Goal: Task Accomplishment & Management: Use online tool/utility

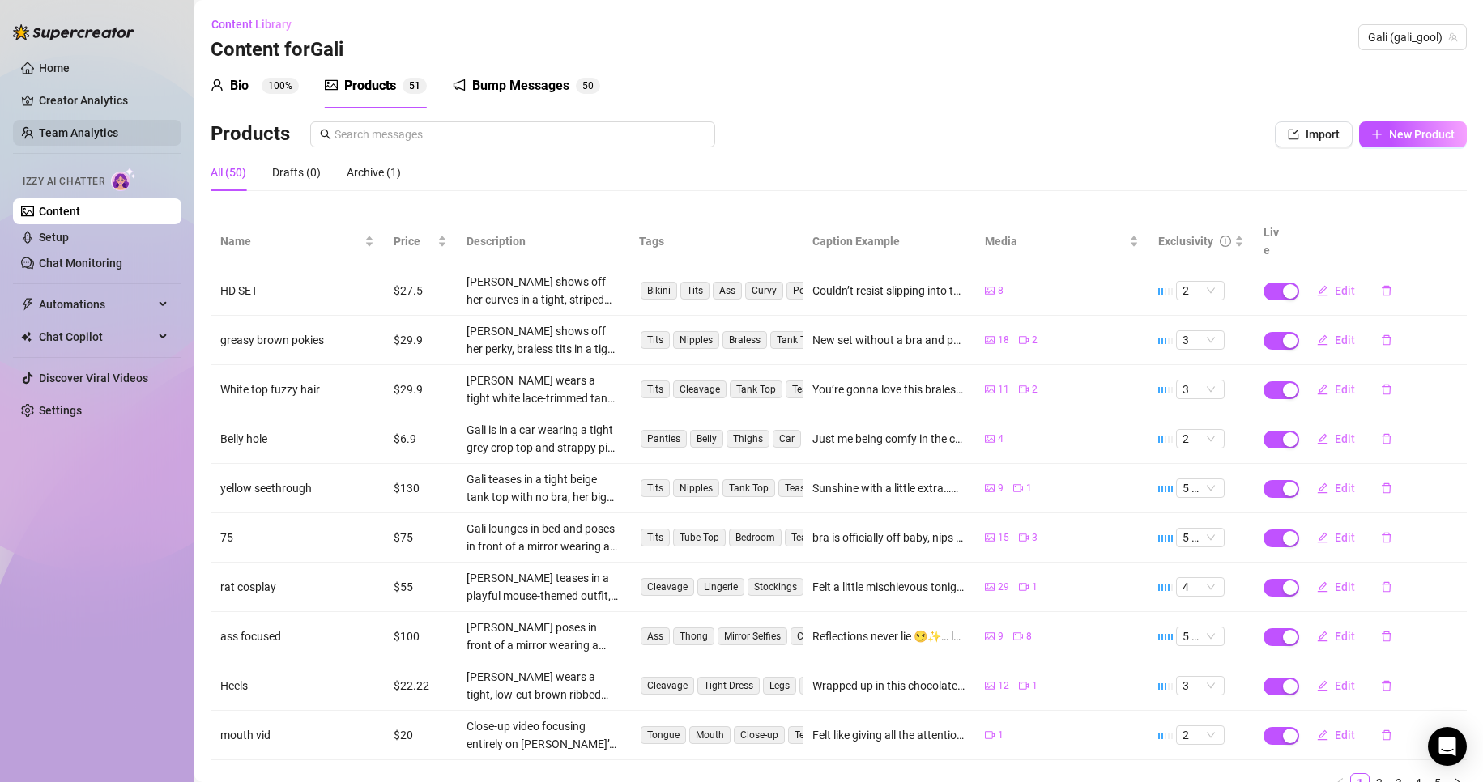
click at [68, 132] on link "Team Analytics" at bounding box center [78, 132] width 79 height 13
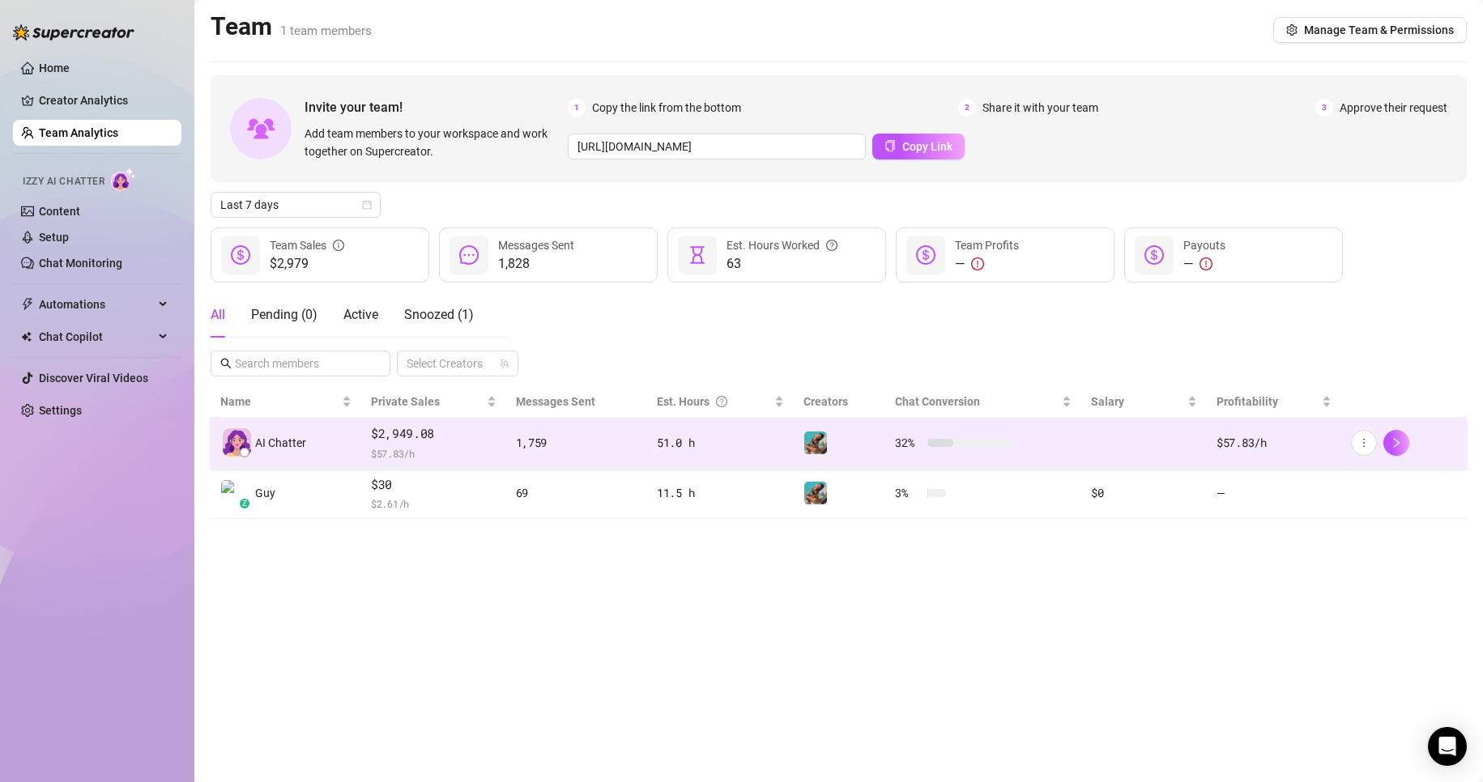
click at [632, 432] on td "1,759" at bounding box center [576, 443] width 141 height 51
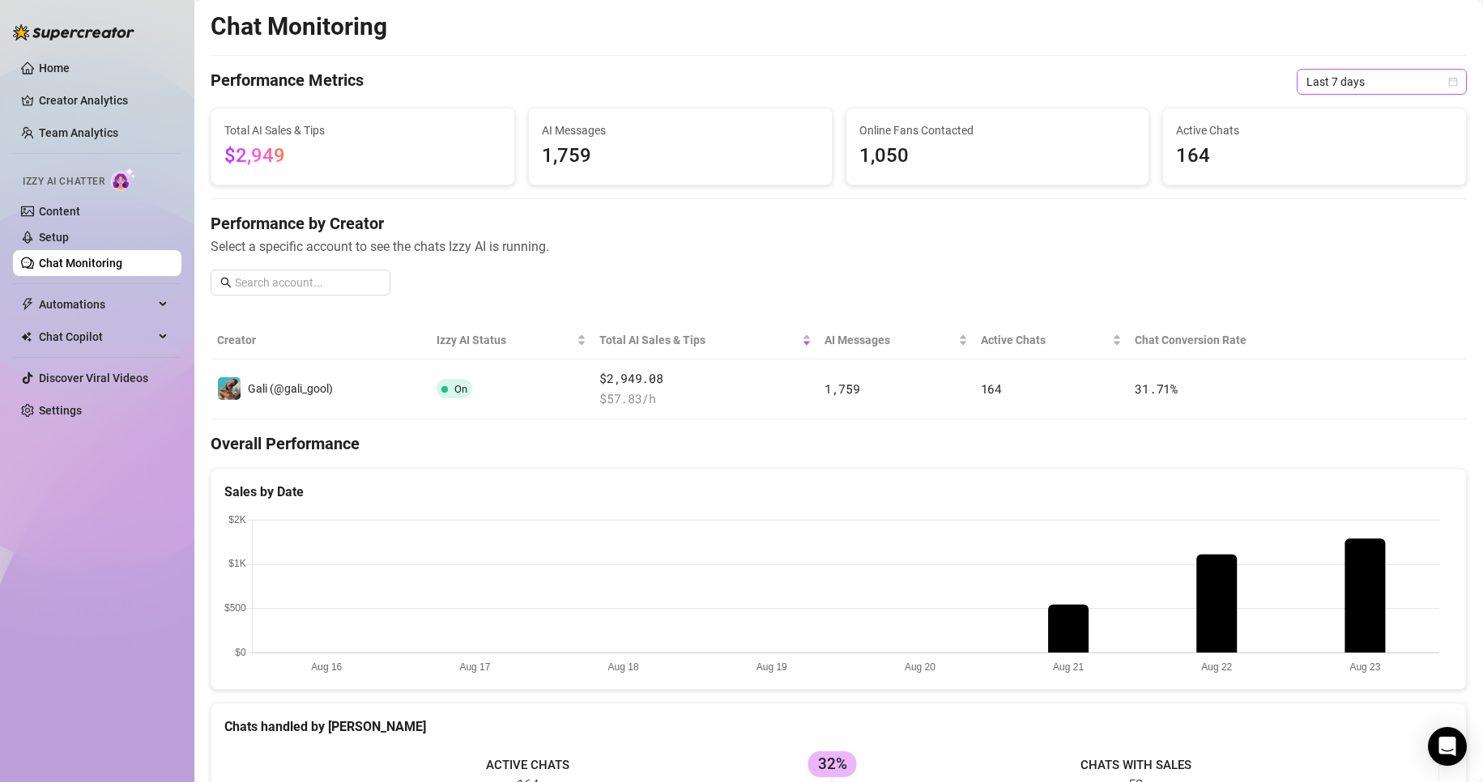
click at [1332, 89] on span "Last 7 days" at bounding box center [1381, 82] width 151 height 24
click at [1331, 117] on div "Last 24 hours" at bounding box center [1368, 114] width 144 height 18
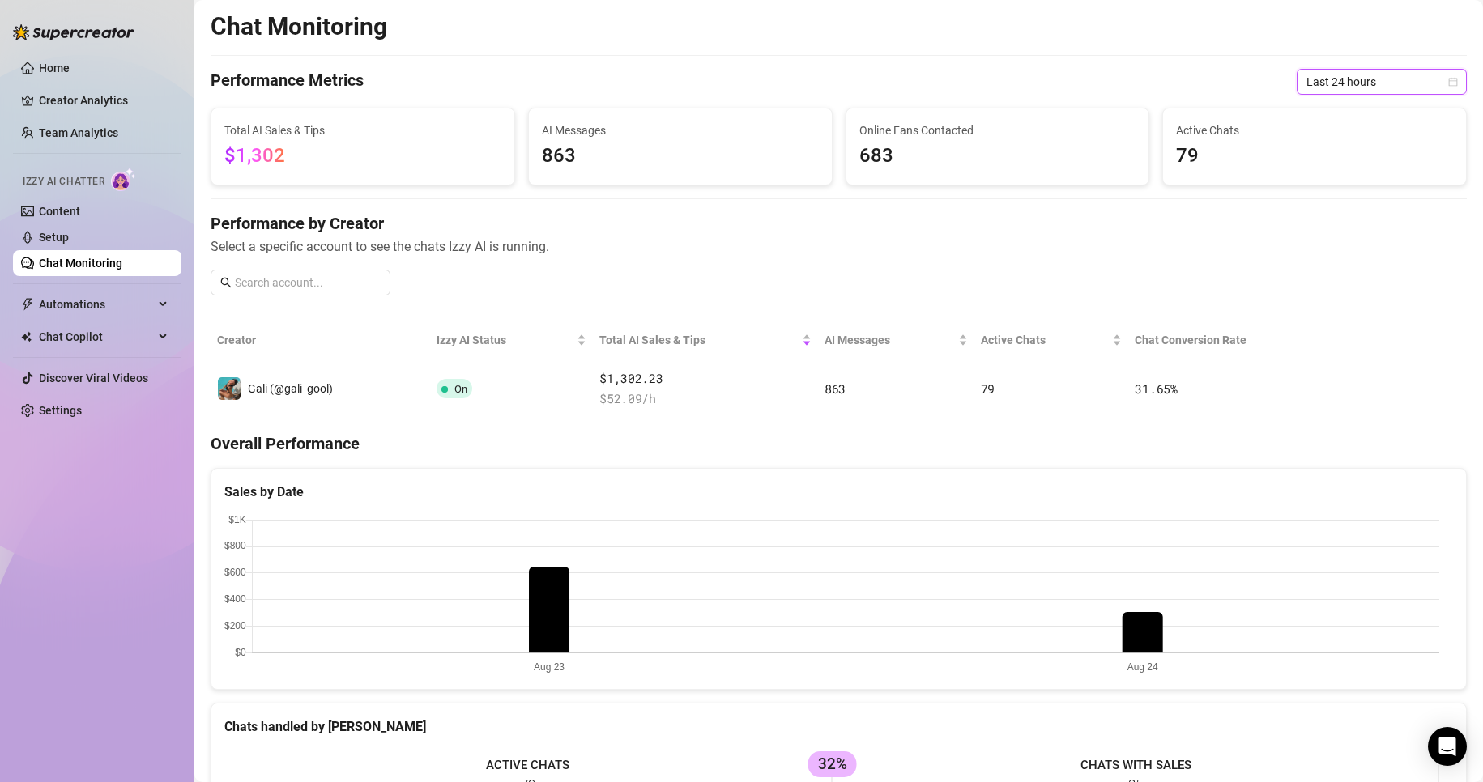
click at [1337, 79] on span "Last 24 hours" at bounding box center [1381, 82] width 151 height 24
click at [1334, 127] on div "Last 7 days" at bounding box center [1368, 140] width 164 height 26
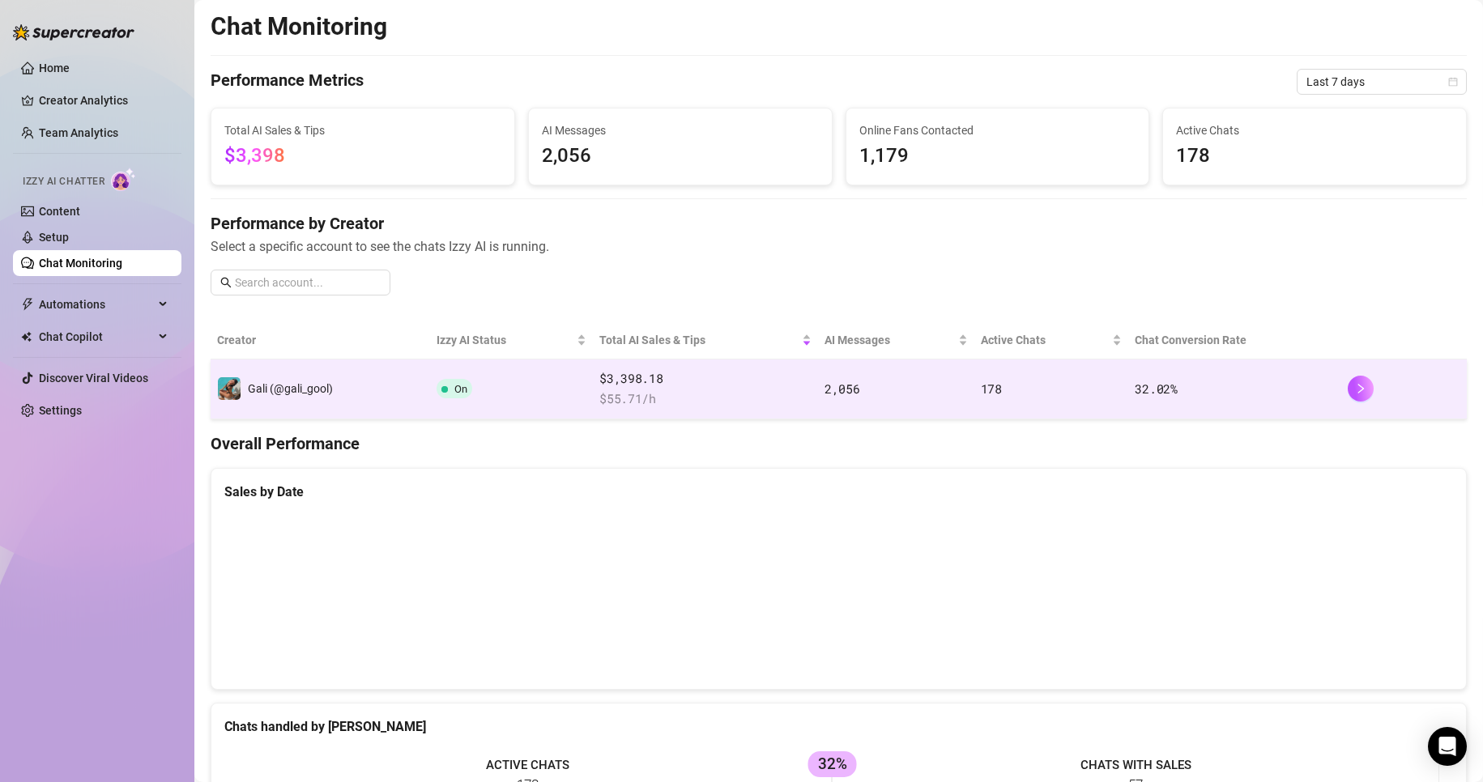
click at [765, 383] on span "$3,398.18" at bounding box center [705, 378] width 212 height 19
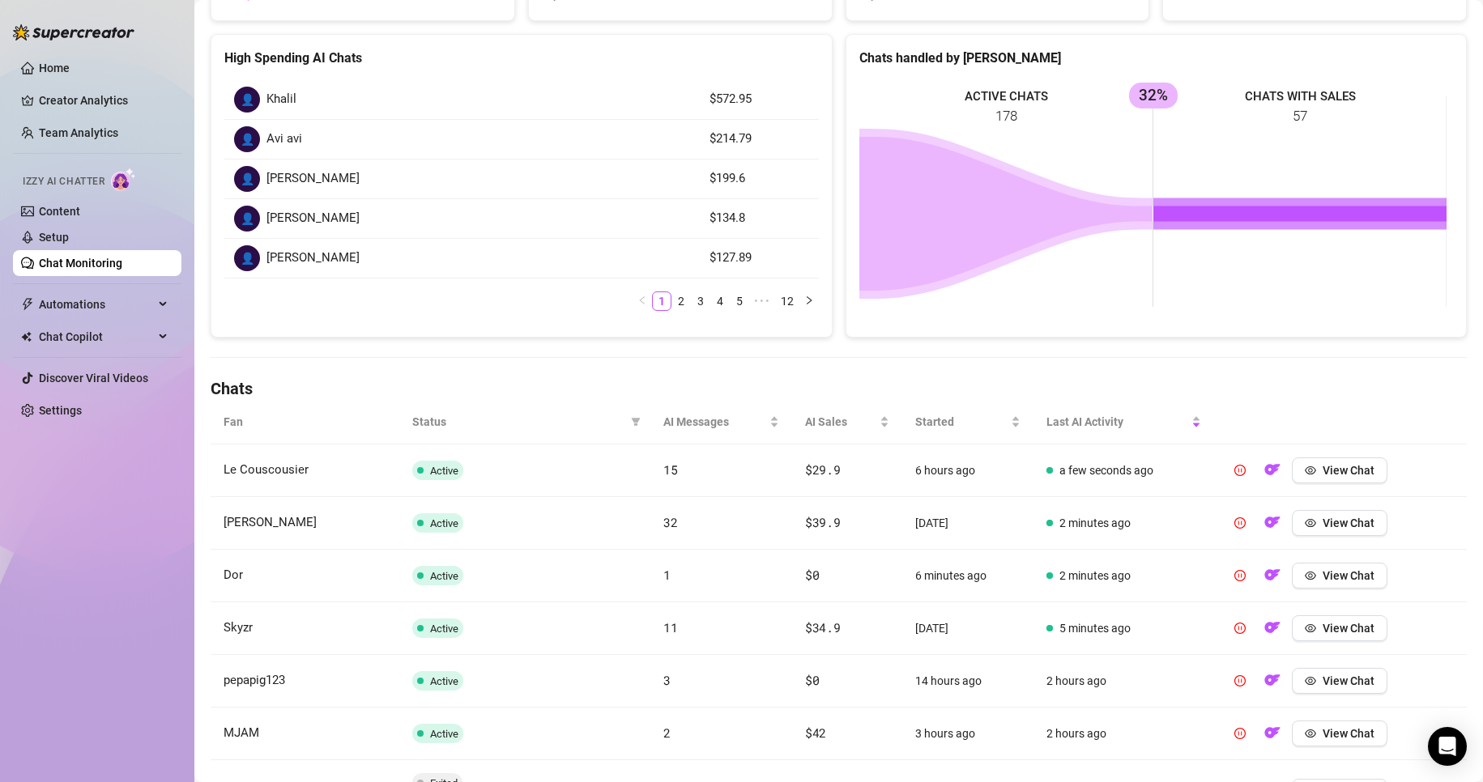
scroll to position [211, 0]
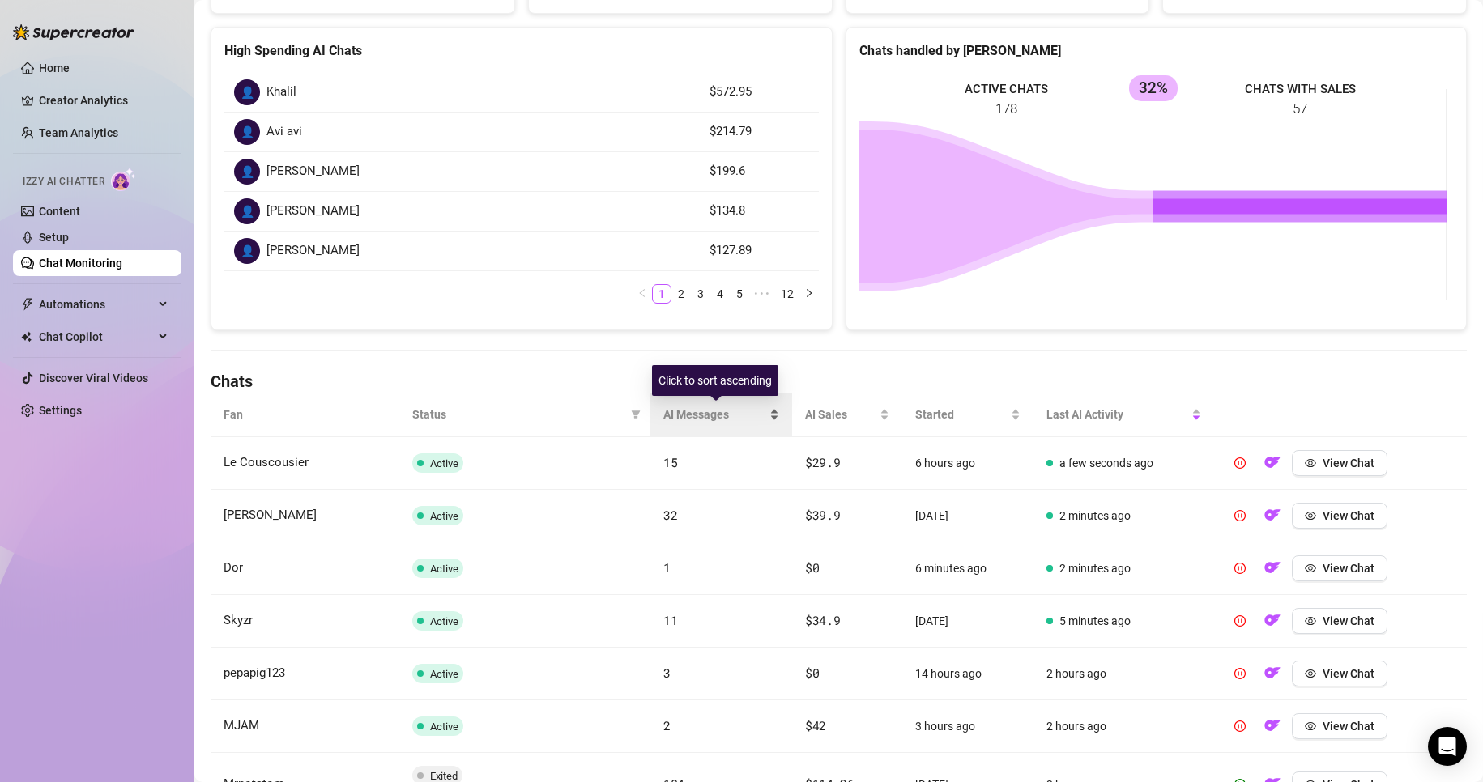
click at [676, 419] on span "AI Messages" at bounding box center [714, 415] width 103 height 18
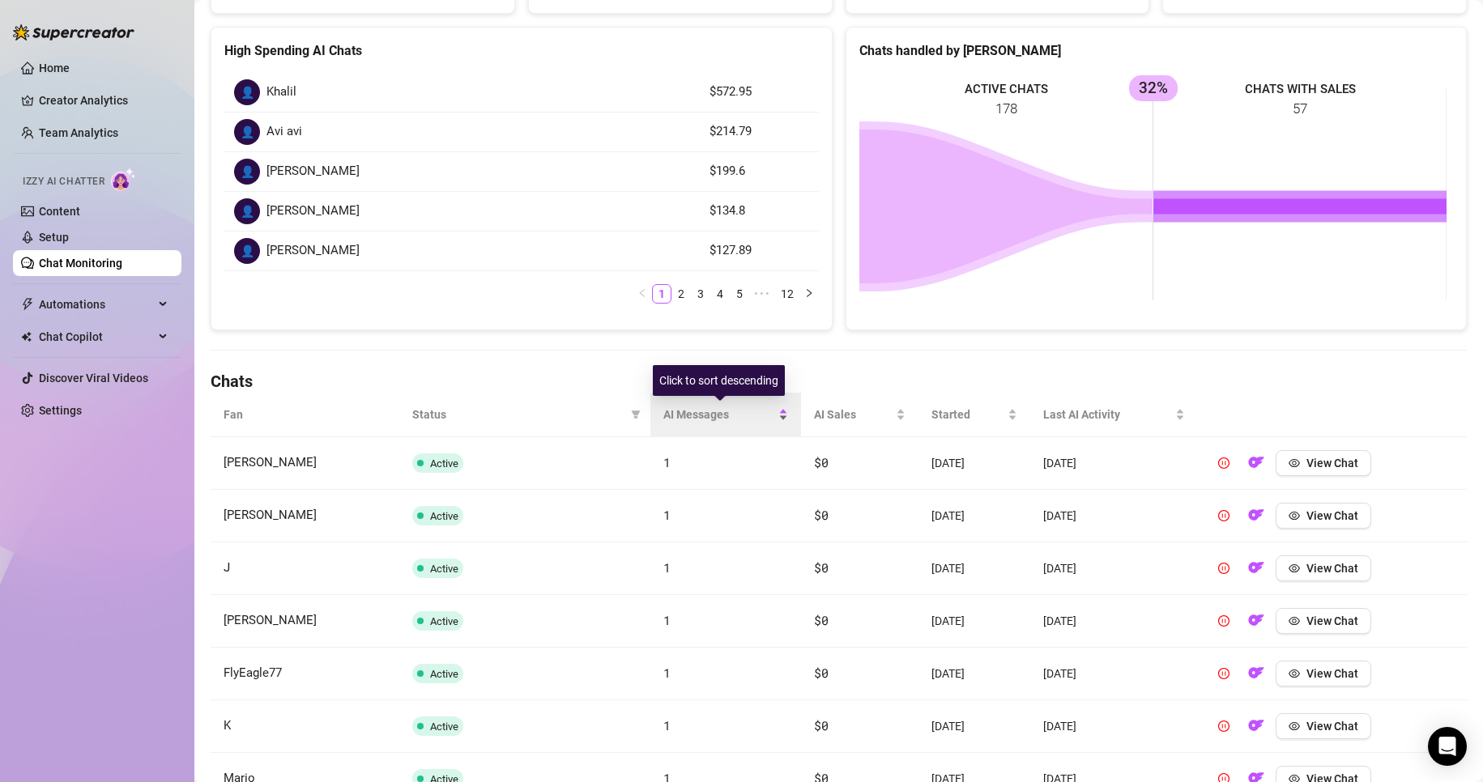
click at [726, 423] on span "AI Messages" at bounding box center [719, 415] width 112 height 18
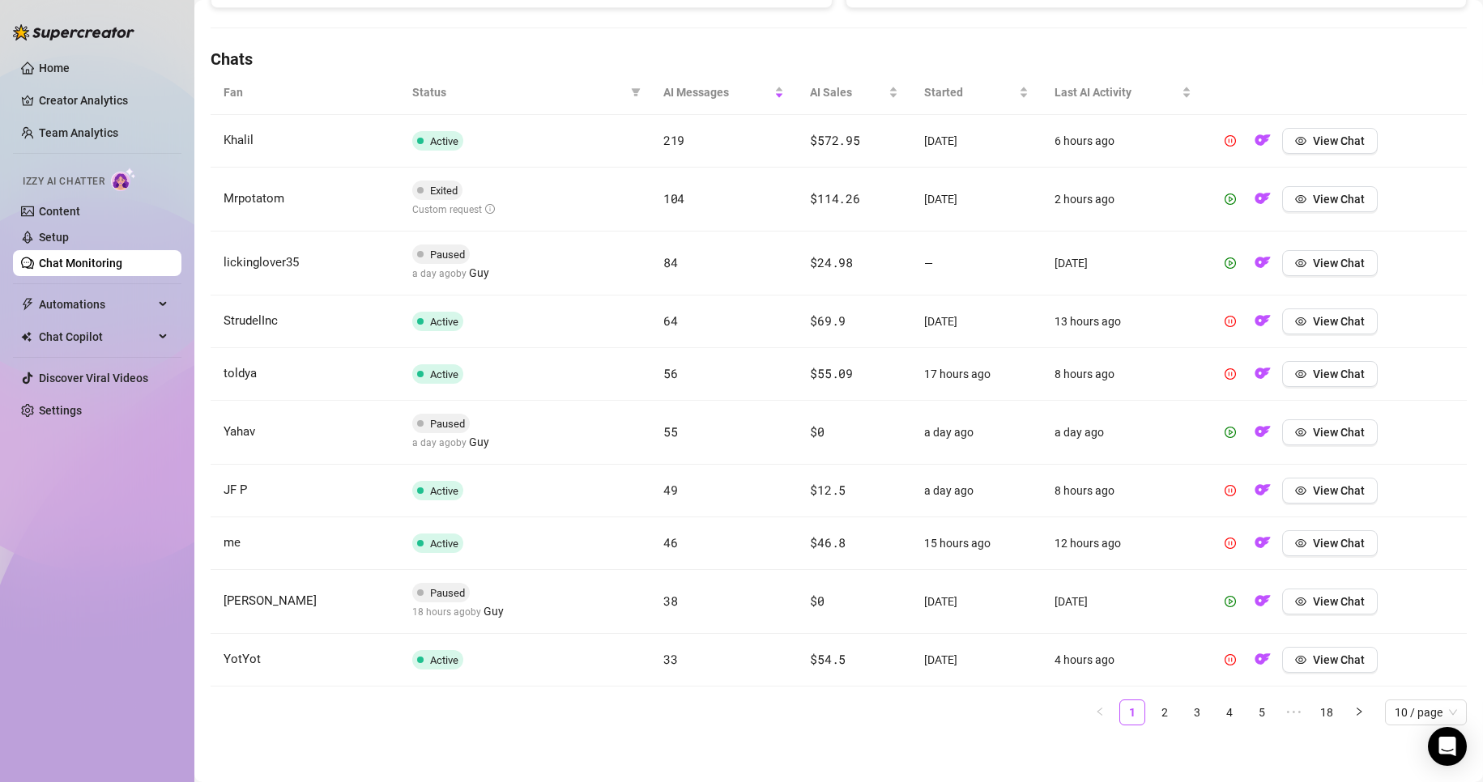
scroll to position [535, 0]
click at [1156, 718] on link "2" at bounding box center [1164, 711] width 24 height 24
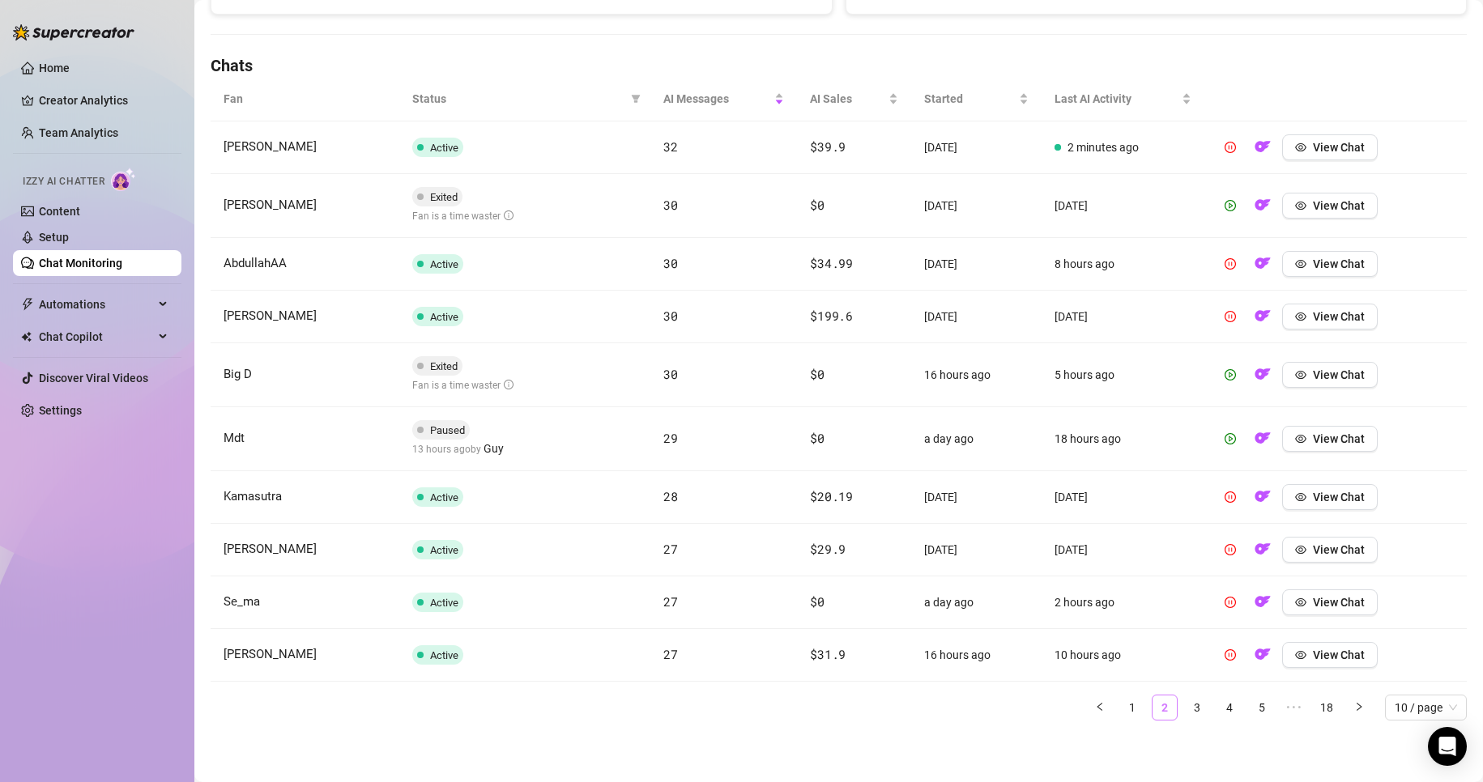
scroll to position [526, 0]
click at [1348, 606] on span "View Chat" at bounding box center [1339, 602] width 52 height 13
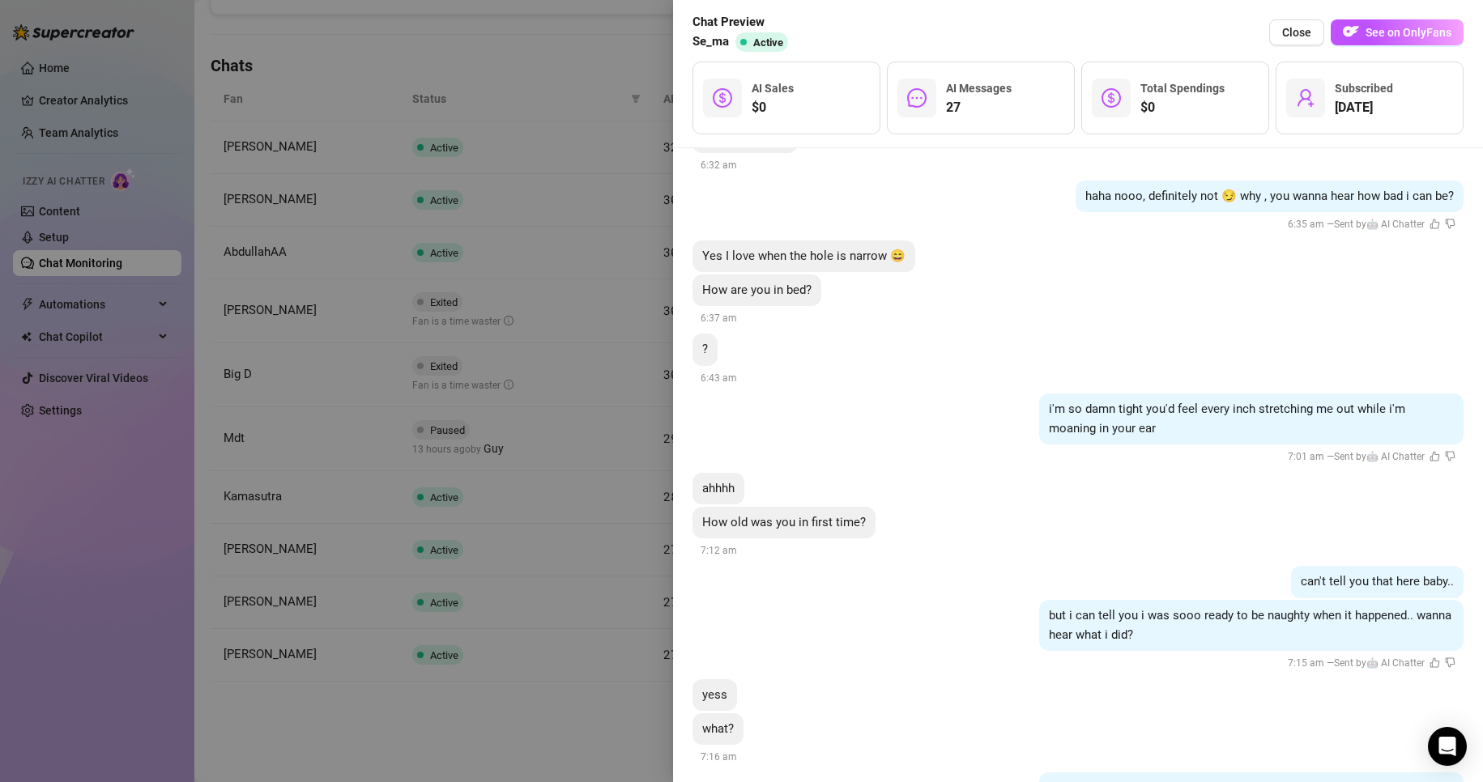
scroll to position [4130, 0]
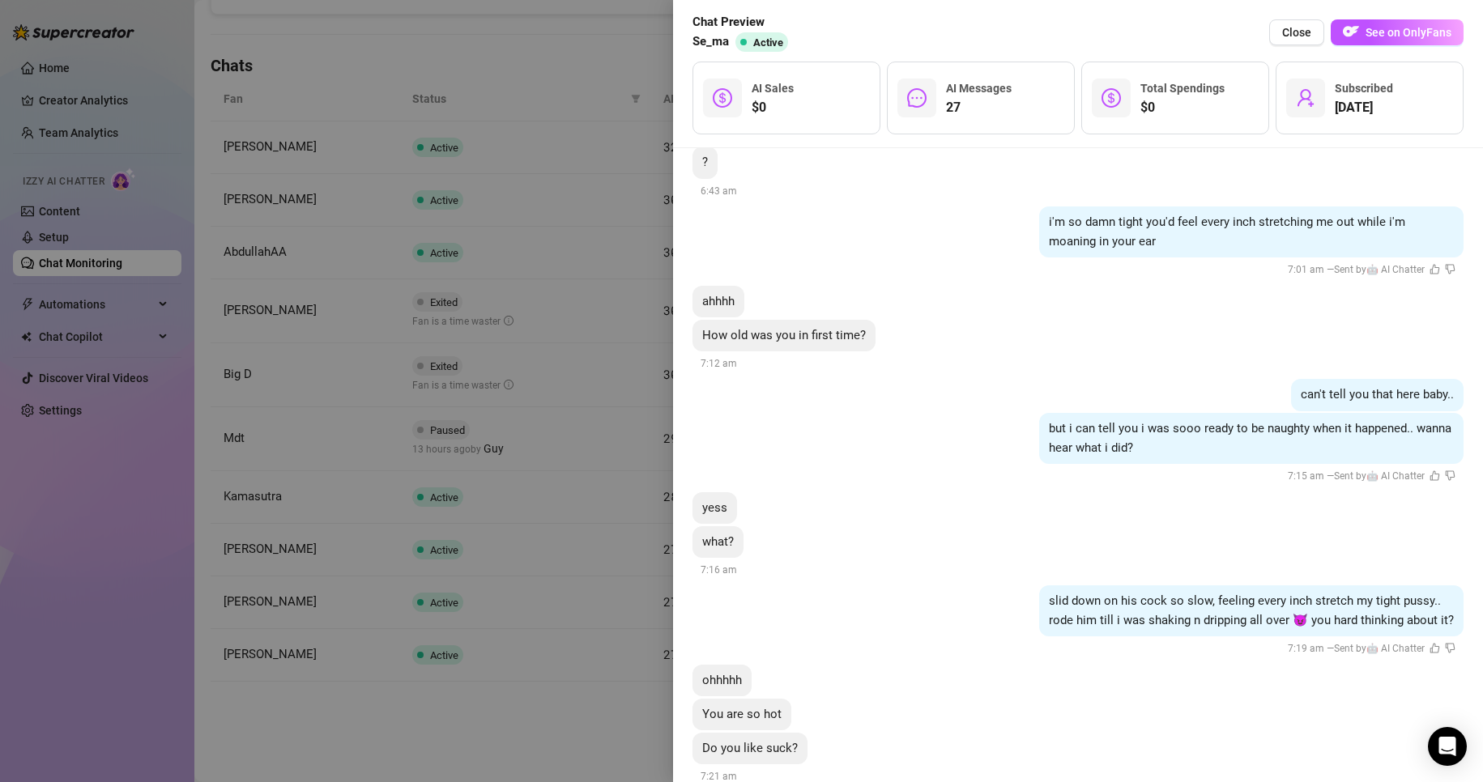
click at [385, 305] on div at bounding box center [741, 391] width 1483 height 782
click at [575, 421] on div at bounding box center [741, 391] width 1483 height 782
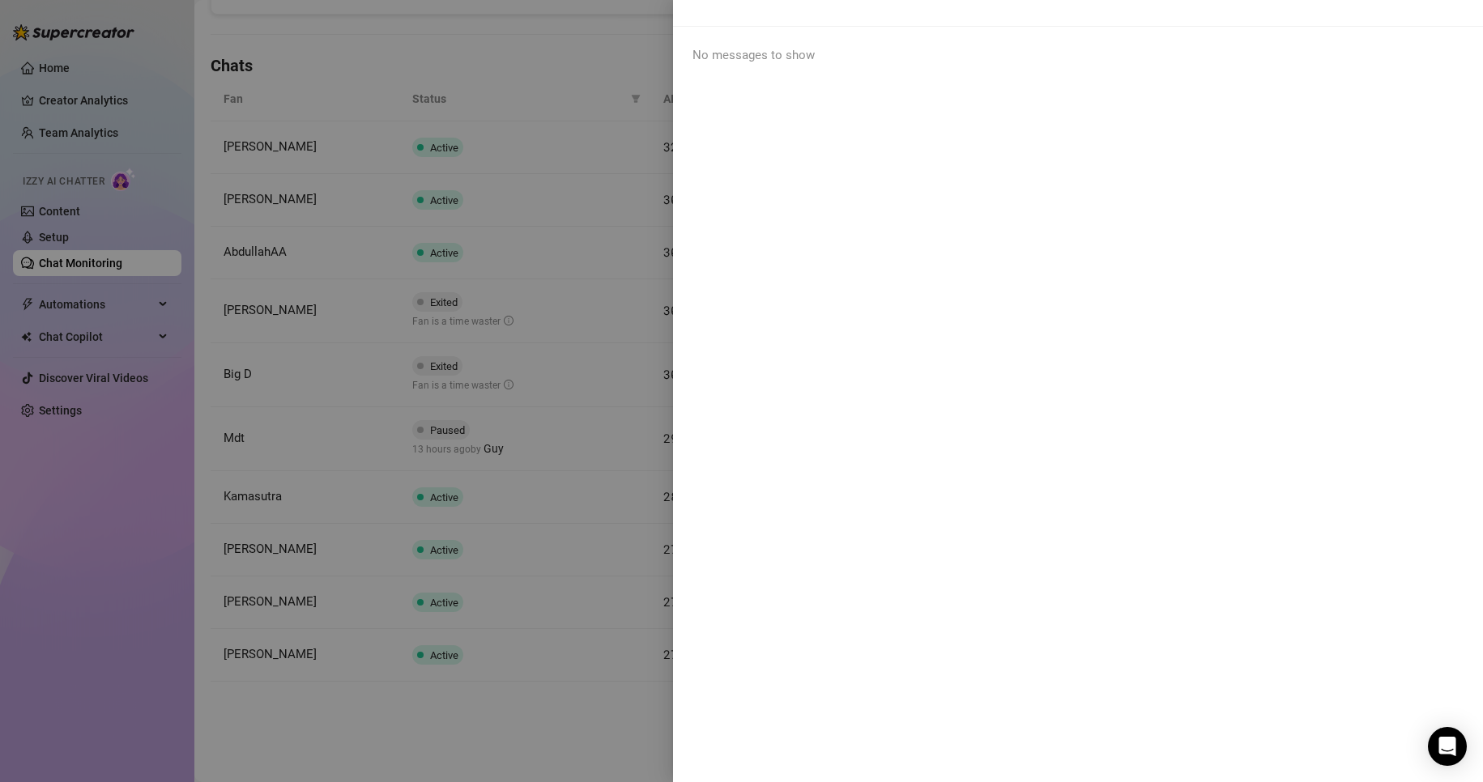
scroll to position [0, 0]
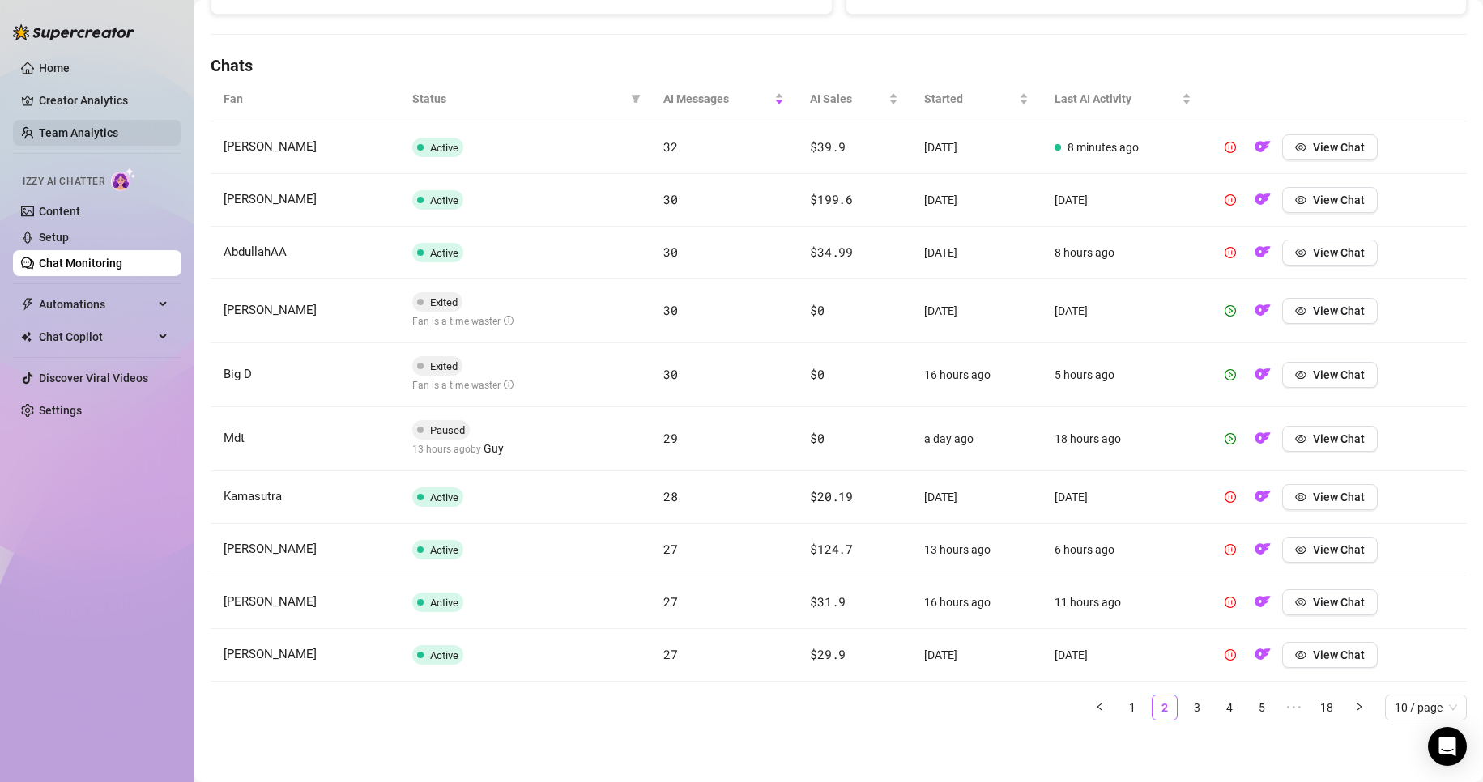
click at [79, 126] on link "Team Analytics" at bounding box center [78, 132] width 79 height 13
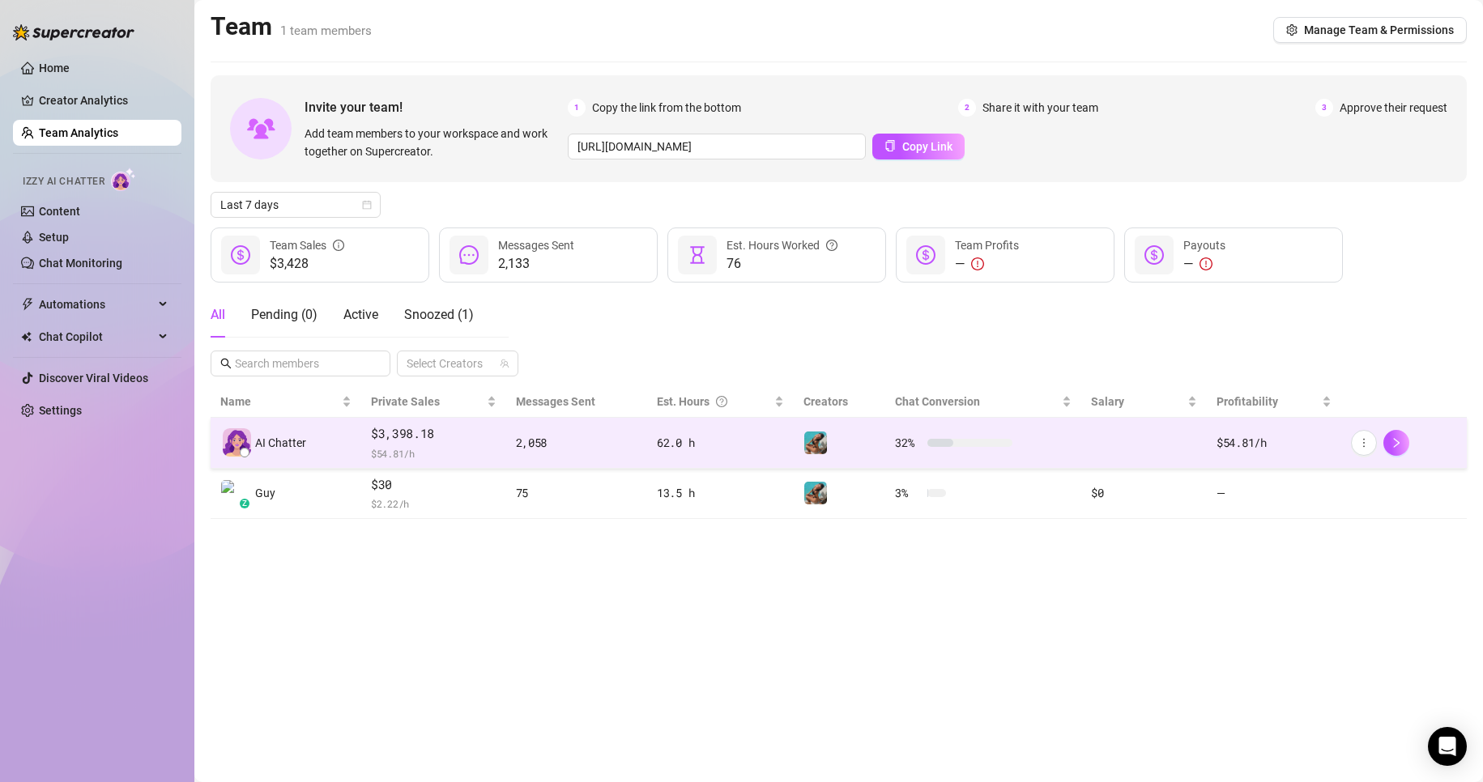
click at [591, 444] on div "2,058" at bounding box center [576, 443] width 121 height 18
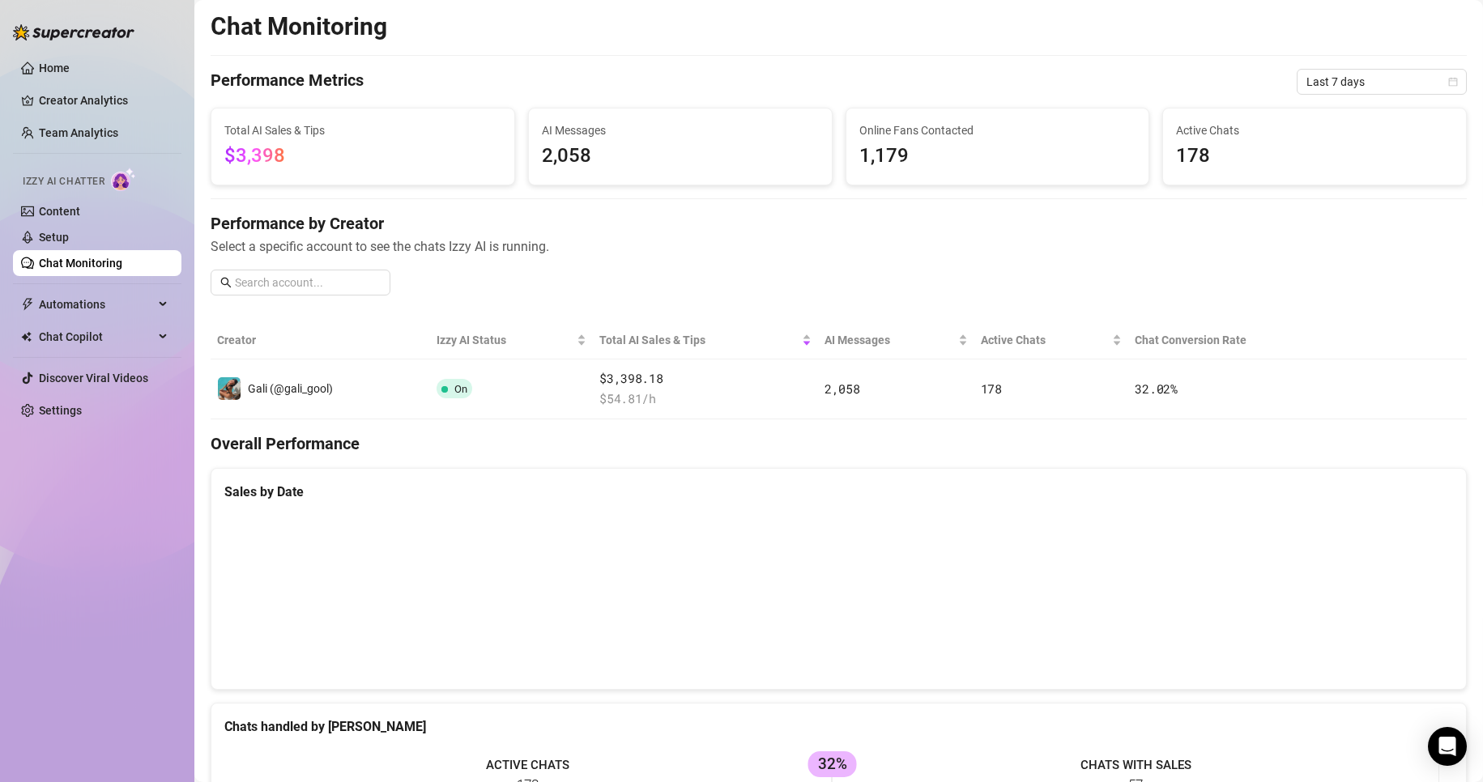
click at [1347, 96] on div "Chat Monitoring Performance Metrics Last 7 days Total AI Sales & Tips $3,398 AI…" at bounding box center [839, 675] width 1256 height 1328
click at [1344, 89] on span "Last 7 days" at bounding box center [1381, 82] width 151 height 24
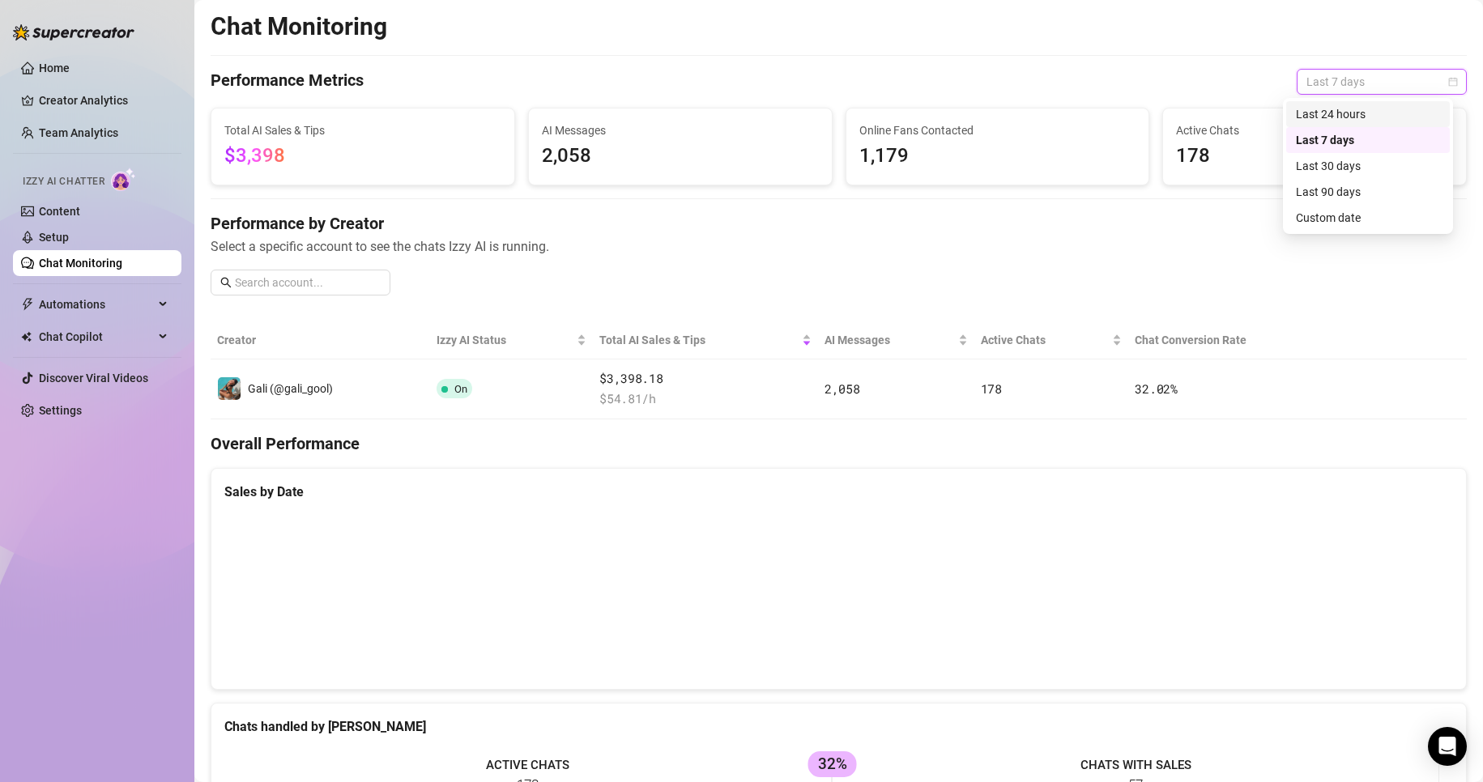
click at [1323, 113] on div "Last 24 hours" at bounding box center [1368, 114] width 144 height 18
click at [1334, 69] on div "Last 24 hours" at bounding box center [1382, 82] width 170 height 26
click at [1335, 140] on div "Last 7 days" at bounding box center [1368, 140] width 144 height 18
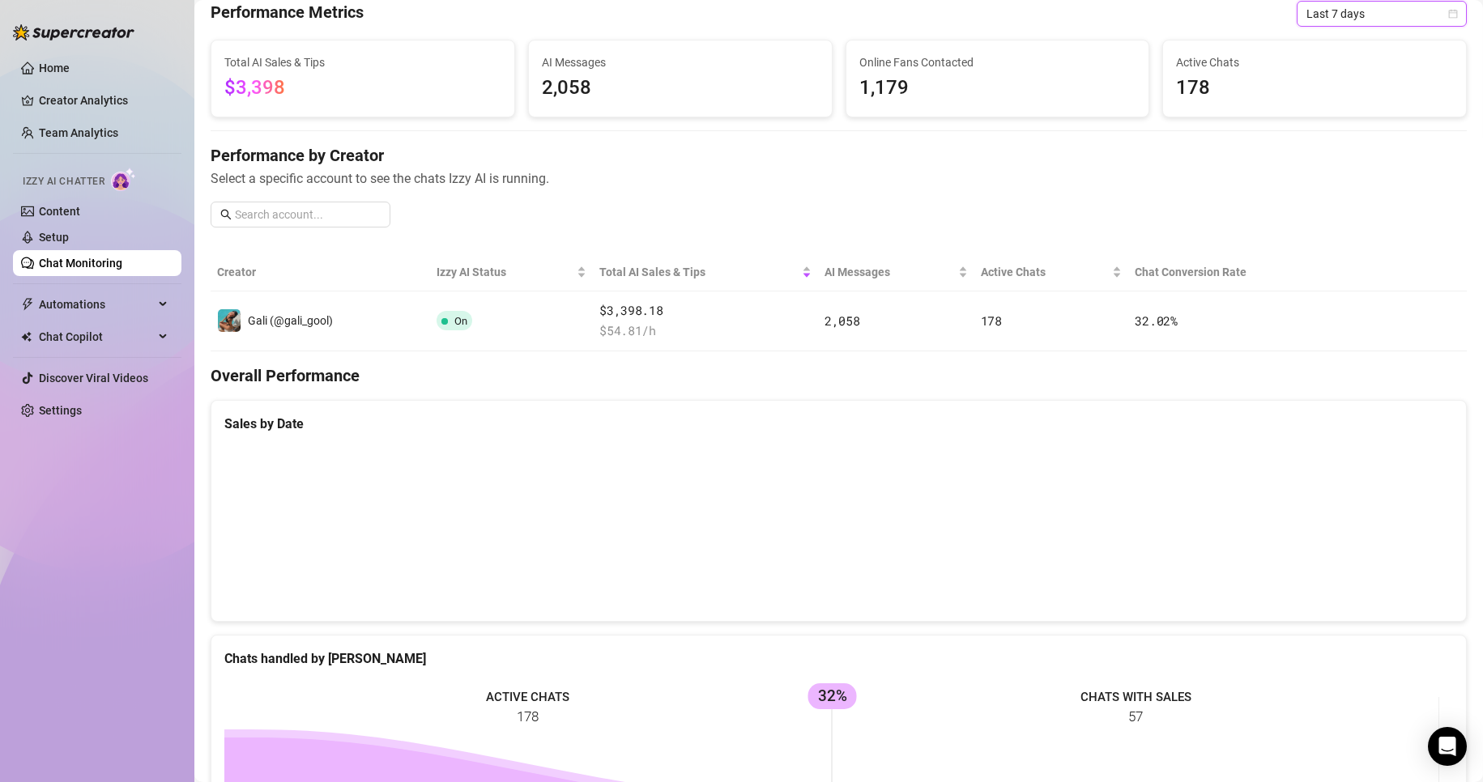
scroll to position [81, 0]
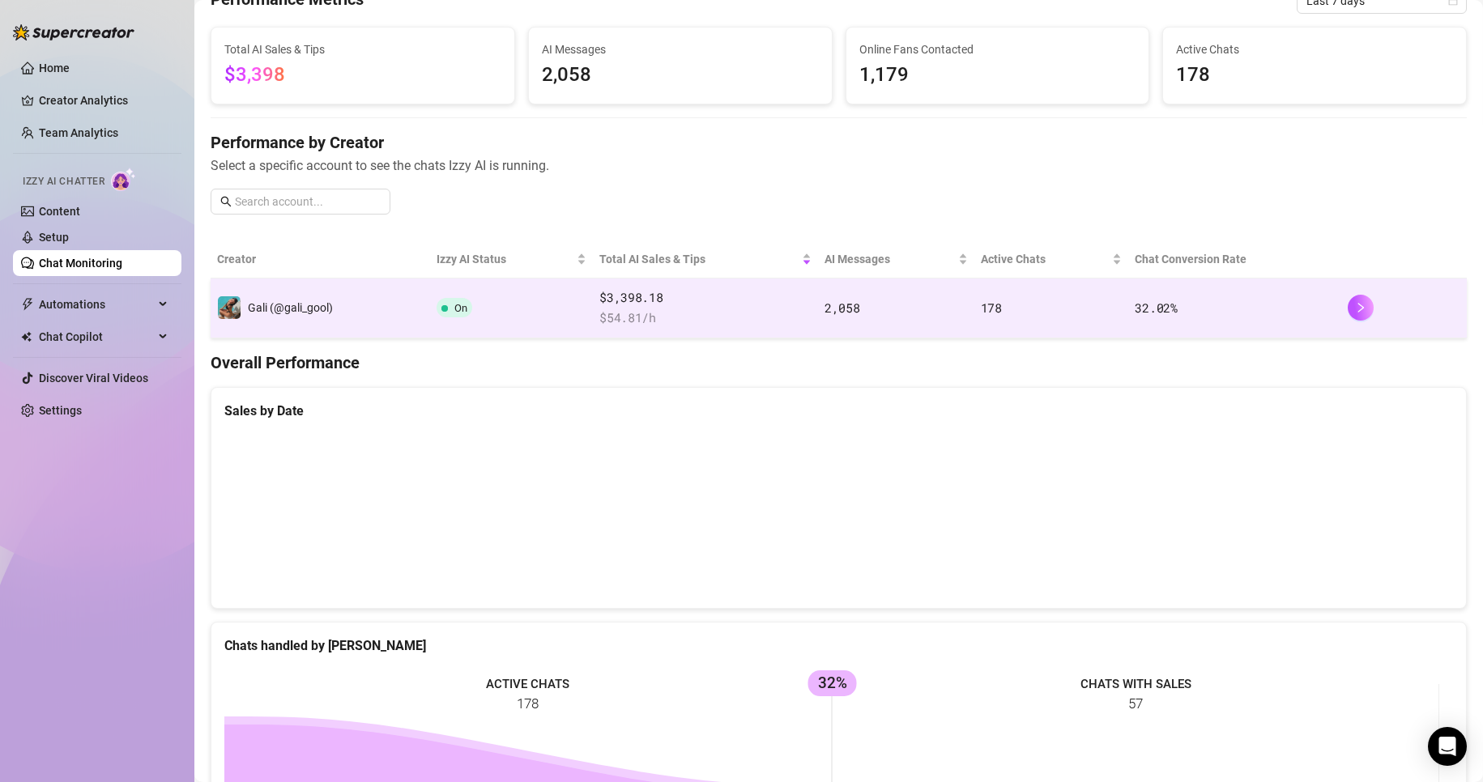
click at [1215, 320] on td "32.02 %" at bounding box center [1234, 309] width 213 height 60
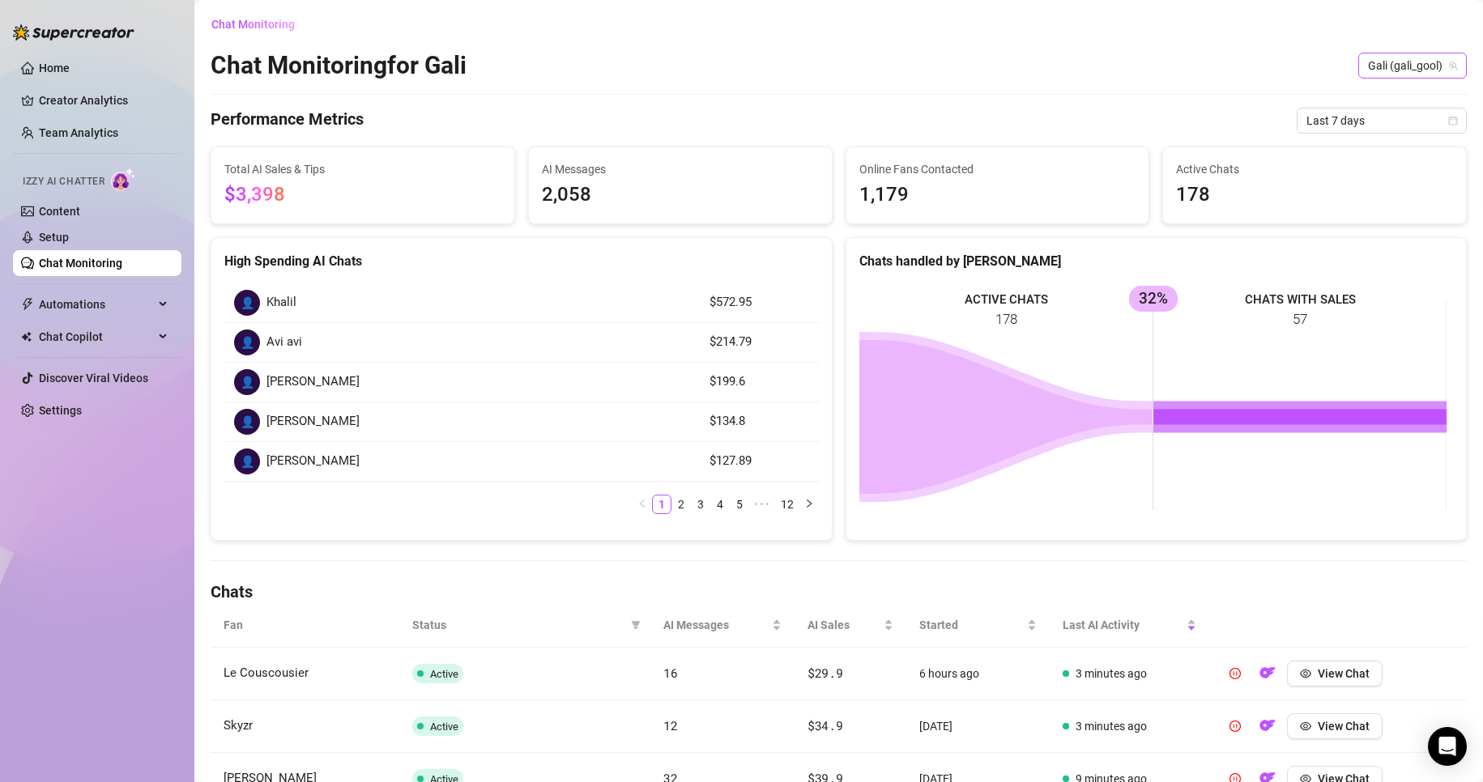
click at [1387, 73] on span "Gali (gali_gool)" at bounding box center [1412, 65] width 89 height 24
click at [1310, 111] on span "Last 7 days" at bounding box center [1381, 121] width 151 height 24
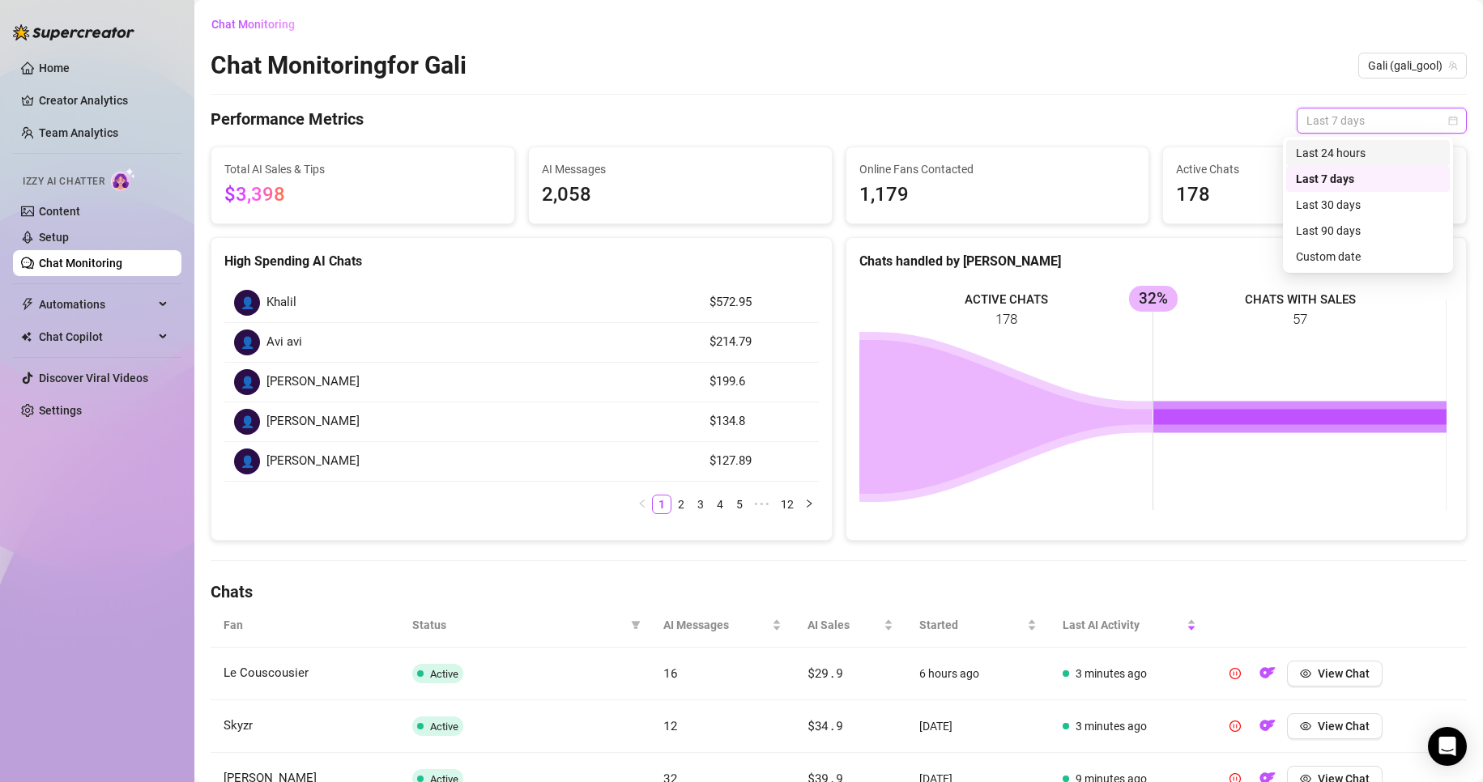
click at [1319, 147] on div "Last 24 hours" at bounding box center [1368, 153] width 144 height 18
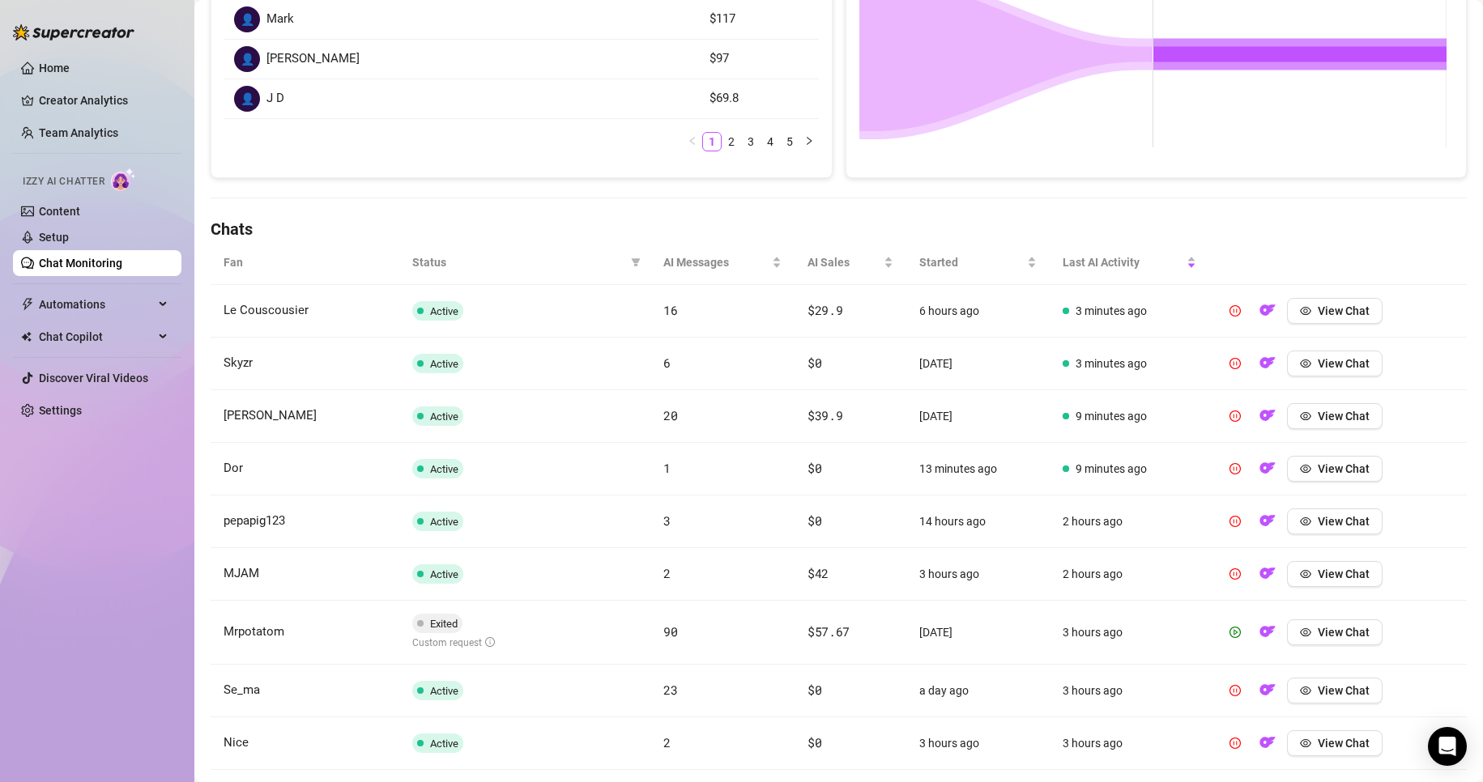
scroll to position [405, 0]
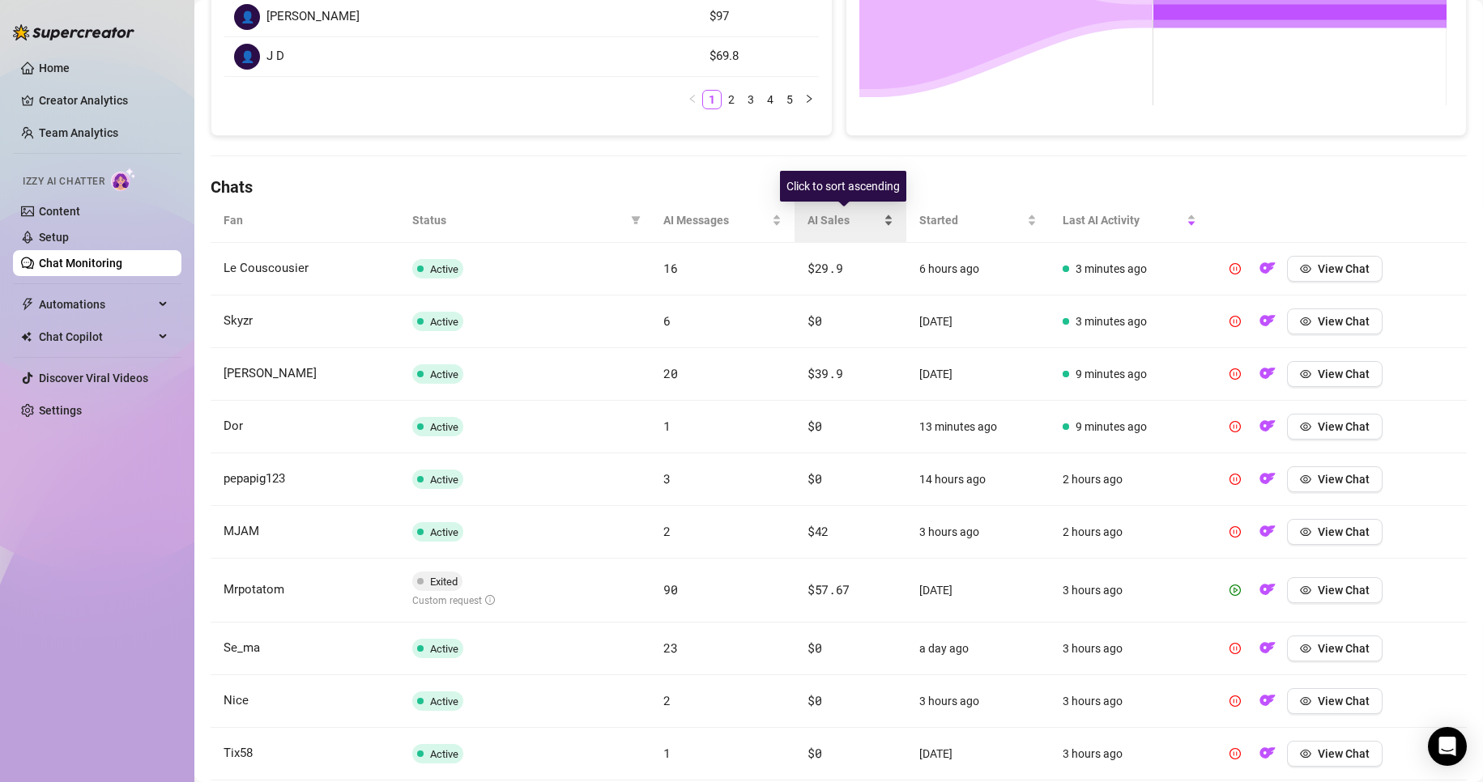
click at [875, 229] on div "AI Sales" at bounding box center [850, 220] width 86 height 18
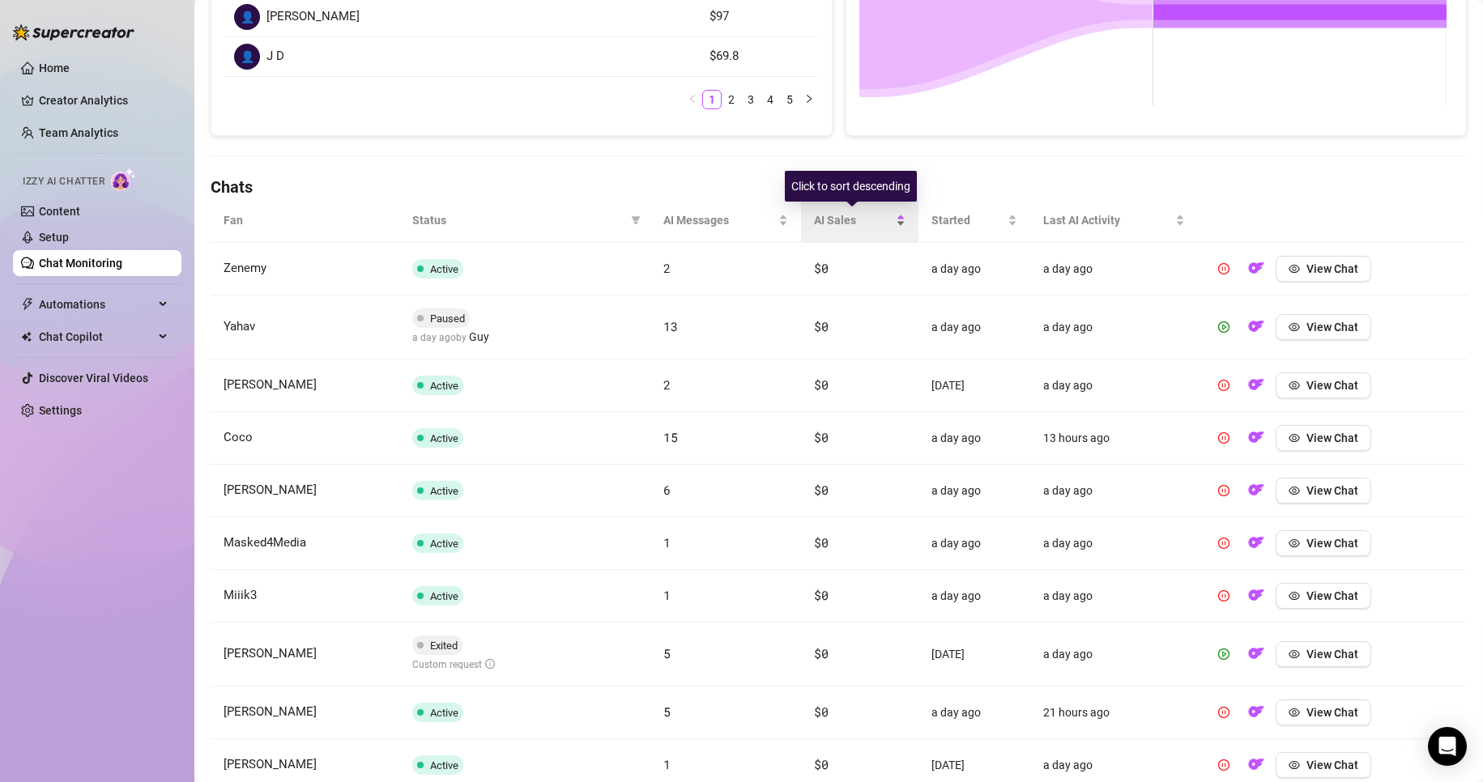
click at [880, 228] on span "AI Sales" at bounding box center [853, 220] width 78 height 18
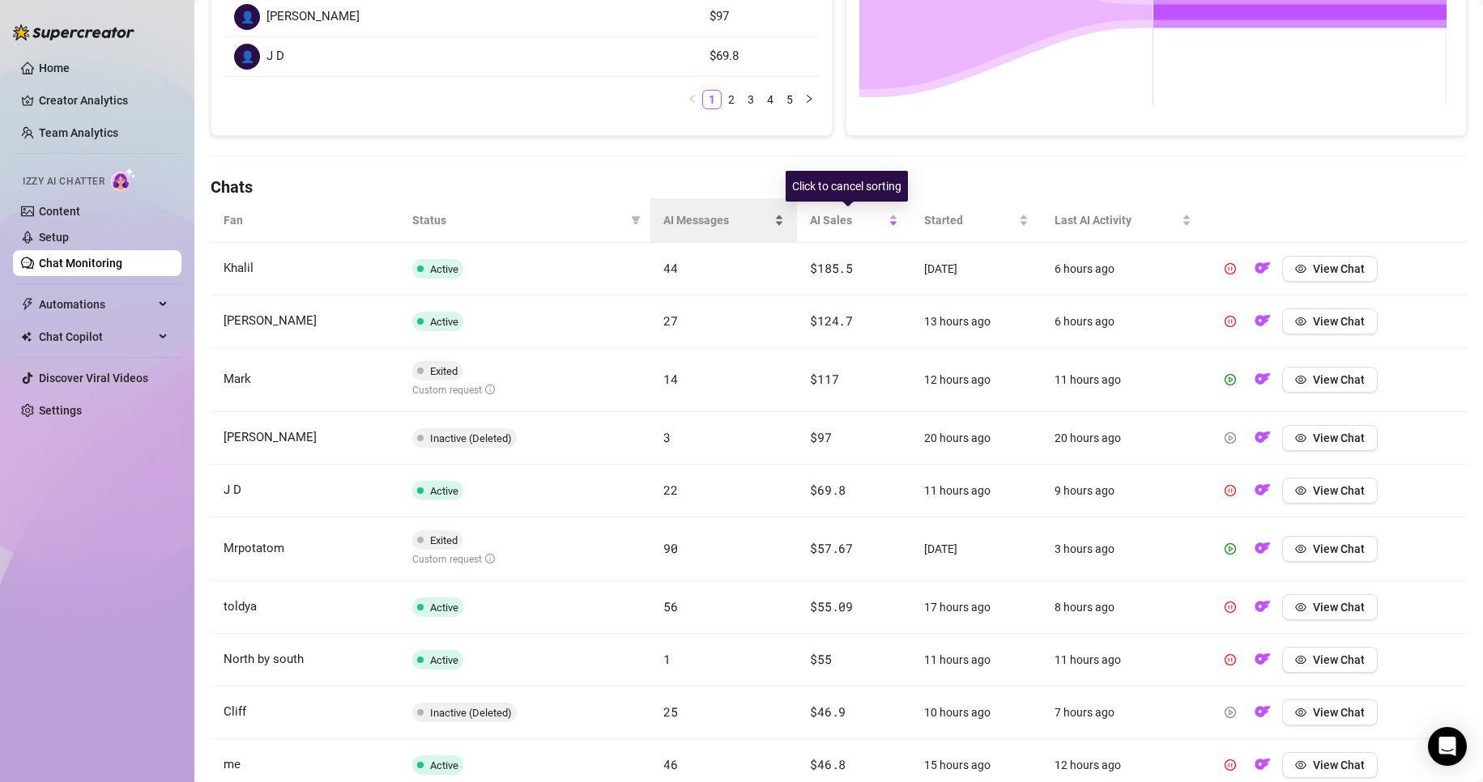
click at [774, 228] on div "AI Messages" at bounding box center [723, 220] width 121 height 18
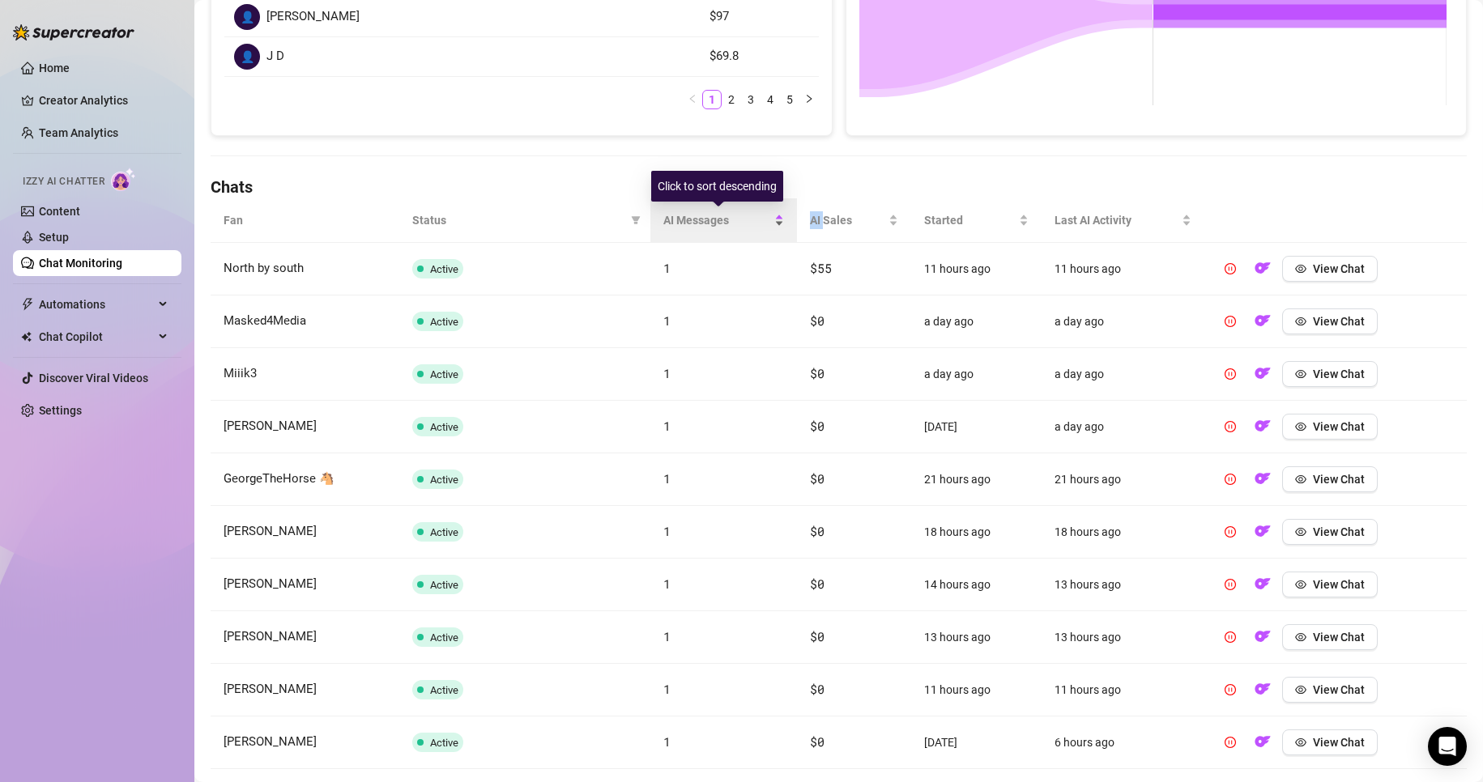
click at [774, 228] on div "AI Messages" at bounding box center [723, 220] width 121 height 18
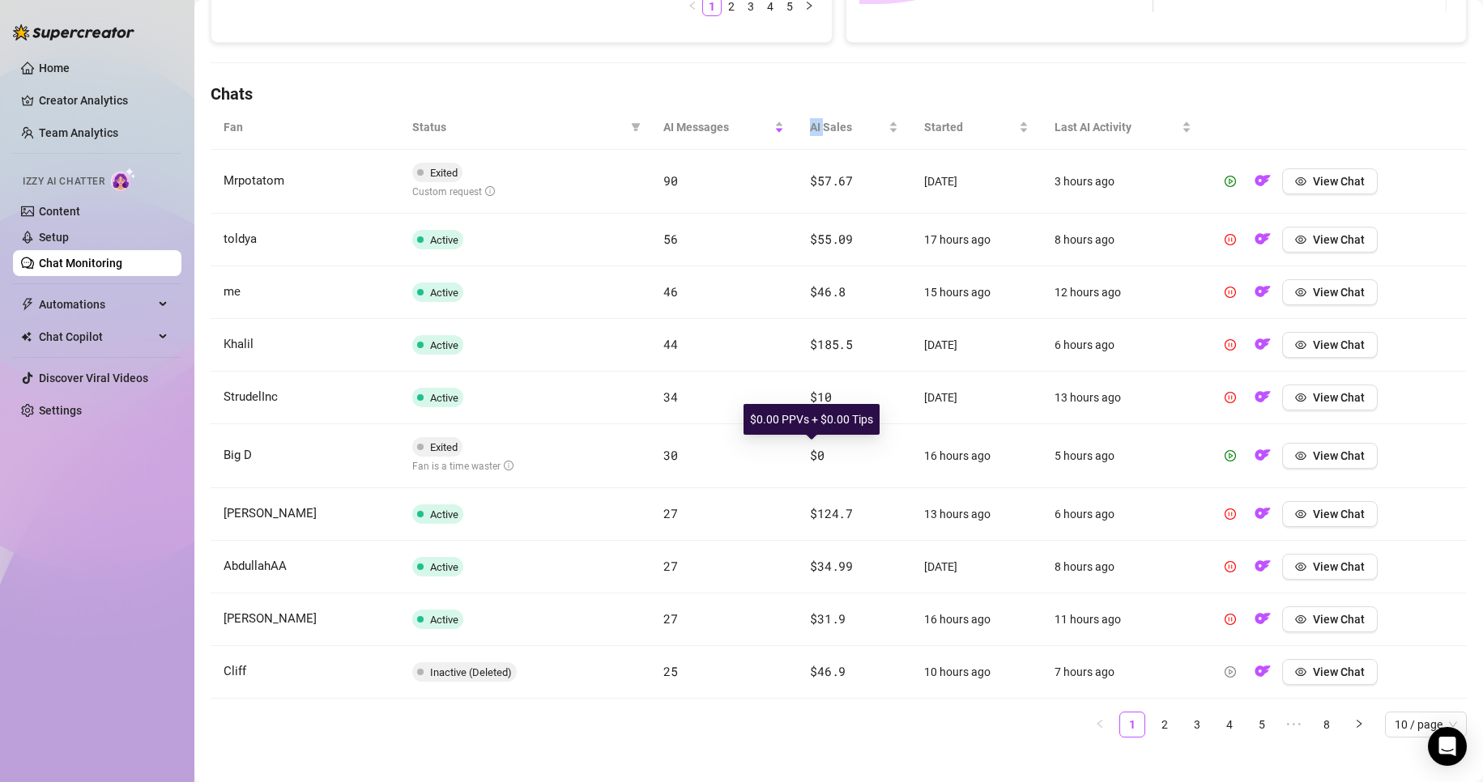
scroll to position [515, 0]
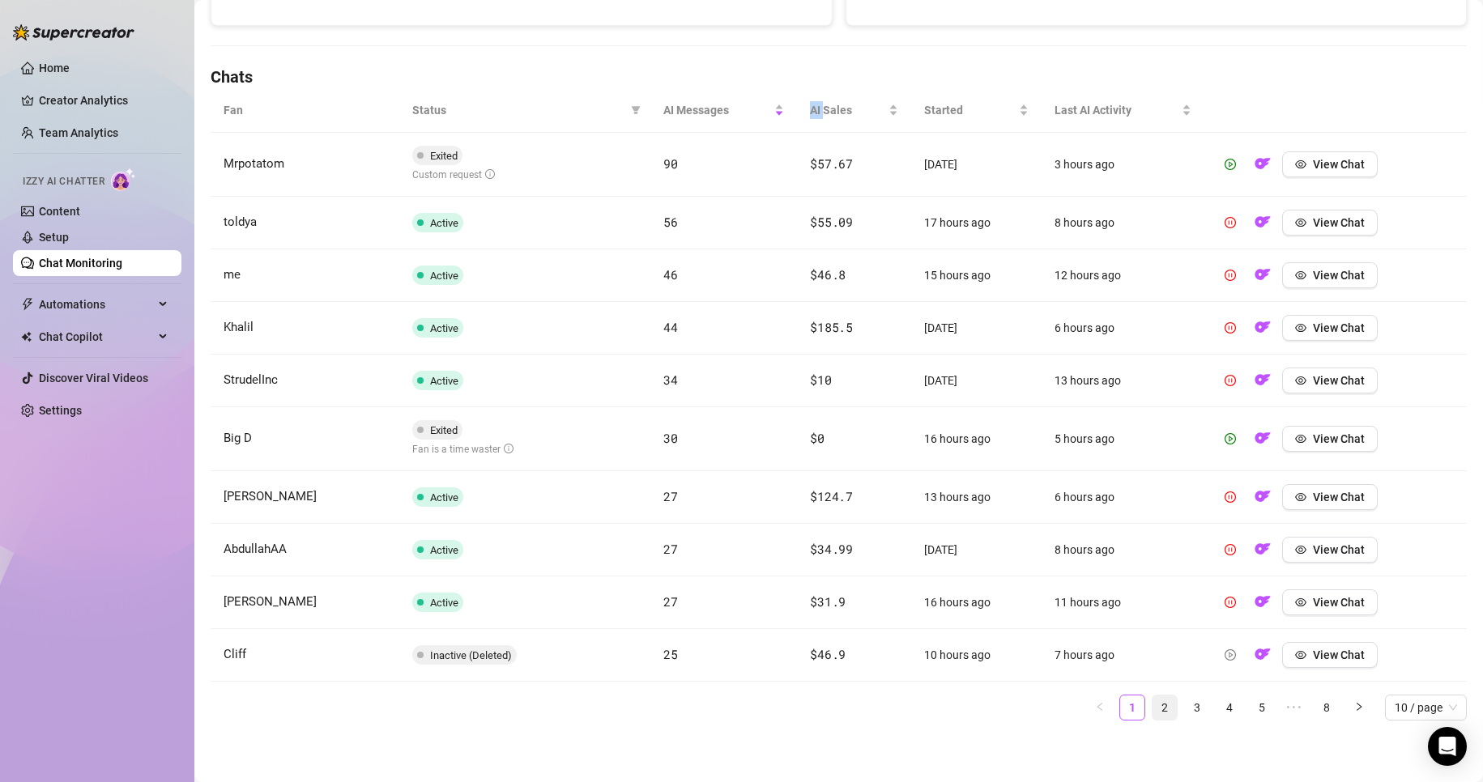
click at [1157, 710] on link "2" at bounding box center [1164, 708] width 24 height 24
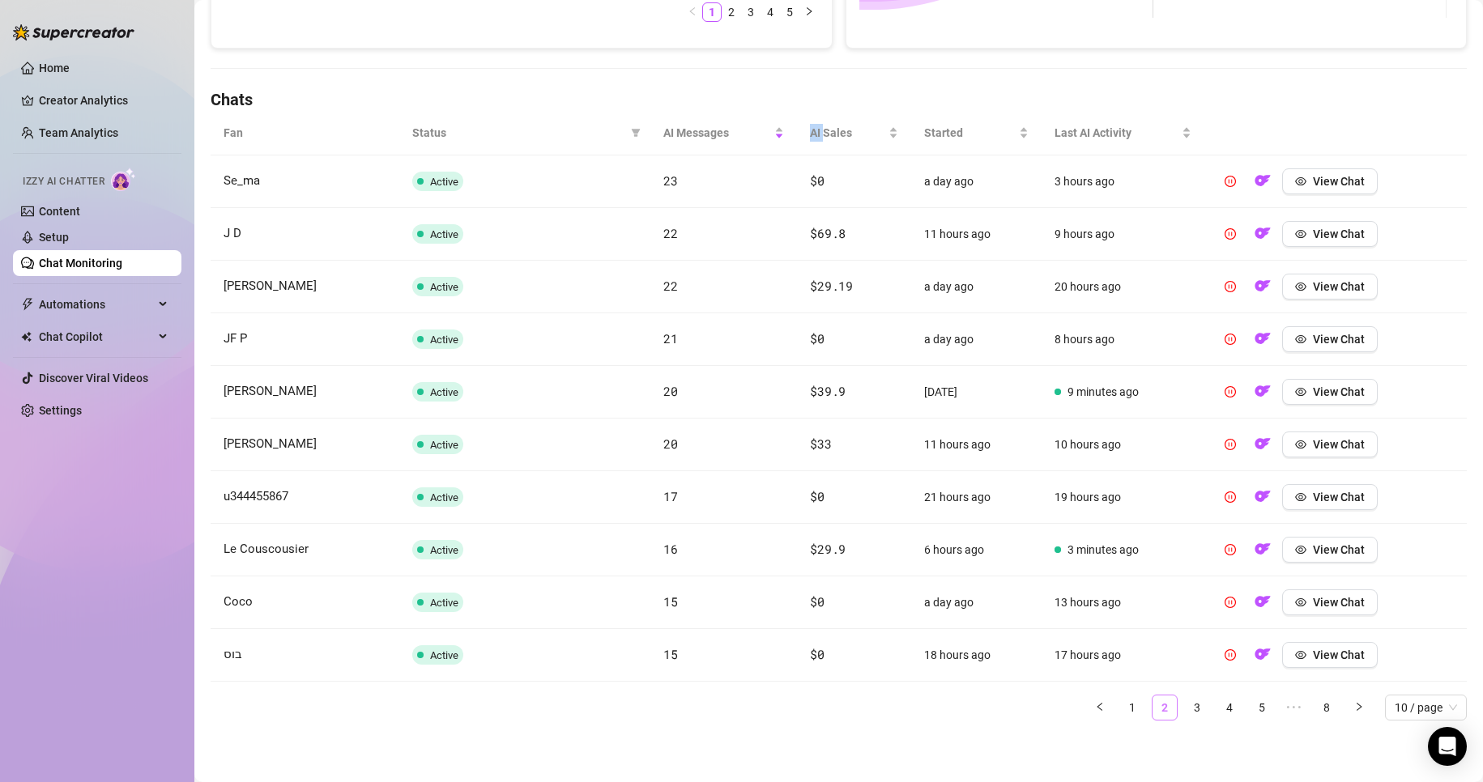
scroll to position [492, 0]
click at [1295, 494] on icon "eye" at bounding box center [1300, 497] width 11 height 8
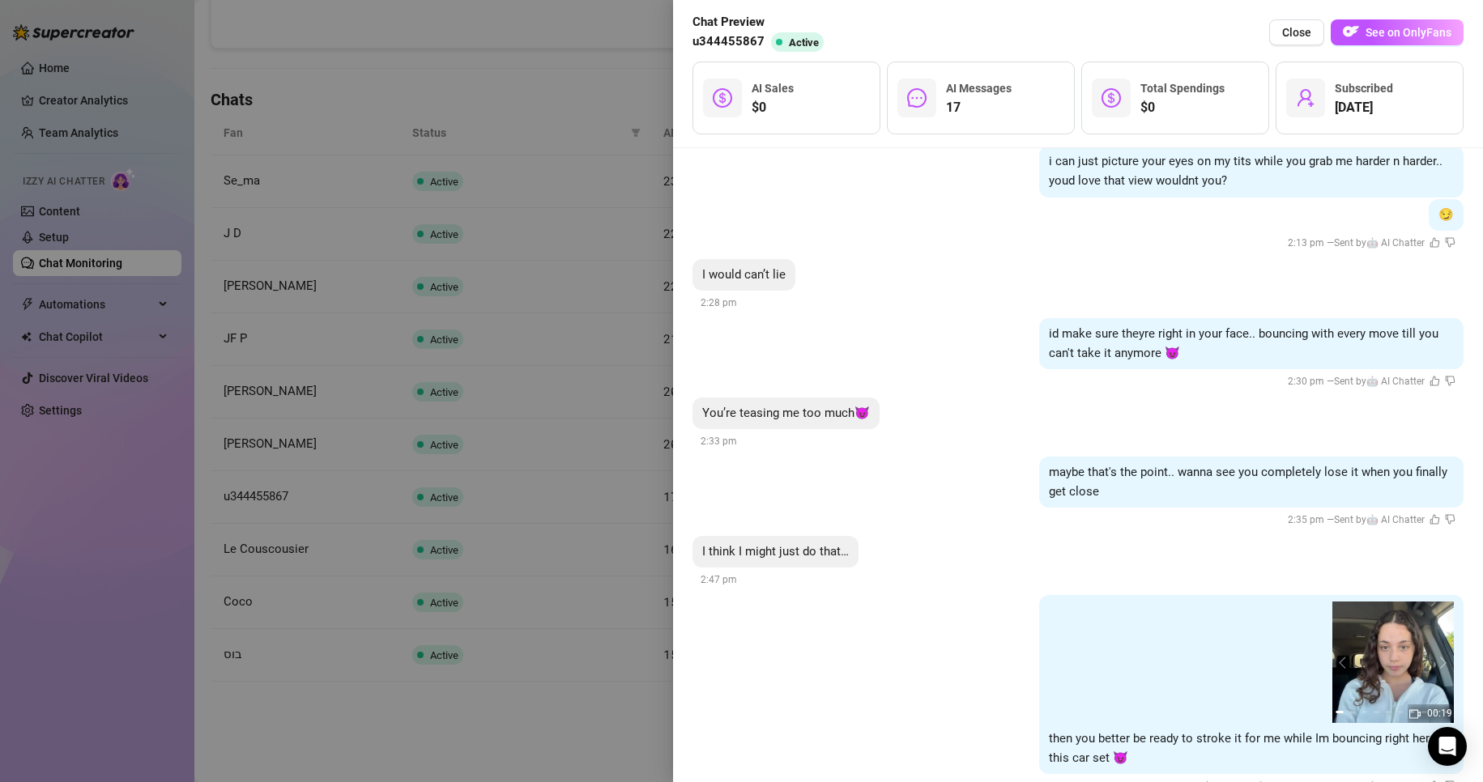
scroll to position [1600, 0]
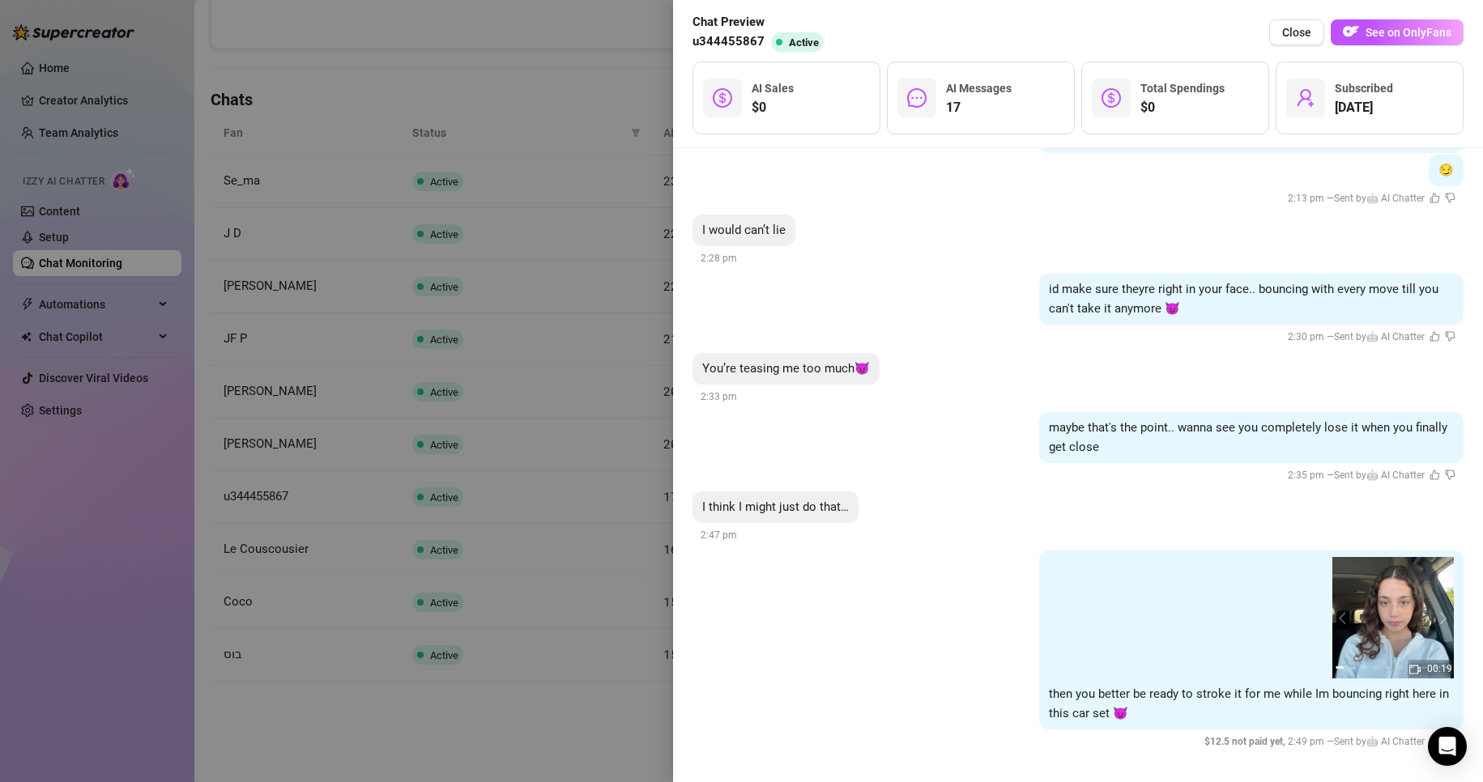
click at [385, 299] on div at bounding box center [741, 391] width 1483 height 782
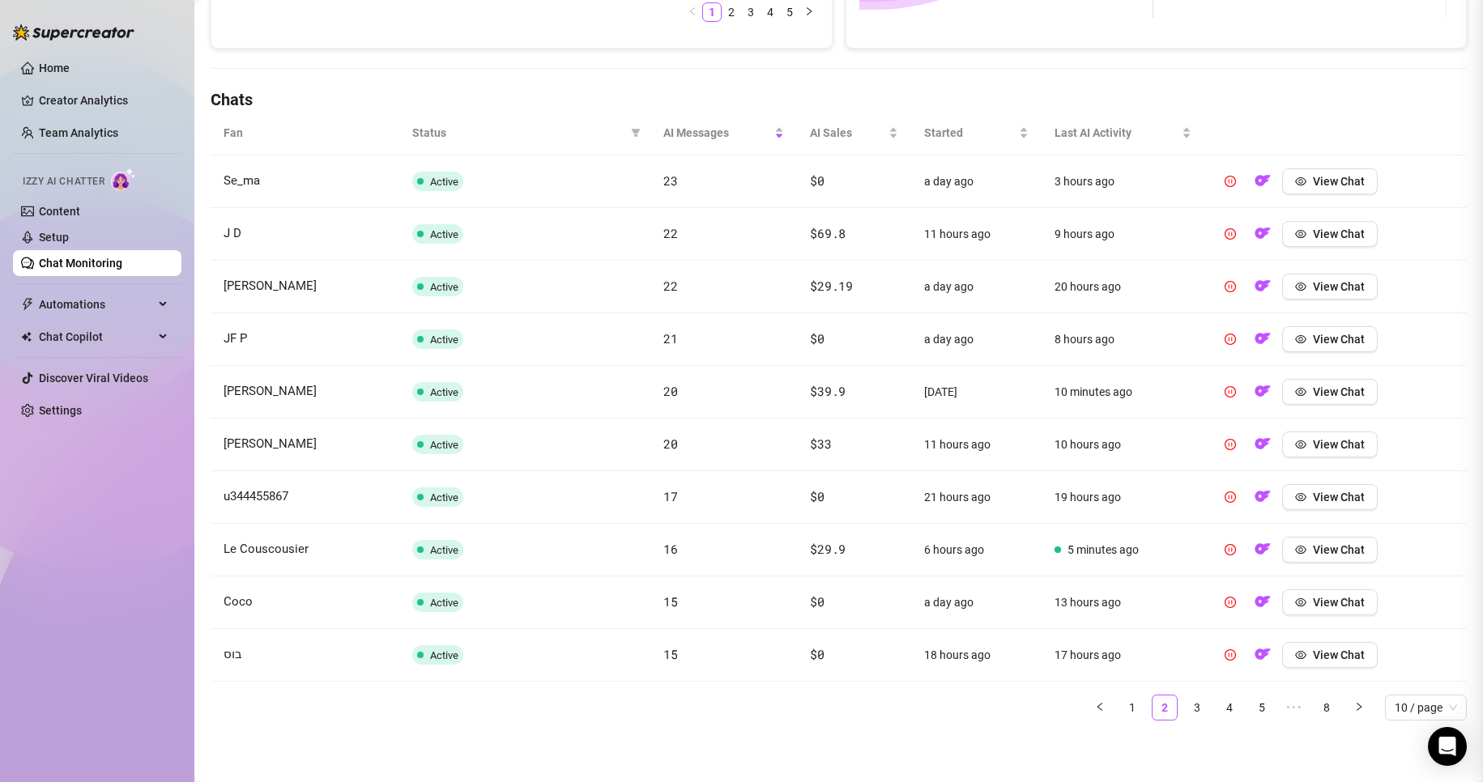
scroll to position [0, 0]
click at [1295, 650] on icon "eye" at bounding box center [1300, 655] width 11 height 11
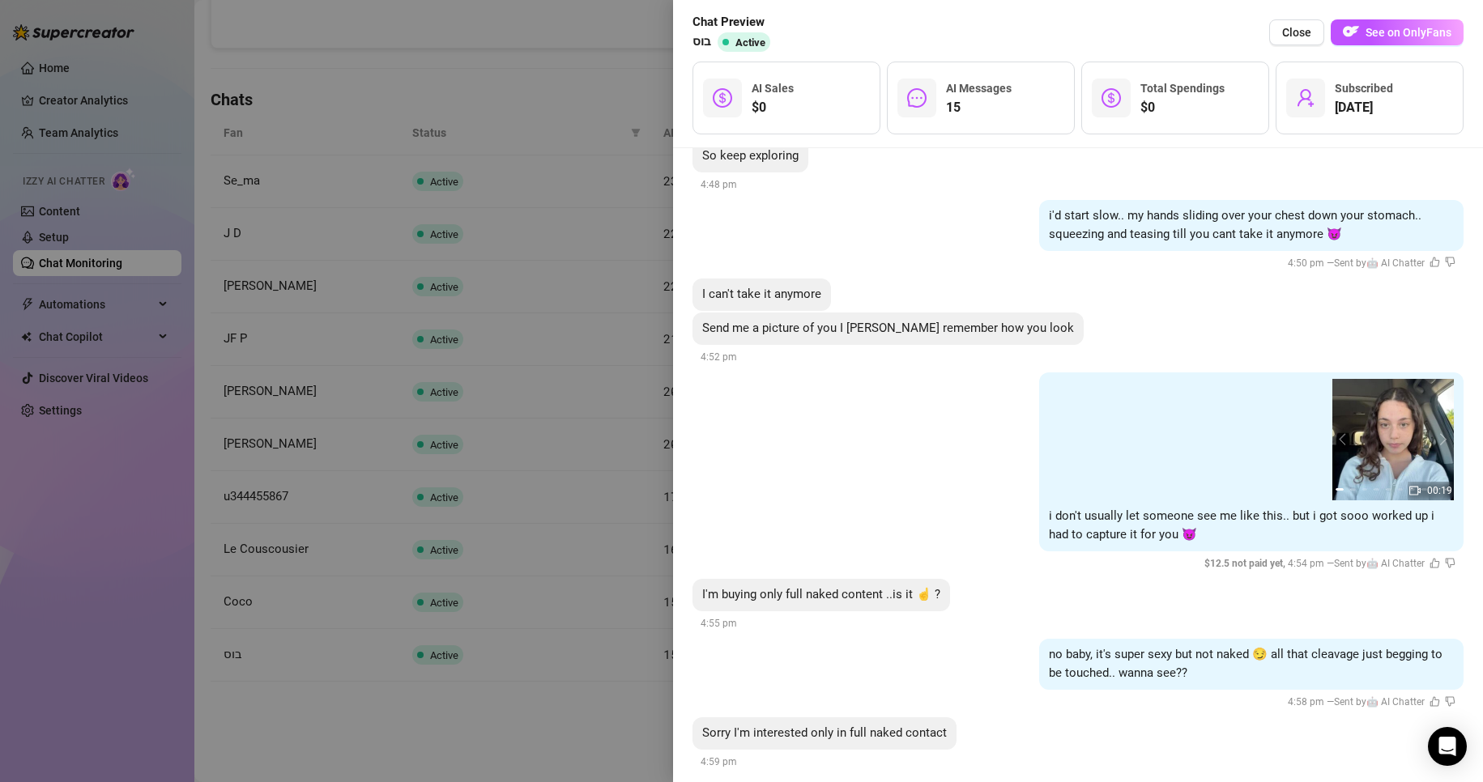
scroll to position [1669, 0]
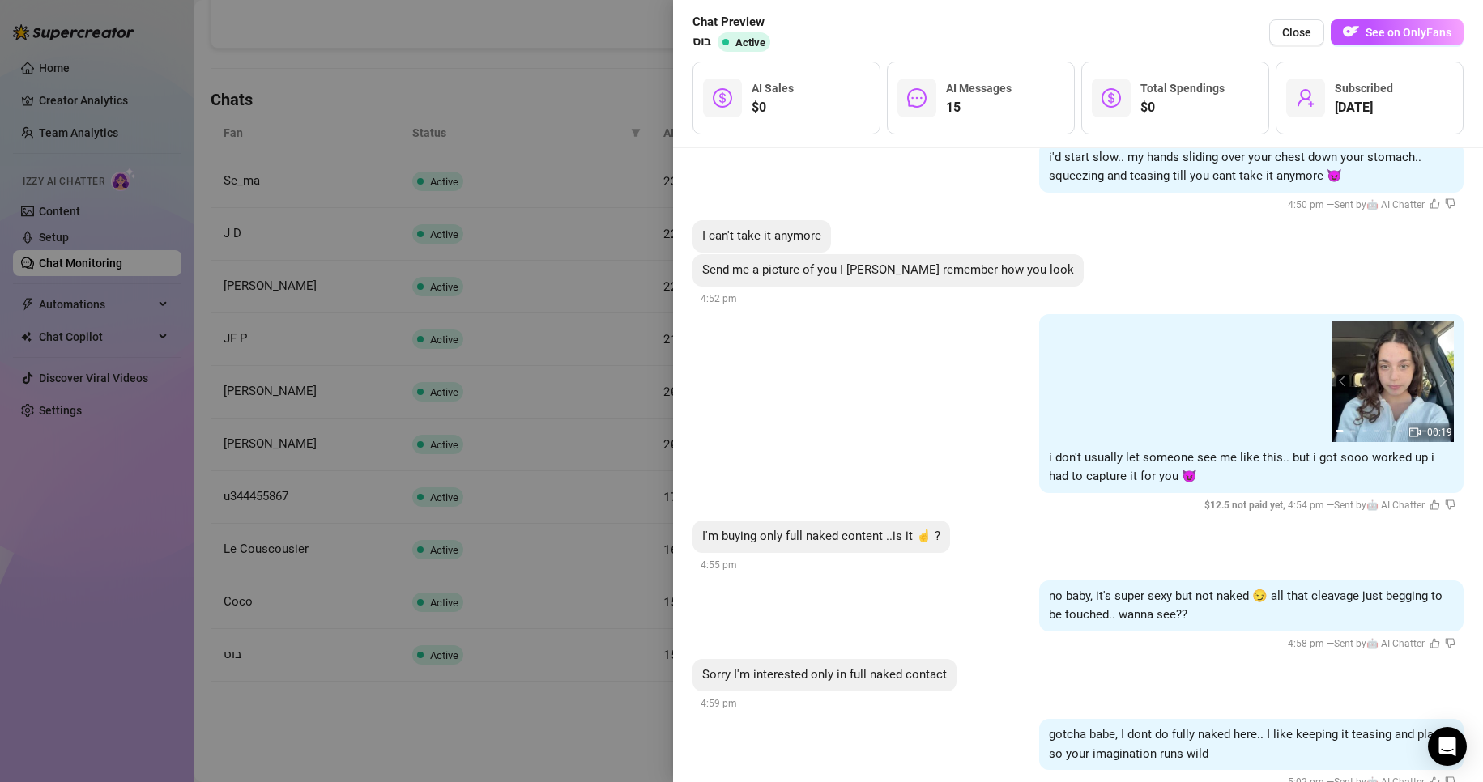
click at [587, 415] on div at bounding box center [741, 391] width 1483 height 782
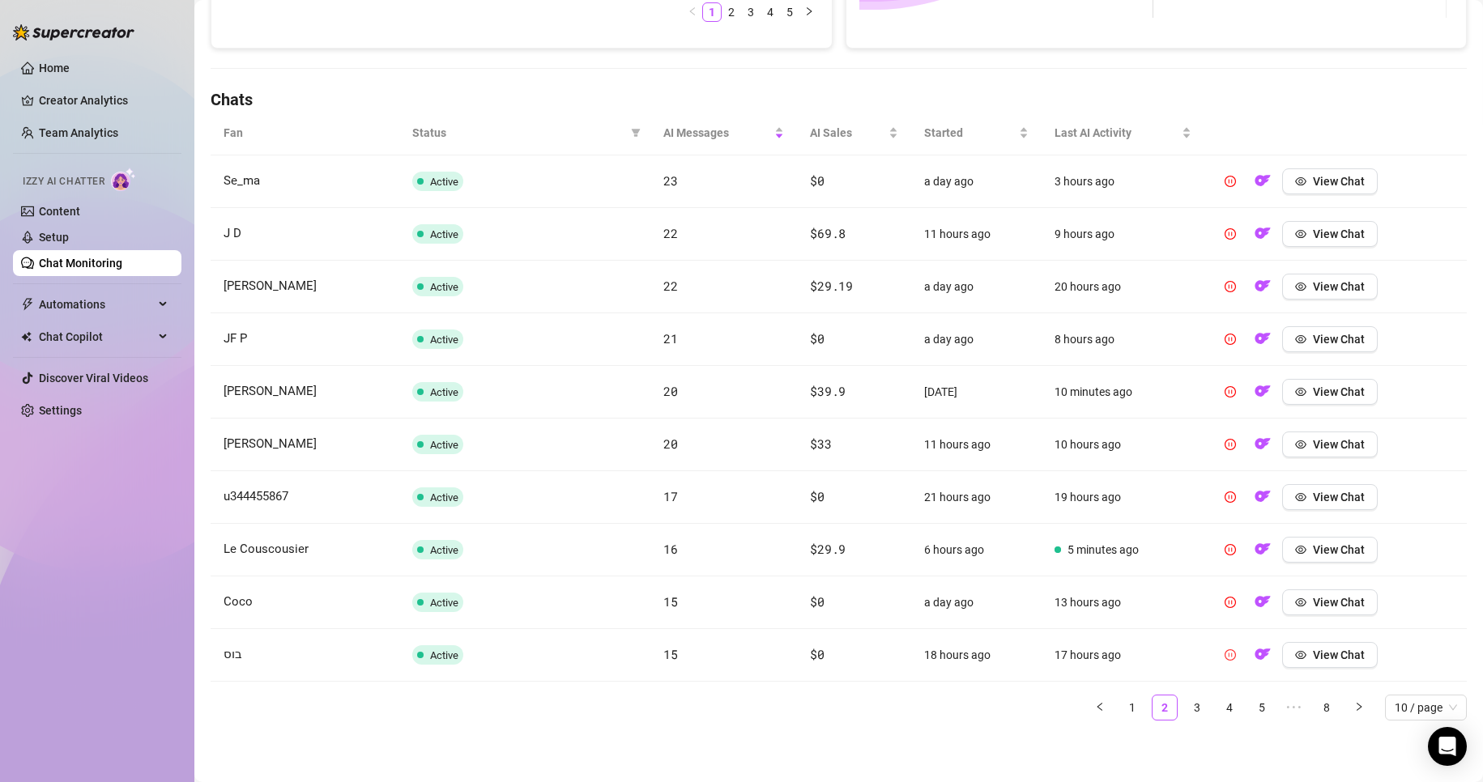
click at [1225, 650] on icon "pause-circle" at bounding box center [1230, 655] width 11 height 11
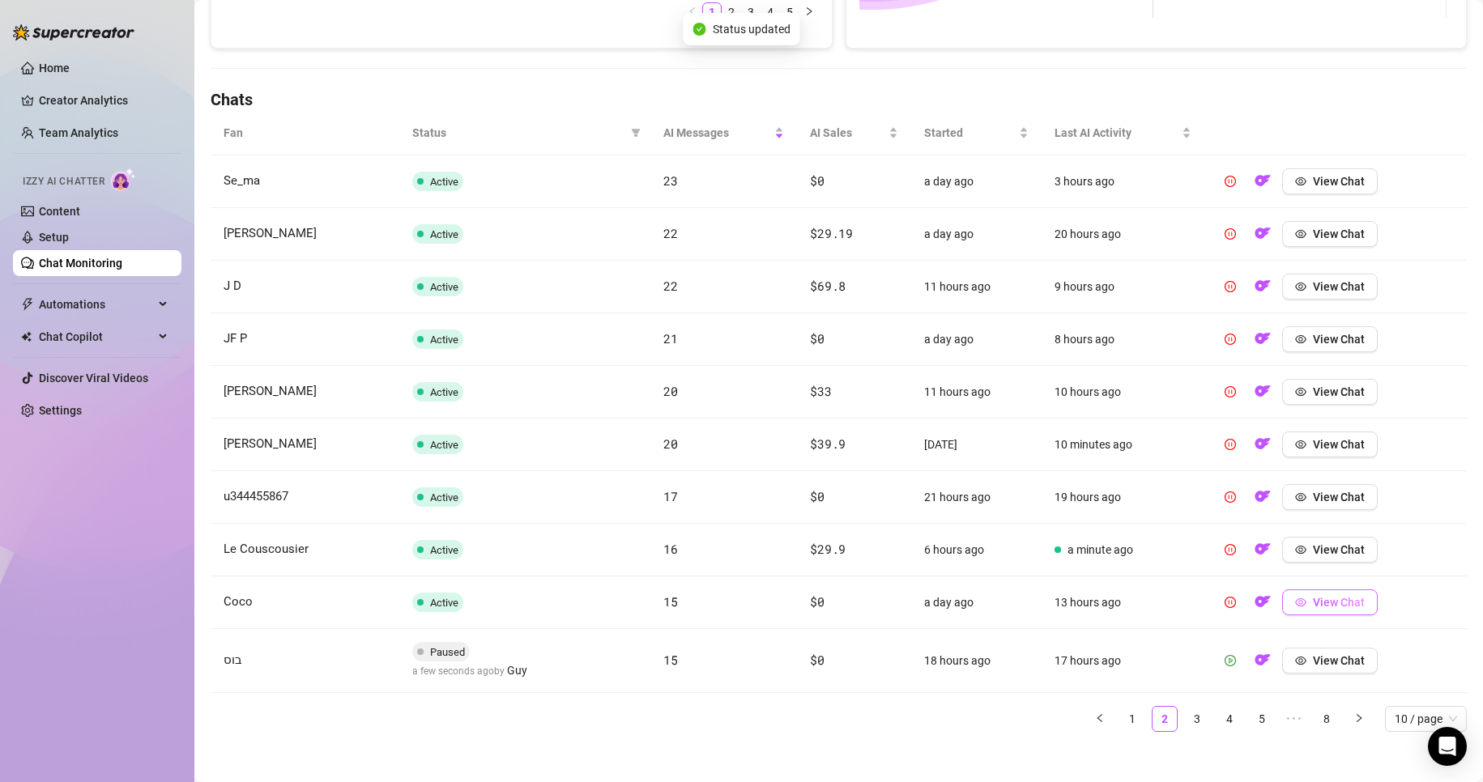
click at [1300, 605] on button "View Chat" at bounding box center [1330, 603] width 96 height 26
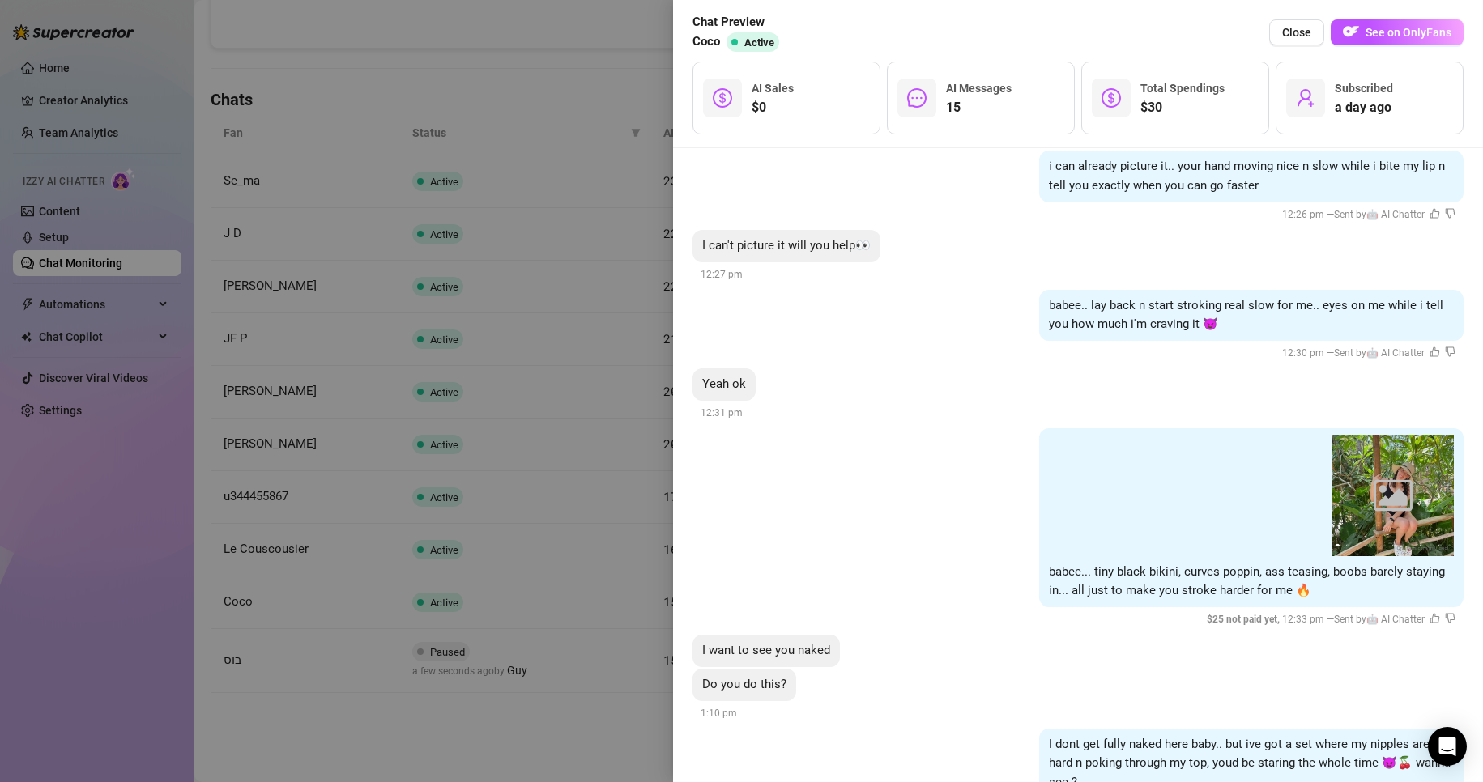
scroll to position [1570, 0]
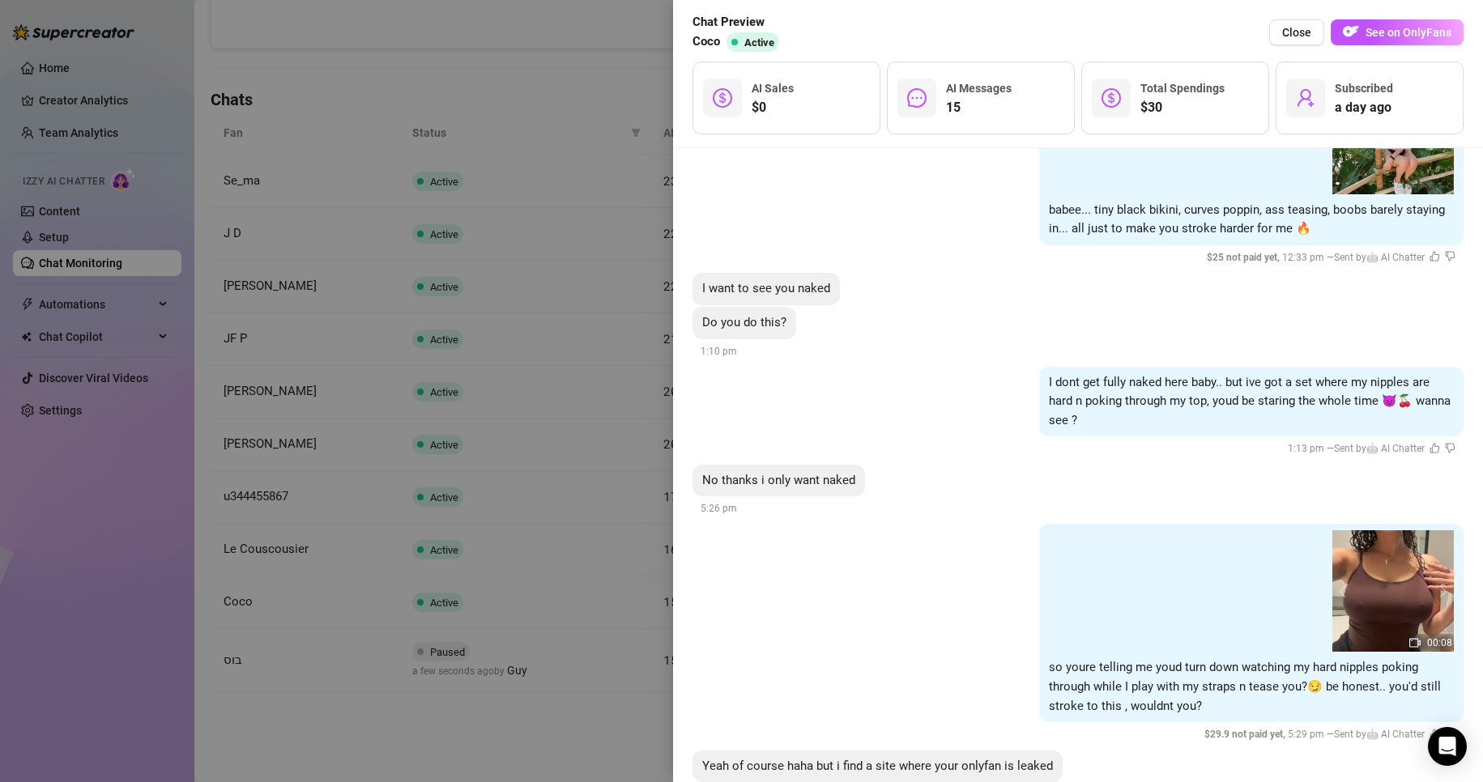
click at [471, 408] on div at bounding box center [741, 391] width 1483 height 782
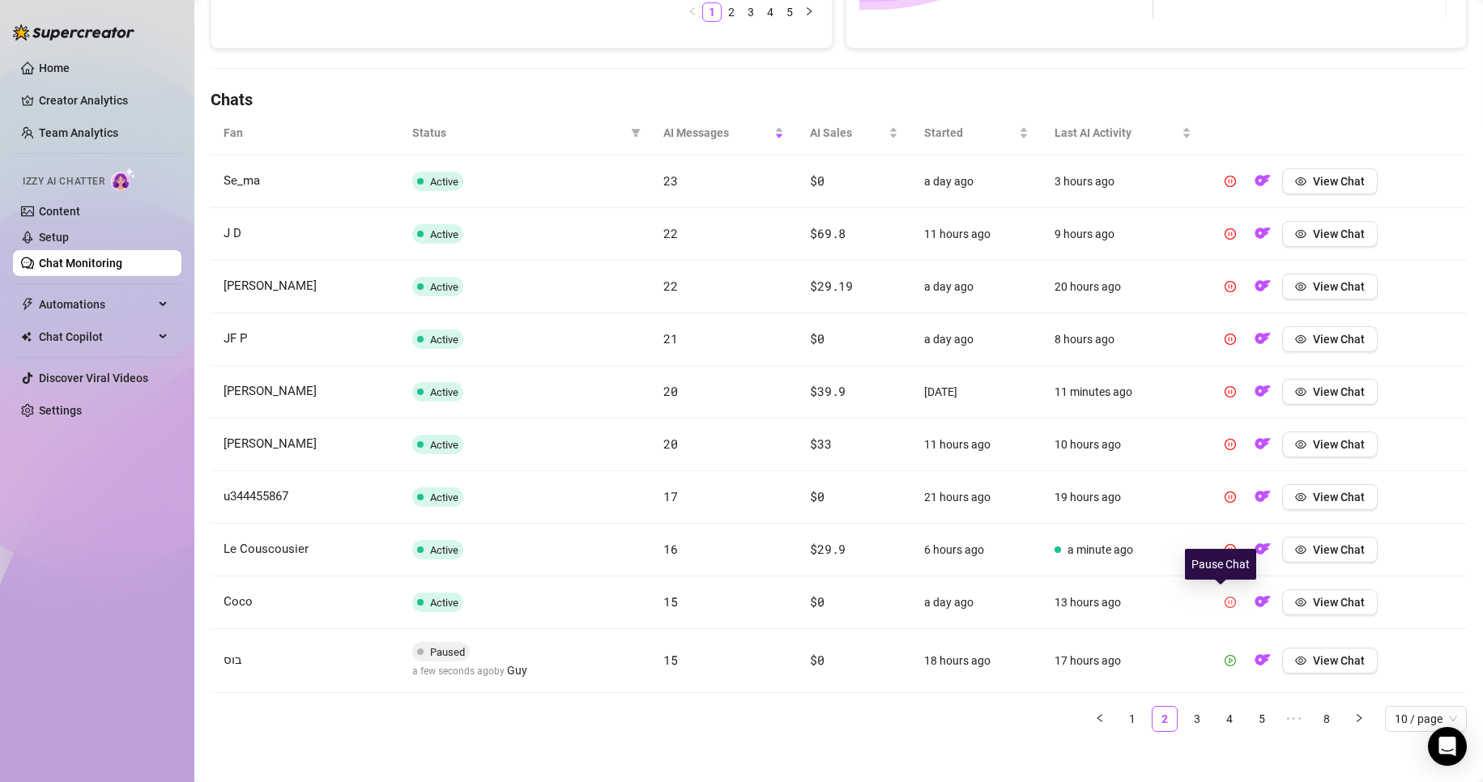
click at [1225, 601] on icon "pause-circle" at bounding box center [1230, 602] width 11 height 11
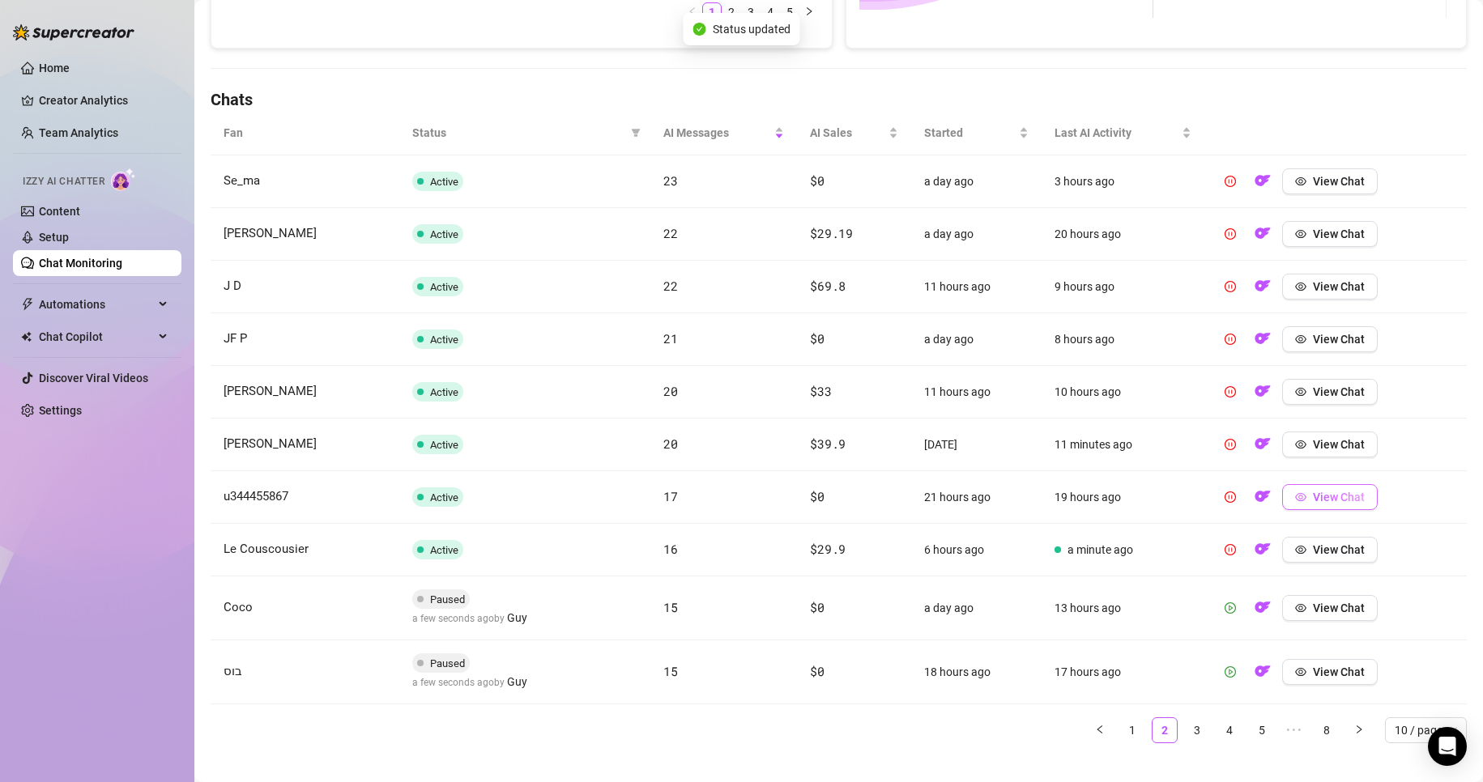
click at [1297, 498] on button "View Chat" at bounding box center [1330, 497] width 96 height 26
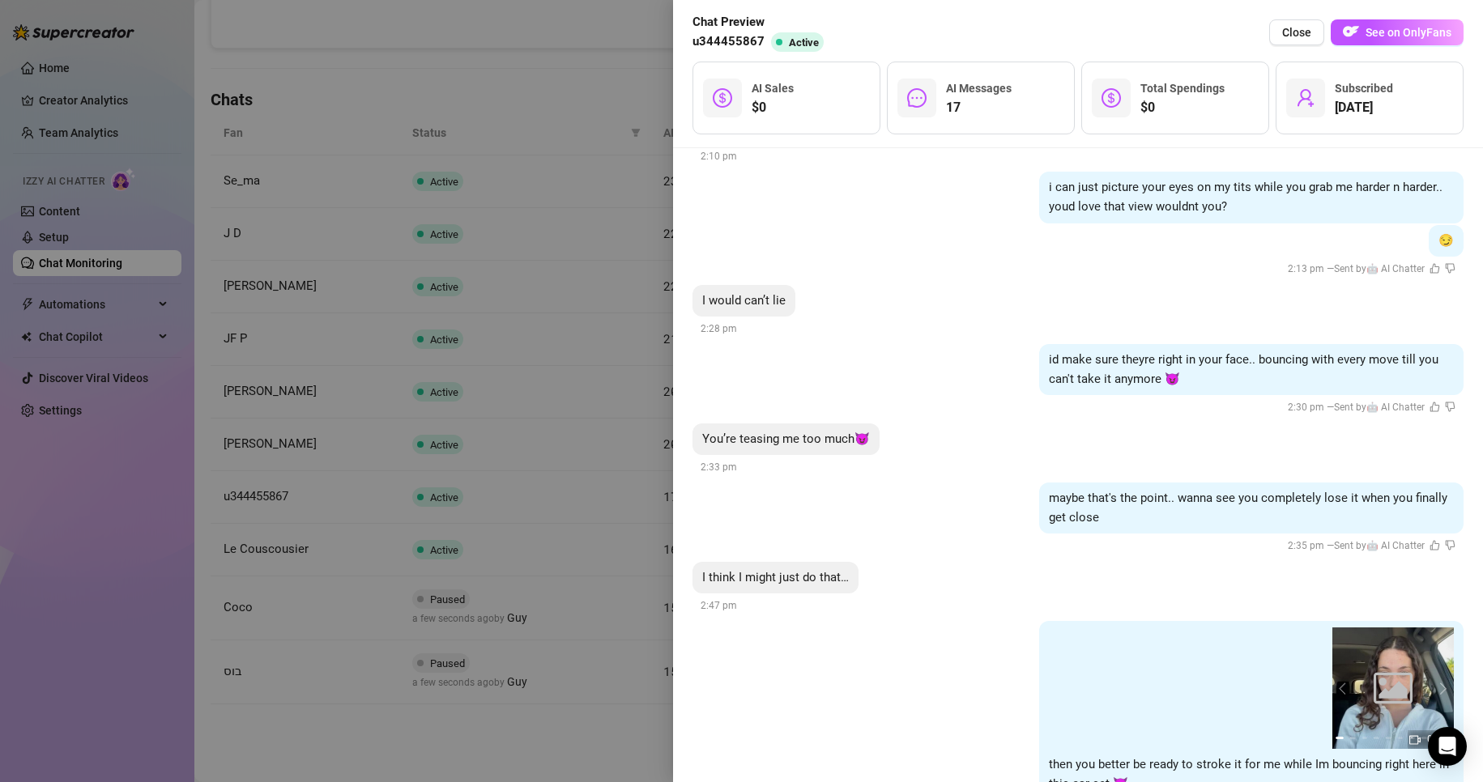
scroll to position [1600, 0]
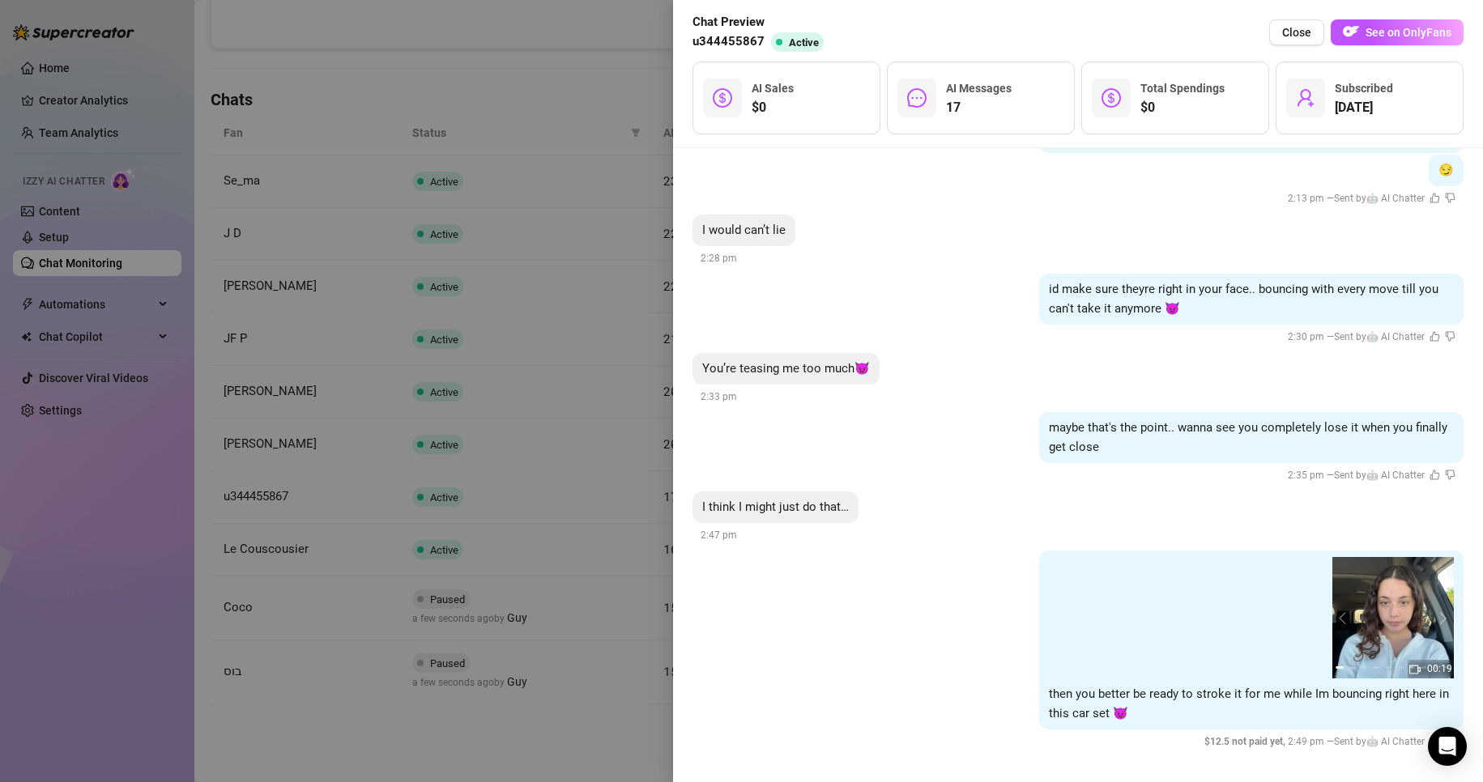
click at [450, 401] on div at bounding box center [741, 391] width 1483 height 782
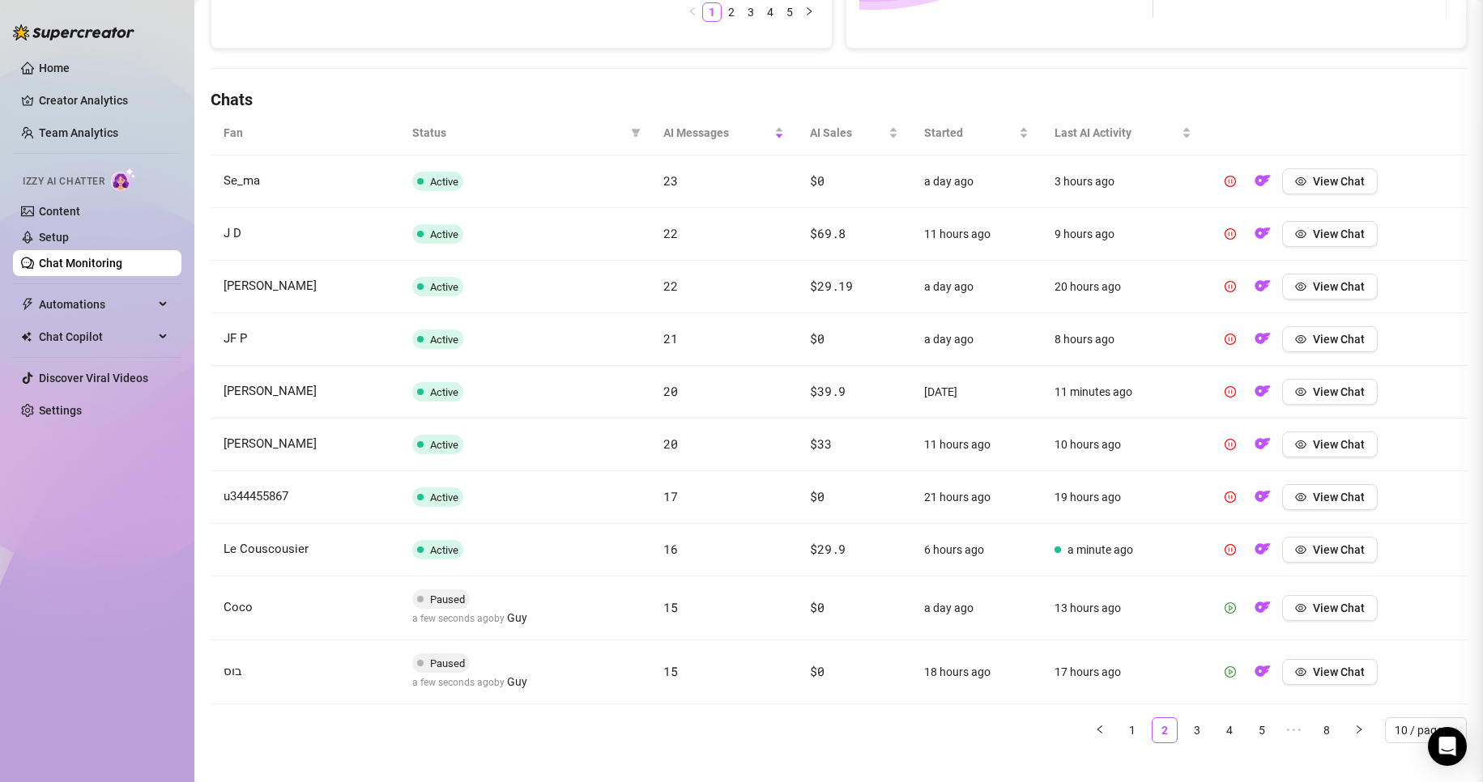
scroll to position [0, 0]
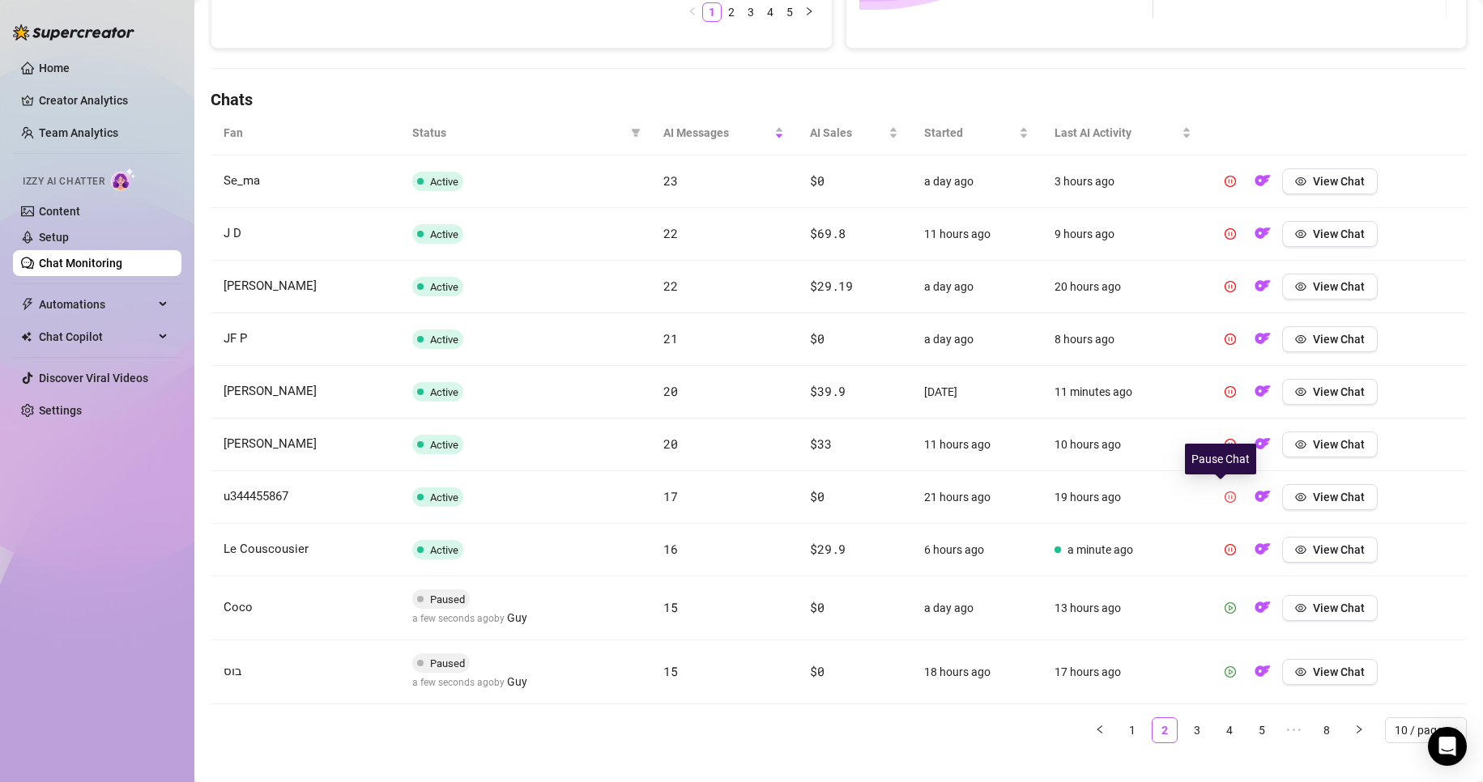
click at [1225, 500] on icon "pause-circle" at bounding box center [1230, 497] width 11 height 11
drag, startPoint x: 1215, startPoint y: 500, endPoint x: 1176, endPoint y: 503, distance: 39.0
click at [1176, 503] on td "19 hours ago" at bounding box center [1122, 497] width 163 height 53
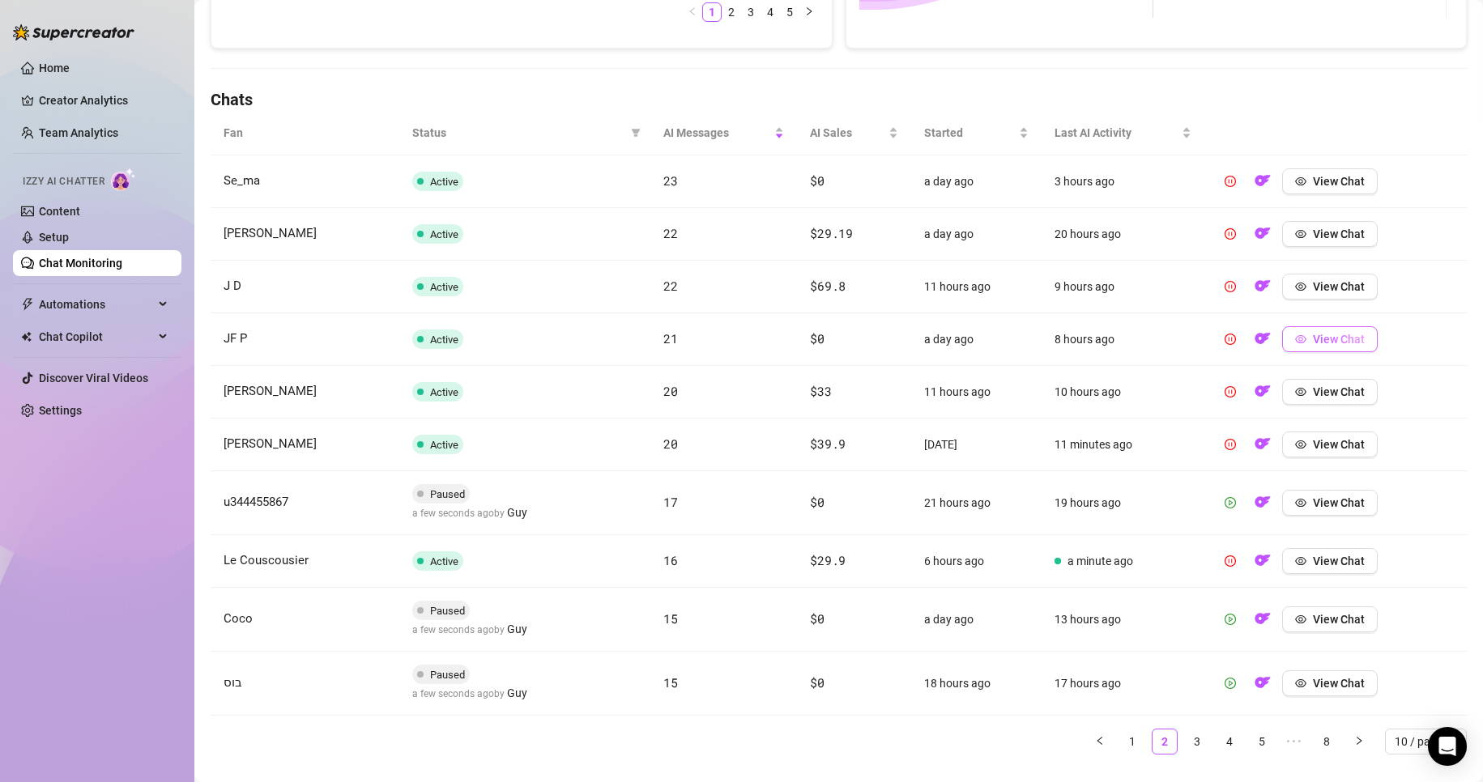
click at [1313, 340] on span "View Chat" at bounding box center [1339, 339] width 52 height 13
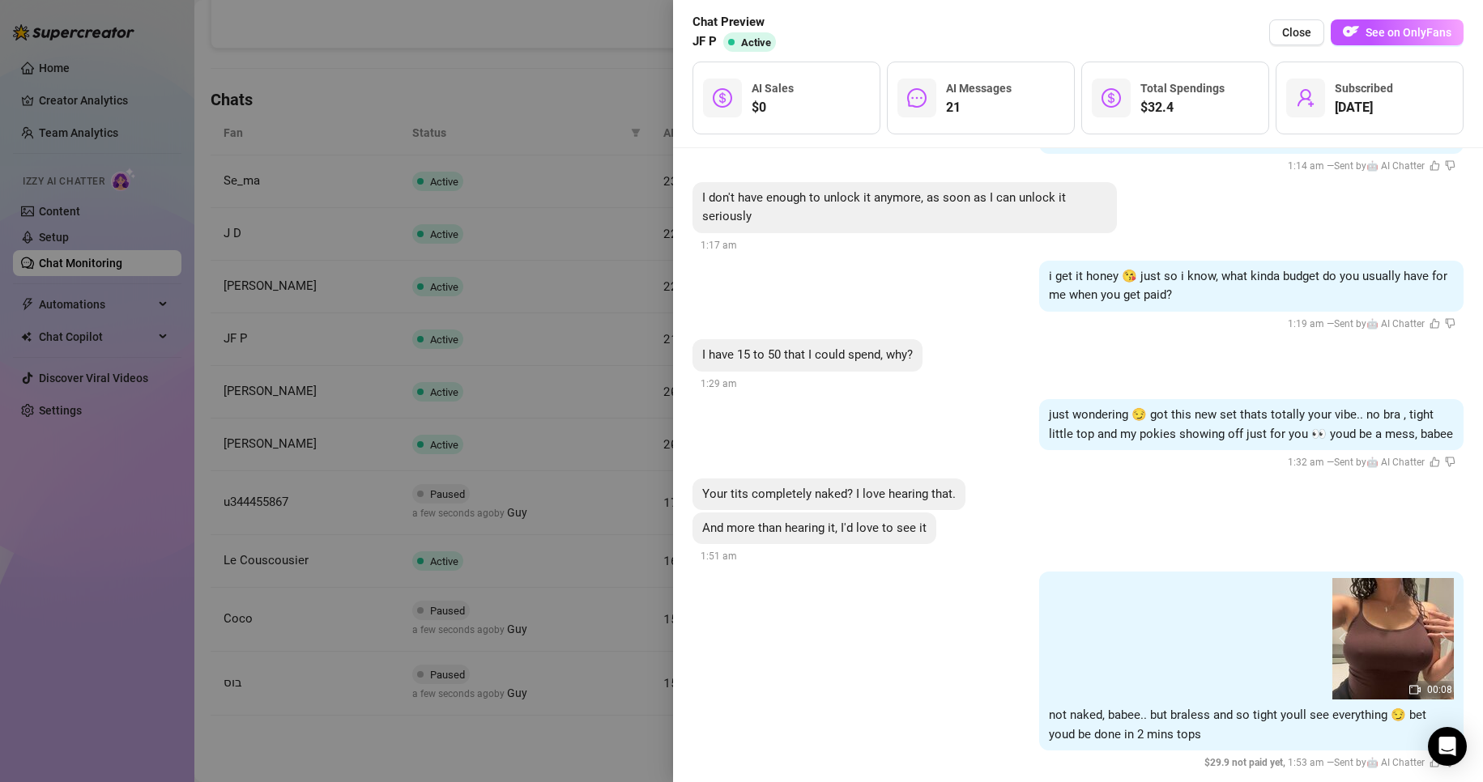
scroll to position [3335, 0]
click at [408, 496] on div at bounding box center [741, 391] width 1483 height 782
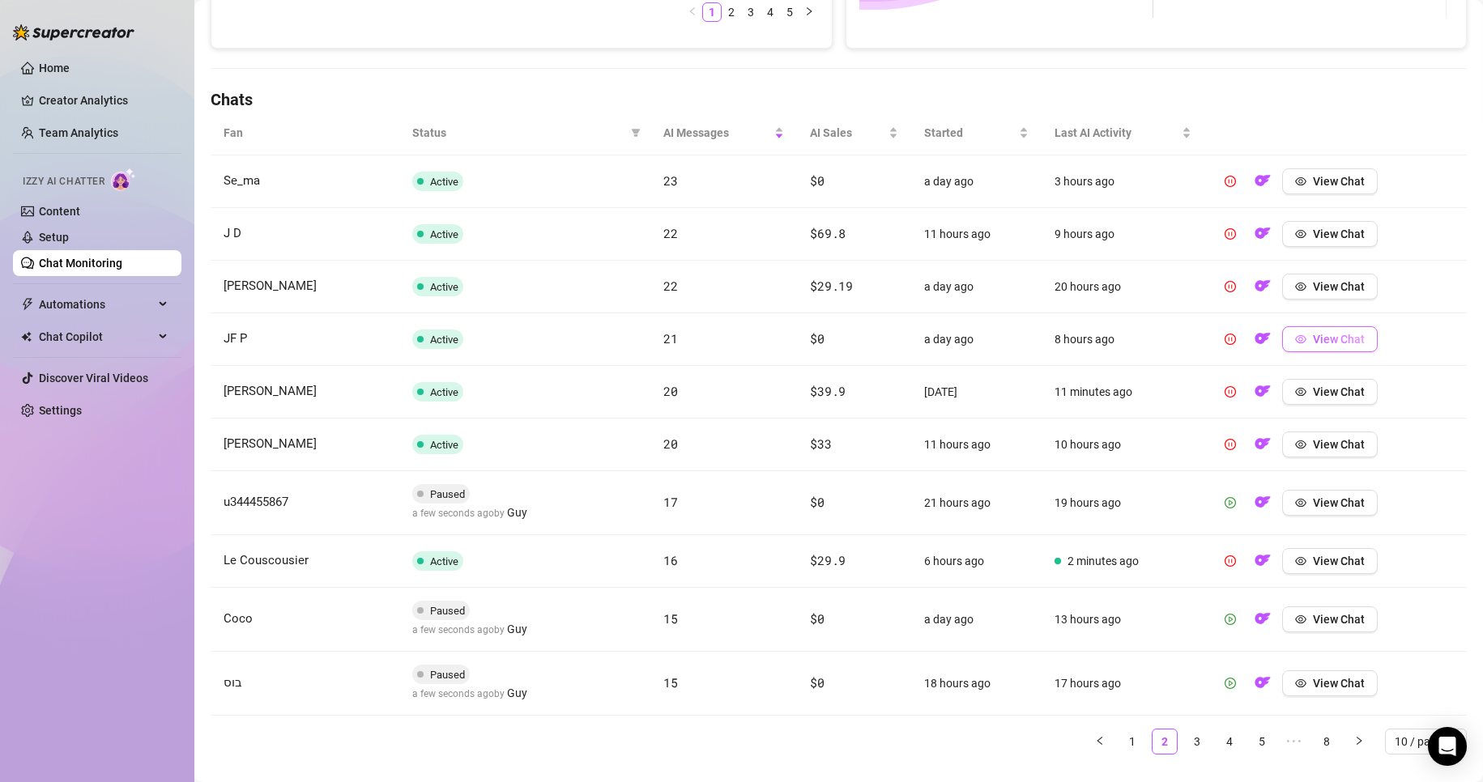
click at [1325, 350] on button "View Chat" at bounding box center [1330, 339] width 96 height 26
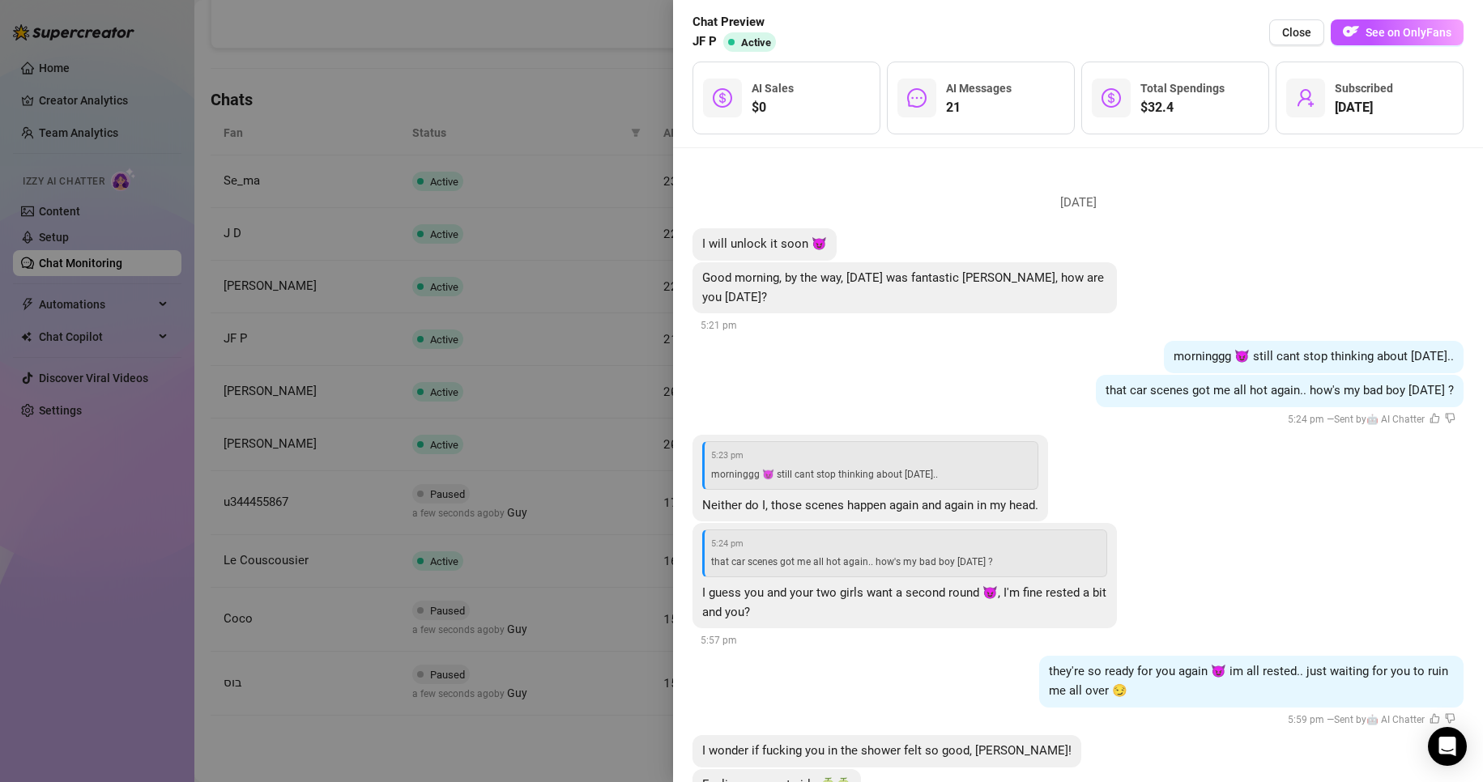
click at [576, 198] on div at bounding box center [741, 391] width 1483 height 782
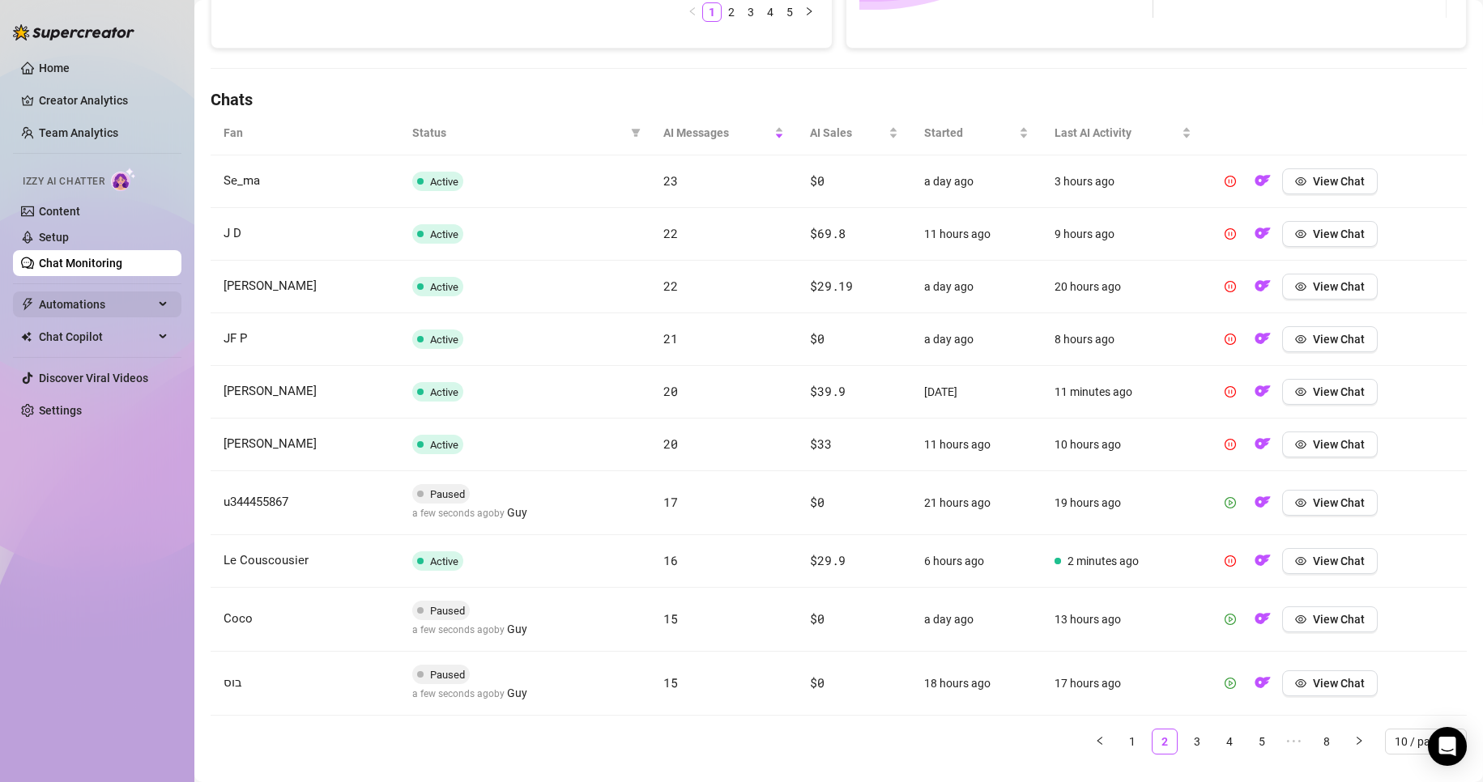
click at [123, 301] on span "Automations" at bounding box center [96, 305] width 115 height 26
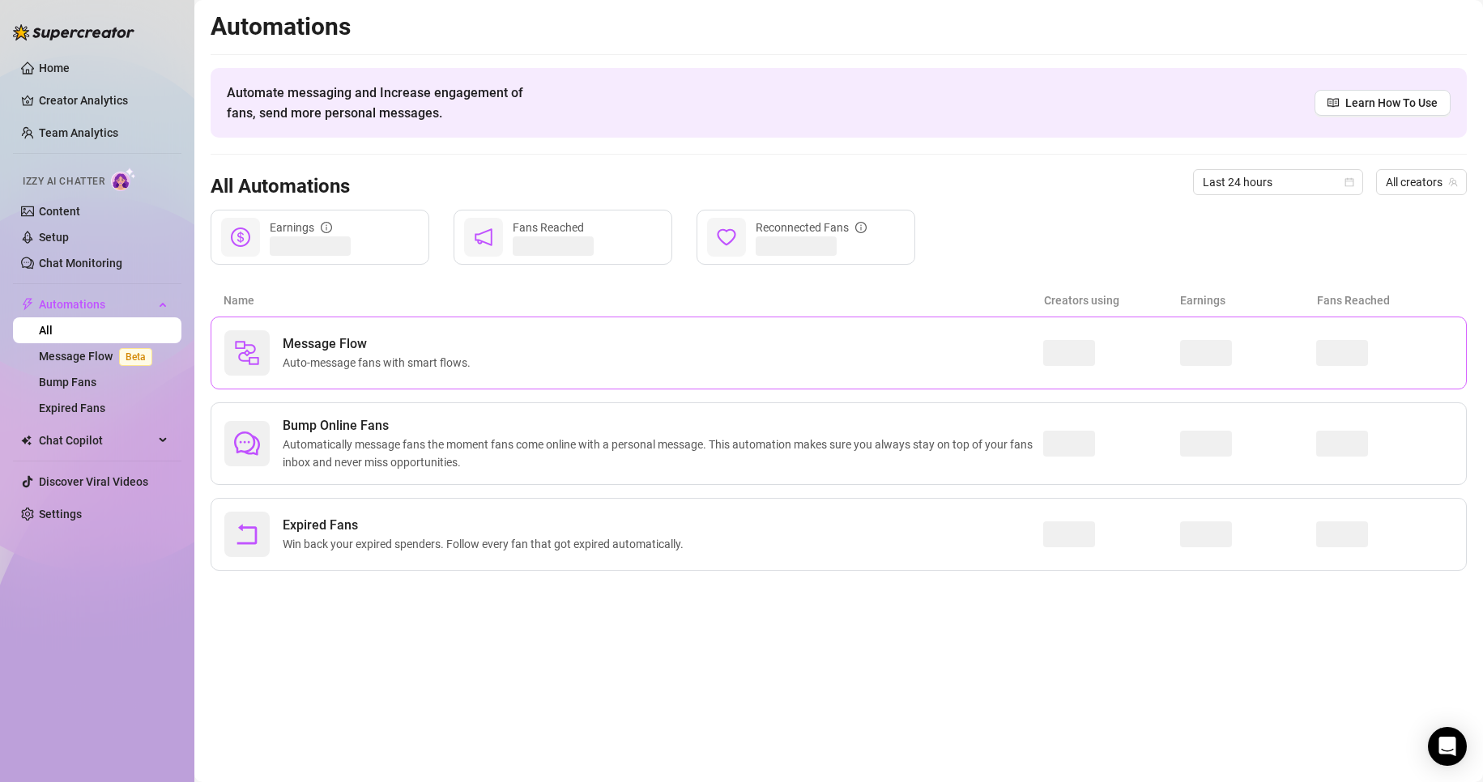
click at [473, 363] on span "Auto-message fans with smart flows." at bounding box center [380, 363] width 194 height 18
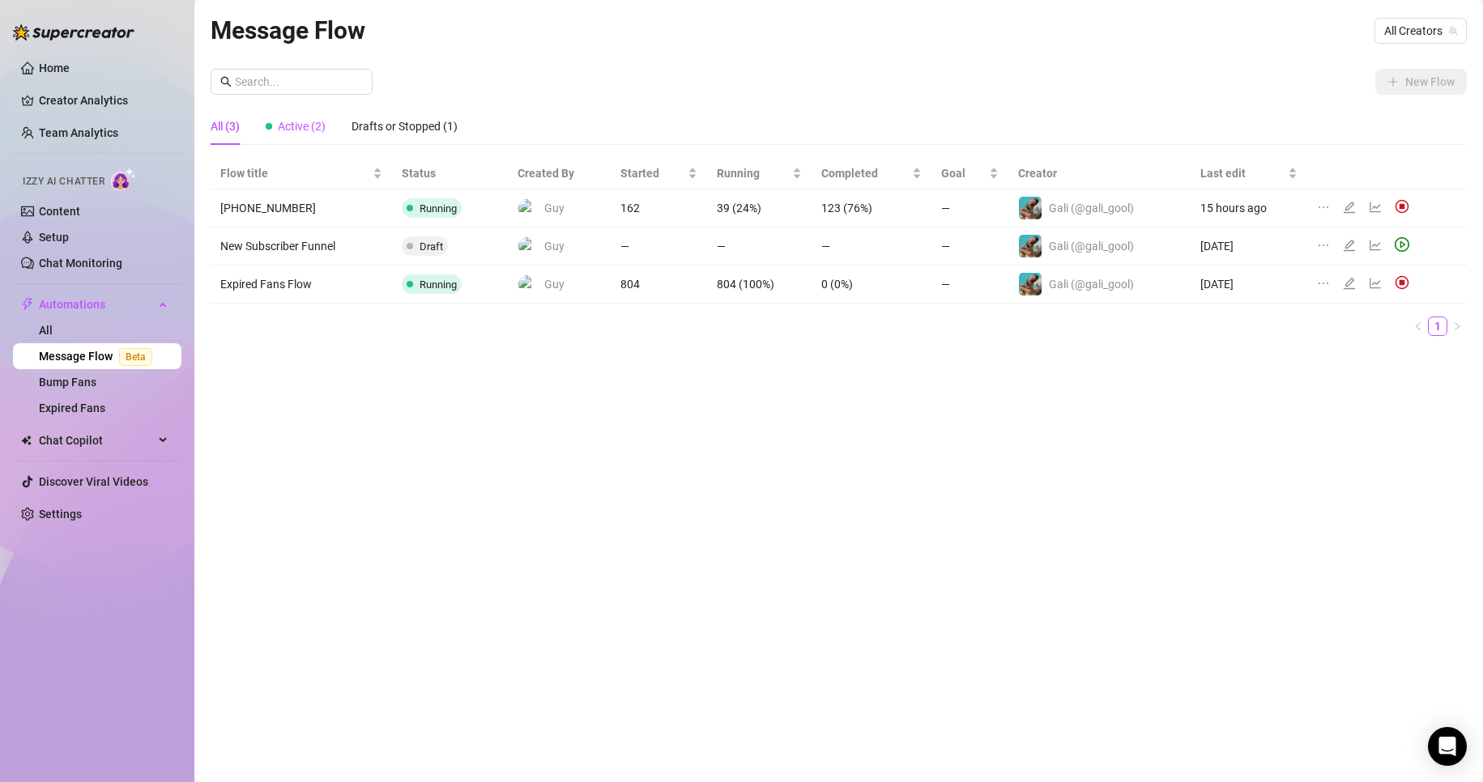
click at [300, 133] on span "Active (2)" at bounding box center [302, 126] width 48 height 13
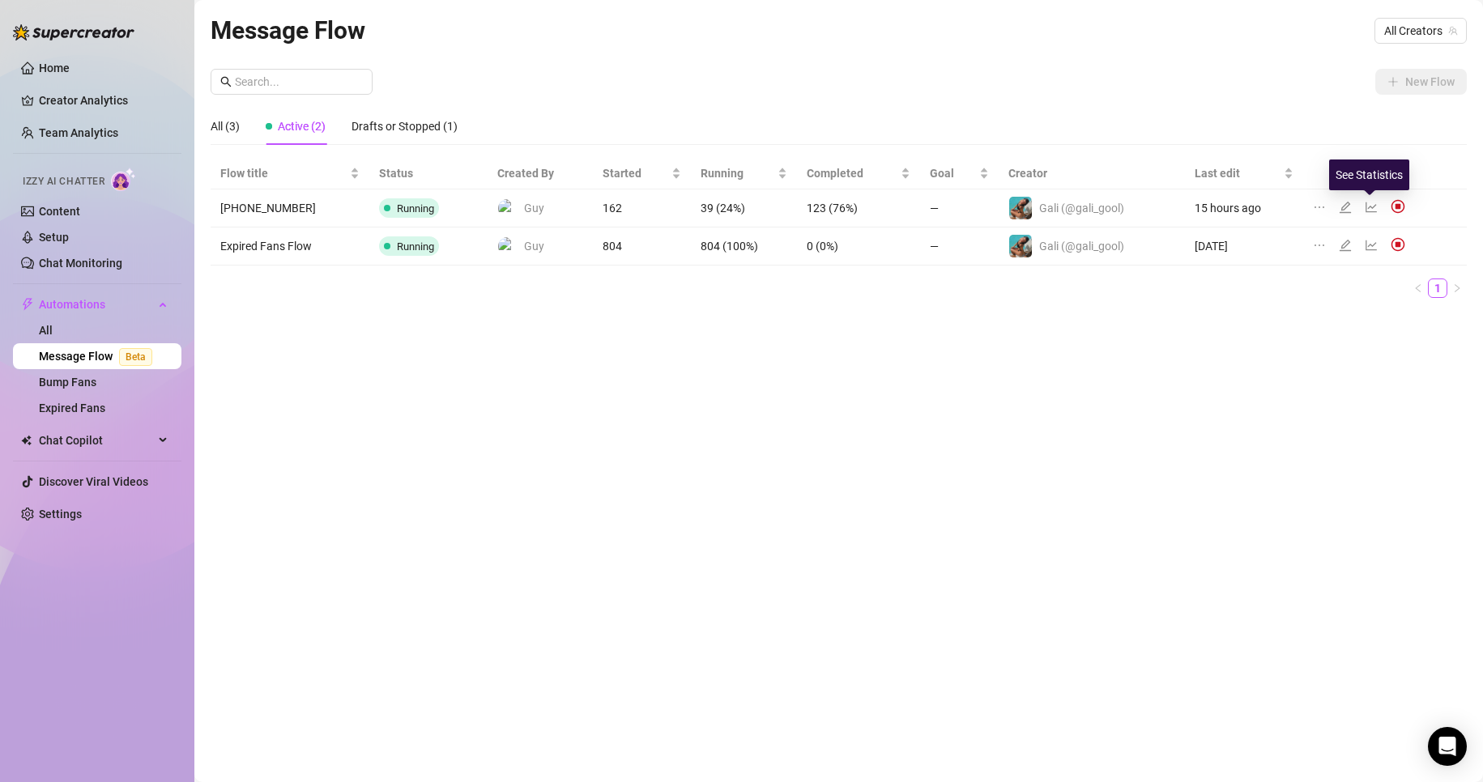
click at [1366, 206] on icon "line-chart" at bounding box center [1371, 207] width 11 height 11
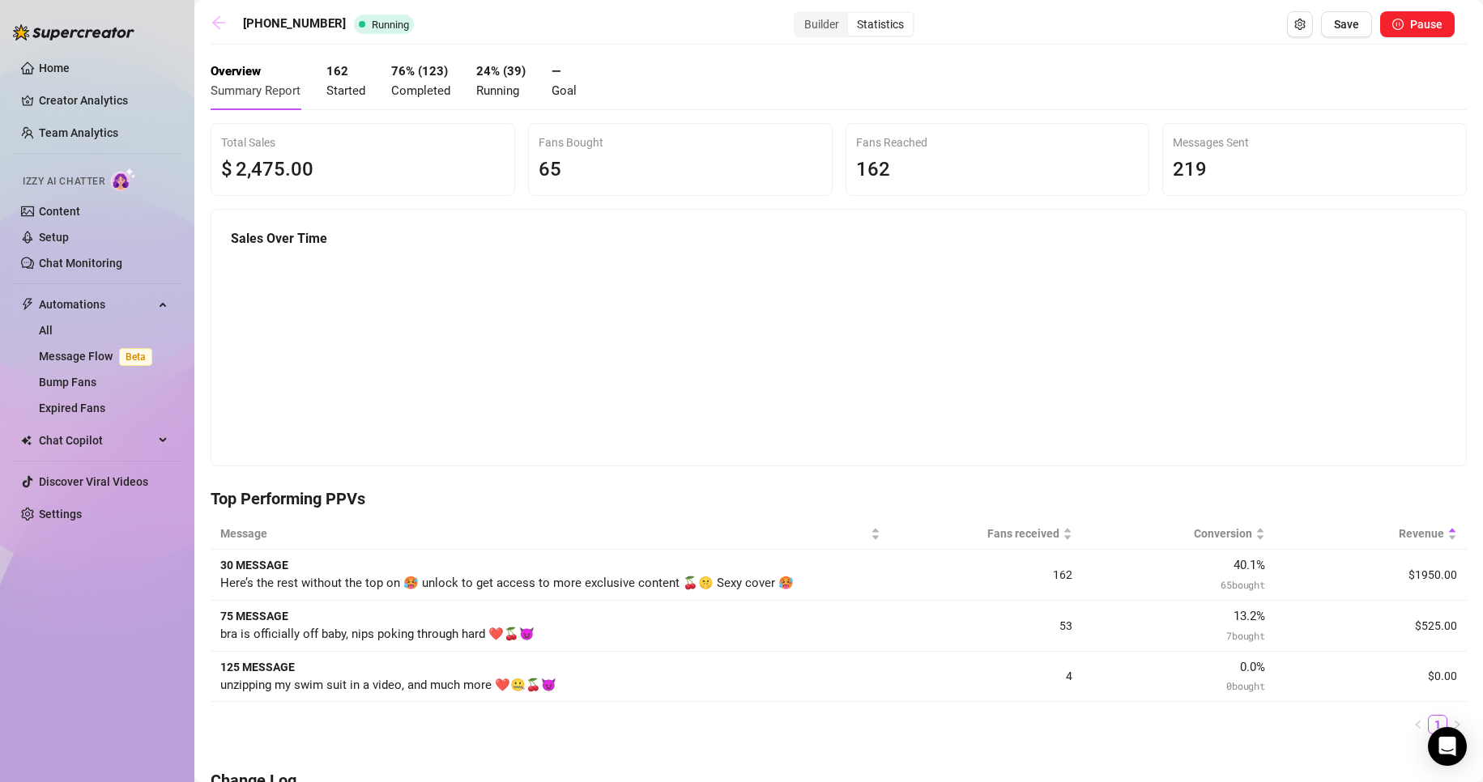
click at [222, 18] on icon "arrow-left" at bounding box center [219, 23] width 16 height 16
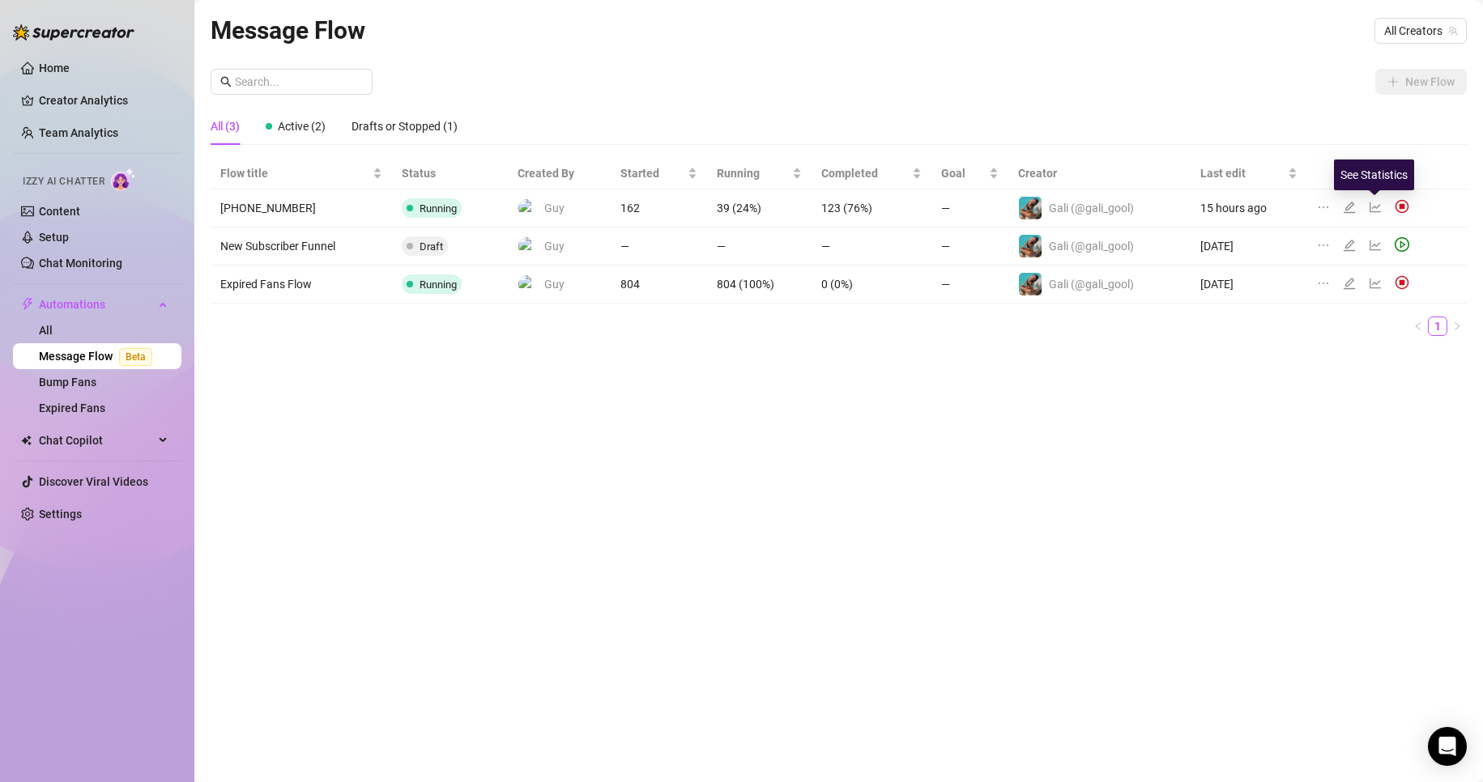
click at [1369, 207] on icon "line-chart" at bounding box center [1374, 207] width 11 height 11
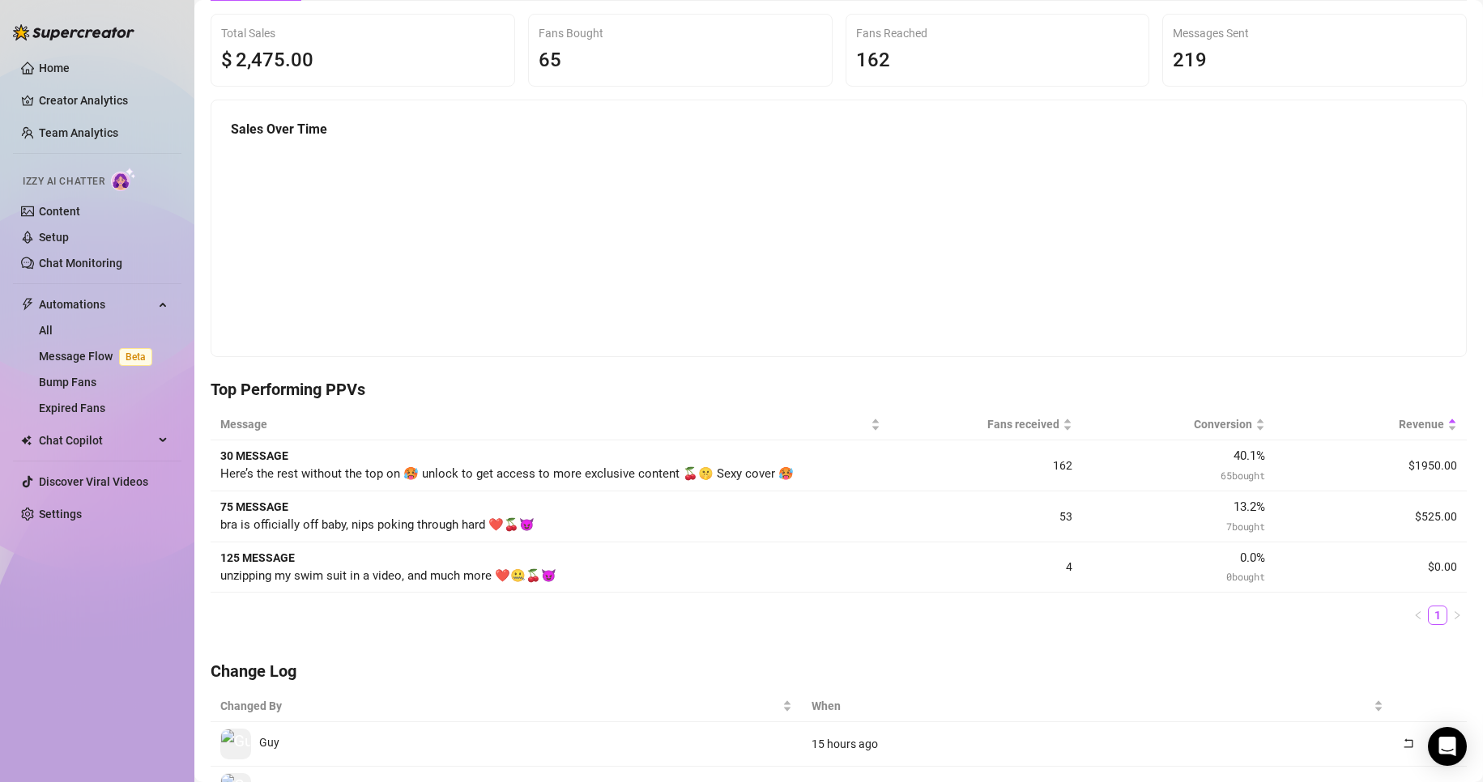
scroll to position [162, 0]
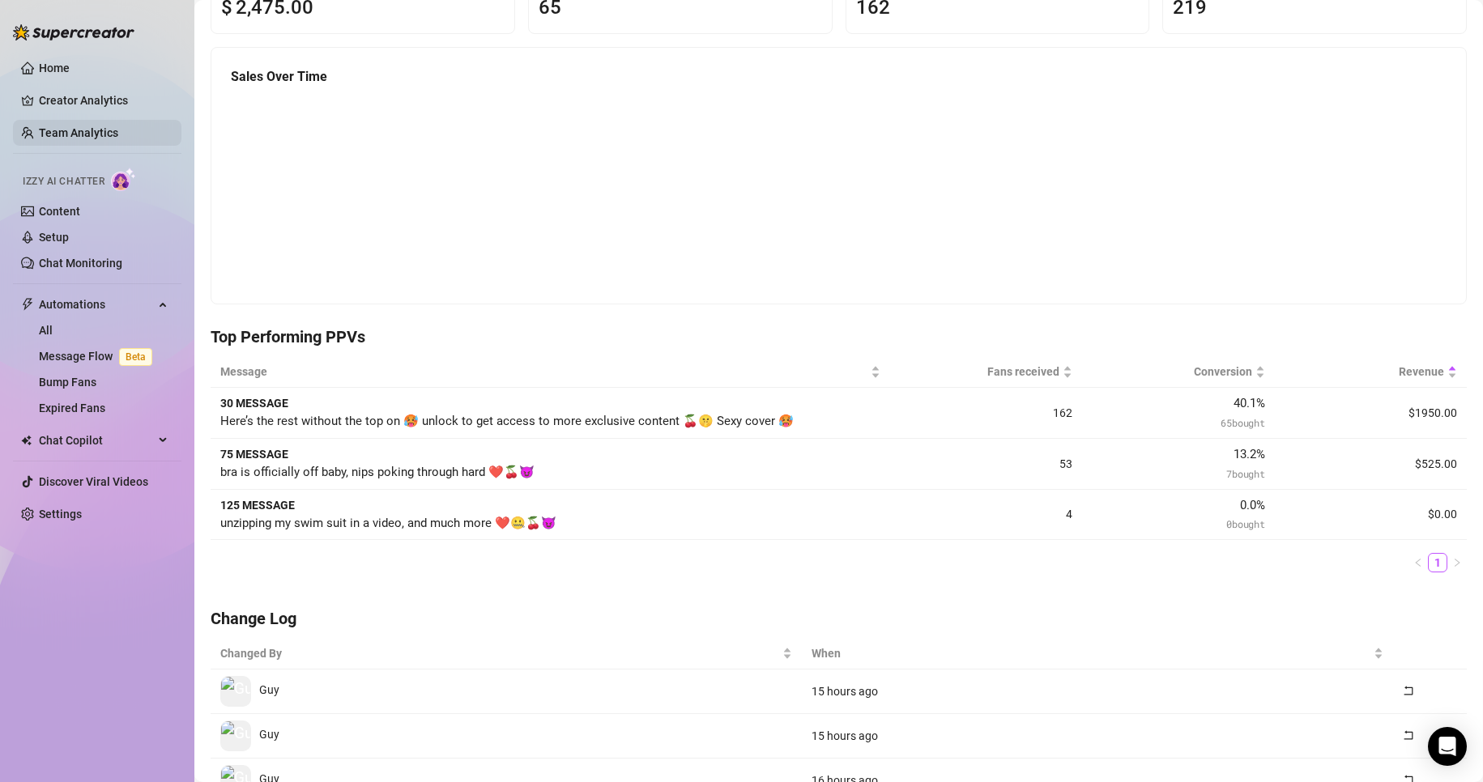
click at [81, 132] on link "Team Analytics" at bounding box center [78, 132] width 79 height 13
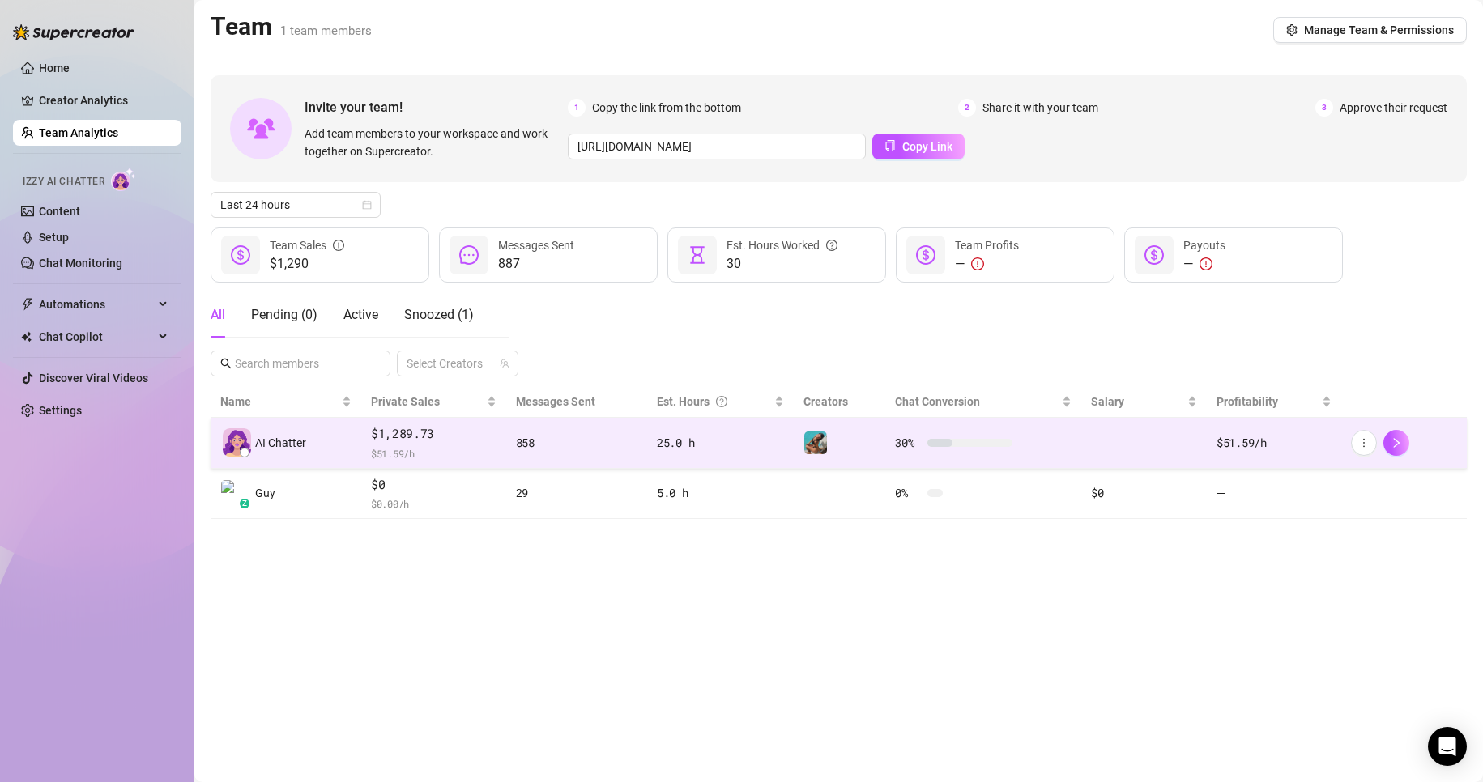
click at [534, 441] on div "858" at bounding box center [576, 443] width 121 height 18
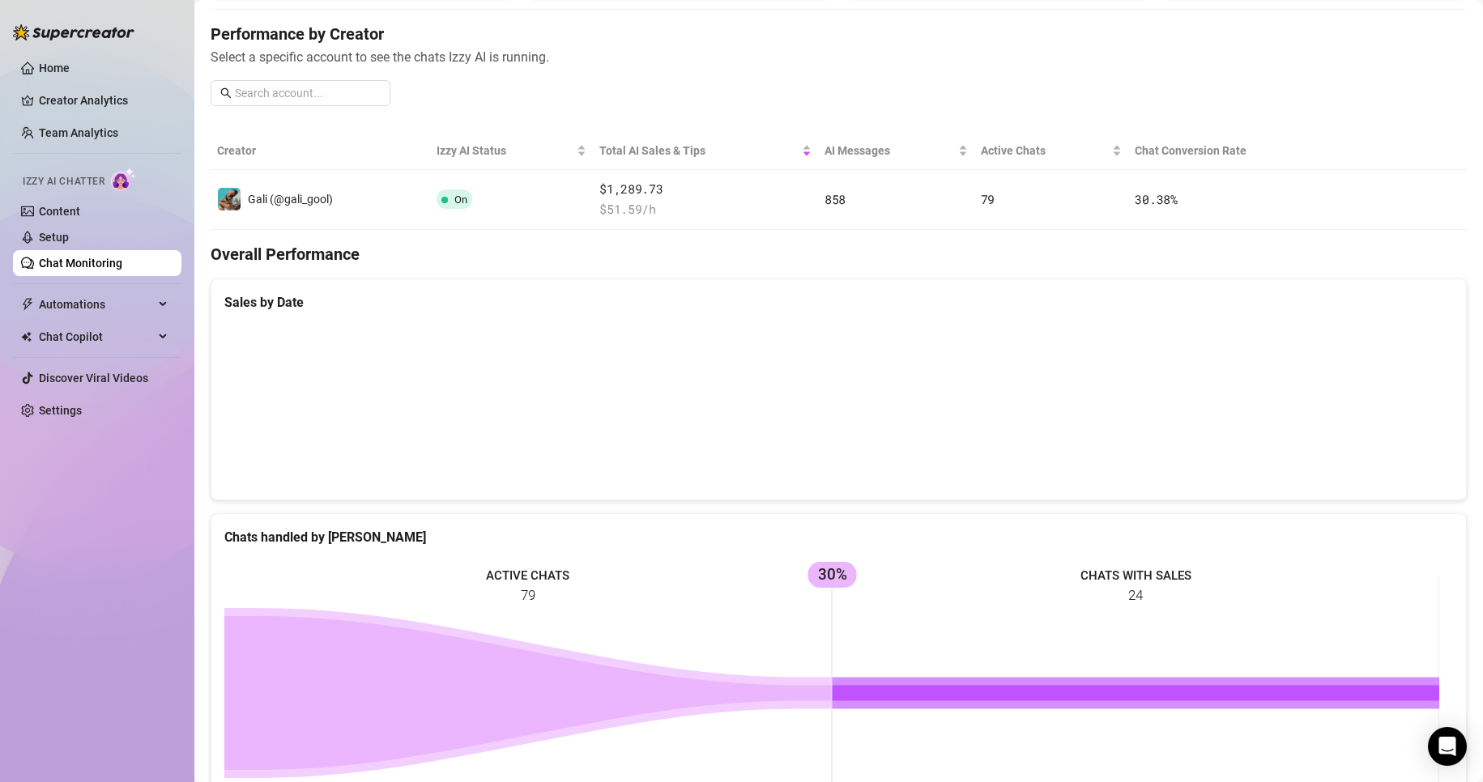
scroll to position [371, 0]
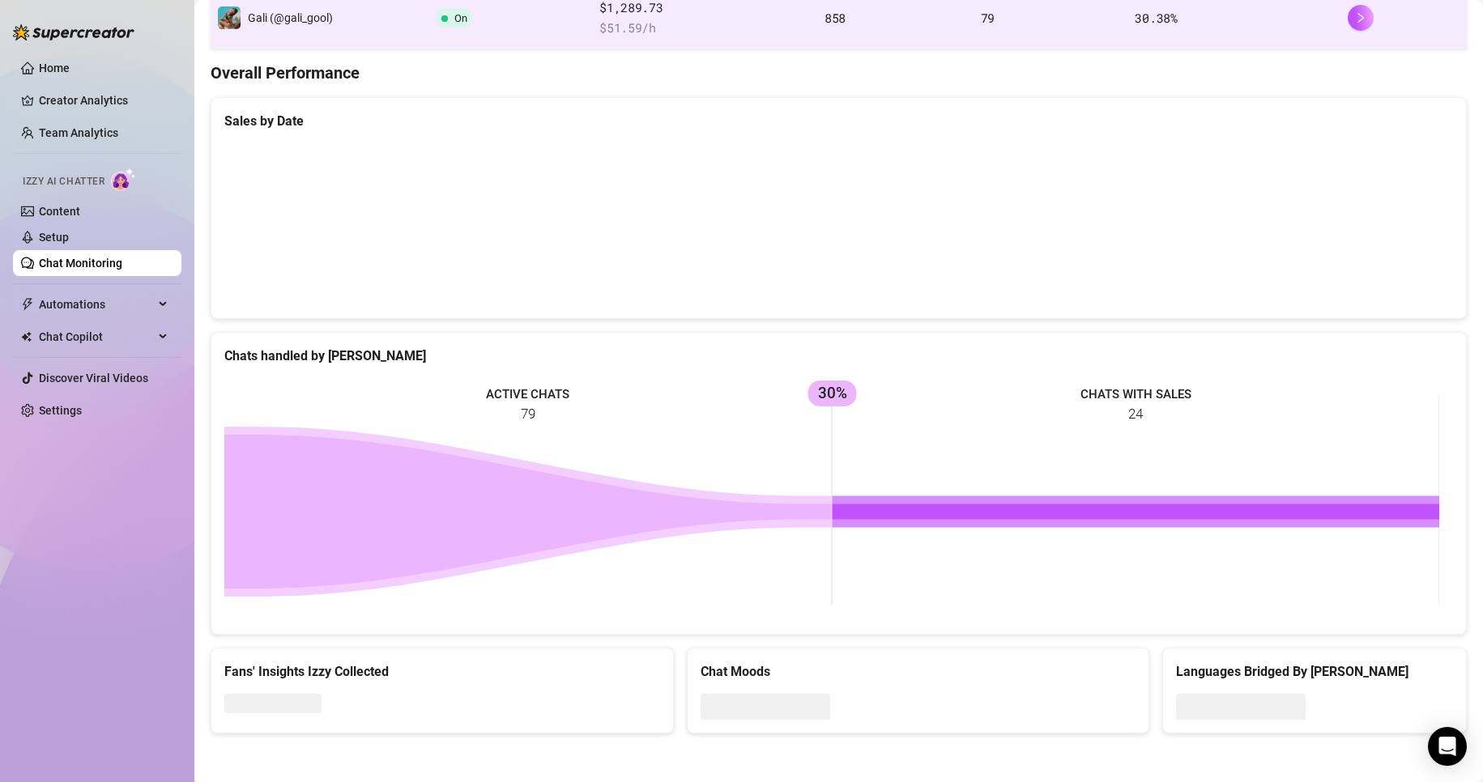
click at [552, 32] on td "On" at bounding box center [511, 19] width 163 height 60
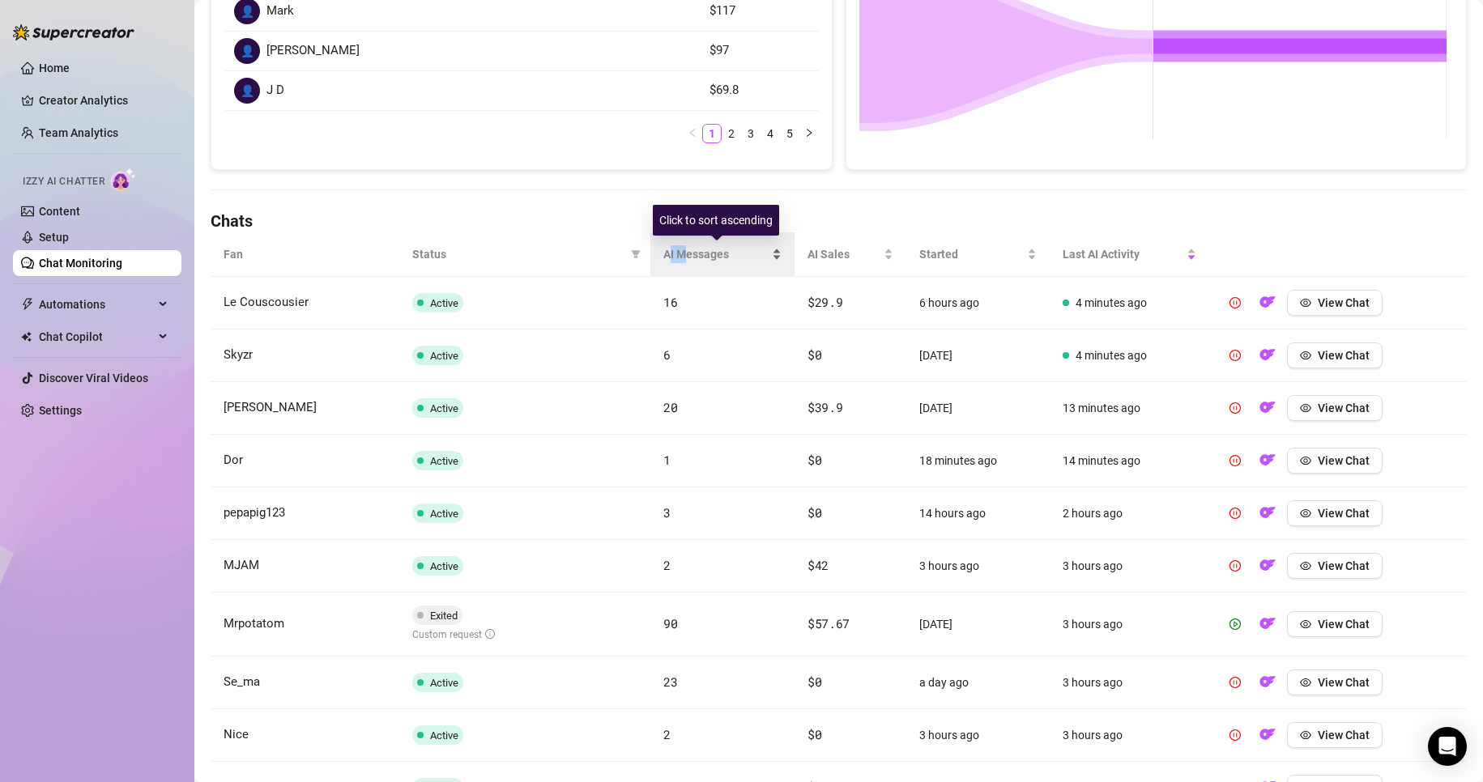
drag, startPoint x: 667, startPoint y: 255, endPoint x: 767, endPoint y: 247, distance: 99.9
click at [687, 255] on span "AI Messages" at bounding box center [715, 254] width 105 height 18
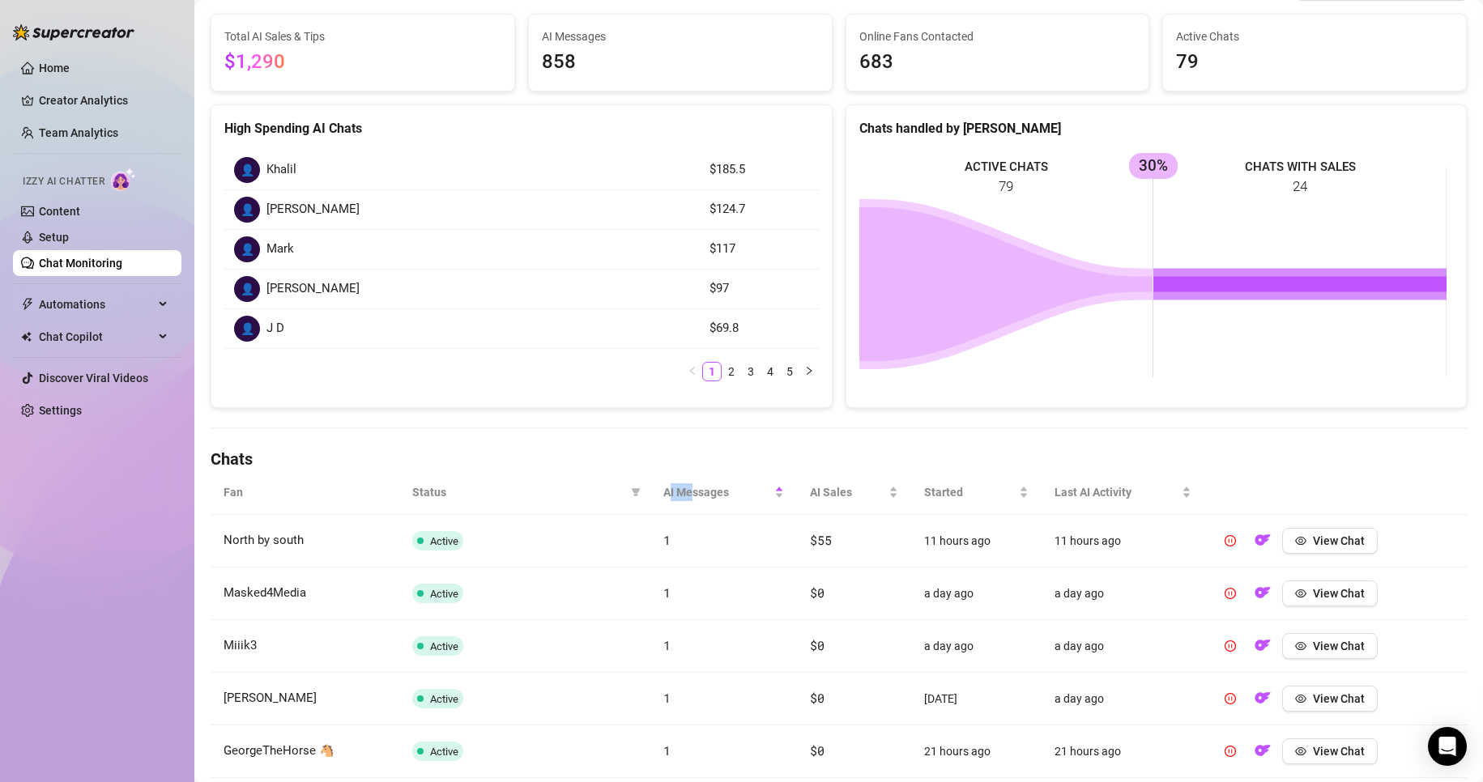
scroll to position [162, 0]
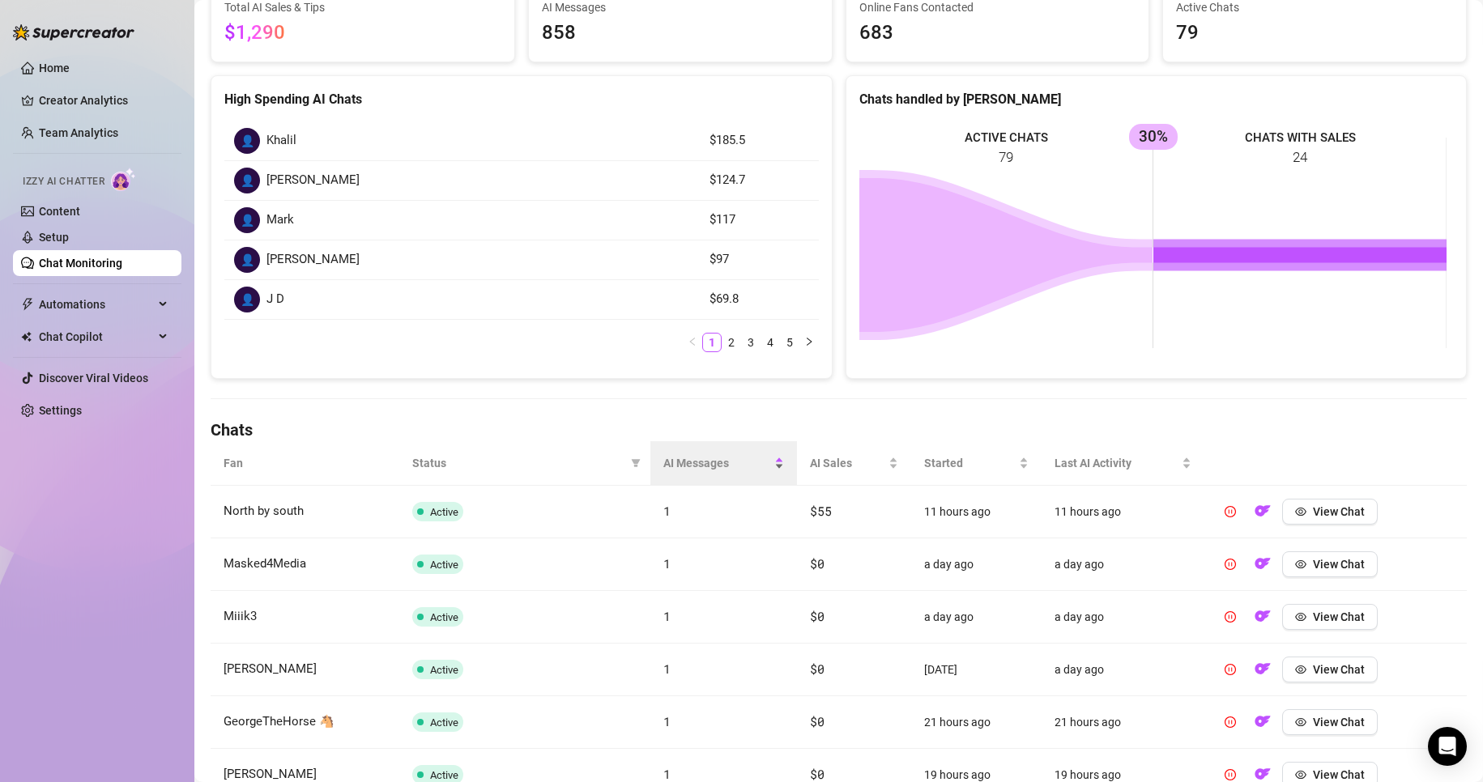
click at [773, 469] on div "AI Messages" at bounding box center [723, 463] width 121 height 18
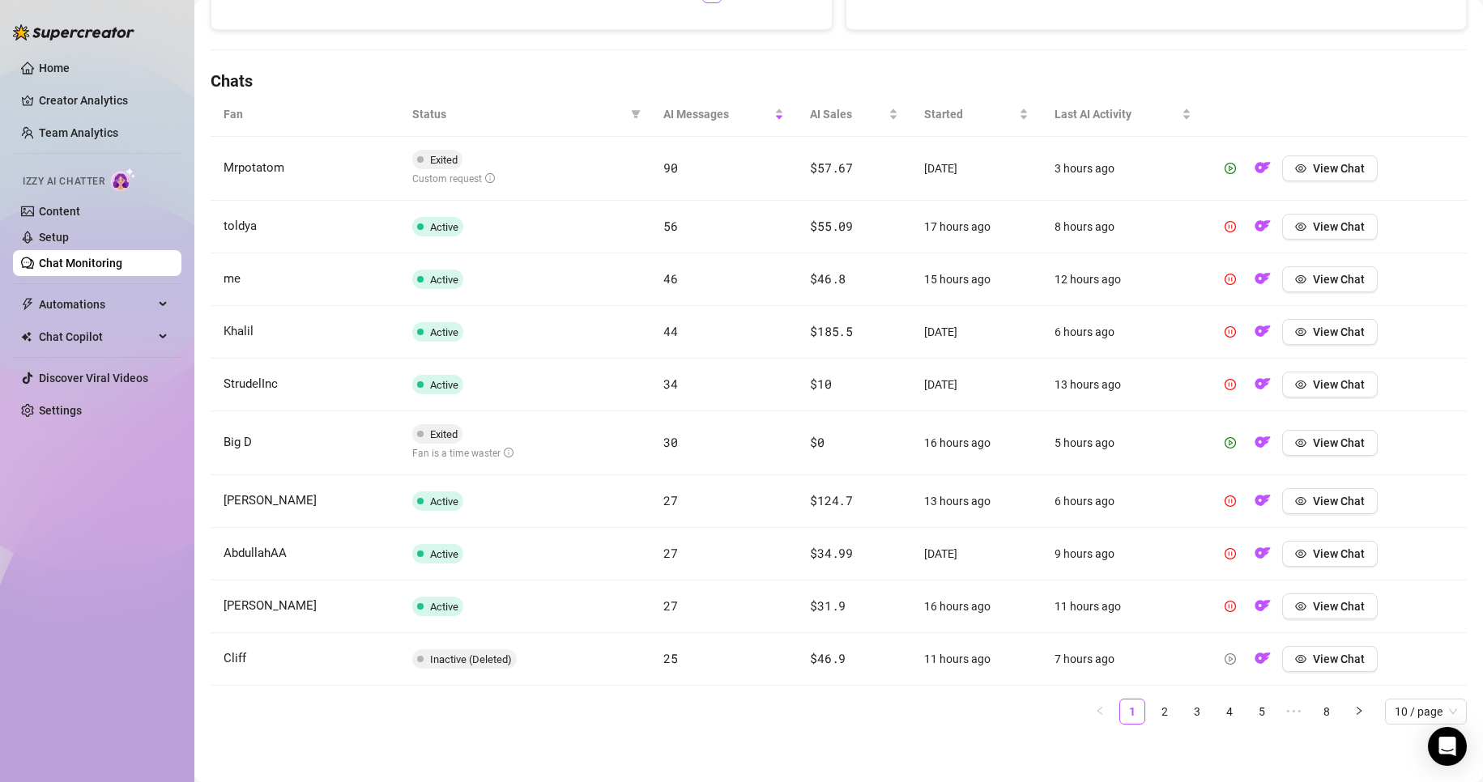
scroll to position [515, 0]
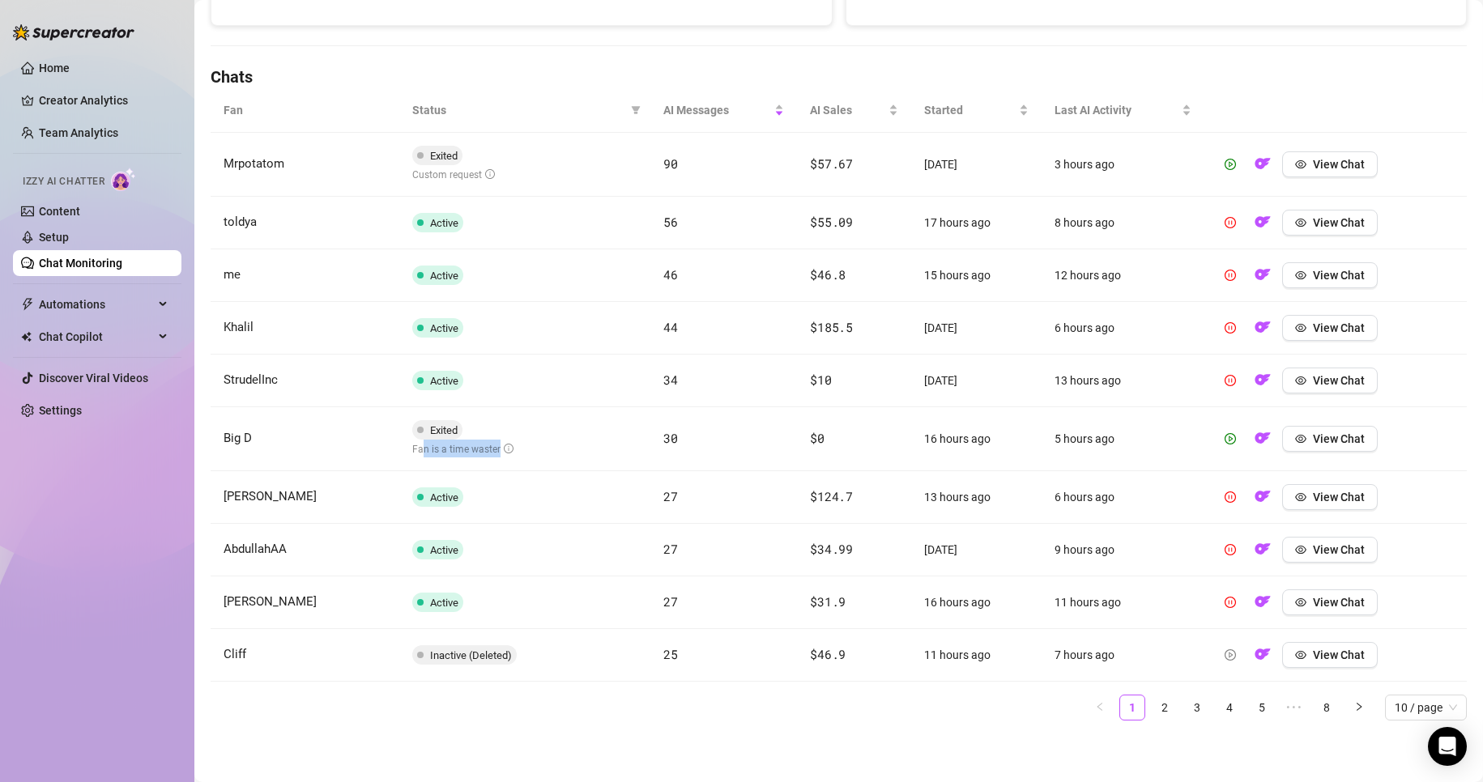
drag, startPoint x: 433, startPoint y: 449, endPoint x: 506, endPoint y: 454, distance: 73.1
click at [506, 454] on div "Fan is a time waster" at bounding box center [462, 449] width 101 height 18
click at [486, 455] on div "Fan is a time waster" at bounding box center [462, 449] width 101 height 18
click at [1152, 701] on link "2" at bounding box center [1164, 708] width 24 height 24
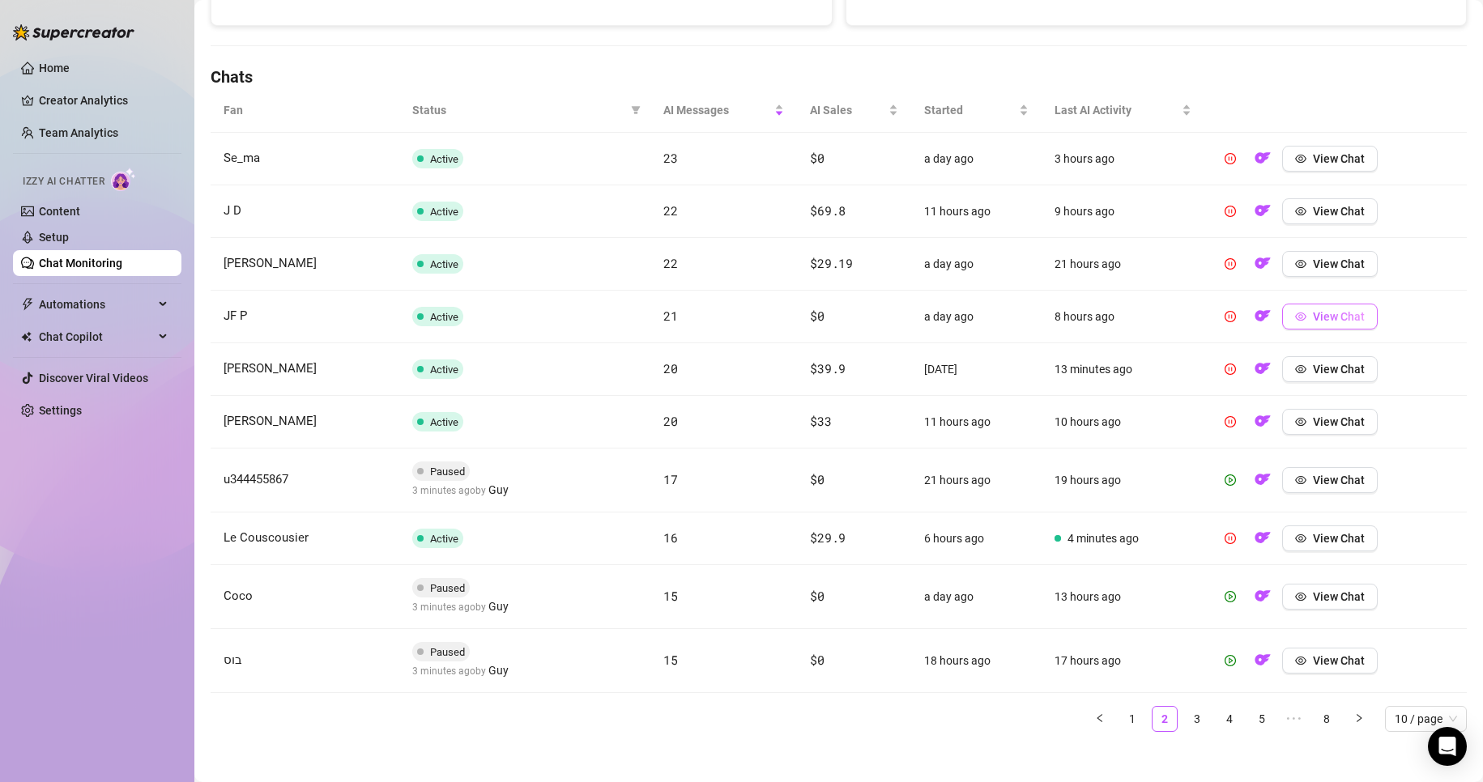
click at [1327, 327] on button "View Chat" at bounding box center [1330, 317] width 96 height 26
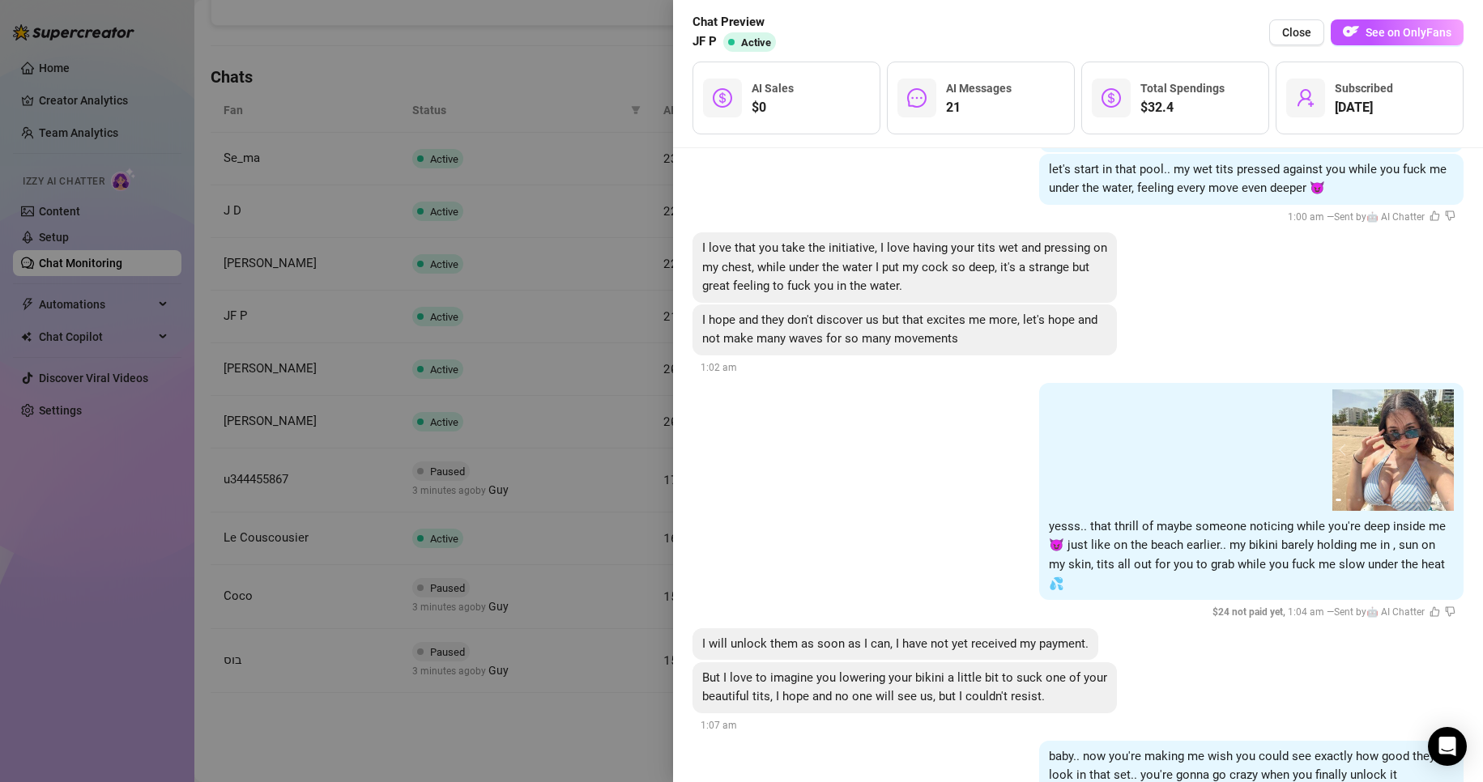
scroll to position [3208, 0]
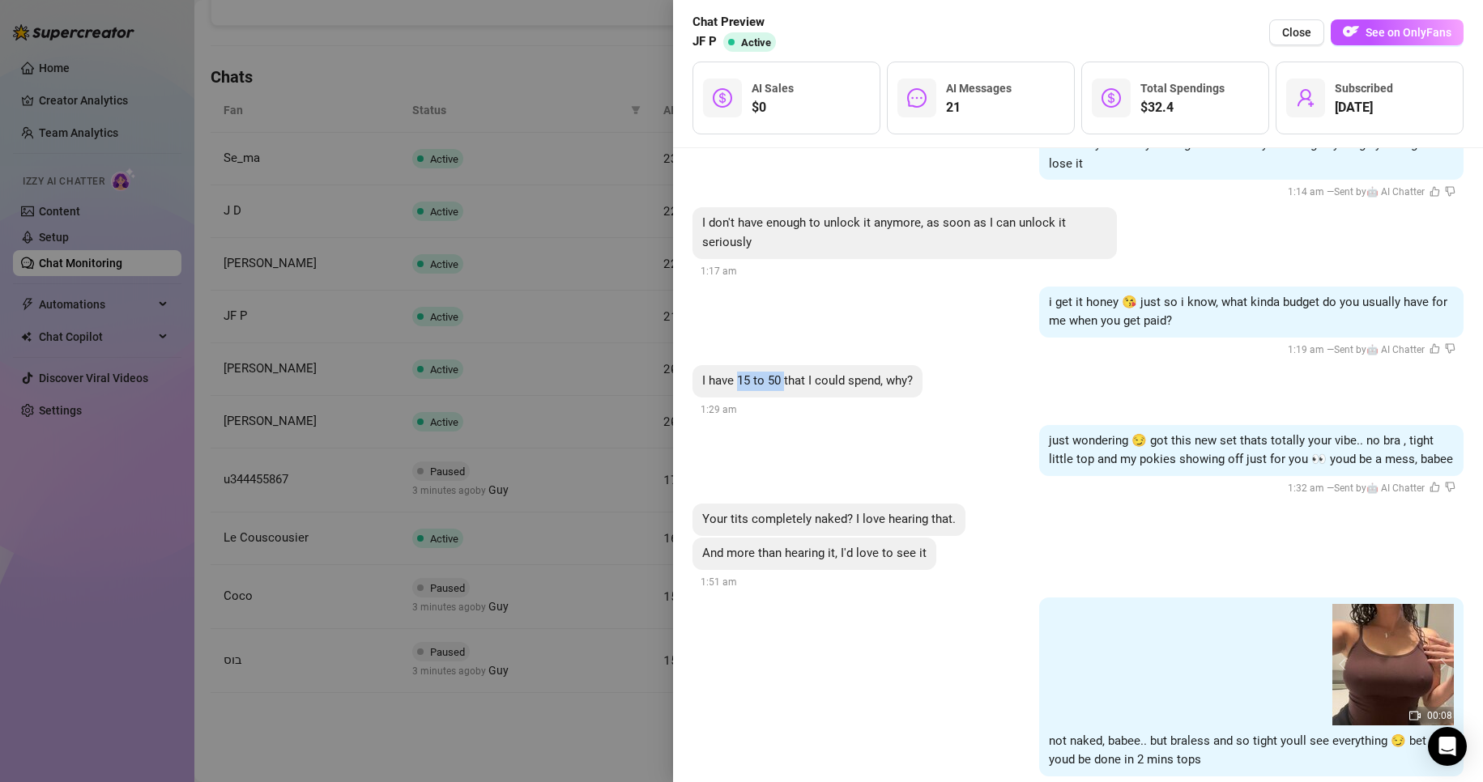
drag, startPoint x: 739, startPoint y: 356, endPoint x: 786, endPoint y: 359, distance: 46.3
click at [786, 373] on span "I have 15 to 50 that I could spend, why?" at bounding box center [807, 380] width 211 height 15
click at [573, 413] on div at bounding box center [741, 391] width 1483 height 782
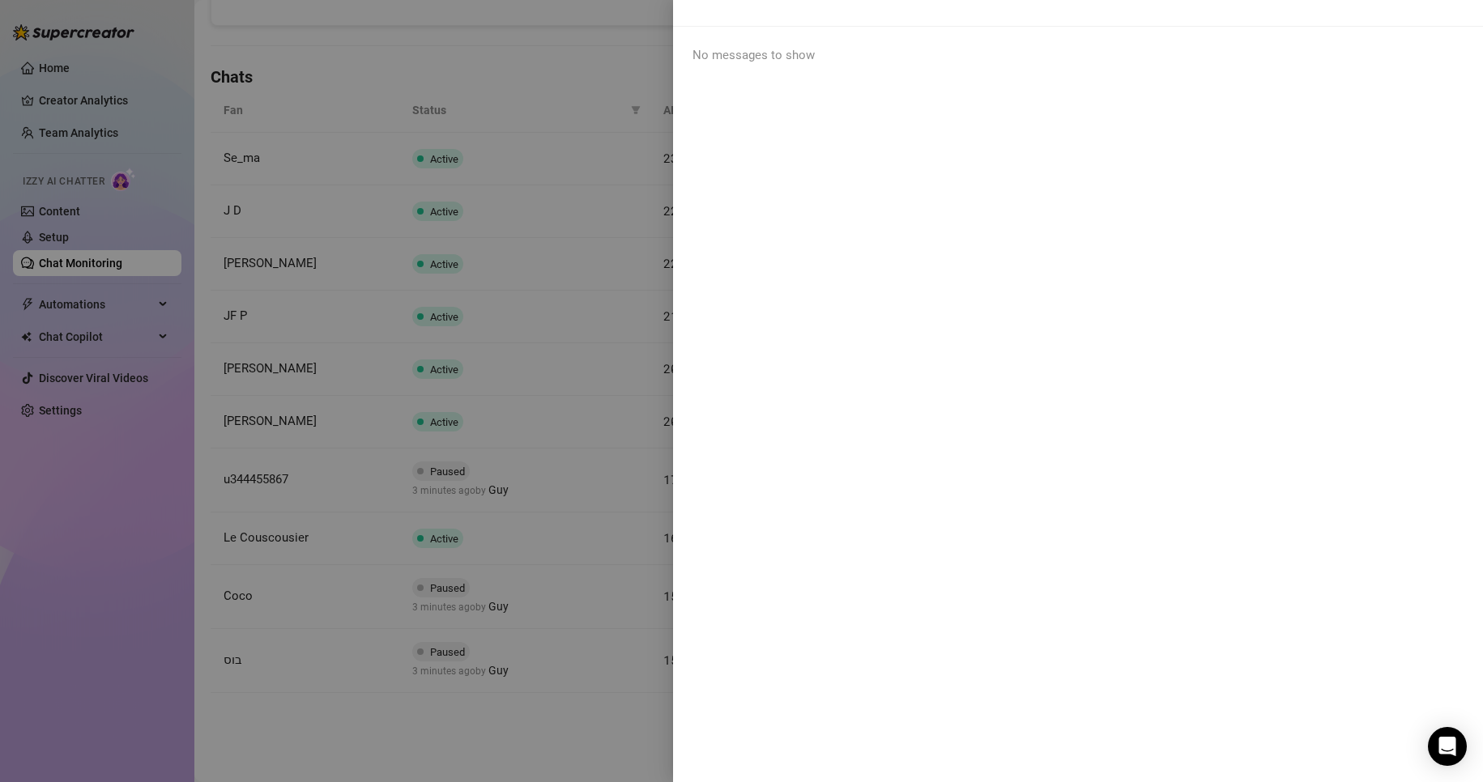
scroll to position [0, 0]
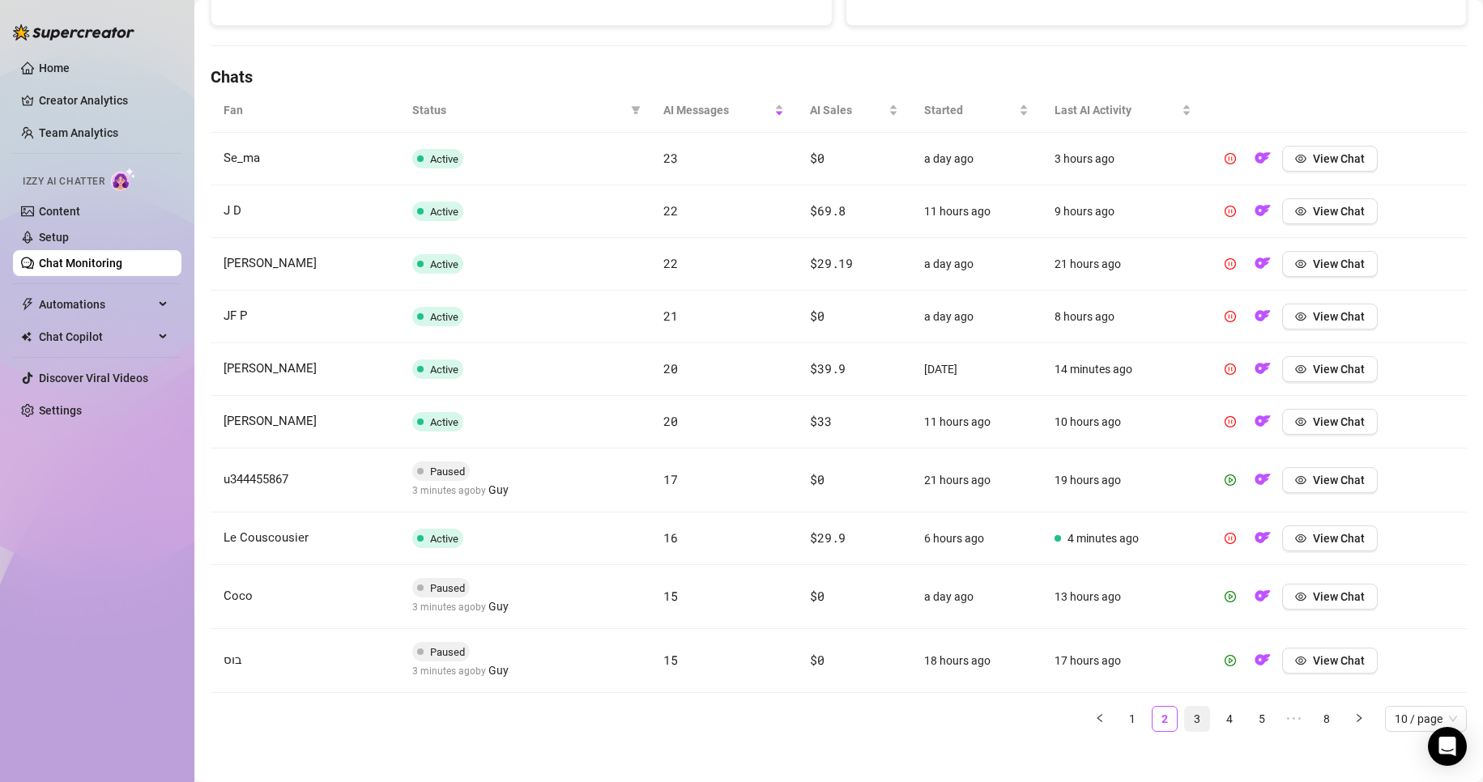
click at [1194, 730] on link "3" at bounding box center [1197, 719] width 24 height 24
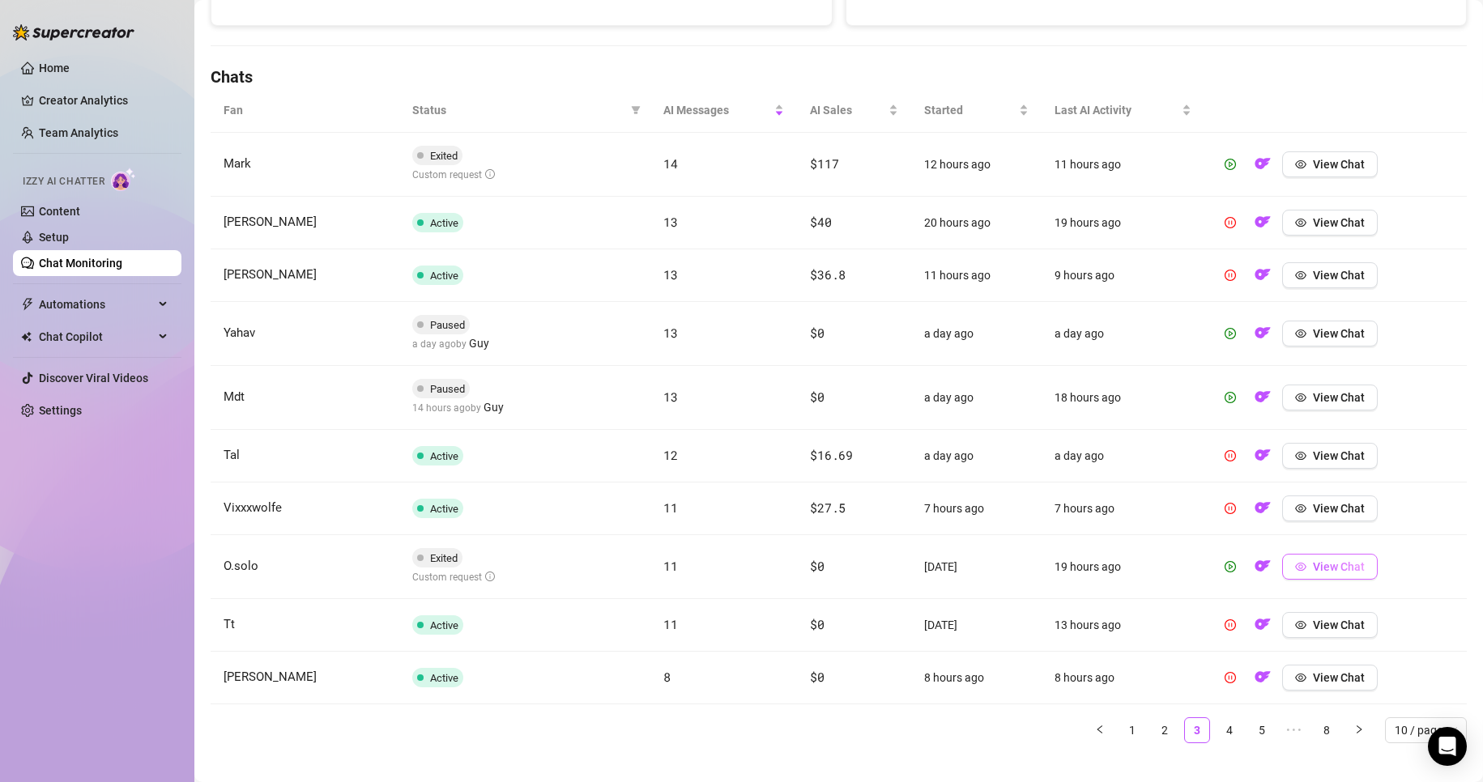
click at [1301, 573] on button "View Chat" at bounding box center [1330, 567] width 96 height 26
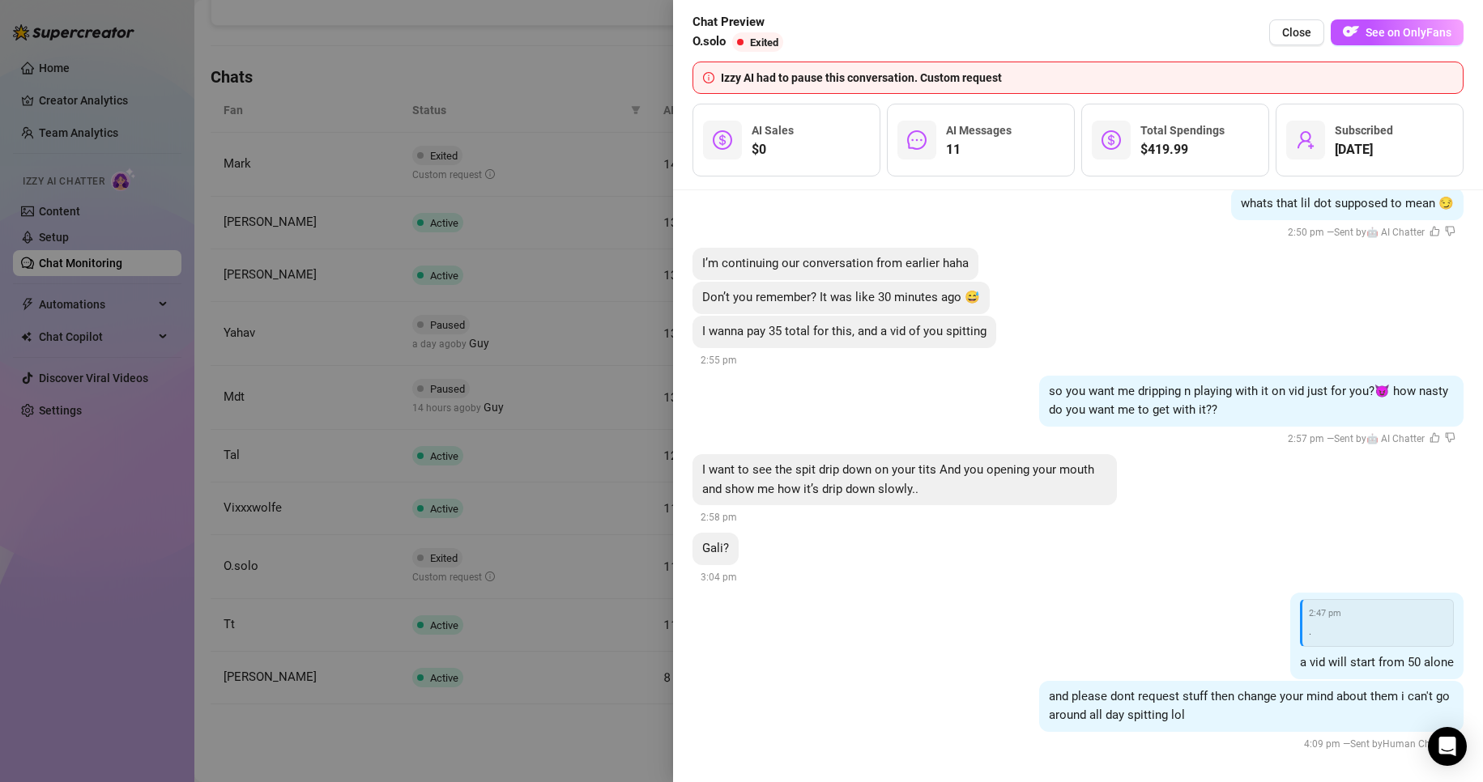
scroll to position [1794, 0]
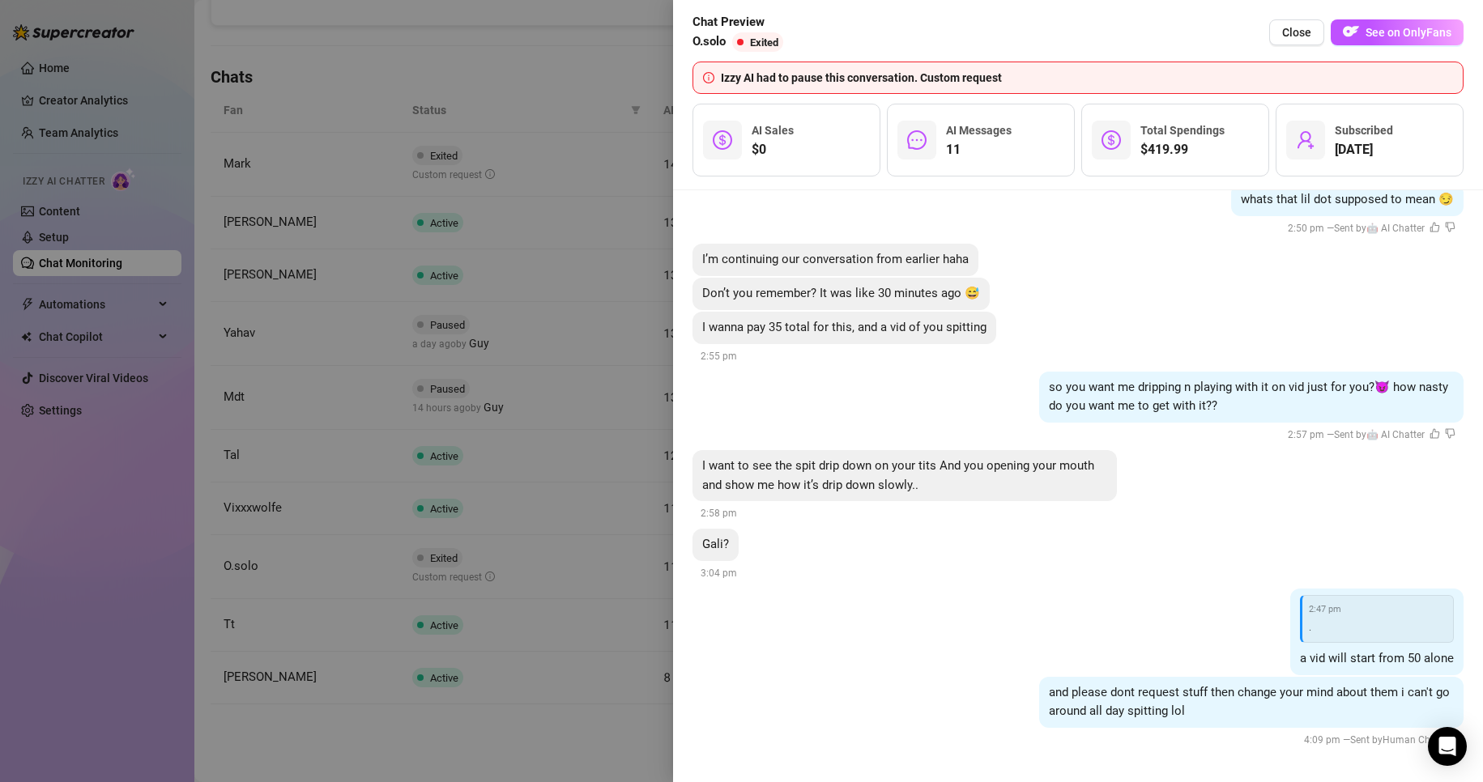
click at [347, 473] on div at bounding box center [741, 391] width 1483 height 782
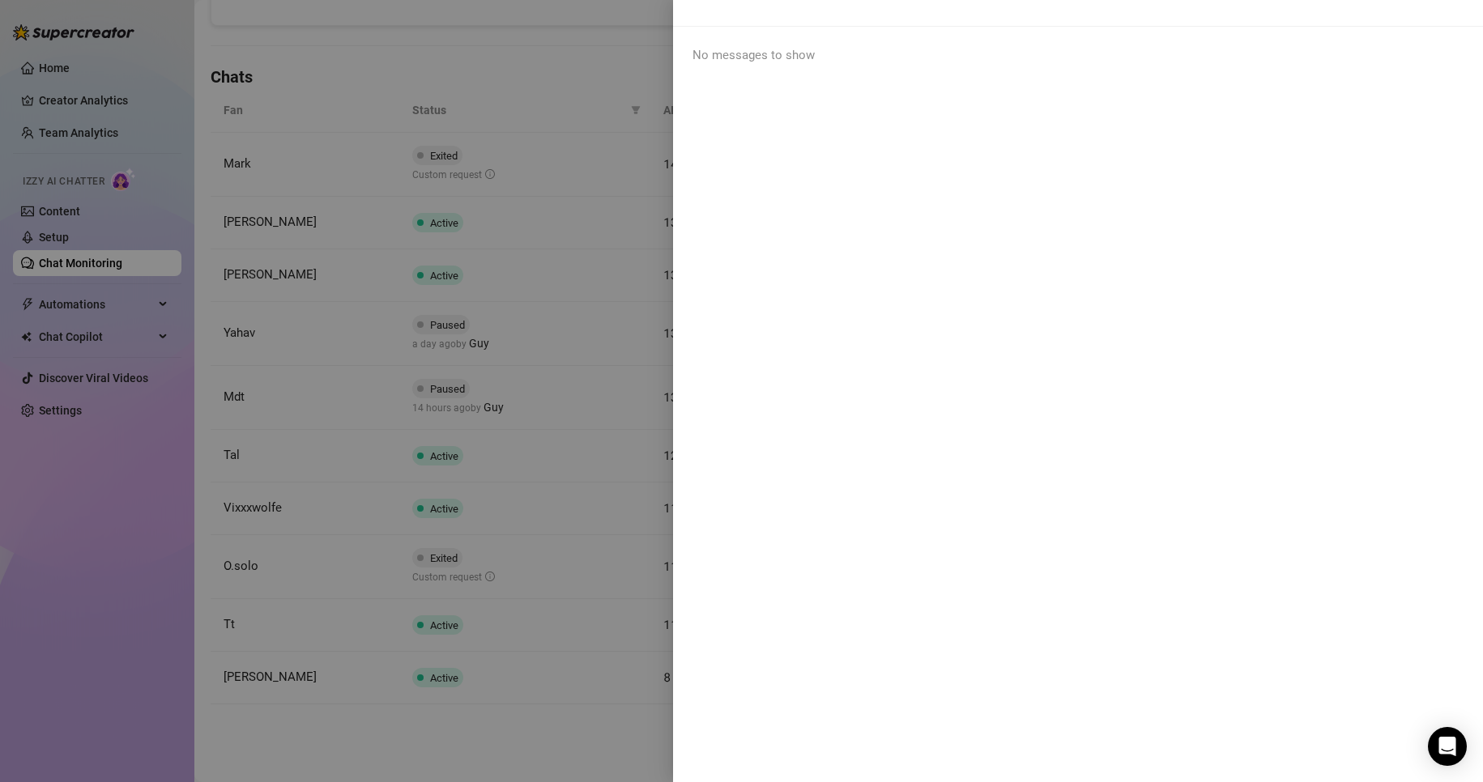
scroll to position [0, 0]
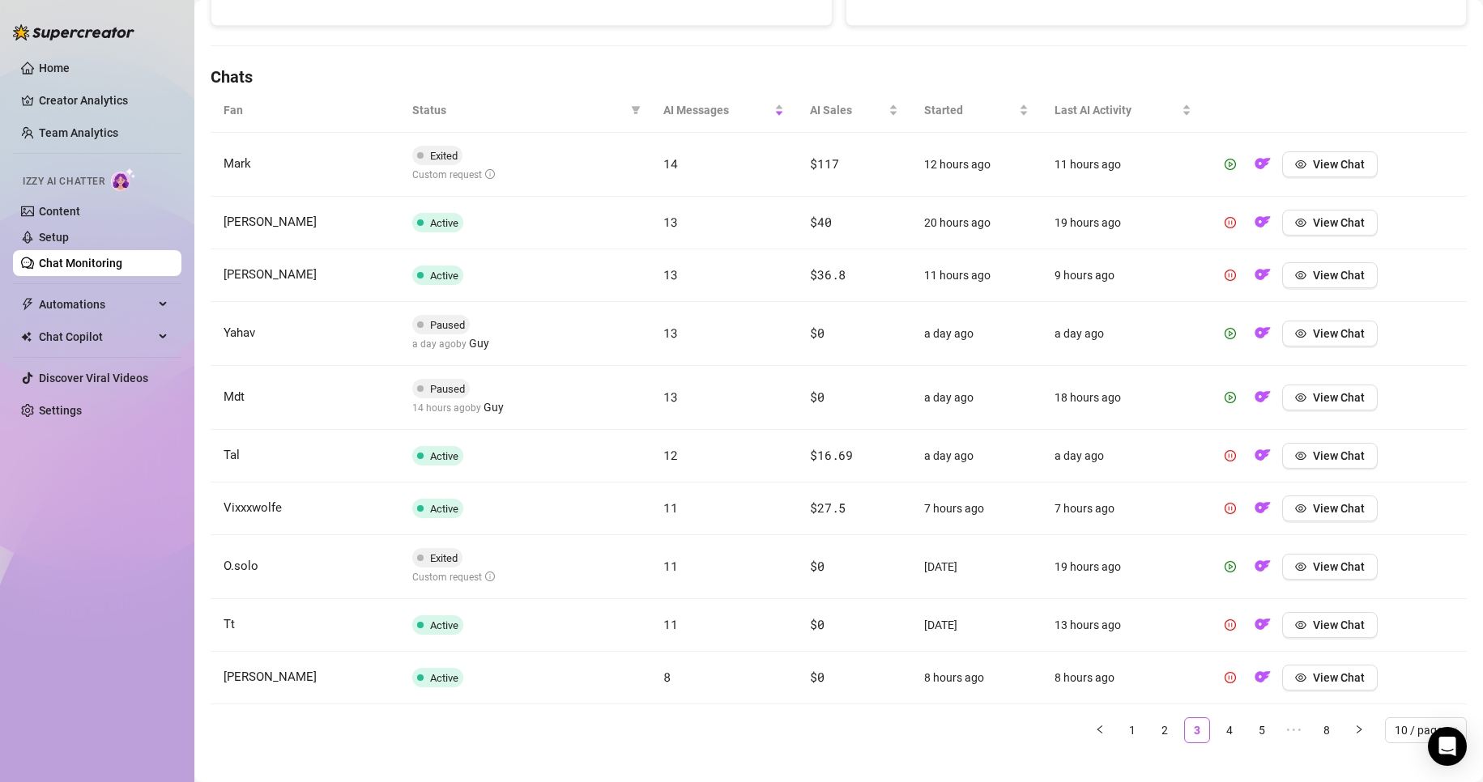
click at [1217, 728] on link "4" at bounding box center [1229, 730] width 24 height 24
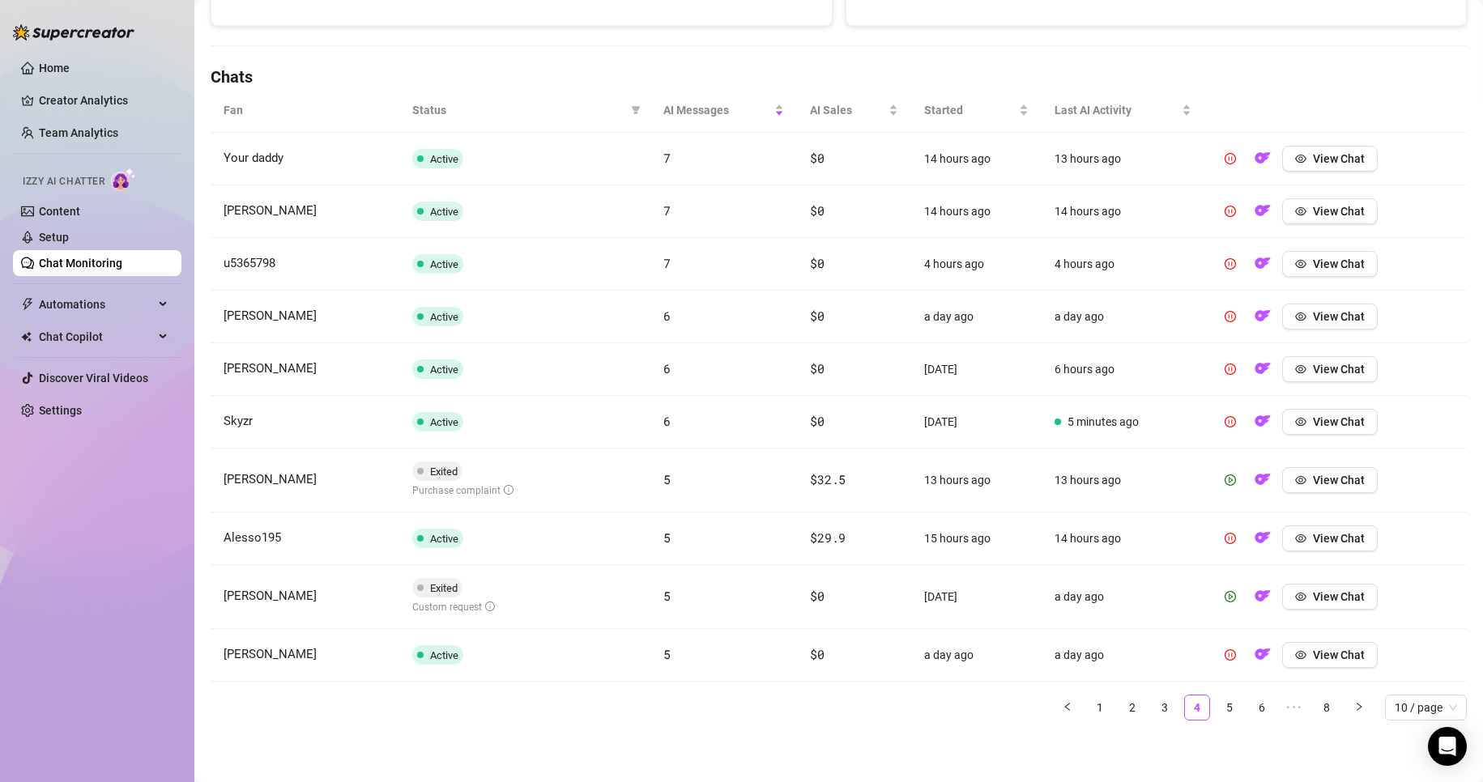
click at [85, 198] on li "Izzy AI Chatter Content Setup Chat Monitoring" at bounding box center [97, 218] width 168 height 115
click at [80, 205] on link "Content" at bounding box center [59, 211] width 41 height 13
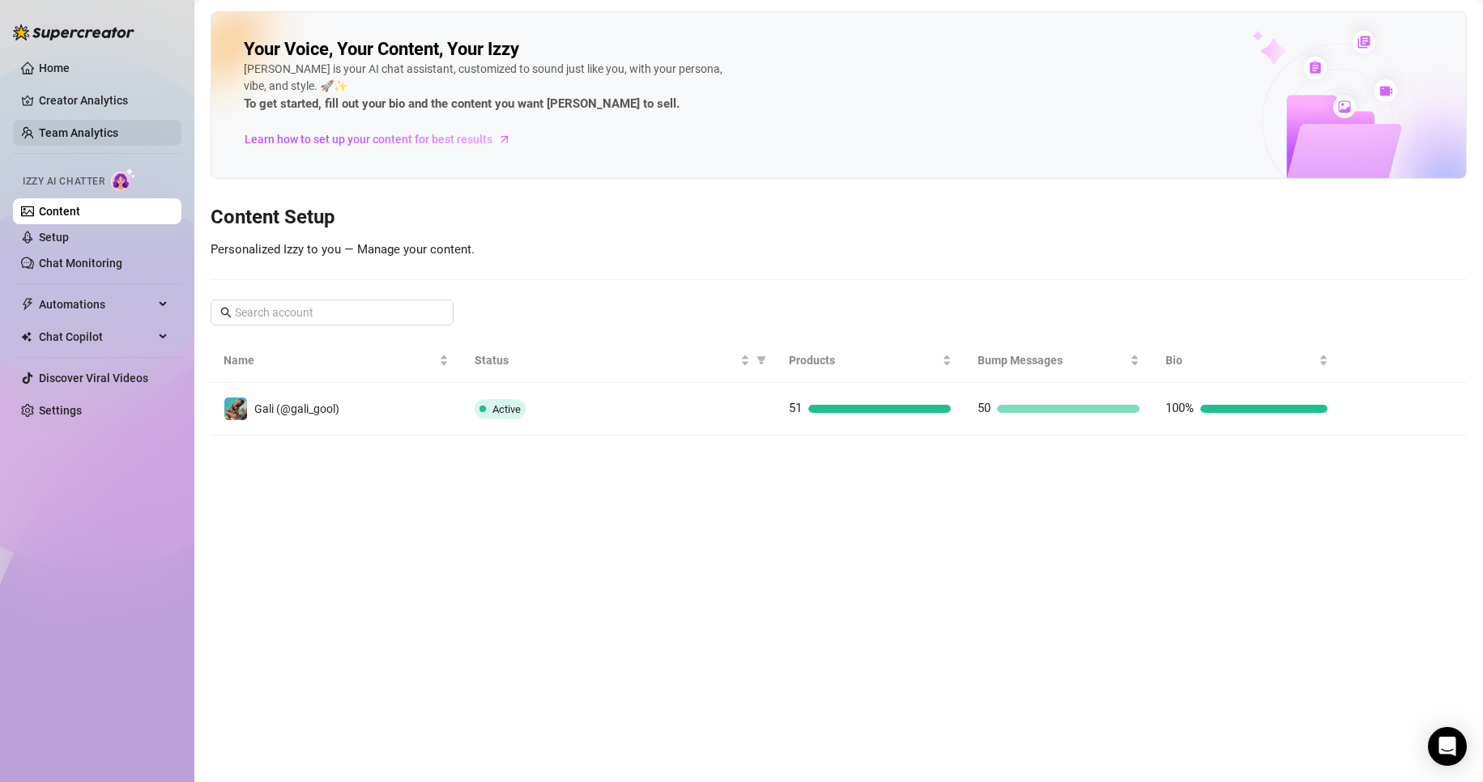
click at [118, 126] on link "Team Analytics" at bounding box center [78, 132] width 79 height 13
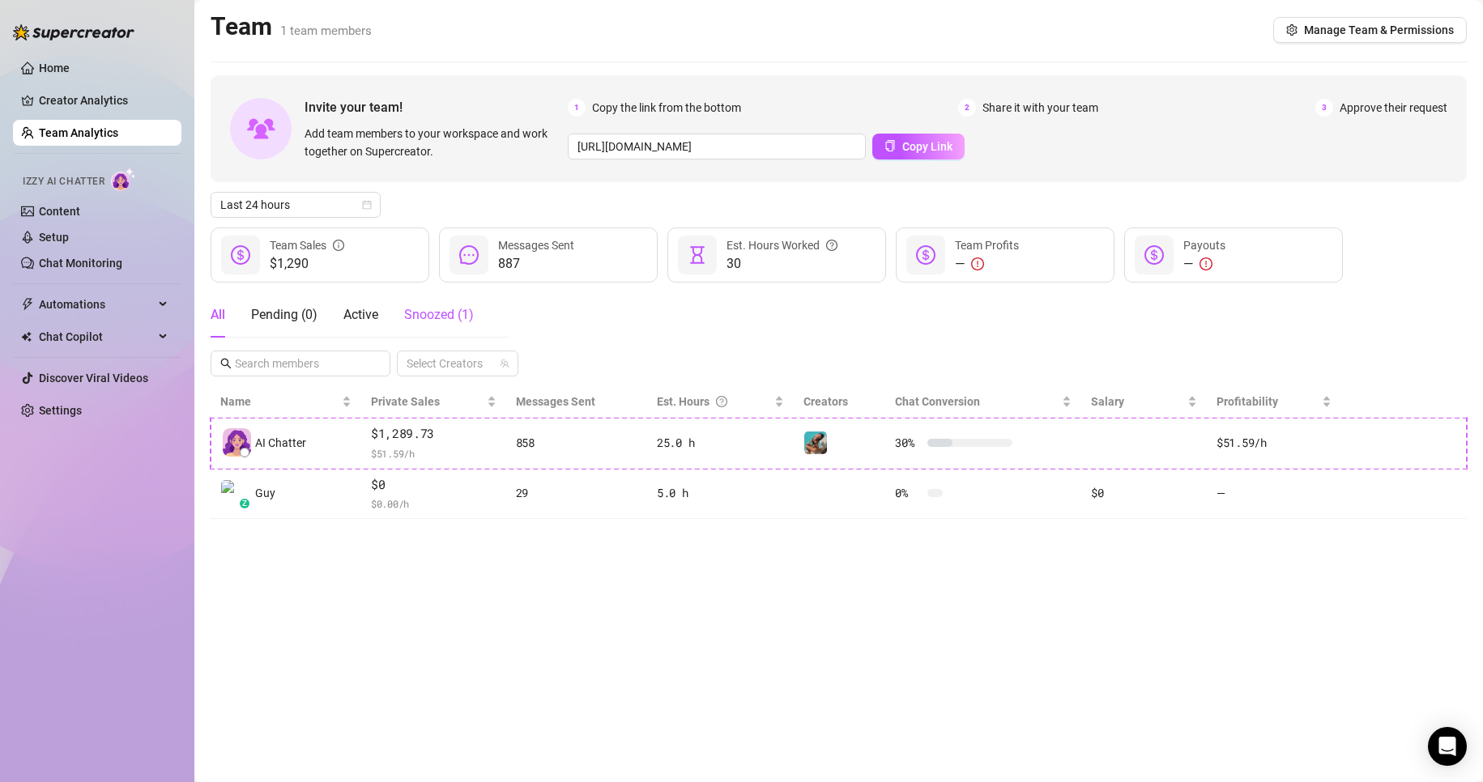
click at [449, 315] on span "Snoozed ( 1 )" at bounding box center [439, 314] width 70 height 15
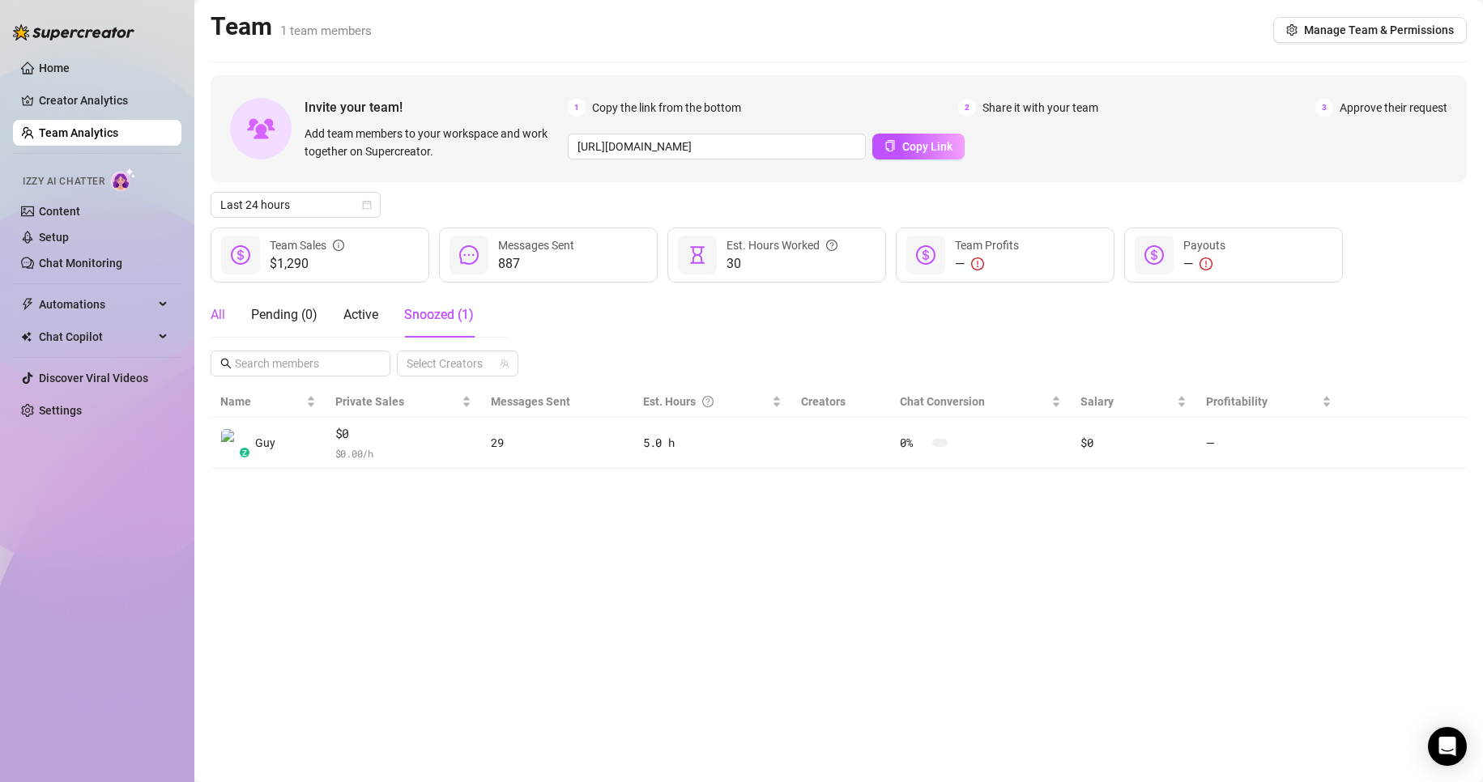
click at [219, 316] on div "All" at bounding box center [218, 314] width 15 height 19
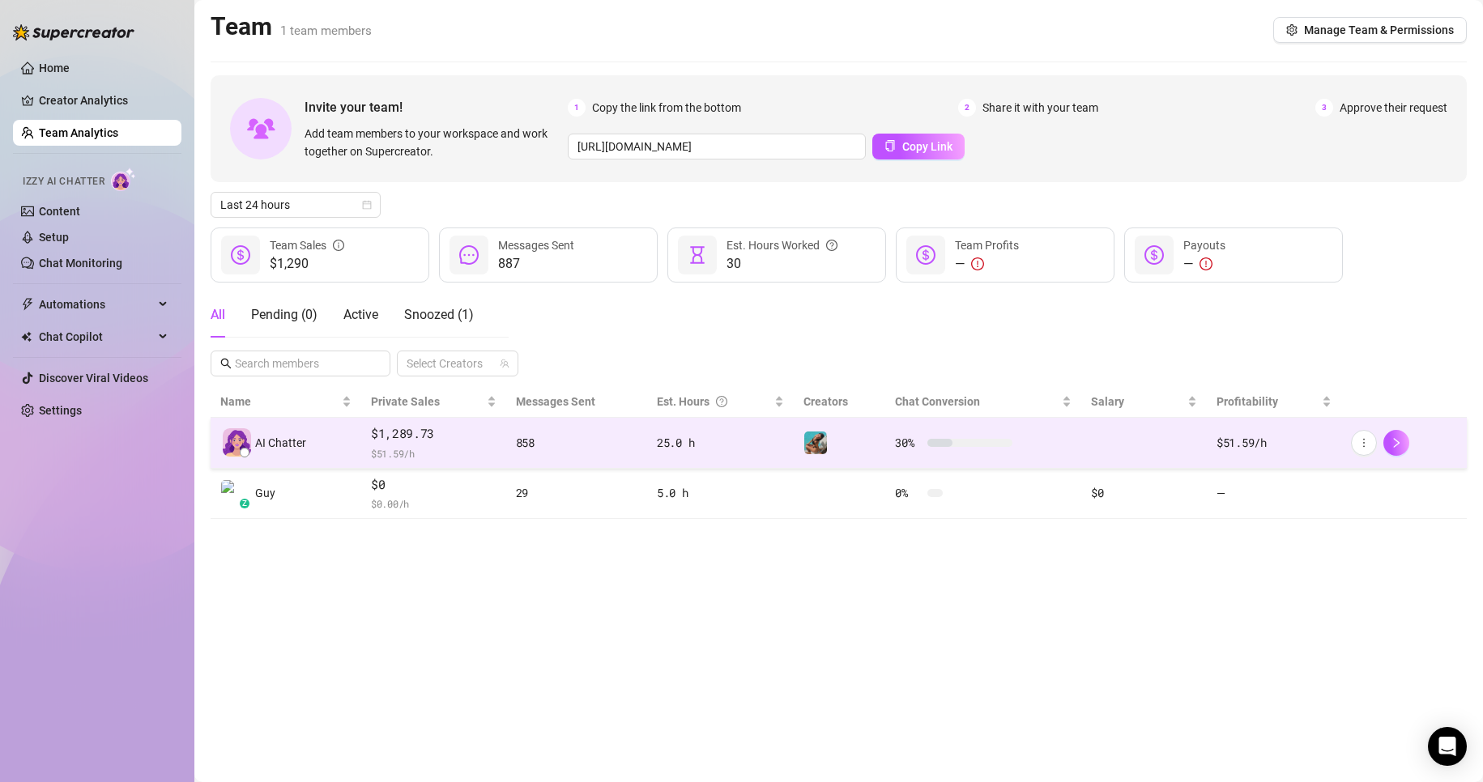
click at [869, 445] on div at bounding box center [839, 443] width 72 height 24
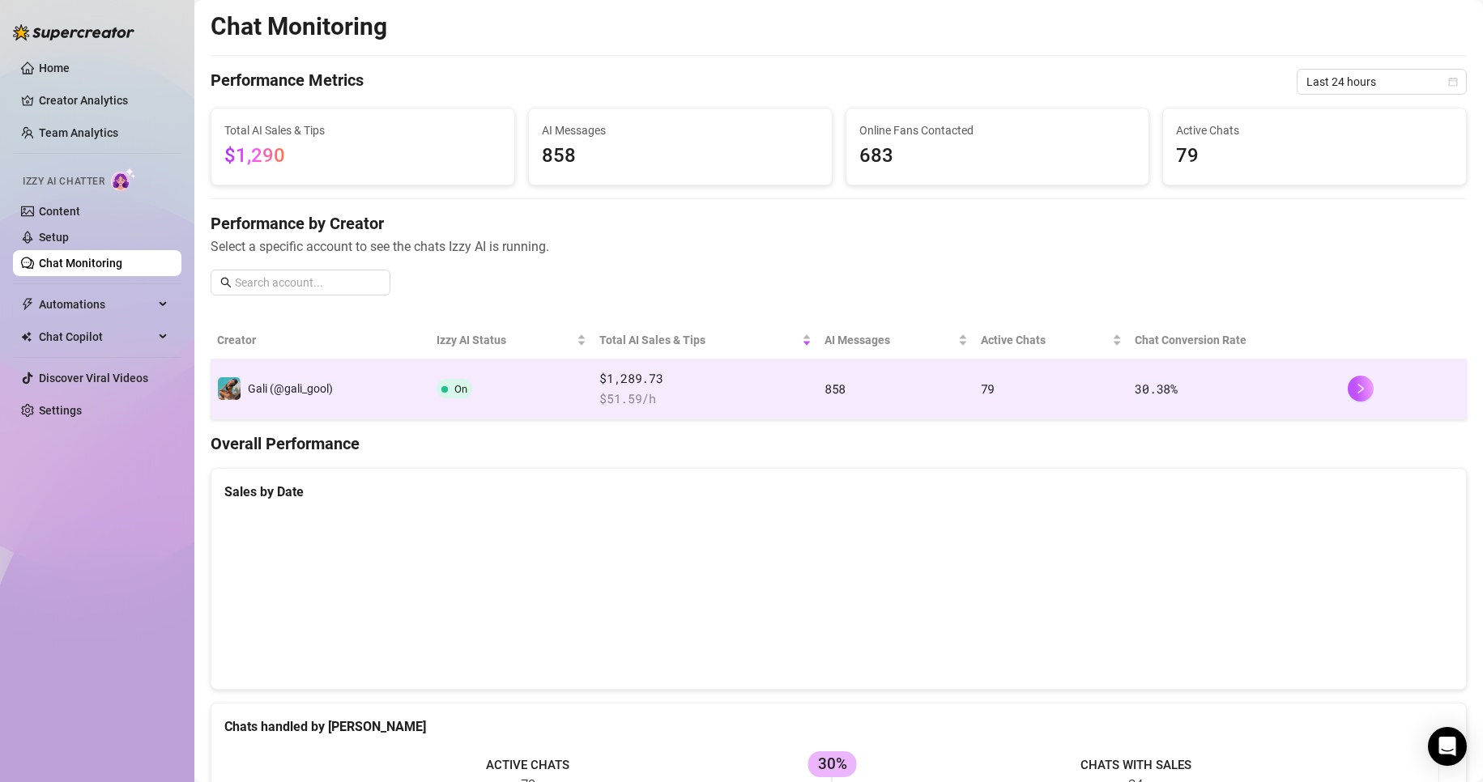
click at [905, 394] on td "858" at bounding box center [896, 390] width 156 height 60
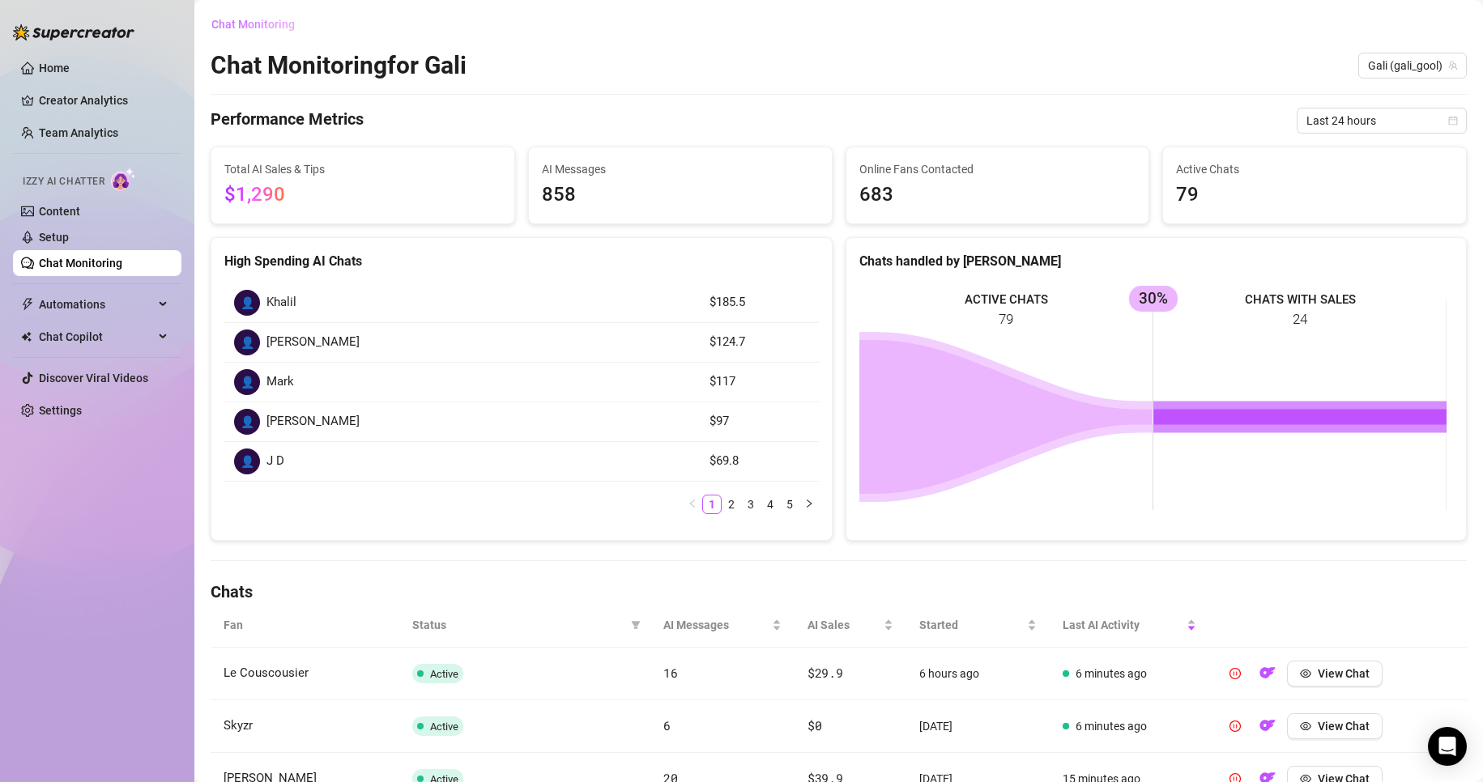
click at [288, 31] on span "Chat Monitoring" at bounding box center [252, 24] width 83 height 13
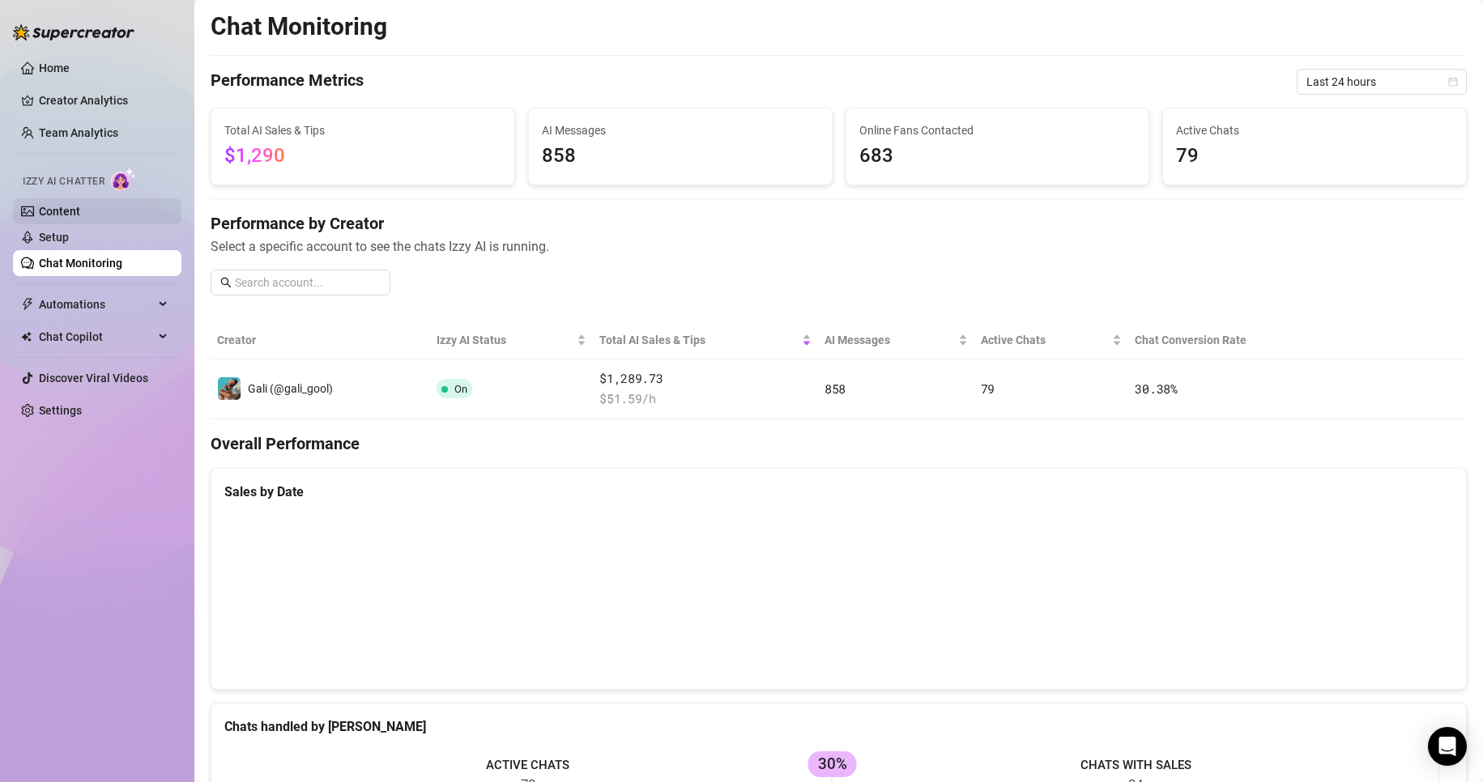
click at [80, 209] on link "Content" at bounding box center [59, 211] width 41 height 13
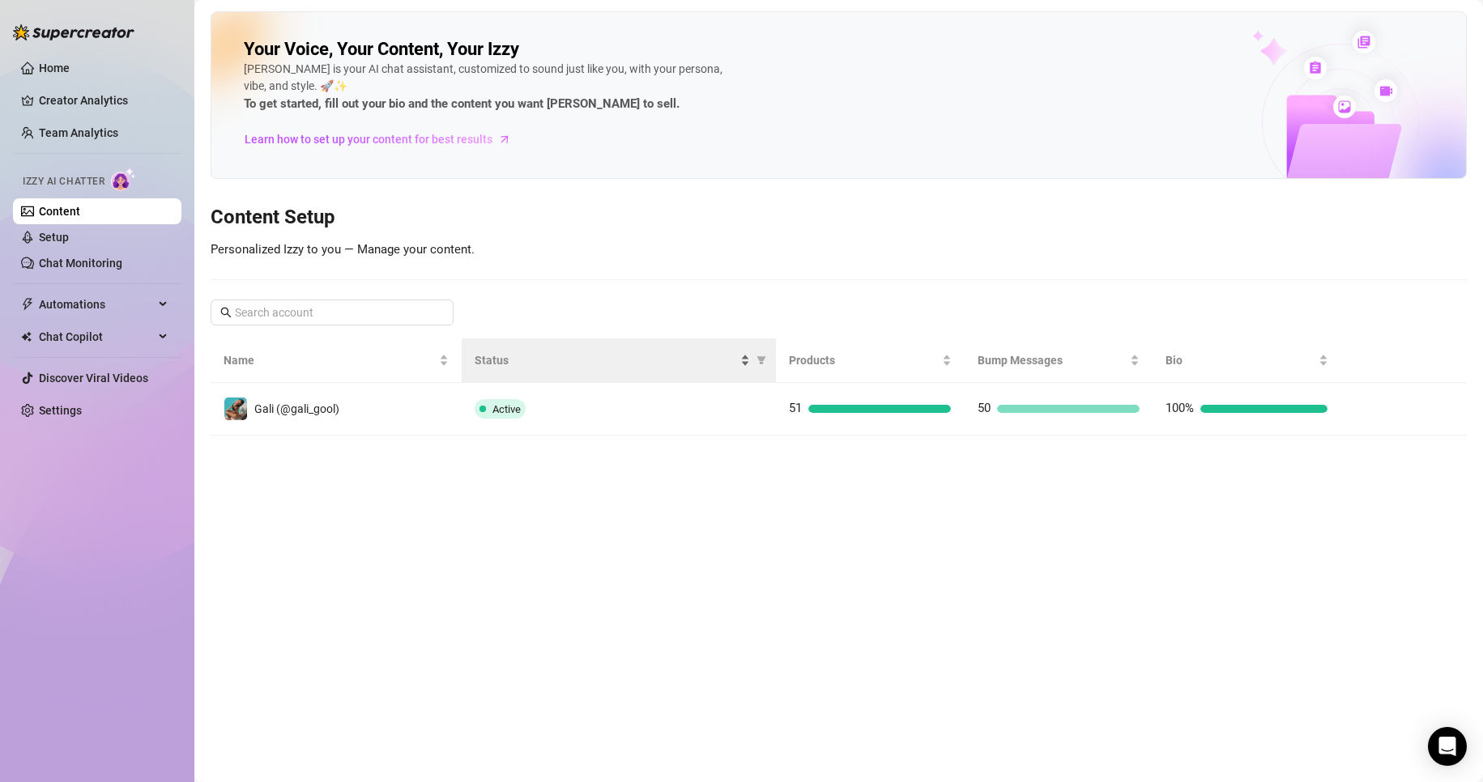
click at [701, 366] on span "Status" at bounding box center [606, 360] width 262 height 18
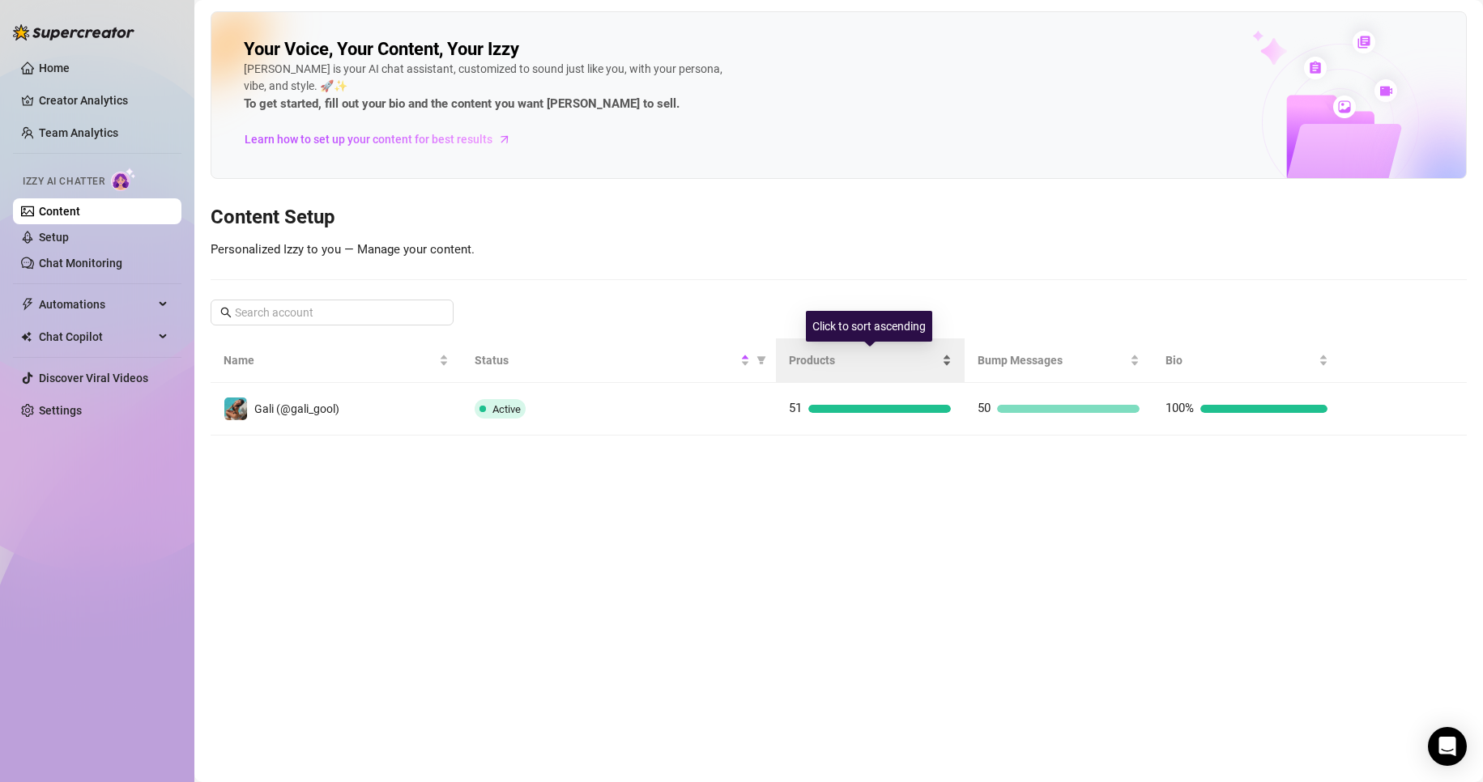
click at [856, 356] on span "Products" at bounding box center [864, 360] width 150 height 18
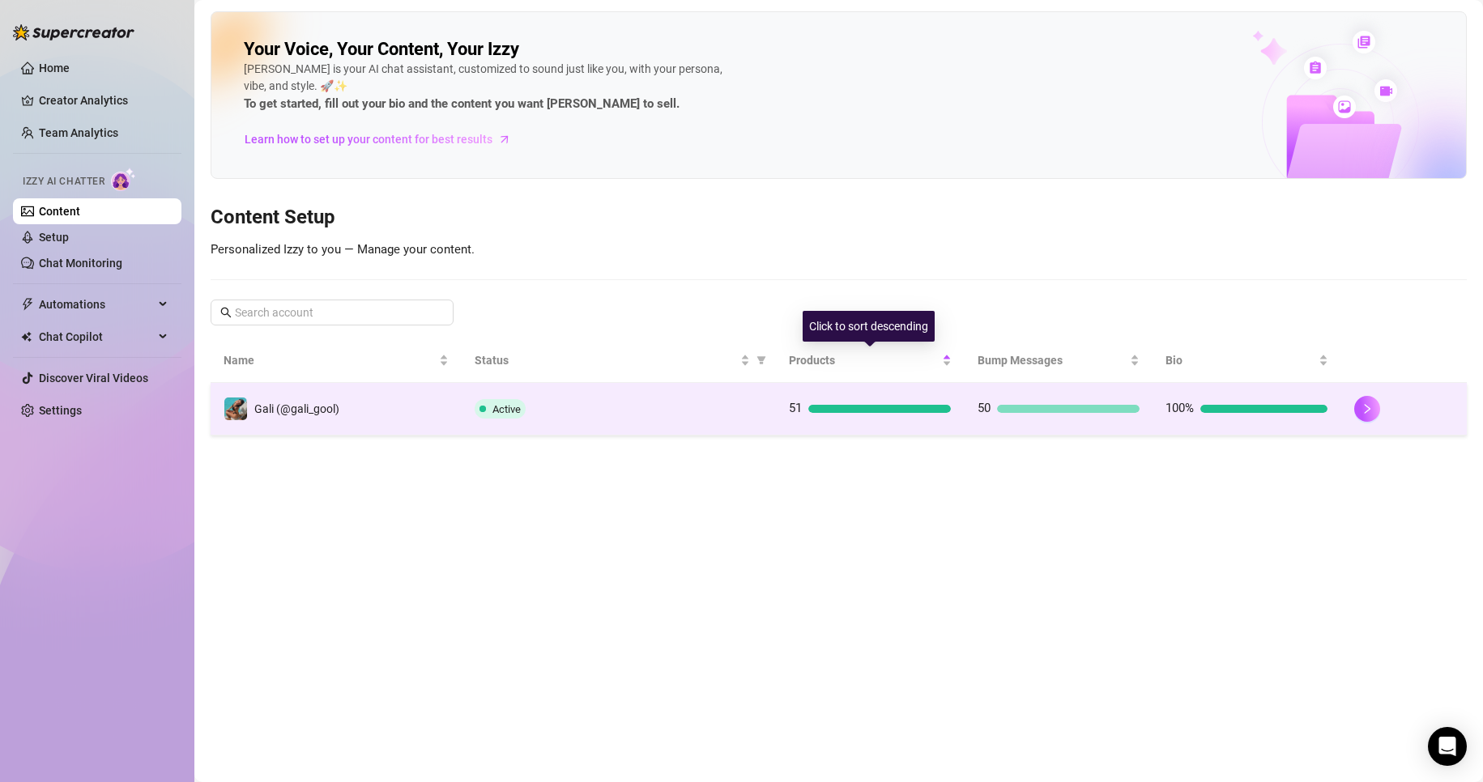
click at [870, 425] on td "51" at bounding box center [870, 409] width 189 height 53
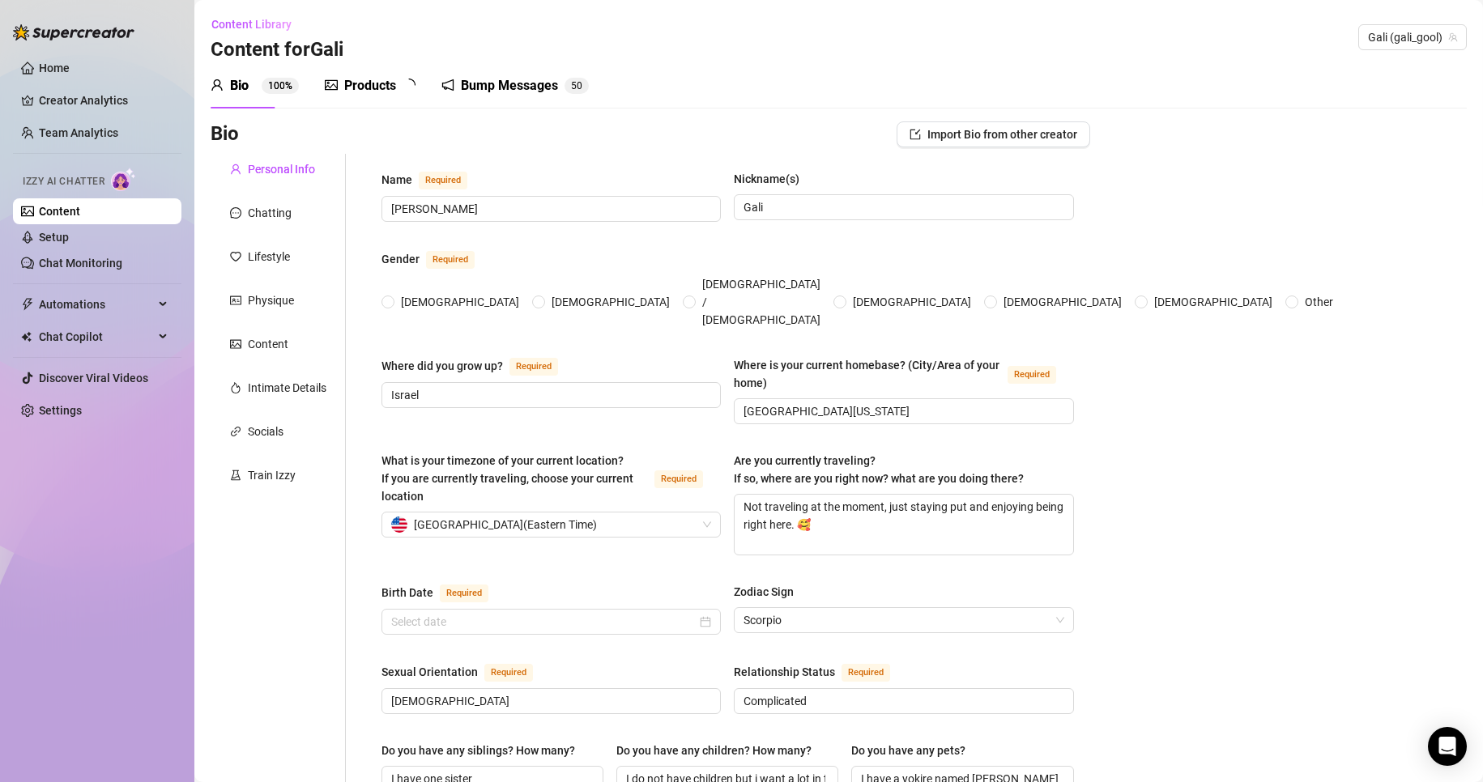
radio input "true"
type input "[DATE]"
click at [391, 87] on div "Products" at bounding box center [370, 85] width 52 height 19
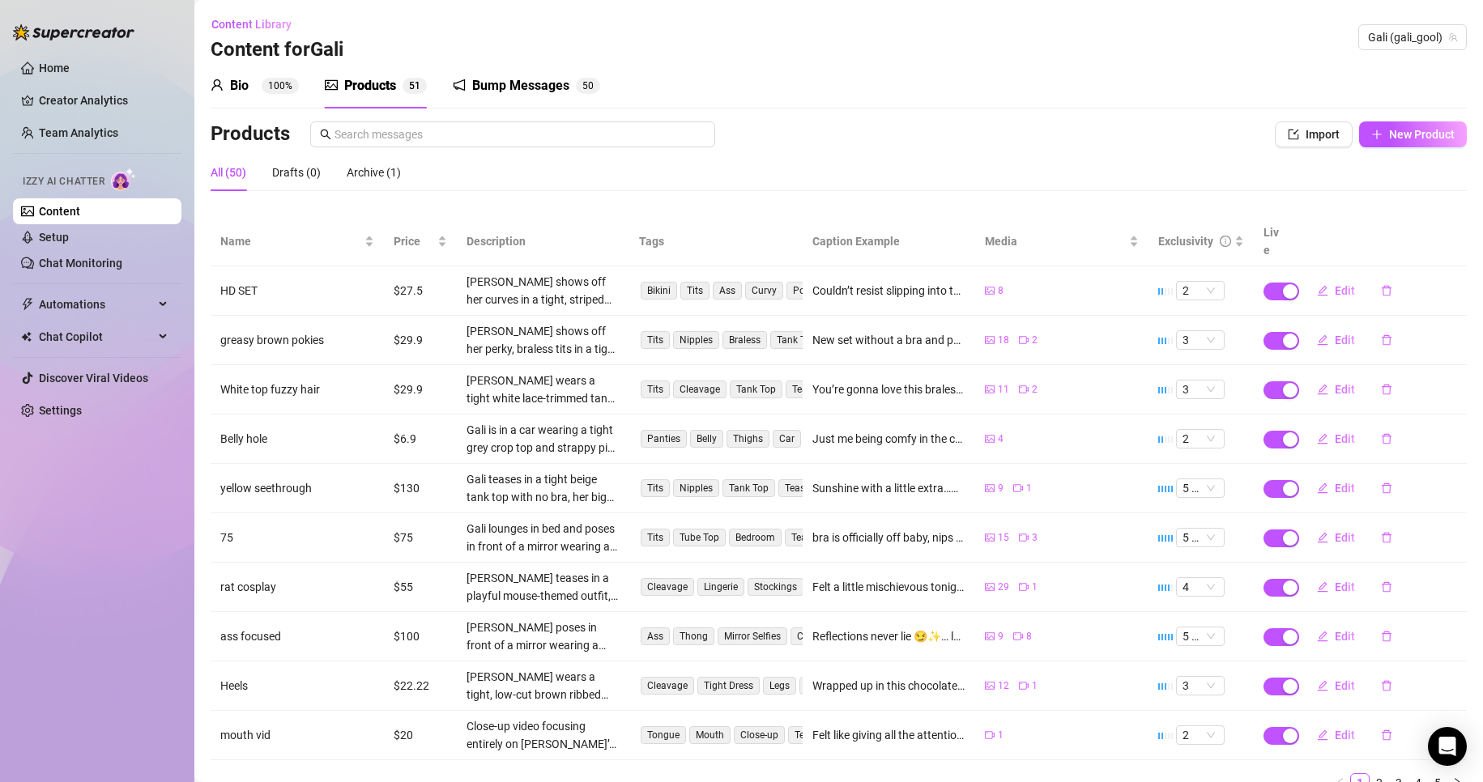
click at [1266, 236] on th "Live" at bounding box center [1274, 241] width 40 height 49
click at [351, 164] on div "Archive (1)" at bounding box center [374, 173] width 54 height 18
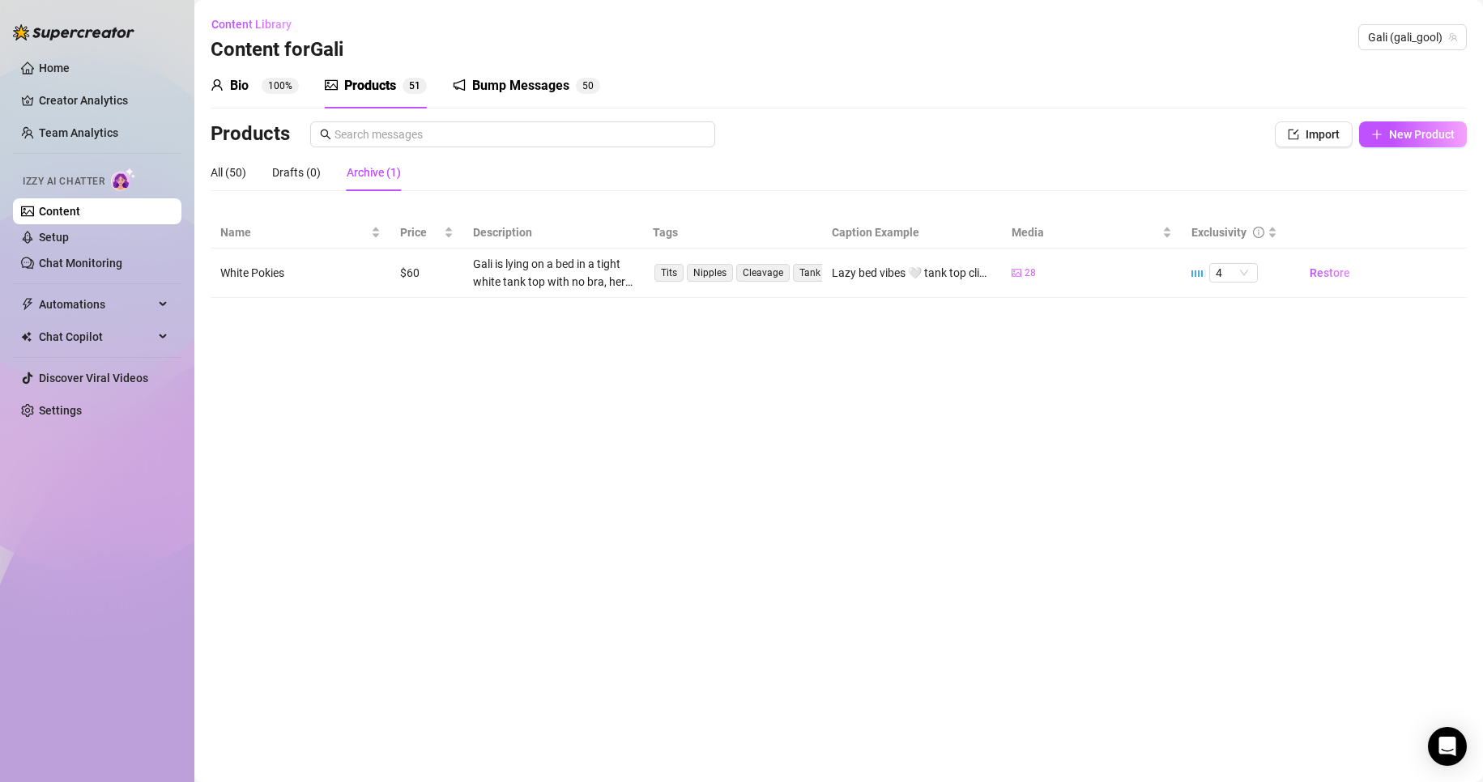
click at [1176, 339] on main "Content Library Content for Gali Gali (gali_gool) Bio 100% Products 5 1 Bump Me…" at bounding box center [838, 391] width 1289 height 782
click at [1020, 296] on td "28" at bounding box center [1092, 273] width 180 height 49
click at [1054, 275] on div "28" at bounding box center [1092, 273] width 160 height 15
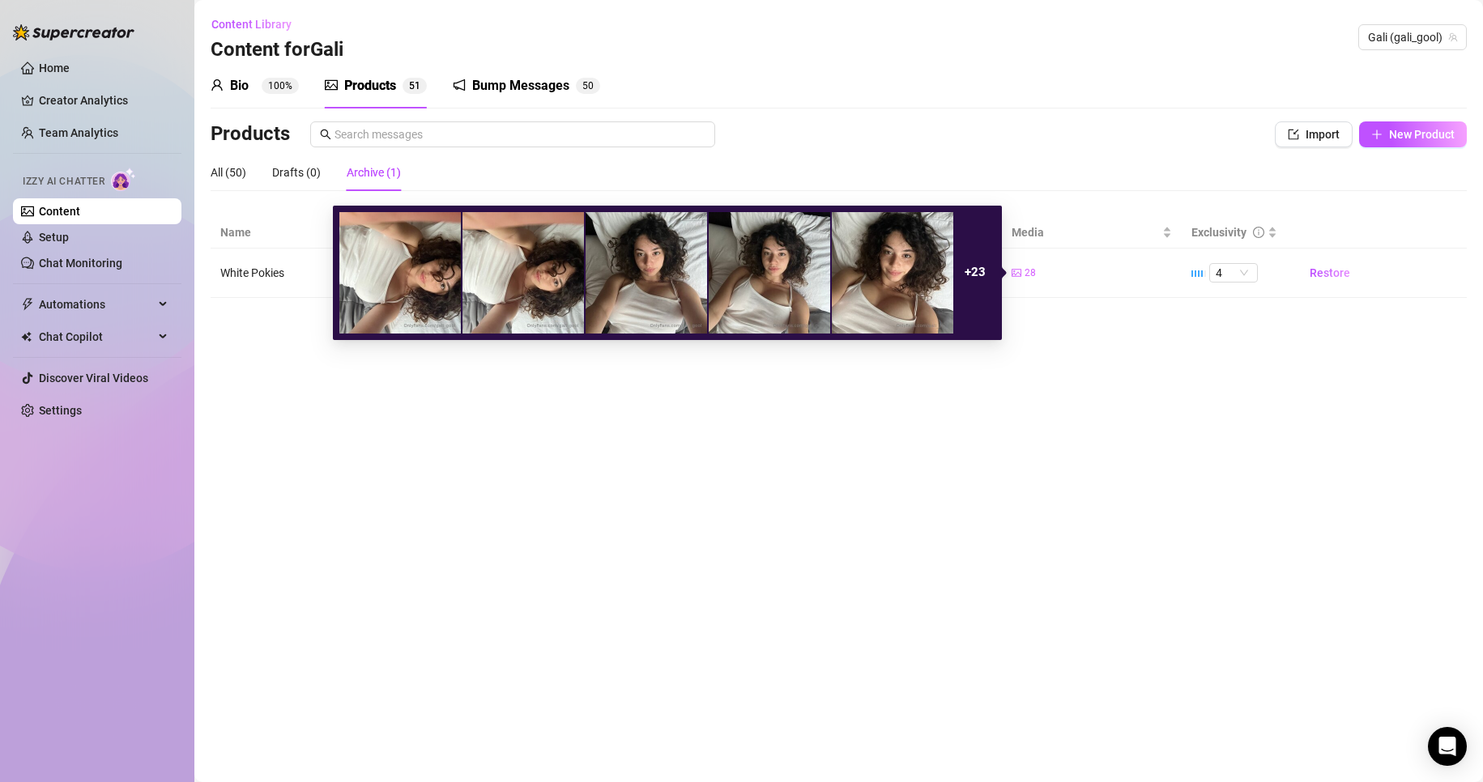
click at [772, 258] on img at bounding box center [769, 272] width 121 height 121
click at [263, 431] on main "Content Library Content for Gali Gali (gali_gool) Bio 100% Products 5 1 Bump Me…" at bounding box center [838, 391] width 1289 height 782
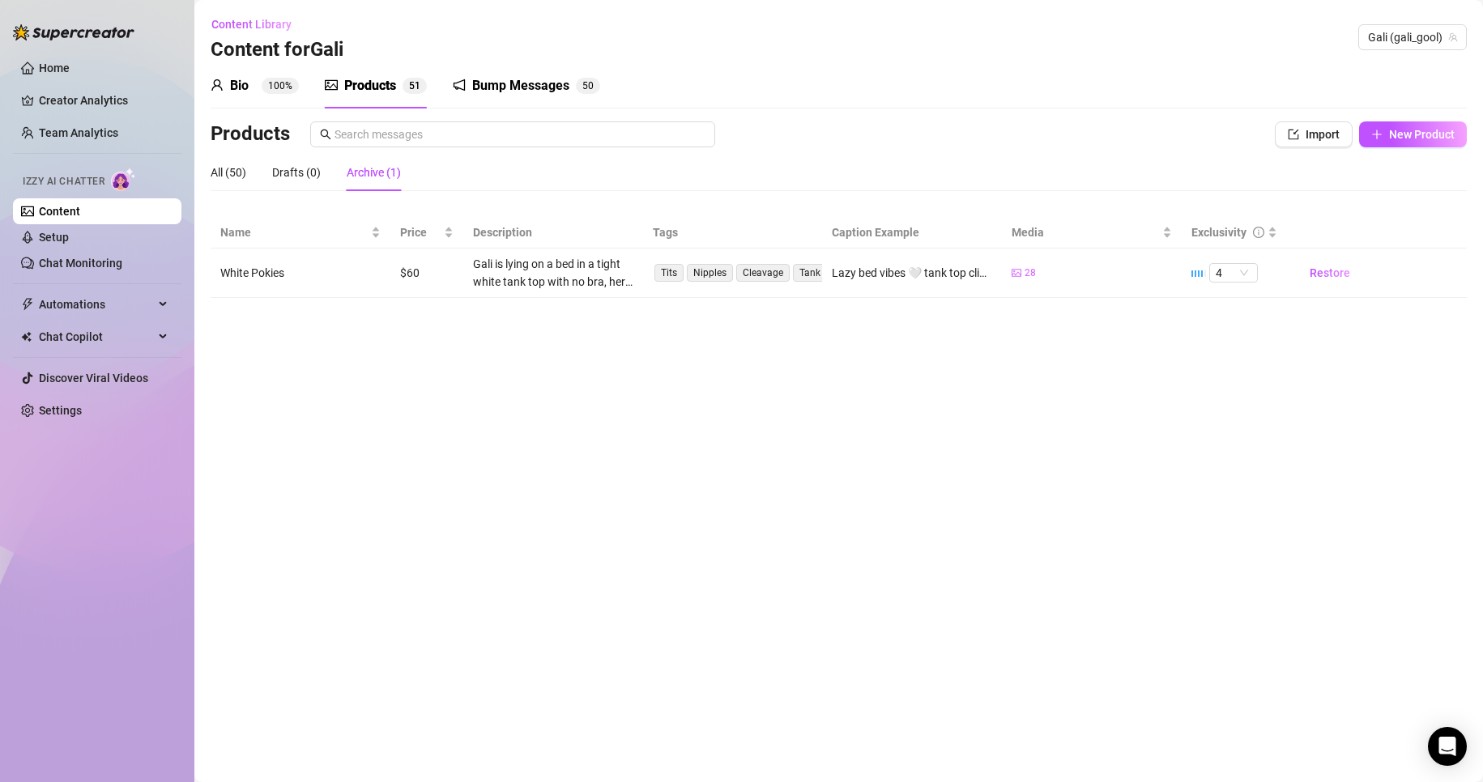
click at [267, 283] on td "White Pokies" at bounding box center [301, 273] width 180 height 49
click at [280, 266] on td "White Pokies" at bounding box center [301, 273] width 180 height 49
click at [286, 173] on div "Drafts (0)" at bounding box center [296, 173] width 49 height 18
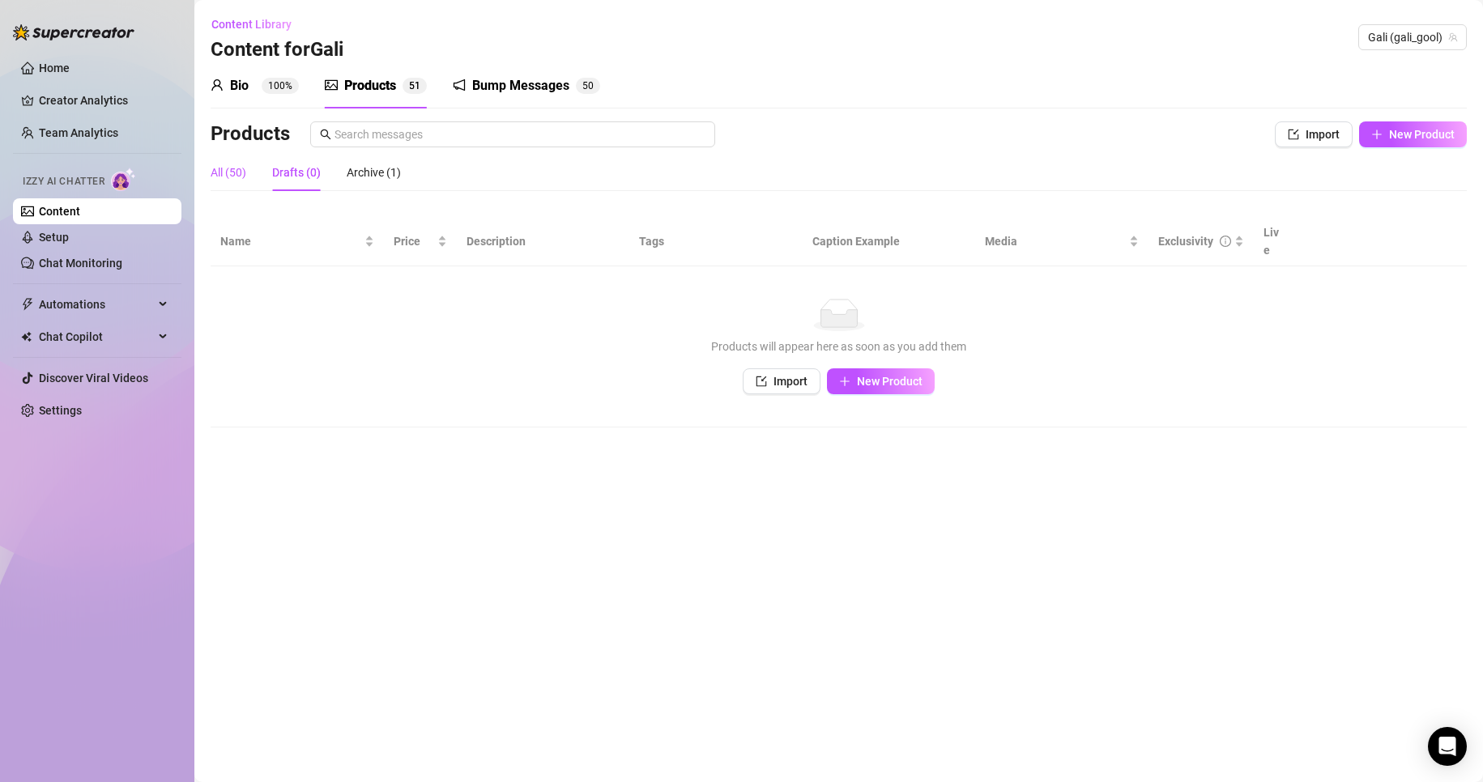
click at [230, 174] on div "All (50)" at bounding box center [229, 173] width 36 height 18
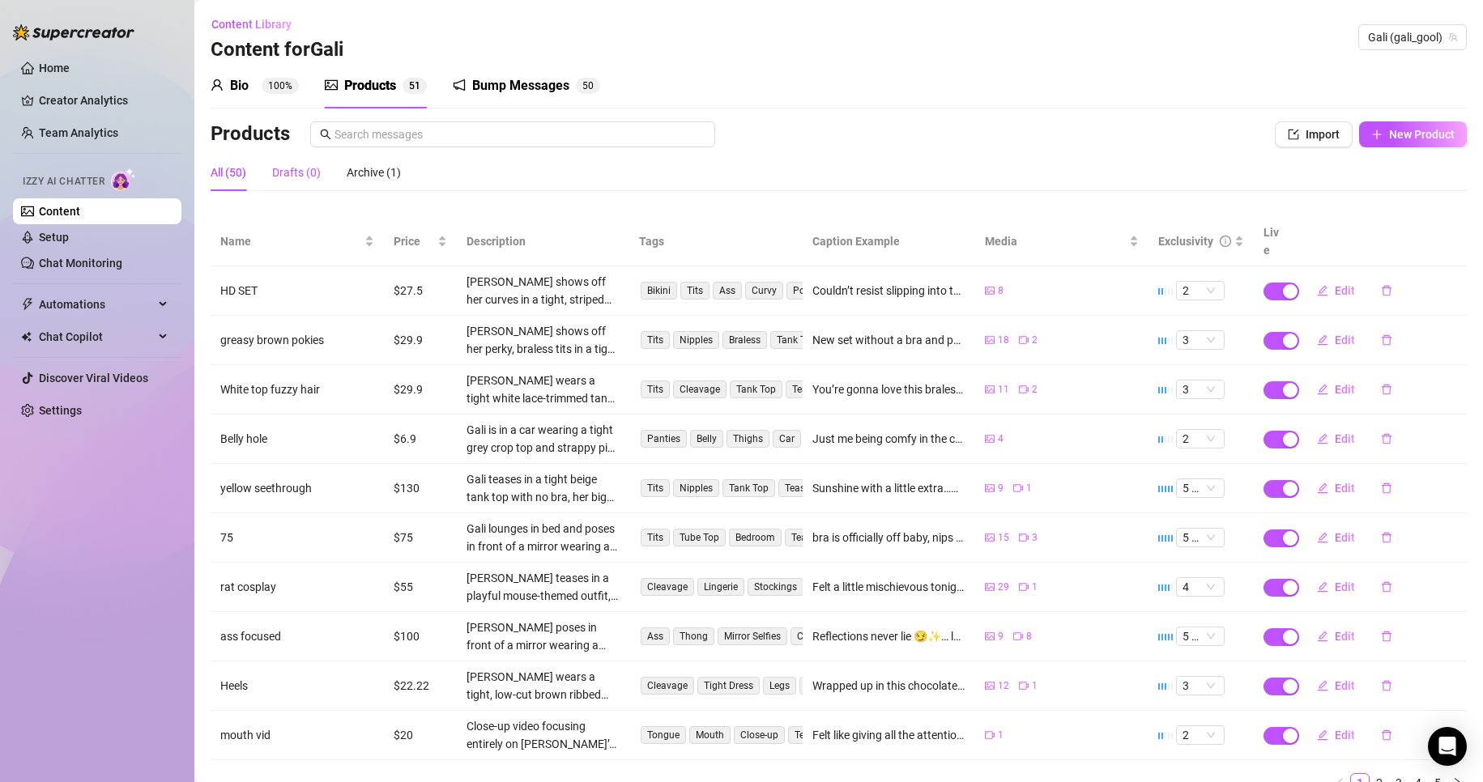
click at [282, 169] on div "Drafts (0)" at bounding box center [296, 173] width 49 height 18
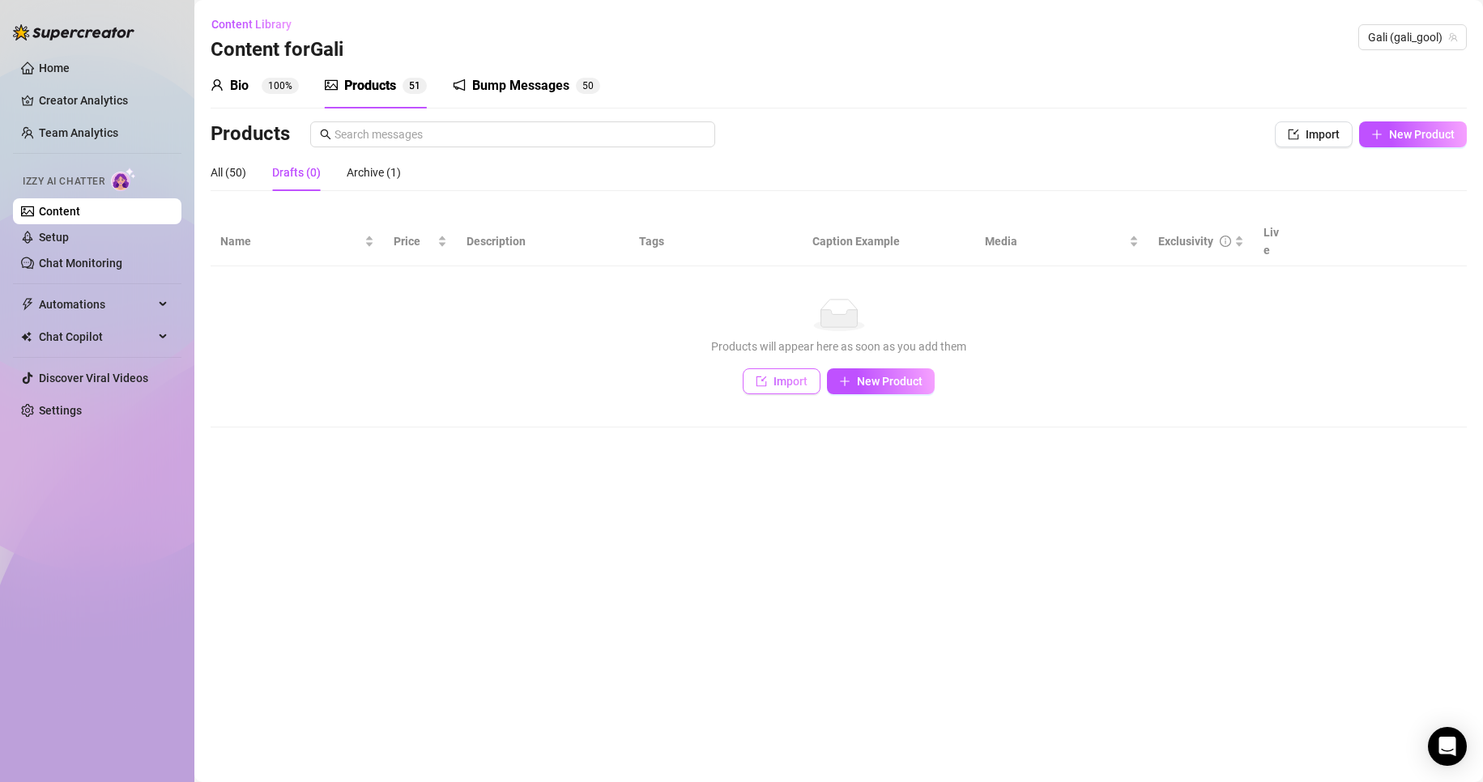
click at [777, 375] on span "Import" at bounding box center [790, 381] width 34 height 13
type textarea "Type your message here..."
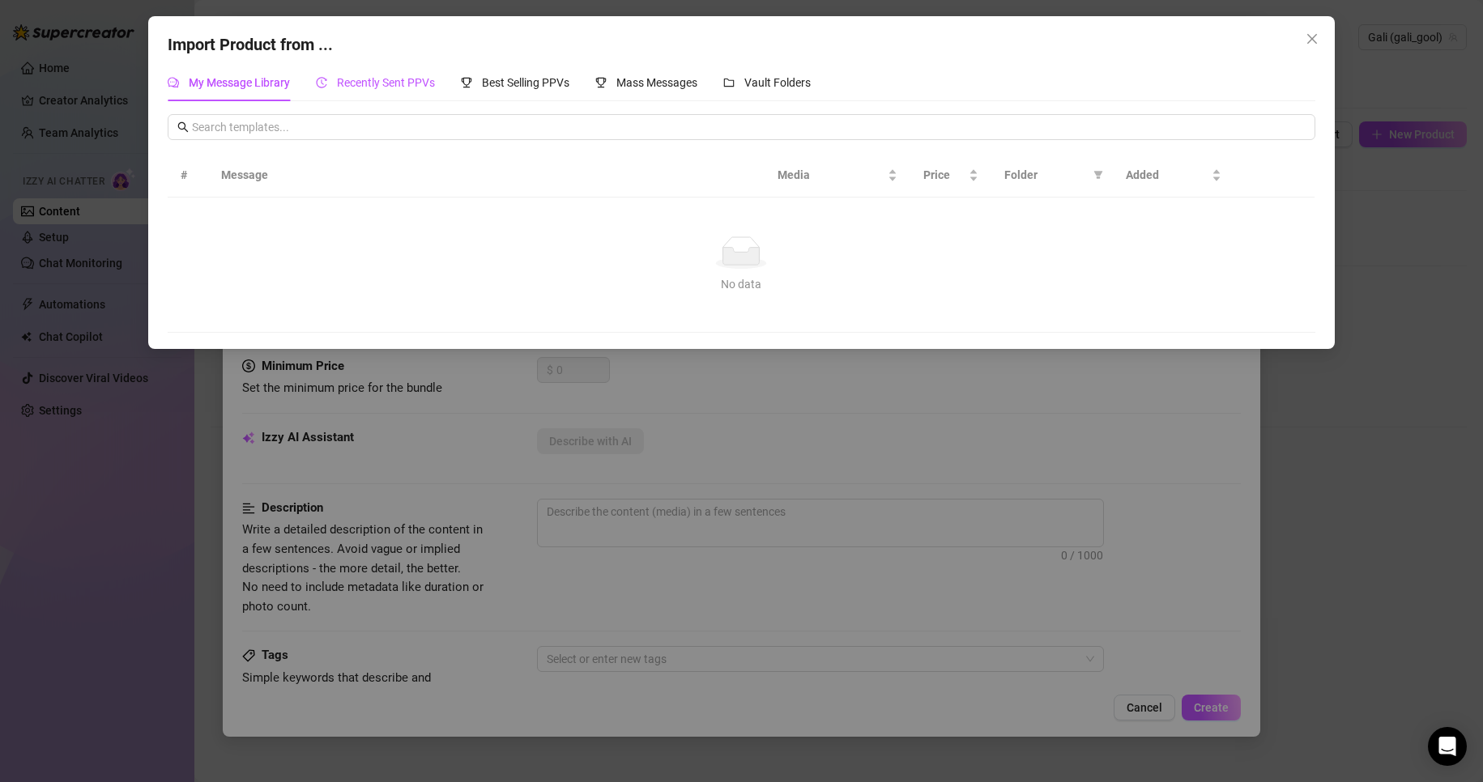
click at [421, 74] on div "Recently Sent PPVs" at bounding box center [375, 83] width 119 height 18
drag, startPoint x: 776, startPoint y: 83, endPoint x: 672, endPoint y: 78, distance: 103.8
click at [774, 83] on span "Vault Folders" at bounding box center [777, 82] width 66 height 13
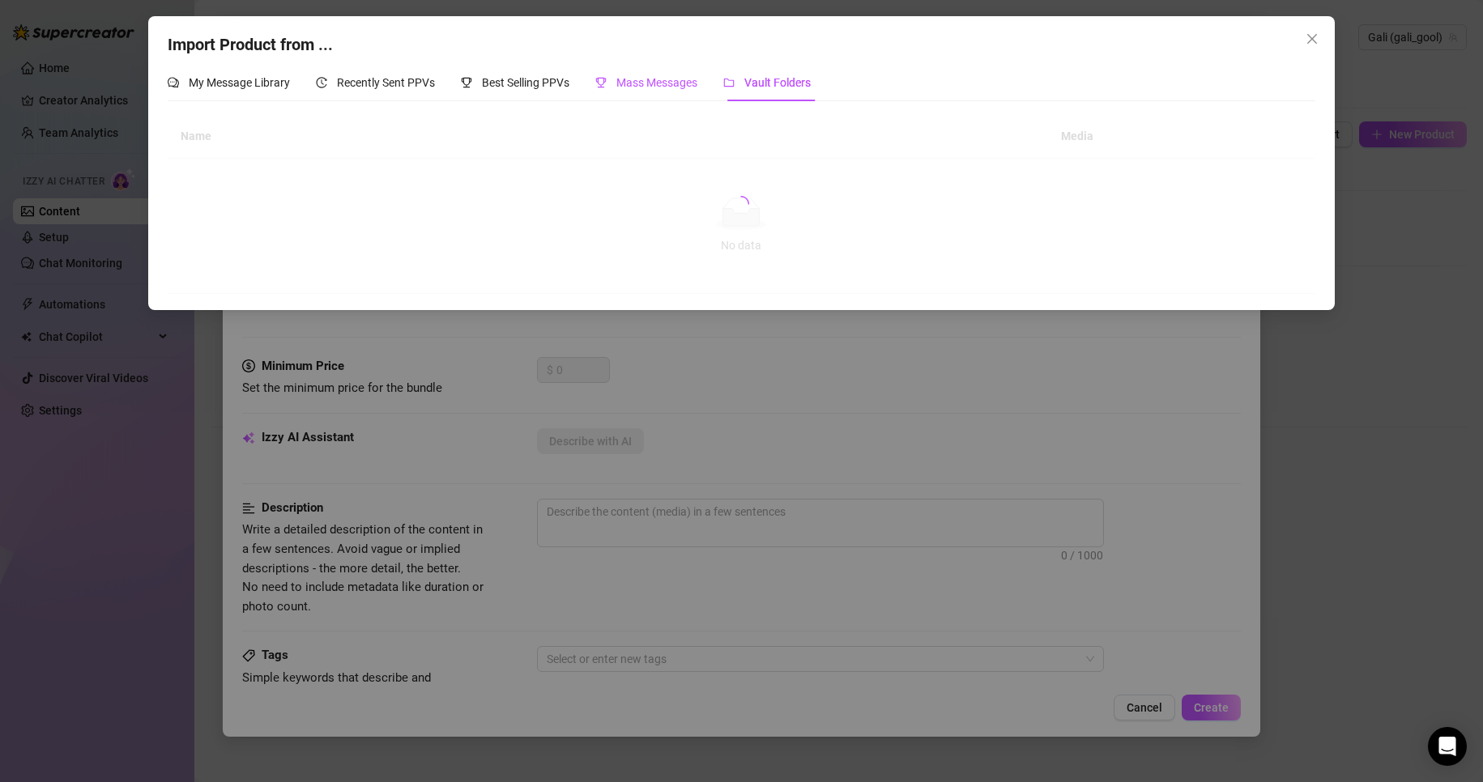
drag, startPoint x: 663, startPoint y: 78, endPoint x: 624, endPoint y: 86, distance: 39.7
click at [661, 78] on span "Mass Messages" at bounding box center [656, 82] width 81 height 13
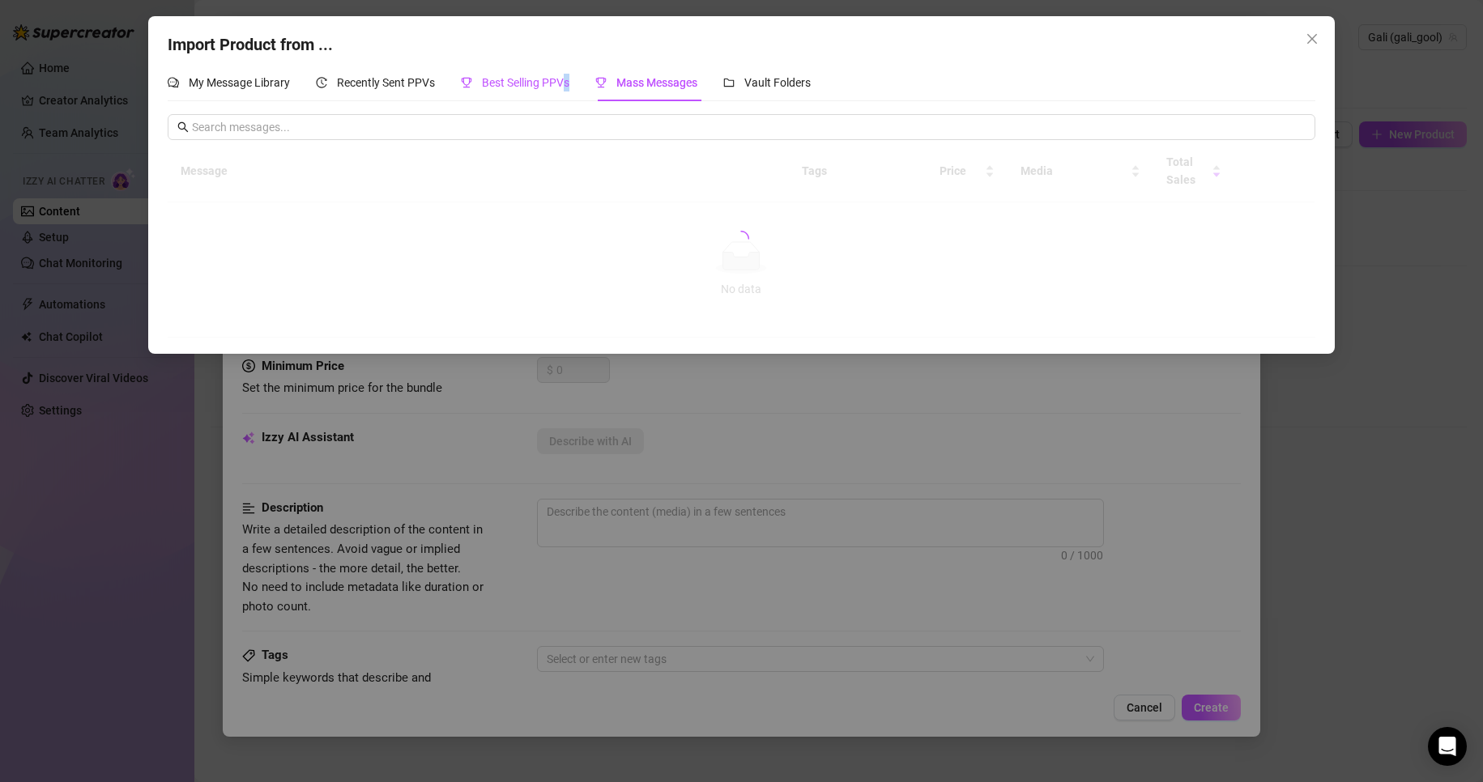
drag, startPoint x: 572, startPoint y: 87, endPoint x: 555, endPoint y: 91, distance: 17.3
click at [565, 88] on span "Best Selling PPVs" at bounding box center [525, 82] width 87 height 13
click at [517, 92] on div "Best Selling PPVs" at bounding box center [515, 83] width 109 height 18
click at [403, 75] on div "Recently Sent PPVs" at bounding box center [375, 83] width 119 height 18
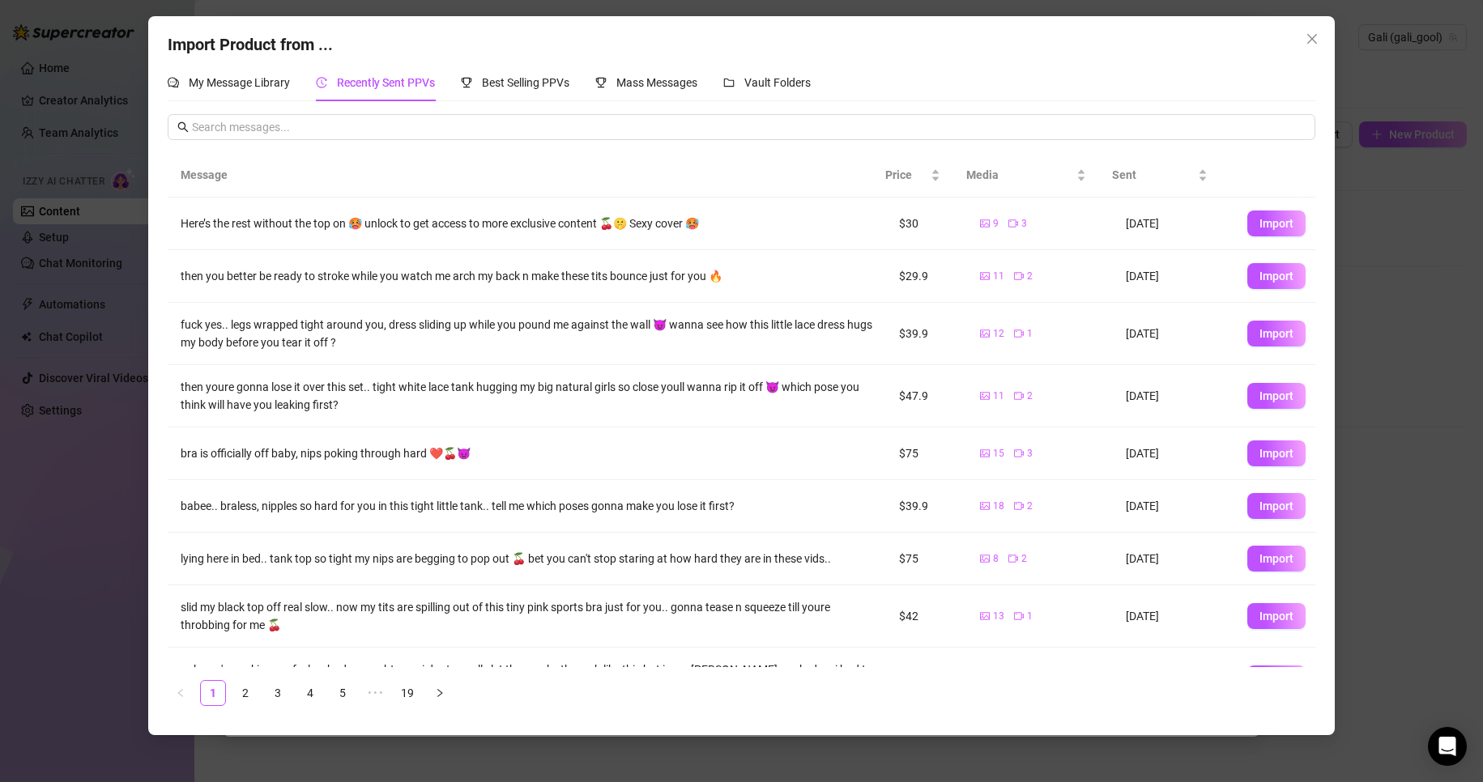
click at [298, 80] on div "My Message Library Recently Sent PPVs Best Selling PPVs Mass Messages Vault Fol…" at bounding box center [489, 82] width 643 height 37
click at [279, 87] on span "My Message Library" at bounding box center [239, 82] width 101 height 13
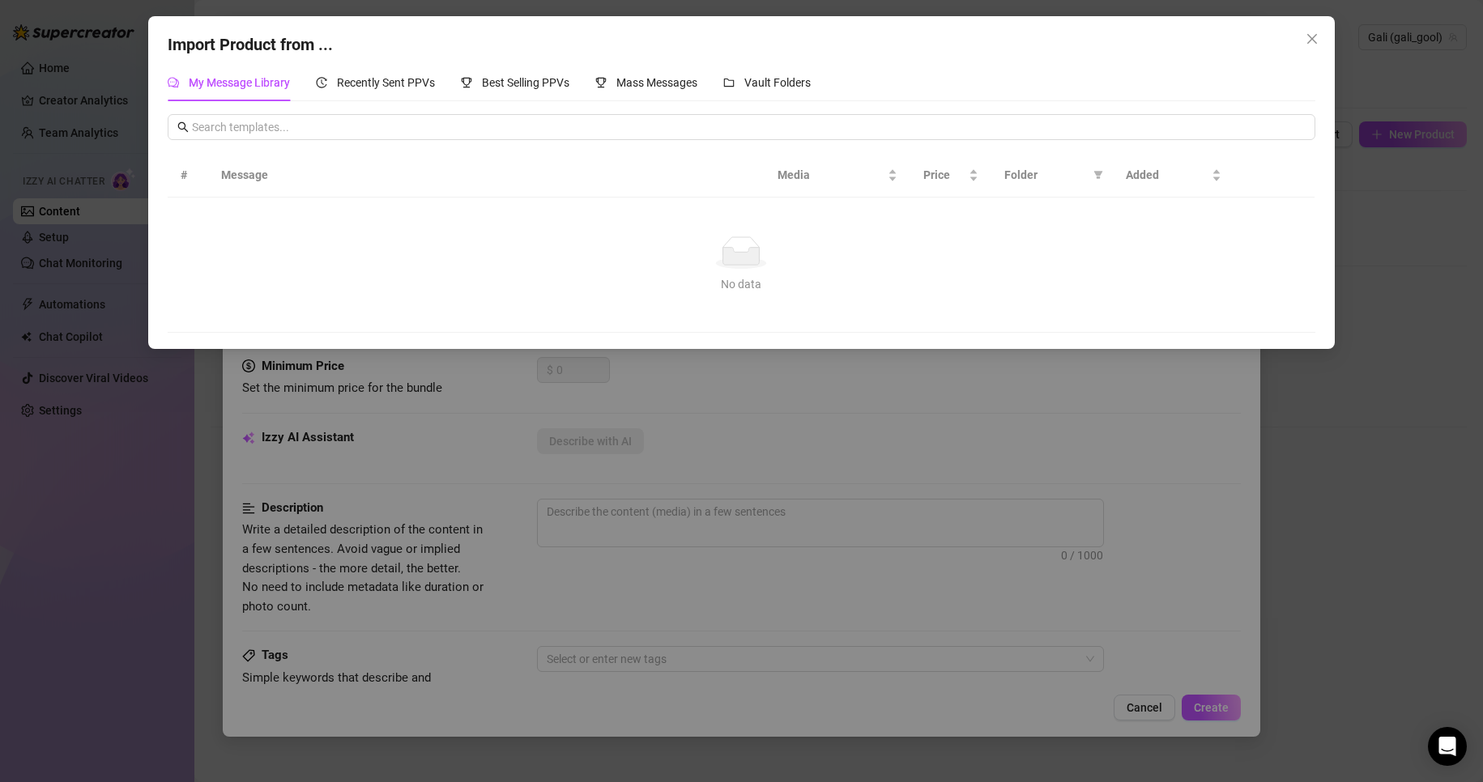
click at [277, 192] on th "Message" at bounding box center [486, 175] width 556 height 45
click at [907, 405] on div "Import Product from ... My Message Library Recently Sent PPVs Best Selling PPVs…" at bounding box center [741, 391] width 1483 height 782
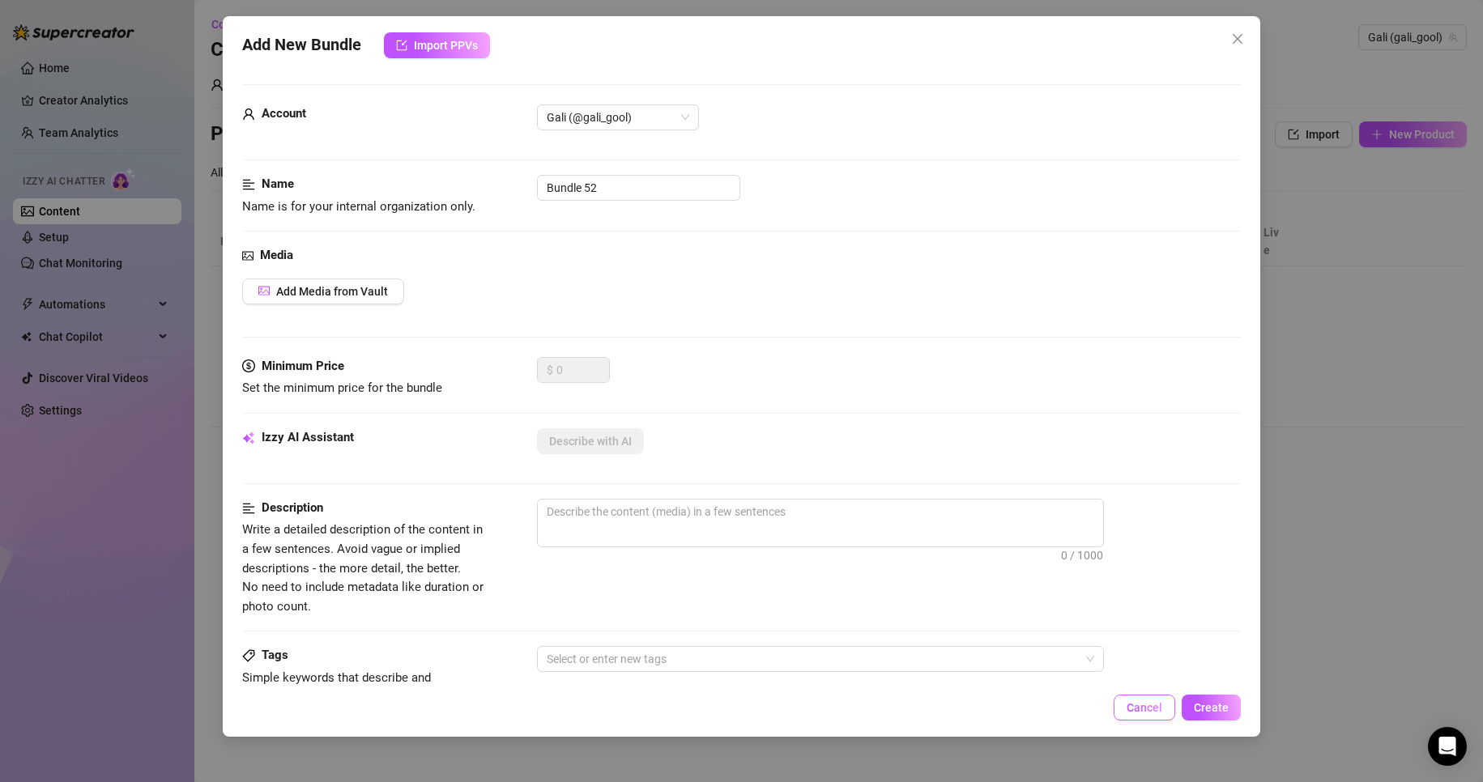
click at [1140, 718] on button "Cancel" at bounding box center [1145, 708] width 62 height 26
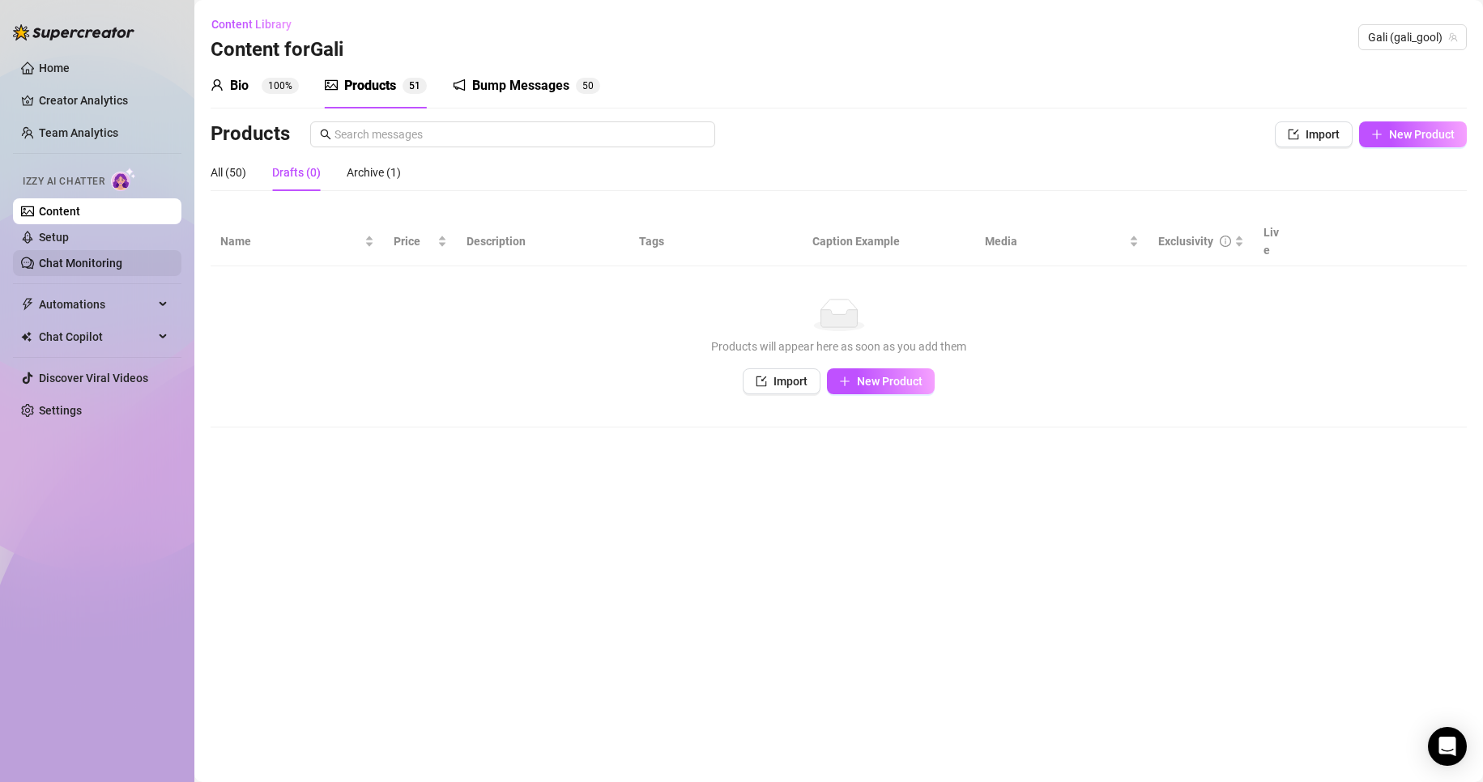
click at [106, 262] on link "Chat Monitoring" at bounding box center [80, 263] width 83 height 13
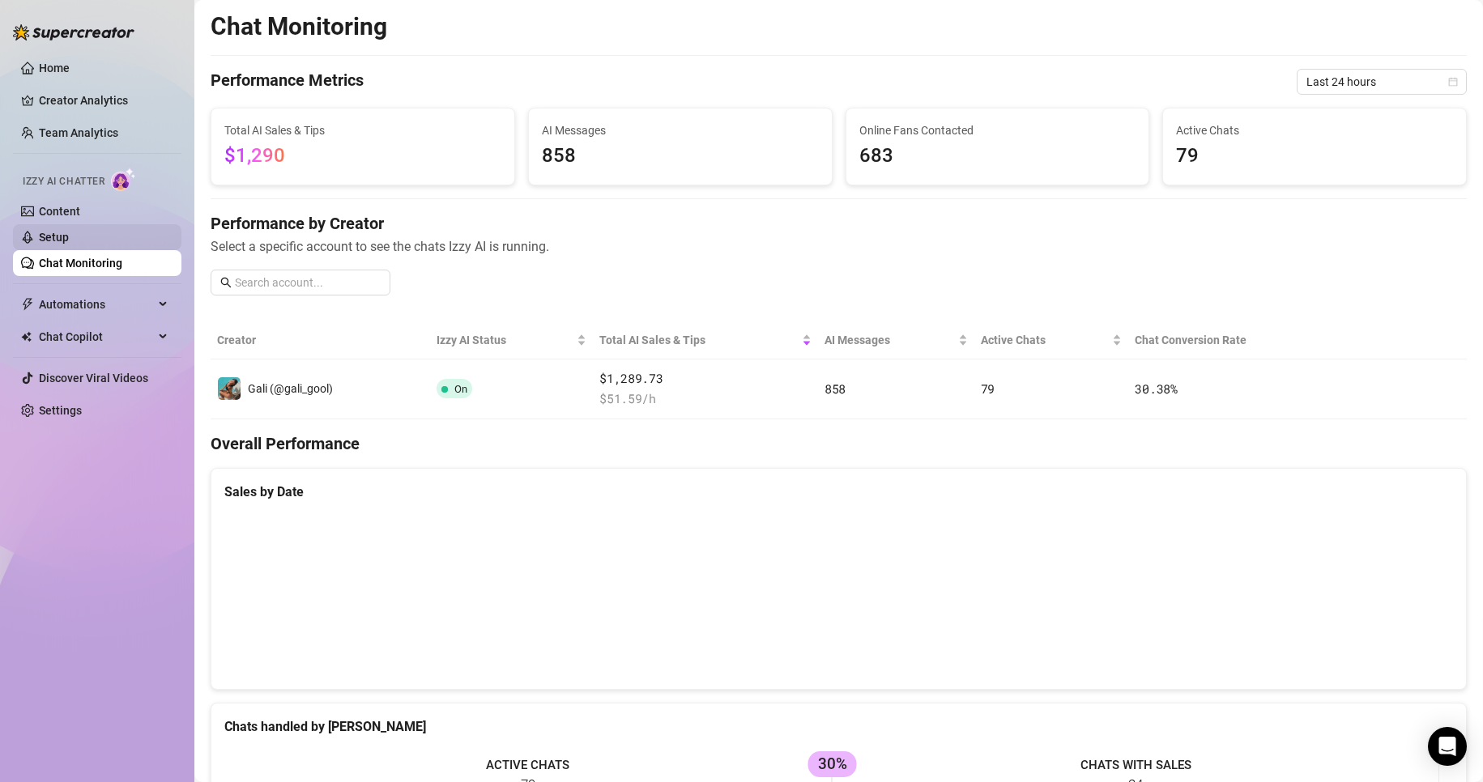
click at [69, 241] on link "Setup" at bounding box center [54, 237] width 30 height 13
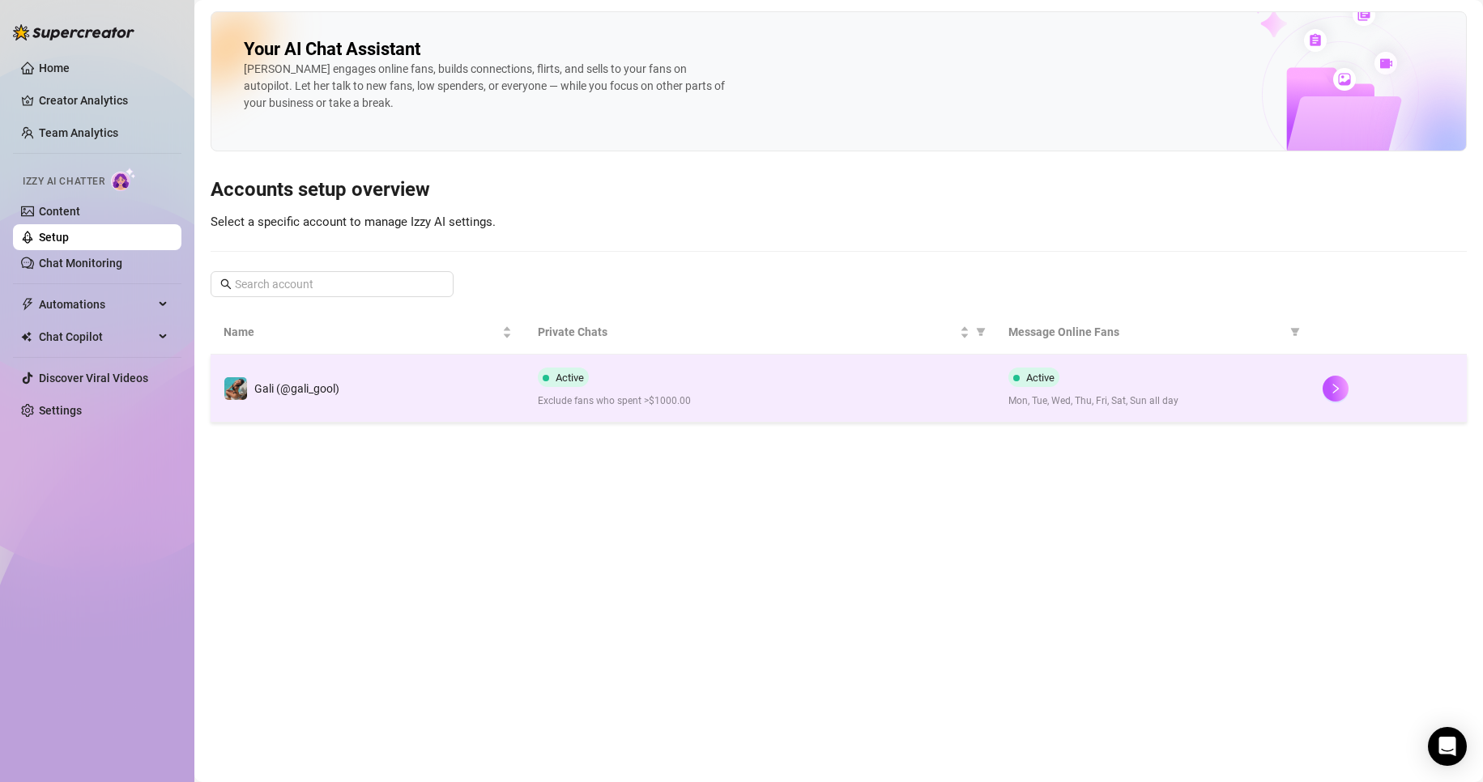
click at [696, 390] on div "Active Exclude fans who spent >$1000.00" at bounding box center [760, 388] width 445 height 41
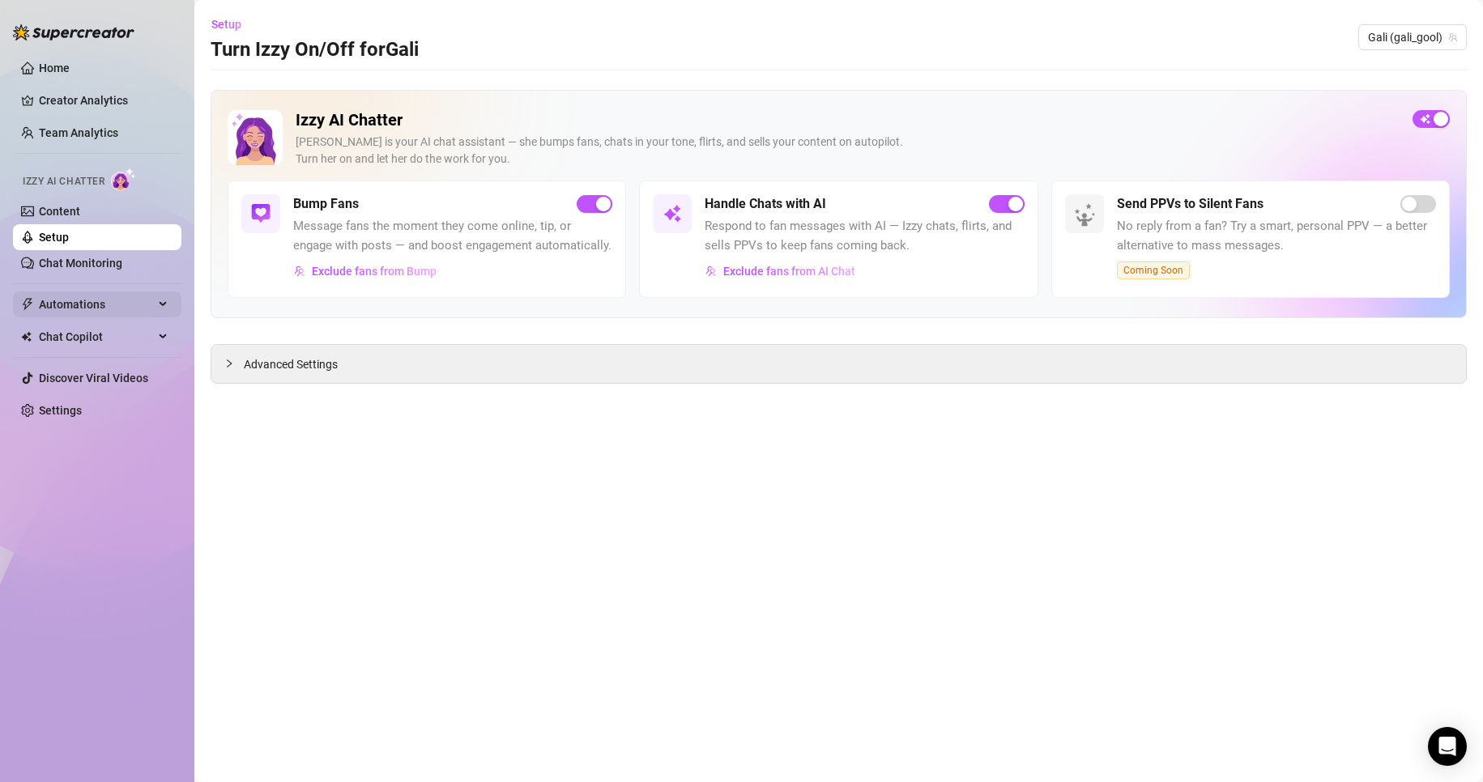
click at [135, 301] on span "Automations" at bounding box center [96, 305] width 115 height 26
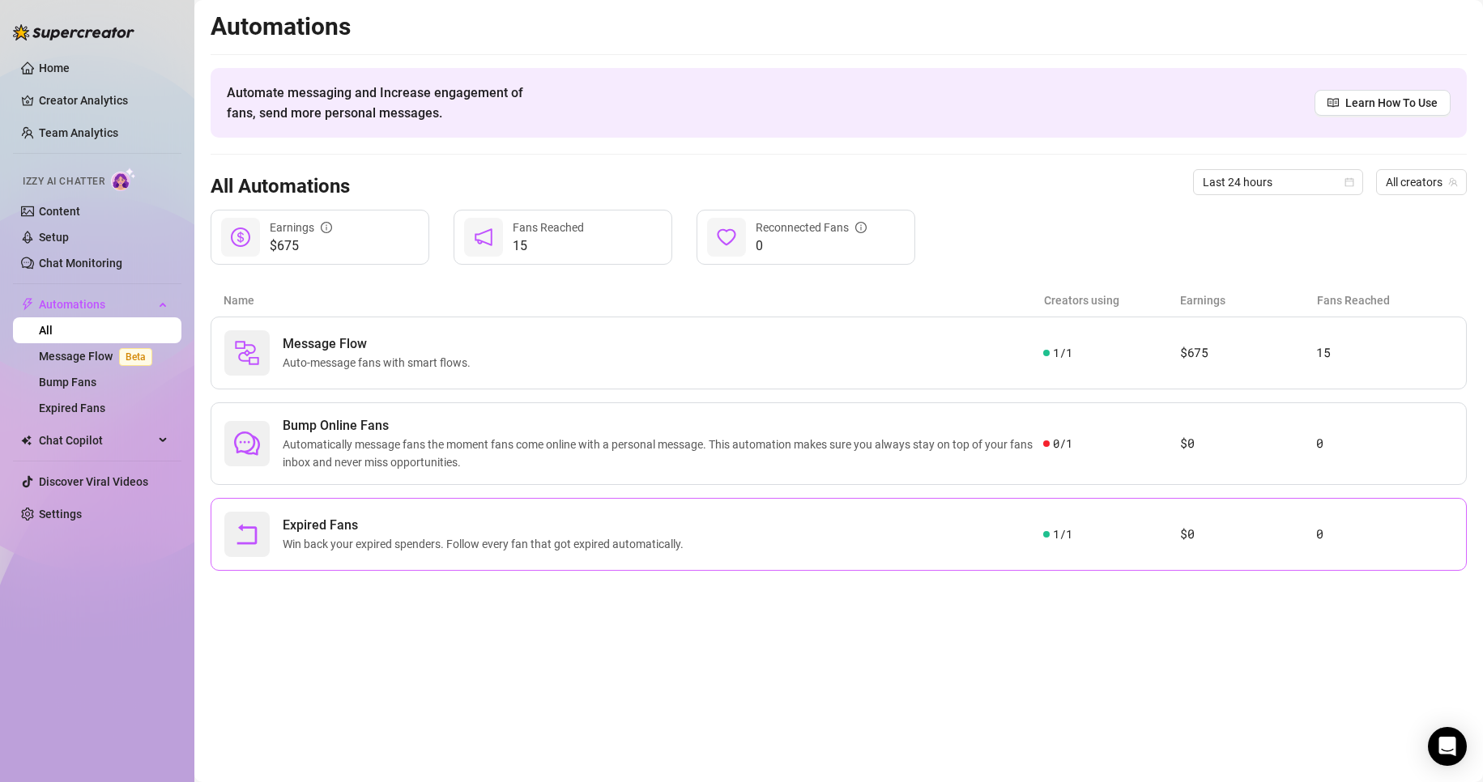
click at [573, 559] on div "Expired Fans Win back your expired spenders. Follow every fan that got expired …" at bounding box center [839, 534] width 1256 height 73
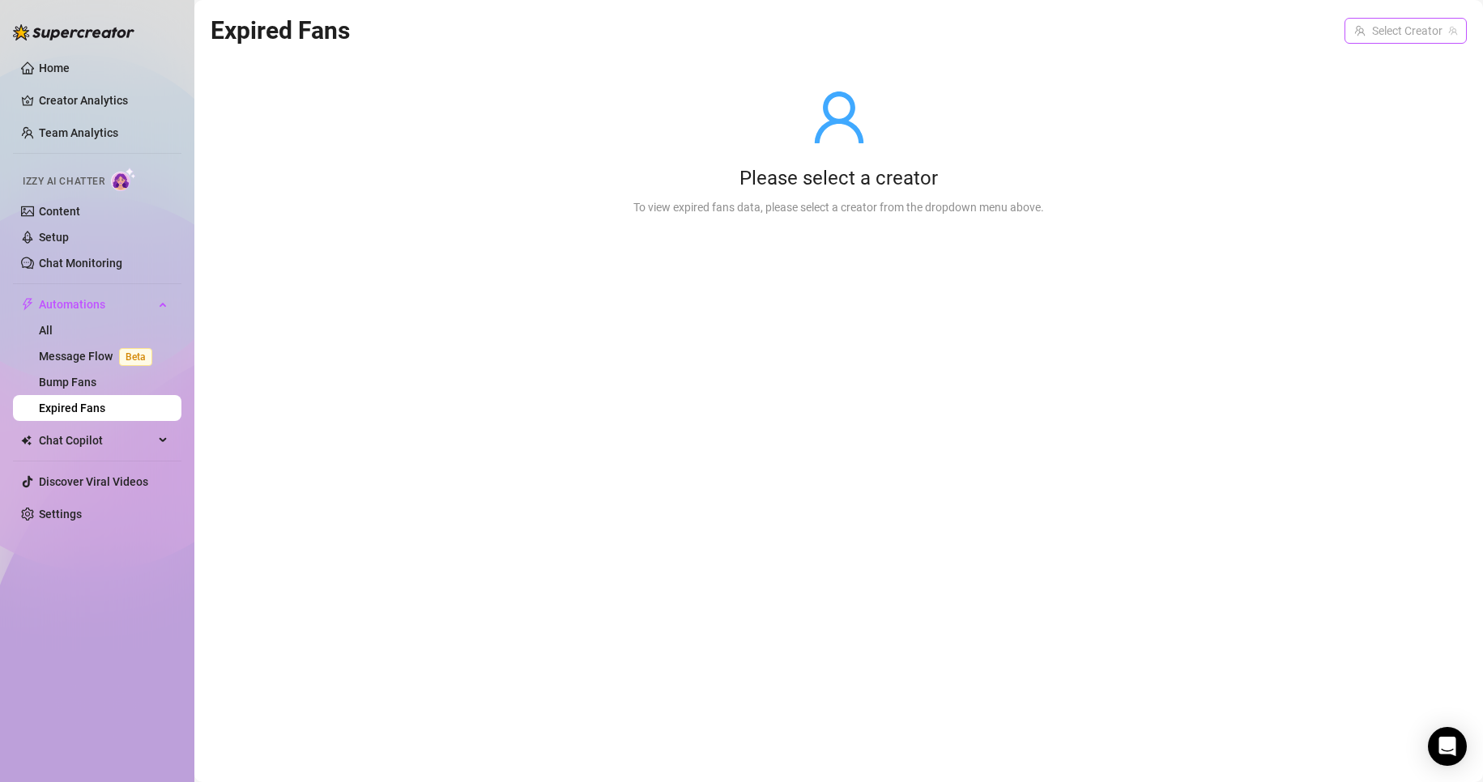
click at [1413, 28] on input "search" at bounding box center [1398, 31] width 88 height 24
click at [1390, 66] on span "Gali" at bounding box center [1391, 64] width 19 height 18
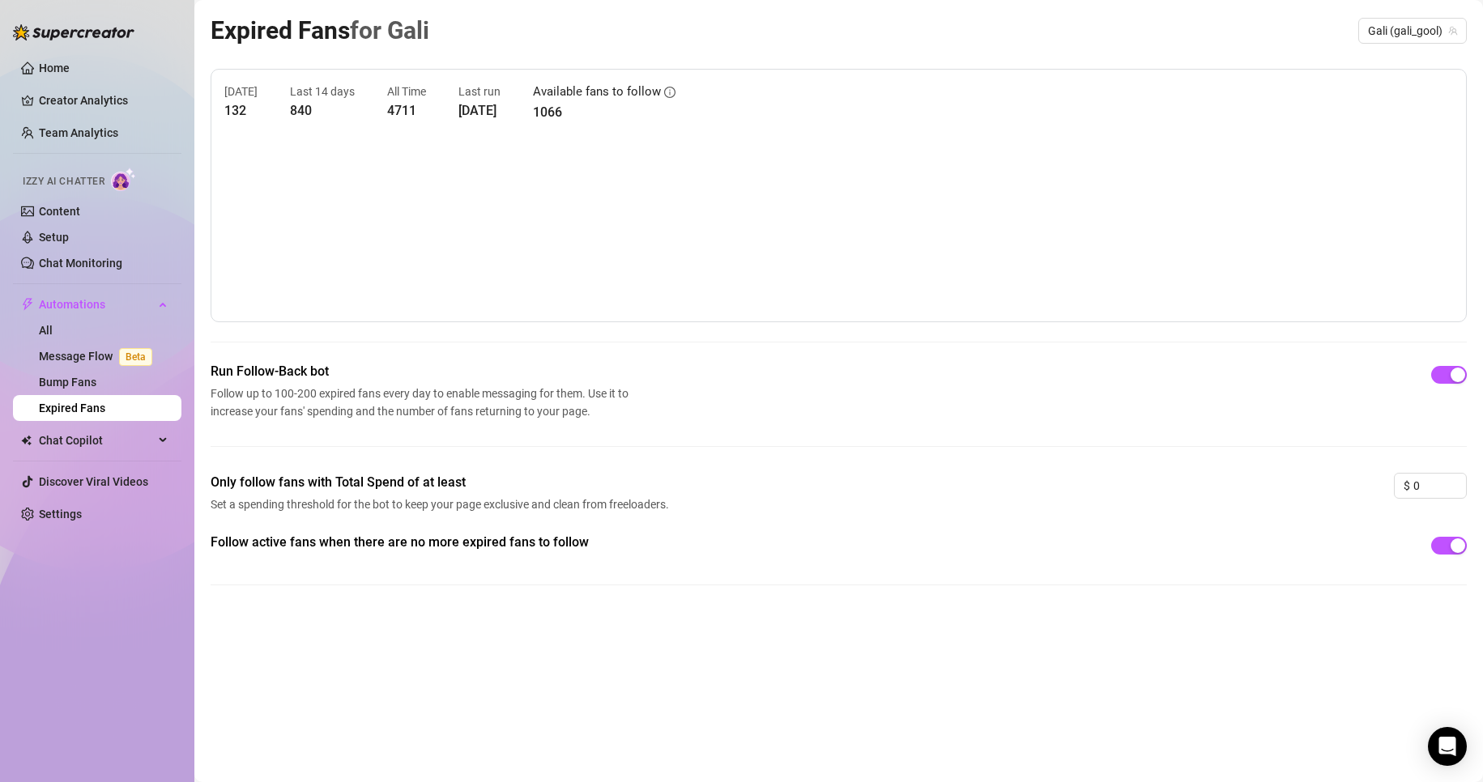
click at [77, 499] on ul "Home Creator Analytics Team Analytics Izzy AI Chatter Content Setup Chat Monito…" at bounding box center [97, 291] width 168 height 485
click at [77, 508] on link "Settings" at bounding box center [60, 514] width 43 height 13
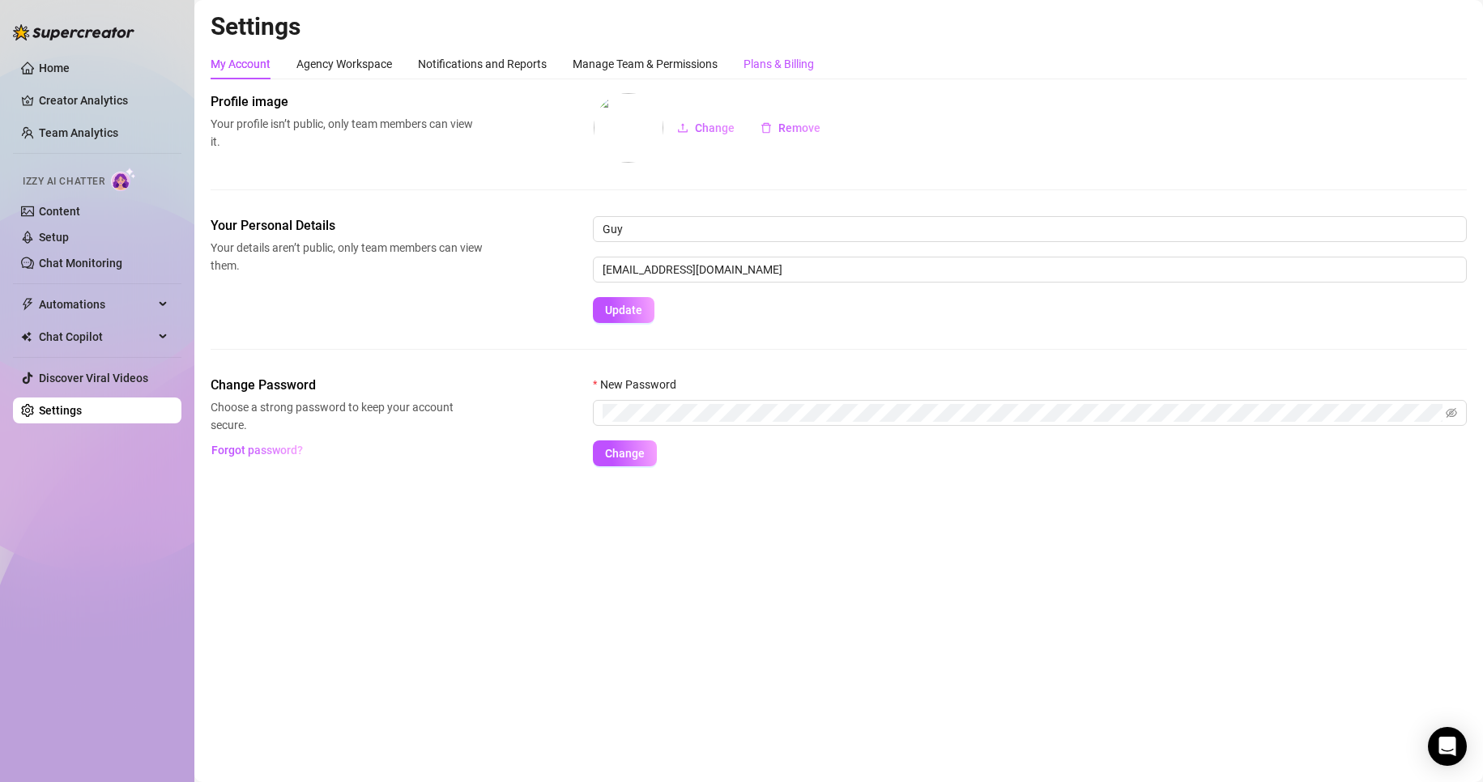
click at [788, 60] on div "Plans & Billing" at bounding box center [778, 64] width 70 height 18
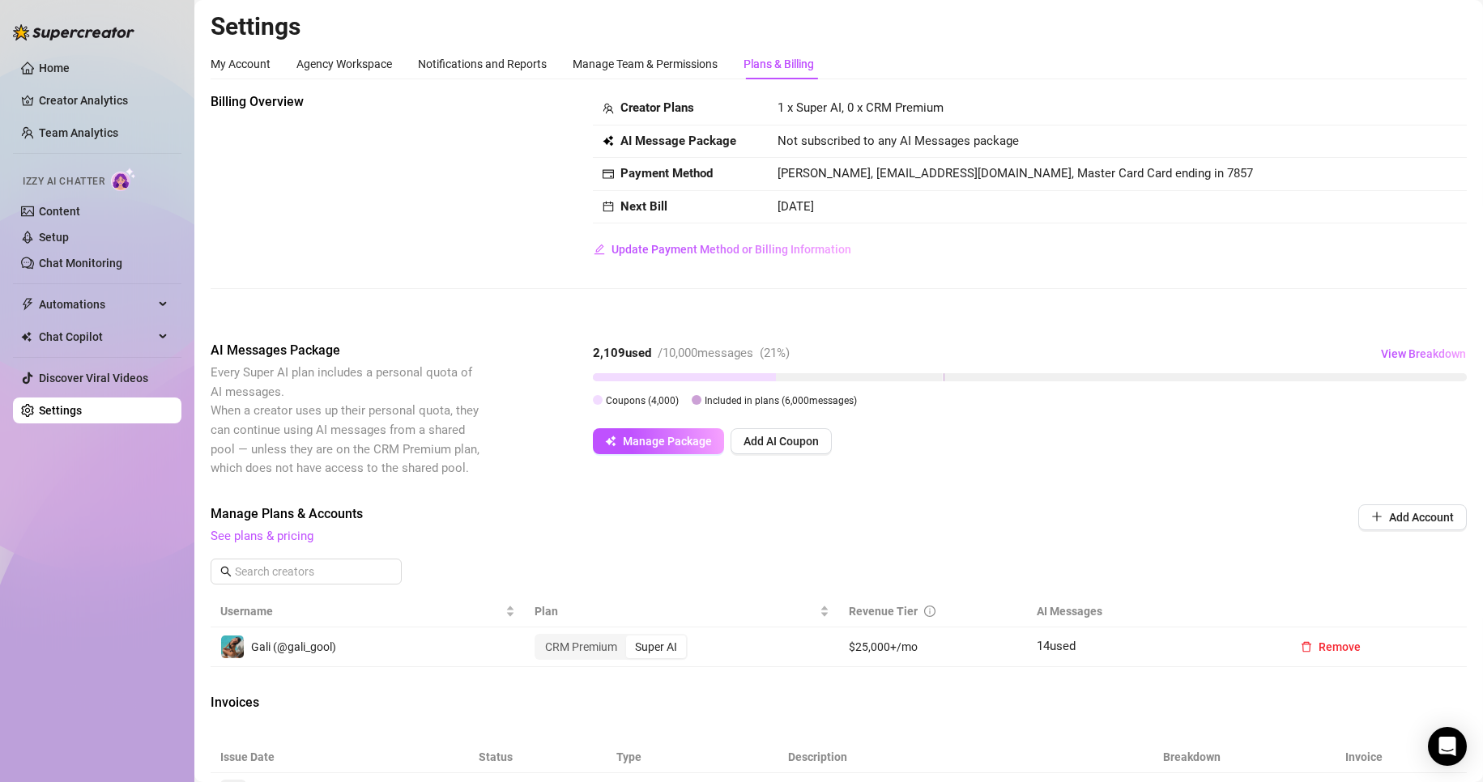
click at [688, 73] on div "Manage Team & Permissions" at bounding box center [645, 64] width 145 height 31
click at [789, 58] on div "Plans & Billing" at bounding box center [778, 64] width 70 height 18
click at [69, 238] on link "Setup" at bounding box center [54, 237] width 30 height 13
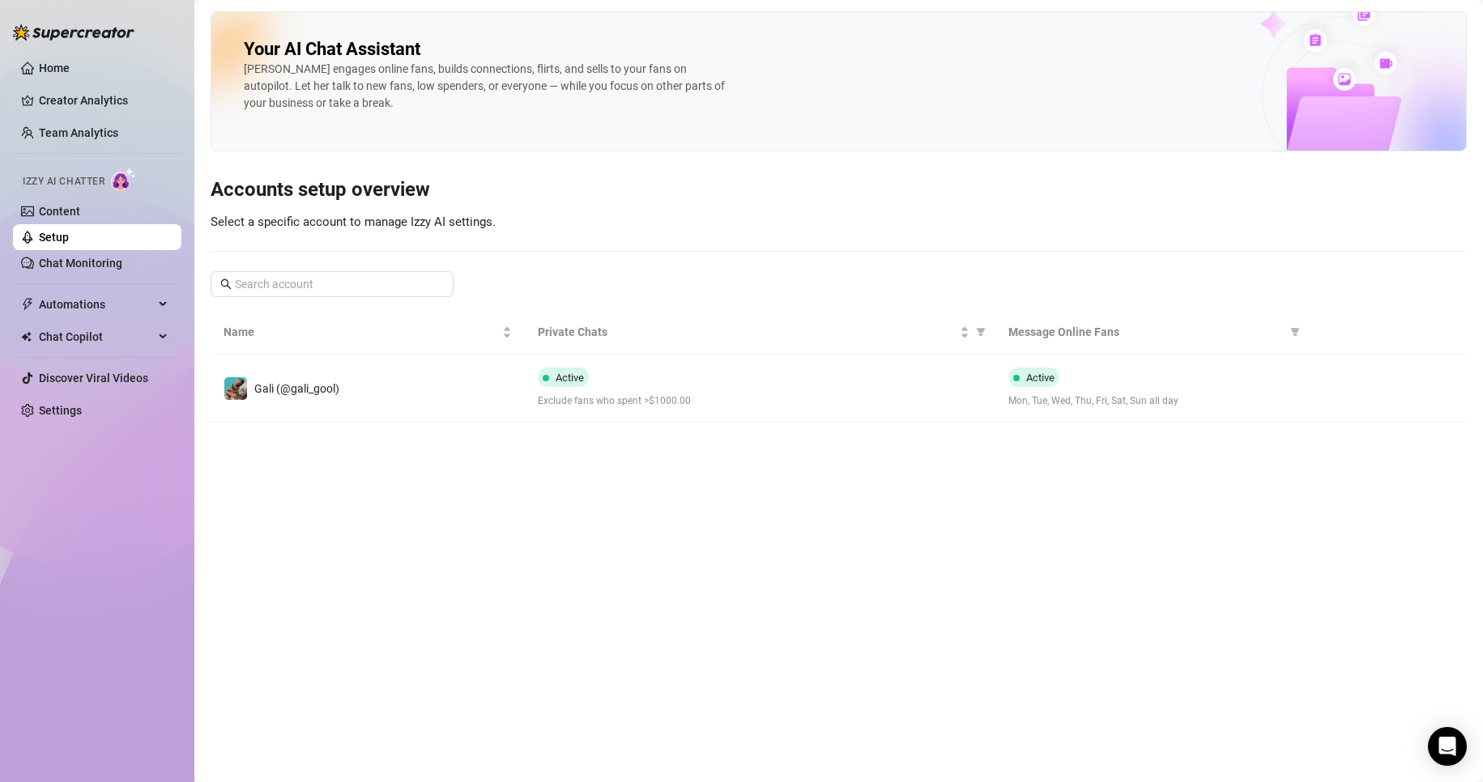
click at [676, 396] on span "Exclude fans who spent >$1000.00" at bounding box center [760, 401] width 445 height 15
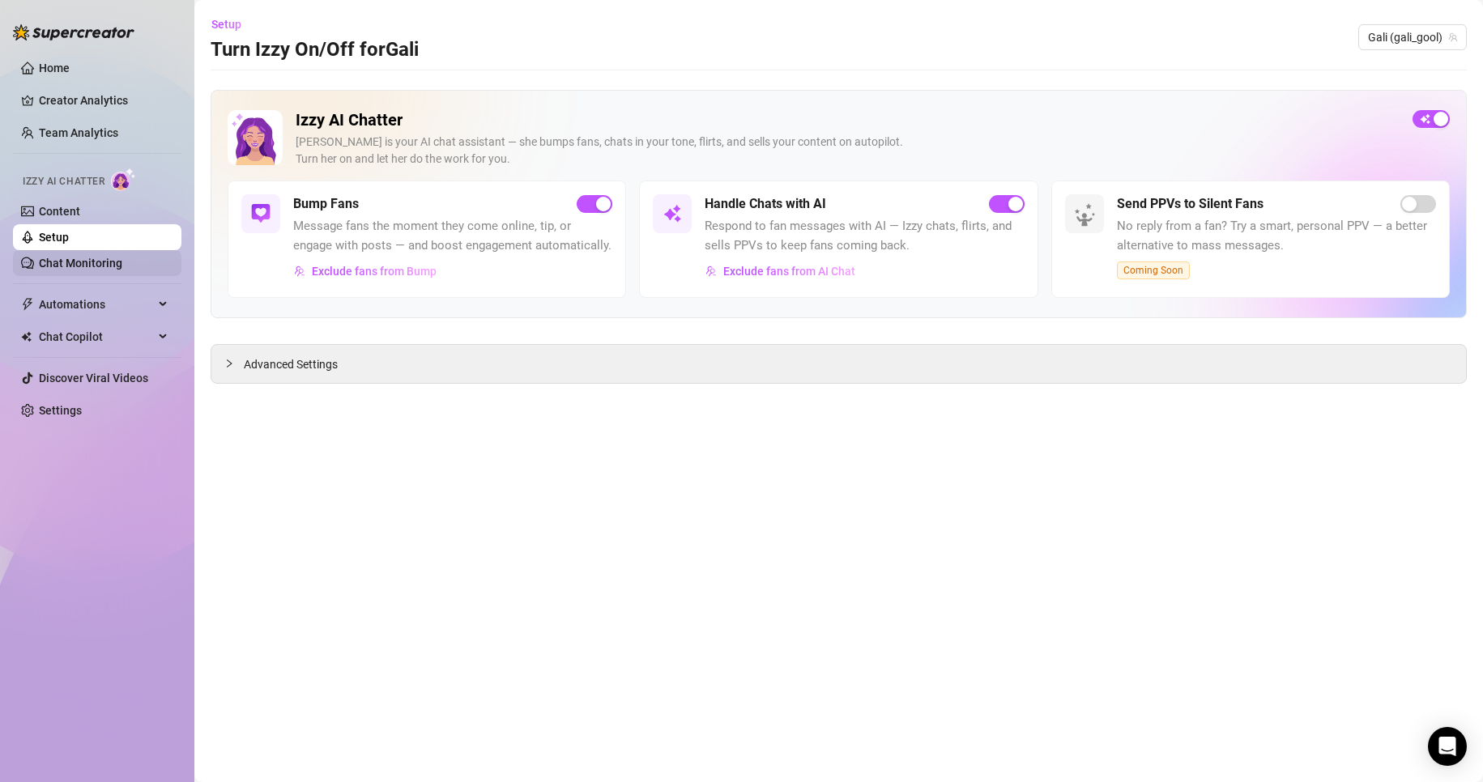
click at [90, 259] on link "Chat Monitoring" at bounding box center [80, 263] width 83 height 13
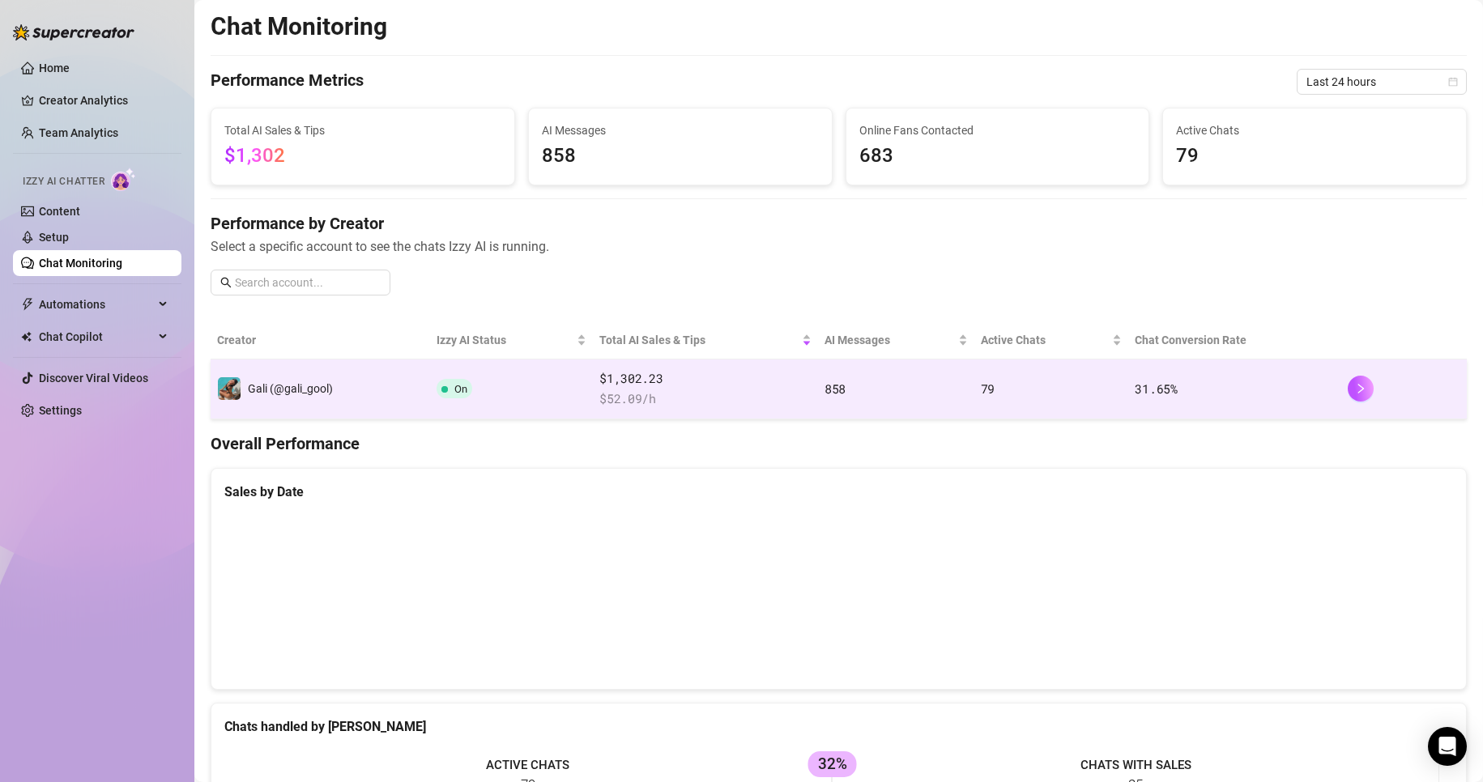
click at [722, 403] on span "$ 52.09 /h" at bounding box center [705, 399] width 212 height 19
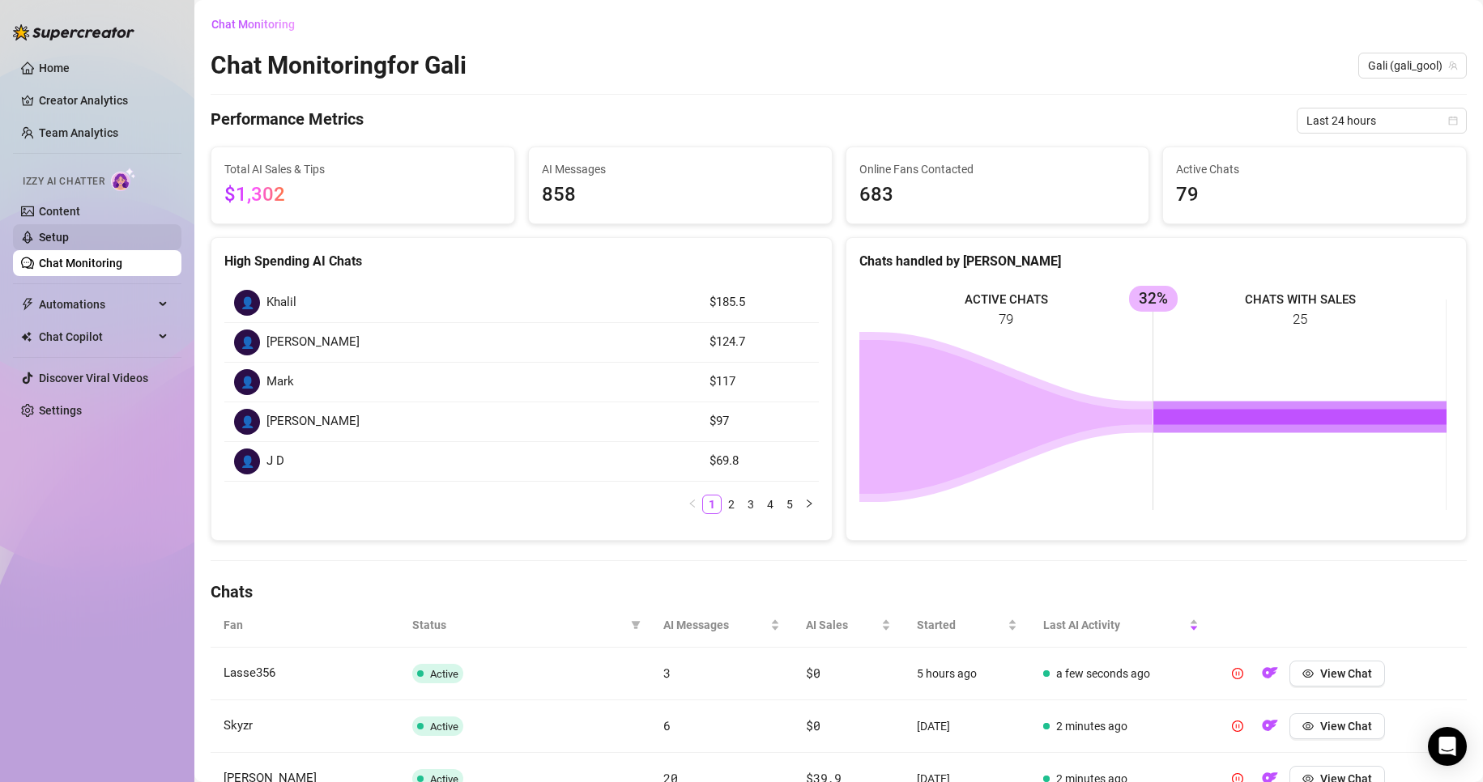
click at [69, 237] on link "Setup" at bounding box center [54, 237] width 30 height 13
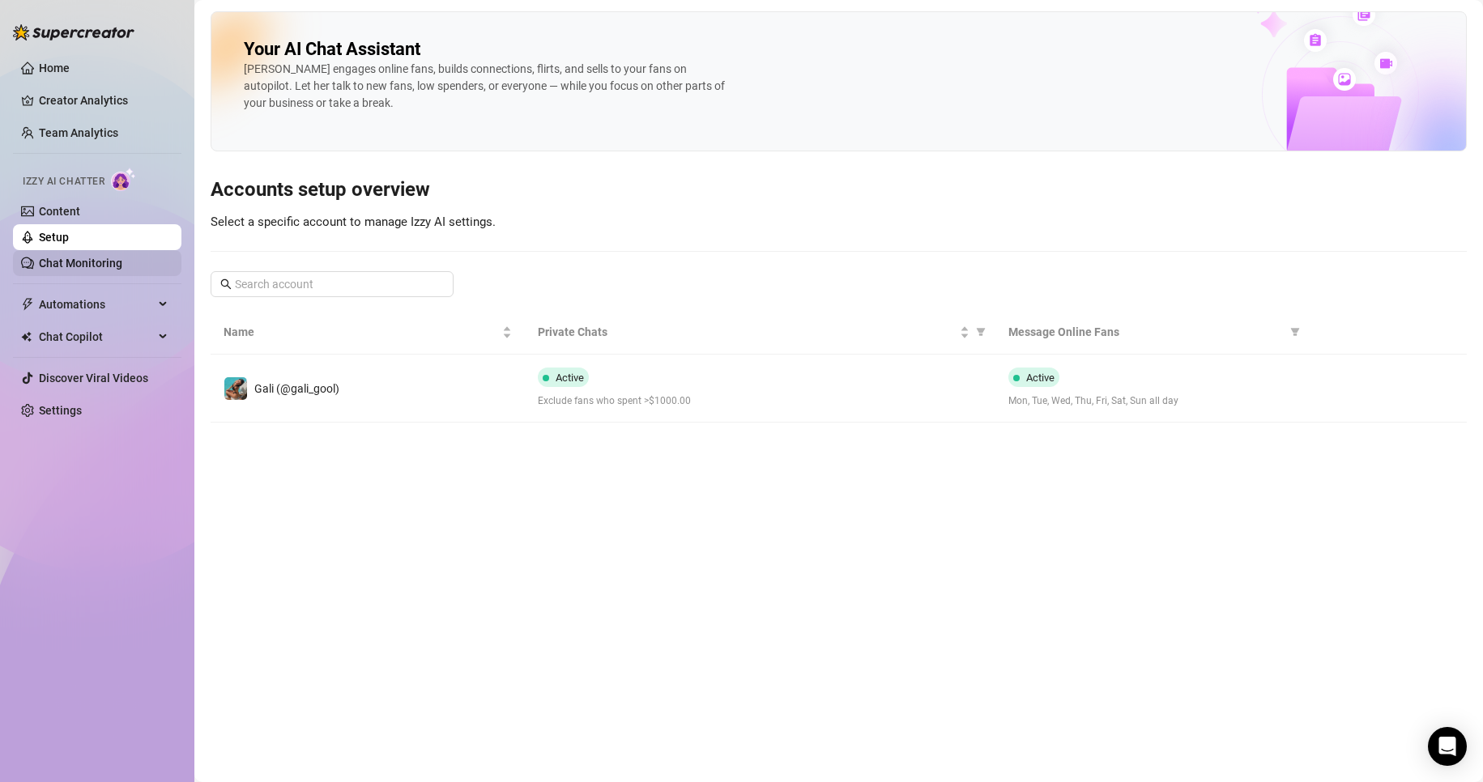
click at [76, 257] on link "Chat Monitoring" at bounding box center [80, 263] width 83 height 13
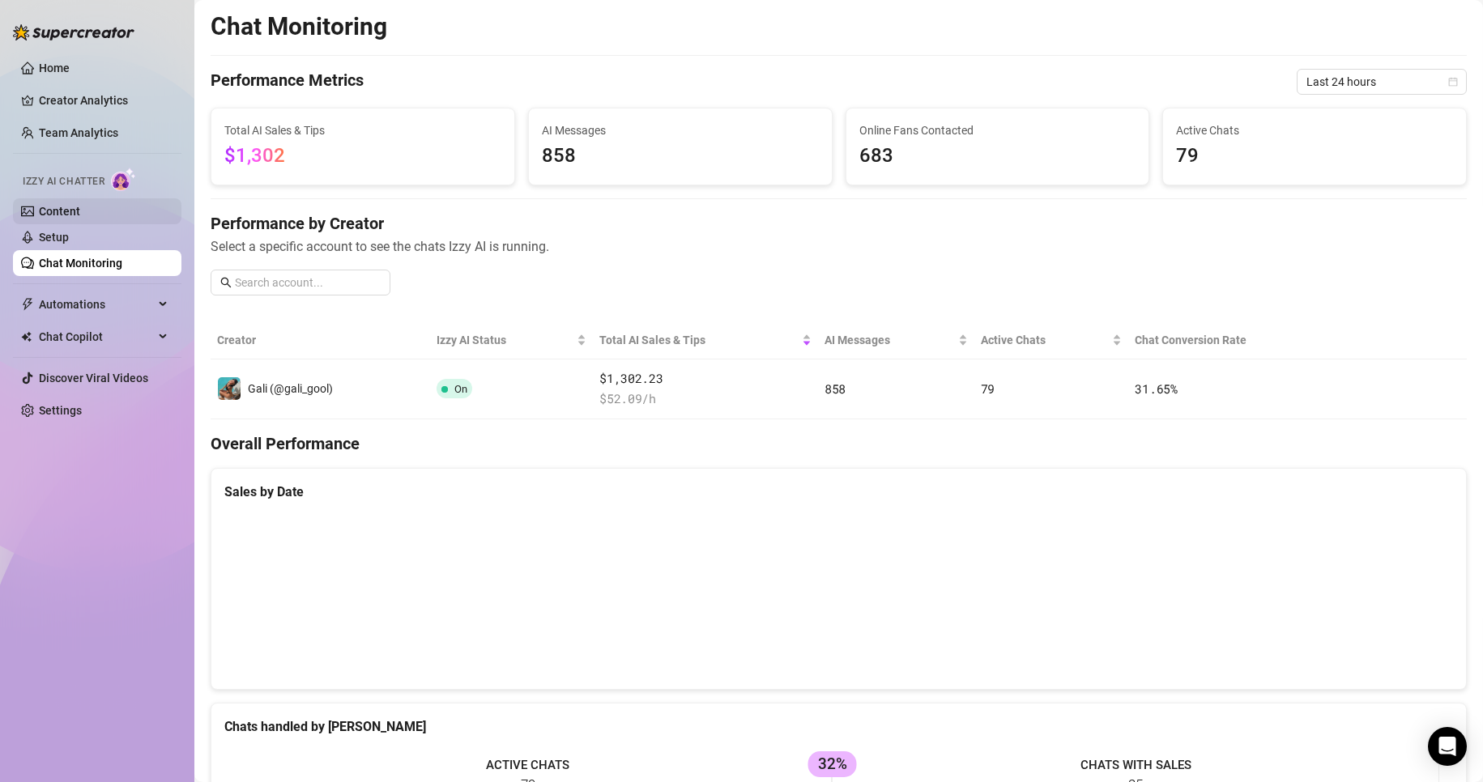
click at [80, 212] on link "Content" at bounding box center [59, 211] width 41 height 13
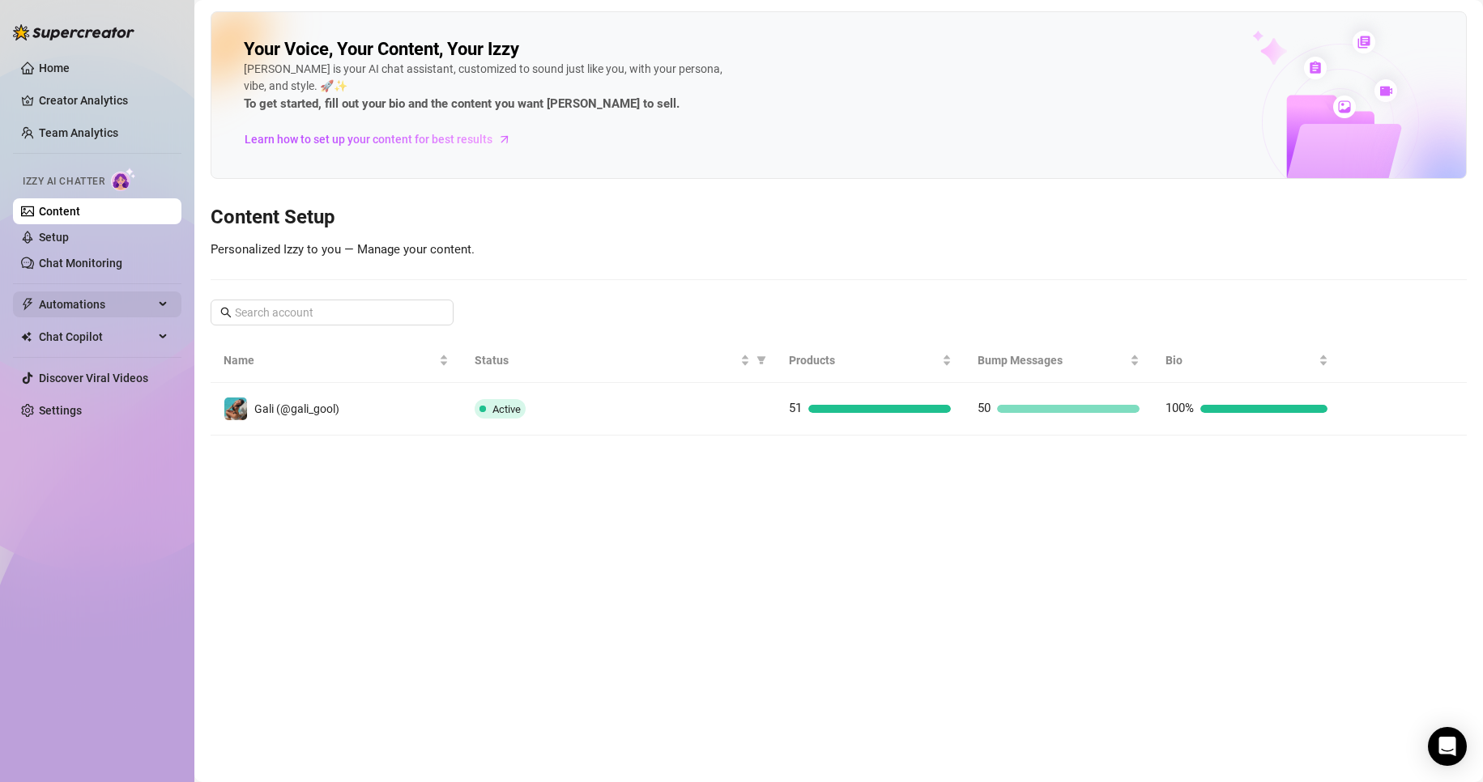
click at [130, 309] on span "Automations" at bounding box center [96, 305] width 115 height 26
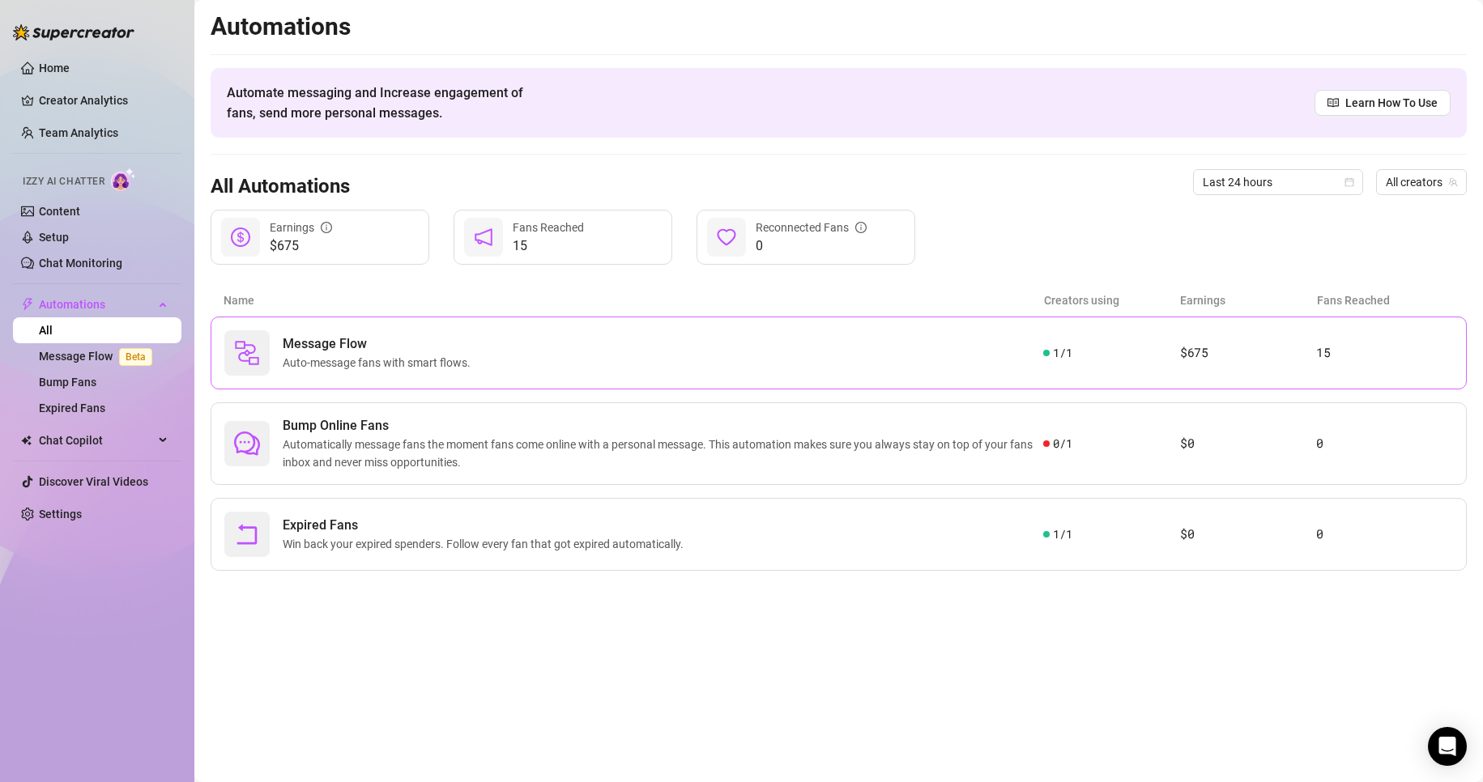
click at [427, 357] on span "Auto-message fans with smart flows." at bounding box center [380, 363] width 194 height 18
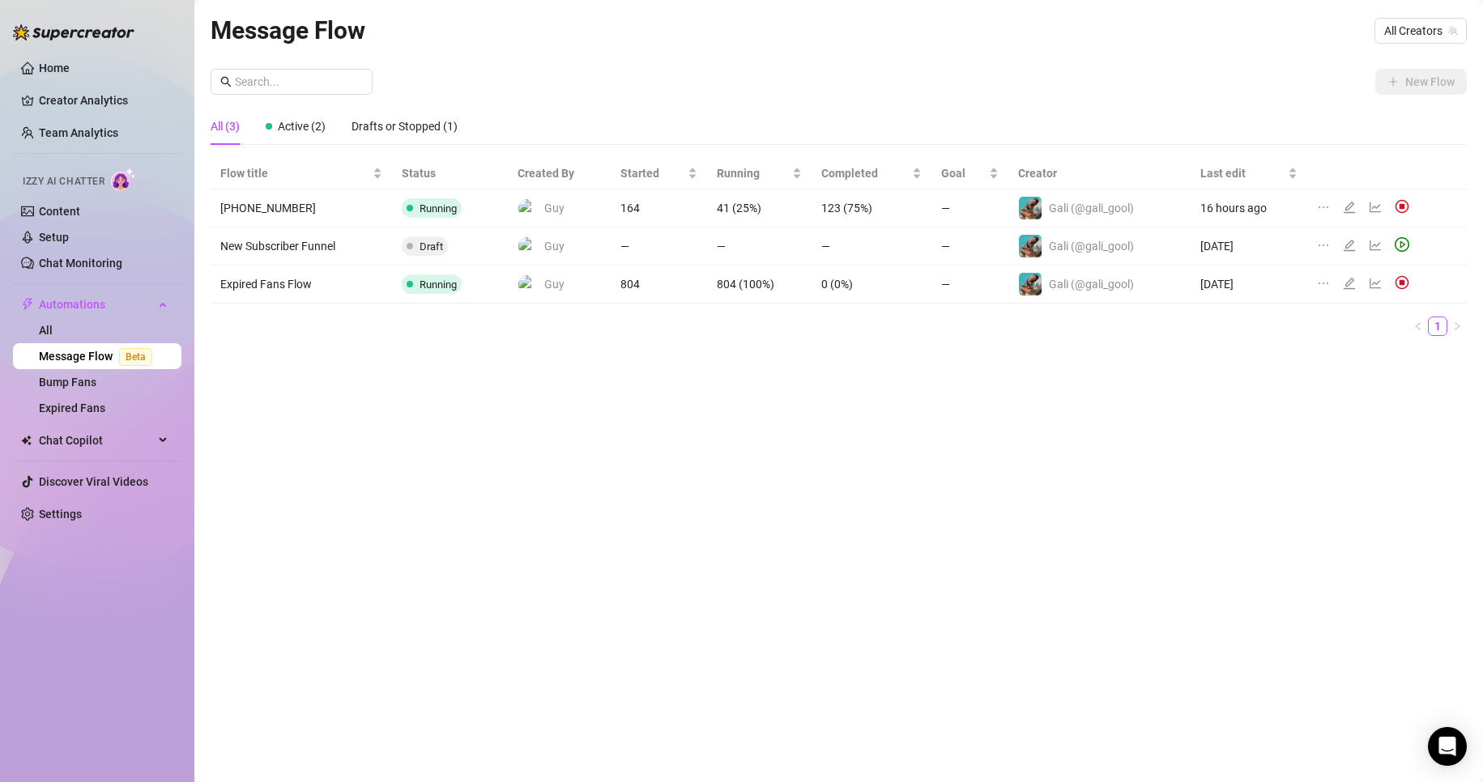
click at [1351, 204] on icon "edit" at bounding box center [1349, 207] width 13 height 13
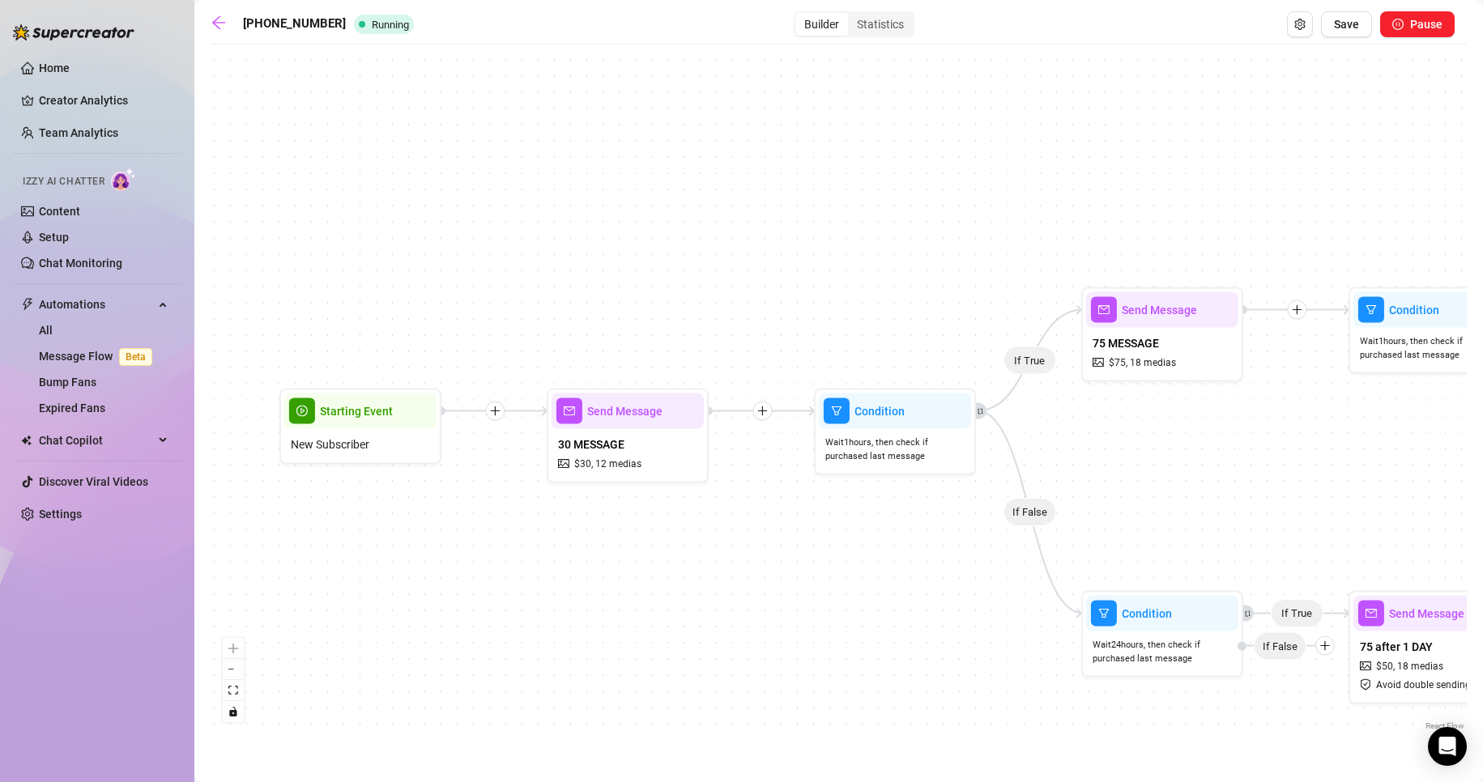
drag, startPoint x: 311, startPoint y: 397, endPoint x: 484, endPoint y: 458, distance: 183.6
click at [484, 458] on div "If True If False If True If False If True If True If True If True If True If Fa…" at bounding box center [839, 394] width 1256 height 682
click at [495, 416] on icon "plus" at bounding box center [494, 411] width 11 height 11
click at [552, 407] on div "Time Delay" at bounding box center [573, 413] width 118 height 28
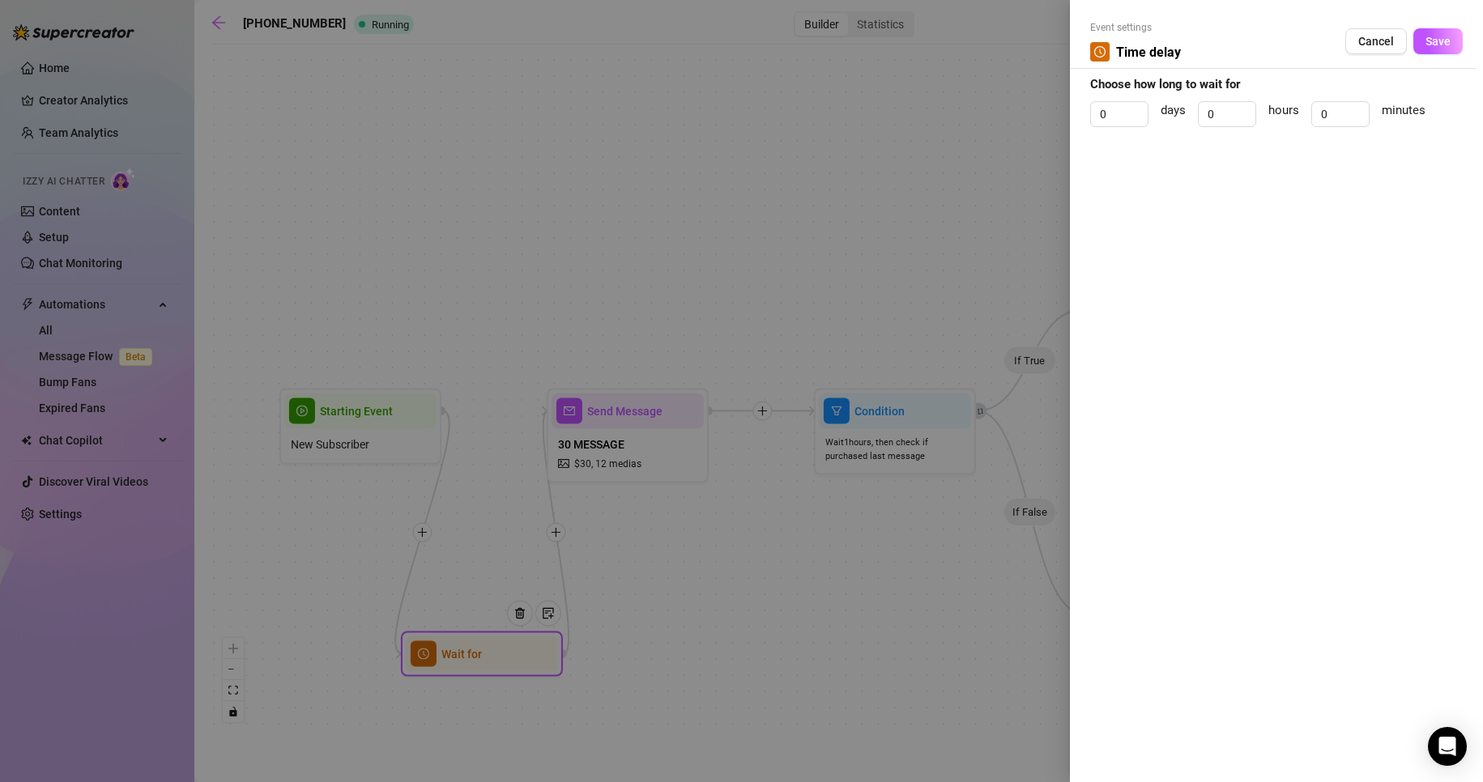
drag, startPoint x: 1352, startPoint y: 115, endPoint x: 1337, endPoint y: 133, distance: 23.5
click at [1335, 115] on div "0" at bounding box center [1340, 114] width 58 height 26
drag, startPoint x: 1333, startPoint y: 117, endPoint x: 1299, endPoint y: 113, distance: 34.3
click at [1299, 113] on div "0 days 0 hours 3 minutes" at bounding box center [1276, 121] width 373 height 40
type input "3"
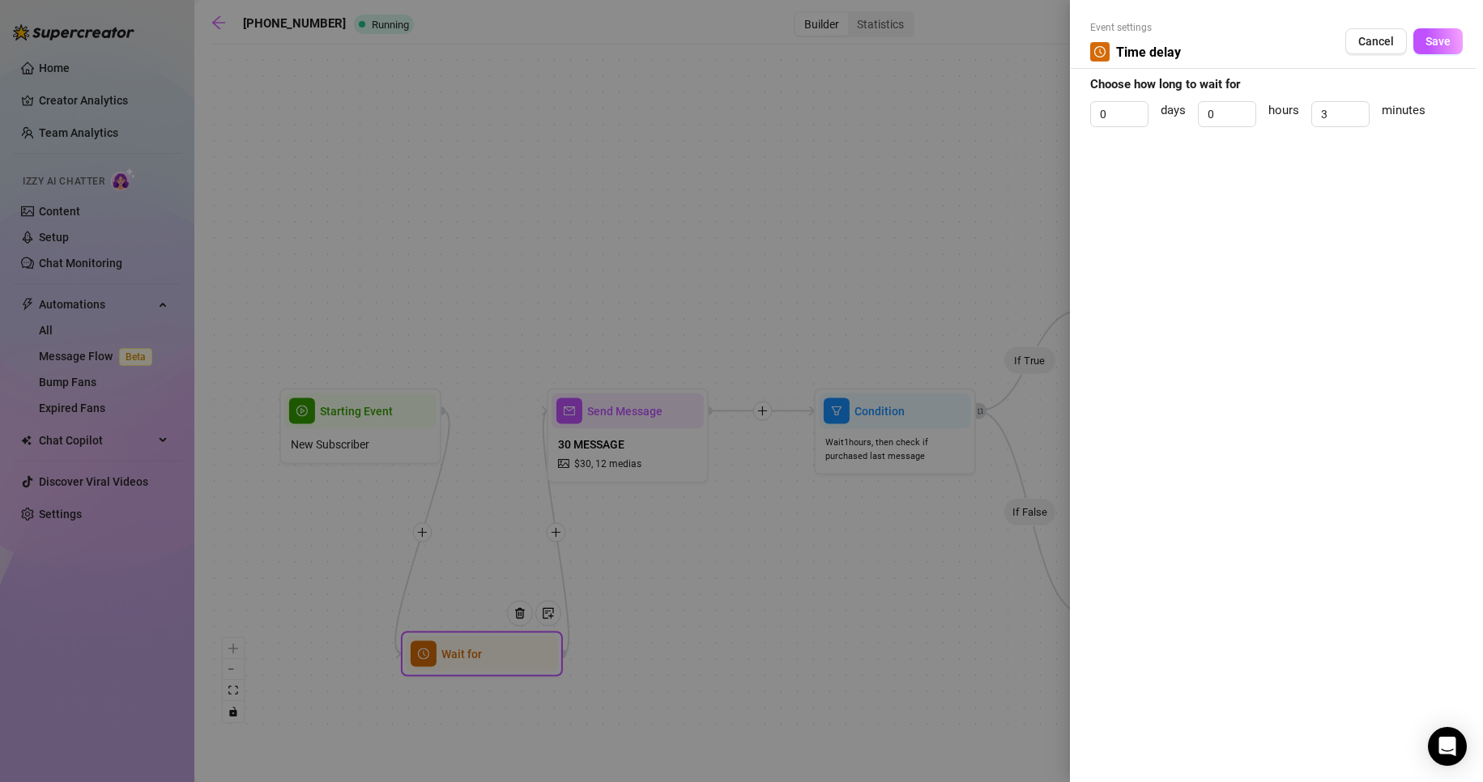
click at [1456, 38] on button "Save" at bounding box center [1437, 41] width 49 height 26
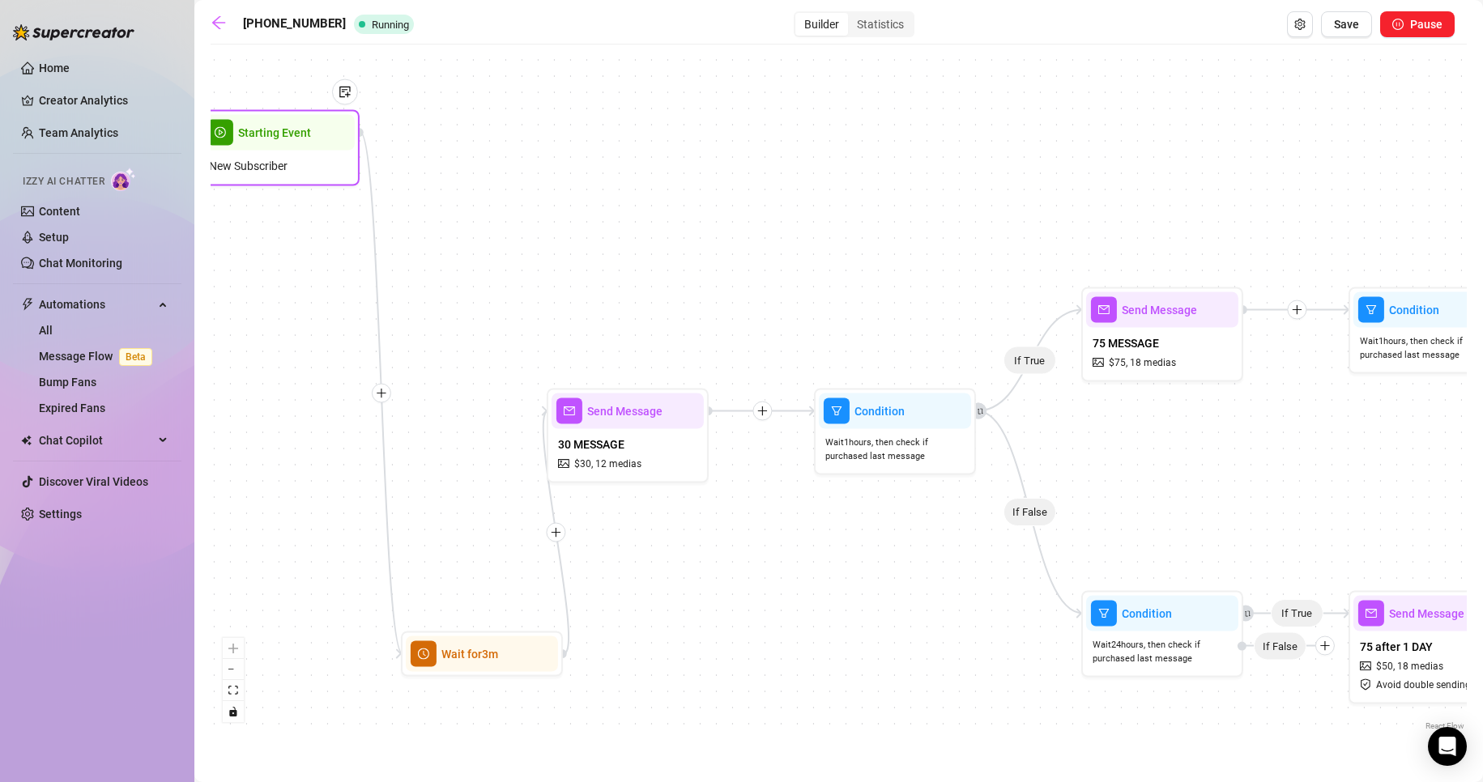
drag, startPoint x: 327, startPoint y: 374, endPoint x: 280, endPoint y: 164, distance: 215.0
click at [280, 164] on span "New Subscriber" at bounding box center [248, 166] width 79 height 18
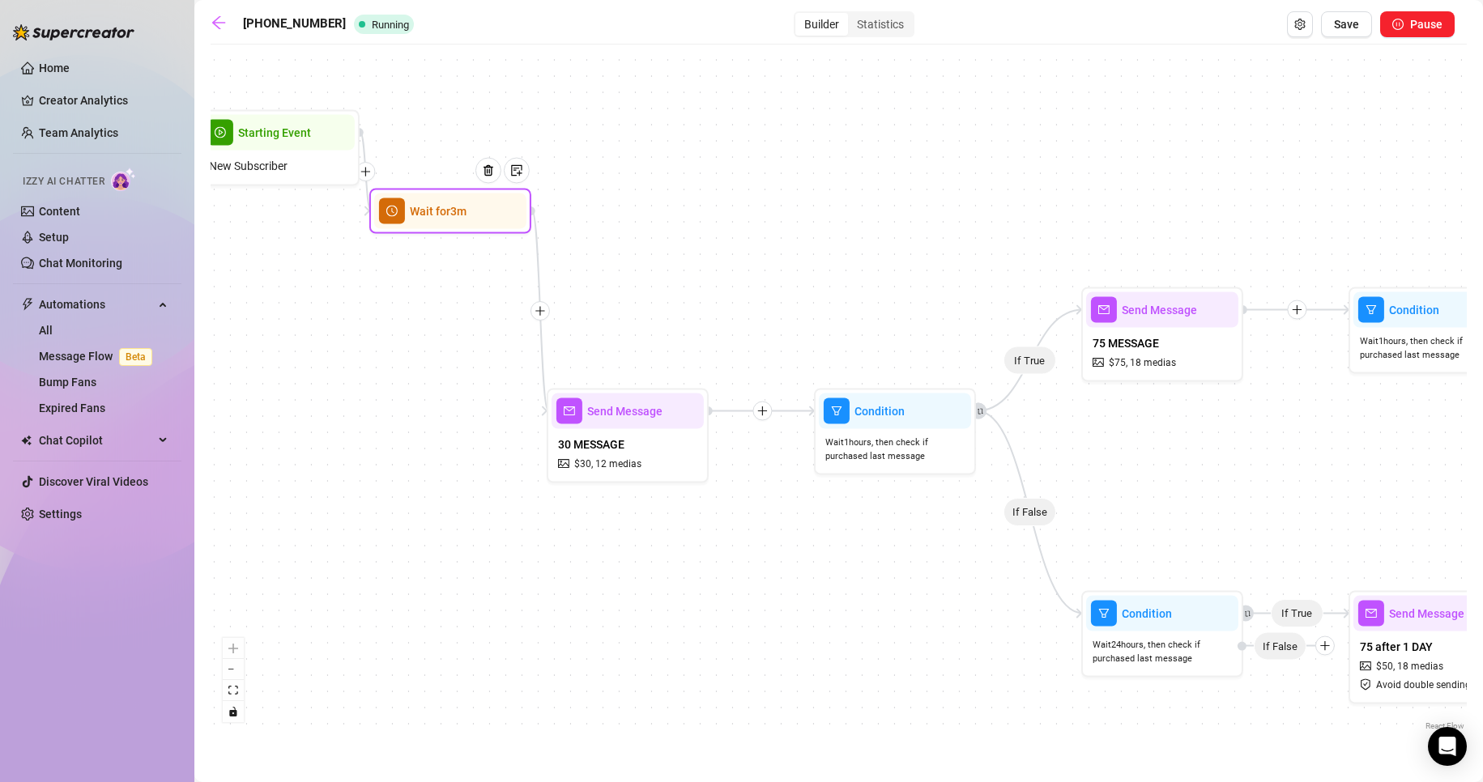
drag, startPoint x: 469, startPoint y: 611, endPoint x: 458, endPoint y: 222, distance: 388.9
click at [455, 221] on div "Wait for 3m" at bounding box center [450, 212] width 152 height 36
click at [545, 322] on icon "Edge from 928ece5e-1965-4830-8473-7f497d585f69 to 1fbdfedb-fd83-4da1-b6dd-c1395…" at bounding box center [541, 311] width 15 height 200
click at [543, 309] on icon "plus" at bounding box center [540, 310] width 11 height 11
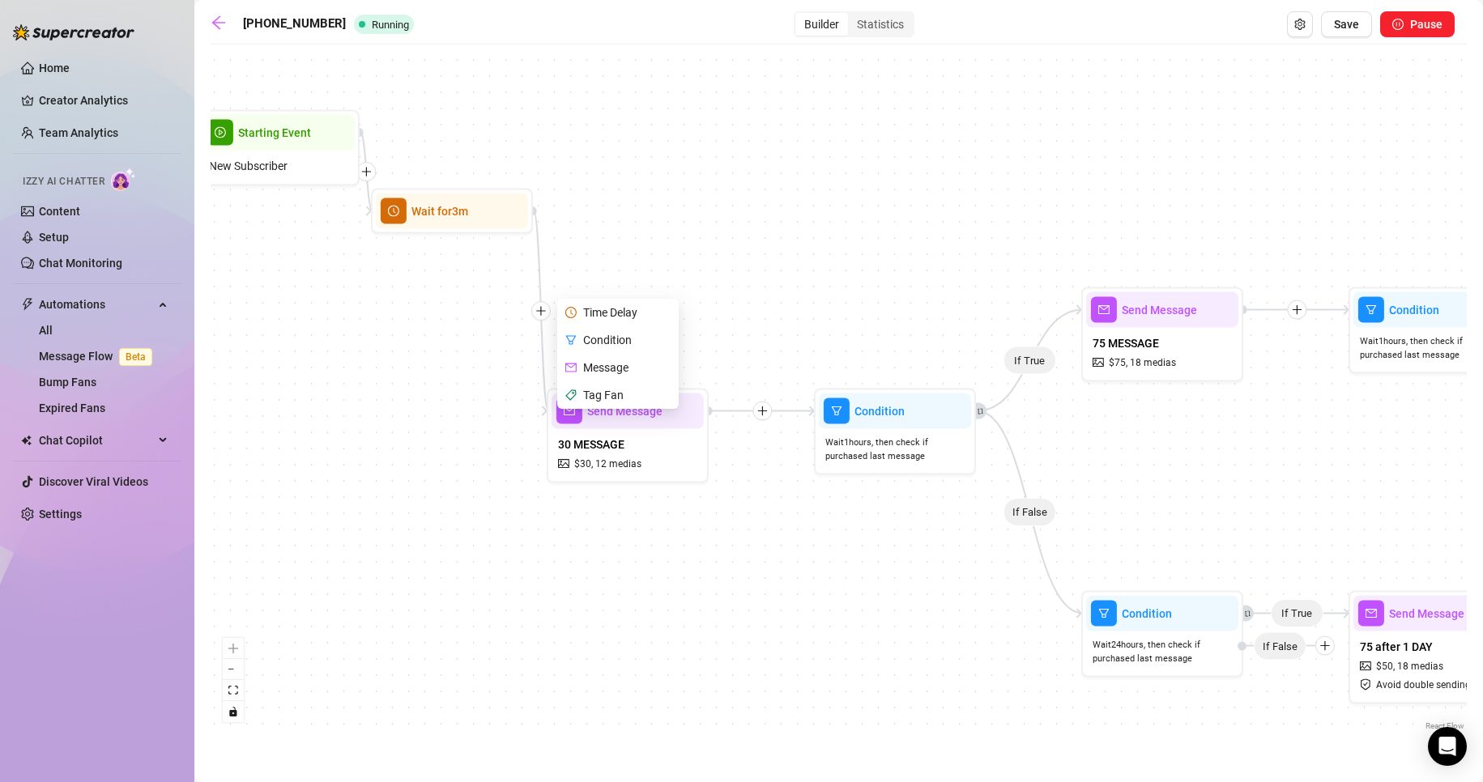
click at [621, 364] on div "Message" at bounding box center [619, 368] width 118 height 28
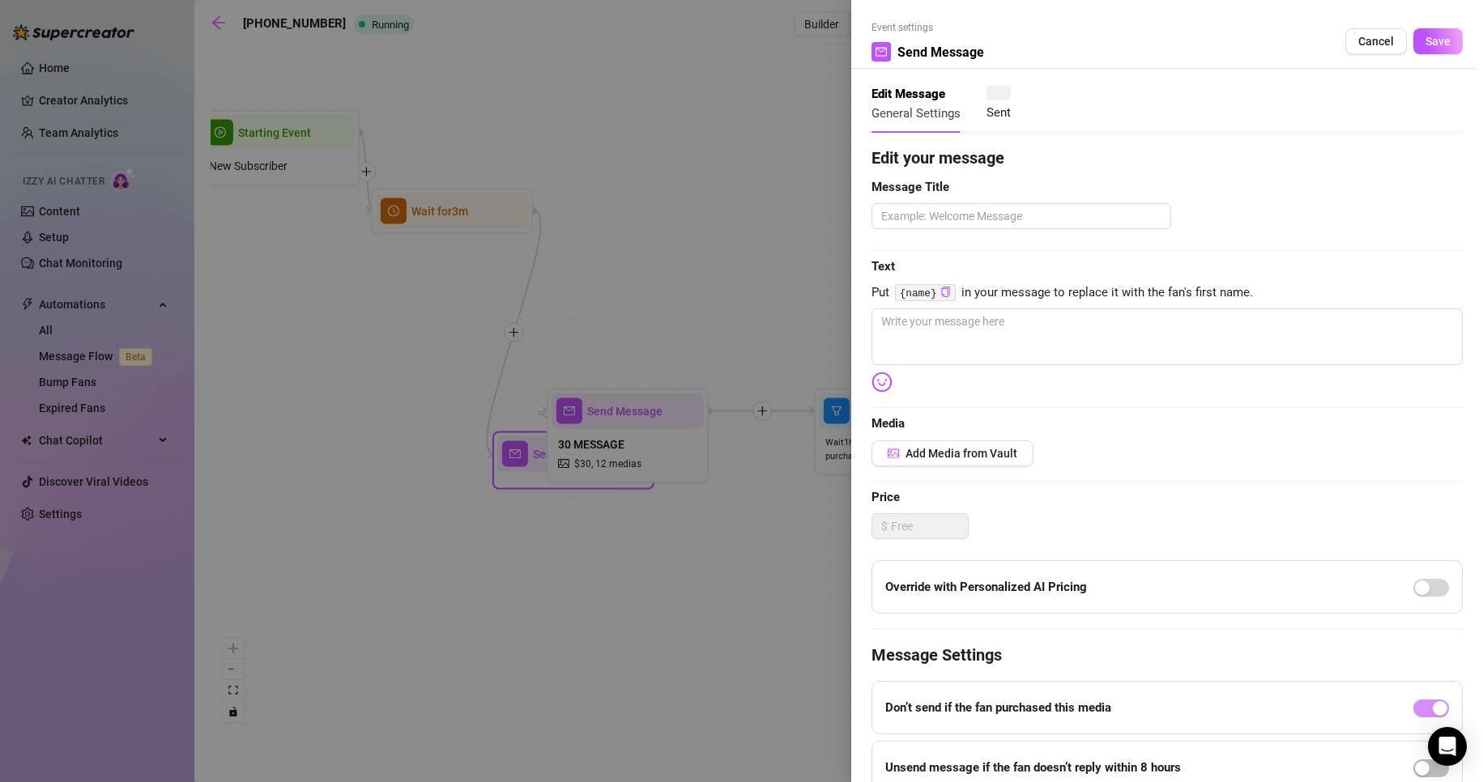
type textarea "Write your message here"
click at [973, 226] on textarea at bounding box center [1021, 216] width 300 height 26
type textarea "T"
type textarea "TE"
type textarea "TEA"
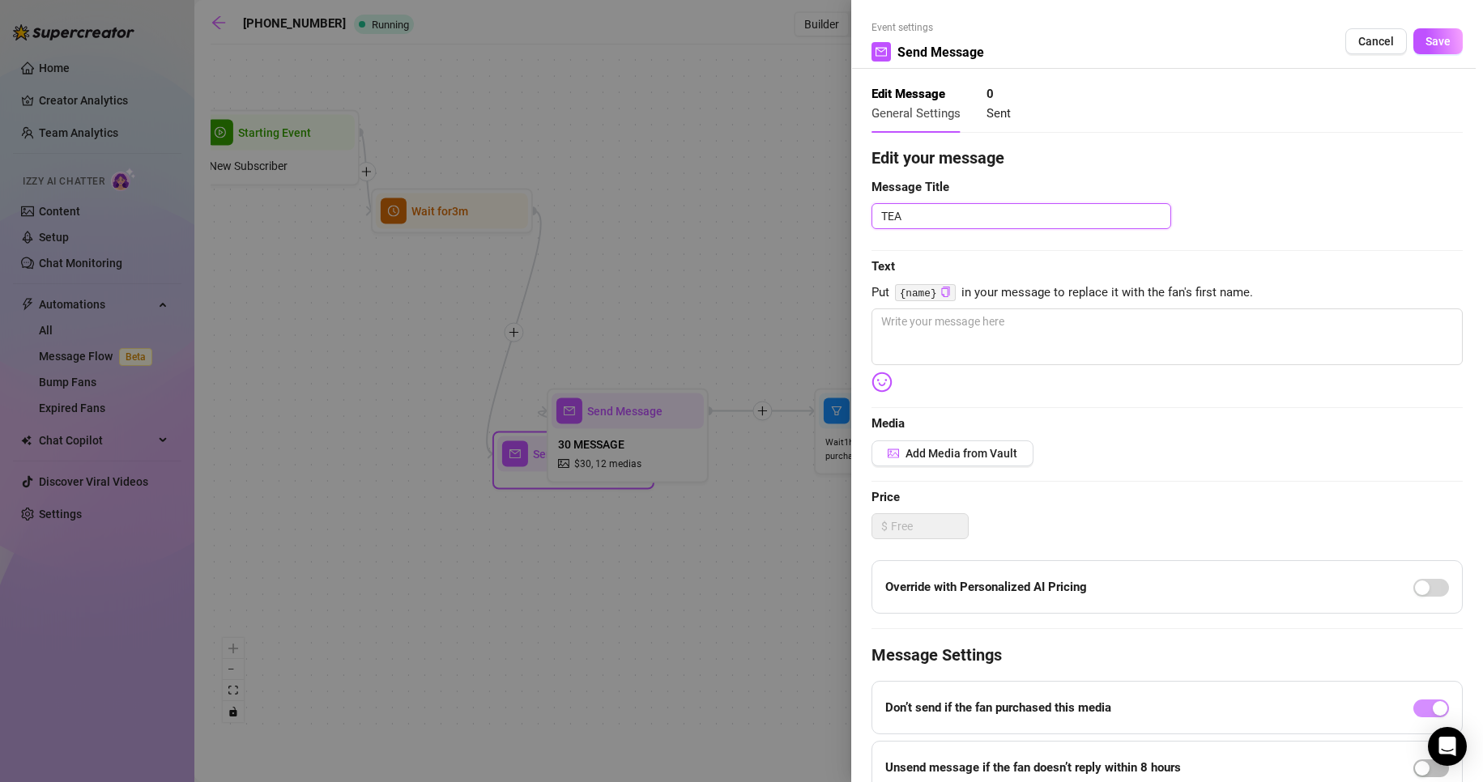
type textarea "TEAS"
type textarea "TEASE"
drag, startPoint x: 956, startPoint y: 222, endPoint x: 837, endPoint y: 224, distance: 118.3
click at [837, 224] on div "Event settings Send Message Cancel Save Edit Message General Settings 0 Sent Ed…" at bounding box center [741, 391] width 1483 height 782
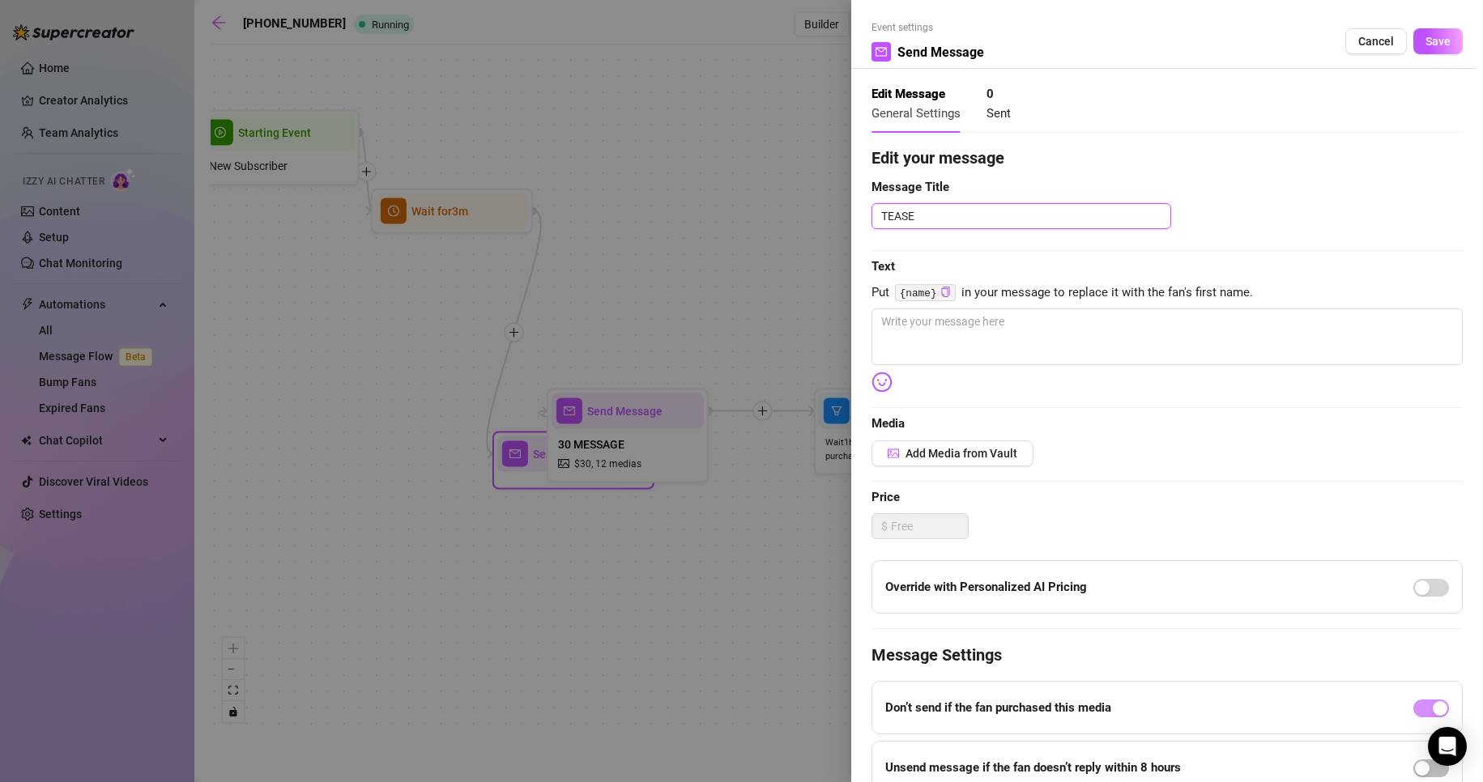
type textarea "W"
type textarea "WE"
type textarea "WEL"
type textarea "WELC"
type textarea "WELCO"
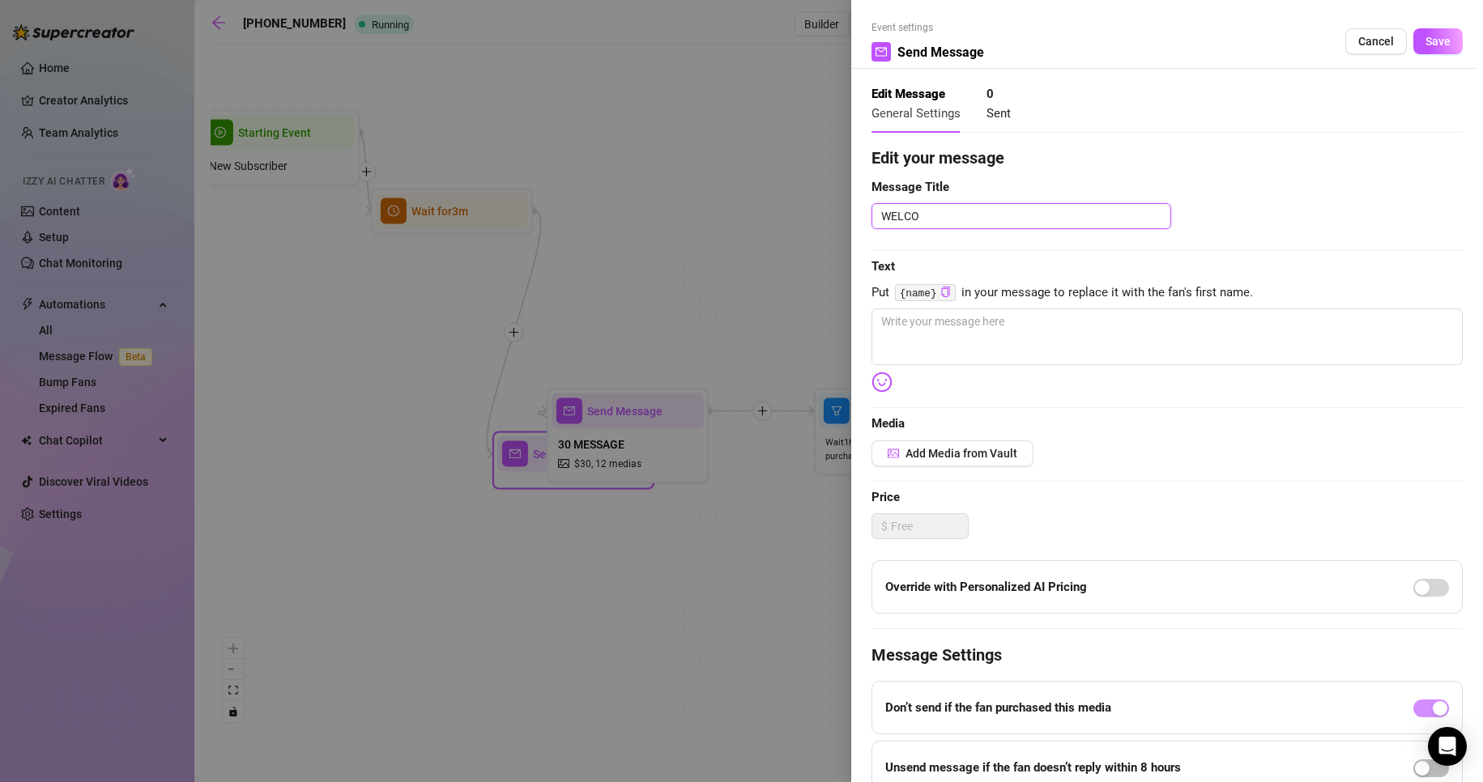
type textarea "WELCOM"
type textarea "WELCOME"
type textarea "WELCOME 1"
click at [986, 355] on textarea at bounding box center [1166, 337] width 591 height 57
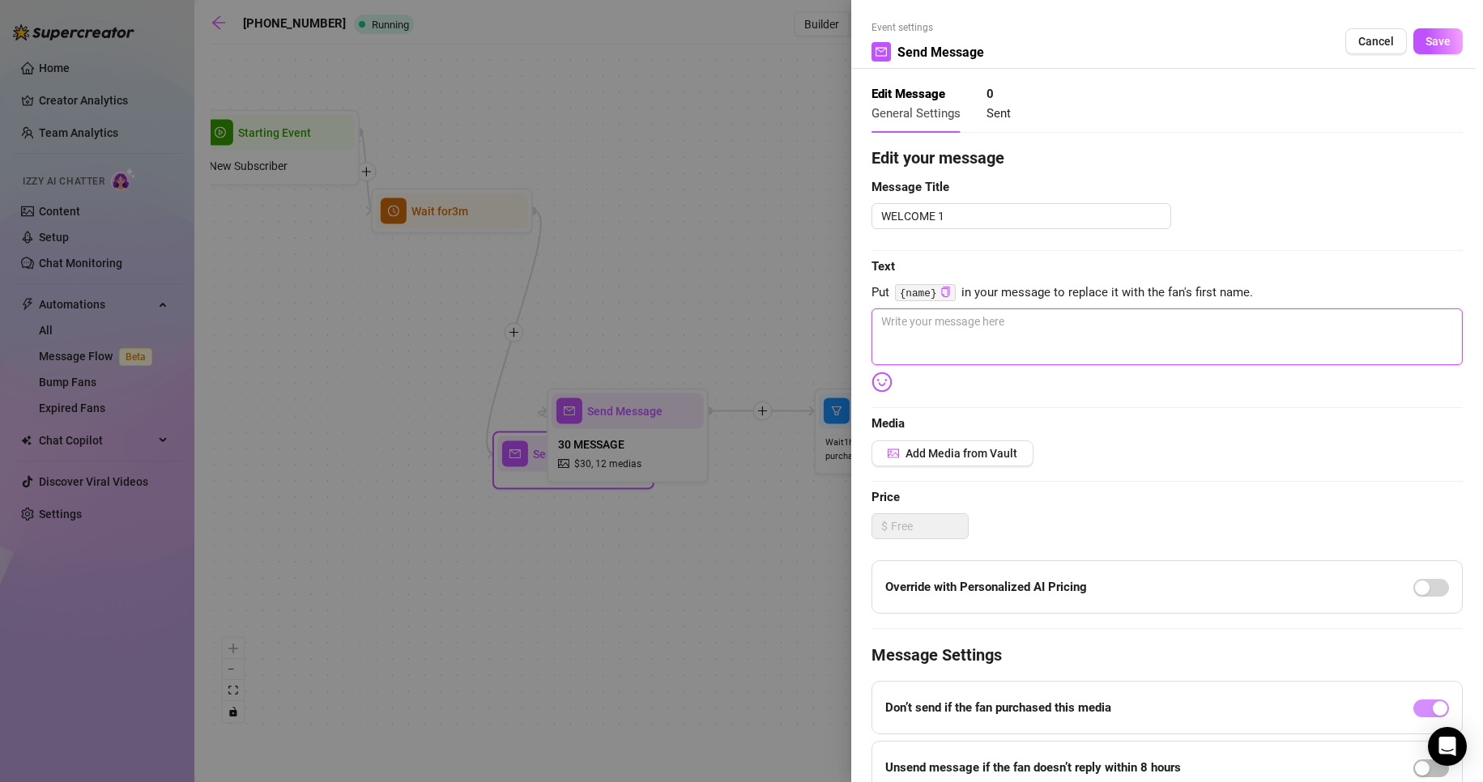
type textarea "G"
type textarea "Write your message here"
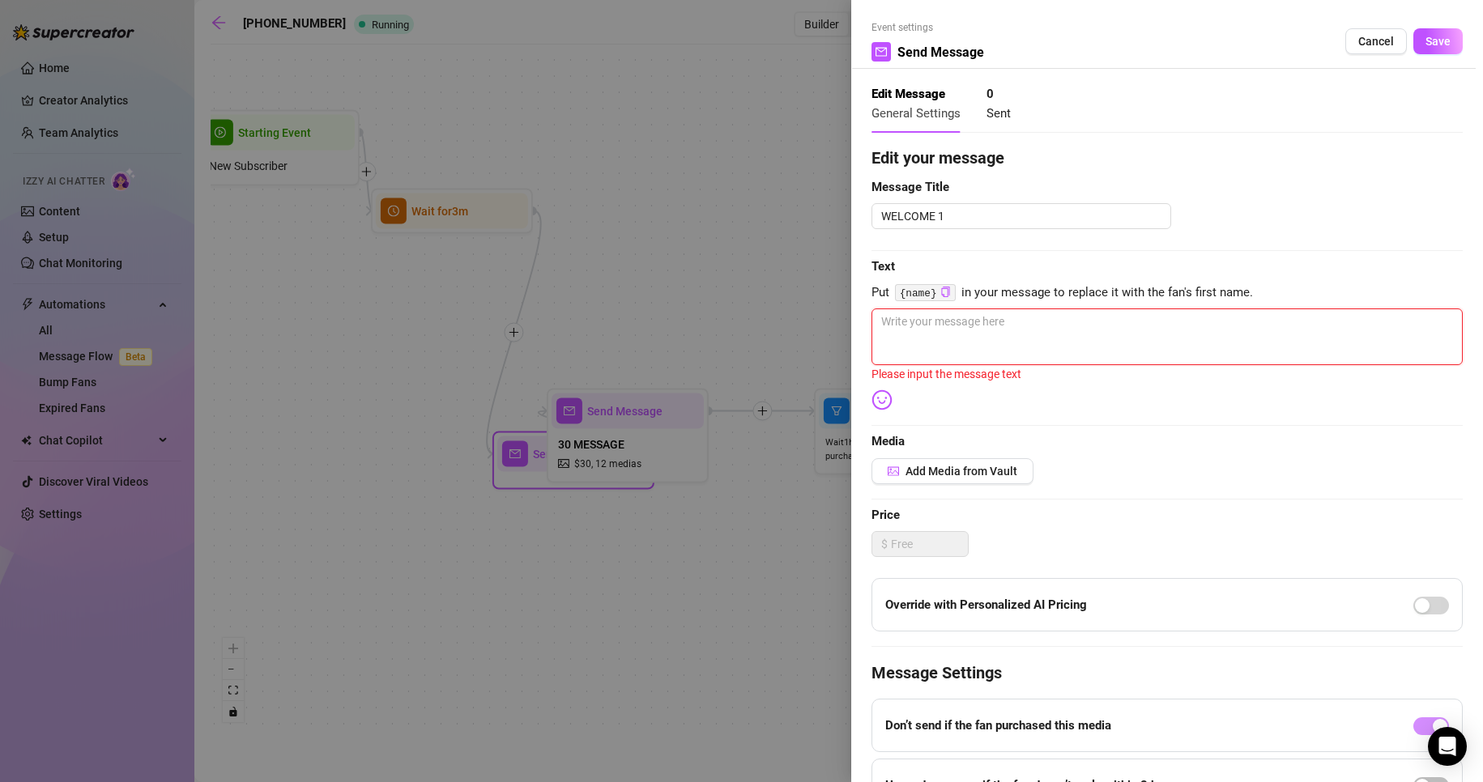
type textarea "g"
type textarea "Write your message here"
type textarea "H"
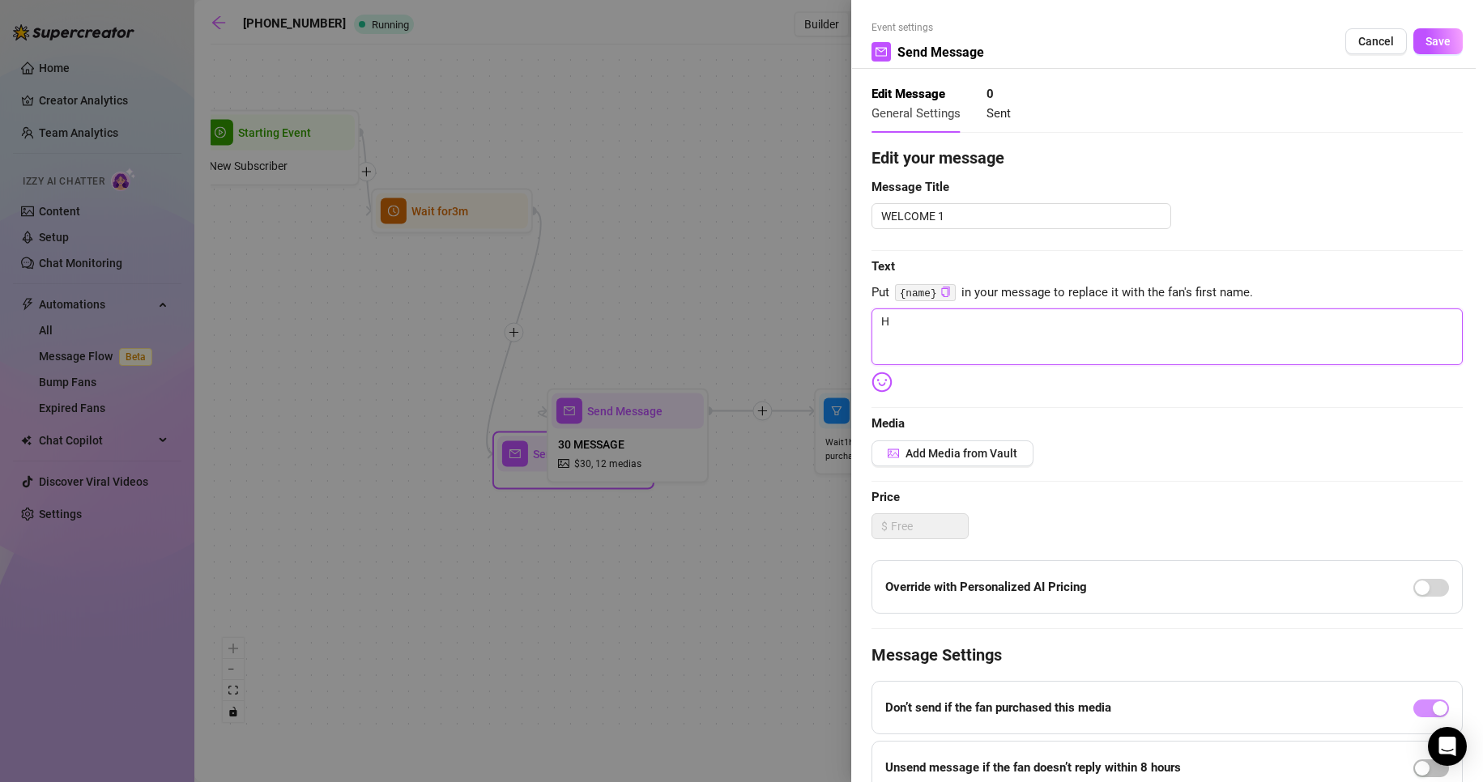
type textarea "Write your message here"
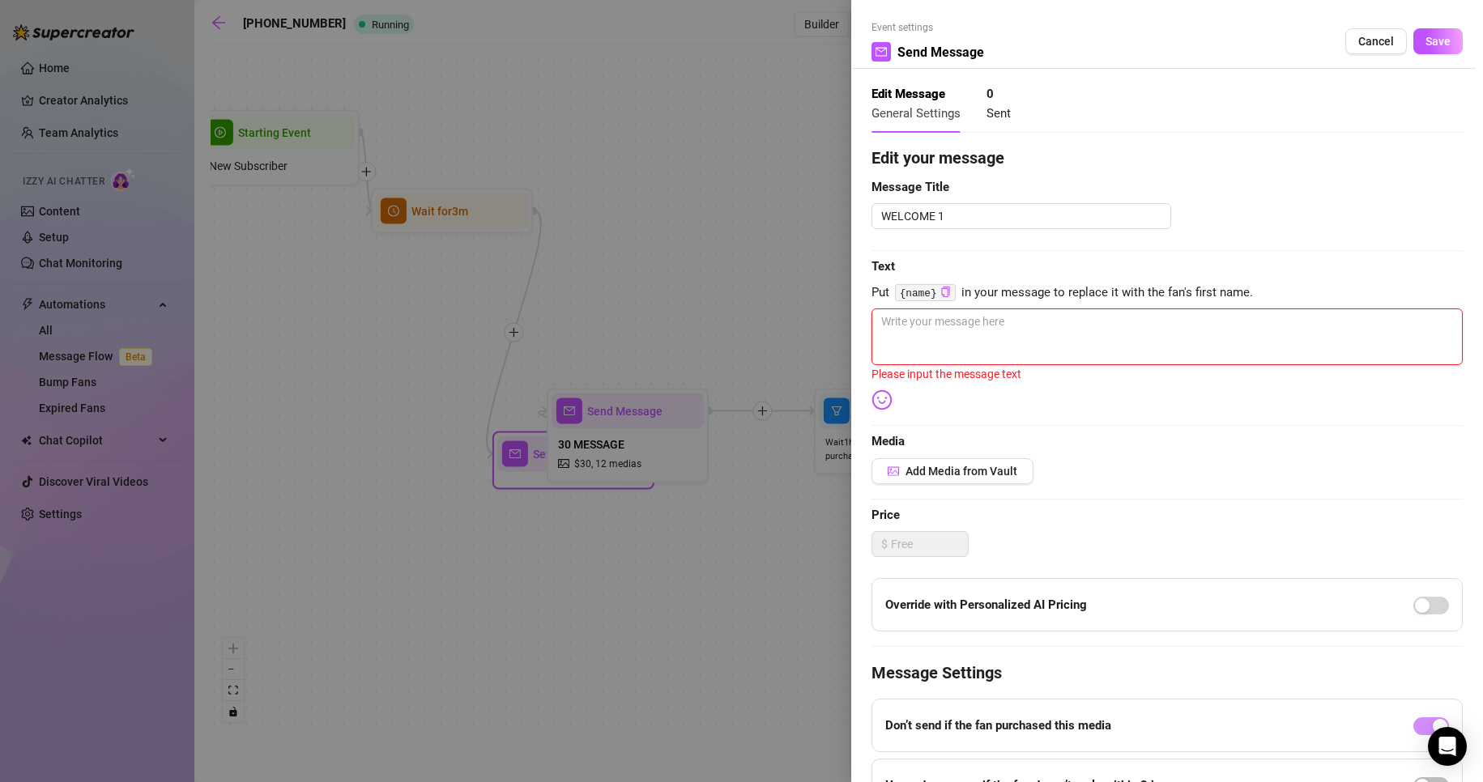
type textarea "h"
type textarea "hi"
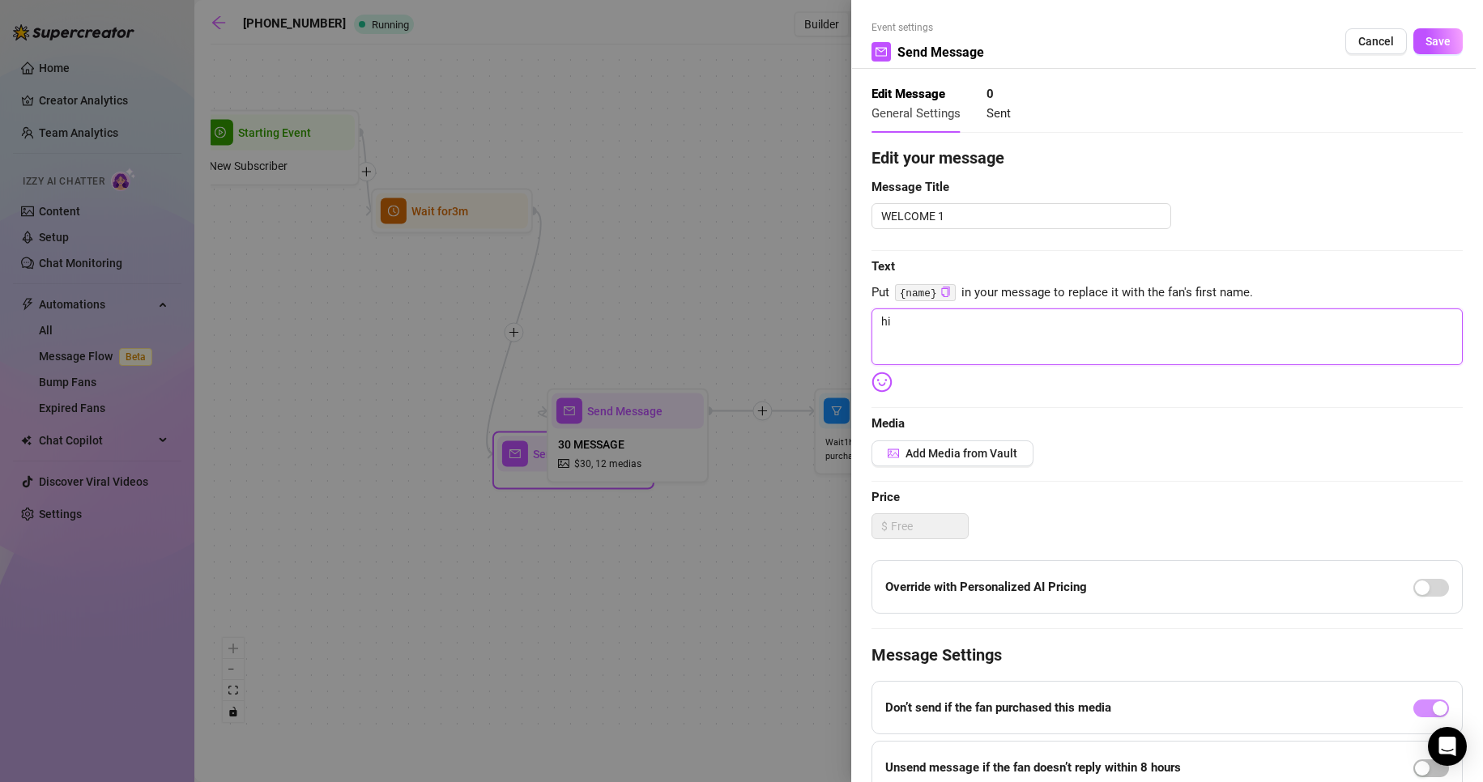
type textarea "hii"
type textarea "hiii"
type textarea "hiiii"
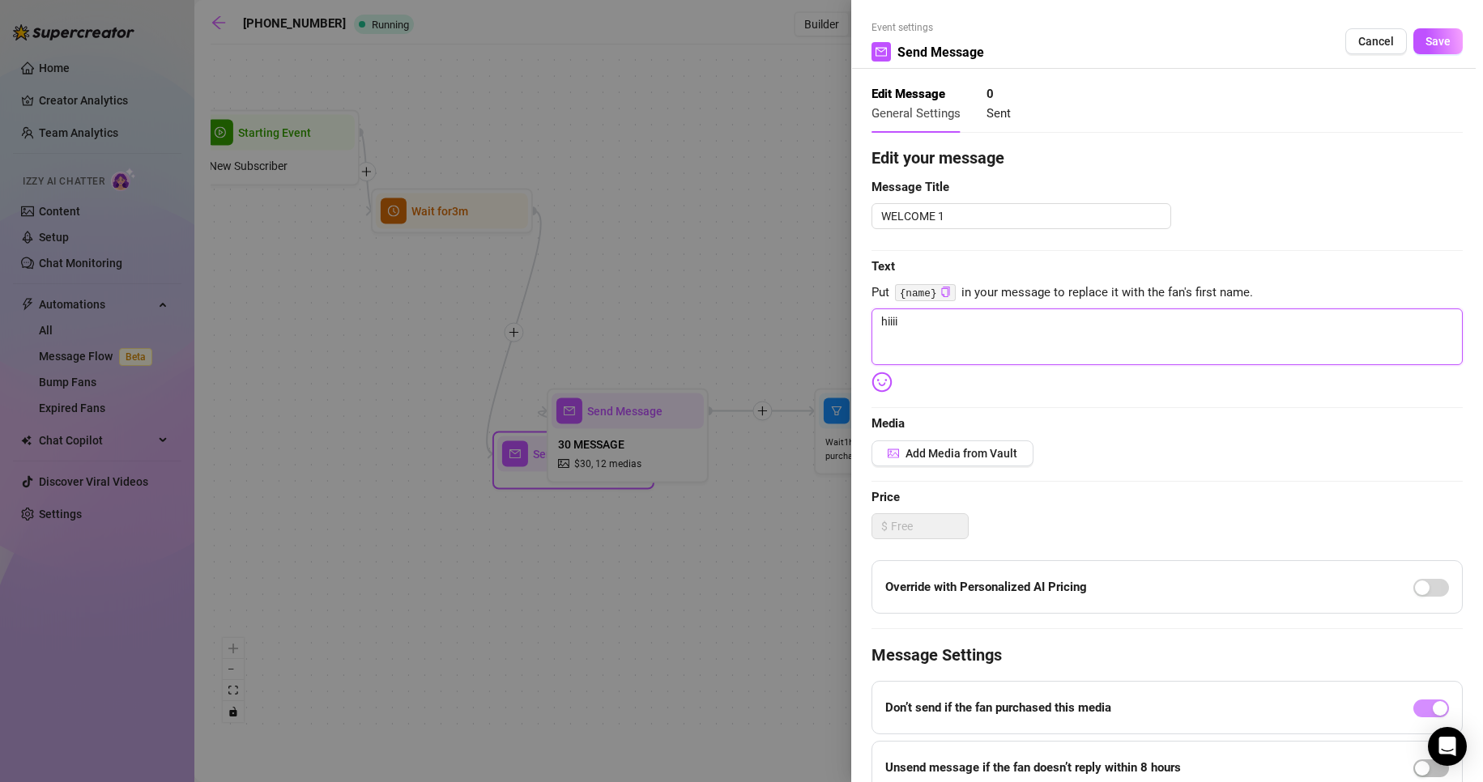
type textarea "hiiiii"
type textarea "hiiiiii"
type textarea "hiiiiiii"
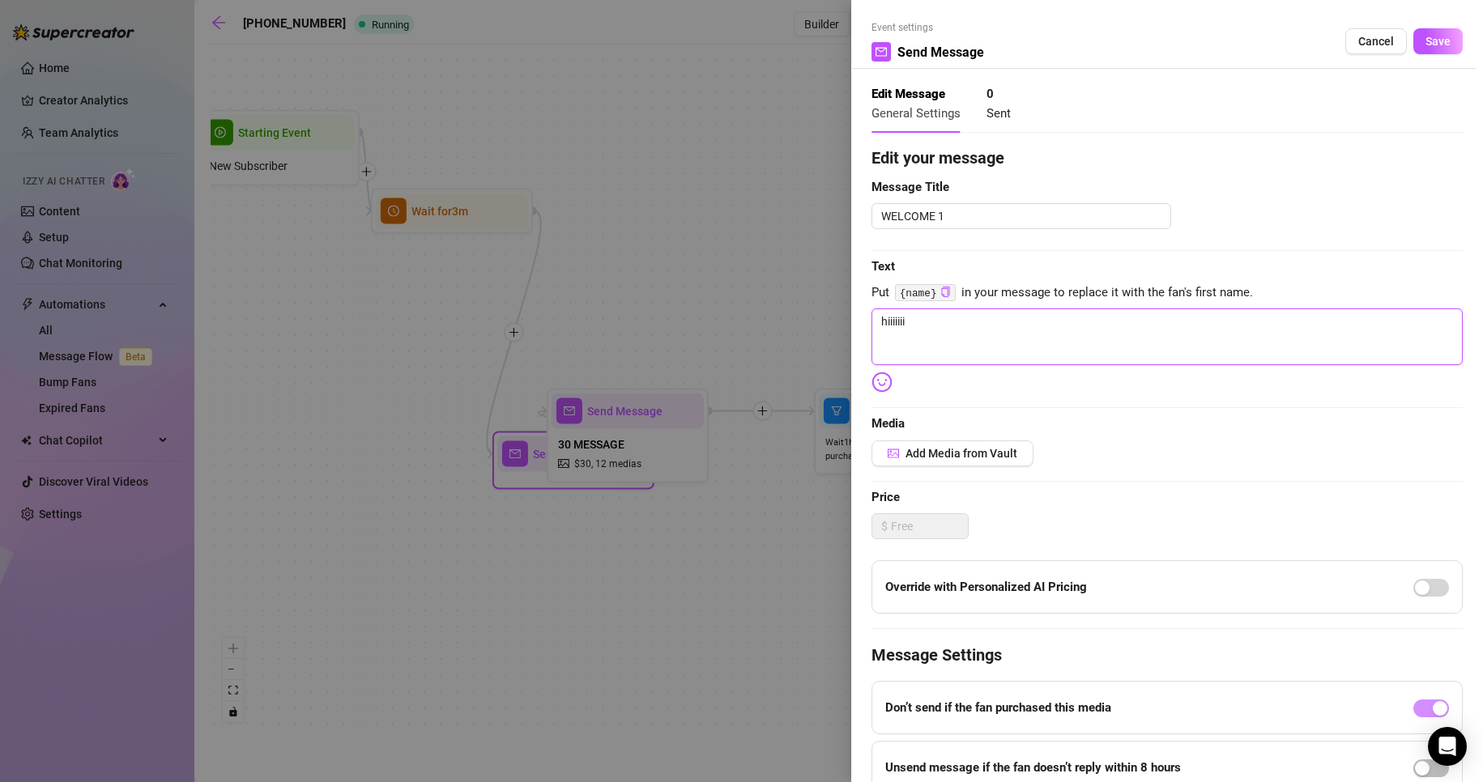
type textarea "hiiiiiiii"
type textarea "hiiiiiiiii"
type textarea "hiiiiiiiiii"
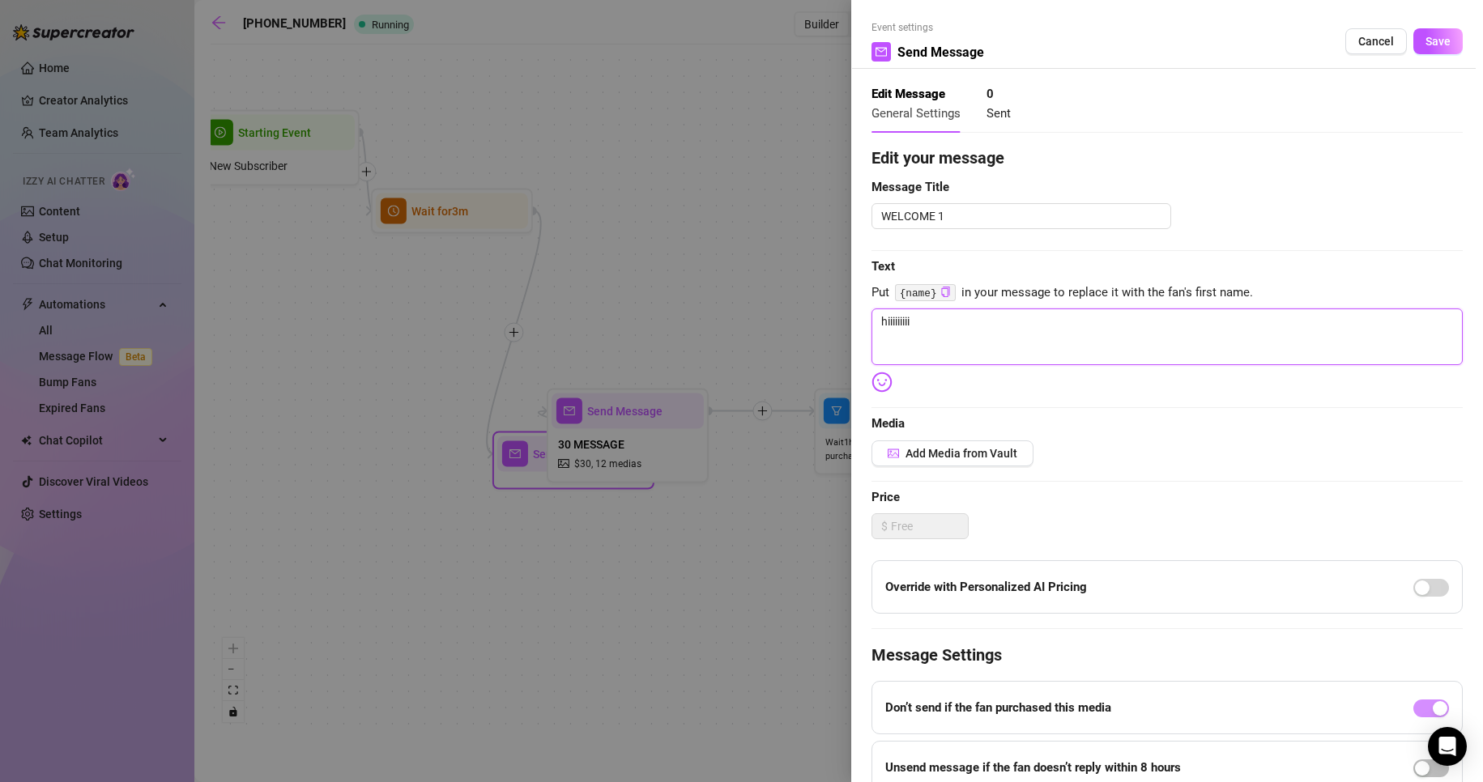
type textarea "hiiiiiiiiii"
type textarea "hiiiiiiiii"
type textarea "hiiiiiiii"
type textarea "hiiiiii"
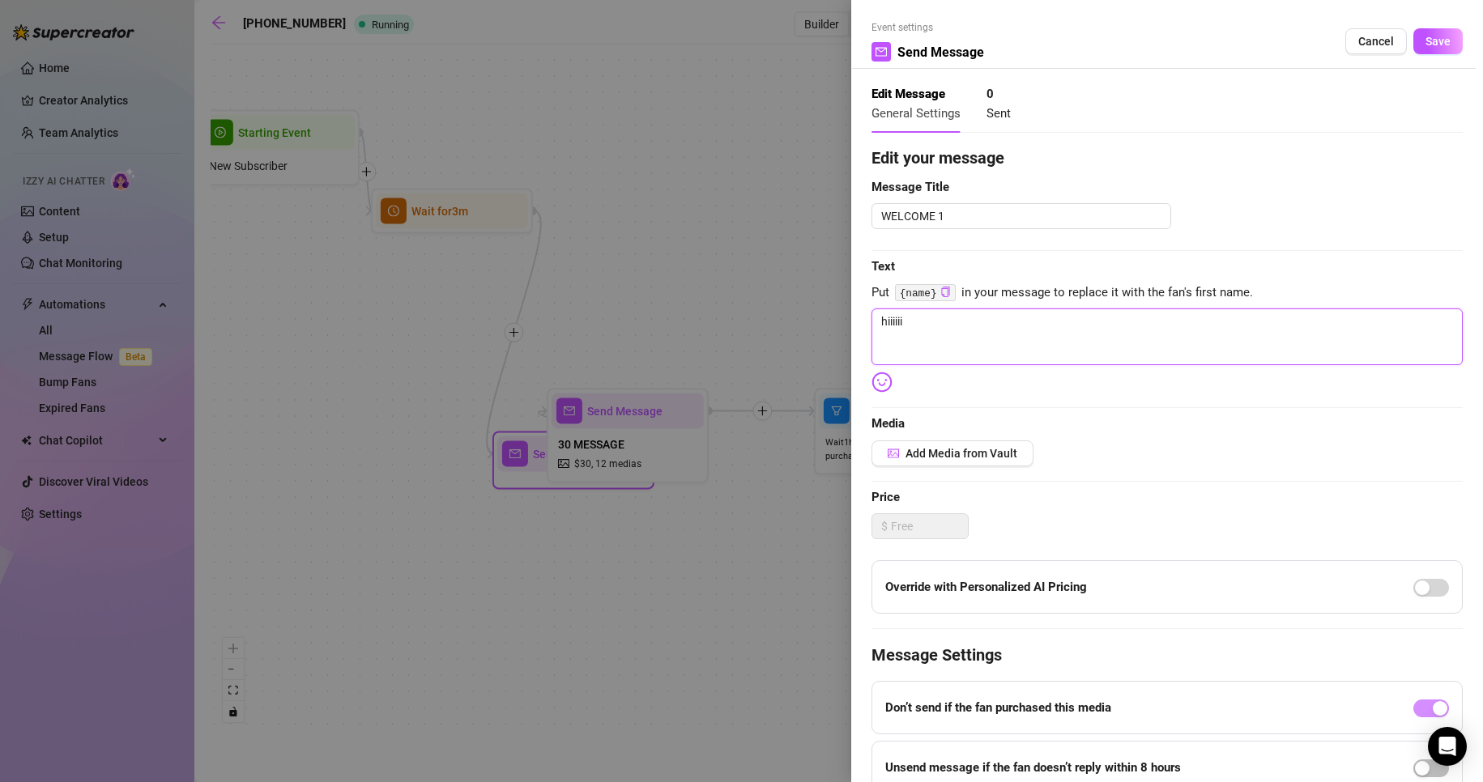
type textarea "hiiiii"
type textarea "hiiii"
type textarea "hiii"
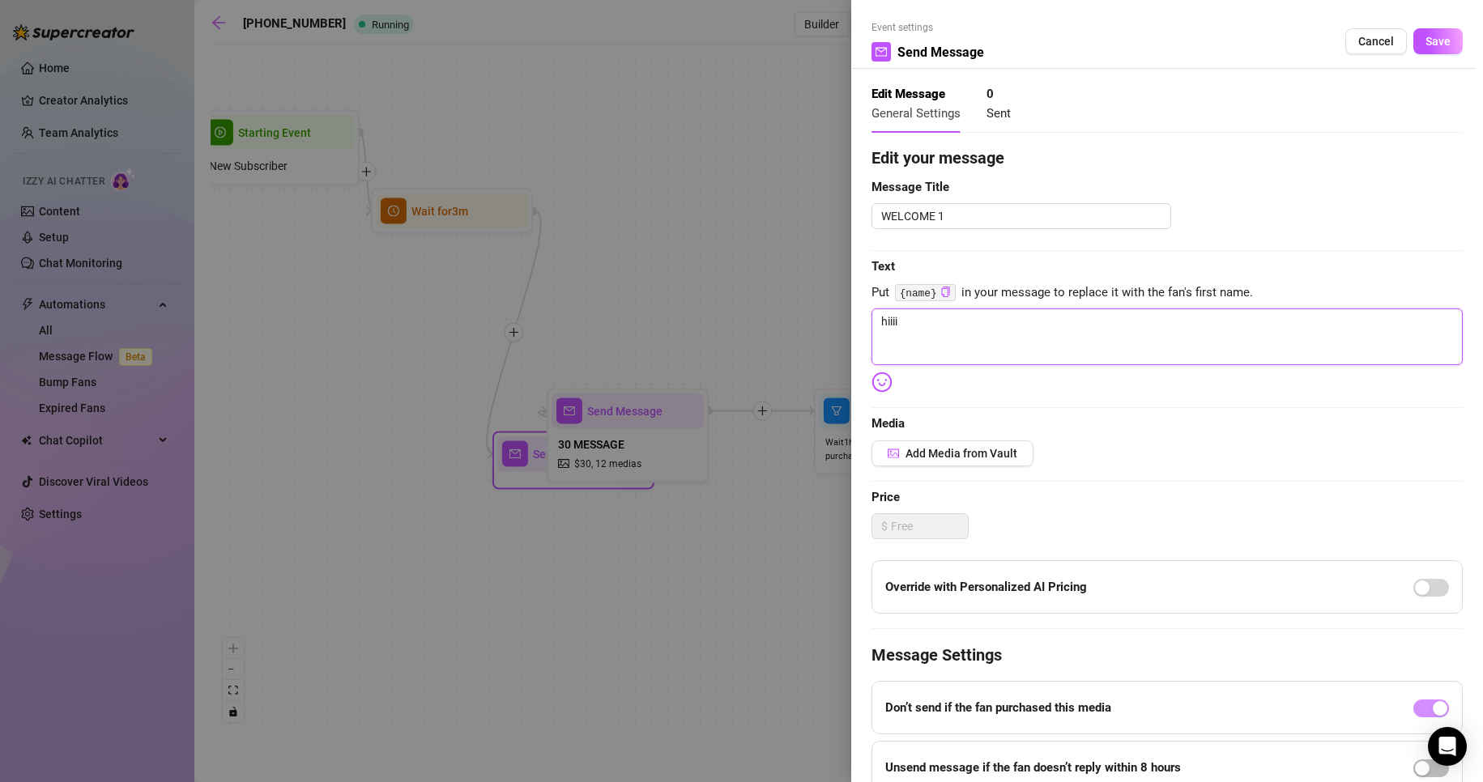
type textarea "hiii"
type textarea "hii"
type textarea "hi"
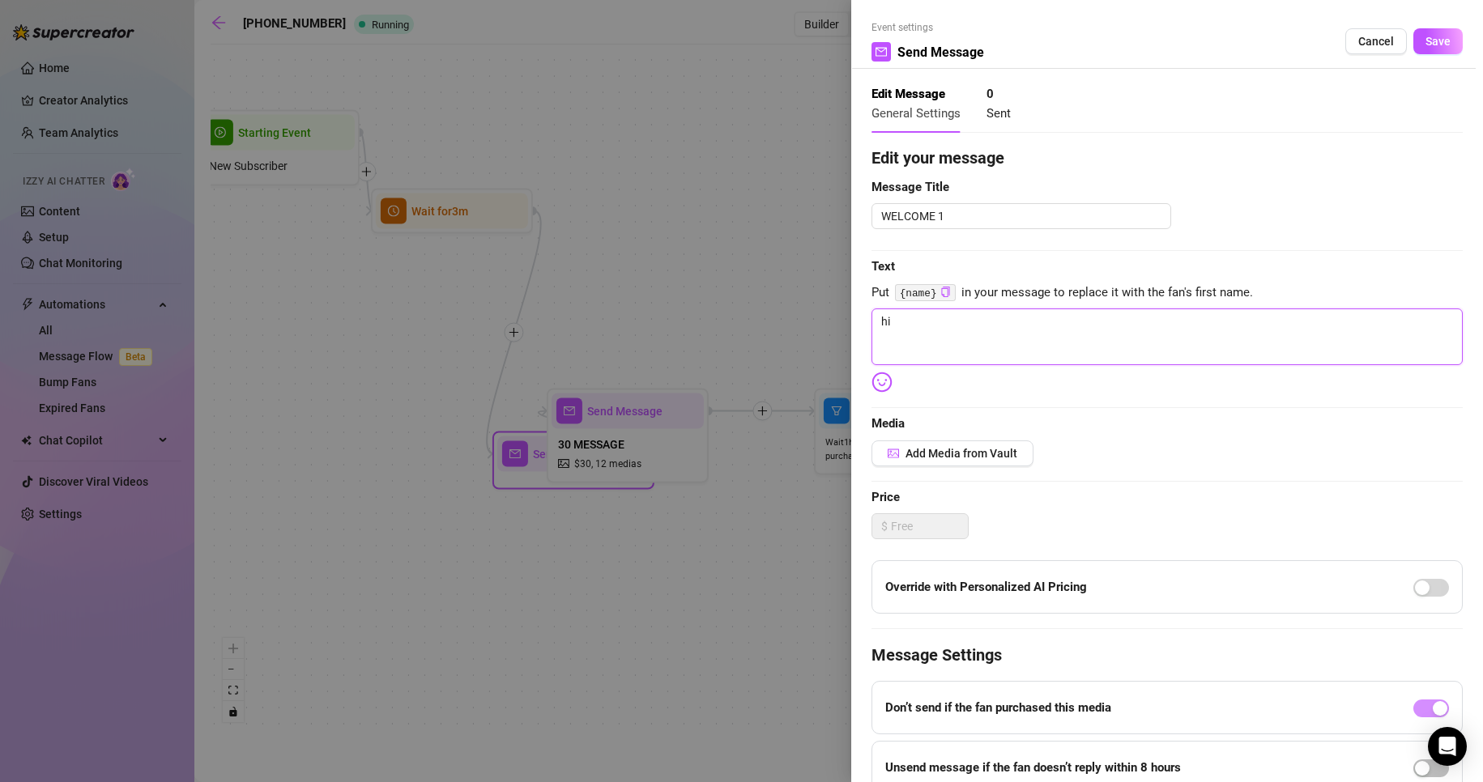
type textarea "h"
type textarea "Write your message here"
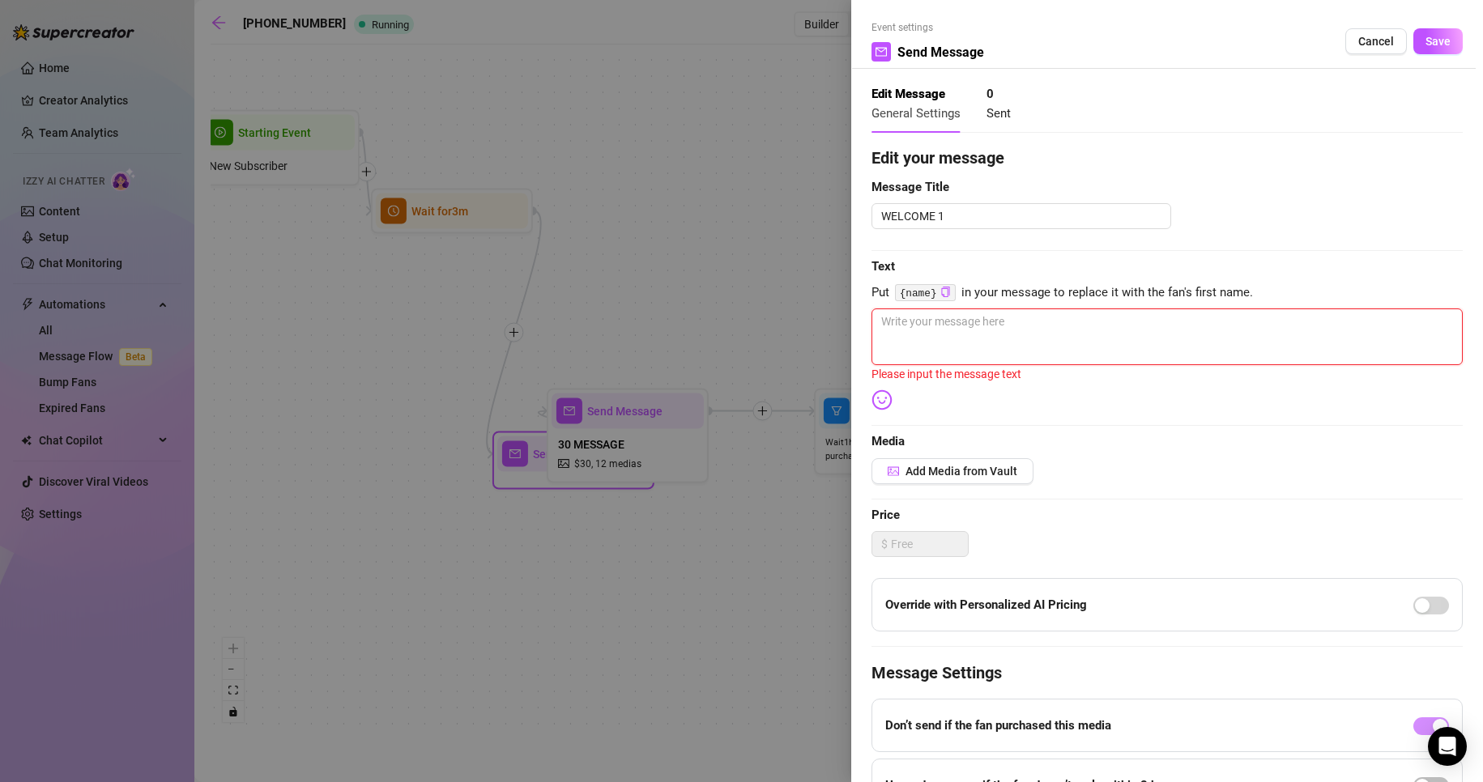
type textarea "H"
type textarea "Hi"
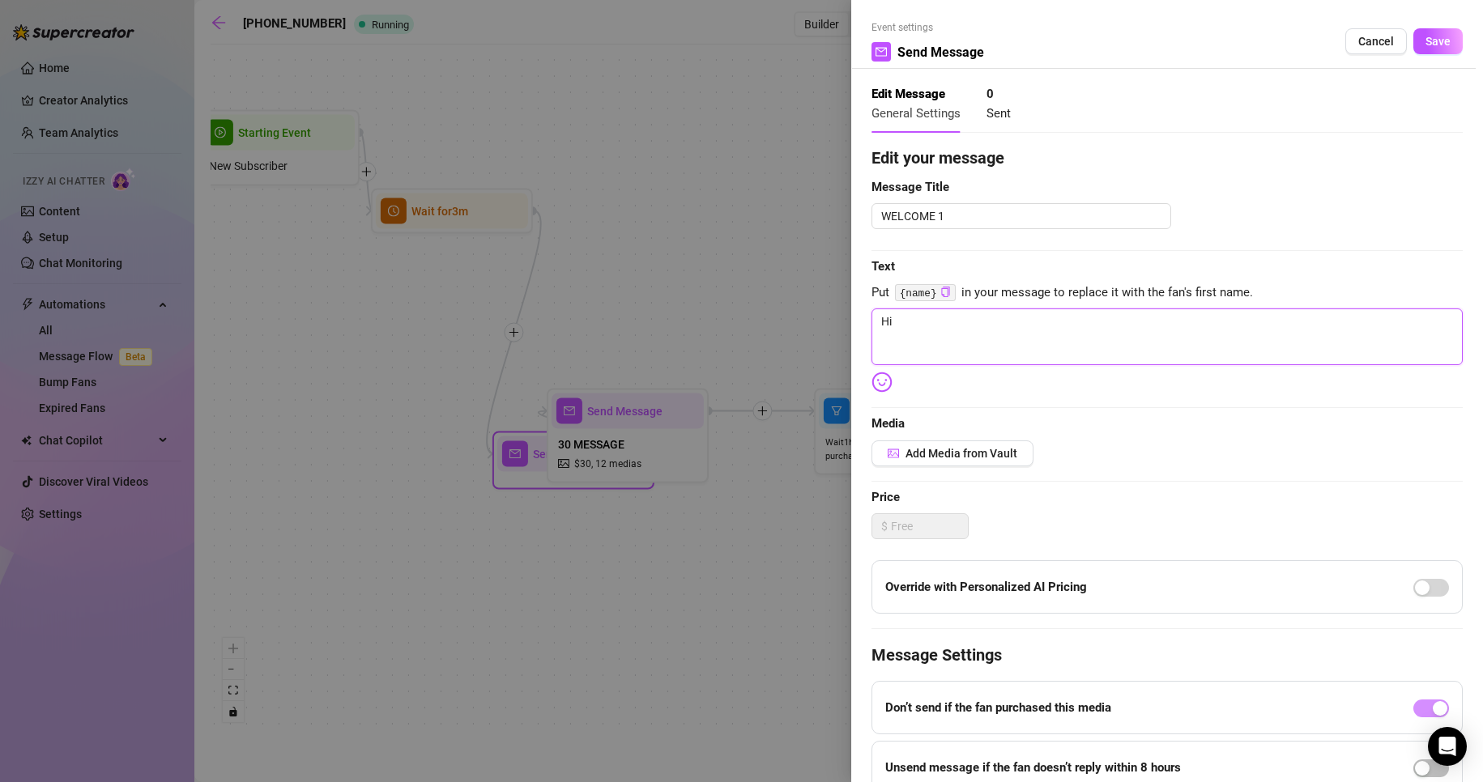
type textarea "Hii"
type textarea "Hiii"
type textarea "Hiiii"
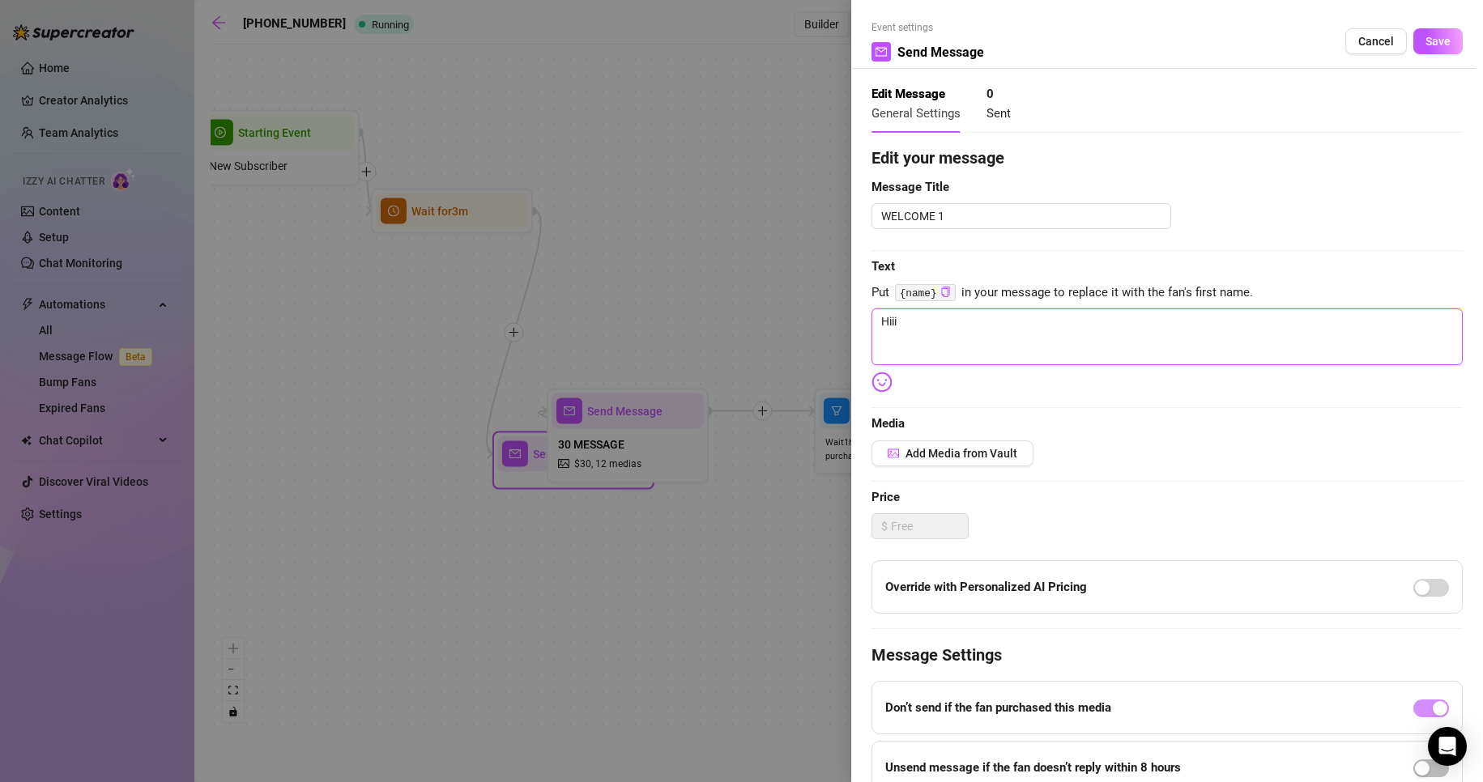
type textarea "Hiiii"
type textarea "Hiiiii"
type textarea "Hiiiiii"
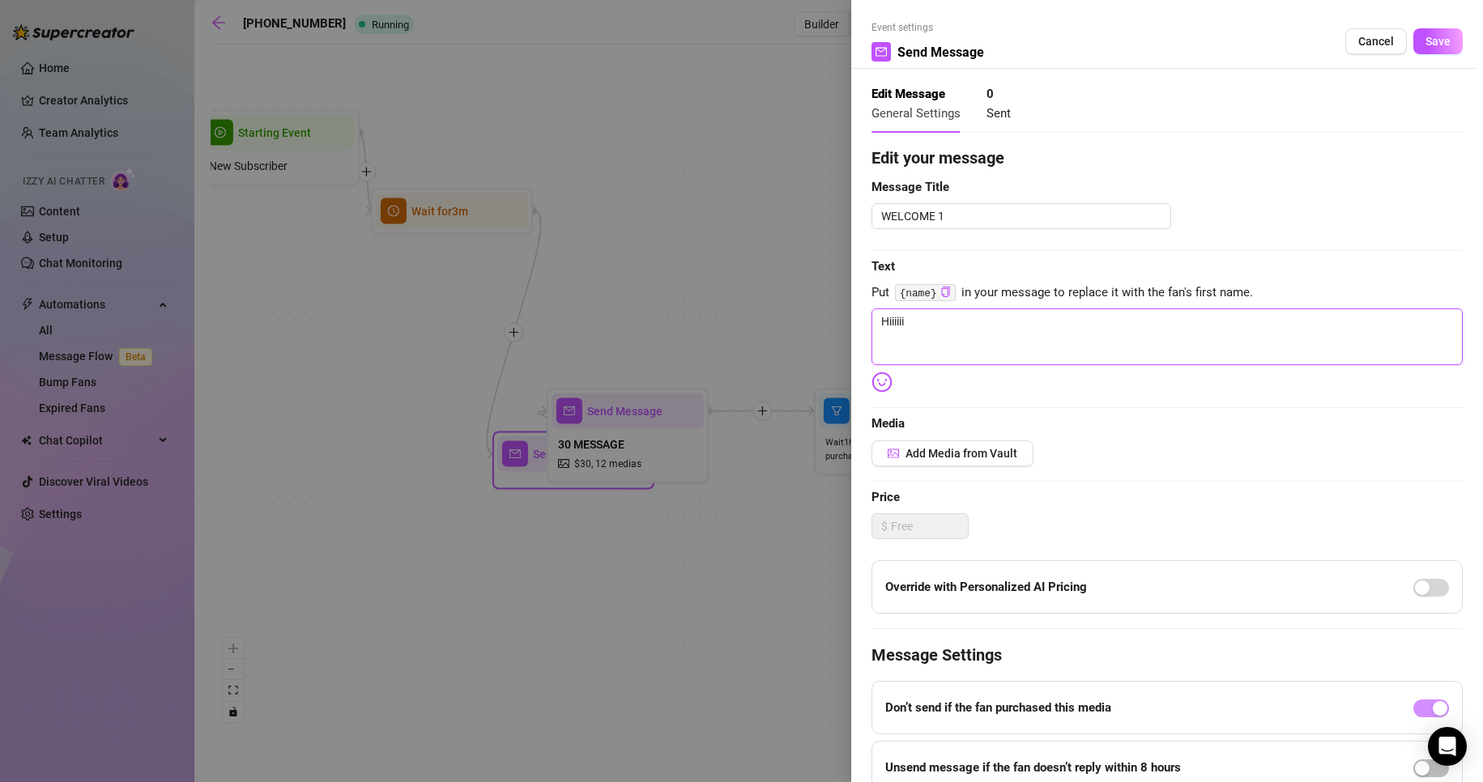
type textarea "Hiiiiiii"
type textarea "Hiiiiiii w"
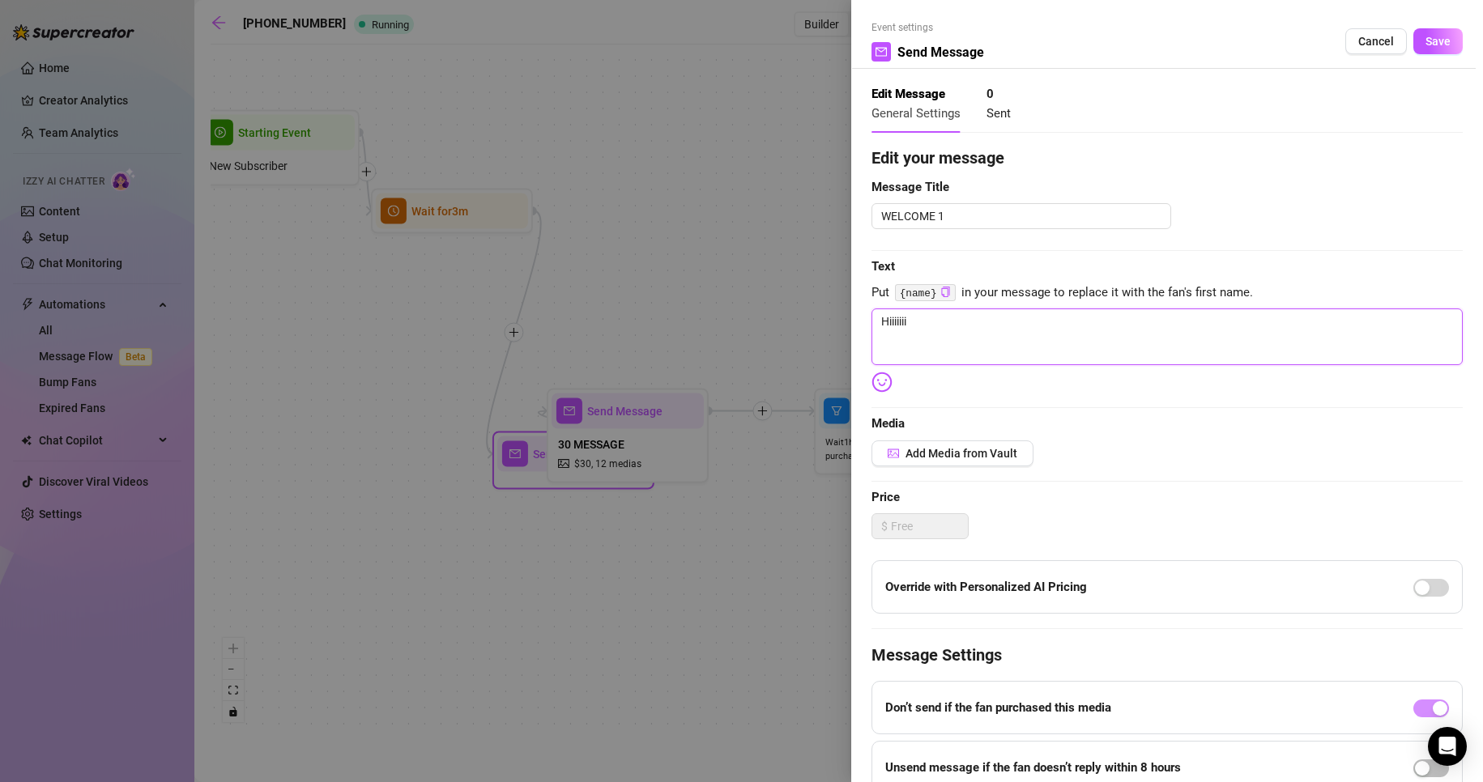
type textarea "Hiiiiiii w"
type textarea "Hiiiiiii we"
type textarea "Hiiiiiii wel"
type textarea "Hiiiiiii welc"
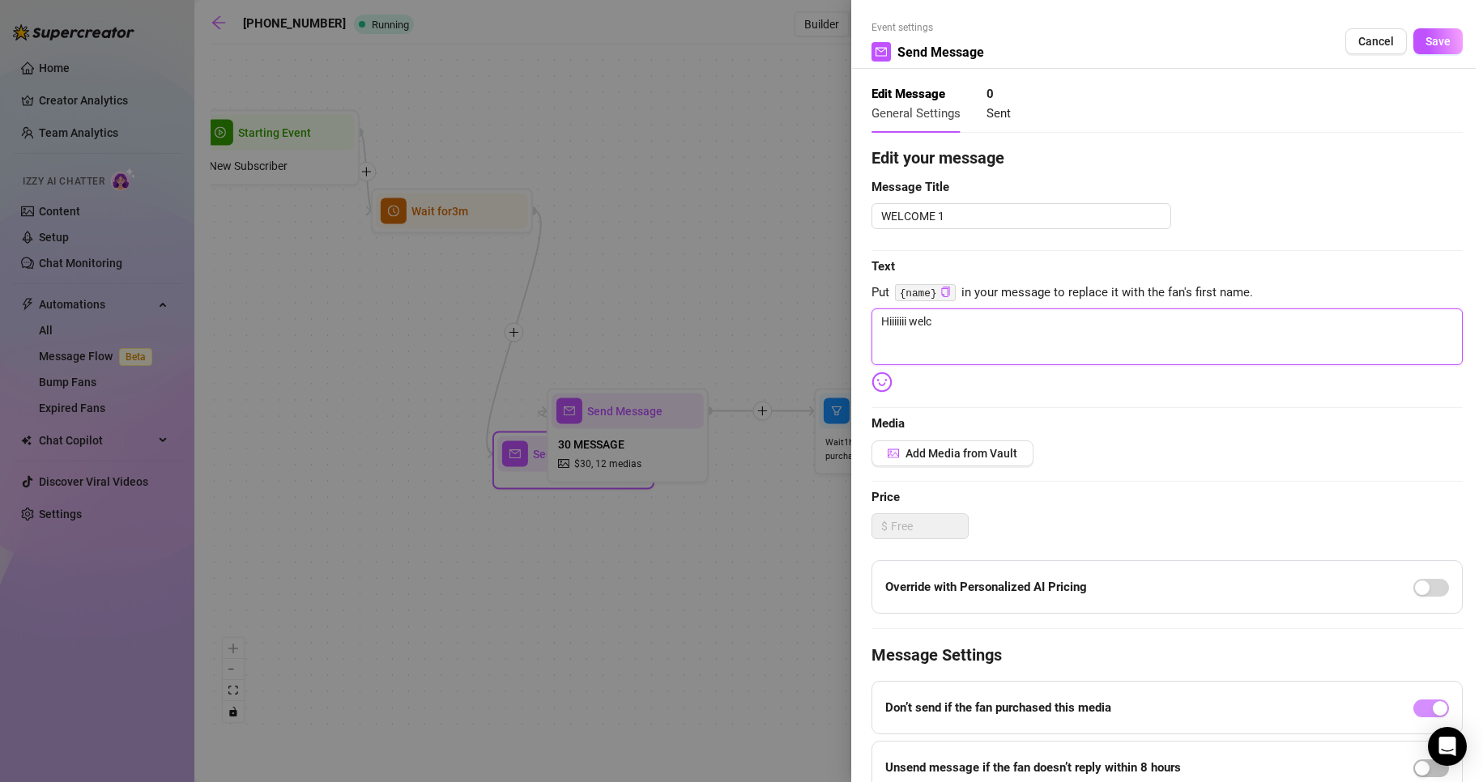
type textarea "Hiiiiiii welco"
type textarea "Hiiiiiii welcom"
type textarea "Hiiiiiii welcome"
type textarea "Hiiiiiii welcom"
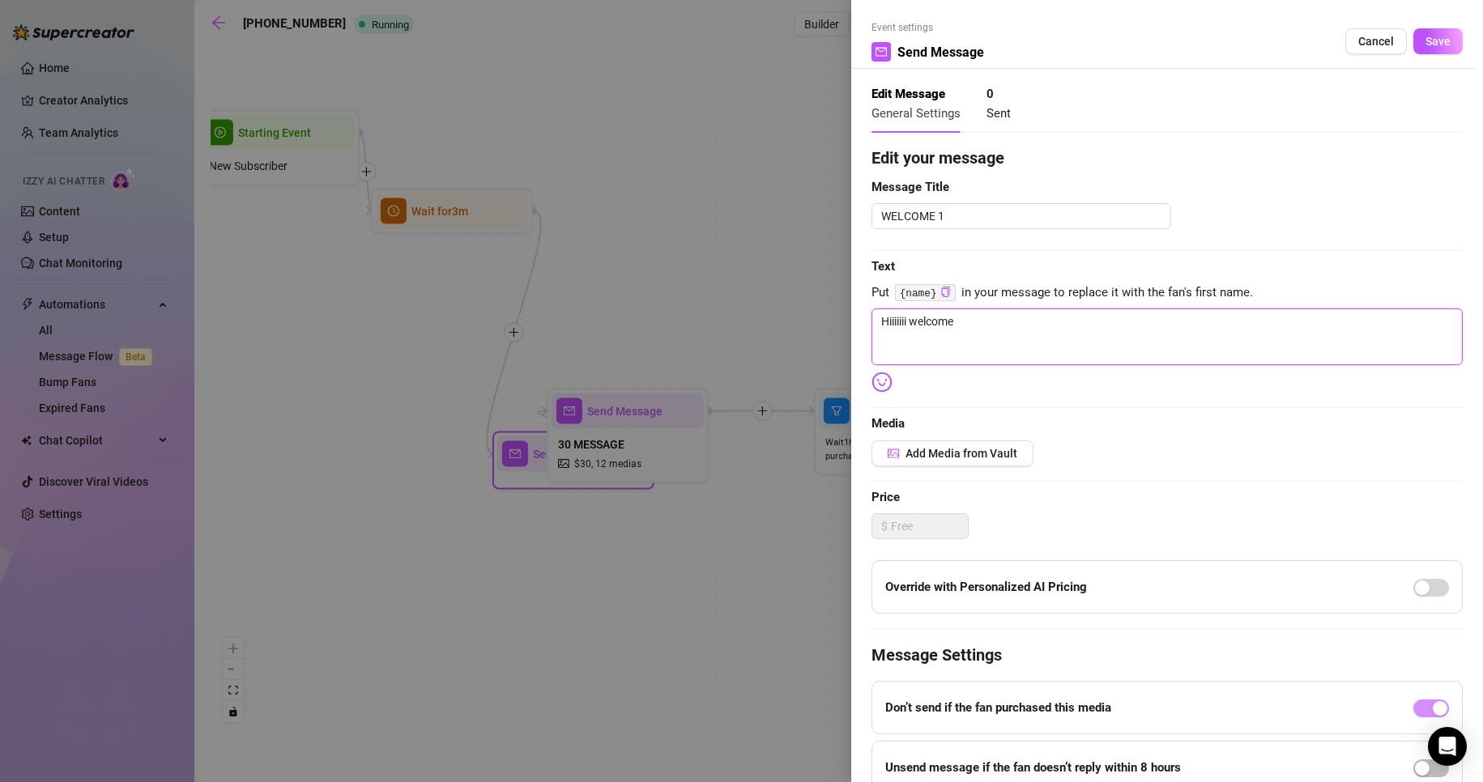
type textarea "Hiiiiiii welcom"
type textarea "Hiiiiiii welco"
type textarea "Hiiiiiii welc"
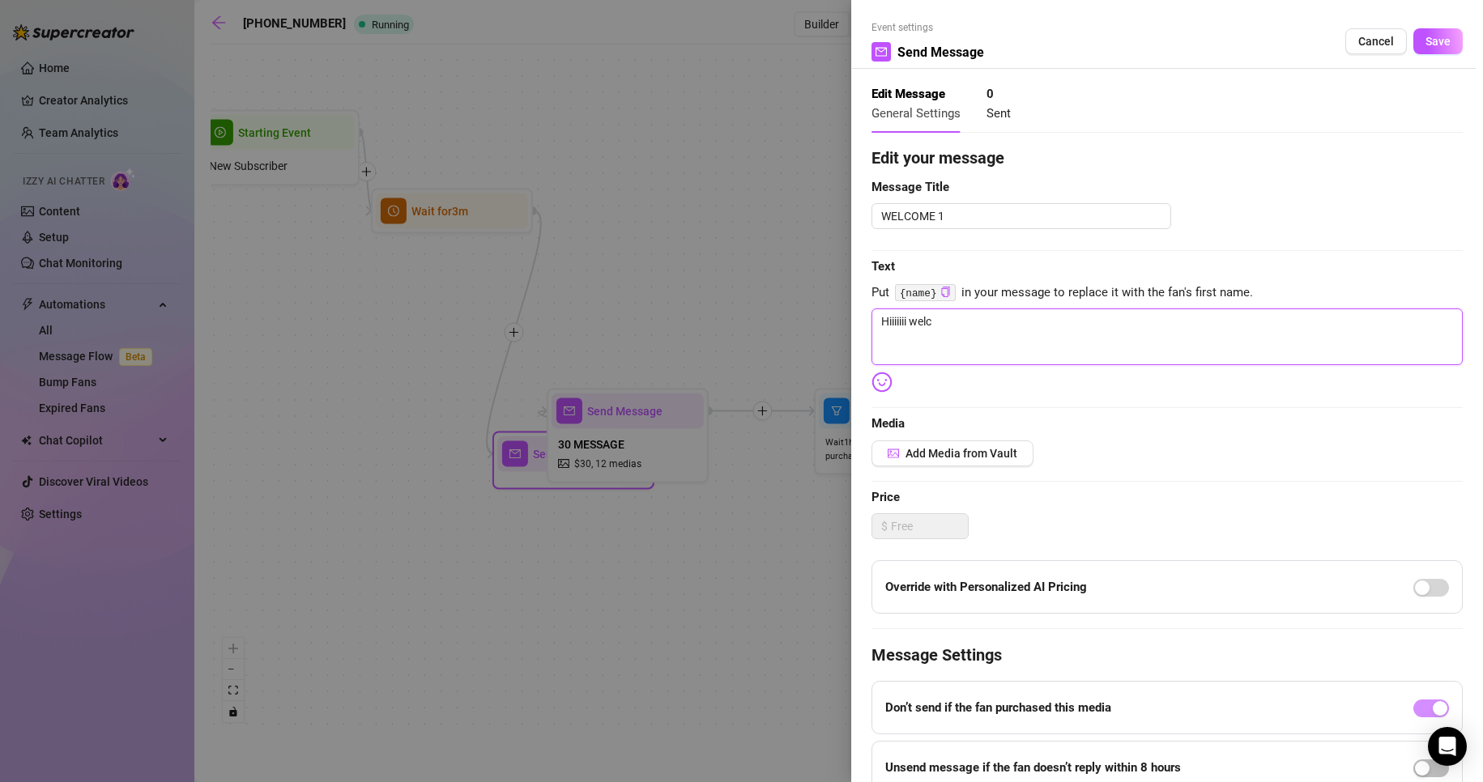
type textarea "Hiiiiiii wel"
type textarea "Hiiiiiii we"
type textarea "Hiiiiiii w"
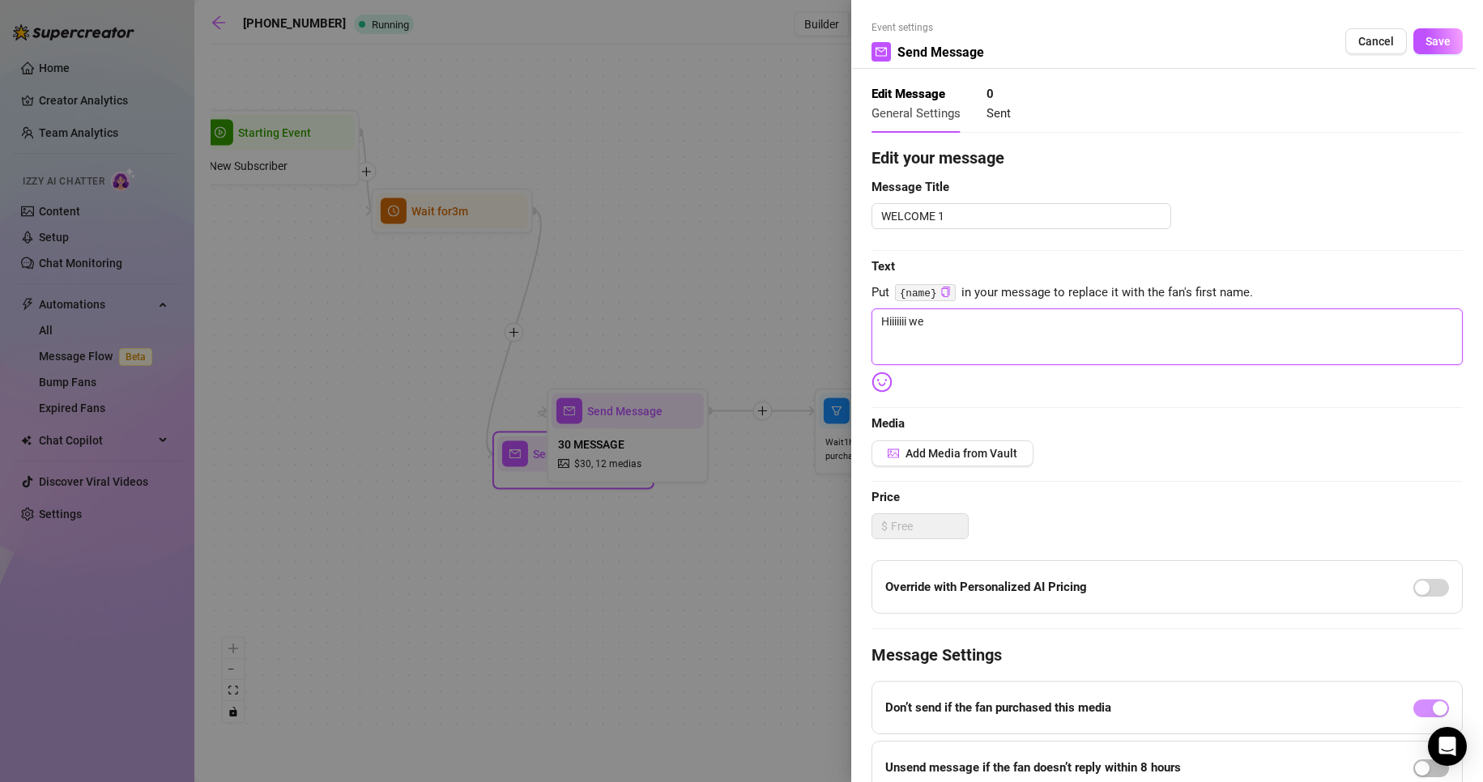
type textarea "Hiiiiiii w"
type textarea "Hiiiiiii"
type textarea "Hiiiiiii <"
type textarea "Hiiiiiii <#"
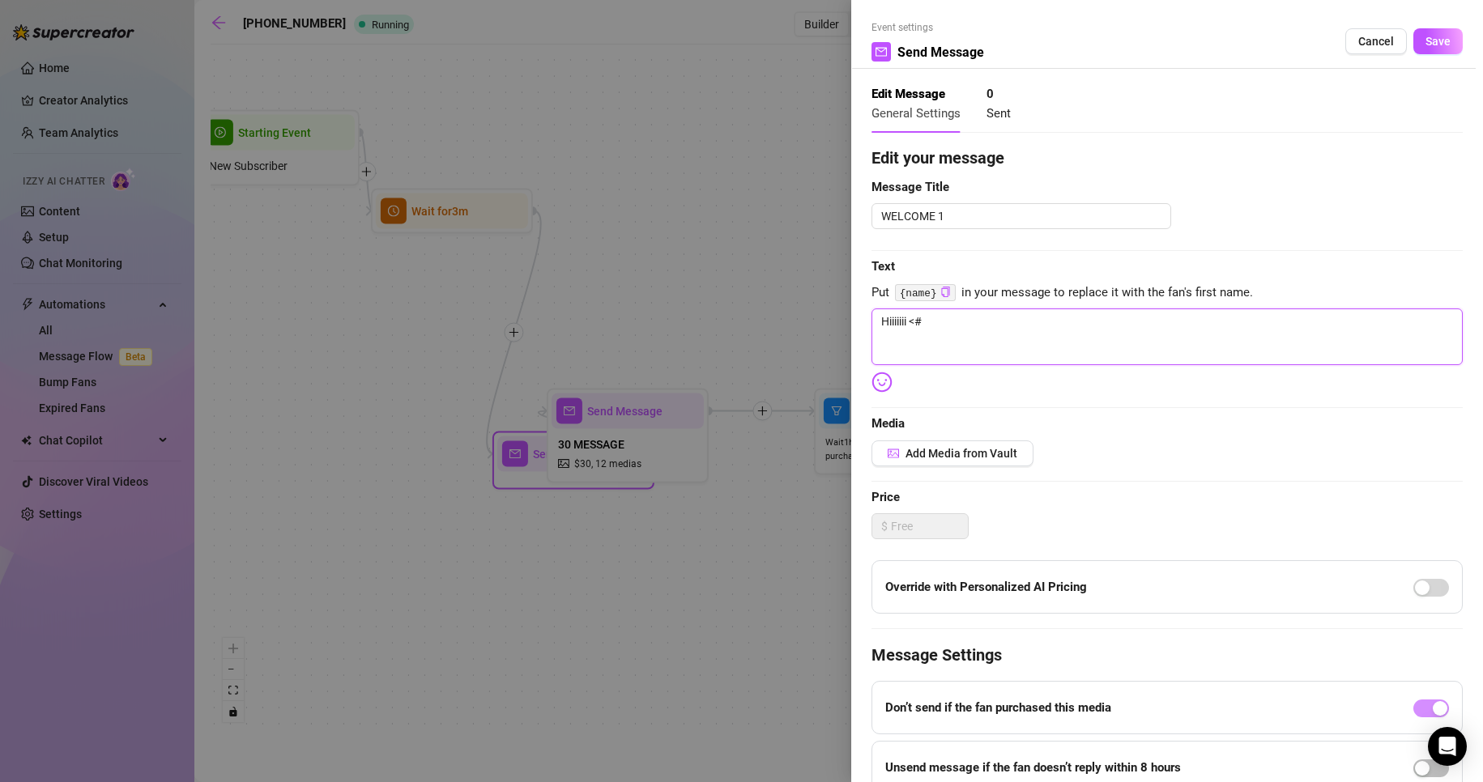
type textarea "Hiiiiiii <"
type textarea "Hiiiiiii <3"
click at [1165, 471] on div "Edit your message Message Title WELCOME 1 Text Put {name} in your message to re…" at bounding box center [1166, 500] width 591 height 709
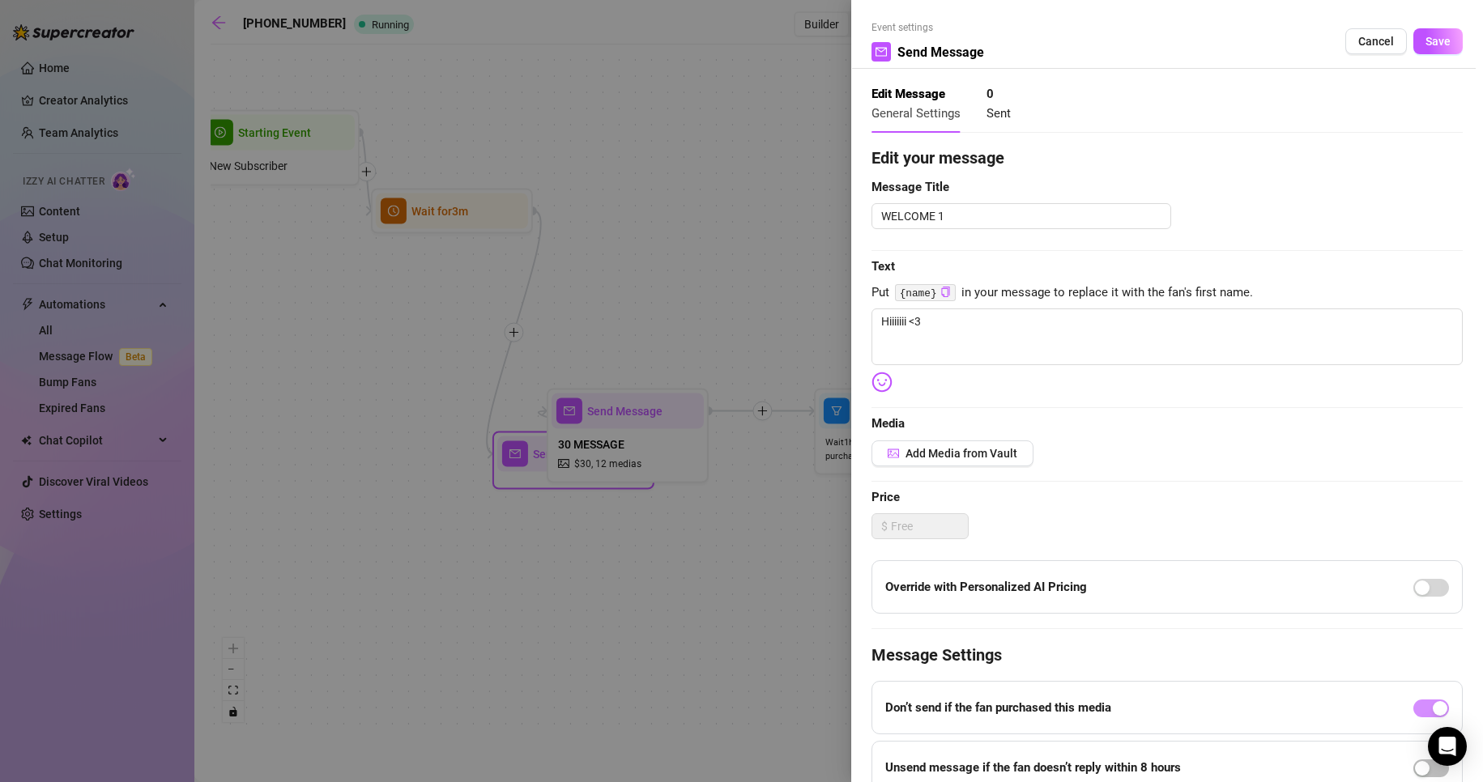
click at [1423, 60] on div "Event settings Send Message Cancel Save" at bounding box center [1166, 44] width 591 height 49
click at [1425, 49] on button "Save" at bounding box center [1437, 41] width 49 height 26
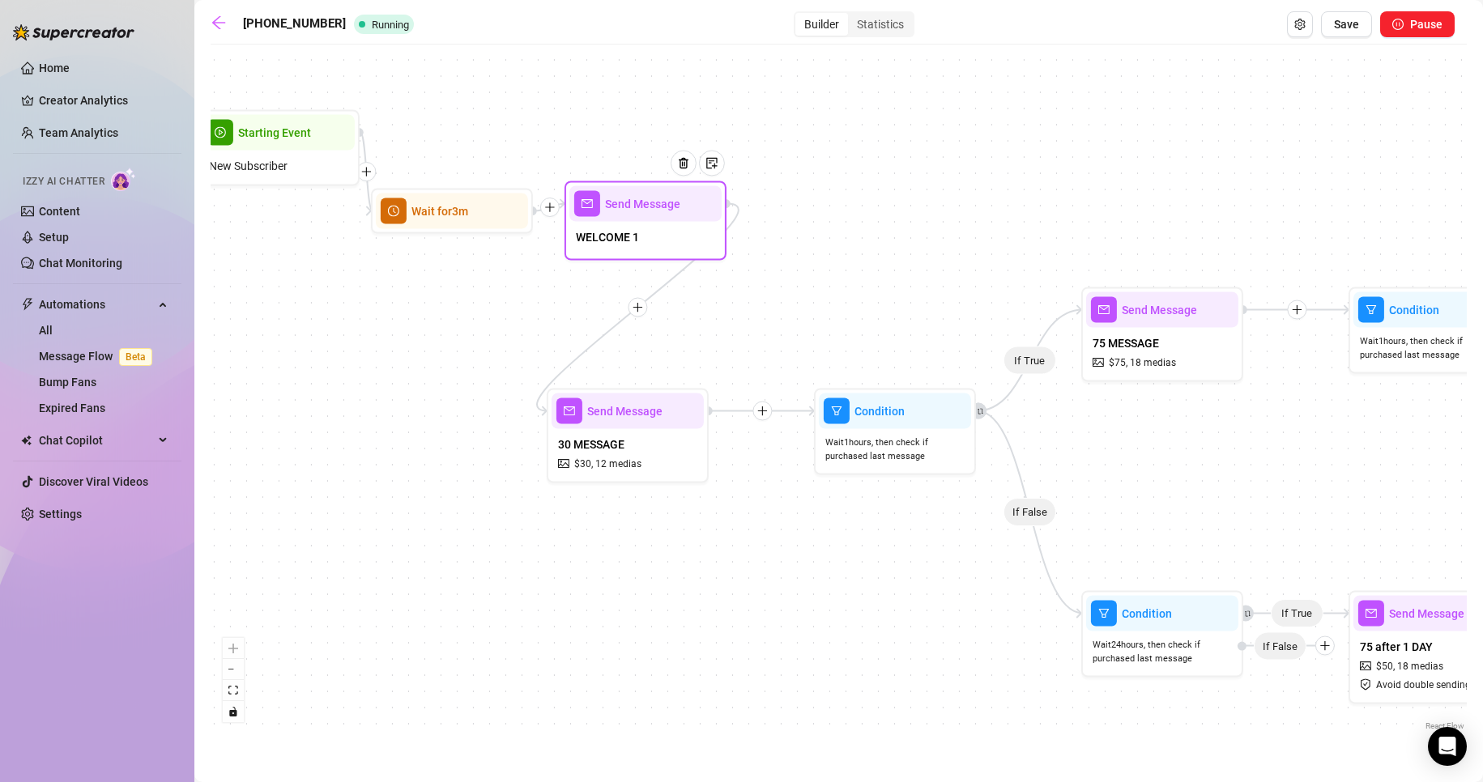
drag, startPoint x: 542, startPoint y: 503, endPoint x: 613, endPoint y: 253, distance: 260.2
click at [613, 253] on div "WELCOME 1" at bounding box center [645, 239] width 152 height 34
click at [645, 309] on div at bounding box center [637, 307] width 19 height 19
click at [637, 305] on icon "plus" at bounding box center [637, 306] width 1 height 9
click at [701, 357] on div "Message" at bounding box center [716, 364] width 118 height 28
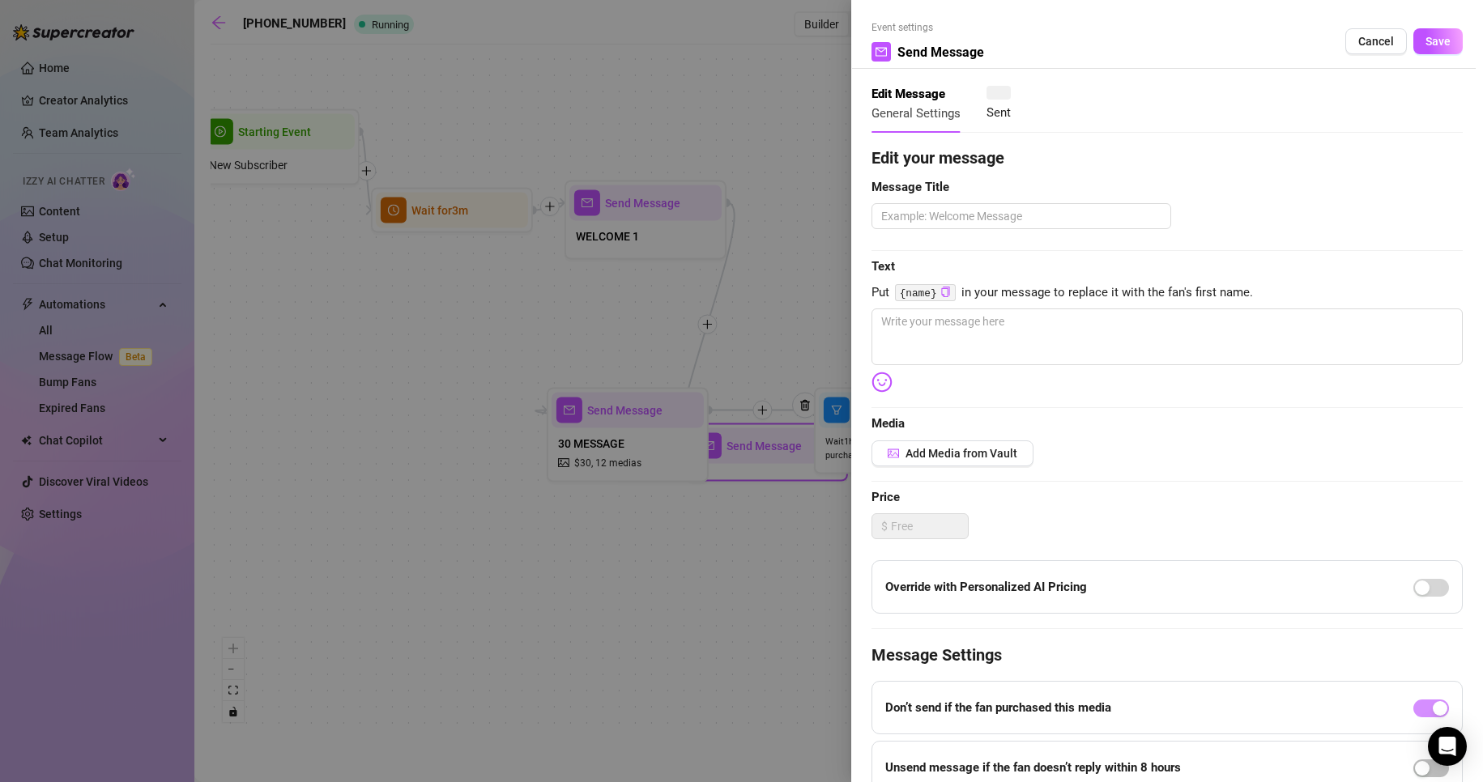
type textarea "Write your message here"
click at [990, 334] on textarea at bounding box center [1166, 337] width 591 height 57
click at [956, 211] on textarea at bounding box center [1021, 216] width 300 height 26
type textarea "W"
type textarea "WE"
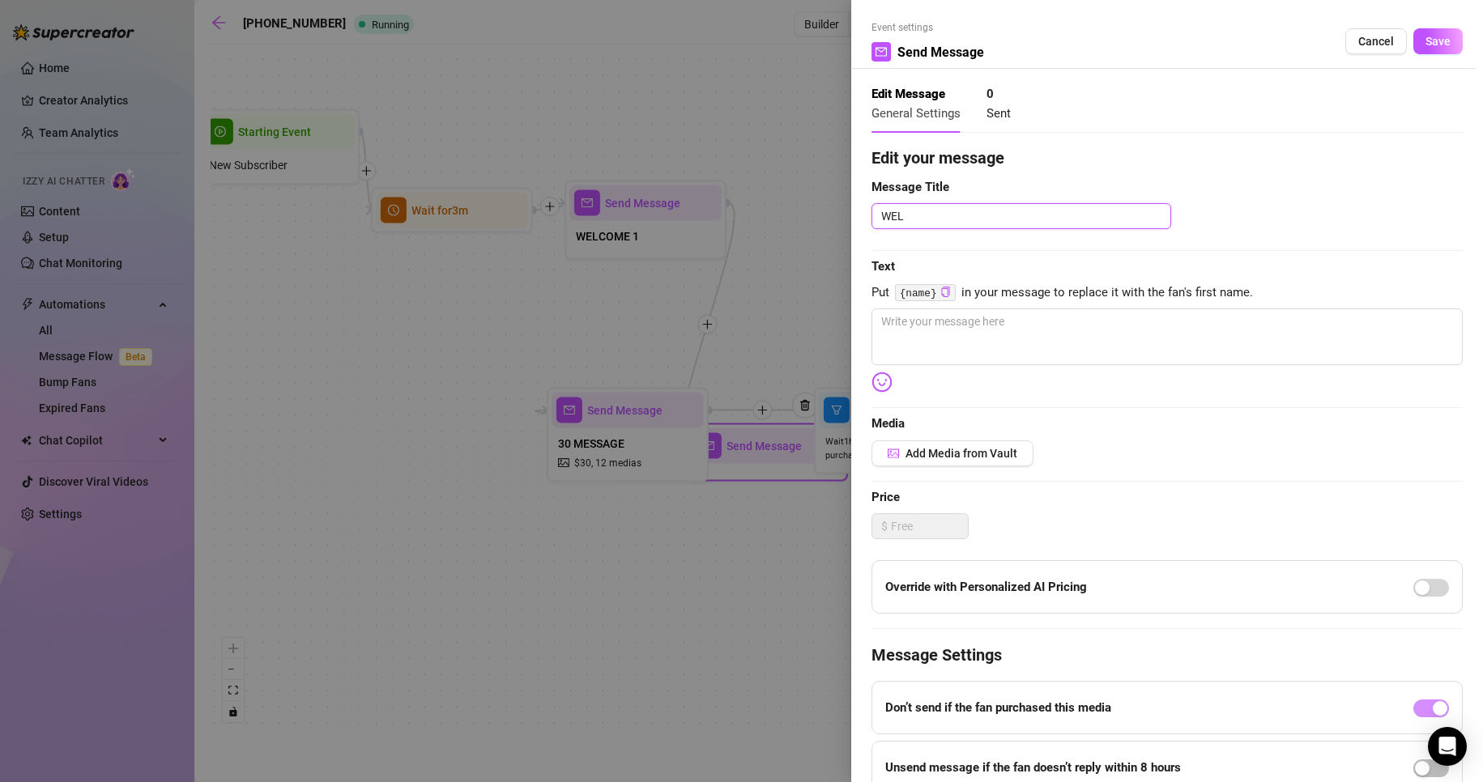
type textarea "WELC"
type textarea "WELCO"
type textarea "WELCOME"
type textarea "WELCOME 3"
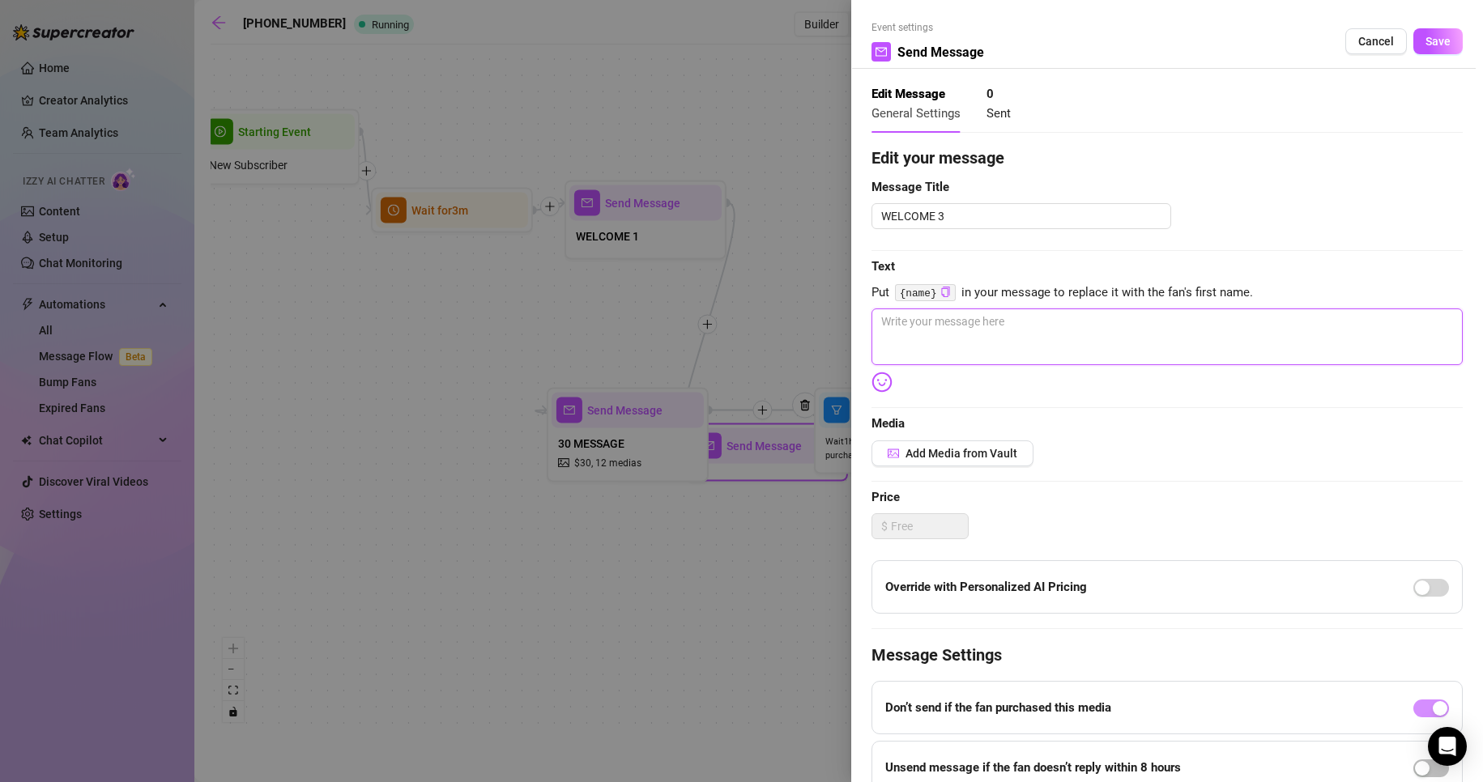
click at [1006, 316] on textarea at bounding box center [1166, 337] width 591 height 57
type textarea "g"
type textarea "Write your message here"
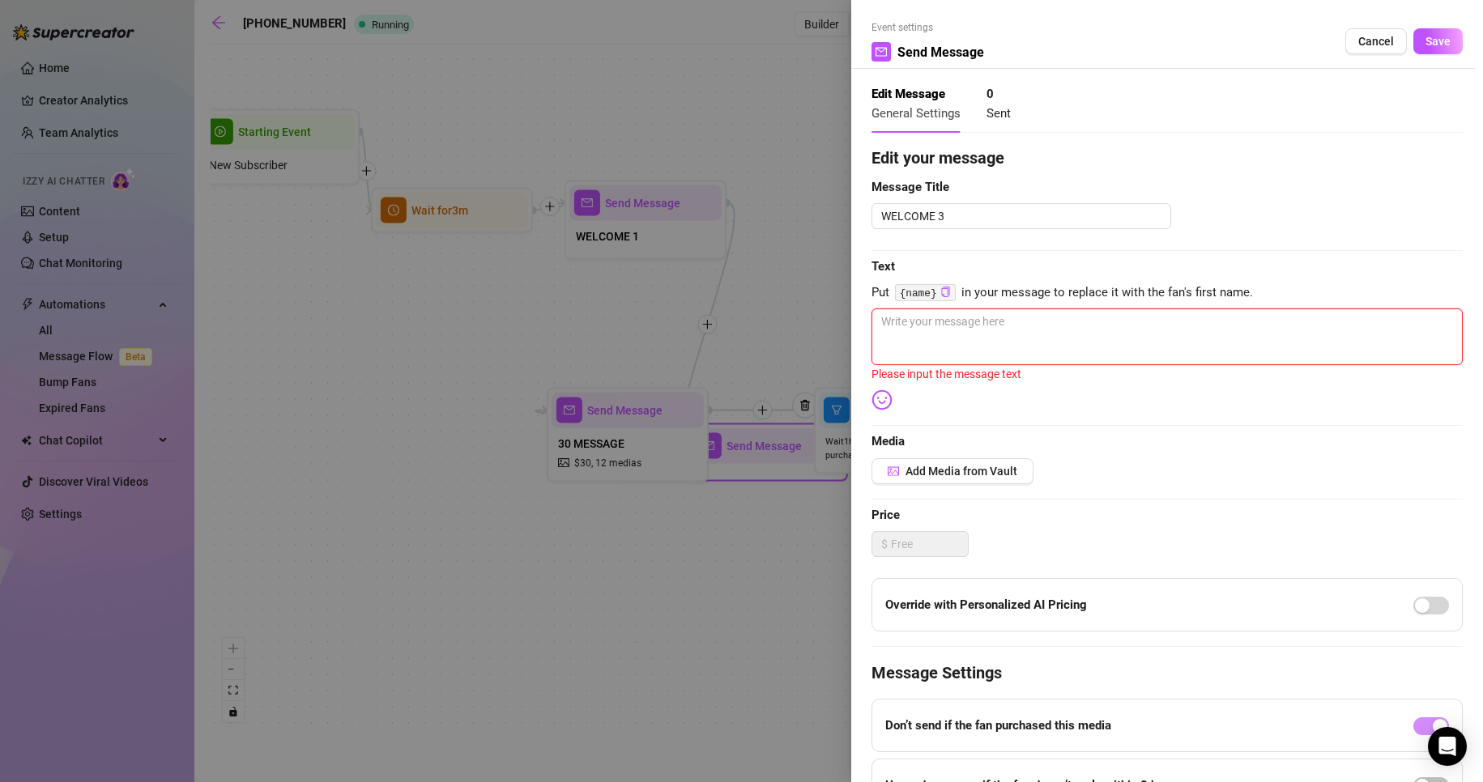
type textarea "w"
type textarea "we"
type textarea "wel"
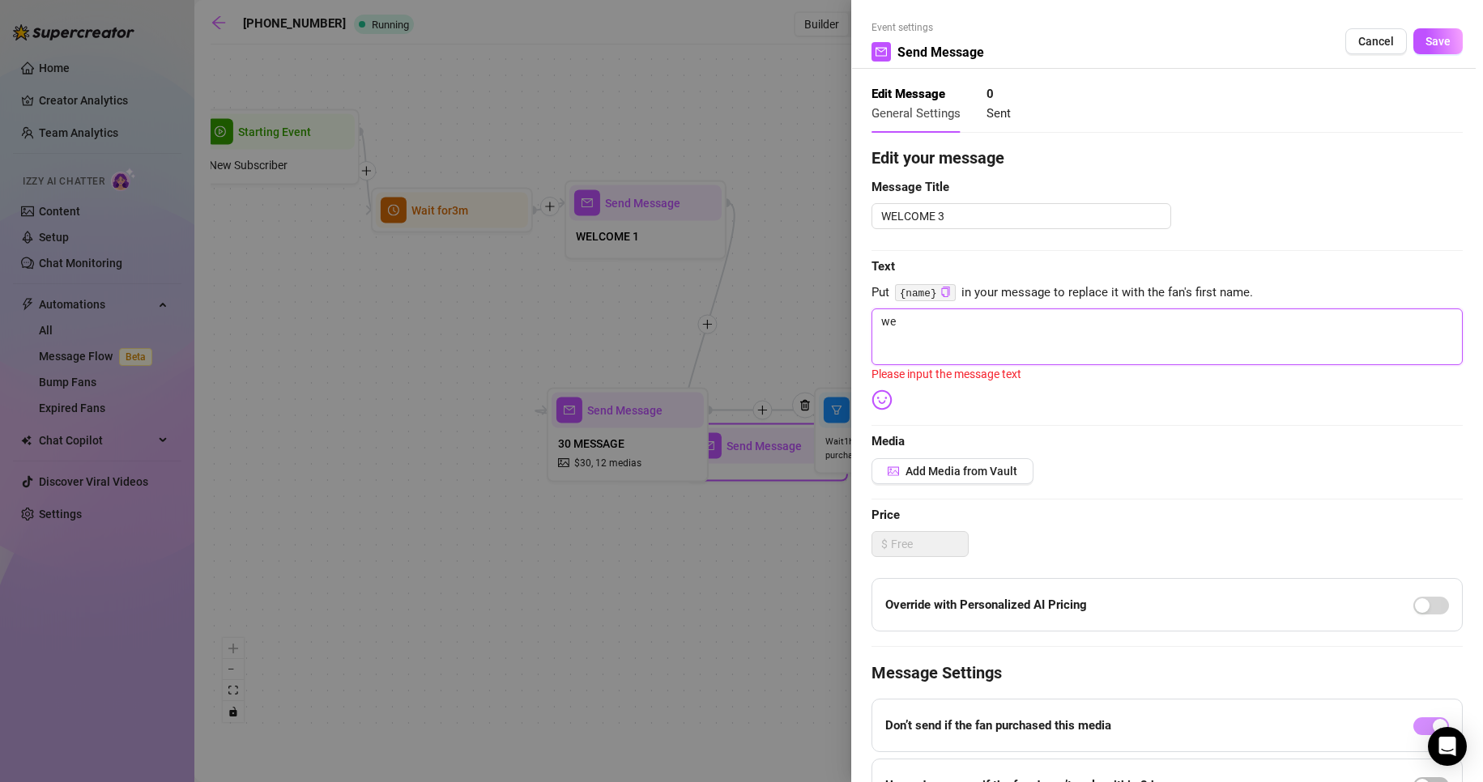
type textarea "wel"
type textarea "welc"
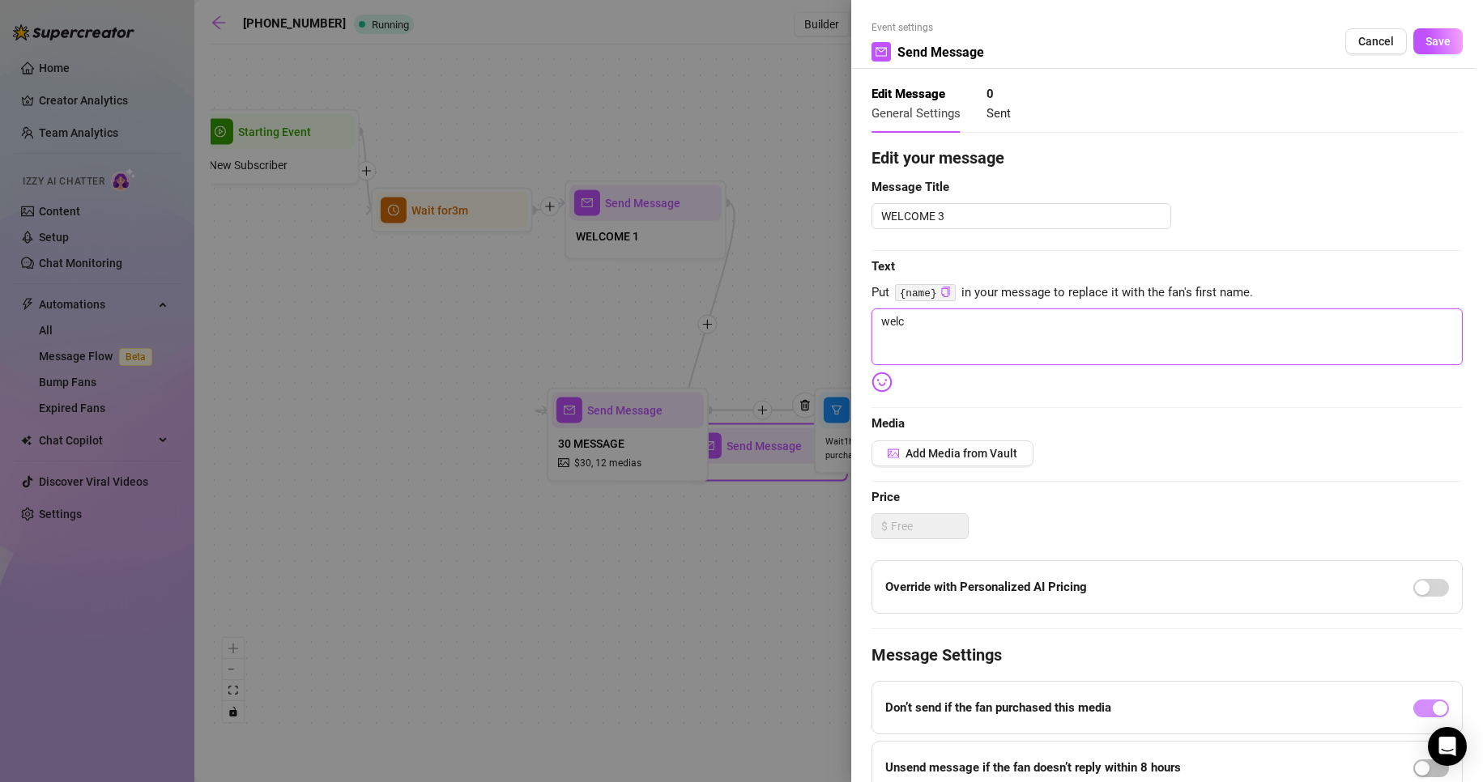
type textarea "welco"
type textarea "welcom"
type textarea "welcome"
type textarea "welcomee"
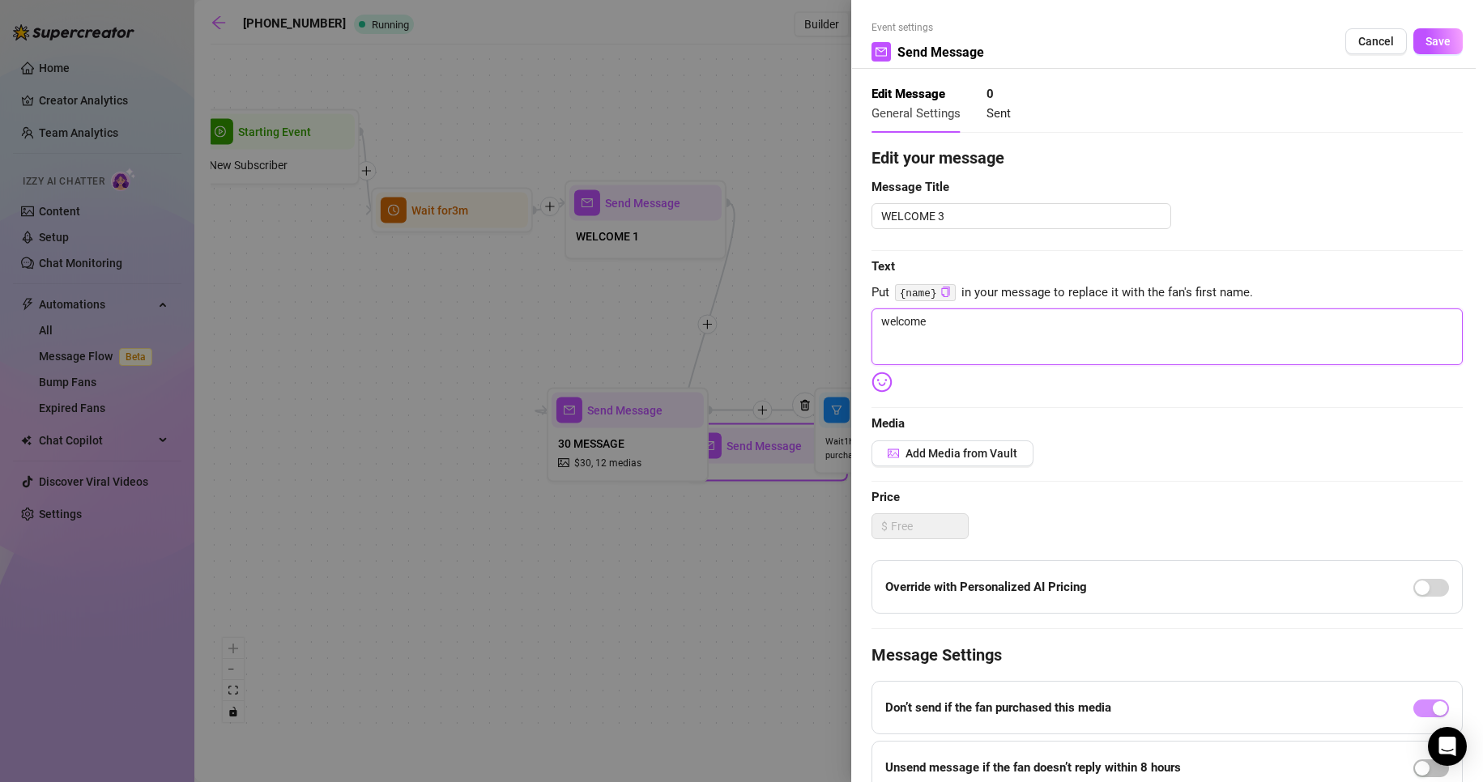
type textarea "welcomee"
type textarea "welcomeee"
type textarea "welcomeeee"
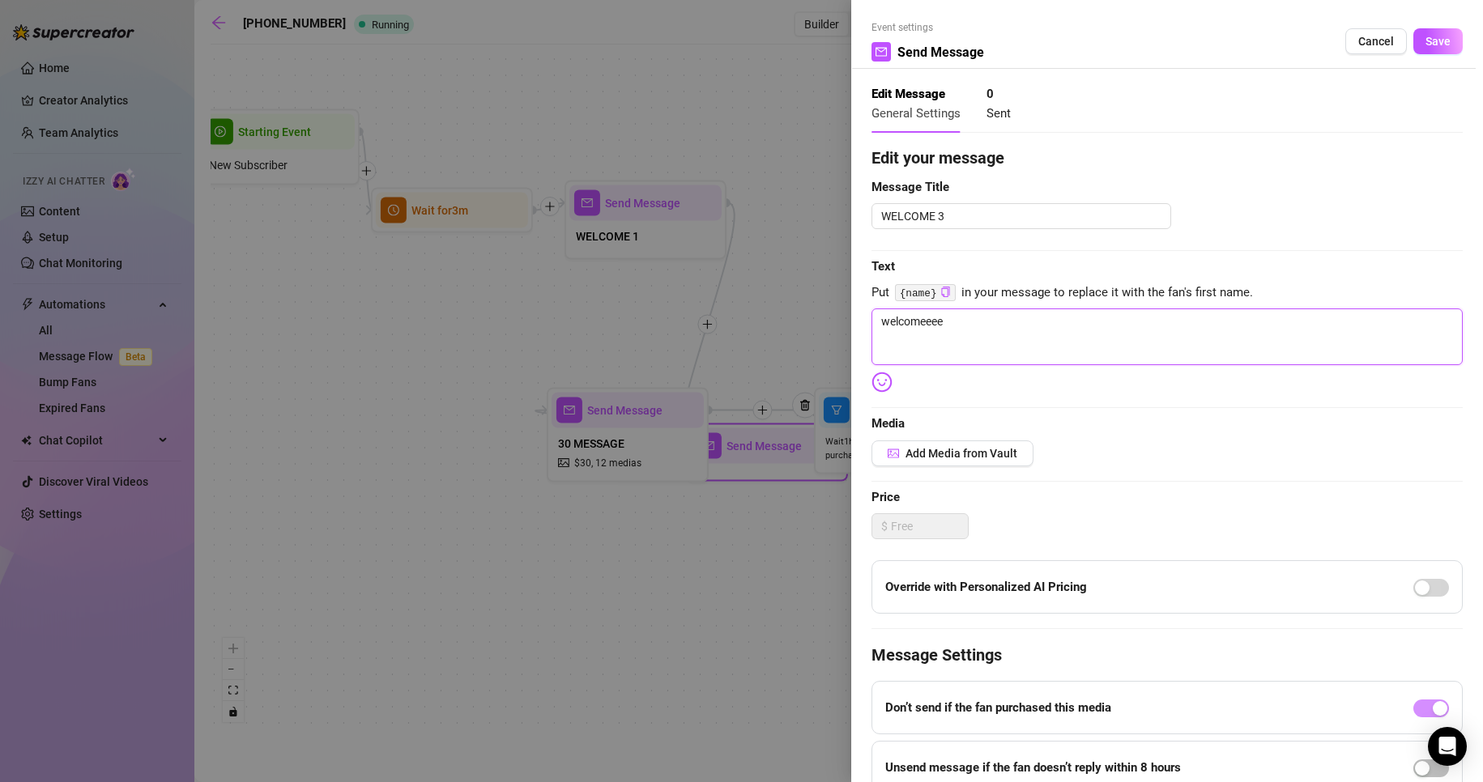
type textarea "welcomeeeee"
type textarea "welcomeeeeee"
type textarea "welcomeeeeeee"
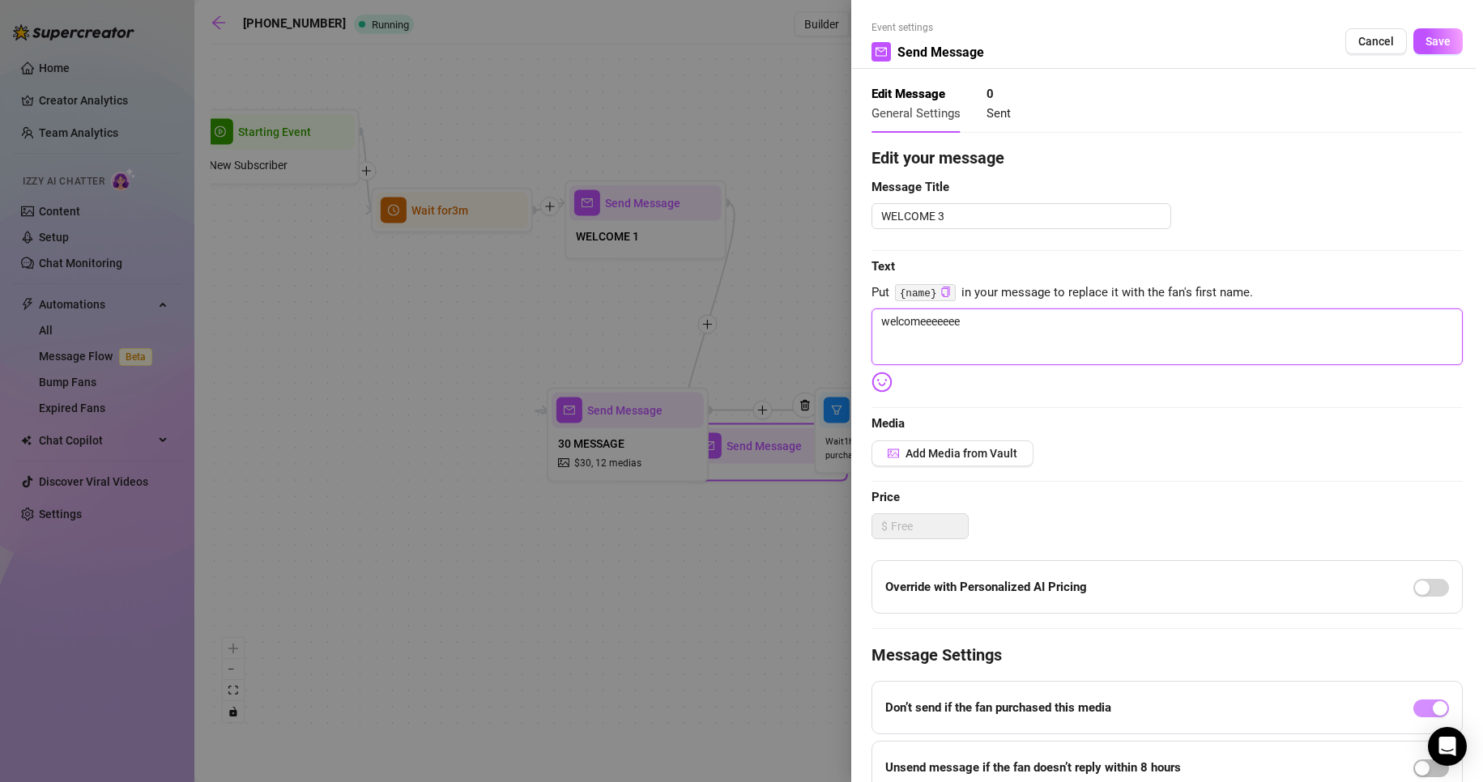
type textarea "welcomeeeeeee"
click at [1434, 53] on div "Event settings Send Message Cancel Save" at bounding box center [1166, 44] width 591 height 49
click at [1433, 50] on button "Save" at bounding box center [1437, 41] width 49 height 26
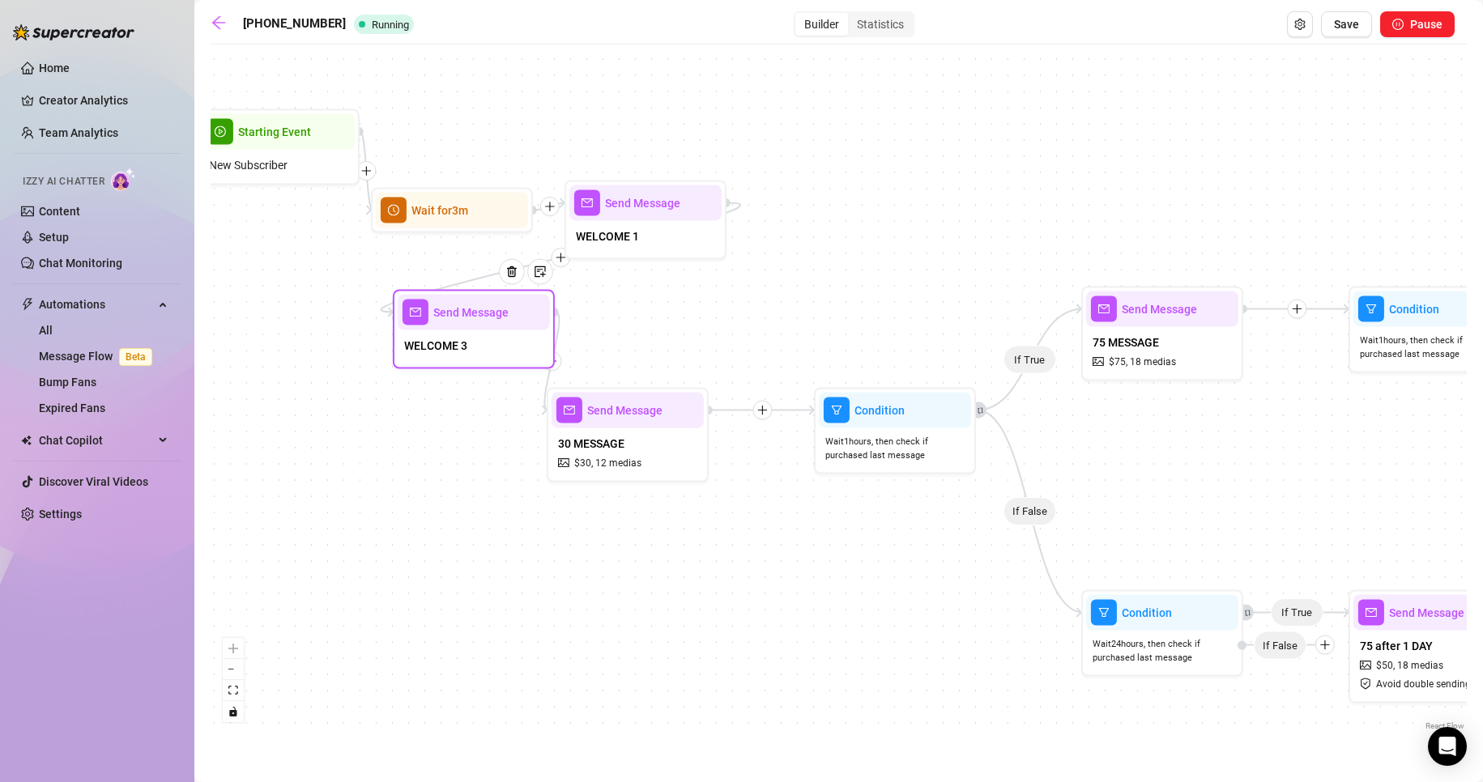
drag, startPoint x: 765, startPoint y: 465, endPoint x: 470, endPoint y: 364, distance: 312.2
click at [470, 364] on div "Send Message WELCOME 3" at bounding box center [474, 329] width 162 height 79
click at [488, 339] on div "WELCOME 3" at bounding box center [474, 347] width 152 height 34
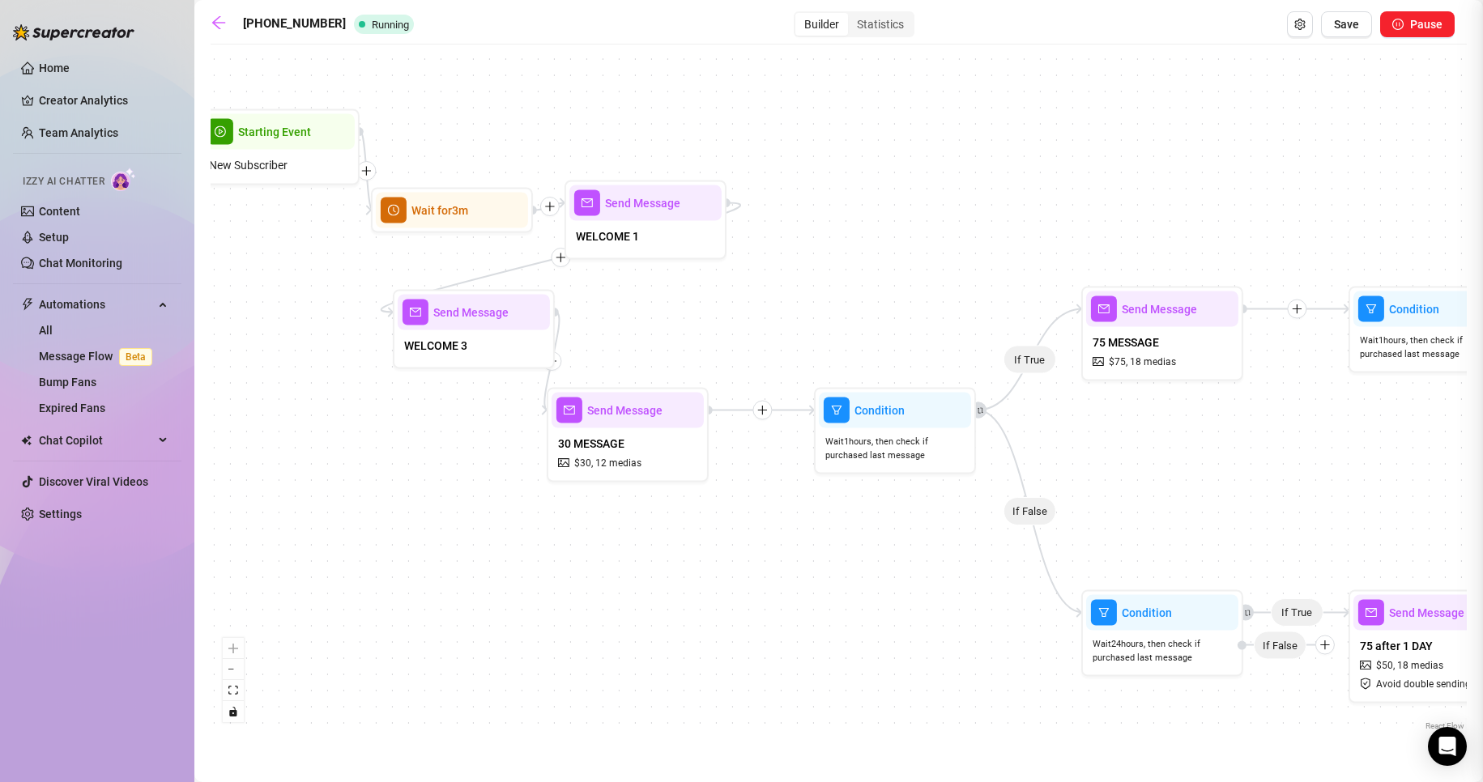
type textarea "welcomeeeeeee"
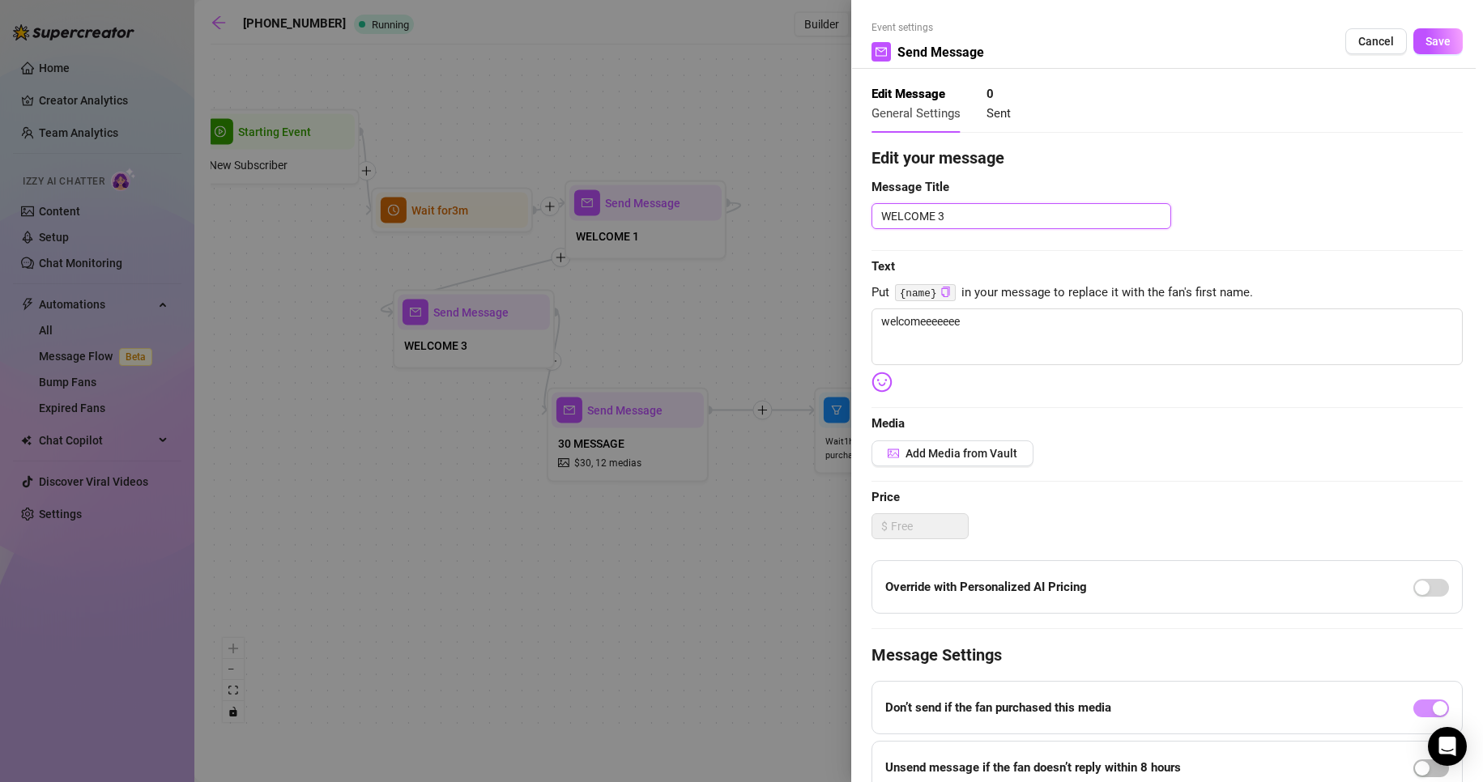
drag, startPoint x: 963, startPoint y: 224, endPoint x: 939, endPoint y: 220, distance: 24.6
click at [939, 220] on textarea "WELCOME 3" at bounding box center [1021, 216] width 300 height 26
type textarea "WELCOME 2"
click at [1425, 43] on span "Save" at bounding box center [1437, 41] width 25 height 13
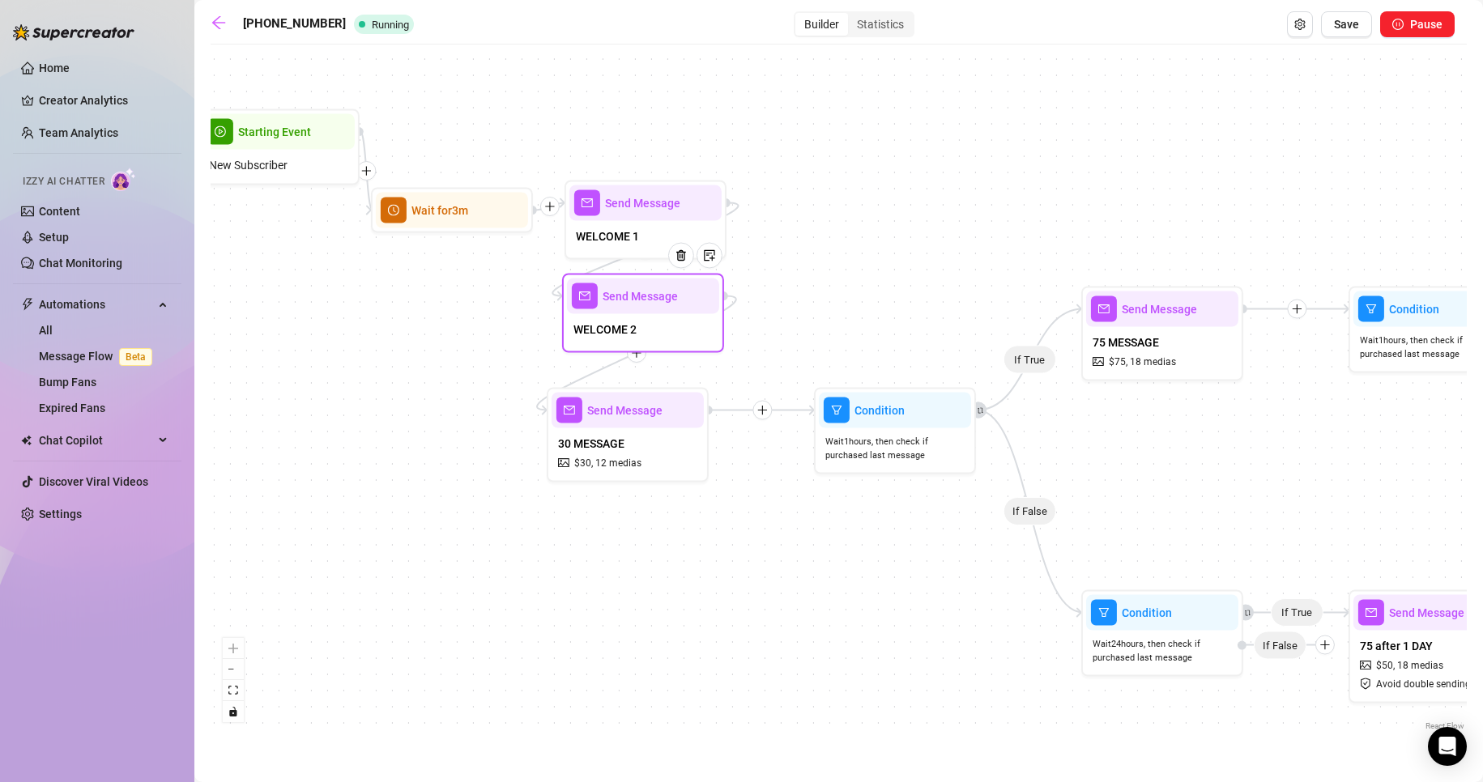
drag, startPoint x: 484, startPoint y: 352, endPoint x: 658, endPoint y: 335, distance: 174.1
click at [658, 335] on div "WELCOME 2" at bounding box center [643, 331] width 152 height 34
click at [642, 367] on div "If True If False If True If False If True If True If True If True If True If Fa…" at bounding box center [839, 394] width 1256 height 682
click at [1350, 37] on div "30-75-125 Running Builder Statistics Save Pause If True If False If True If Fal…" at bounding box center [839, 372] width 1256 height 722
click at [1350, 32] on button "Save" at bounding box center [1346, 24] width 51 height 26
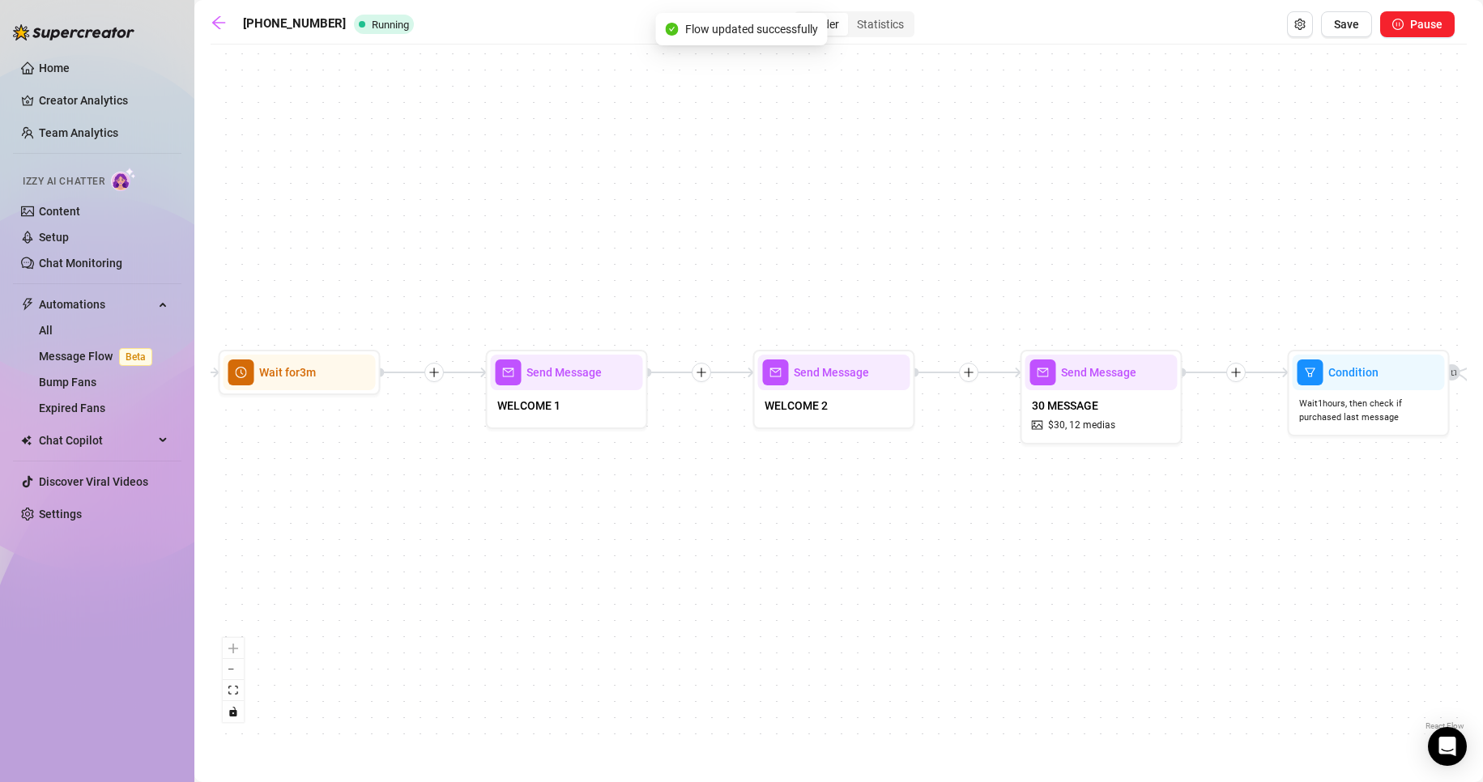
drag, startPoint x: 884, startPoint y: 602, endPoint x: 686, endPoint y: 590, distance: 198.0
click at [660, 587] on div "If True If False If True If False If True If True If True If True If True If Fa…" at bounding box center [839, 394] width 1256 height 682
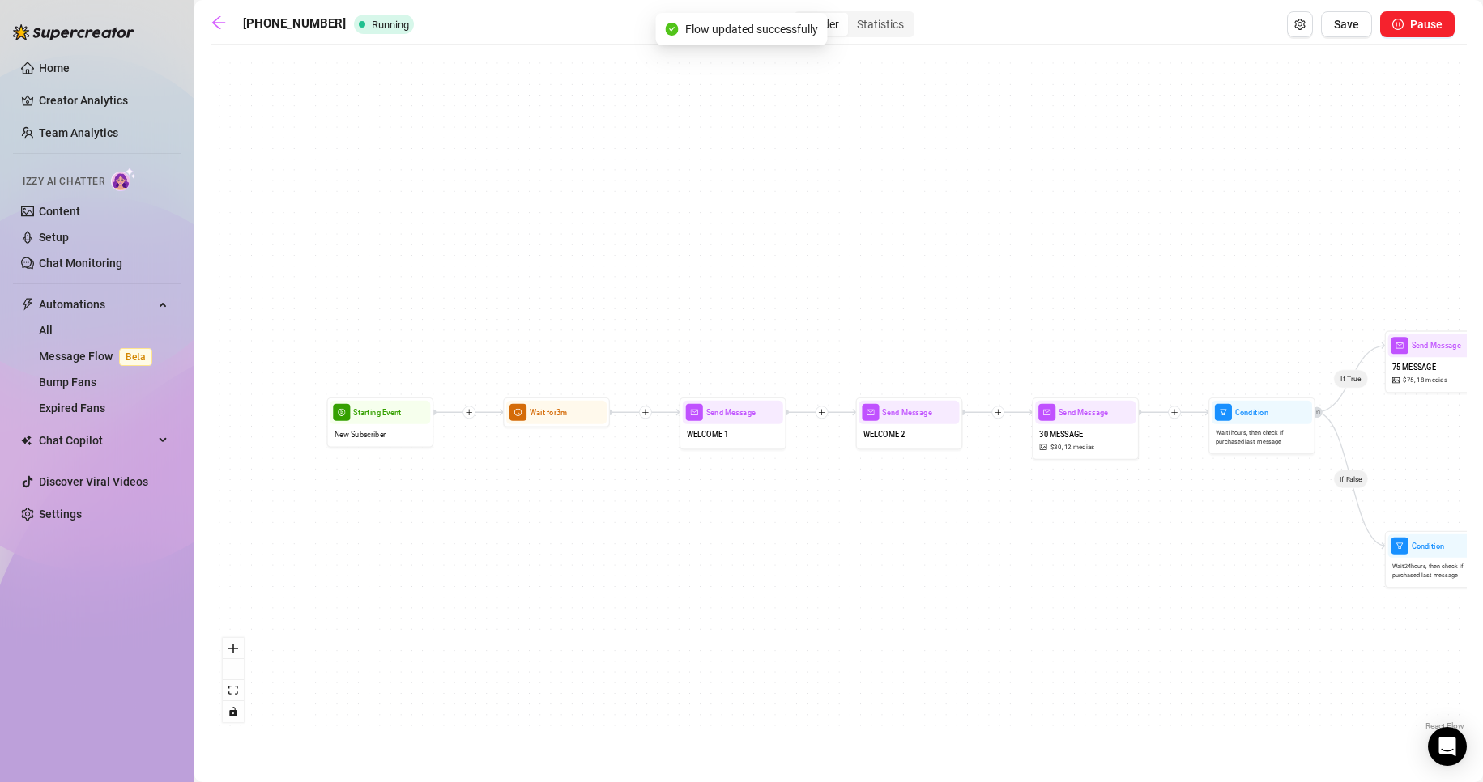
drag, startPoint x: 647, startPoint y: 595, endPoint x: 921, endPoint y: 559, distance: 276.2
click at [935, 563] on div "If True If False If True If False If True If True If True If True If True If Fa…" at bounding box center [839, 394] width 1256 height 682
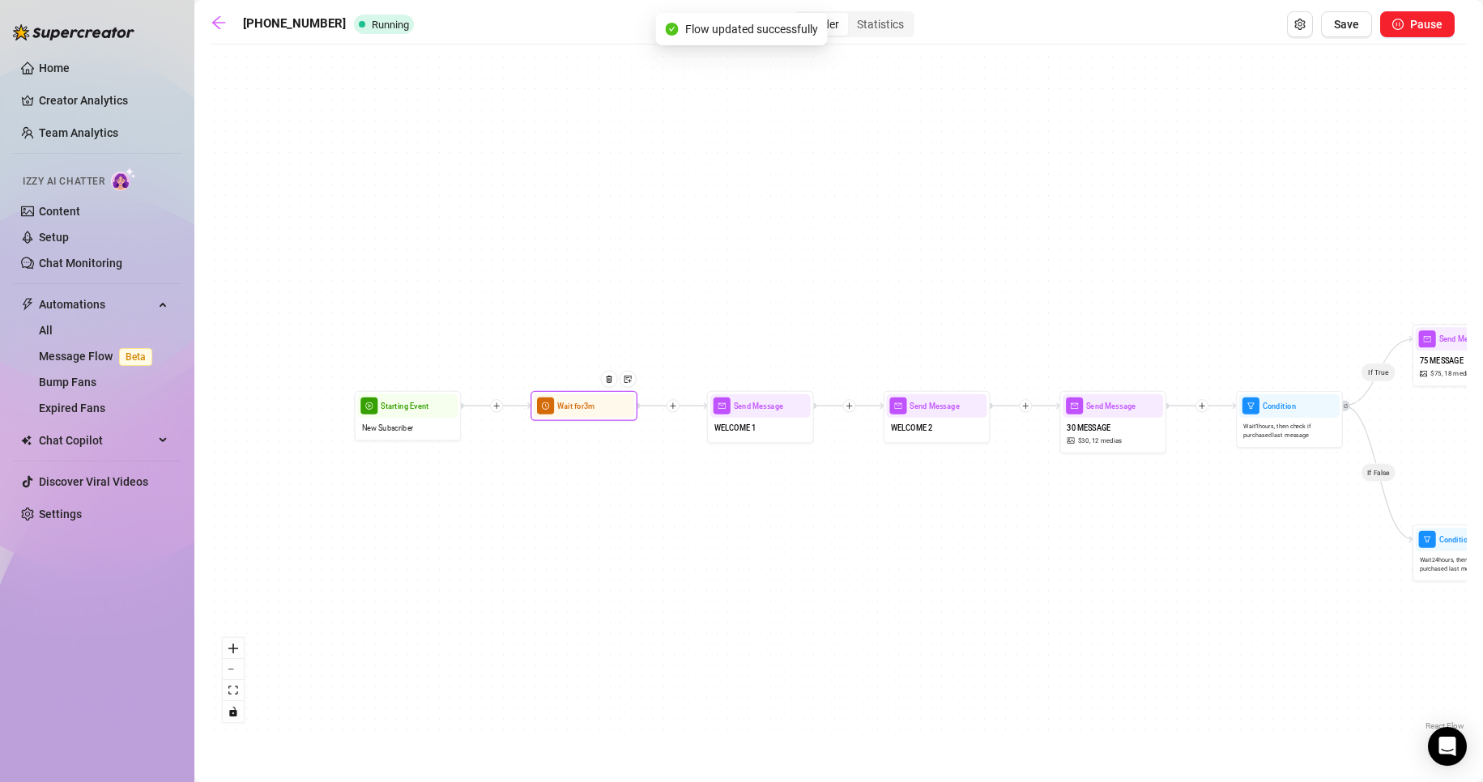
click at [583, 403] on span "Wait for 3m" at bounding box center [575, 406] width 37 height 12
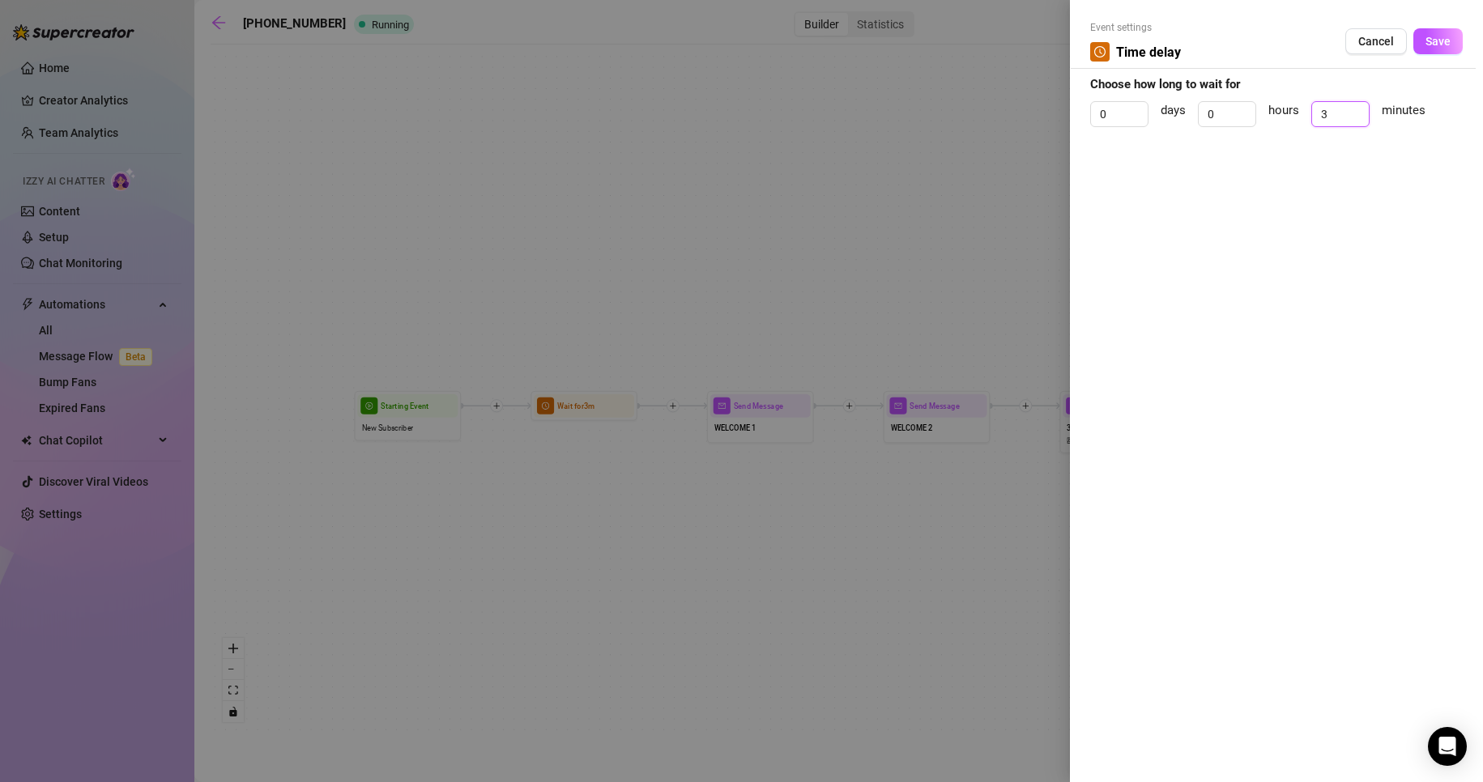
drag, startPoint x: 1332, startPoint y: 113, endPoint x: 1309, endPoint y: 113, distance: 23.5
click at [1310, 113] on div "0 days 0 hours 3 minutes" at bounding box center [1276, 121] width 373 height 40
type input "2"
drag, startPoint x: 1429, startPoint y: 39, endPoint x: 1358, endPoint y: 117, distance: 104.9
click at [1429, 38] on span "Save" at bounding box center [1437, 41] width 25 height 13
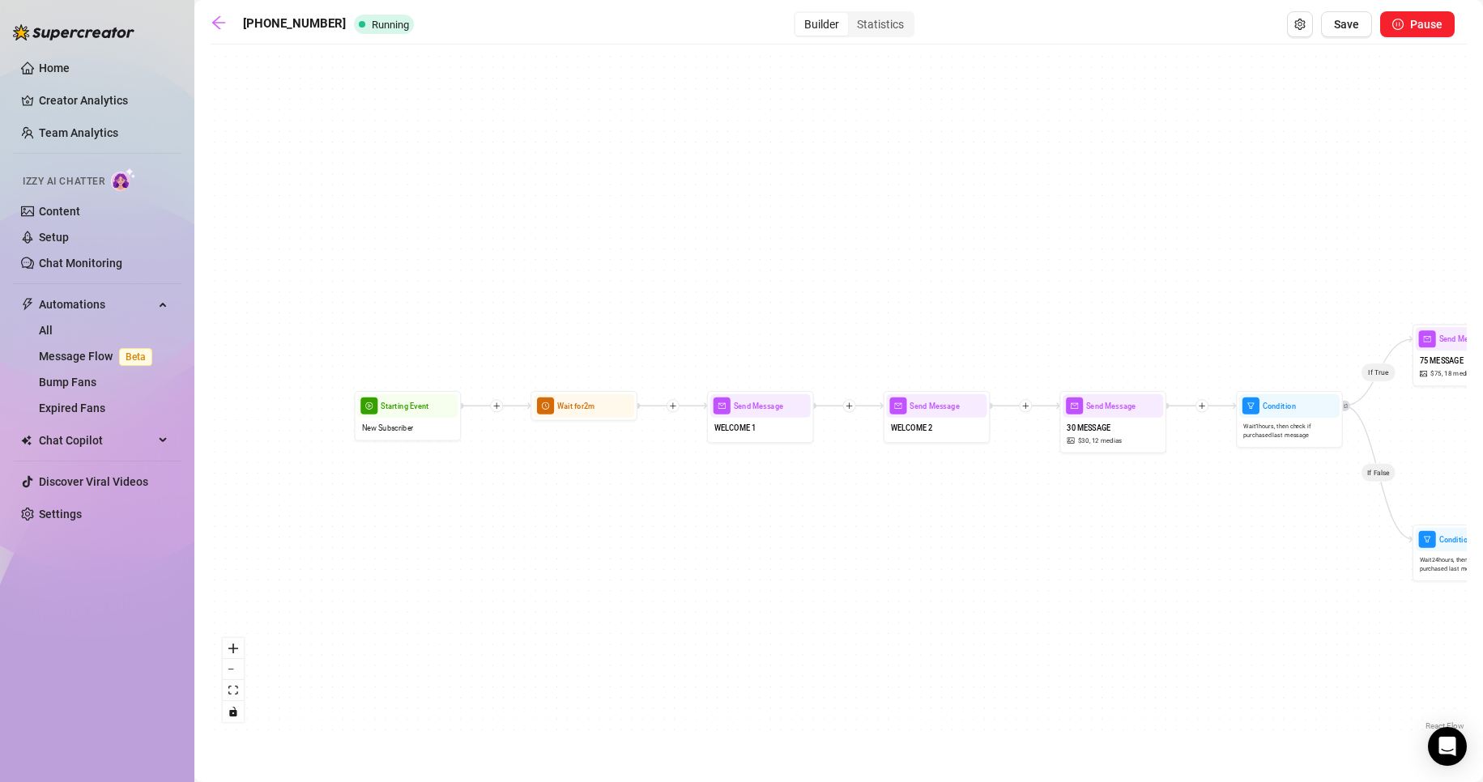
click at [888, 626] on div "If True If False If True If False If True If True If True If True If True If Fa…" at bounding box center [839, 394] width 1256 height 682
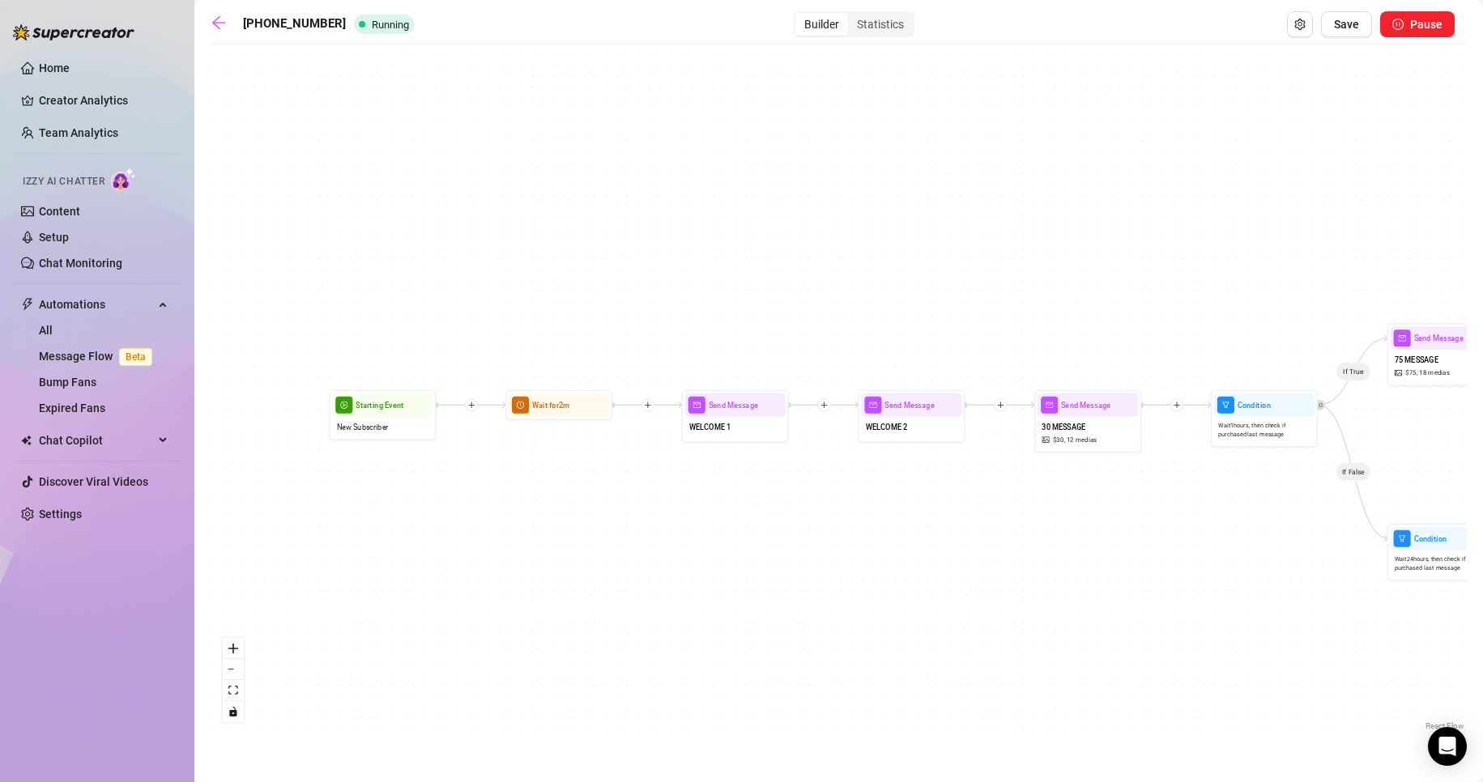
drag, startPoint x: 722, startPoint y: 573, endPoint x: 474, endPoint y: 573, distance: 247.8
click at [474, 573] on div "If True If False If True If False If True If True If True If True If True If Fa…" at bounding box center [839, 394] width 1256 height 682
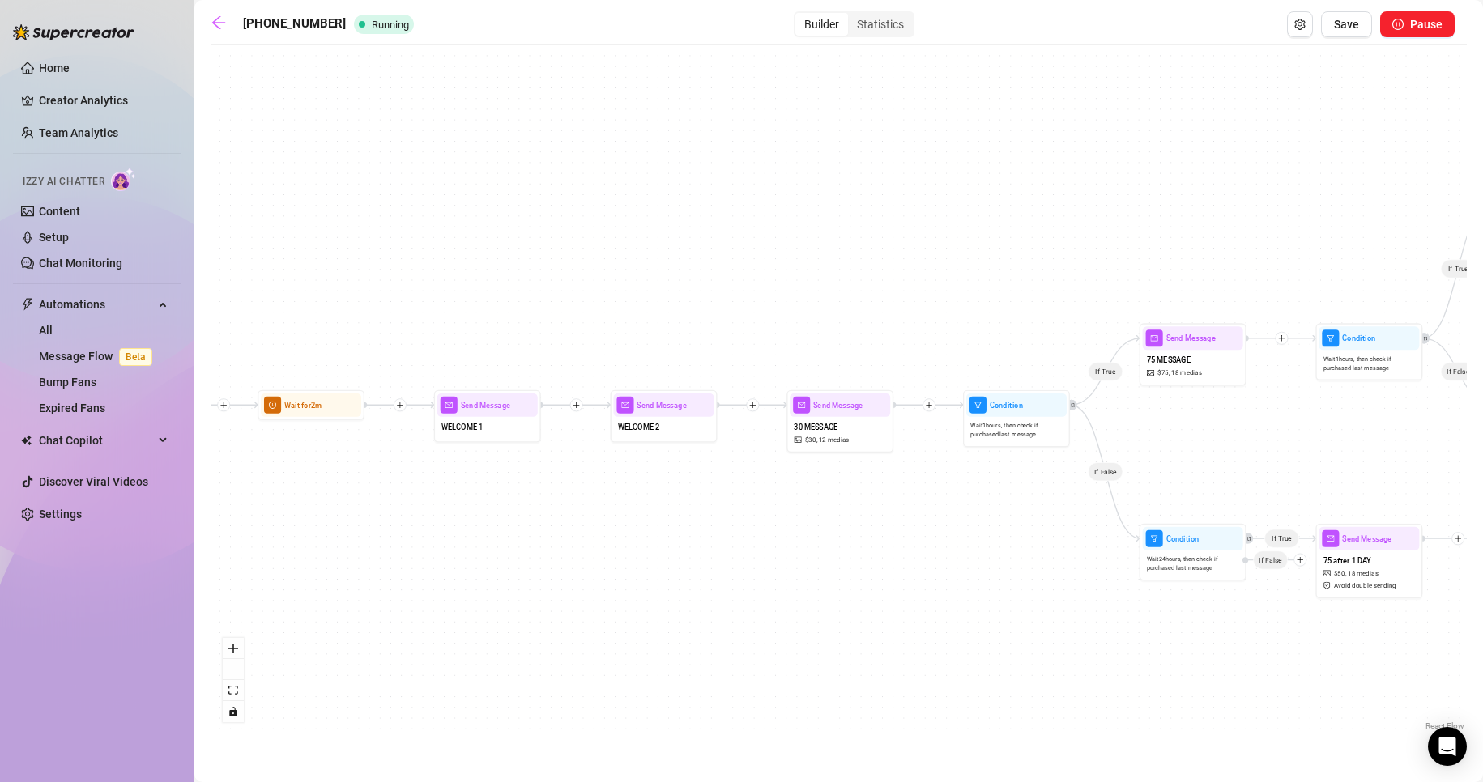
click at [1358, 37] on div "30-75-125 Running Builder Statistics Save Pause If True If False If True If Fal…" at bounding box center [839, 372] width 1256 height 722
click at [1357, 32] on button "Save" at bounding box center [1346, 24] width 51 height 26
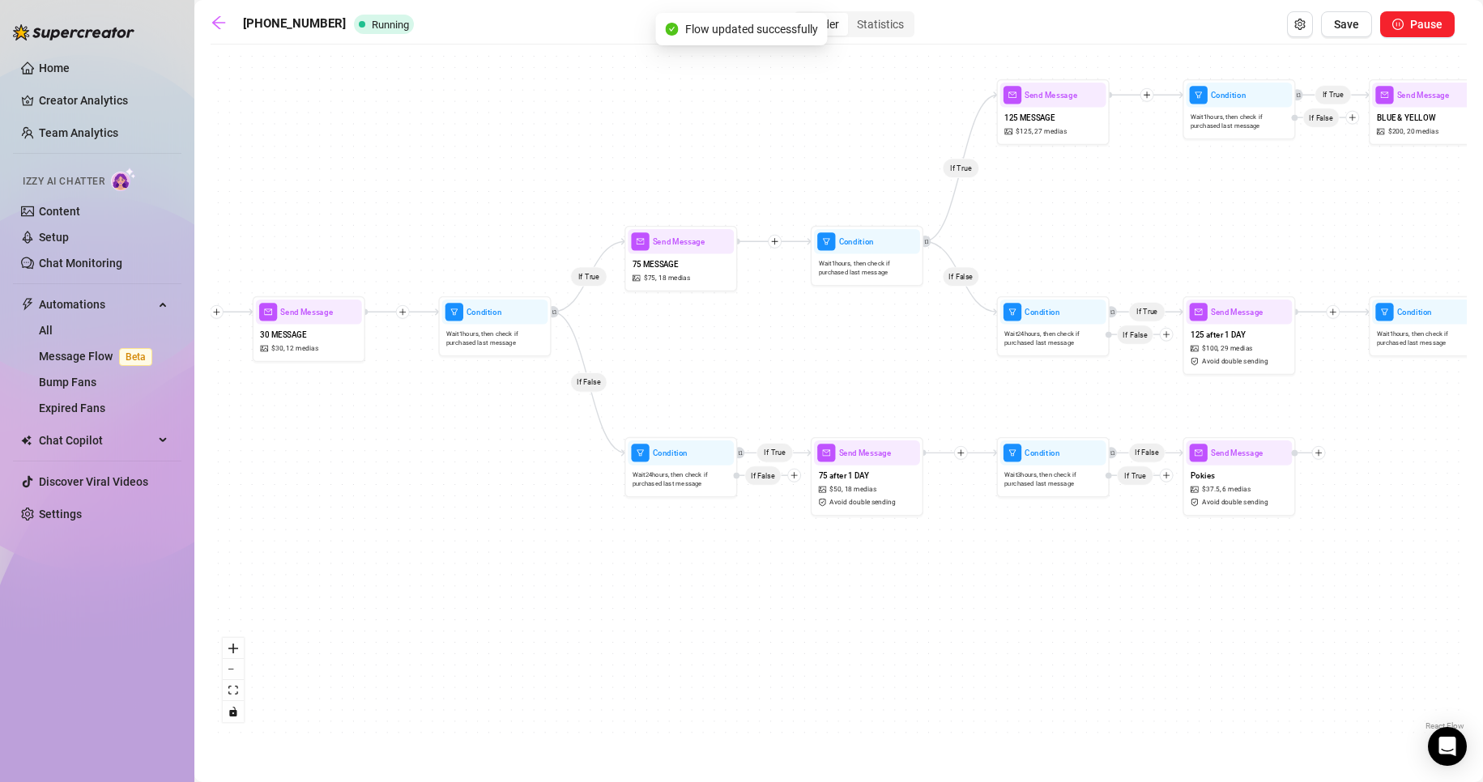
drag, startPoint x: 701, startPoint y: 435, endPoint x: 502, endPoint y: 517, distance: 214.6
click at [502, 517] on div "If True If False If True If False If True If True If True If True If True If Fa…" at bounding box center [839, 394] width 1256 height 682
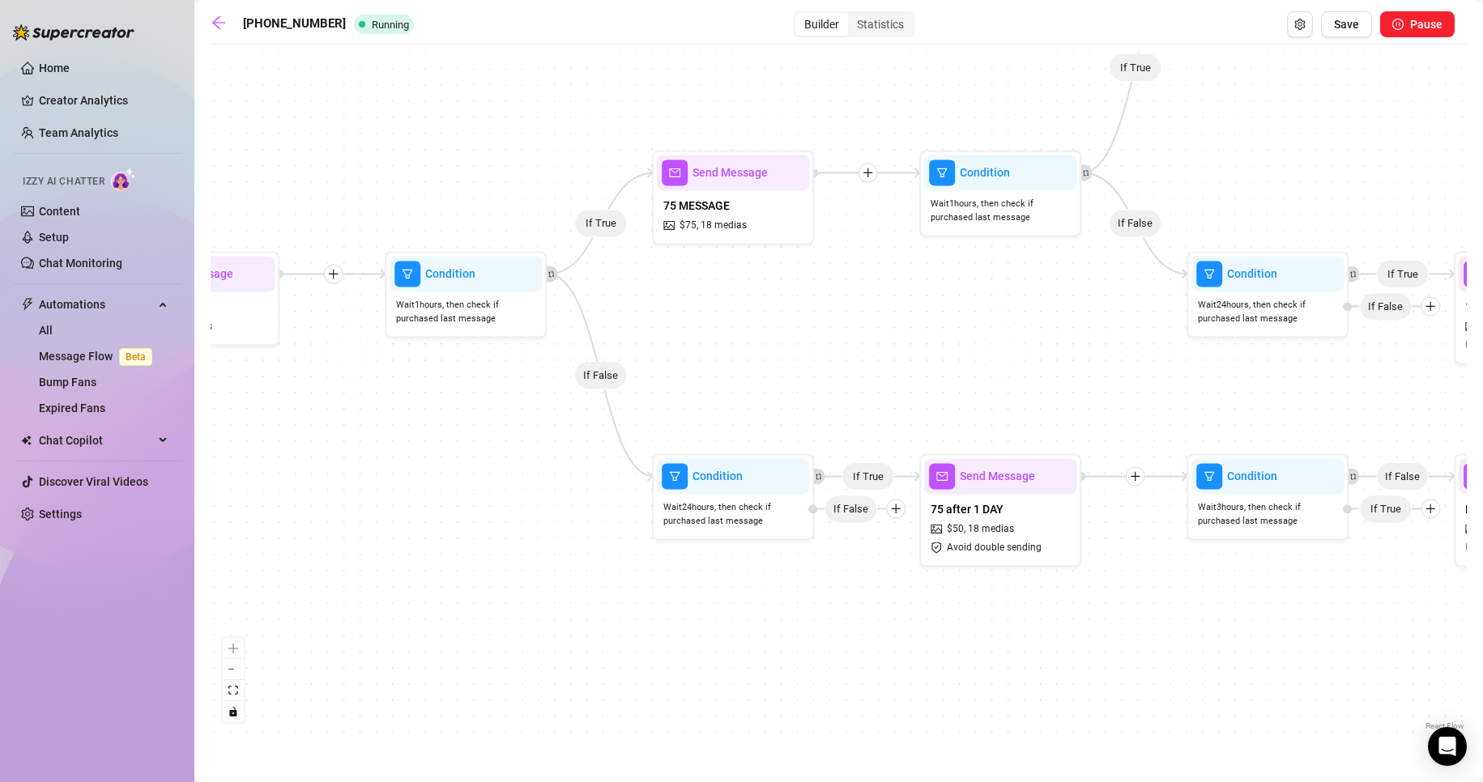
drag, startPoint x: 557, startPoint y: 438, endPoint x: 564, endPoint y: 485, distance: 47.5
click at [564, 485] on div "If True If False If True If False If True If True If True If True If True If Fa…" at bounding box center [839, 394] width 1256 height 682
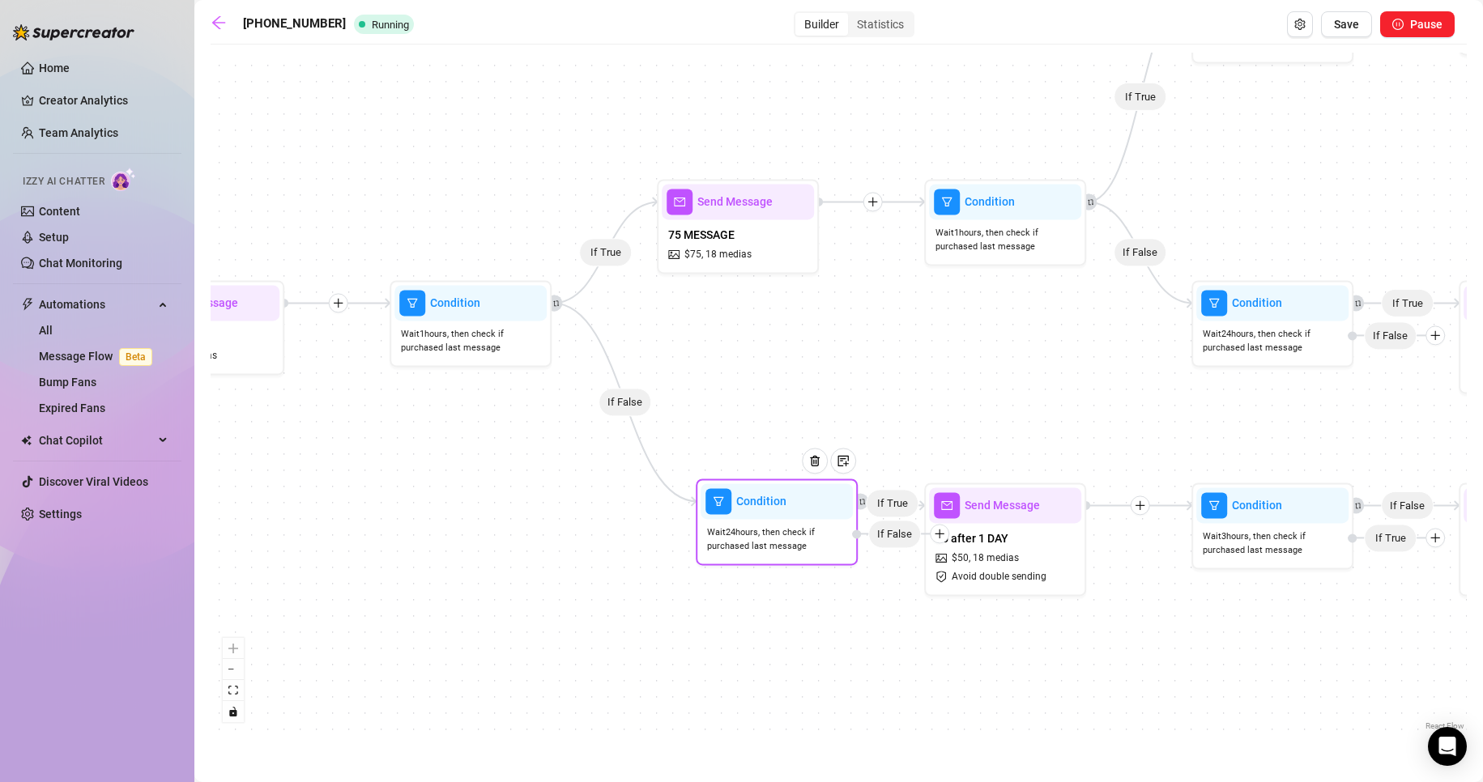
drag, startPoint x: 747, startPoint y: 525, endPoint x: 788, endPoint y: 522, distance: 41.4
click at [788, 522] on div "Wait 24 hours, then check if purchased last message" at bounding box center [777, 539] width 152 height 41
click at [651, 458] on icon "Edge from 5a222047-d8d7-4257-9c63-e57d31df2043 to 5664bf0b-f5e7-4aec-805d-c2c22…" at bounding box center [624, 402] width 145 height 198
click at [624, 400] on icon "Edge from 5a222047-d8d7-4257-9c63-e57d31df2043 to 5664bf0b-f5e7-4aec-805d-c2c22…" at bounding box center [624, 402] width 145 height 198
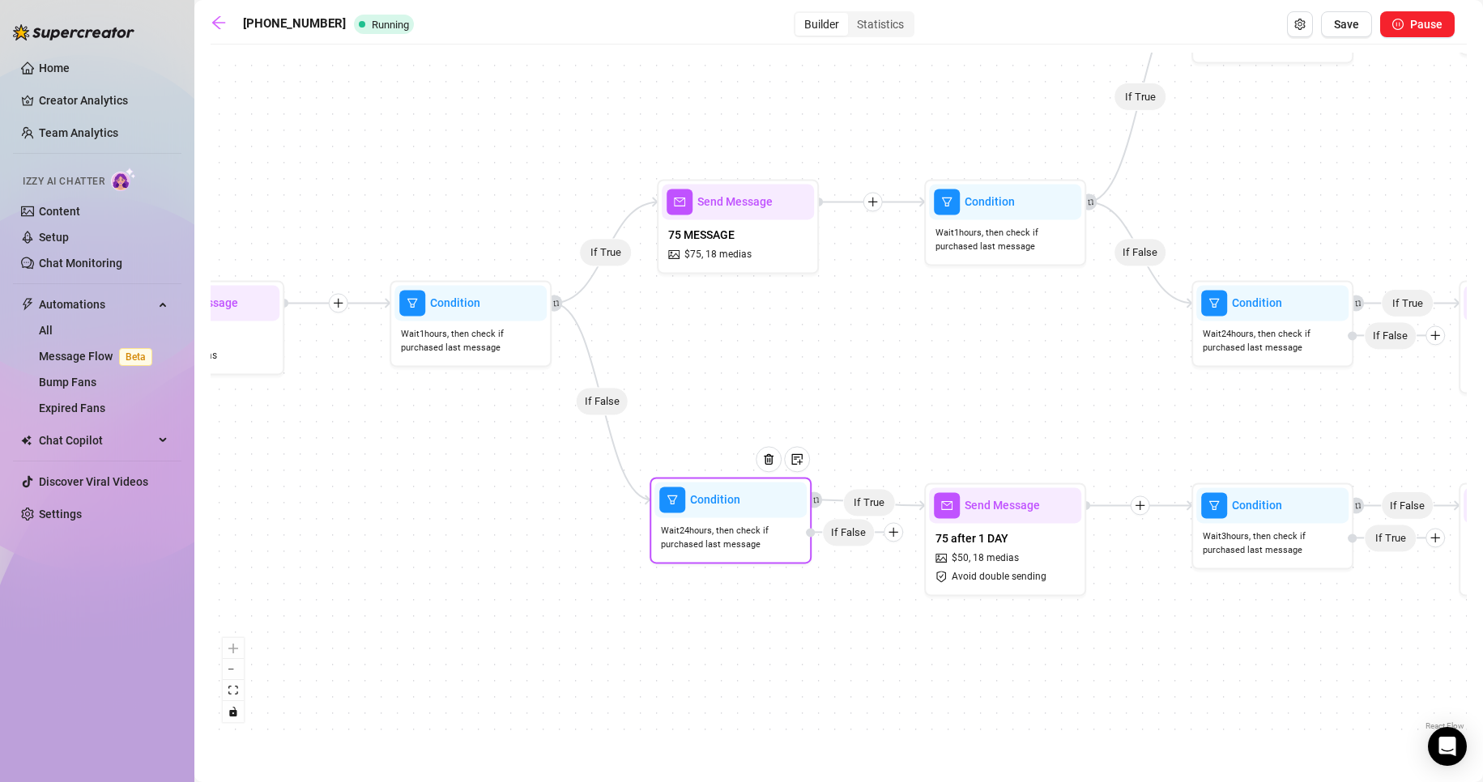
drag, startPoint x: 757, startPoint y: 532, endPoint x: 769, endPoint y: 524, distance: 14.6
click at [757, 530] on span "Wait 24 hours, then check if purchased last message" at bounding box center [730, 538] width 139 height 28
click at [1346, 32] on button "Save" at bounding box center [1346, 24] width 51 height 26
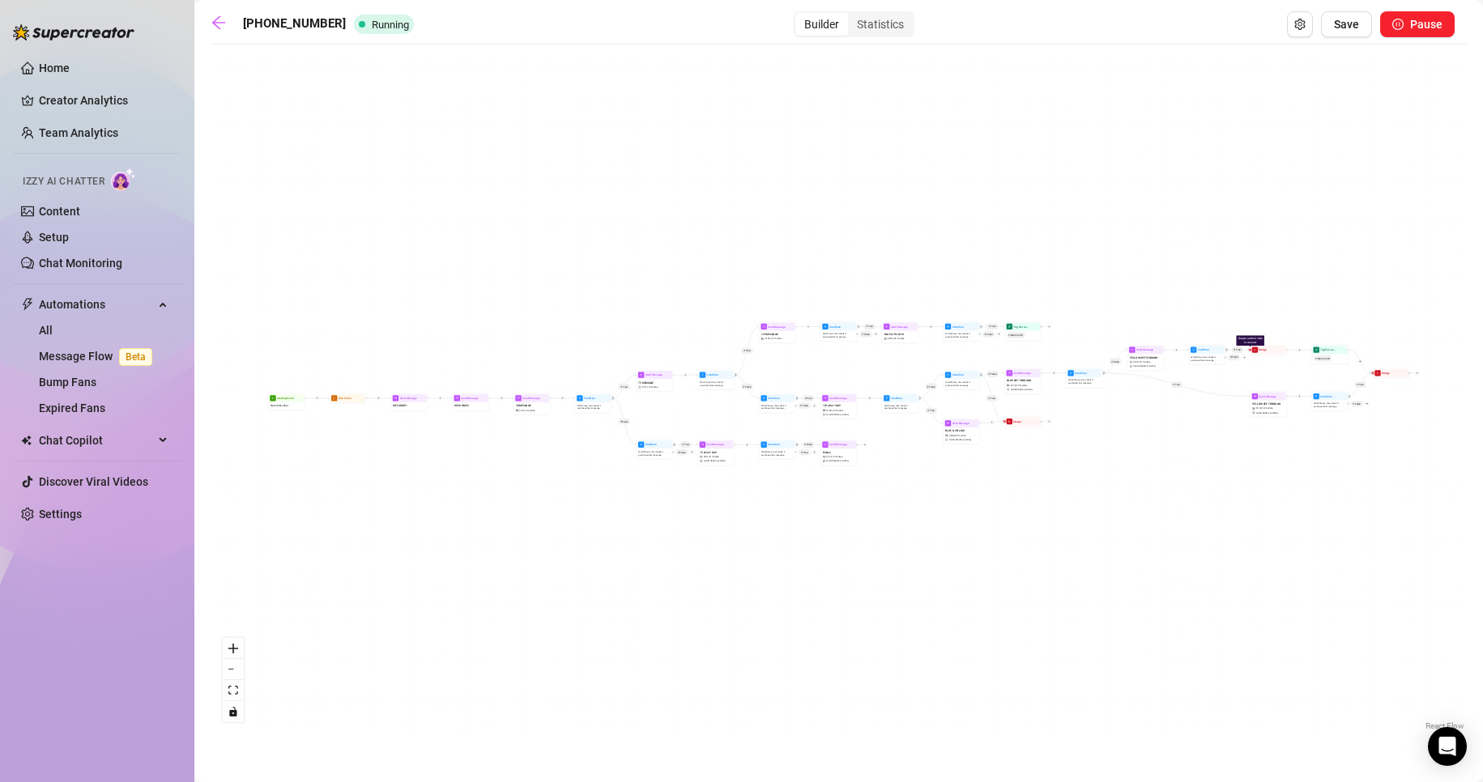
click at [671, 91] on div "If True If False If True If False If True If True If True If True If True If Fa…" at bounding box center [839, 394] width 1256 height 682
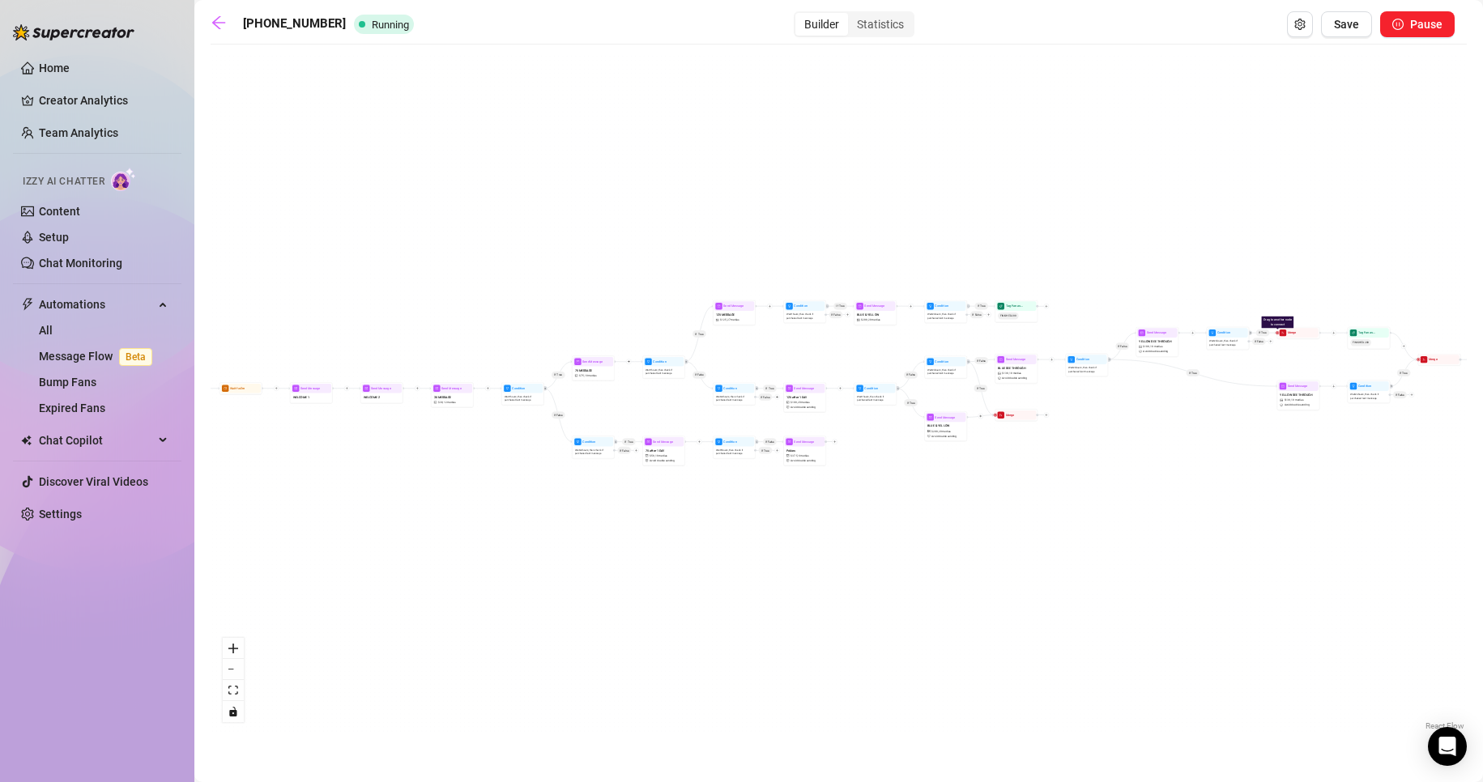
drag, startPoint x: 1147, startPoint y: 491, endPoint x: 1157, endPoint y: 497, distance: 12.4
click at [1157, 497] on div "If True If False If True If False If True If True If True If True If True If Fa…" at bounding box center [839, 394] width 1256 height 682
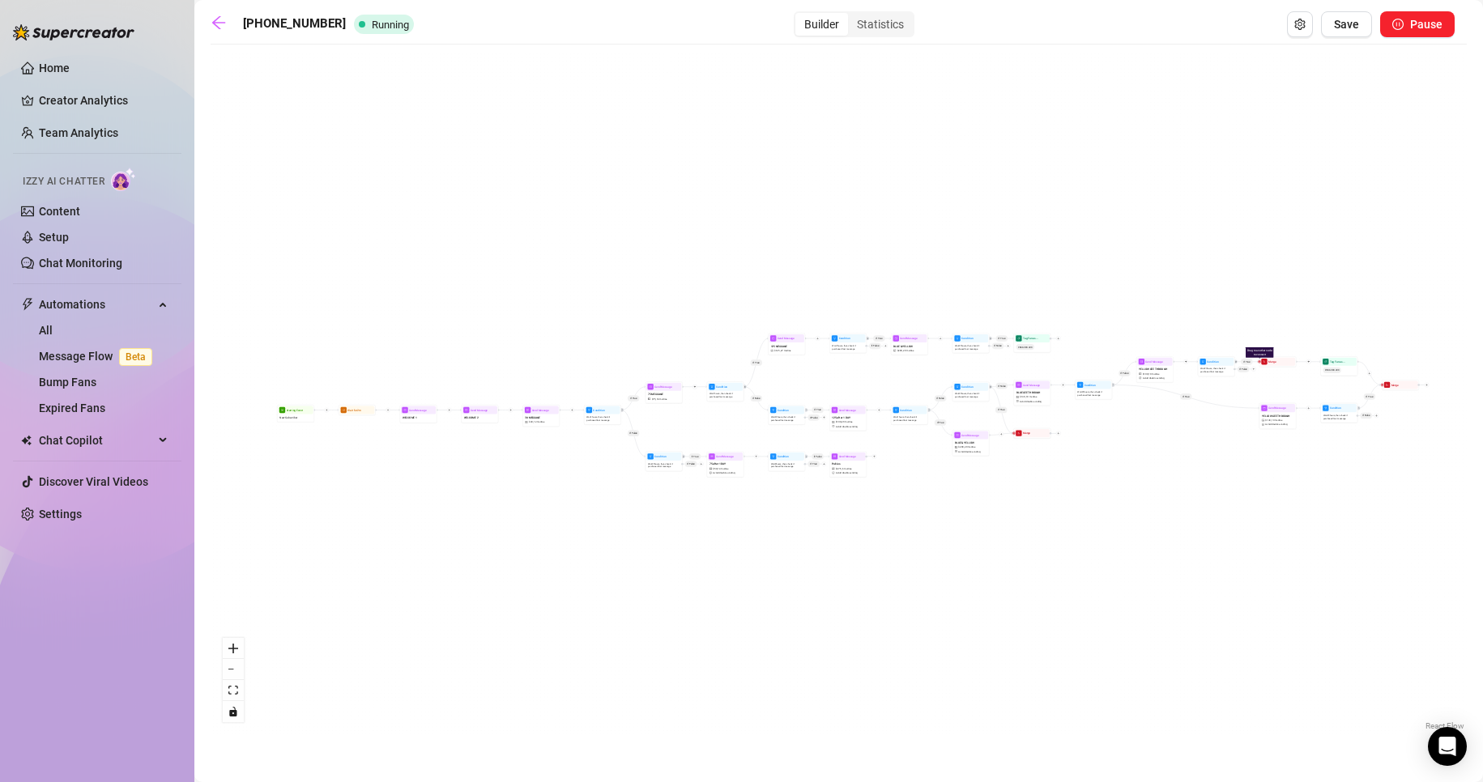
drag, startPoint x: 1157, startPoint y: 497, endPoint x: 1150, endPoint y: 501, distance: 8.3
click at [1150, 501] on div "If True If False If True If False If True If True If True If True If True If Fa…" at bounding box center [839, 394] width 1256 height 682
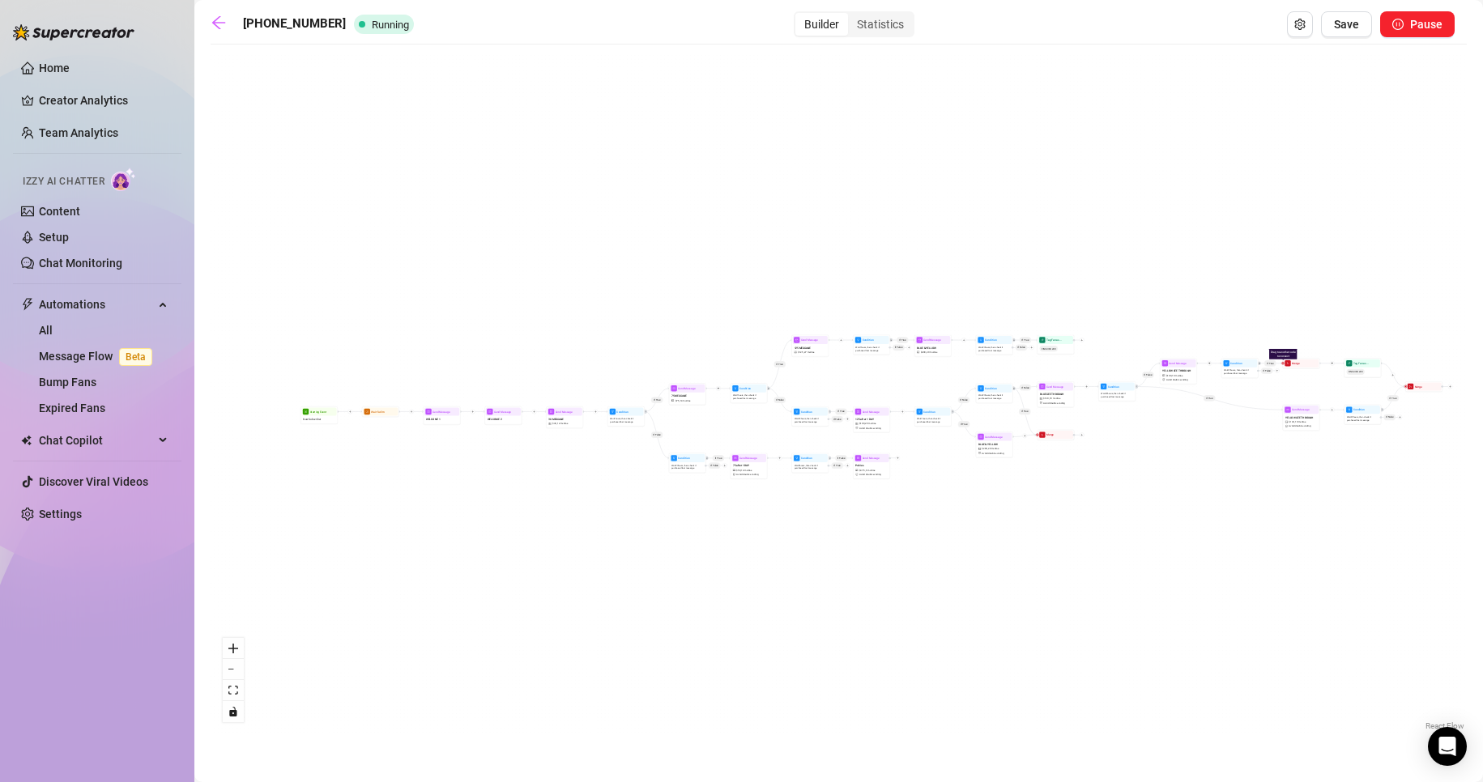
drag, startPoint x: 1128, startPoint y: 509, endPoint x: 1142, endPoint y: 507, distance: 13.9
click at [1142, 507] on div "If True If False If True If False If True If True If True If True If True If Fa…" at bounding box center [839, 394] width 1256 height 682
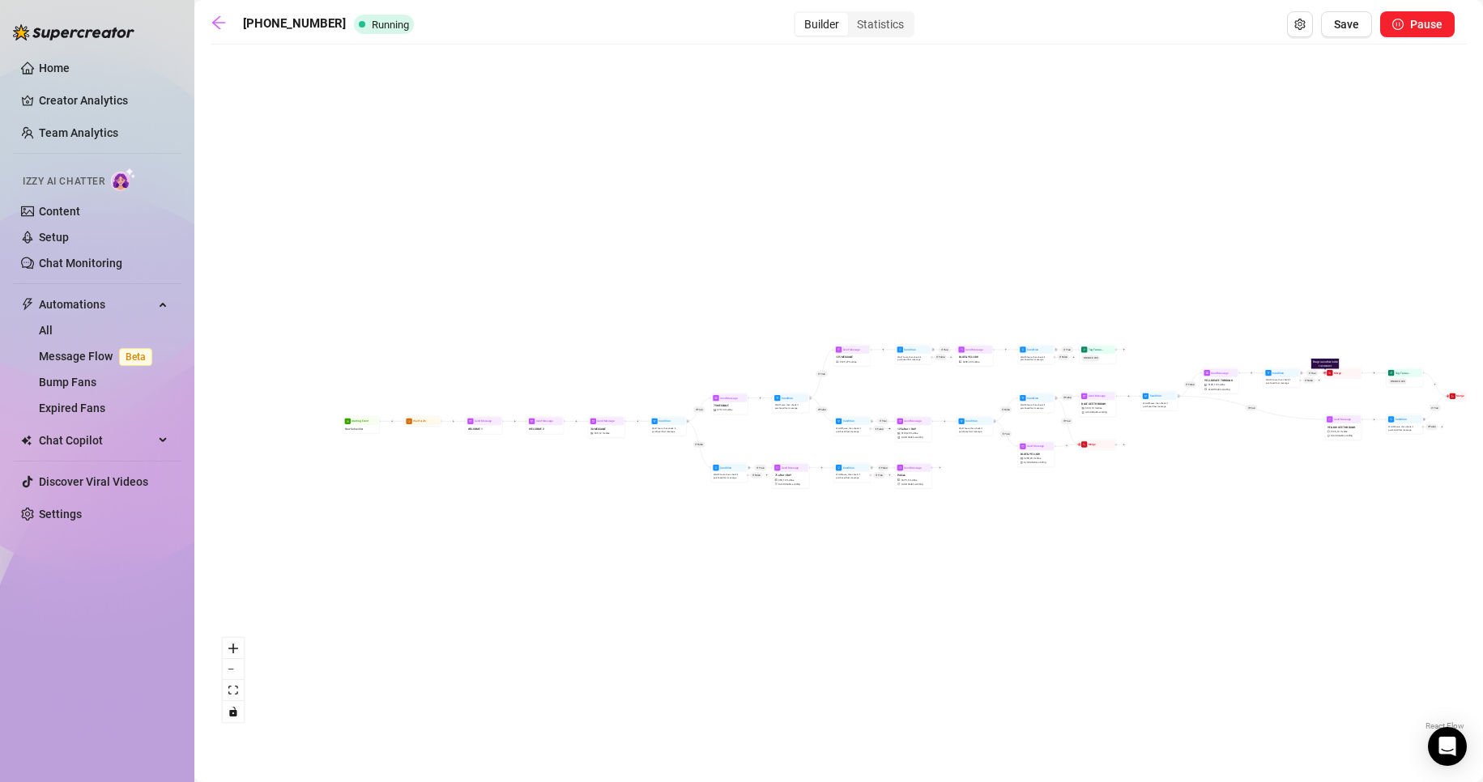
drag, startPoint x: 1144, startPoint y: 507, endPoint x: 1178, endPoint y: 516, distance: 34.4
click at [1178, 516] on div "If True If False If True If False If True If True If True If True If True If Fa…" at bounding box center [839, 394] width 1256 height 682
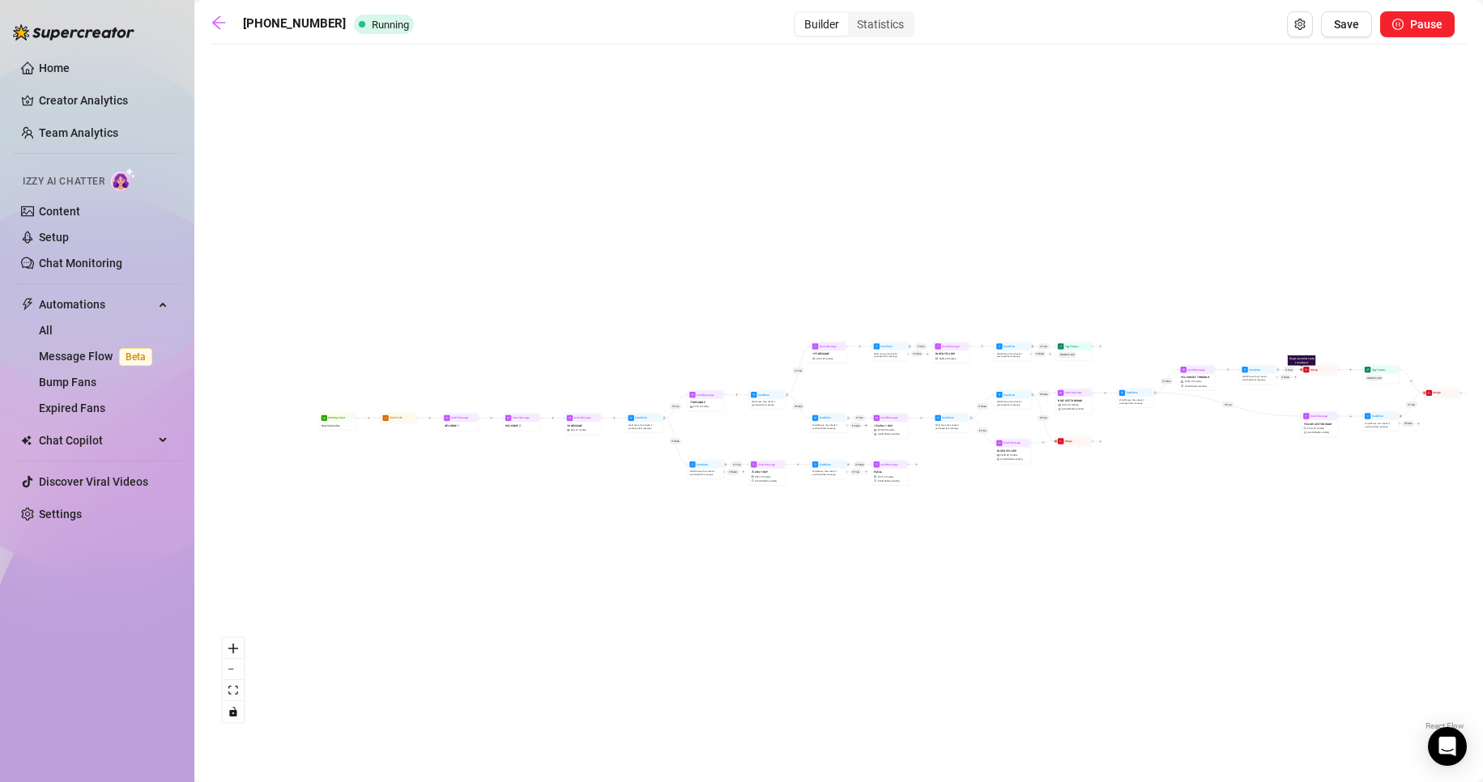
drag, startPoint x: 1164, startPoint y: 509, endPoint x: 1140, endPoint y: 506, distance: 23.7
click at [1140, 506] on div "If True If False If True If False If True If True If True If True If True If Fa…" at bounding box center [839, 394] width 1256 height 682
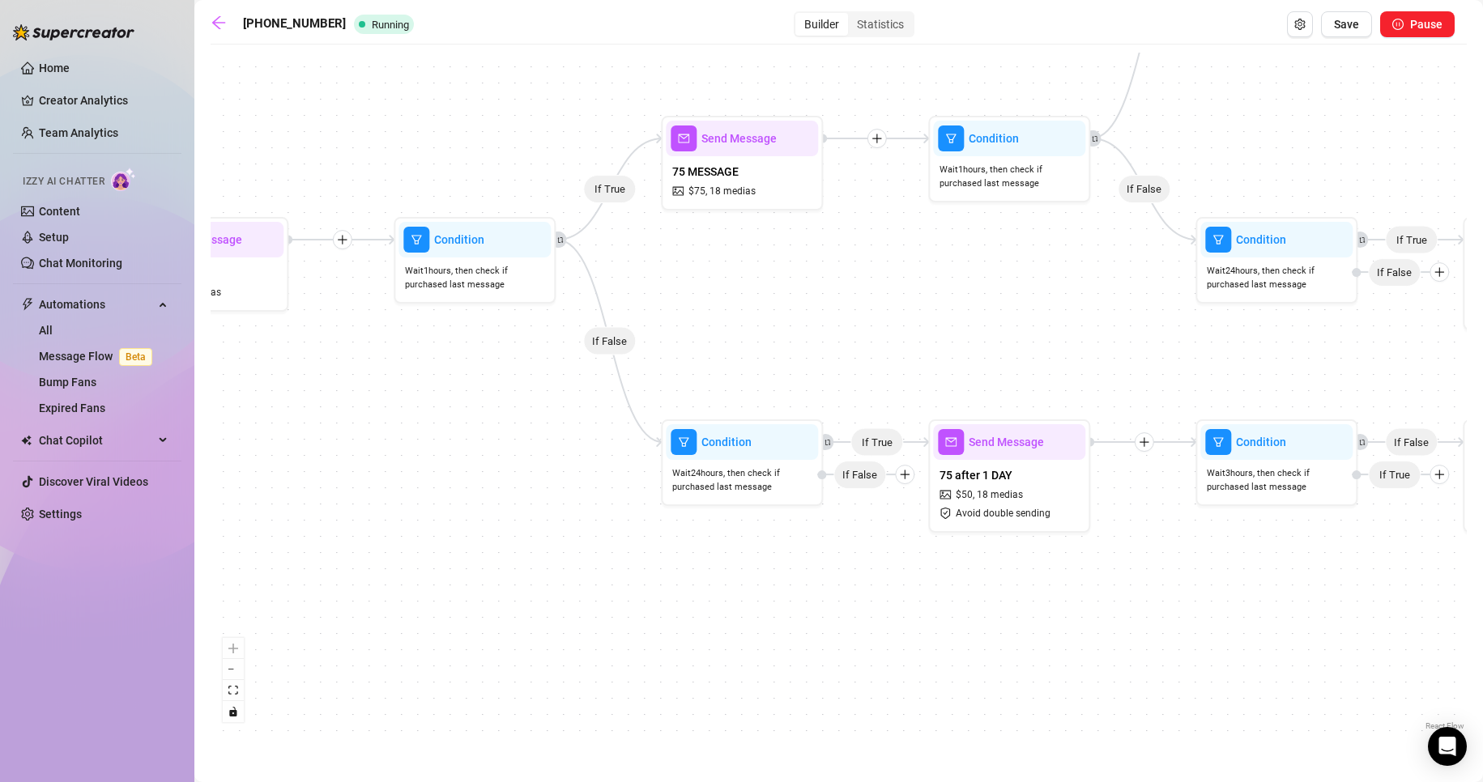
drag, startPoint x: 706, startPoint y: 453, endPoint x: 422, endPoint y: 432, distance: 285.0
click at [417, 432] on div "If True If False If True If False If True If True If True If True If True If Fa…" at bounding box center [839, 394] width 1256 height 682
click at [1356, 30] on span "Save" at bounding box center [1346, 24] width 25 height 13
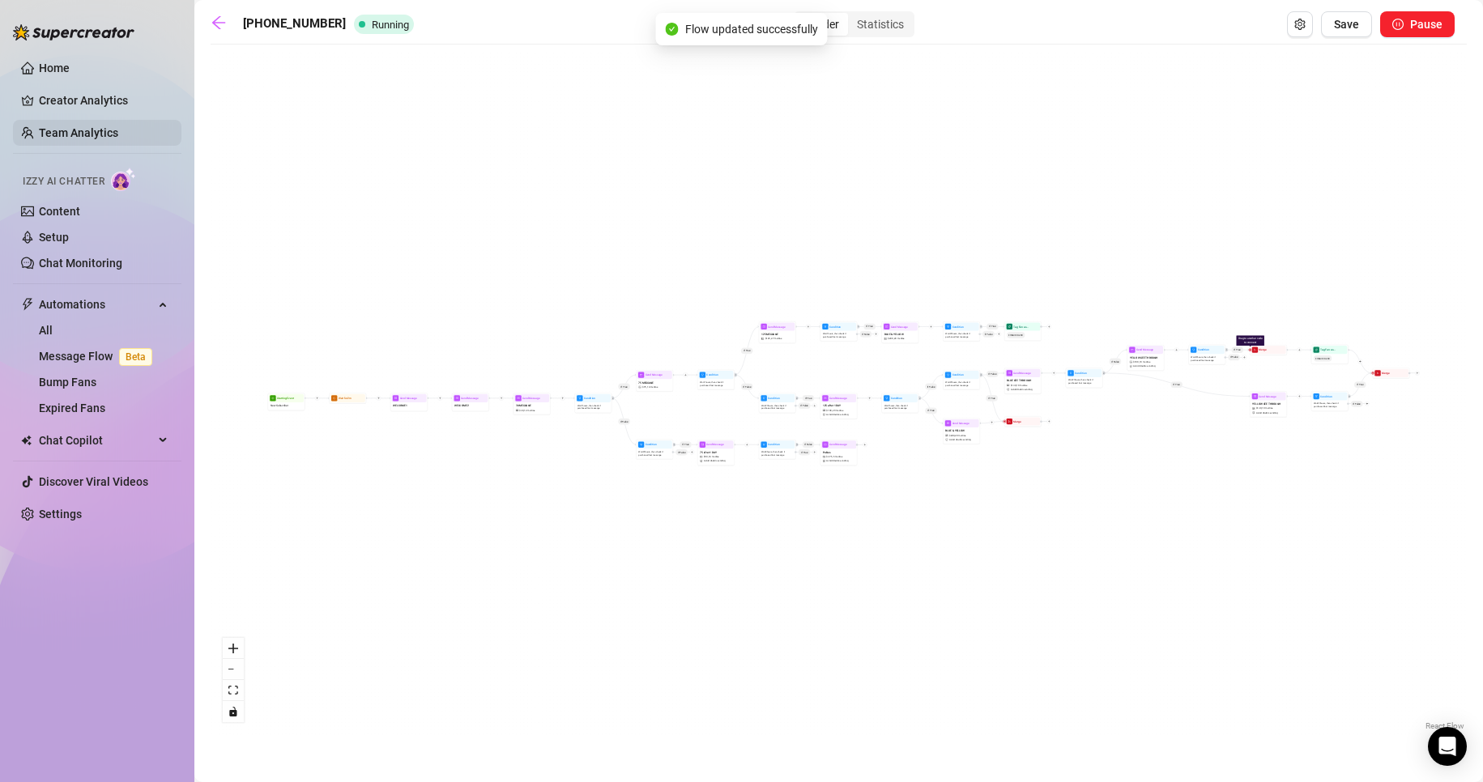
click at [81, 126] on link "Team Analytics" at bounding box center [78, 132] width 79 height 13
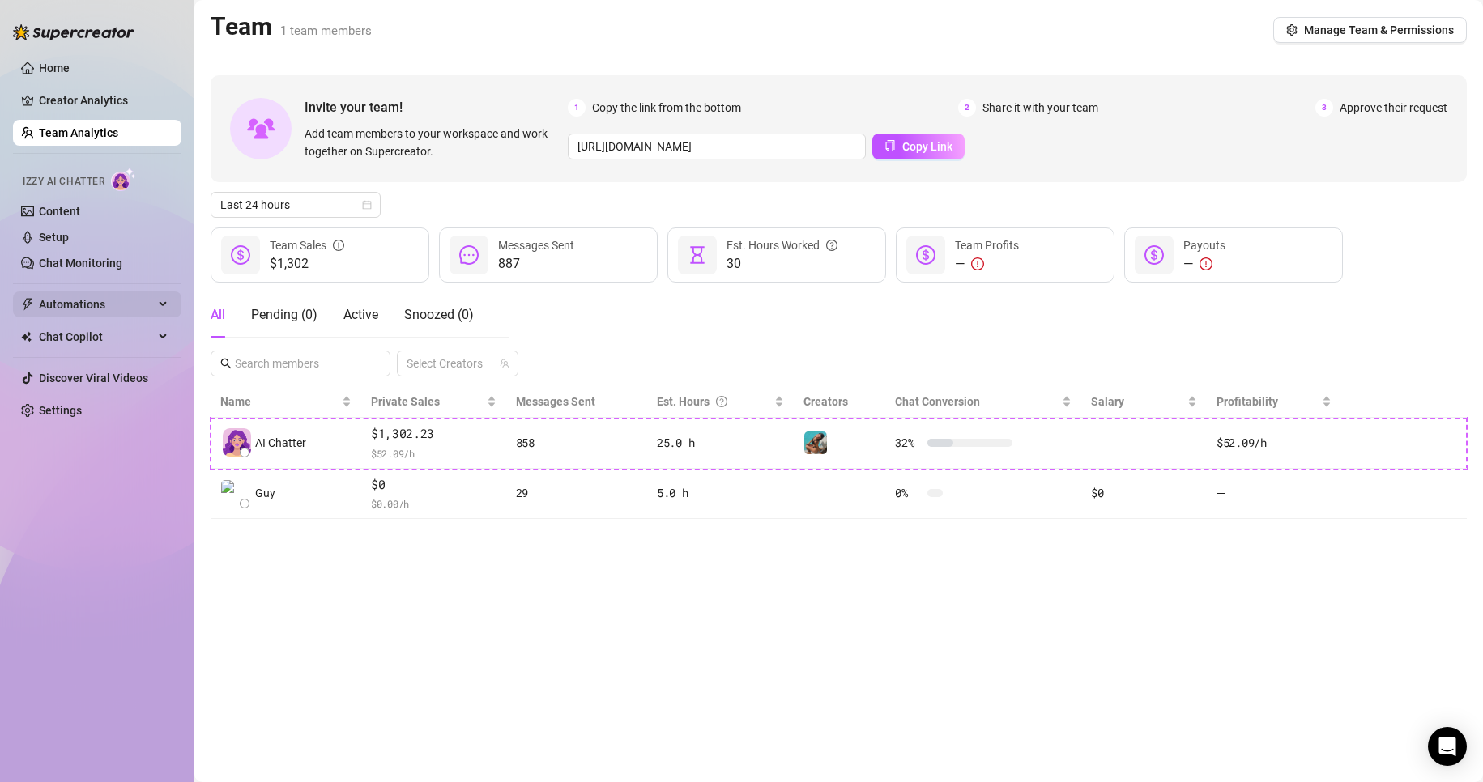
click at [139, 301] on span "Automations" at bounding box center [96, 305] width 115 height 26
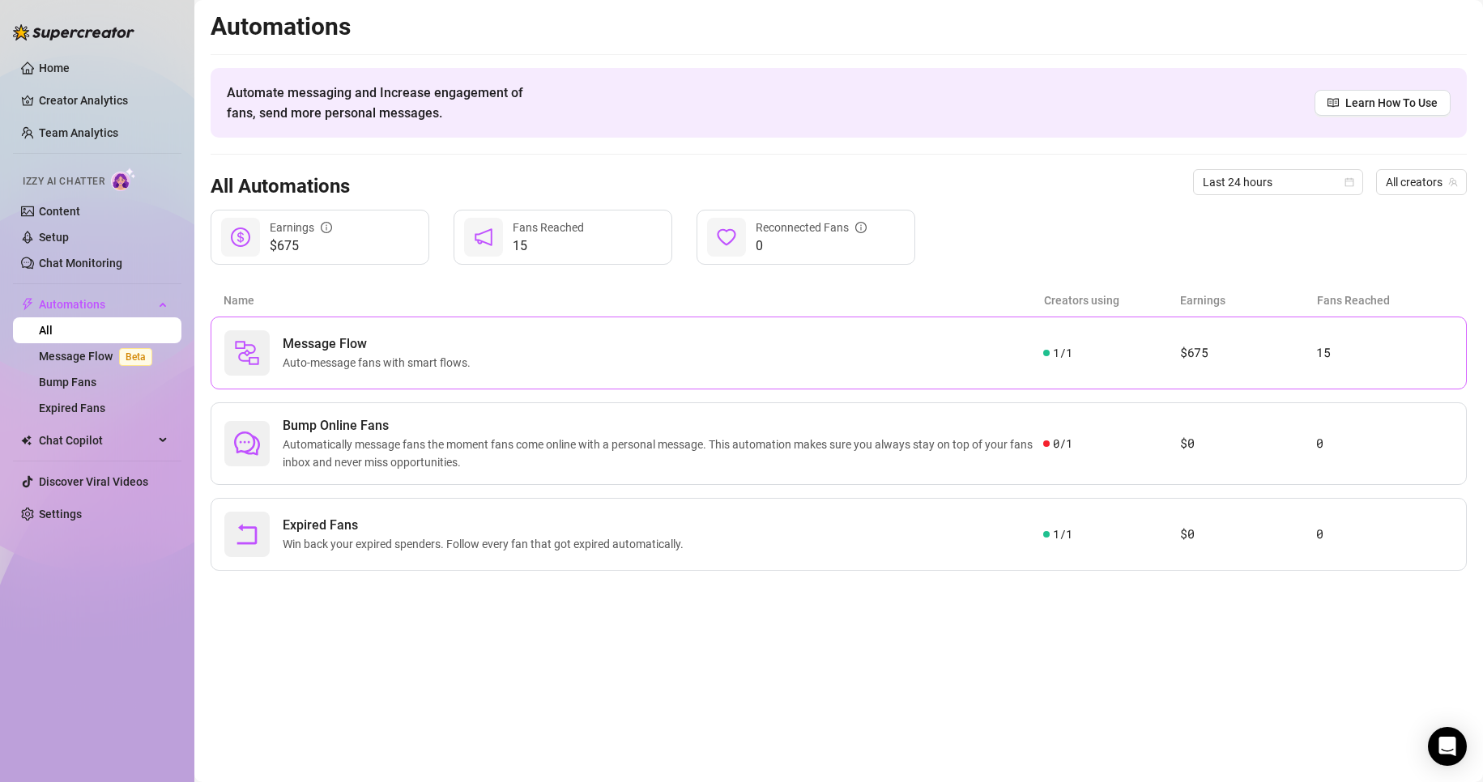
click at [296, 343] on span "Message Flow" at bounding box center [380, 343] width 194 height 19
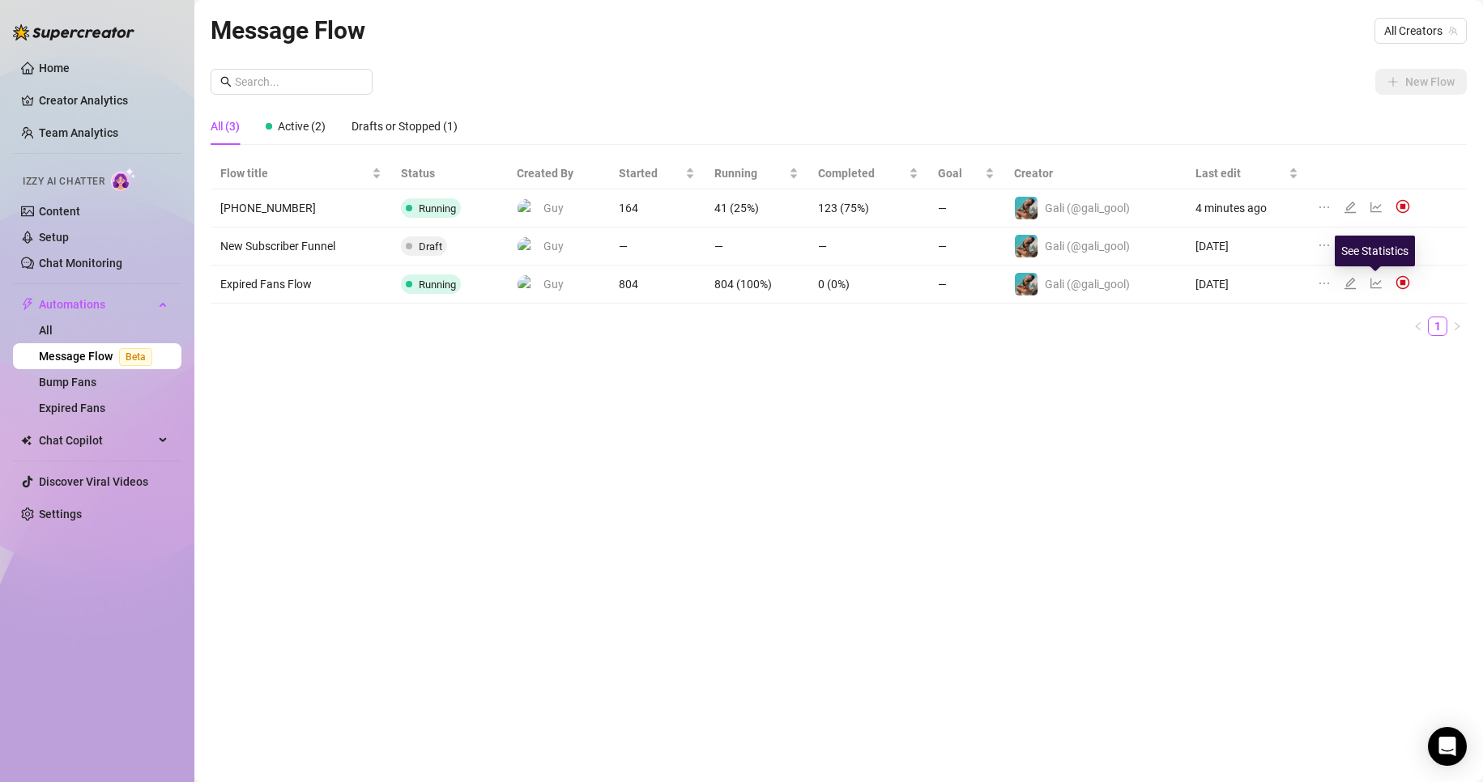
click at [1369, 277] on icon "line-chart" at bounding box center [1375, 283] width 13 height 13
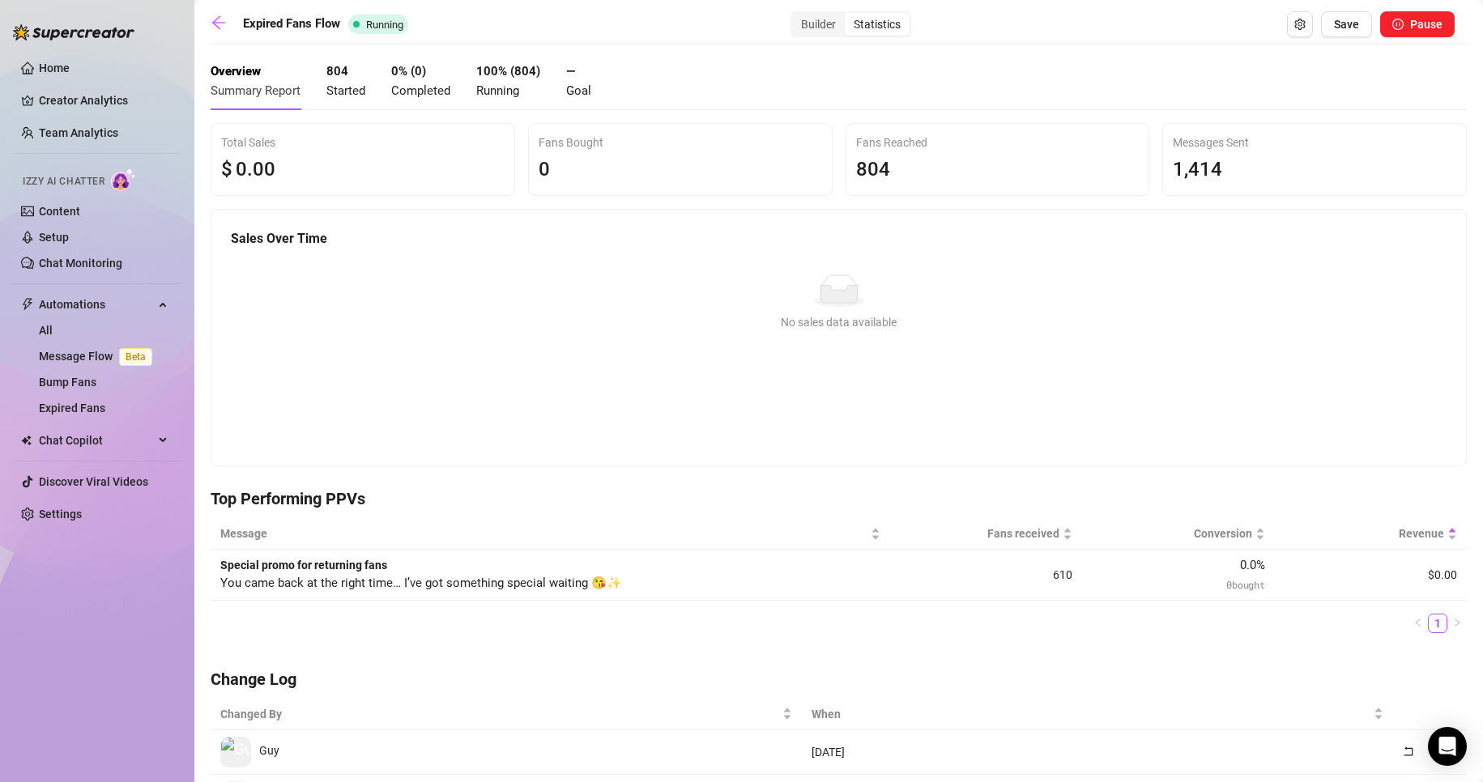
click at [773, 564] on td "Special promo for returning fans You came back at the right time… I’ve got some…" at bounding box center [550, 575] width 679 height 51
click at [1294, 22] on icon "setting" at bounding box center [1299, 24] width 11 height 11
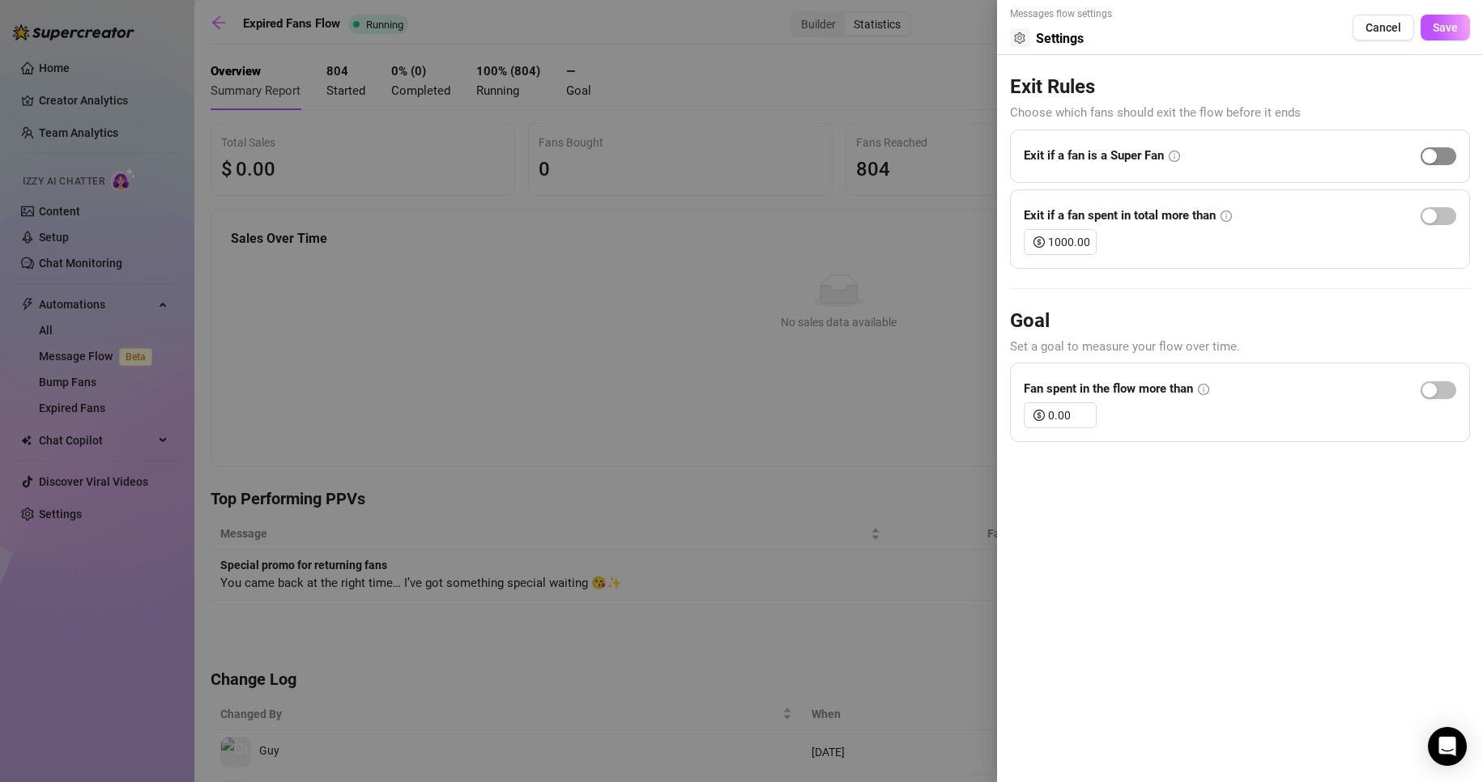
click at [1442, 153] on span "button" at bounding box center [1439, 156] width 36 height 18
click at [1442, 152] on div "button" at bounding box center [1447, 156] width 15 height 15
click at [1442, 215] on span "button" at bounding box center [1439, 216] width 36 height 18
click at [1446, 211] on div "button" at bounding box center [1447, 216] width 15 height 15
click at [731, 366] on div at bounding box center [741, 391] width 1483 height 782
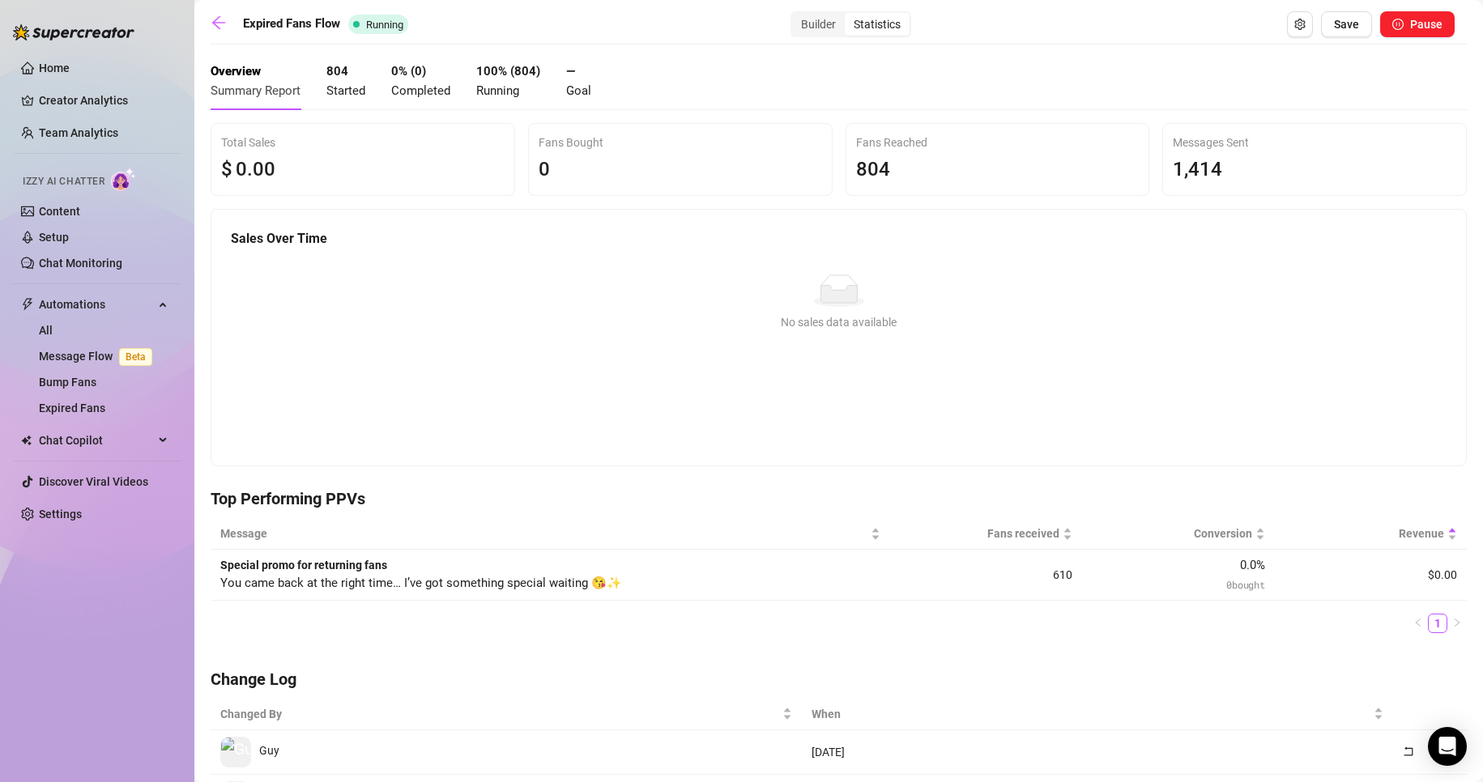
click at [484, 87] on span "Running" at bounding box center [497, 90] width 43 height 15
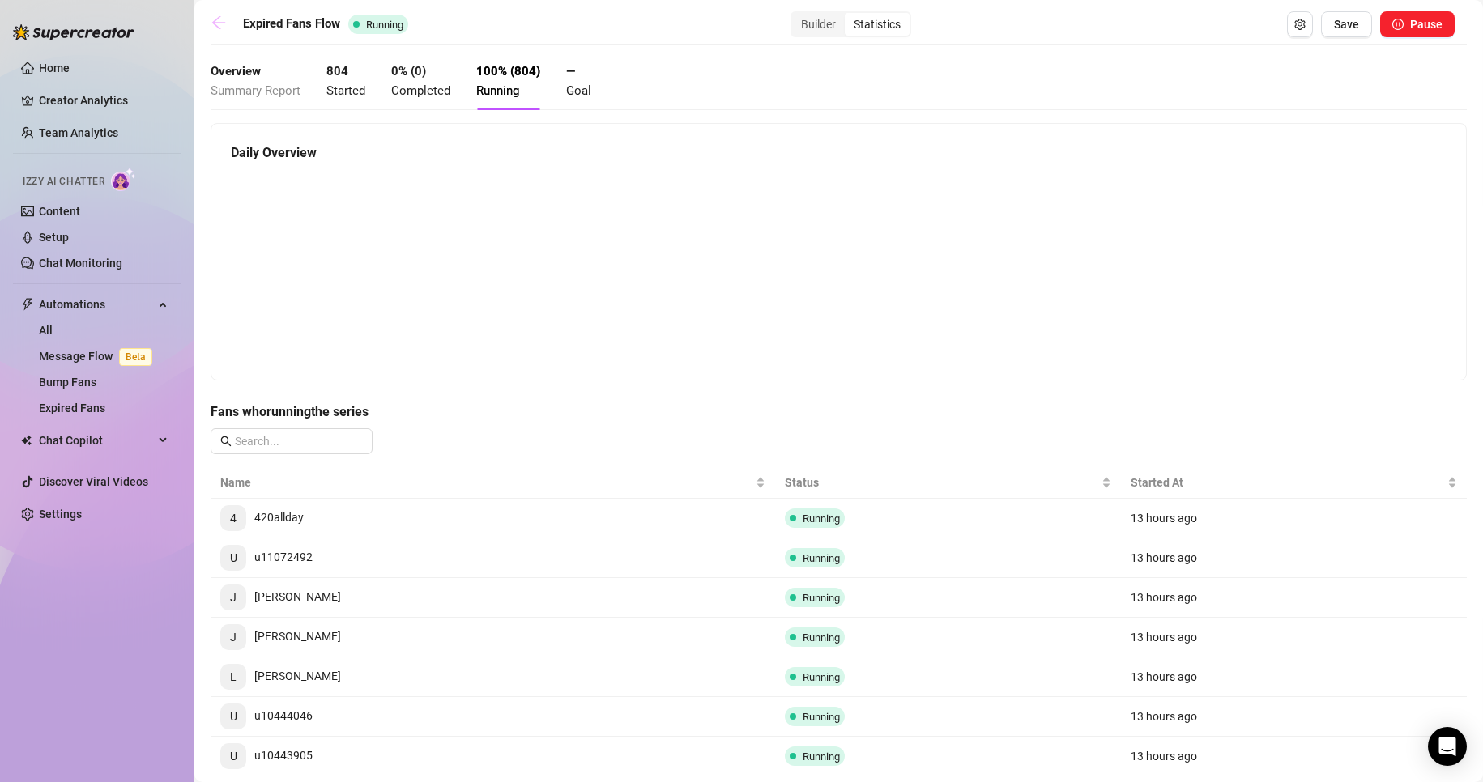
click at [224, 28] on icon "arrow-left" at bounding box center [219, 23] width 16 height 16
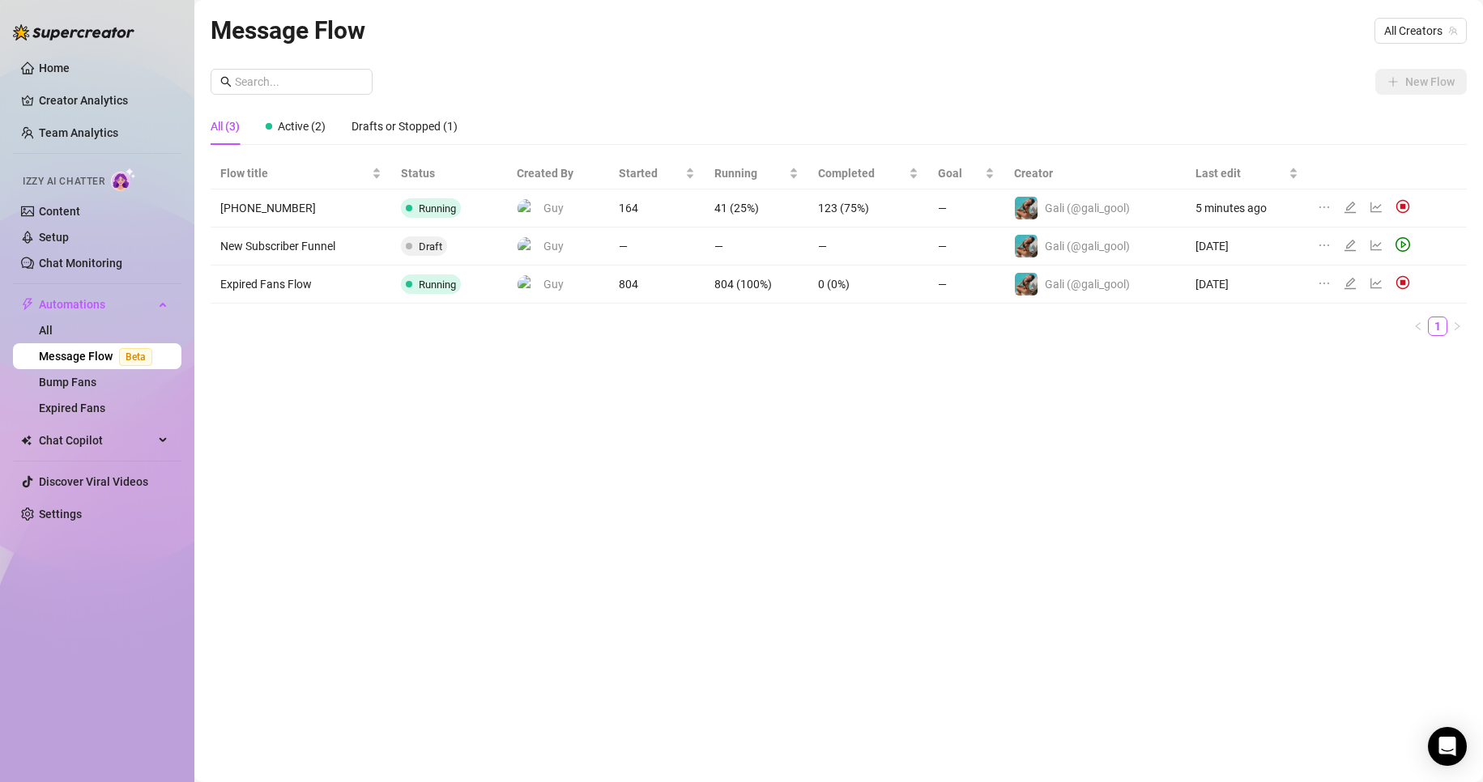
click at [1368, 278] on div at bounding box center [1367, 284] width 99 height 18
click at [1350, 287] on icon "edit" at bounding box center [1350, 283] width 13 height 13
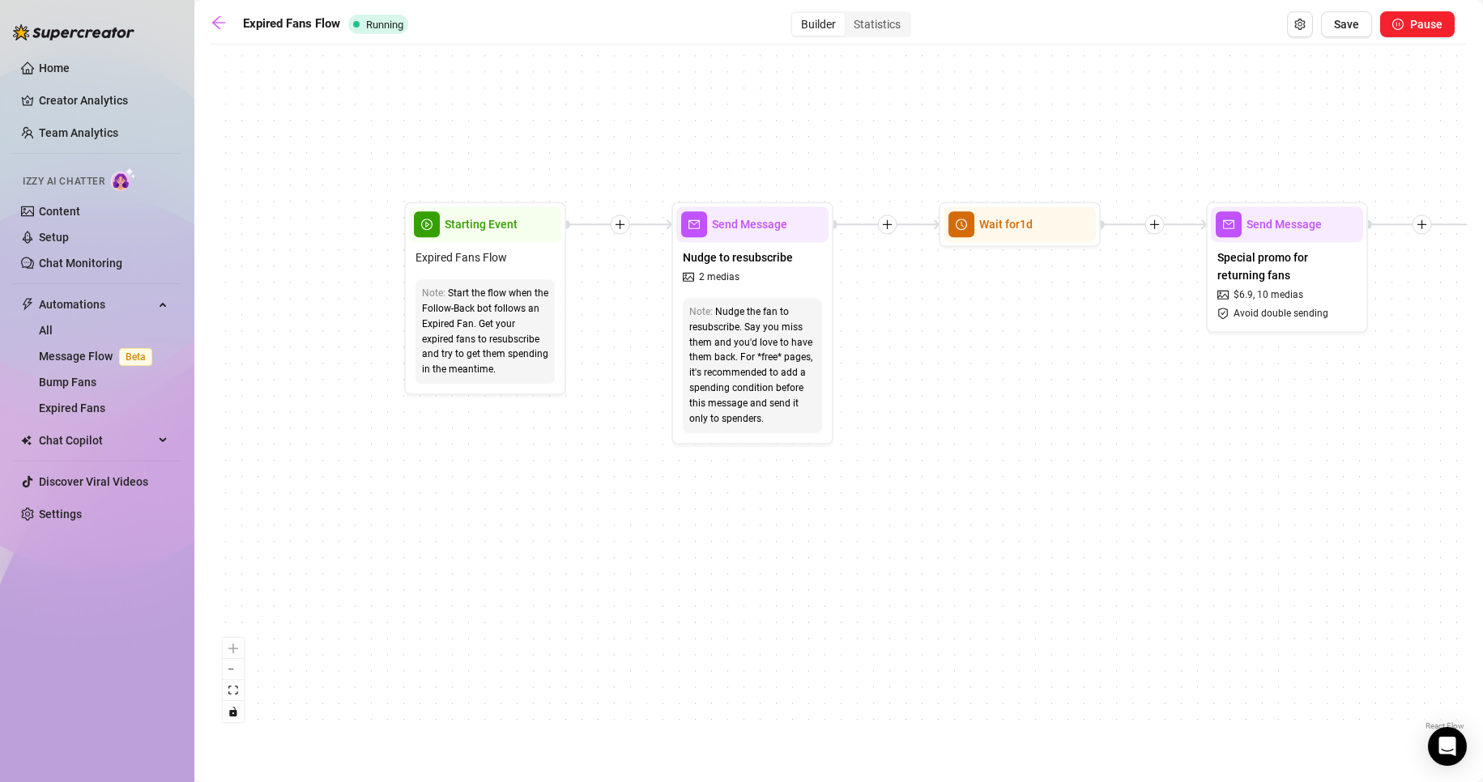
drag, startPoint x: 428, startPoint y: 460, endPoint x: 638, endPoint y: 585, distance: 244.7
click at [638, 585] on div "If True If False Wait for 2d Merge Send Message Follow up PPV 38 medias Avoid d…" at bounding box center [839, 394] width 1256 height 682
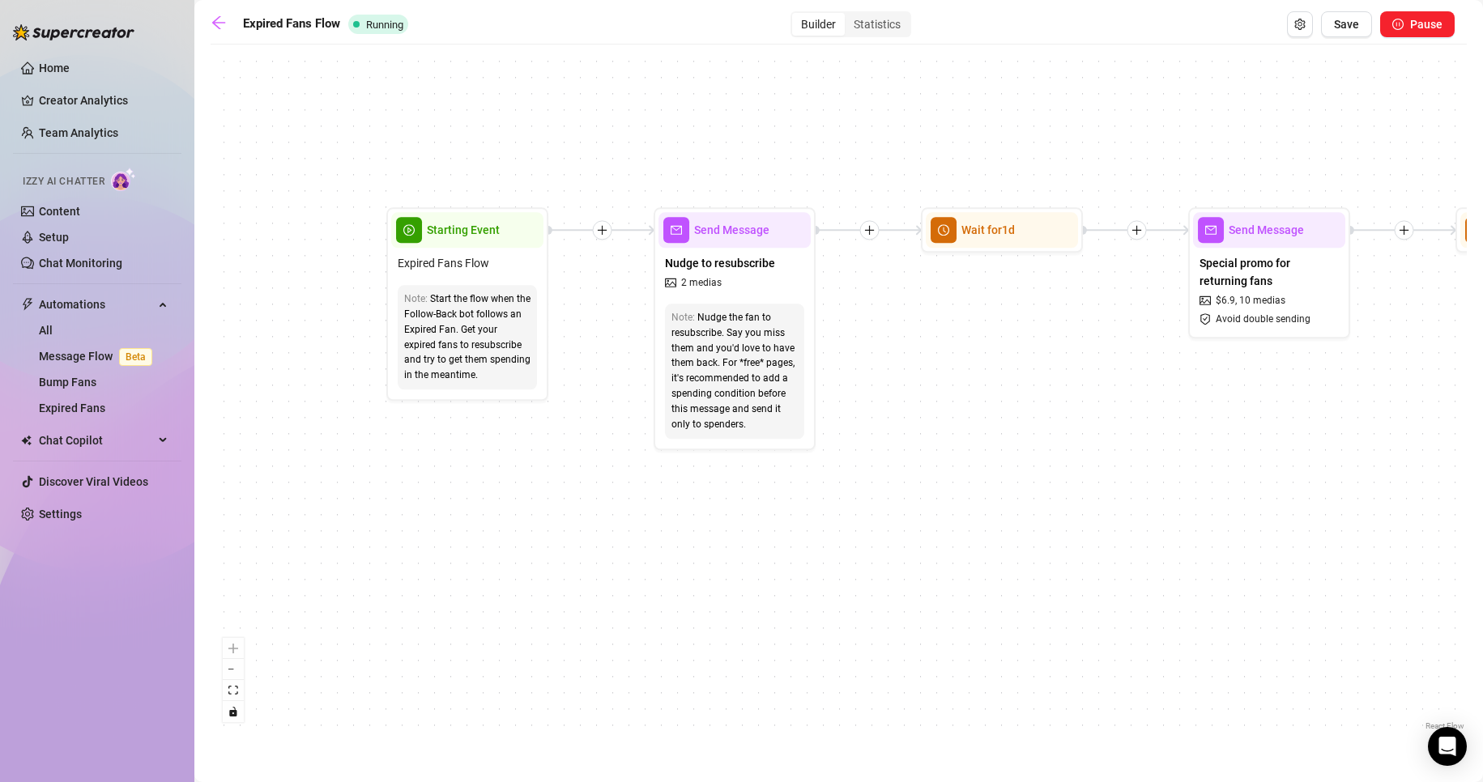
drag, startPoint x: 1039, startPoint y: 526, endPoint x: 556, endPoint y: 531, distance: 483.5
click at [556, 531] on div "If True If False Wait for 2d Merge Send Message Follow up PPV 38 medias Avoid d…" at bounding box center [839, 394] width 1256 height 682
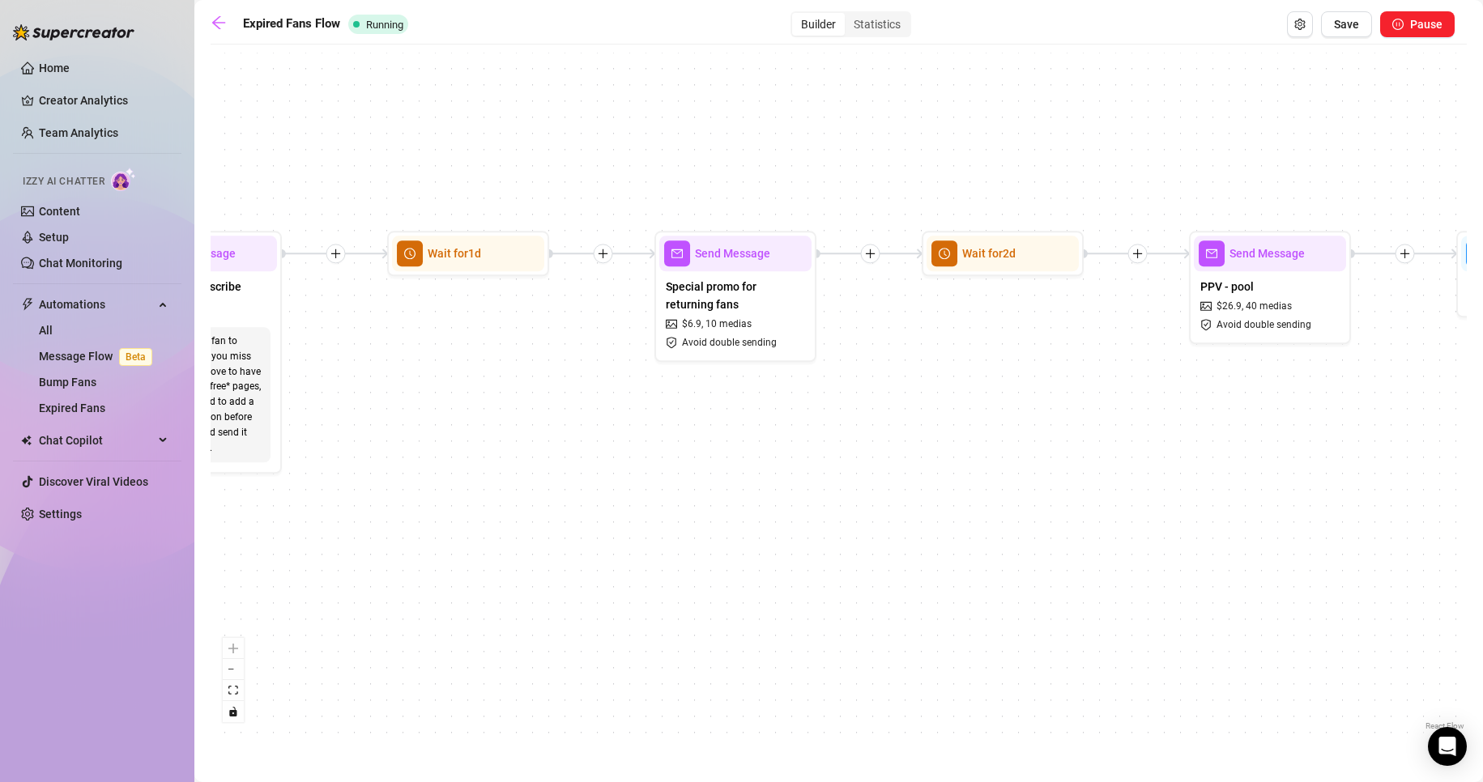
drag, startPoint x: 987, startPoint y: 402, endPoint x: 943, endPoint y: 419, distance: 47.7
click at [943, 419] on div "If True If False Wait for 2d Merge Send Message Follow up PPV 38 medias Avoid d…" at bounding box center [839, 394] width 1256 height 682
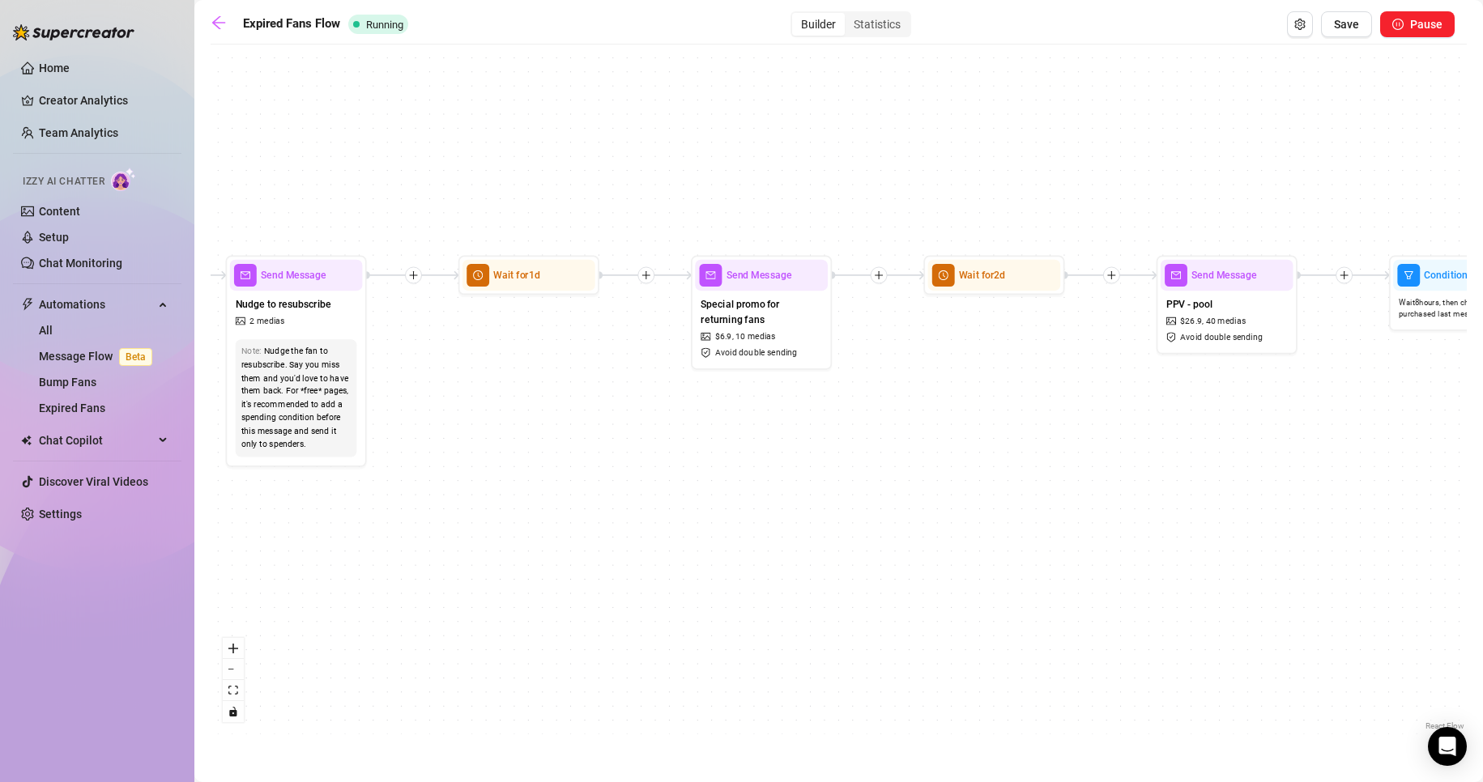
drag, startPoint x: 482, startPoint y: 473, endPoint x: 668, endPoint y: 474, distance: 186.3
click at [668, 474] on div "If True If False Wait for 2d Merge Send Message Follow up PPV 38 medias Avoid d…" at bounding box center [839, 394] width 1256 height 682
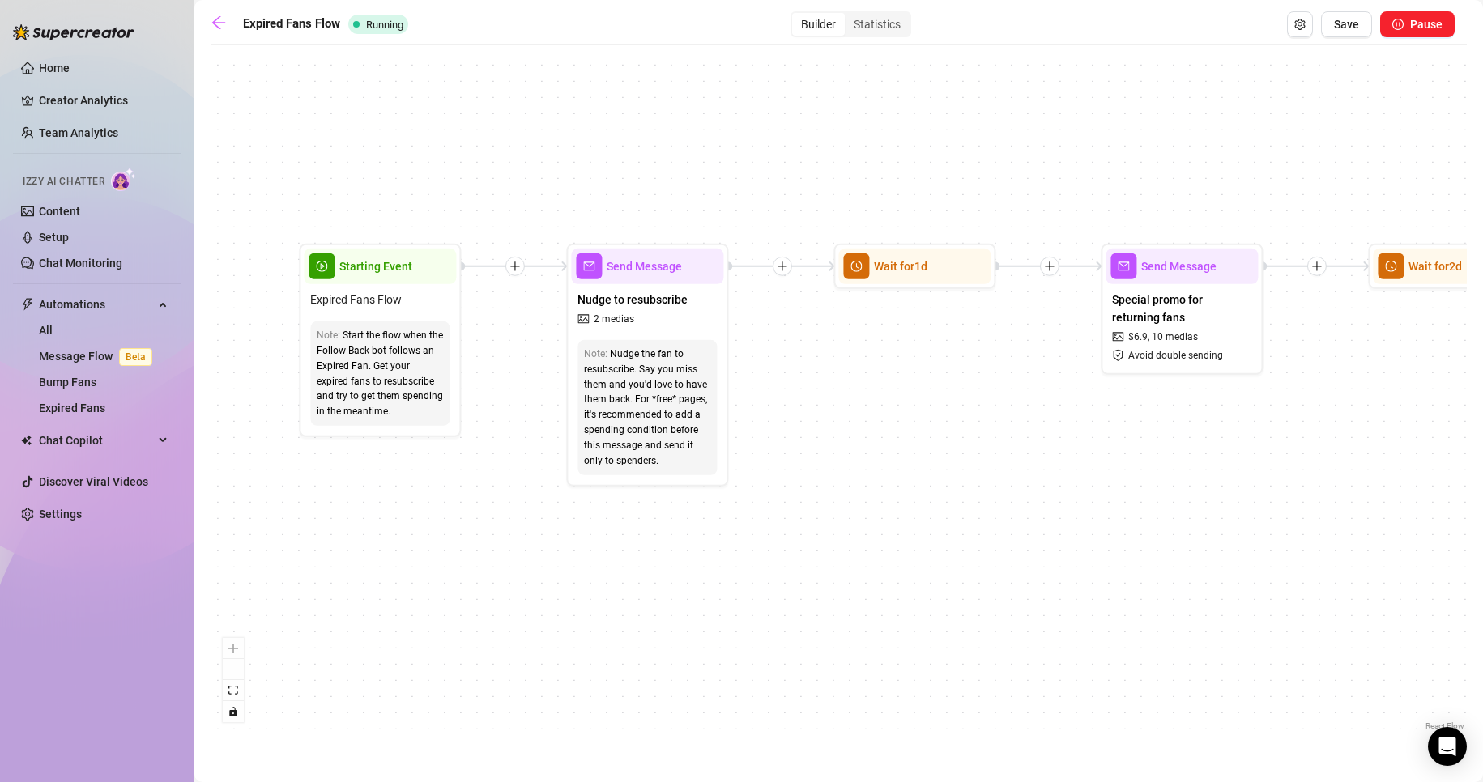
drag, startPoint x: 443, startPoint y: 441, endPoint x: 496, endPoint y: 454, distance: 54.0
click at [496, 454] on div "If True If False Wait for 2d Merge Send Message Follow up PPV 38 medias Avoid d…" at bounding box center [839, 394] width 1256 height 682
click at [607, 304] on span "Nudge to resubscribe" at bounding box center [632, 300] width 110 height 18
type textarea "I’ve been missing you… resubscribe and let’s pick up where we left off 😘💌"
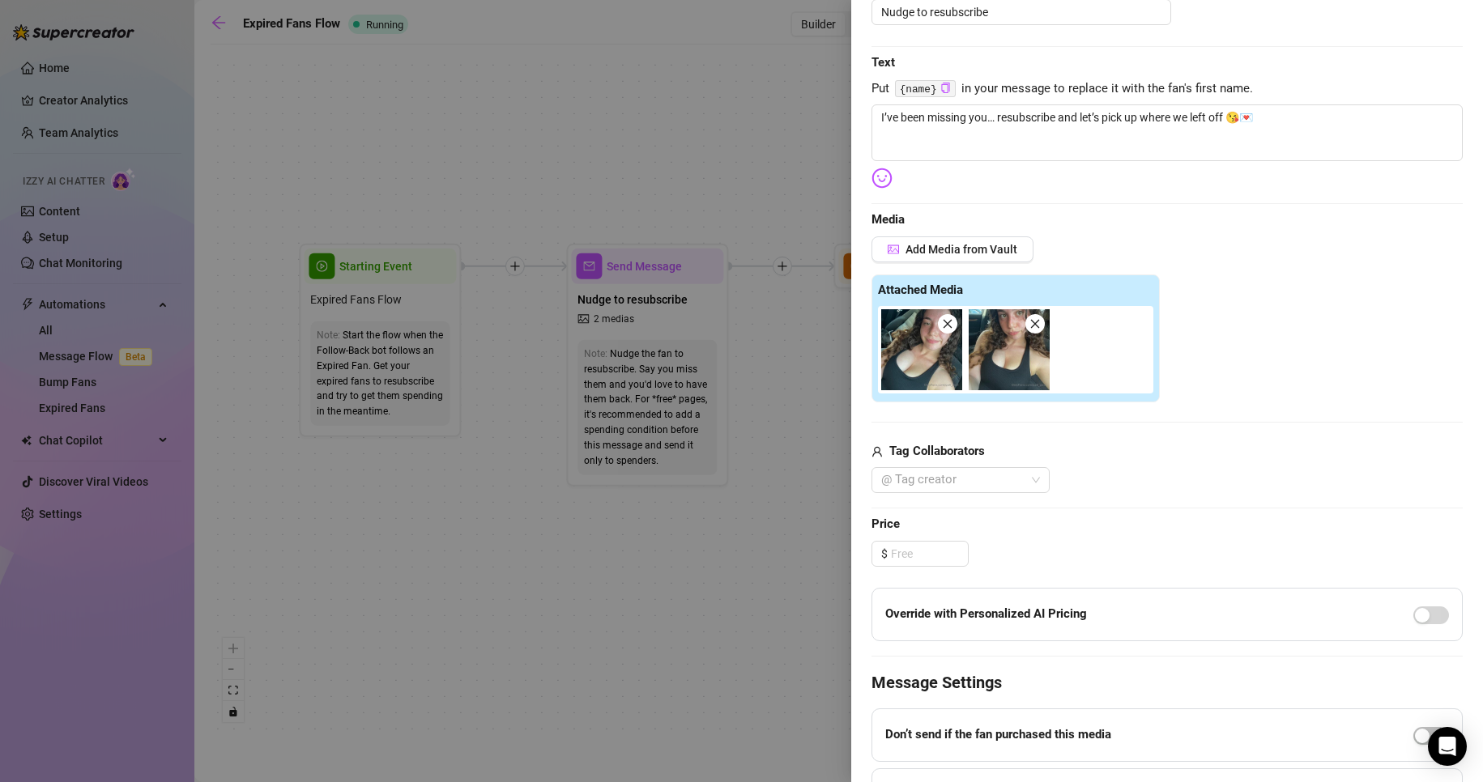
scroll to position [243, 0]
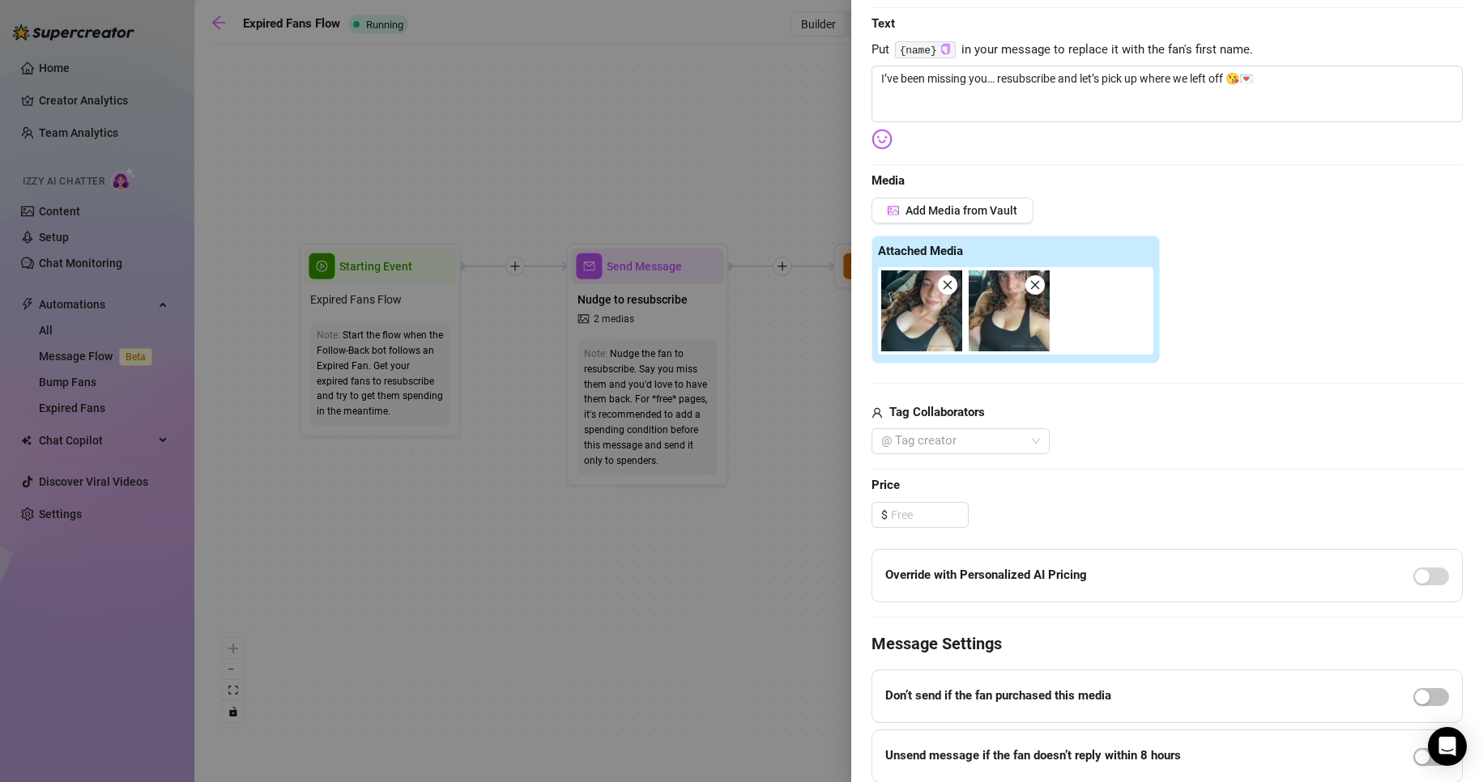
click at [712, 618] on div at bounding box center [741, 391] width 1483 height 782
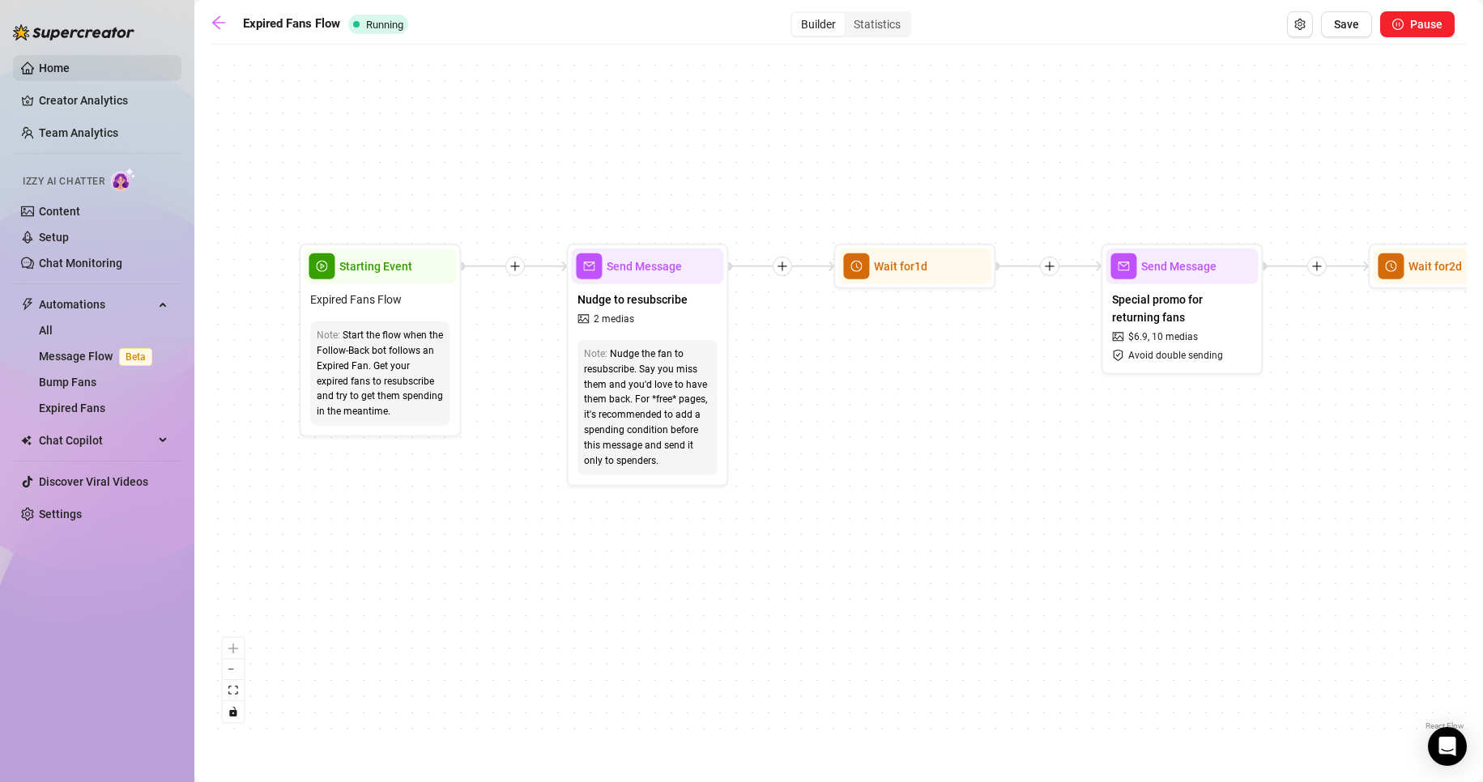
click at [75, 44] on div at bounding box center [73, 24] width 121 height 49
click at [70, 62] on link "Home" at bounding box center [54, 68] width 31 height 13
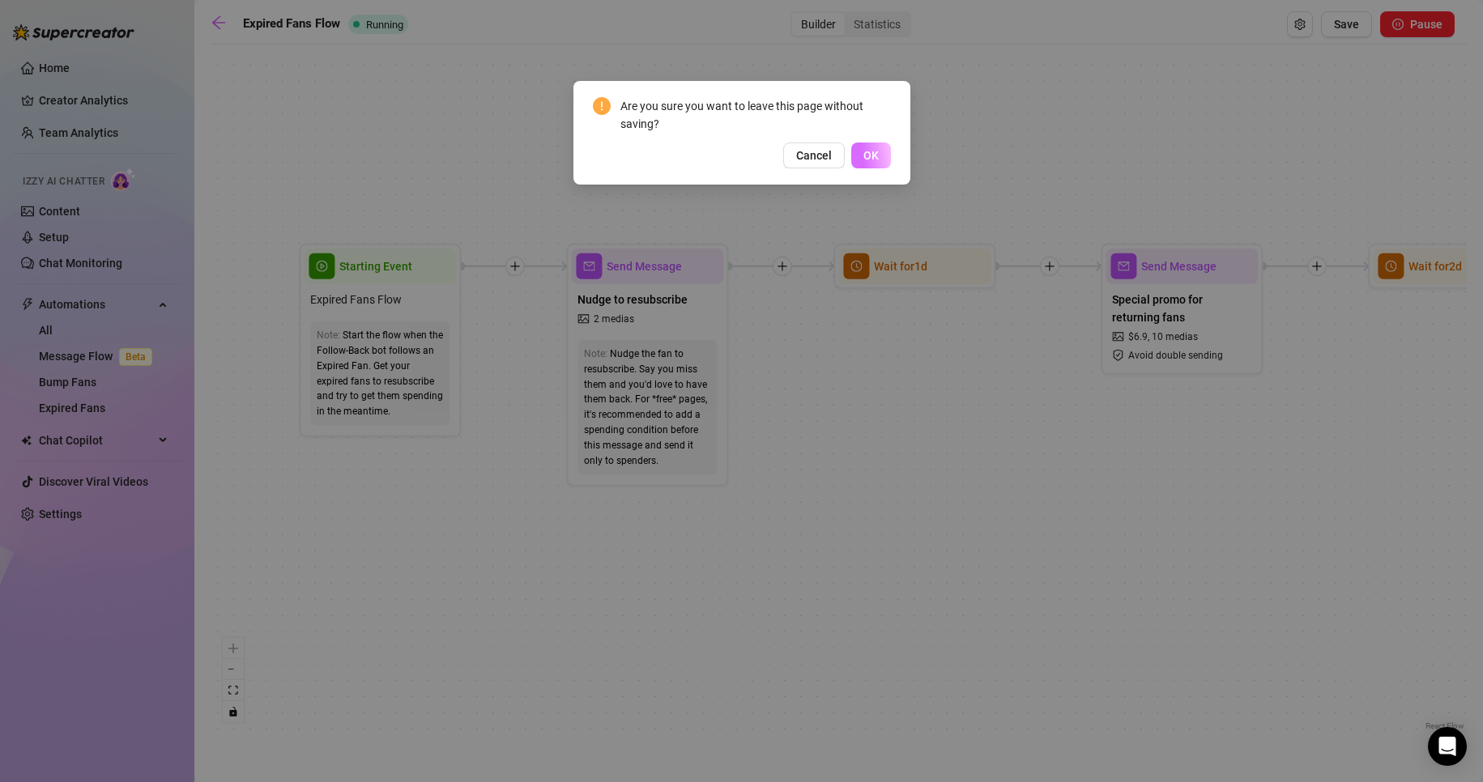
click at [883, 156] on button "OK" at bounding box center [871, 156] width 40 height 26
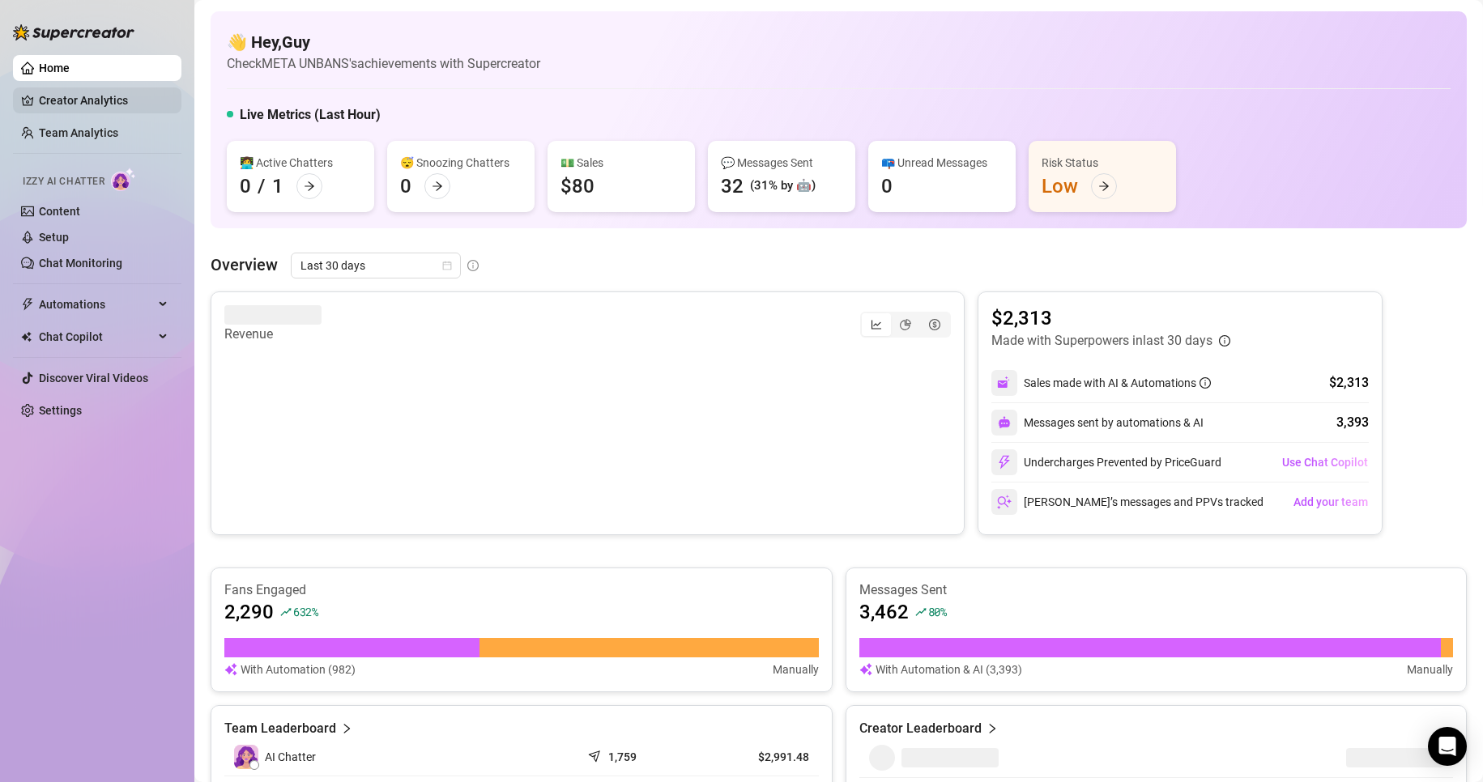
drag, startPoint x: 103, startPoint y: 75, endPoint x: 107, endPoint y: 96, distance: 21.4
click at [70, 75] on link "Home" at bounding box center [54, 68] width 31 height 13
drag, startPoint x: 107, startPoint y: 96, endPoint x: 112, endPoint y: 105, distance: 10.1
click at [108, 95] on link "Creator Analytics" at bounding box center [104, 100] width 130 height 26
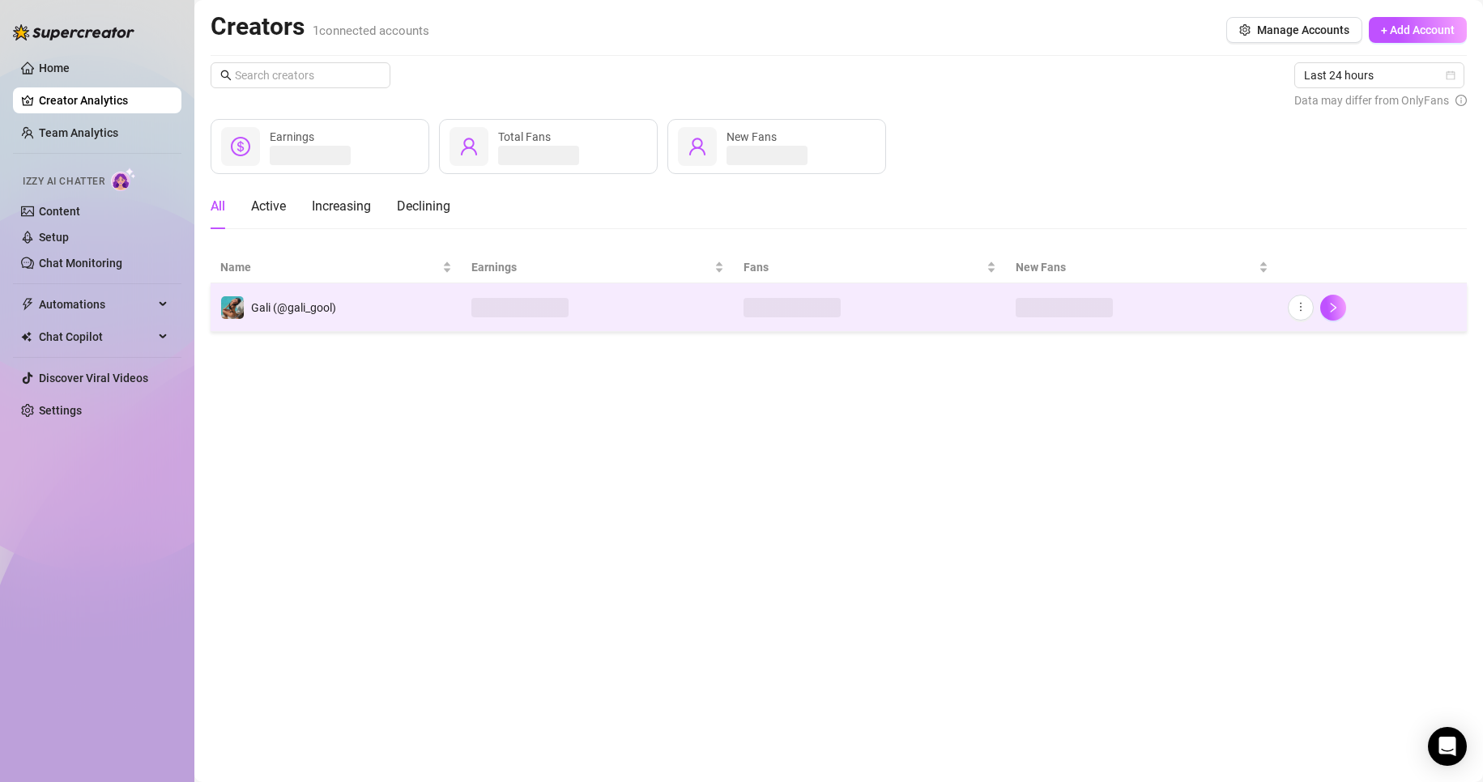
click at [609, 290] on td at bounding box center [598, 307] width 272 height 49
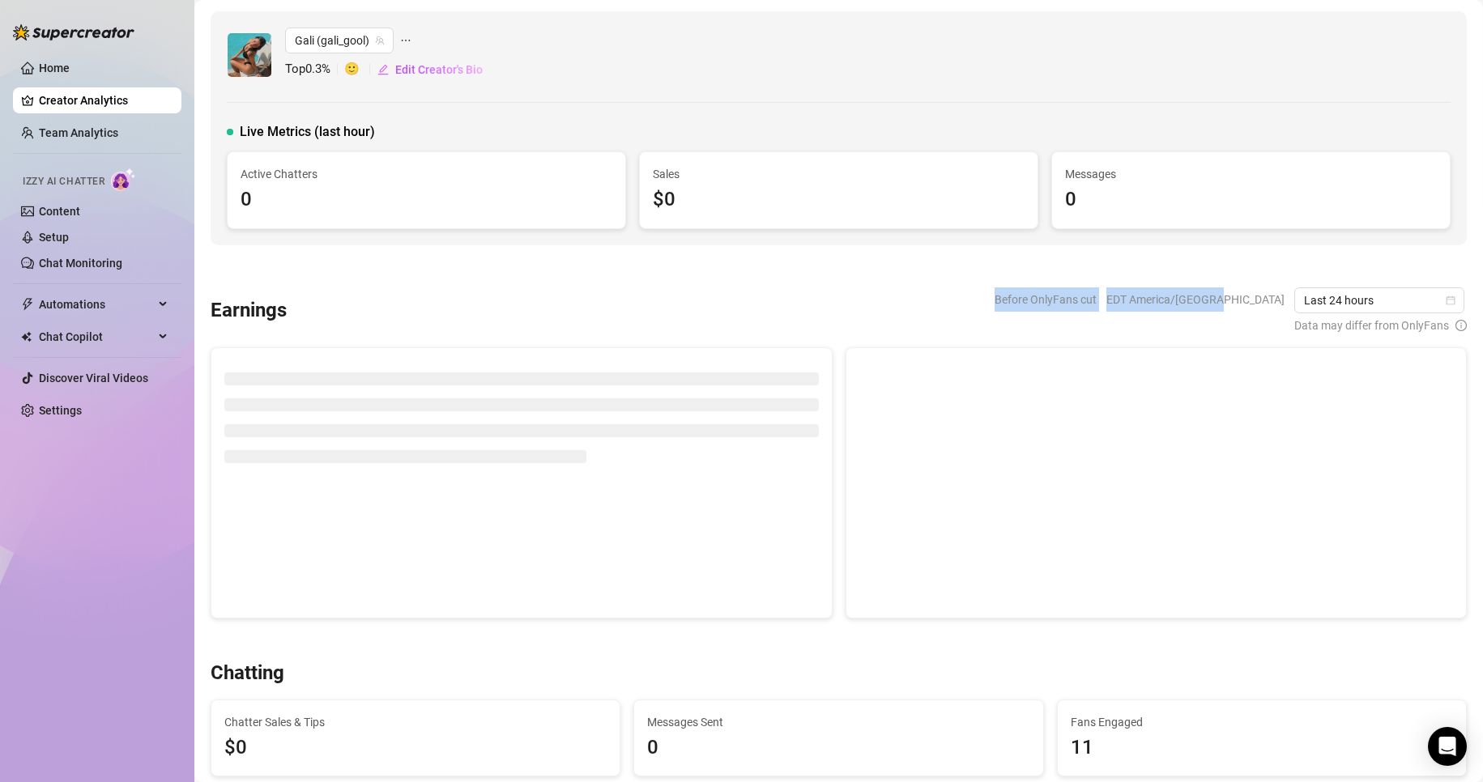
drag, startPoint x: 1059, startPoint y: 297, endPoint x: 1271, endPoint y: 292, distance: 212.3
click at [1271, 292] on div "Before OnlyFans cut EDT America/Detroit Last 24 hours Data may differ from Only…" at bounding box center [1231, 311] width 472 height 47
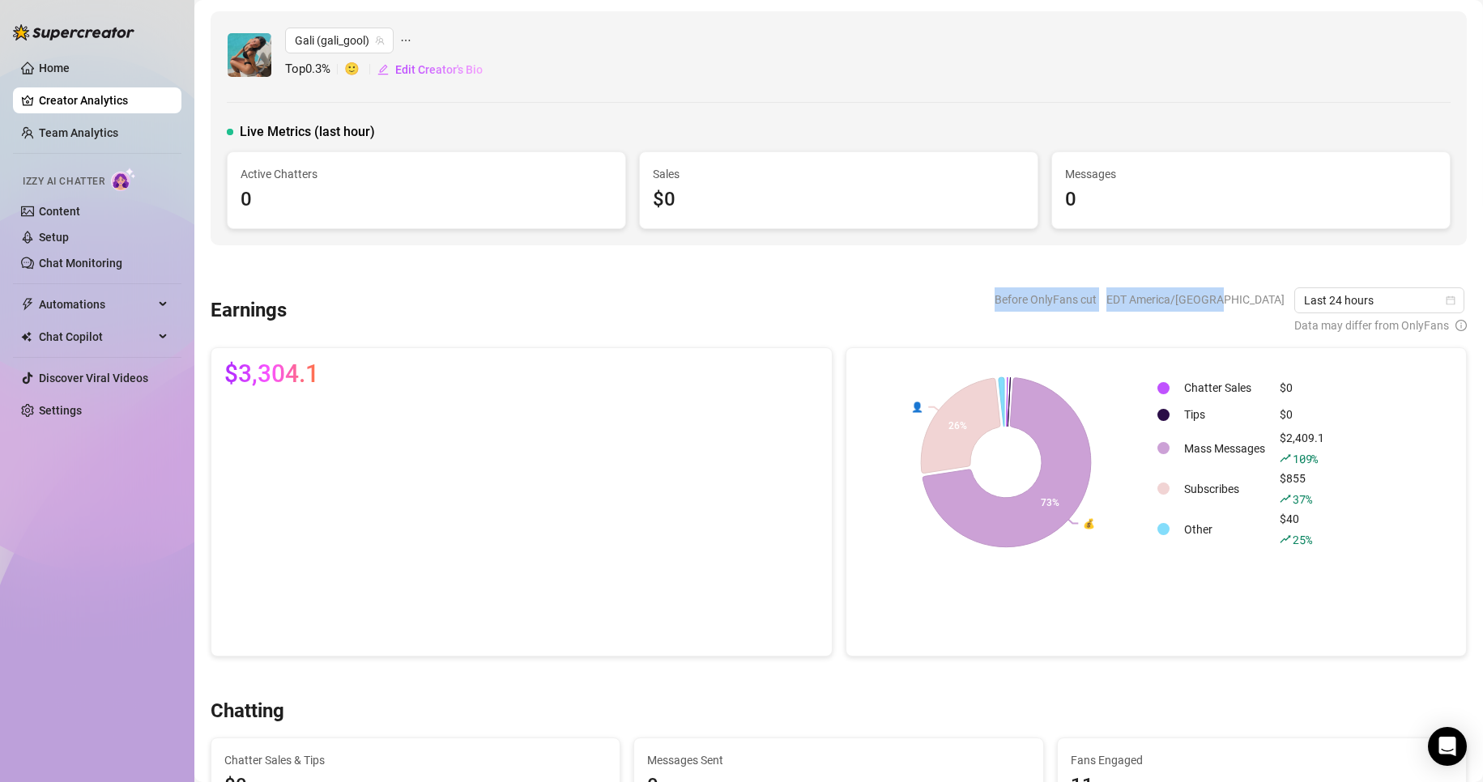
click at [1271, 292] on span "EDT America/Detroit" at bounding box center [1195, 300] width 178 height 24
click at [1270, 297] on span "EDT America/Detroit" at bounding box center [1195, 300] width 178 height 24
click at [931, 449] on icon at bounding box center [957, 423] width 86 height 102
click at [1380, 296] on span "Last 24 hours" at bounding box center [1379, 300] width 151 height 24
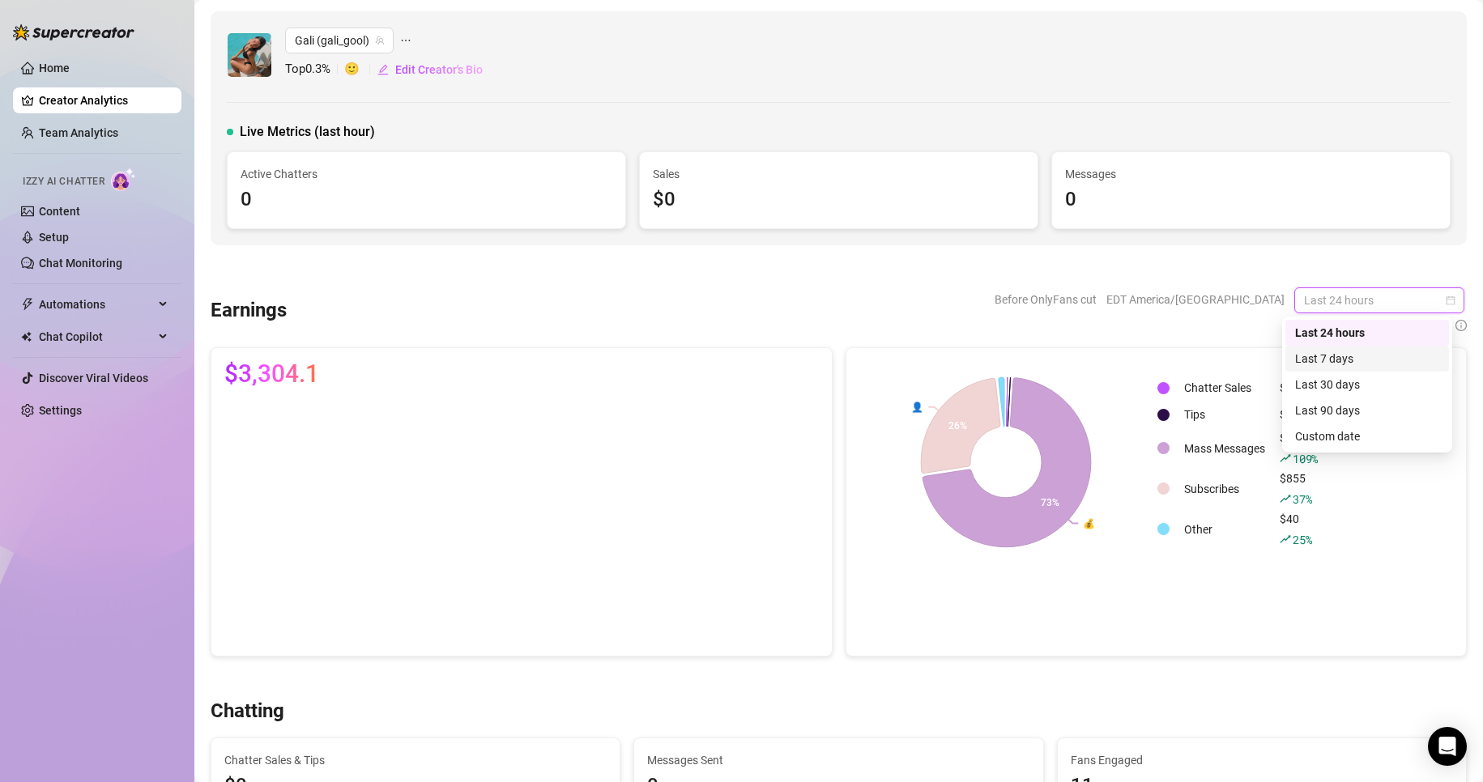
click at [1352, 361] on div "Last 7 days" at bounding box center [1367, 359] width 144 height 18
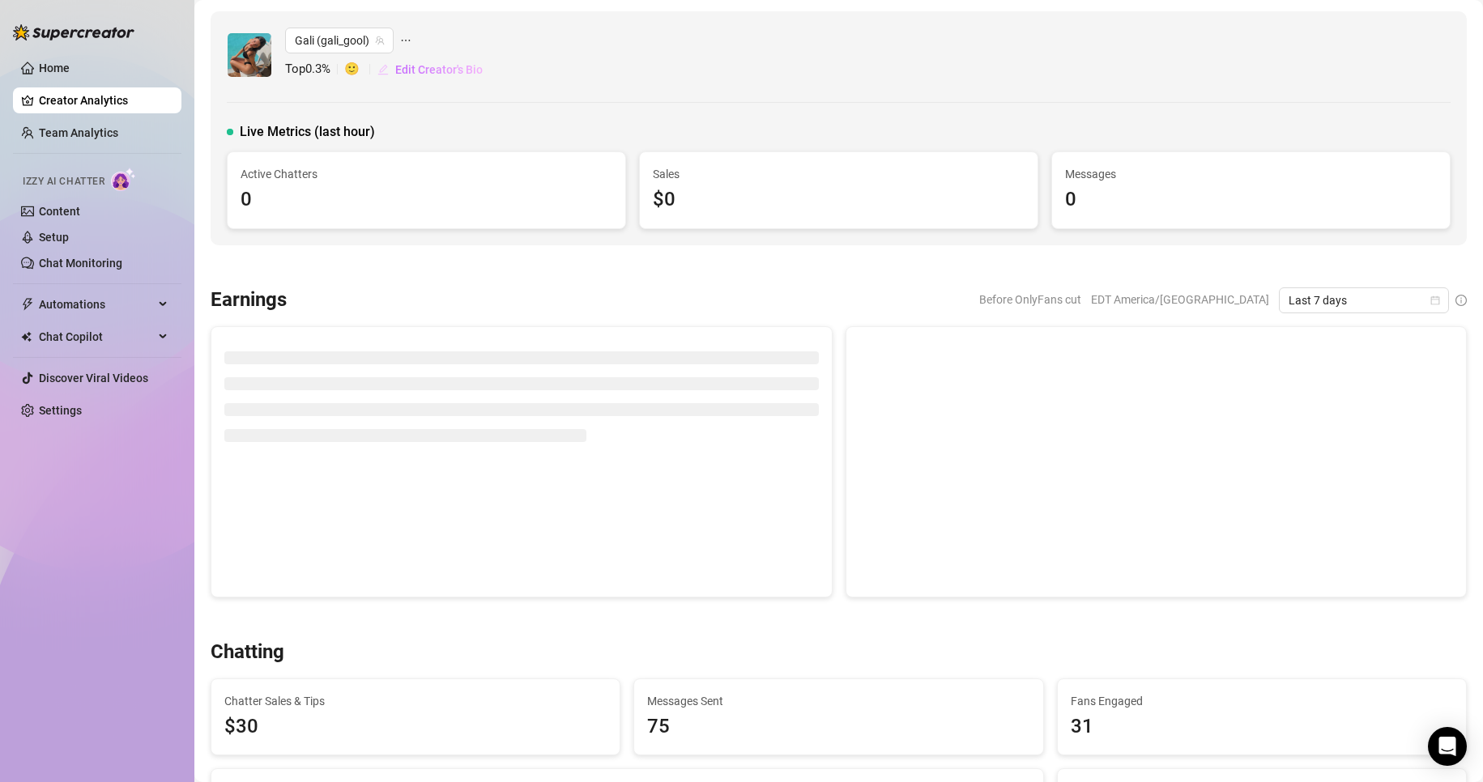
click at [406, 69] on span "Edit Creator's Bio" at bounding box center [438, 69] width 87 height 13
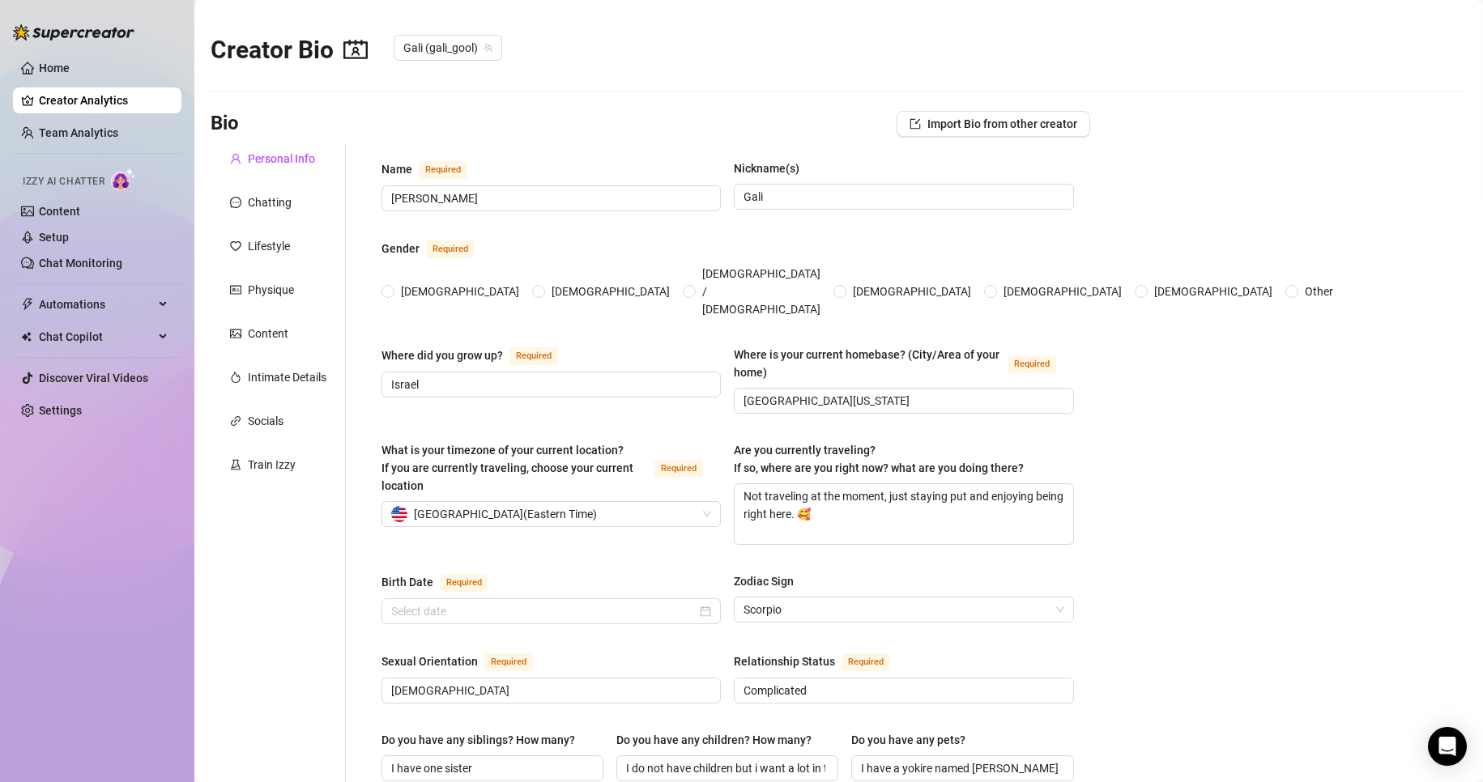
radio input "true"
type input "[DATE]"
click at [70, 126] on link "Team Analytics" at bounding box center [78, 132] width 79 height 13
click at [74, 129] on link "Team Analytics" at bounding box center [78, 132] width 79 height 13
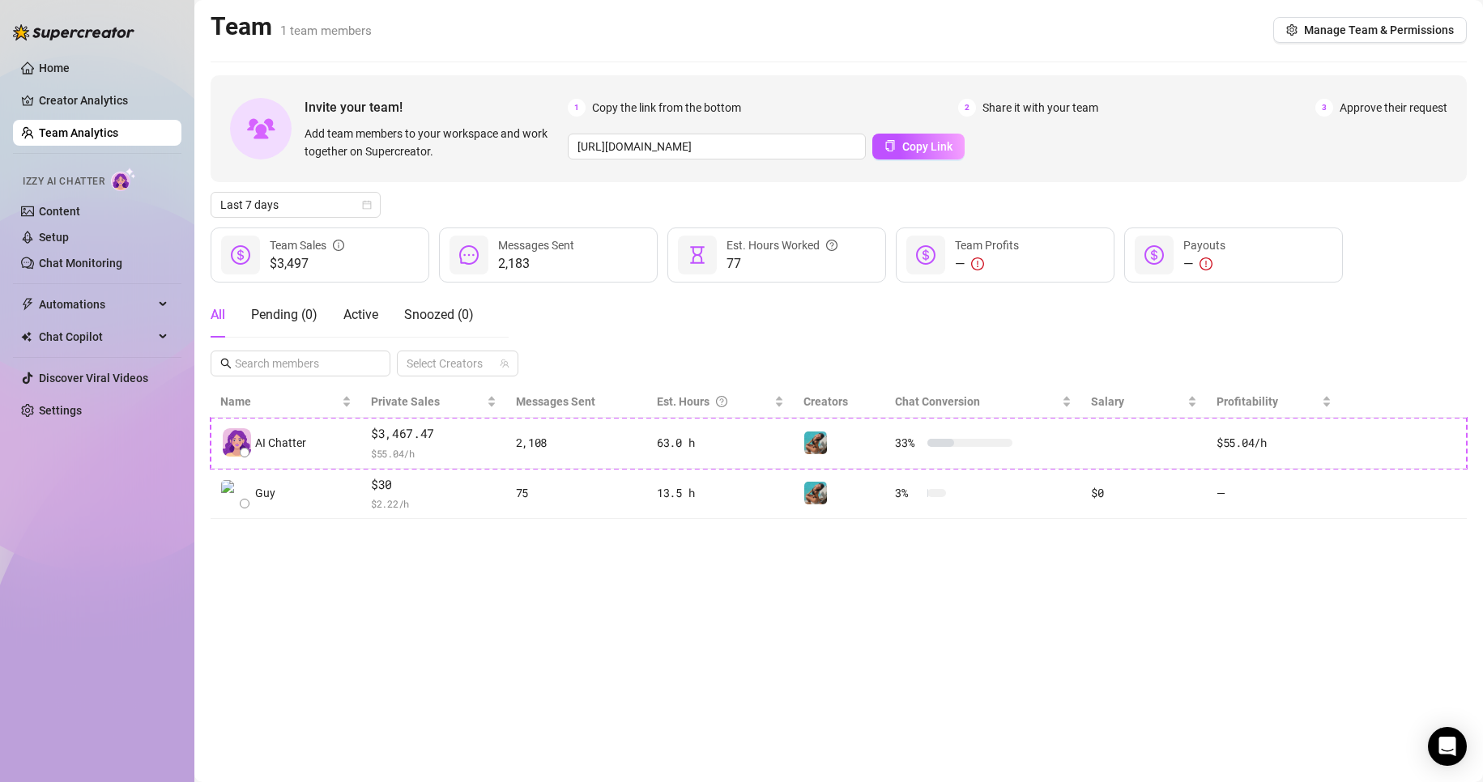
click at [109, 118] on ul "Home Creator Analytics Team Analytics Izzy AI Chatter Content Setup Chat Monito…" at bounding box center [97, 239] width 168 height 381
click at [106, 93] on link "Creator Analytics" at bounding box center [104, 100] width 130 height 26
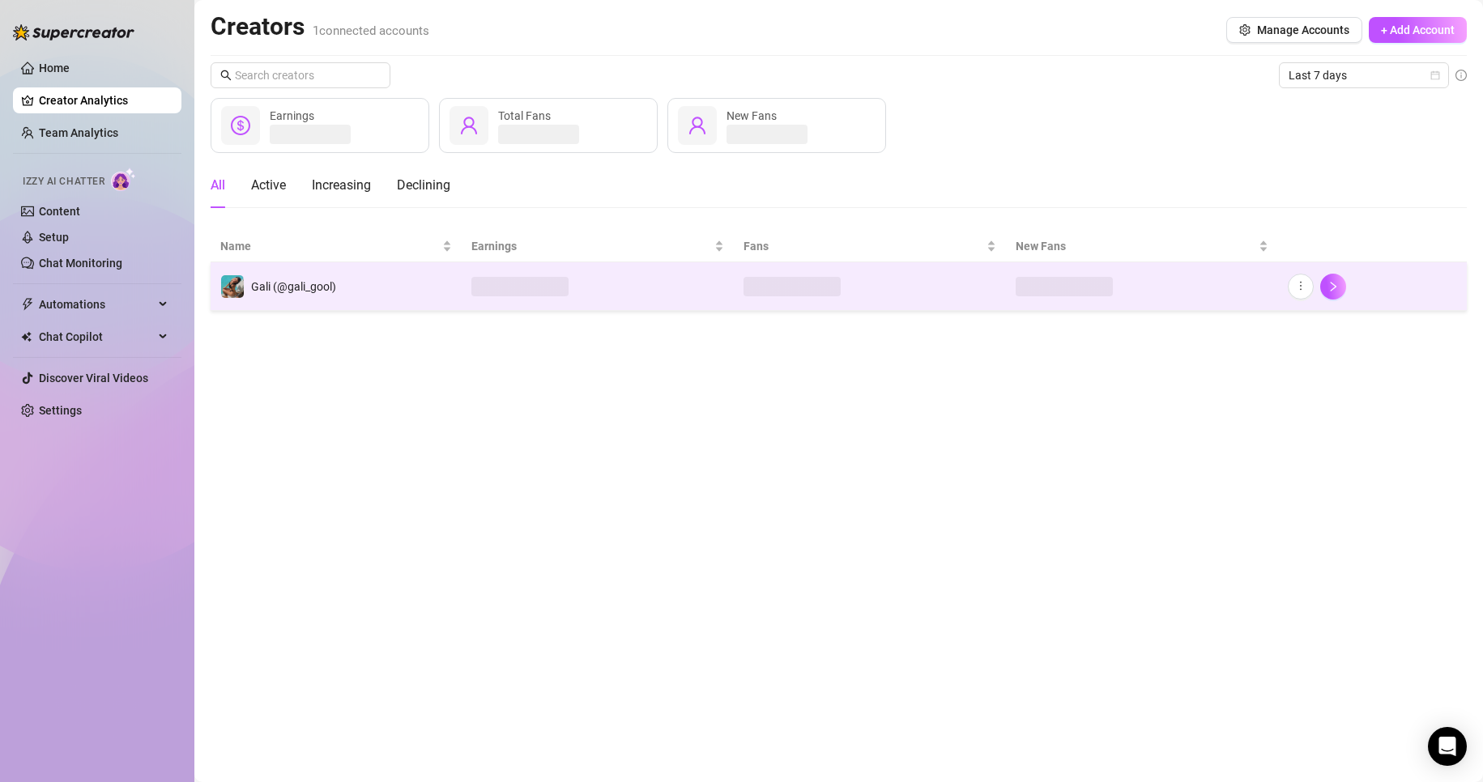
click at [332, 275] on div "Gali (@gali_gool)" at bounding box center [278, 287] width 116 height 24
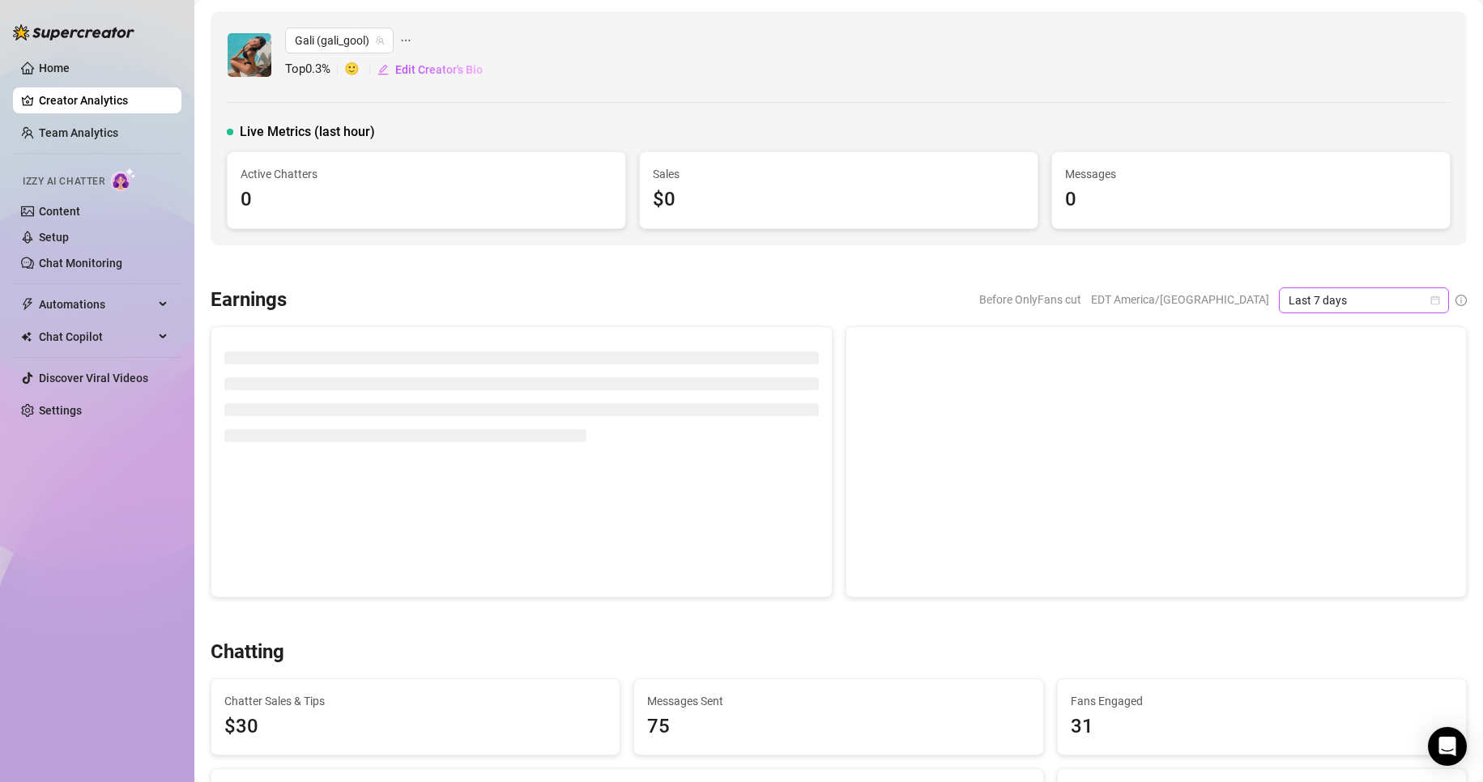
click at [1375, 297] on span "Last 7 days" at bounding box center [1364, 300] width 151 height 24
click at [1136, 271] on div at bounding box center [839, 266] width 1256 height 16
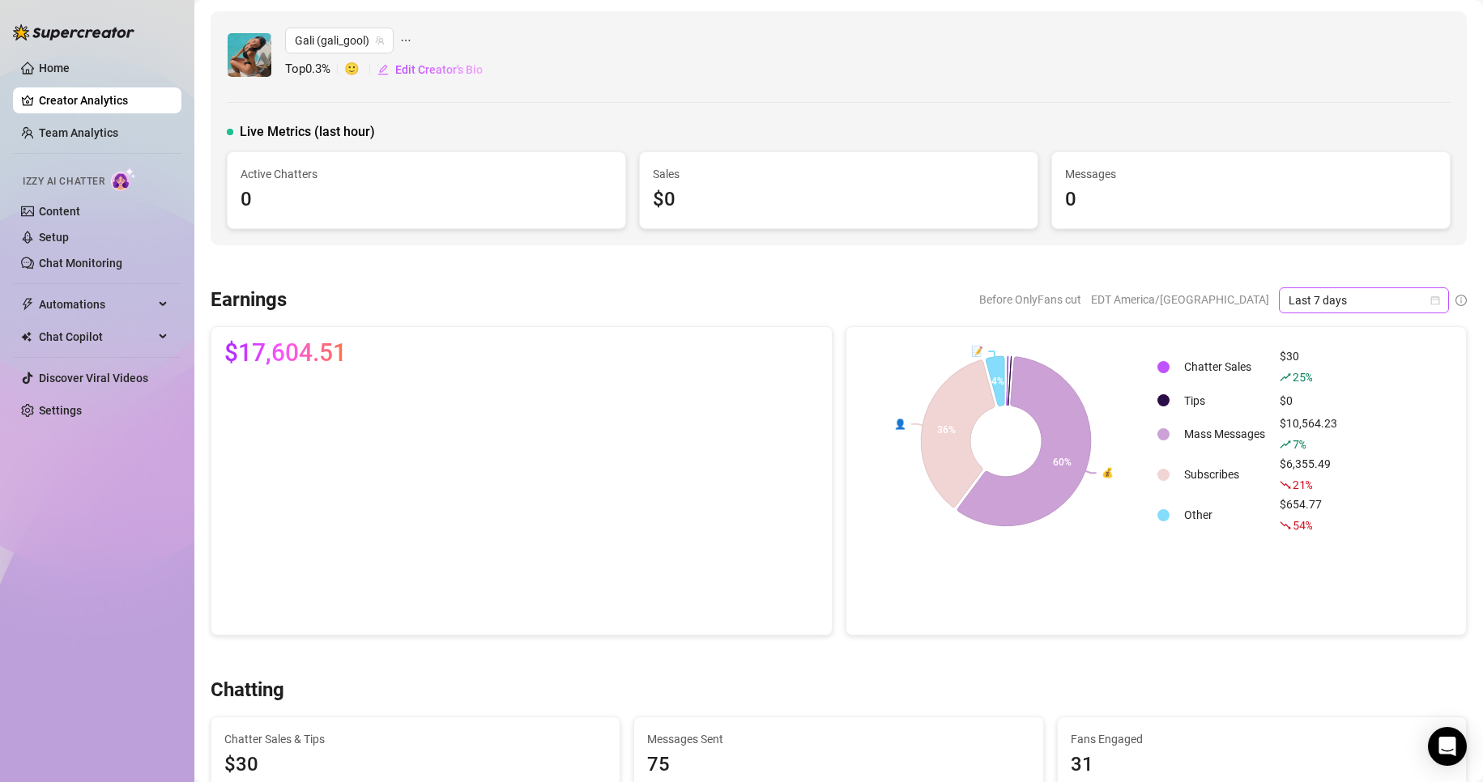
click at [1322, 308] on span "Last 7 days" at bounding box center [1364, 300] width 151 height 24
click at [1325, 386] on div "Last 30 days" at bounding box center [1350, 385] width 144 height 18
click at [1330, 305] on span "Last 30 days" at bounding box center [1364, 300] width 151 height 24
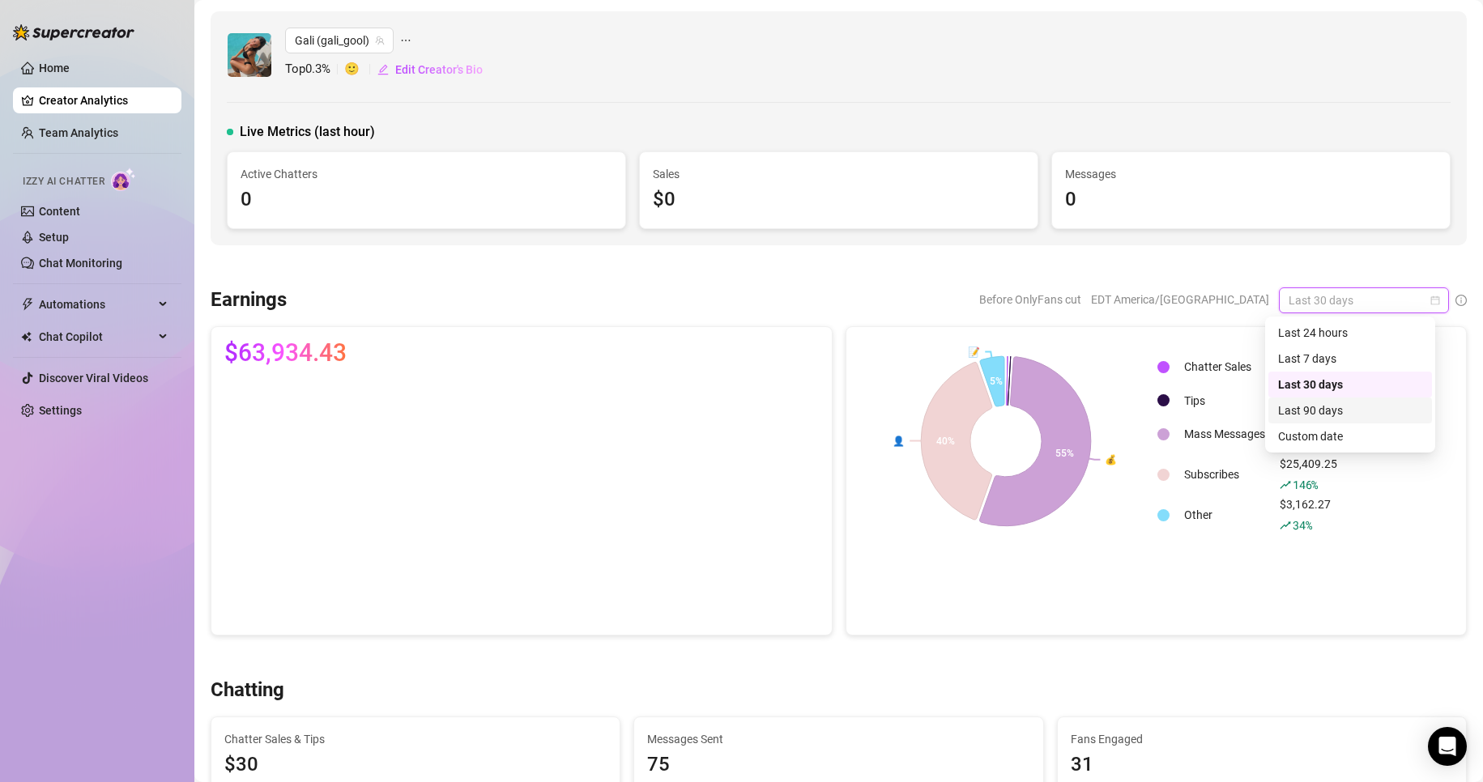
click at [1323, 528] on div "34 %" at bounding box center [1309, 526] width 58 height 18
click at [1317, 304] on span "Last 30 days" at bounding box center [1364, 300] width 151 height 24
click at [1320, 407] on div "Last 90 days" at bounding box center [1350, 411] width 144 height 18
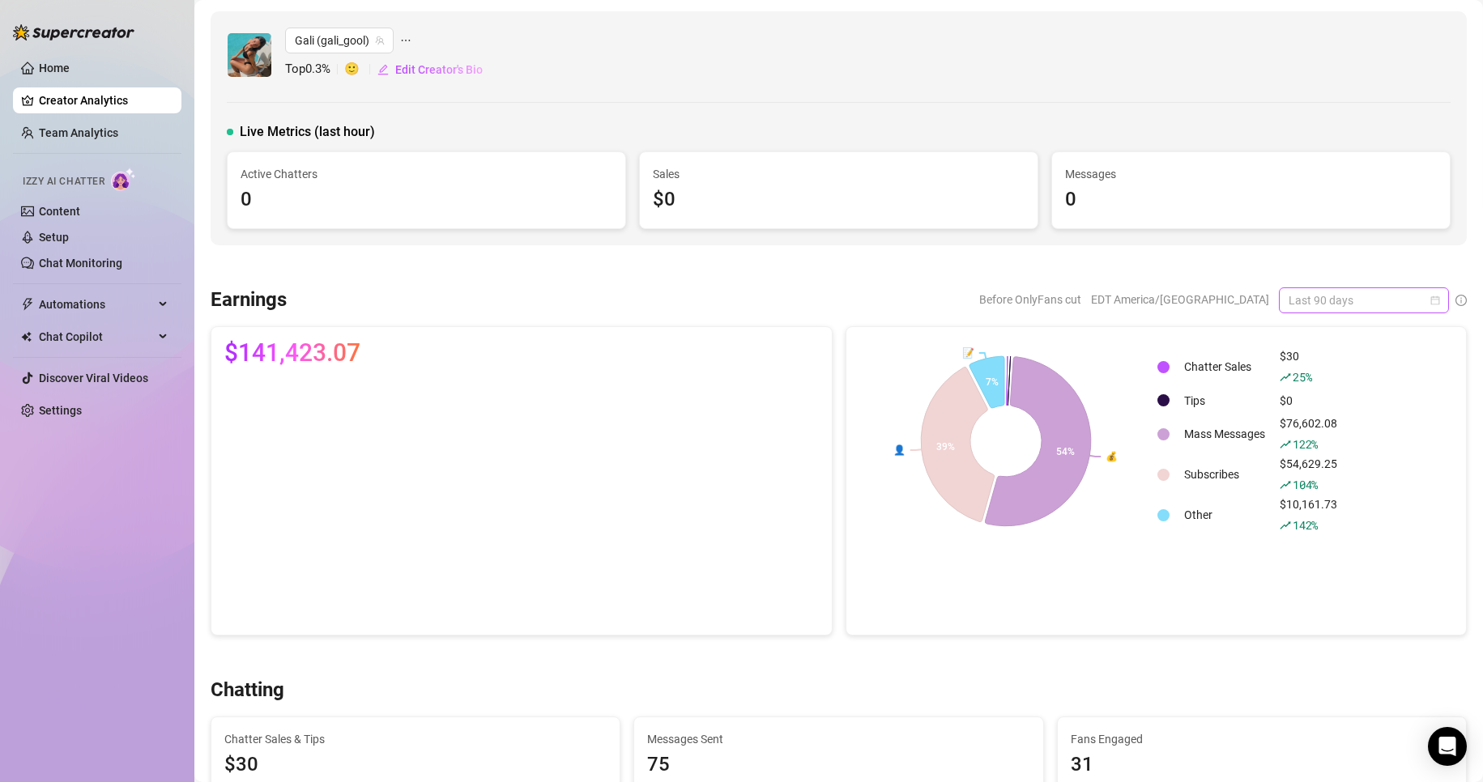
click at [1297, 309] on span "Last 90 days" at bounding box center [1364, 300] width 151 height 24
click at [1303, 359] on div "Last 7 days" at bounding box center [1350, 359] width 144 height 18
click at [69, 244] on link "Setup" at bounding box center [54, 237] width 30 height 13
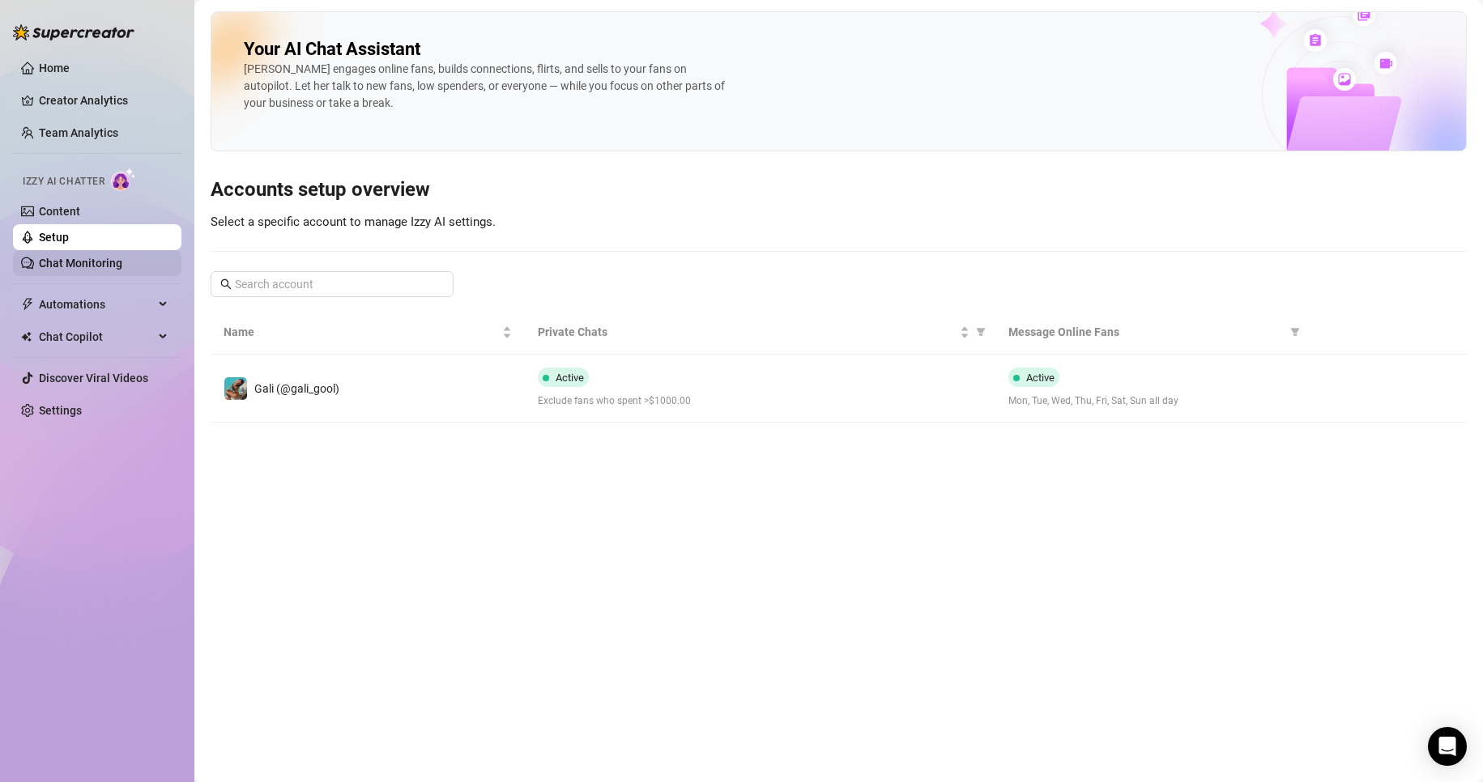
click at [91, 266] on link "Chat Monitoring" at bounding box center [80, 263] width 83 height 13
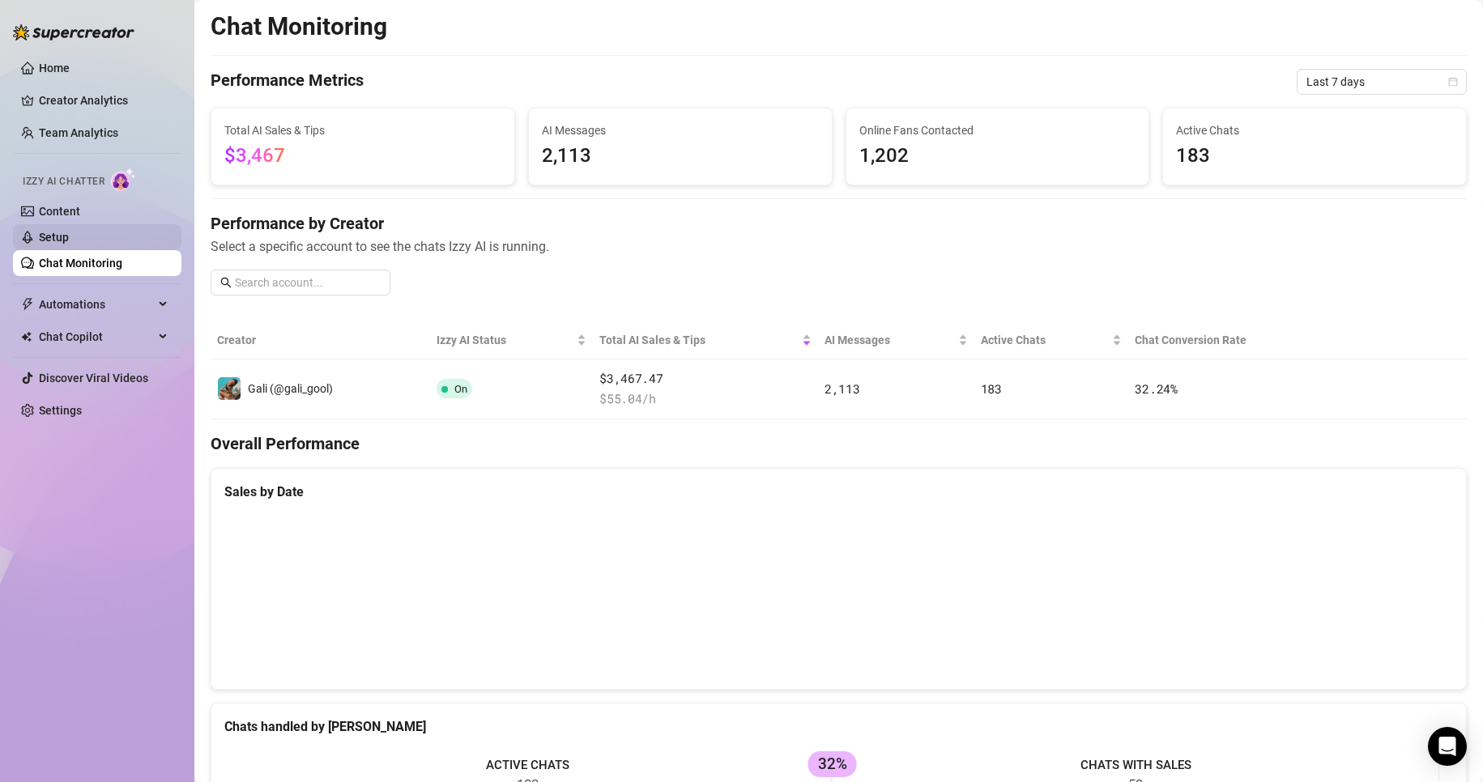
click at [69, 231] on link "Setup" at bounding box center [54, 237] width 30 height 13
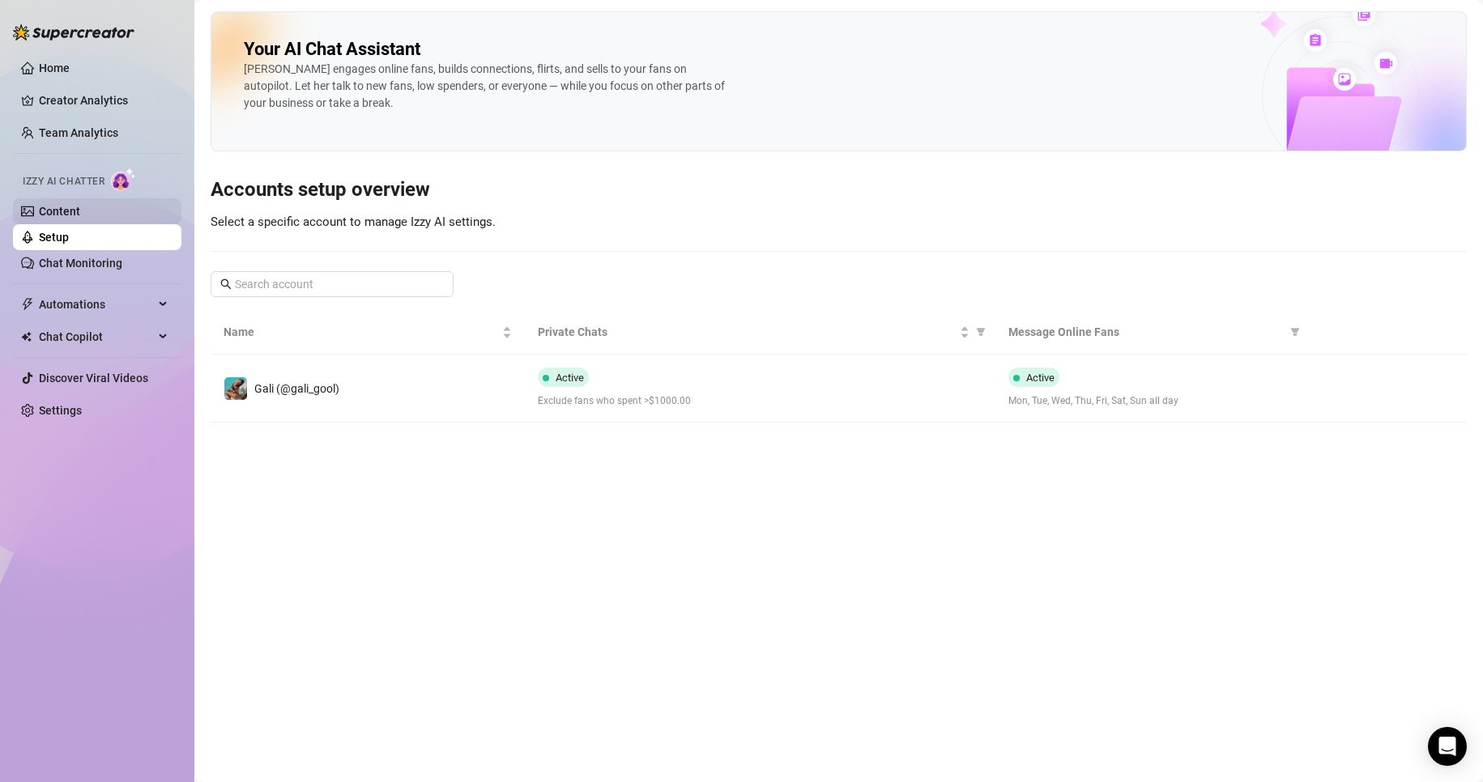
click at [80, 218] on link "Content" at bounding box center [59, 211] width 41 height 13
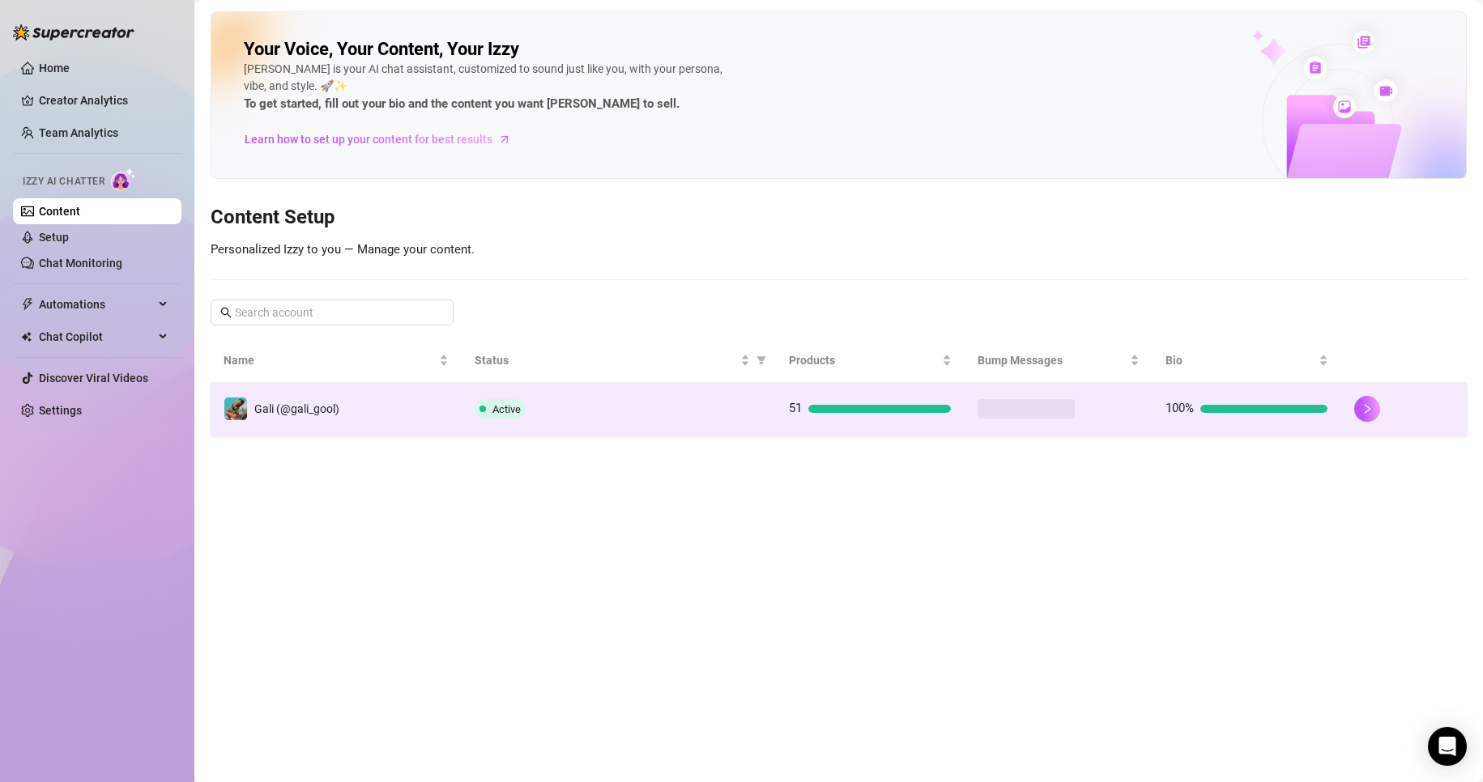
click at [475, 411] on span "Active" at bounding box center [500, 408] width 51 height 19
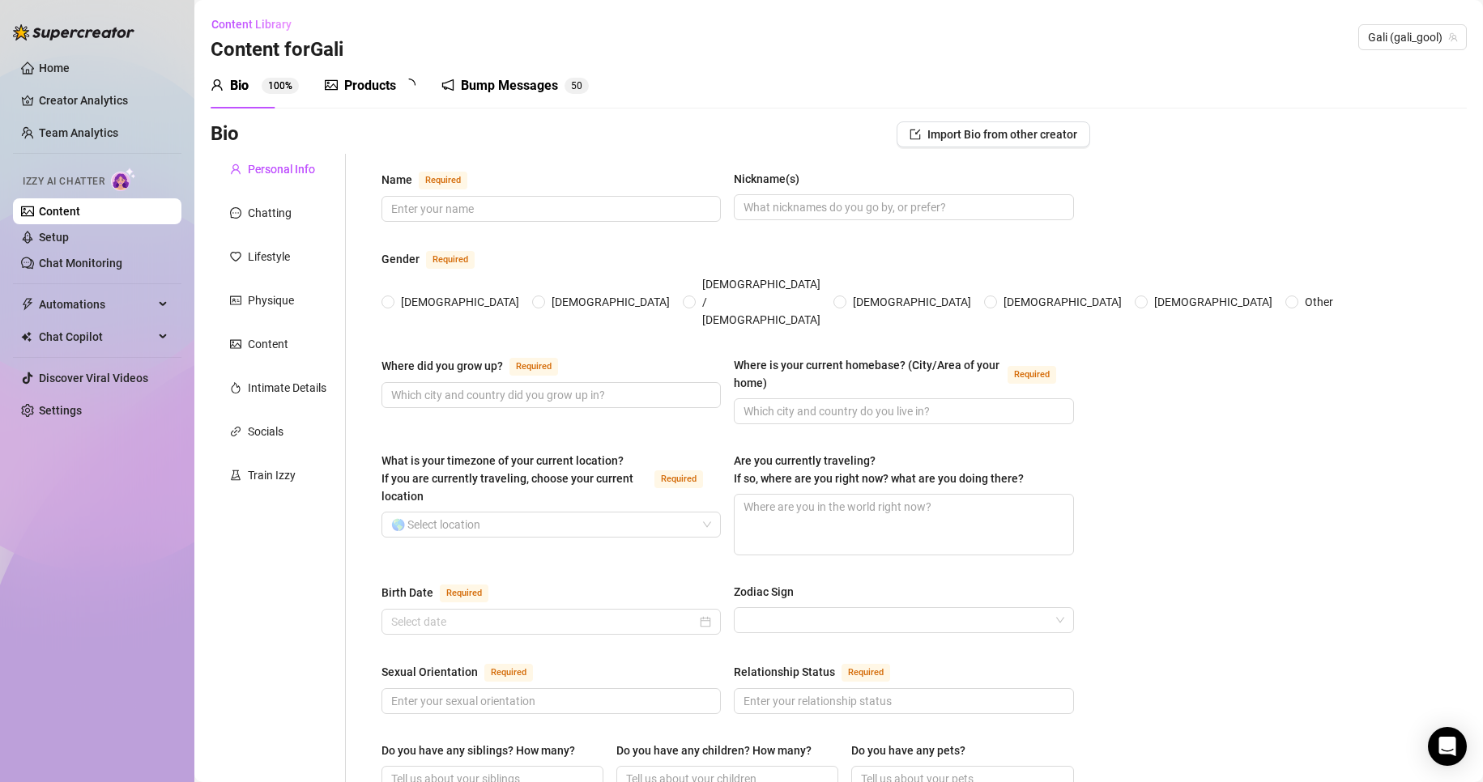
type input "[PERSON_NAME]"
type input "Gali"
type input "Israel"
type input "[GEOGRAPHIC_DATA][US_STATE]"
type textarea "Not traveling at the moment, just staying put and enjoying being right here. 🥰"
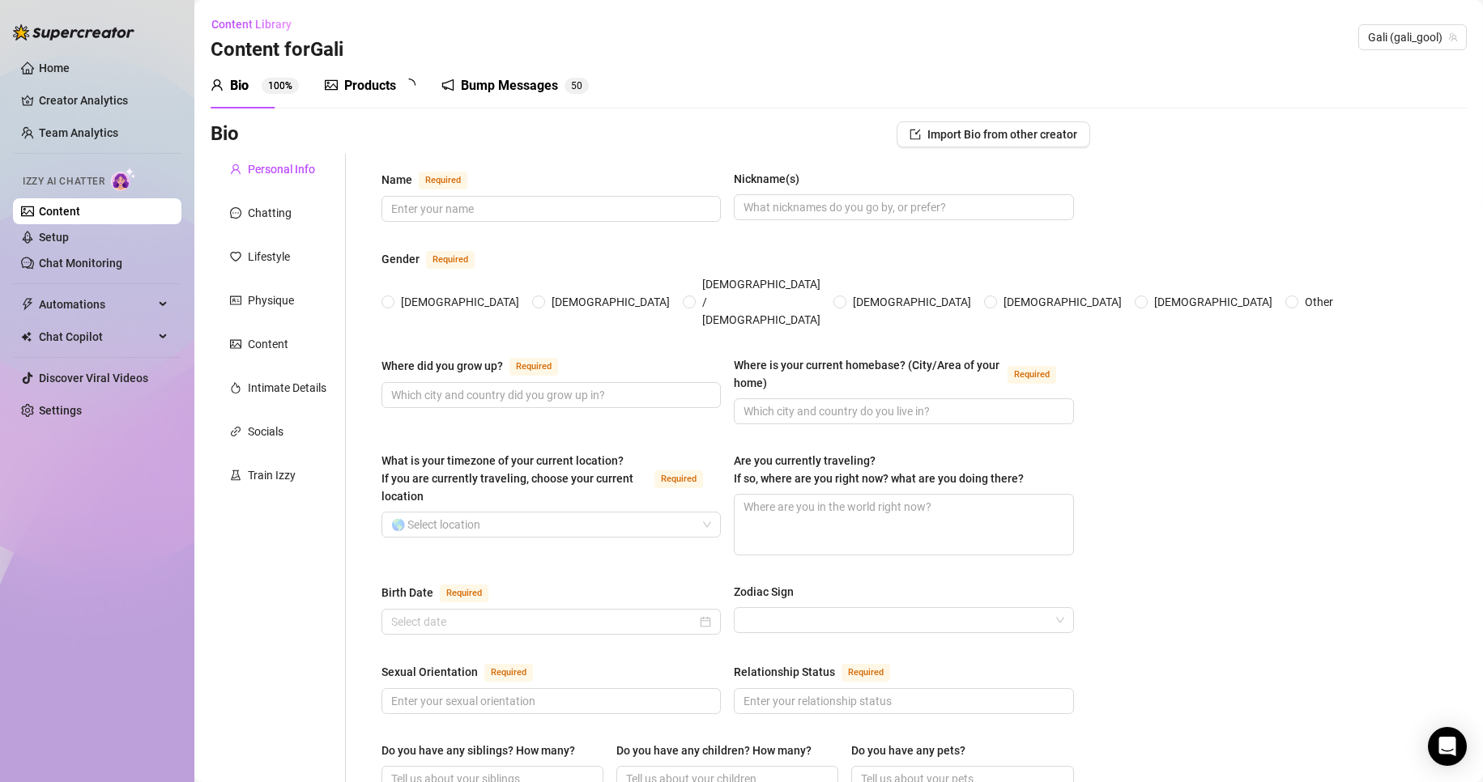
type input "[DEMOGRAPHIC_DATA]"
type input "Complicated"
type input "I have one sister"
type input "I do not have children but i want a lot in the future"
type input "I have a yokire named [PERSON_NAME] who's [DEMOGRAPHIC_DATA]"
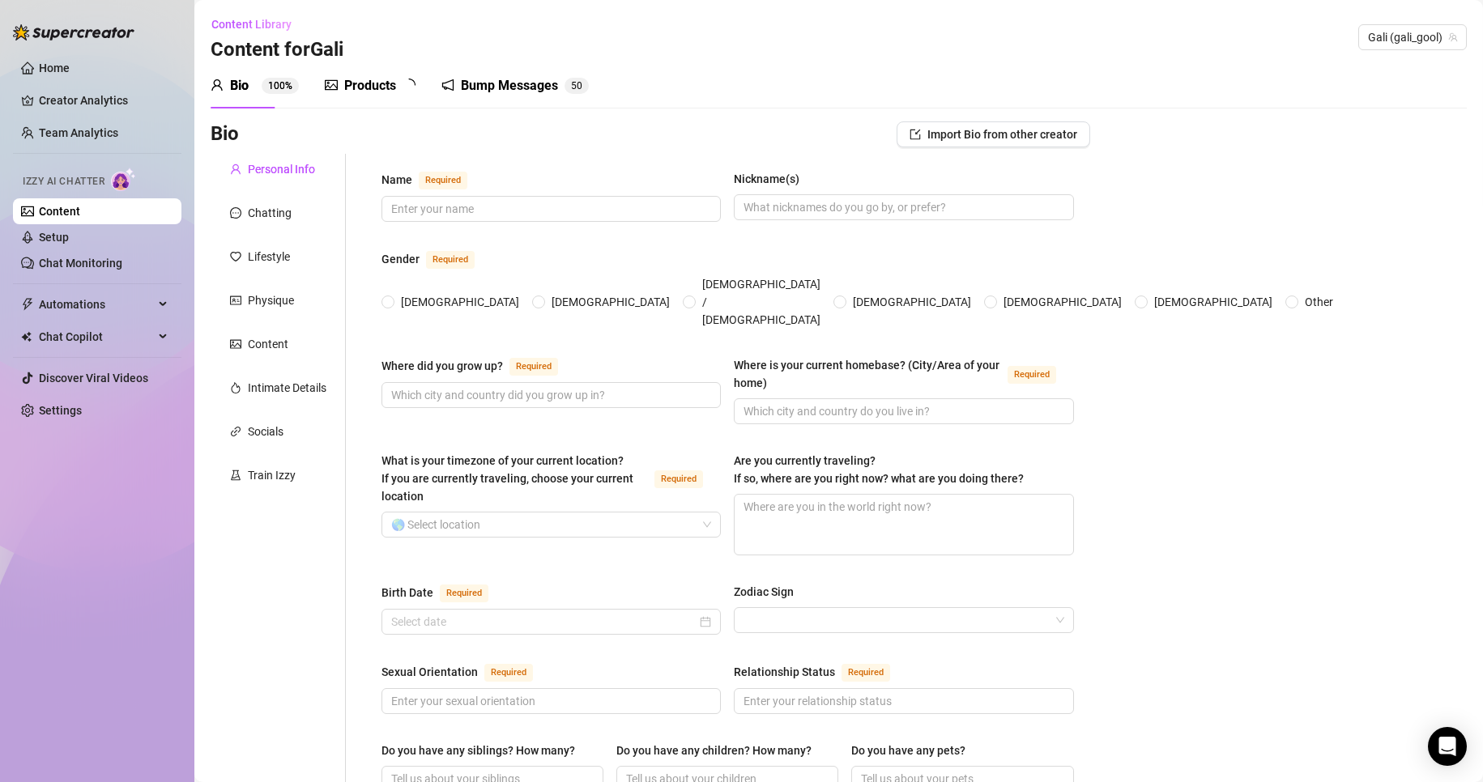
type input "OnlyFans"
type input "Old Navy"
type input "Business Degree"
type input "[DEMOGRAPHIC_DATA]"
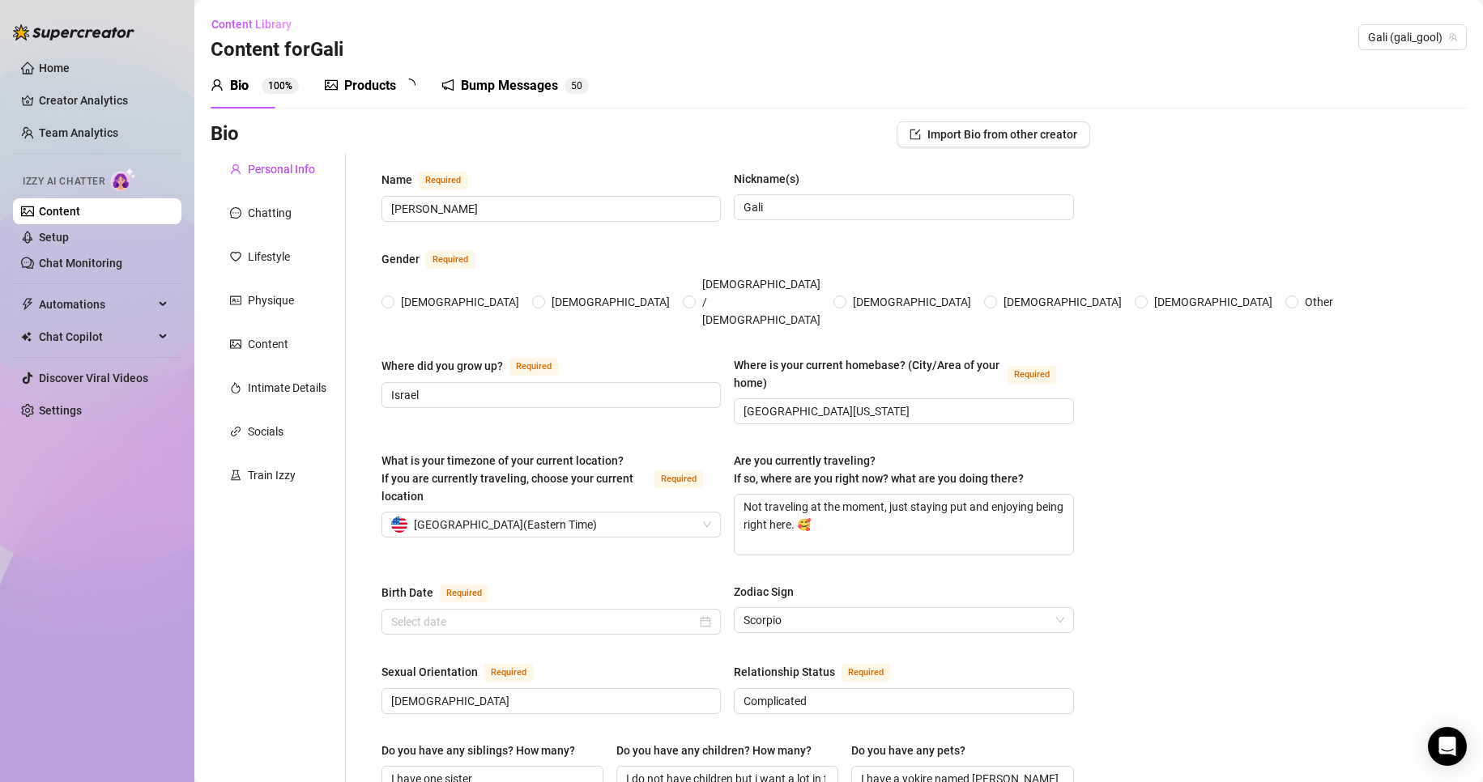
click at [440, 84] on div "Bio 100% Products Bump Messages 5 0" at bounding box center [400, 85] width 378 height 45
click at [460, 86] on icon "notification" at bounding box center [459, 85] width 13 height 13
click at [522, 84] on div "Bump Messages" at bounding box center [520, 85] width 97 height 19
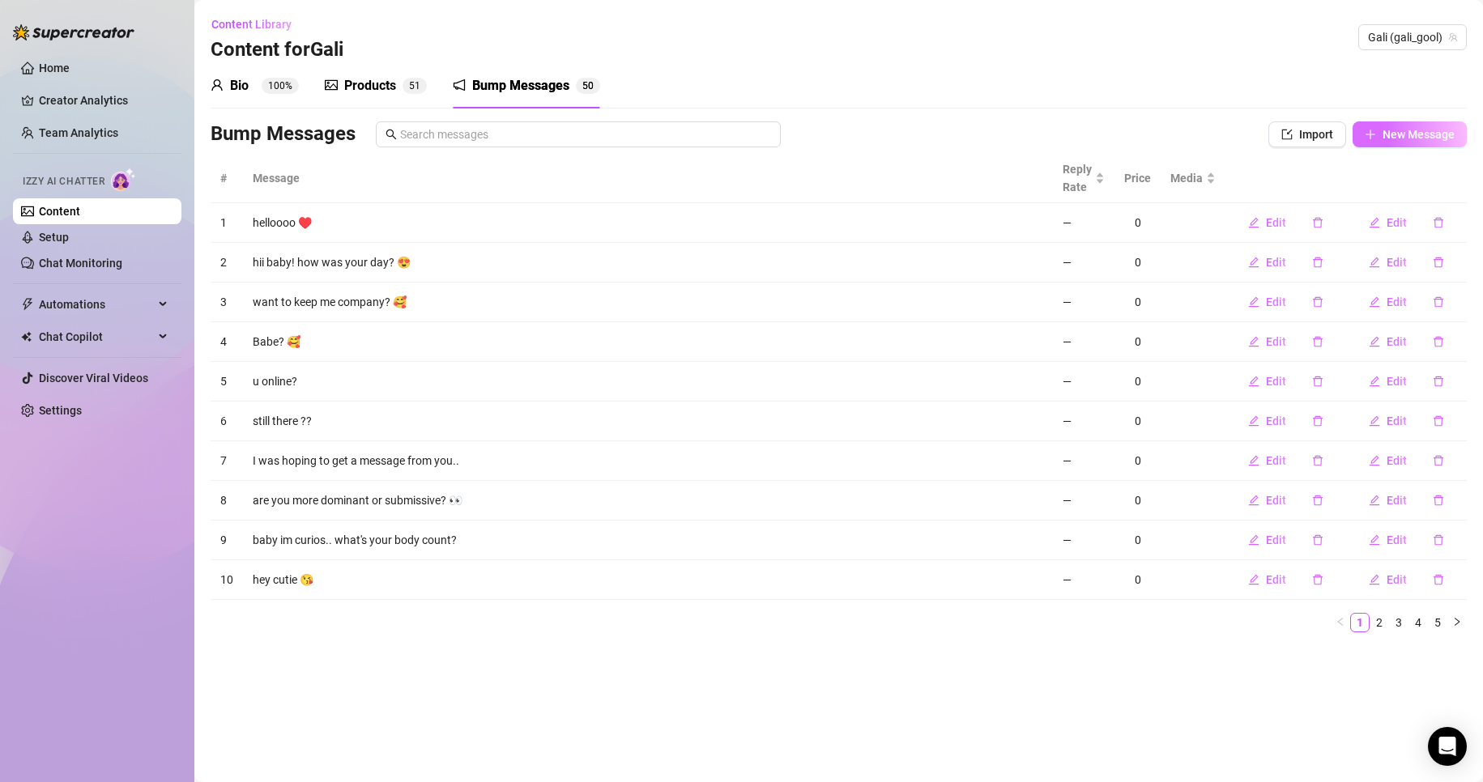
click at [1381, 142] on button "New Message" at bounding box center [1409, 134] width 114 height 26
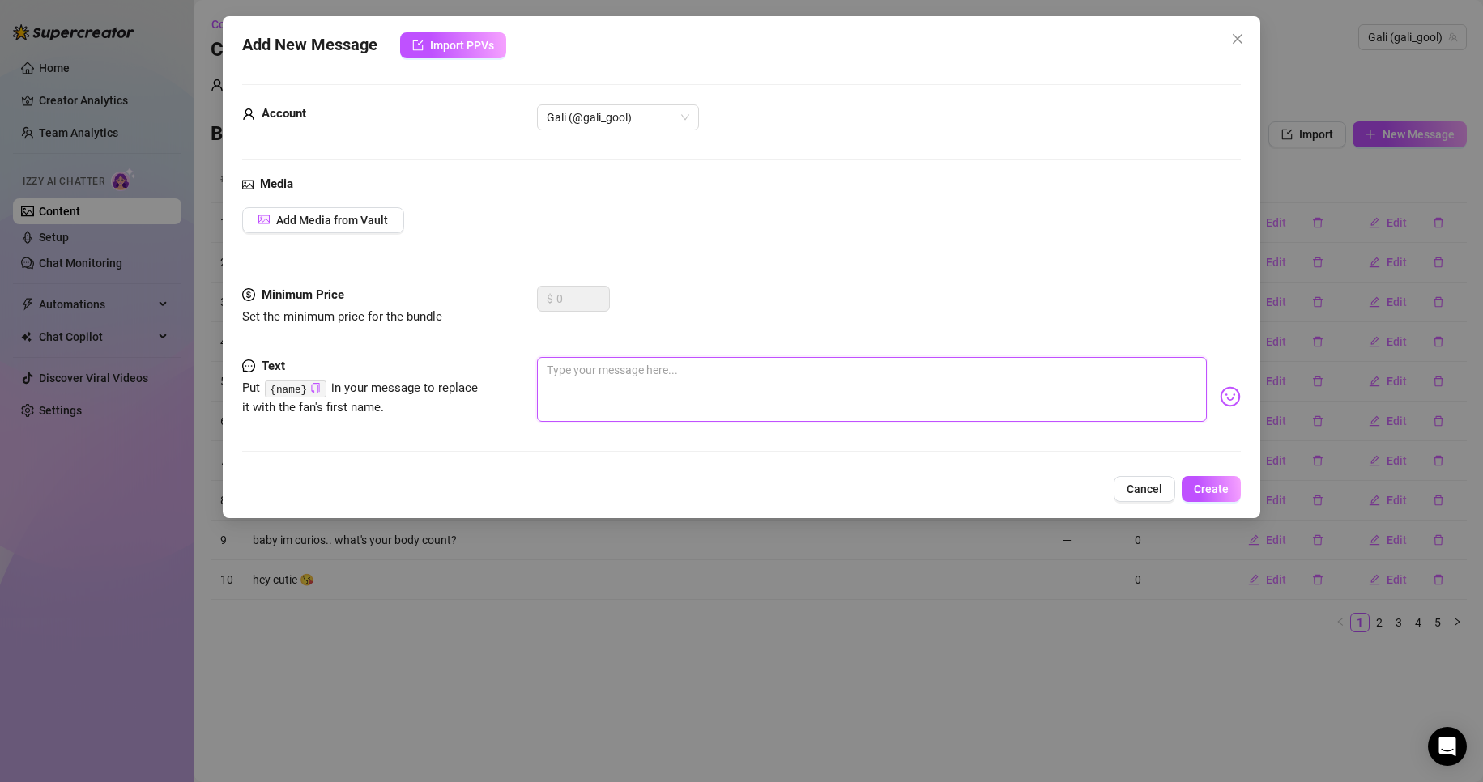
click at [671, 400] on textarea at bounding box center [872, 389] width 671 height 65
drag, startPoint x: 572, startPoint y: 369, endPoint x: 547, endPoint y: 367, distance: 25.2
click at [547, 367] on textarea "Yoga class today was insanely hard" at bounding box center [872, 389] width 671 height 65
click at [658, 373] on textarea "Yoga class today was insanely hard" at bounding box center [872, 389] width 671 height 65
click at [829, 378] on textarea "Yoga class today was insanely hard" at bounding box center [872, 389] width 671 height 65
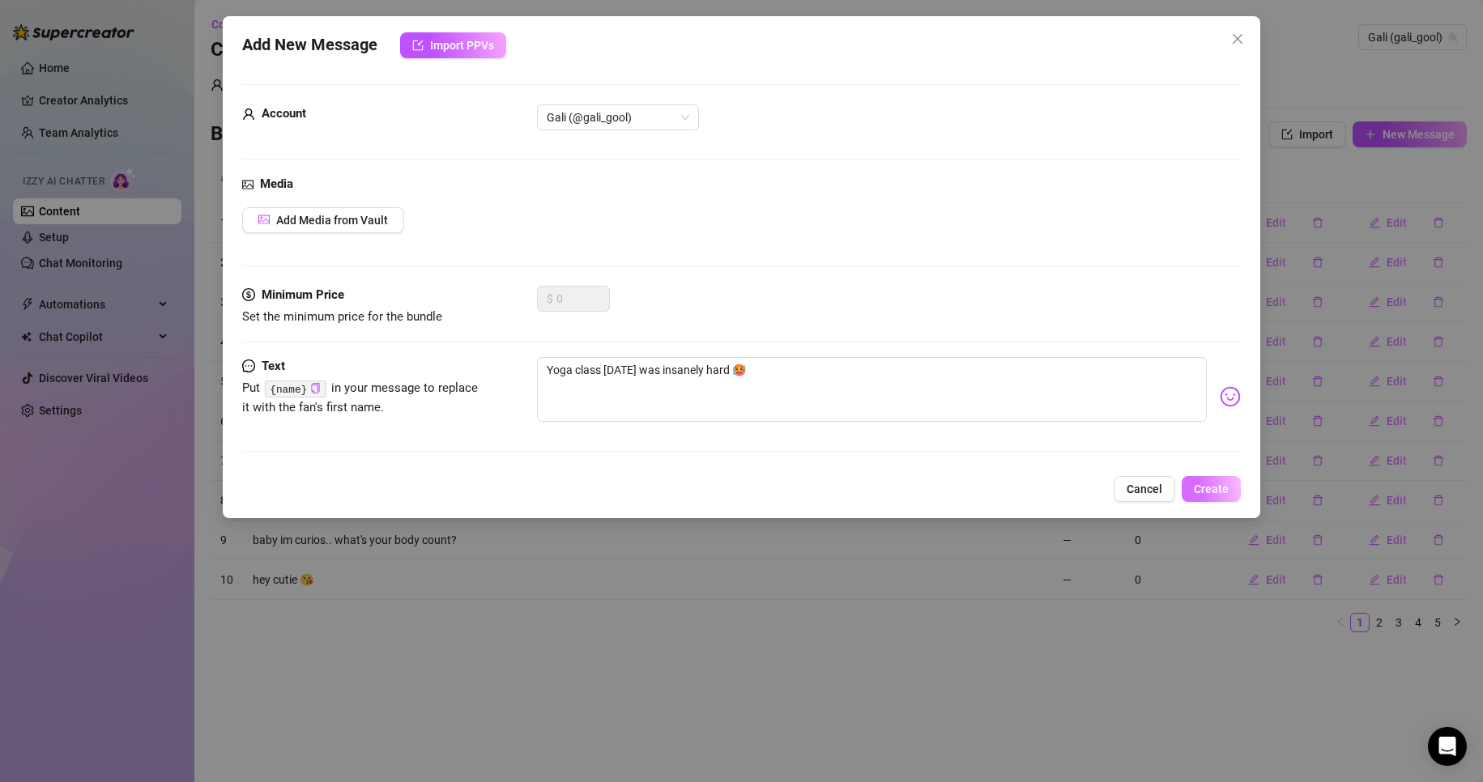
click at [1207, 485] on span "Create" at bounding box center [1211, 489] width 35 height 13
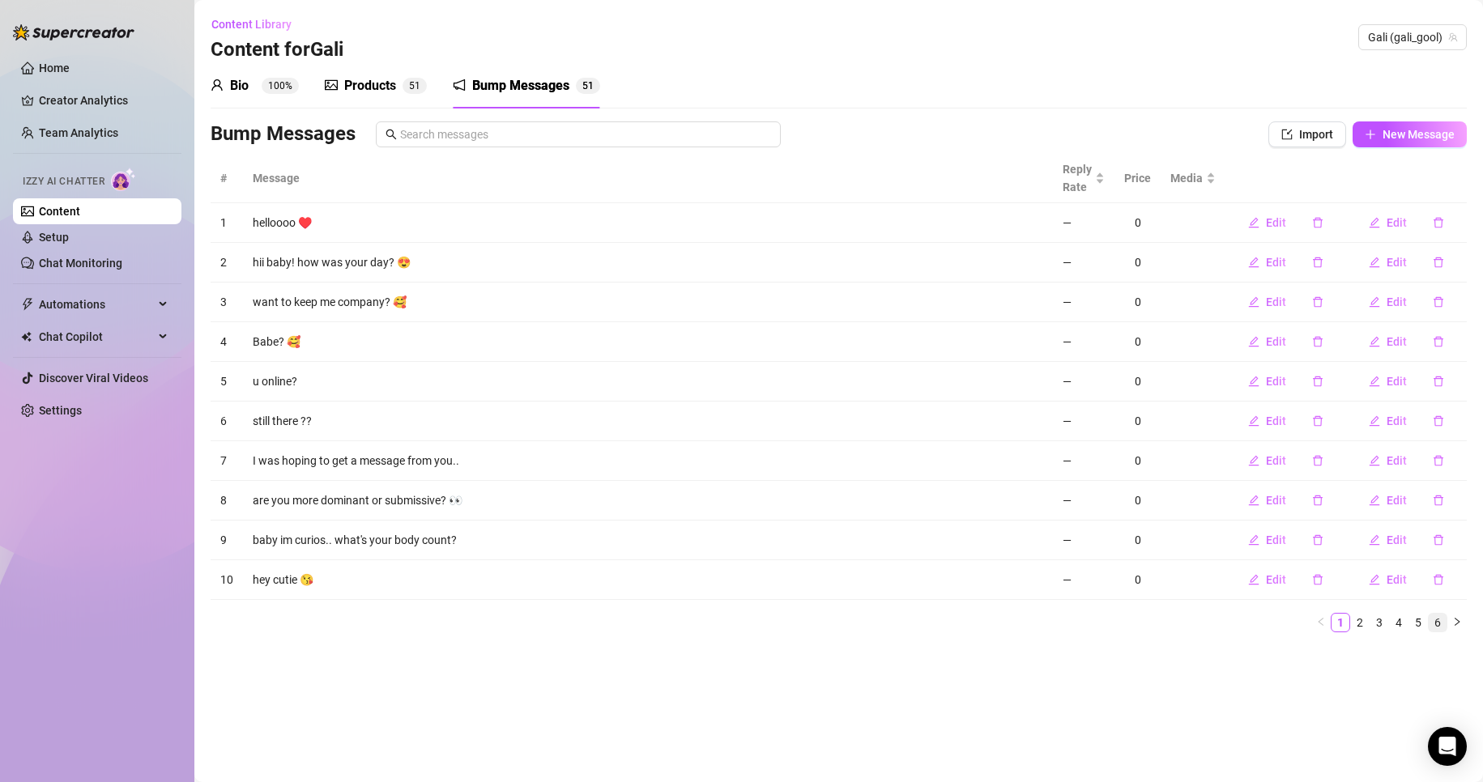
click at [1445, 625] on link "6" at bounding box center [1438, 623] width 18 height 18
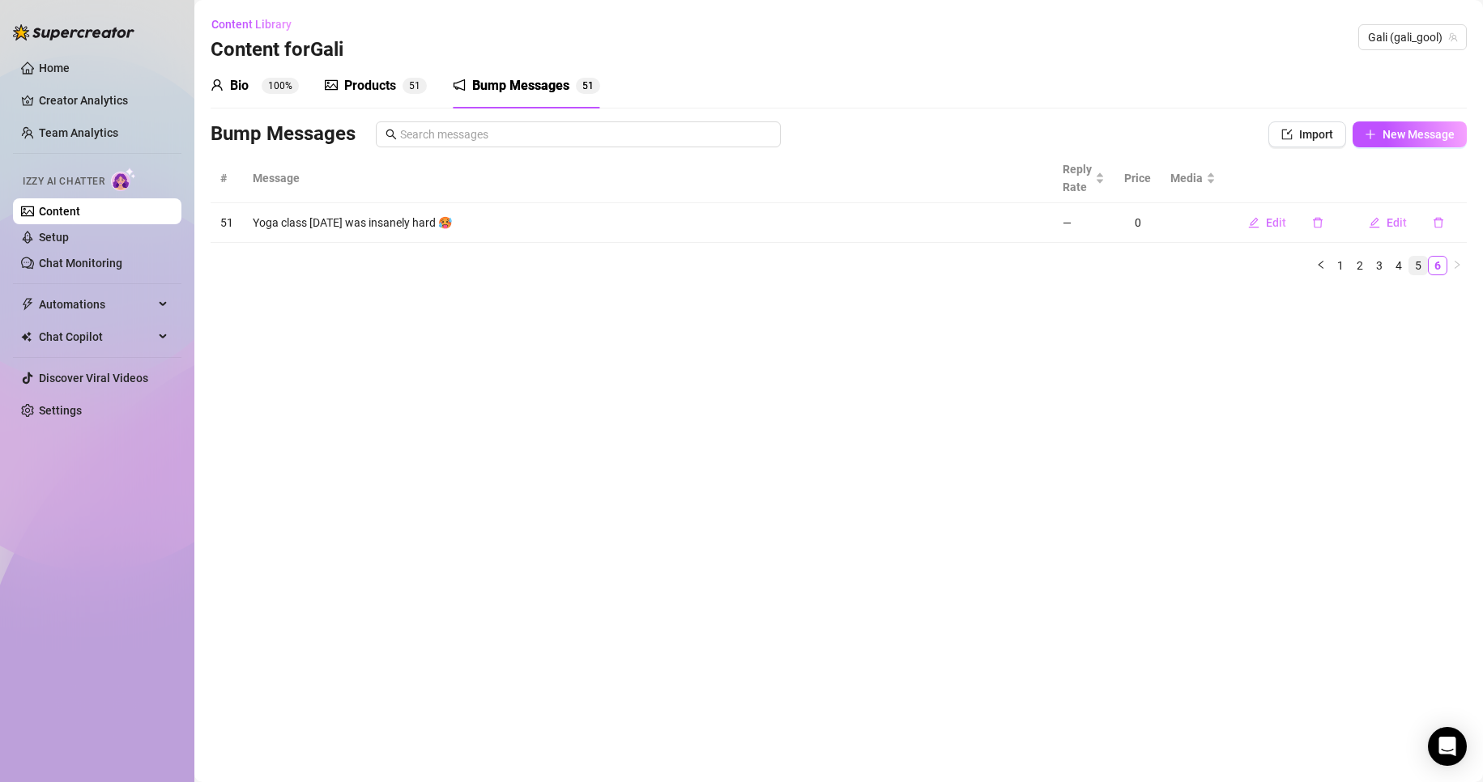
click at [1414, 271] on link "5" at bounding box center [1418, 266] width 18 height 18
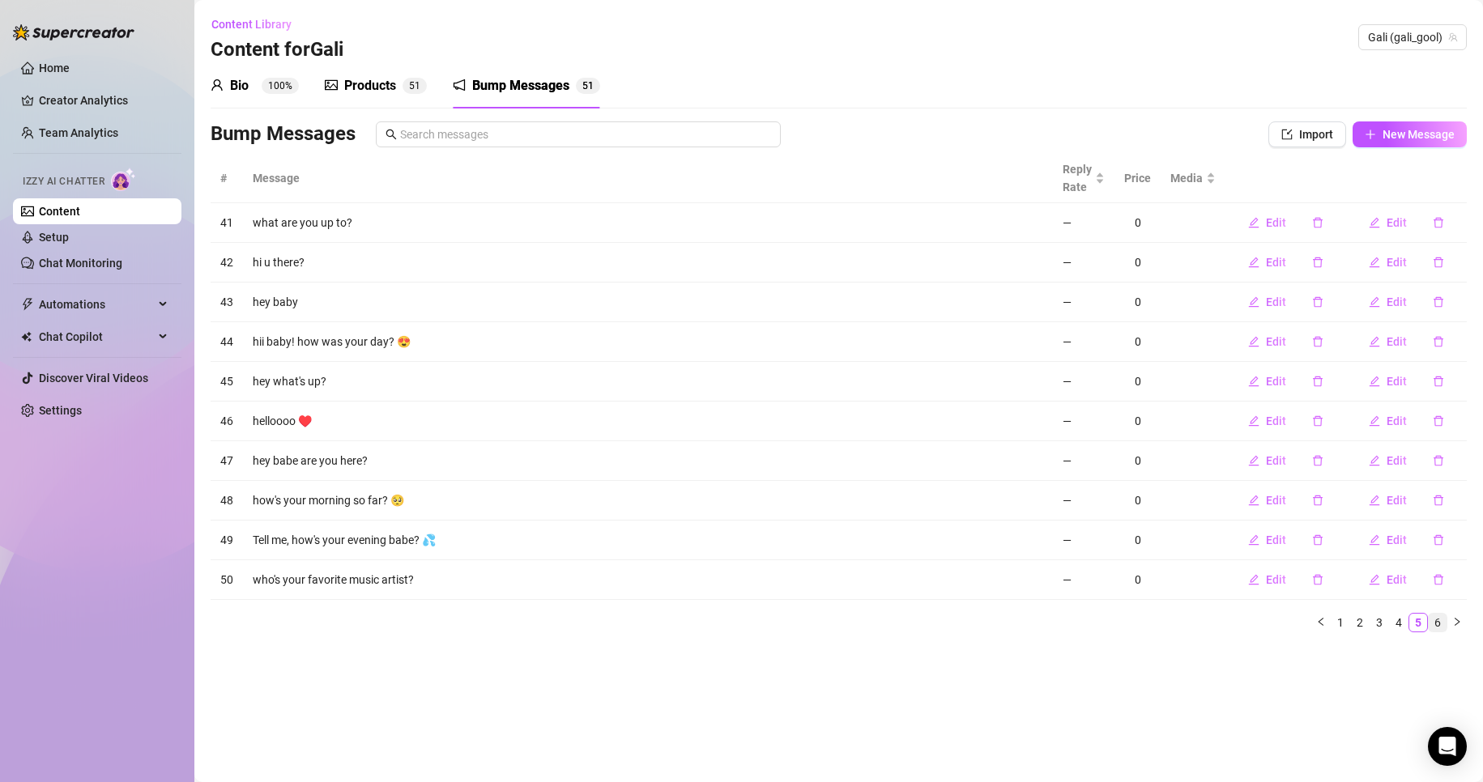
click at [1438, 631] on link "6" at bounding box center [1438, 623] width 18 height 18
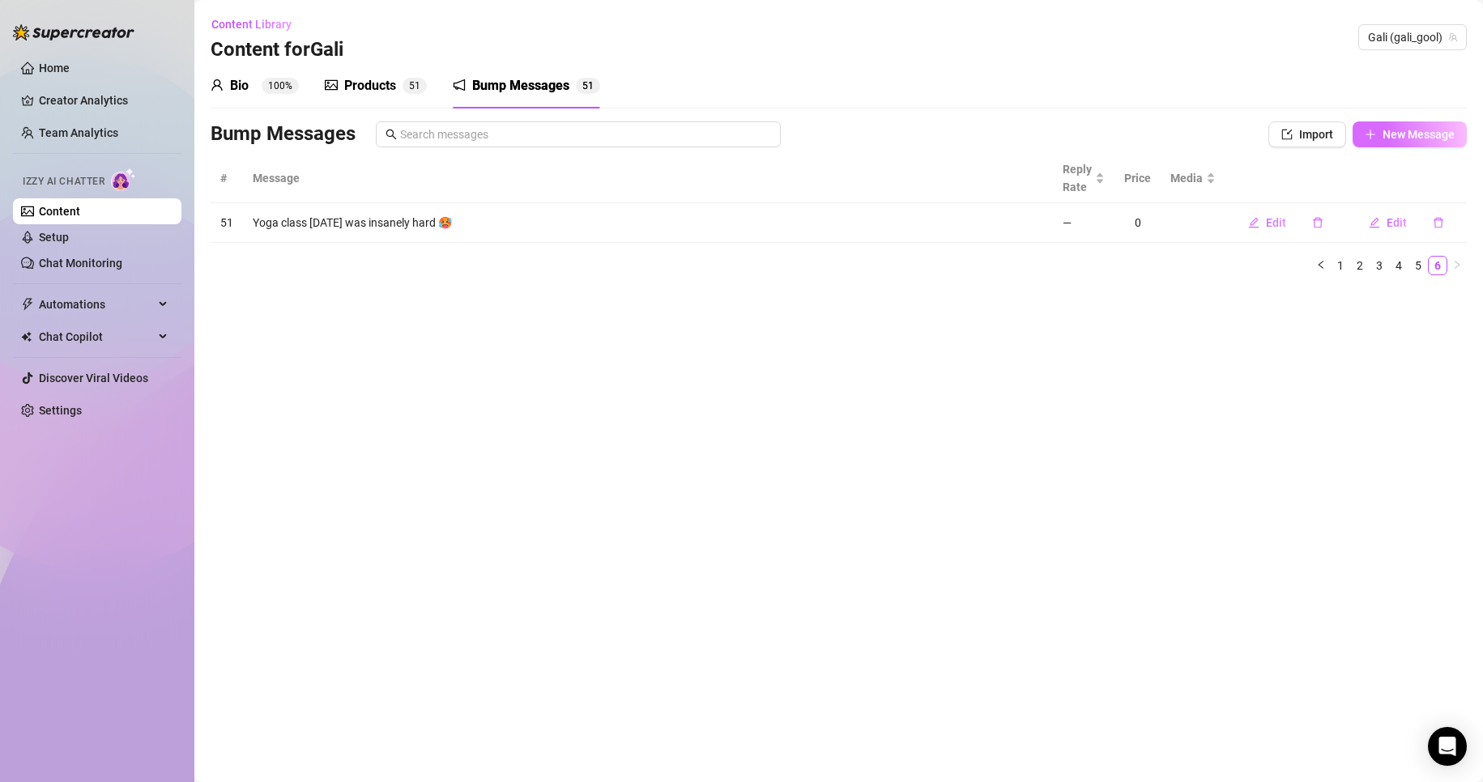
click at [1425, 123] on button "New Message" at bounding box center [1409, 134] width 114 height 26
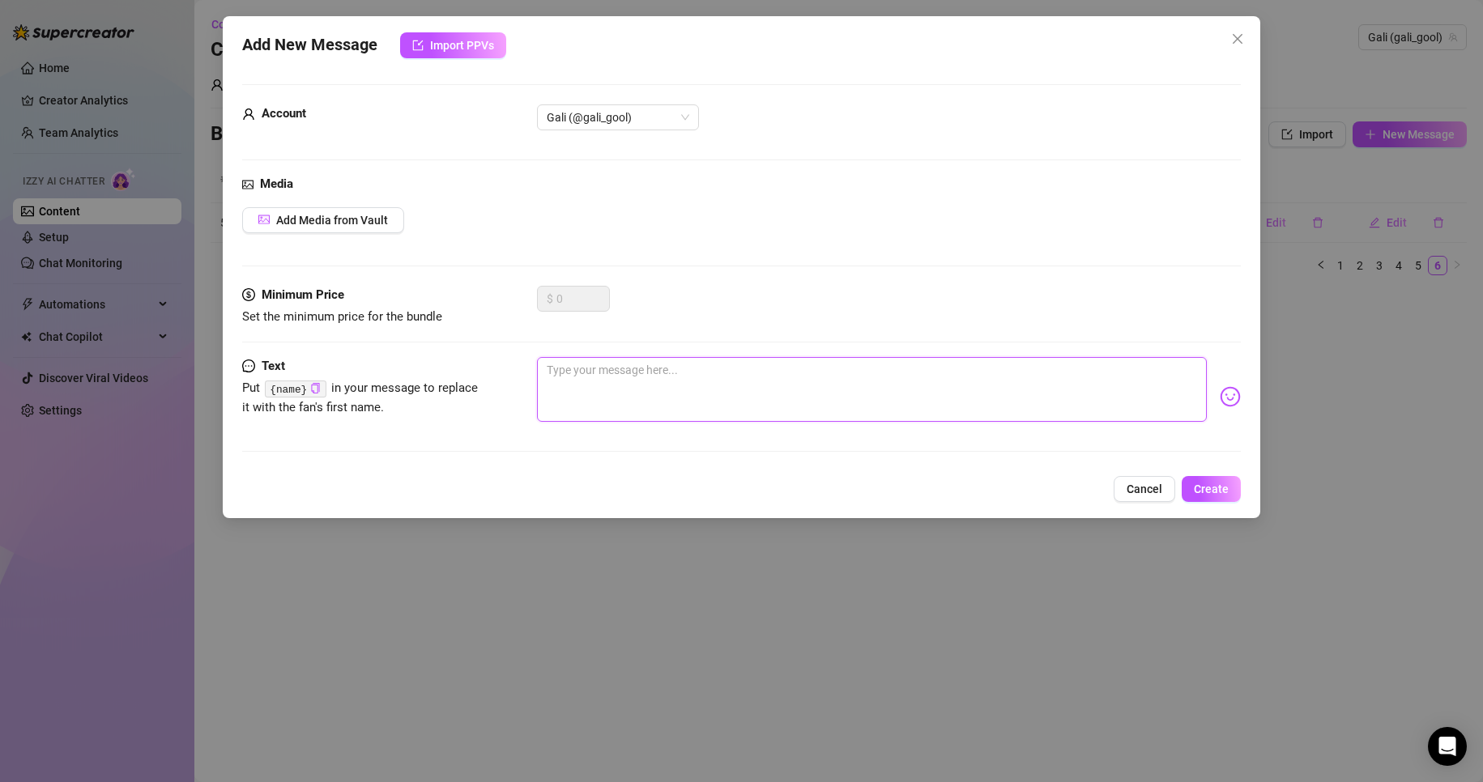
click at [646, 372] on textarea at bounding box center [872, 389] width 671 height 65
click at [1151, 497] on button "Cancel" at bounding box center [1145, 489] width 62 height 26
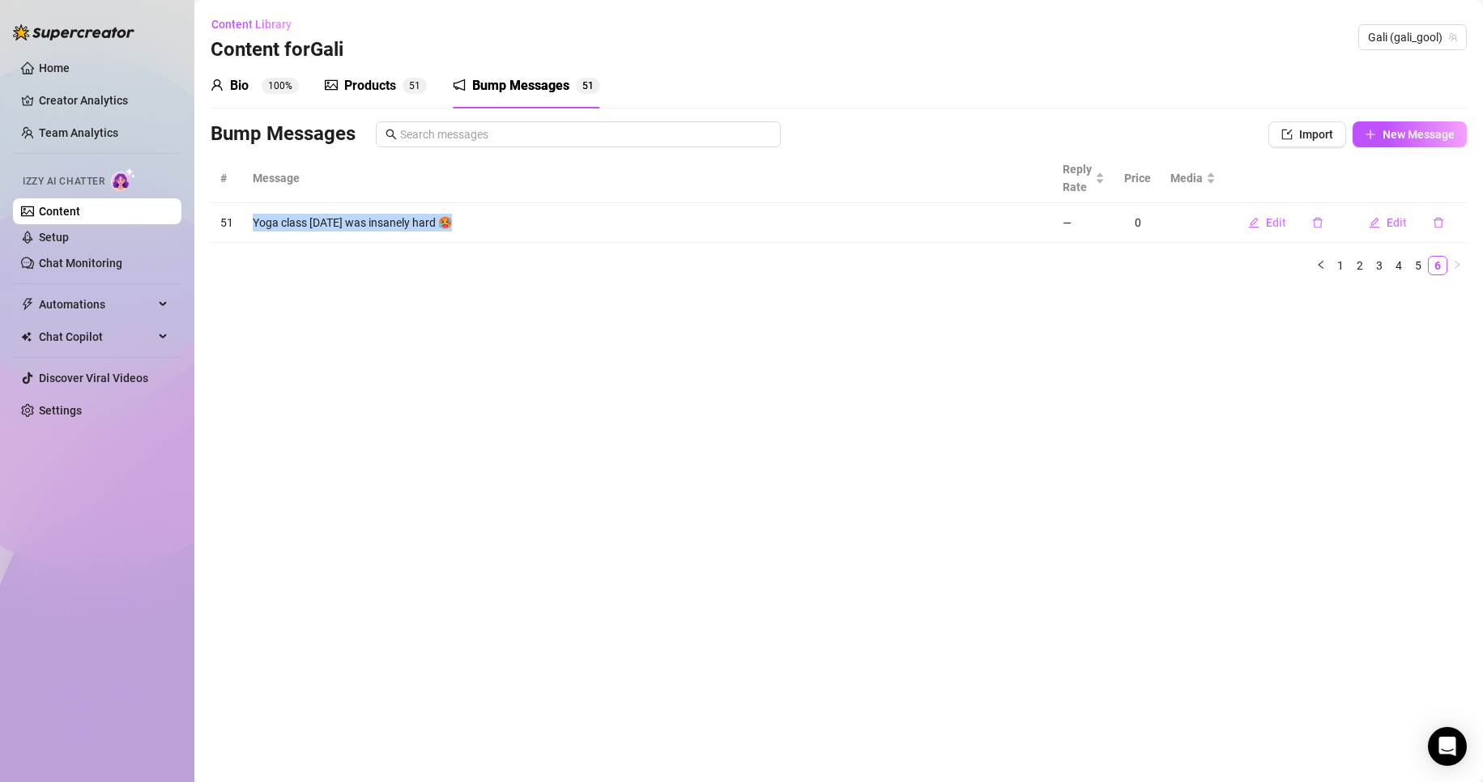
drag, startPoint x: 475, startPoint y: 225, endPoint x: 253, endPoint y: 218, distance: 222.0
click at [253, 218] on td "Yoga class today was insanely hard 🥵" at bounding box center [648, 223] width 810 height 40
copy td "Yoga class today was insanely hard 🥵"
click at [1347, 132] on div "Import New Message" at bounding box center [1367, 134] width 198 height 26
click at [1365, 132] on icon "plus" at bounding box center [1370, 134] width 11 height 11
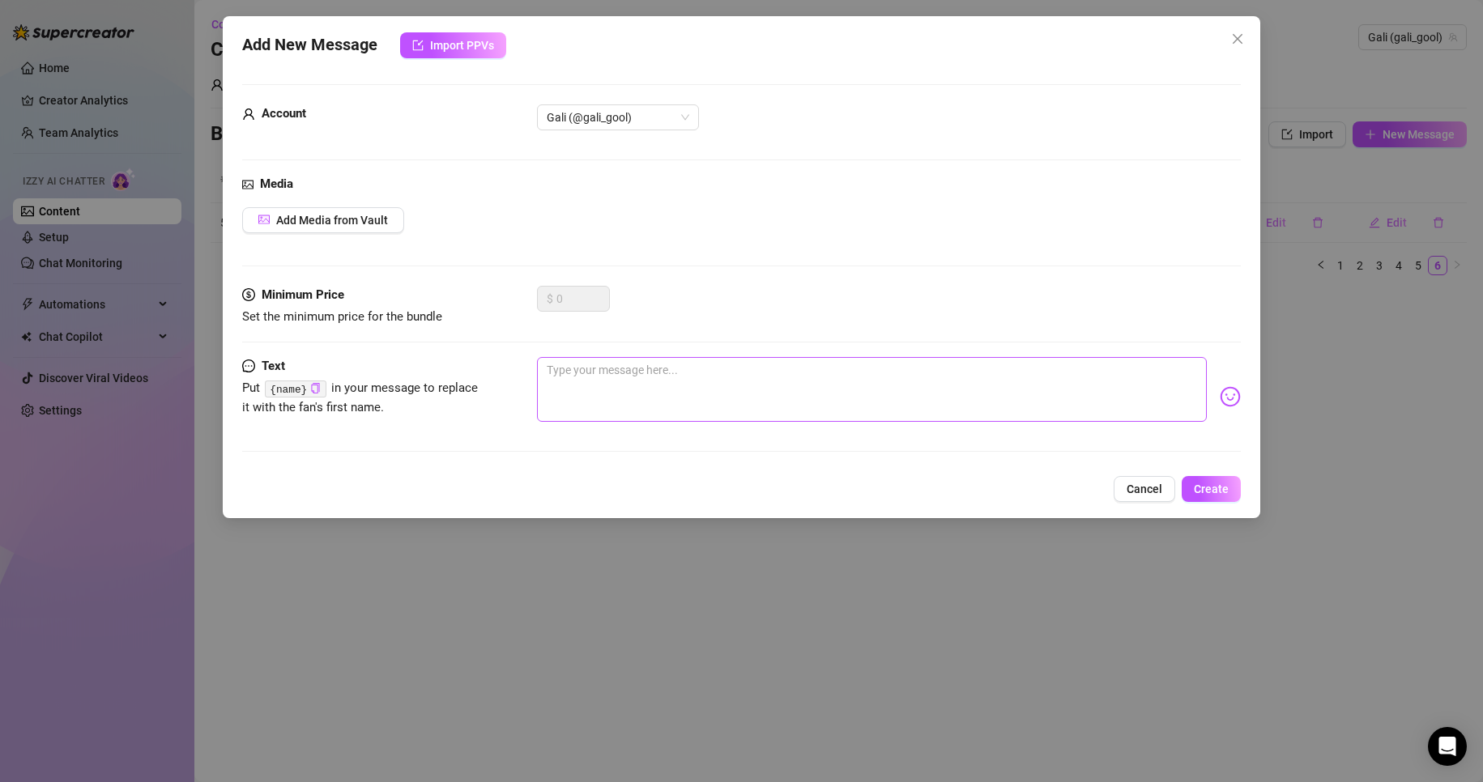
click at [701, 336] on div "Minimum Price Set the minimum price for the bundle $ 0" at bounding box center [741, 321] width 999 height 71
click at [709, 403] on textarea at bounding box center [872, 389] width 671 height 65
paste textarea "Just got out of the shower… still dripping"
click at [1229, 494] on span "Create" at bounding box center [1211, 489] width 35 height 13
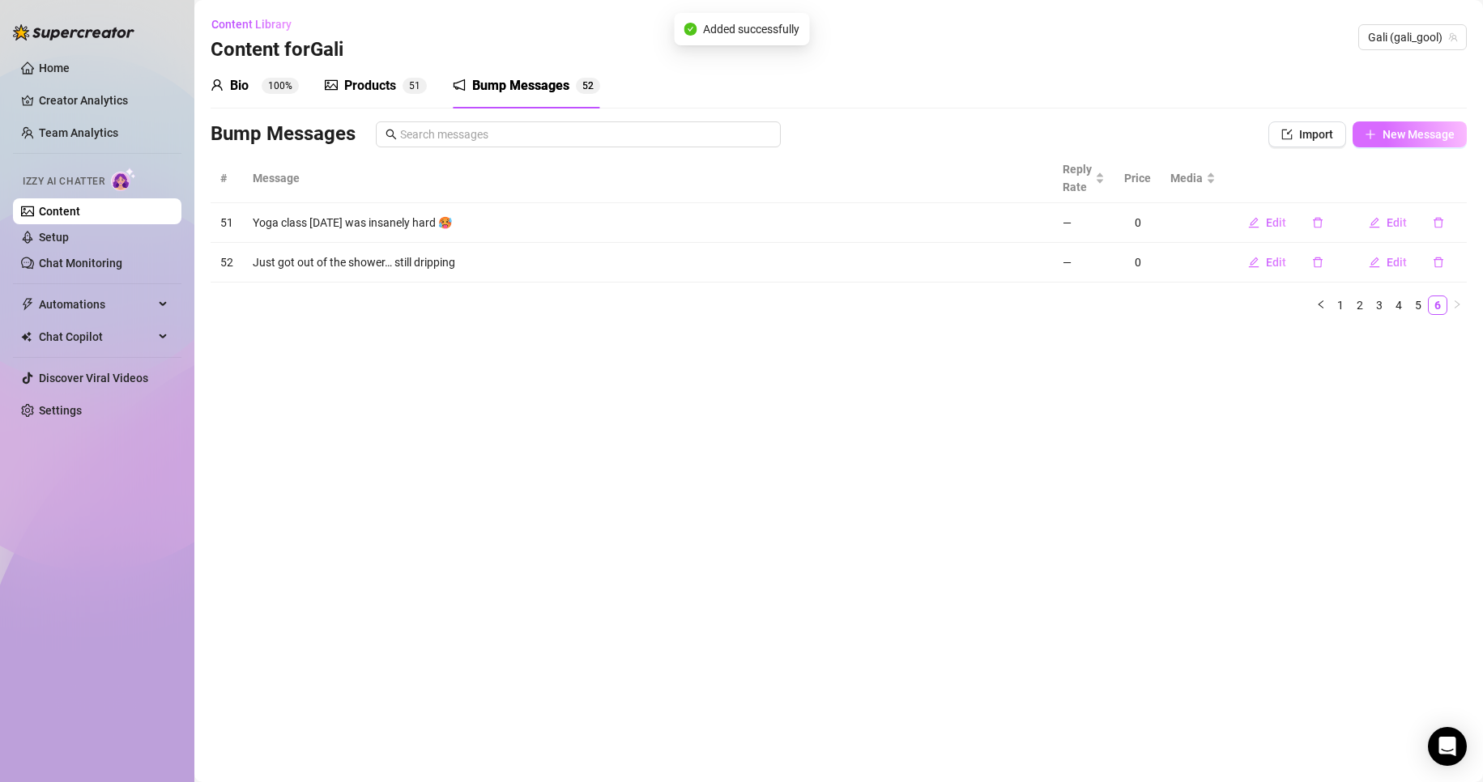
click at [1376, 145] on button "New Message" at bounding box center [1409, 134] width 114 height 26
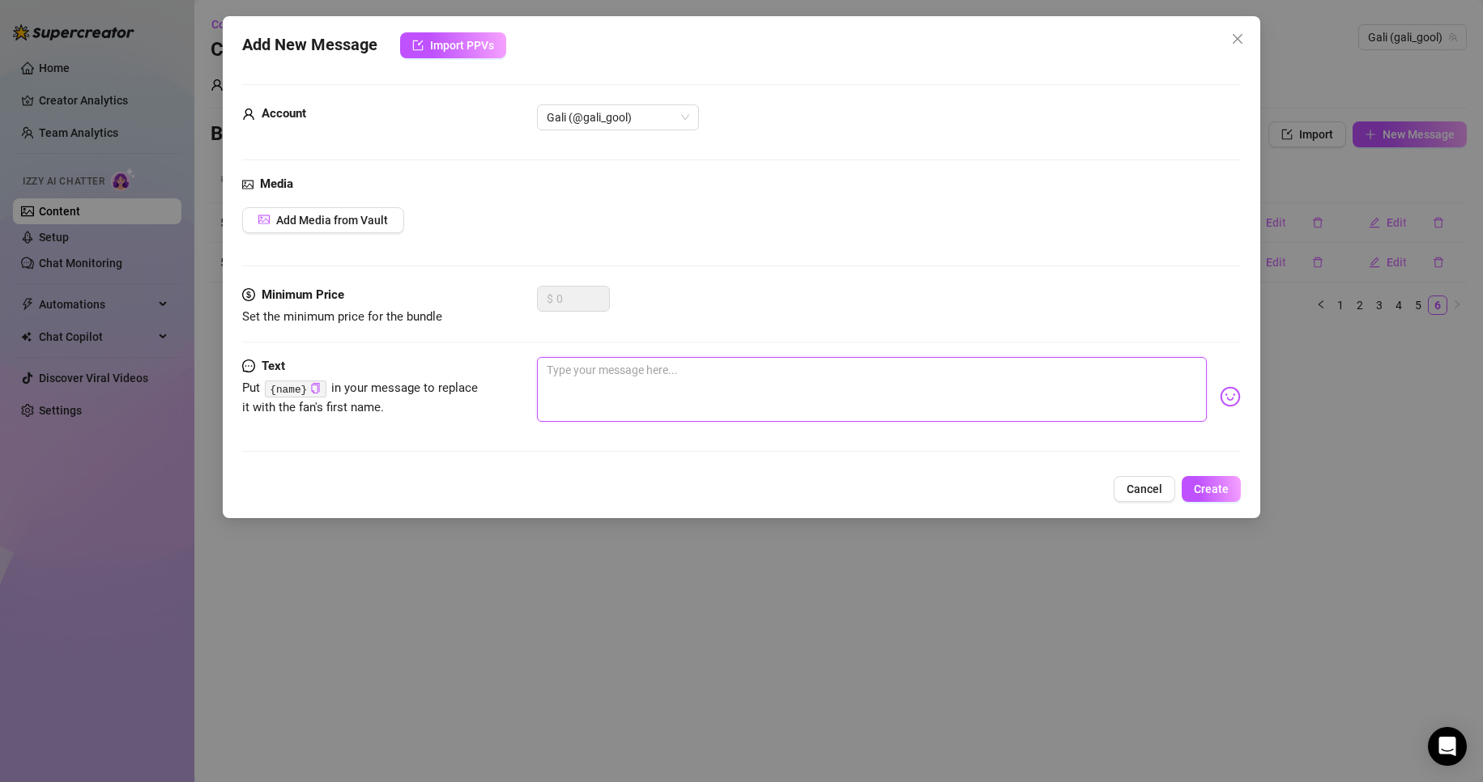
click at [652, 410] on textarea at bounding box center [872, 389] width 671 height 65
paste textarea "Movie night alone… anyone wanna join?"
click at [1201, 487] on span "Create" at bounding box center [1211, 489] width 35 height 13
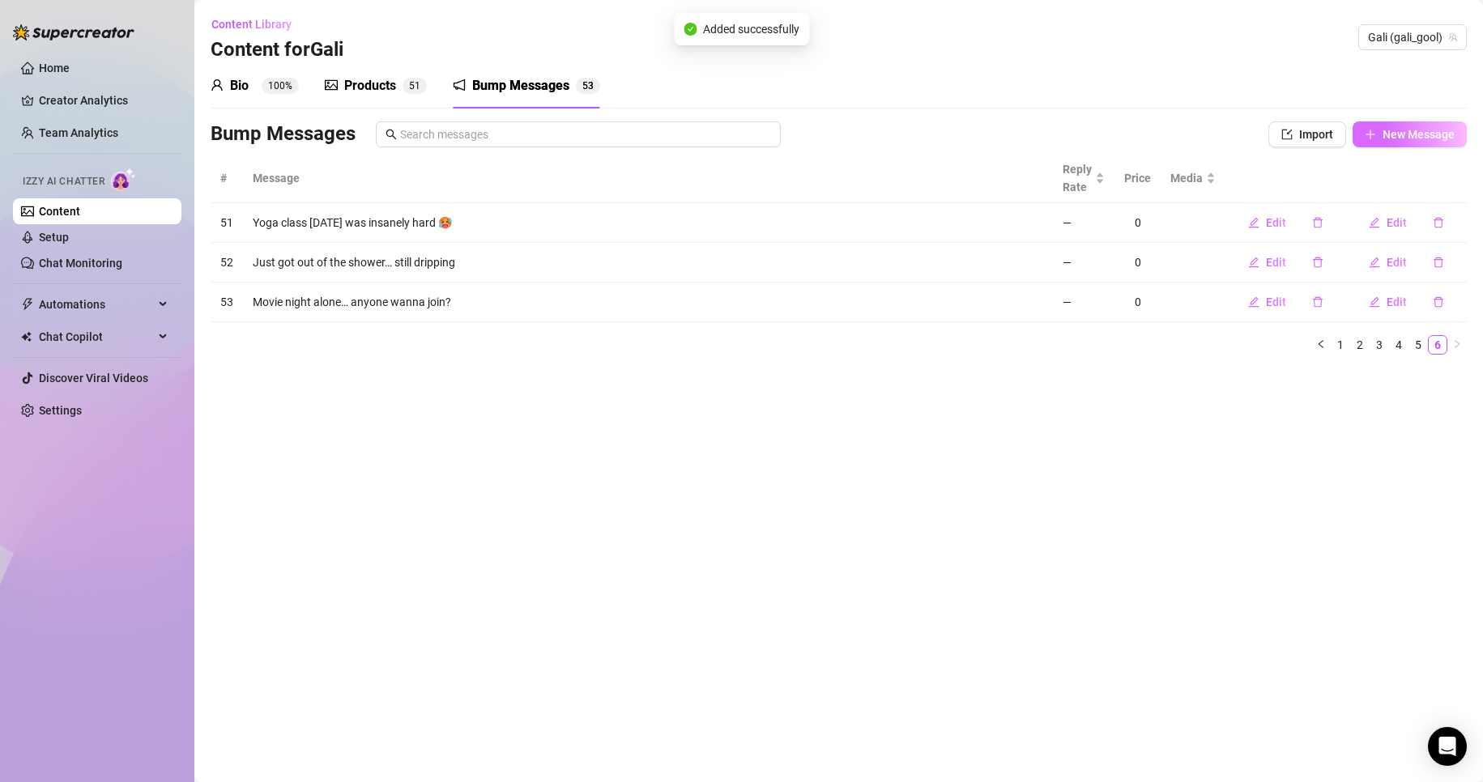
click at [1398, 141] on span "New Message" at bounding box center [1418, 134] width 72 height 13
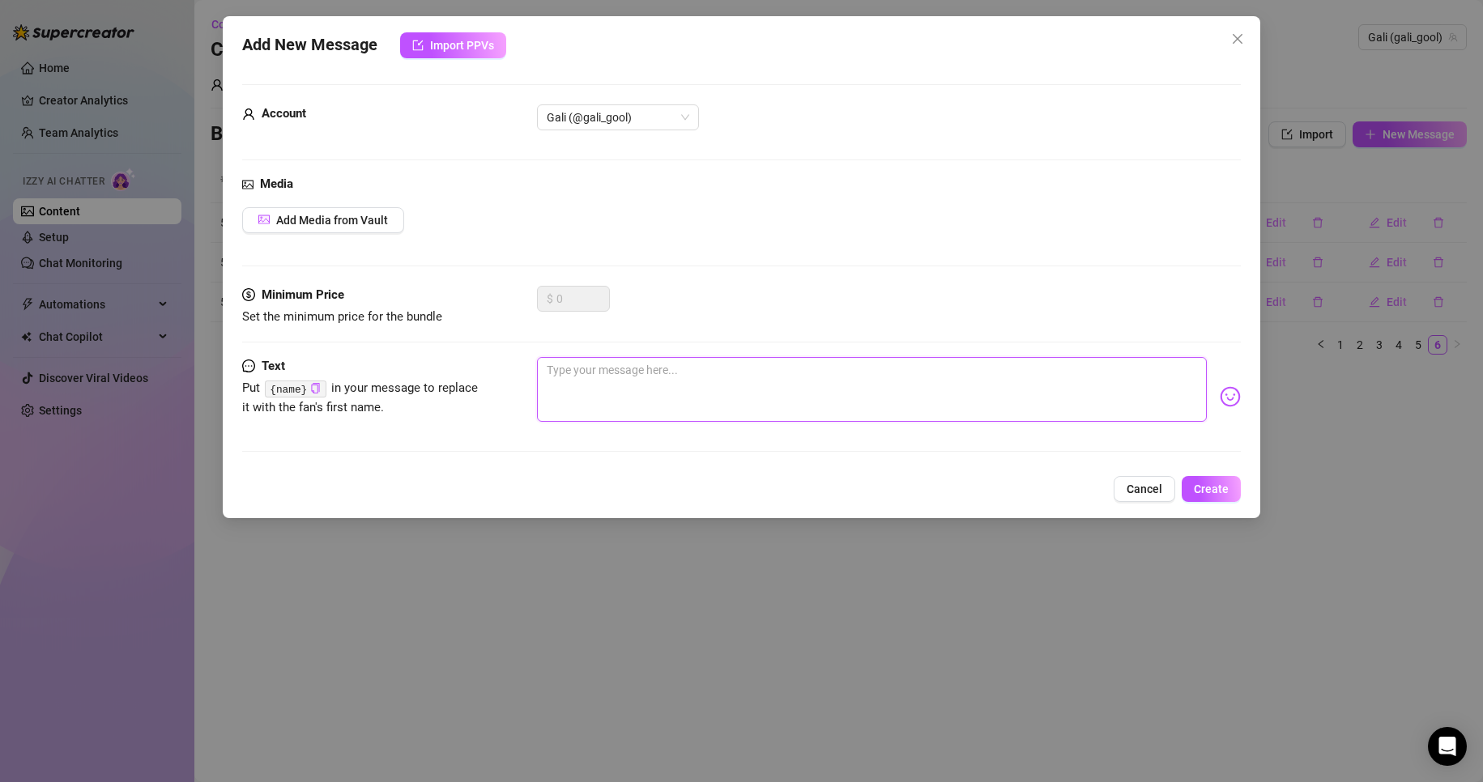
click at [800, 398] on textarea at bounding box center [872, 389] width 671 height 65
paste textarea "Craving something sweet tonight… and not just dessert"
click at [1196, 485] on span "Create" at bounding box center [1211, 489] width 35 height 13
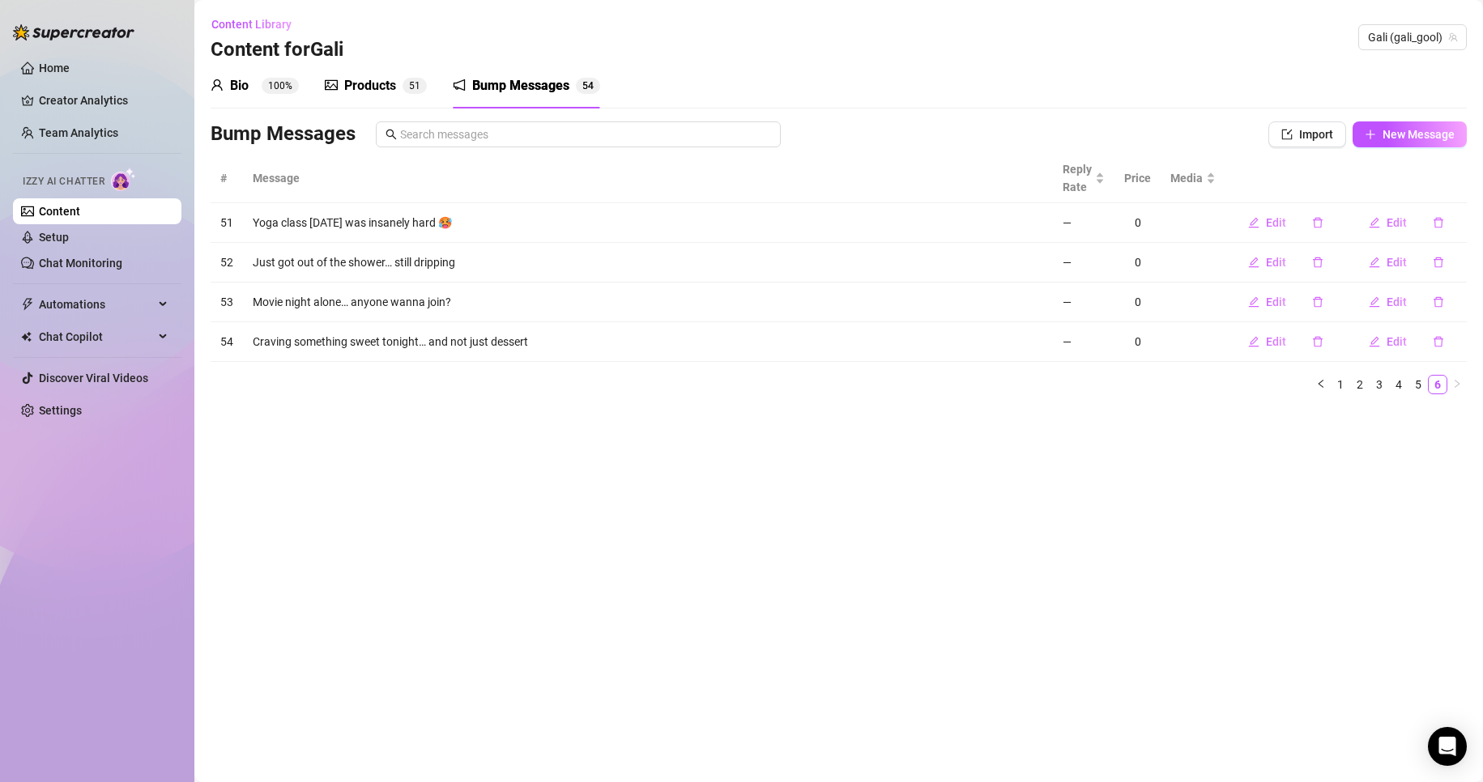
click at [1399, 117] on div "Bio 100% Products 5 1 Bump Messages 5 4 Bio Import Bio from other creator Perso…" at bounding box center [839, 235] width 1256 height 344
click at [1399, 128] on span "New Message" at bounding box center [1418, 134] width 72 height 13
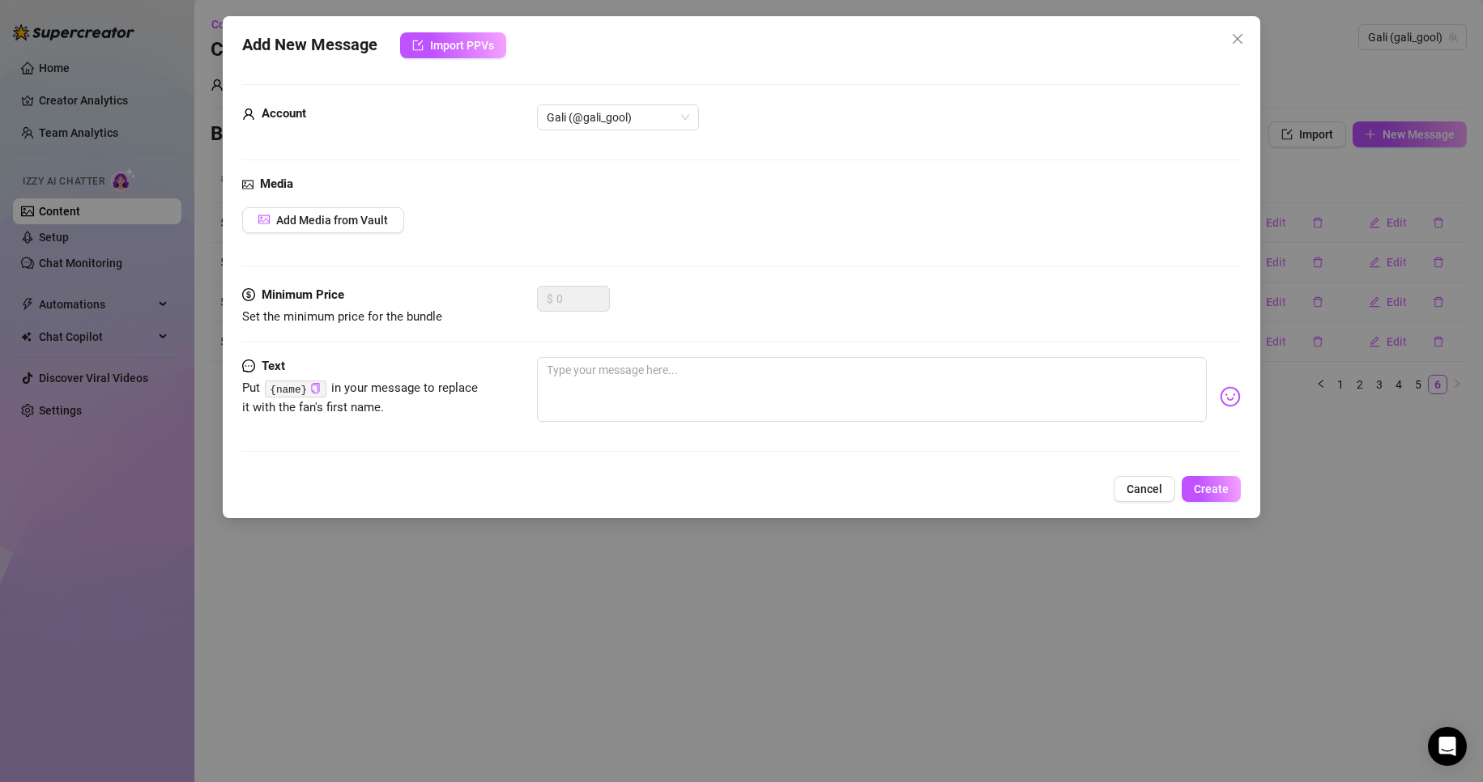
click at [726, 450] on div "Text Put {name} in your message to replace it with the fan's first name." at bounding box center [741, 411] width 999 height 109
click at [726, 411] on textarea at bounding box center [872, 389] width 671 height 65
paste textarea "Gym kicked my ass today 🥵 but I think you’d like the view 😏"
click at [1226, 505] on div "Add New Message Import PPVs Account Gali (@gali_gool) Media Add Media from Vaul…" at bounding box center [742, 267] width 1038 height 502
click at [1225, 500] on button "Create" at bounding box center [1211, 489] width 59 height 26
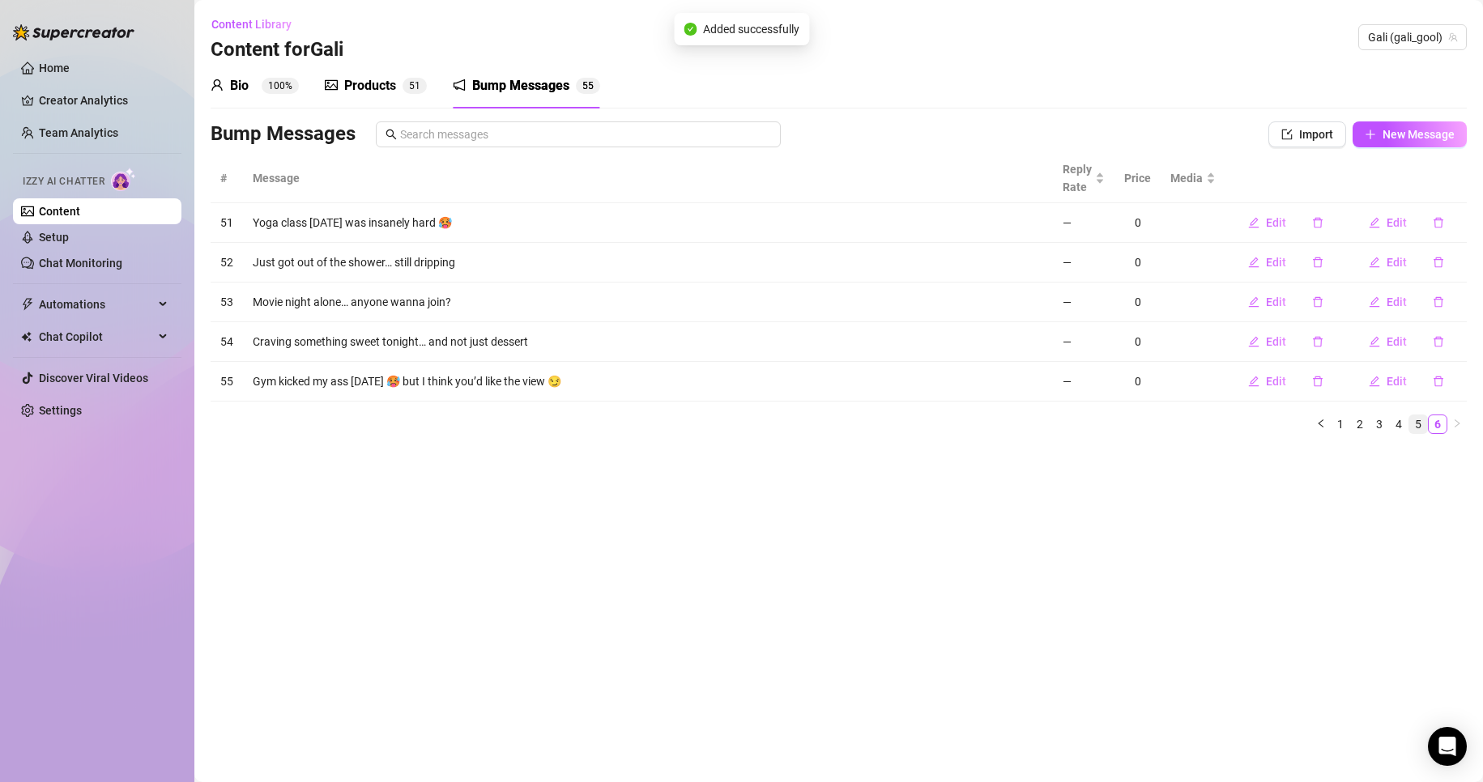
drag, startPoint x: 1411, startPoint y: 406, endPoint x: 1416, endPoint y: 415, distance: 10.6
click at [1411, 407] on div "# Message Reply Rate Price Media 51 Yoga class today was insanely hard 🥵 — 0 Ed…" at bounding box center [839, 294] width 1256 height 280
click at [1416, 415] on li "5" at bounding box center [1417, 424] width 19 height 19
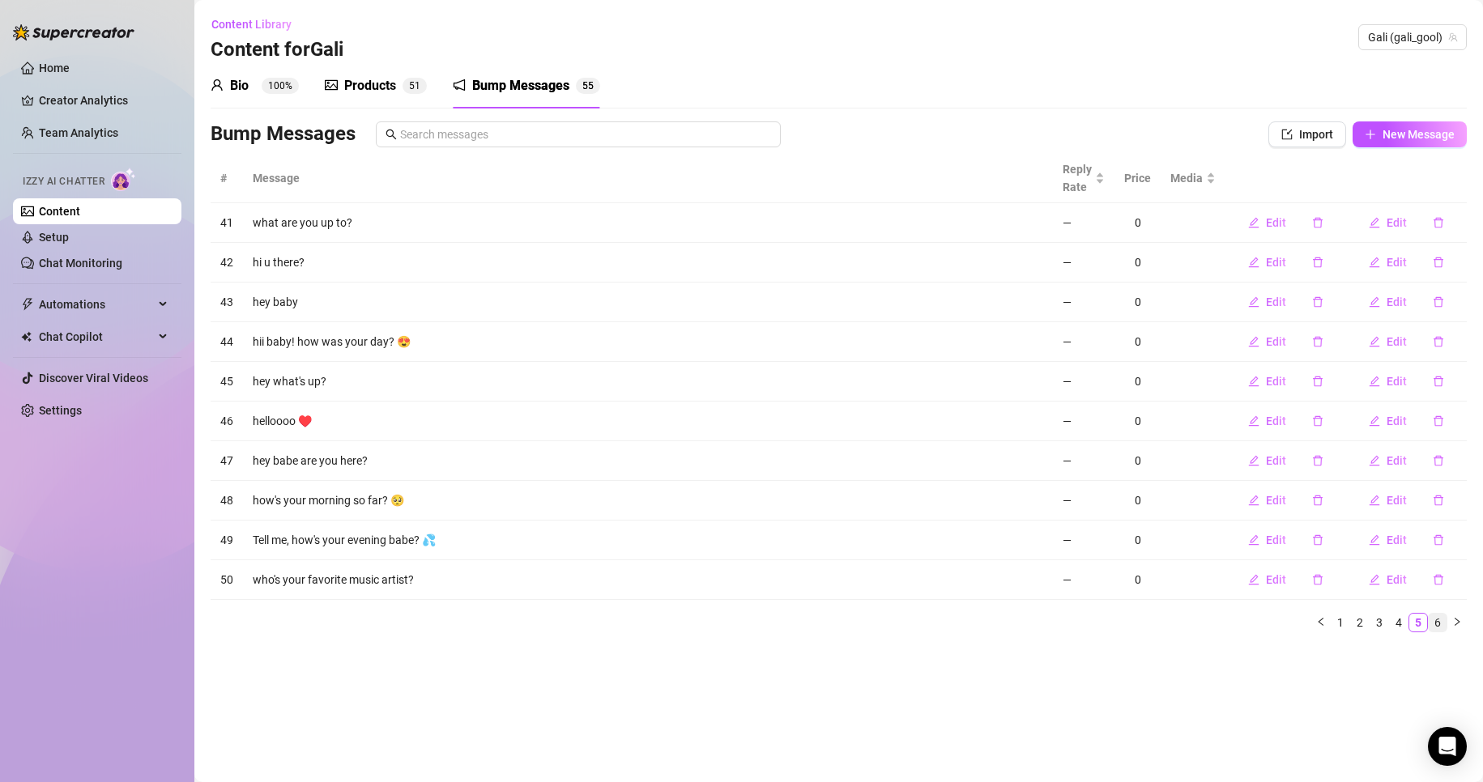
click at [1438, 623] on link "6" at bounding box center [1438, 623] width 18 height 18
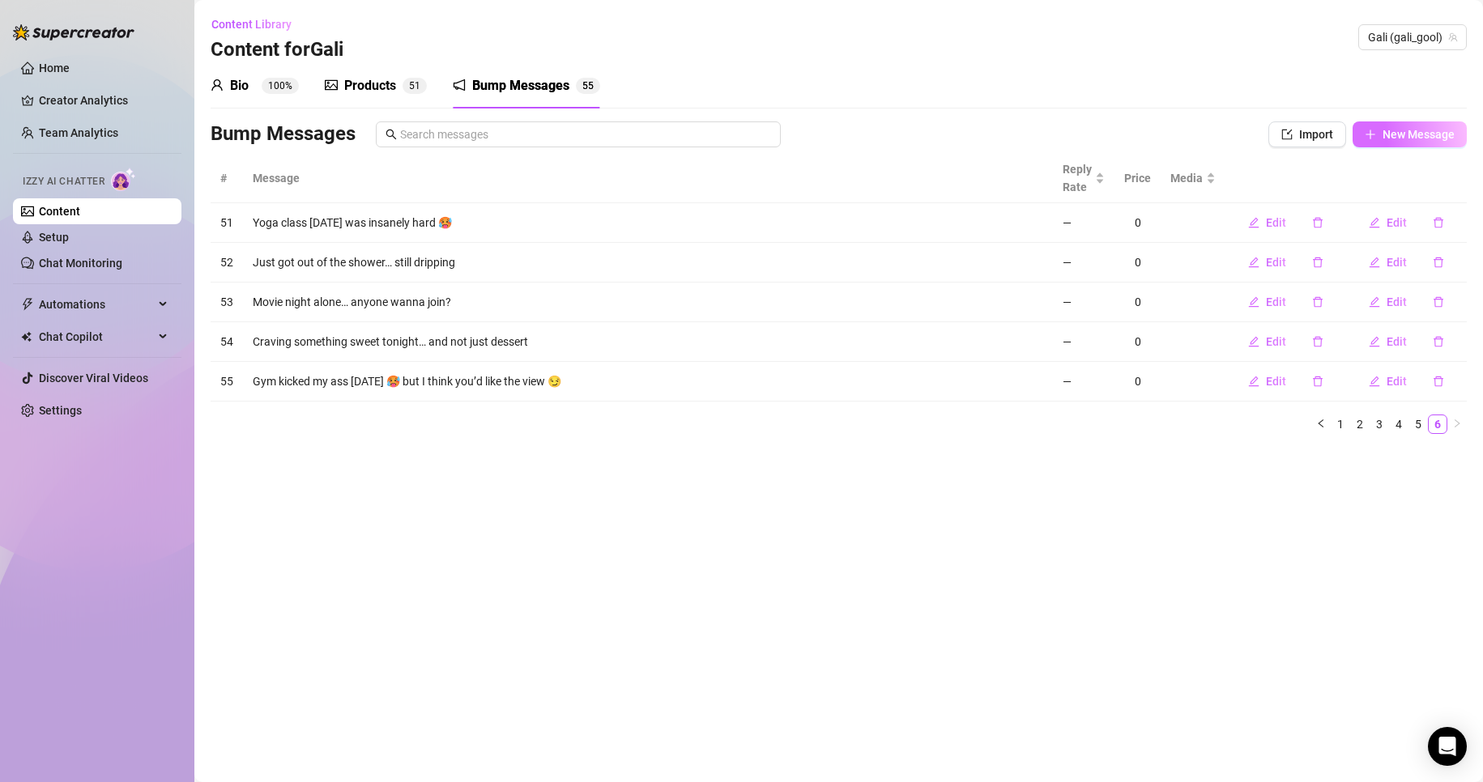
click at [1443, 141] on button "New Message" at bounding box center [1409, 134] width 114 height 26
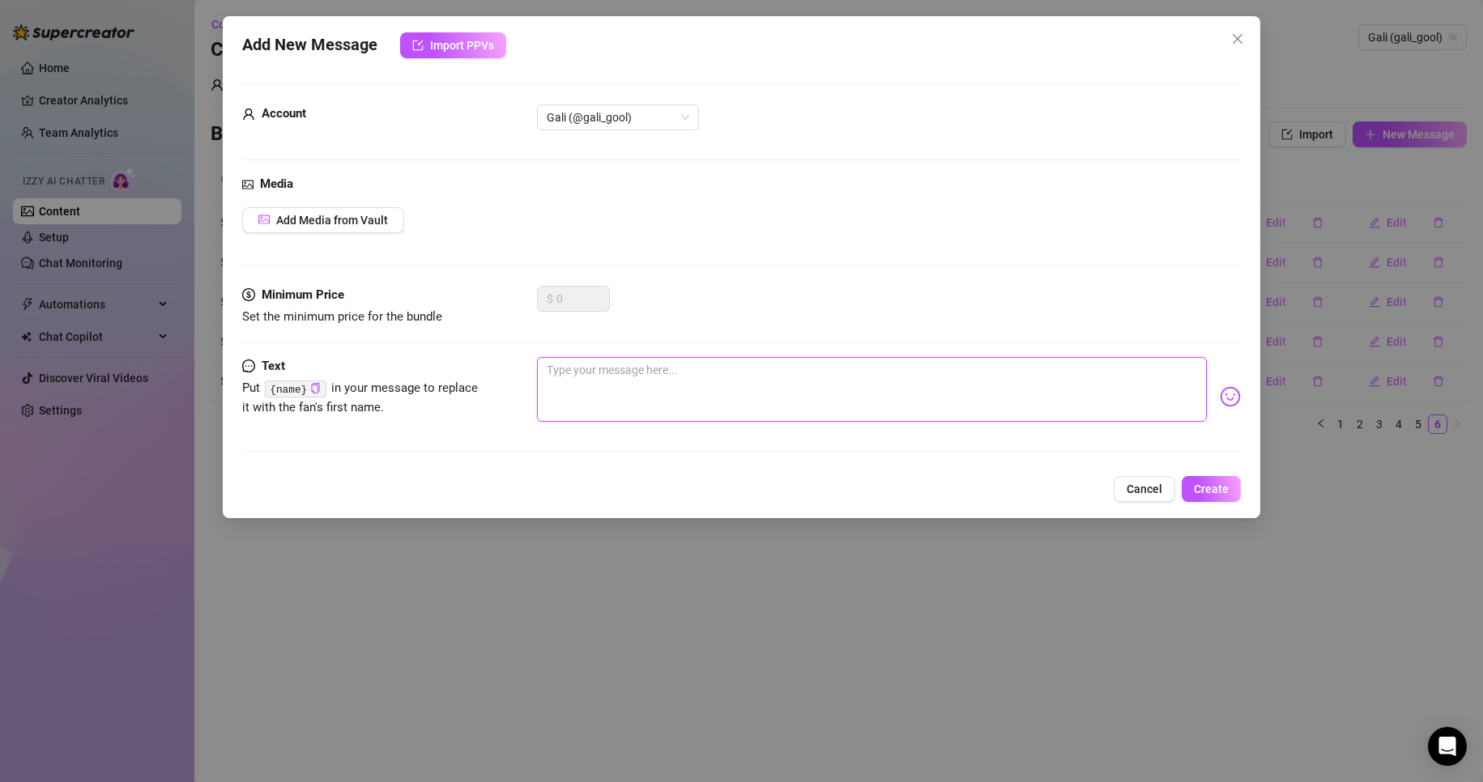
click at [618, 400] on textarea at bounding box center [872, 389] width 671 height 65
paste textarea "Feeling extra cheeky today 🍑 wanna see?"
click at [1197, 476] on button "Create" at bounding box center [1211, 489] width 59 height 26
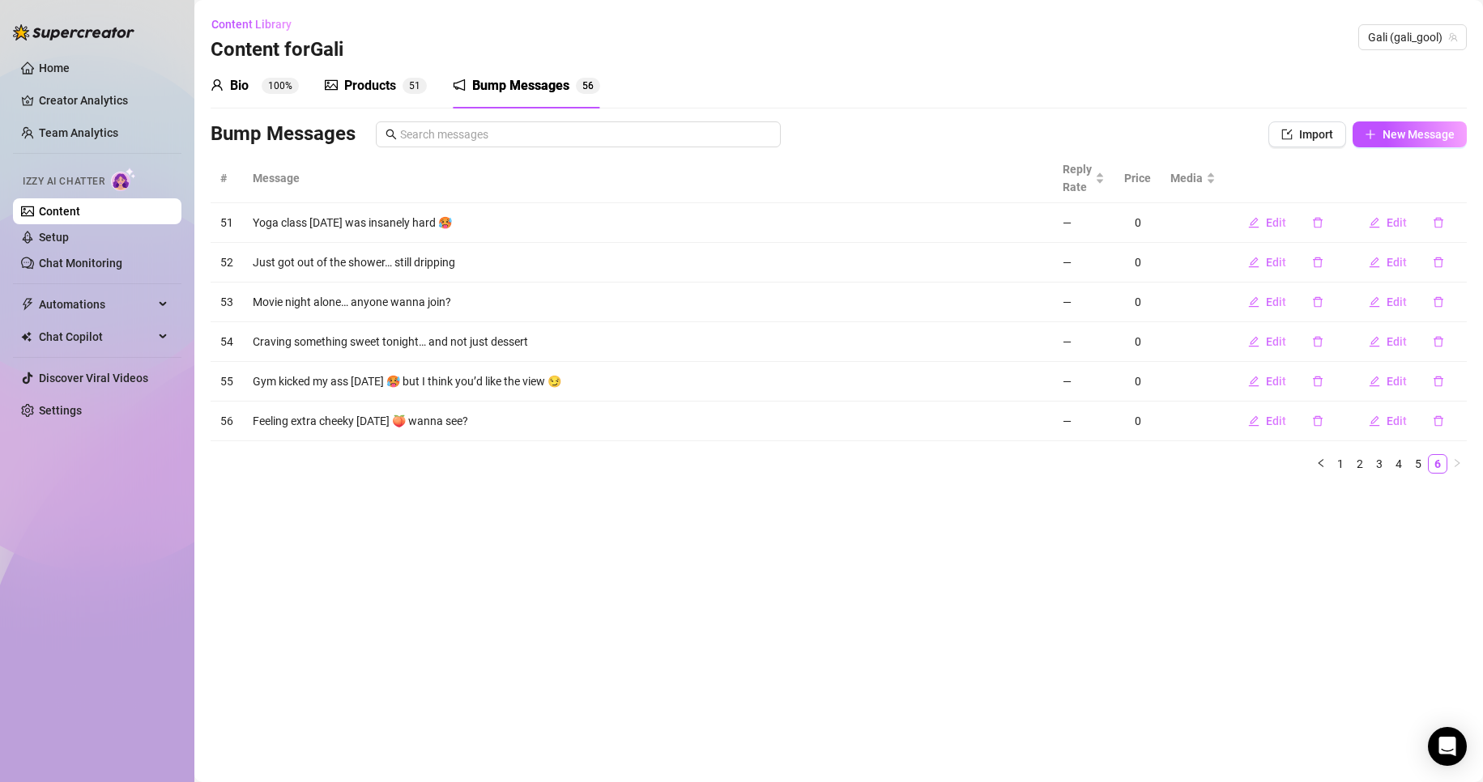
click at [1415, 114] on div "Bio 100% Products 5 1 Bump Messages 5 6 Bio Import Bio from other creator Perso…" at bounding box center [839, 275] width 1256 height 424
click at [1413, 121] on div "Bio 100% Products 5 1 Bump Messages 5 6 Bio Import Bio from other creator Perso…" at bounding box center [839, 275] width 1256 height 424
click at [1412, 126] on button "New Message" at bounding box center [1409, 134] width 114 height 26
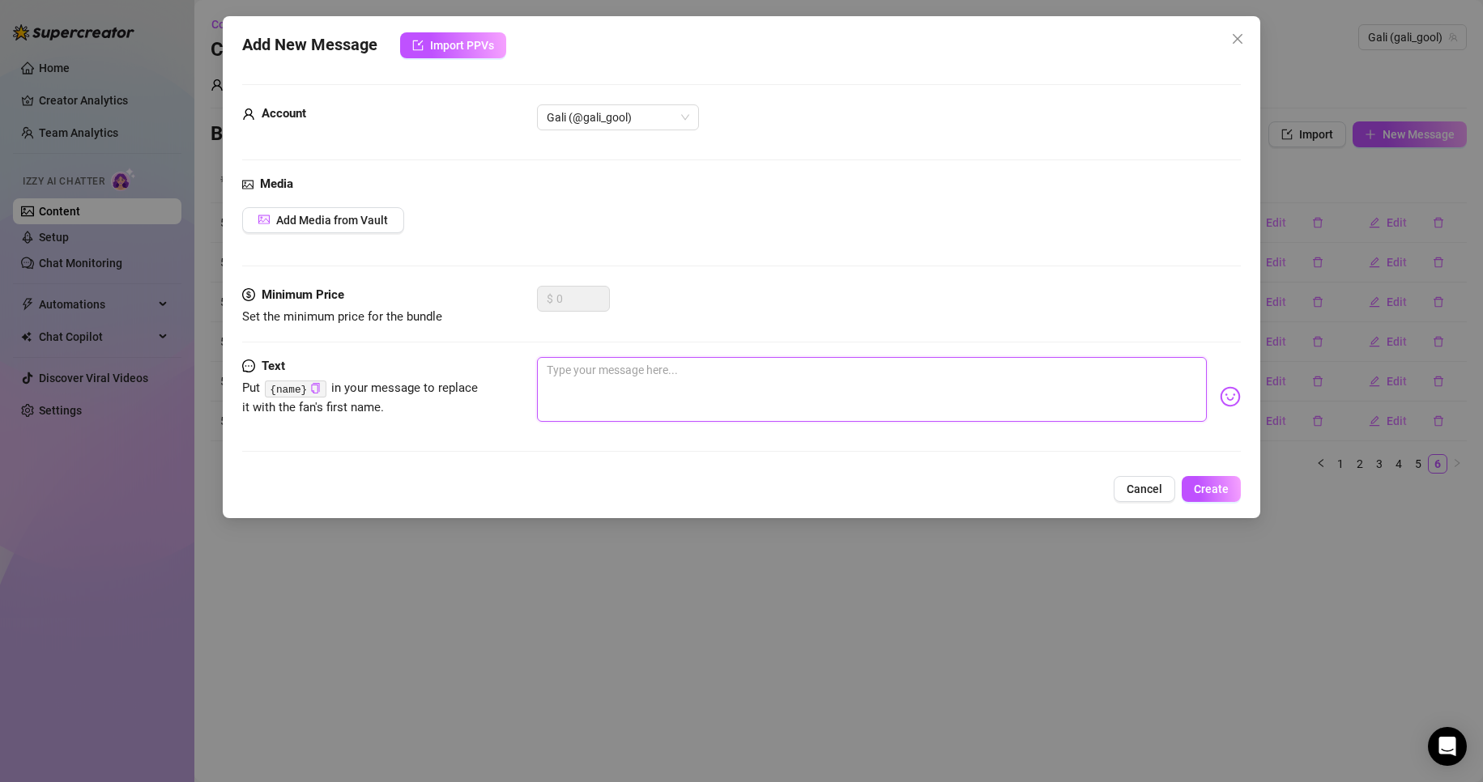
click at [776, 377] on textarea at bounding box center [872, 389] width 671 height 65
paste textarea "Should I post what I almost wore outside today? 😳"
click at [1204, 483] on span "Create" at bounding box center [1211, 489] width 35 height 13
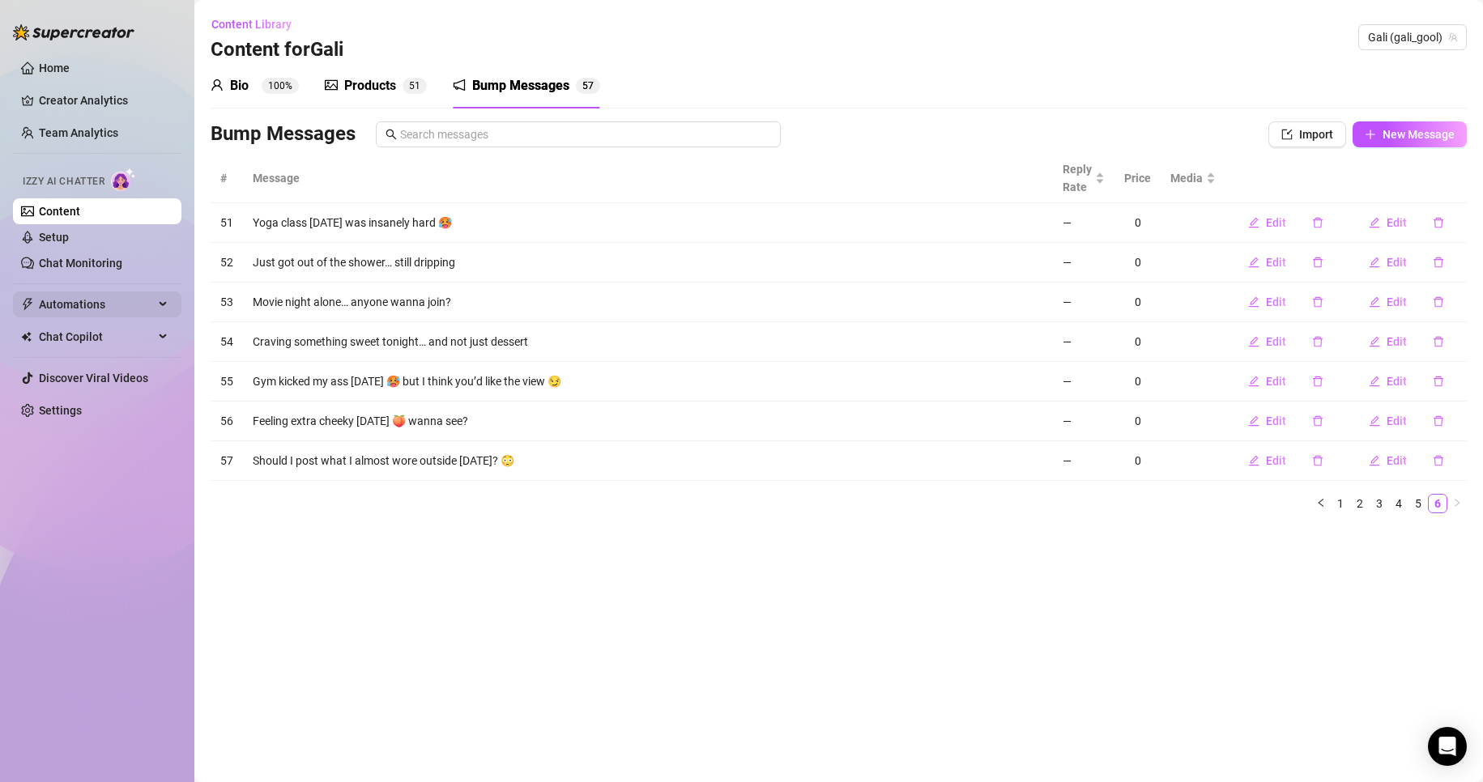
click at [106, 296] on span "Automations" at bounding box center [96, 305] width 115 height 26
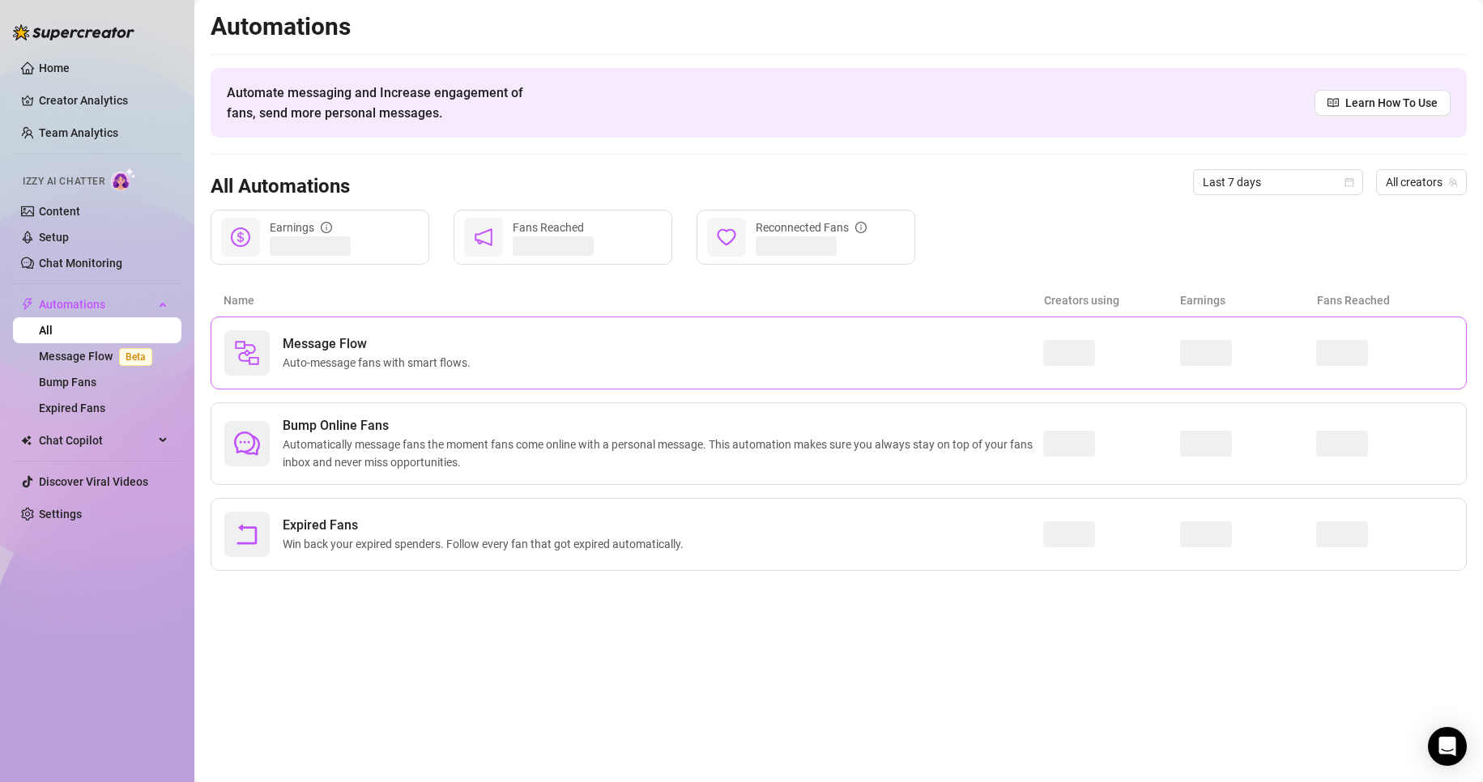
click at [329, 340] on span "Message Flow" at bounding box center [380, 343] width 194 height 19
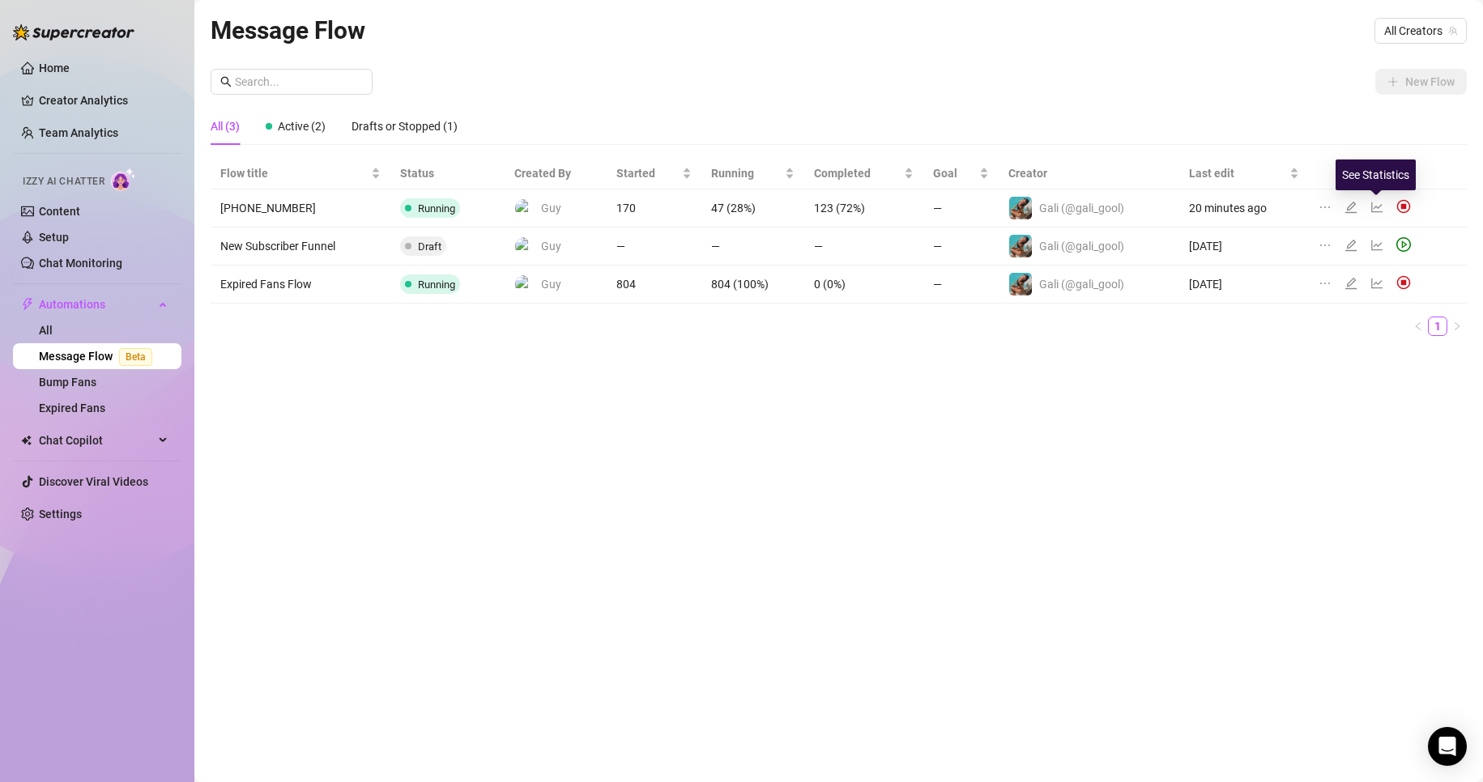
click at [1349, 206] on icon "edit" at bounding box center [1350, 207] width 11 height 11
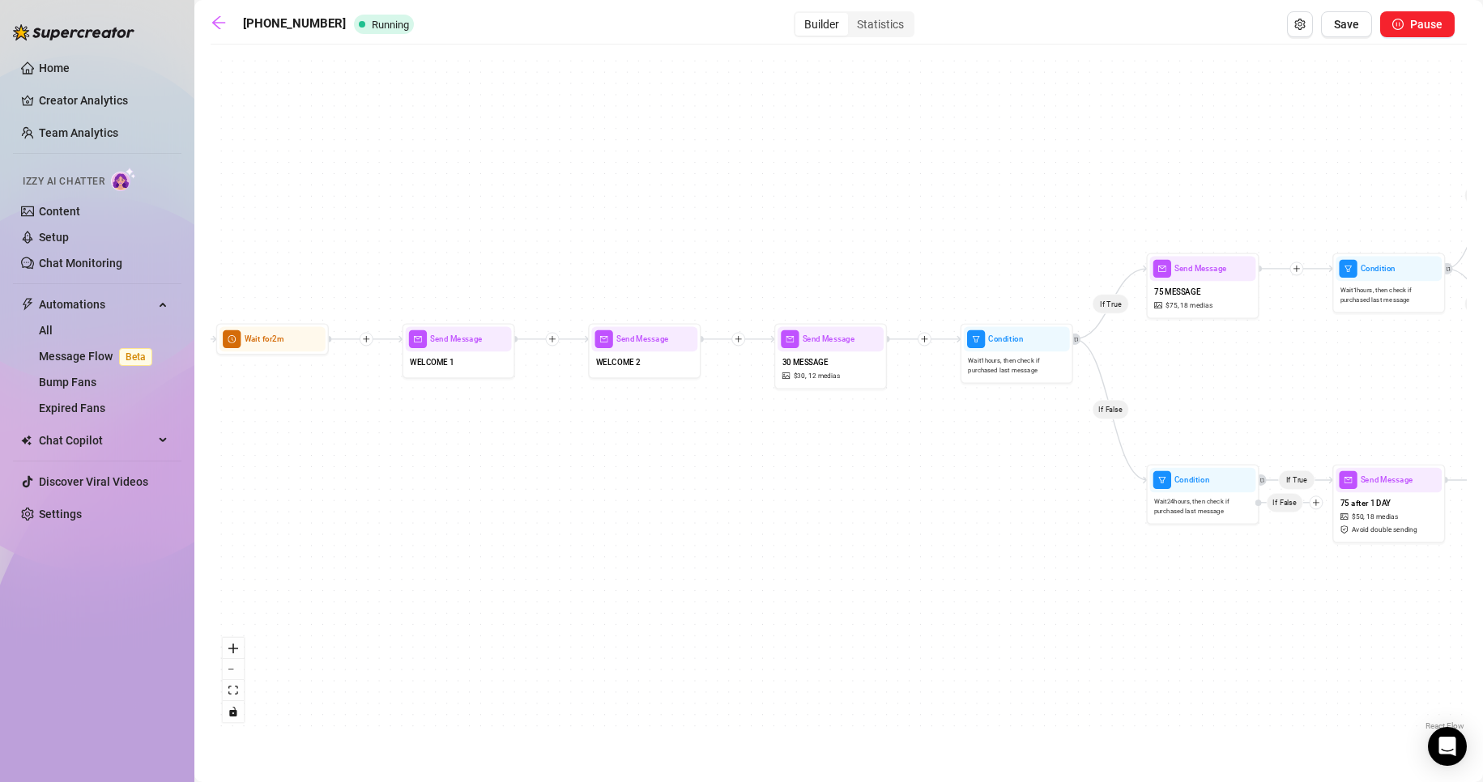
drag, startPoint x: 562, startPoint y: 486, endPoint x: 736, endPoint y: 500, distance: 174.7
click at [736, 500] on div "If True If False If True If False If True If True If True If True If True If Fa…" at bounding box center [839, 394] width 1256 height 682
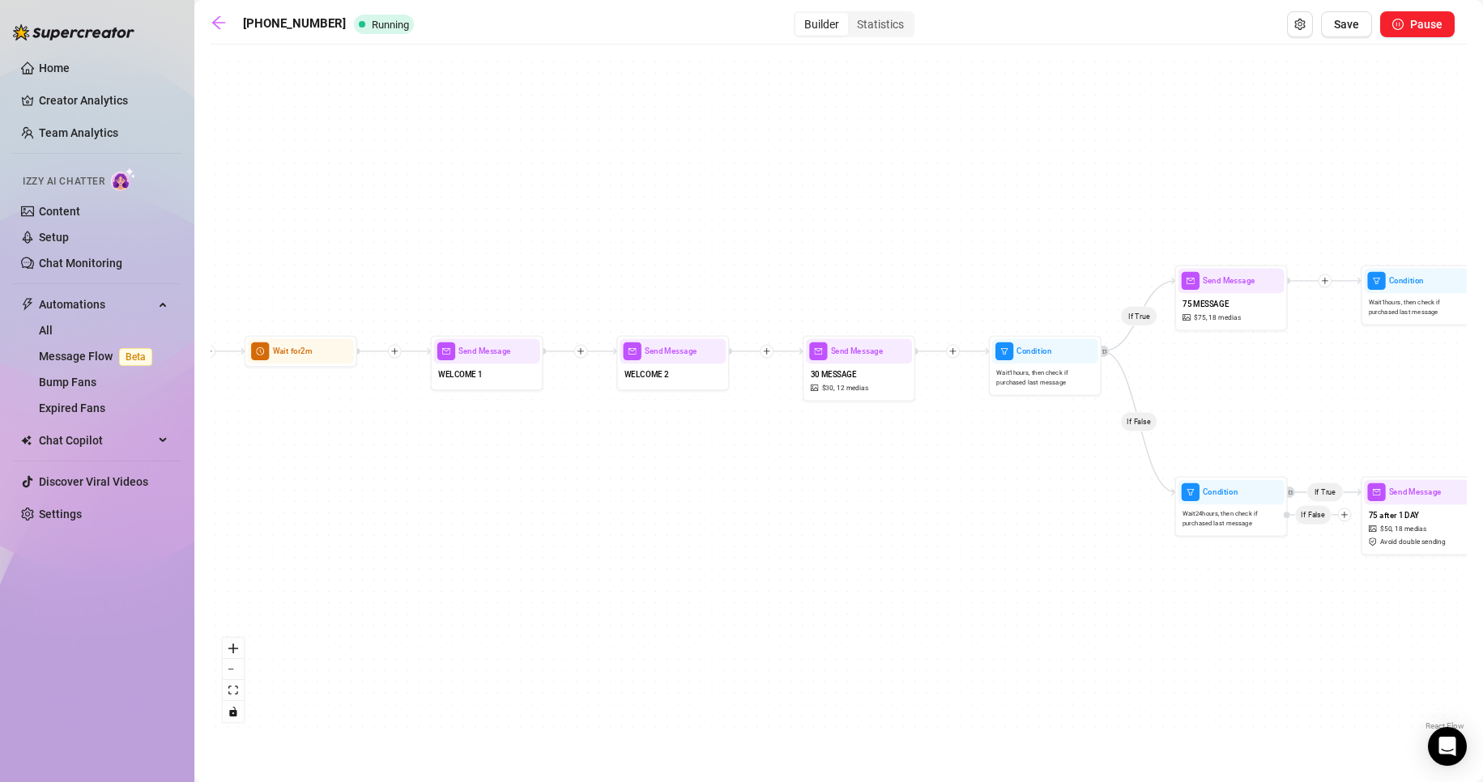
click at [767, 352] on icon "plus" at bounding box center [766, 351] width 1 height 6
click at [833, 348] on div "Time Delay" at bounding box center [821, 352] width 83 height 19
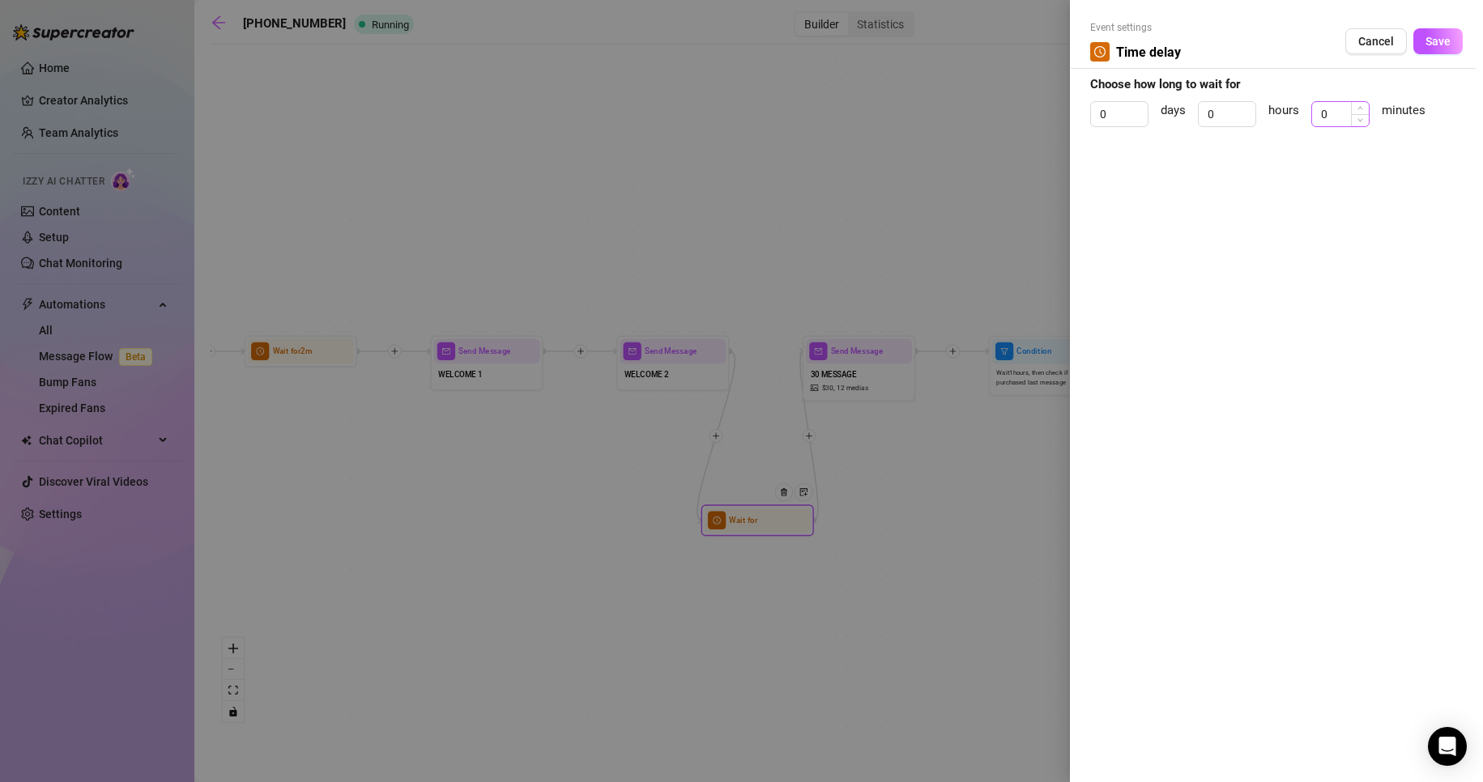
drag, startPoint x: 1348, startPoint y: 109, endPoint x: 1313, endPoint y: 104, distance: 35.1
click at [1318, 104] on div "0" at bounding box center [1340, 114] width 58 height 26
drag, startPoint x: 1326, startPoint y: 103, endPoint x: 1314, endPoint y: 104, distance: 12.2
click at [1314, 104] on input "0" at bounding box center [1340, 114] width 57 height 24
click at [1417, 46] on div "Cancel Save" at bounding box center [1403, 41] width 117 height 26
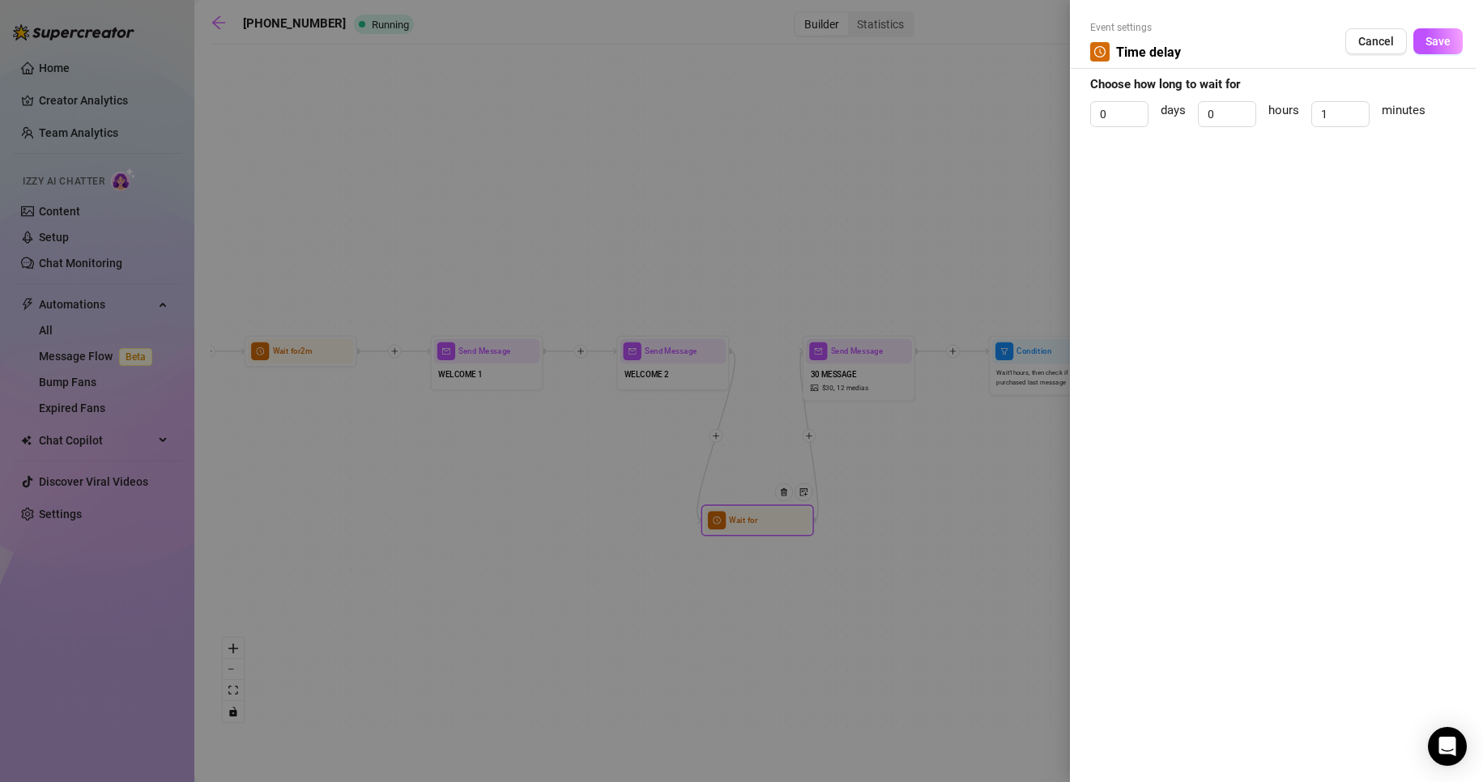
click at [1430, 45] on span "Save" at bounding box center [1437, 41] width 25 height 13
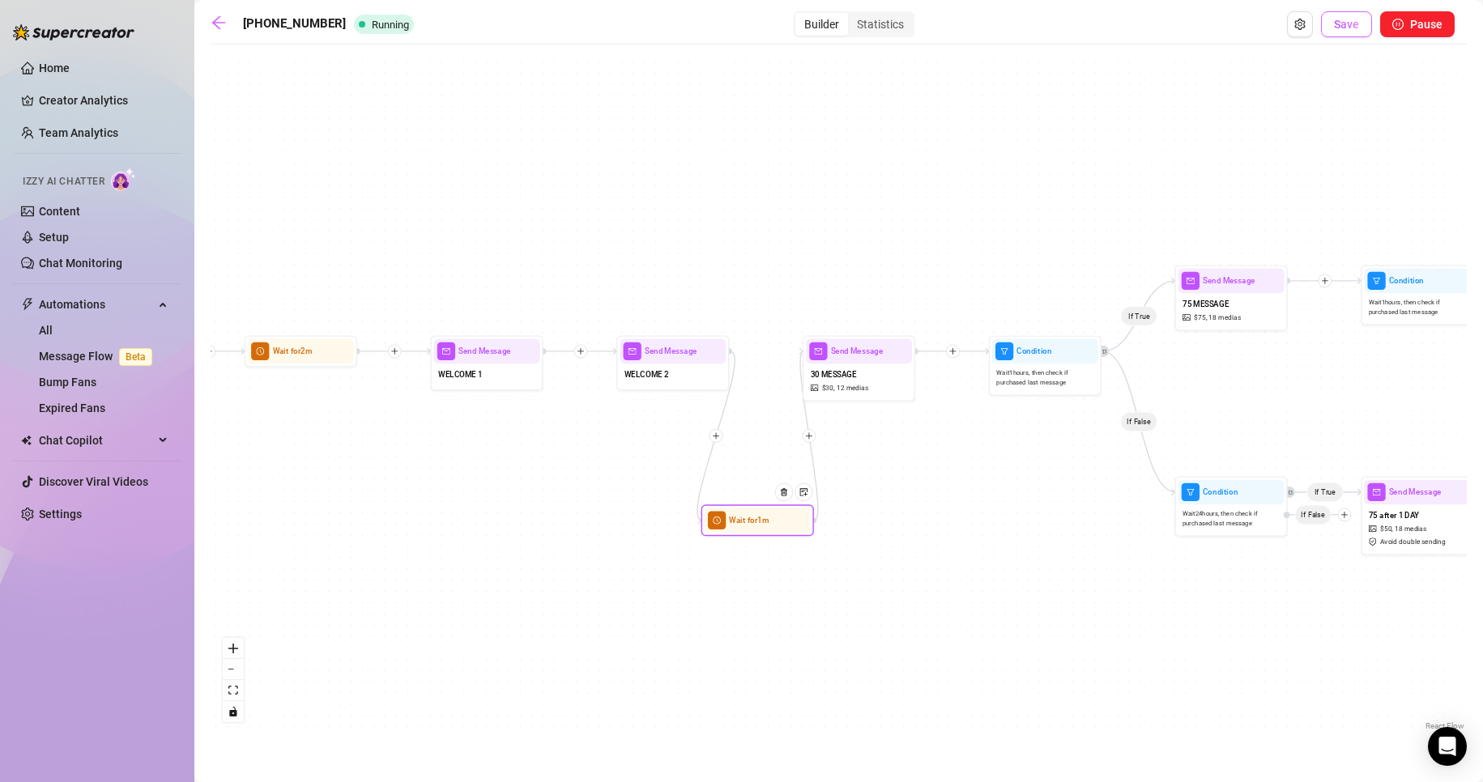
click at [1361, 31] on button "Save" at bounding box center [1346, 24] width 51 height 26
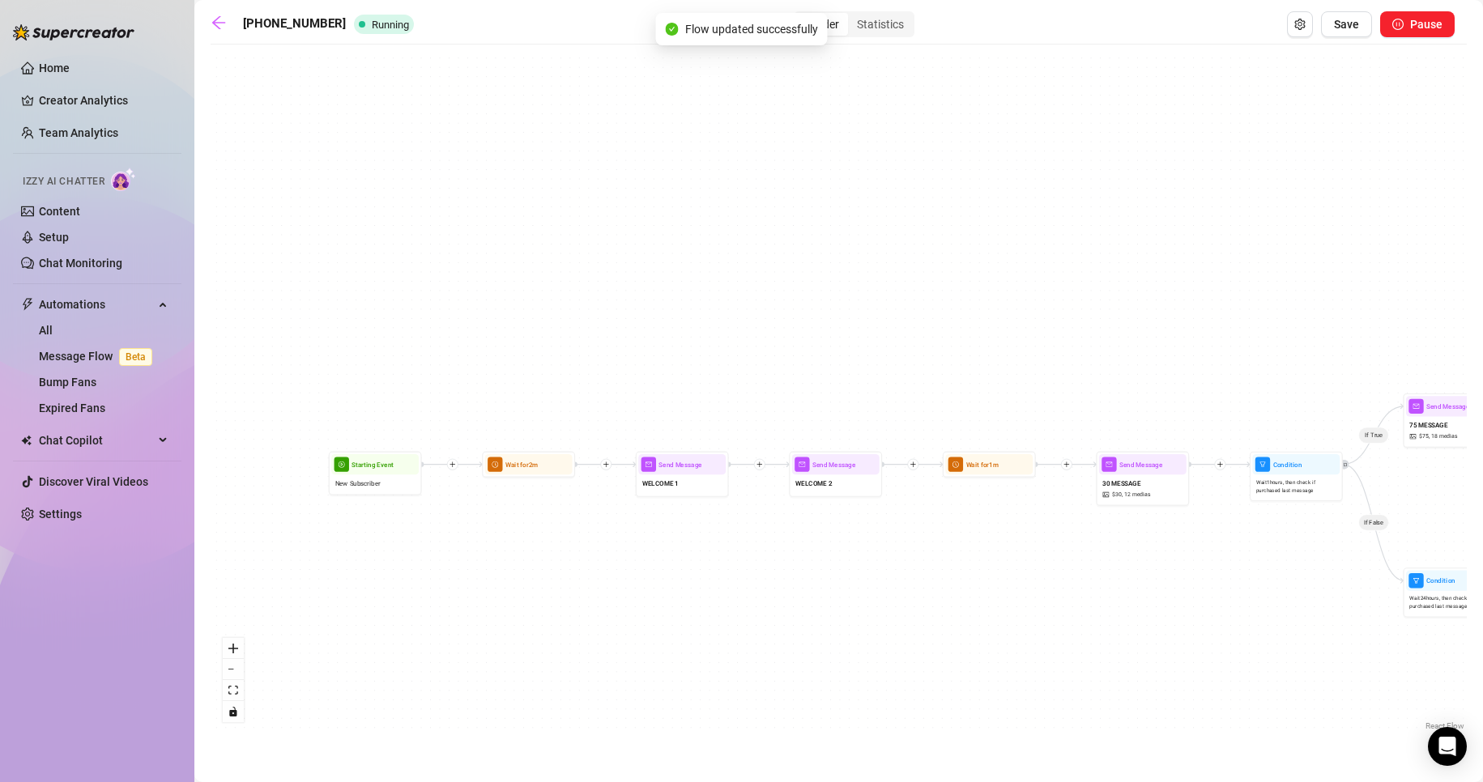
drag, startPoint x: 560, startPoint y: 600, endPoint x: 816, endPoint y: 590, distance: 255.3
click at [824, 583] on div "If True If False If True If False If True If True If True If True If True If Fa…" at bounding box center [839, 394] width 1256 height 682
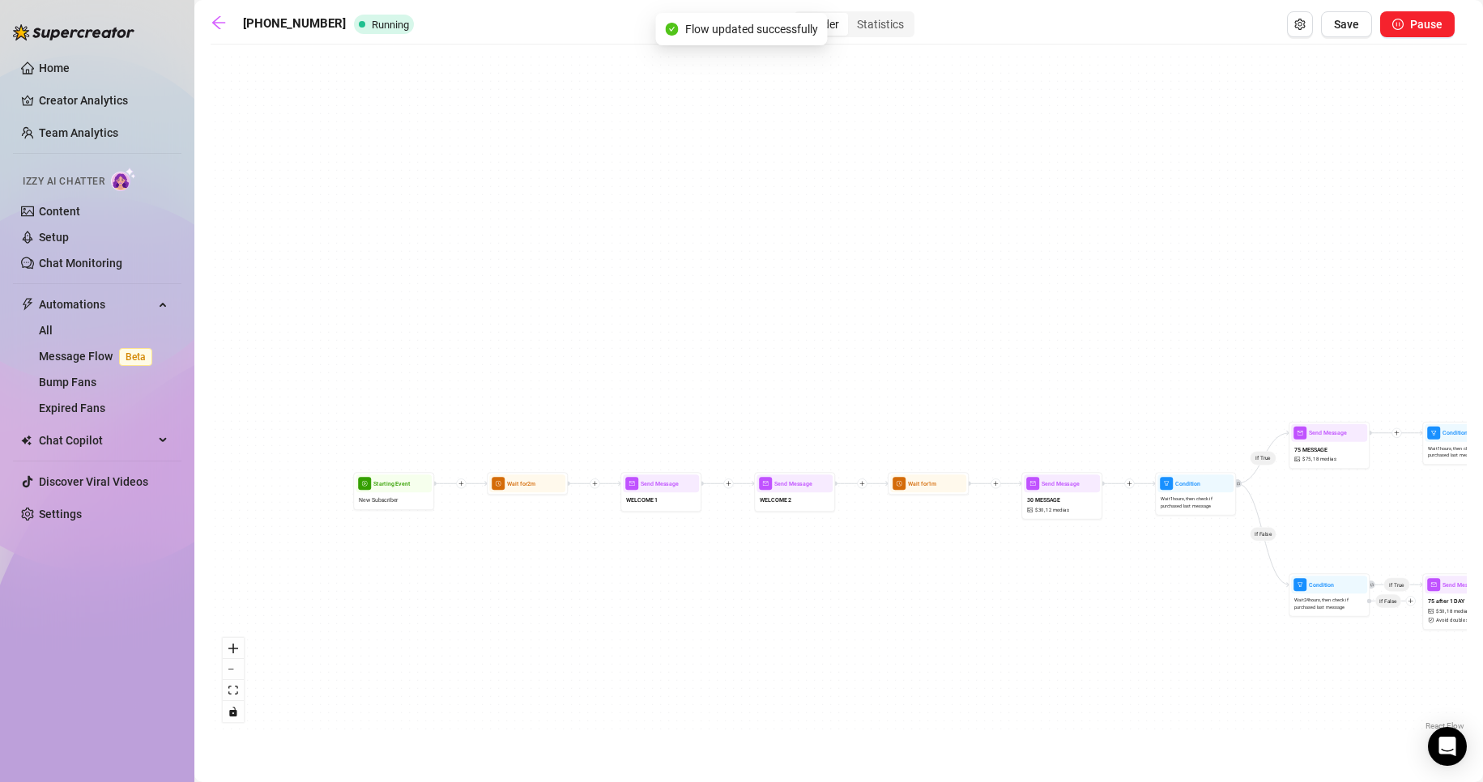
drag, startPoint x: 905, startPoint y: 605, endPoint x: 662, endPoint y: 627, distance: 243.9
click at [662, 627] on div "If True If False If True If False If True If True If True If True If True If Fa…" at bounding box center [839, 394] width 1256 height 682
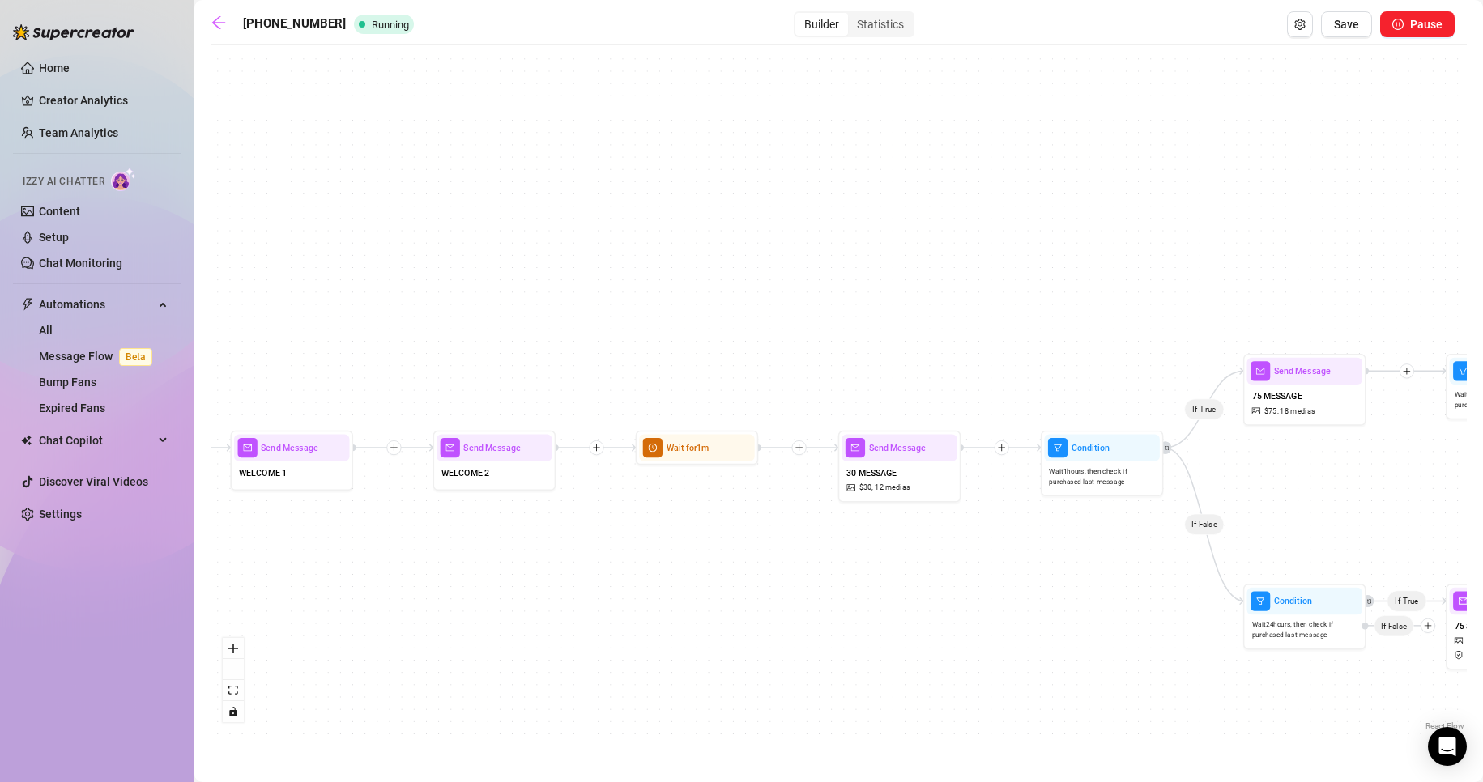
drag, startPoint x: 1007, startPoint y: 598, endPoint x: 818, endPoint y: 606, distance: 188.8
click at [818, 606] on div "If True If False If True If False If True If True If True If True If True If Fa…" at bounding box center [839, 394] width 1256 height 682
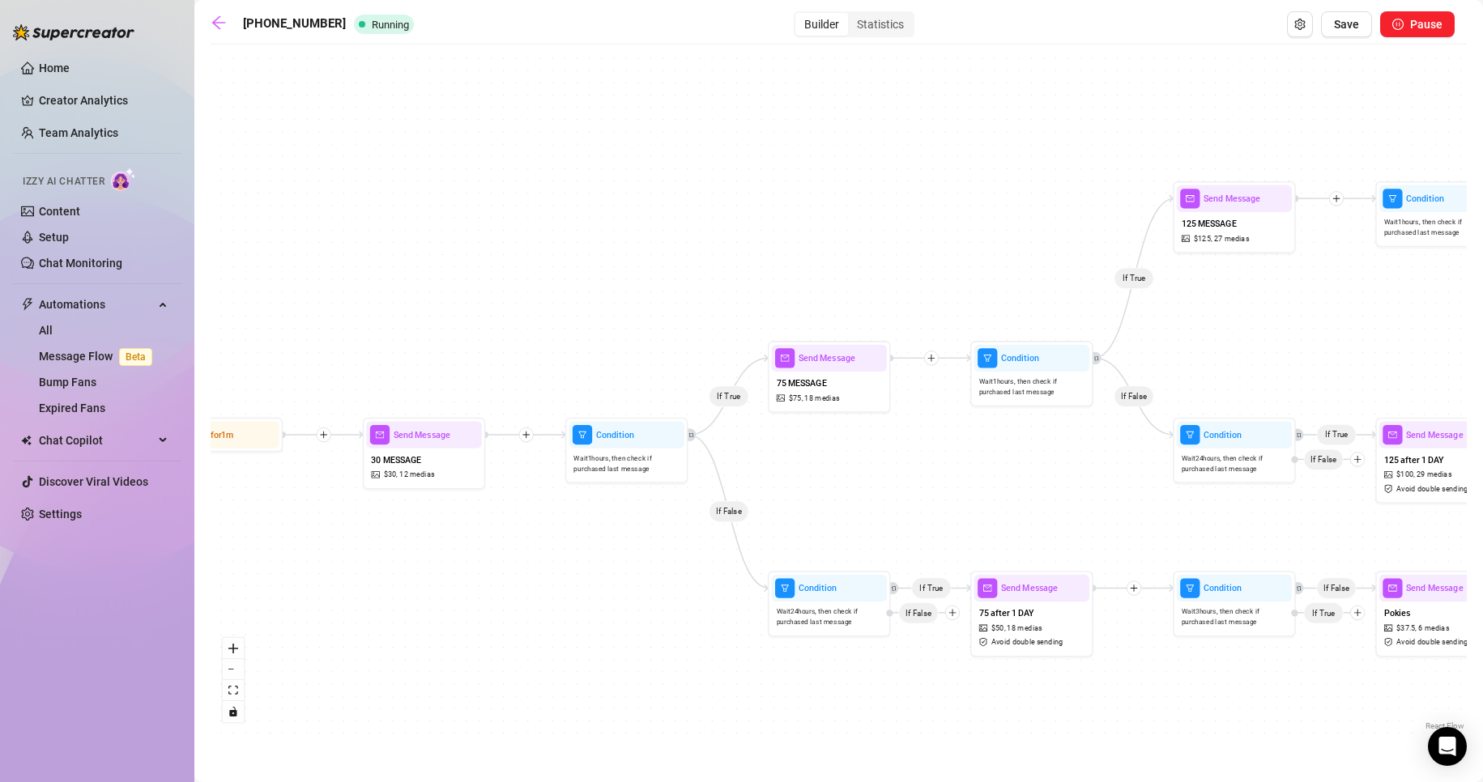
drag, startPoint x: 818, startPoint y: 606, endPoint x: 506, endPoint y: 586, distance: 312.4
click at [506, 586] on div "If True If False If True If False If True If True If True If True If True If Fa…" at bounding box center [839, 394] width 1256 height 682
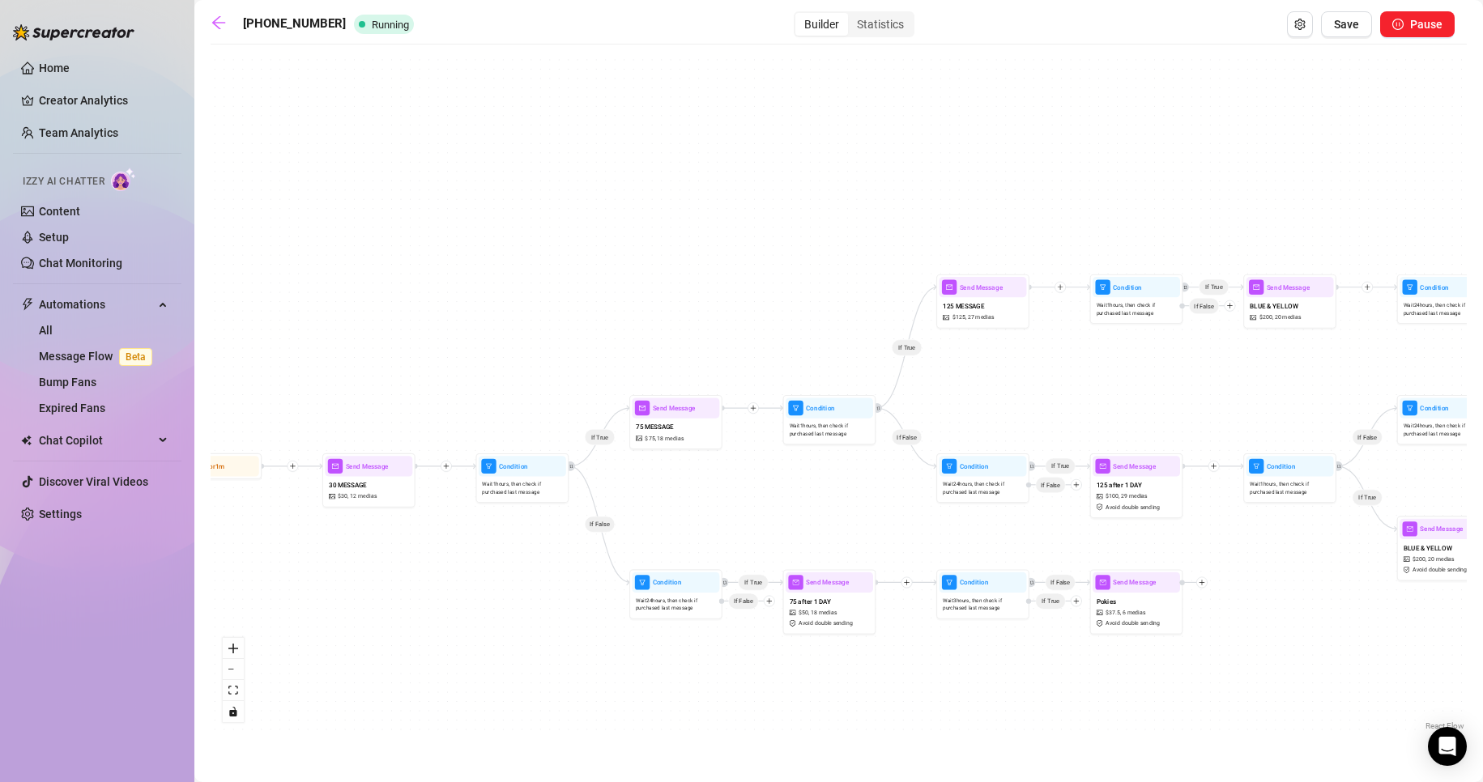
drag, startPoint x: 543, startPoint y: 631, endPoint x: 427, endPoint y: 626, distance: 115.9
click at [427, 627] on div "If True If False If True If False If True If True If True If True If True If Fa…" at bounding box center [839, 394] width 1256 height 682
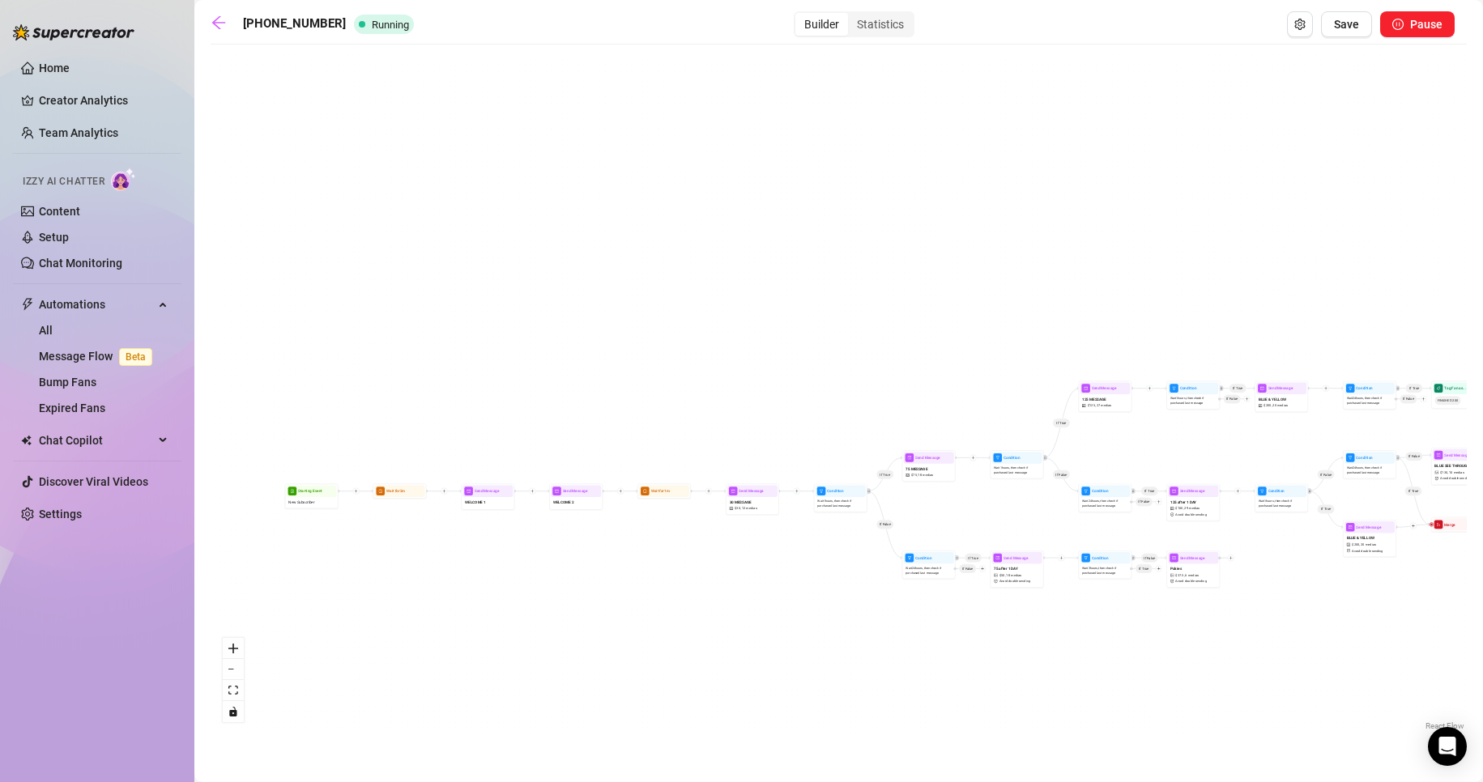
drag, startPoint x: 544, startPoint y: 671, endPoint x: 895, endPoint y: 631, distance: 353.0
click at [895, 631] on div "If True If False If True If False If True If True If True If True If True If Fa…" at bounding box center [839, 394] width 1256 height 682
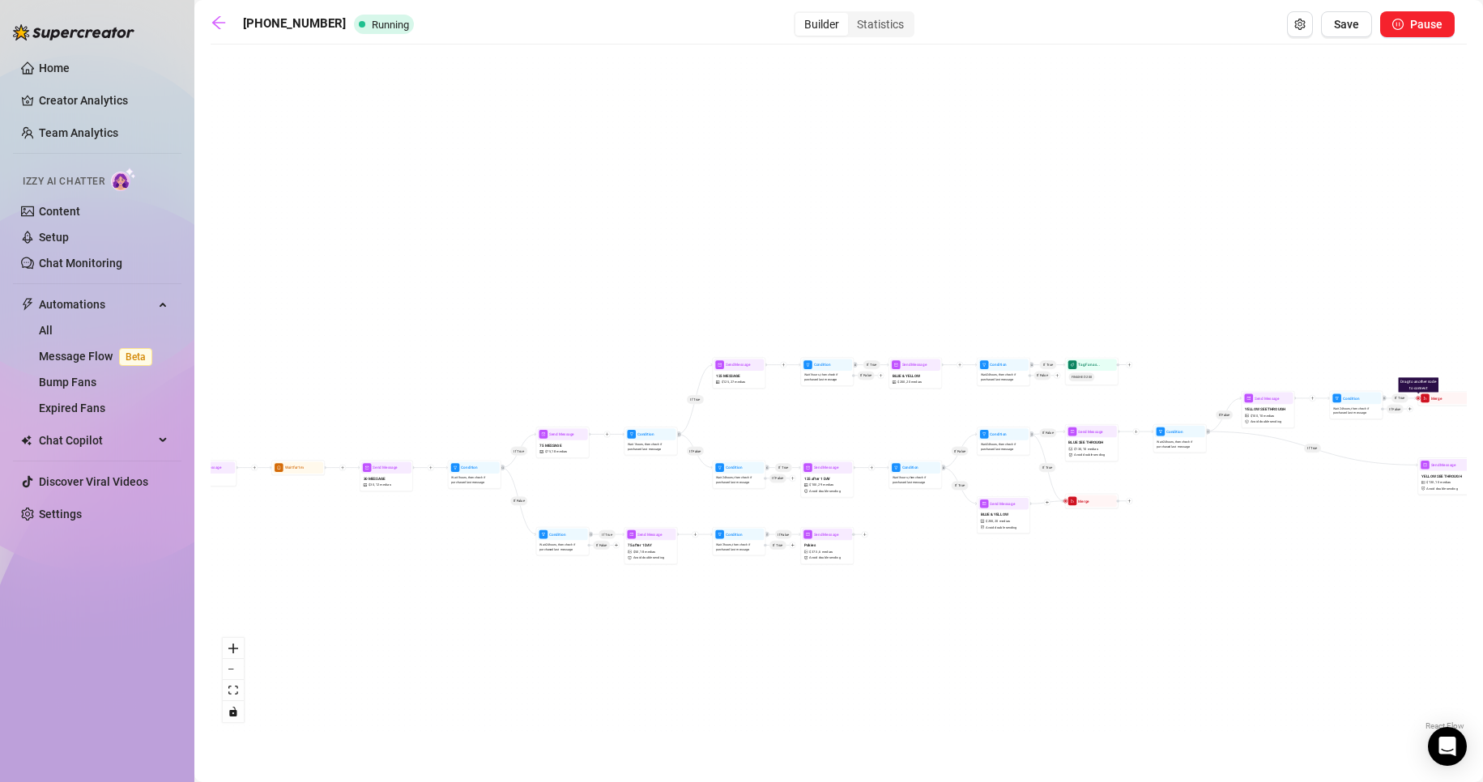
drag, startPoint x: 580, startPoint y: 629, endPoint x: 535, endPoint y: 628, distance: 44.6
click at [535, 628] on div "If True If False If True If False If True If True If True If True If True If Fa…" at bounding box center [839, 394] width 1256 height 682
click at [70, 68] on link "Home" at bounding box center [54, 68] width 31 height 13
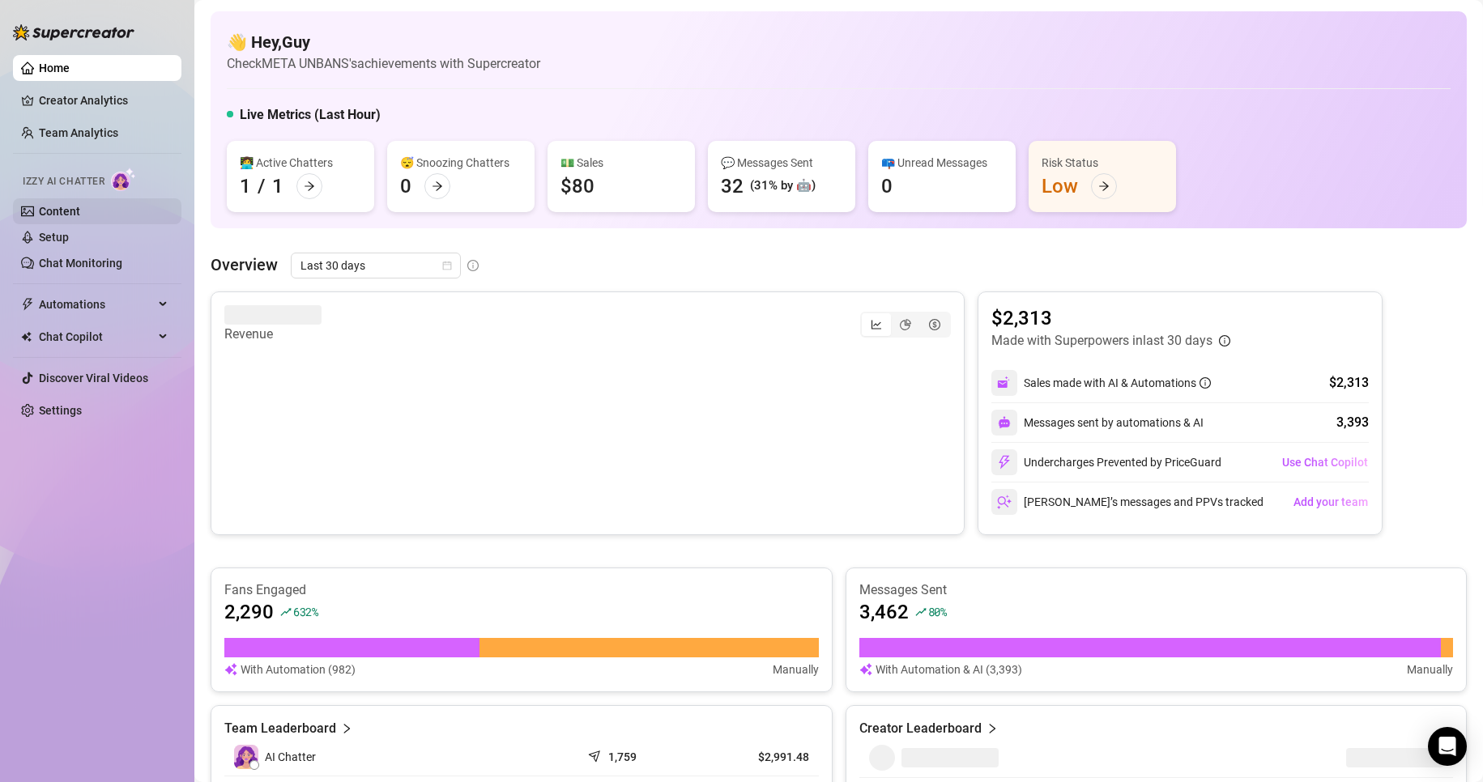
click at [43, 205] on link "Content" at bounding box center [59, 211] width 41 height 13
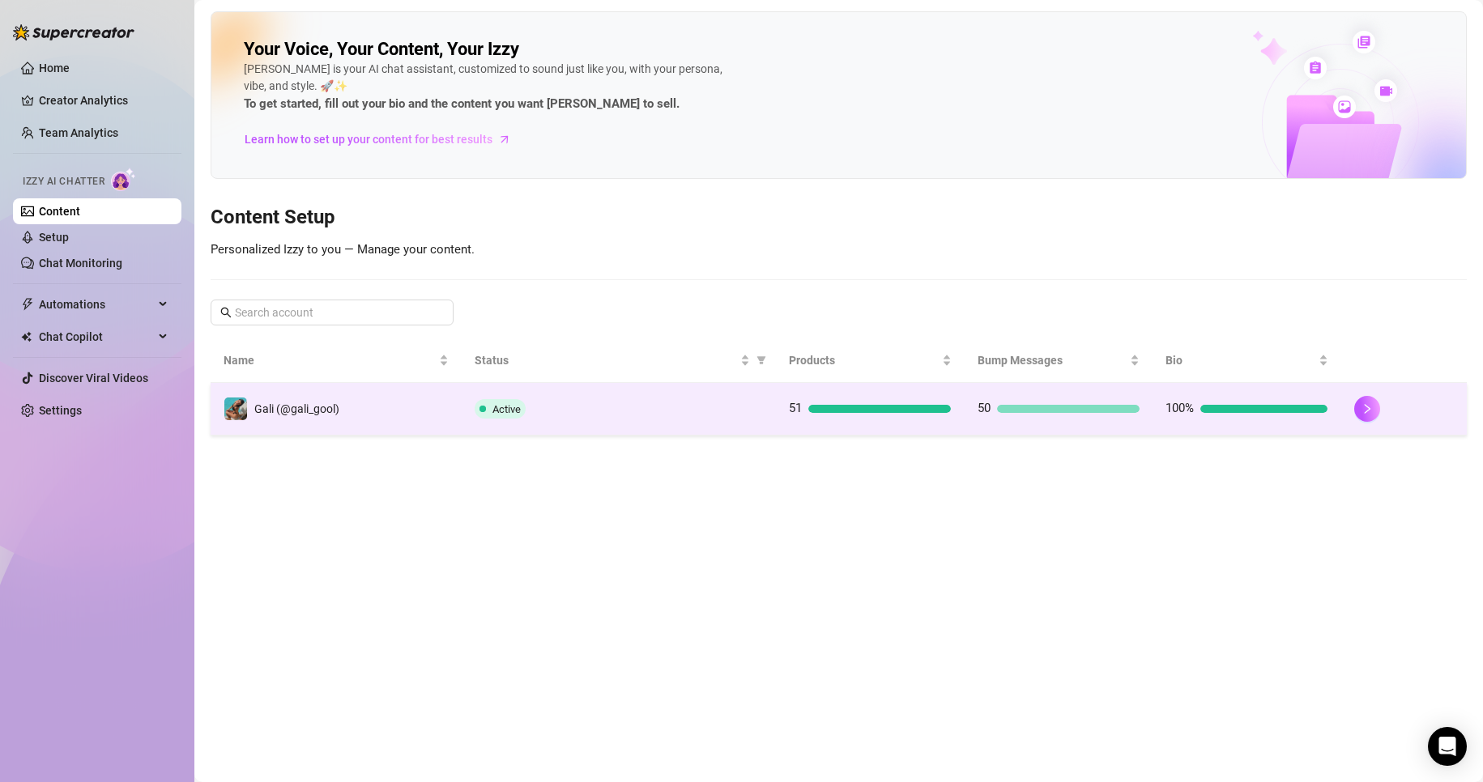
click at [1150, 395] on td "50" at bounding box center [1059, 409] width 189 height 53
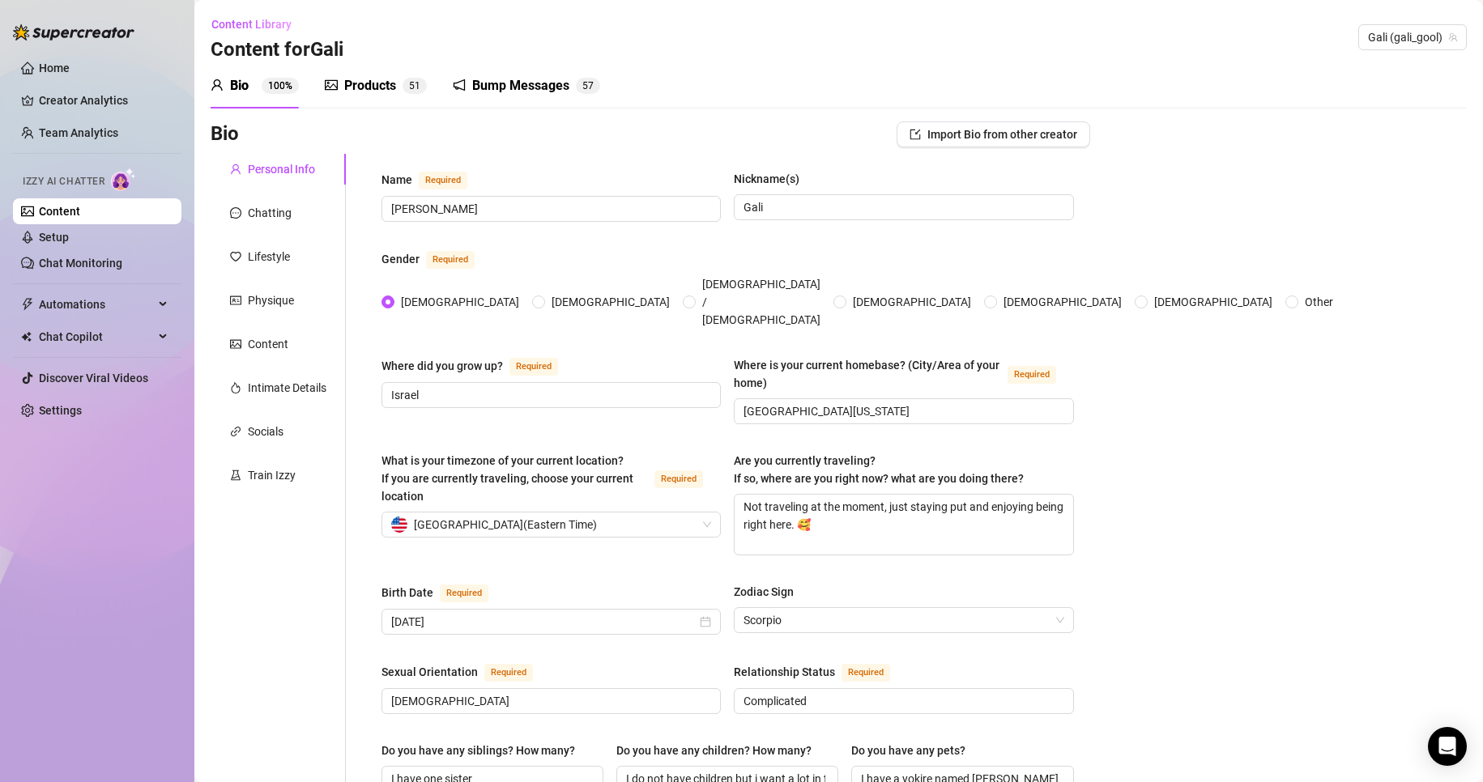
click at [497, 93] on div "Bump Messages" at bounding box center [520, 85] width 97 height 19
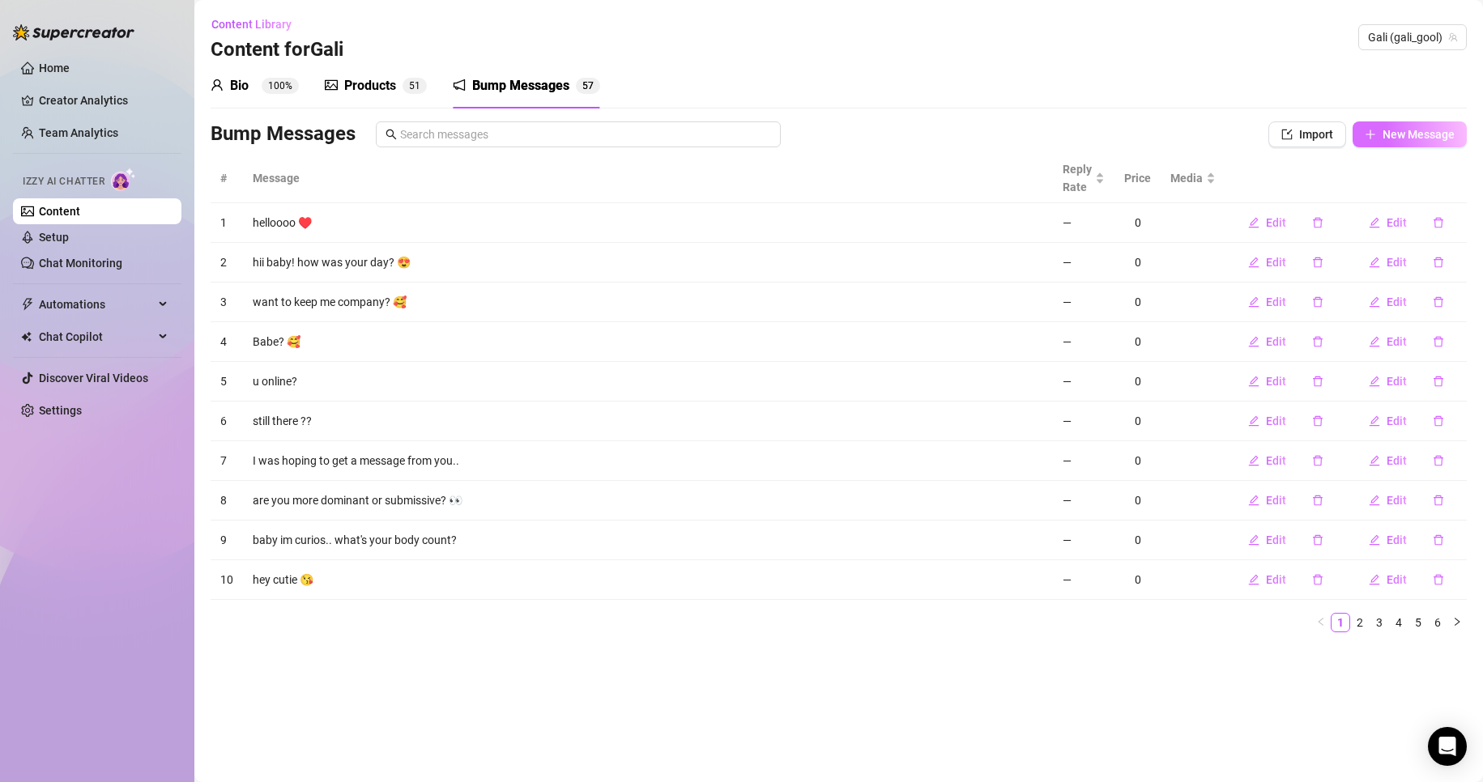
click at [1421, 141] on span "New Message" at bounding box center [1418, 134] width 72 height 13
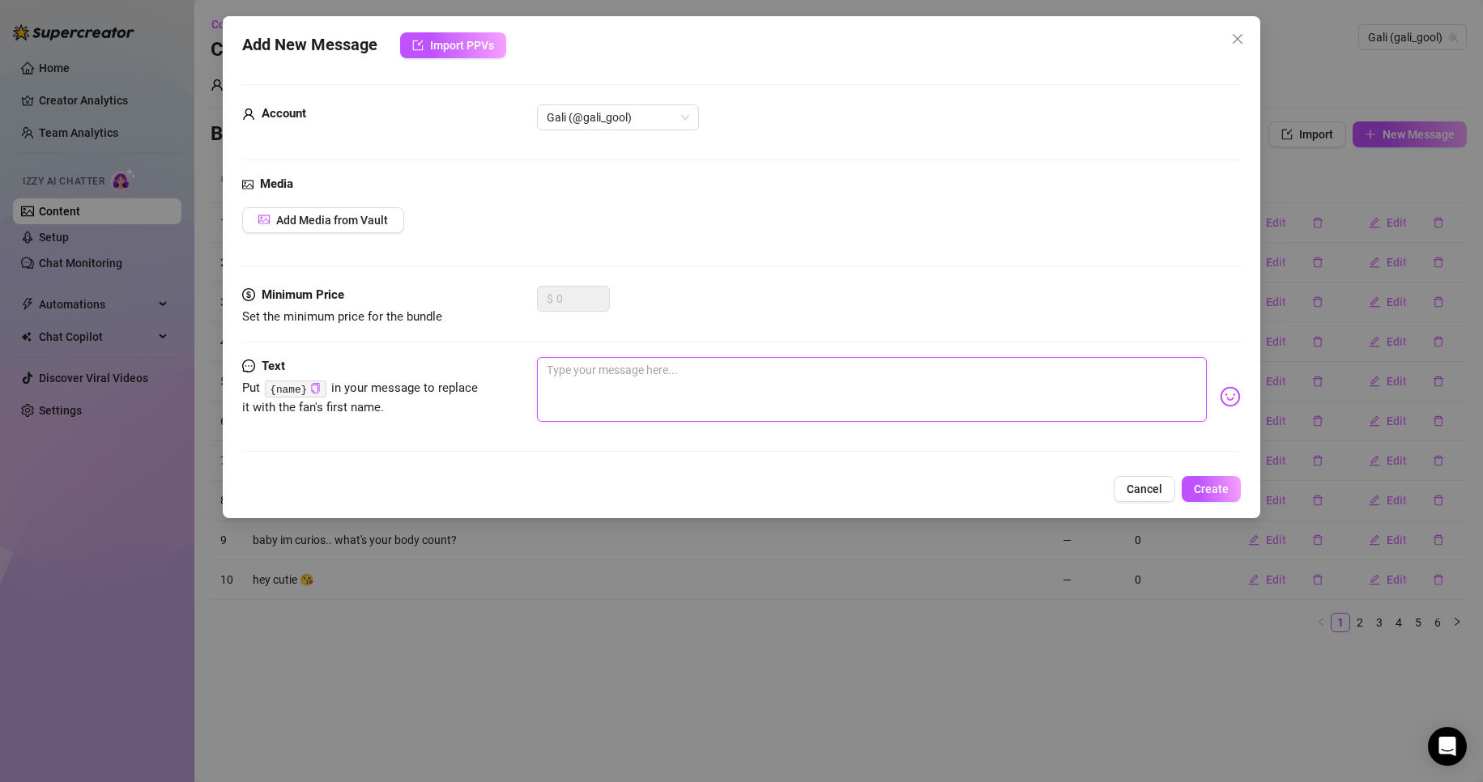
click at [915, 407] on textarea at bounding box center [872, 389] width 671 height 65
paste textarea "Spoil me and I’ll spoil you back 😘"
click at [543, 302] on div "$ 0" at bounding box center [573, 299] width 73 height 26
click at [552, 302] on div "$ 0" at bounding box center [573, 299] width 73 height 26
click at [1196, 485] on span "Create" at bounding box center [1211, 489] width 35 height 13
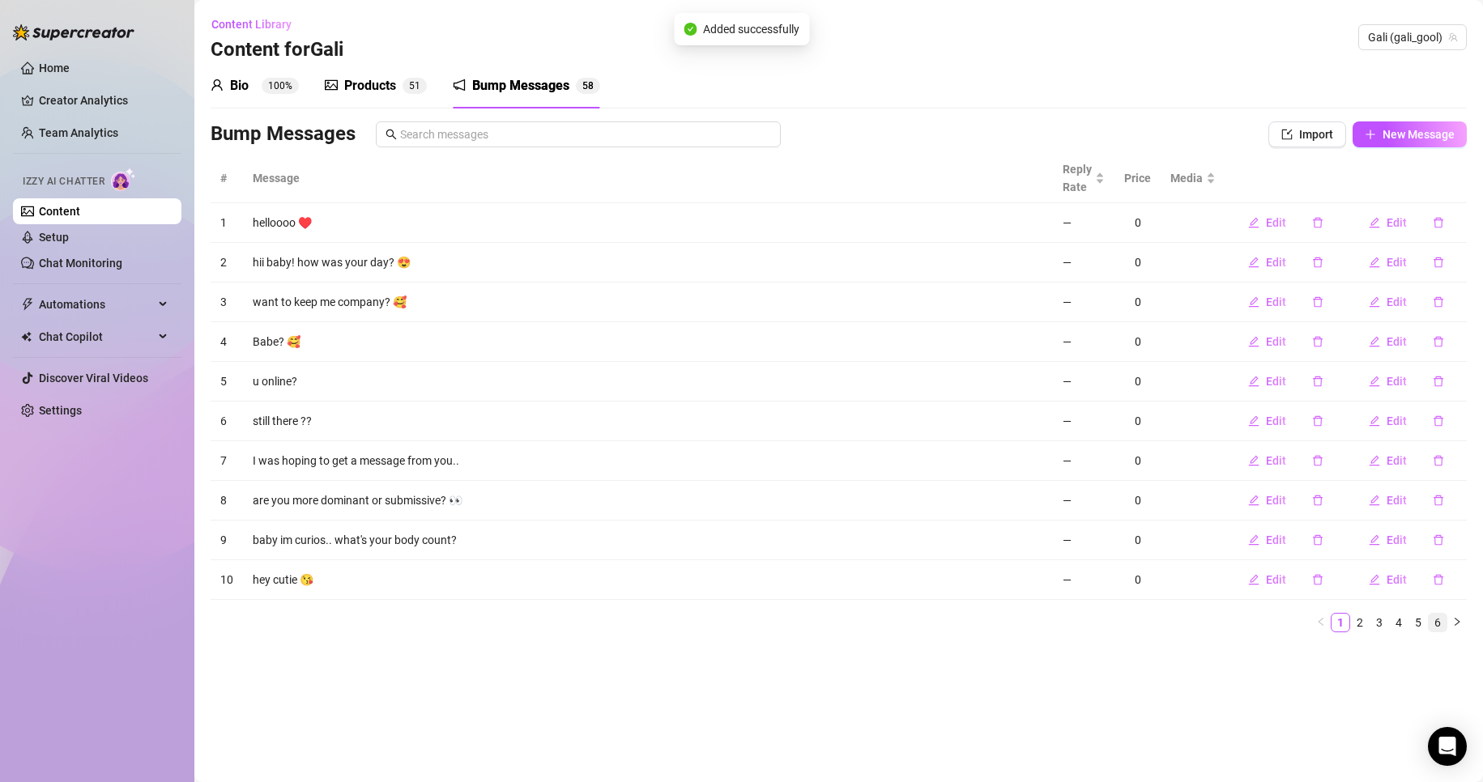
click at [1440, 615] on link "6" at bounding box center [1438, 623] width 18 height 18
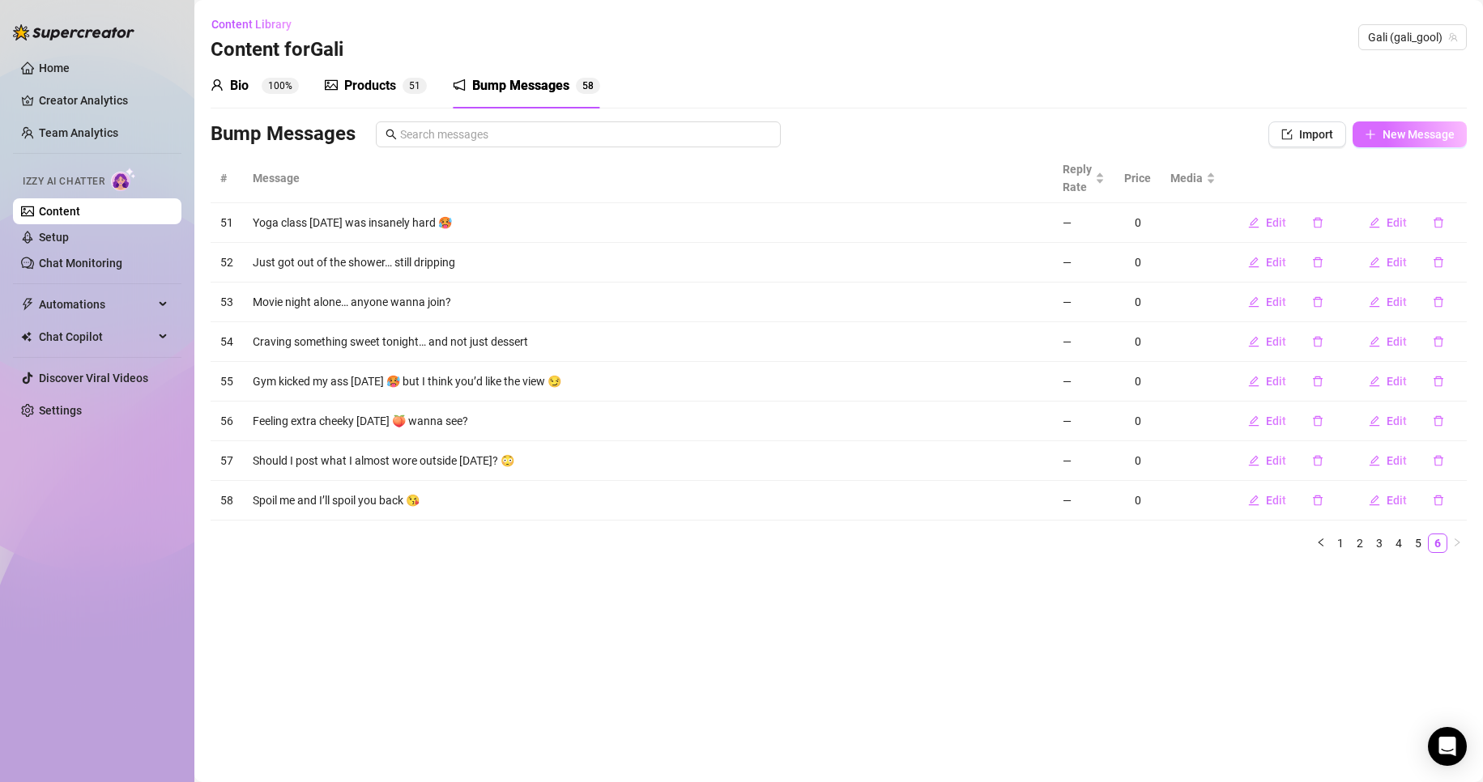
click at [1394, 126] on button "New Message" at bounding box center [1409, 134] width 114 height 26
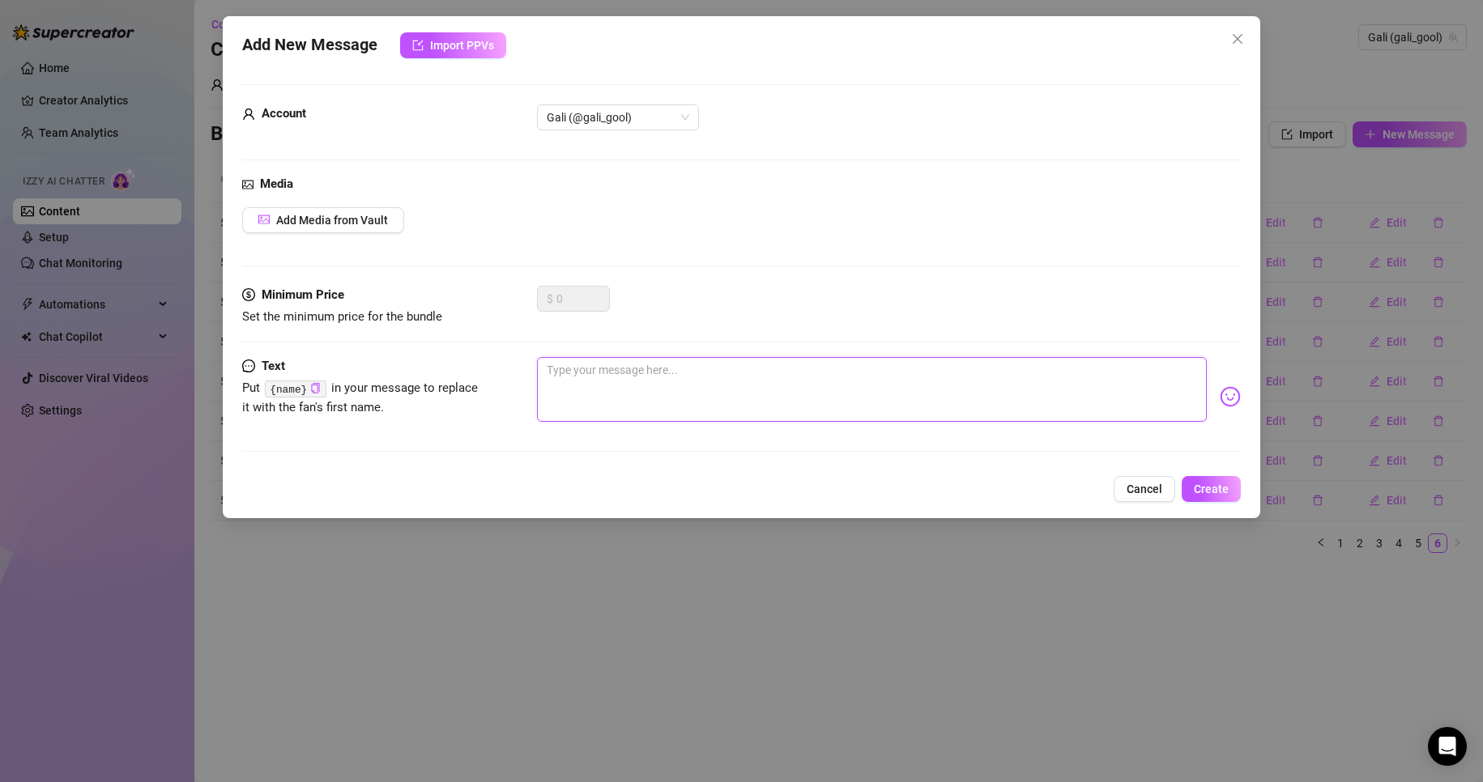
click at [697, 393] on textarea at bounding box center [872, 389] width 671 height 65
paste textarea "offee first… then maybe I’ll let you distract me 😇☕"
click at [547, 364] on textarea "offee first… then maybe I’ll let you distract me 😇☕" at bounding box center [872, 389] width 671 height 65
click at [728, 444] on div "Text Put {name} in your message to replace it with the fan's first name. coffee…" at bounding box center [741, 411] width 999 height 109
click at [313, 384] on icon "copy" at bounding box center [315, 388] width 11 height 11
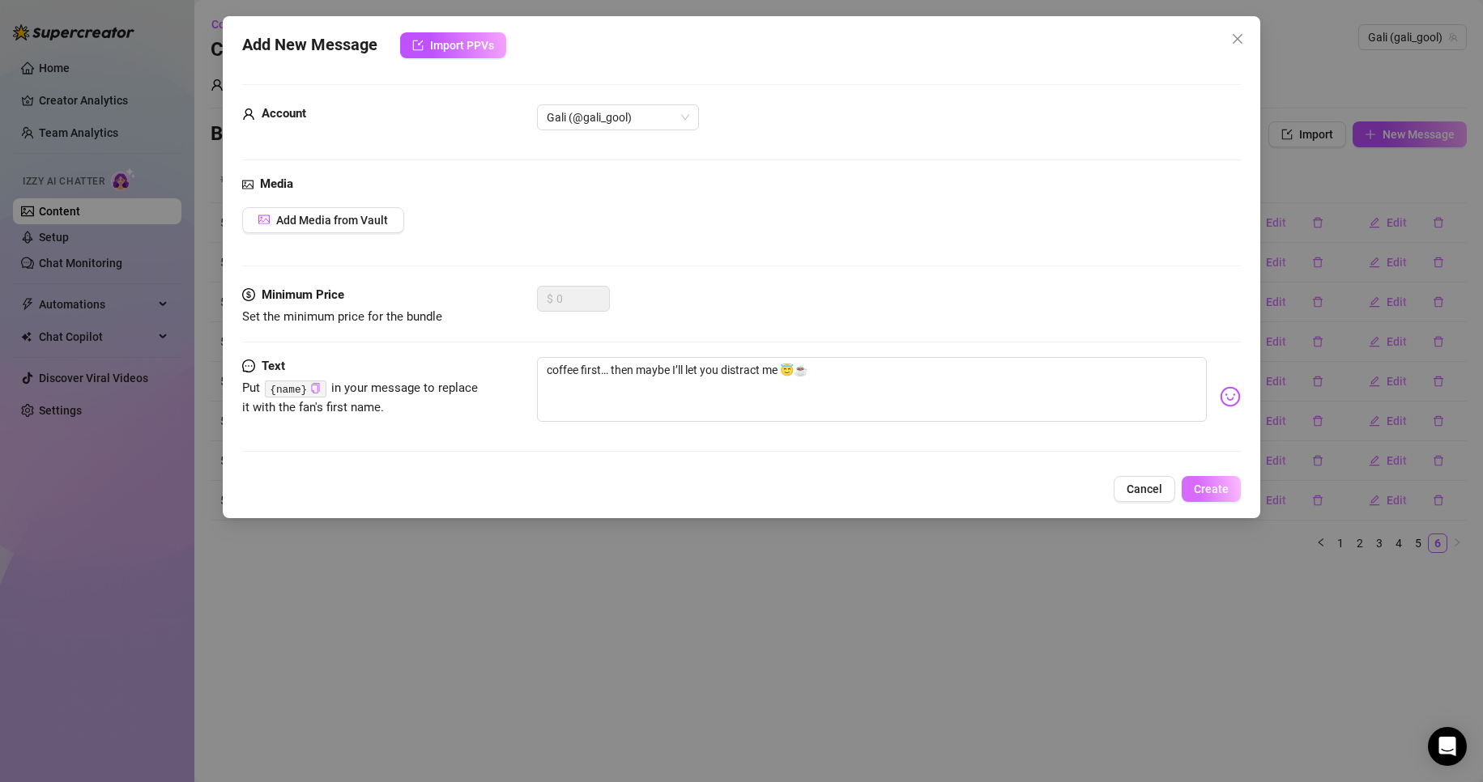
click at [1217, 494] on span "Create" at bounding box center [1211, 489] width 35 height 13
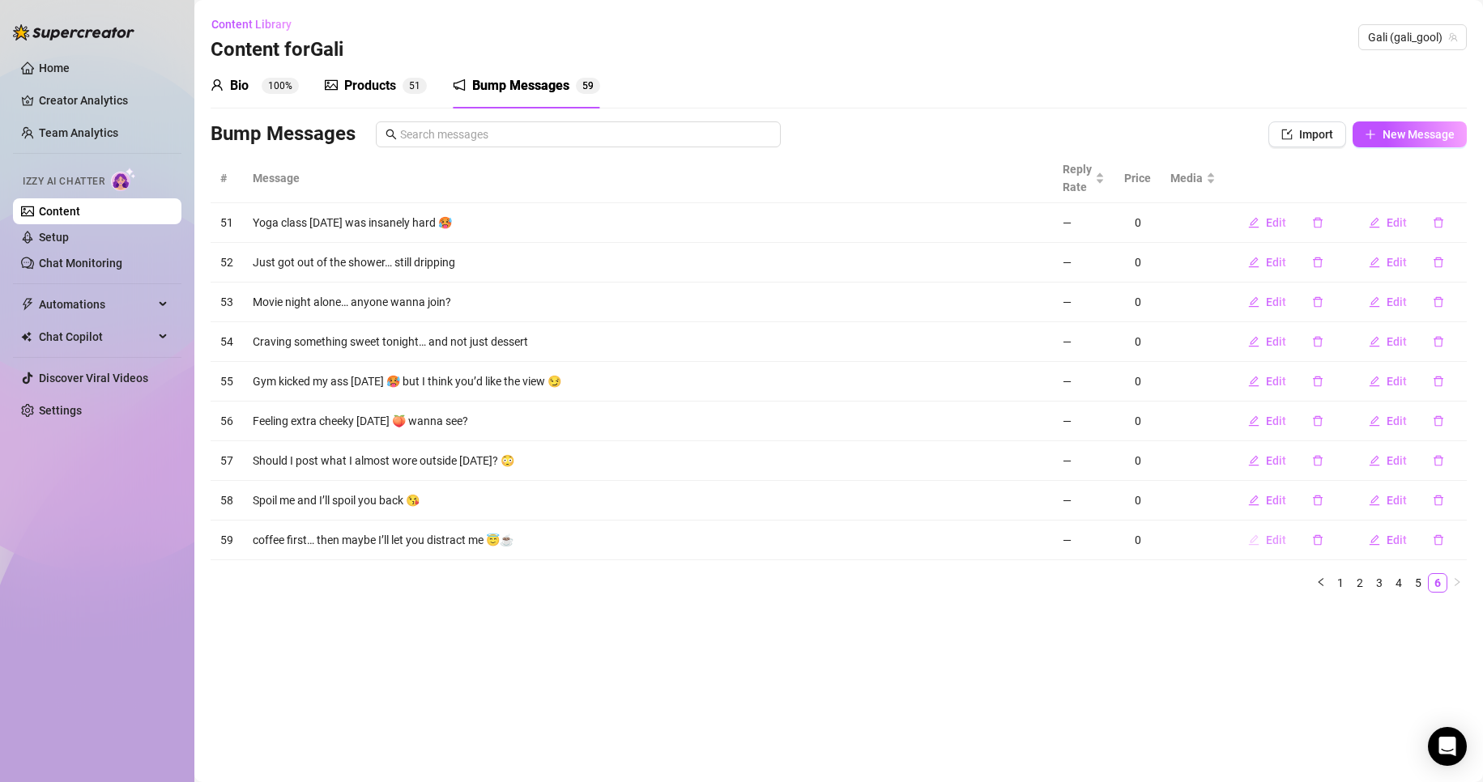
click at [1259, 539] on icon "edit" at bounding box center [1253, 540] width 11 height 11
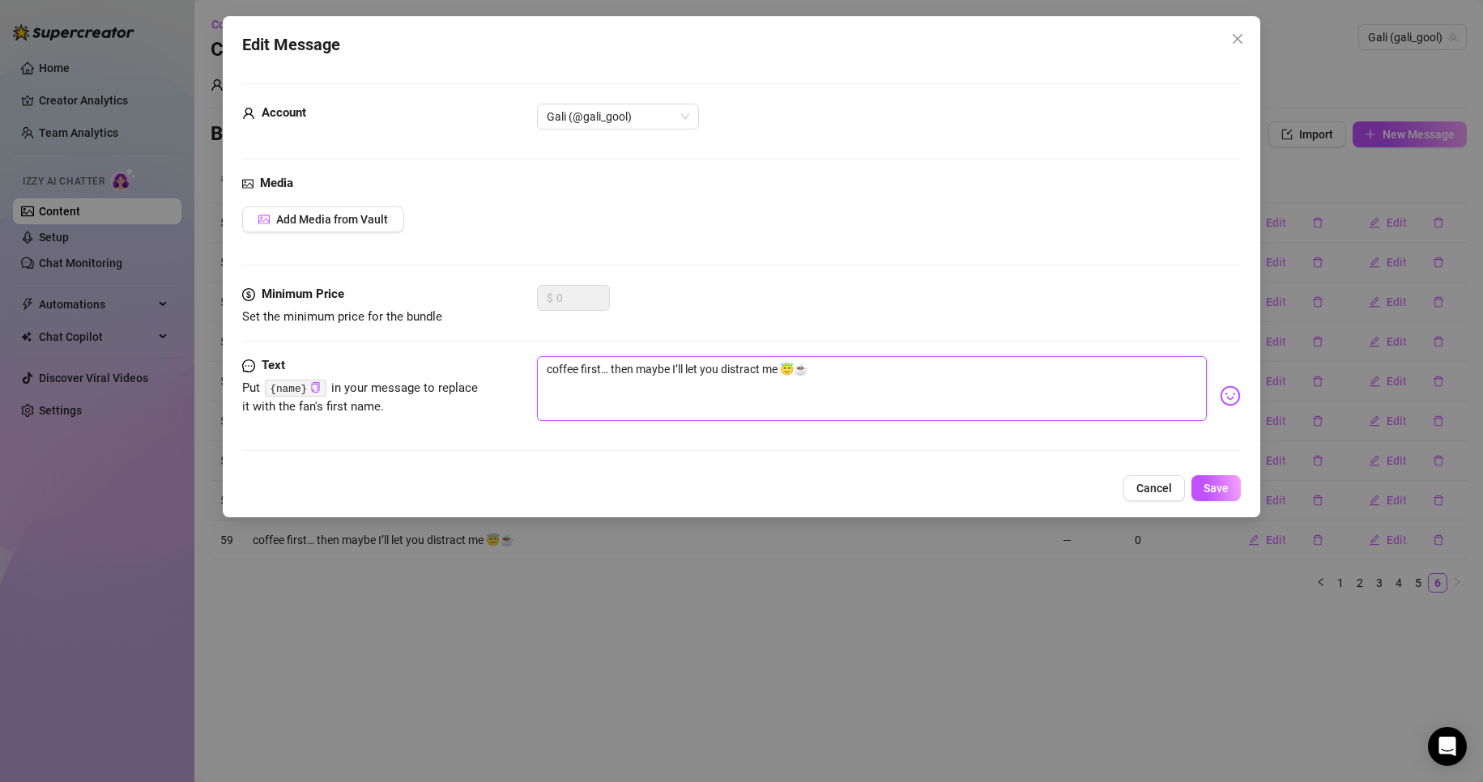
drag, startPoint x: 619, startPoint y: 380, endPoint x: 302, endPoint y: 352, distance: 317.9
click at [302, 352] on form "Account Gali (@gali_gool) Media Add Media from Vault Minimum Price Set the mini…" at bounding box center [741, 274] width 999 height 382
paste textarea "Woke up craving coffee… and maybe some attention from you ☕😉"
click at [1216, 486] on span "Save" at bounding box center [1215, 488] width 25 height 13
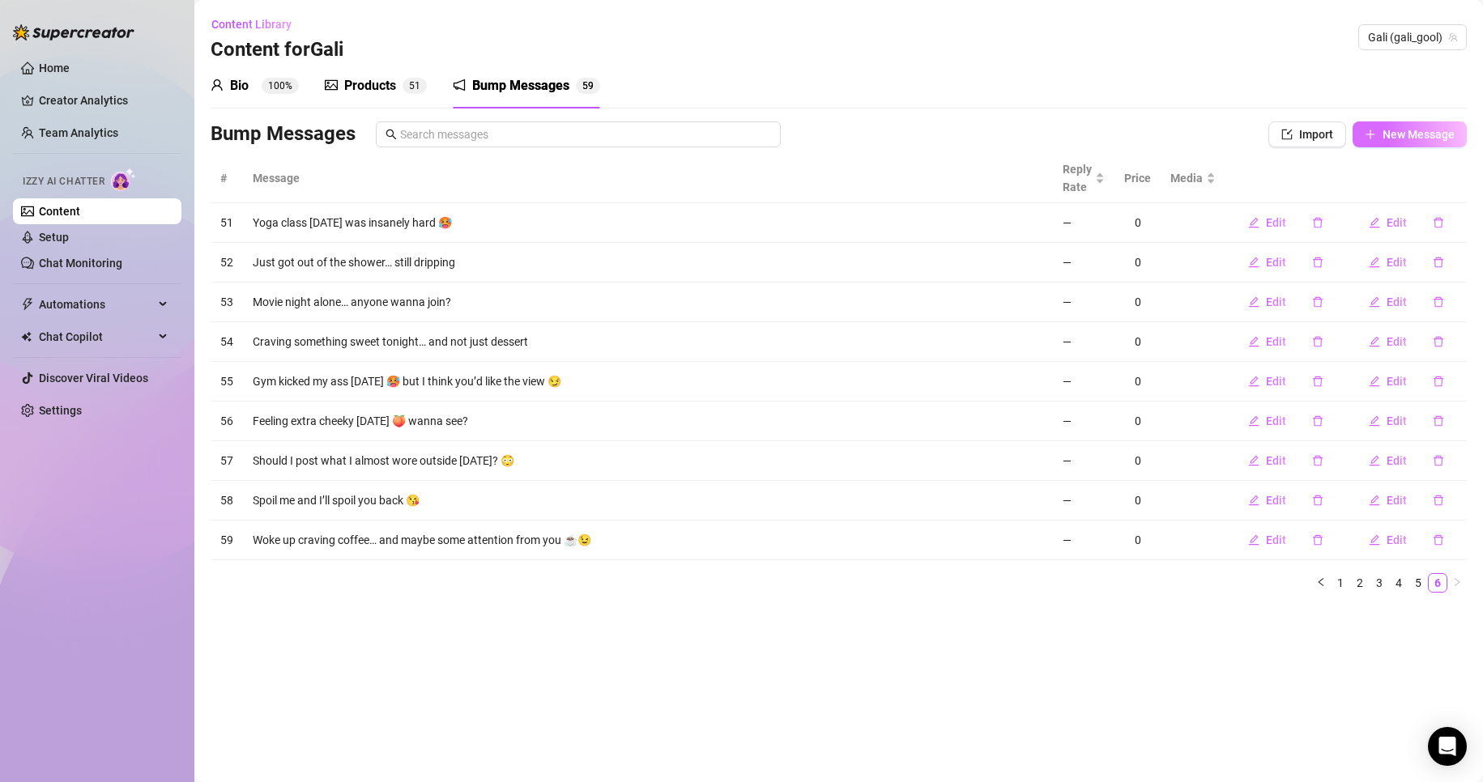
click at [1389, 136] on span "New Message" at bounding box center [1418, 134] width 72 height 13
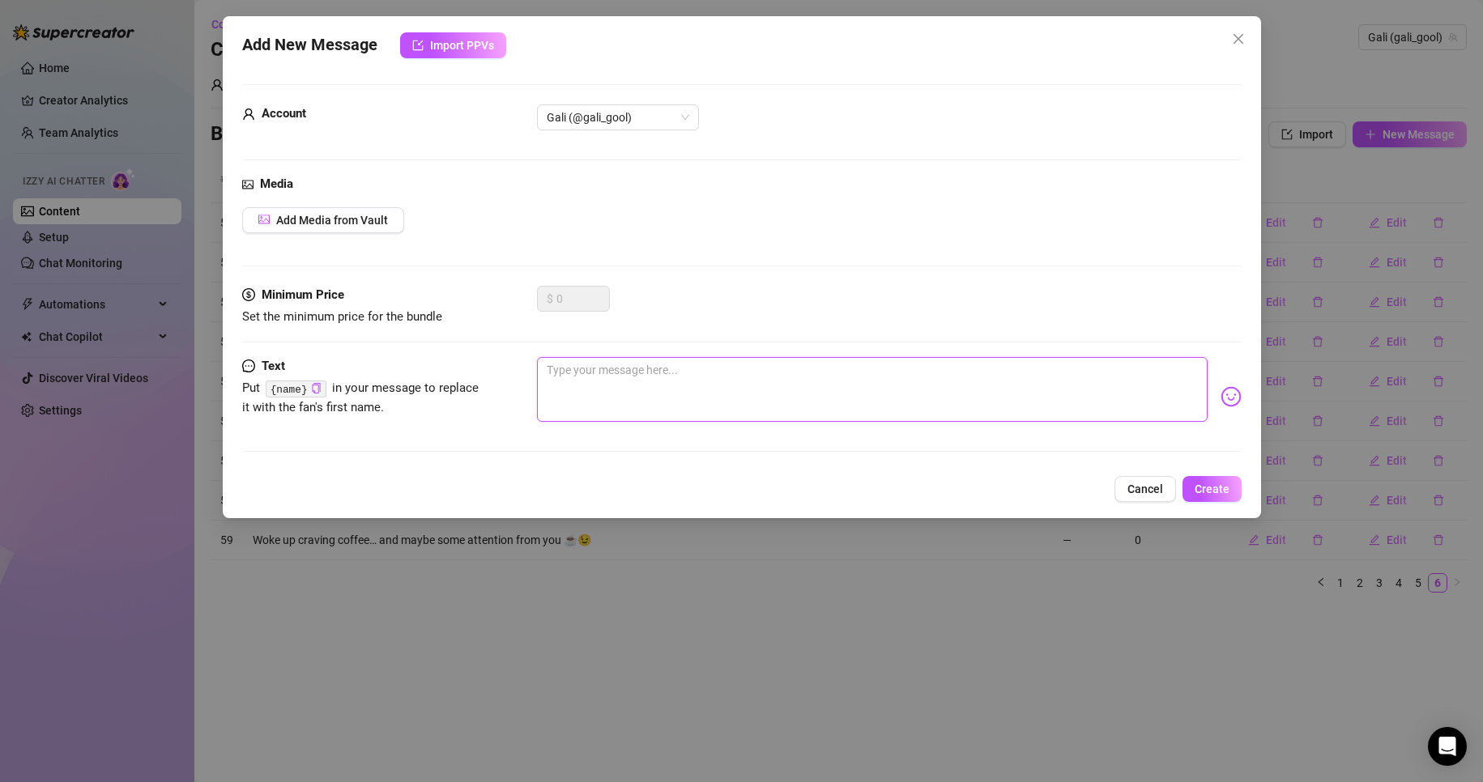
click at [796, 358] on textarea at bounding box center [872, 389] width 671 height 65
paste textarea "Lunch break… but I’d rather spend it chatting with you 😘"
click at [1229, 499] on button "Create" at bounding box center [1211, 489] width 59 height 26
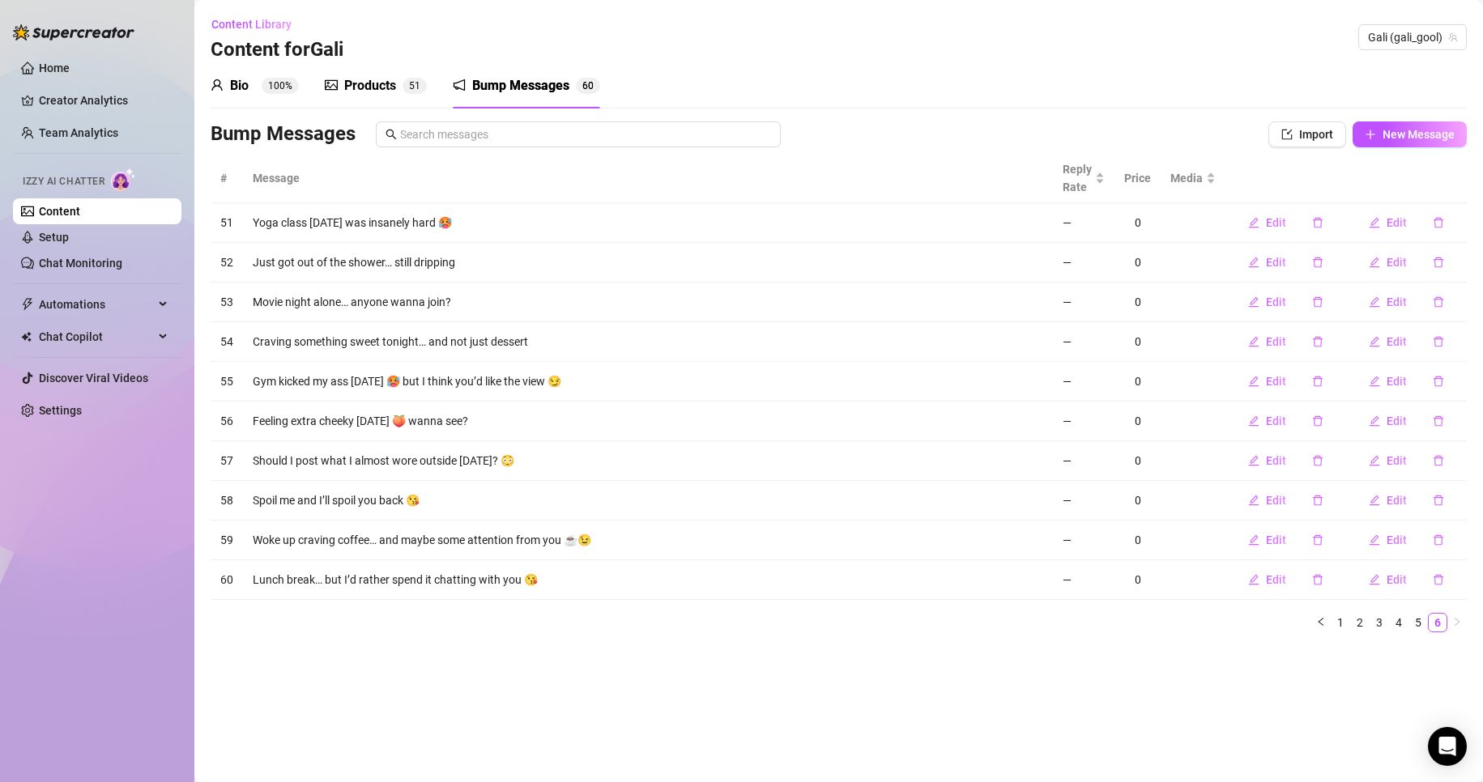
click at [1438, 119] on div "Bio 100% Products 5 1 Bump Messages 6 0 Bio Import Bio from other creator Perso…" at bounding box center [839, 354] width 1256 height 582
click at [1431, 132] on span "New Message" at bounding box center [1418, 134] width 72 height 13
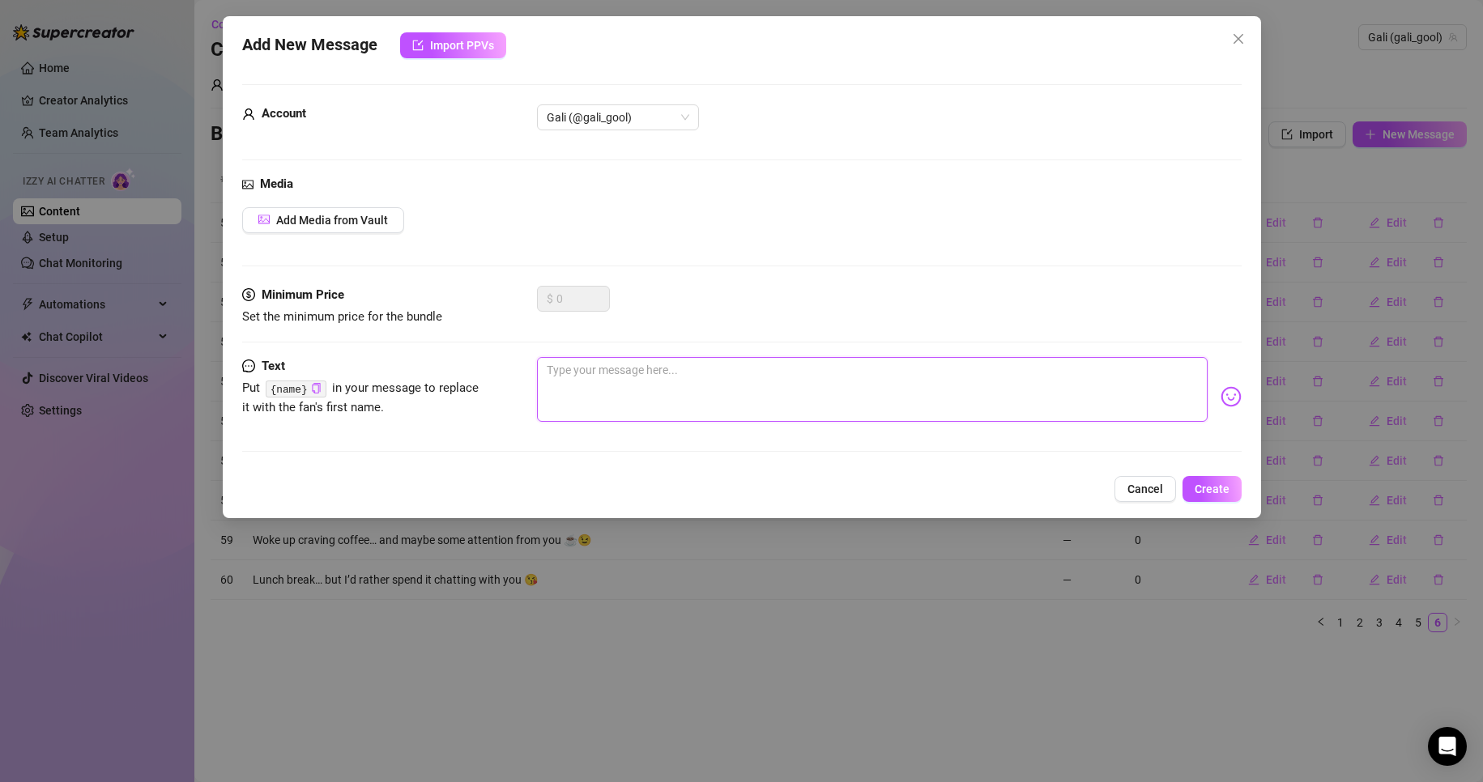
click at [833, 408] on textarea at bounding box center [872, 389] width 671 height 65
paste textarea "I was about to go to sleep, but thought of you instead 😈"
click at [1196, 480] on button "Create" at bounding box center [1211, 489] width 59 height 26
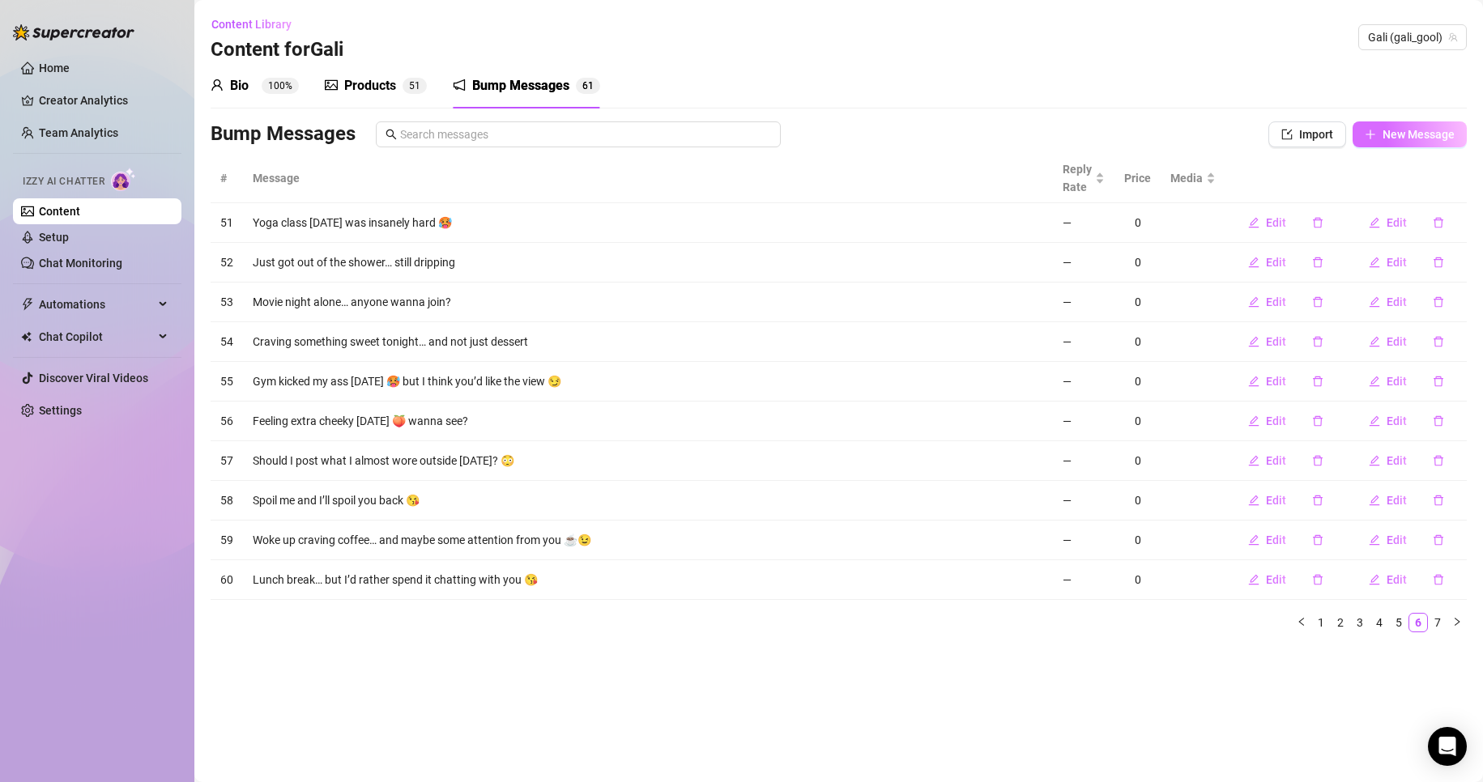
click at [1361, 130] on button "New Message" at bounding box center [1409, 134] width 114 height 26
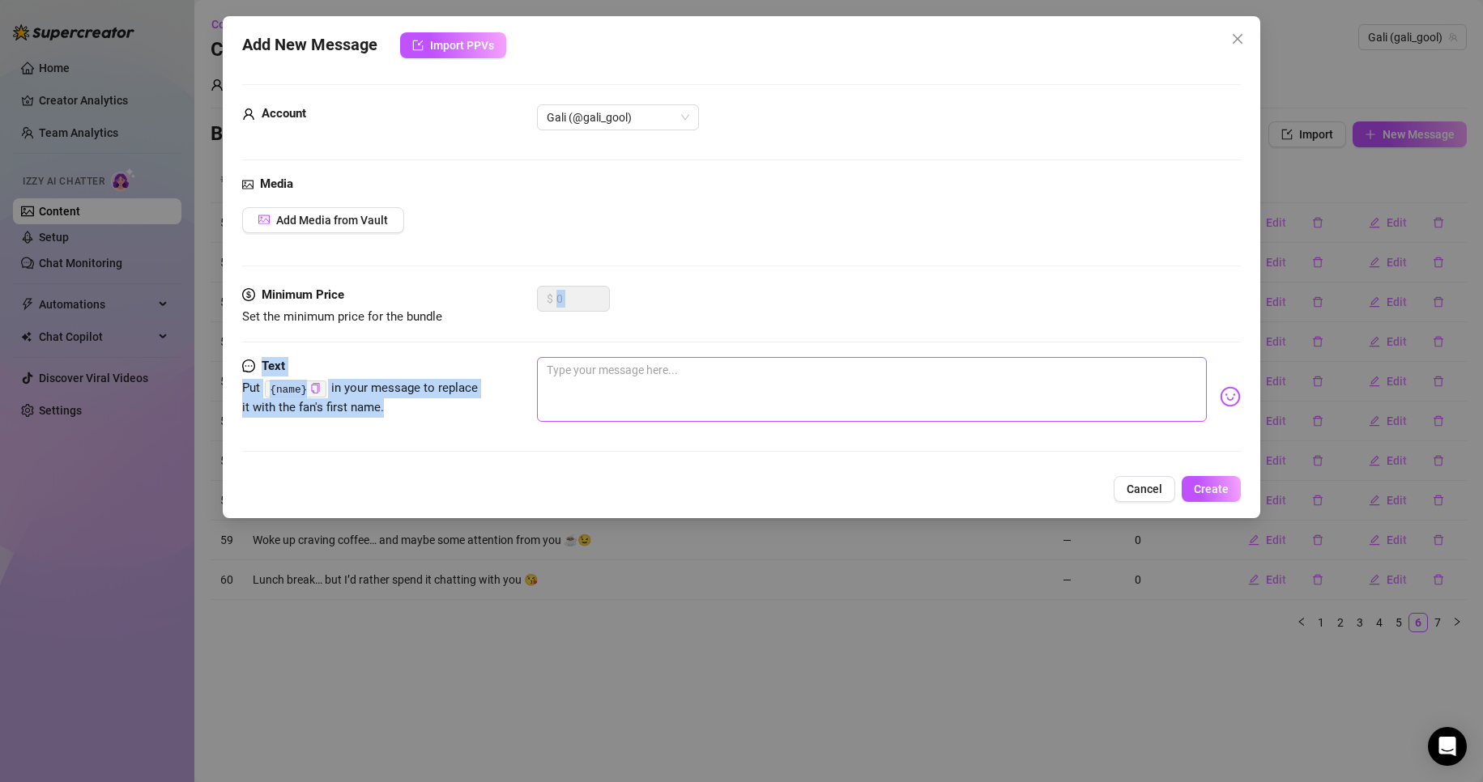
click at [777, 365] on form "Account Gali (@gali_gool) Media Add Media from Vault Minimum Price Set the mini…" at bounding box center [741, 275] width 999 height 382
click at [777, 365] on textarea at bounding box center [872, 389] width 671 height 65
paste textarea "Just slipped into bed… wish I could curl up with you rn 🛏️💤"
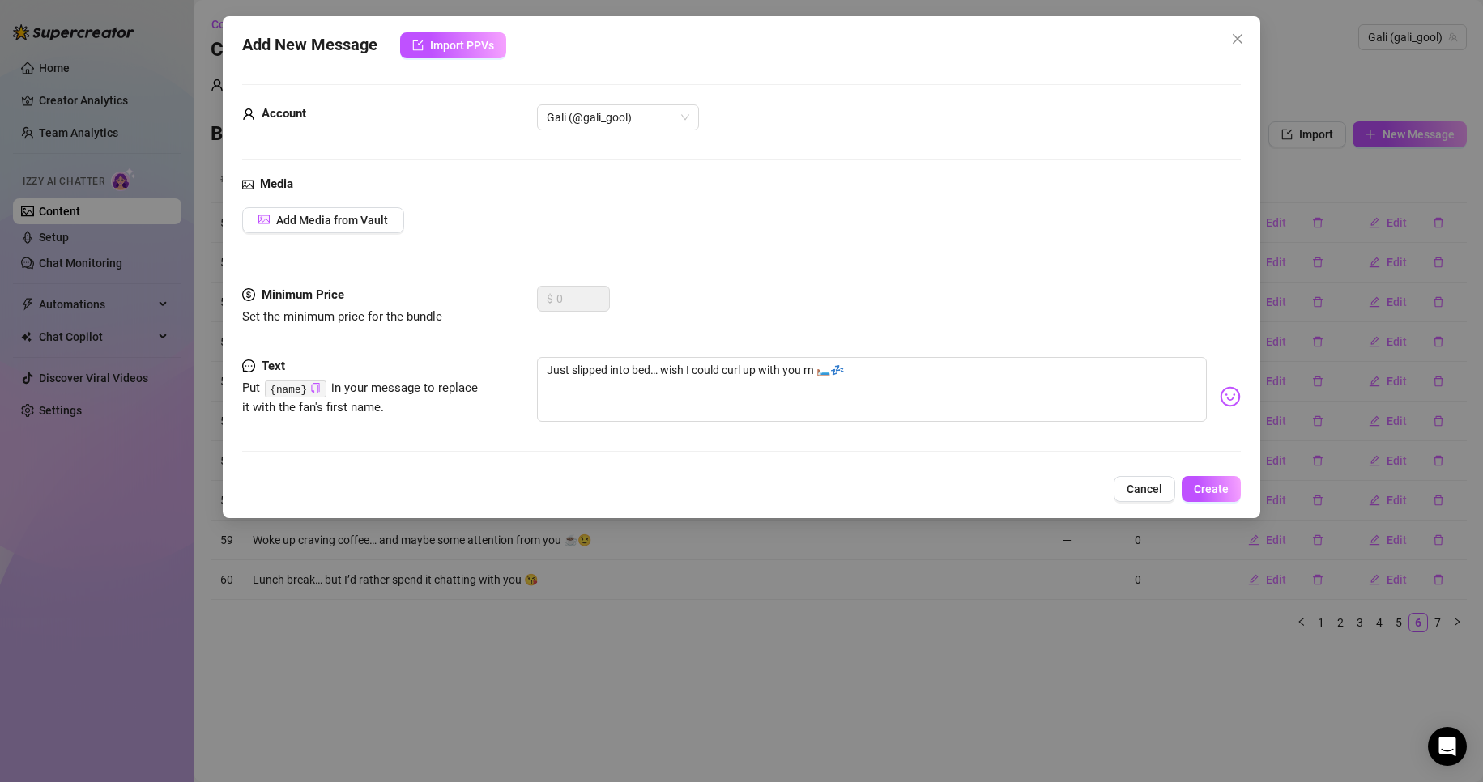
click at [1250, 487] on div "Add New Message Import PPVs Account Gali (@gali_gool) Media Add Media from Vaul…" at bounding box center [742, 267] width 1038 height 502
click at [1227, 487] on span "Create" at bounding box center [1211, 489] width 35 height 13
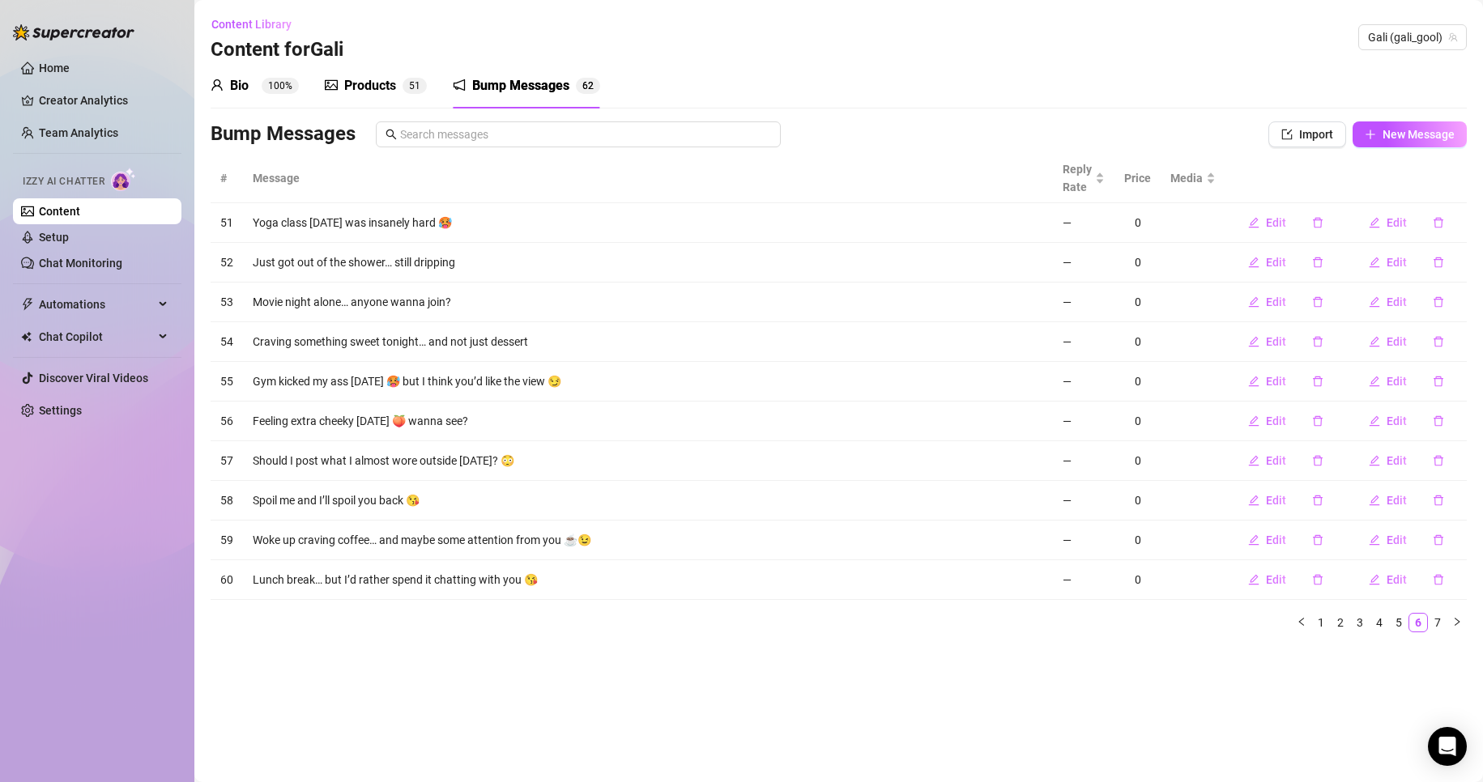
click at [91, 283] on li at bounding box center [97, 283] width 168 height 1
click at [86, 266] on link "Chat Monitoring" at bounding box center [80, 263] width 83 height 13
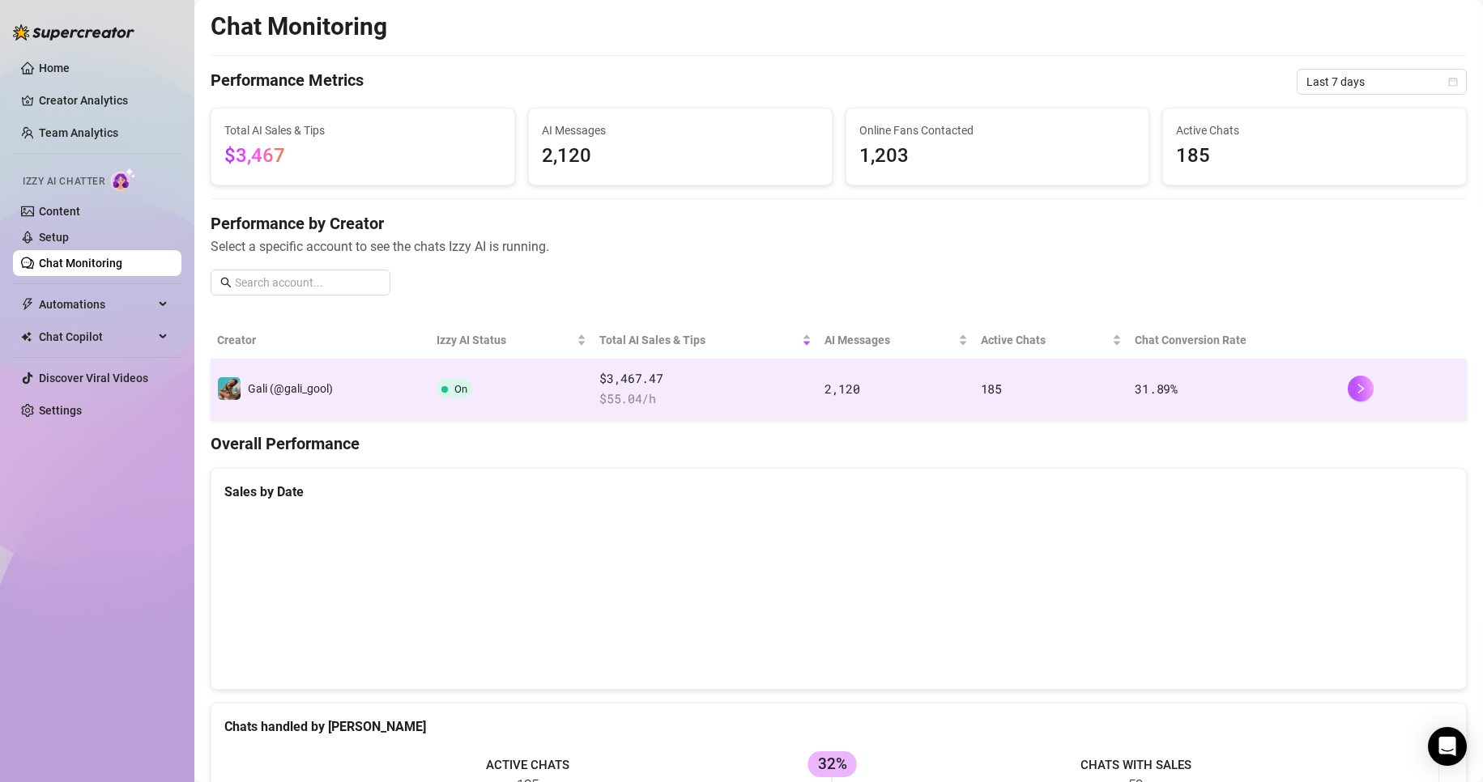
click at [527, 408] on td "On" at bounding box center [511, 390] width 163 height 60
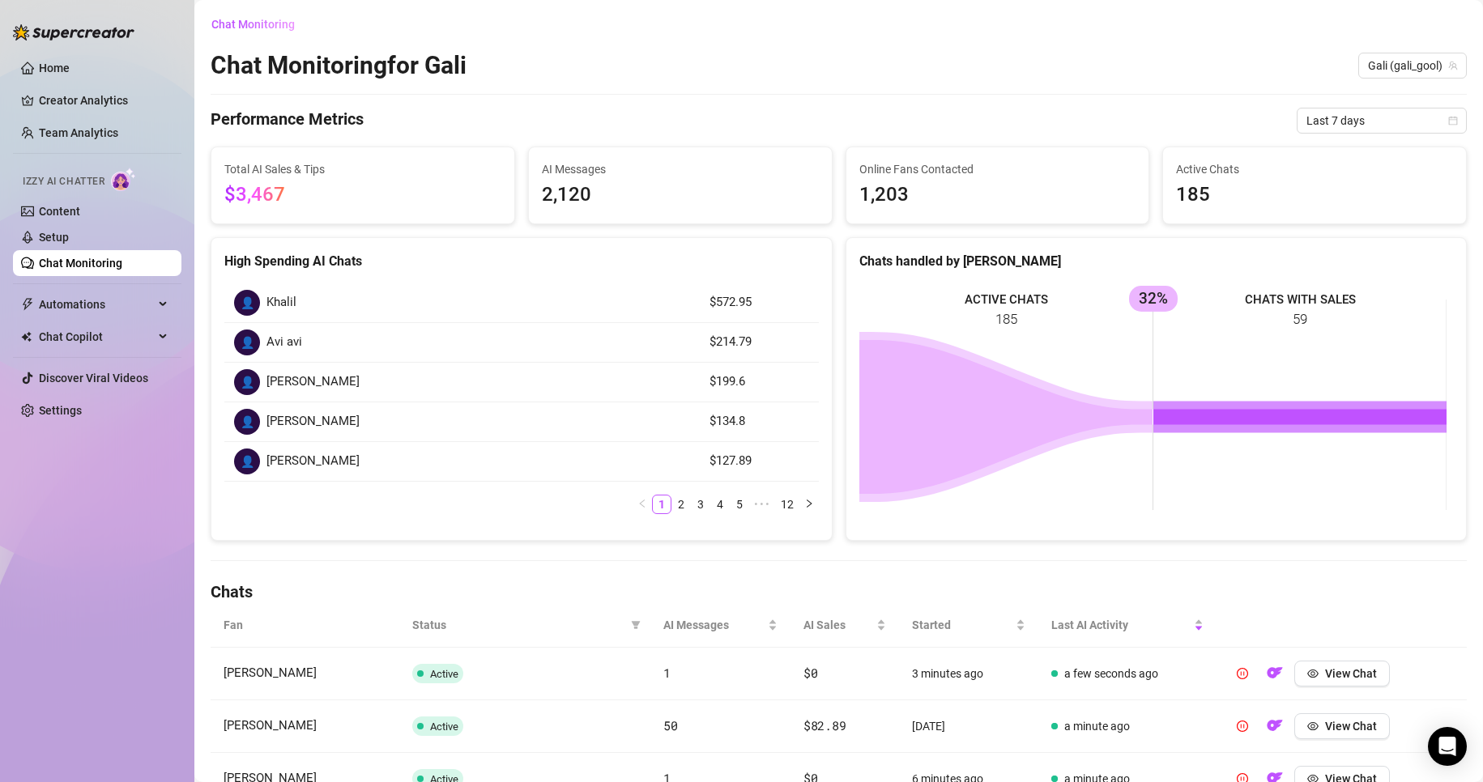
click at [446, 171] on span "Total AI Sales & Tips" at bounding box center [362, 169] width 277 height 18
click at [574, 175] on span "AI Messages" at bounding box center [680, 169] width 277 height 18
click at [262, 21] on span "Chat Monitoring" at bounding box center [252, 24] width 83 height 13
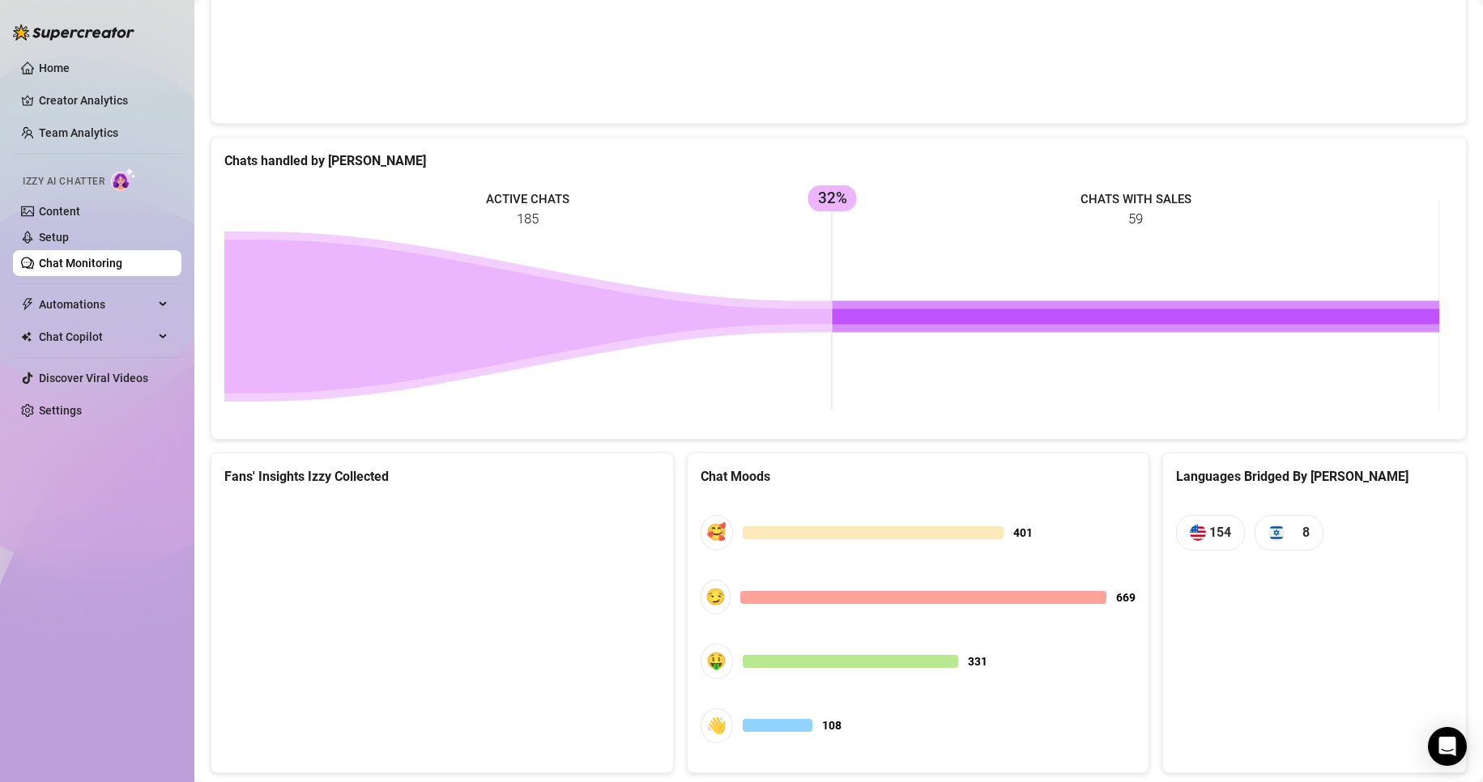
scroll to position [606, 0]
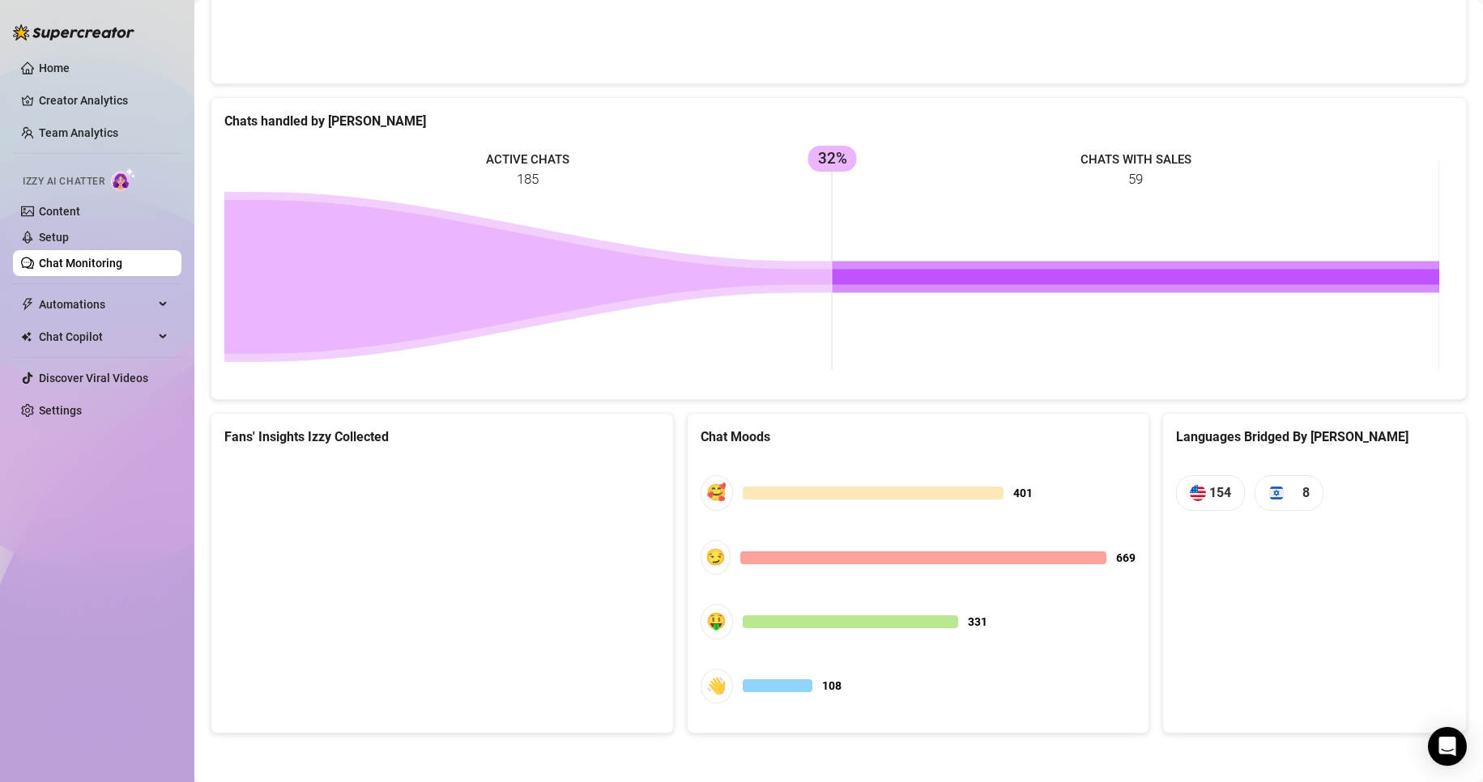
click at [343, 526] on canvas at bounding box center [439, 580] width 430 height 243
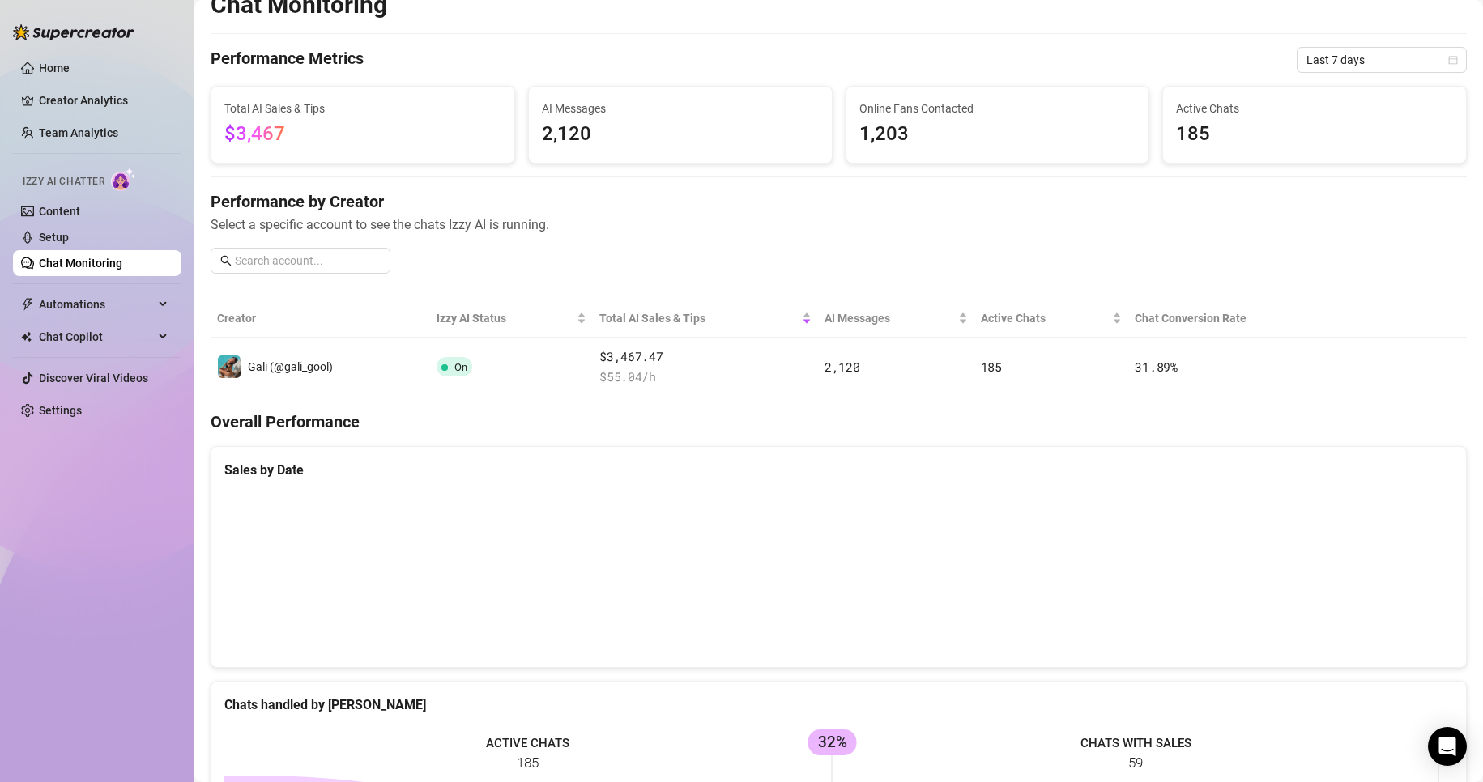
scroll to position [0, 0]
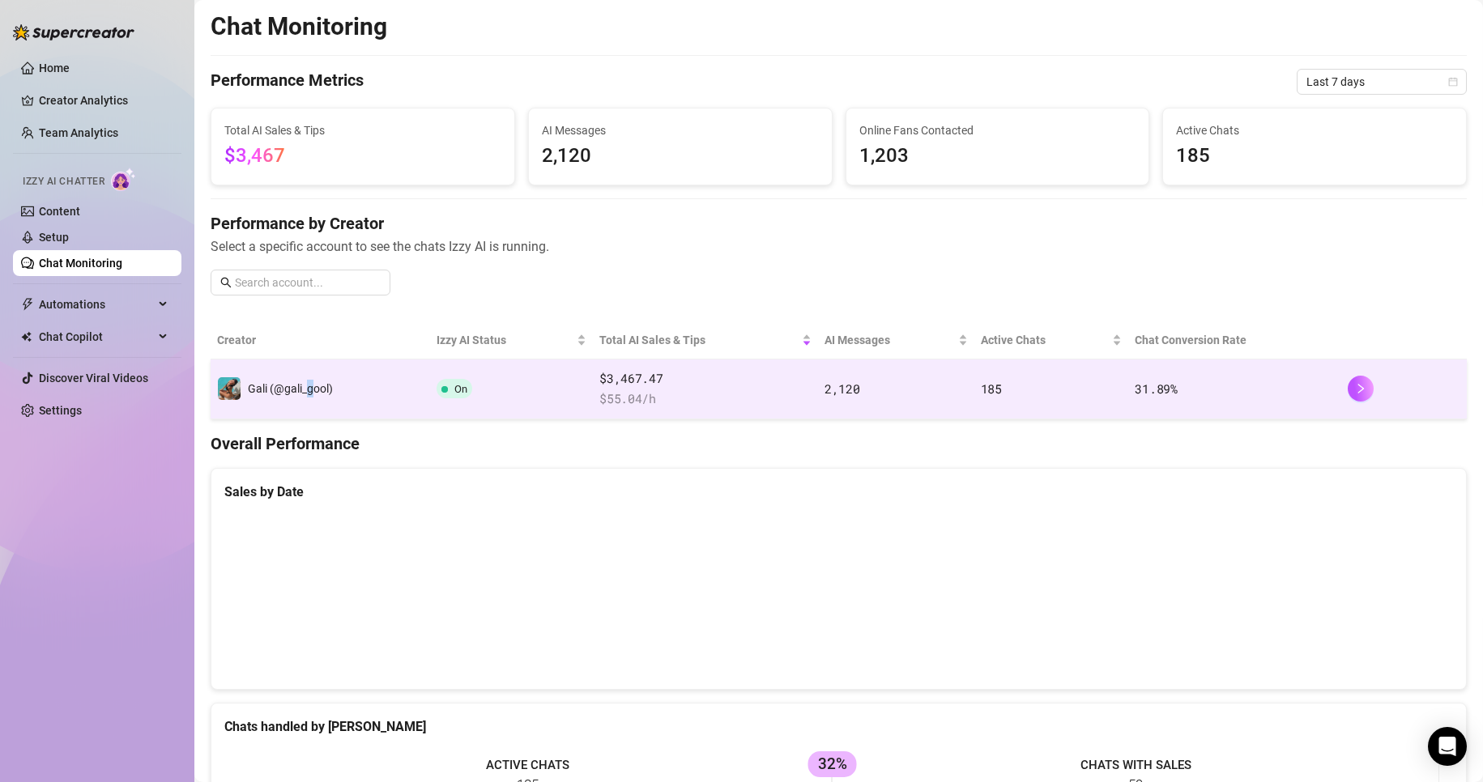
click at [310, 397] on div "Gali (@gali_gool)" at bounding box center [290, 389] width 85 height 18
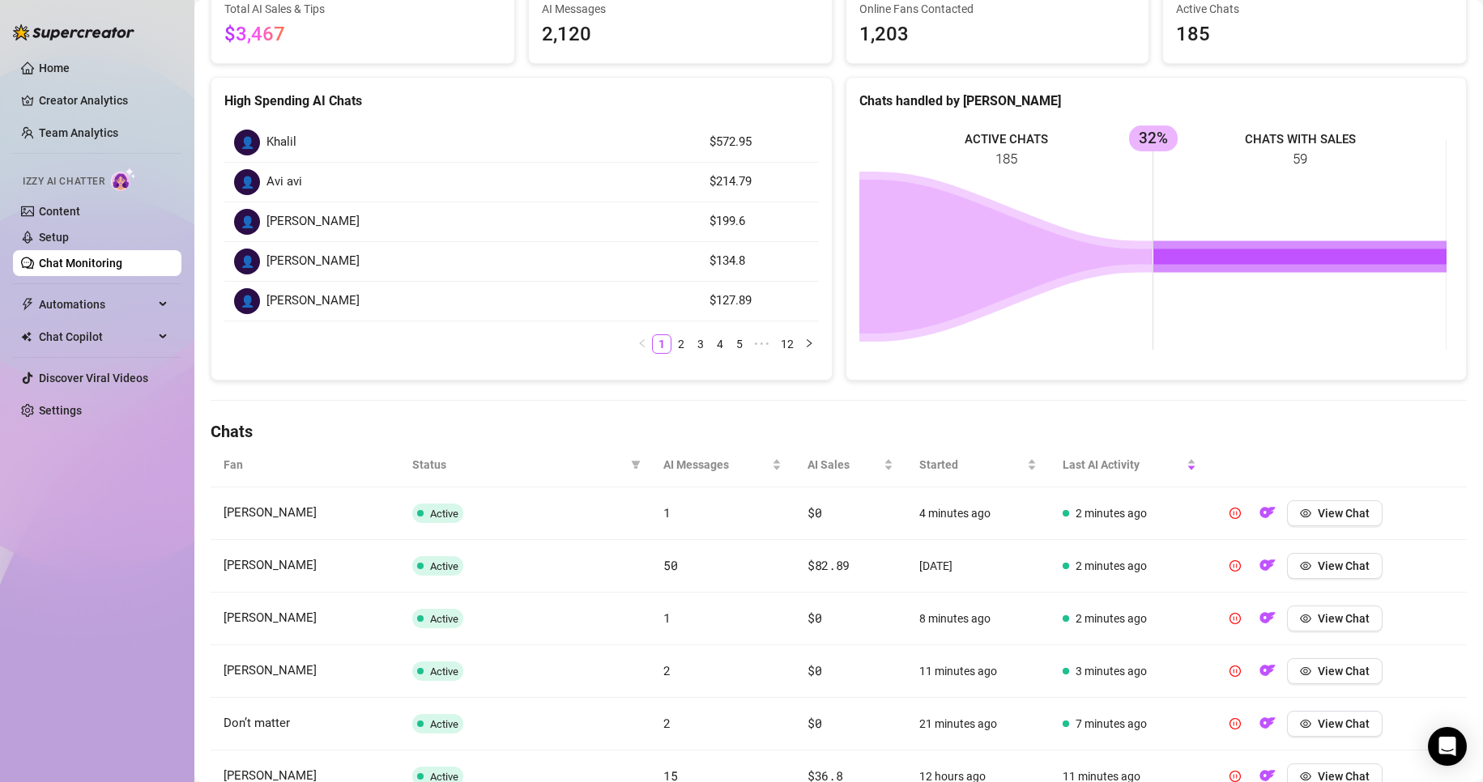
scroll to position [243, 0]
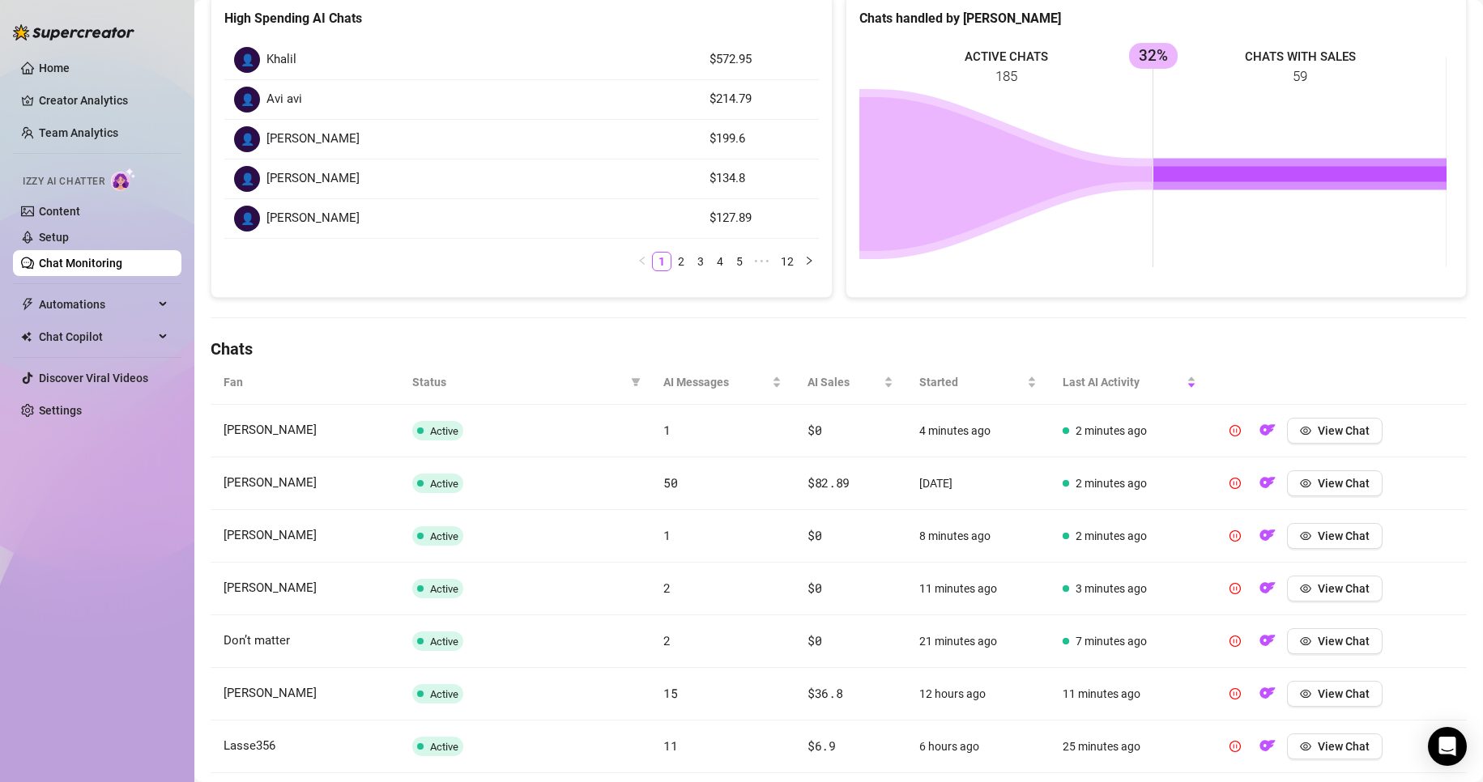
click at [427, 380] on span "Status" at bounding box center [518, 382] width 212 height 18
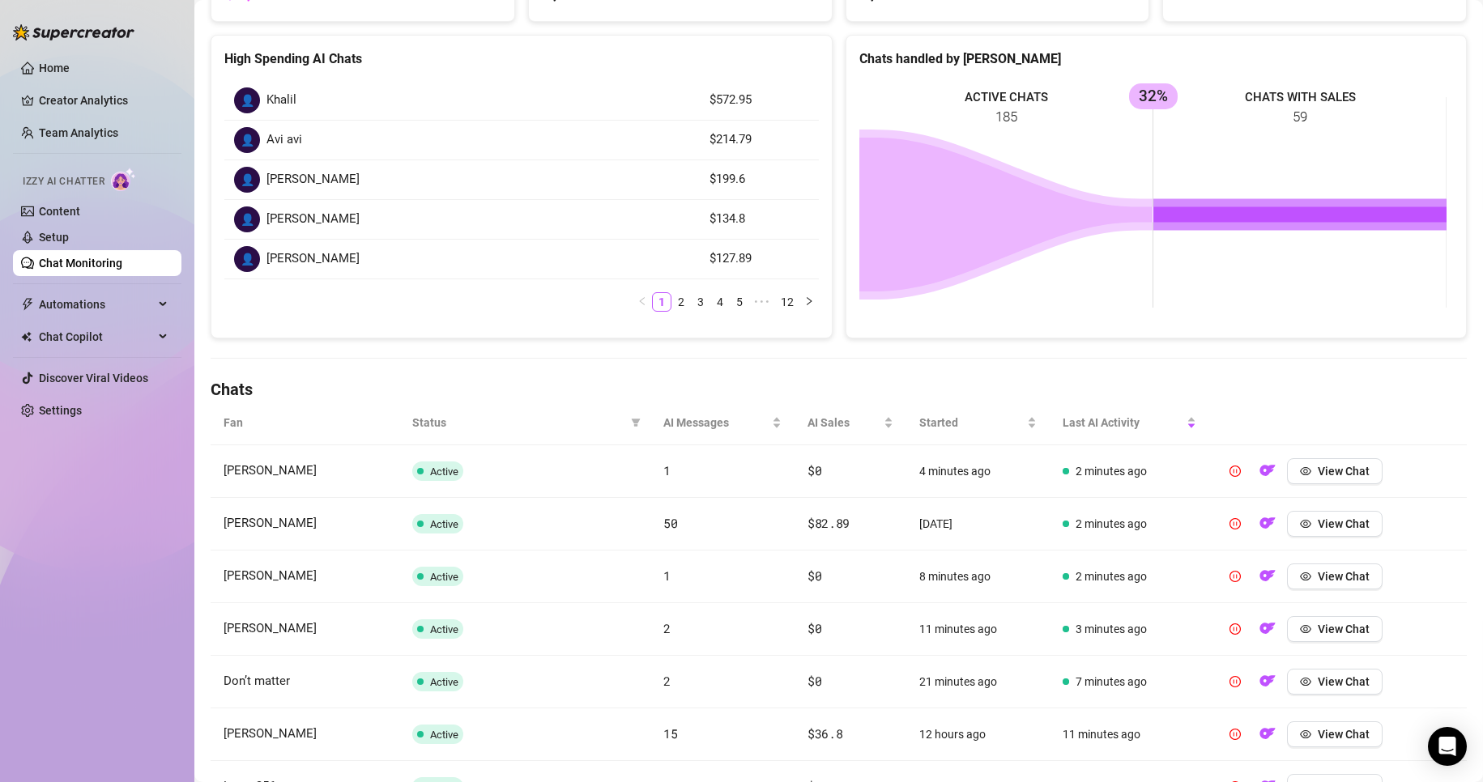
scroll to position [0, 0]
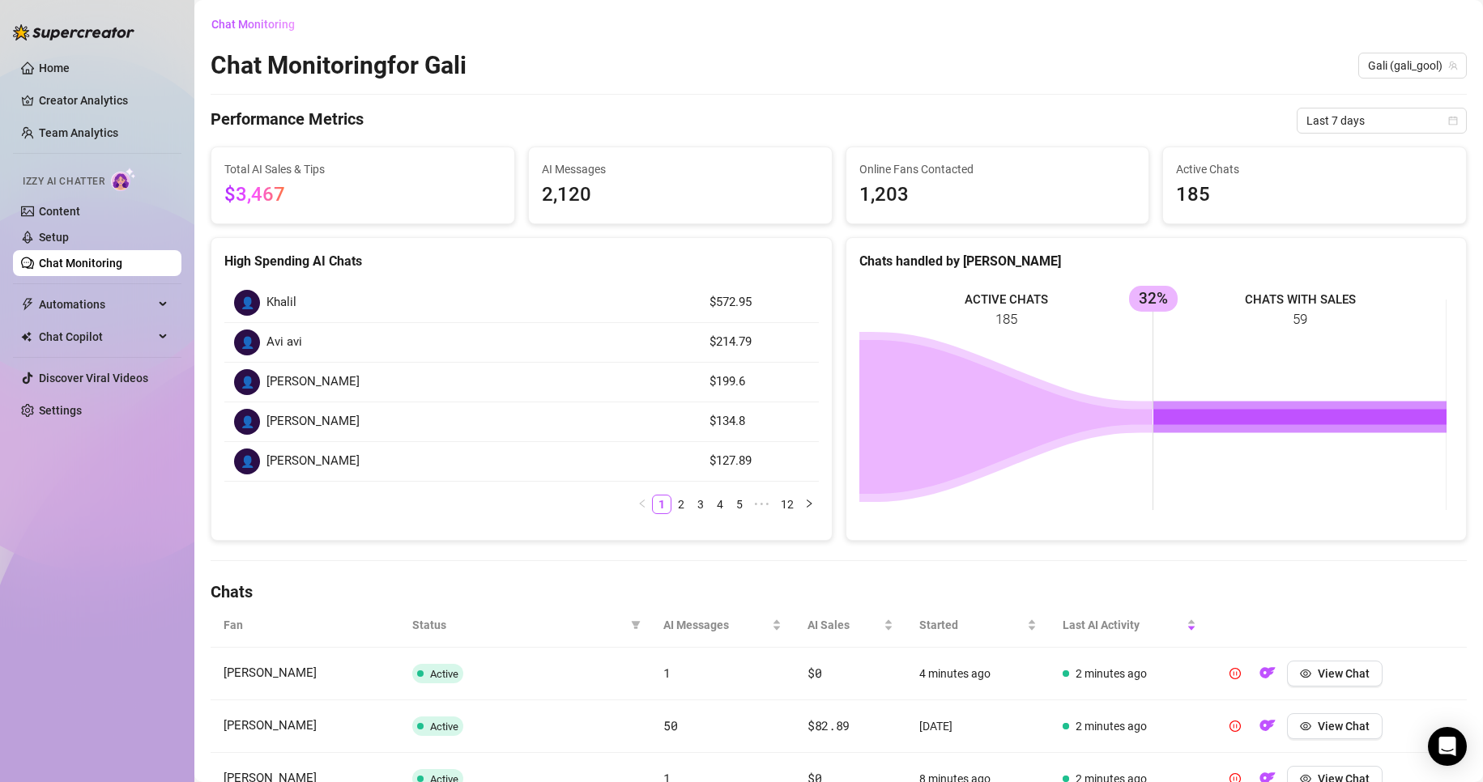
click at [709, 274] on div "👤 Khalil $572.95 👤 Avi avi $214.79 👤 Quintin Morris $199.6 👤 Rick $134.8 👤 Rob …" at bounding box center [521, 405] width 620 height 270
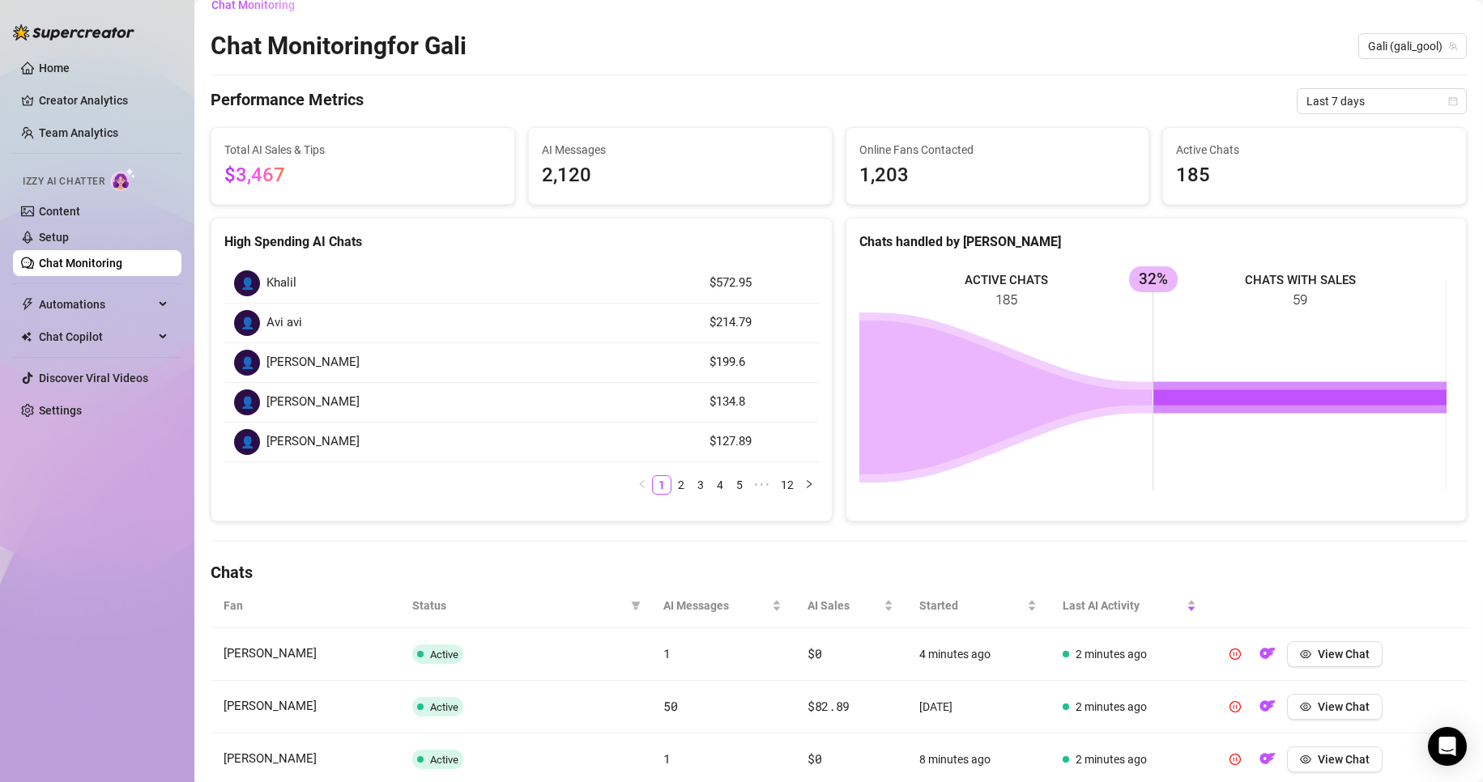
scroll to position [6, 0]
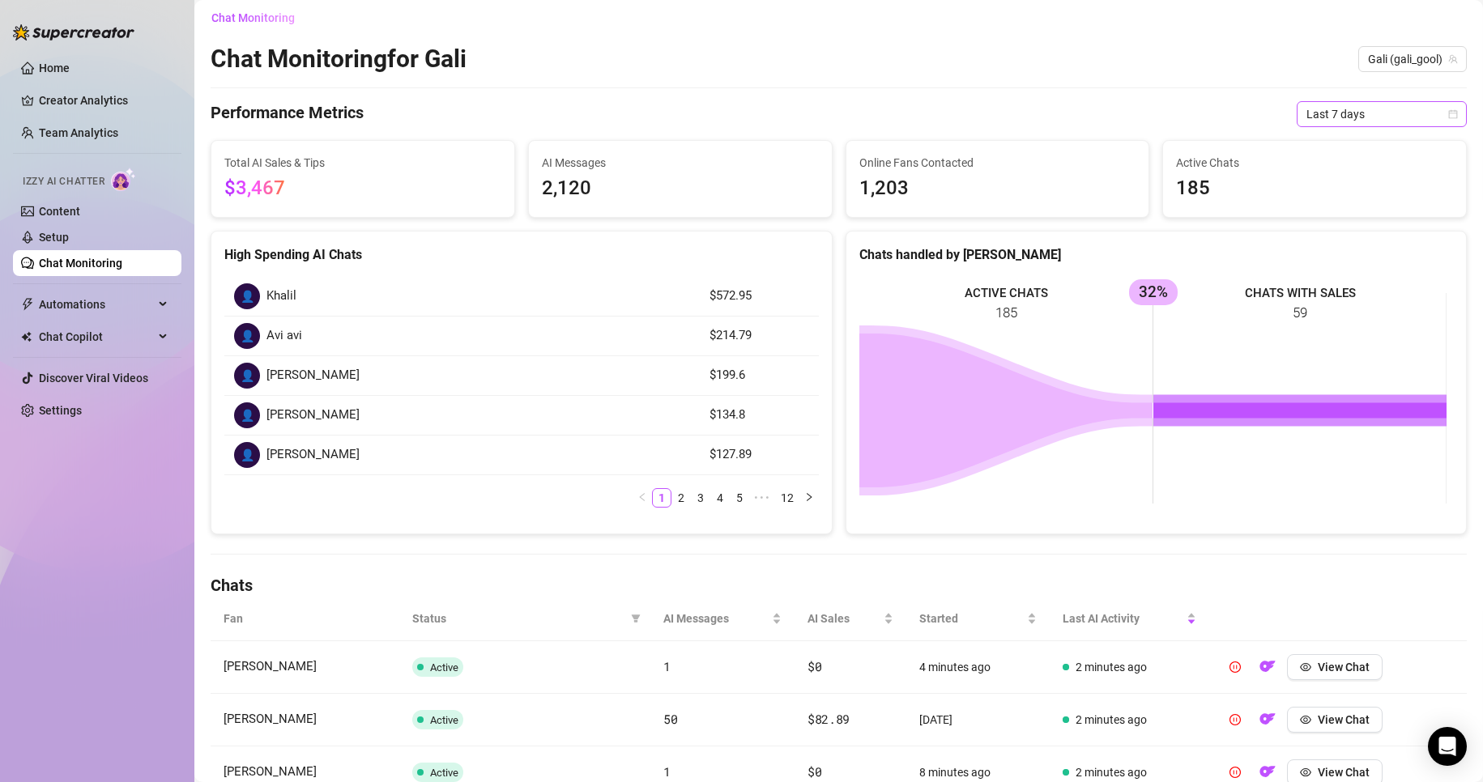
click at [1330, 105] on span "Last 7 days" at bounding box center [1381, 114] width 151 height 24
click at [1330, 106] on span "Last 7 days" at bounding box center [1381, 114] width 151 height 24
drag, startPoint x: 1093, startPoint y: 119, endPoint x: 1010, endPoint y: 114, distance: 82.7
click at [1091, 119] on div "Performance Metrics Last 7 days Last 7 days" at bounding box center [839, 114] width 1256 height 26
click at [893, 628] on div "AI Sales" at bounding box center [850, 619] width 86 height 18
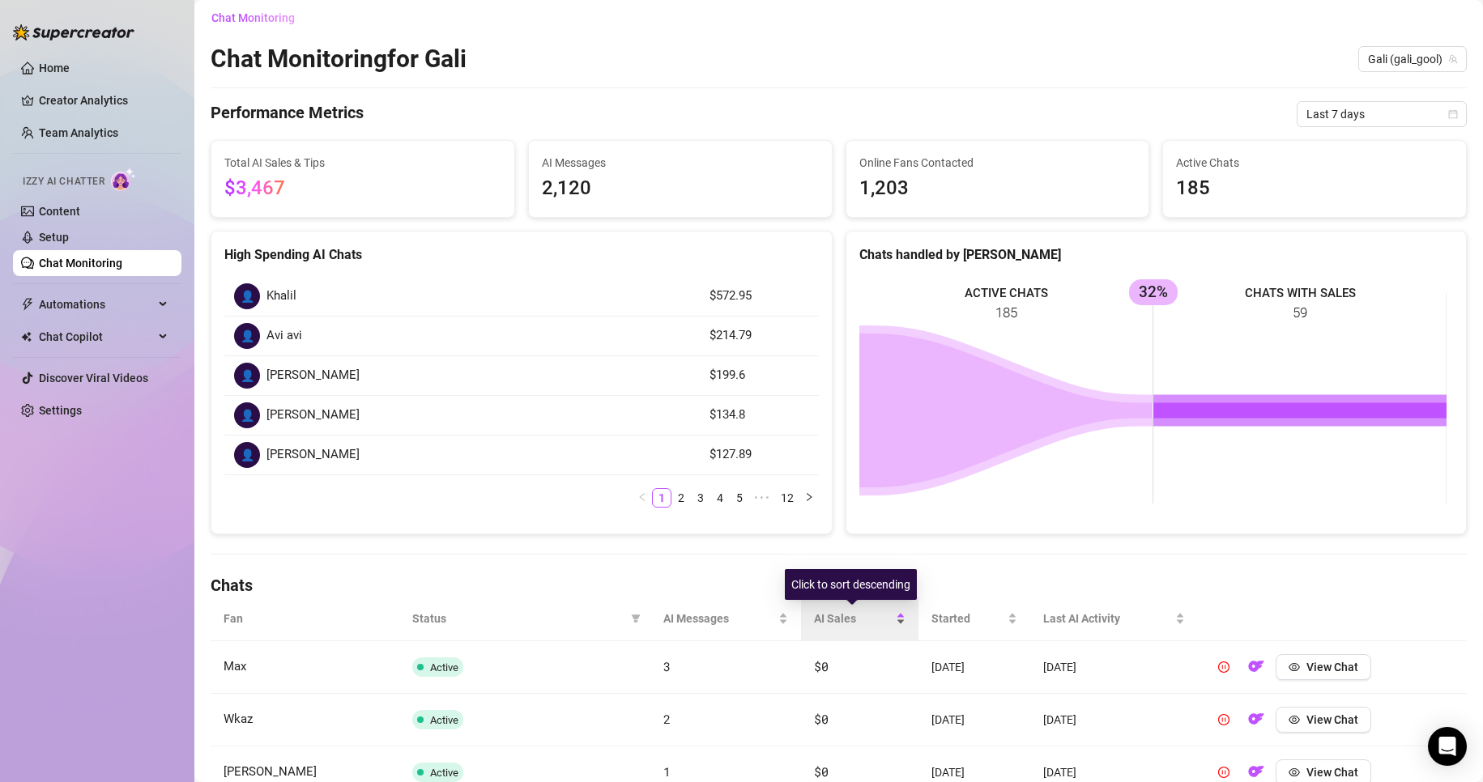
click at [888, 624] on div "AI Sales" at bounding box center [859, 619] width 91 height 18
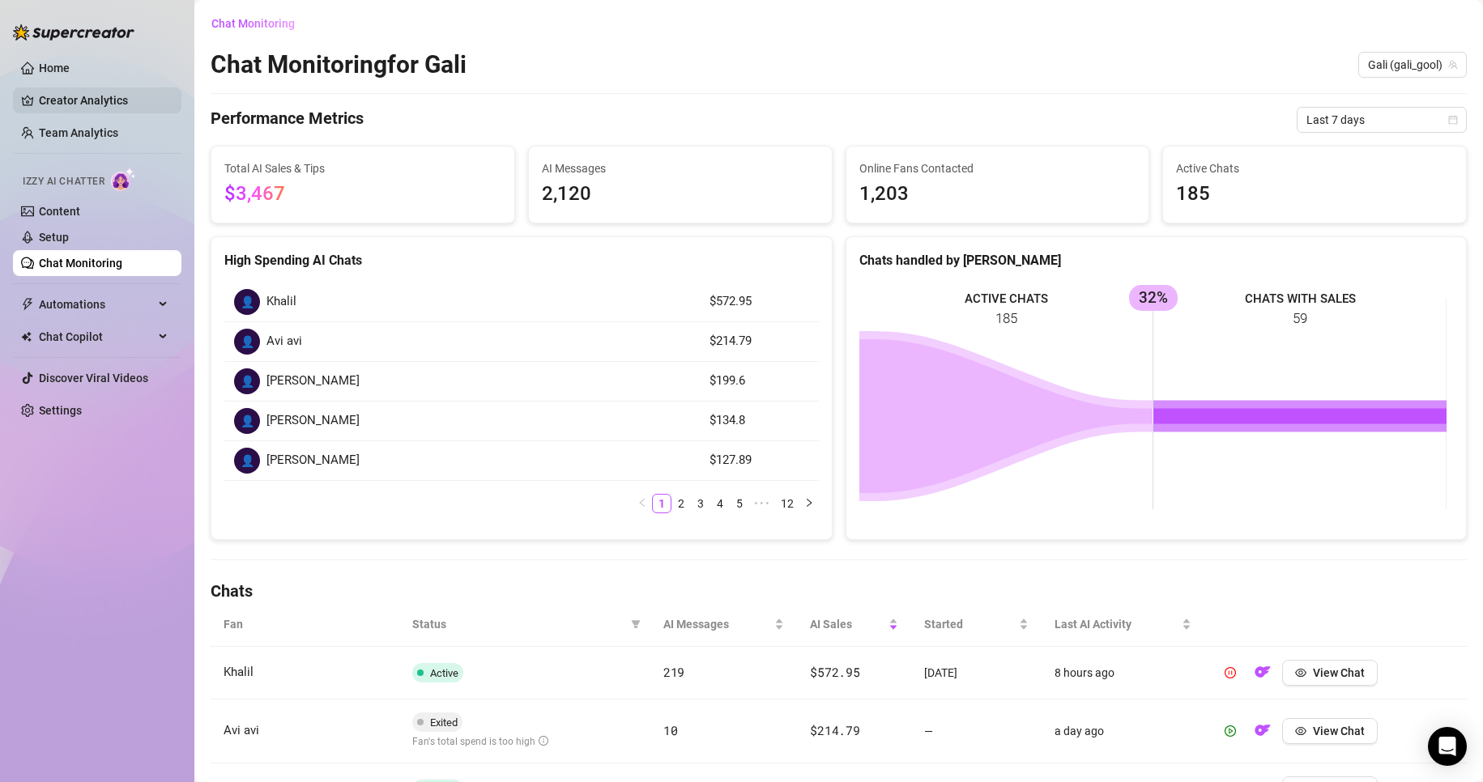
scroll to position [0, 0]
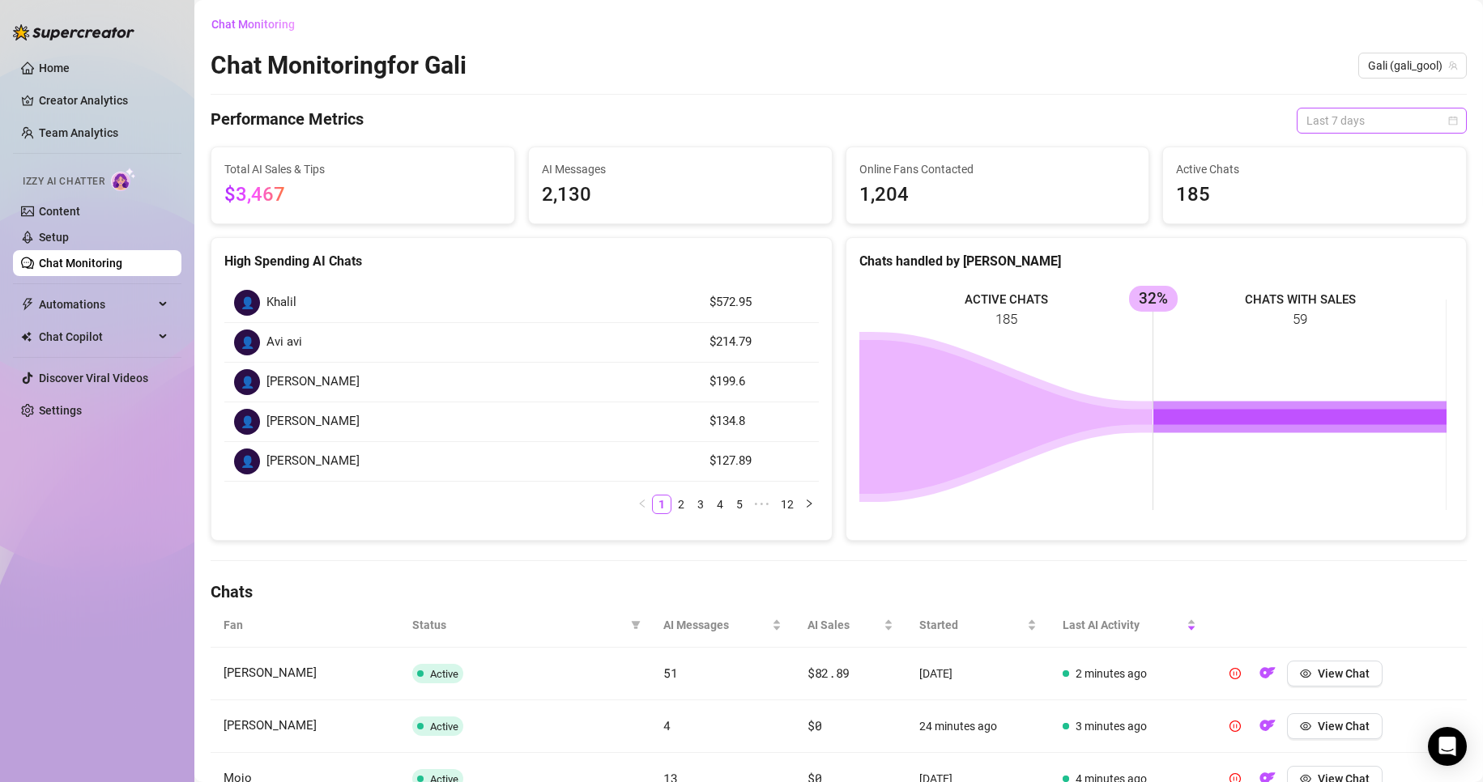
click at [1312, 125] on span "Last 7 days" at bounding box center [1381, 121] width 151 height 24
click at [962, 51] on div "Chat Monitoring for [PERSON_NAME] (gali_gool)" at bounding box center [839, 65] width 1256 height 31
click at [75, 130] on link "Team Analytics" at bounding box center [78, 132] width 79 height 13
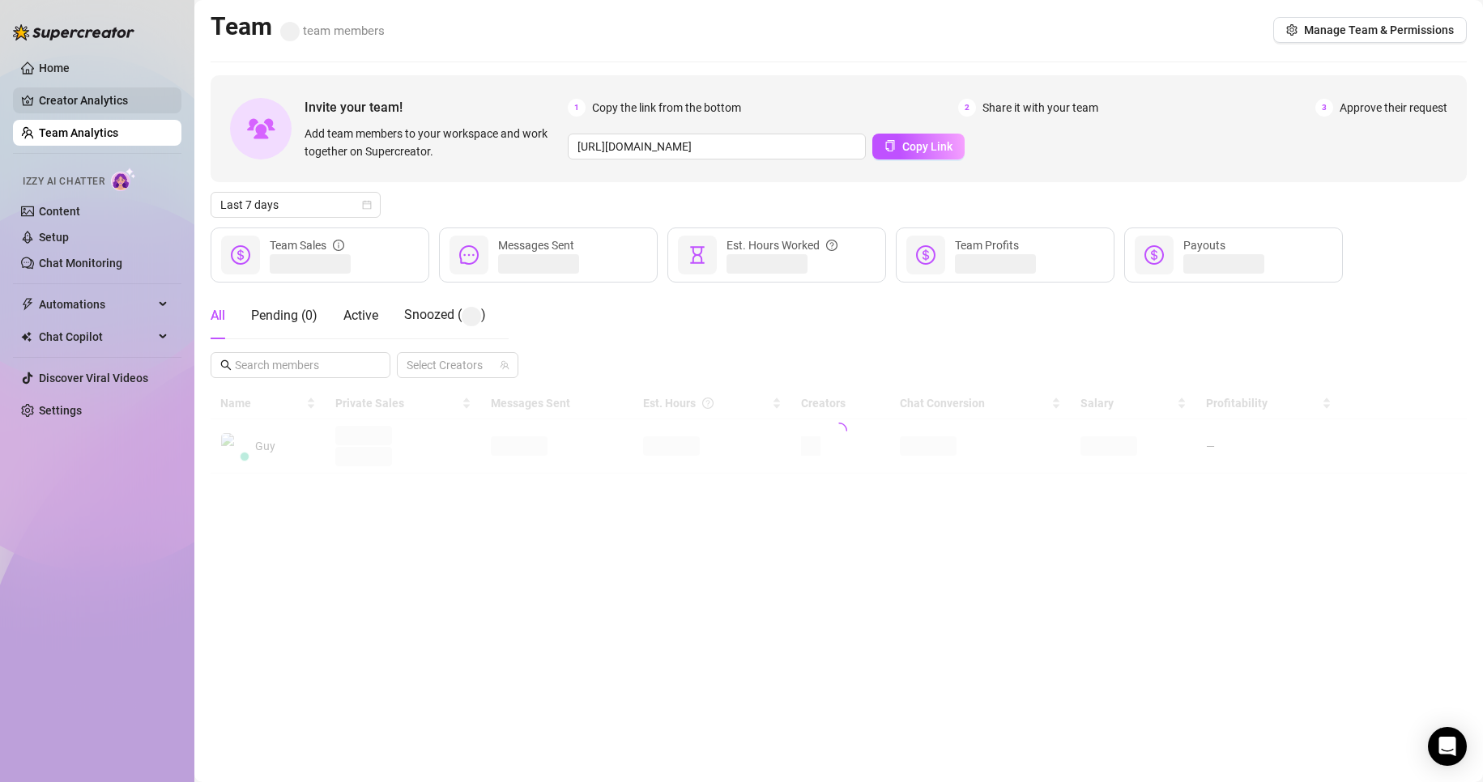
click at [79, 106] on link "Creator Analytics" at bounding box center [104, 100] width 130 height 26
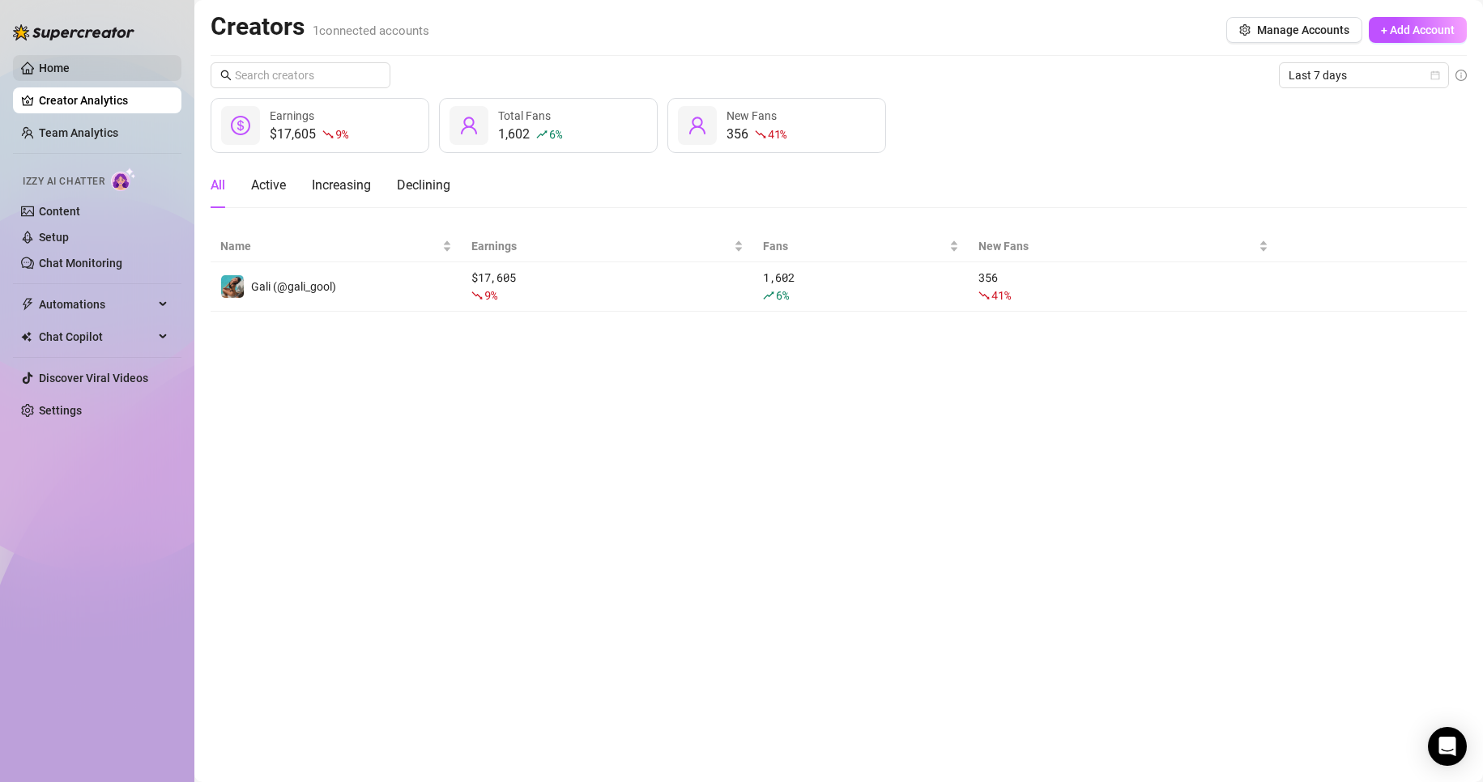
click at [56, 75] on link "Home" at bounding box center [54, 68] width 31 height 13
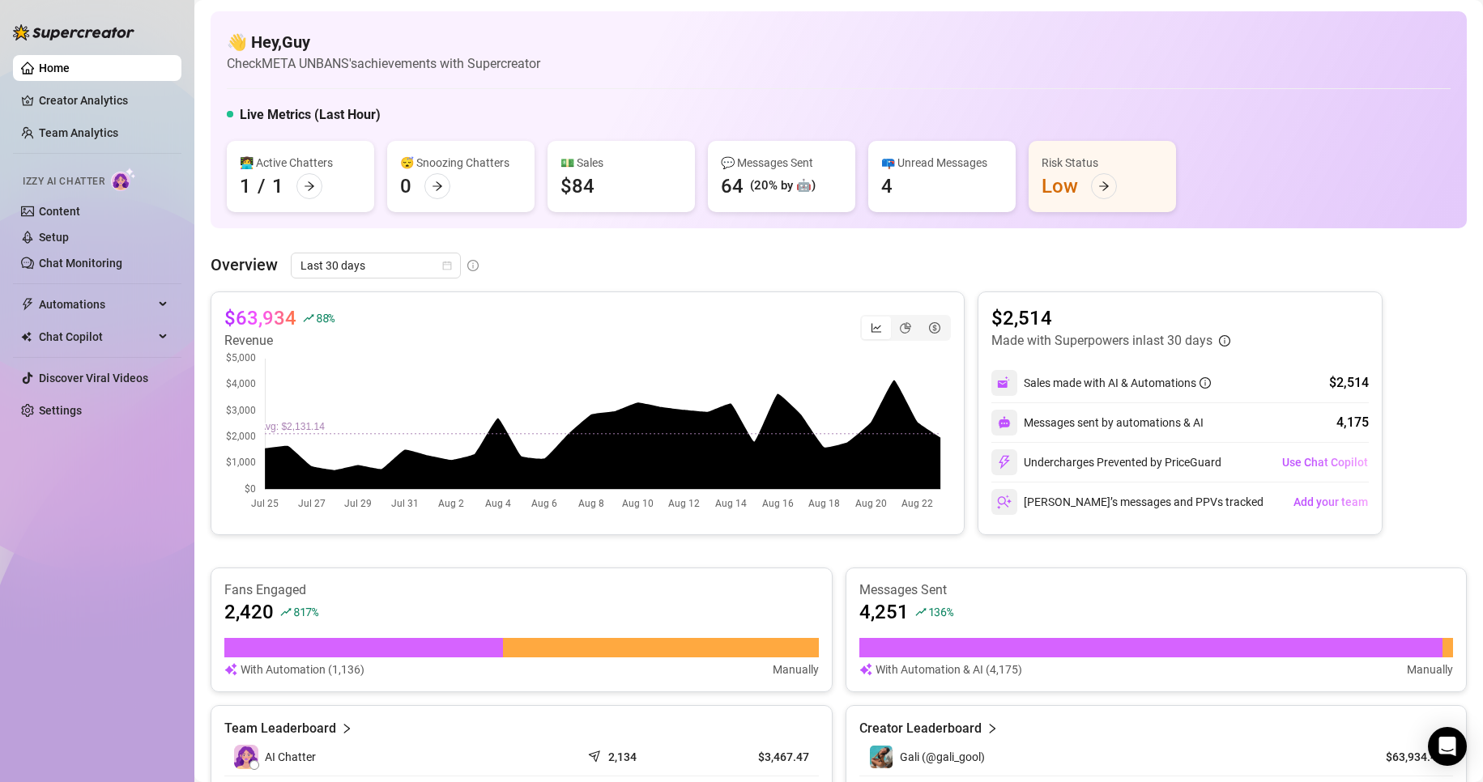
click at [0, 89] on aside "Home Creator Analytics Team Analytics Izzy AI Chatter Content Setup Chat Monito…" at bounding box center [97, 391] width 194 height 782
click at [900, 330] on icon "pie-chart" at bounding box center [905, 327] width 11 height 11
click at [895, 319] on input "segmented control" at bounding box center [895, 319] width 0 height 0
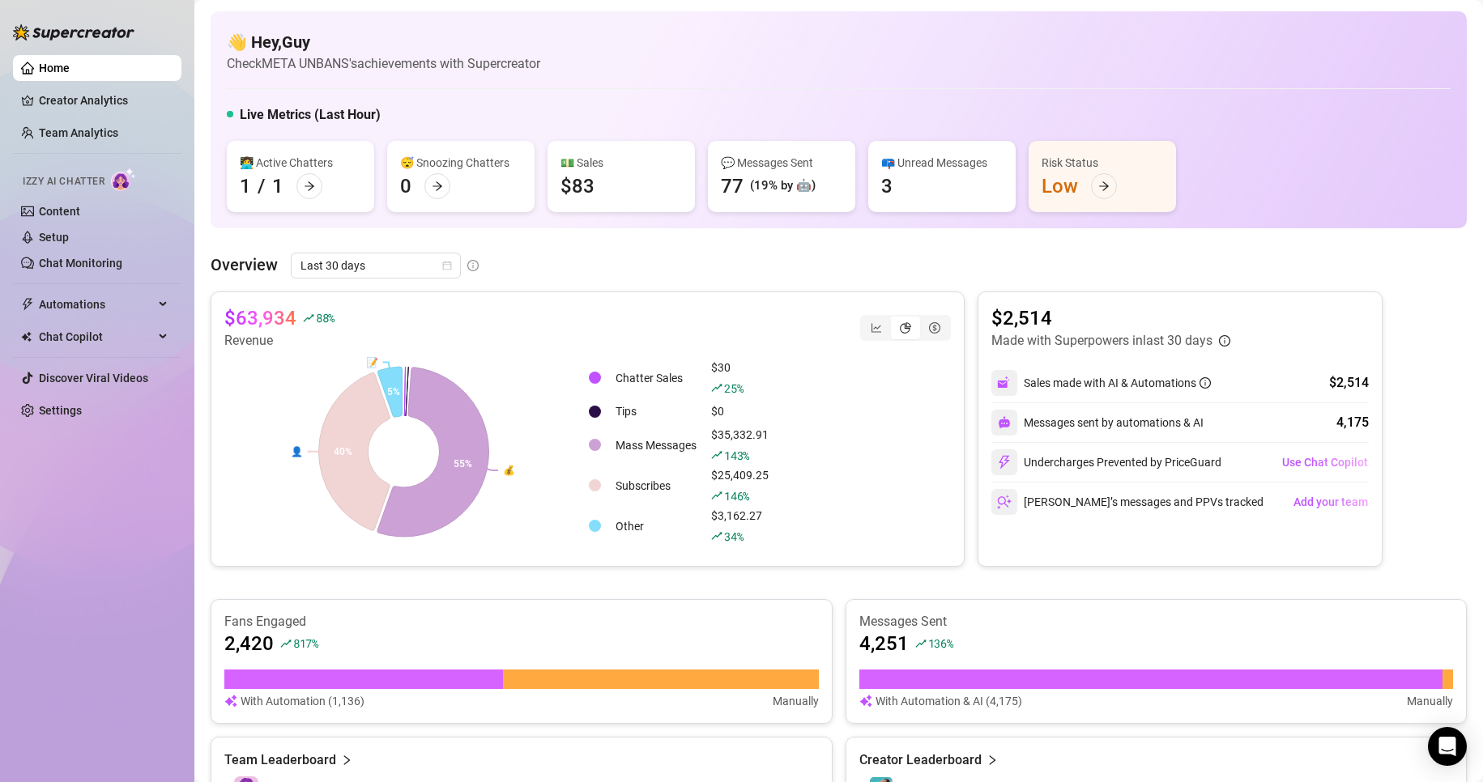
click at [891, 329] on div "segmented control" at bounding box center [905, 328] width 29 height 23
click at [895, 319] on input "segmented control" at bounding box center [895, 319] width 0 height 0
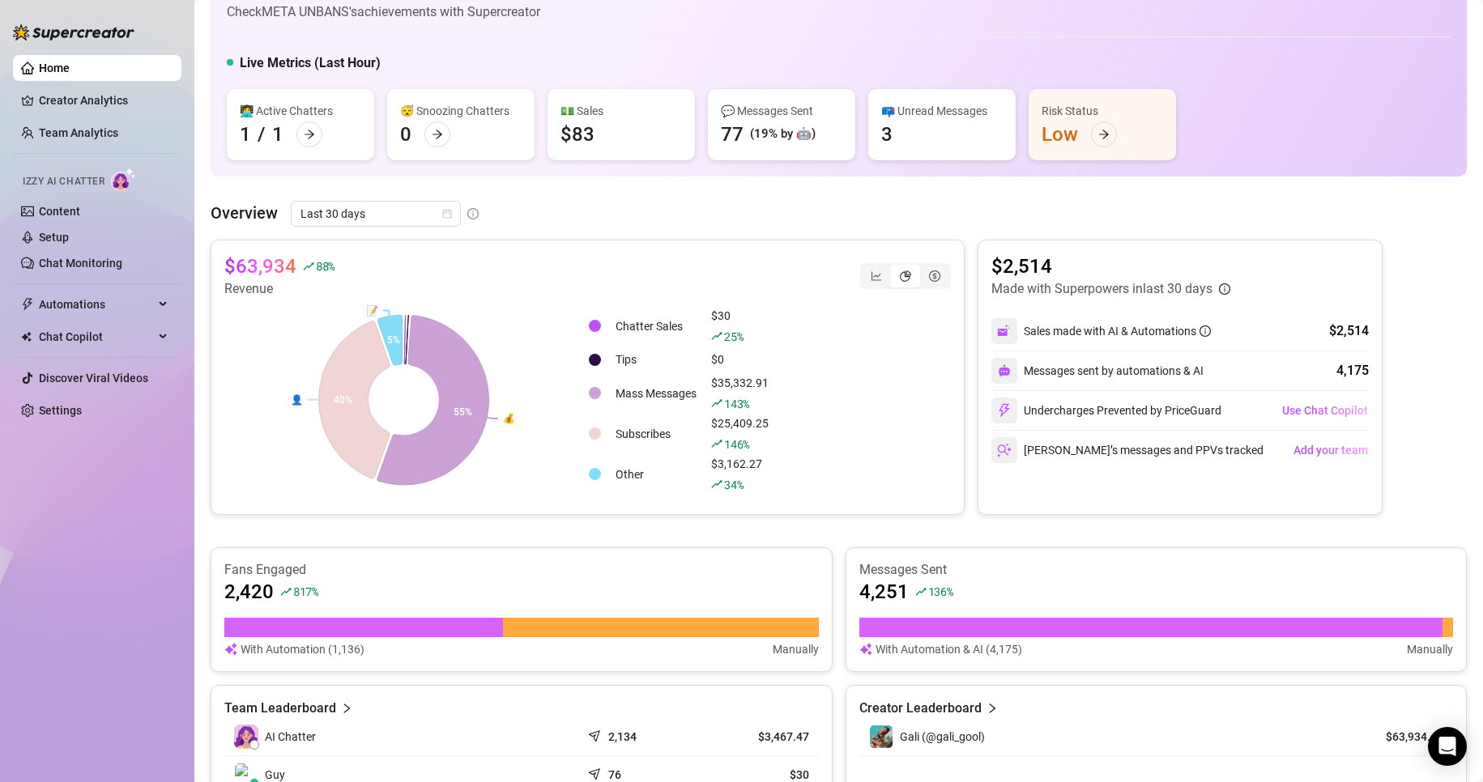
scroll to position [13, 0]
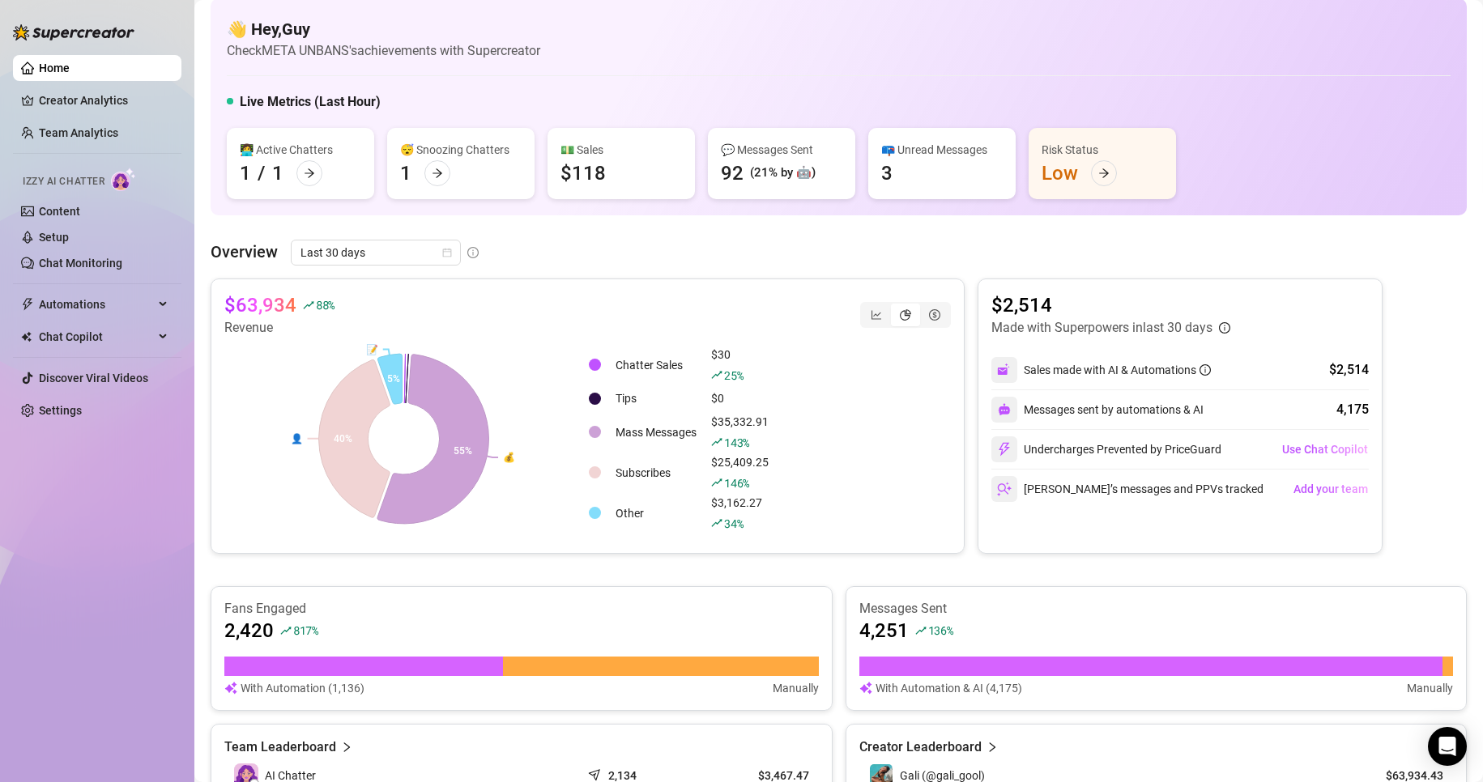
click at [726, 248] on div "Overview Last 30 days" at bounding box center [839, 253] width 1256 height 26
click at [929, 313] on icon "dollar-circle" at bounding box center [934, 314] width 11 height 11
click at [924, 306] on input "segmented control" at bounding box center [924, 306] width 0 height 0
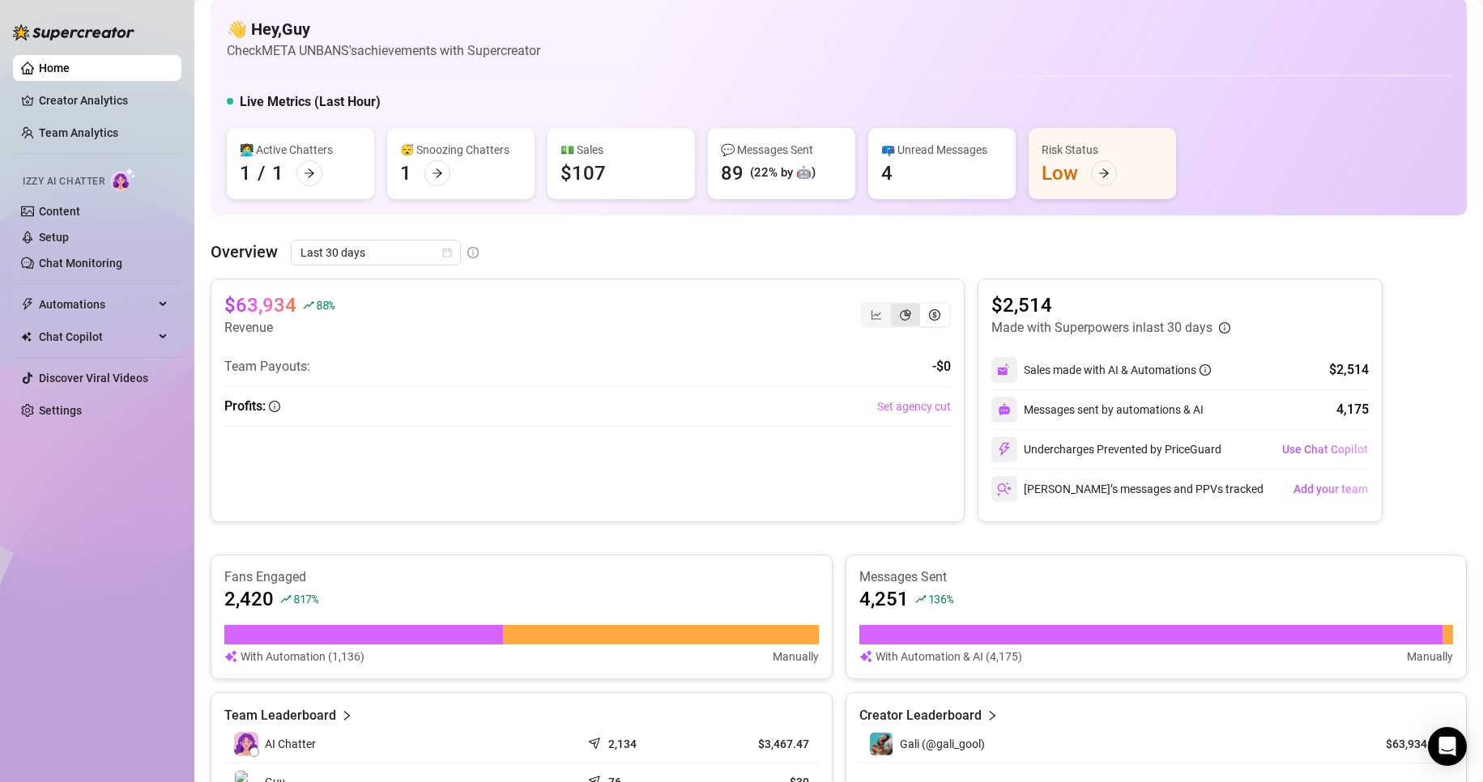
click at [900, 310] on icon "pie-chart" at bounding box center [905, 314] width 11 height 11
click at [895, 306] on input "segmented control" at bounding box center [895, 306] width 0 height 0
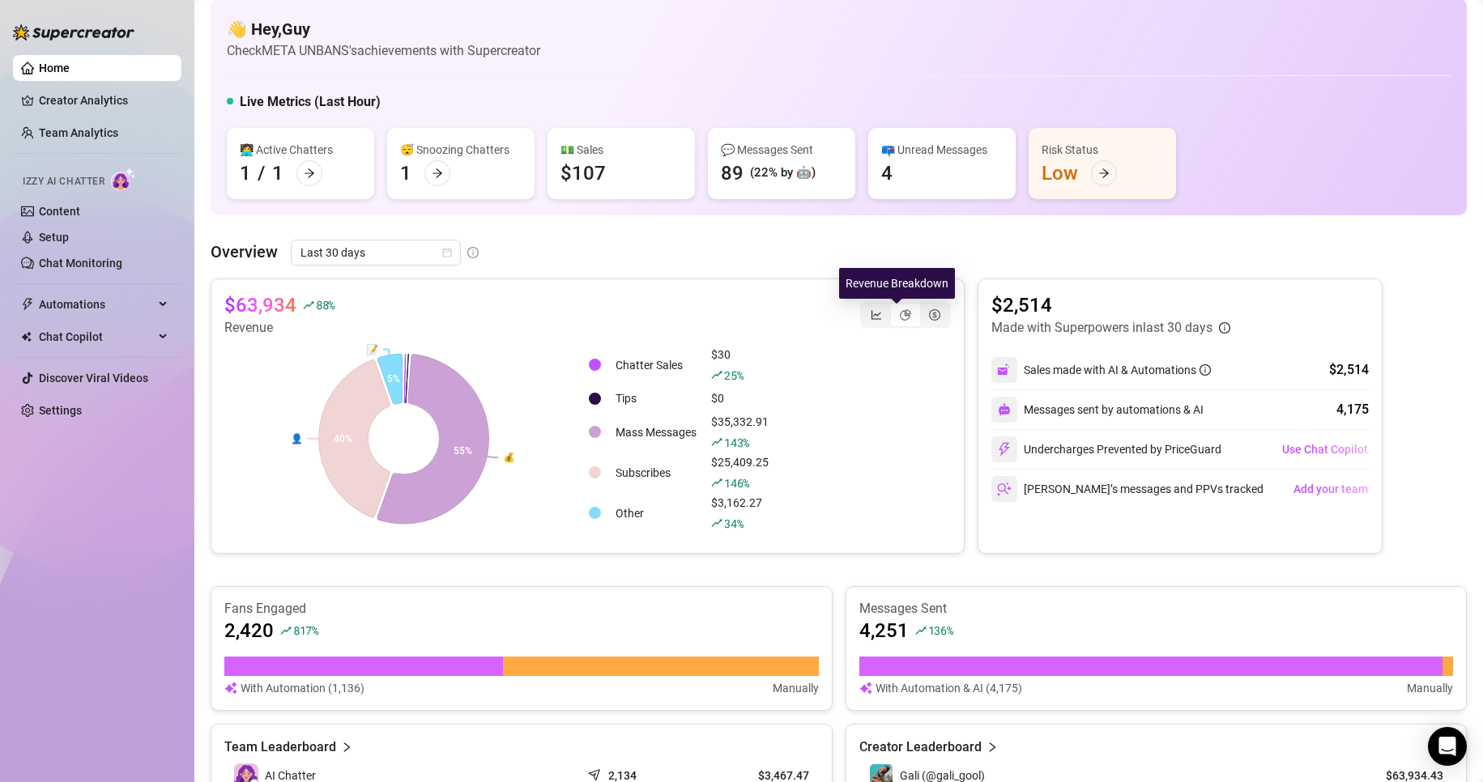
click at [875, 309] on div "segmented control" at bounding box center [876, 315] width 29 height 23
click at [866, 306] on input "segmented control" at bounding box center [866, 306] width 0 height 0
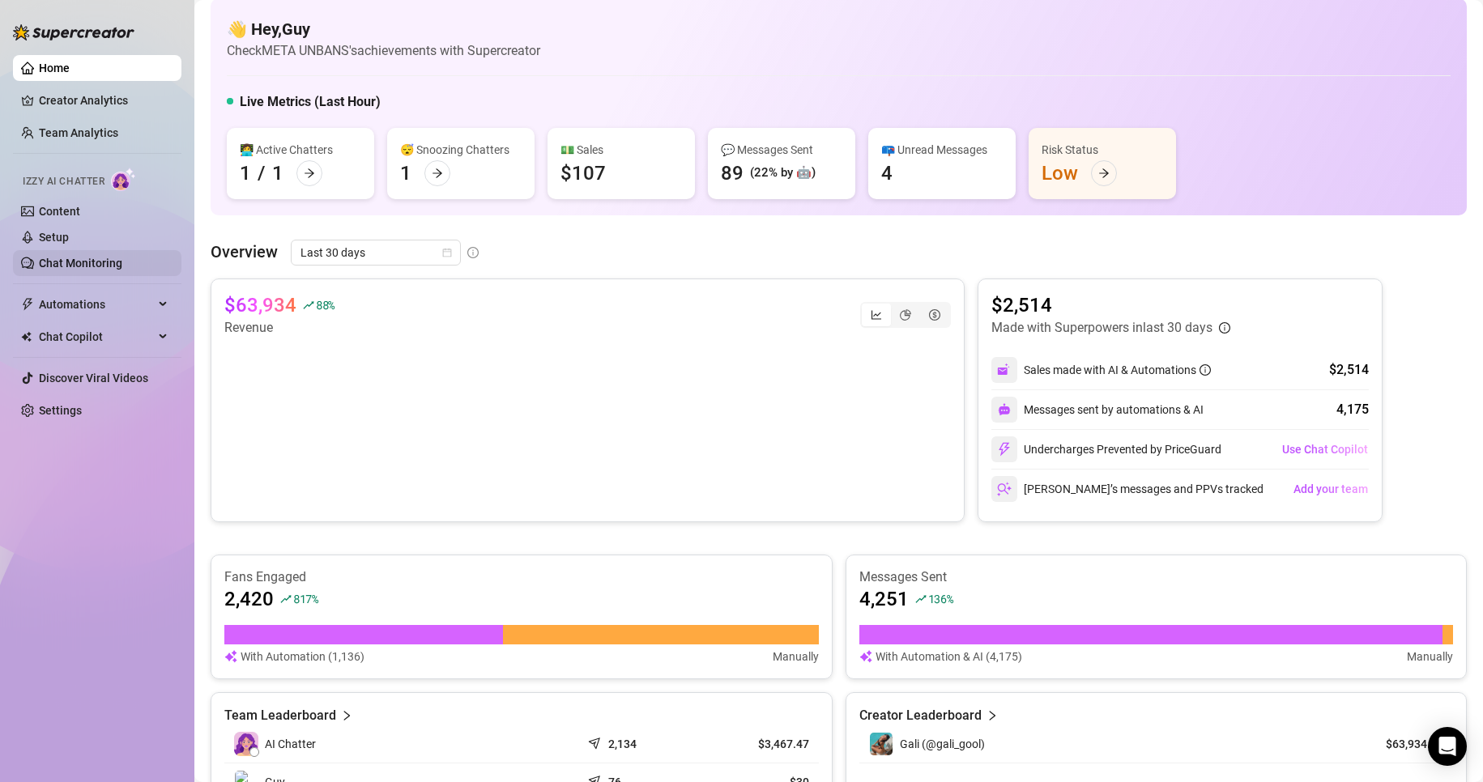
click at [83, 261] on link "Chat Monitoring" at bounding box center [80, 263] width 83 height 13
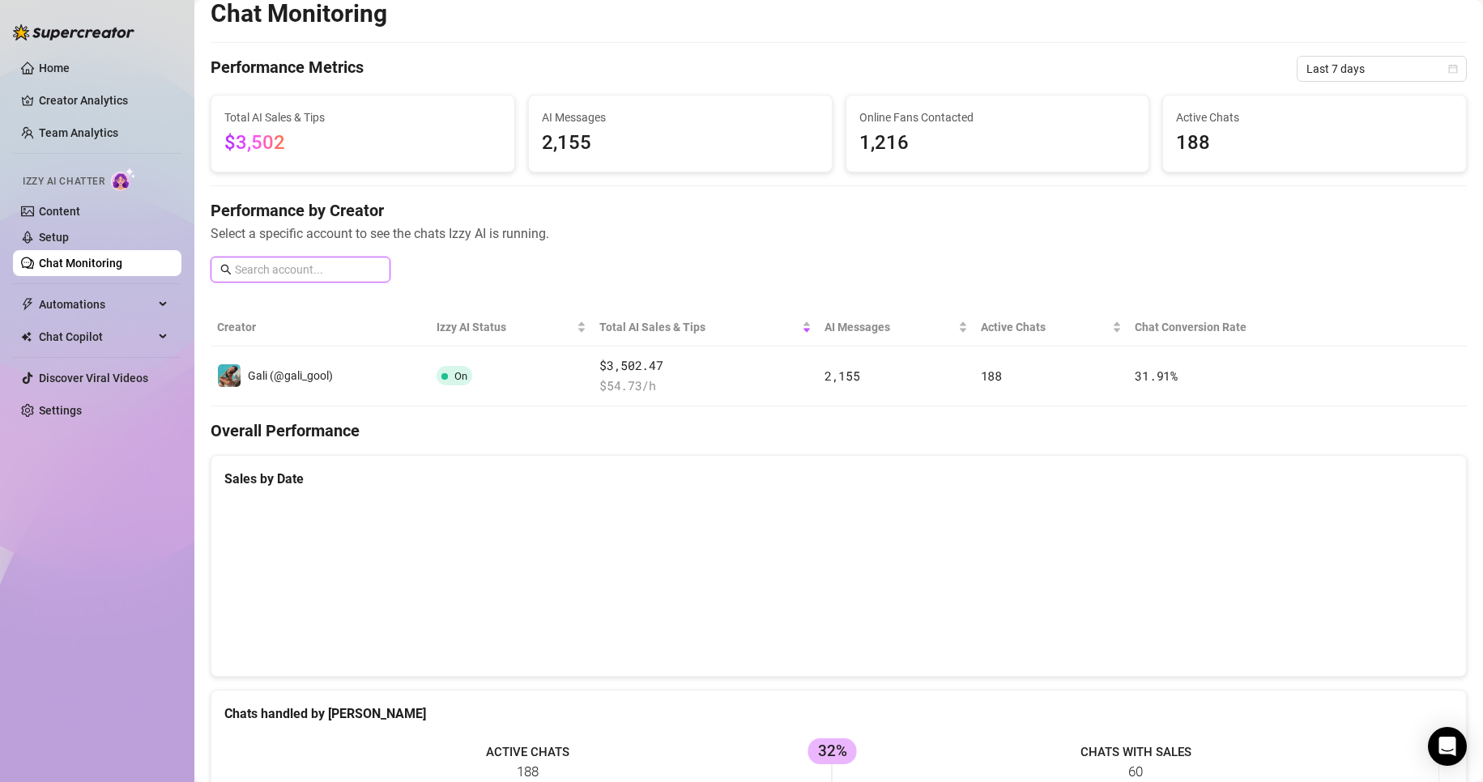
click at [261, 273] on input "text" at bounding box center [308, 270] width 146 height 18
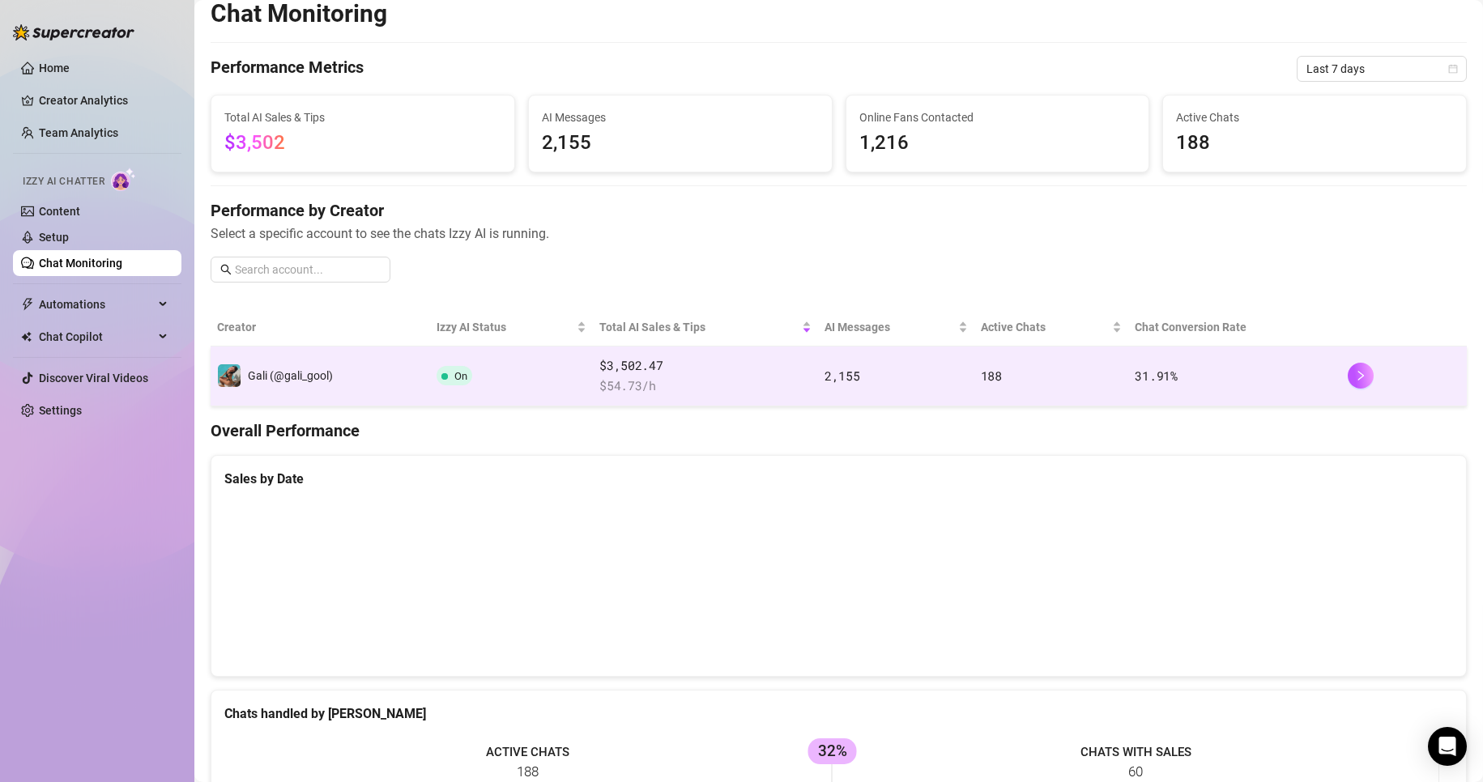
click at [914, 387] on td "2,155" at bounding box center [896, 377] width 156 height 60
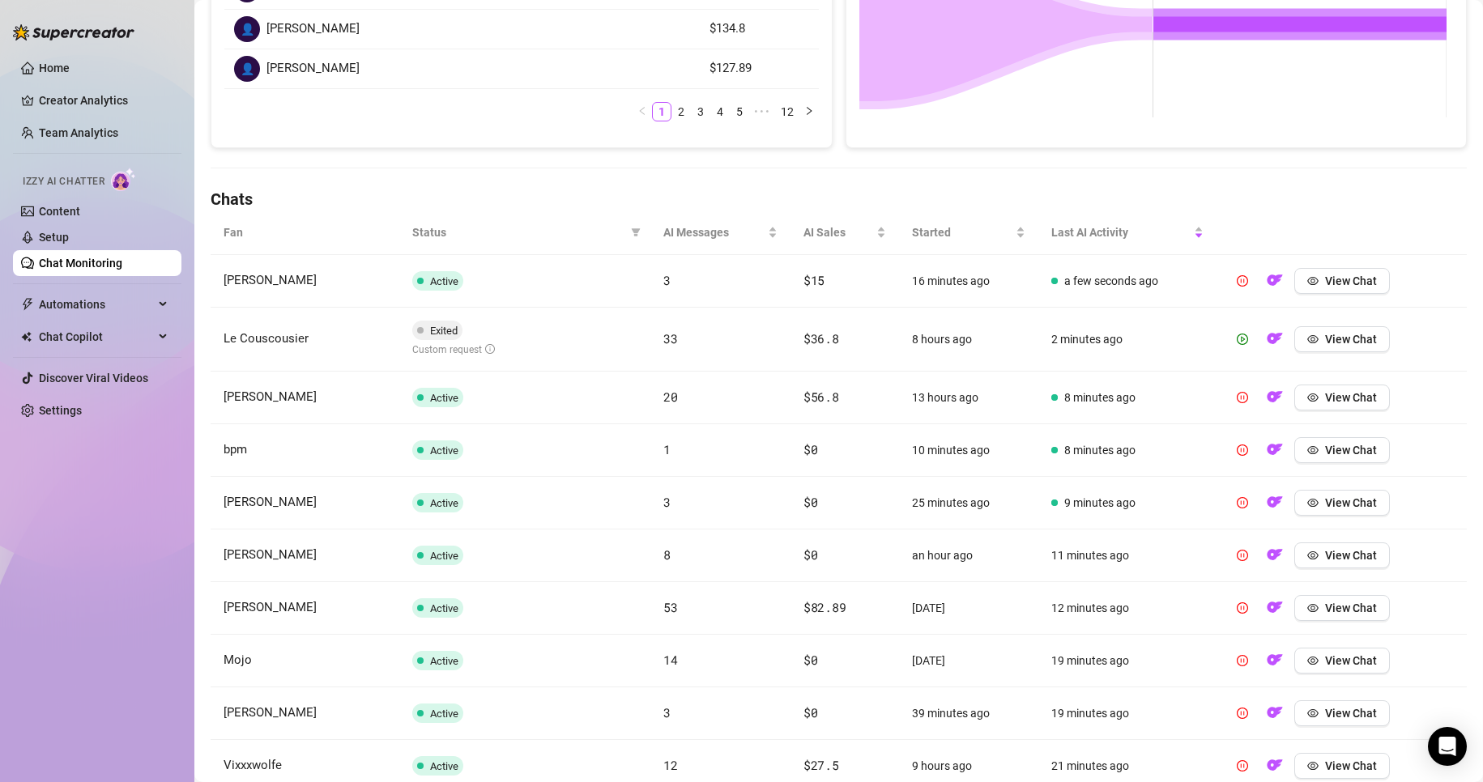
scroll to position [405, 0]
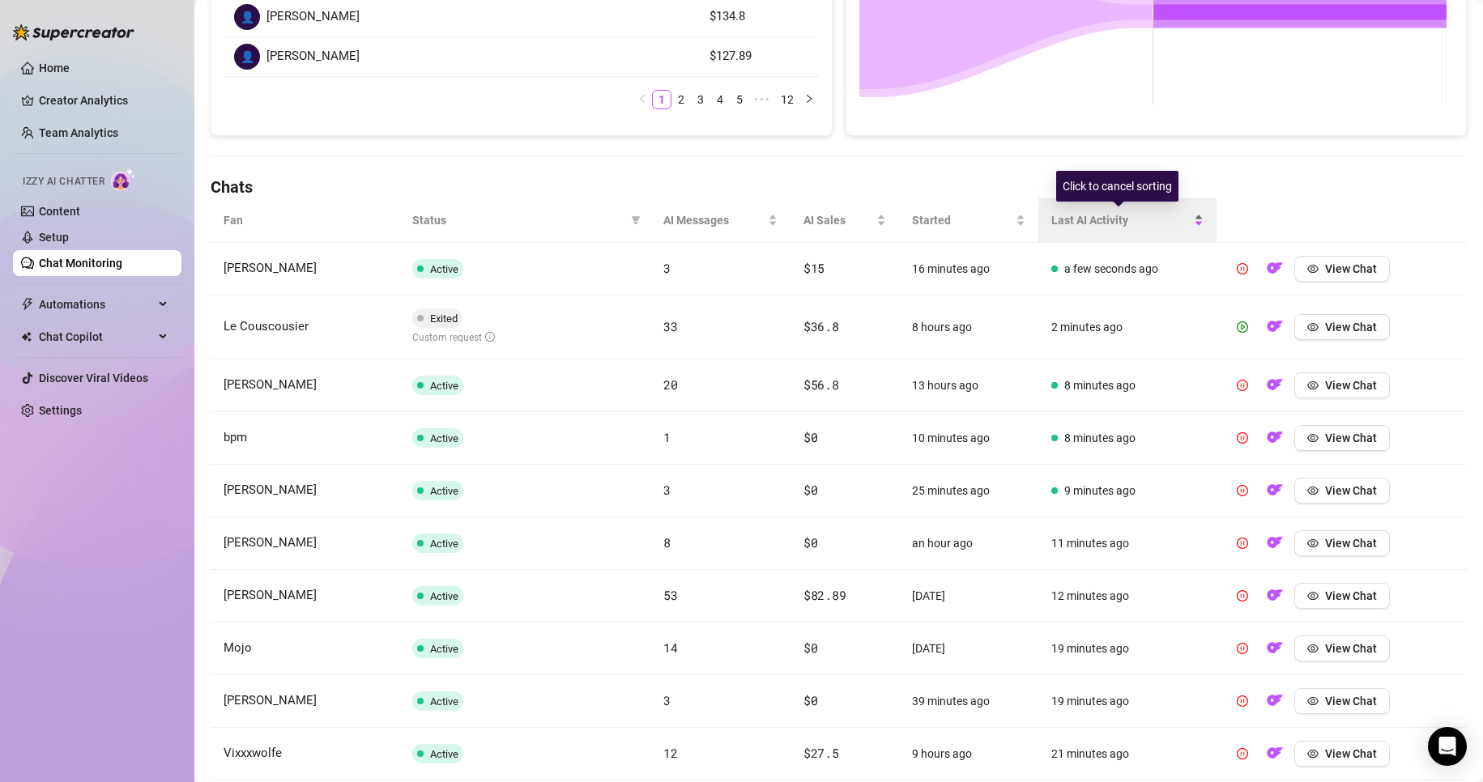
click at [1132, 219] on span "Last AI Activity" at bounding box center [1120, 220] width 139 height 18
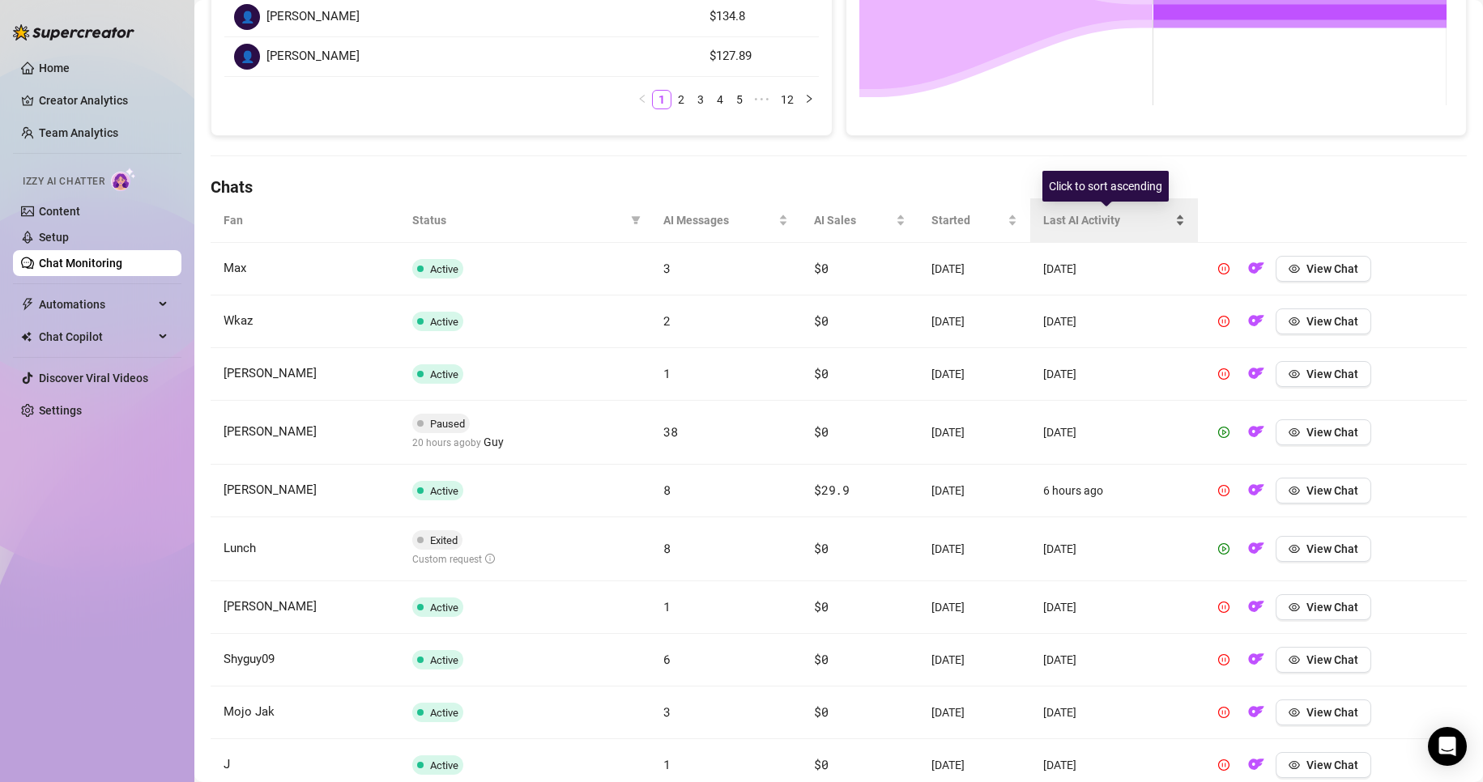
click at [1132, 219] on span "Last AI Activity" at bounding box center [1107, 220] width 129 height 18
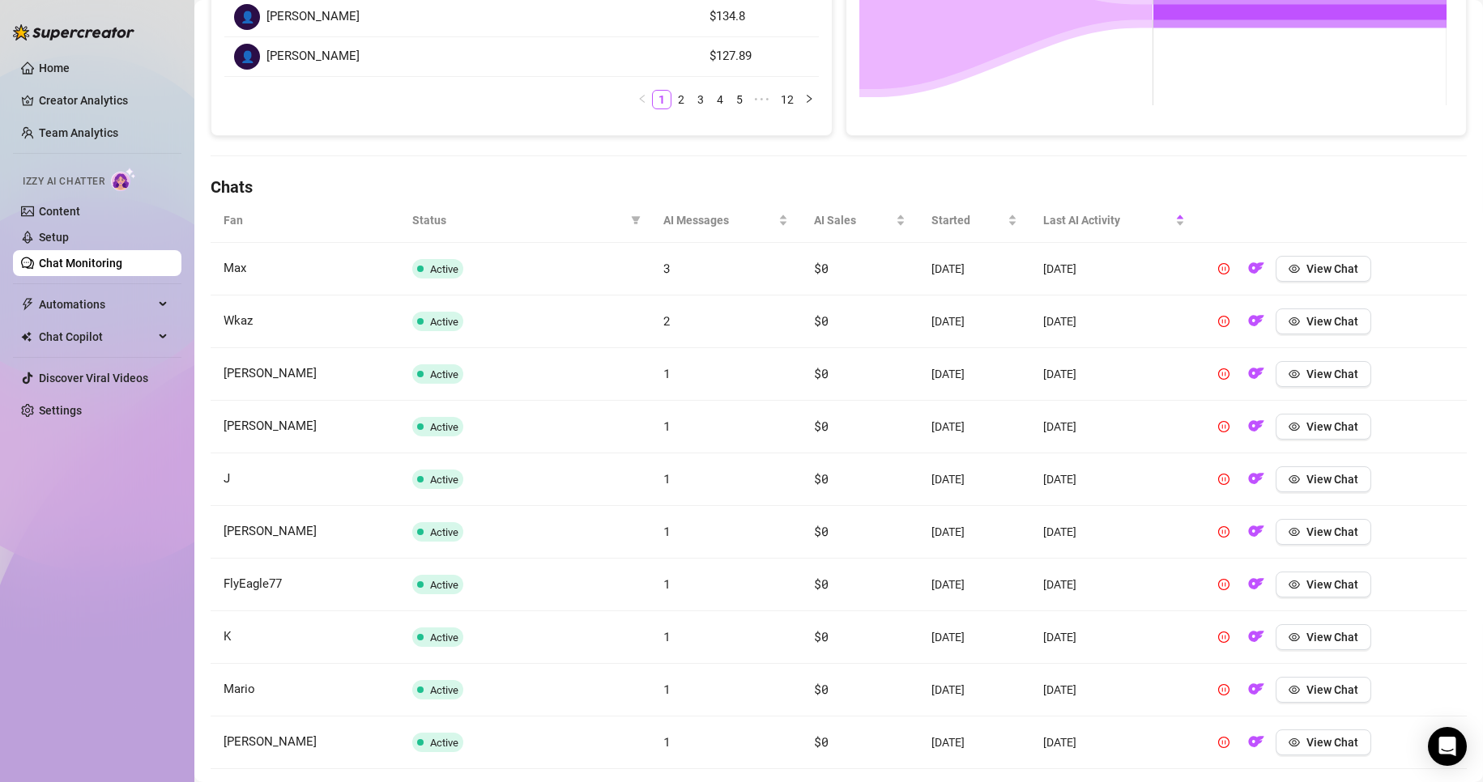
click at [420, 221] on span "Status" at bounding box center [518, 220] width 212 height 18
click at [418, 221] on span "Status" at bounding box center [518, 220] width 212 height 18
click at [631, 219] on icon "filter" at bounding box center [636, 220] width 10 height 10
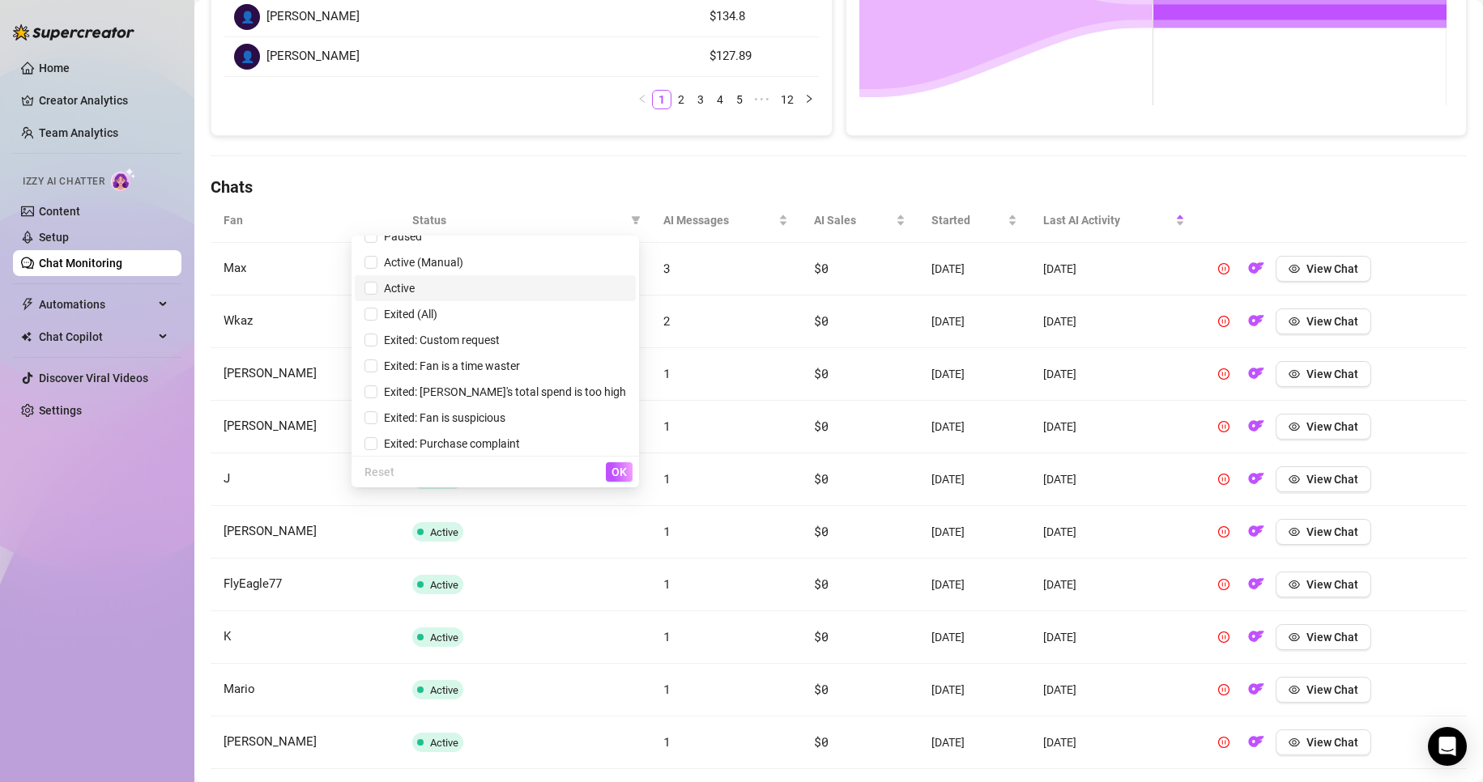
scroll to position [45, 0]
click at [537, 390] on span "Exited: [PERSON_NAME]'s total spend is too high" at bounding box center [501, 387] width 249 height 13
click at [615, 469] on span "OK" at bounding box center [618, 472] width 15 height 13
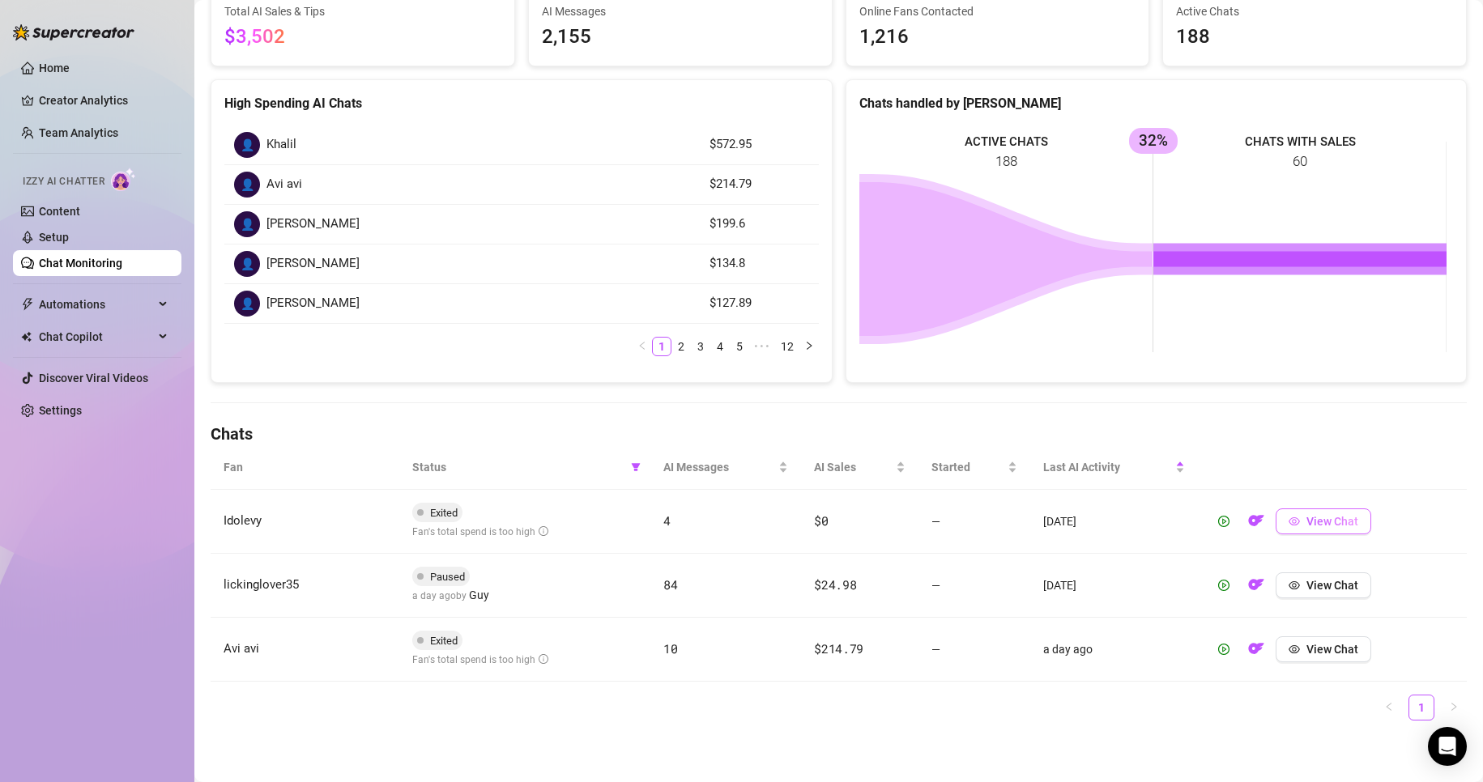
click at [1291, 518] on button "View Chat" at bounding box center [1324, 522] width 96 height 26
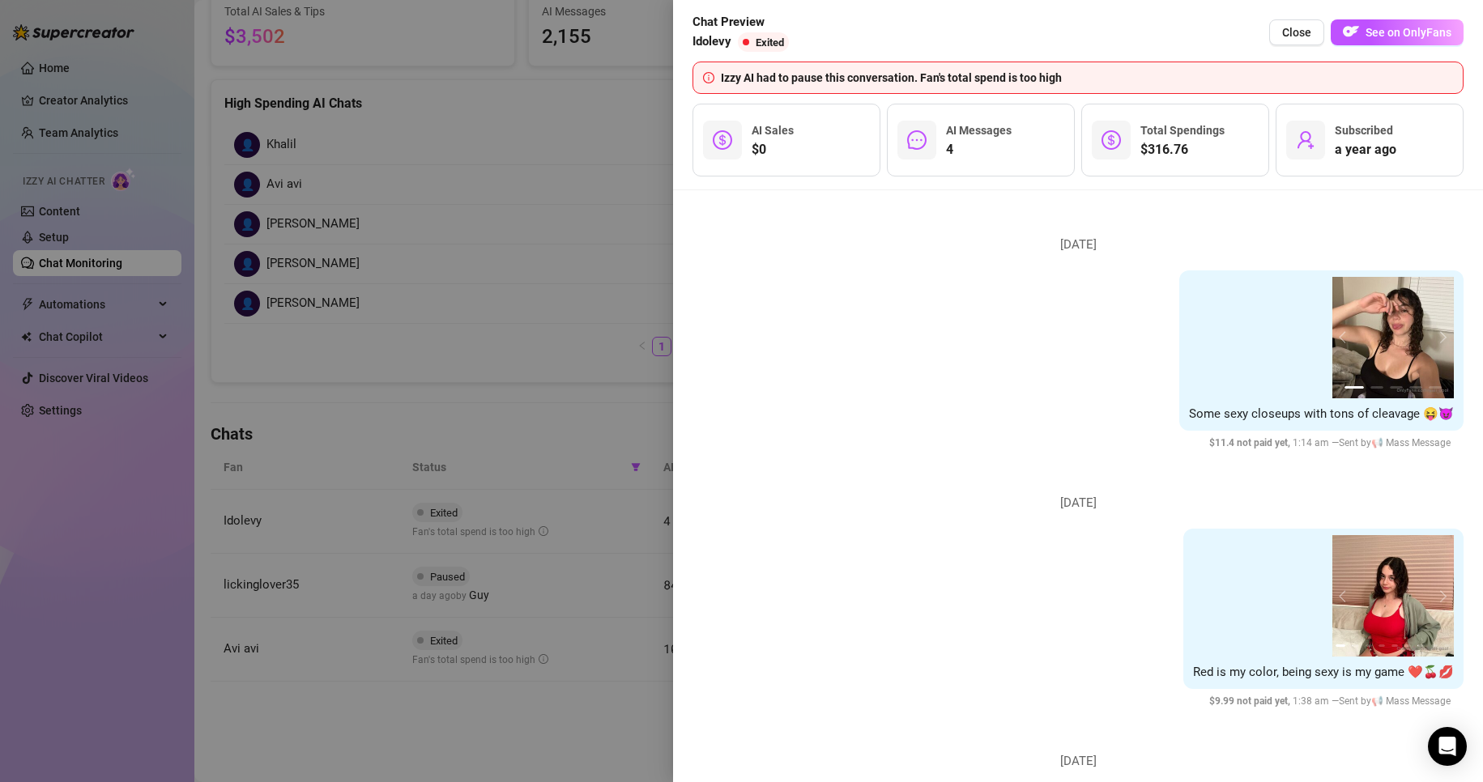
click at [633, 232] on div at bounding box center [741, 391] width 1483 height 782
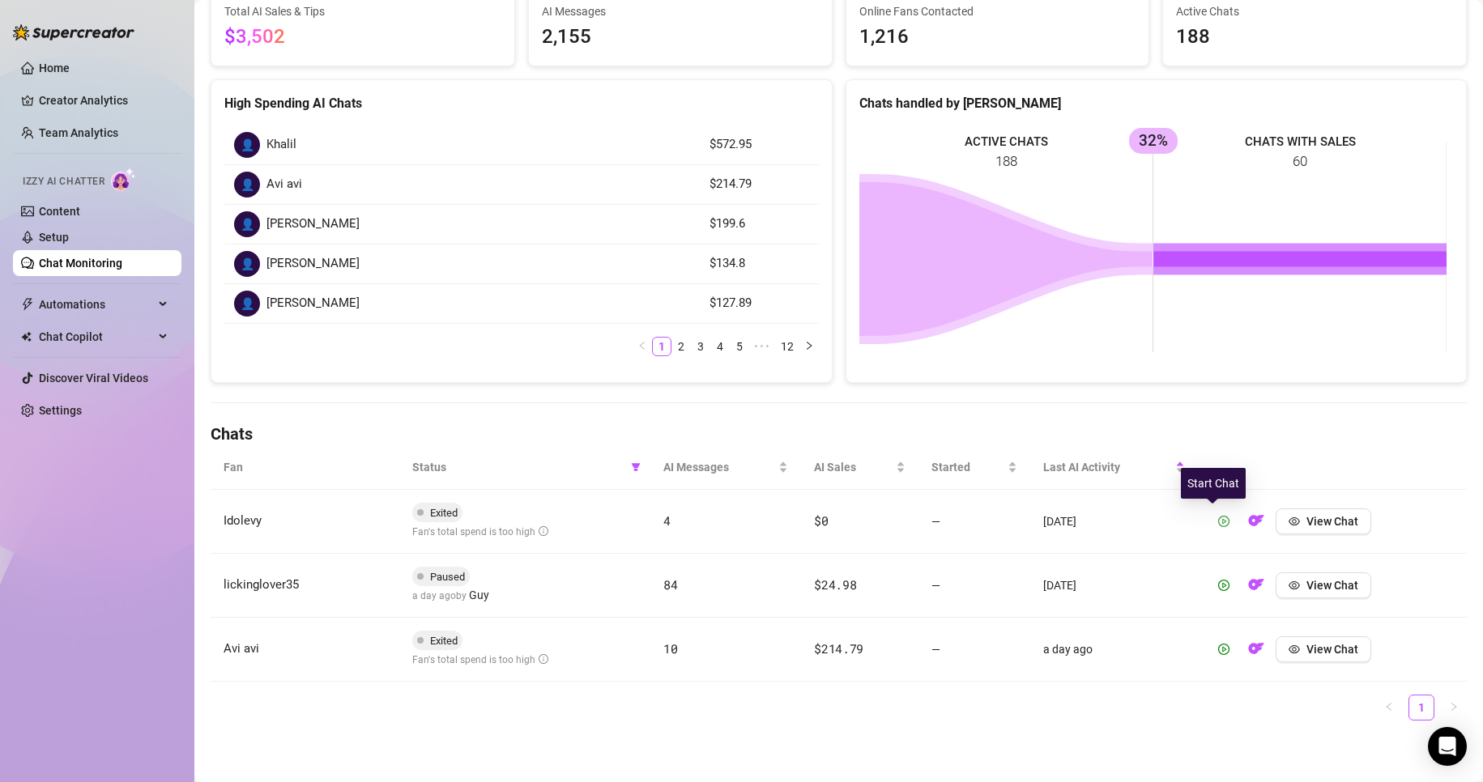
click at [1218, 516] on icon "play-circle" at bounding box center [1223, 521] width 11 height 11
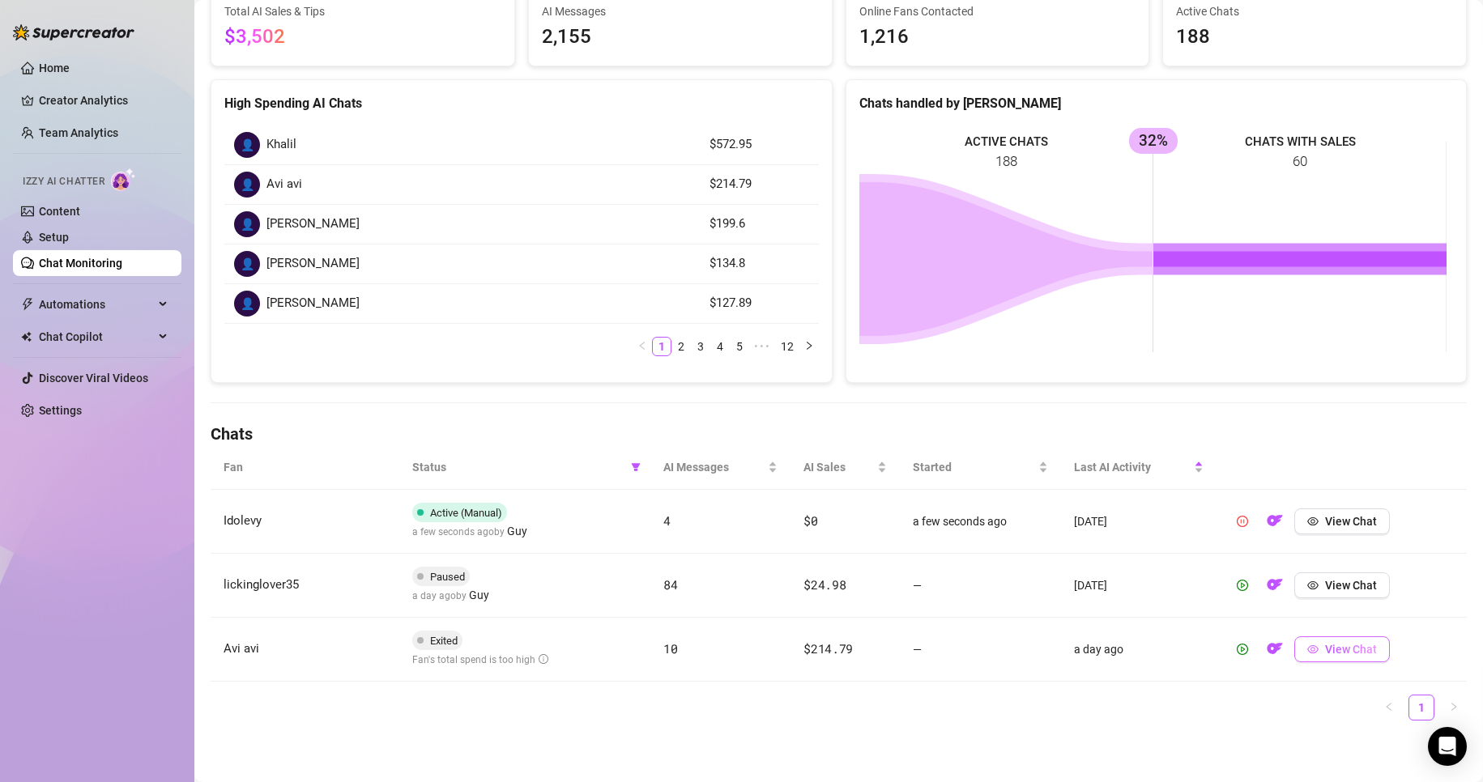
click at [1311, 653] on button "View Chat" at bounding box center [1342, 650] width 96 height 26
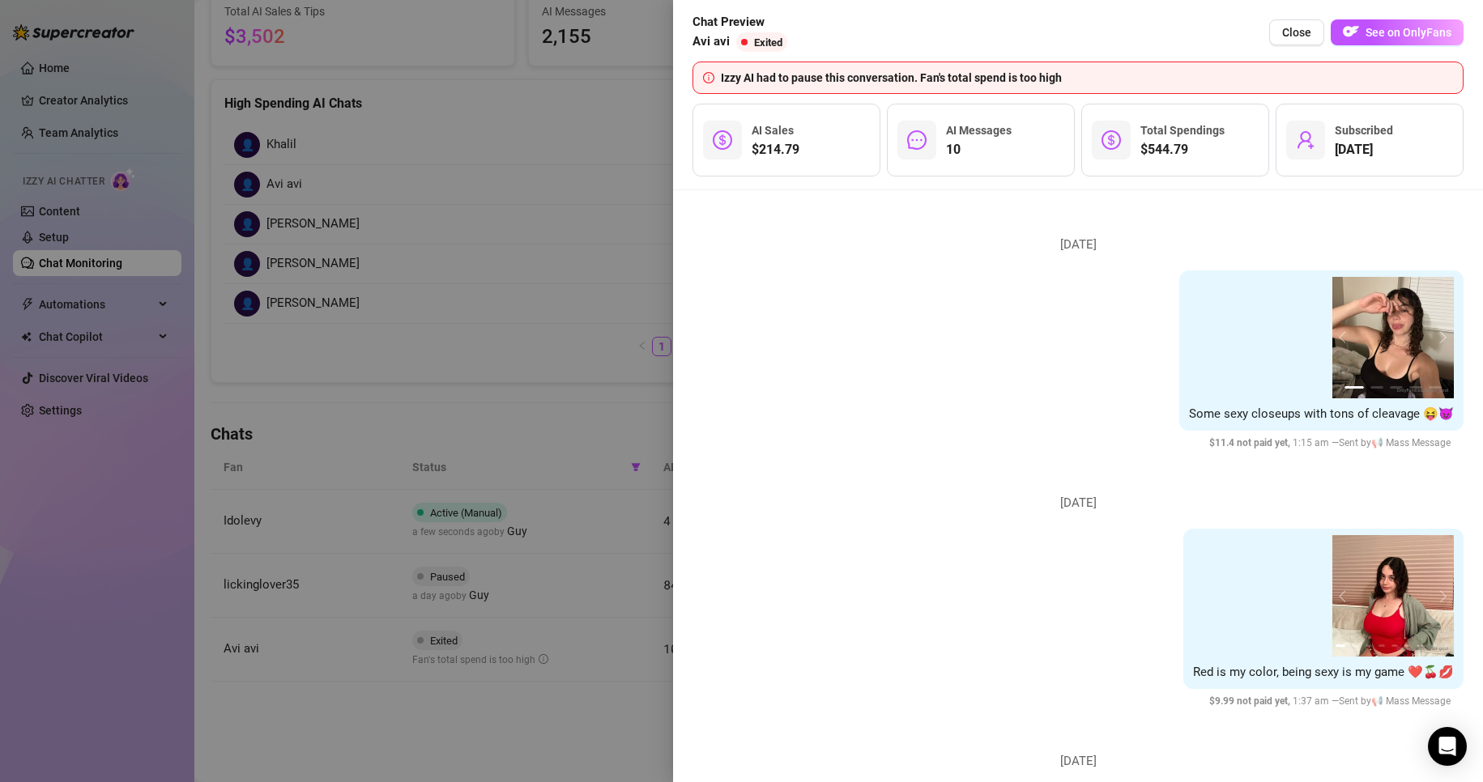
click at [560, 314] on div at bounding box center [741, 391] width 1483 height 782
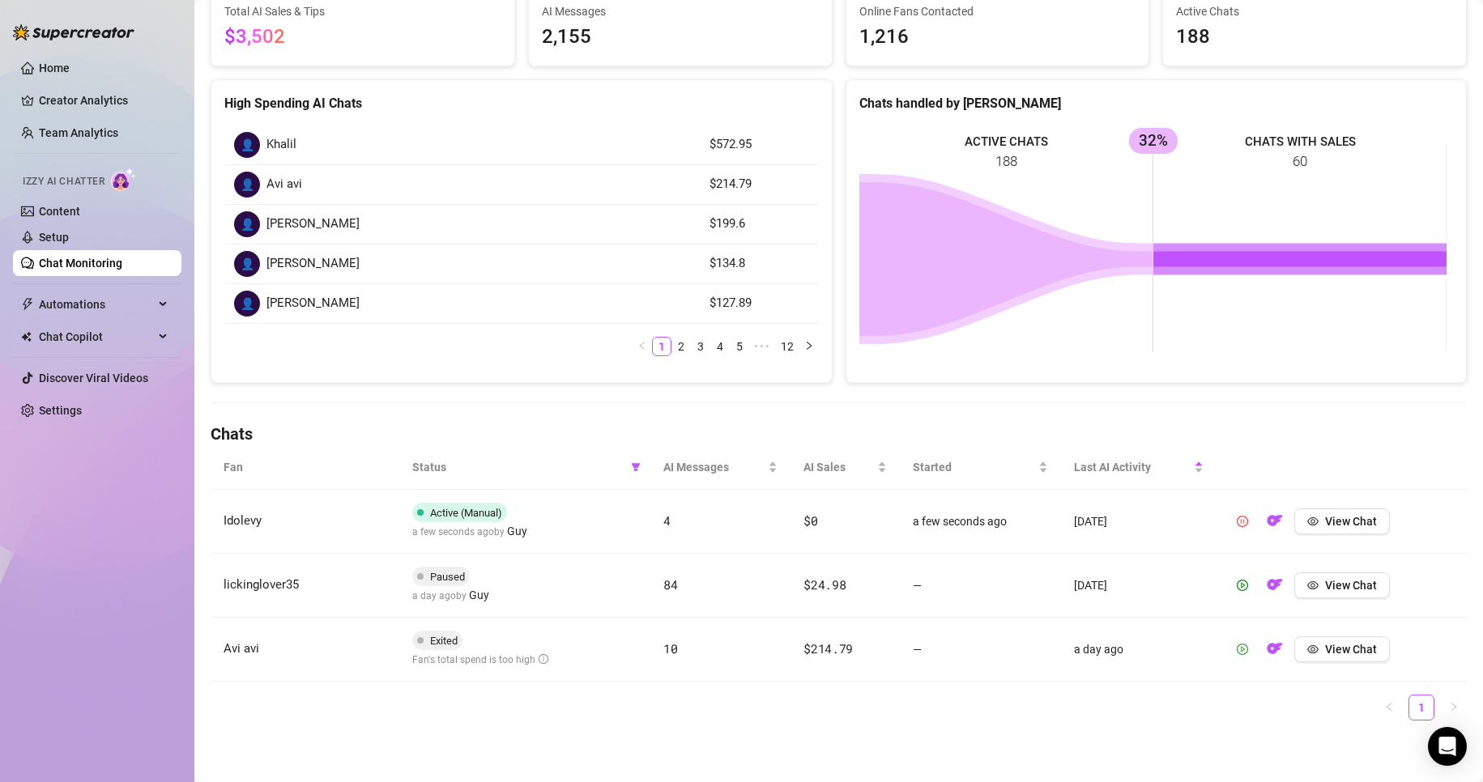
click at [1231, 641] on button "button" at bounding box center [1242, 650] width 26 height 26
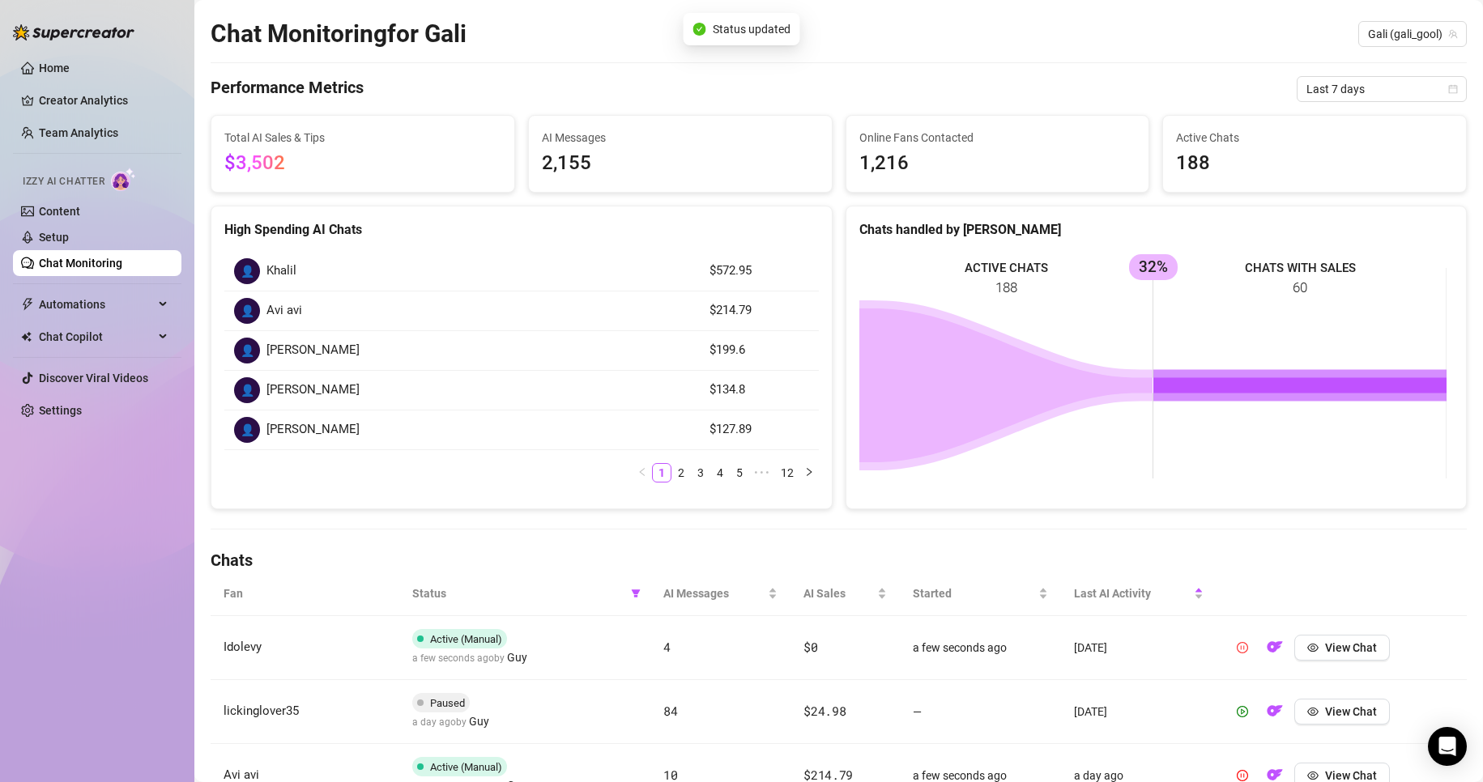
scroll to position [0, 0]
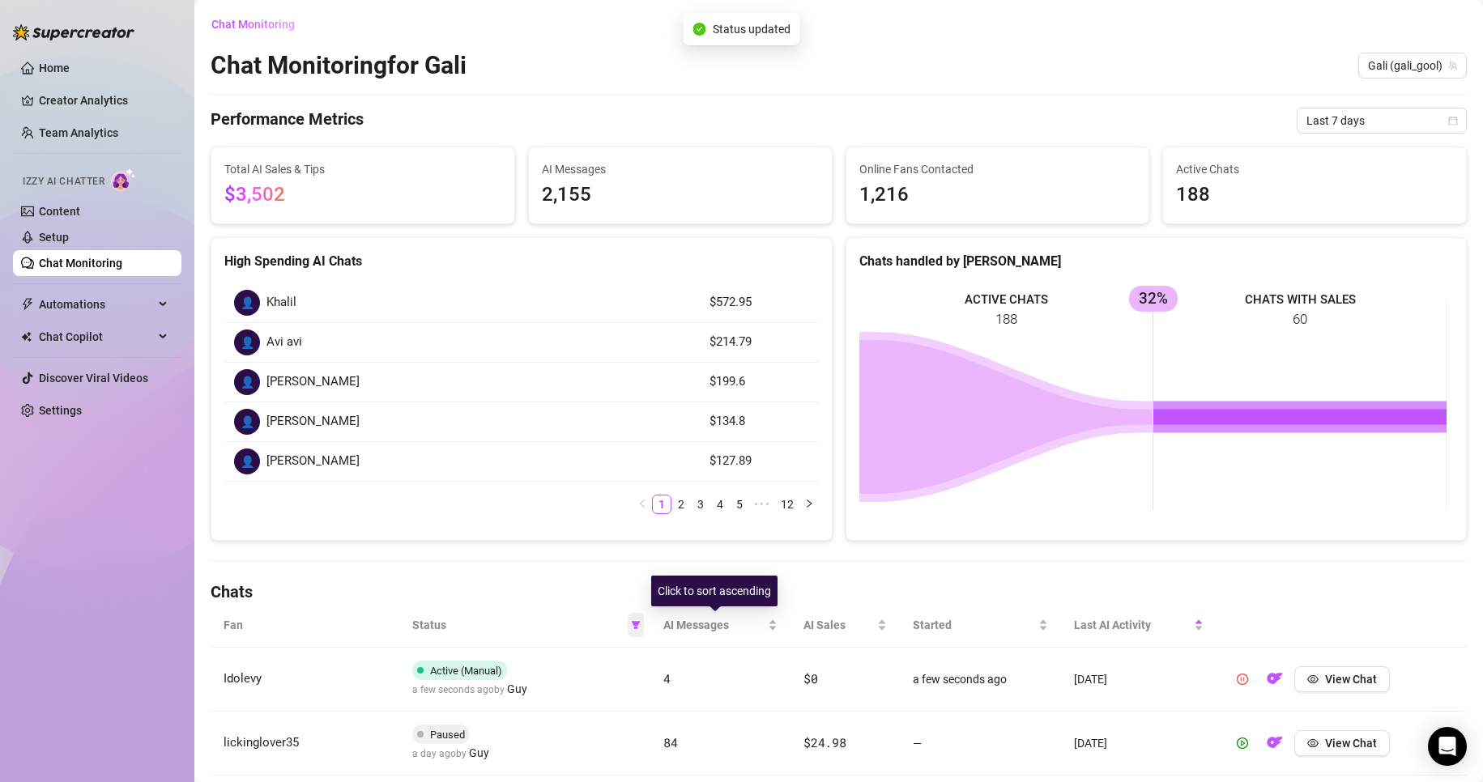
click at [633, 627] on icon "filter" at bounding box center [636, 625] width 10 height 10
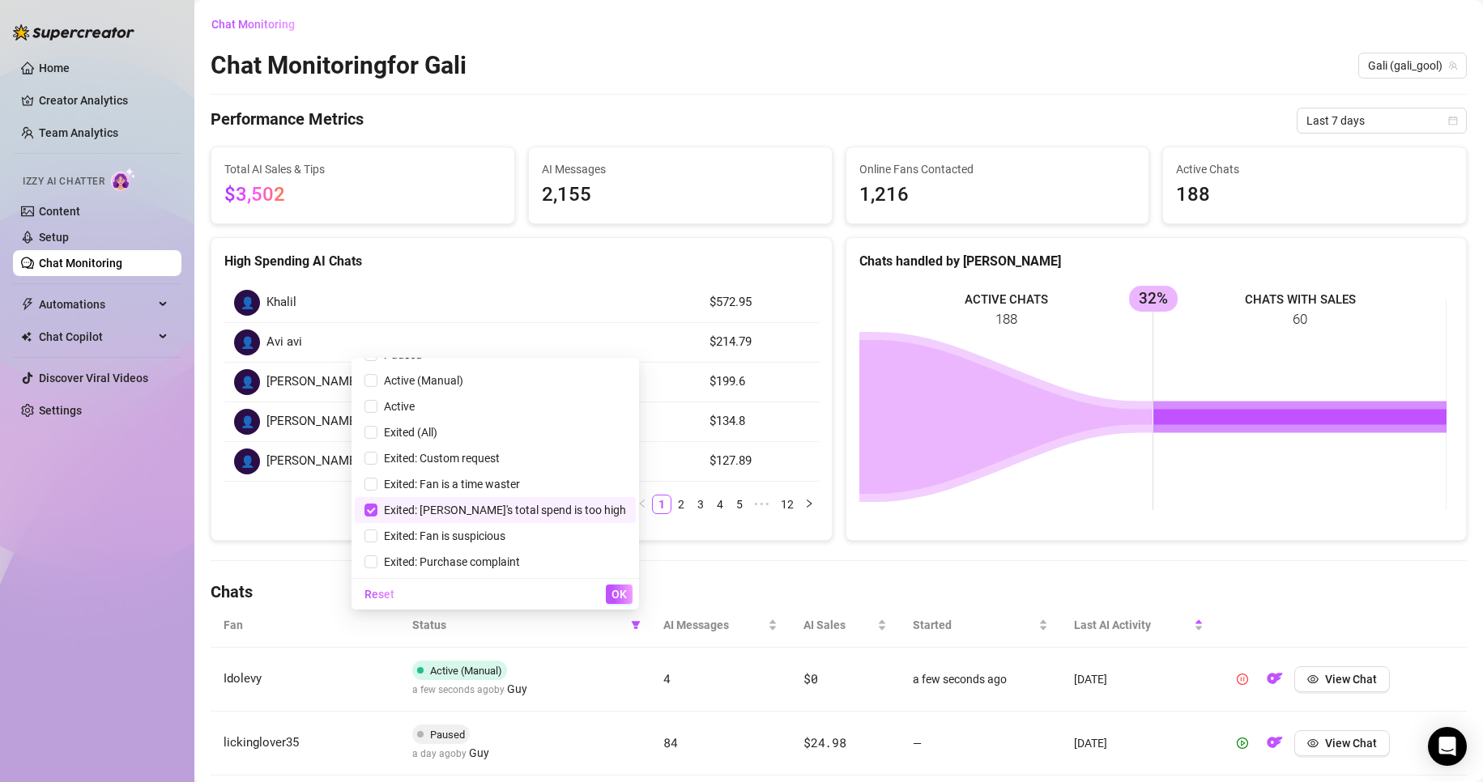
click at [553, 509] on span "Exited: [PERSON_NAME]'s total spend is too high" at bounding box center [501, 510] width 249 height 13
checkbox input "false"
click at [546, 528] on span "Exited: Fan is suspicious" at bounding box center [495, 536] width 262 height 18
checkbox input "true"
click at [613, 589] on span "OK" at bounding box center [618, 594] width 15 height 13
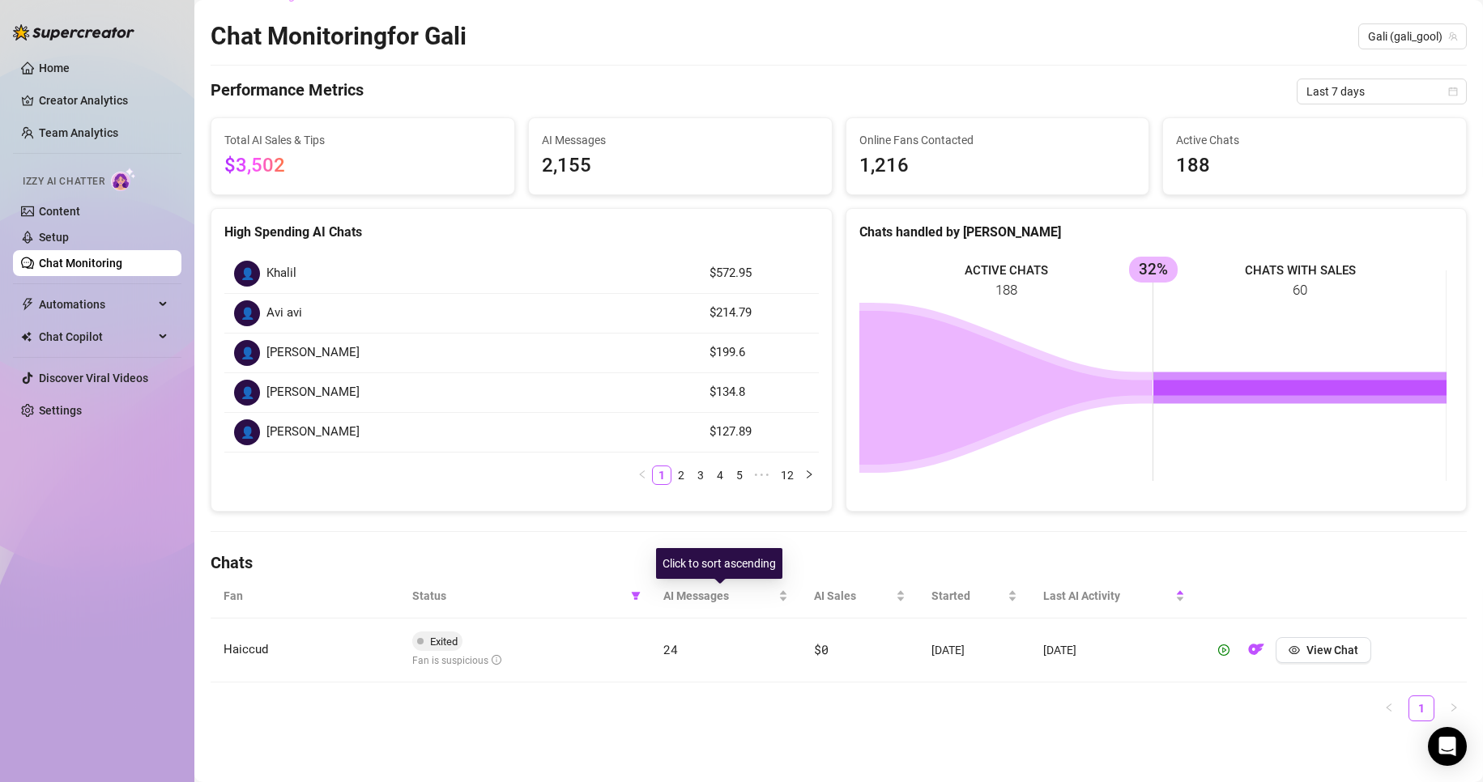
scroll to position [30, 0]
click at [631, 594] on icon "filter" at bounding box center [635, 595] width 9 height 8
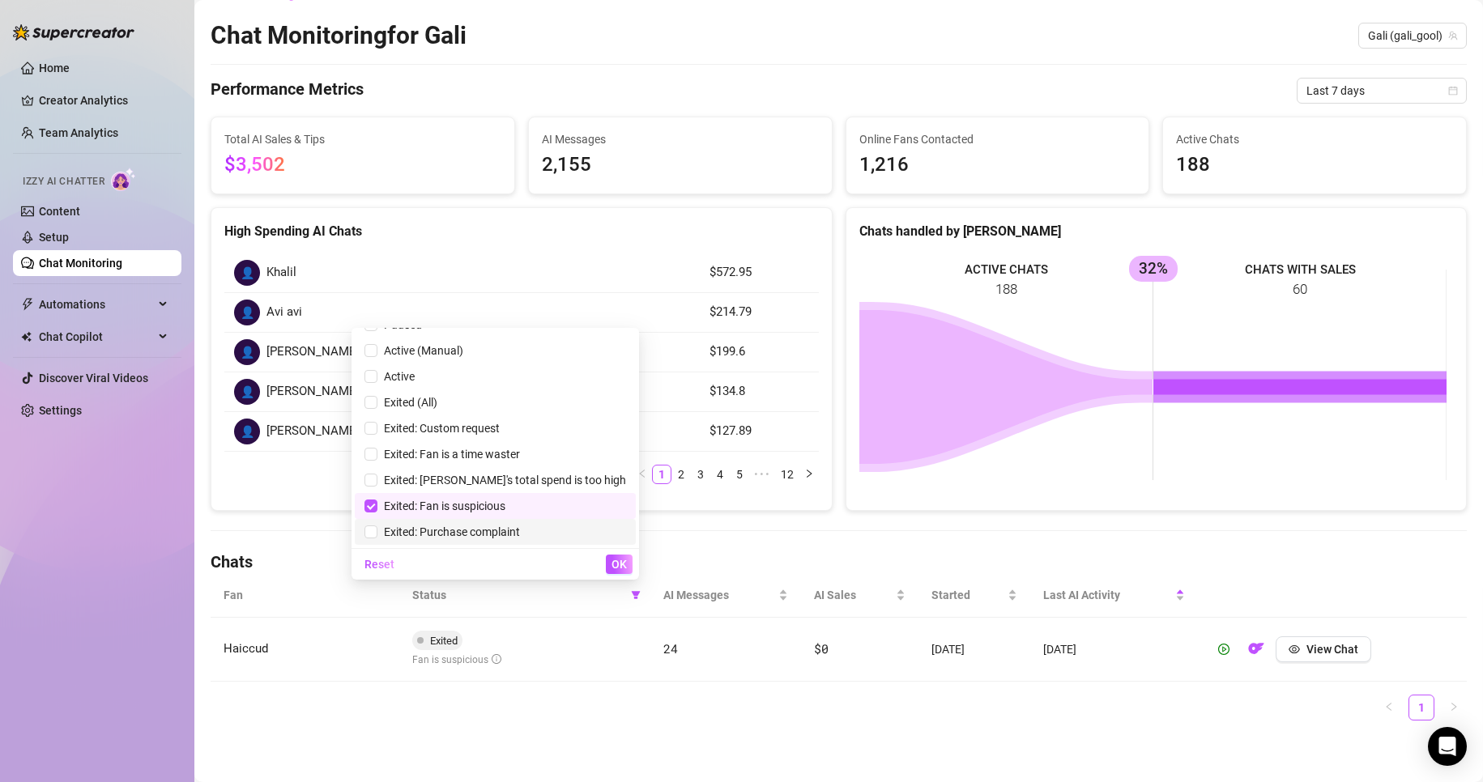
click at [440, 524] on span "Exited: Purchase complaint" at bounding box center [495, 532] width 262 height 18
checkbox input "true"
click at [437, 502] on span "Exited: Fan is suspicious" at bounding box center [441, 506] width 128 height 13
checkbox input "false"
click at [617, 564] on span "OK" at bounding box center [618, 564] width 15 height 13
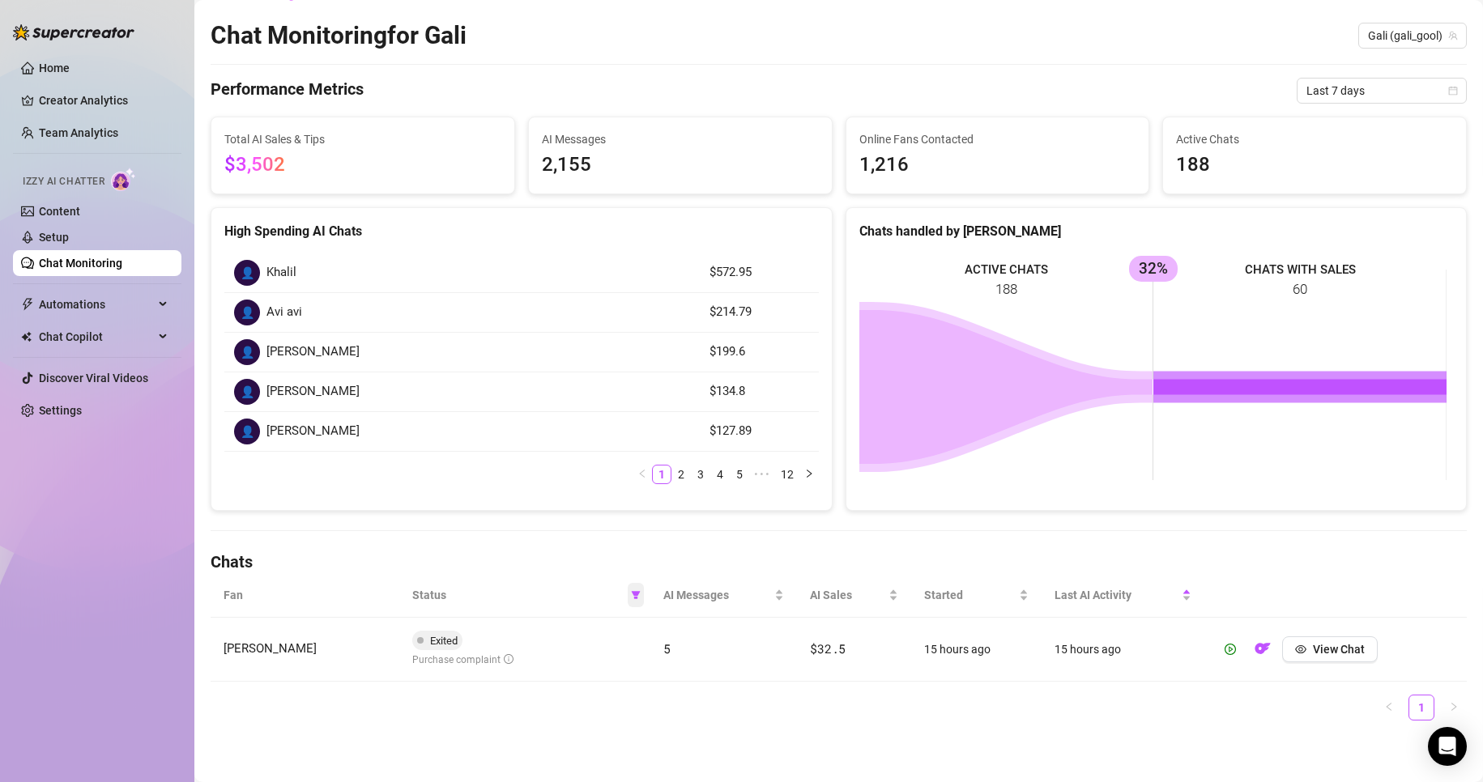
click at [628, 598] on span at bounding box center [636, 595] width 16 height 24
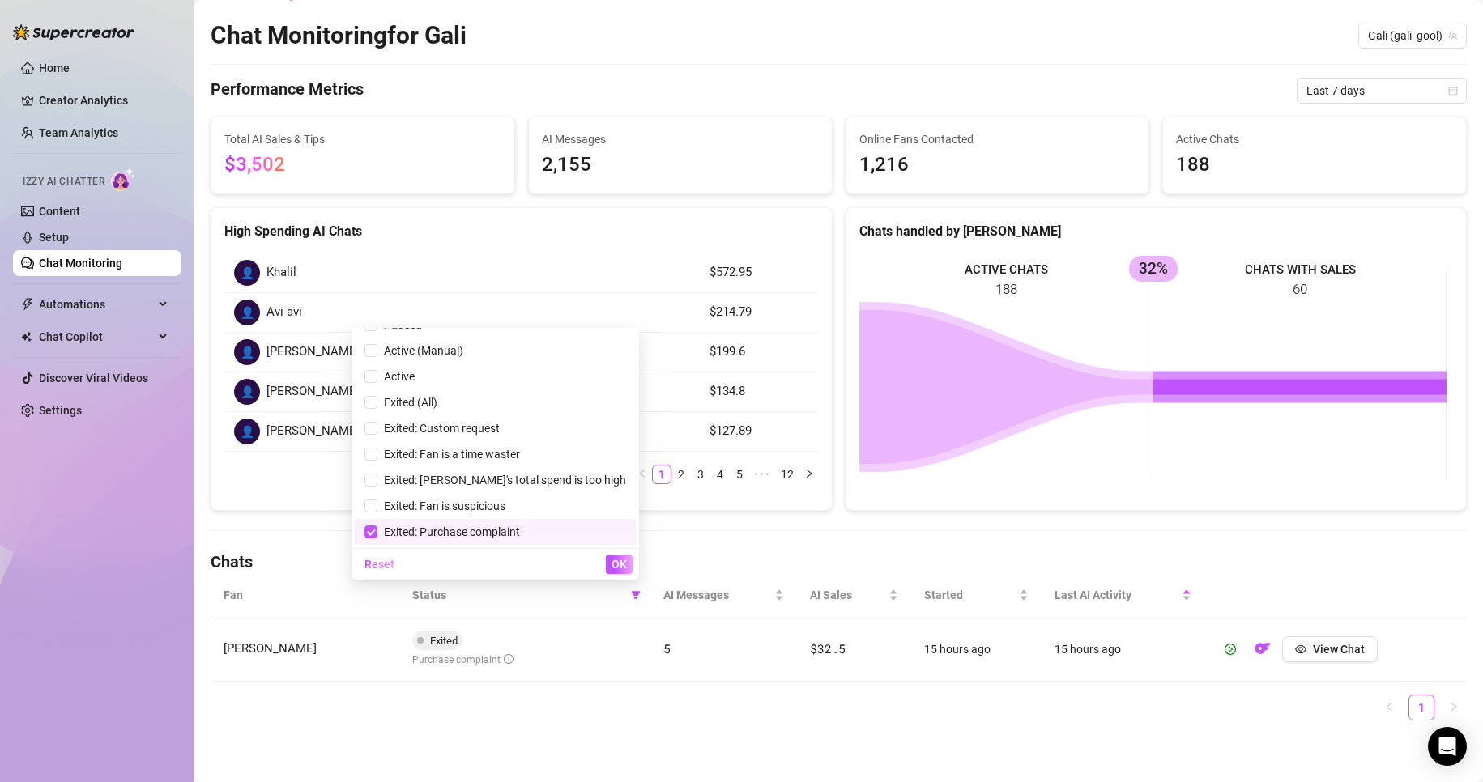
click at [520, 528] on span "Exited: Purchase complaint" at bounding box center [448, 532] width 143 height 13
checkbox input "false"
click at [528, 480] on span "Exited: [PERSON_NAME]'s total spend is too high" at bounding box center [501, 480] width 249 height 13
checkbox input "false"
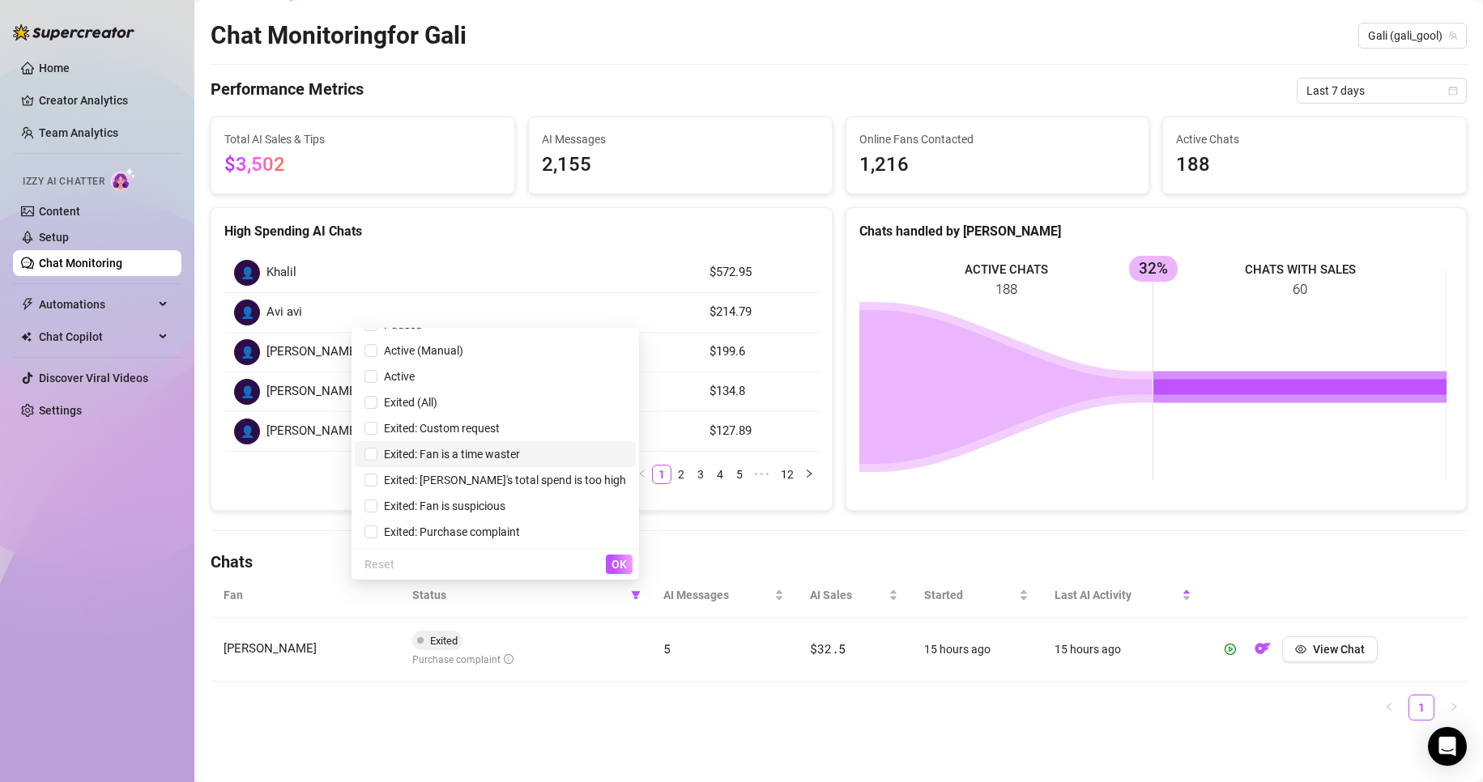
click at [520, 458] on span "Exited: Fan is a time waster" at bounding box center [448, 454] width 143 height 13
checkbox input "false"
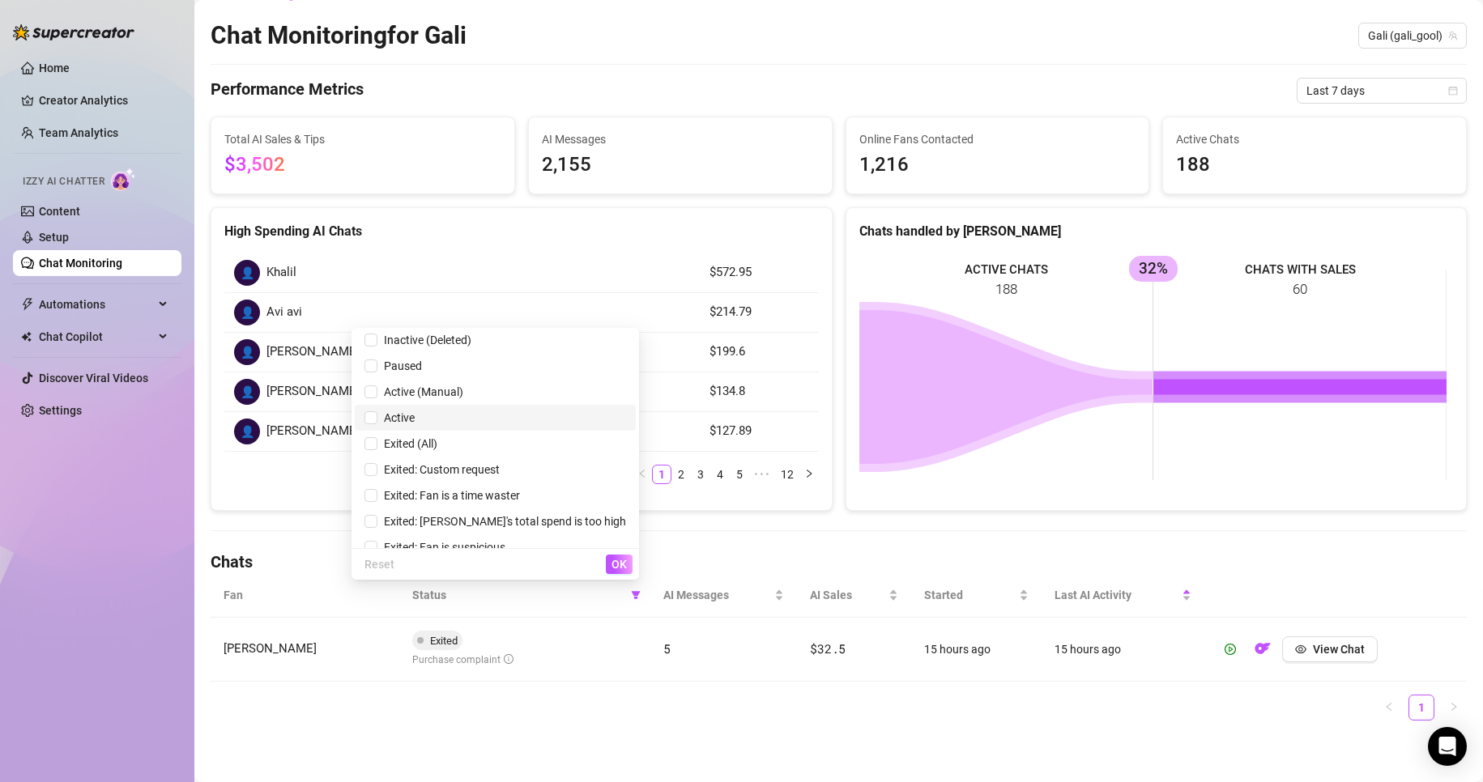
scroll to position [0, 0]
click at [500, 479] on span "Exited: Custom request" at bounding box center [438, 473] width 122 height 13
checkbox input "true"
click at [606, 559] on div "Reset OK" at bounding box center [495, 564] width 288 height 32
click at [611, 562] on span "OK" at bounding box center [618, 564] width 15 height 13
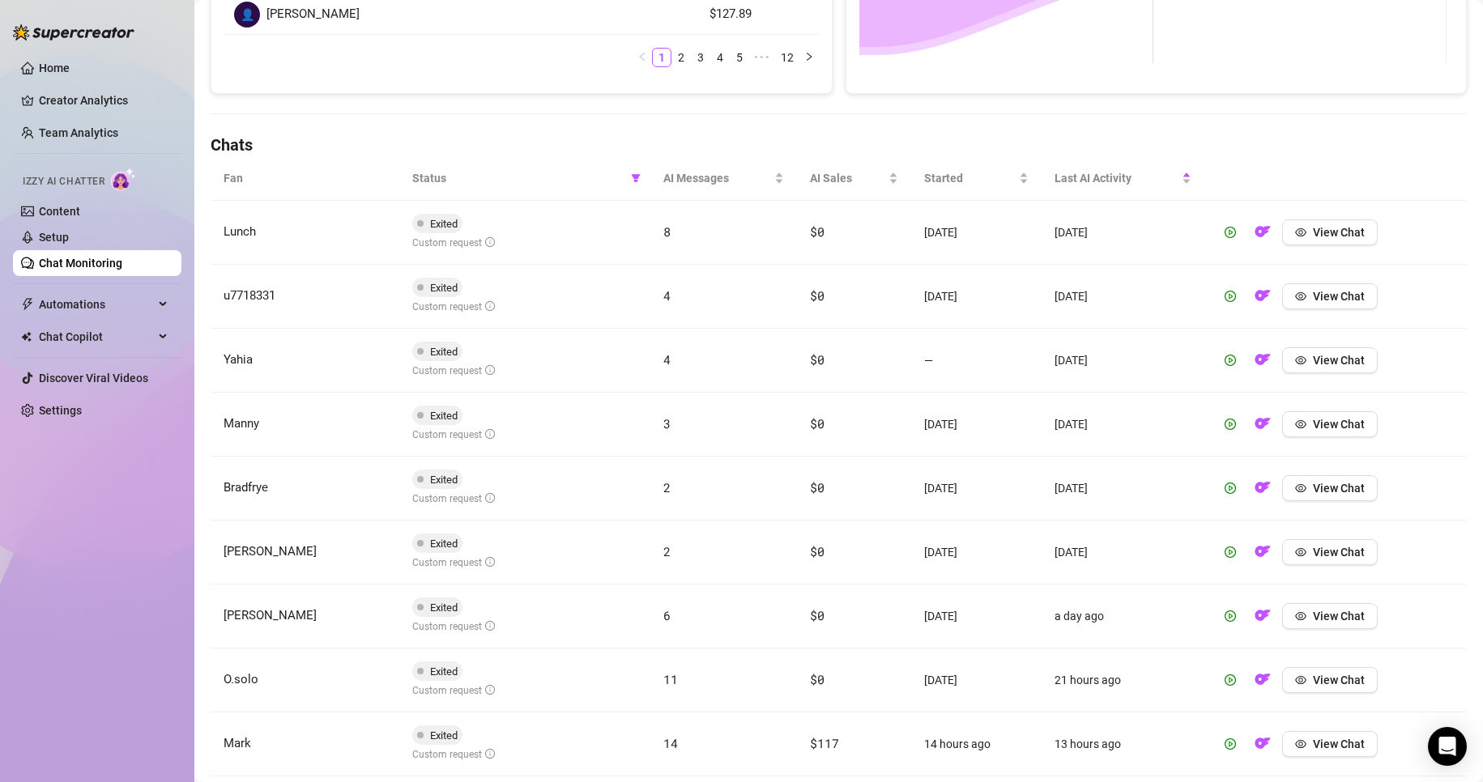
scroll to position [444, 0]
click at [1313, 364] on span "View Chat" at bounding box center [1339, 363] width 52 height 13
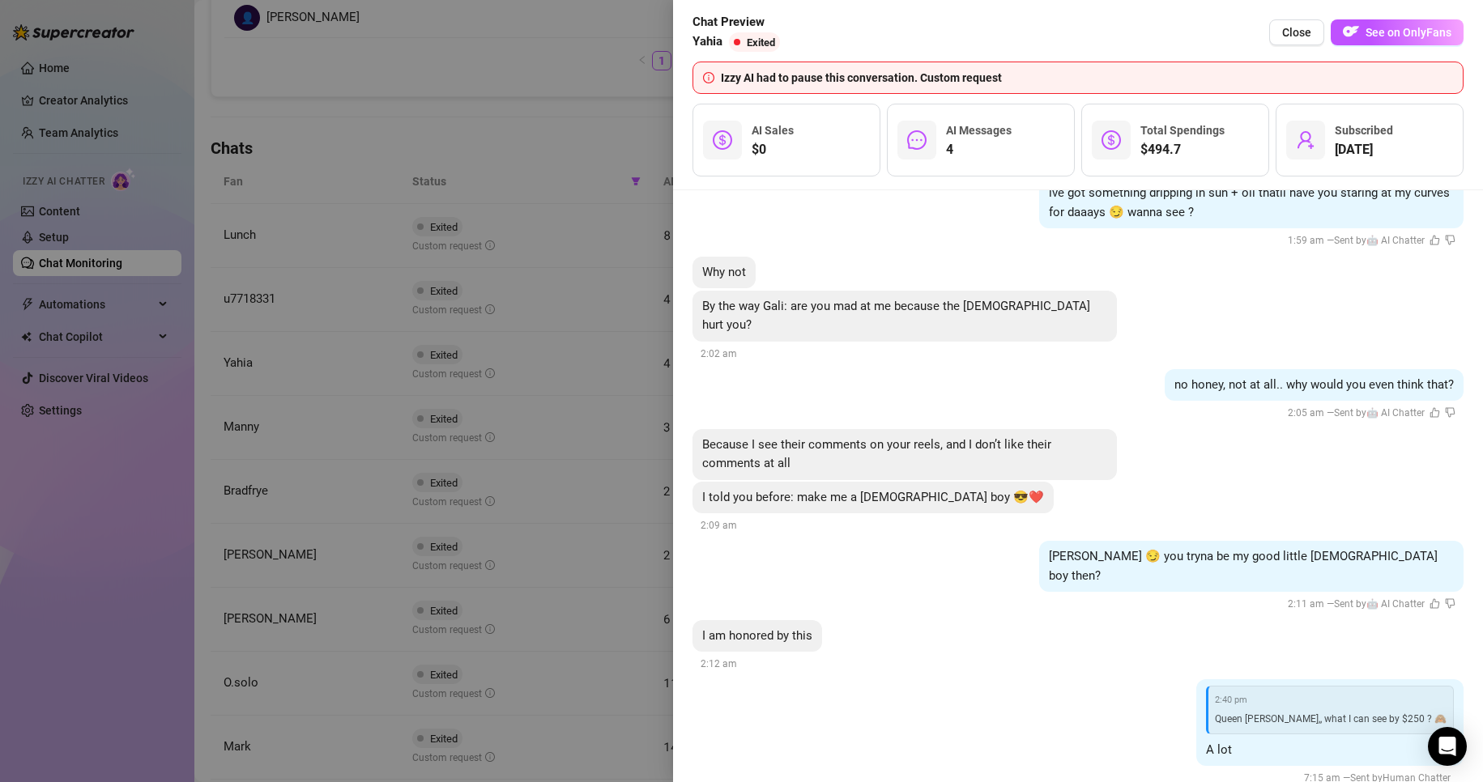
scroll to position [1909, 0]
click at [432, 366] on div at bounding box center [741, 391] width 1483 height 782
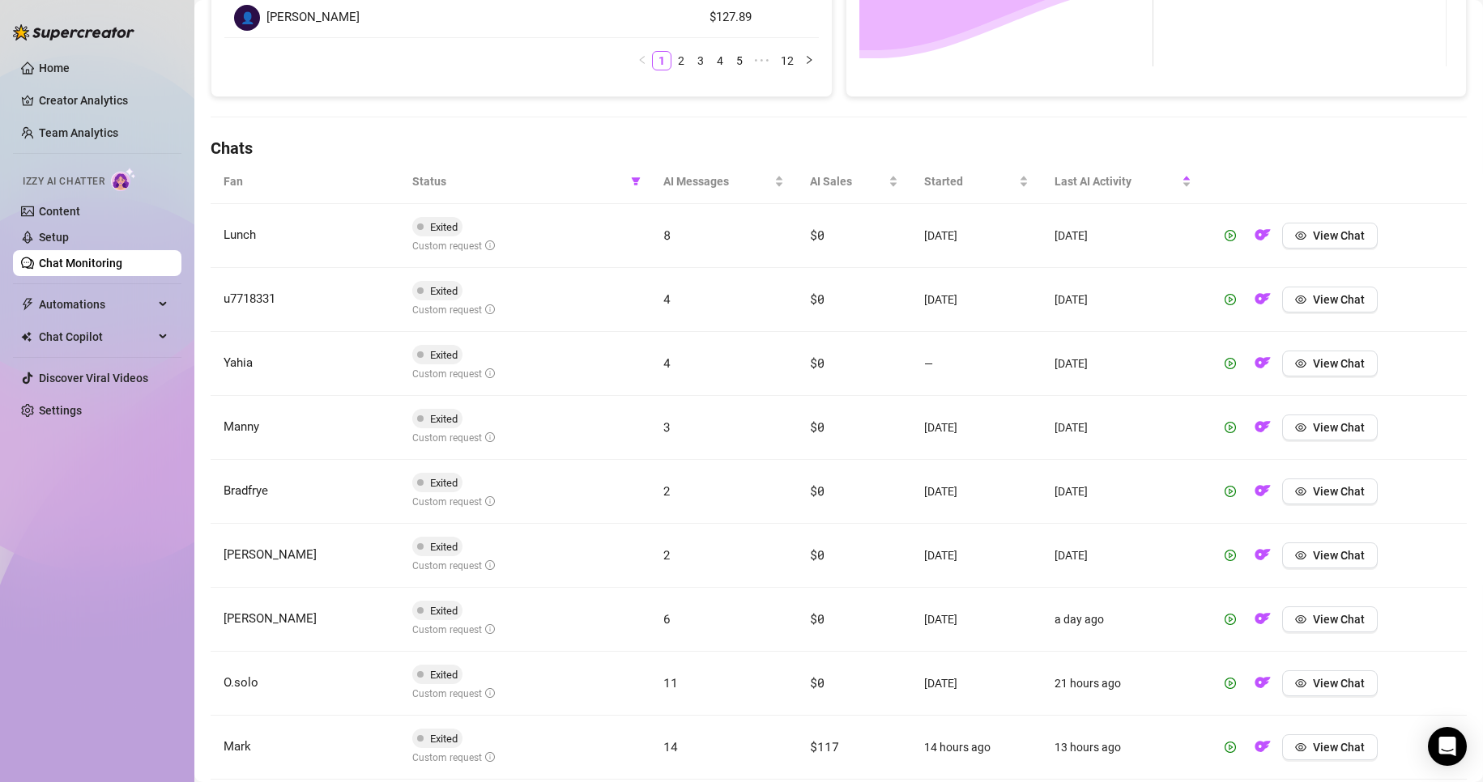
scroll to position [0, 0]
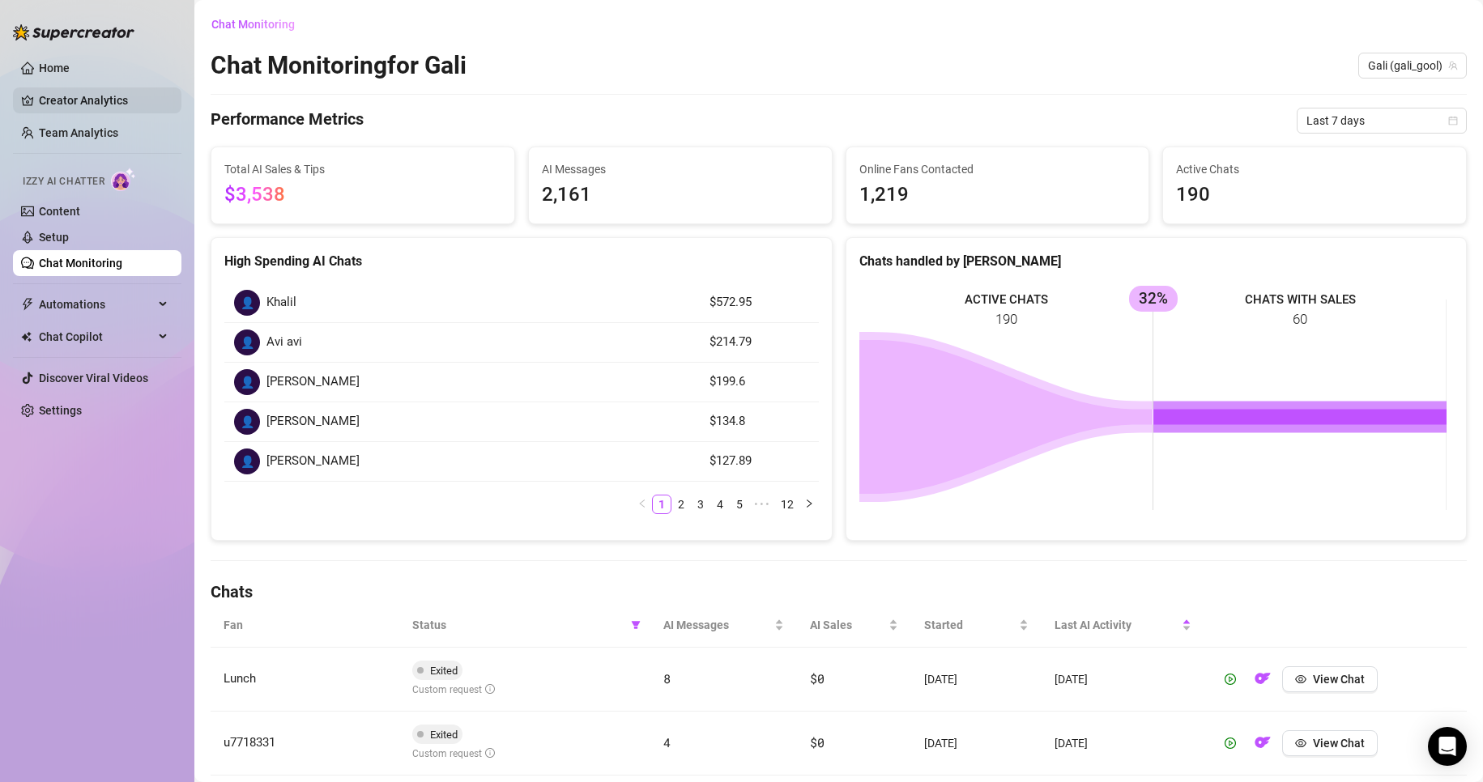
click at [77, 97] on link "Creator Analytics" at bounding box center [104, 100] width 130 height 26
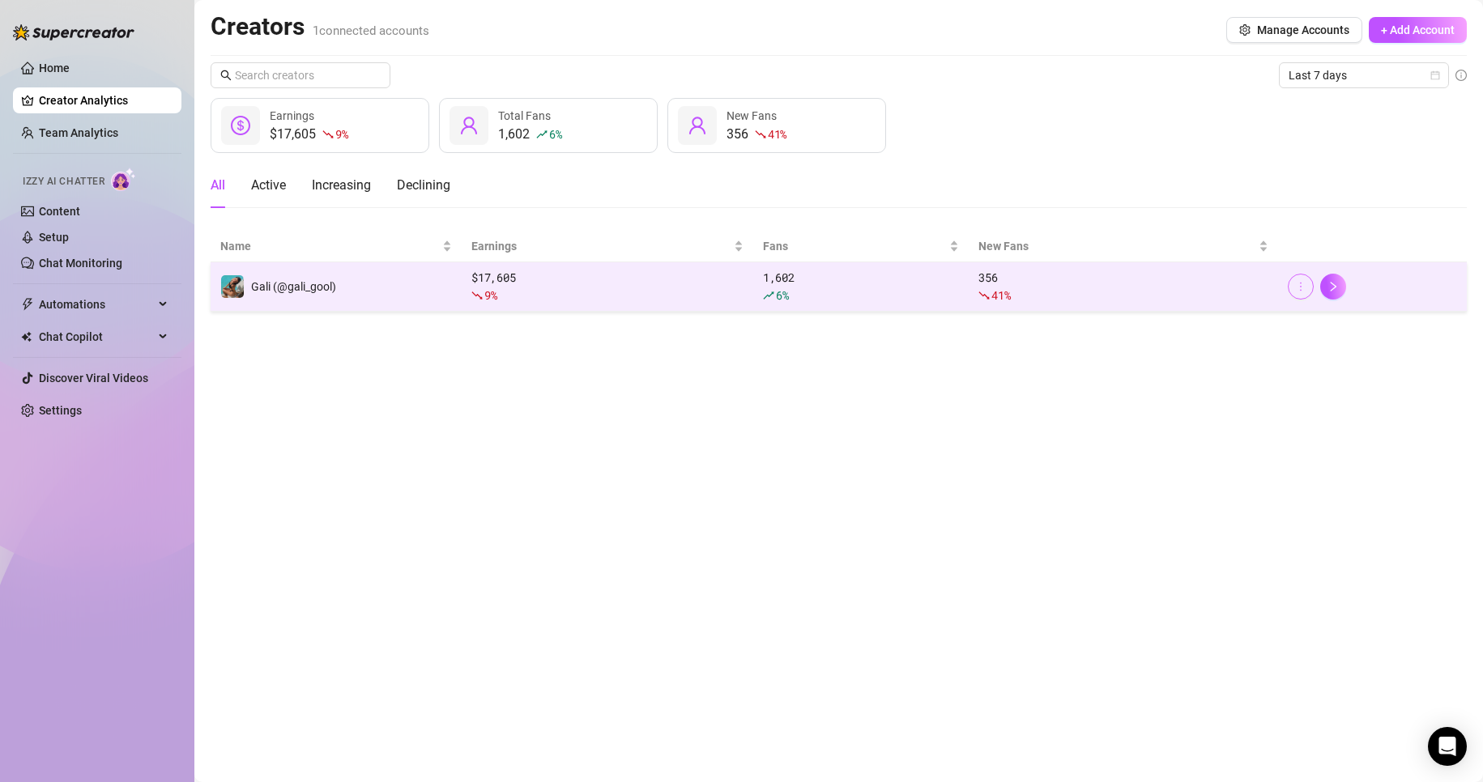
click at [1304, 292] on icon "more" at bounding box center [1300, 286] width 11 height 11
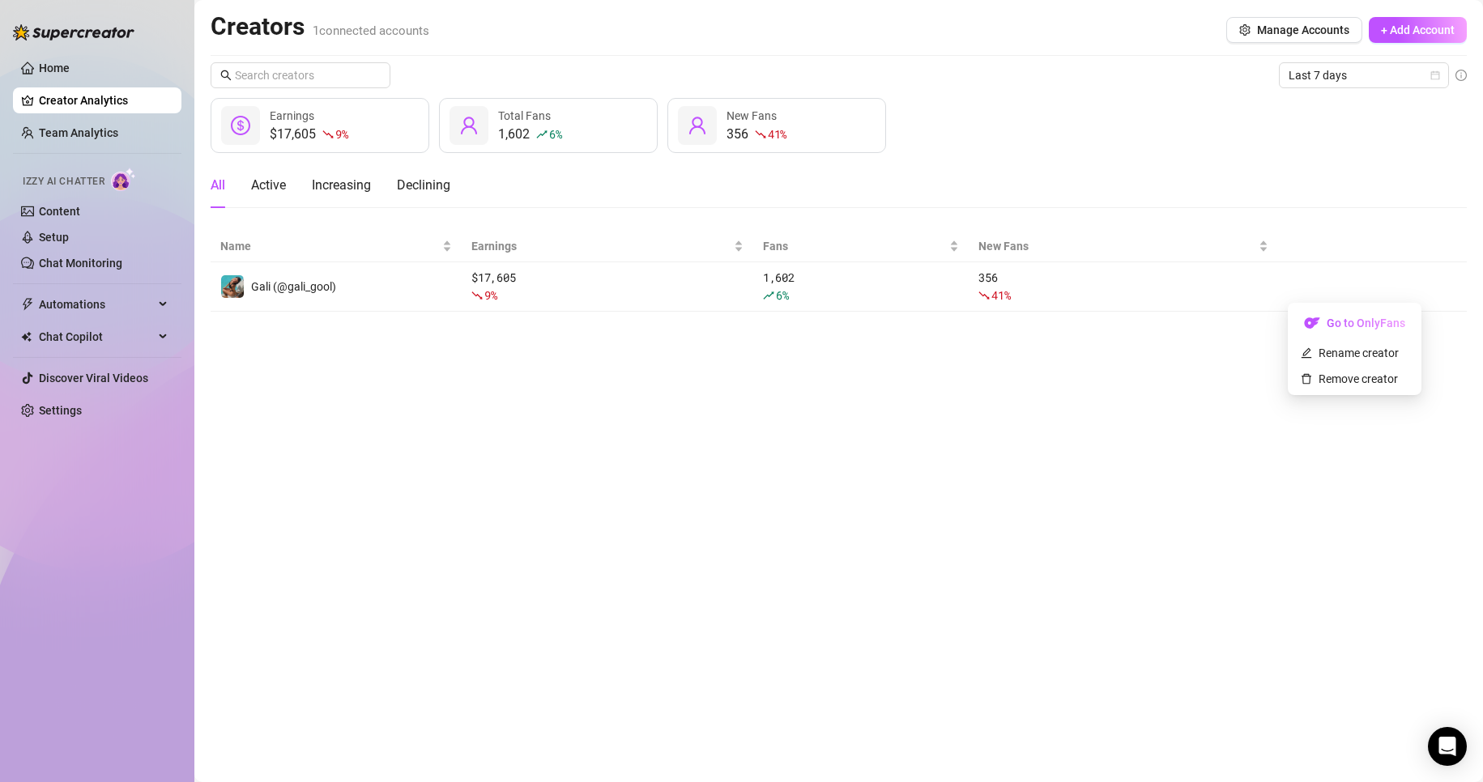
click at [578, 373] on main "Creators 1 connected accounts Manage Accounts + Add Account Last 7 days $17,605…" at bounding box center [838, 391] width 1289 height 782
click at [70, 62] on link "Home" at bounding box center [54, 68] width 31 height 13
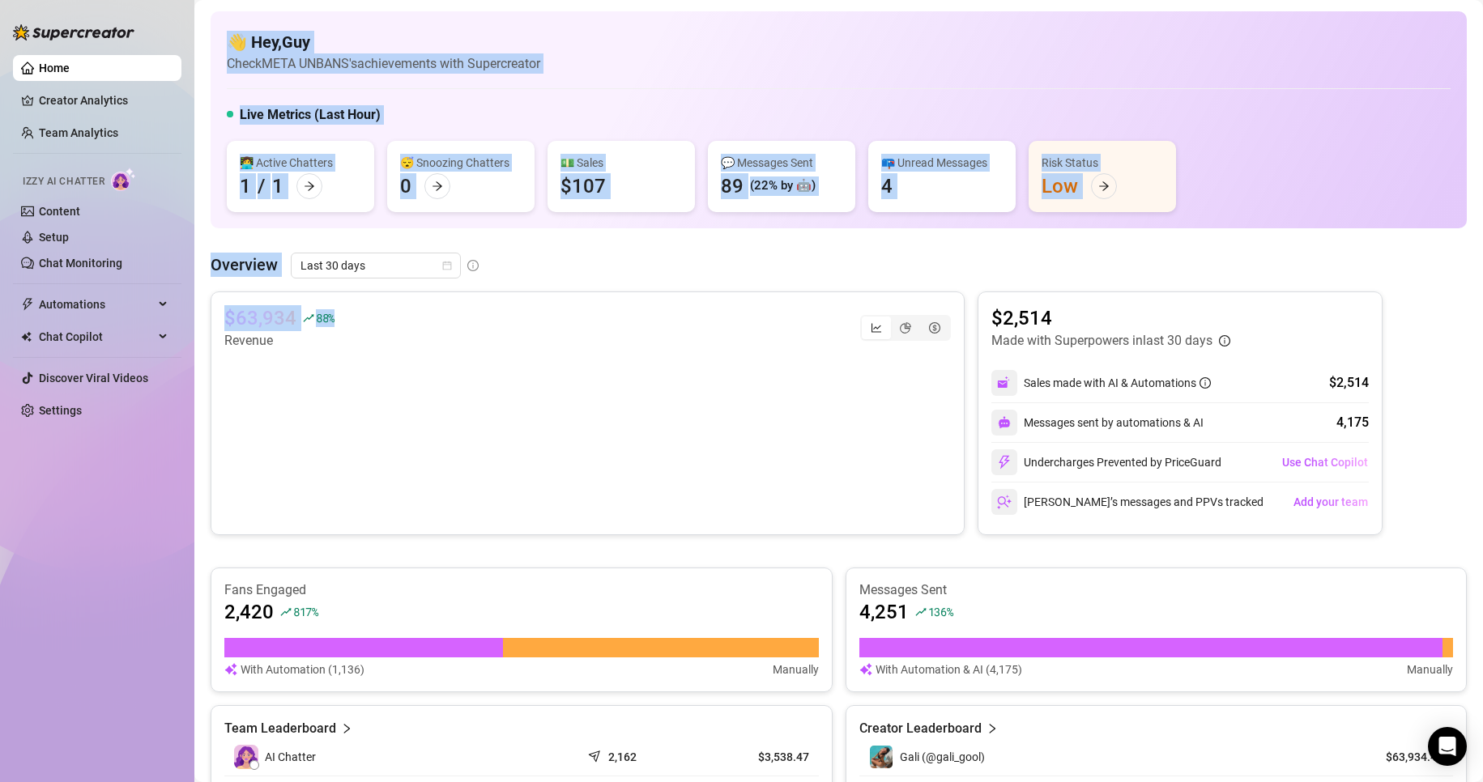
drag, startPoint x: 360, startPoint y: 319, endPoint x: 202, endPoint y: 317, distance: 157.9
click at [202, 317] on main "👋 Hey, Guy Check META UNBANS's achievements with Supercreator Live Metrics (Las…" at bounding box center [838, 584] width 1289 height 1169
click at [263, 312] on article "$63,934" at bounding box center [260, 318] width 72 height 26
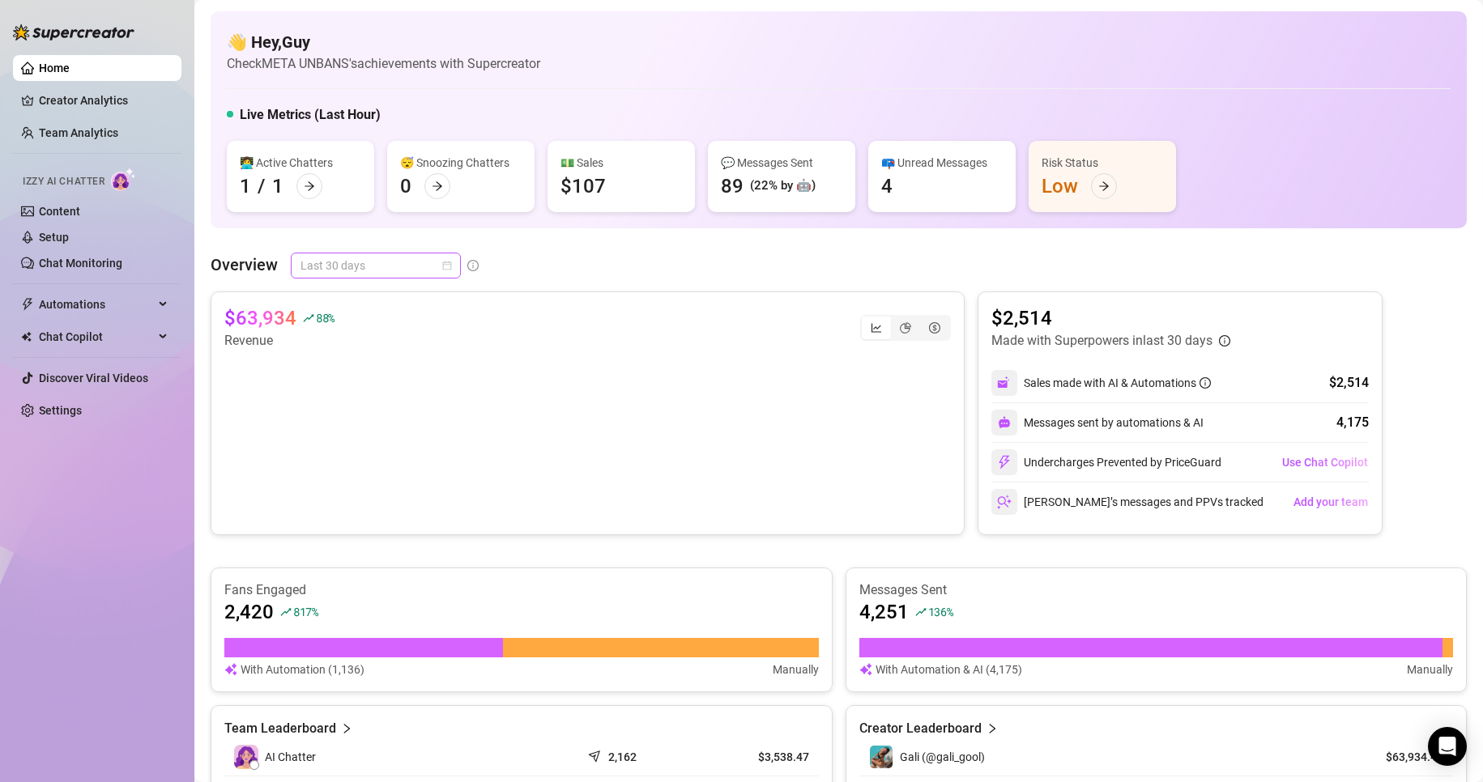
click at [363, 271] on span "Last 30 days" at bounding box center [375, 265] width 151 height 24
click at [356, 326] on div "Last 7 days" at bounding box center [375, 324] width 144 height 18
click at [76, 210] on link "Content" at bounding box center [59, 211] width 41 height 13
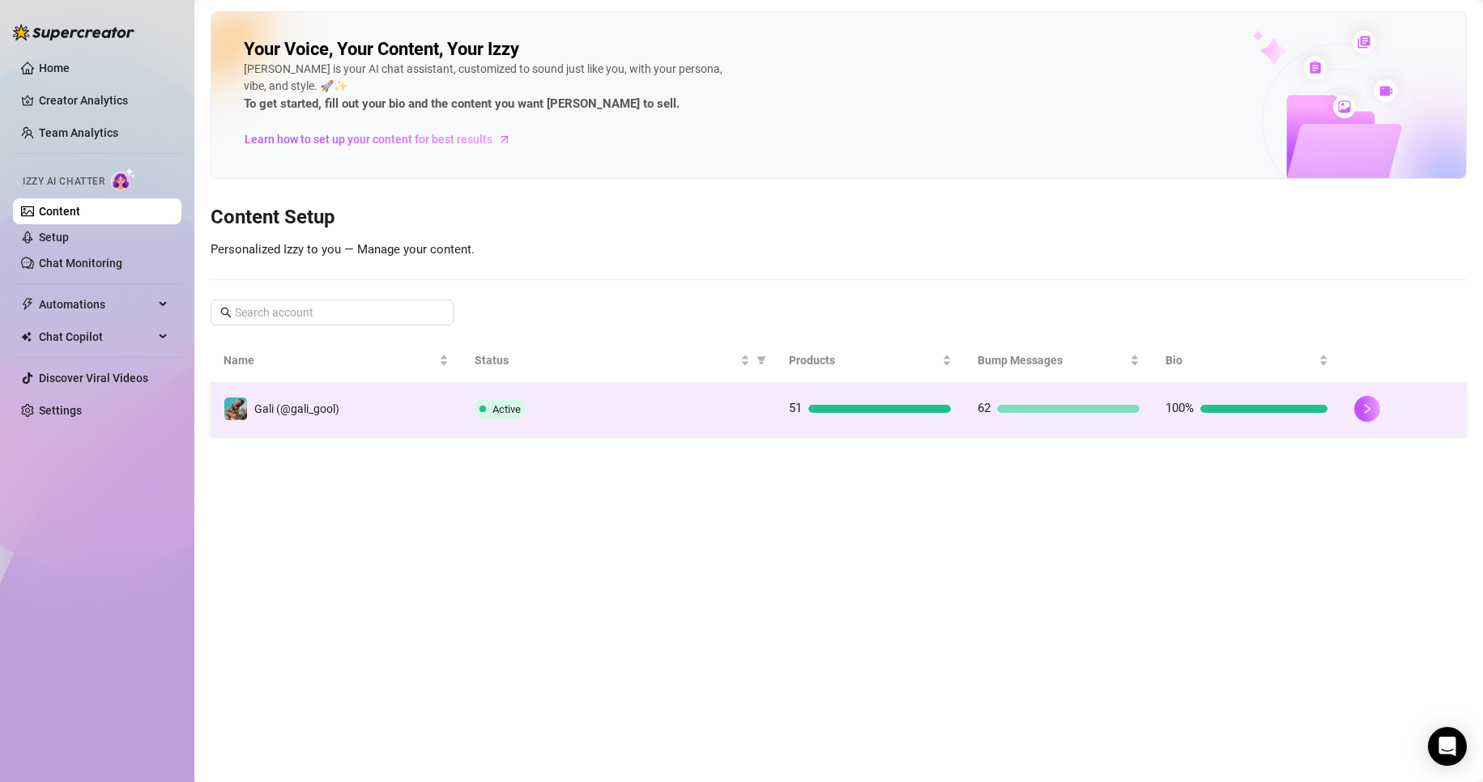
click at [949, 403] on div "51" at bounding box center [870, 408] width 162 height 19
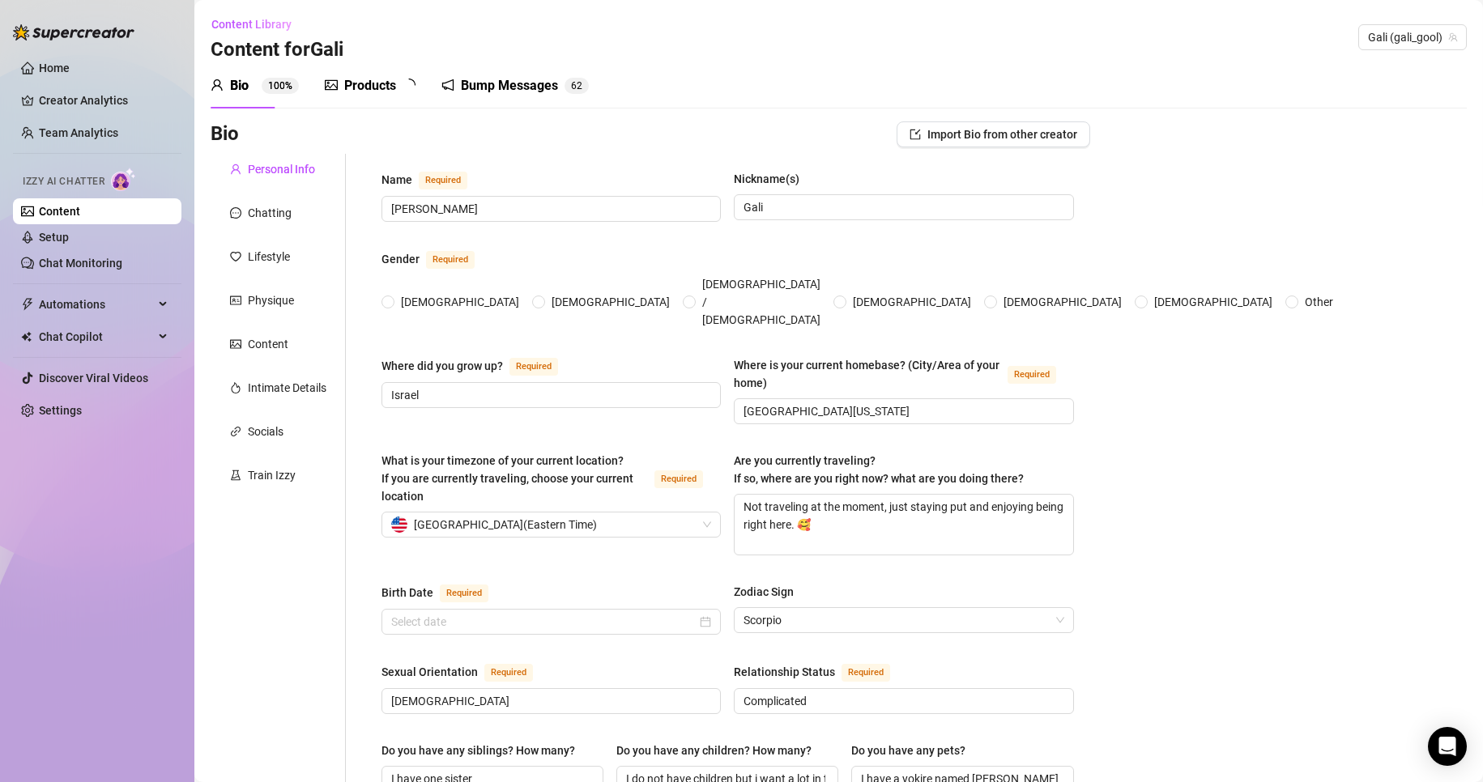
radio input "true"
type input "[DATE]"
click at [367, 91] on div "Products" at bounding box center [370, 85] width 52 height 19
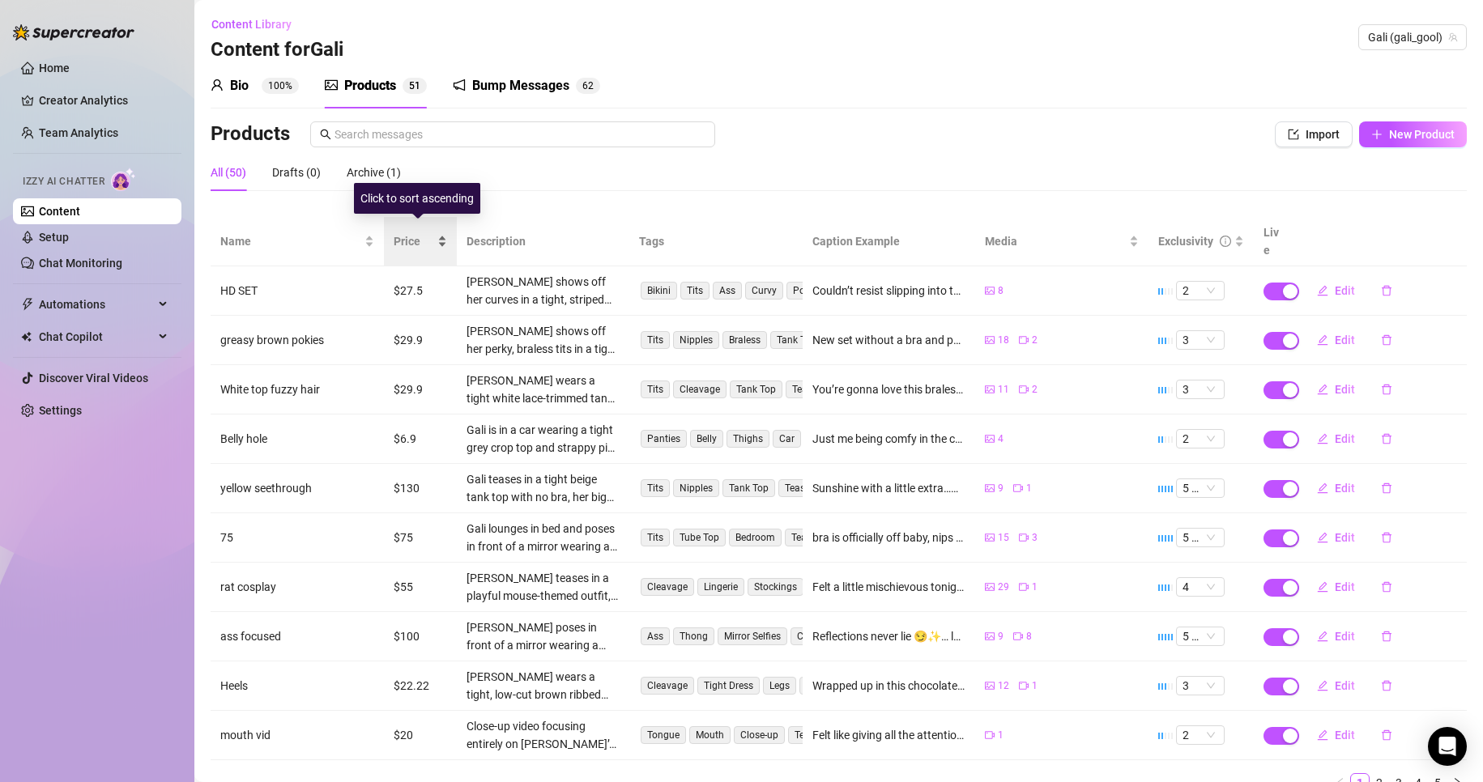
click at [433, 232] on div "Price" at bounding box center [420, 241] width 53 height 18
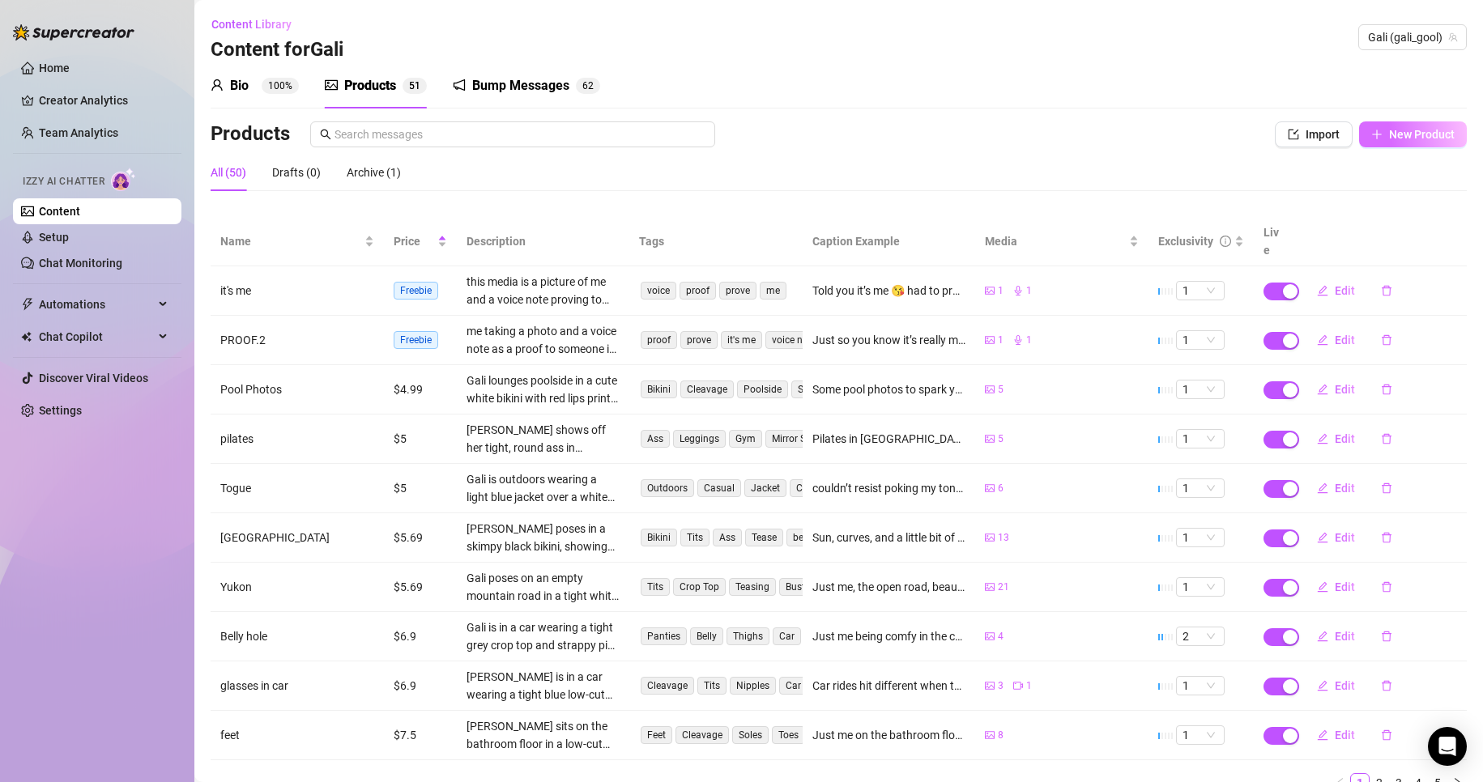
click at [1410, 134] on span "New Product" at bounding box center [1422, 134] width 66 height 13
type textarea "Type your message here..."
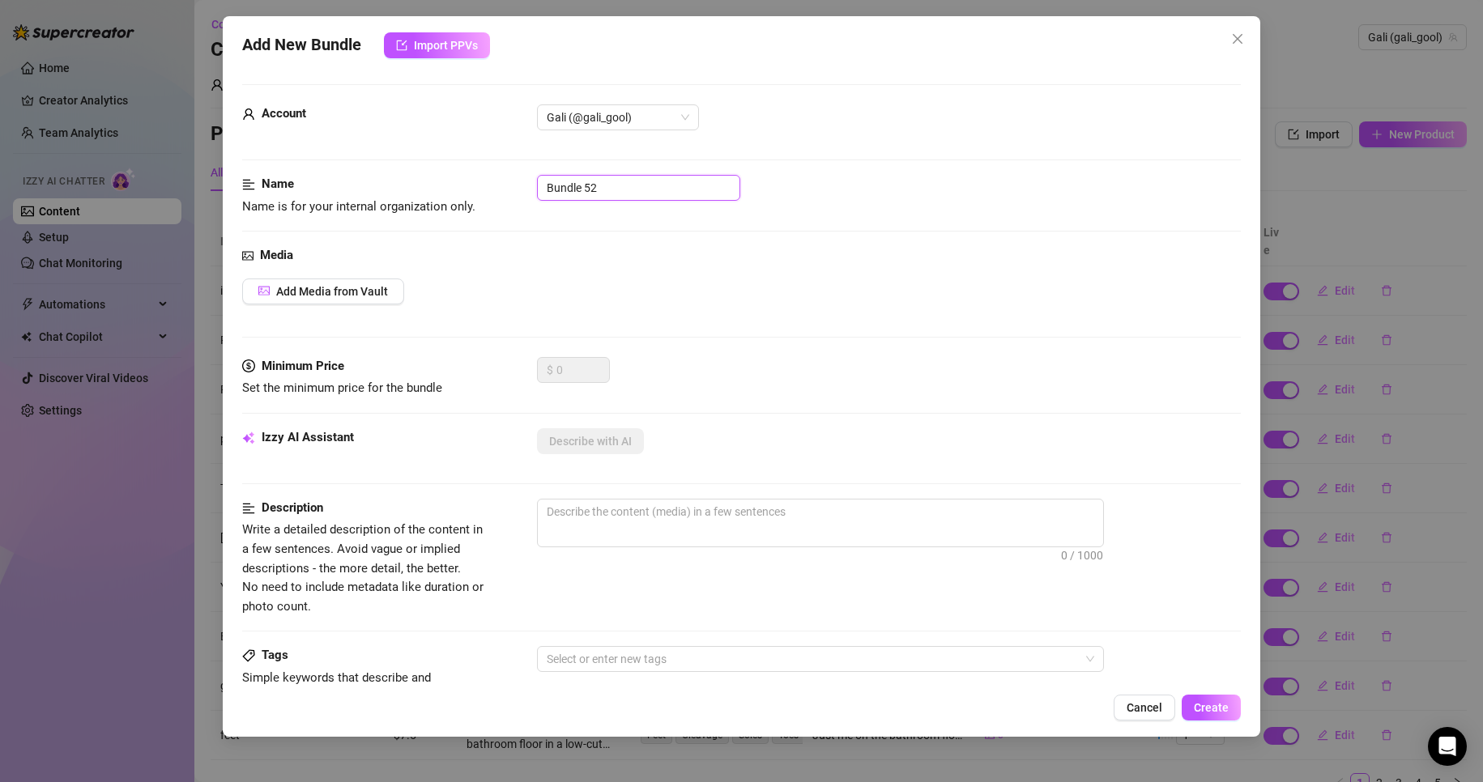
drag, startPoint x: 621, startPoint y: 182, endPoint x: 207, endPoint y: 143, distance: 415.7
click at [273, 158] on form "Account Gali (@gali_gool) Name Name is for your internal organization only. Bun…" at bounding box center [741, 648] width 999 height 1129
type input "ע"
type input "h"
type input "hebrew voice note proof"
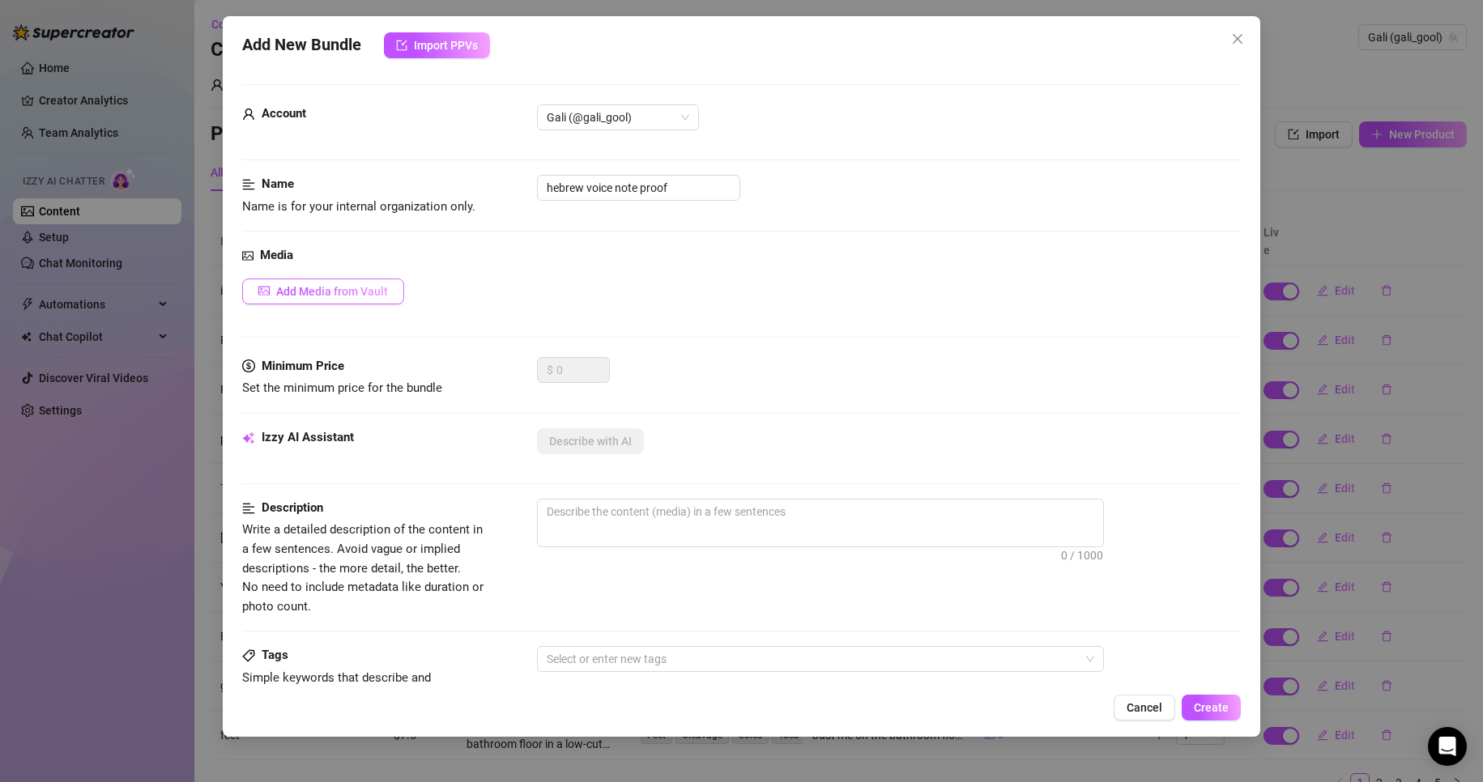
click at [345, 297] on span "Add Media from Vault" at bounding box center [332, 291] width 112 height 13
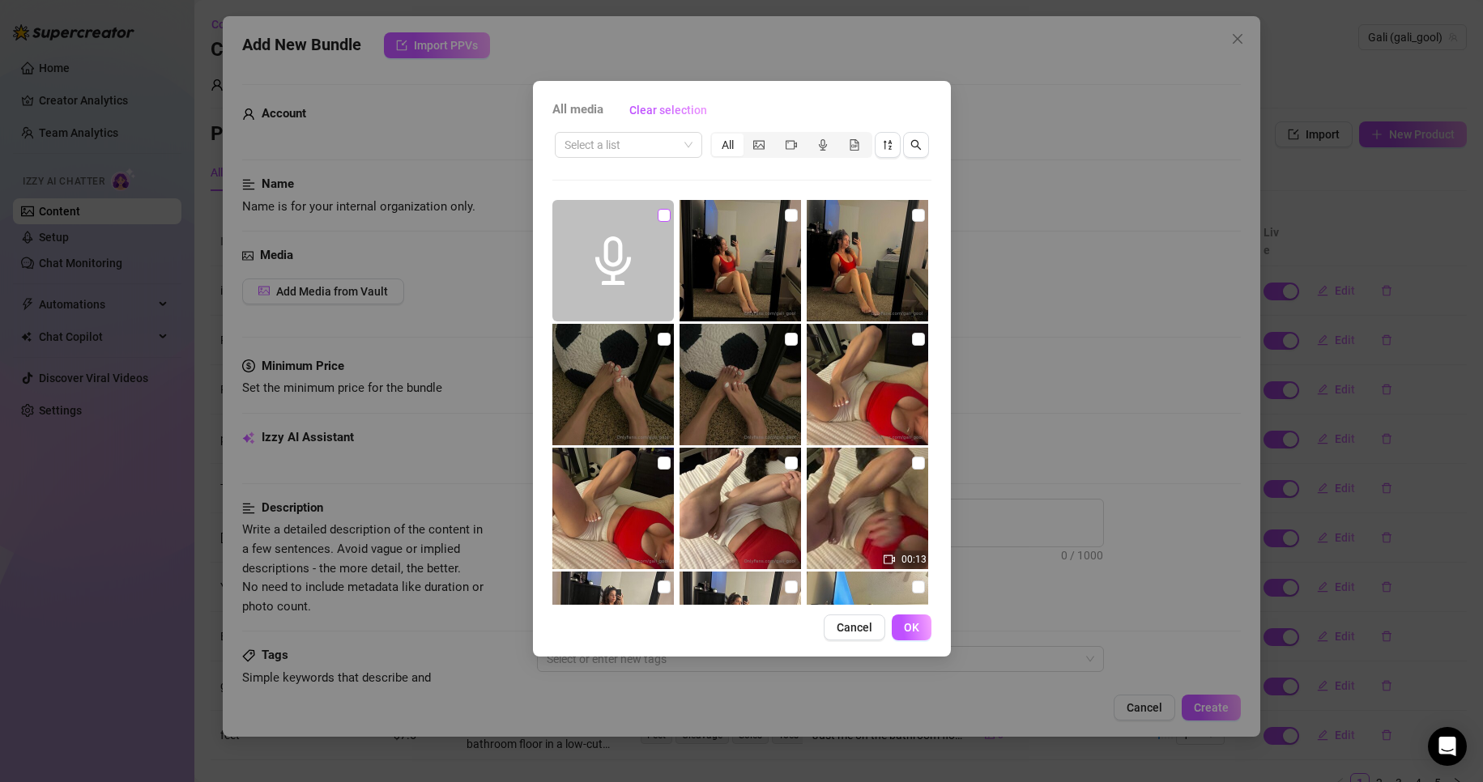
click at [663, 211] on input "checkbox" at bounding box center [664, 215] width 13 height 13
checkbox input "true"
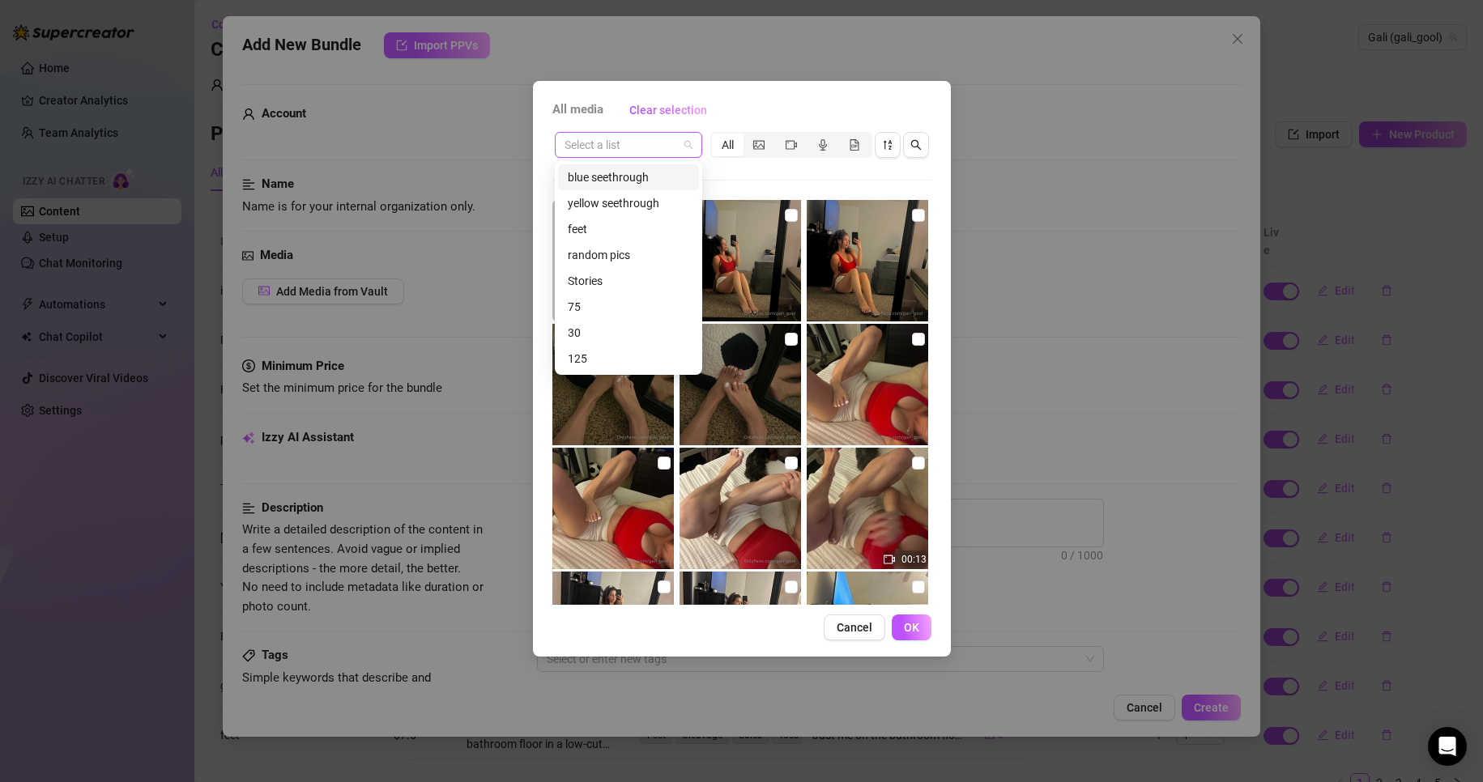
click at [694, 139] on div "Select a list" at bounding box center [628, 145] width 147 height 26
click at [639, 253] on div "random pics" at bounding box center [628, 255] width 121 height 18
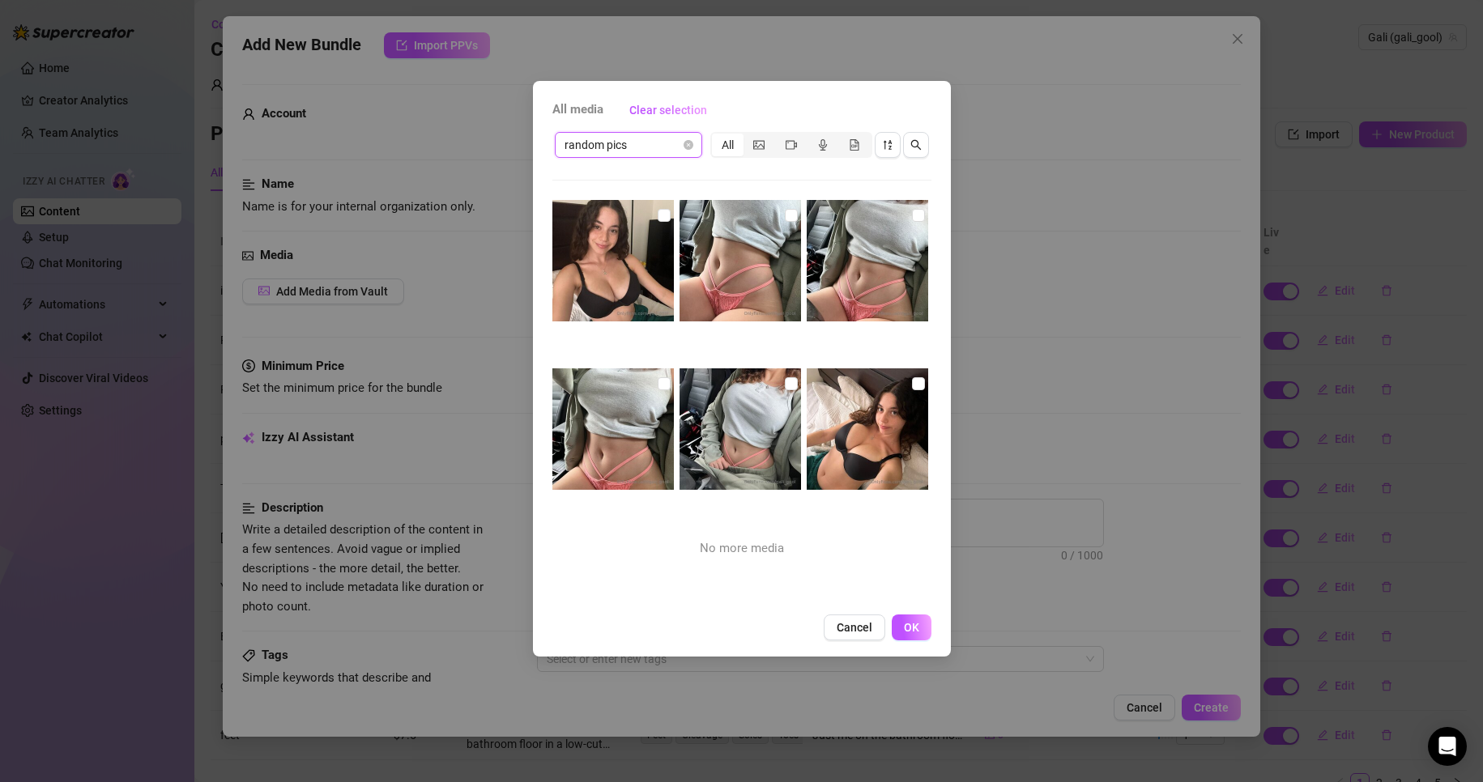
click at [683, 151] on span "random pics" at bounding box center [628, 145] width 128 height 24
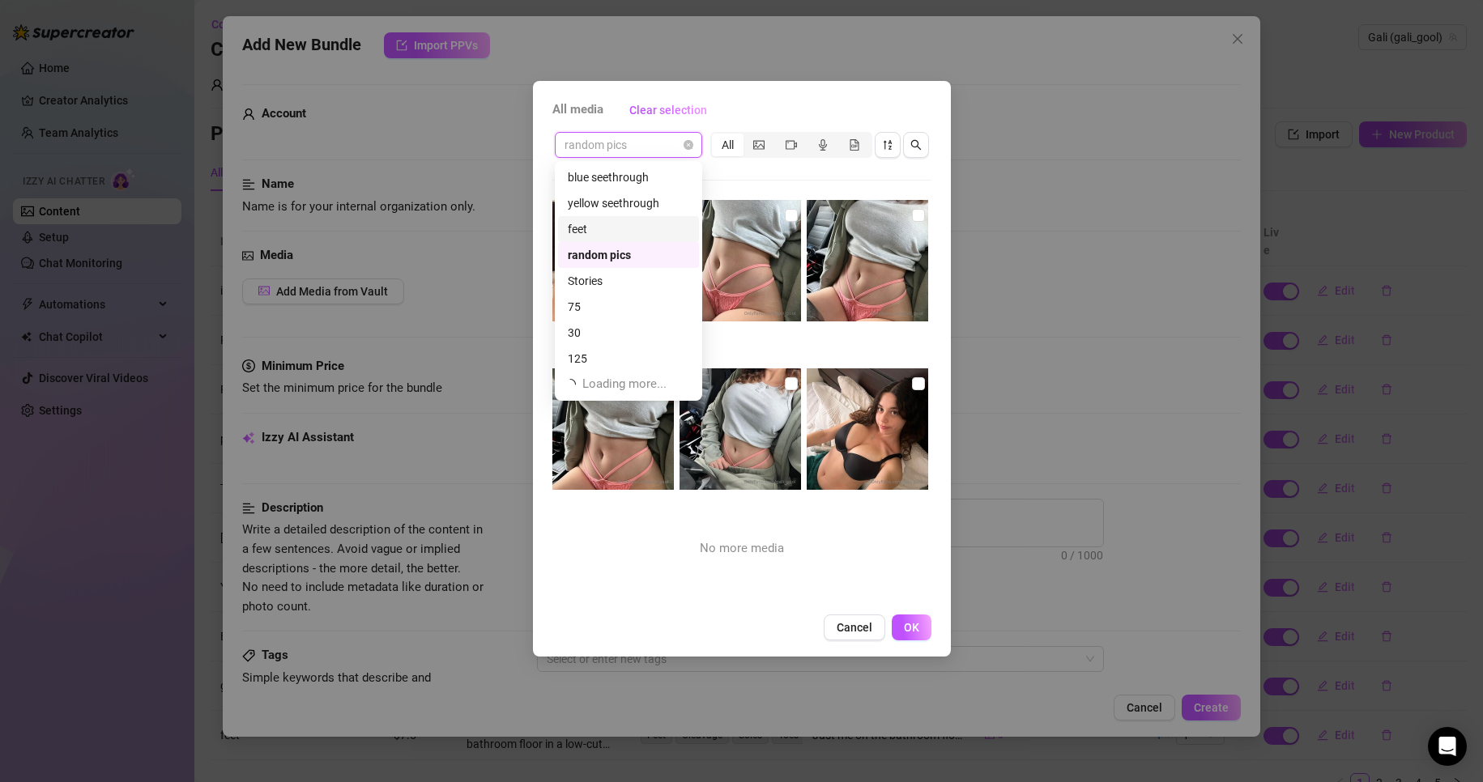
scroll to position [52, 0]
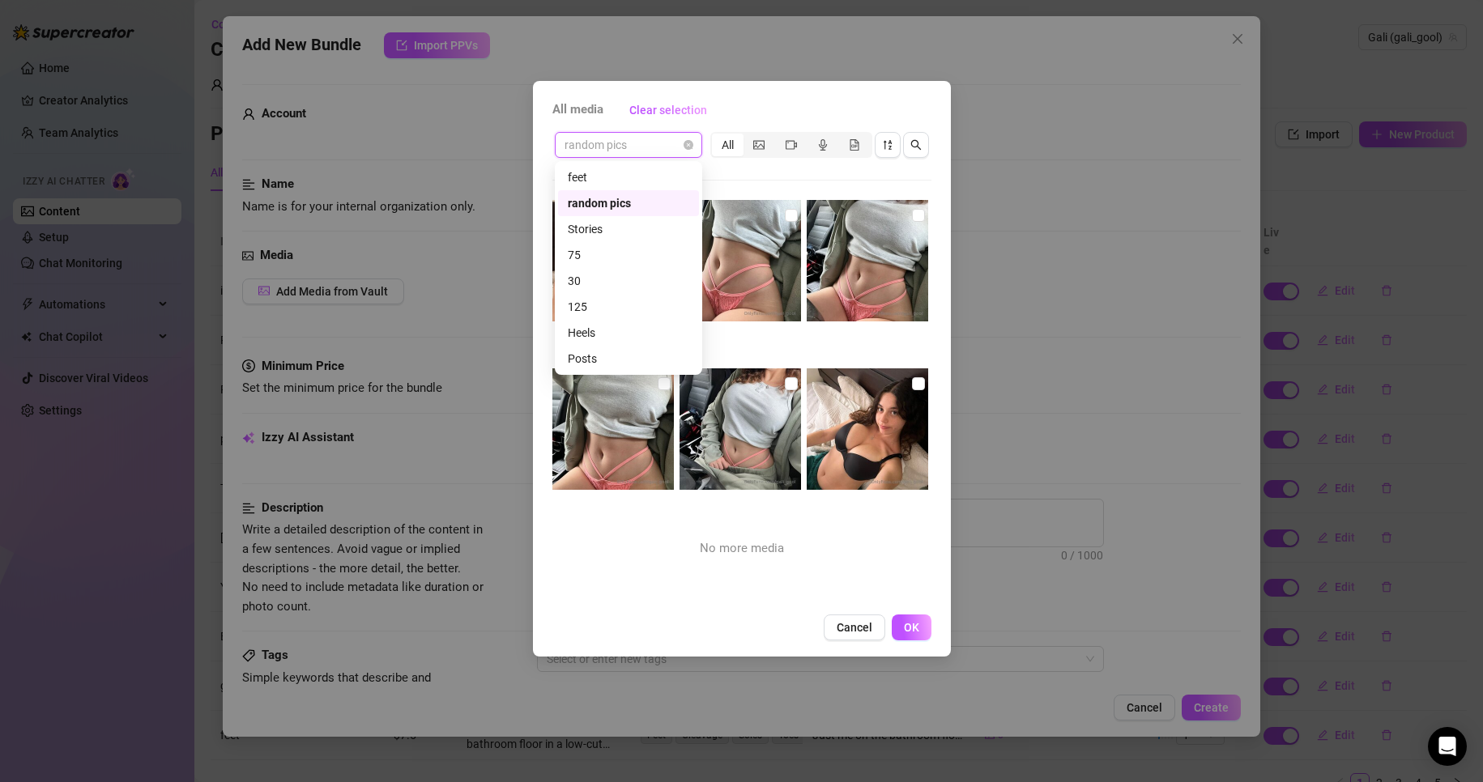
click at [622, 360] on div "Posts" at bounding box center [628, 359] width 121 height 18
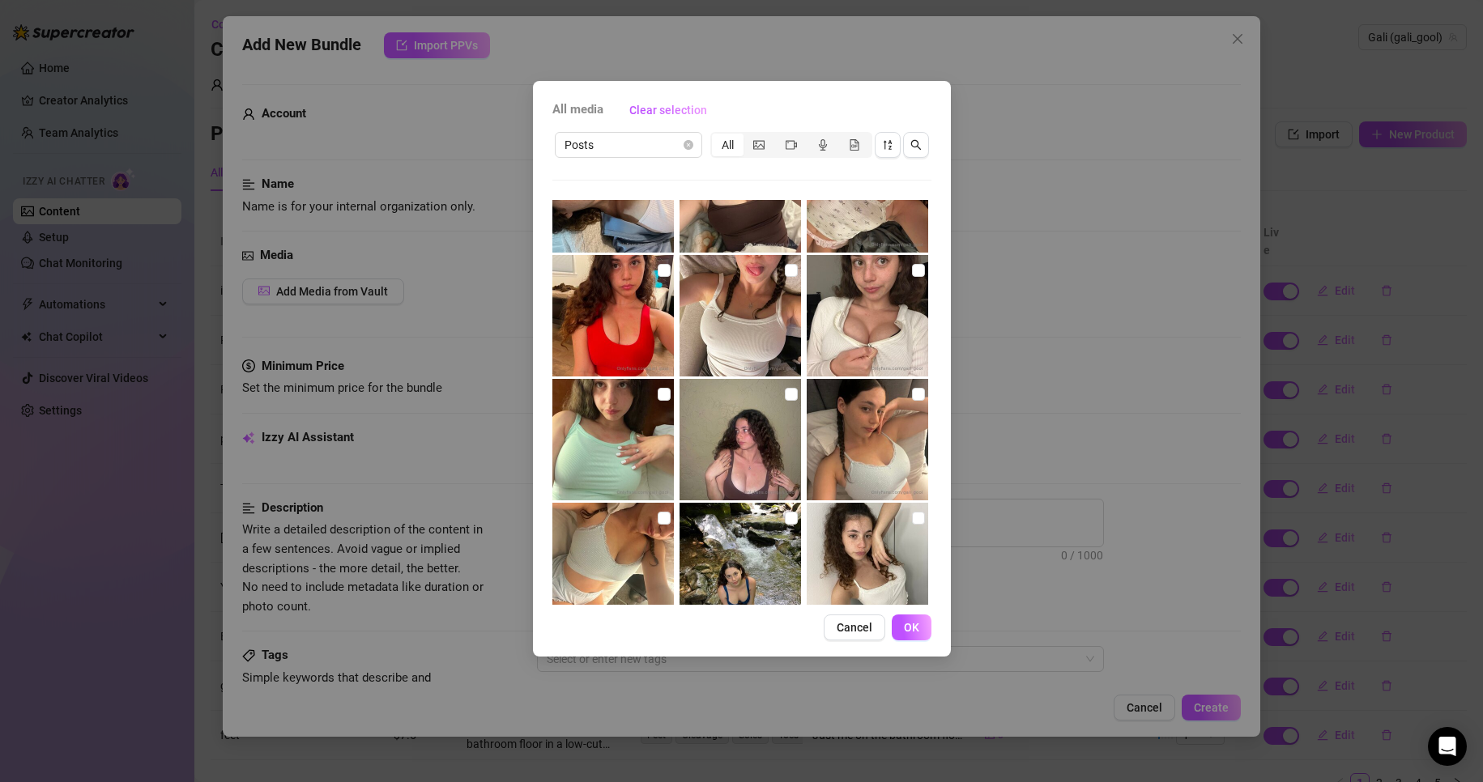
scroll to position [584, 0]
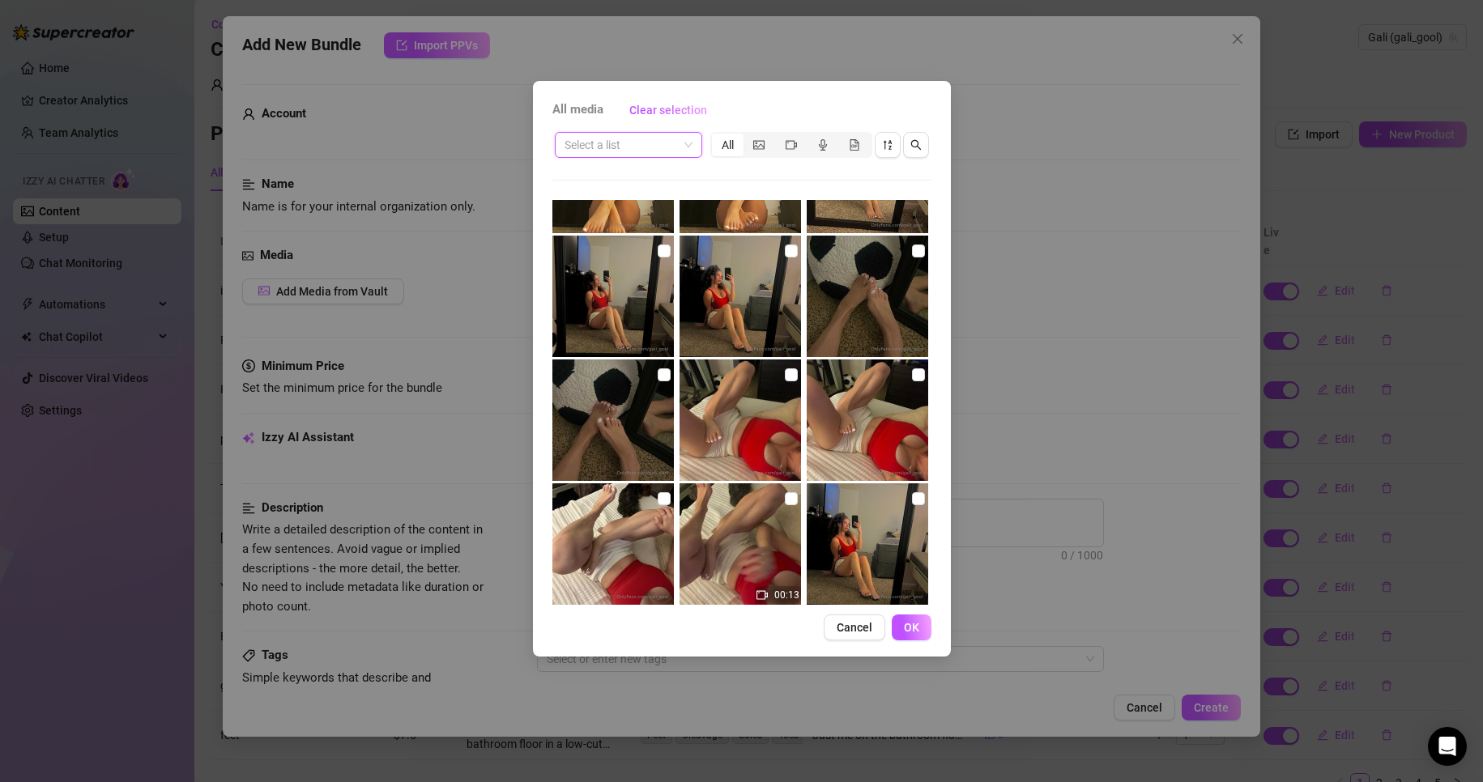
click at [687, 148] on span at bounding box center [628, 145] width 128 height 24
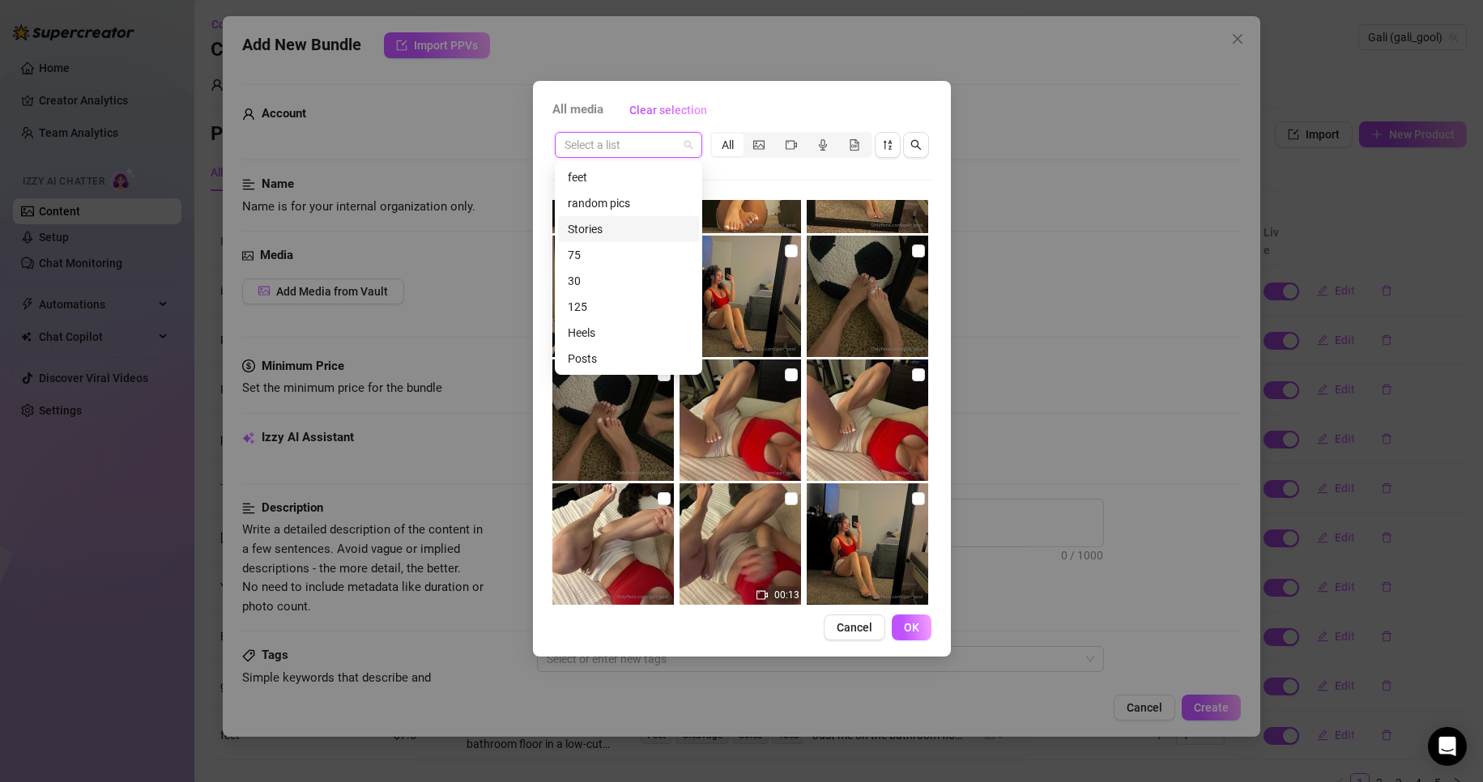
scroll to position [0, 0]
click at [641, 283] on div "Stories" at bounding box center [628, 281] width 121 height 18
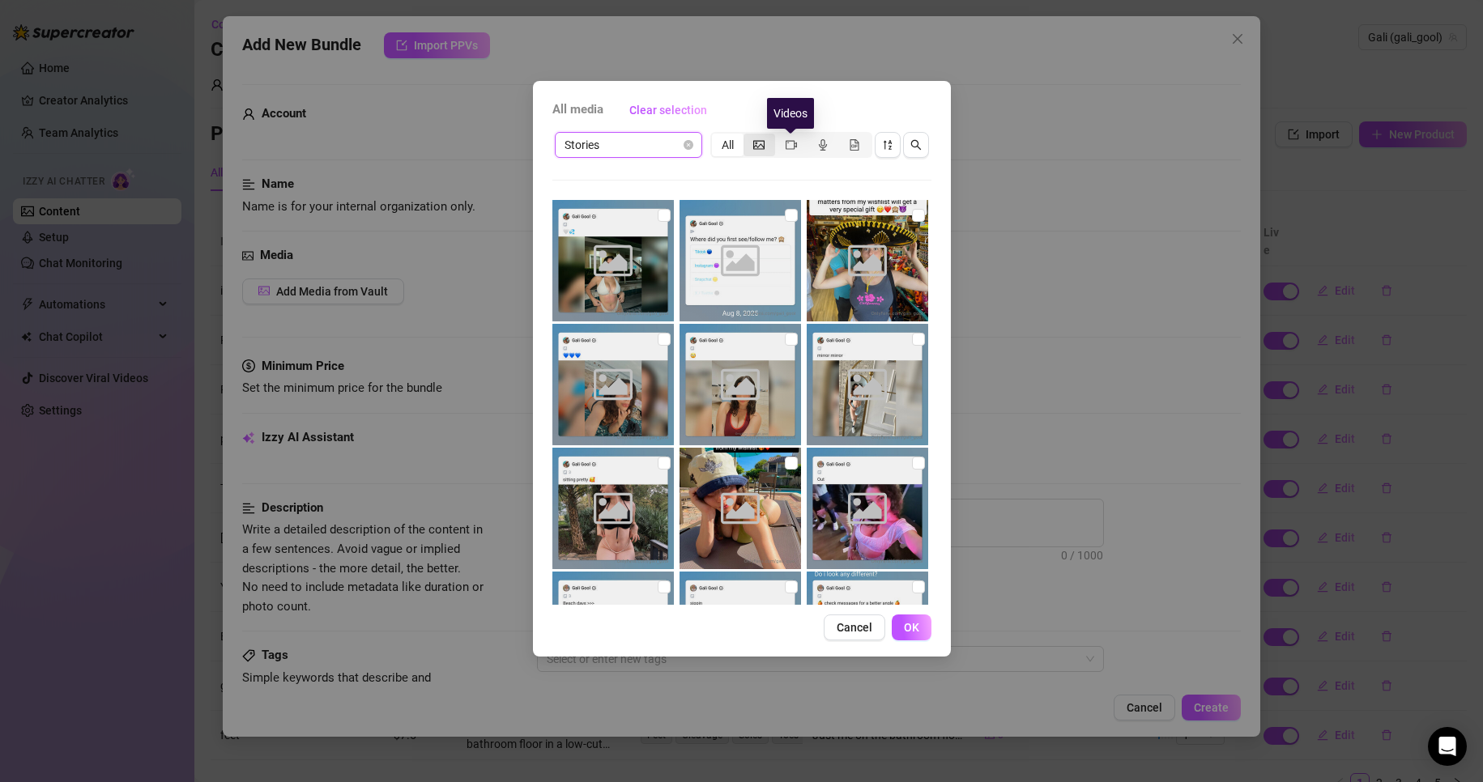
click at [748, 146] on div "segmented control" at bounding box center [759, 145] width 32 height 23
click at [748, 136] on input "segmented control" at bounding box center [748, 136] width 0 height 0
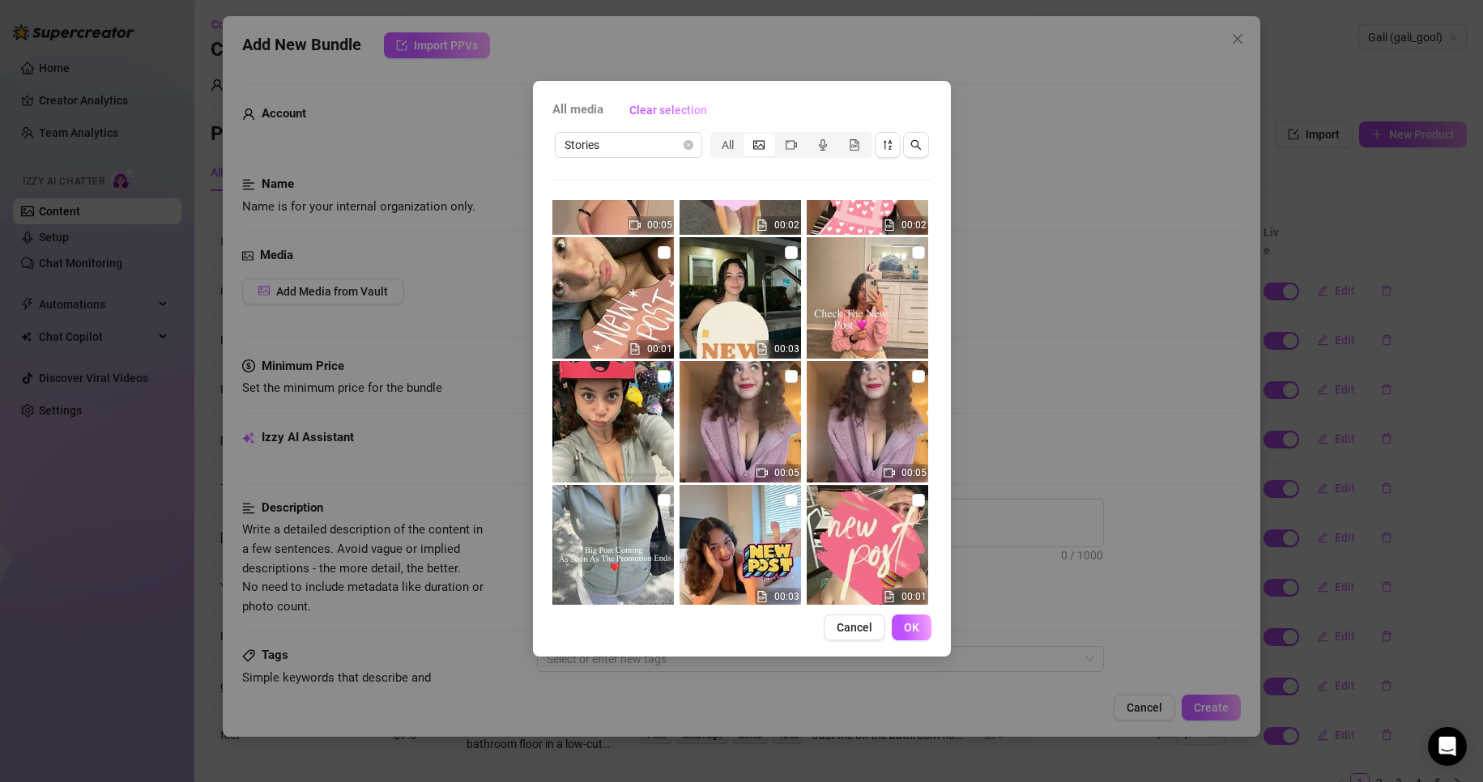
scroll to position [701, 0]
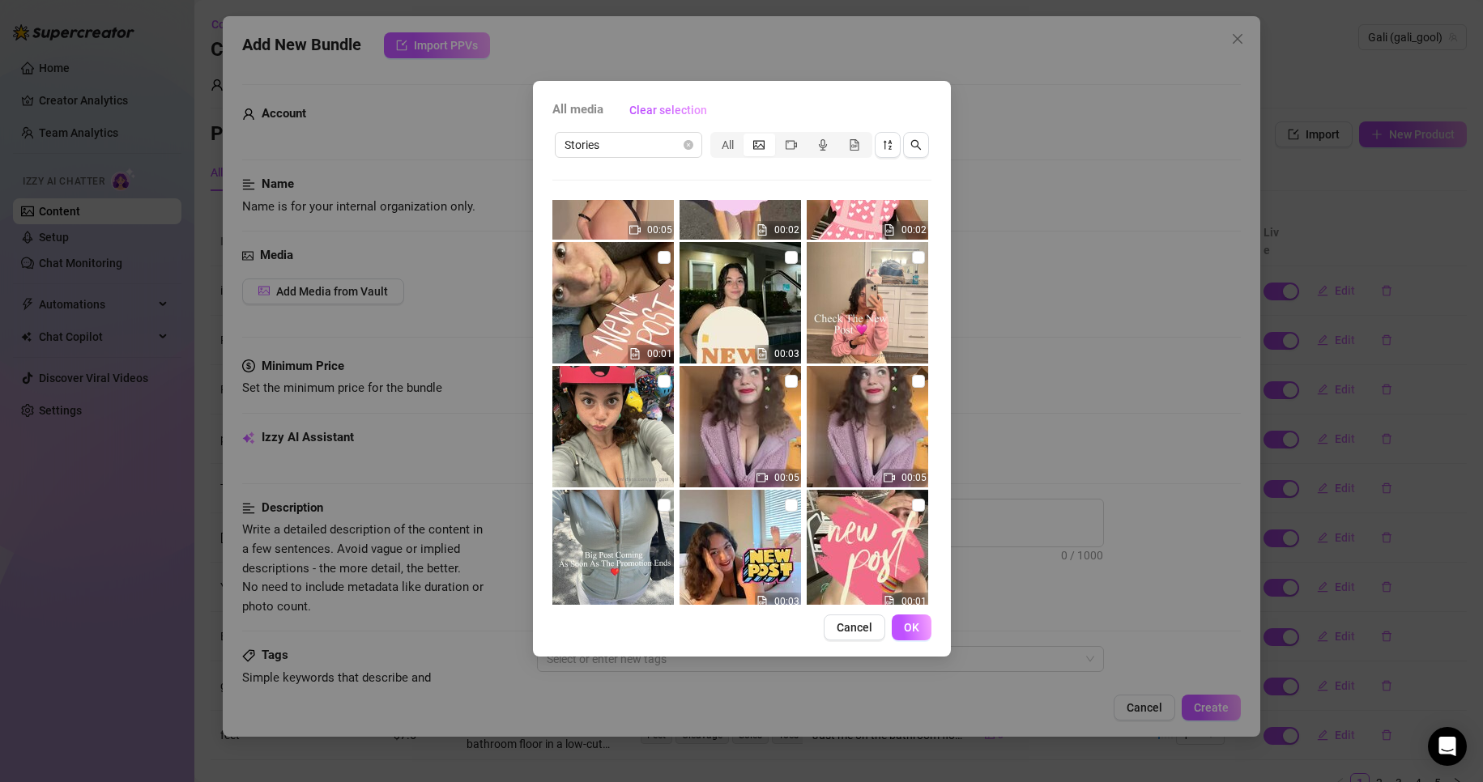
click at [630, 424] on img at bounding box center [612, 426] width 121 height 121
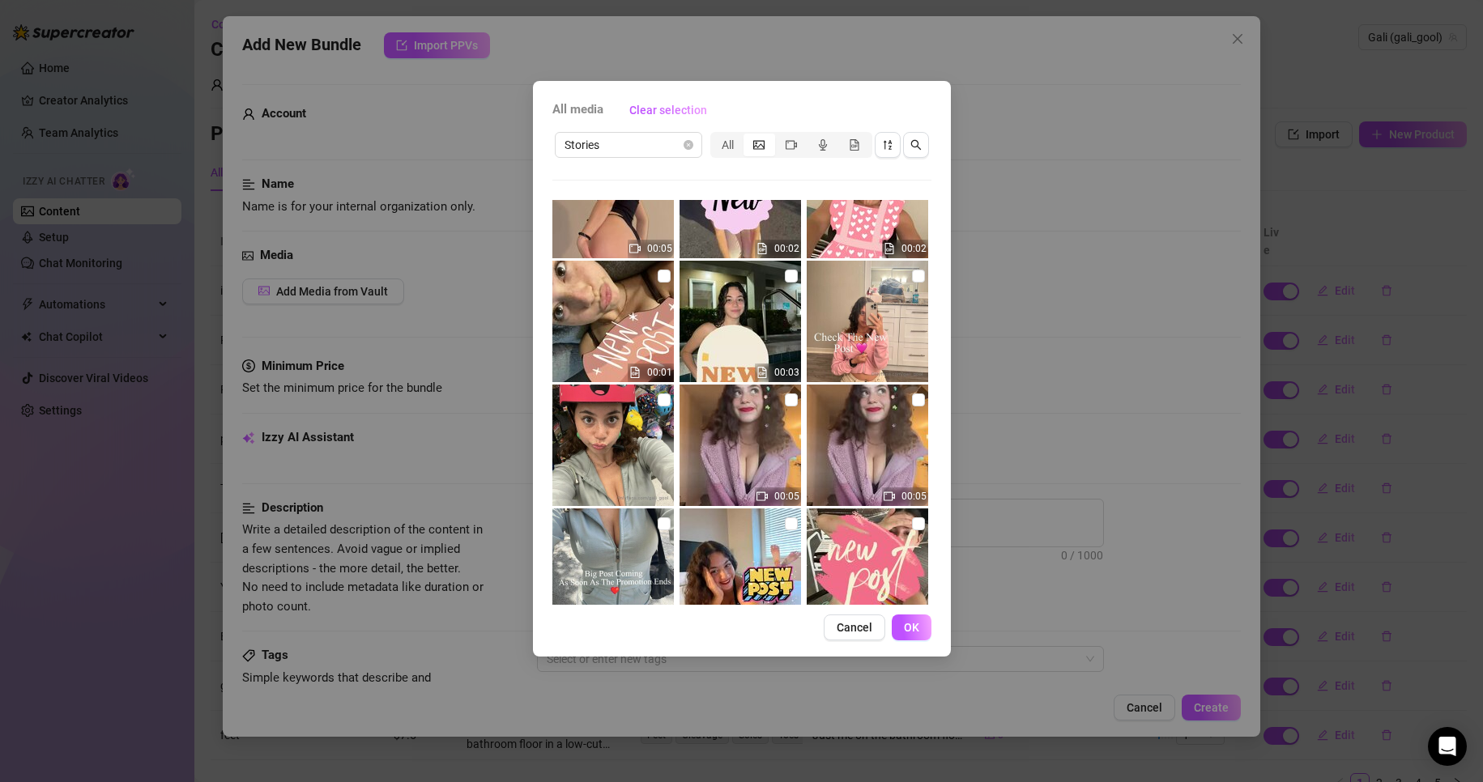
scroll to position [620, 0]
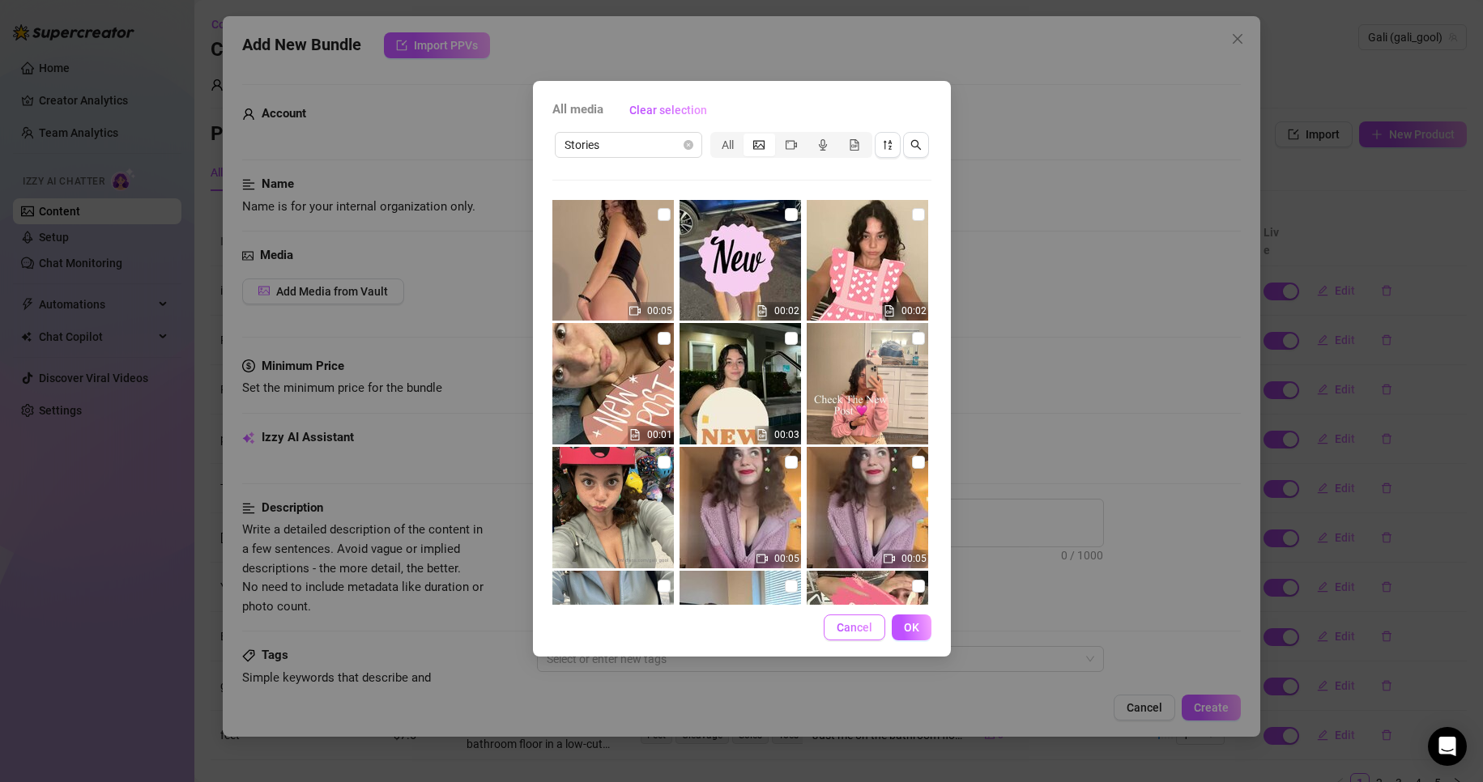
click at [870, 624] on span "Cancel" at bounding box center [855, 627] width 36 height 13
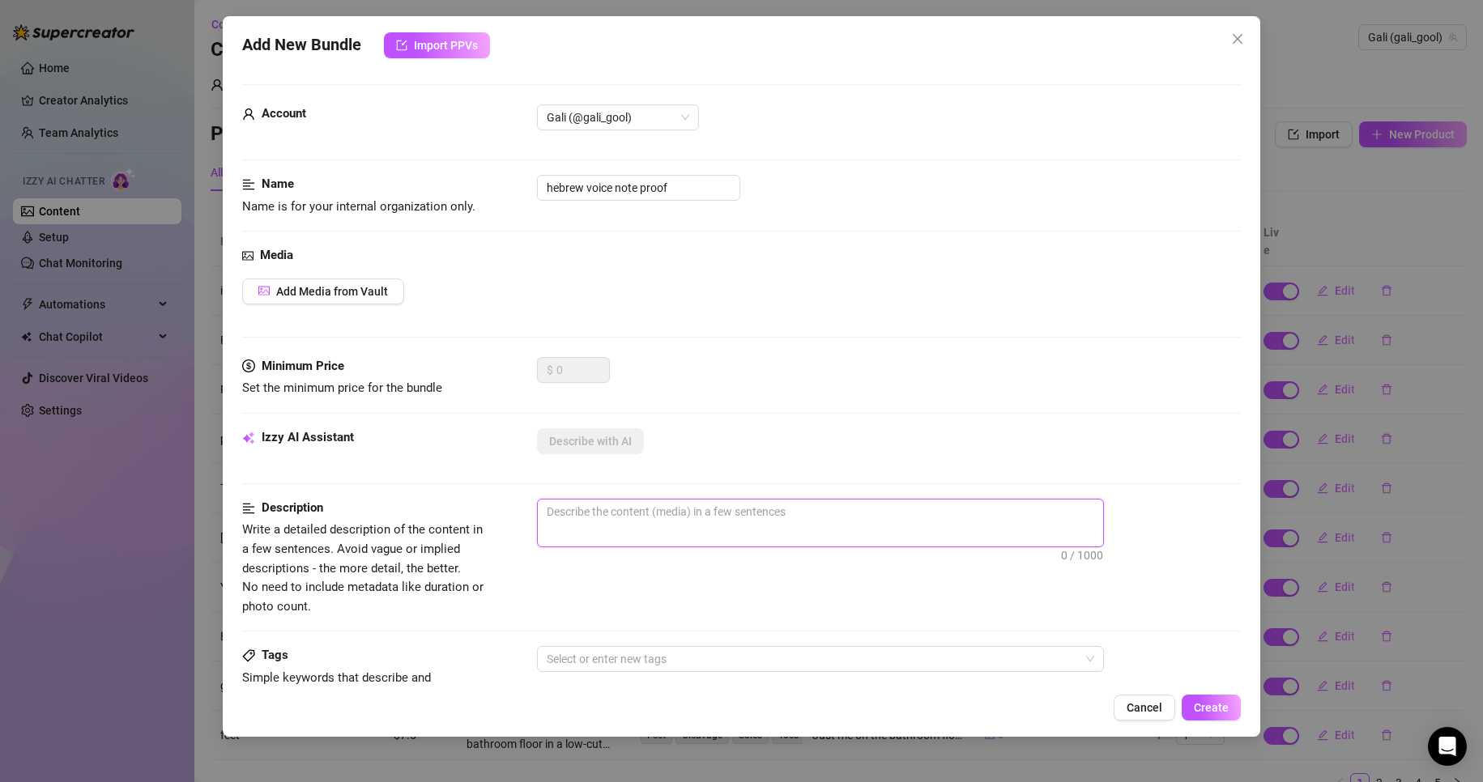
click at [644, 518] on textarea at bounding box center [820, 512] width 565 height 24
type textarea "a"
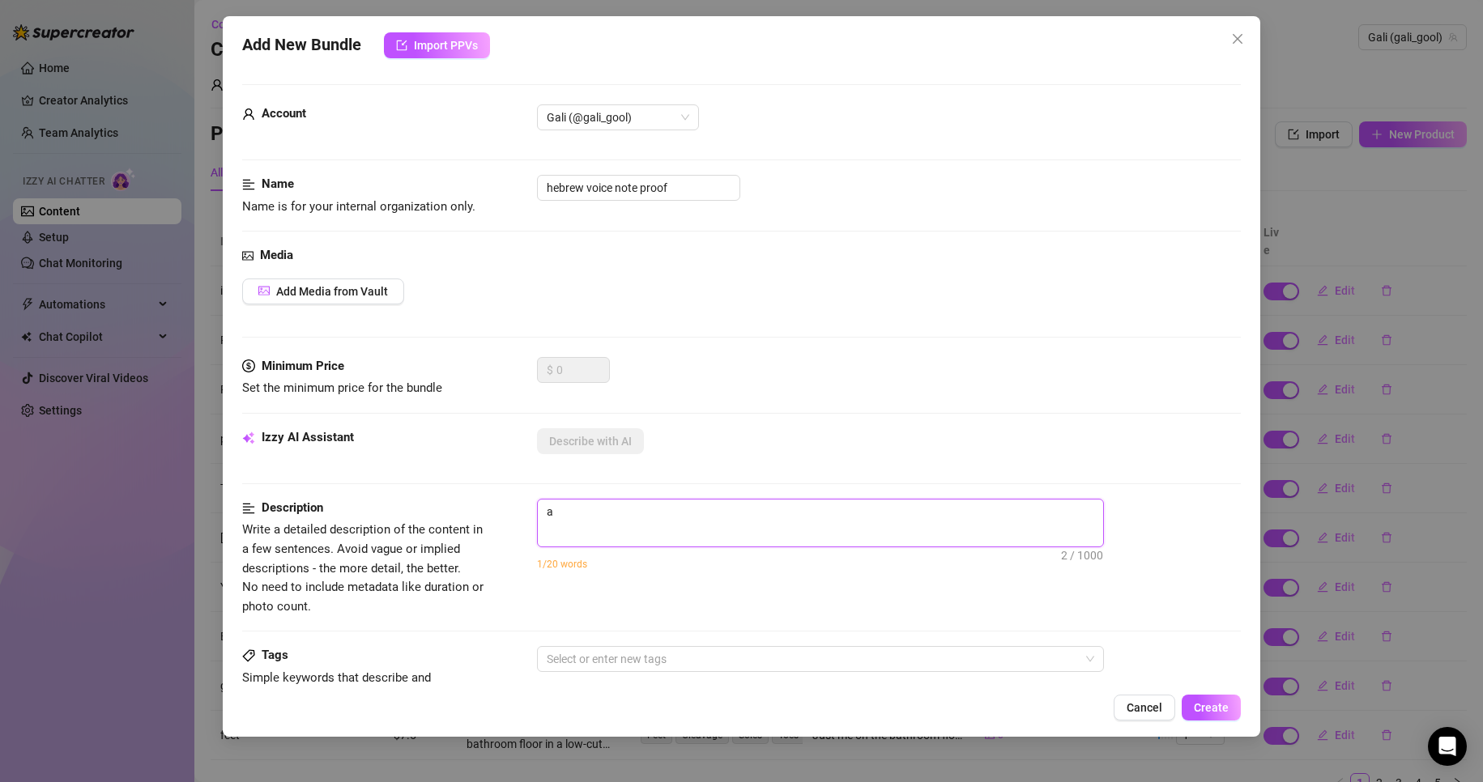
type textarea "a v"
type textarea "a vo"
type textarea "a voi"
type textarea "a voic"
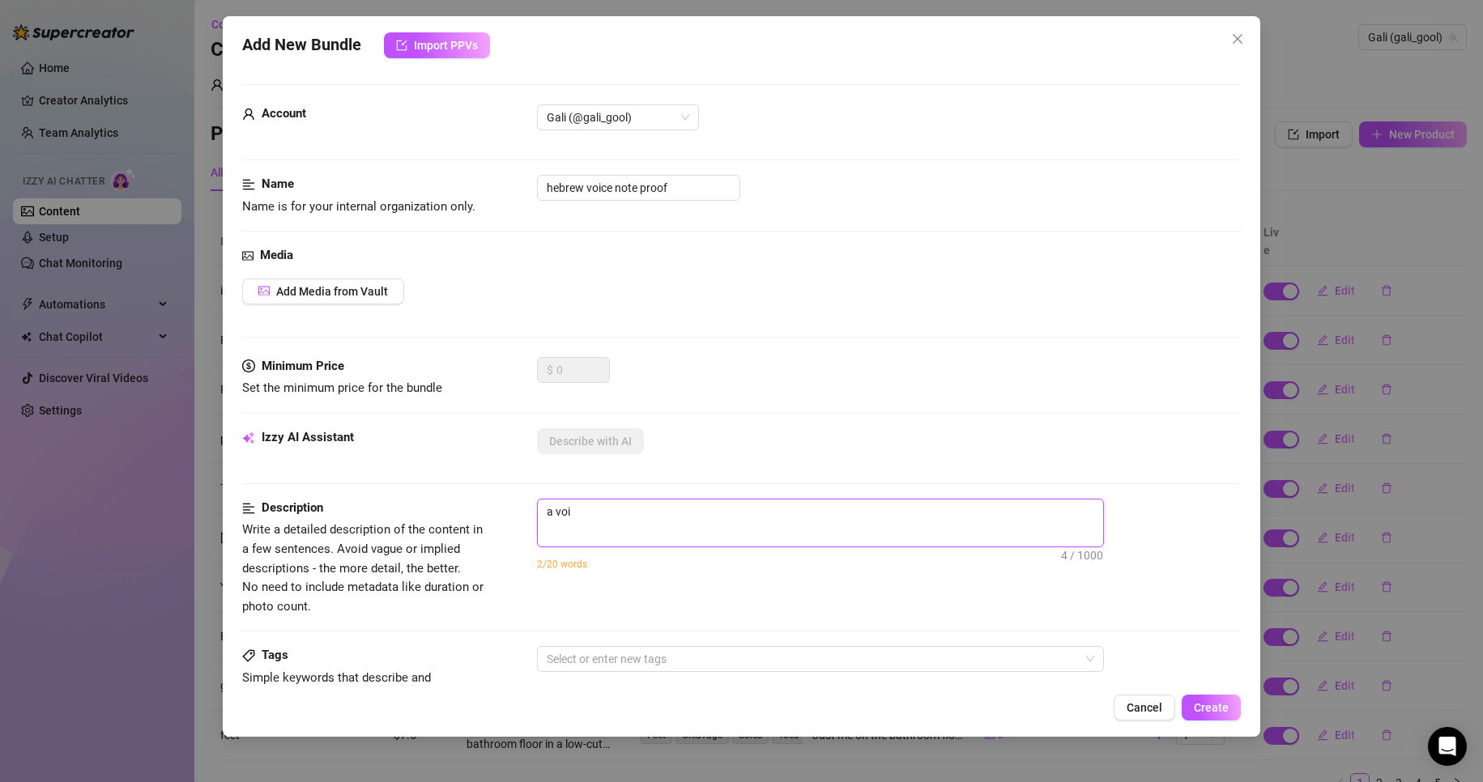
type textarea "a voic"
type textarea "a voice"
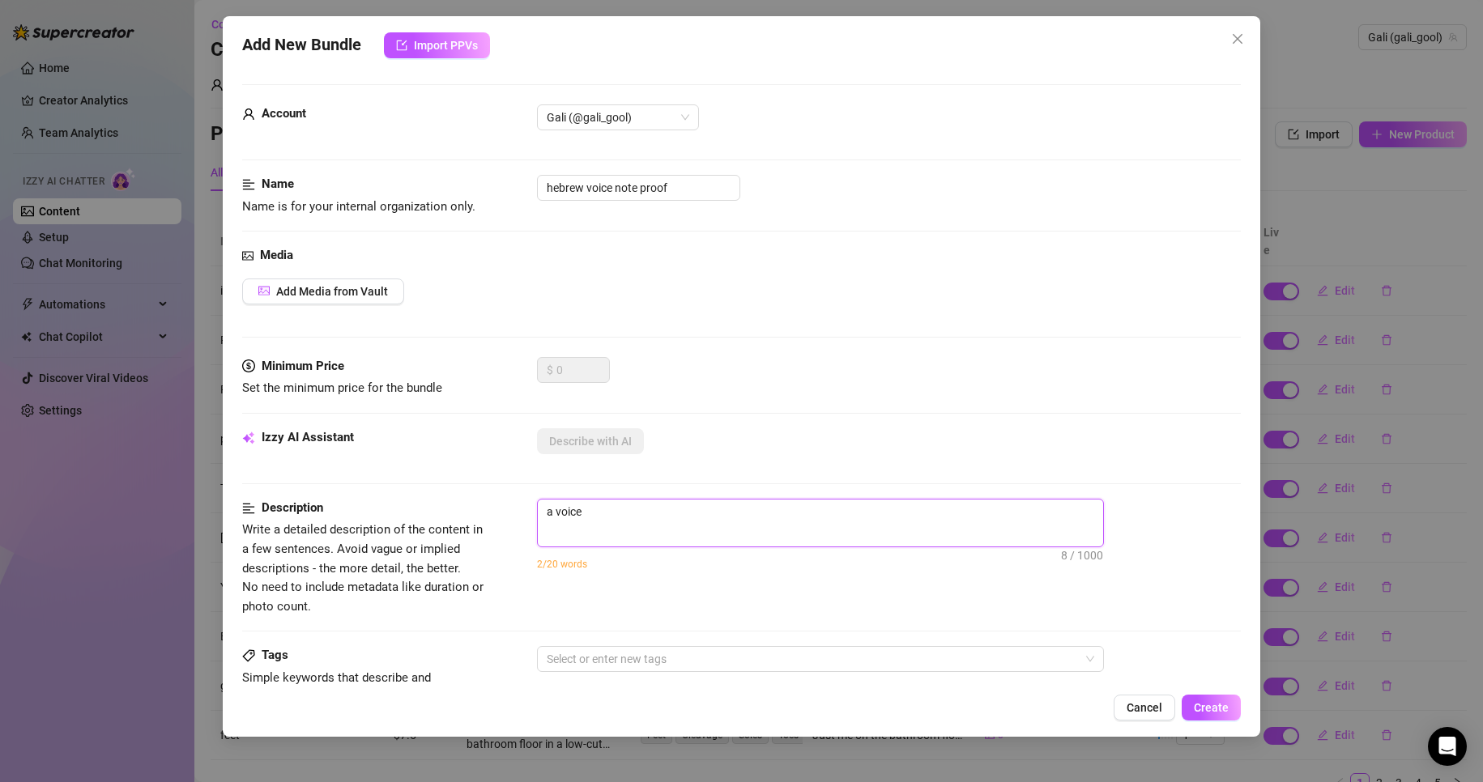
type textarea "a voice n"
type textarea "a voice no"
type textarea "a voice not"
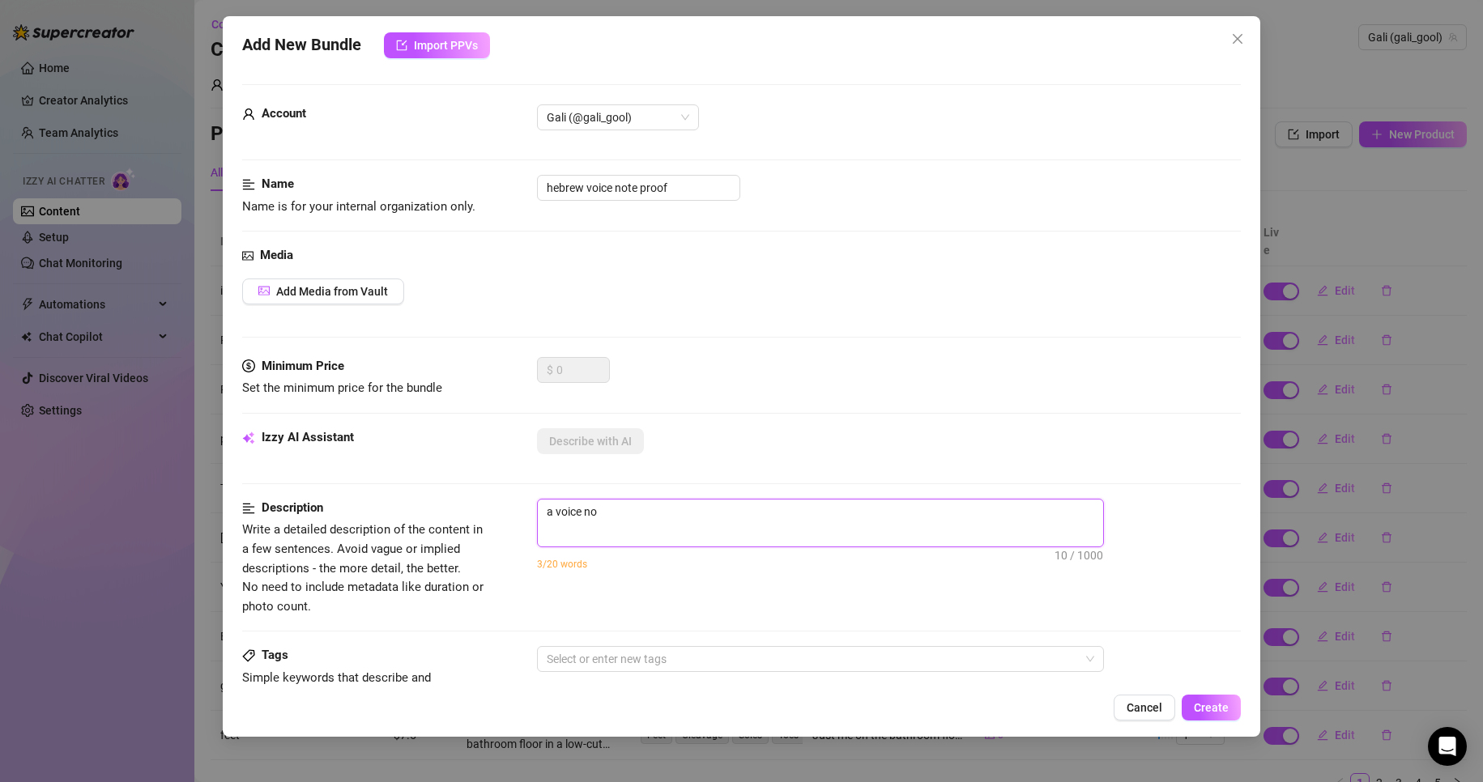
type textarea "a voice not"
type textarea "a voice note"
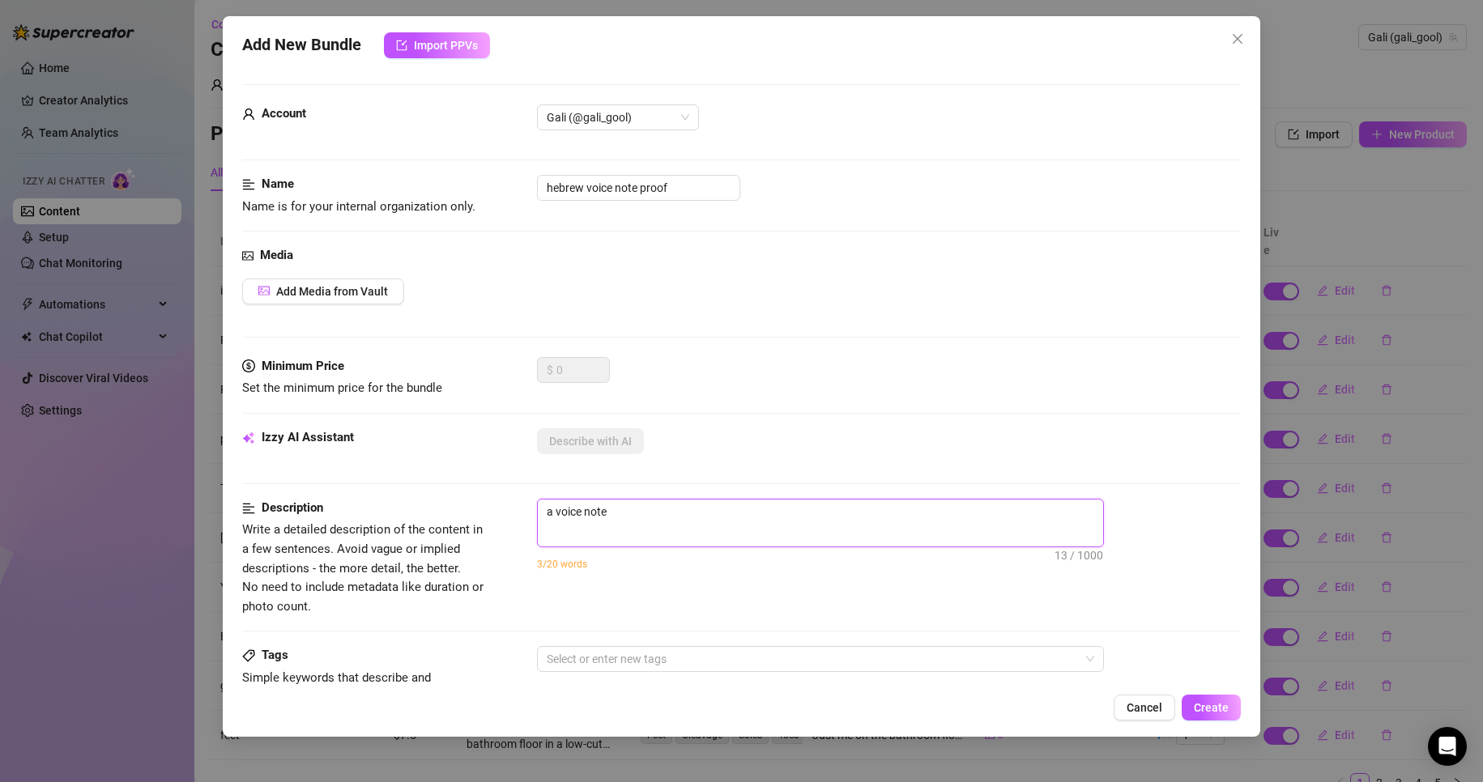
type textarea "a voice note o"
type textarea "a voice note of"
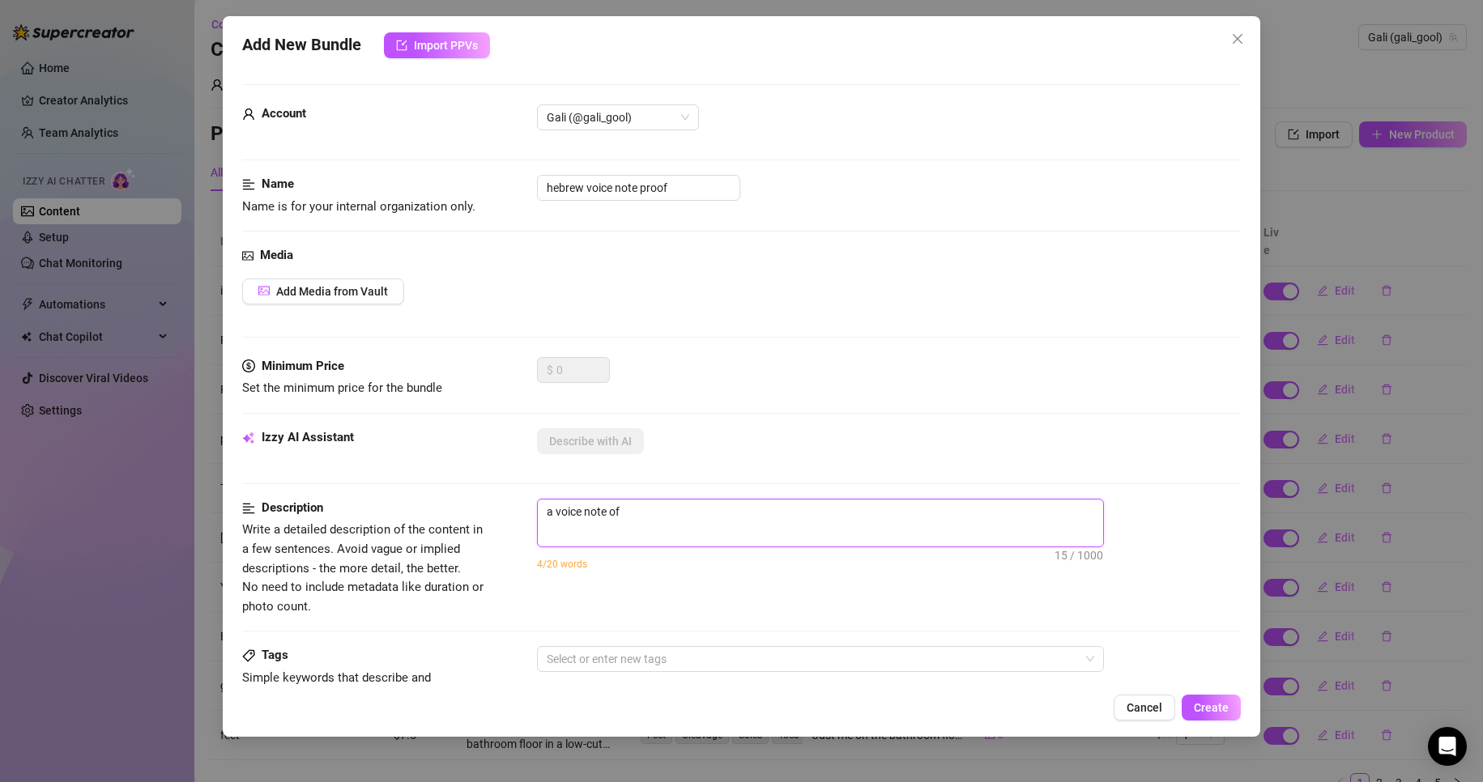
type textarea "a voice note of"
type textarea "a voice note of g"
type textarea "a voice note of ga"
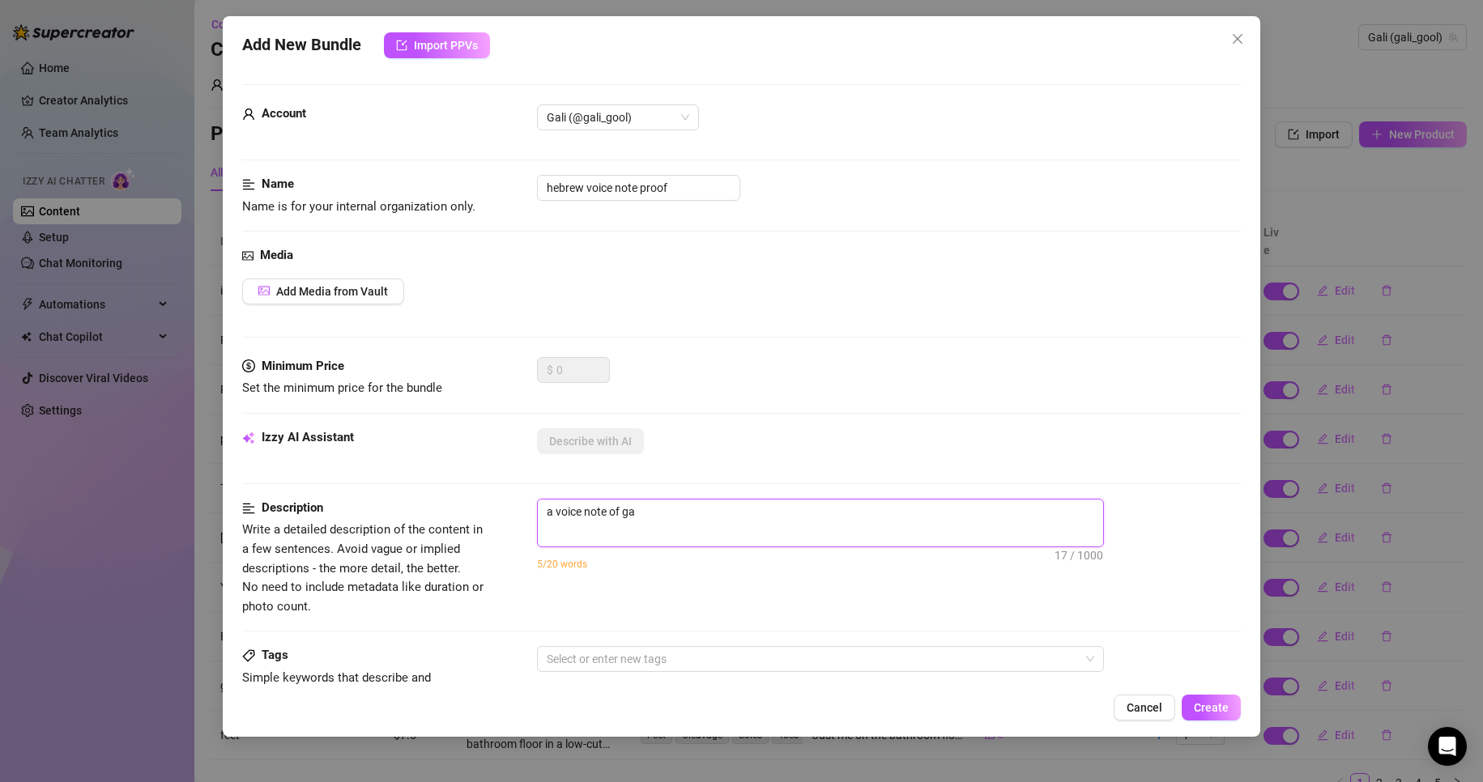
type textarea "a voice note of [PERSON_NAME]"
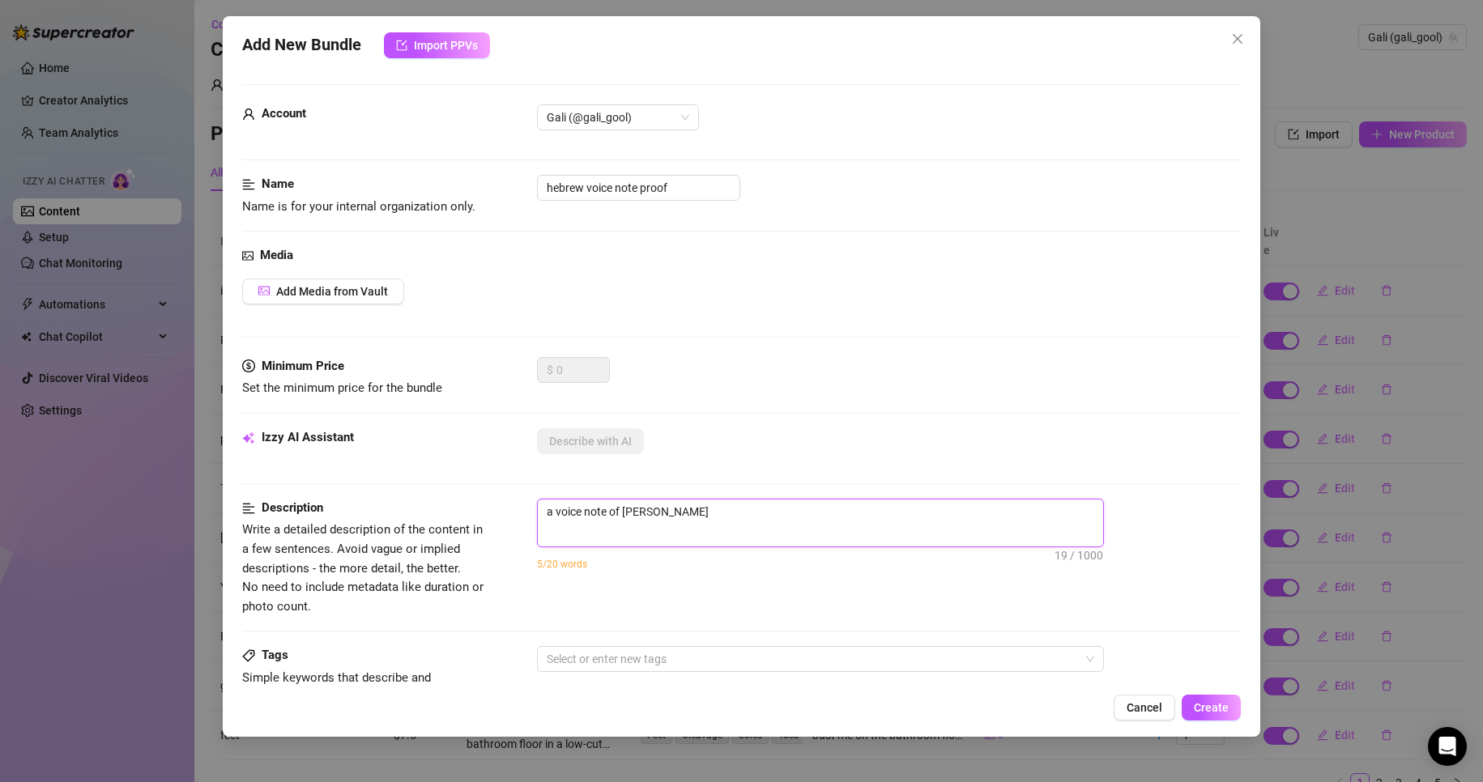
type textarea "a voice note of [PERSON_NAME]"
type textarea "a voice note of gali sp"
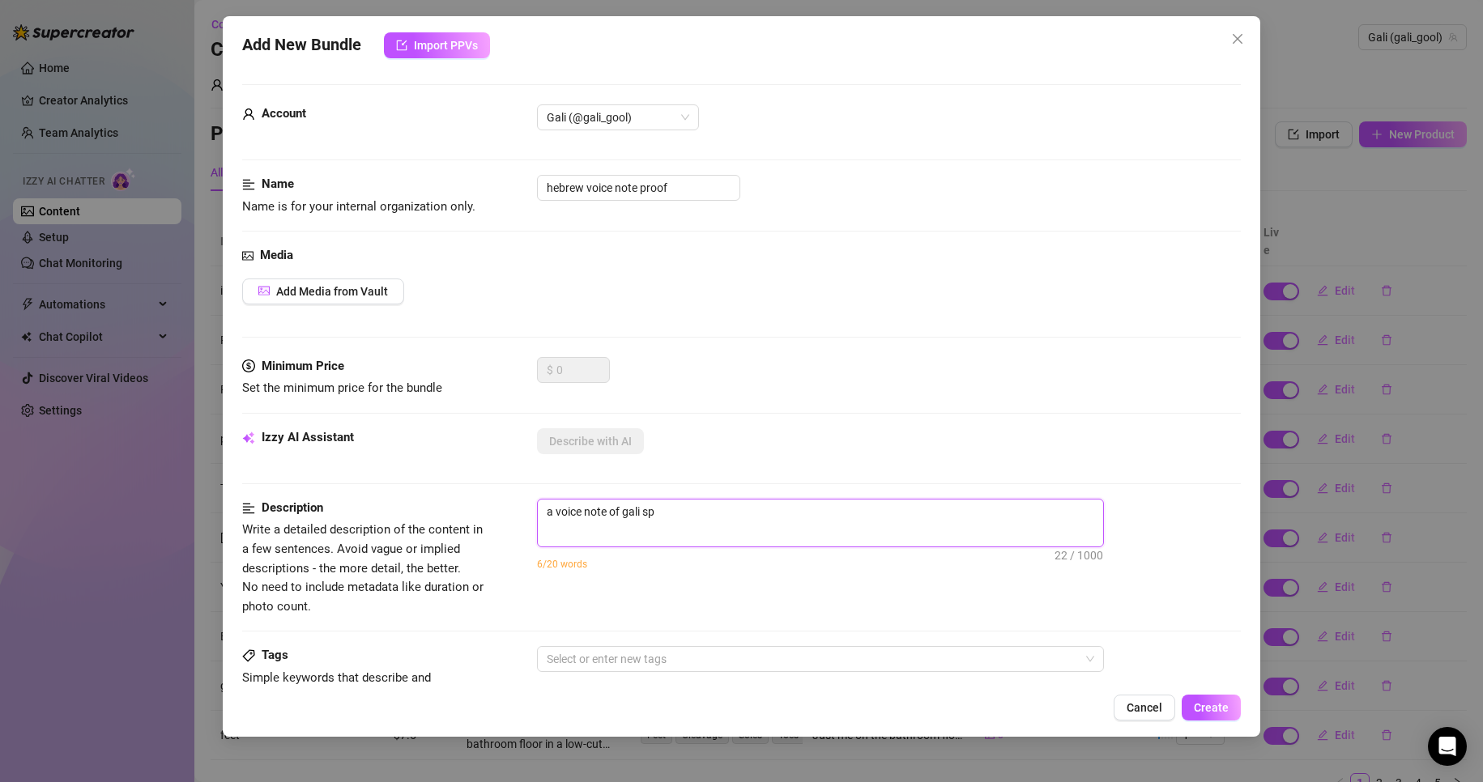
type textarea "a voice note of gali spe"
type textarea "a voice note of gali spea"
type textarea "a voice note of [PERSON_NAME]"
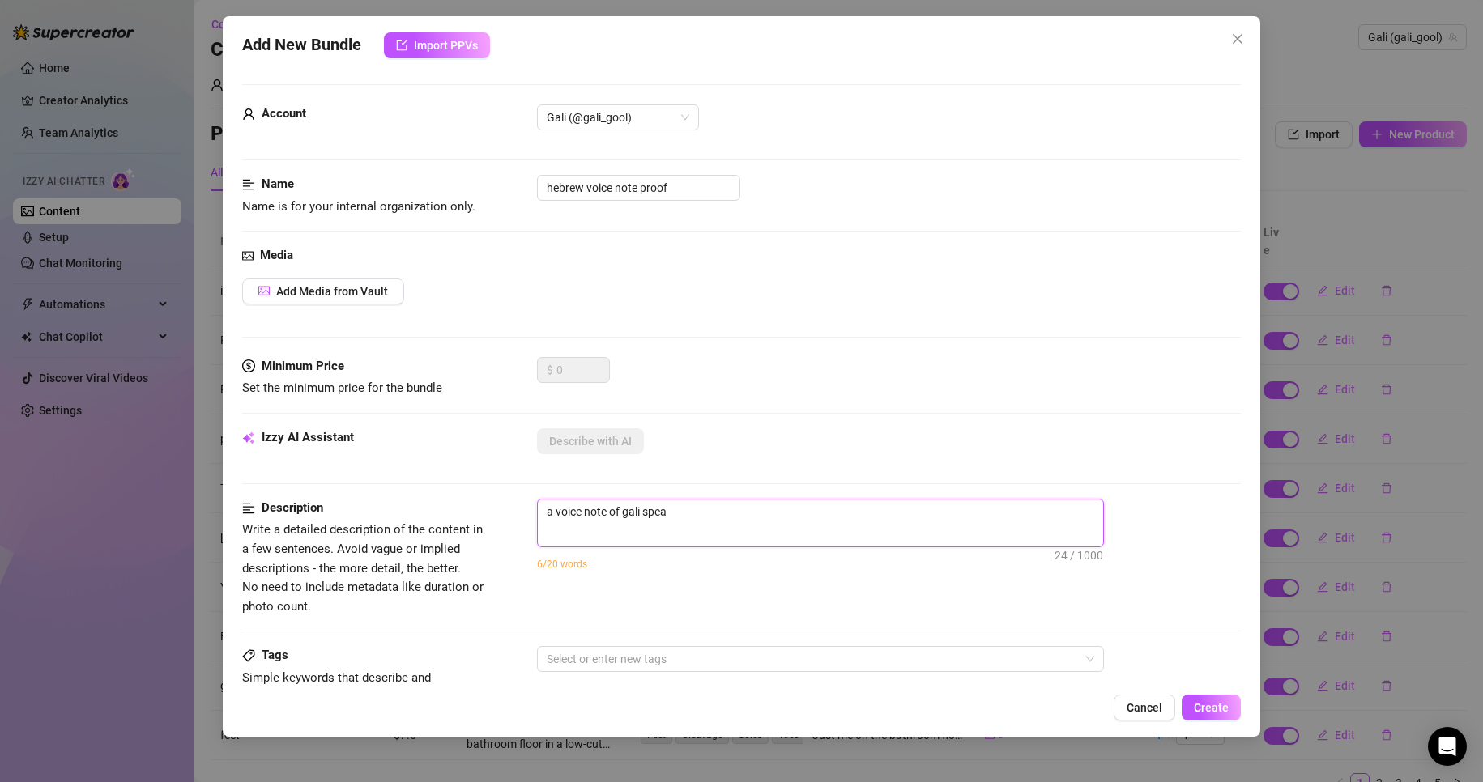
type textarea "a voice note of [PERSON_NAME]"
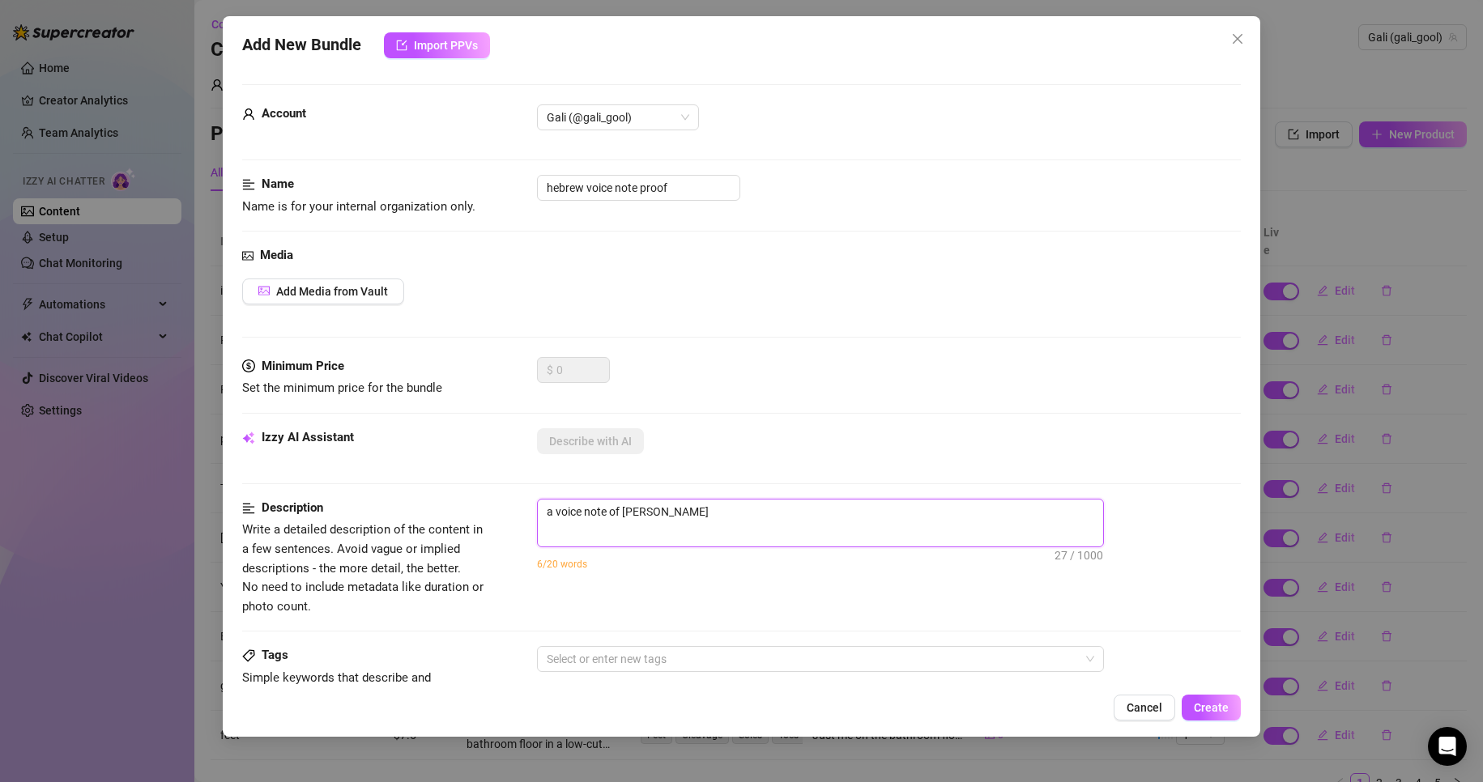
type textarea "a voice note of [PERSON_NAME] speaking"
type textarea "a voice note of gali speaking i"
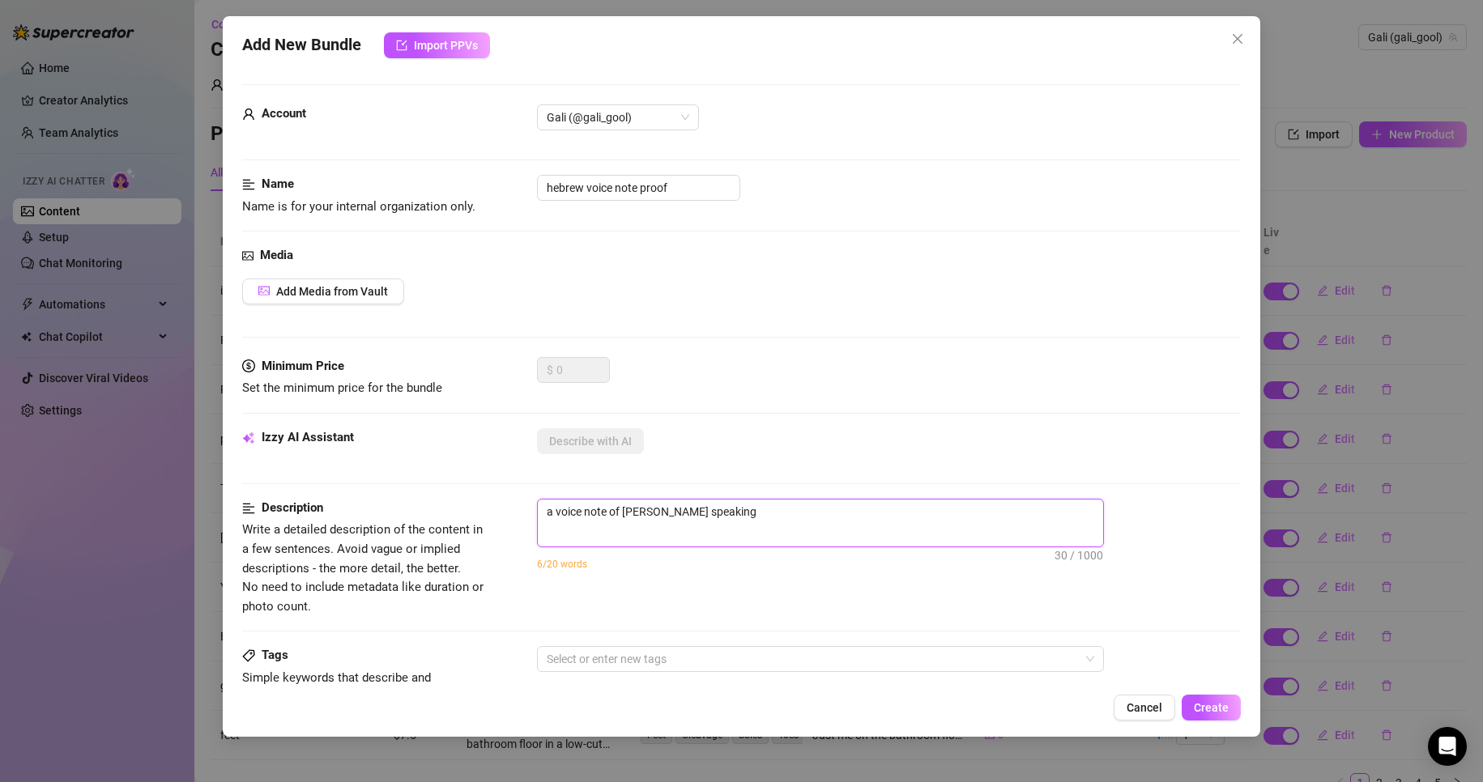
type textarea "a voice note of gali speaking i"
type textarea "a voice note of gali speaking in"
type textarea "a voice note of gali speaking in h"
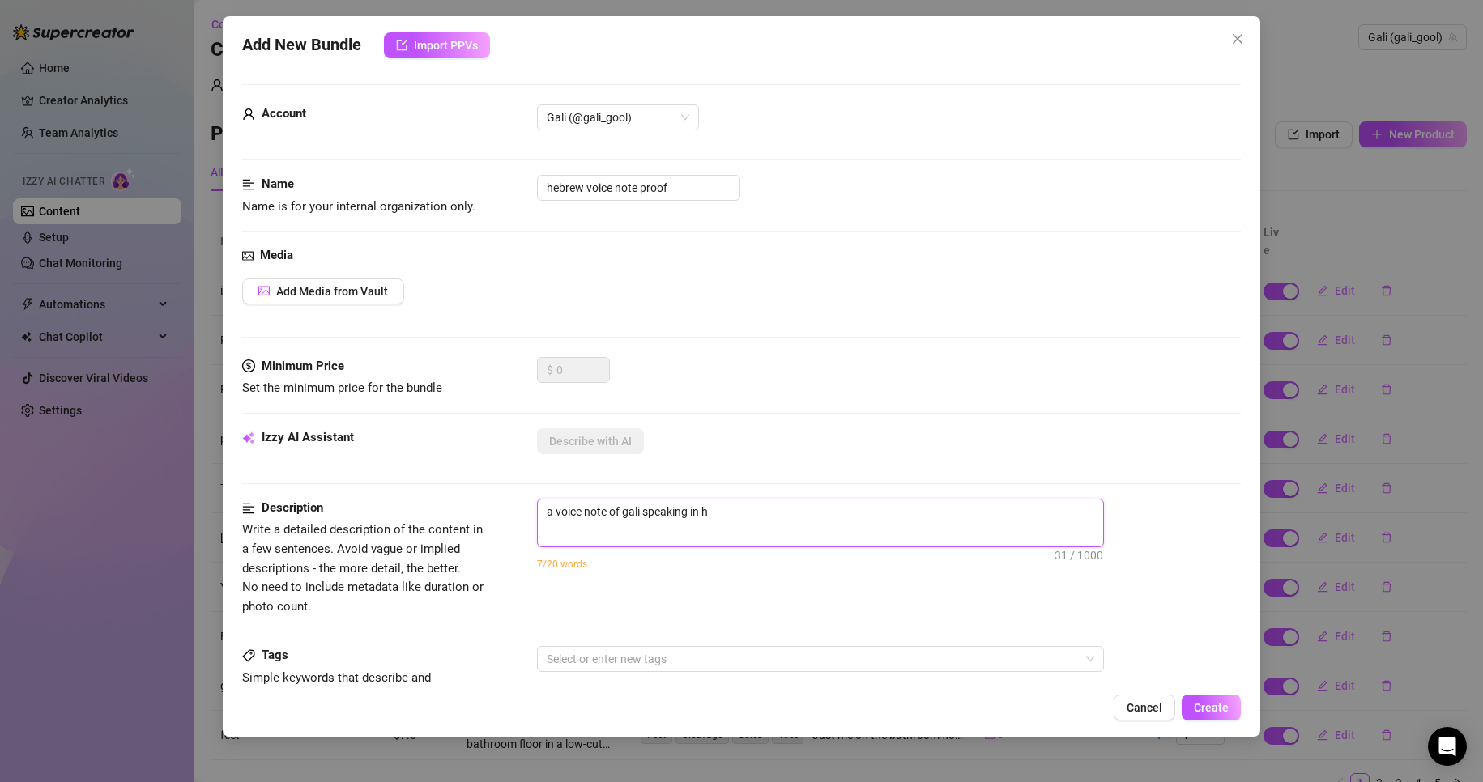
type textarea "a voice note of gali speaking in he"
type textarea "a voice note of gali speaking in heb"
type textarea "a voice note of gali speaking in hebr"
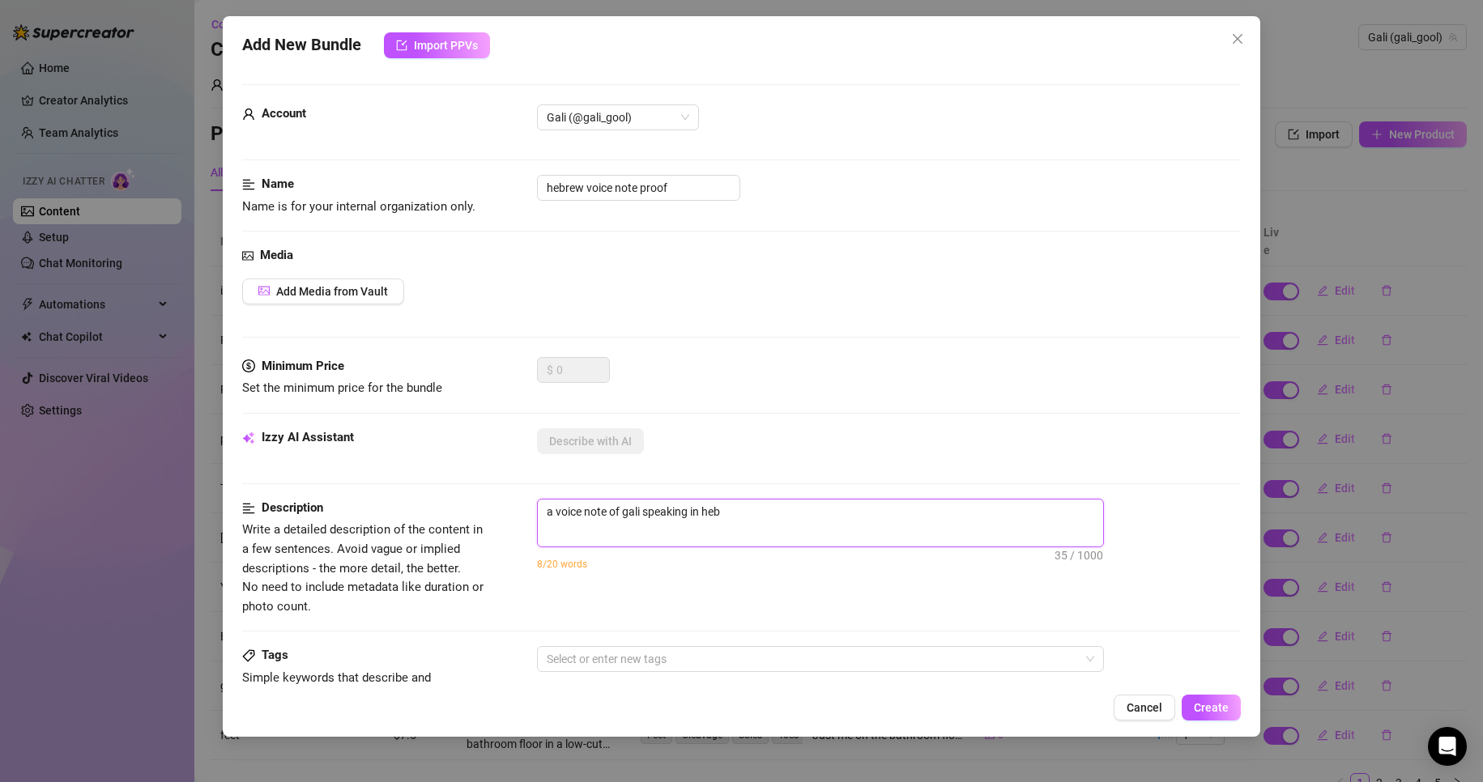
type textarea "a voice note of gali speaking in hebr"
type textarea "a voice note of gali speaking in [GEOGRAPHIC_DATA]"
type textarea "a voice note of gali speaking in hebrew"
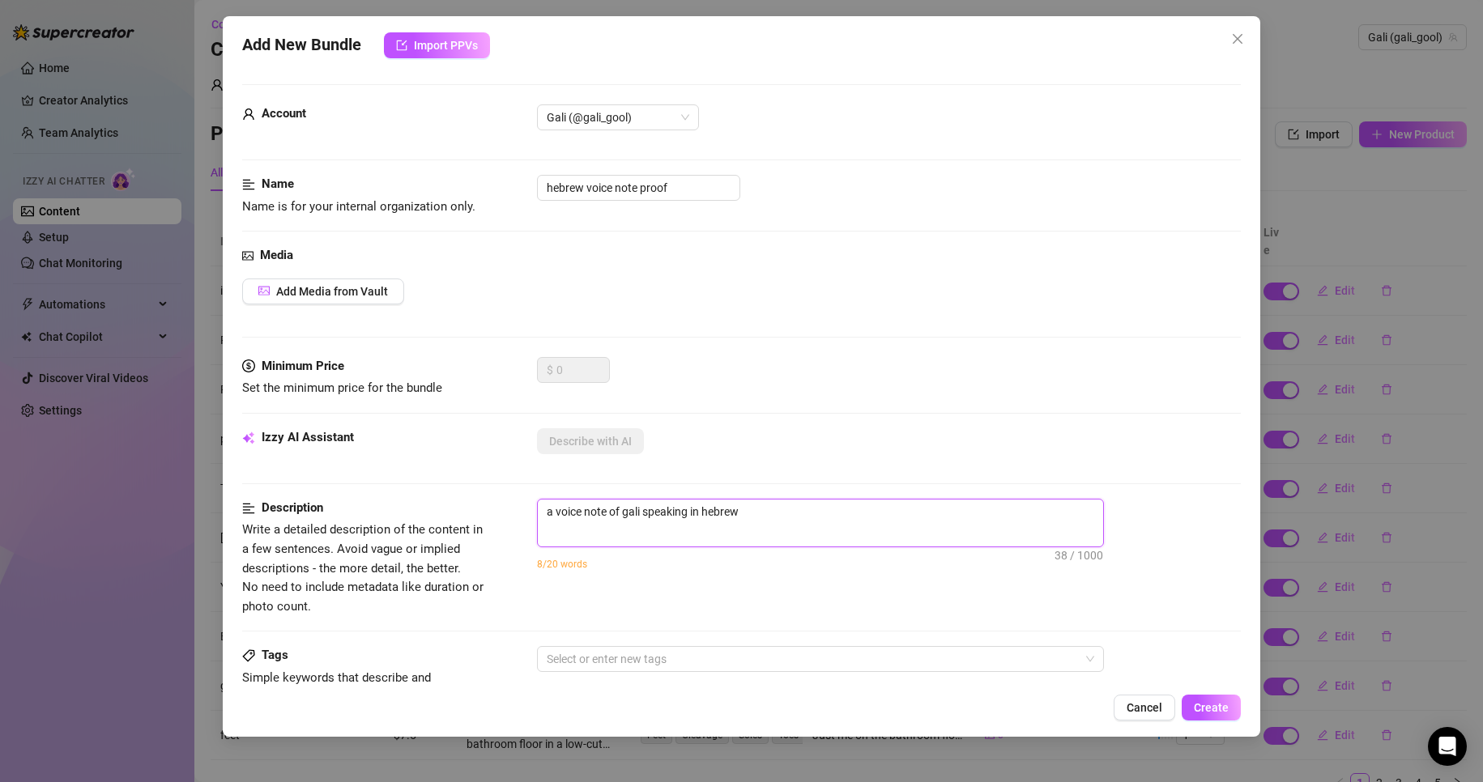
type textarea "a voice note of gali speaking in hebrew"
type textarea "a voice note of gali speaking in hebrew s"
type textarea "a voice note of gali speaking in hebrew sa"
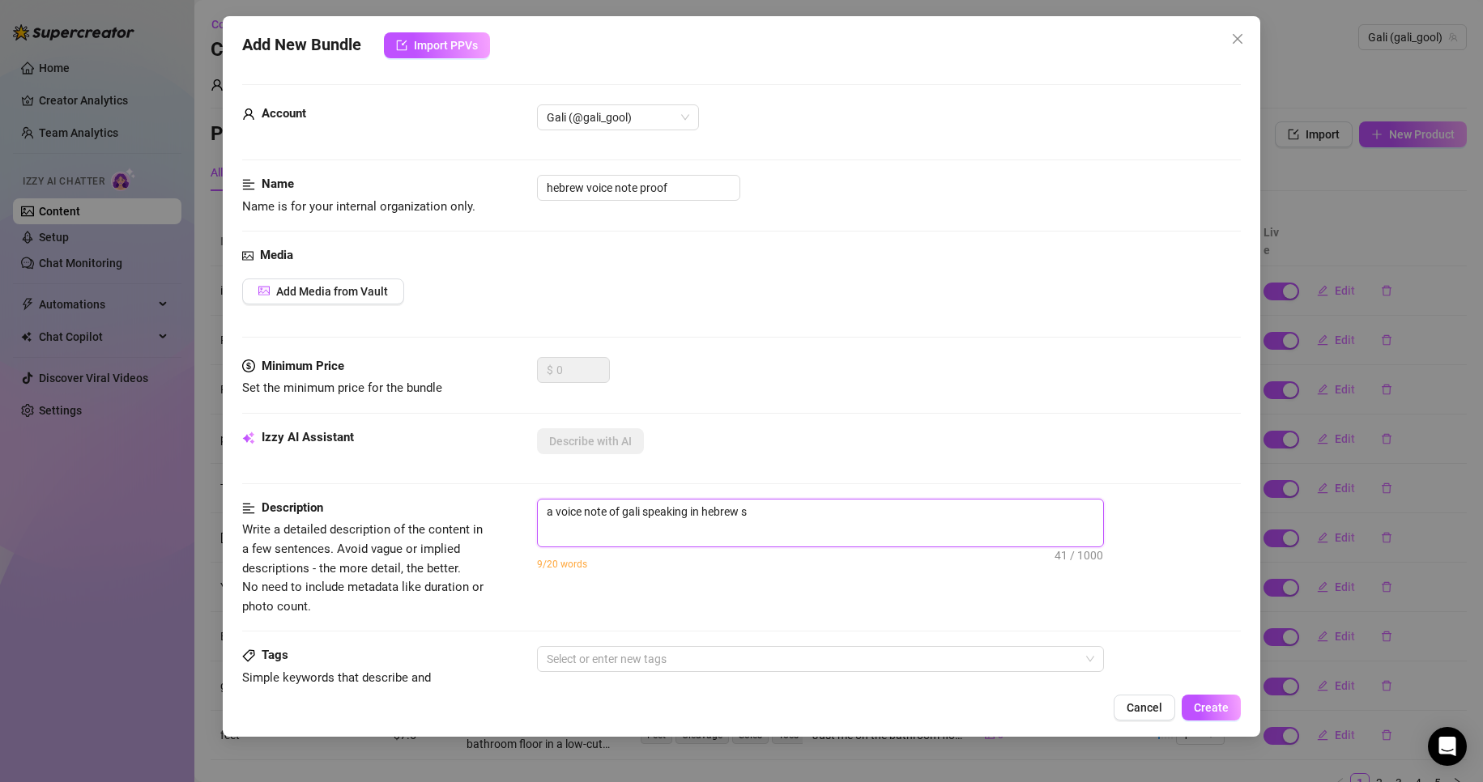
type textarea "a voice note of gali speaking in hebrew sa"
type textarea "a voice note of gali speaking in hebrew say"
type textarea "a voice note of gali speaking in hebrew sayi"
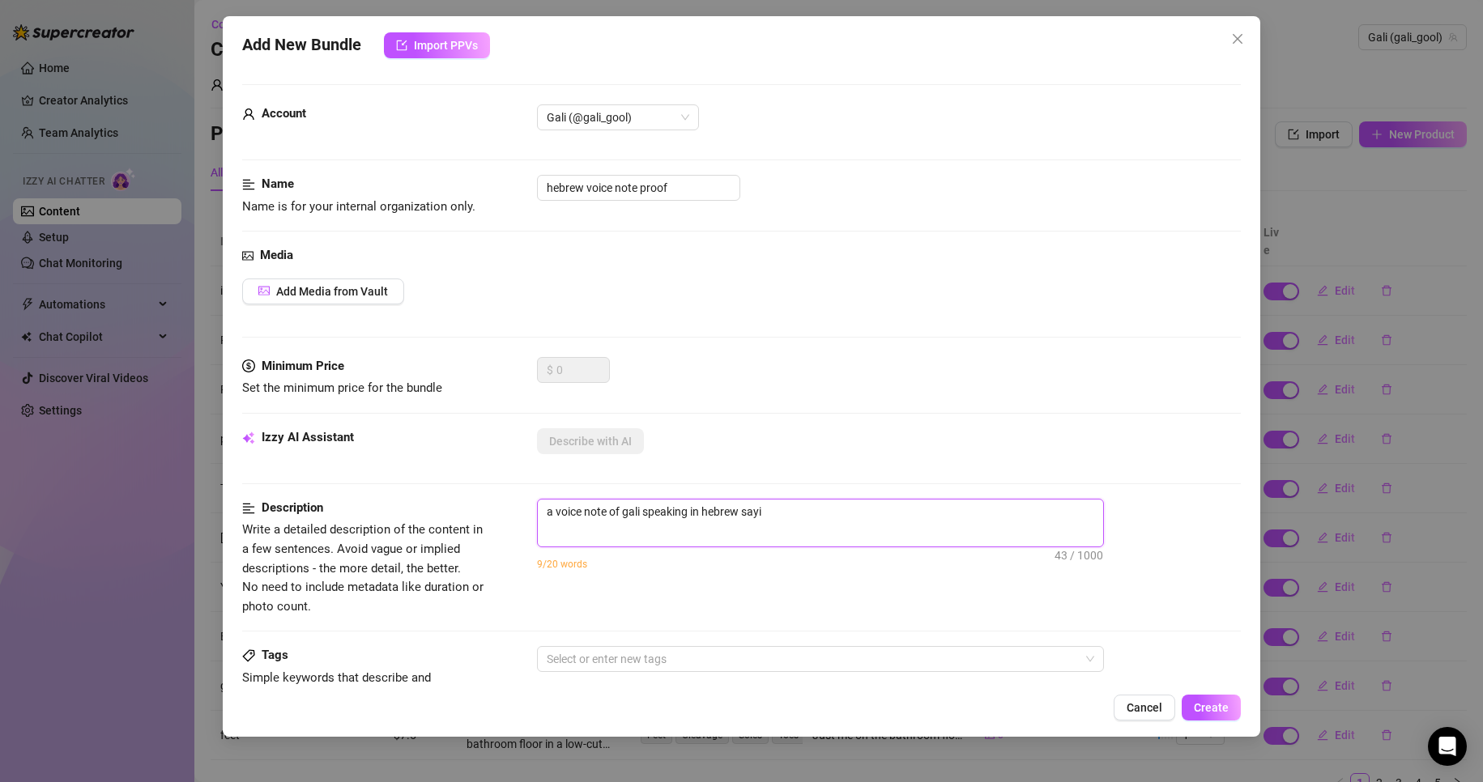
type textarea "a voice note of gali speaking in hebrew sayin"
type textarea "a voice note of gali speaking in hebrew saying"
type textarea "a voice note of gali speaking in hebrew saying i"
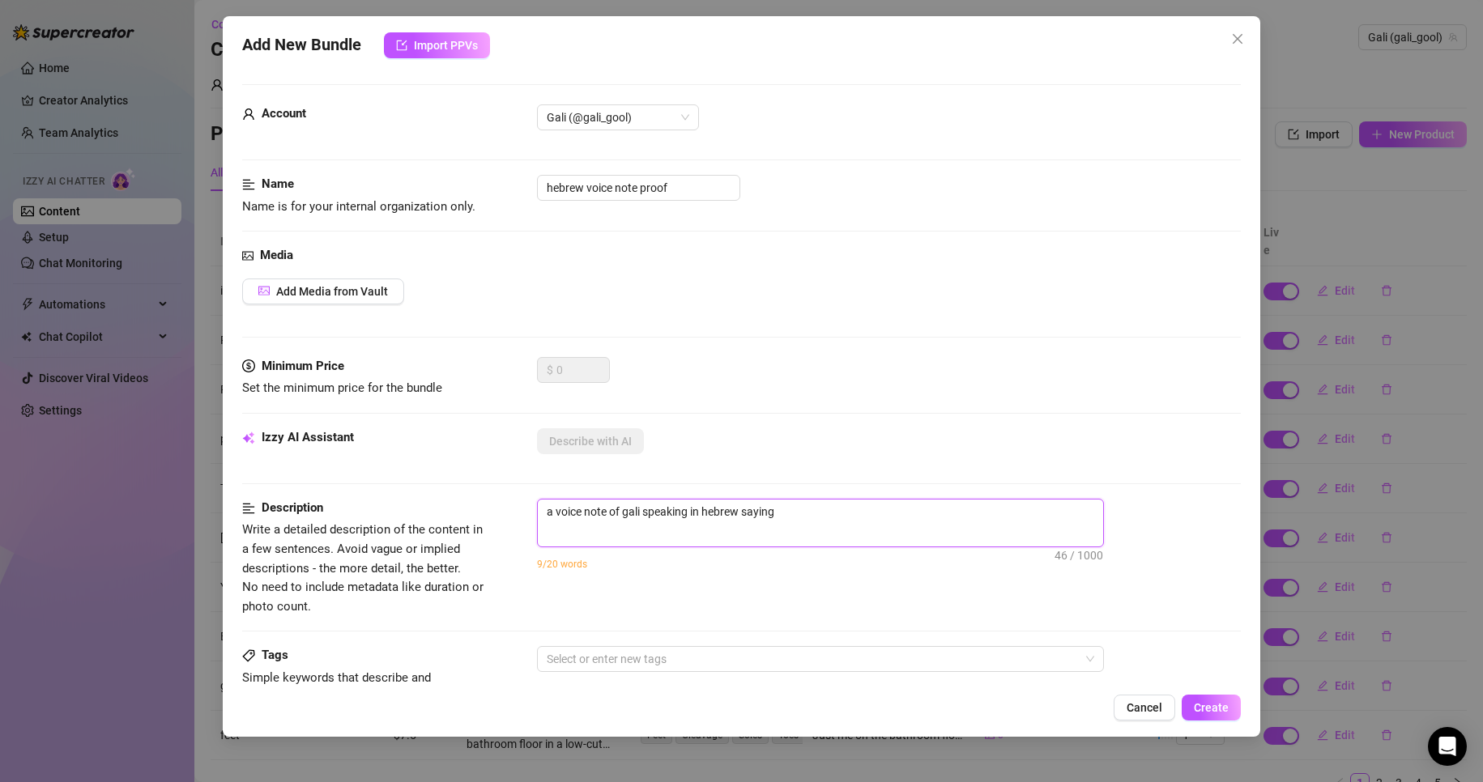
type textarea "a voice note of gali speaking in hebrew saying i"
type textarea "a voice note of [PERSON_NAME] speaking in hebrew saying it"
type textarea "a voice note of [PERSON_NAME] speaking in hebrew saying it'"
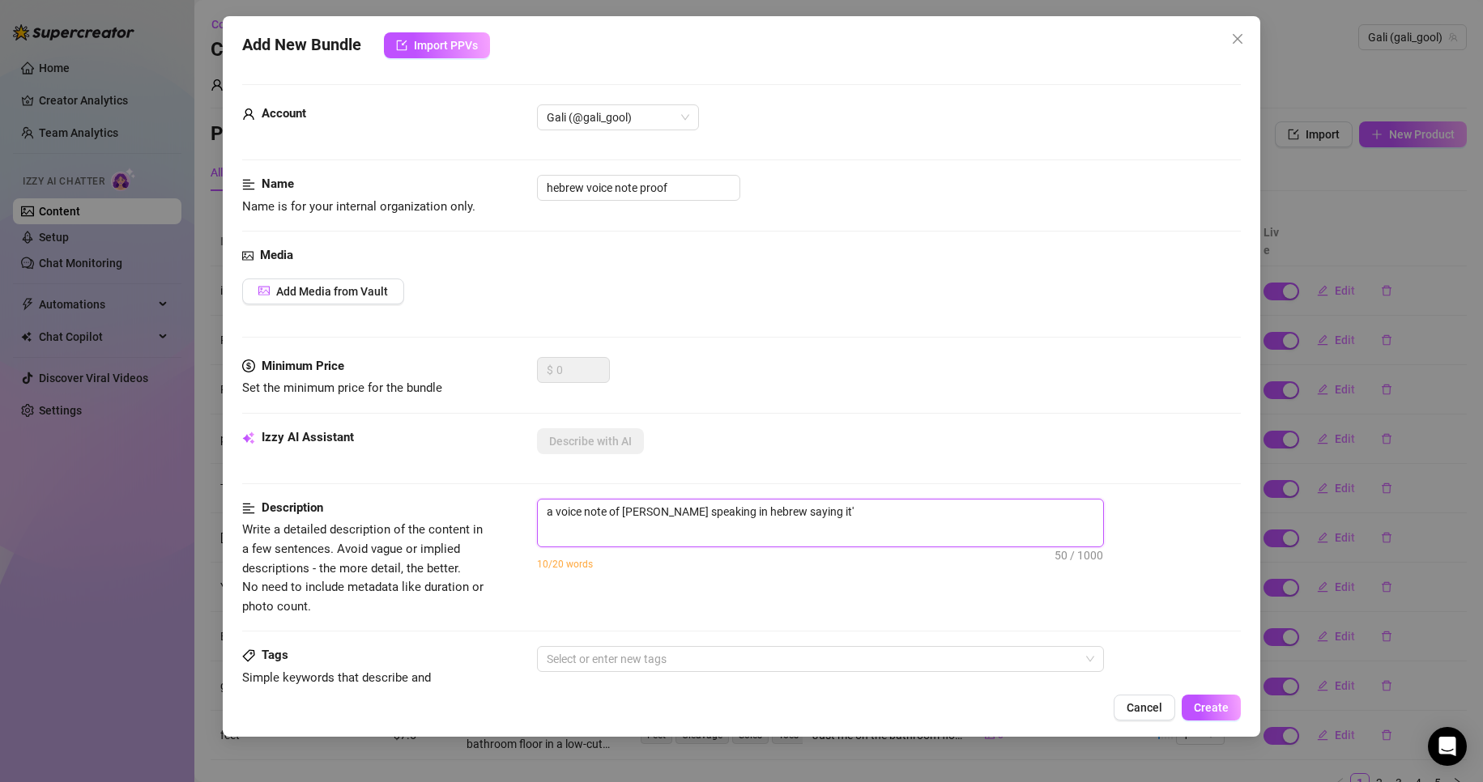
type textarea "a voice note of [PERSON_NAME] speaking in hebrew saying it's"
type textarea "a voice note of [PERSON_NAME] speaking in hebrew saying it's h"
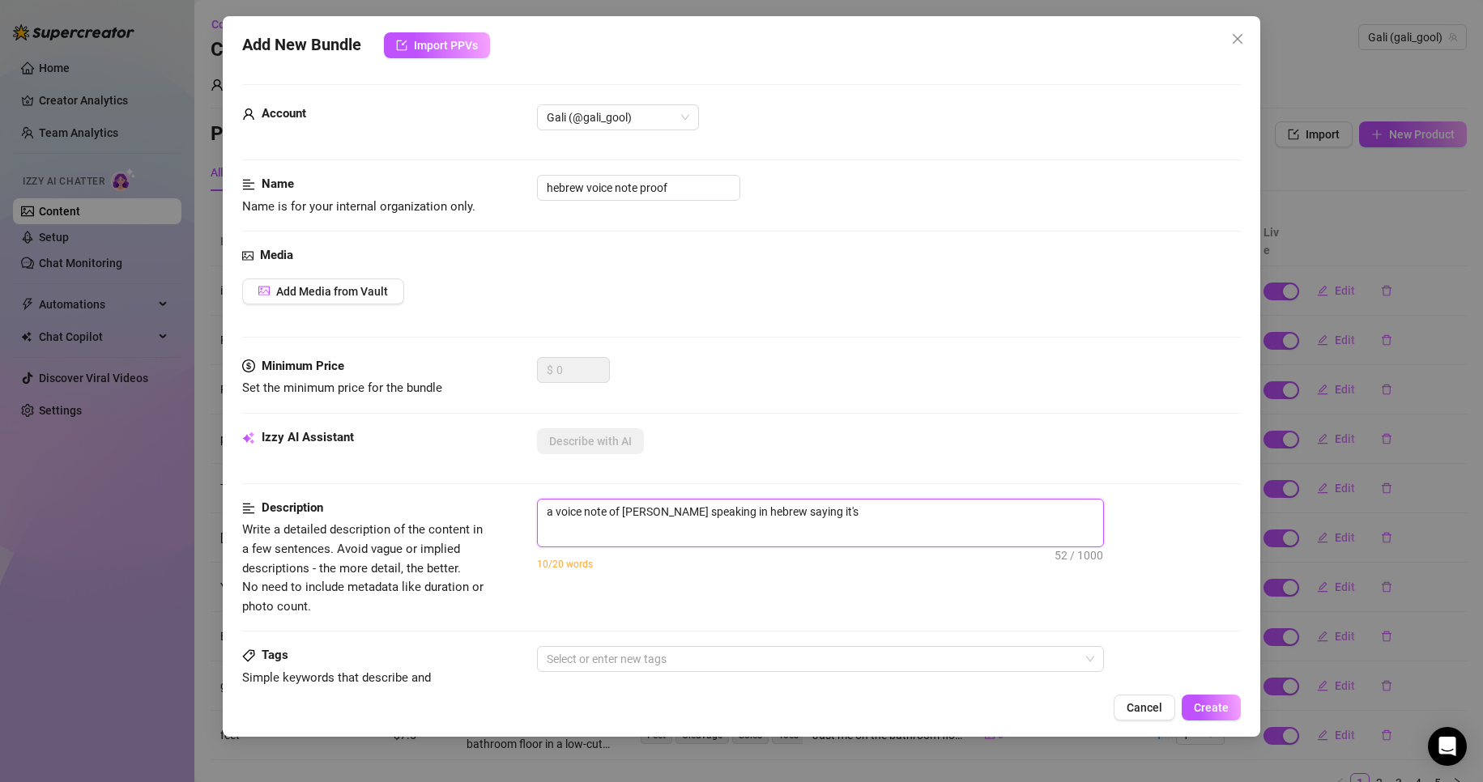
type textarea "a voice note of [PERSON_NAME] speaking in hebrew saying it's h"
type textarea "a voice note of [PERSON_NAME] speaking in hebrew saying it's he"
type textarea "a voice note of [PERSON_NAME] speaking in hebrew saying it's her"
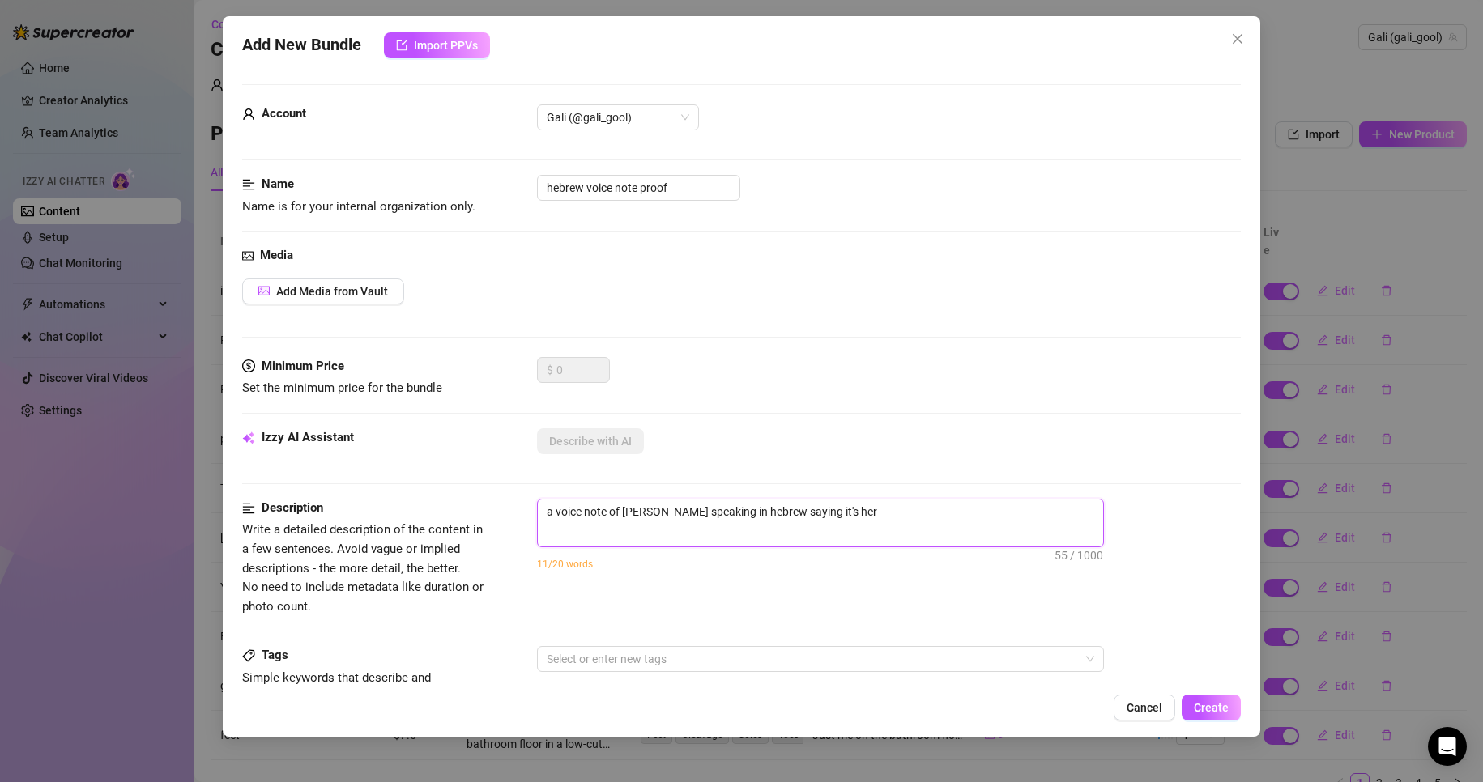
type textarea "a voice note of [PERSON_NAME] speaking in hebrew saying it's her"
type textarea "a voice note of [PERSON_NAME] speaking in hebrew saying it's her p"
type textarea "a voice note of [PERSON_NAME] speaking in hebrew saying it's her pr"
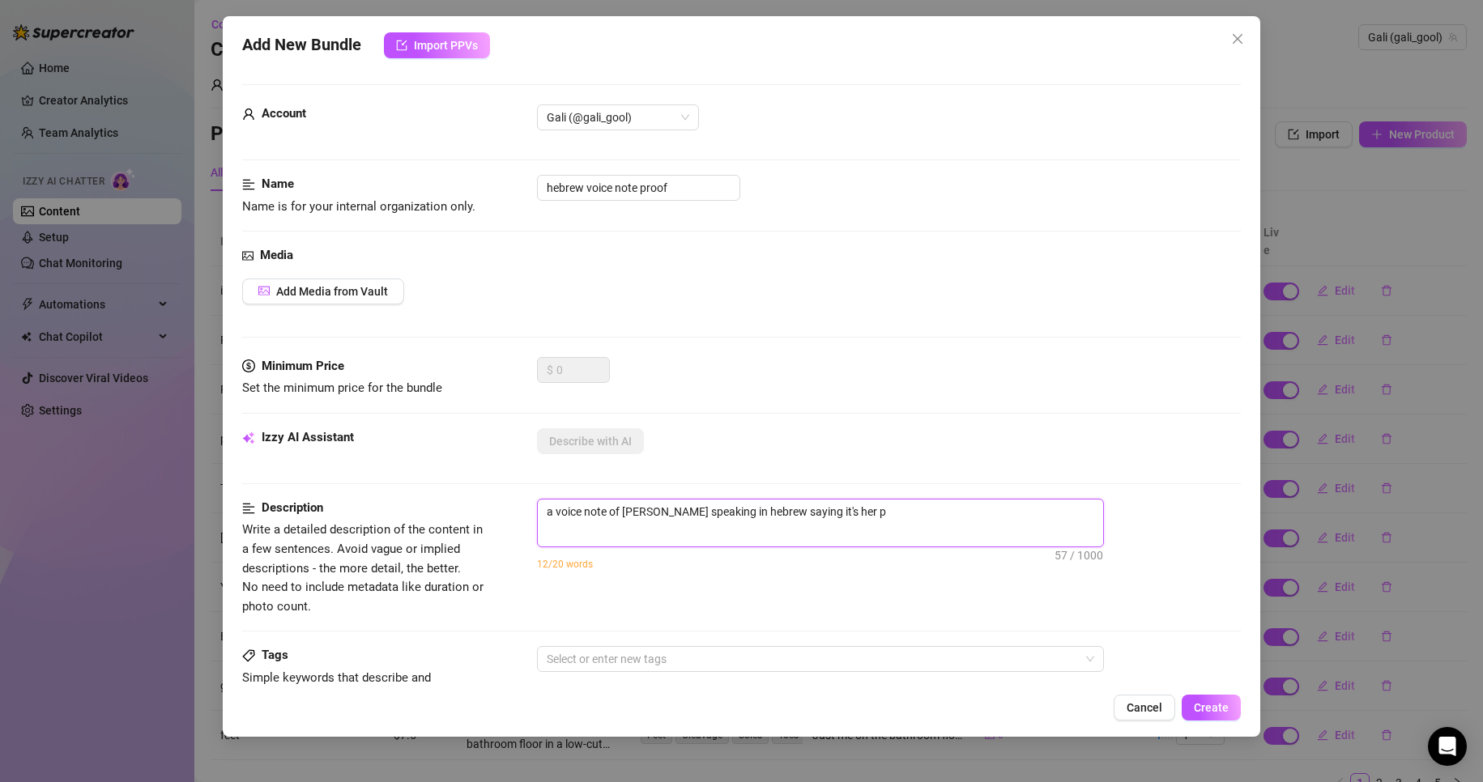
type textarea "a voice note of [PERSON_NAME] speaking in hebrew saying it's her pr"
type textarea "a voice note of [PERSON_NAME] speaking in hebrew saying it's her pro"
type textarea "a voice note of [PERSON_NAME] speaking in hebrew saying it's her prov"
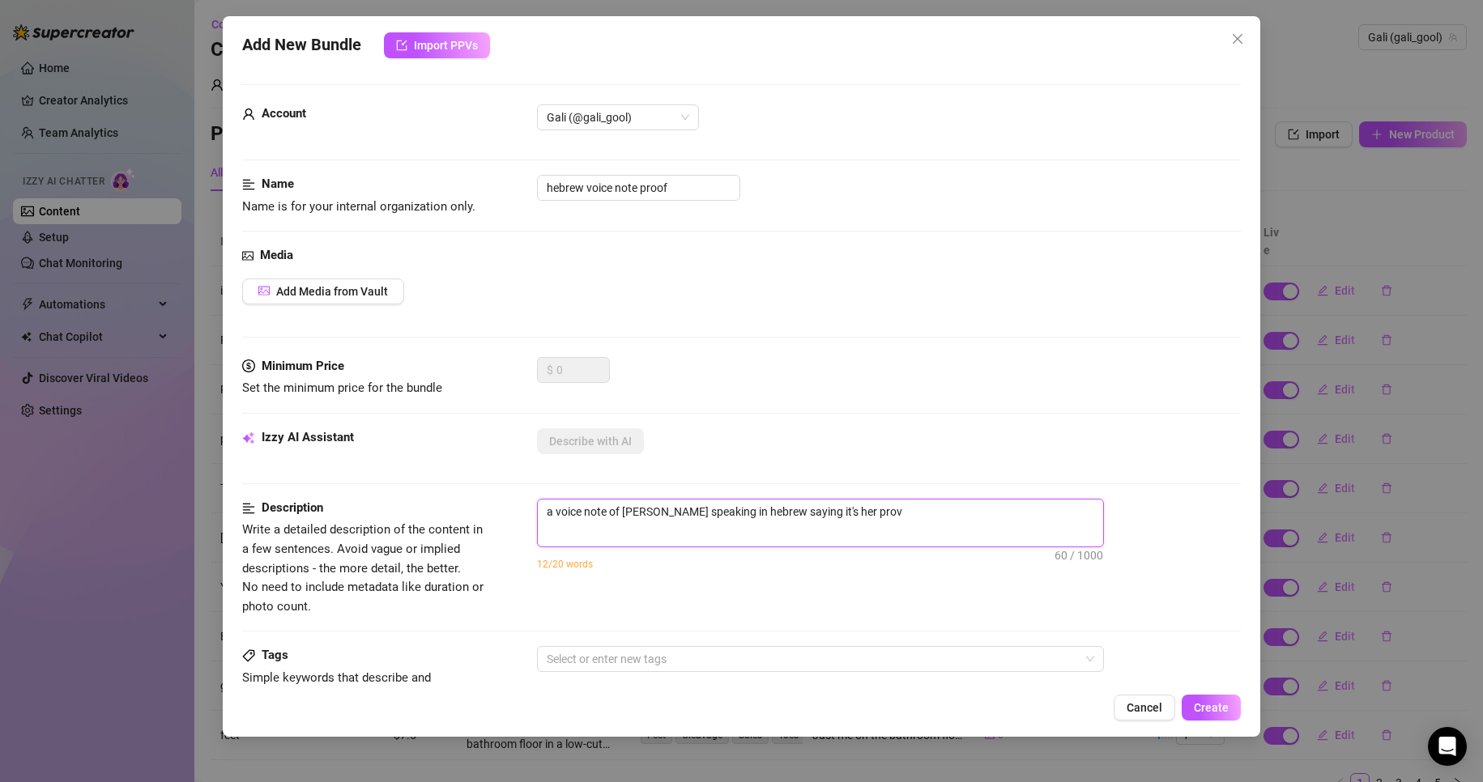
type textarea "a voice note of [PERSON_NAME] speaking in hebrew saying it's her provi"
type textarea "a voice note of [PERSON_NAME] speaking in hebrew saying it's her provin"
type textarea "a voice note of [PERSON_NAME] speaking in hebrew saying it's her proving"
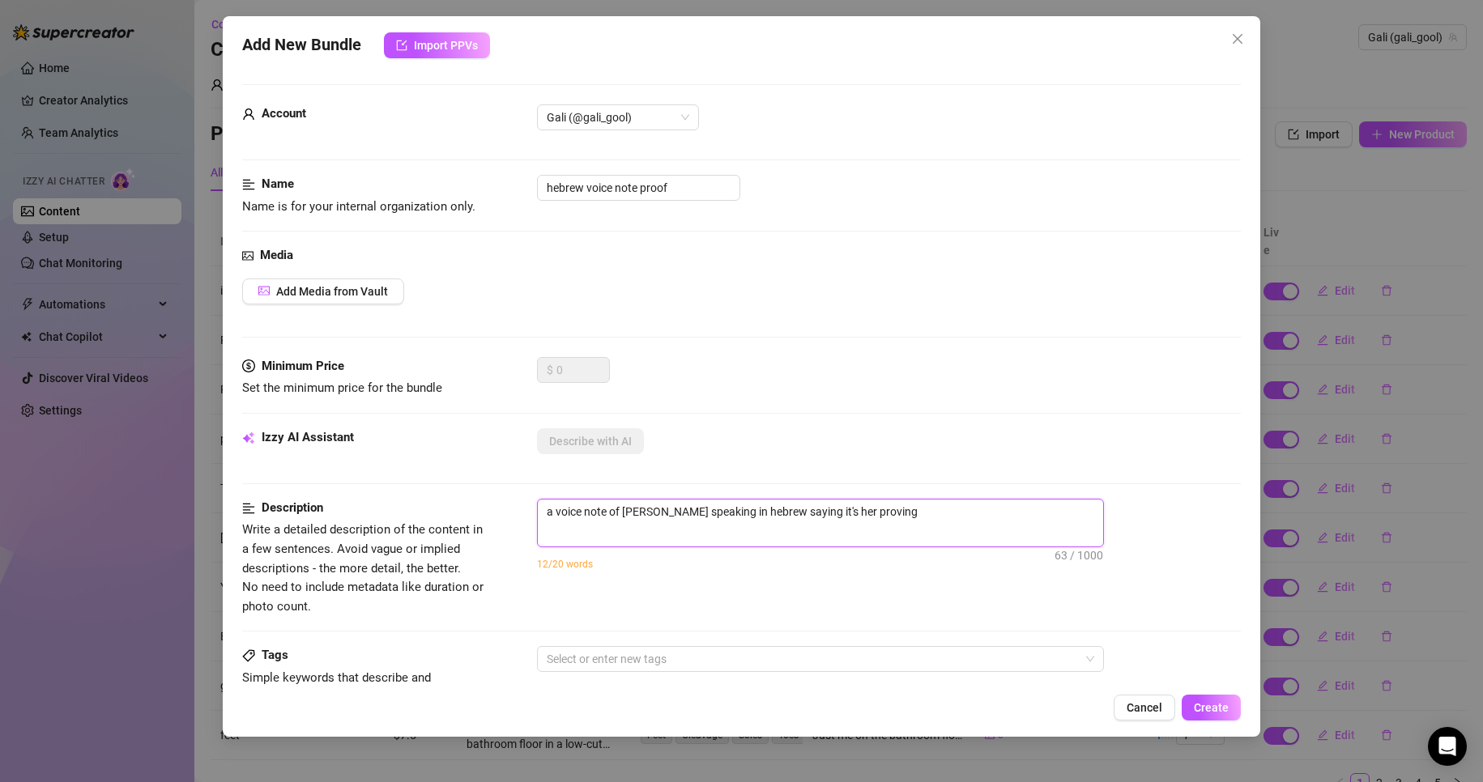
type textarea "a voice note of [PERSON_NAME] speaking in hebrew saying it's her proving"
type textarea "a voice note of [PERSON_NAME] speaking in hebrew saying it's her proving t"
type textarea "a voice note of [PERSON_NAME] speaking in hebrew saying it's her proving th"
type textarea "a voice note of [PERSON_NAME] speaking in hebrew saying it's her proving the"
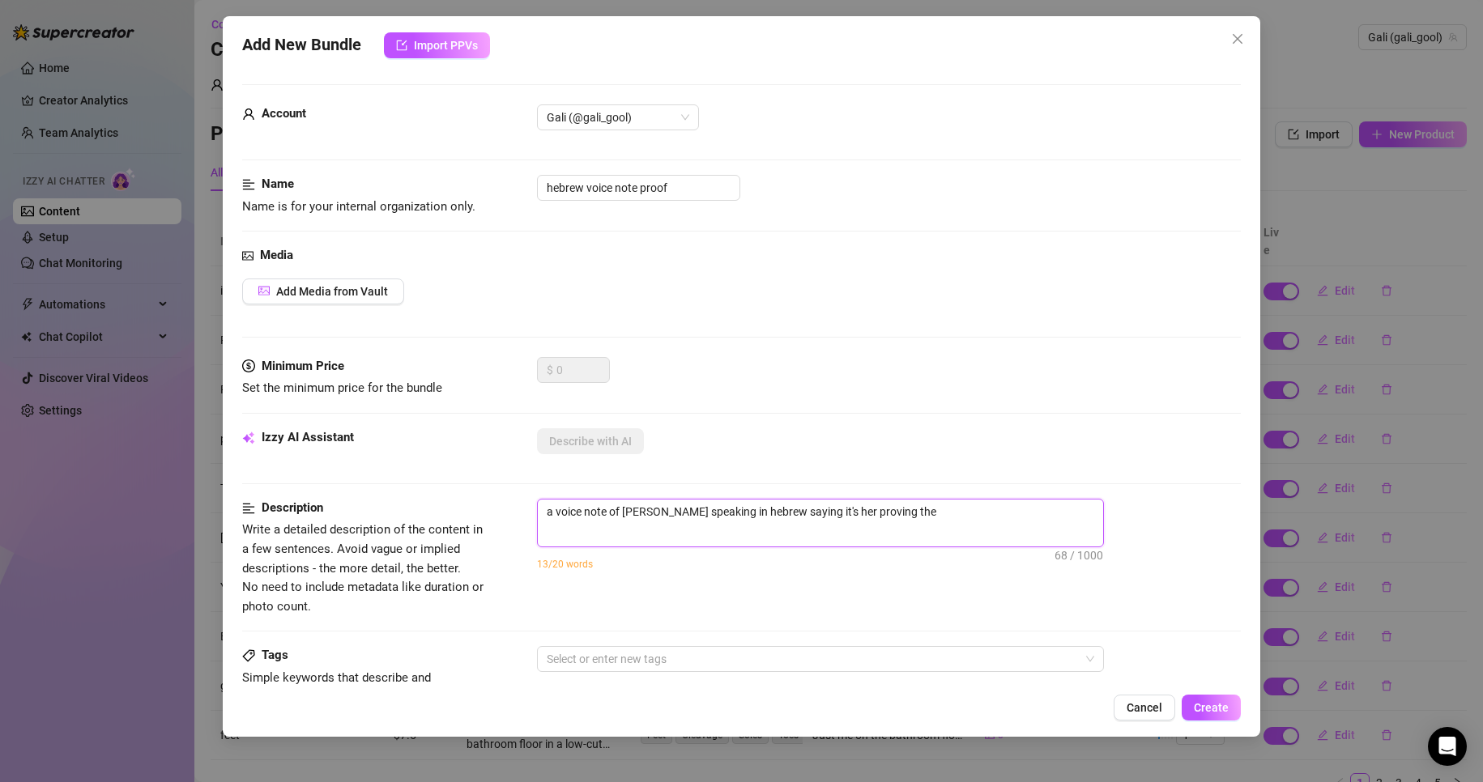
type textarea "a voice note of [PERSON_NAME] speaking in hebrew saying it's her proving the d"
type textarea "a voice note of [PERSON_NAME] speaking in hebrew saying it's her proving the do"
type textarea "a voice note of [PERSON_NAME] speaking in hebrew saying it's her proving the dou"
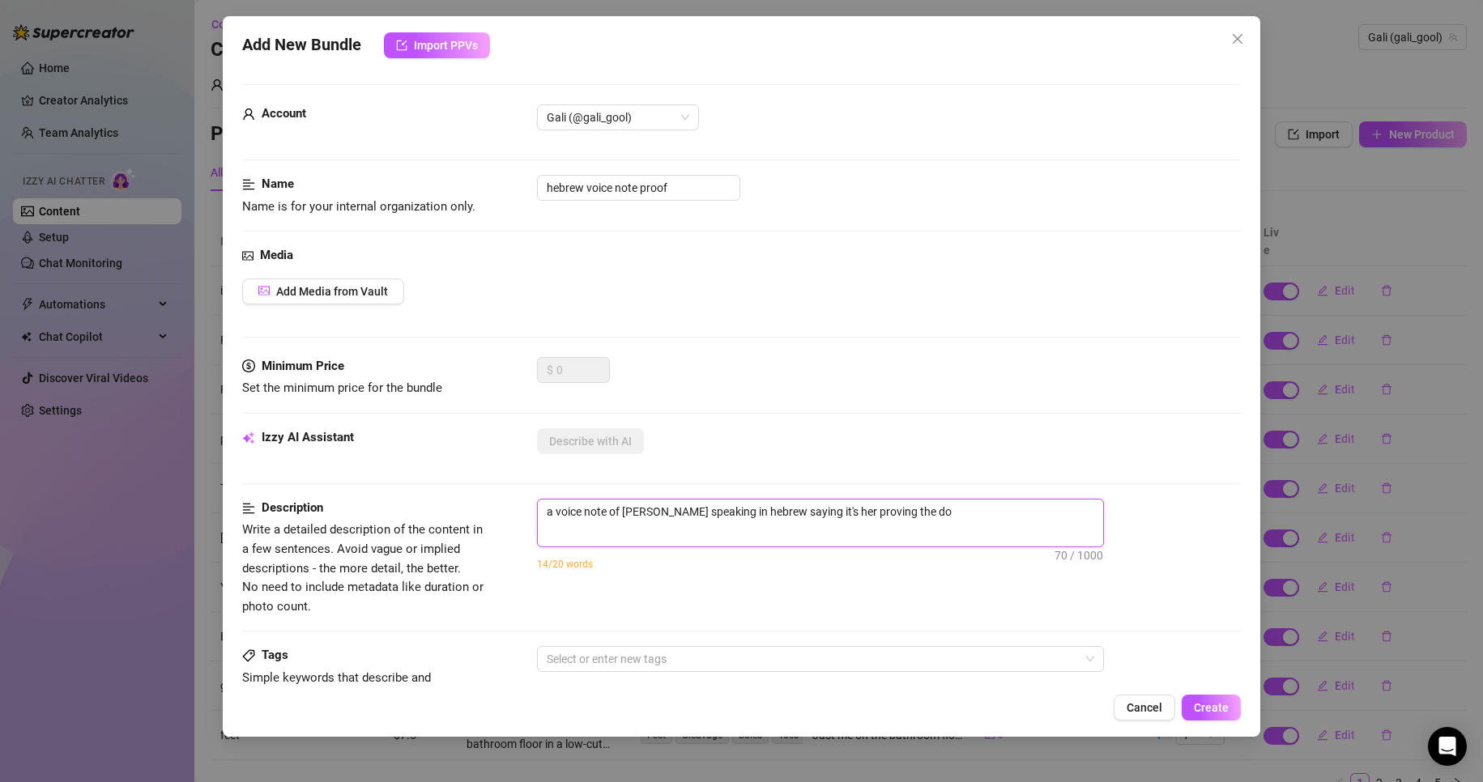
type textarea "a voice note of [PERSON_NAME] speaking in hebrew saying it's her proving the dou"
type textarea "a voice note of [PERSON_NAME] speaking in hebrew saying it's her proving the [P…"
type textarea "a voice note of [PERSON_NAME] speaking in hebrew saying it's her proving the do…"
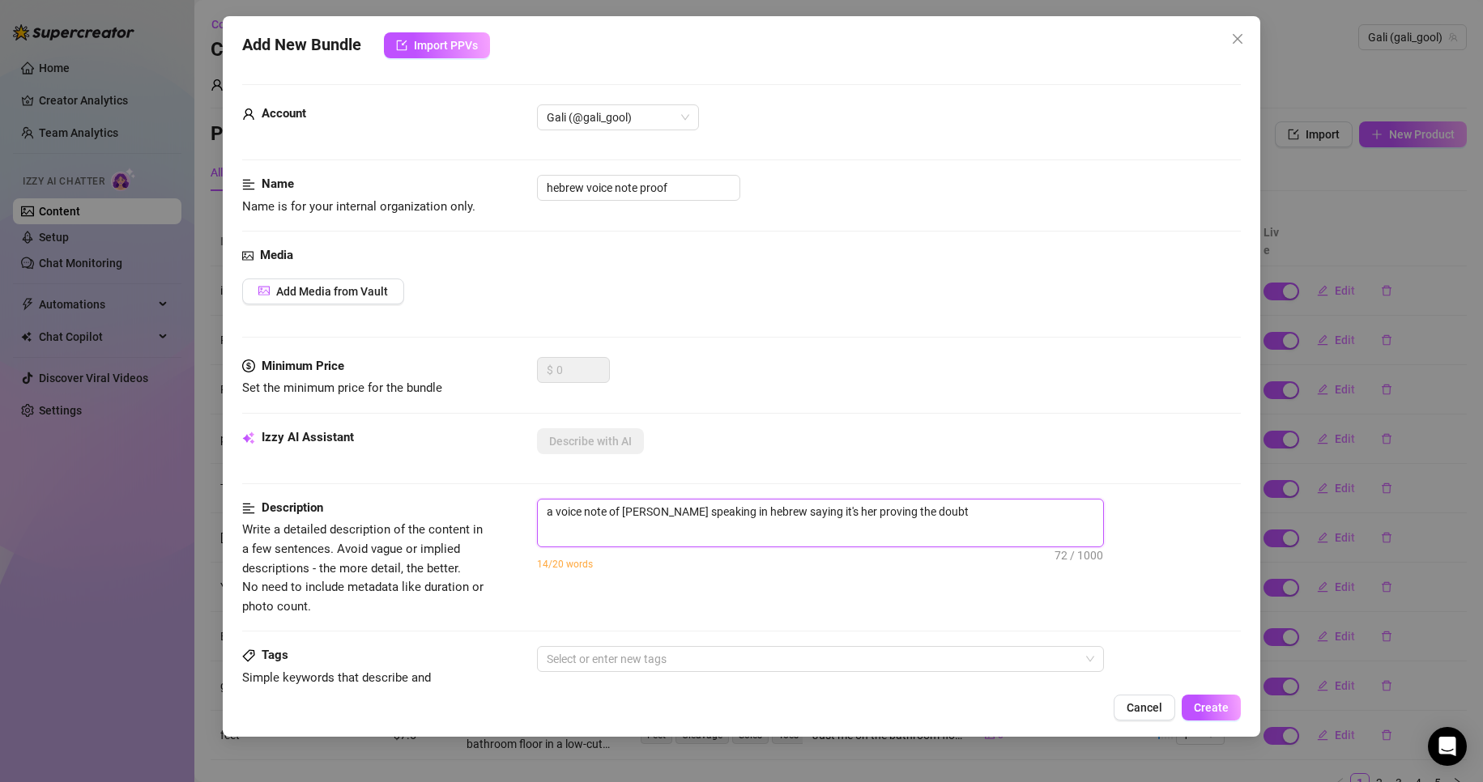
type textarea "a voice note of [PERSON_NAME] speaking in hebrew saying it's her proving the do…"
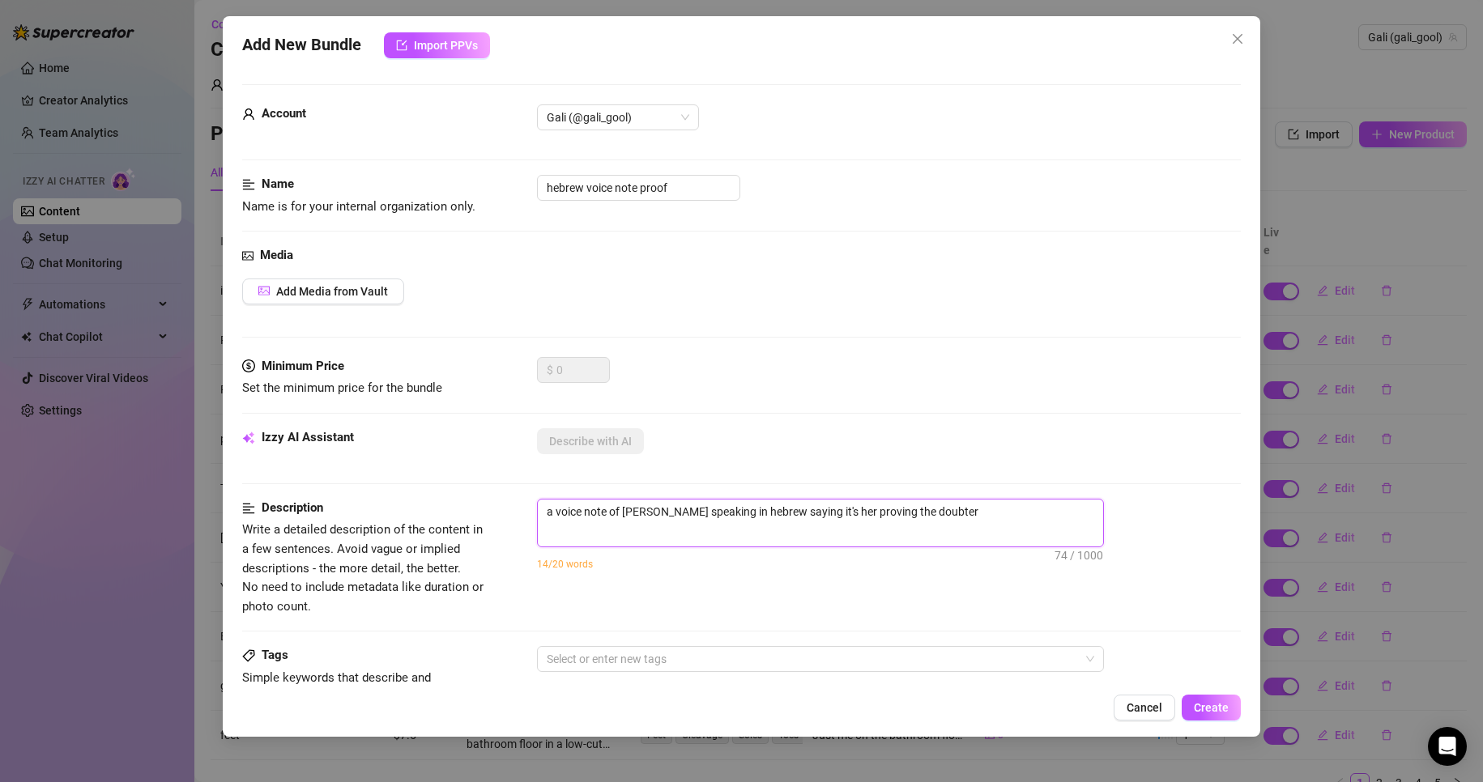
type textarea "a voice note of [PERSON_NAME] speaking in hebrew saying it's her proving the do…"
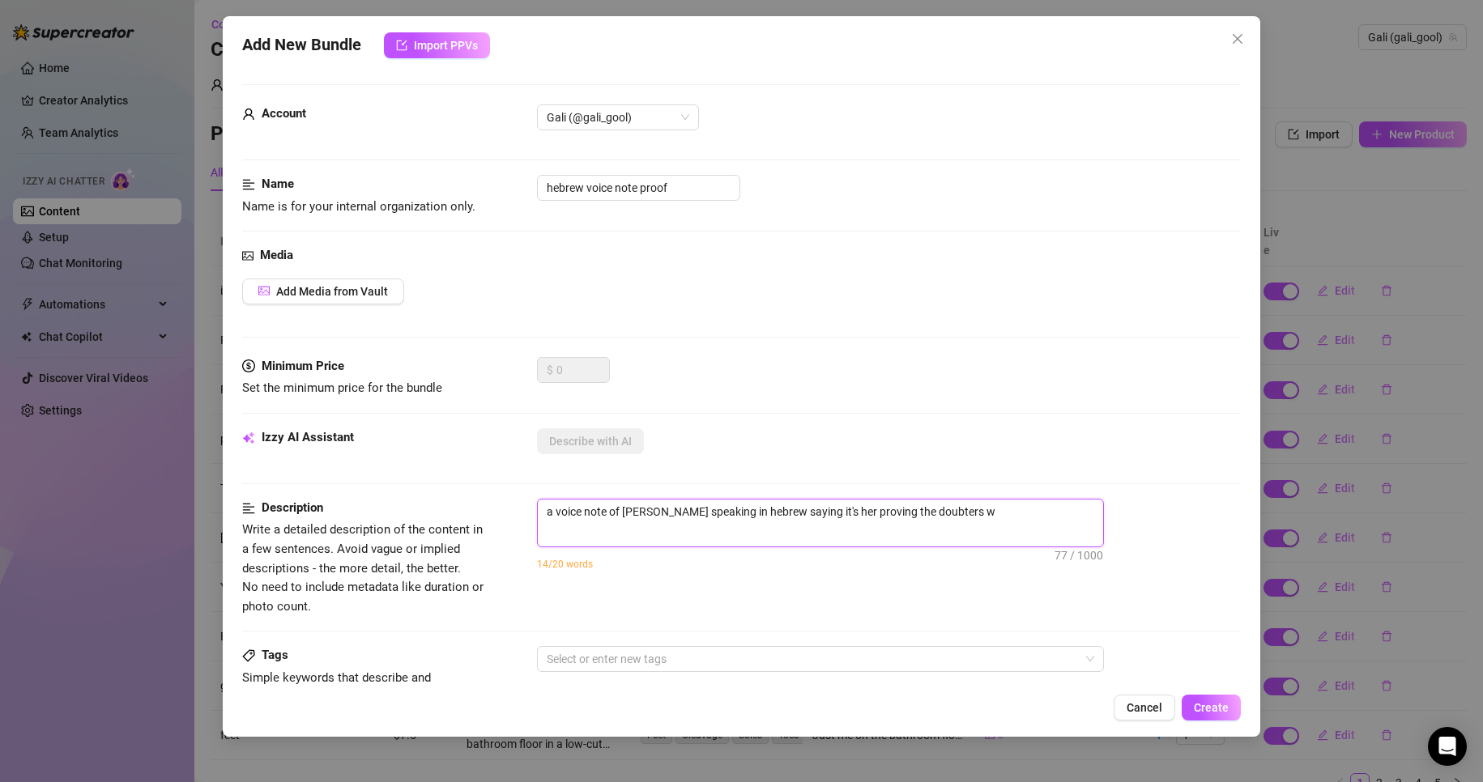
type textarea "a voice note of [PERSON_NAME] speaking in hebrew saying it's her proving the do…"
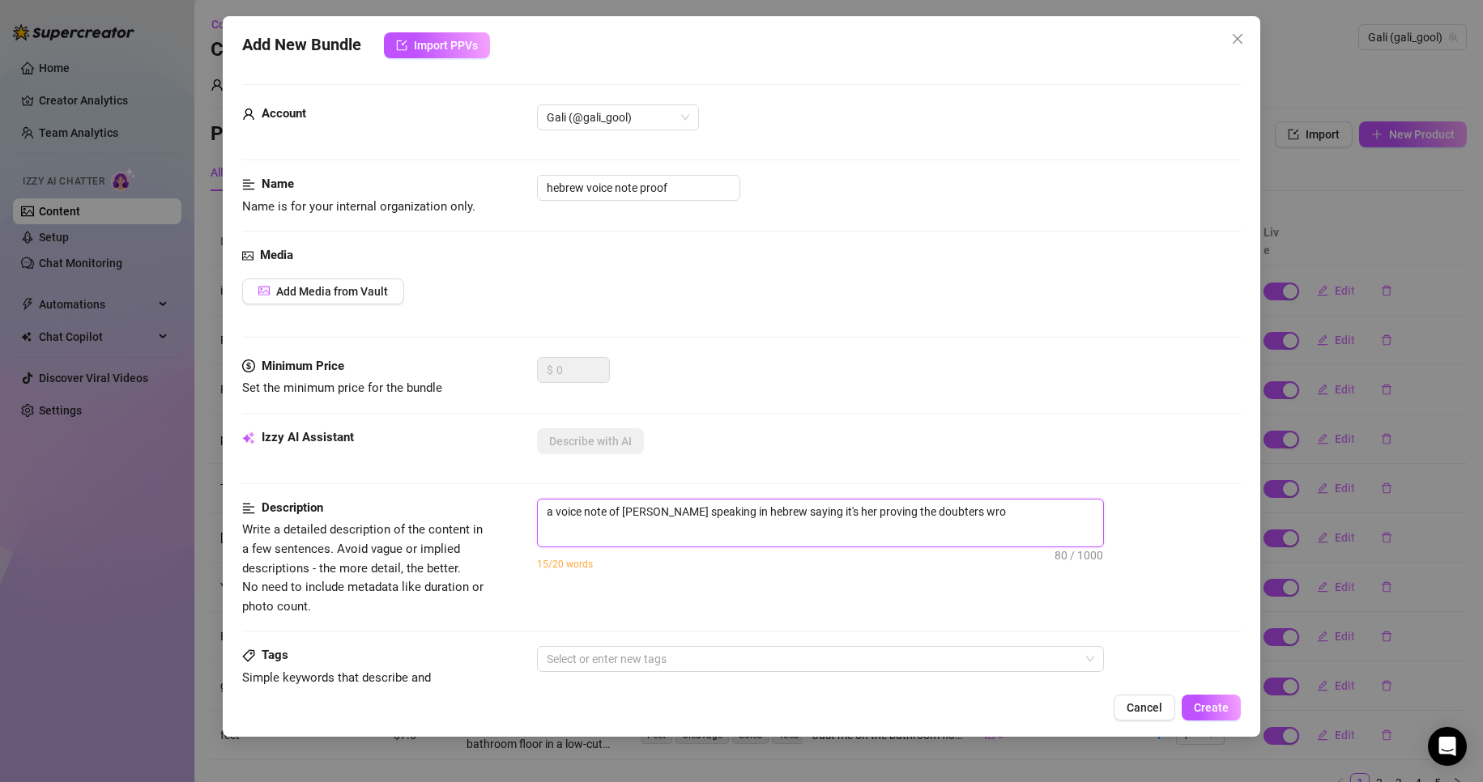
type textarea "a voice note of [PERSON_NAME] speaking in hebrew saying it's her proving the do…"
click at [727, 645] on div "Description Write a detailed description of the content in a few sentences. Avo…" at bounding box center [741, 572] width 999 height 147
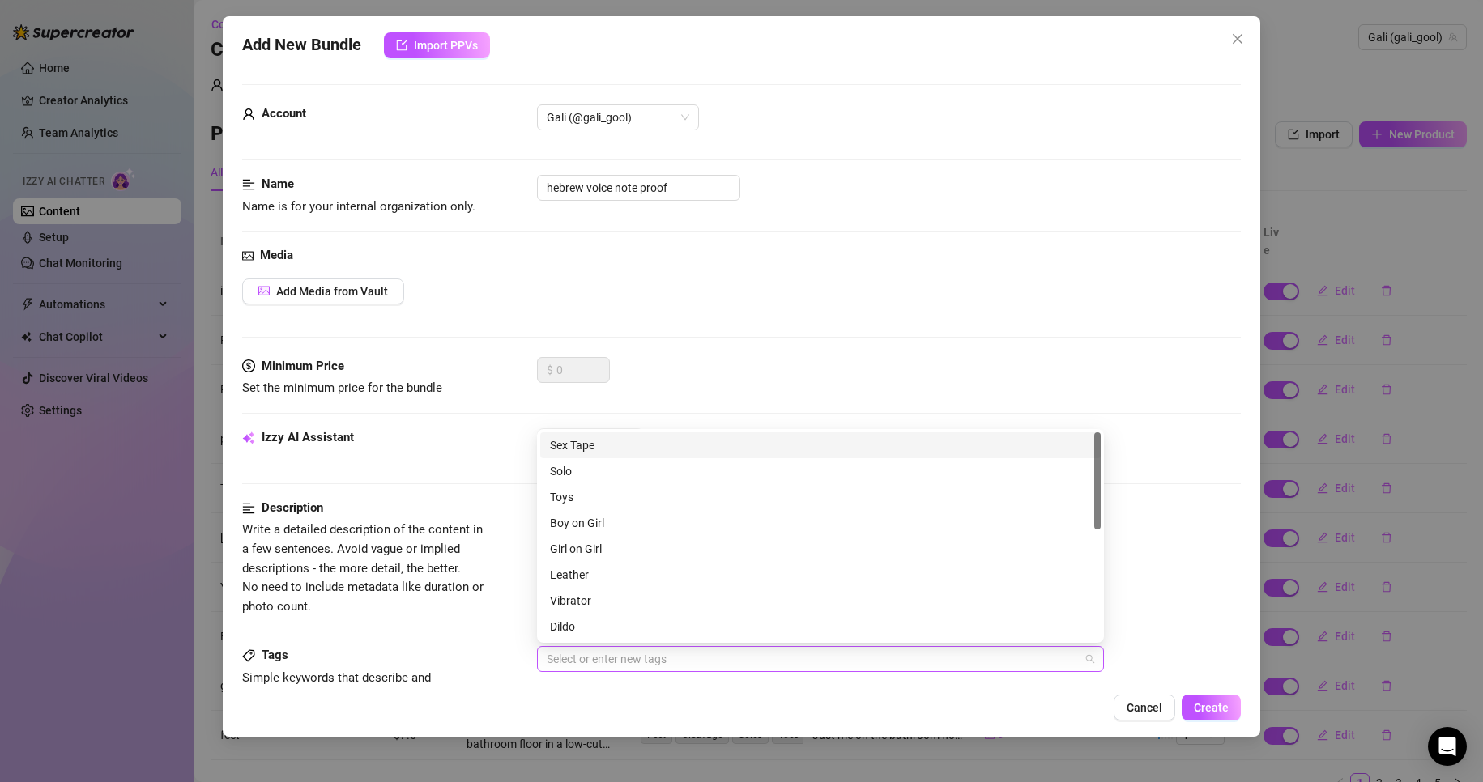
click at [732, 671] on div at bounding box center [811, 659] width 543 height 23
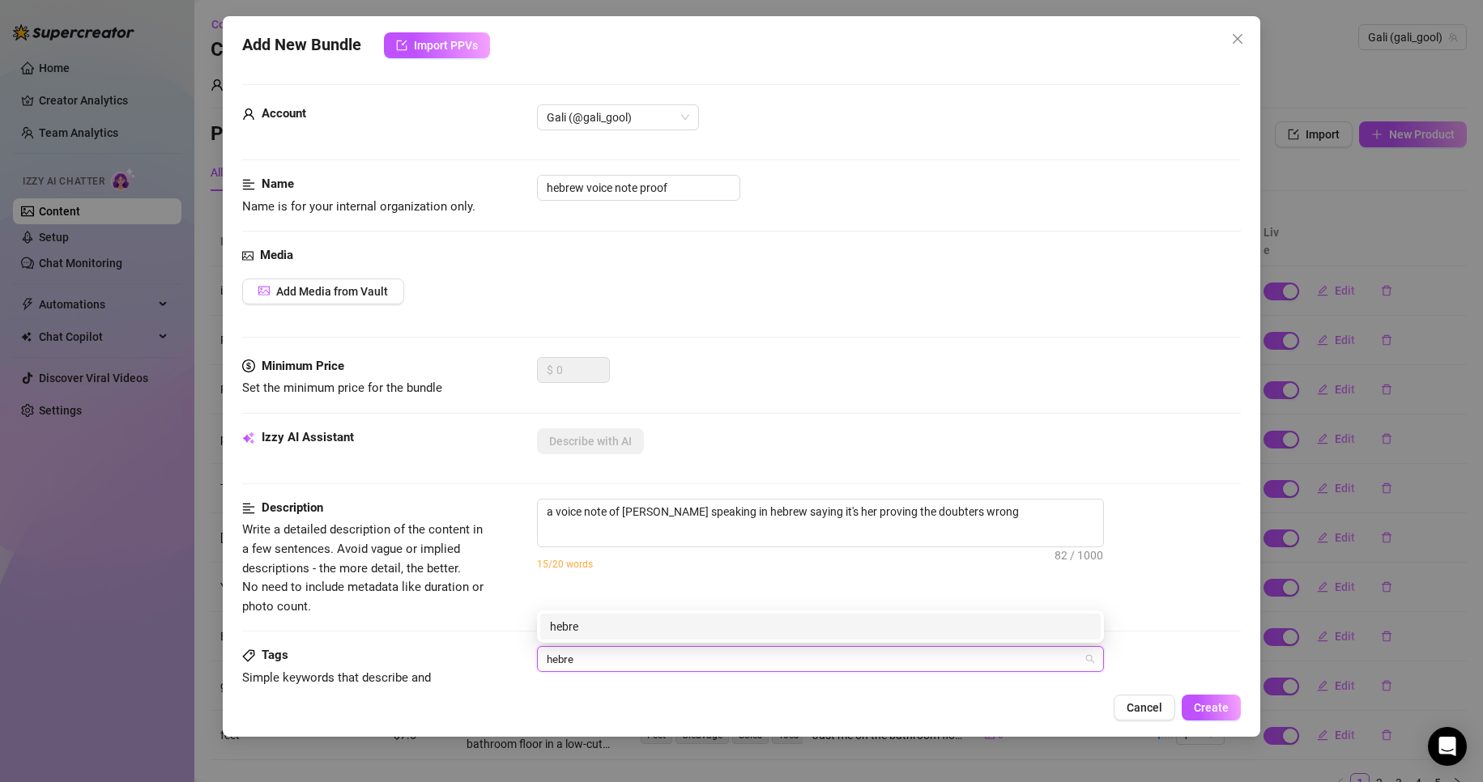
type input "hebrew"
type input "voice note"
type input "proof"
type input "prove"
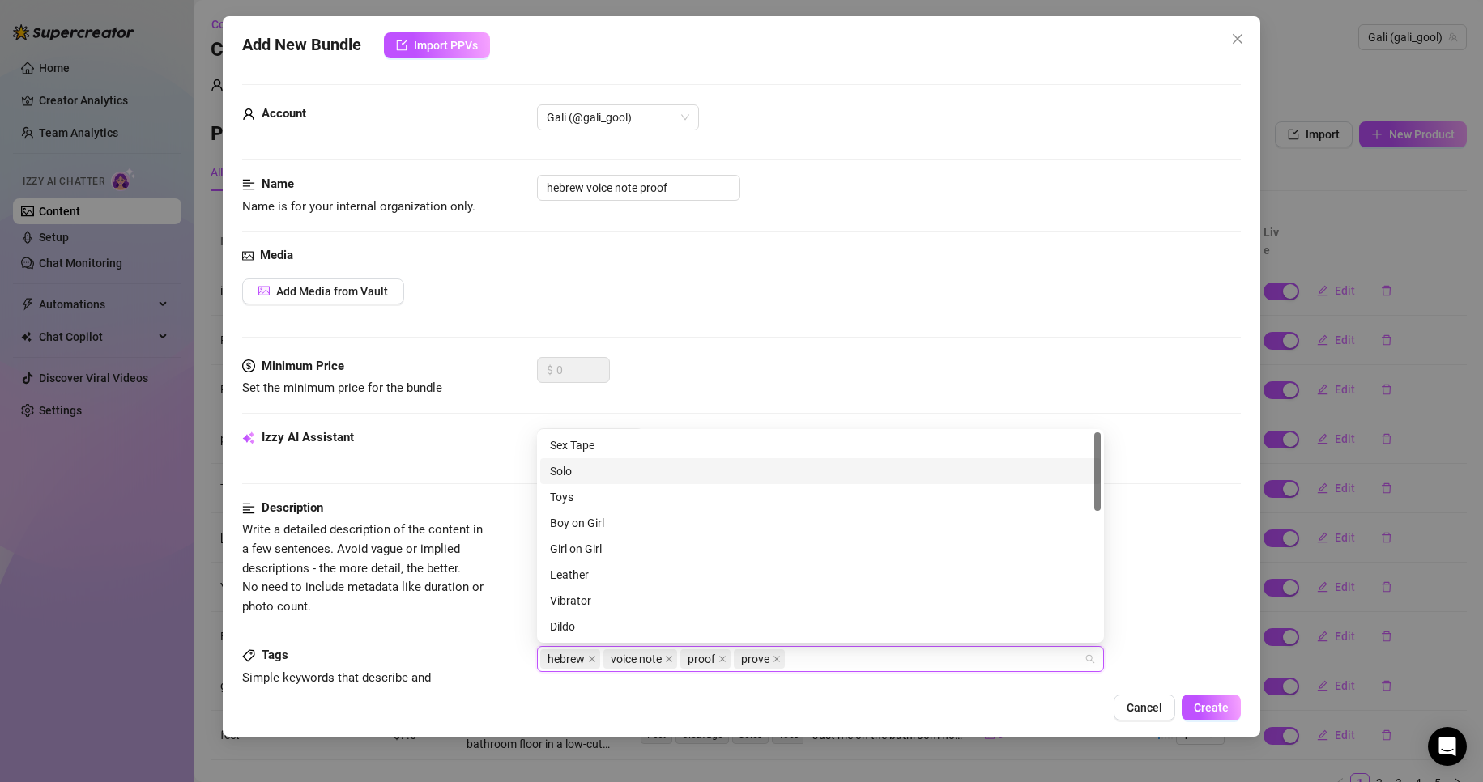
scroll to position [243, 0]
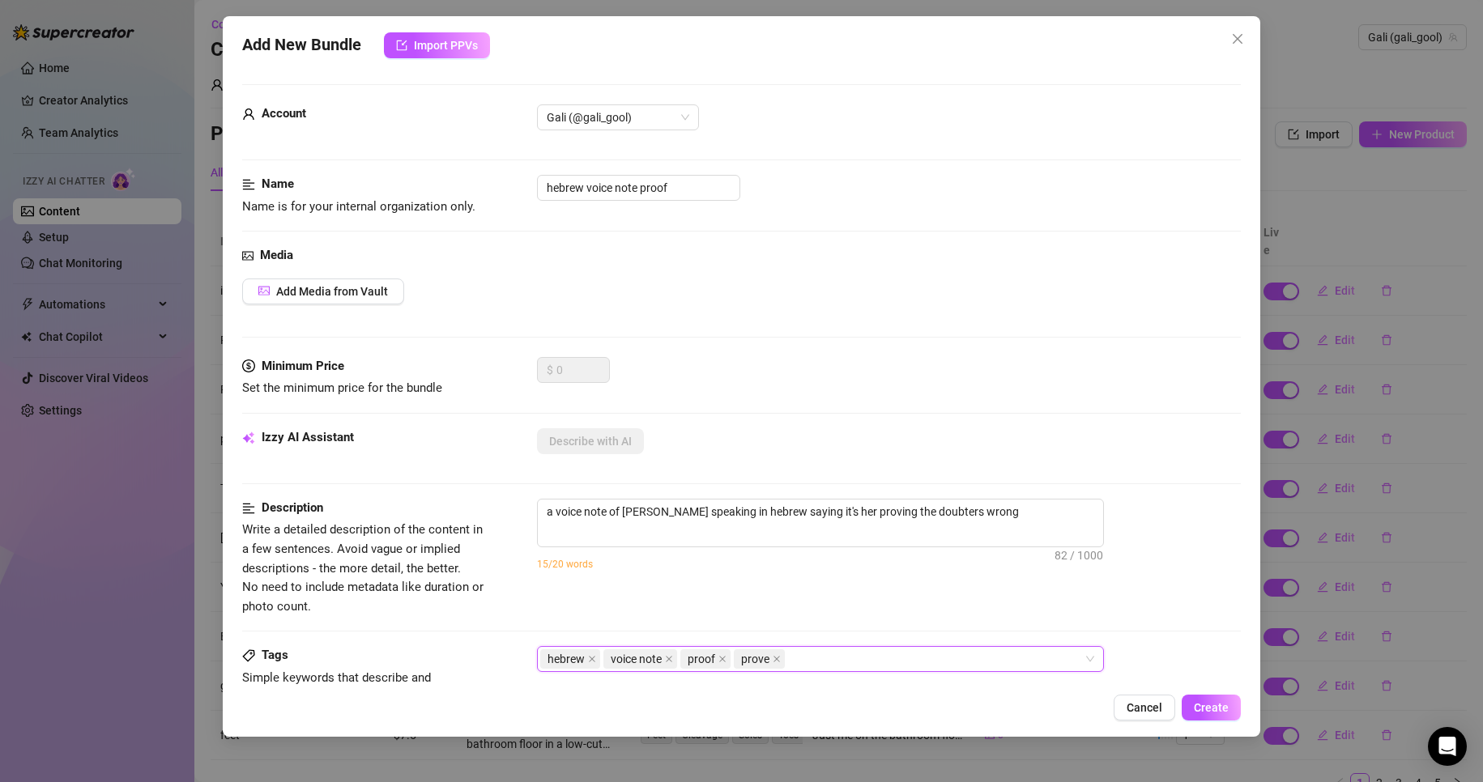
click at [863, 220] on div "Name Name is for your internal organization only. hebrew voice note proof" at bounding box center [741, 210] width 999 height 71
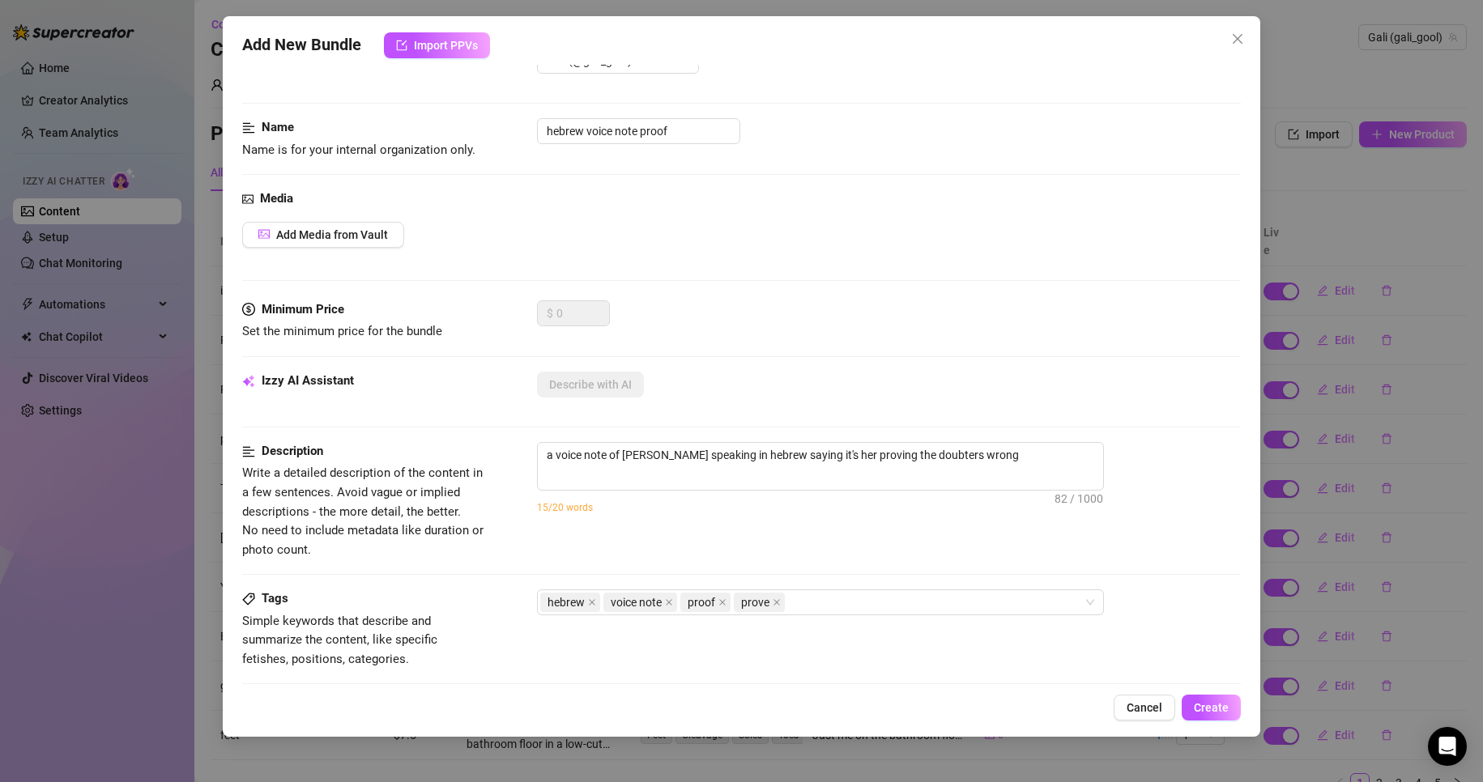
scroll to position [324, 0]
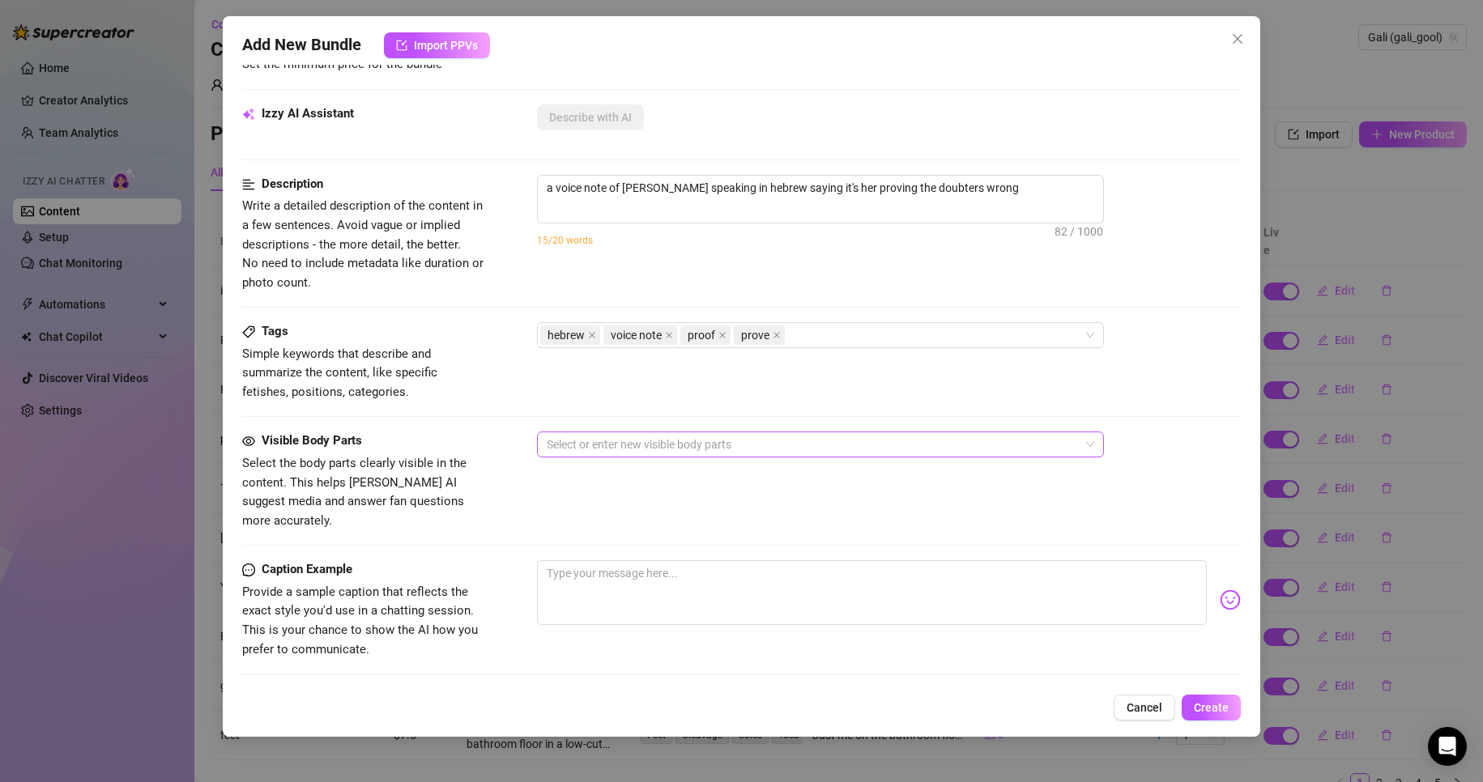
click at [717, 436] on div at bounding box center [811, 444] width 543 height 23
click at [816, 411] on div "Tags Simple keywords that describe and summarize the content, like specific fet…" at bounding box center [741, 376] width 999 height 109
click at [677, 569] on textarea at bounding box center [872, 592] width 671 height 65
click at [797, 188] on textarea "a voice note of [PERSON_NAME] speaking in hebrew saying it's her proving the do…" at bounding box center [820, 188] width 565 height 24
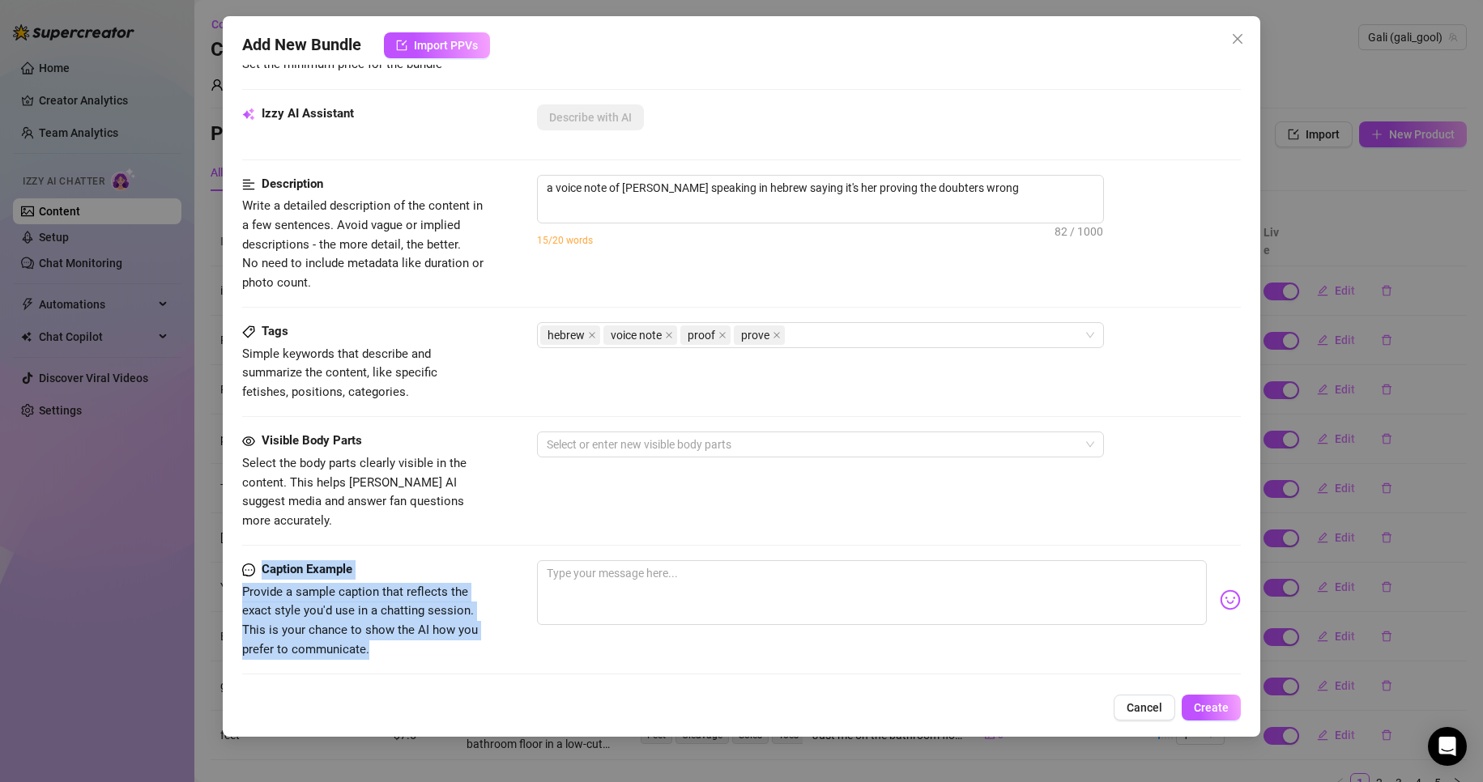
drag, startPoint x: 356, startPoint y: 617, endPoint x: 235, endPoint y: 541, distance: 142.7
click at [235, 541] on div "Add New Bundle Import PPVs Account Gali (@gali_gool) Name Name is for your inte…" at bounding box center [742, 376] width 1038 height 721
copy form "Caption Example Provide a sample caption that reflects the exact style you'd us…"
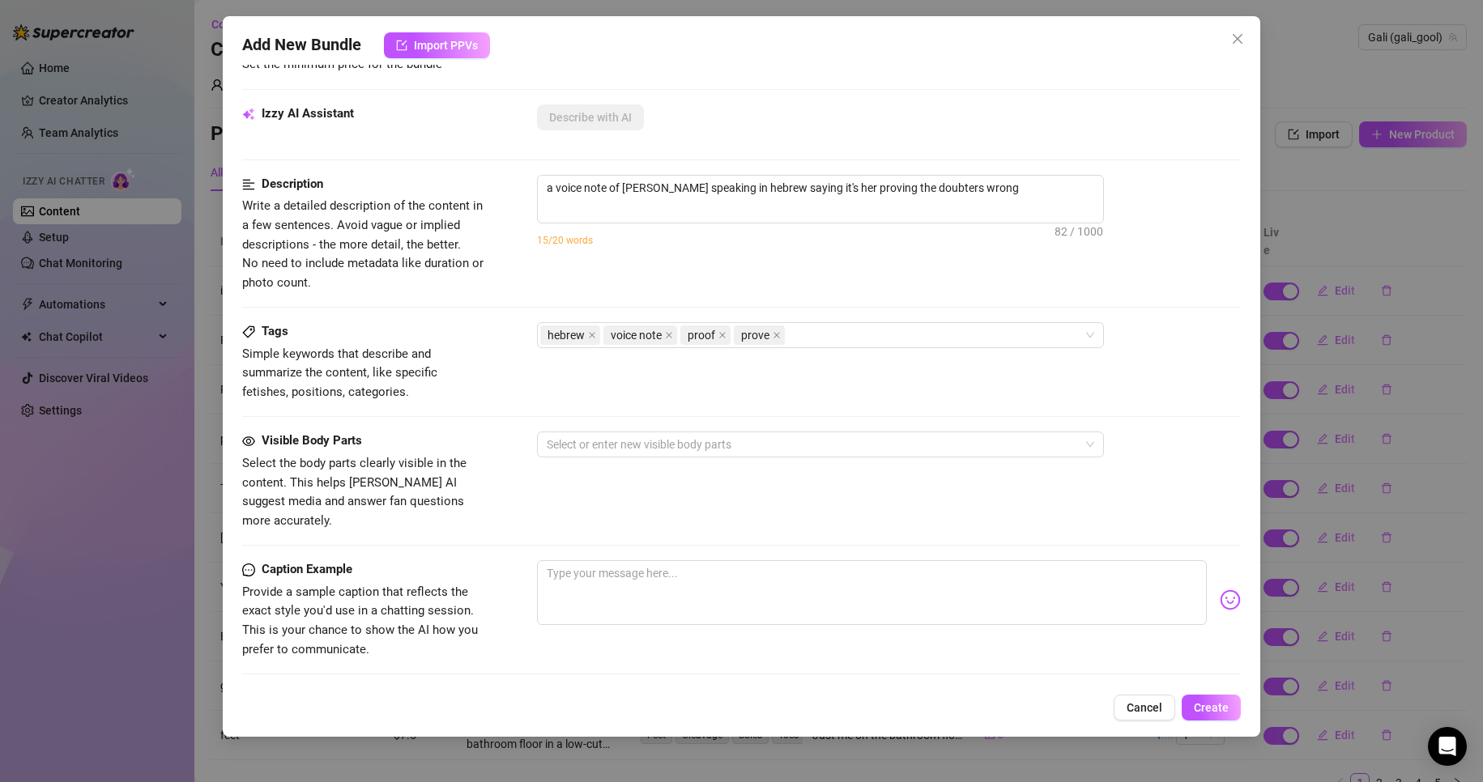
click at [688, 614] on div at bounding box center [889, 599] width 705 height 79
click at [693, 598] on textarea at bounding box center [872, 592] width 671 height 65
paste textarea "for everyone still doubting 😏 here’s me speaking in hebrew, so you know it’s re…"
type textarea "for everyone still doubting 😏 here’s me speaking in hebrew, so you know it’s re…"
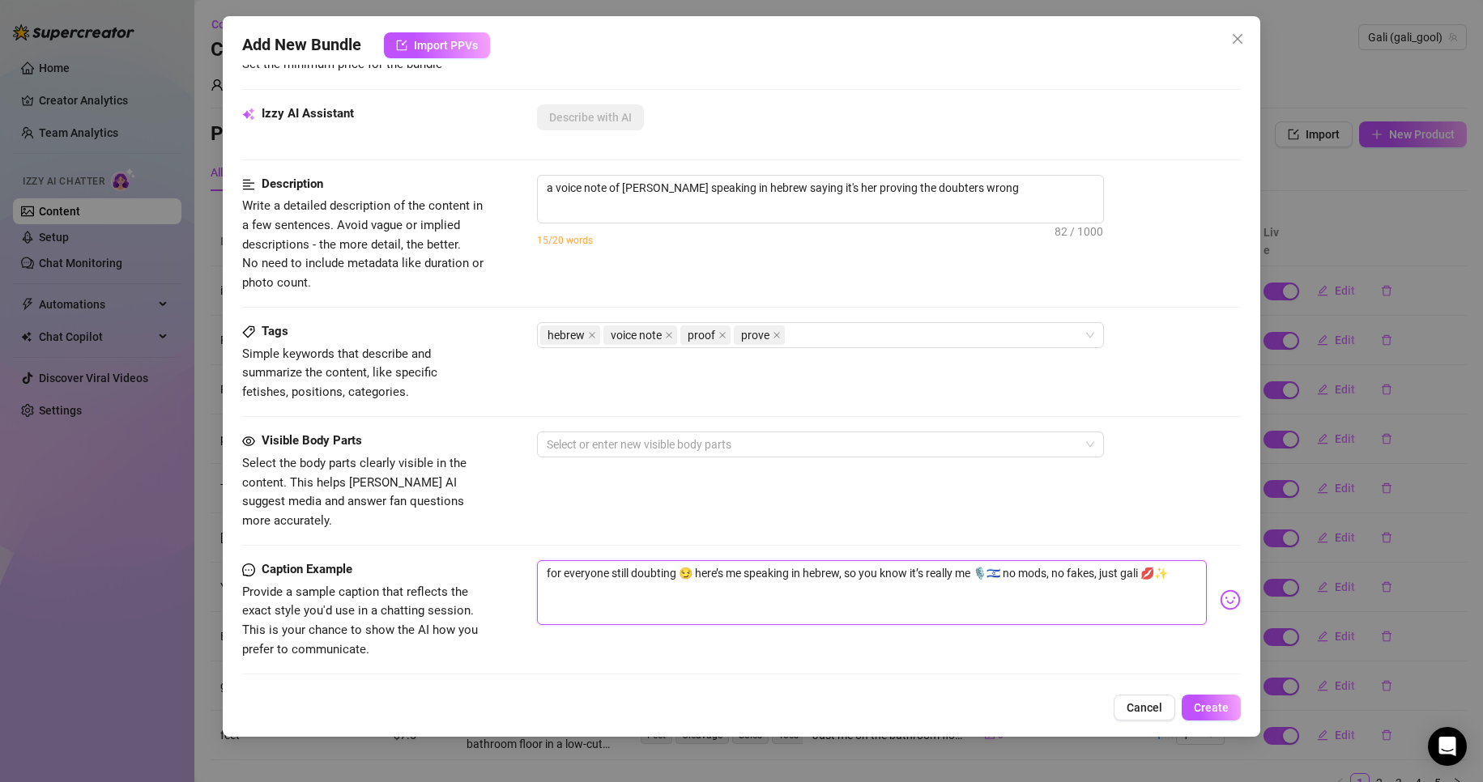
type textarea "for everyone still doubting 😏 here’s me speaking in hebrew, so you know it’s re…"
click at [702, 645] on div "Caption Example Provide a sample caption that reflects the exact style you'd us…" at bounding box center [741, 624] width 999 height 129
drag, startPoint x: 637, startPoint y: 549, endPoint x: 787, endPoint y: 549, distance: 150.6
click at [787, 560] on textarea "for everyone still doubting 😏 here’s me speaking in hebrew, so you know it’s re…" at bounding box center [872, 592] width 671 height 65
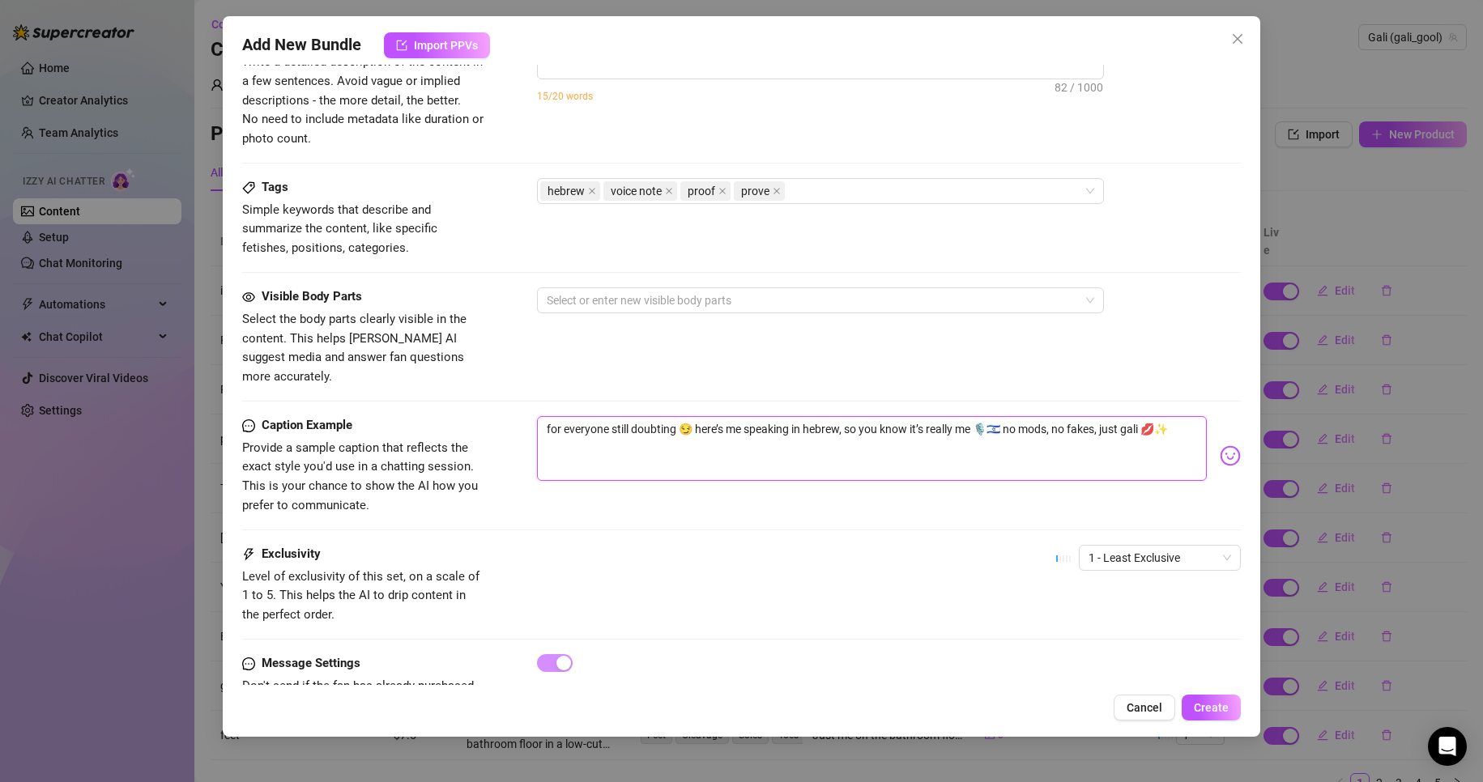
scroll to position [509, 0]
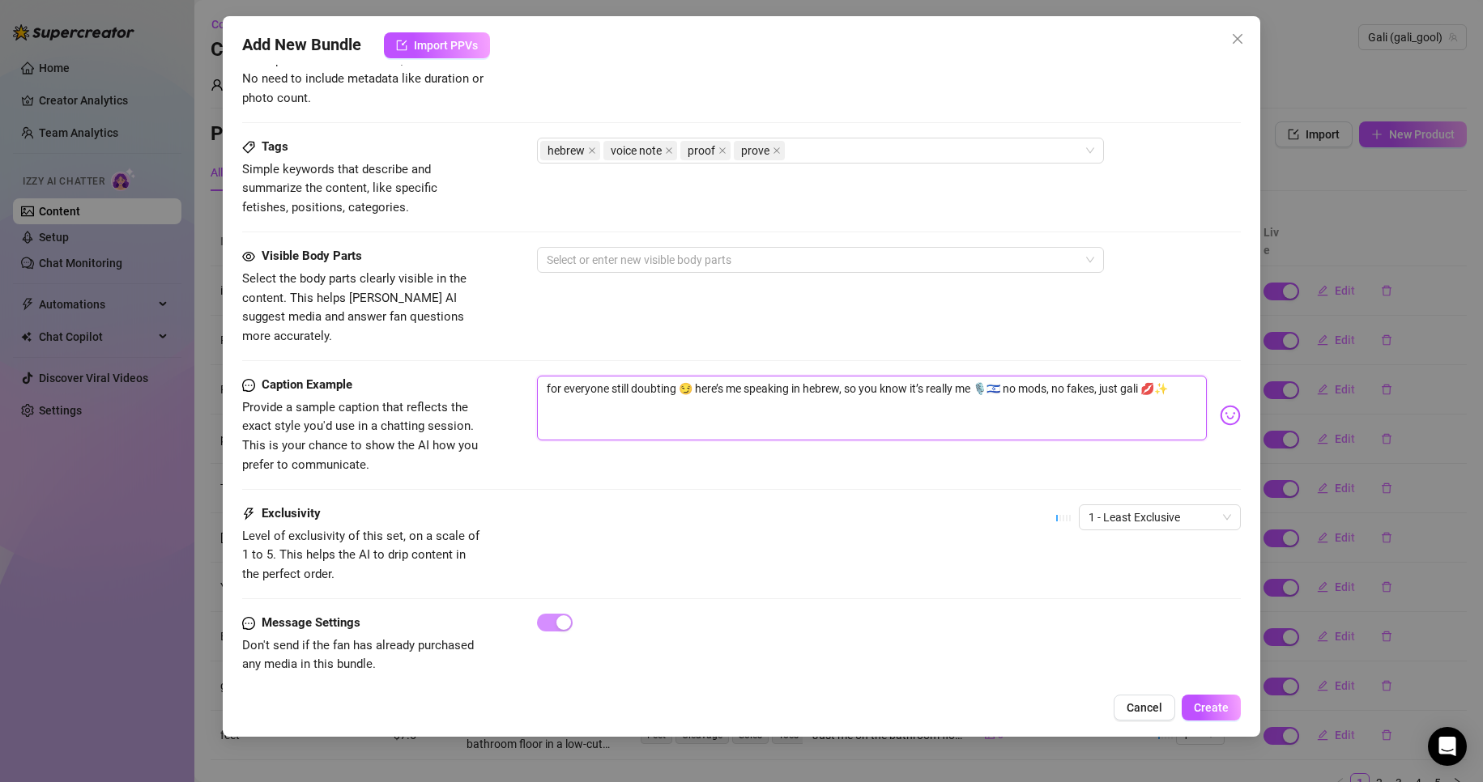
click at [782, 380] on textarea "for everyone still doubting 😏 here’s me speaking in hebrew, so you know it’s re…" at bounding box center [872, 408] width 671 height 65
click at [1010, 385] on textarea "for everyone still doubting 😏 here’s me speaking in hebrew, so you know it’s re…" at bounding box center [872, 408] width 671 height 65
paste textarea "אמרת שאתה לא מאמין שזה אני? 😏 אז קח אותי מדברת בעברית, שתבין שזה באמת אני 🎙️🇮🇱 …"
type textarea "אמרת שאתה לא מאמין שזה אני? 😏 אז קח אותי מדברת בעברית, שתבין שזה באמת אני 🎙️🇮🇱 …"
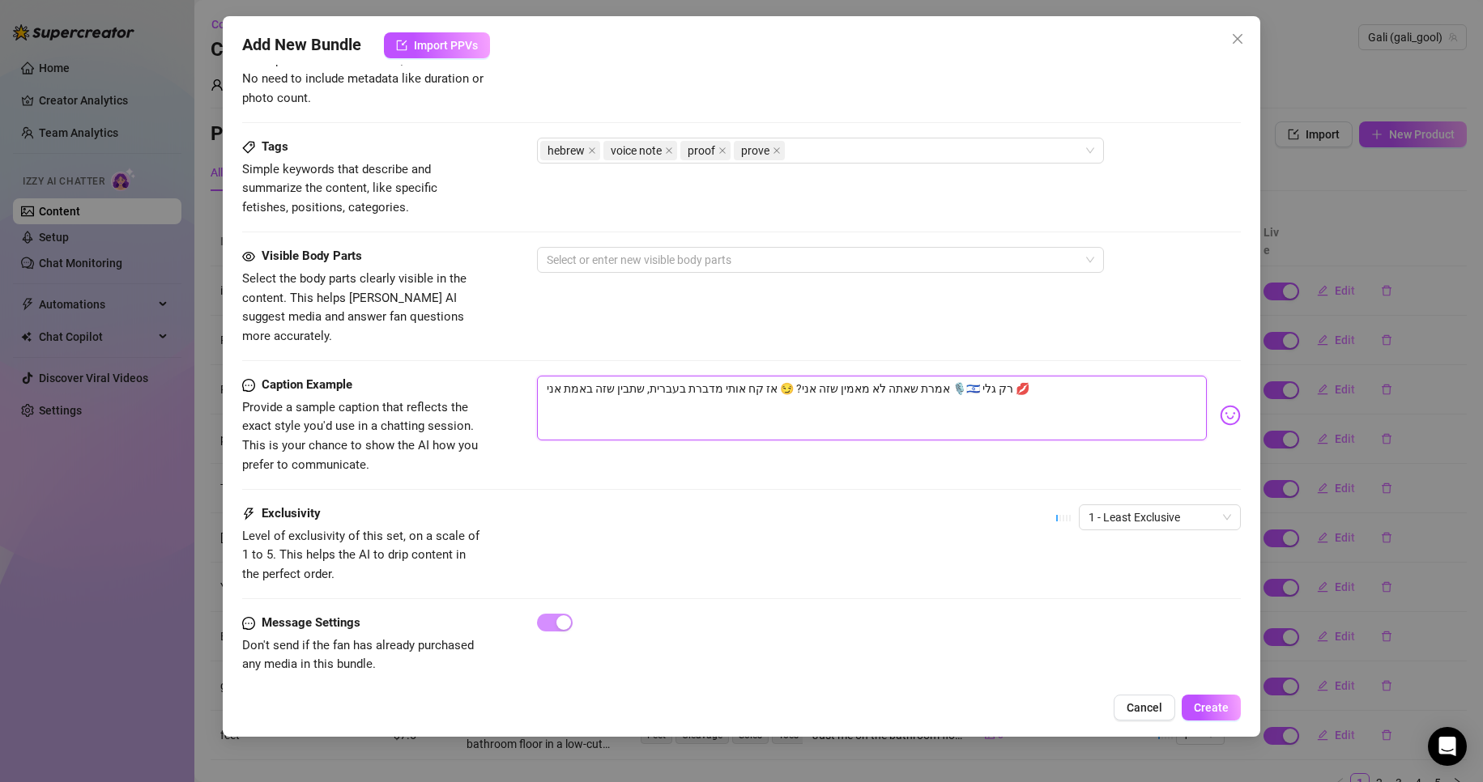
drag, startPoint x: 981, startPoint y: 368, endPoint x: 130, endPoint y: 359, distance: 850.4
click at [130, 359] on div "Add New Bundle Import PPVs Account Gali (@gali_gool) Name Name is for your inte…" at bounding box center [741, 391] width 1483 height 782
type textarea "g"
type textarea "Type your message here..."
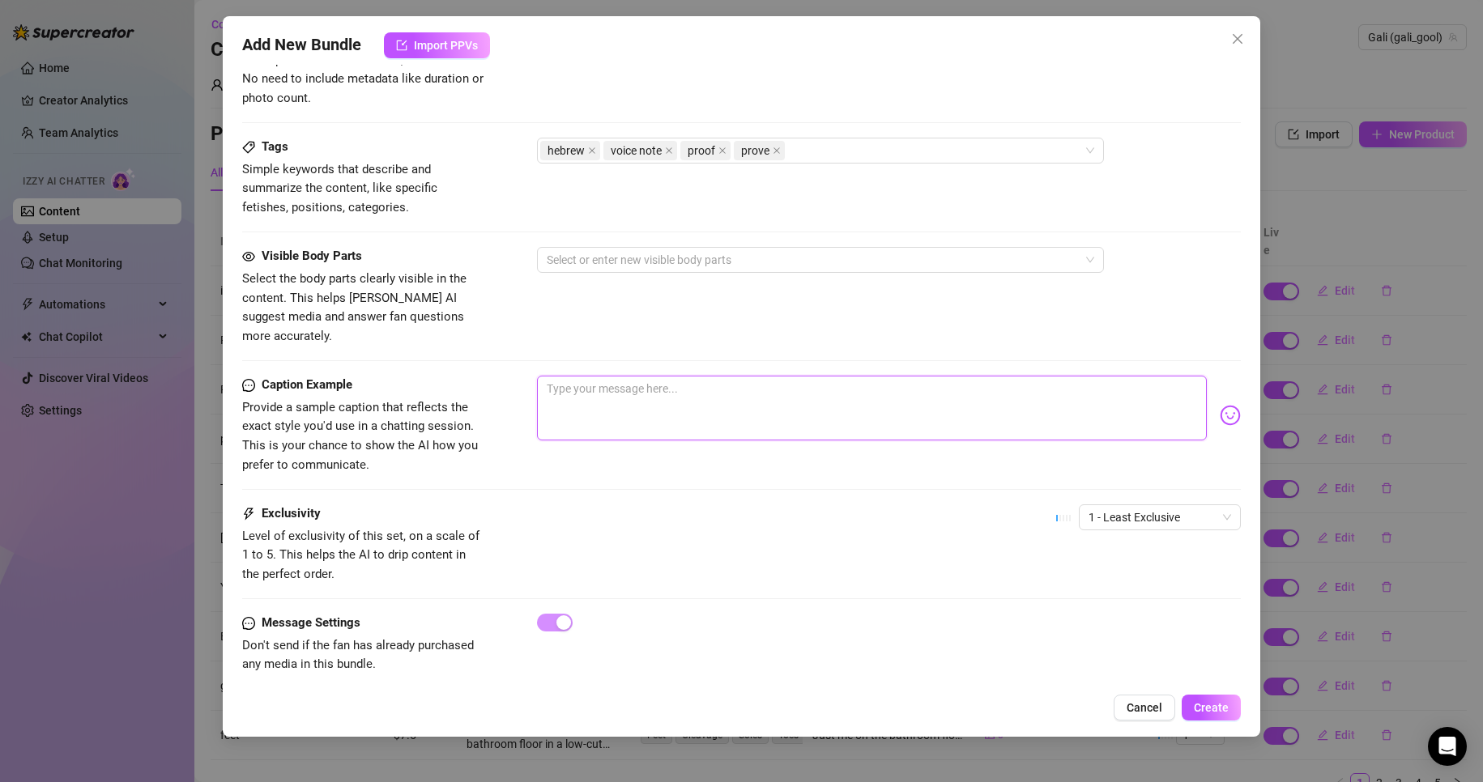
type textarea "א"
type textarea "אמ"
type textarea "אמר"
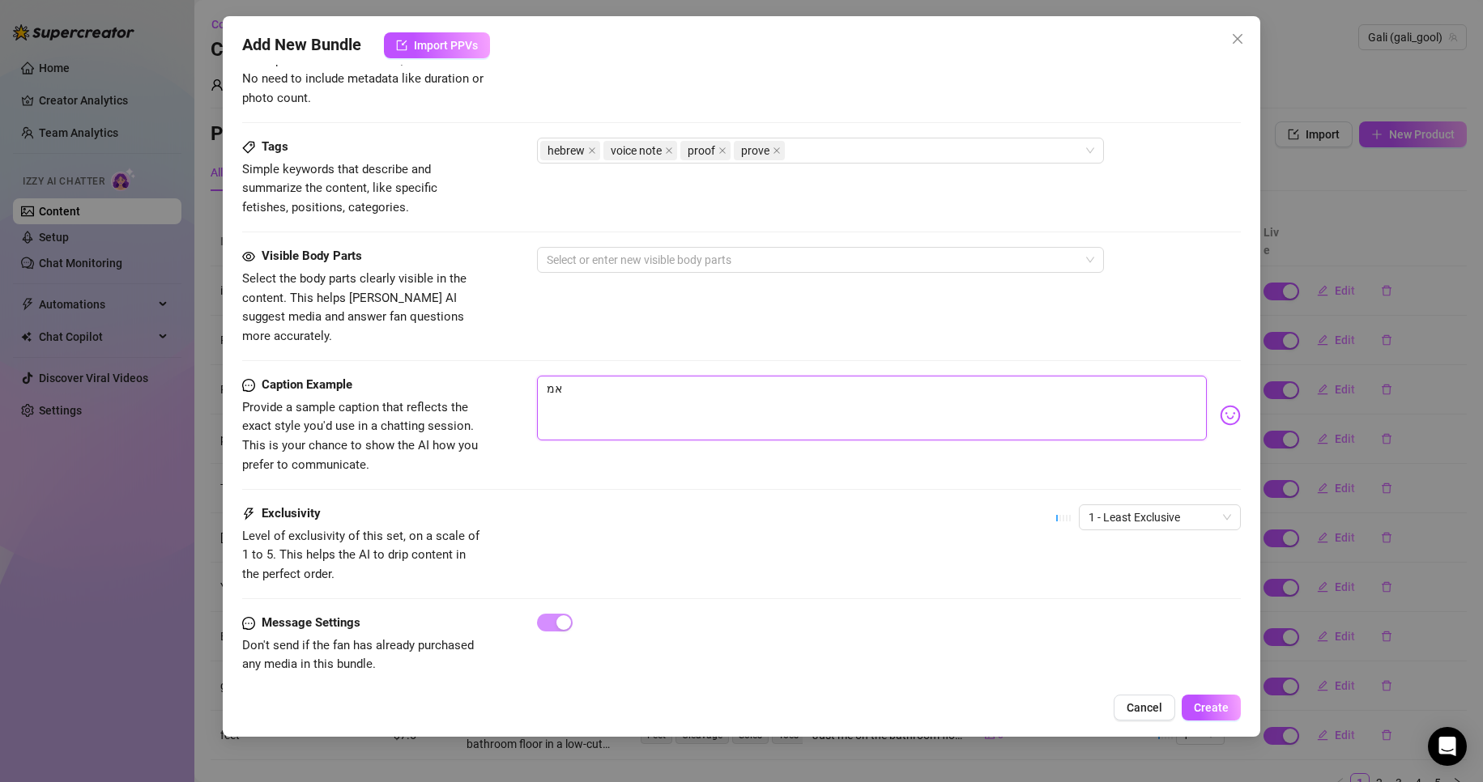
type textarea "אמר"
type textarea "אמרת"
type textarea "אמרתי"
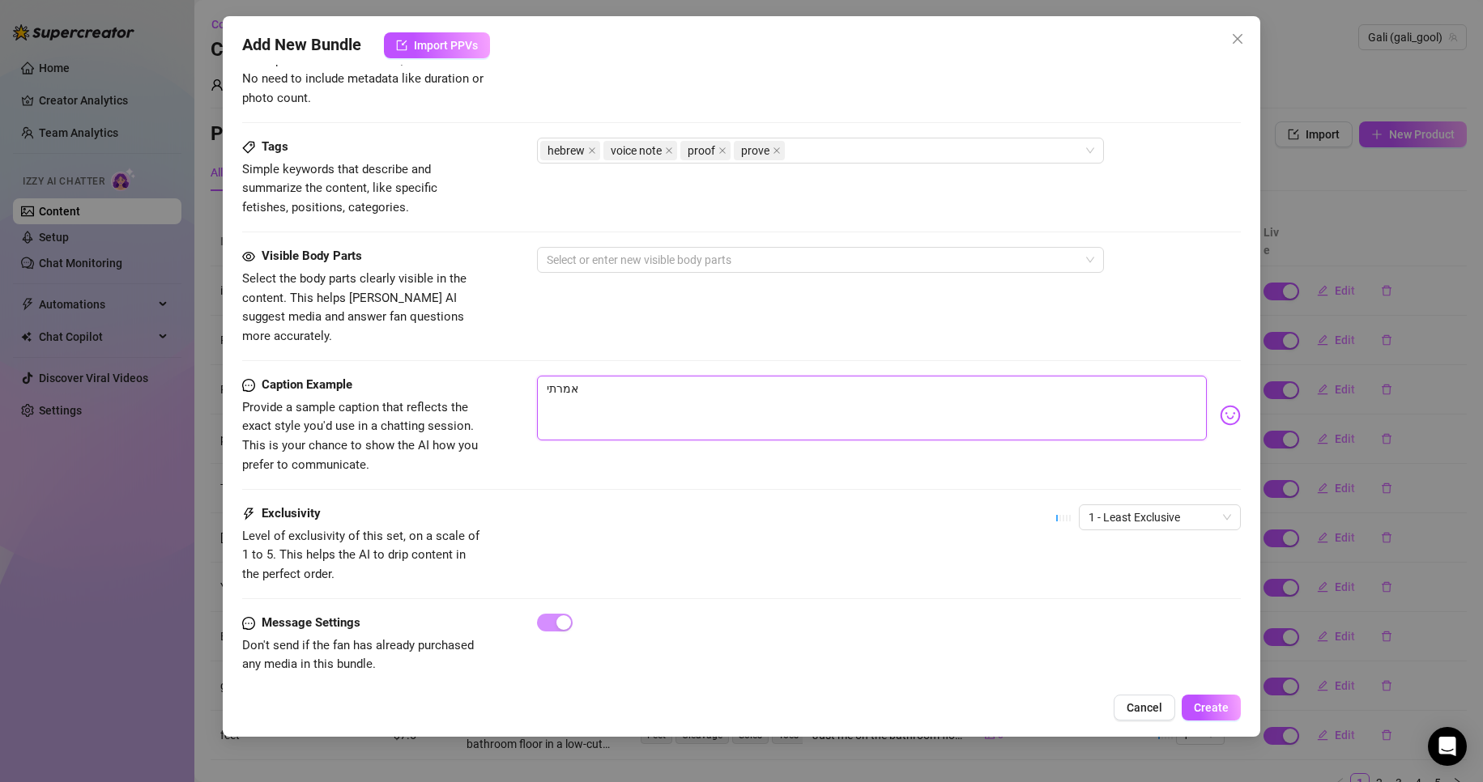
type textarea "אמרתי"
type textarea "אמרתי ל"
type textarea "אמרתי לך"
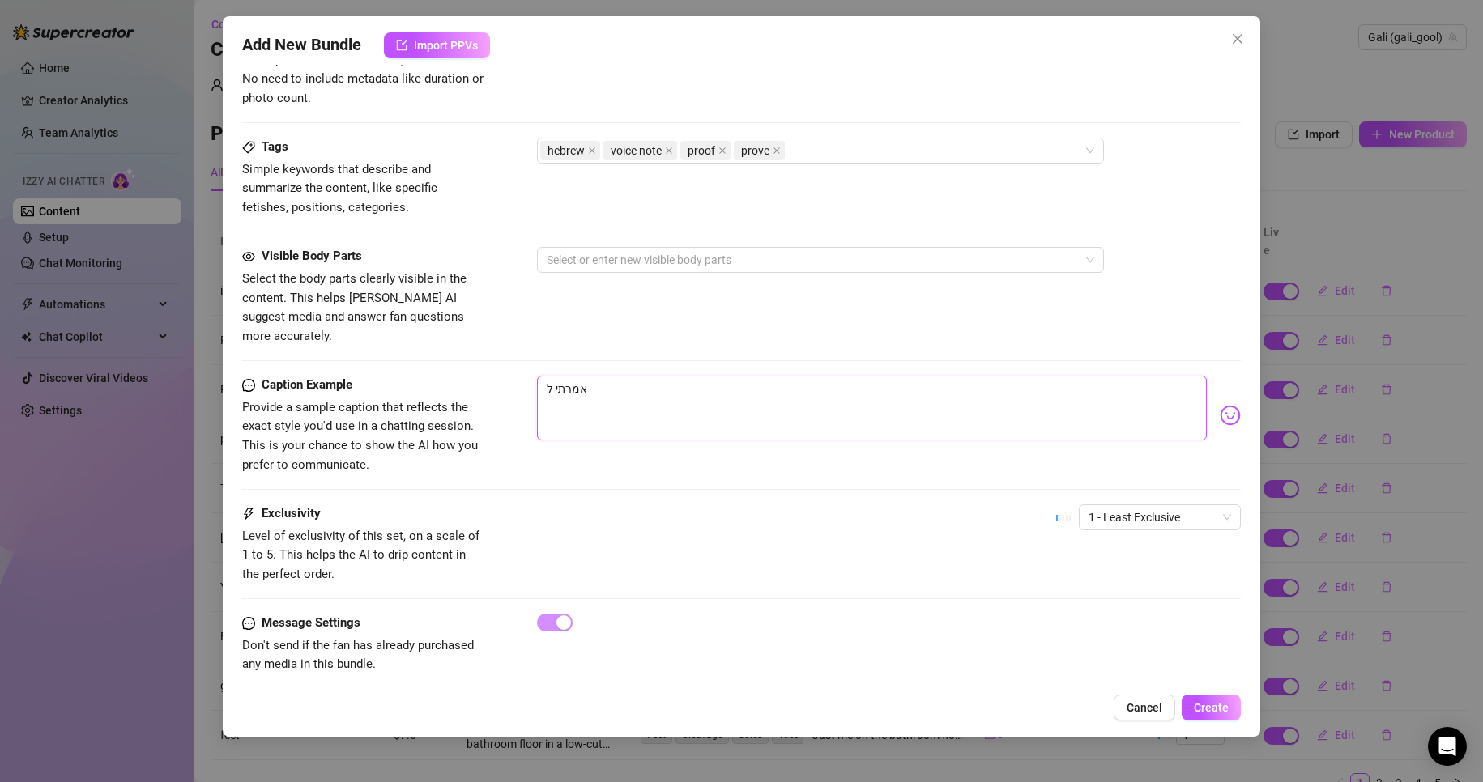
type textarea "אמרתי לך"
type textarea "אמרתי לך ש"
click at [1199, 710] on span "Create" at bounding box center [1211, 707] width 35 height 13
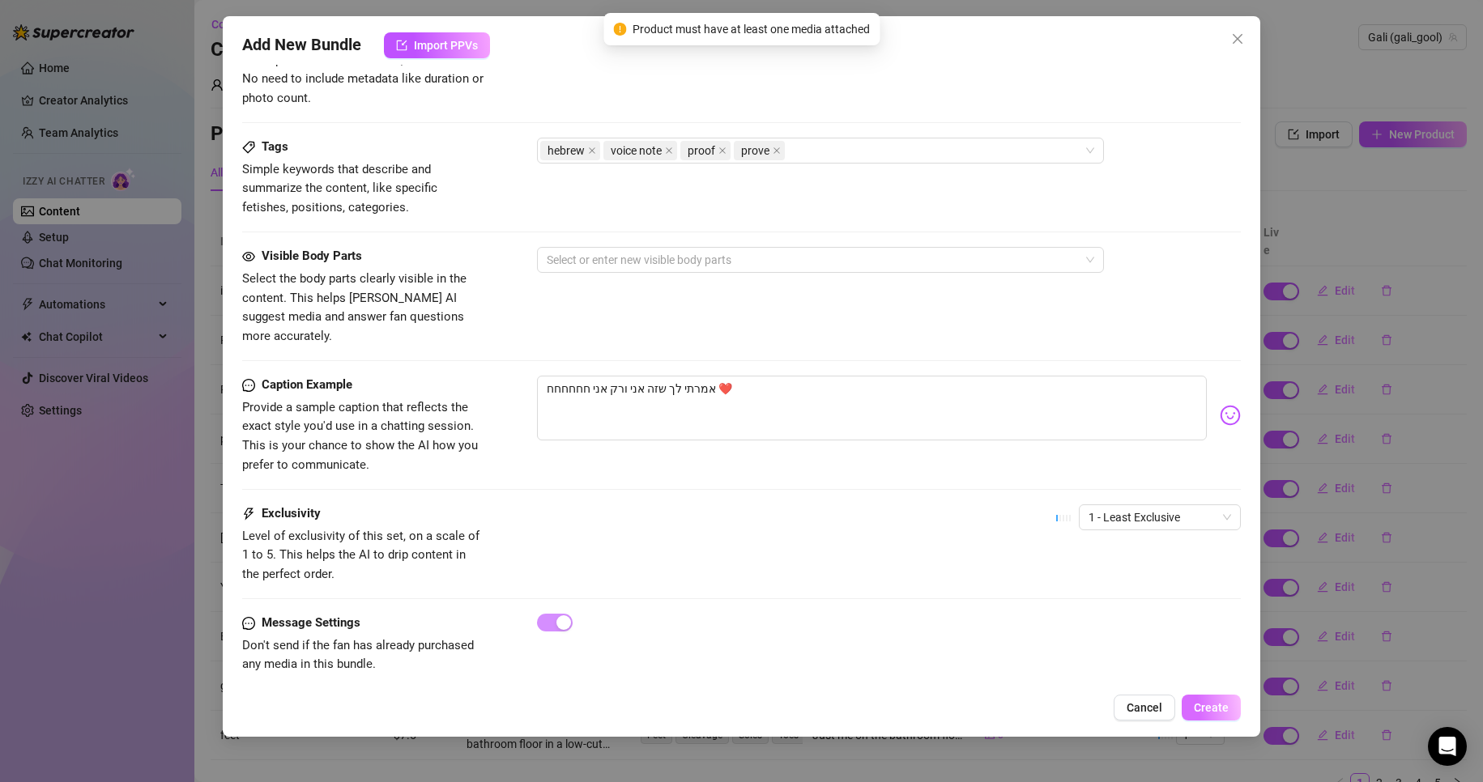
click at [1199, 709] on span "Create" at bounding box center [1211, 707] width 35 height 13
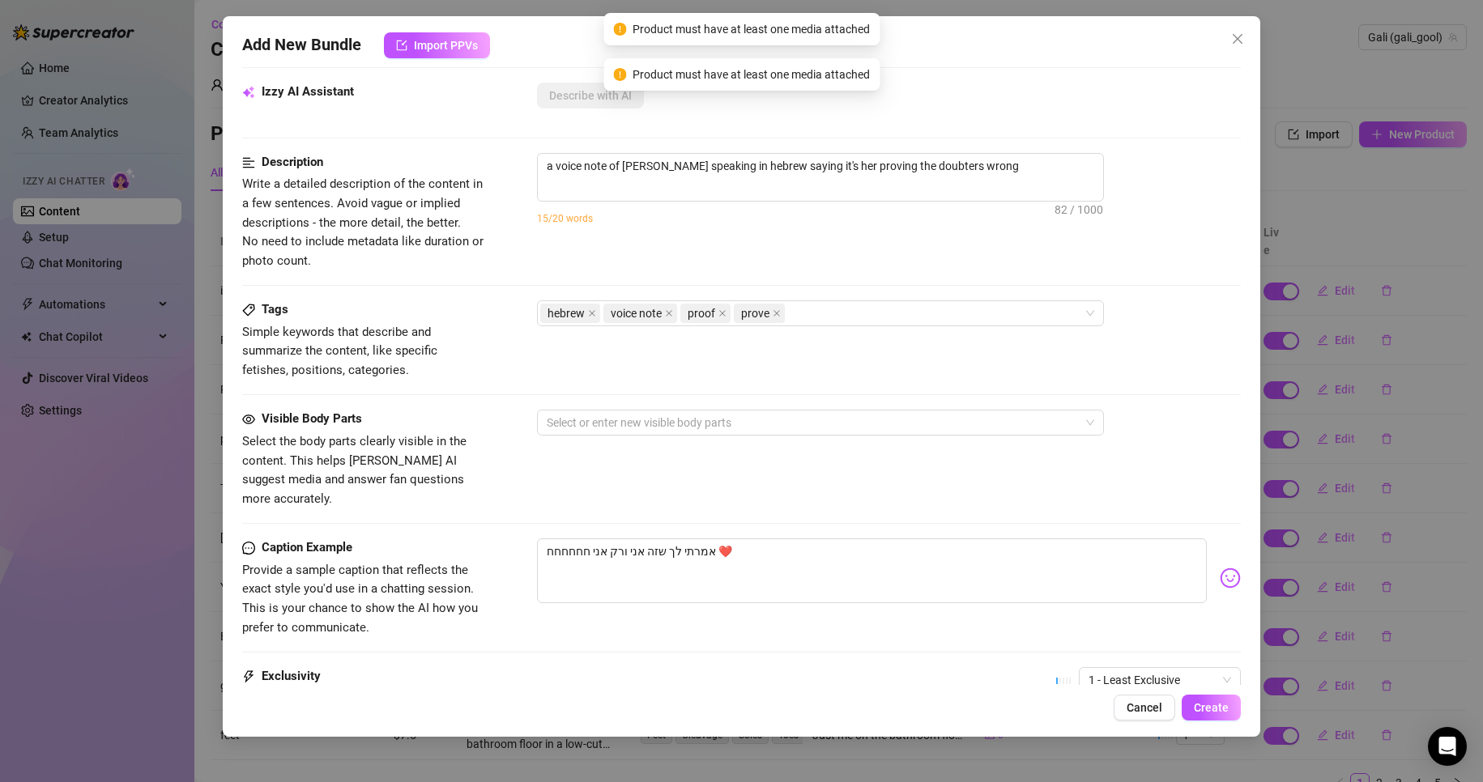
scroll to position [0, 0]
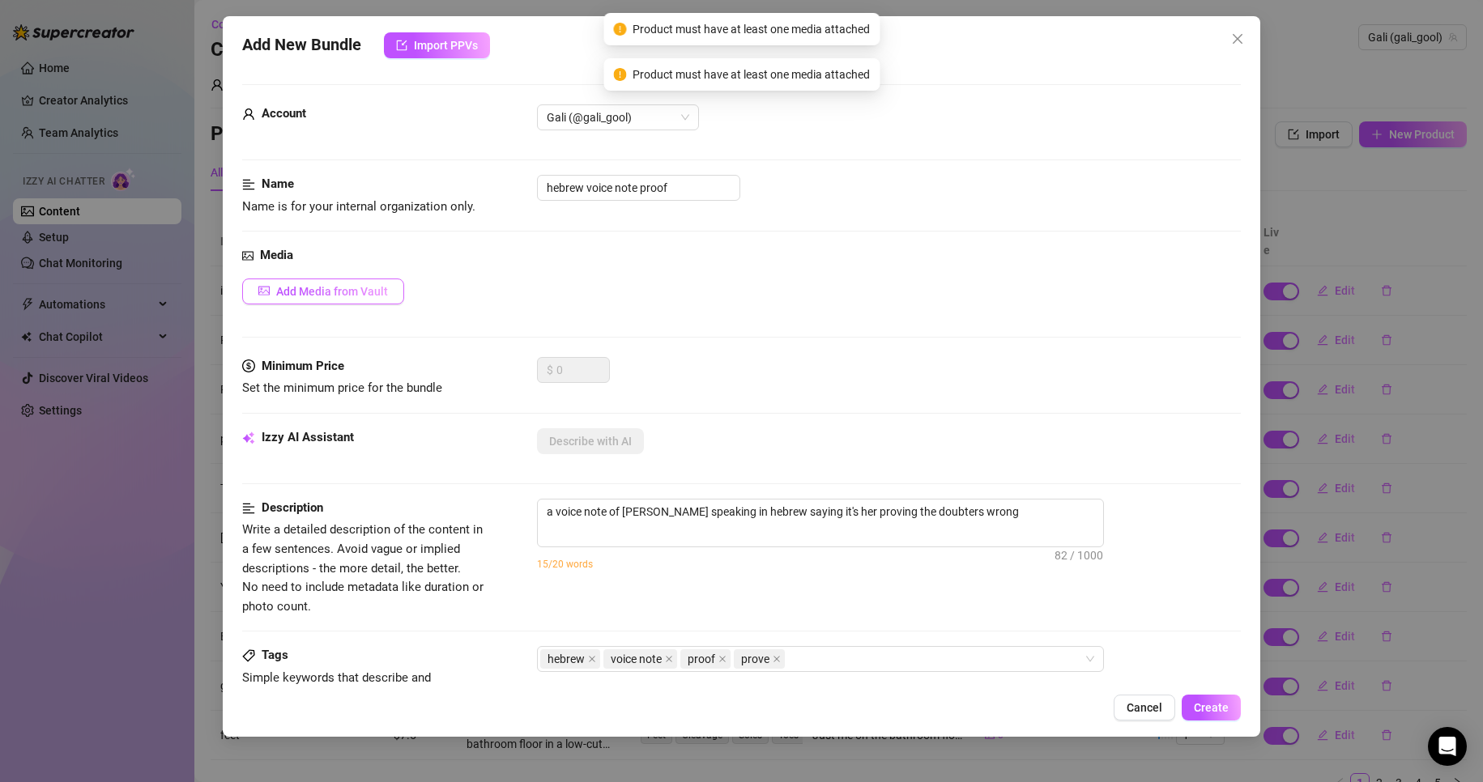
click at [347, 279] on button "Add Media from Vault" at bounding box center [323, 292] width 162 height 26
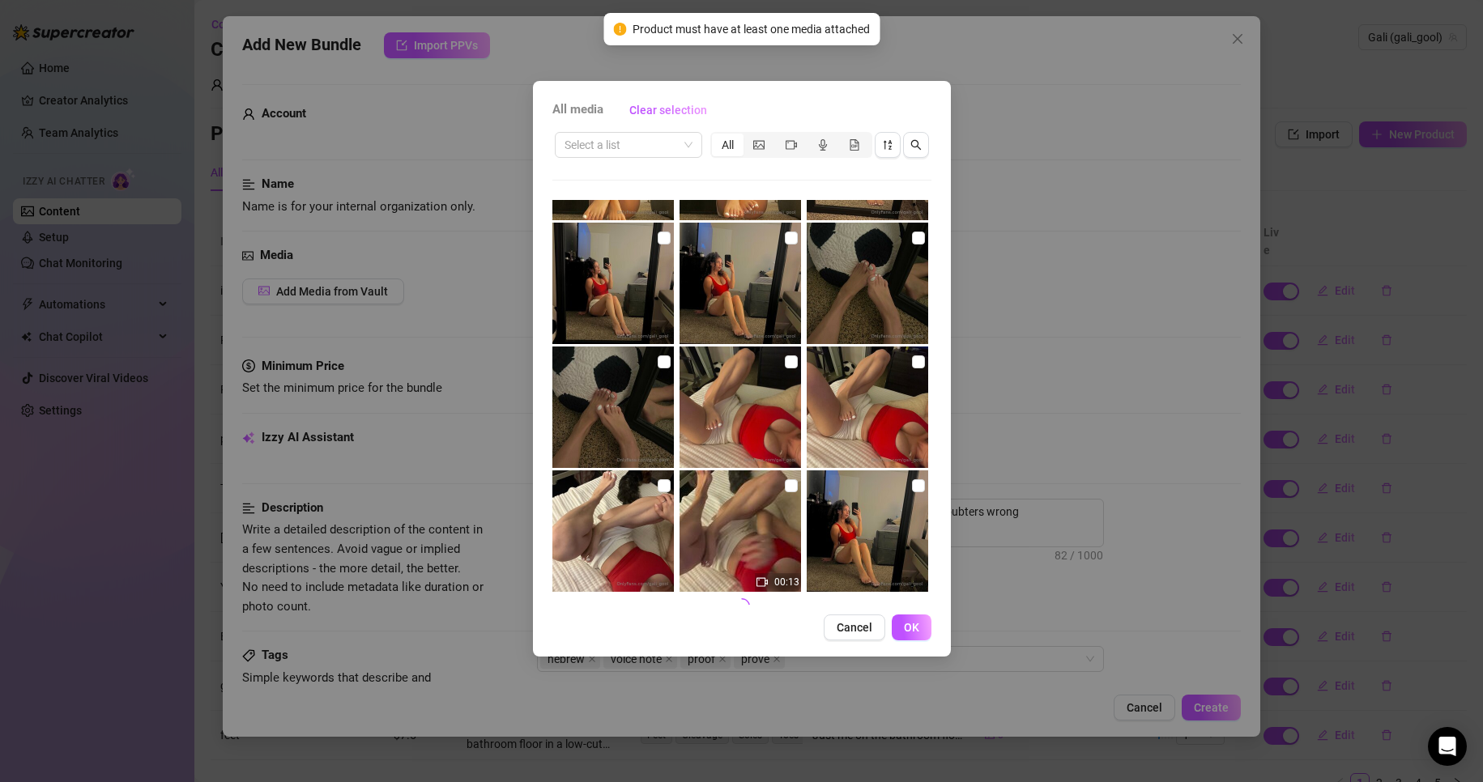
scroll to position [611, 0]
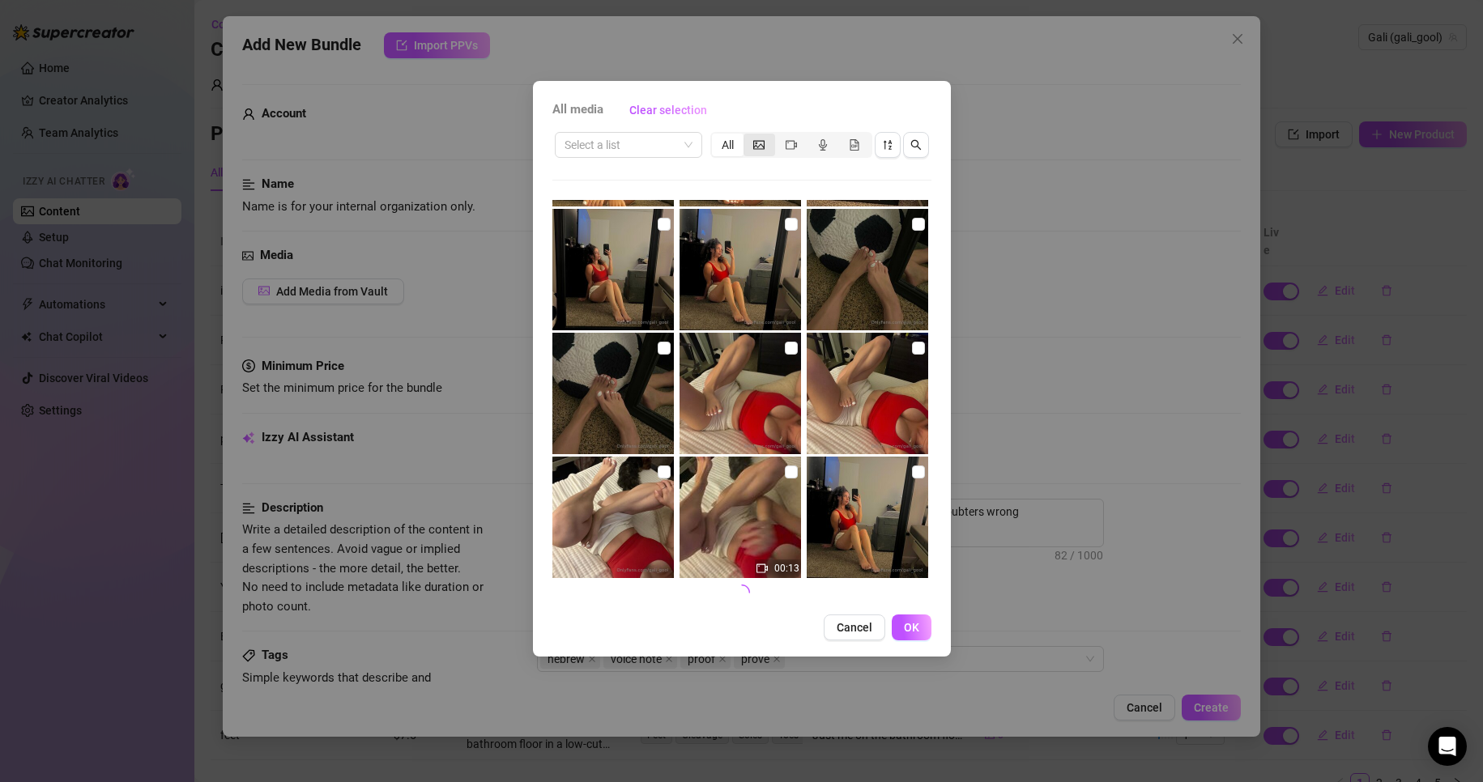
click at [757, 148] on icon "picture" at bounding box center [758, 144] width 11 height 11
click at [748, 136] on input "segmented control" at bounding box center [748, 136] width 0 height 0
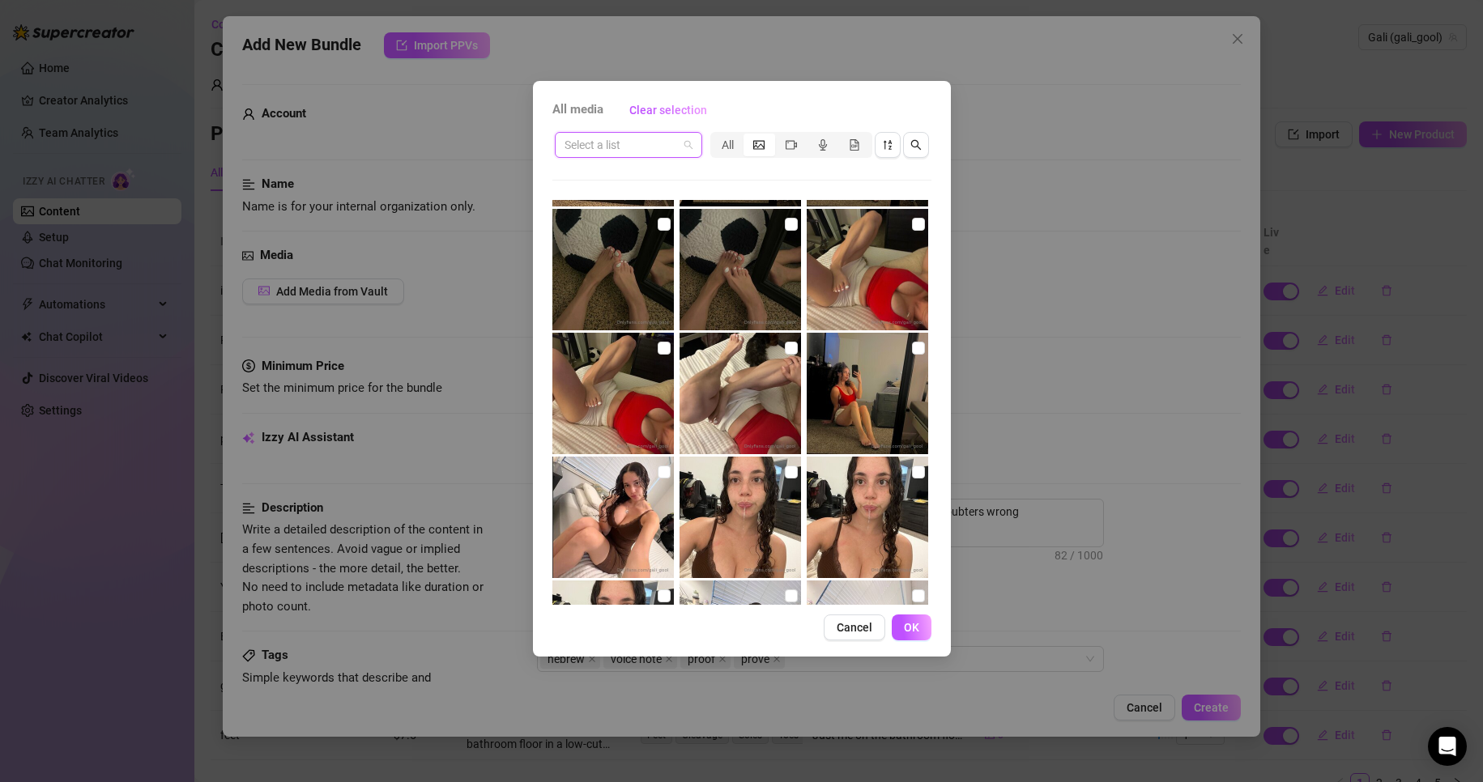
click at [652, 143] on input "search" at bounding box center [620, 145] width 113 height 24
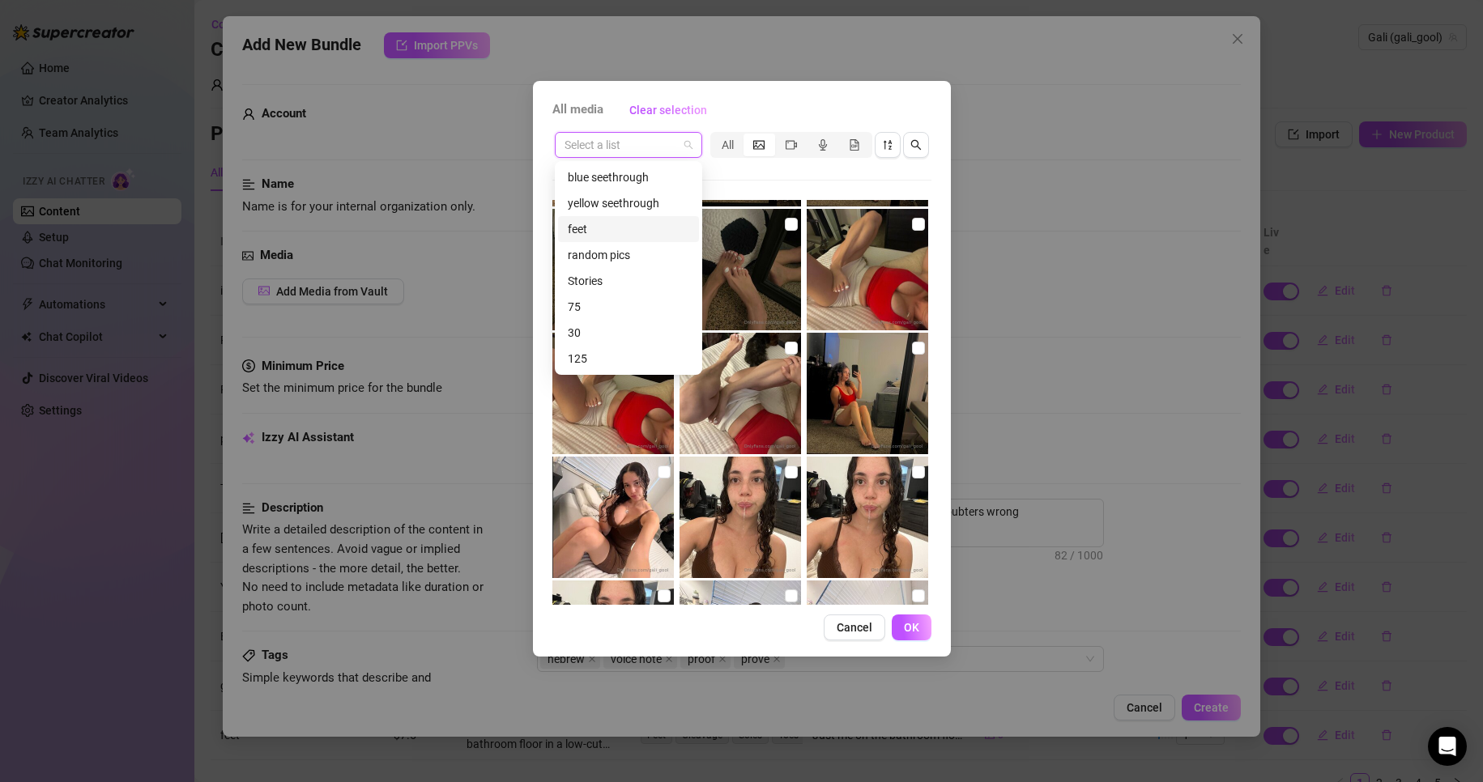
click at [629, 231] on div "feet" at bounding box center [628, 229] width 121 height 18
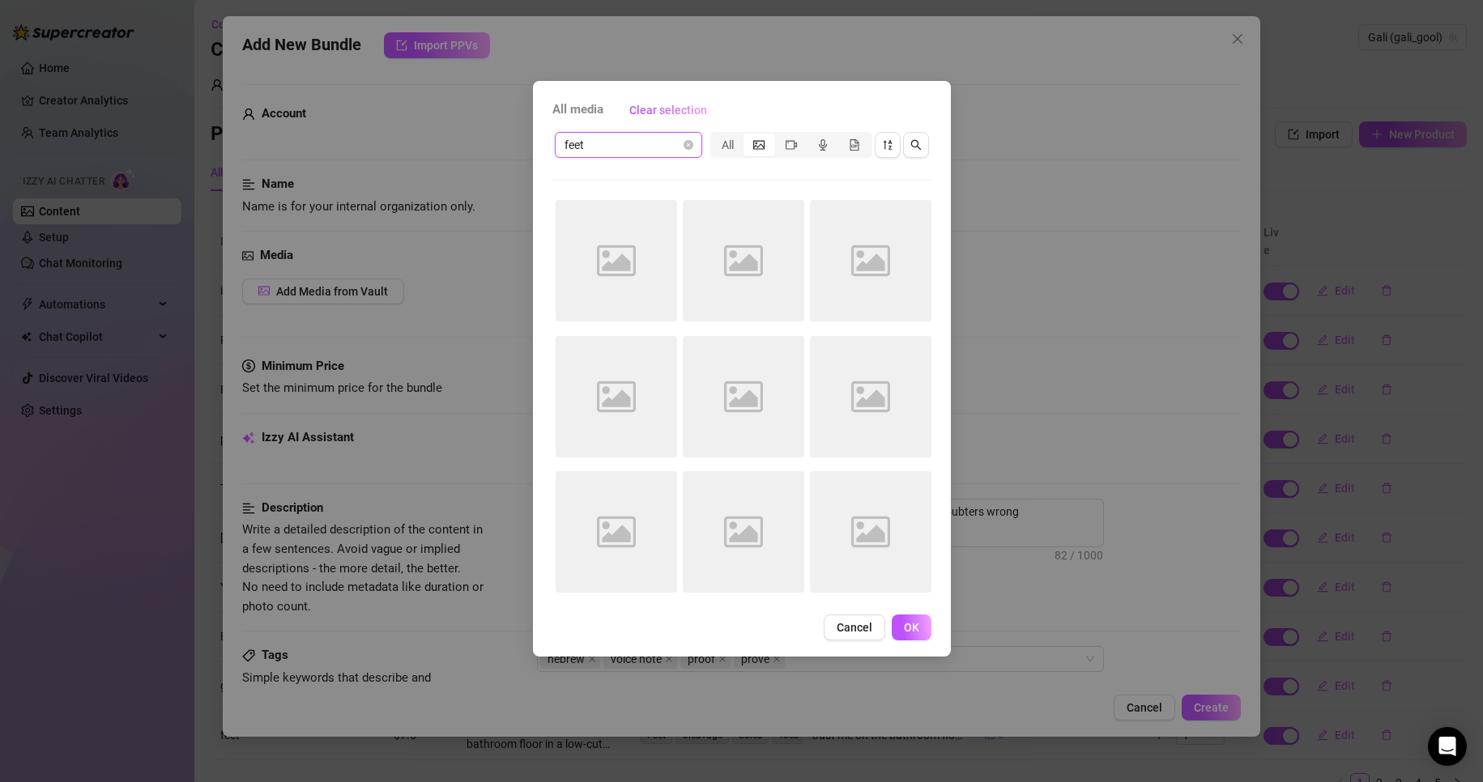
scroll to position [0, 0]
click at [662, 143] on span "feet" at bounding box center [628, 145] width 128 height 24
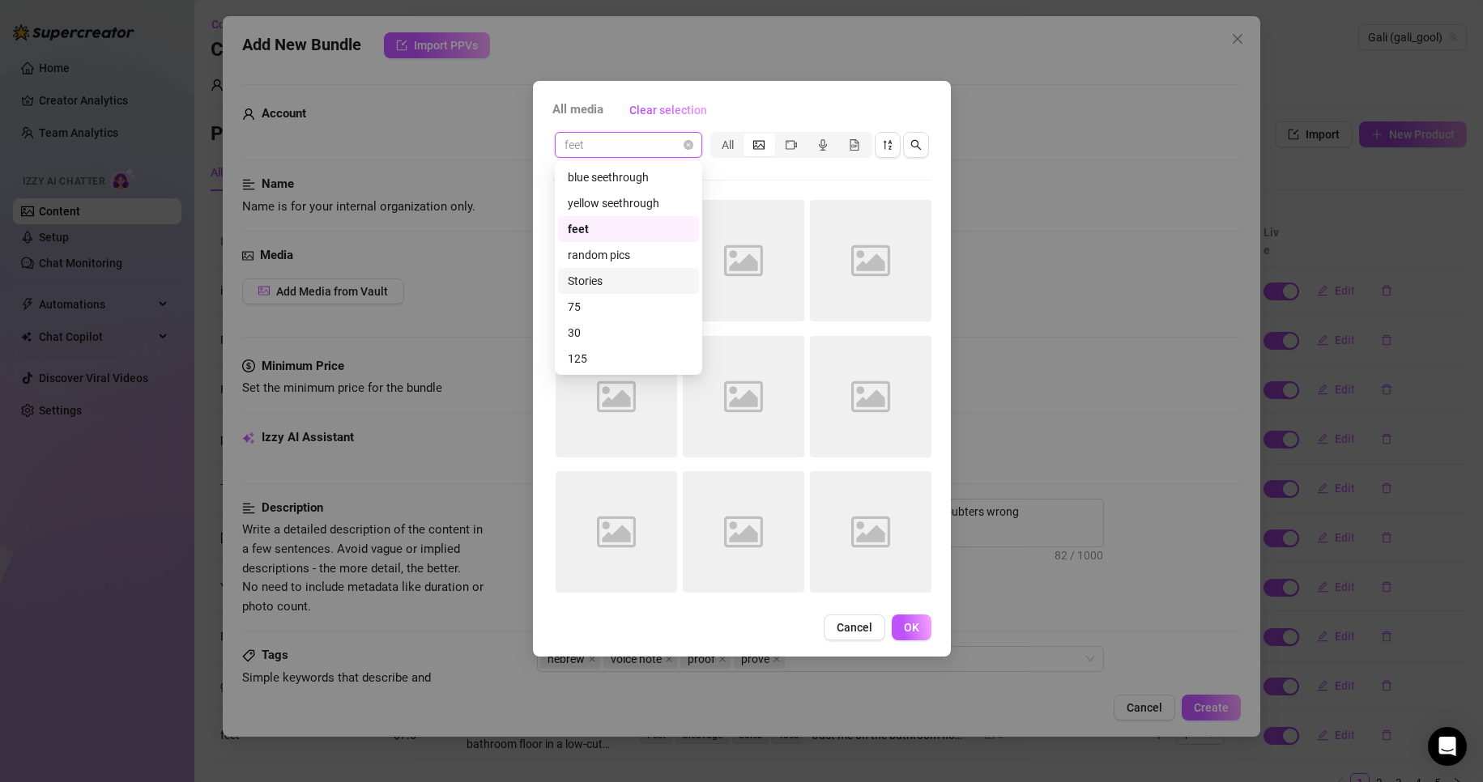
click at [646, 276] on div "Stories" at bounding box center [628, 281] width 121 height 18
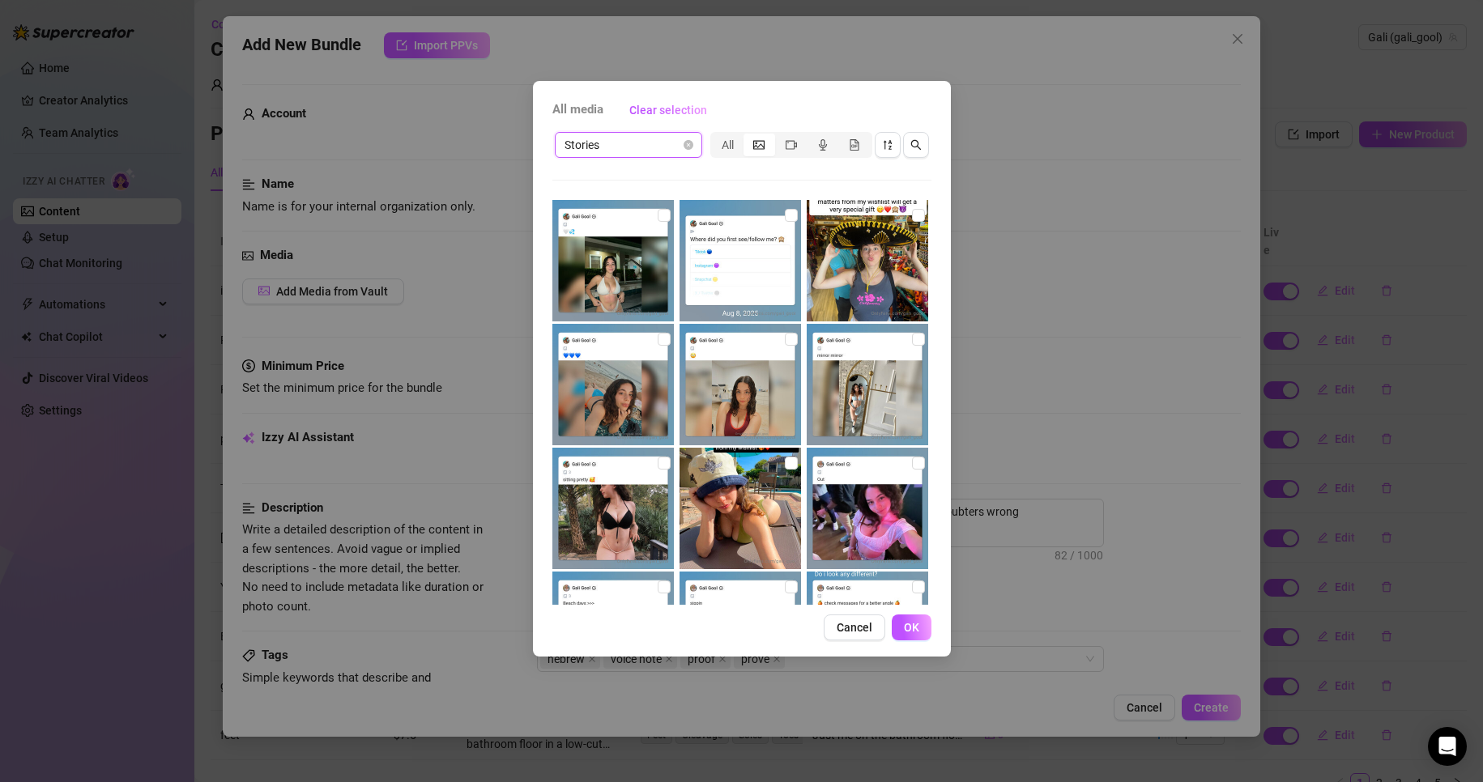
click at [651, 144] on span "Stories" at bounding box center [628, 145] width 128 height 24
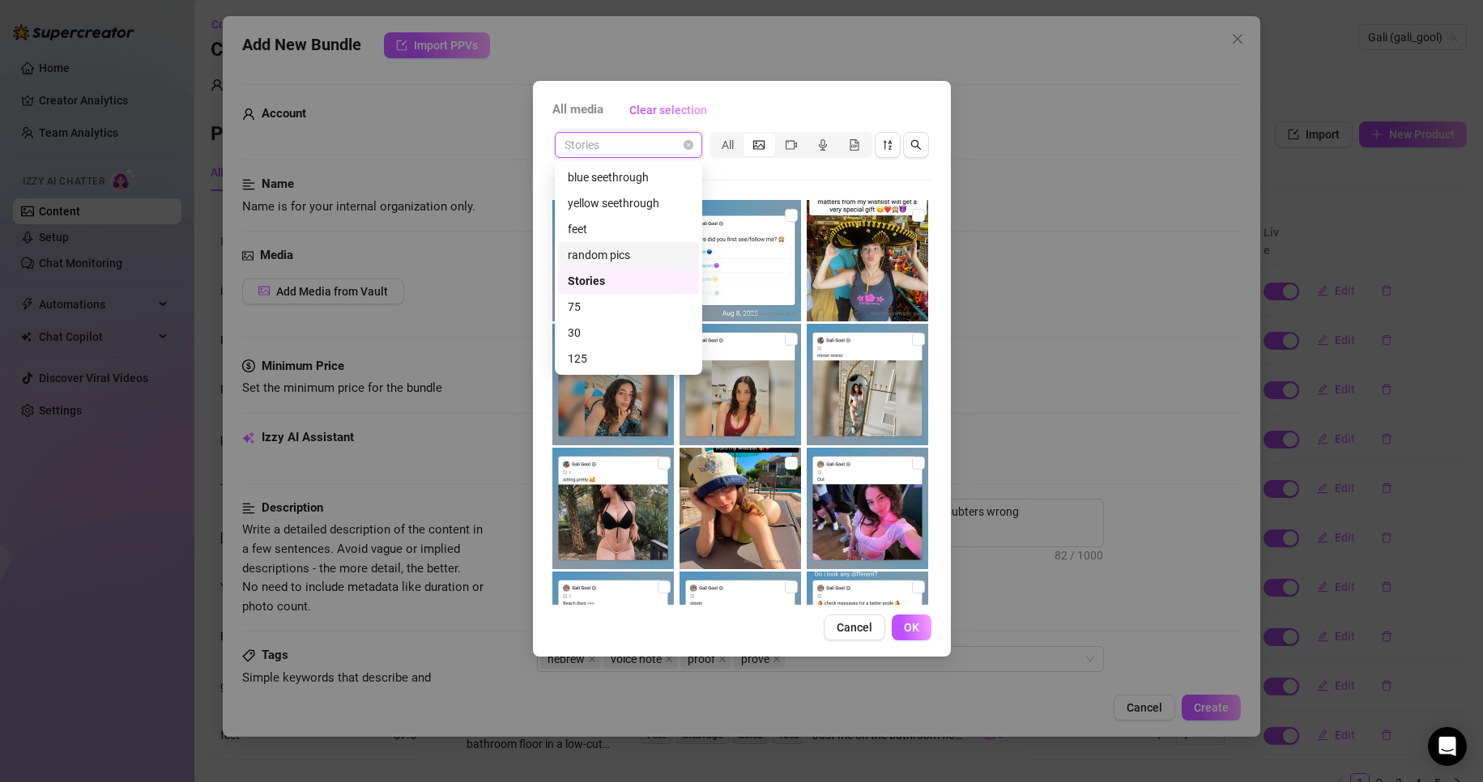
click at [642, 253] on div "random pics" at bounding box center [628, 255] width 121 height 18
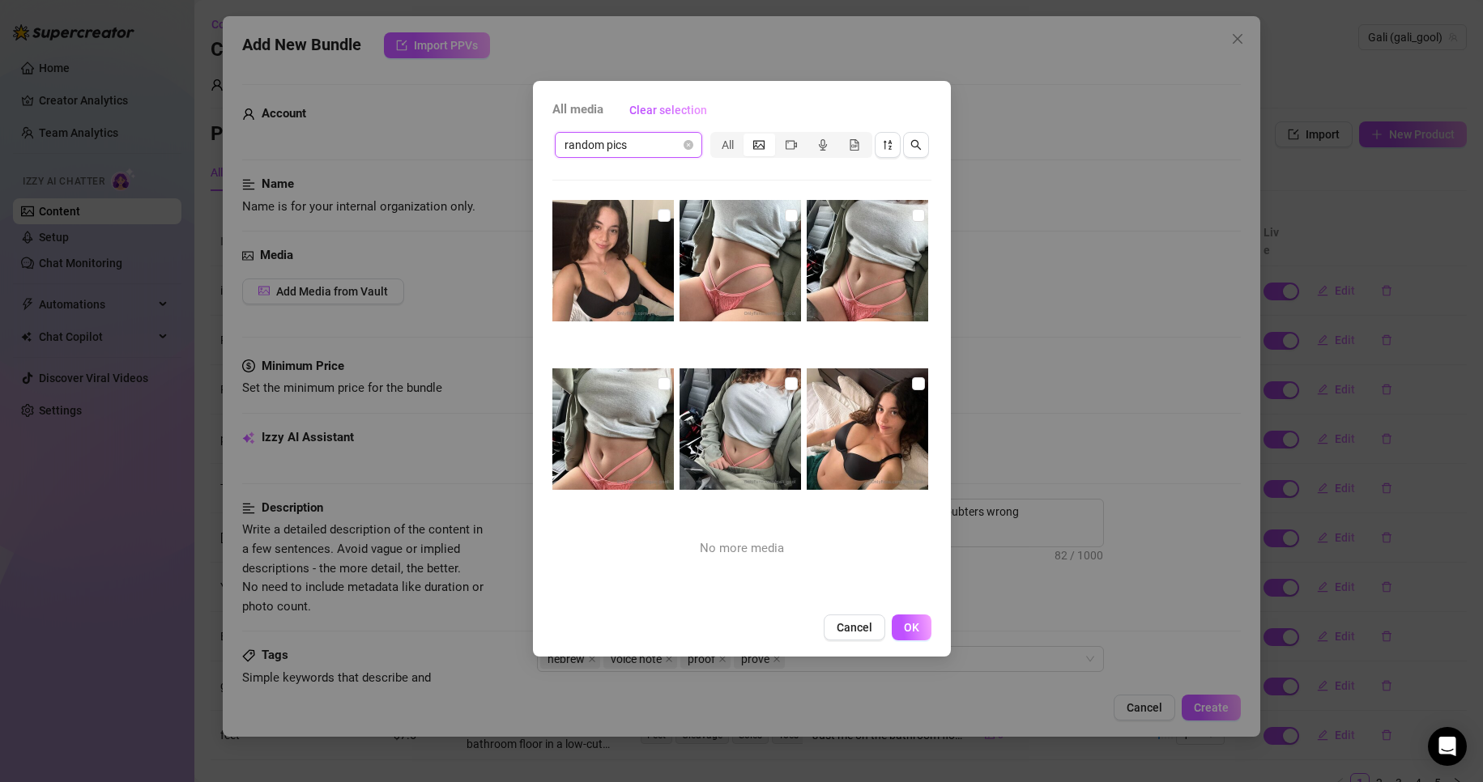
click at [687, 152] on span "random pics" at bounding box center [628, 145] width 128 height 24
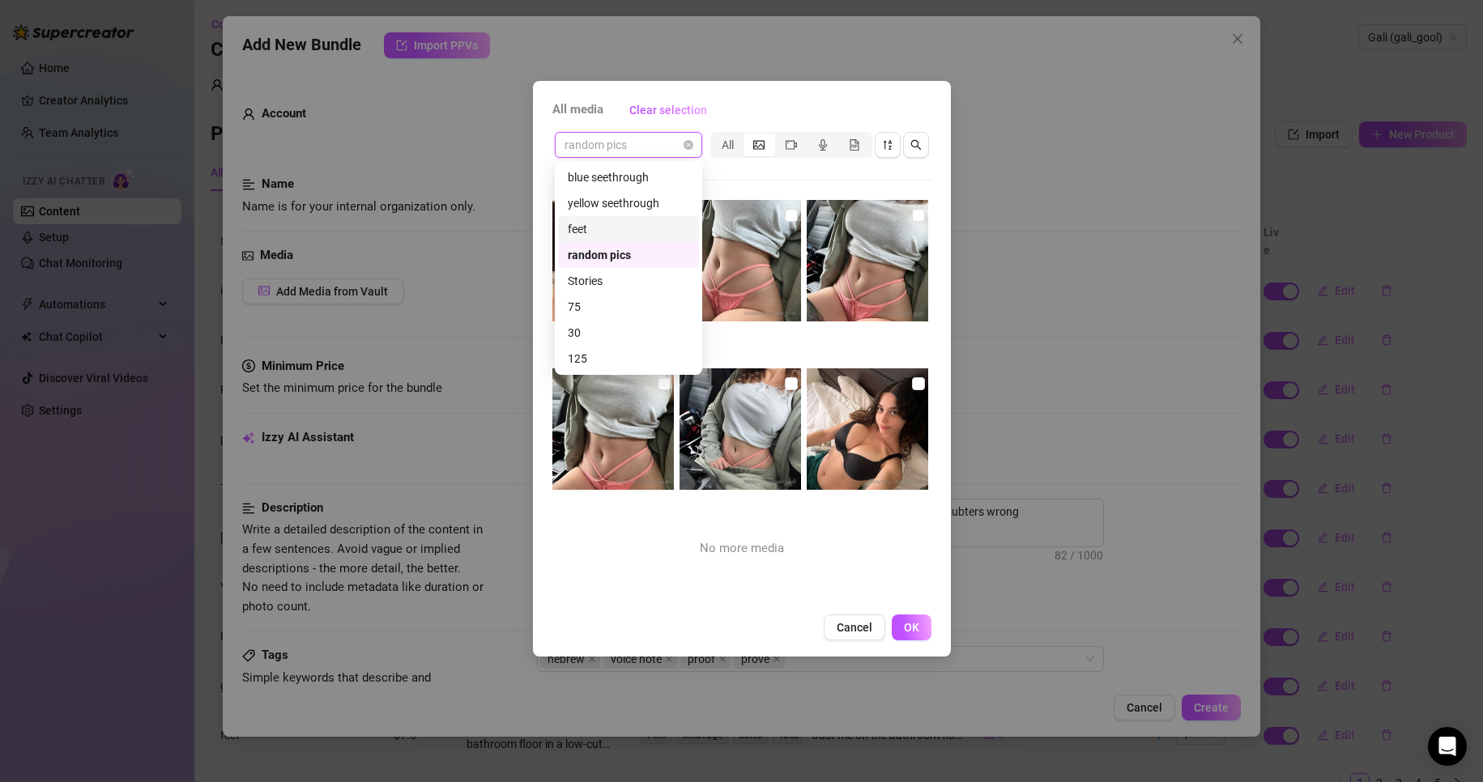
scroll to position [78, 0]
click at [624, 326] on div "Posts" at bounding box center [628, 333] width 121 height 18
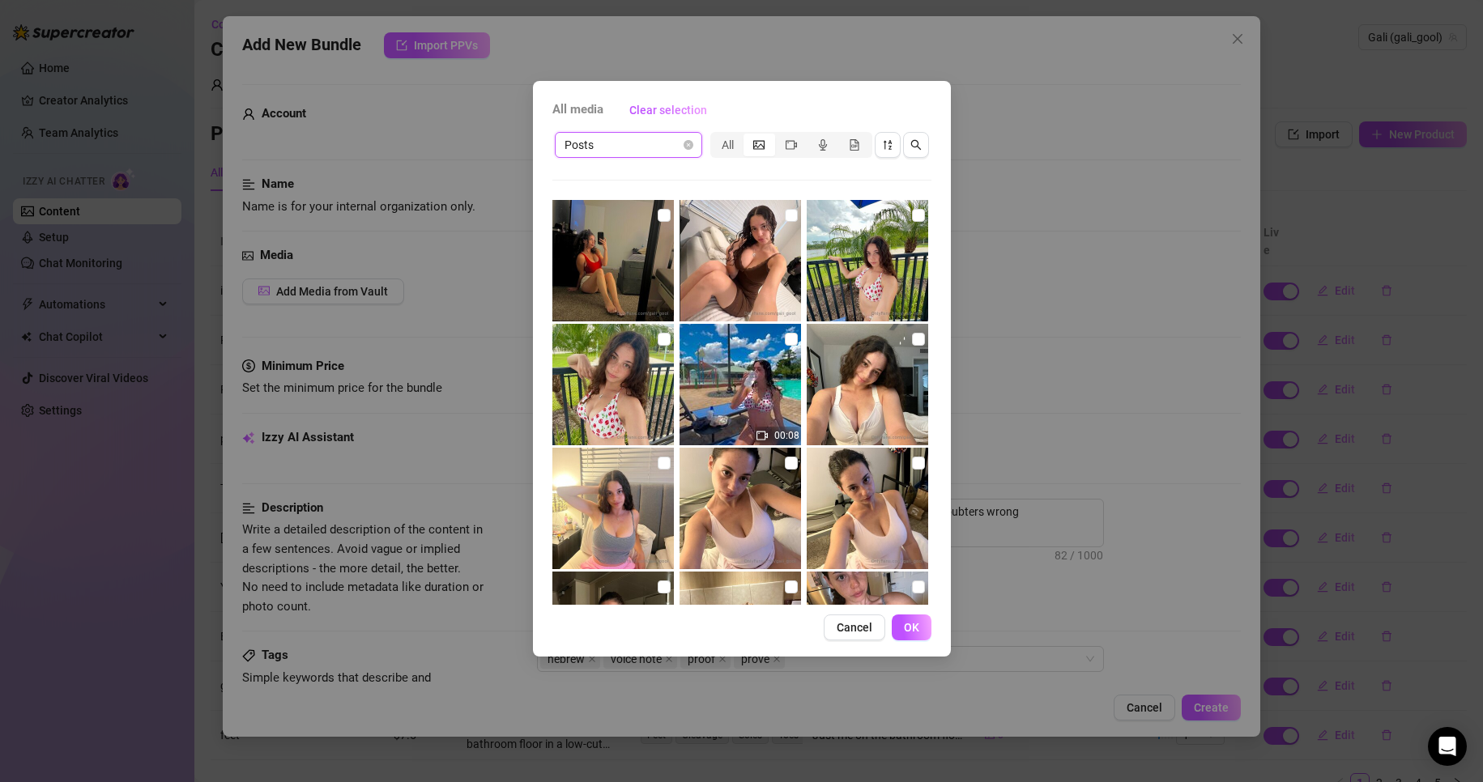
click at [658, 150] on span "Posts" at bounding box center [628, 145] width 128 height 24
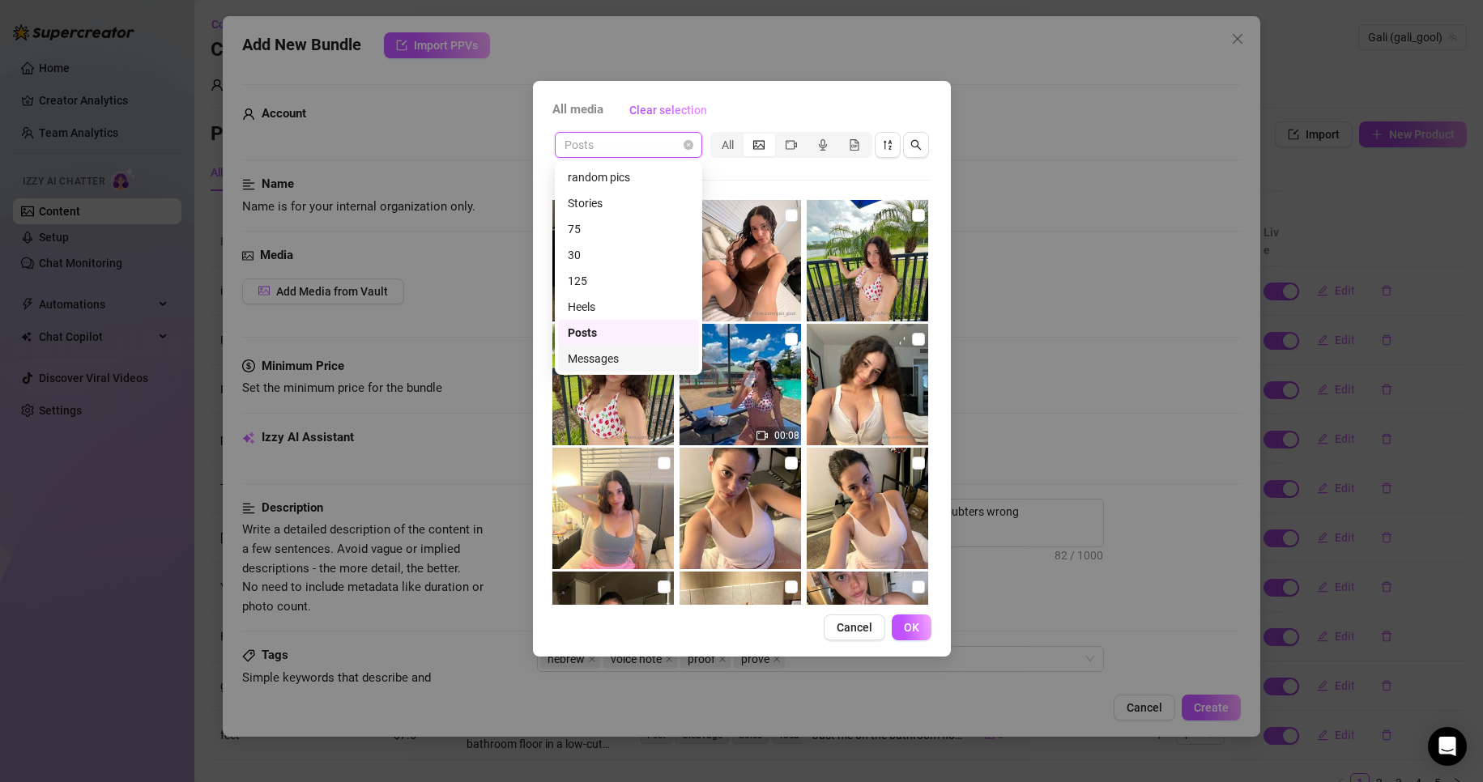
click at [632, 358] on div "Messages" at bounding box center [628, 359] width 121 height 18
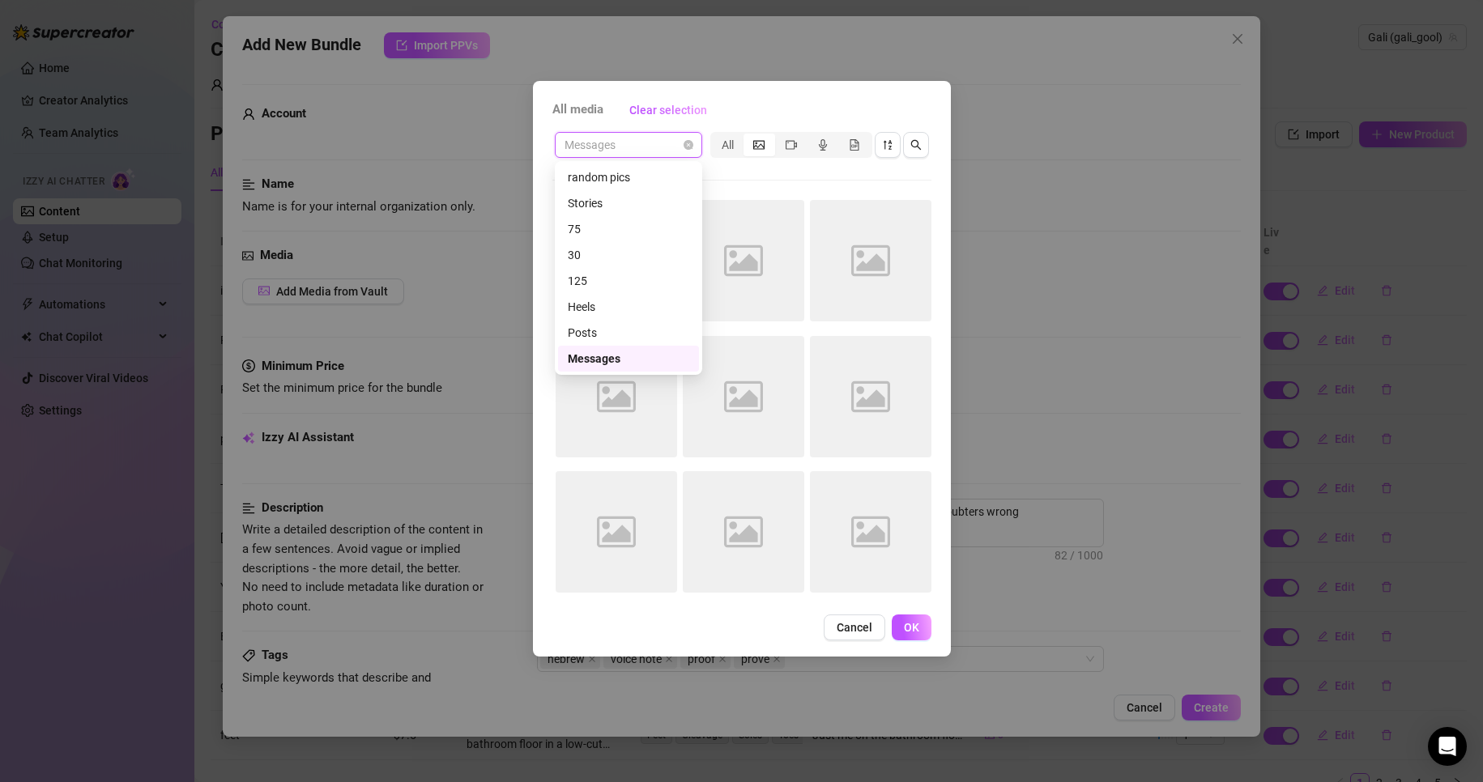
click at [656, 134] on span "Messages" at bounding box center [628, 145] width 128 height 24
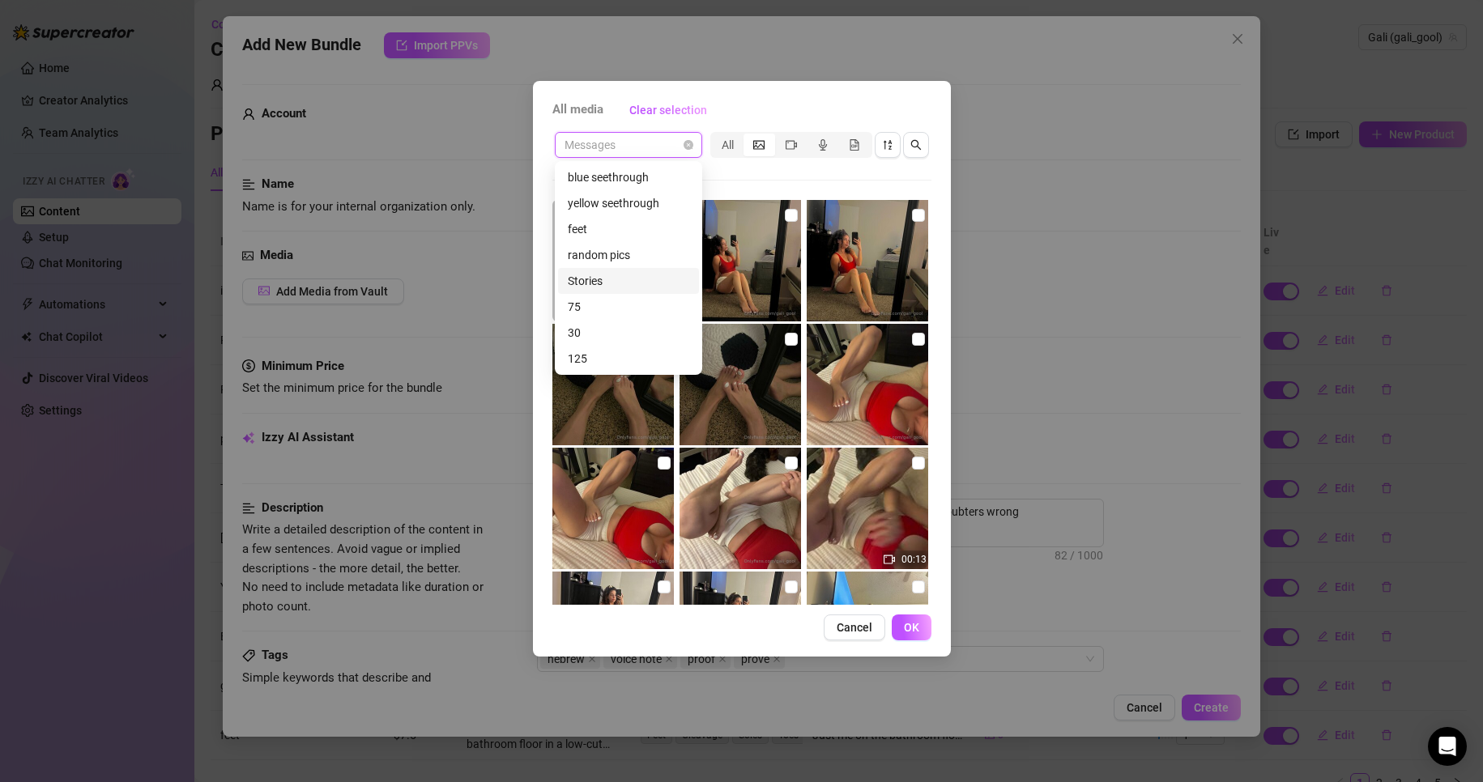
click at [620, 275] on div "Stories" at bounding box center [628, 281] width 121 height 18
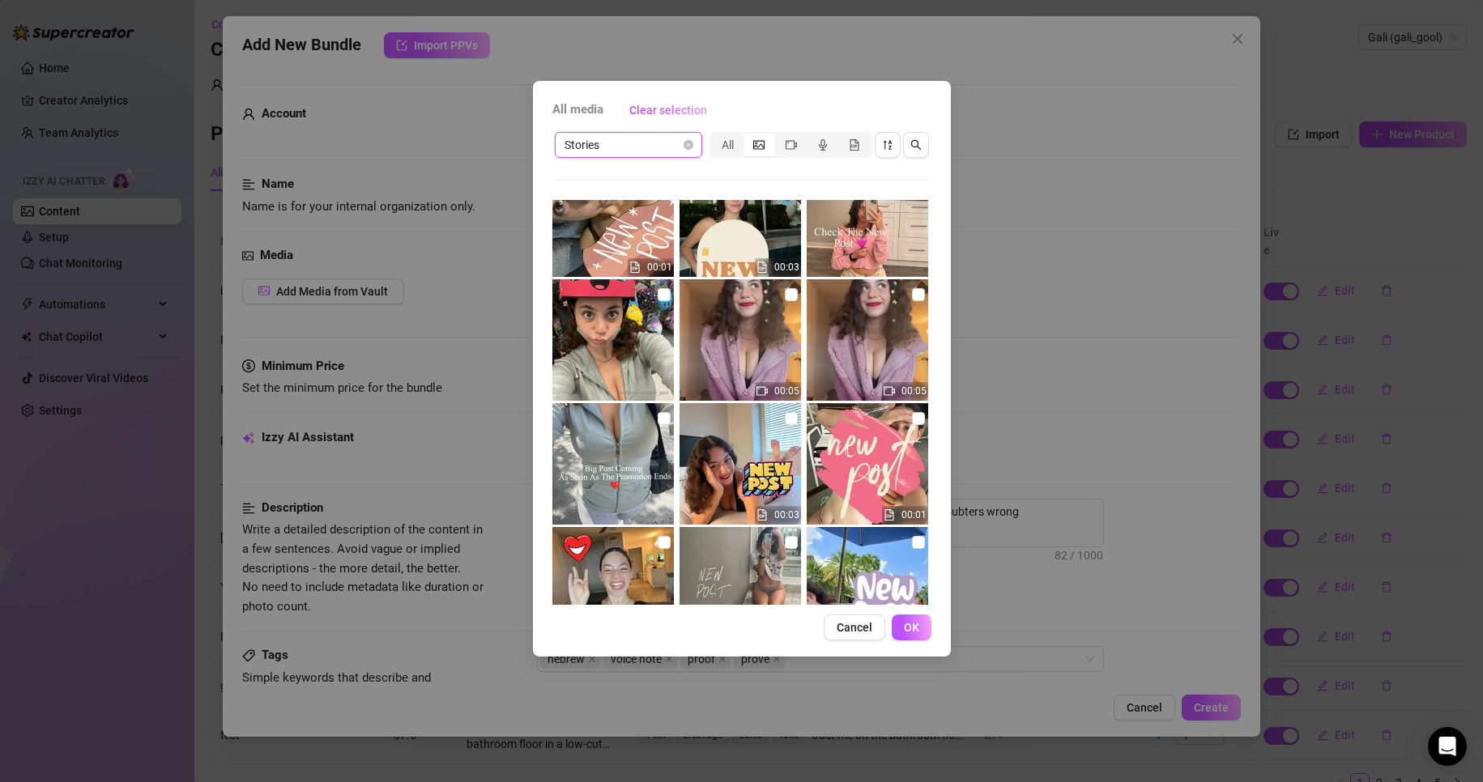
scroll to position [782, 0]
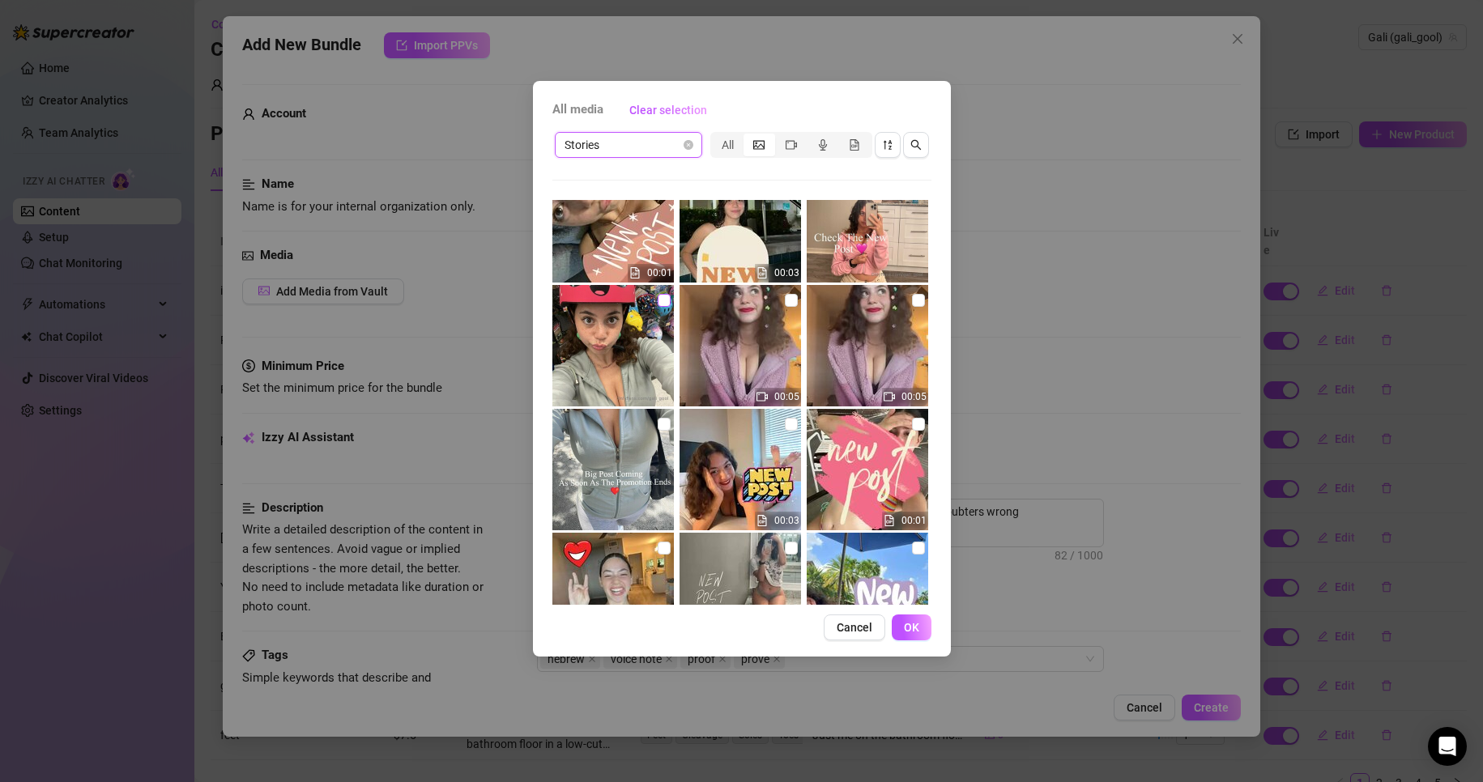
click at [658, 300] on input "checkbox" at bounding box center [664, 300] width 13 height 13
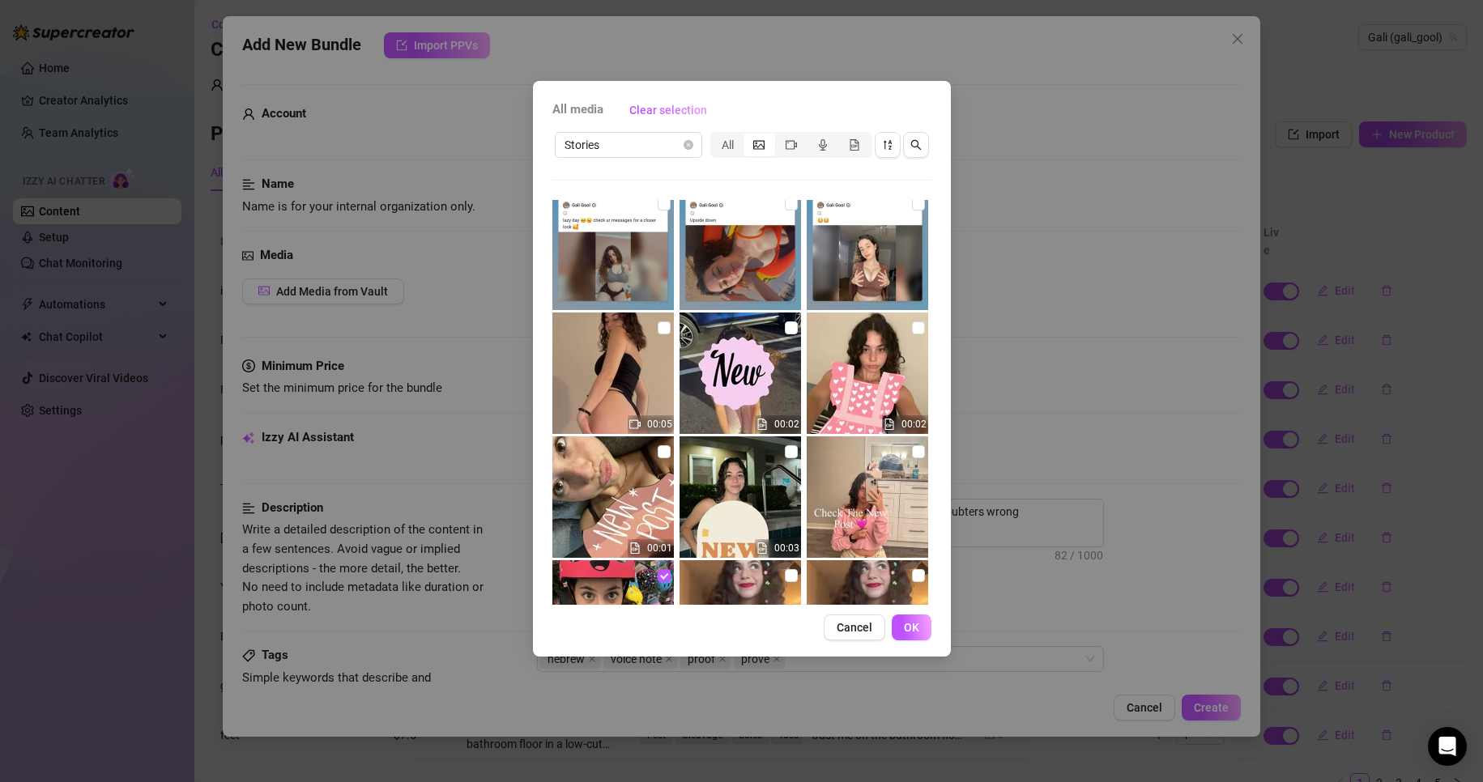
scroll to position [458, 0]
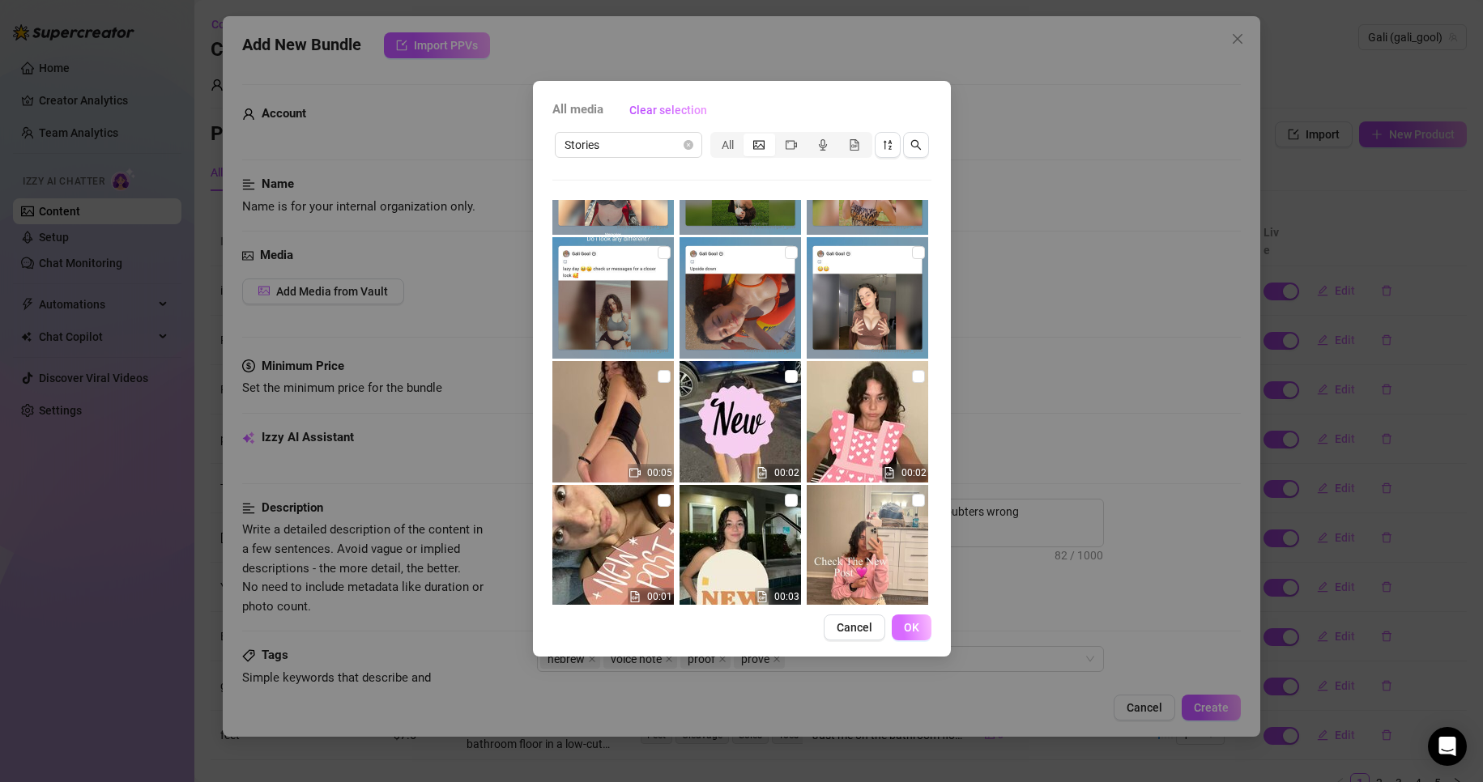
click at [912, 629] on span "OK" at bounding box center [911, 627] width 15 height 13
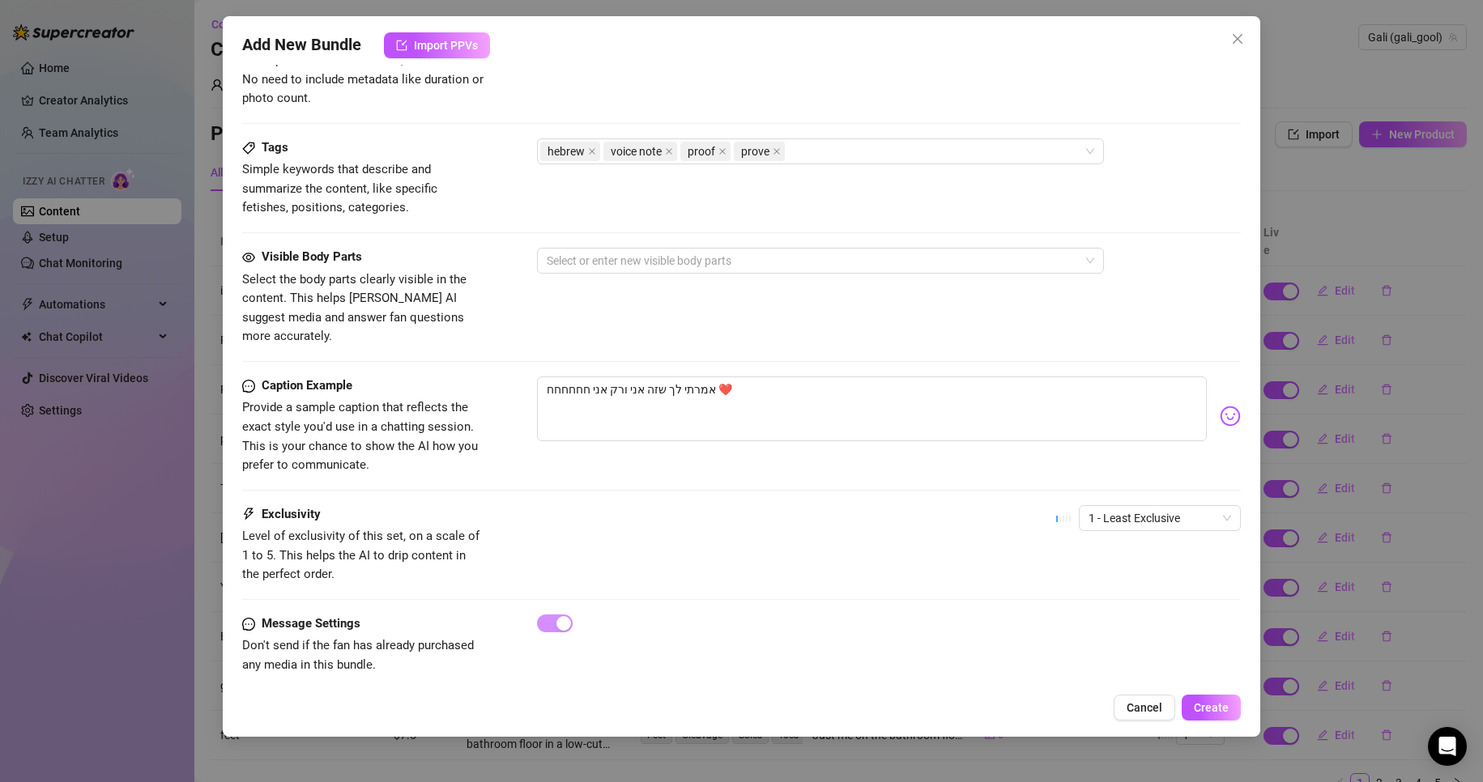
scroll to position [740, 0]
click at [1209, 701] on span "Create" at bounding box center [1211, 707] width 35 height 13
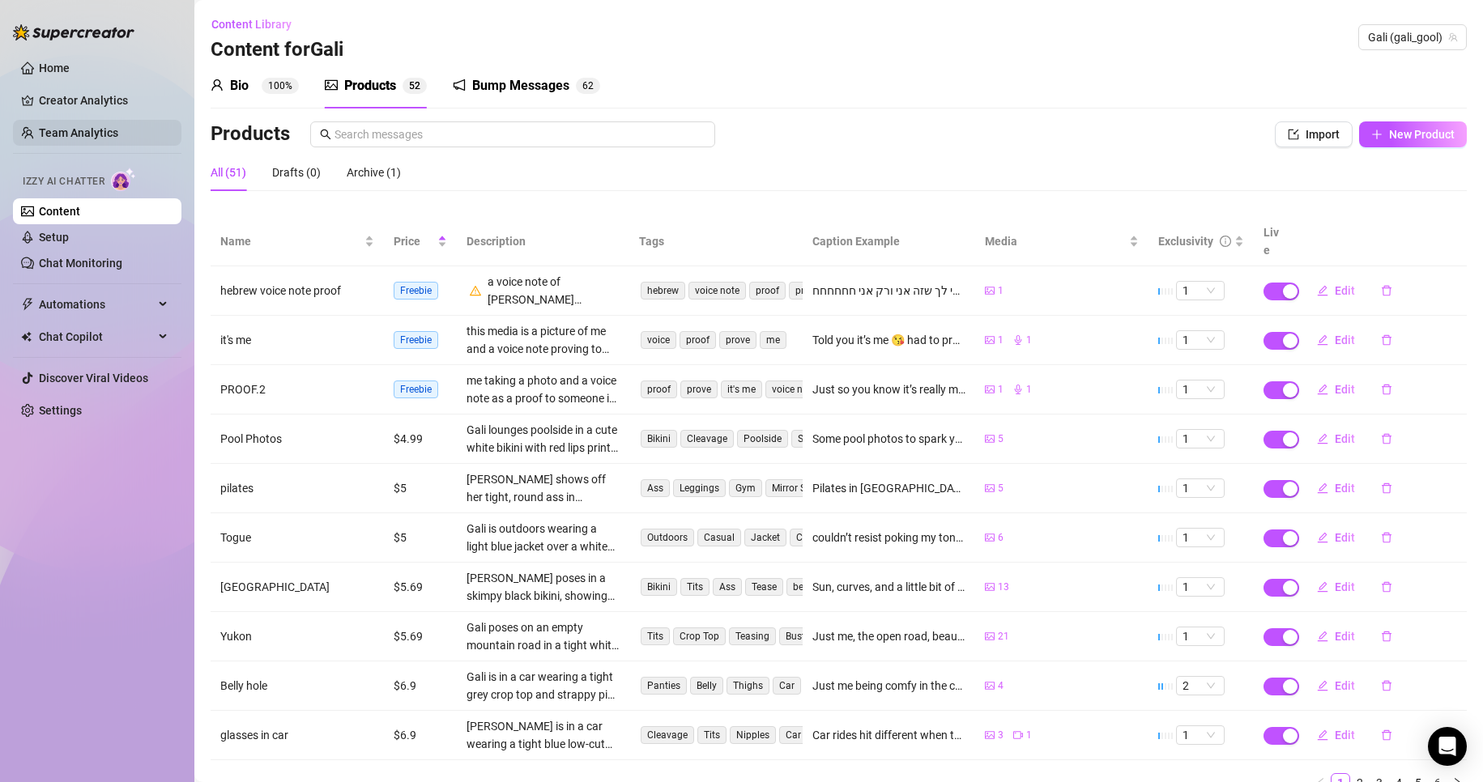
click at [80, 134] on link "Team Analytics" at bounding box center [78, 132] width 79 height 13
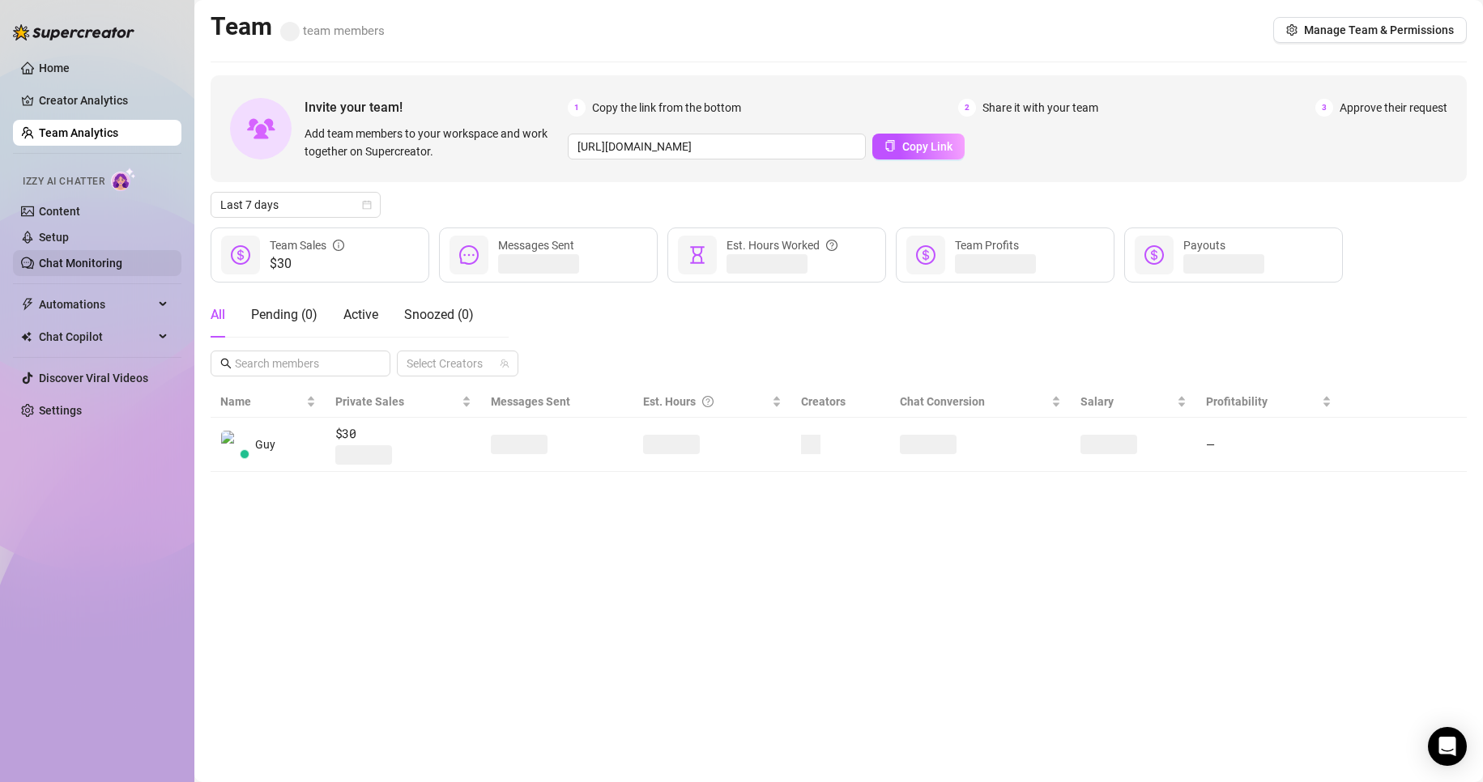
click at [81, 260] on link "Chat Monitoring" at bounding box center [80, 263] width 83 height 13
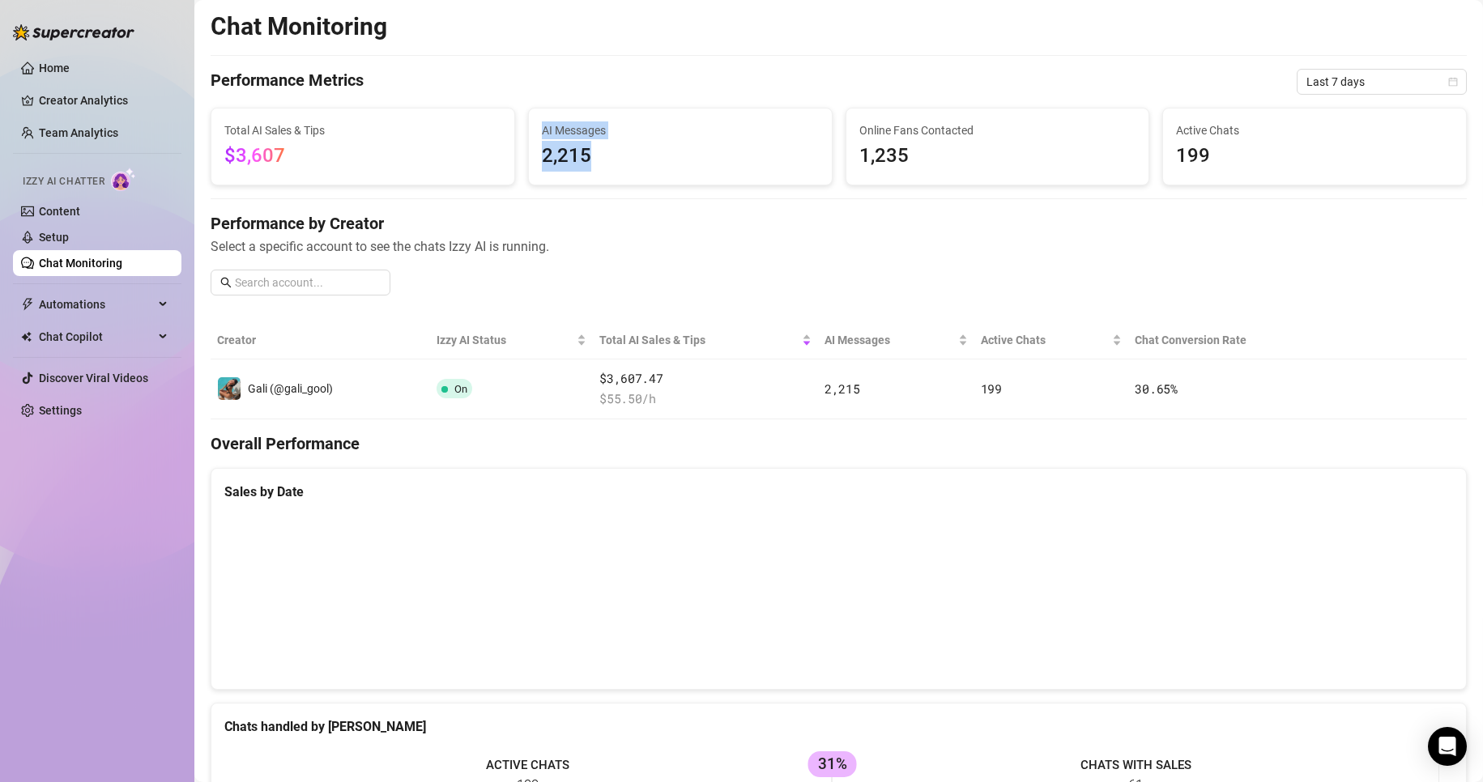
drag, startPoint x: 545, startPoint y: 164, endPoint x: 498, endPoint y: 164, distance: 47.0
click at [498, 164] on div "Total AI Sales & Tips $3,607 AI Messages 2,215 Online Fans Contacted 1,235 Acti…" at bounding box center [838, 147] width 1269 height 78
click at [537, 201] on div "Chat Monitoring Performance Metrics Last 7 days Total AI Sales & Tips $3,607 AI…" at bounding box center [839, 557] width 1256 height 1093
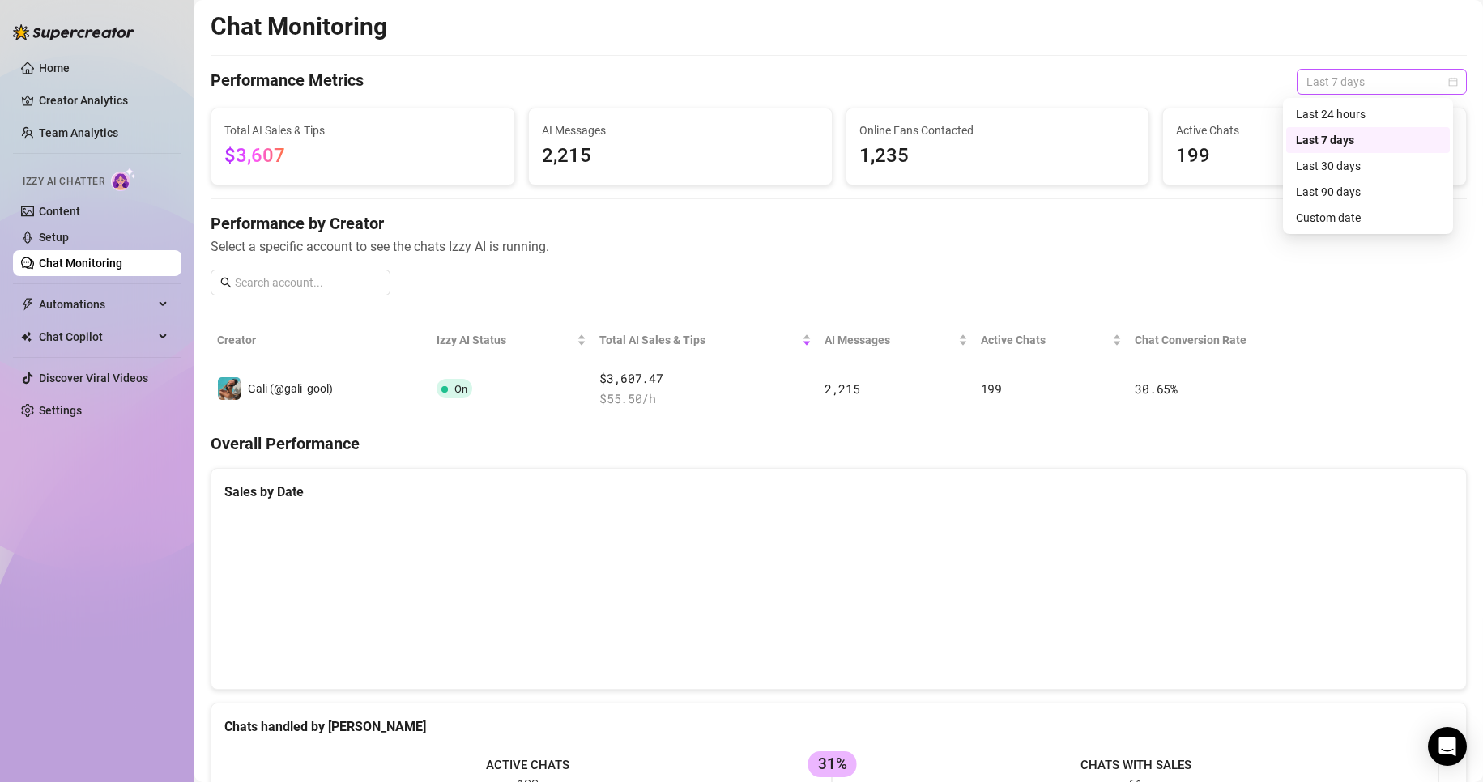
click at [1314, 87] on span "Last 7 days" at bounding box center [1381, 82] width 151 height 24
click at [1308, 119] on div "Last 24 hours" at bounding box center [1368, 114] width 144 height 18
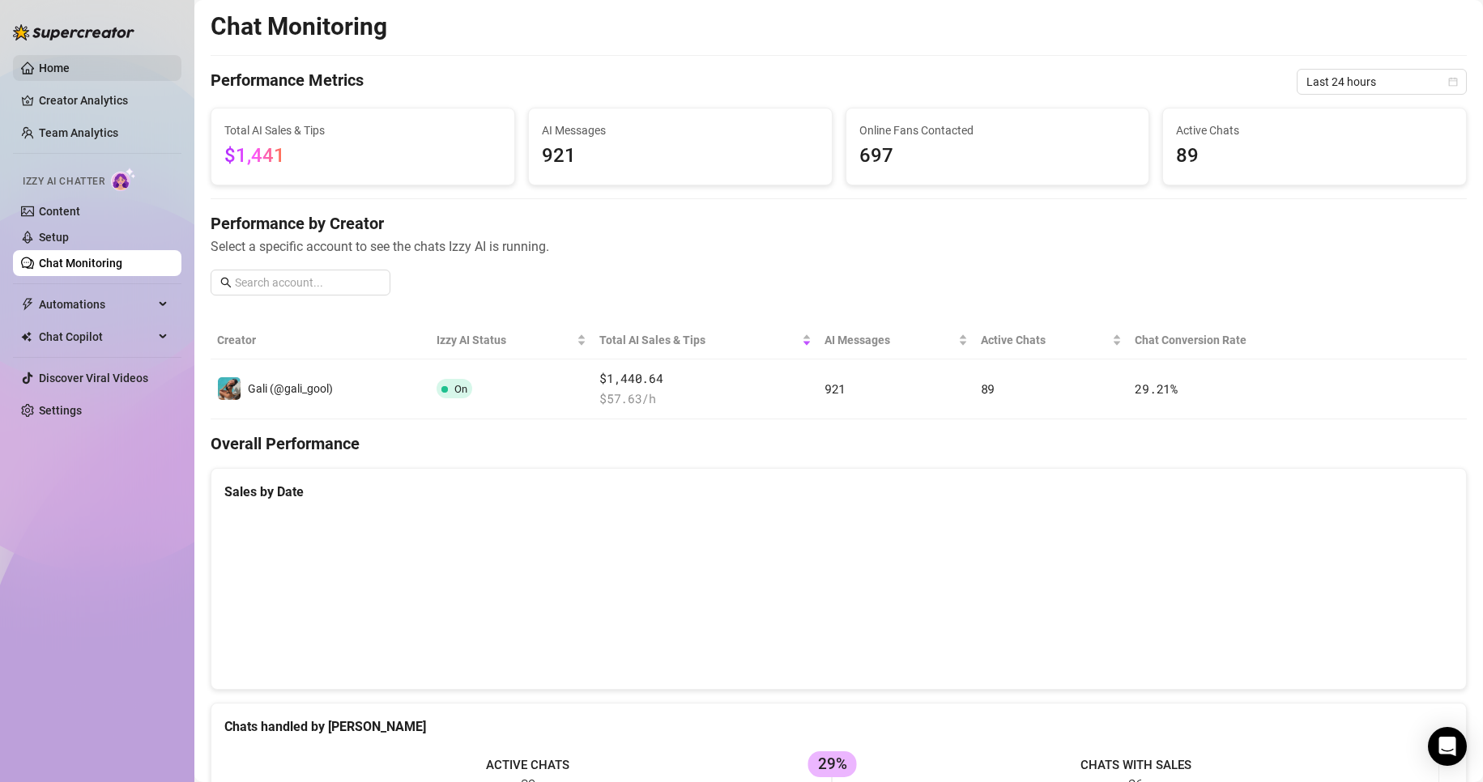
click at [69, 64] on link "Home" at bounding box center [54, 68] width 31 height 13
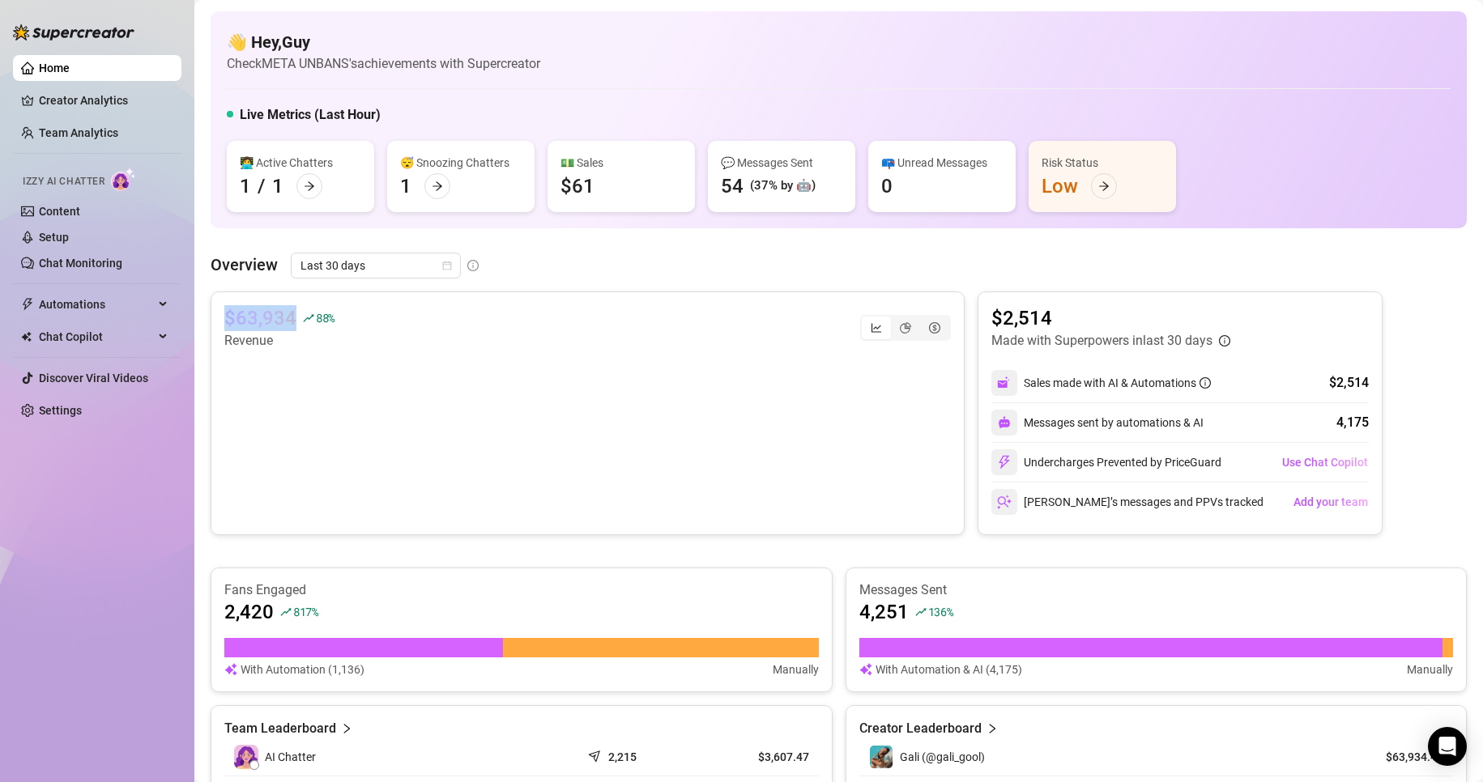
drag, startPoint x: 228, startPoint y: 315, endPoint x: 304, endPoint y: 313, distance: 76.1
click at [304, 313] on div "$63,934 88 %" at bounding box center [279, 318] width 110 height 26
click at [304, 313] on icon "rise" at bounding box center [308, 318] width 11 height 11
click at [77, 269] on link "Chat Monitoring" at bounding box center [80, 263] width 83 height 13
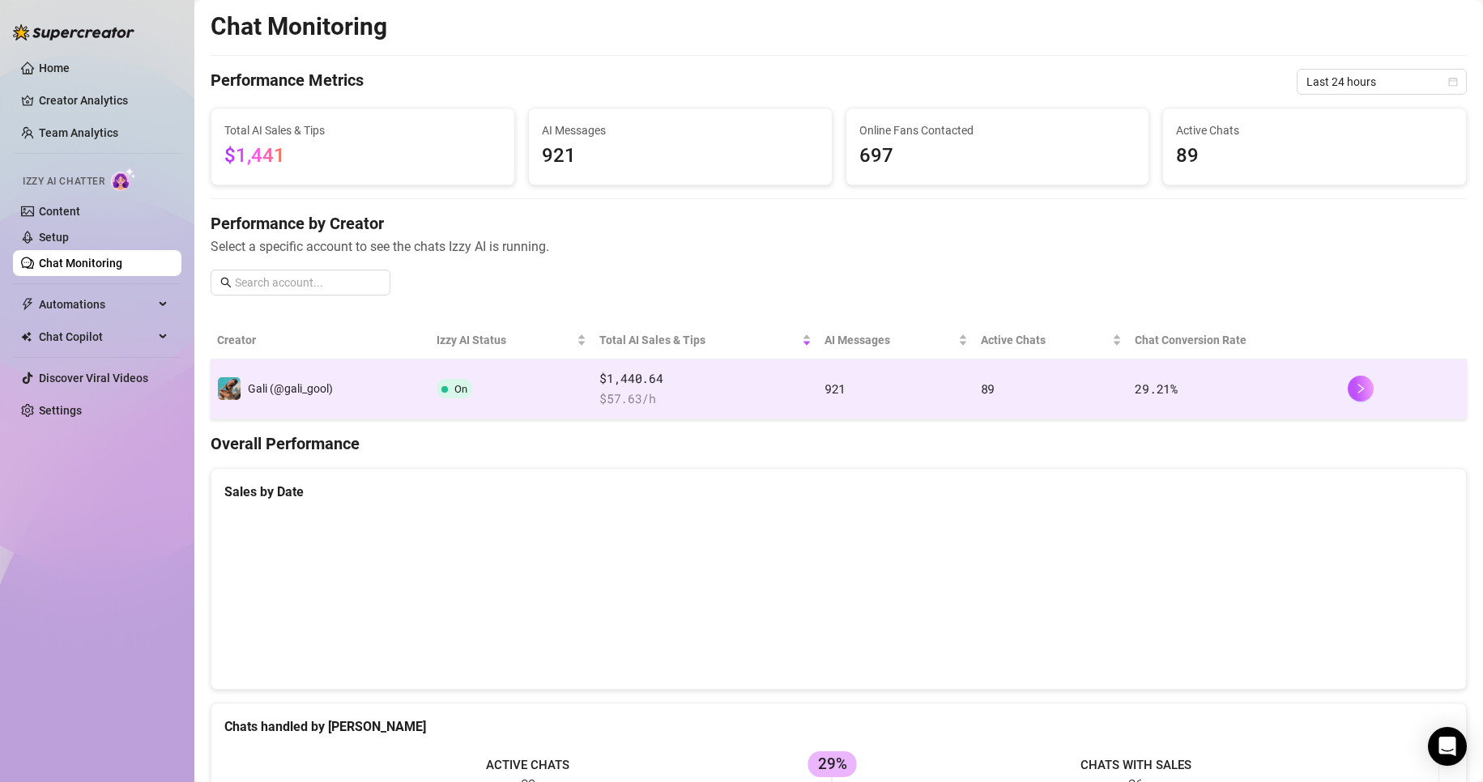
scroll to position [371, 0]
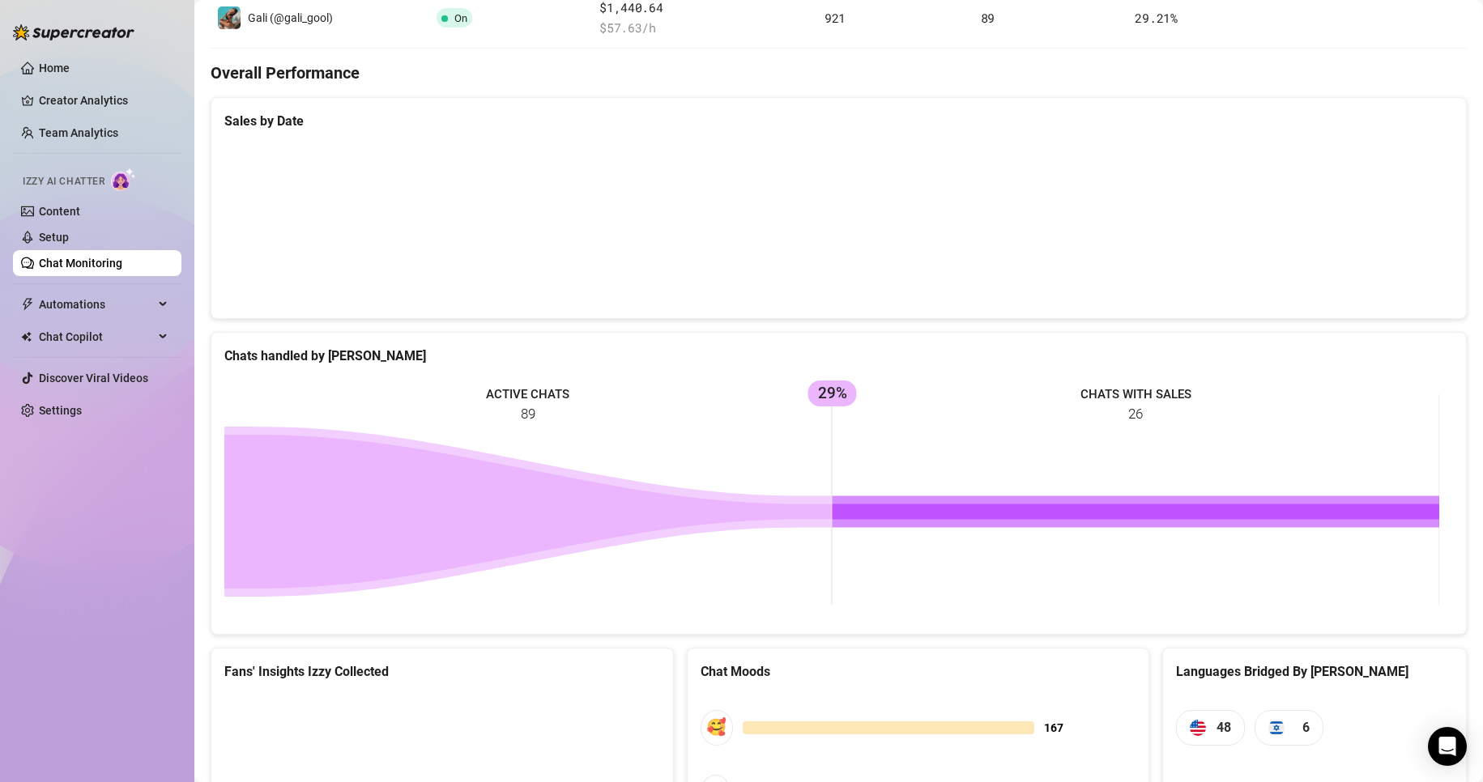
drag, startPoint x: 504, startPoint y: 388, endPoint x: 875, endPoint y: 407, distance: 371.4
click at [966, 414] on rect at bounding box center [831, 499] width 1215 height 243
click at [855, 406] on rect at bounding box center [831, 499] width 1215 height 243
drag, startPoint x: 824, startPoint y: 403, endPoint x: 896, endPoint y: 393, distance: 72.7
click at [896, 393] on rect at bounding box center [831, 499] width 1215 height 243
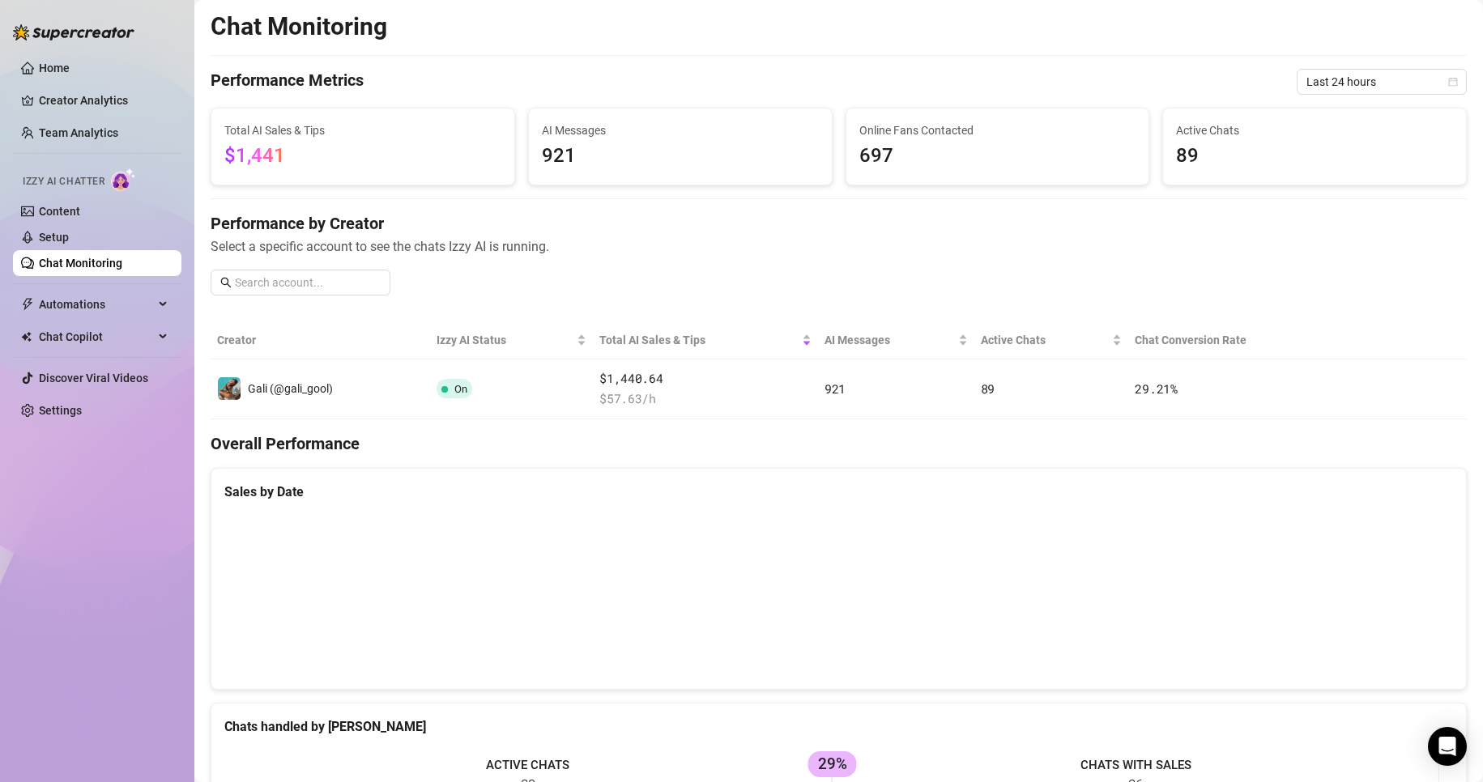
scroll to position [0, 0]
click at [89, 372] on link "Discover Viral Videos" at bounding box center [93, 378] width 109 height 13
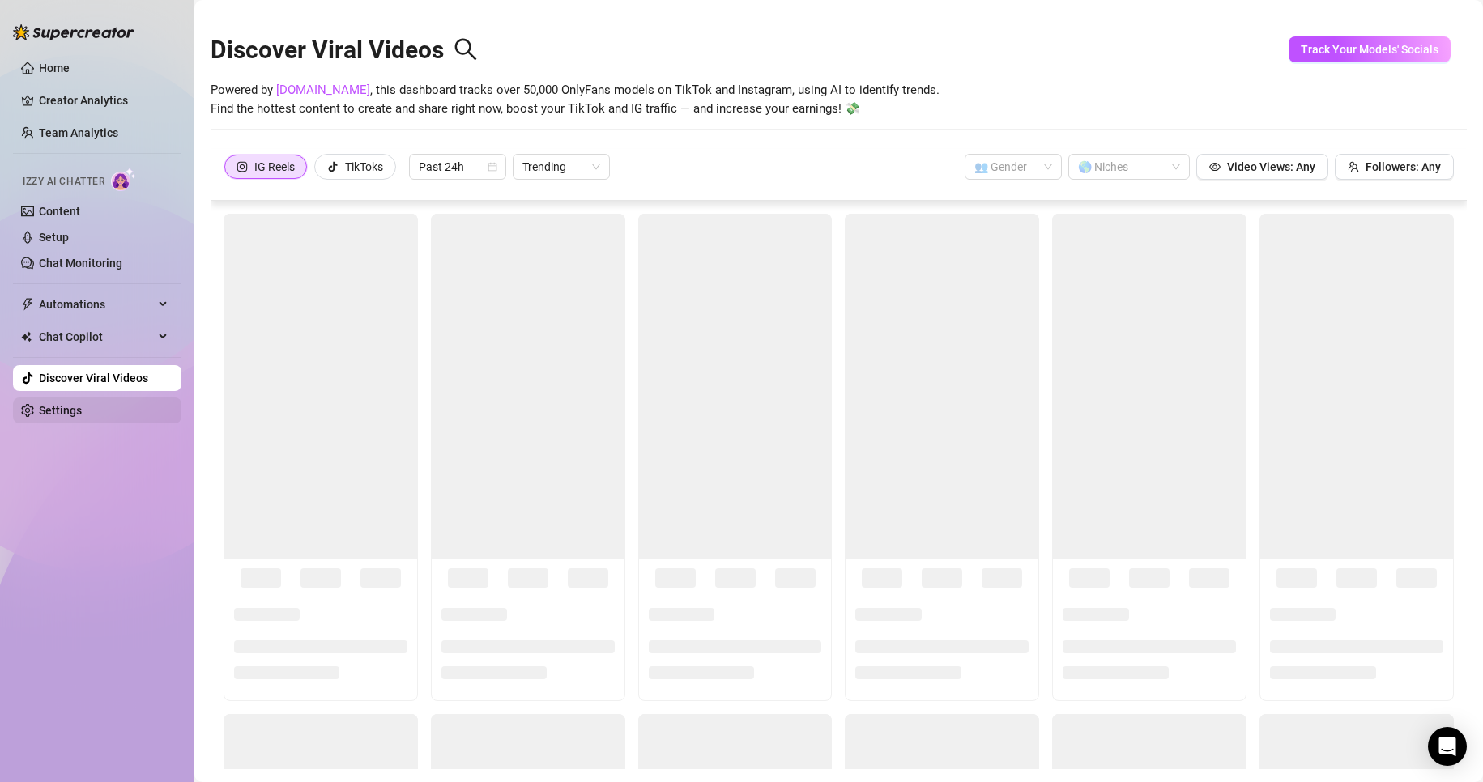
click at [82, 404] on link "Settings" at bounding box center [60, 410] width 43 height 13
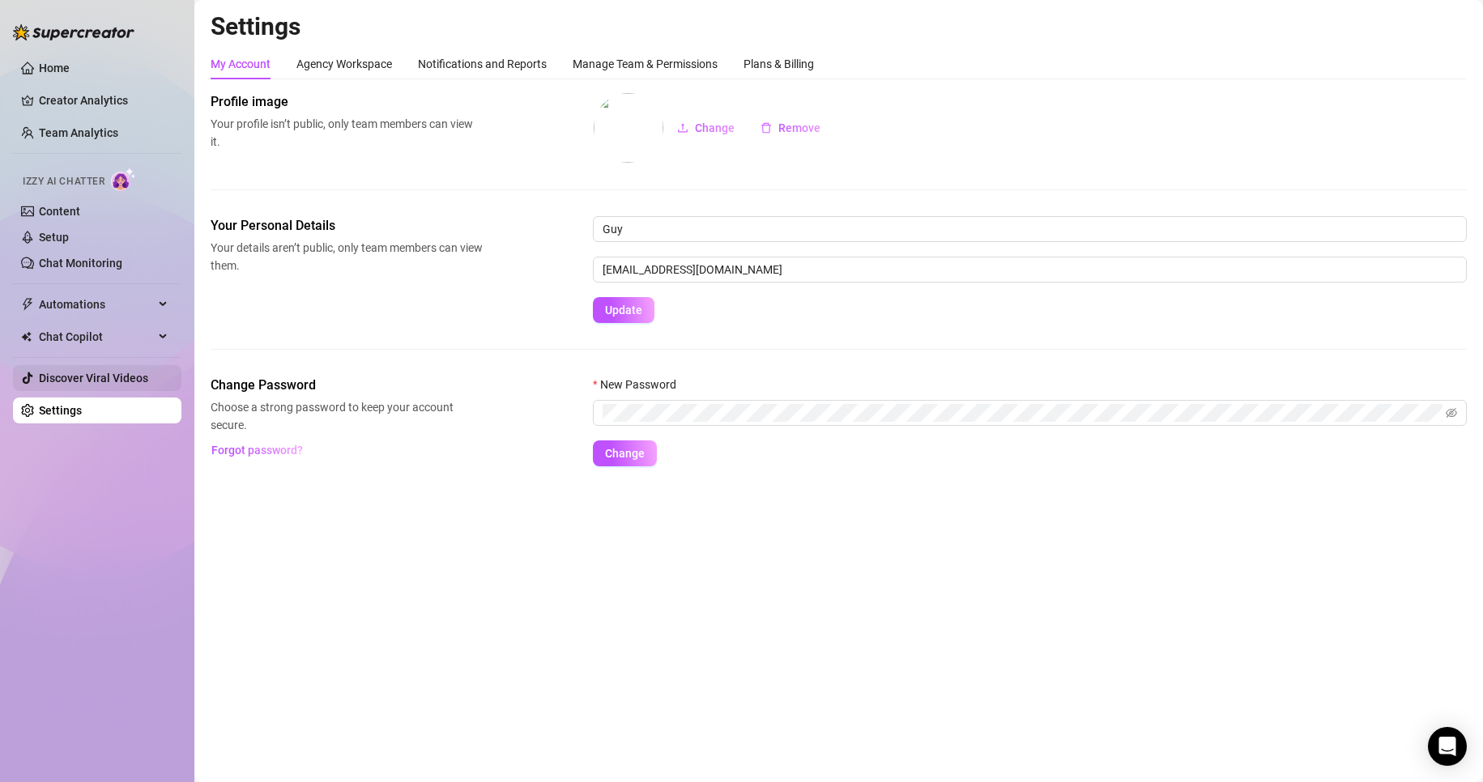
click at [98, 385] on link "Discover Viral Videos" at bounding box center [93, 378] width 109 height 13
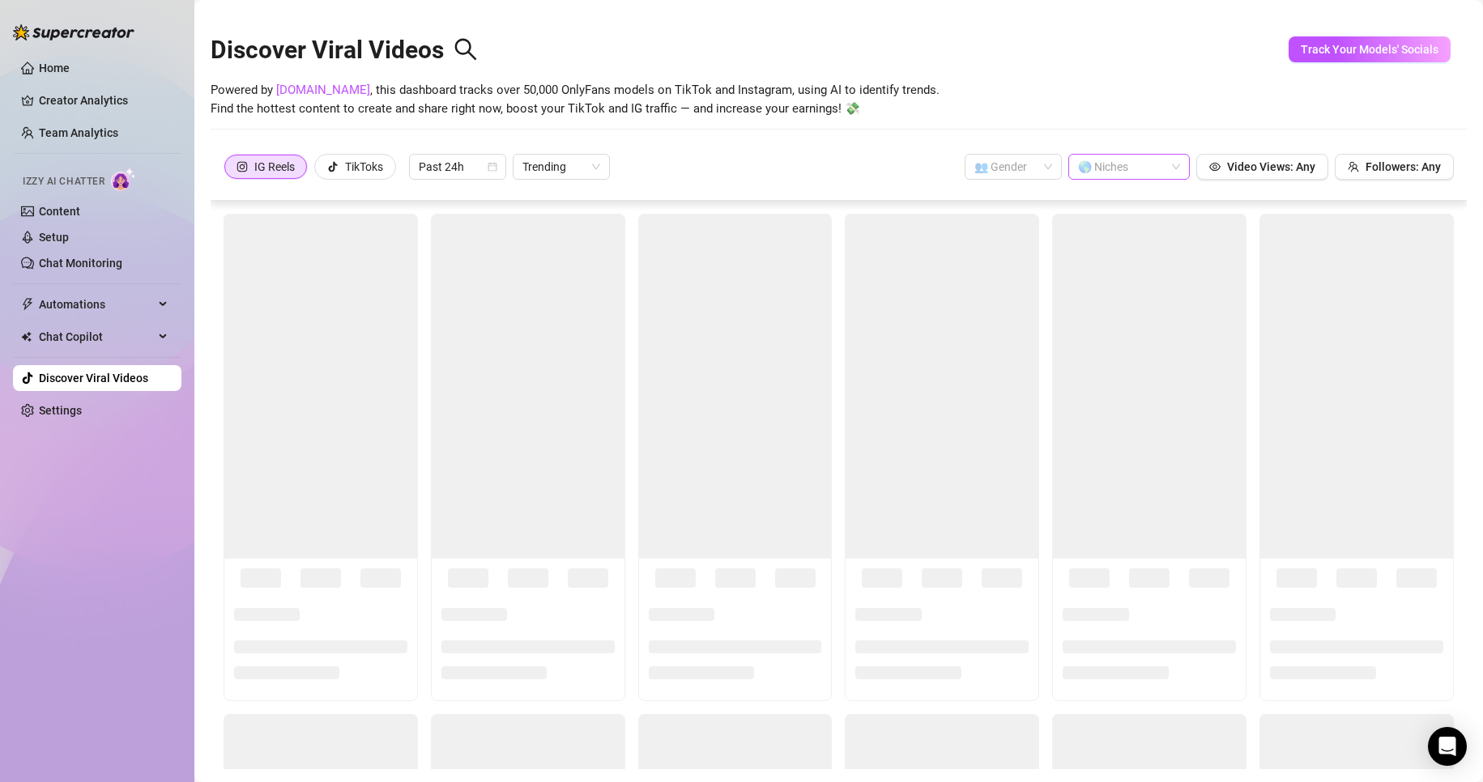
click at [1135, 164] on div at bounding box center [1120, 166] width 98 height 23
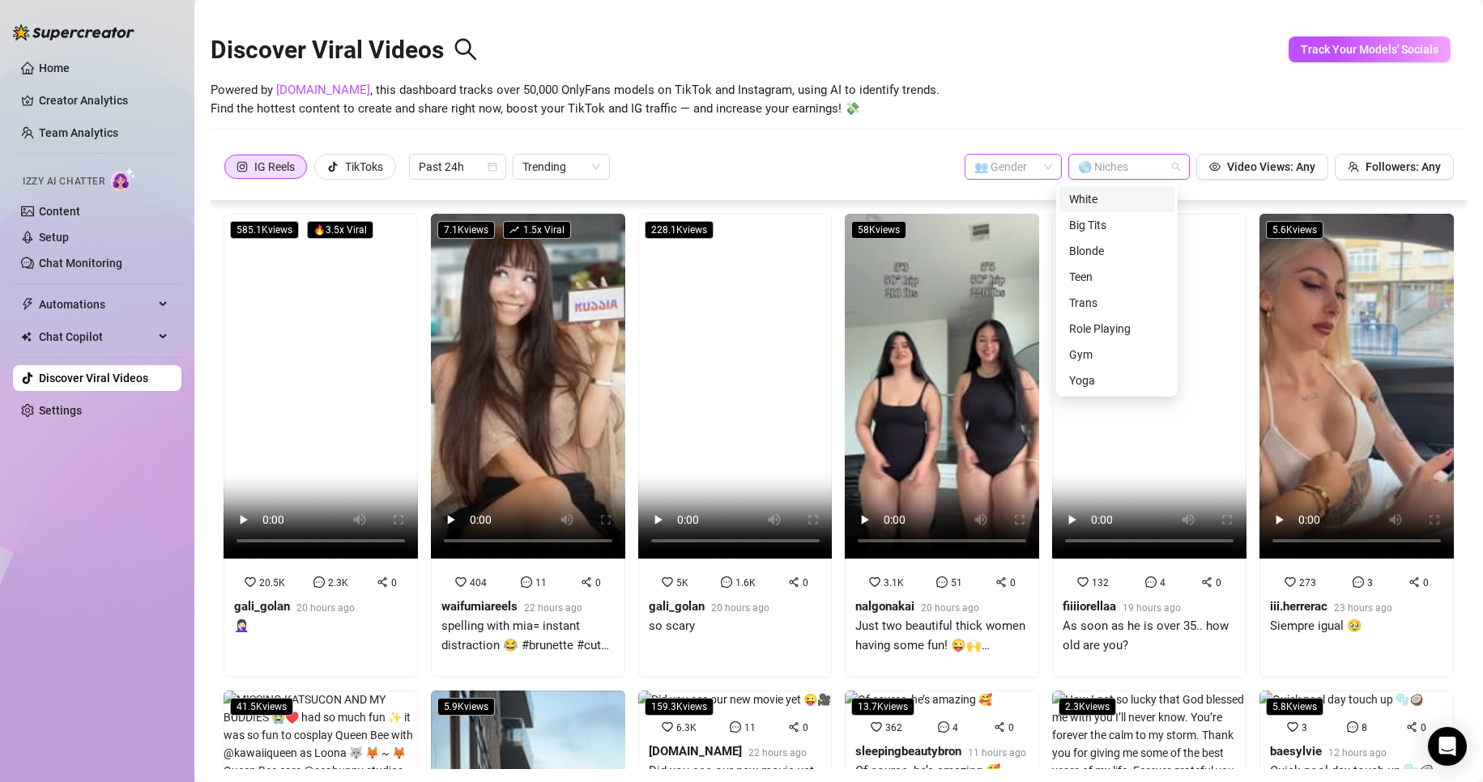
click at [1027, 175] on span at bounding box center [1013, 167] width 78 height 24
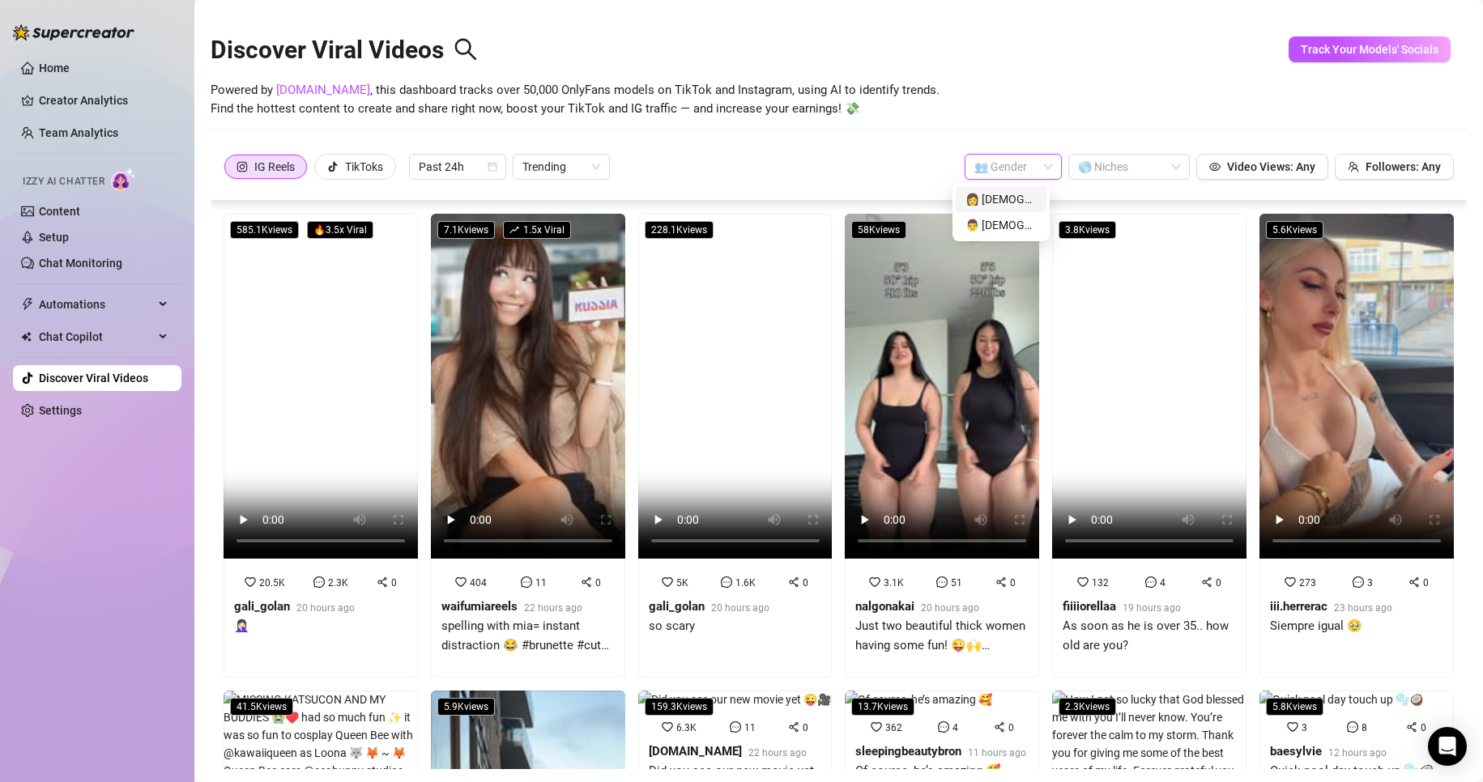
click at [1020, 202] on div "👩 [DEMOGRAPHIC_DATA]" at bounding box center [1000, 199] width 71 height 18
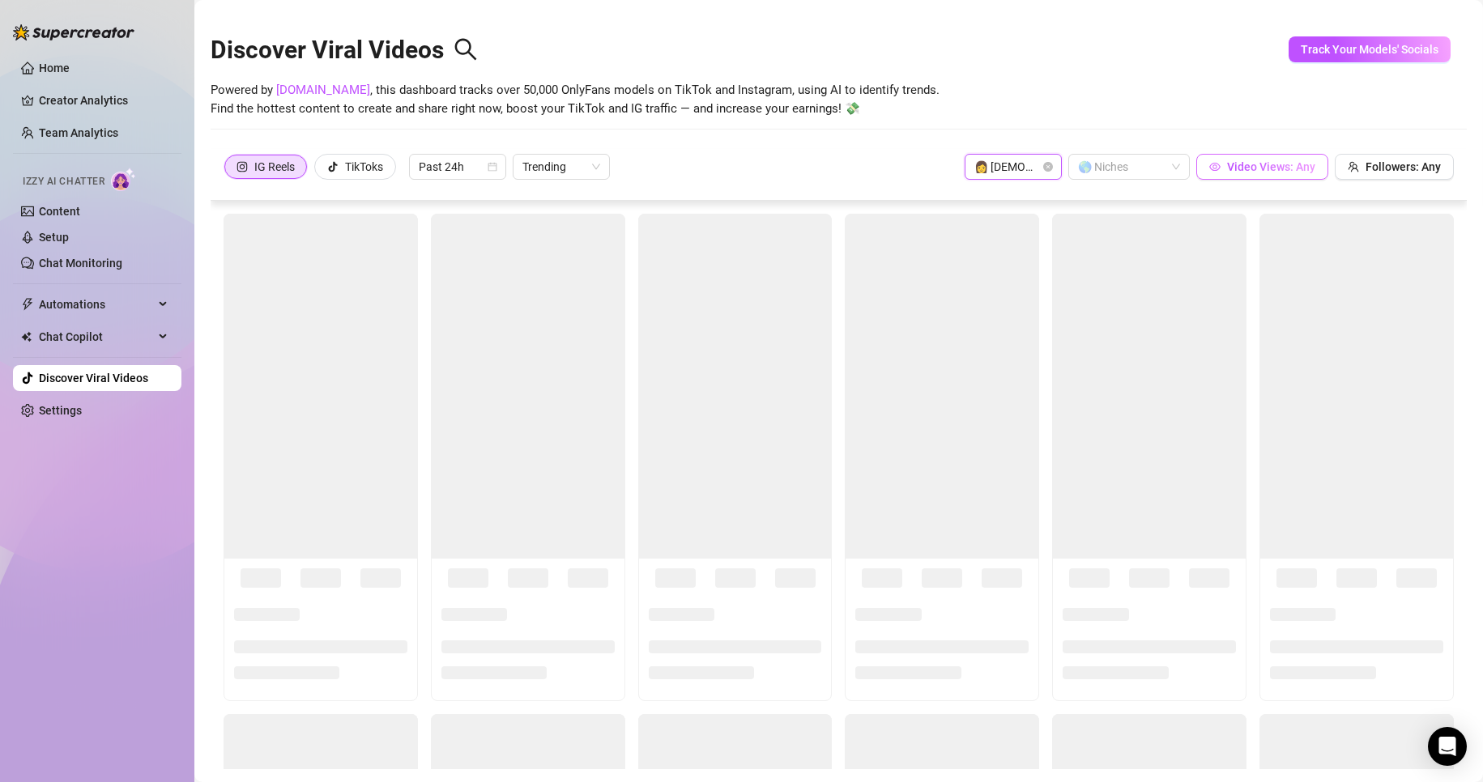
click at [1267, 169] on span "Video Views: Any" at bounding box center [1271, 166] width 88 height 13
click at [1101, 113] on body "Home Creator Analytics Team Analytics Izzy AI Chatter Content Setup Chat Monito…" at bounding box center [741, 391] width 1483 height 782
click at [1073, 113] on div "Powered by [DOMAIN_NAME] , this dashboard tracks over 50,000 OnlyFans models on…" at bounding box center [839, 100] width 1256 height 38
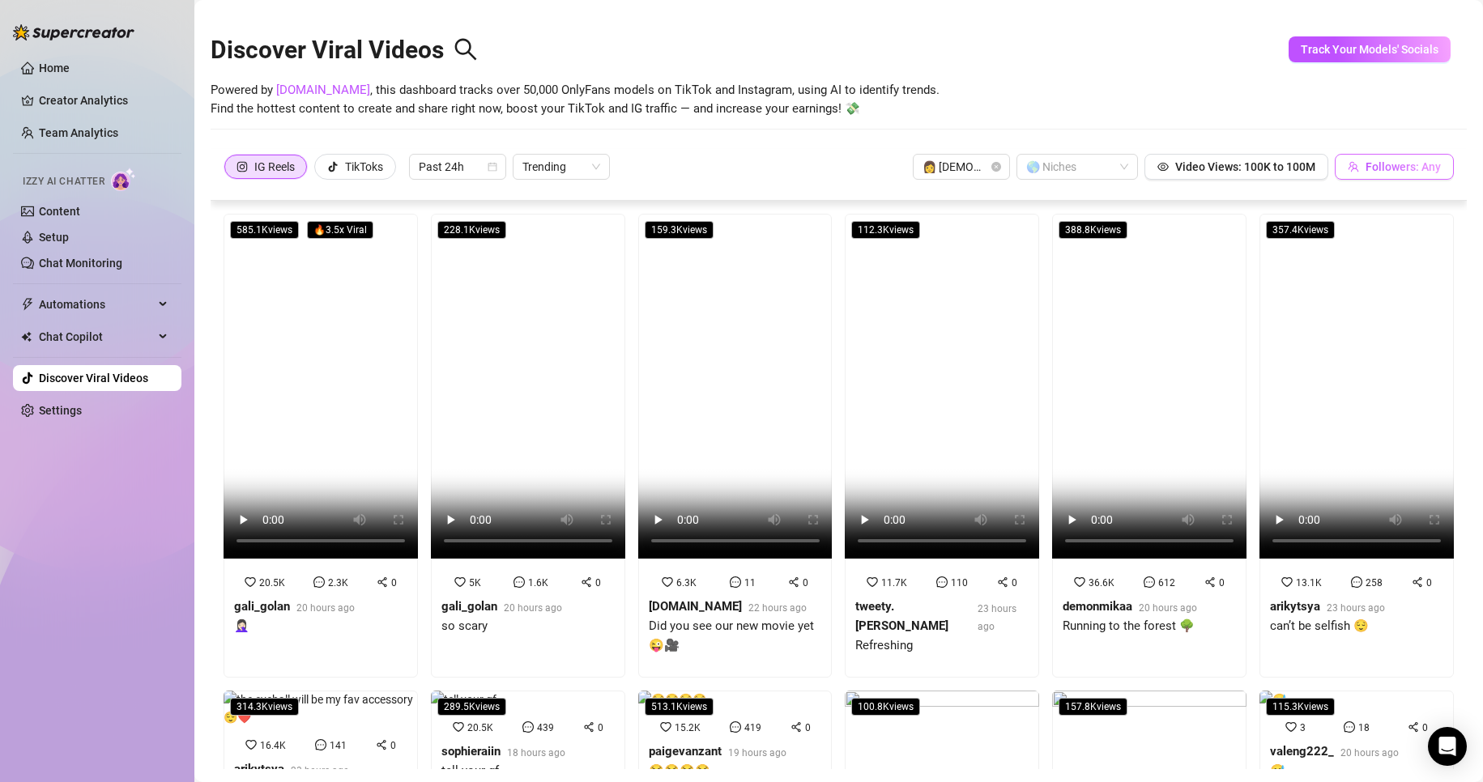
click at [1371, 155] on button "Followers: Any" at bounding box center [1394, 167] width 119 height 26
click at [1331, 130] on div "0 to 100000000" at bounding box center [1358, 115] width 232 height 39
click at [1309, 109] on input "0" at bounding box center [1298, 115] width 96 height 24
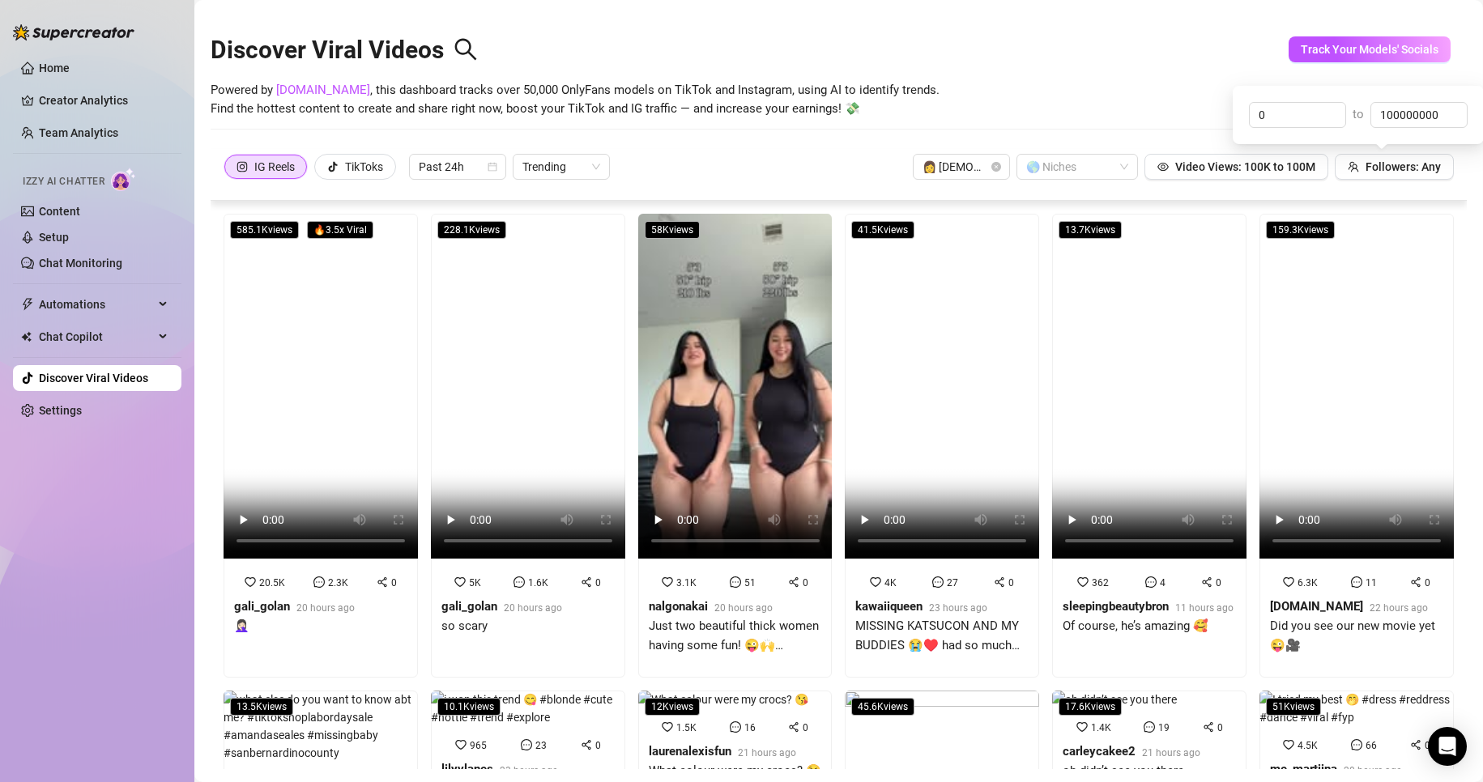
click at [1143, 58] on div "Discover Viral Videos" at bounding box center [839, 46] width 1256 height 70
click at [347, 173] on div "TikToks" at bounding box center [364, 167] width 38 height 24
click at [319, 171] on input "TikToks" at bounding box center [319, 171] width 0 height 0
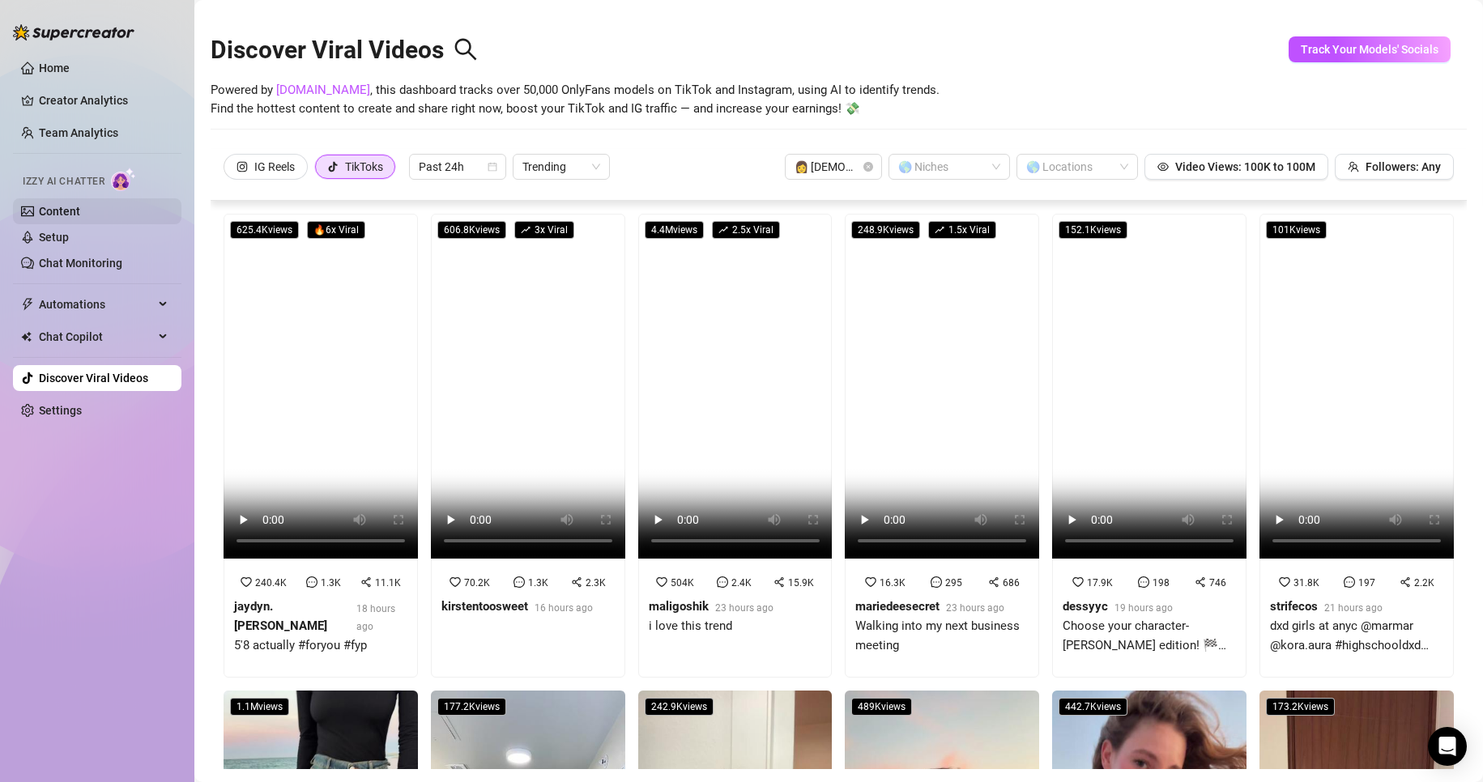
click at [80, 216] on link "Content" at bounding box center [59, 211] width 41 height 13
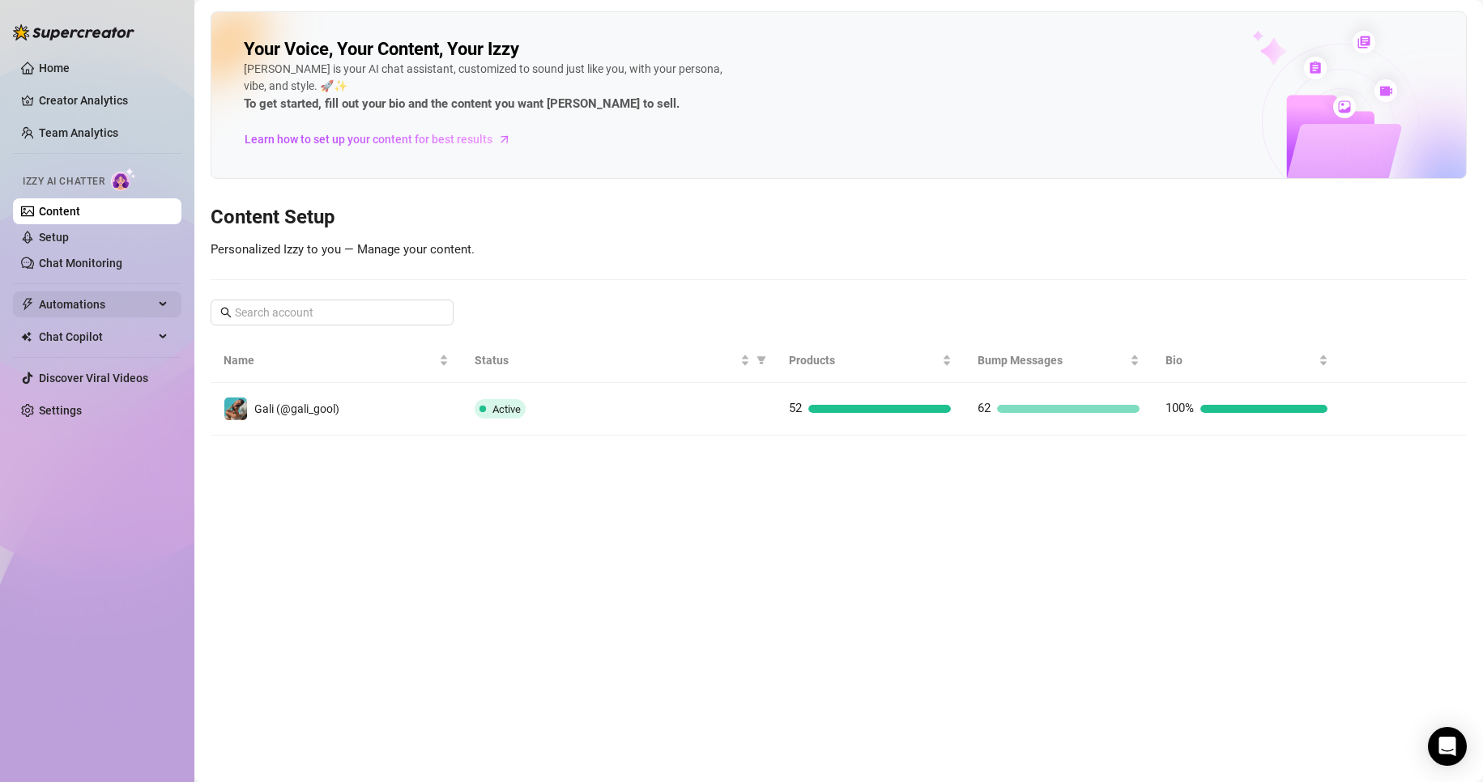
click at [127, 298] on span "Automations" at bounding box center [96, 305] width 115 height 26
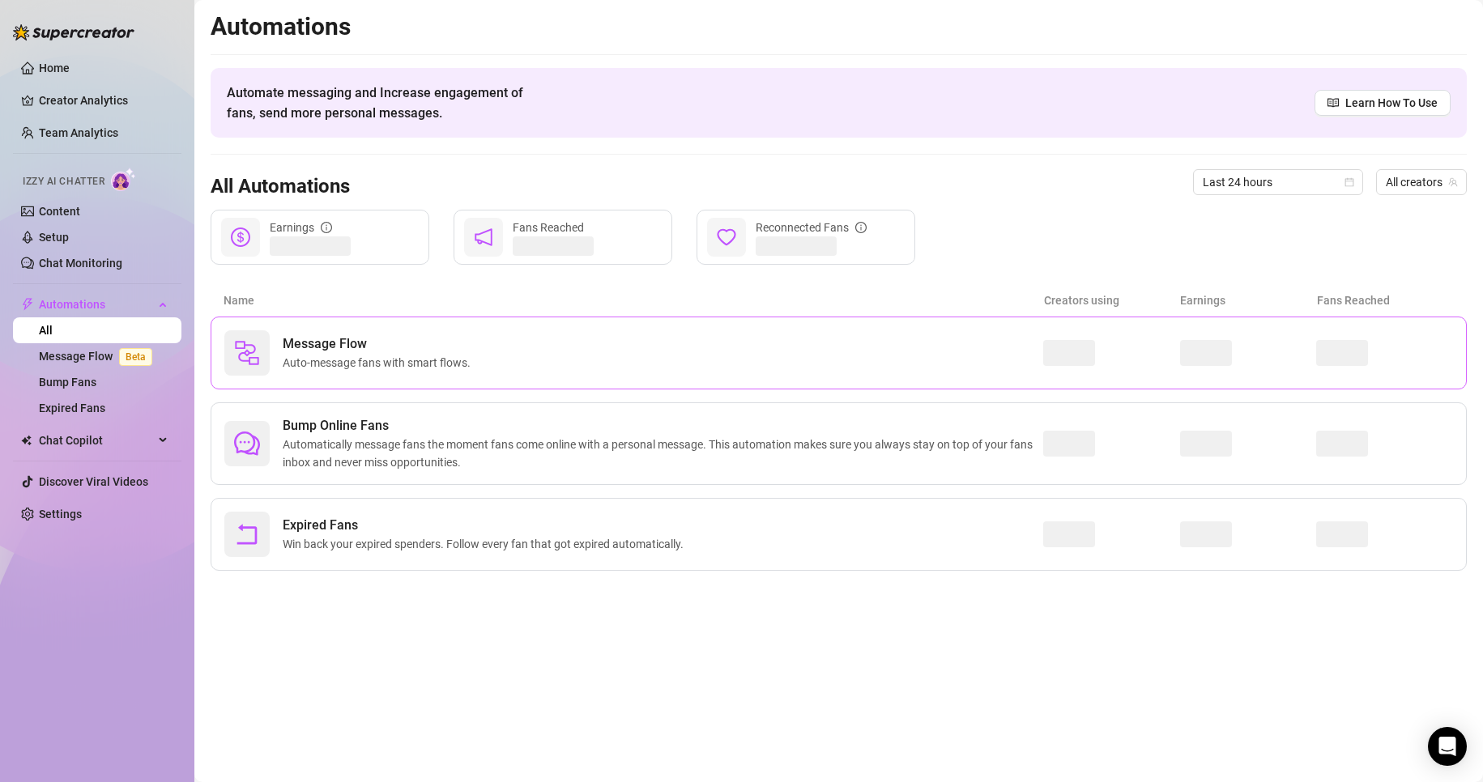
click at [384, 373] on div "Message Flow Auto-message fans with smart flows." at bounding box center [633, 352] width 819 height 45
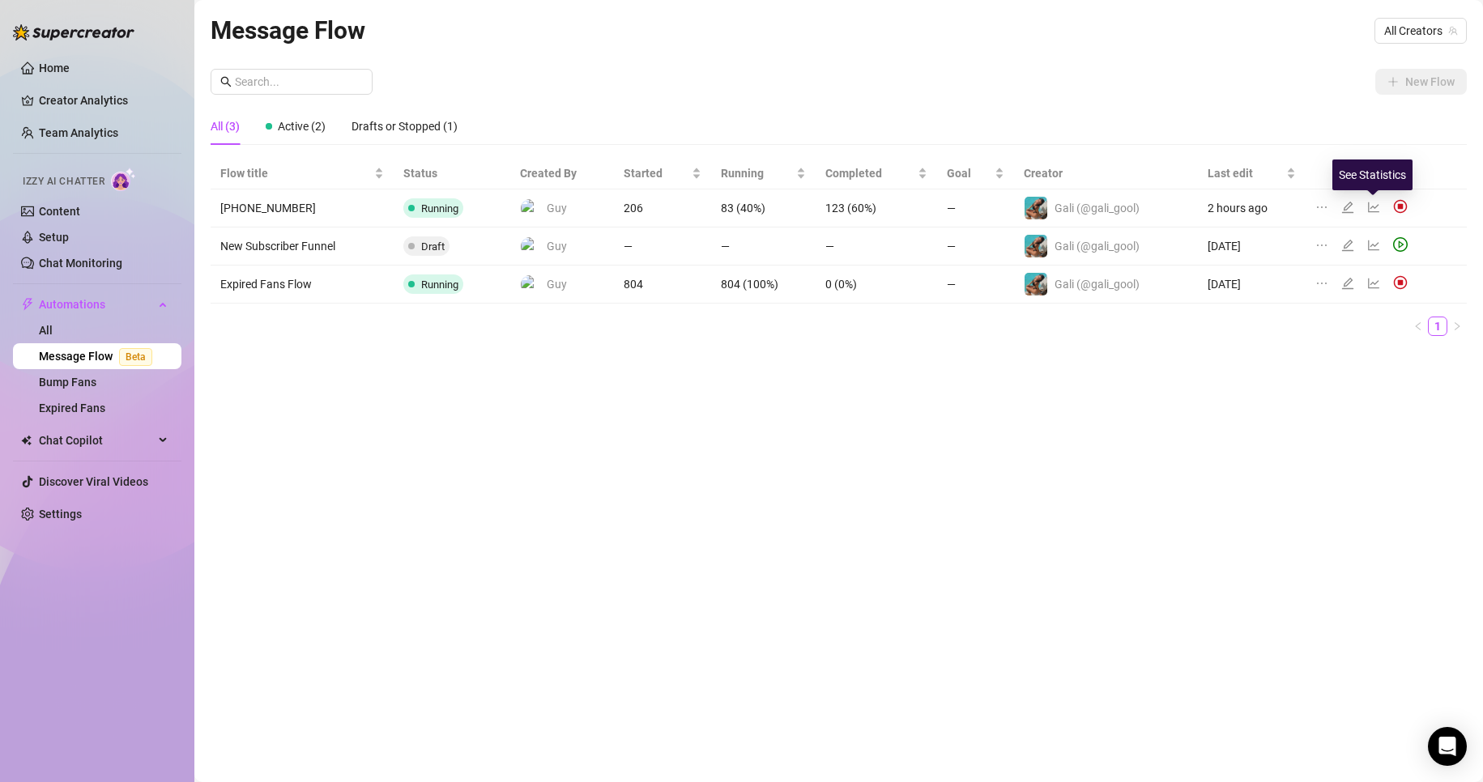
click at [1370, 210] on icon "line-chart" at bounding box center [1373, 207] width 13 height 13
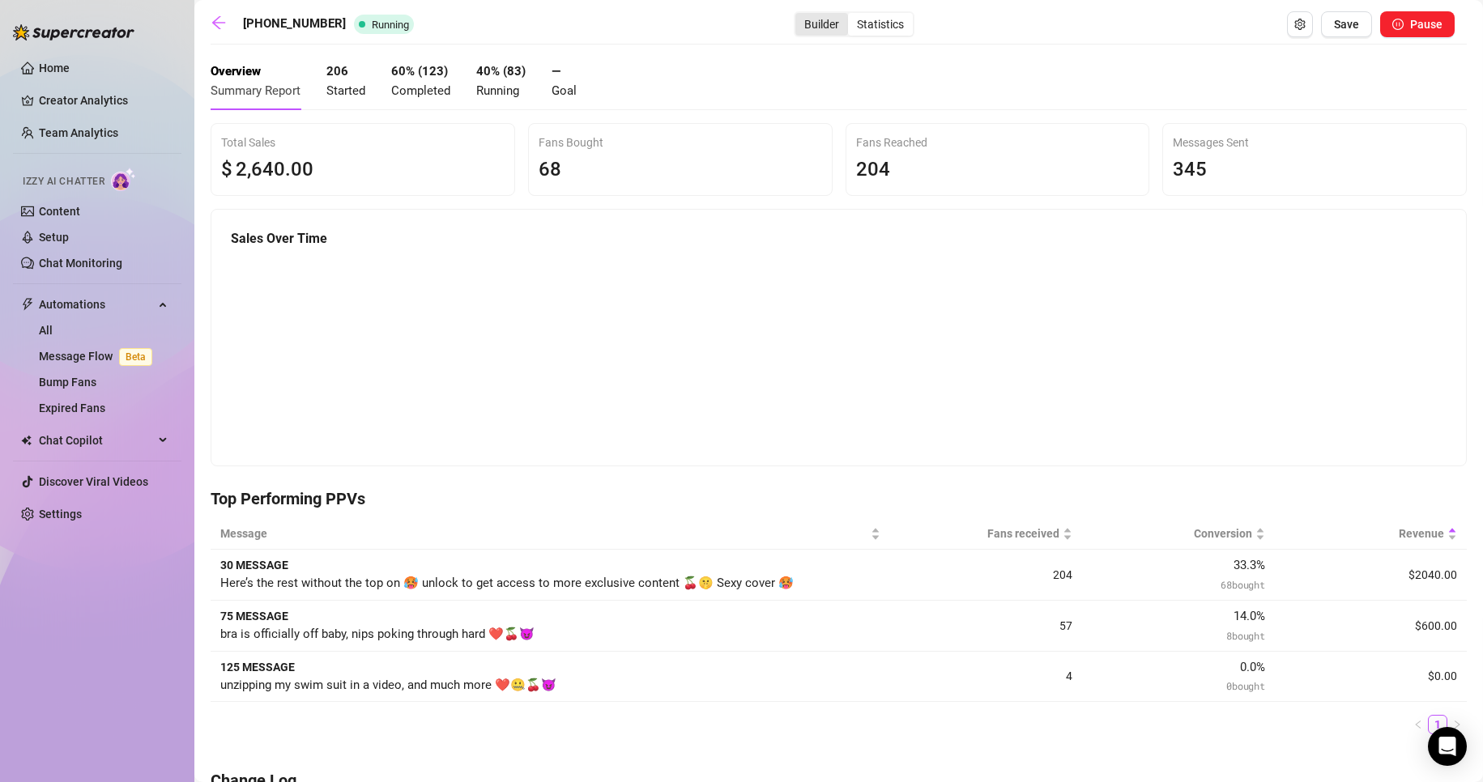
click at [797, 18] on div "Builder" at bounding box center [821, 24] width 53 height 23
click at [799, 15] on input "Builder" at bounding box center [799, 15] width 0 height 0
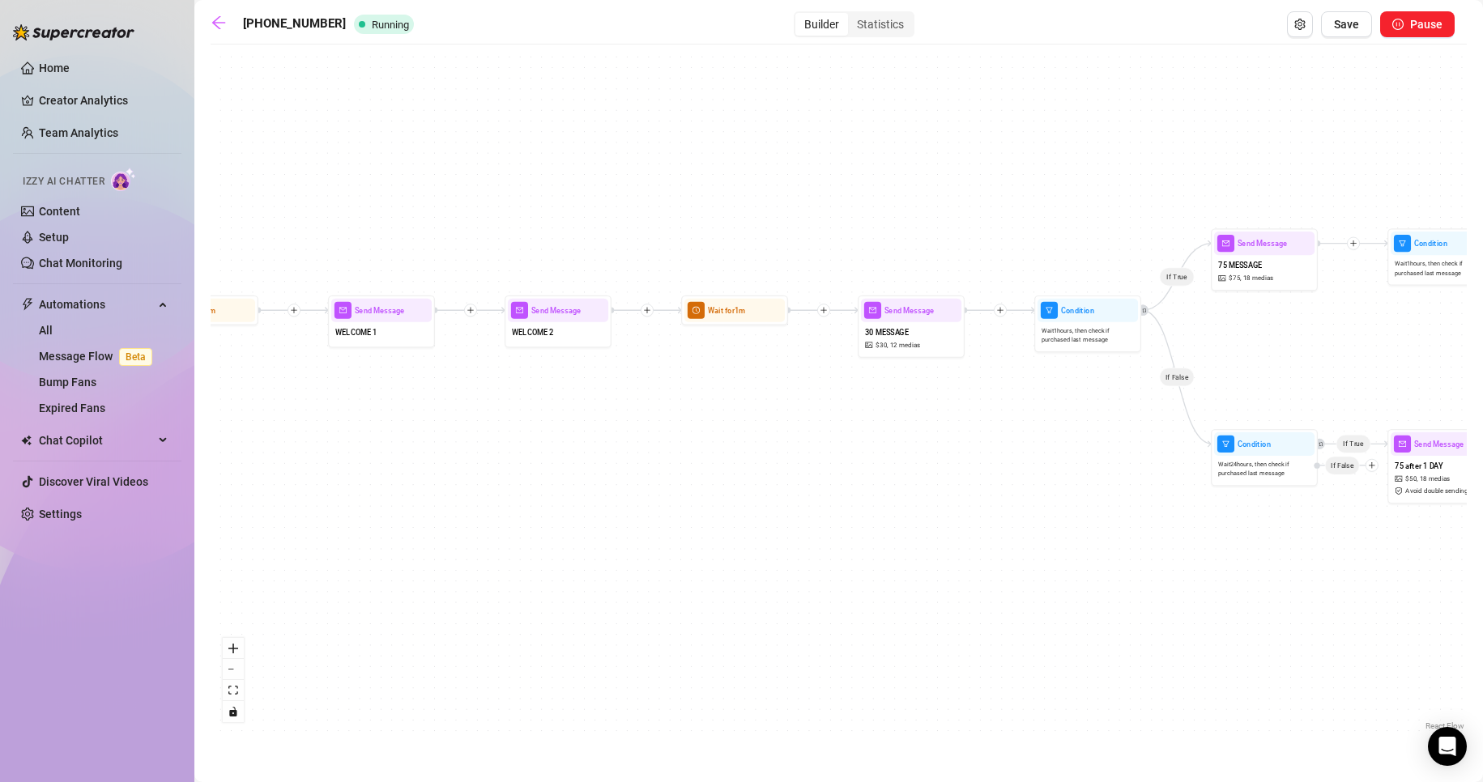
drag, startPoint x: 463, startPoint y: 349, endPoint x: 549, endPoint y: 703, distance: 364.2
click at [549, 703] on div "If True If False If True If False If True If True If True If True If True If Fa…" at bounding box center [839, 394] width 1256 height 682
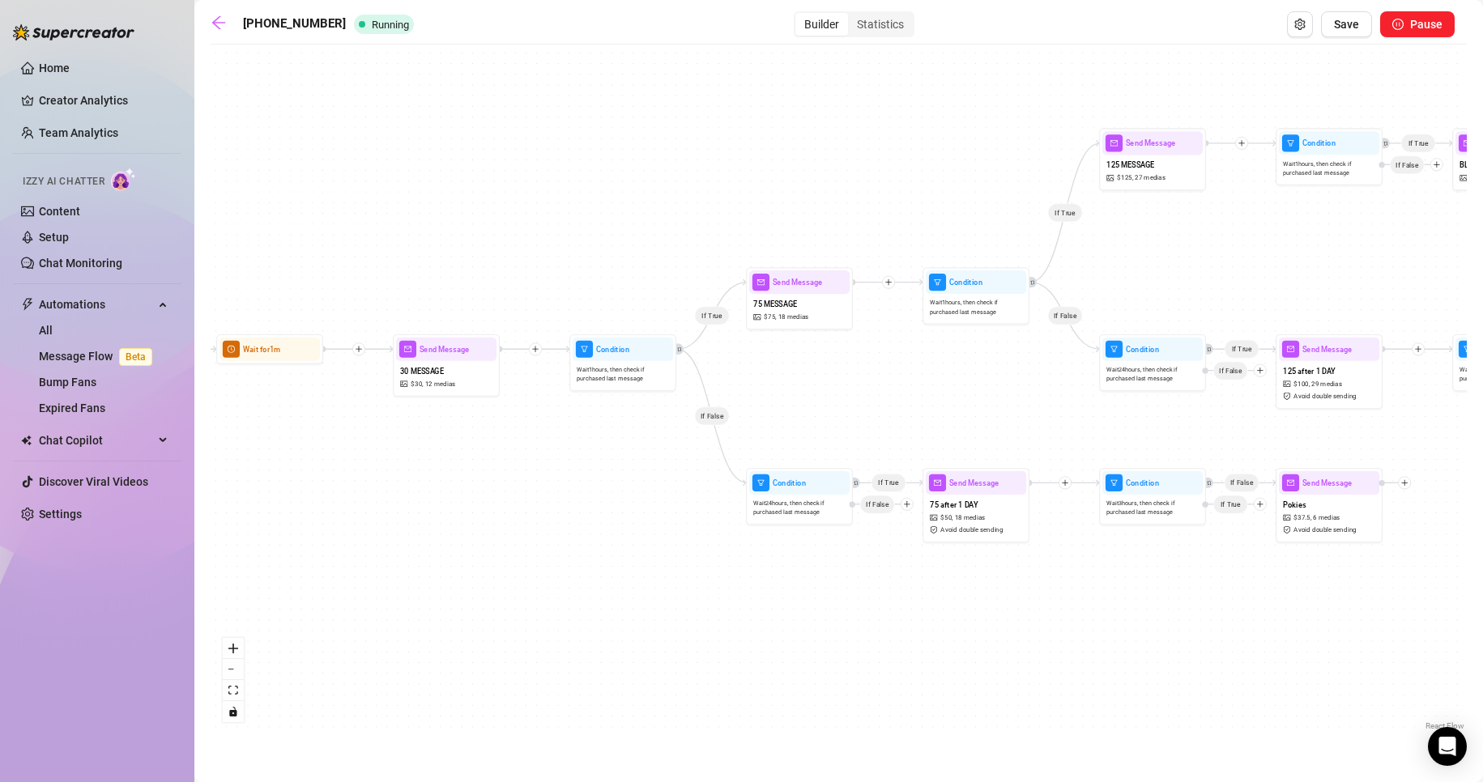
drag, startPoint x: 909, startPoint y: 560, endPoint x: 505, endPoint y: 576, distance: 403.6
click at [505, 576] on div "If True If False If True If False If True If True If True If True If True If Fa…" at bounding box center [839, 394] width 1256 height 682
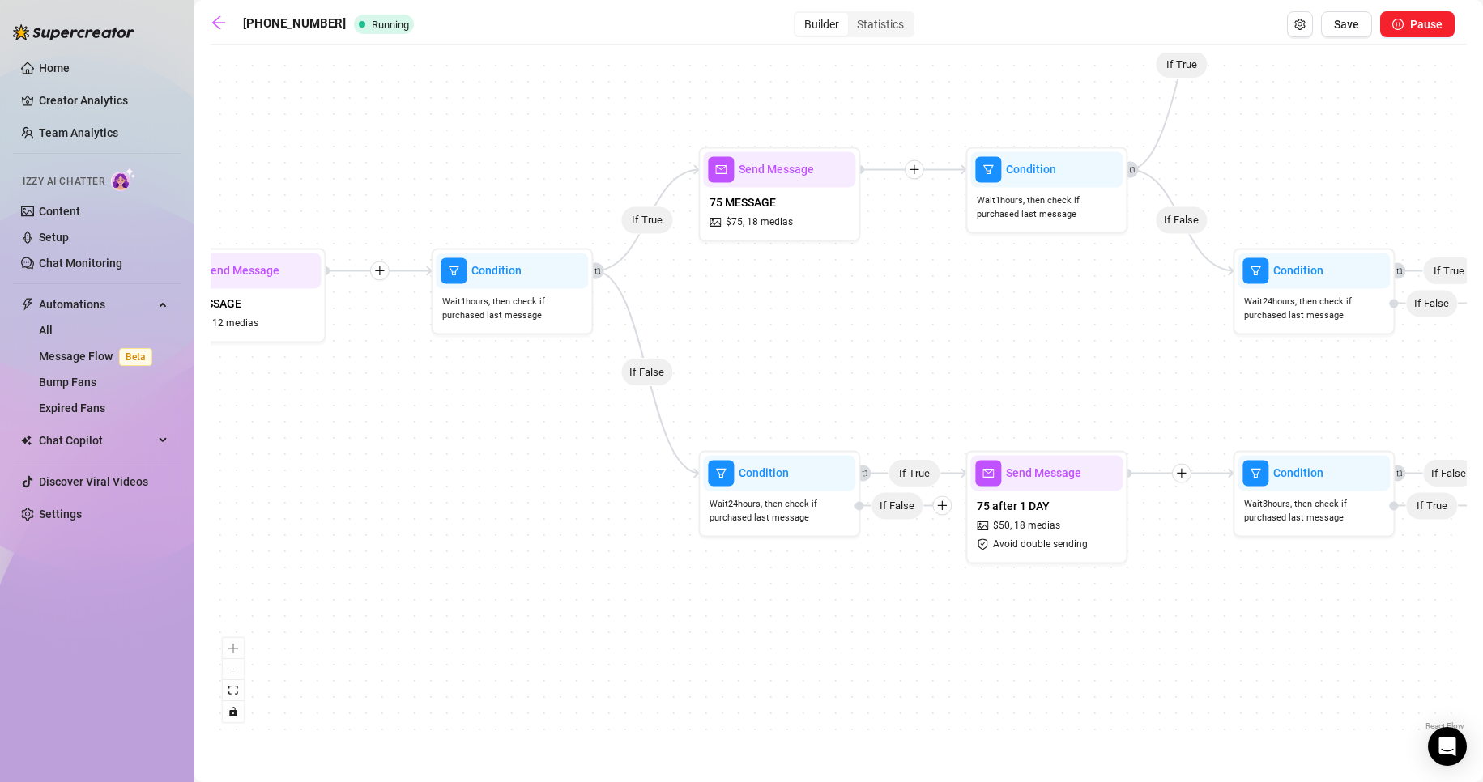
drag, startPoint x: 633, startPoint y: 483, endPoint x: 585, endPoint y: 509, distance: 54.7
click at [585, 509] on div "If True If False If True If False If True If True If True If True If True If Fa…" at bounding box center [839, 394] width 1256 height 682
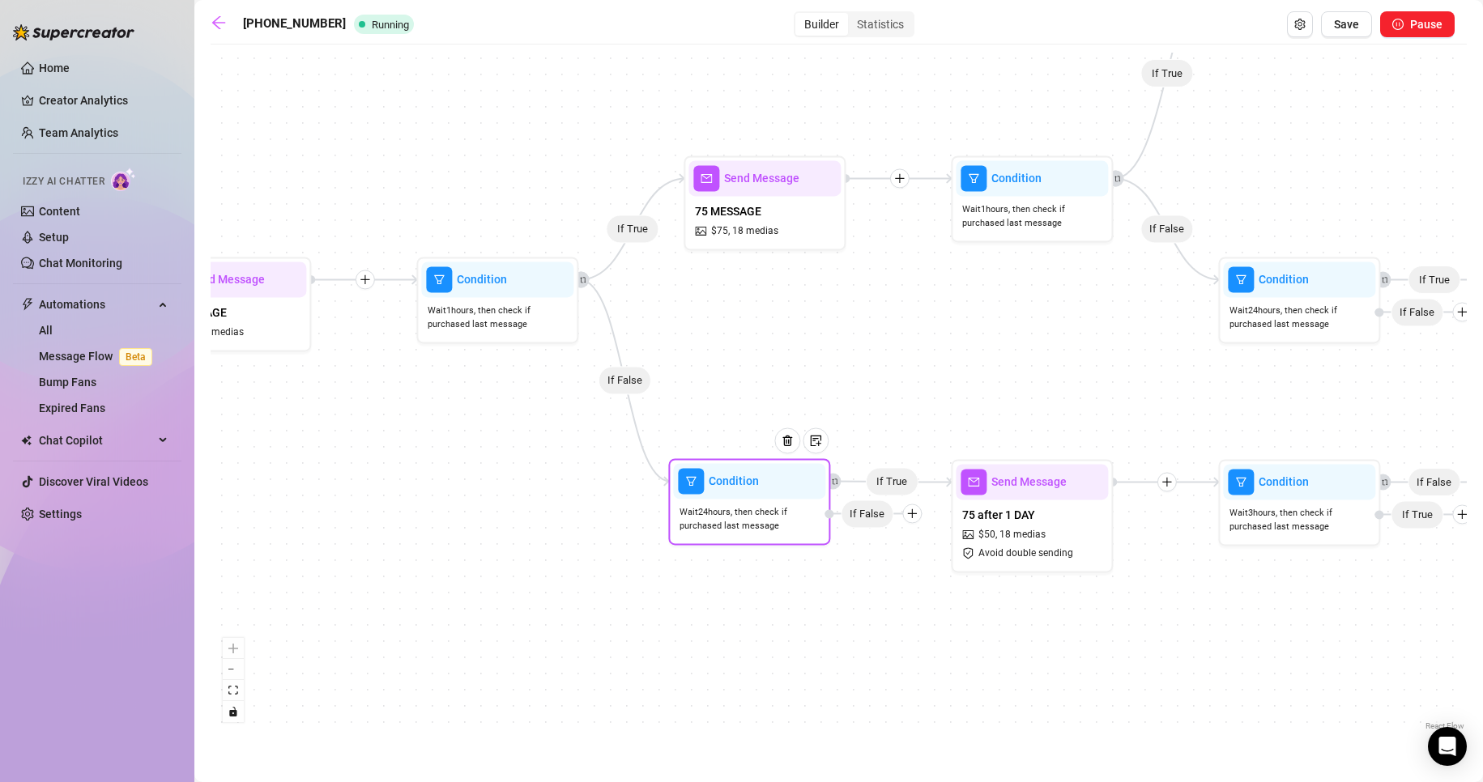
drag, startPoint x: 926, startPoint y: 520, endPoint x: 910, endPoint y: 522, distance: 16.3
click at [910, 522] on div at bounding box center [911, 513] width 19 height 19
click at [914, 515] on icon "plus" at bounding box center [911, 513] width 11 height 11
click at [930, 568] on div "Message" at bounding box center [943, 570] width 118 height 28
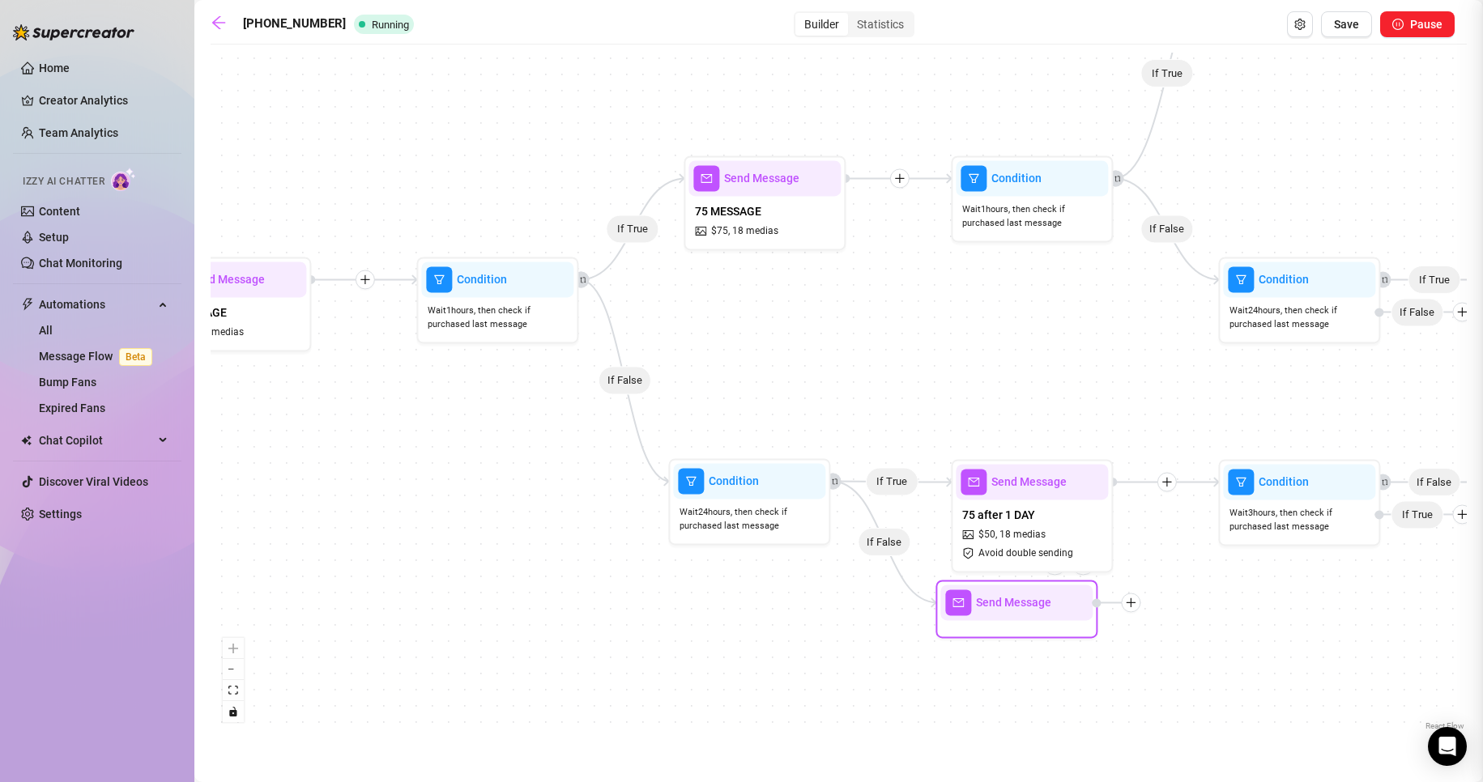
type textarea "Write your message here"
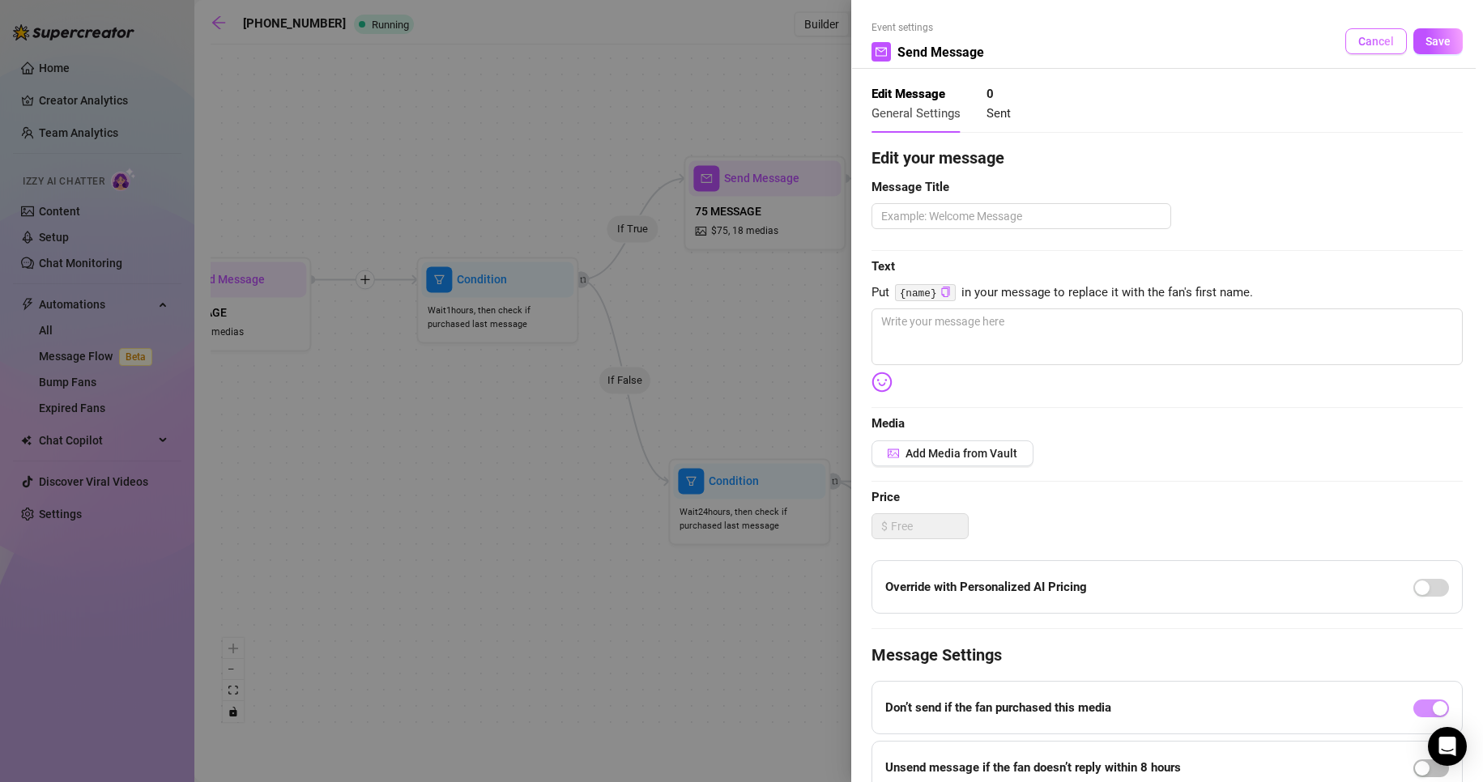
click at [1367, 45] on span "Cancel" at bounding box center [1376, 41] width 36 height 13
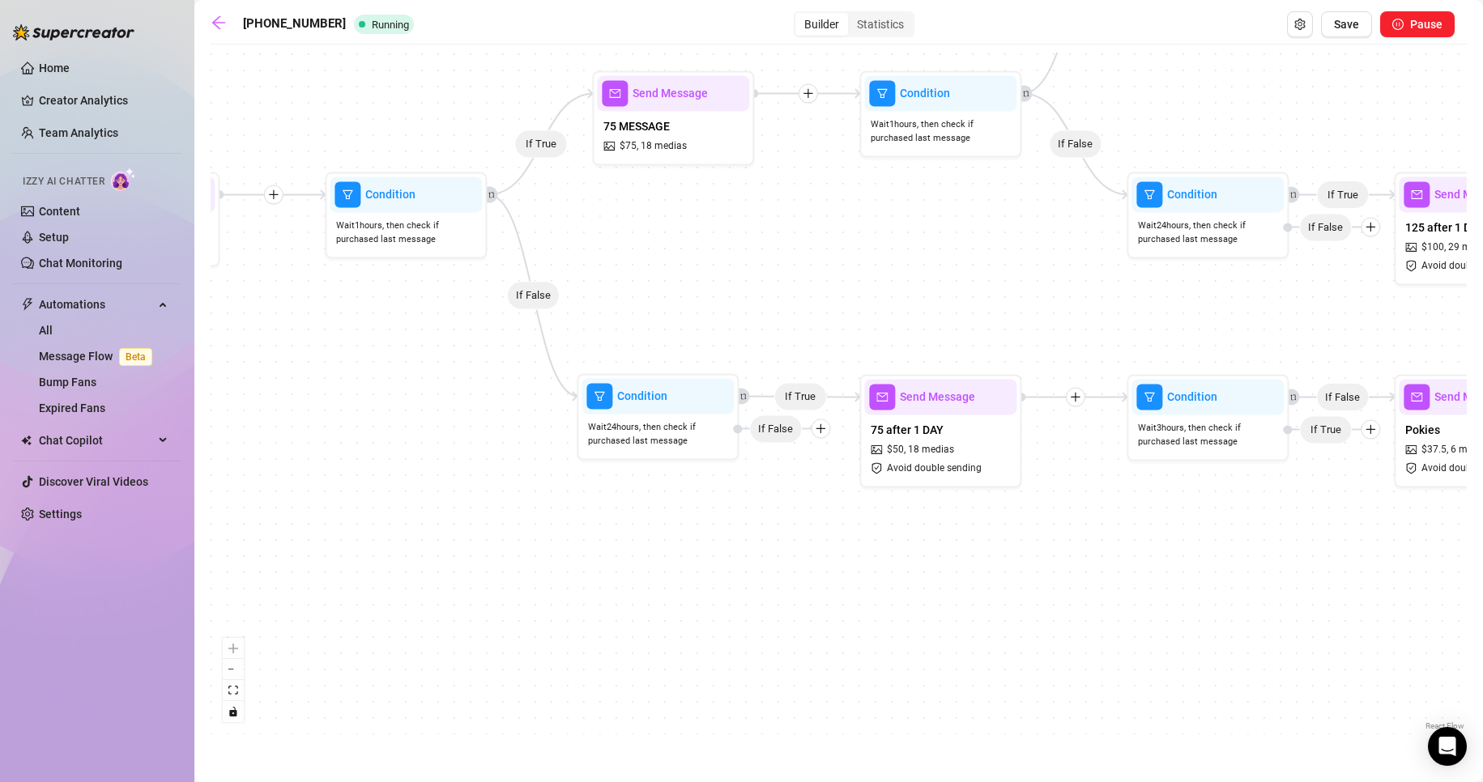
drag, startPoint x: 875, startPoint y: 622, endPoint x: 729, endPoint y: 556, distance: 160.9
click at [729, 556] on div "If True If False If True If False If True If True If True If True If True If Fa…" at bounding box center [839, 394] width 1256 height 682
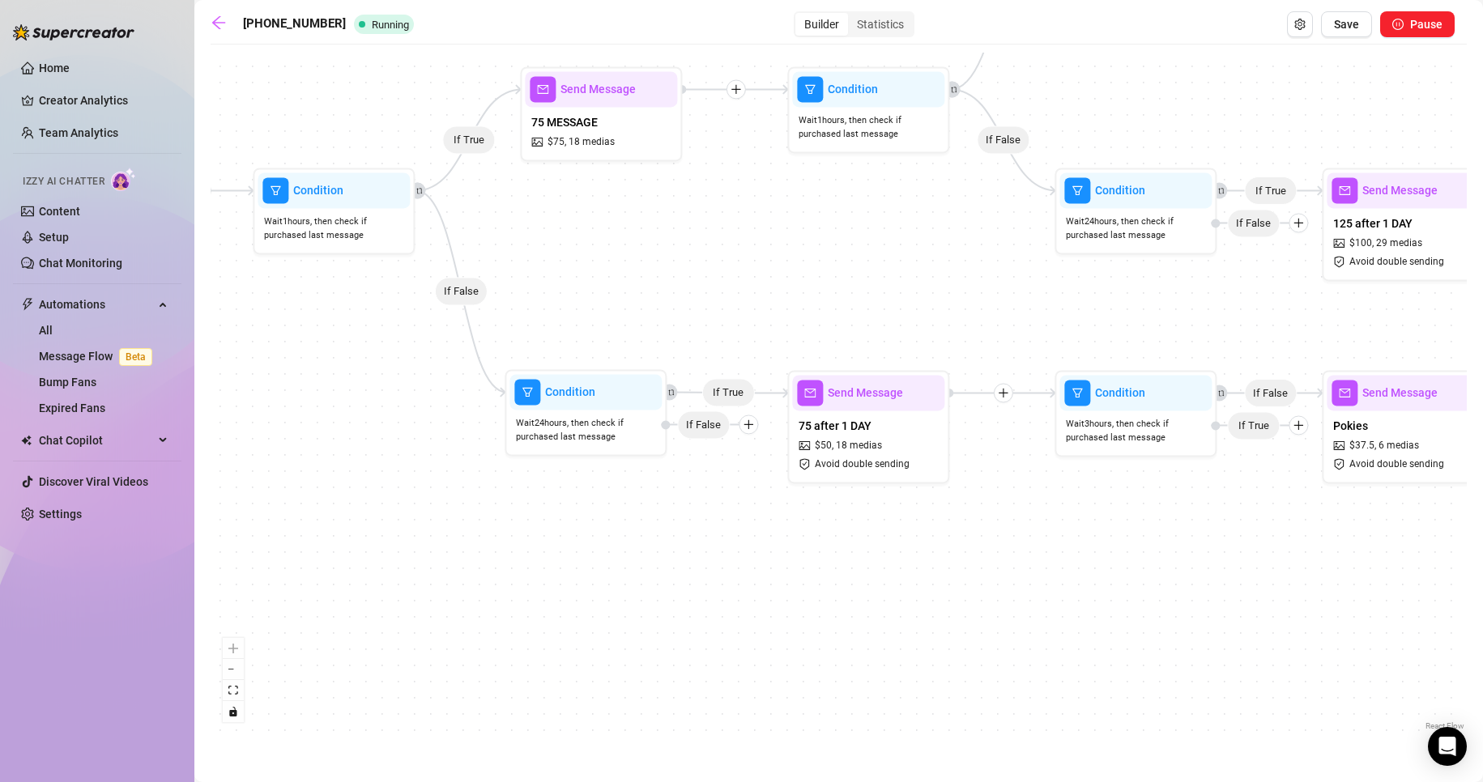
click at [753, 437] on div "If True If False If True If False If True If True If True If True If True If Fa…" at bounding box center [839, 394] width 1256 height 682
click at [753, 428] on icon "plus" at bounding box center [748, 424] width 11 height 11
click at [744, 421] on icon "plus" at bounding box center [748, 424] width 11 height 11
click at [375, 471] on div "If True If False If True If False If True If True If True If True If True If Fa…" at bounding box center [839, 394] width 1256 height 682
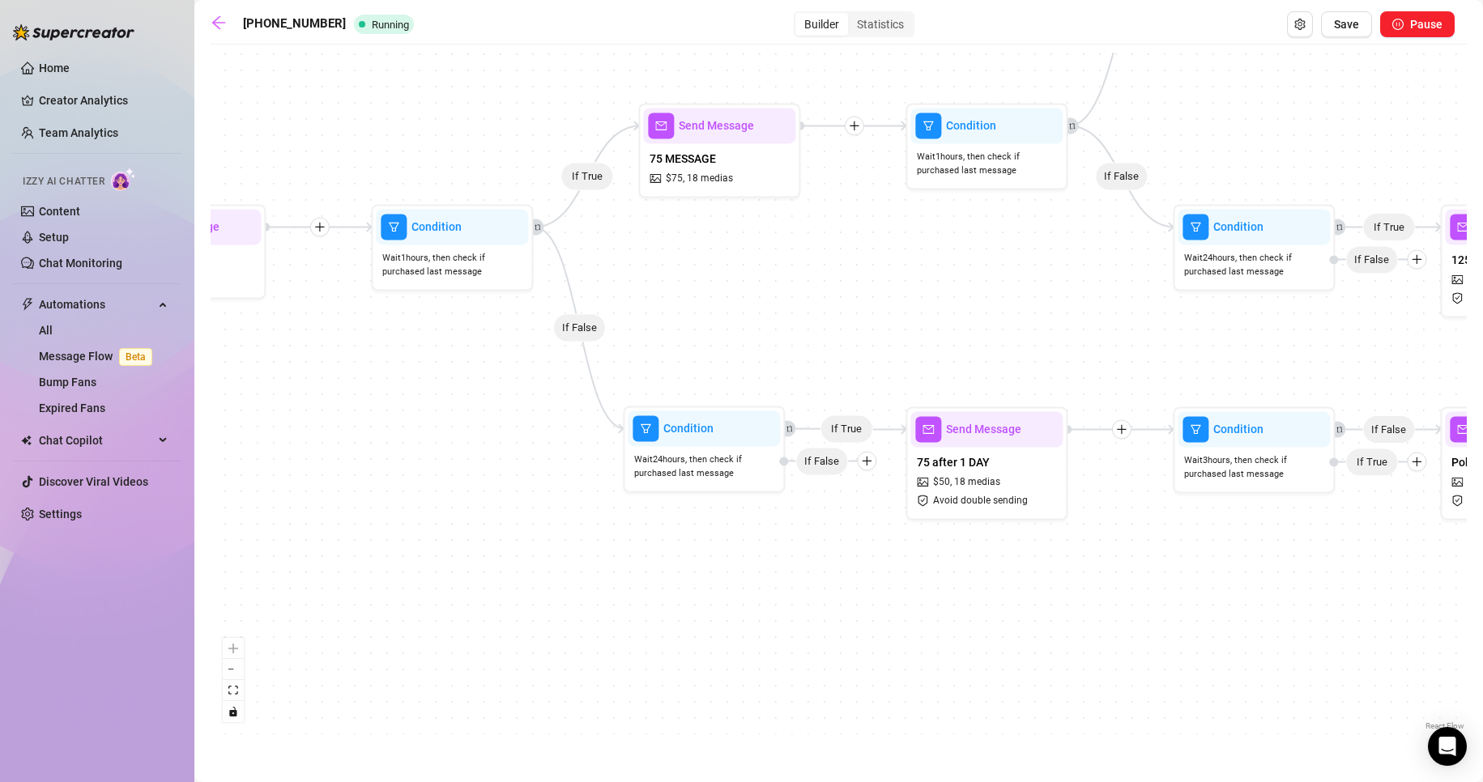
drag, startPoint x: 449, startPoint y: 464, endPoint x: 704, endPoint y: 489, distance: 256.3
click at [467, 489] on div "If True If False If True If False If True If True If True If True If True If Fa…" at bounding box center [839, 394] width 1256 height 682
click at [870, 468] on div at bounding box center [866, 459] width 19 height 19
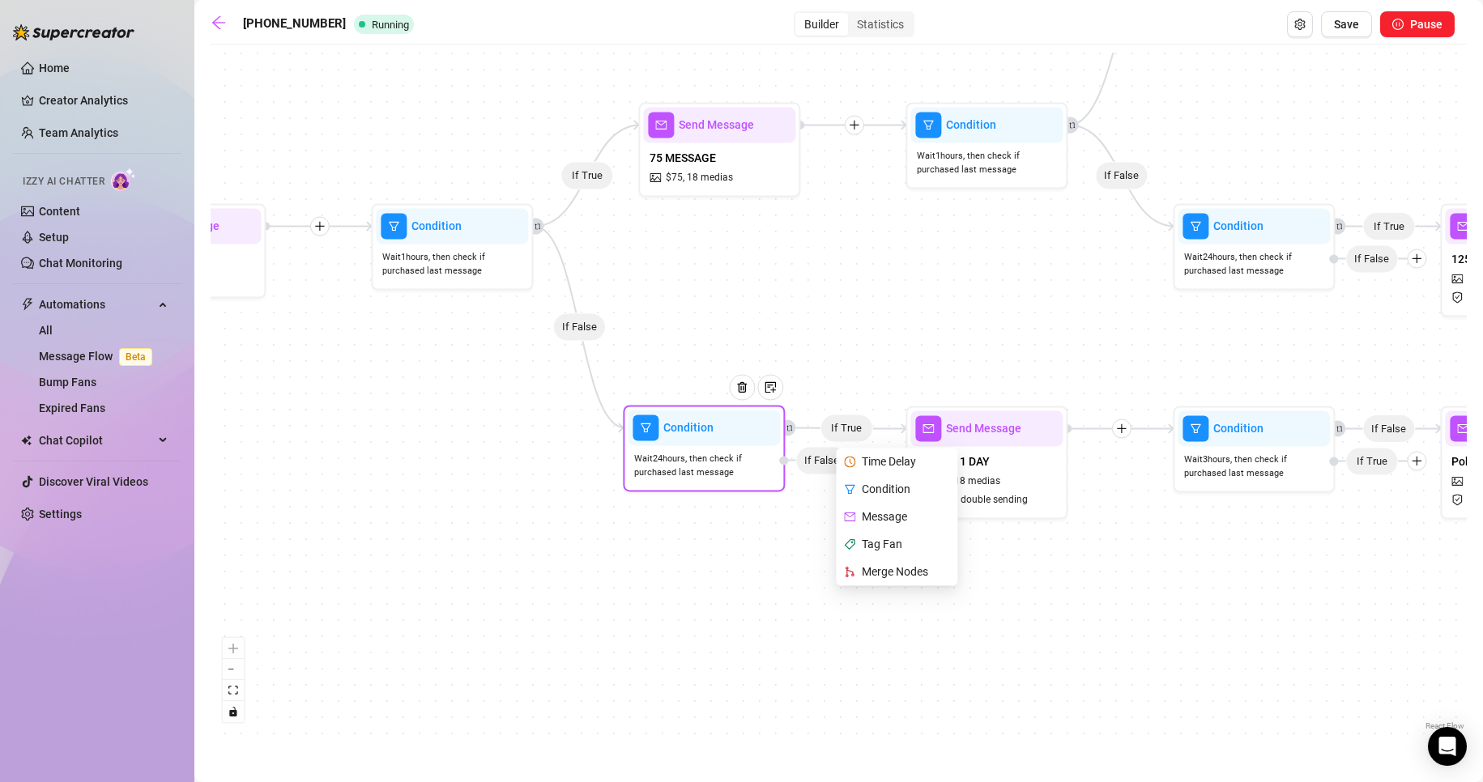
click at [888, 515] on div "Message" at bounding box center [898, 517] width 118 height 28
type textarea "Write your message here"
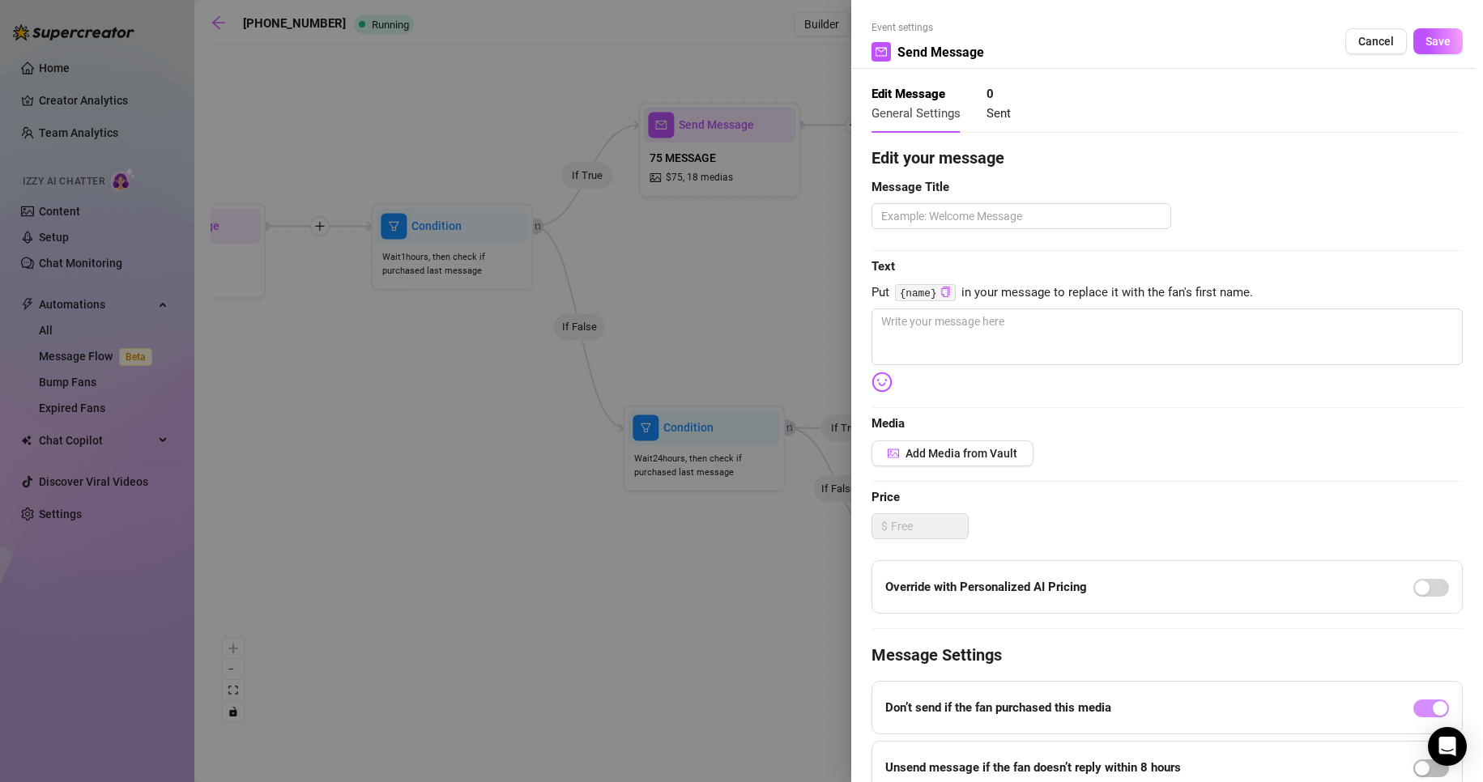
click at [1026, 379] on div "Edit your message Message Title Text Put {name} in your message to replace it w…" at bounding box center [1166, 500] width 591 height 709
click at [1041, 360] on textarea at bounding box center [1166, 337] width 591 height 57
type textarea "A"
type textarea "Am"
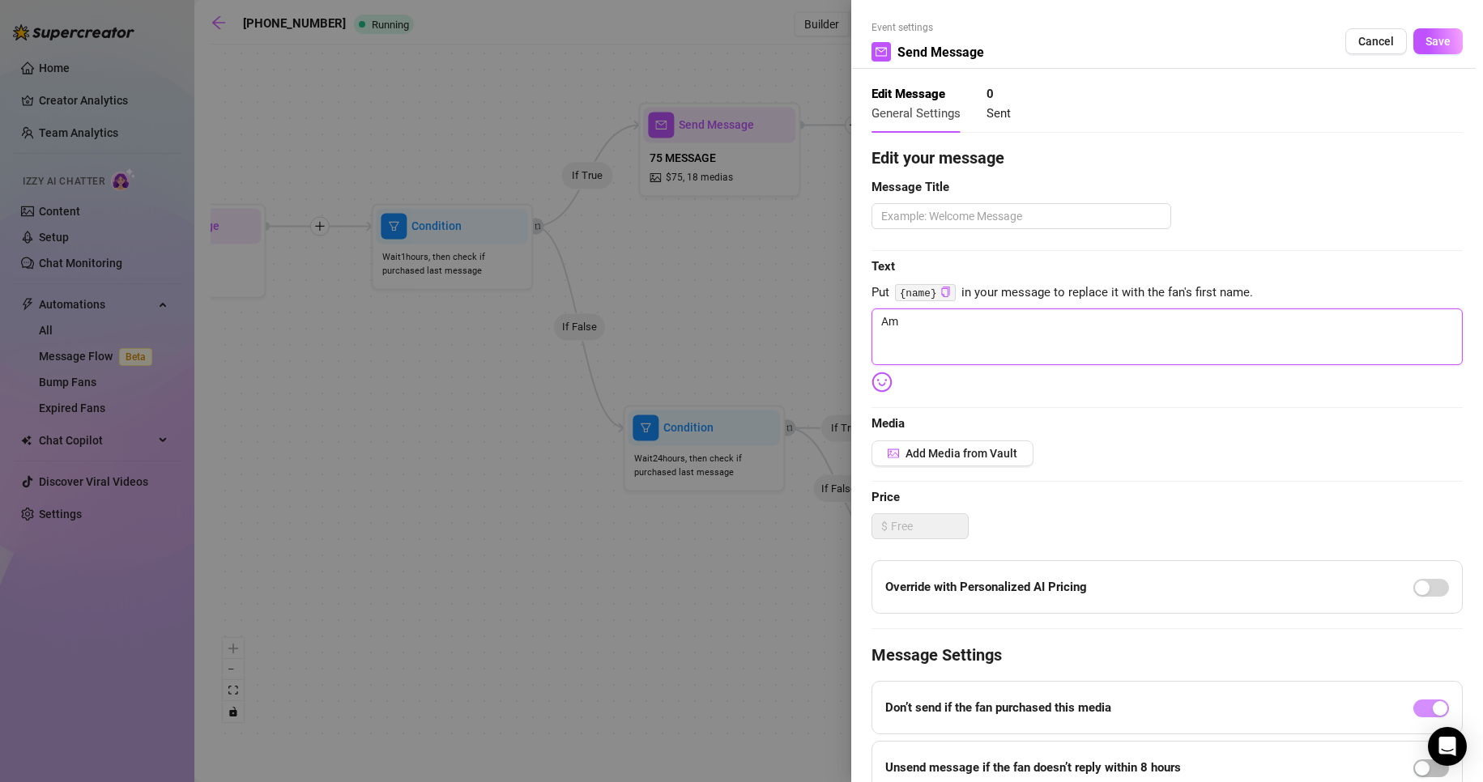
type textarea "Am"
type textarea "Am i"
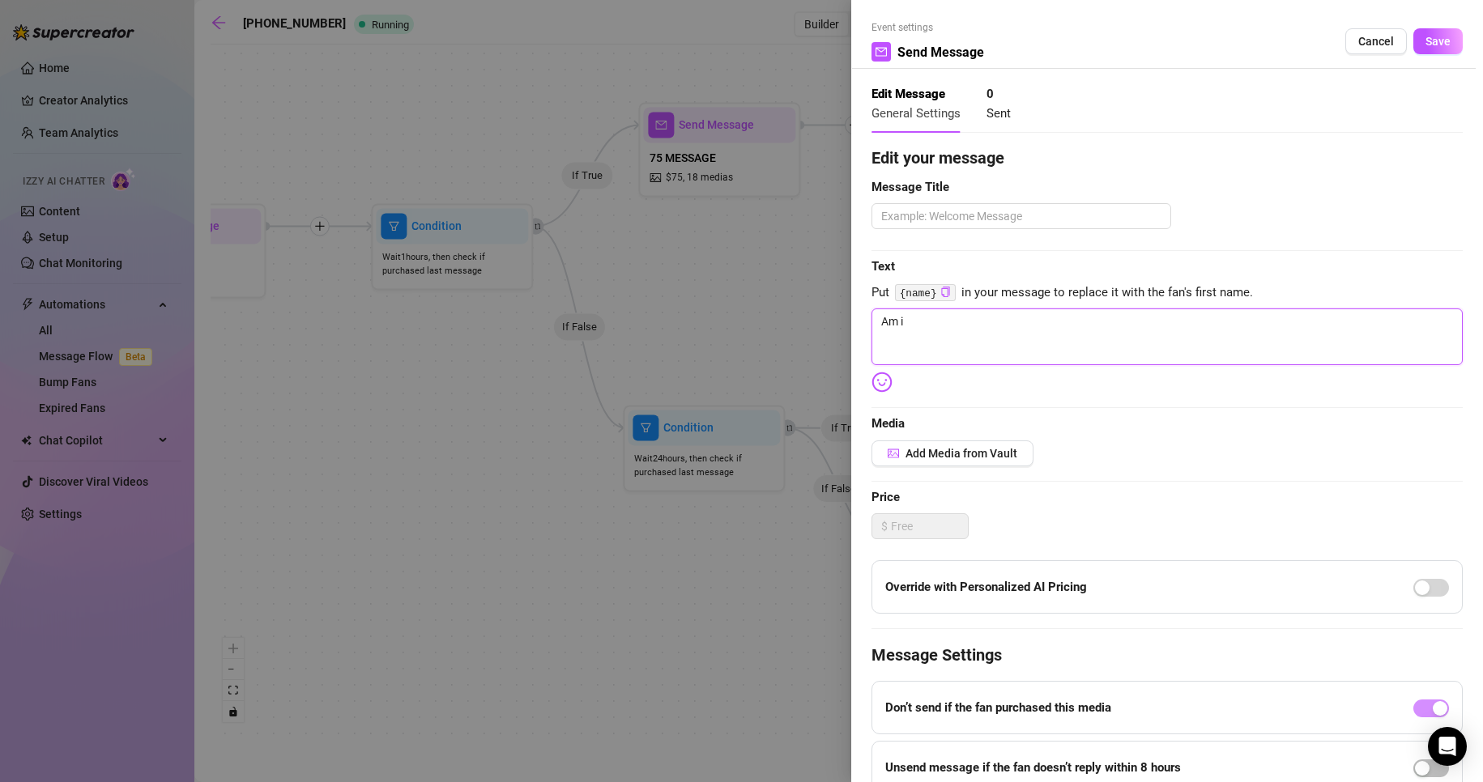
type textarea "Am i n"
type textarea "Am i"
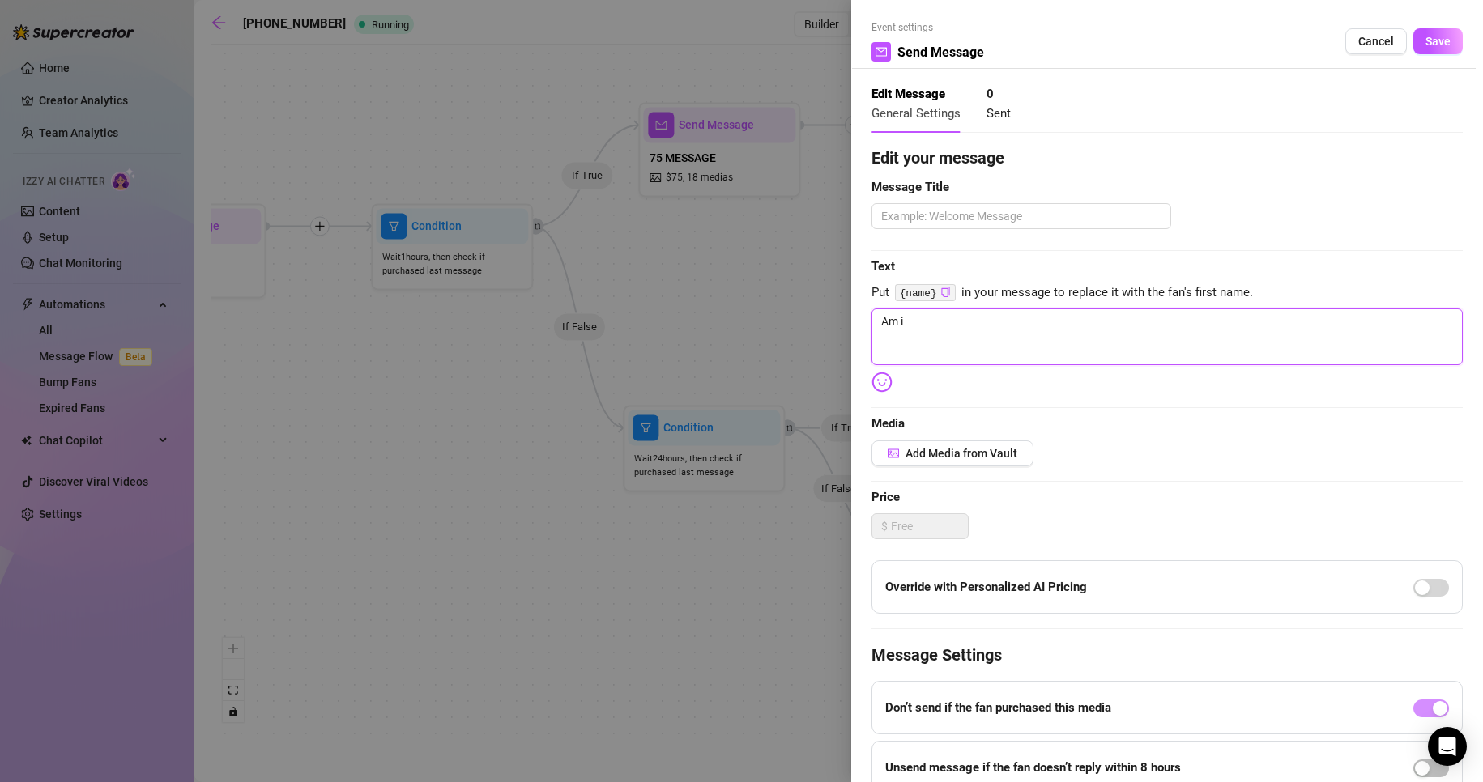
type textarea "Am i"
type textarea "Am"
type textarea "Am I"
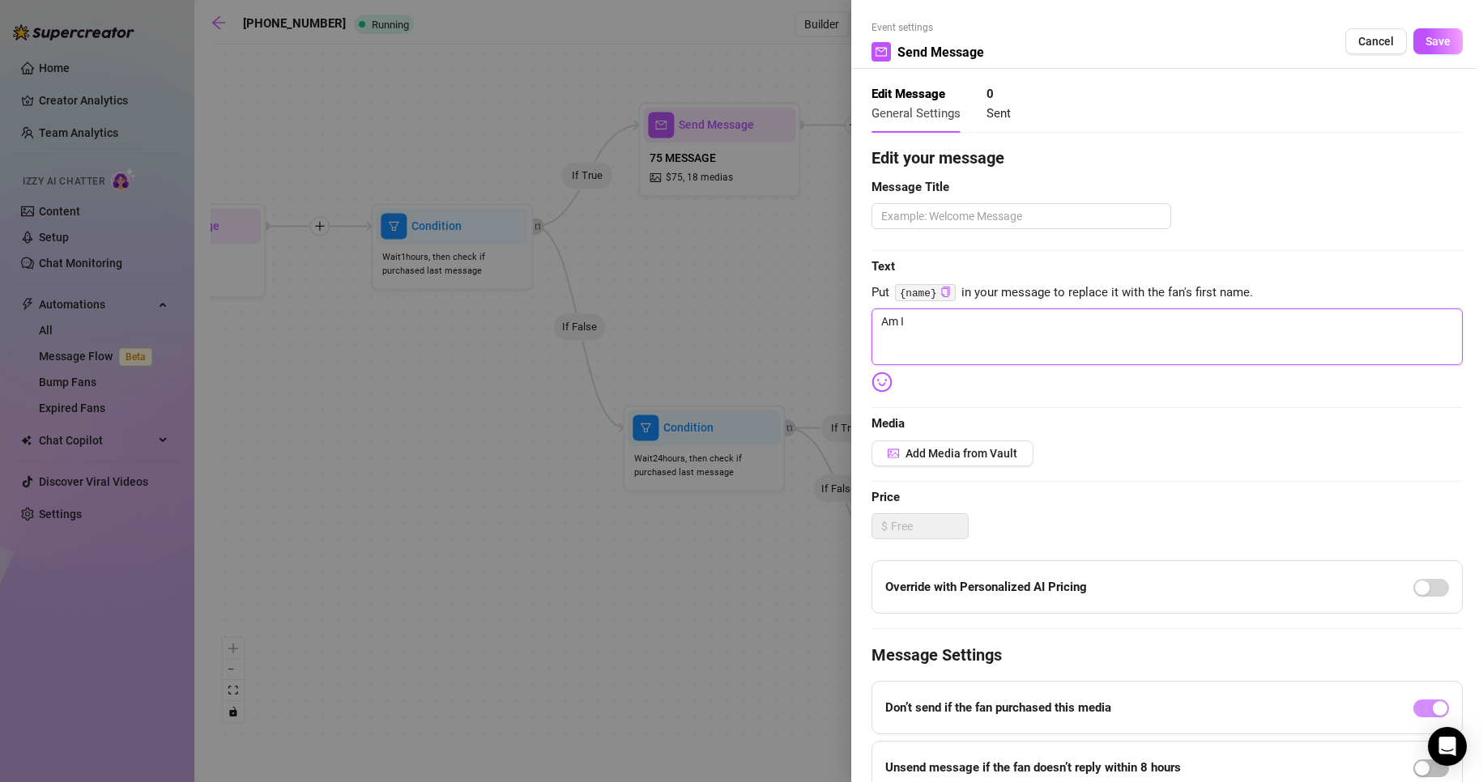
type textarea "Am I"
type textarea "Am I n"
type textarea "Am I no"
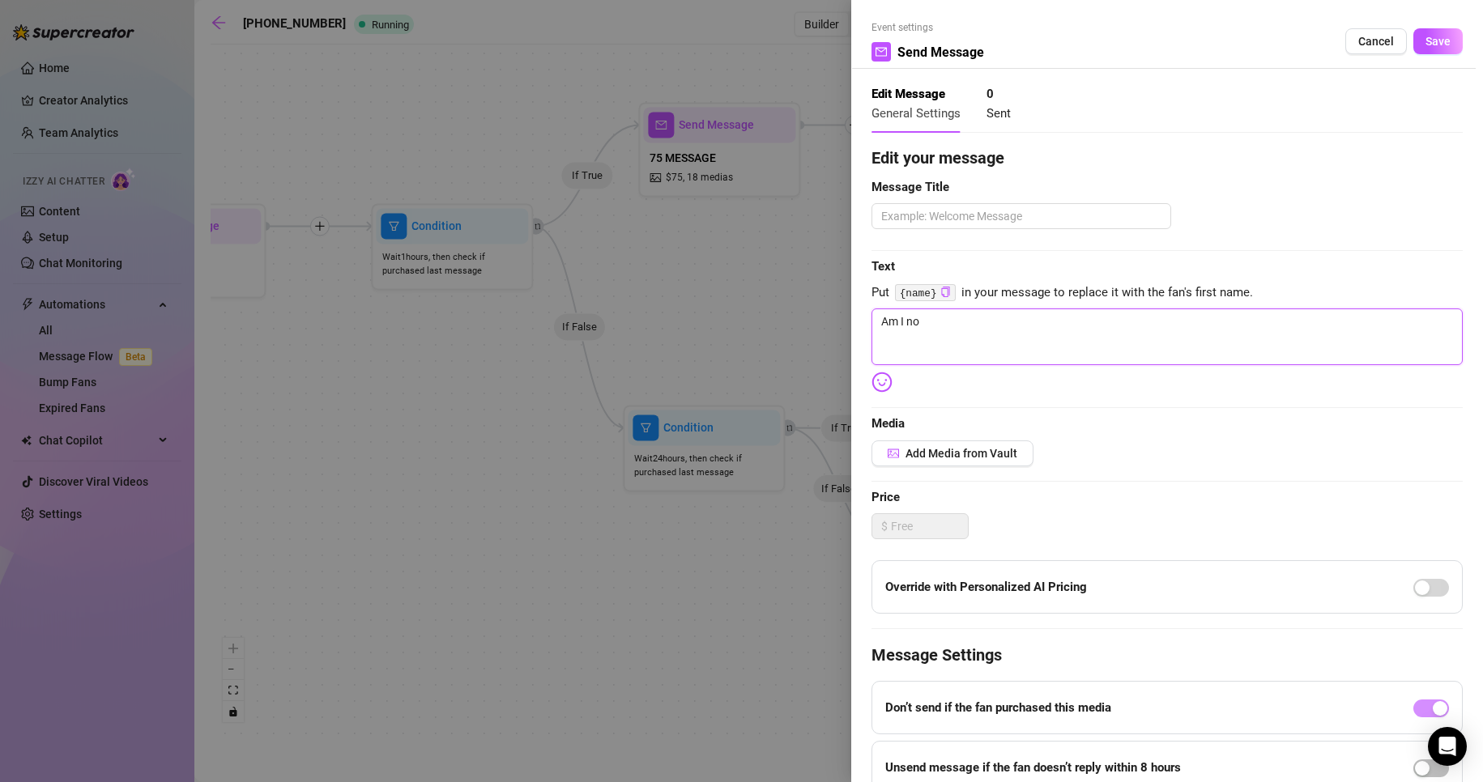
type textarea "Am I not"
type textarea "Am I not w"
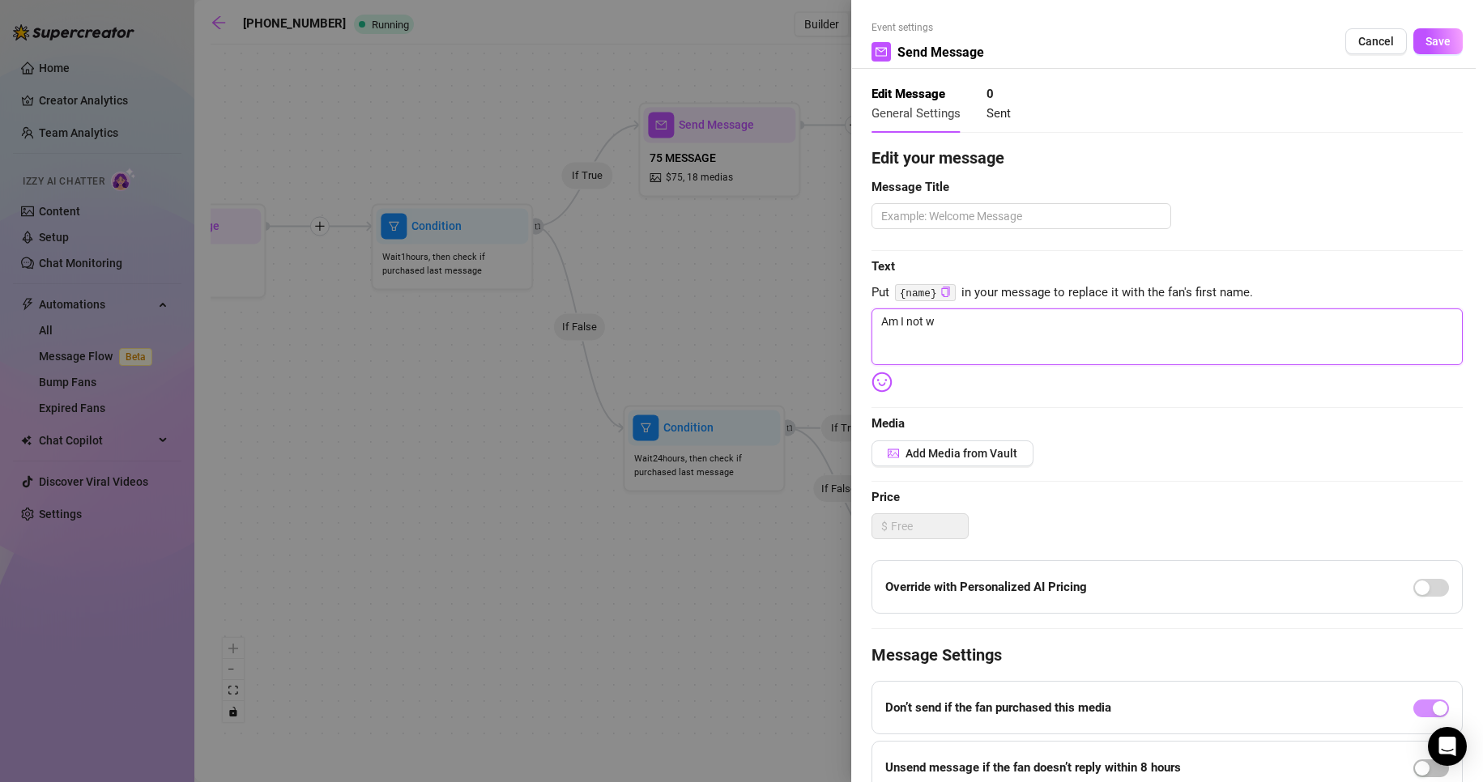
type textarea "Am I not wo"
type textarea "Am I not wor"
type textarea "Am I not wort"
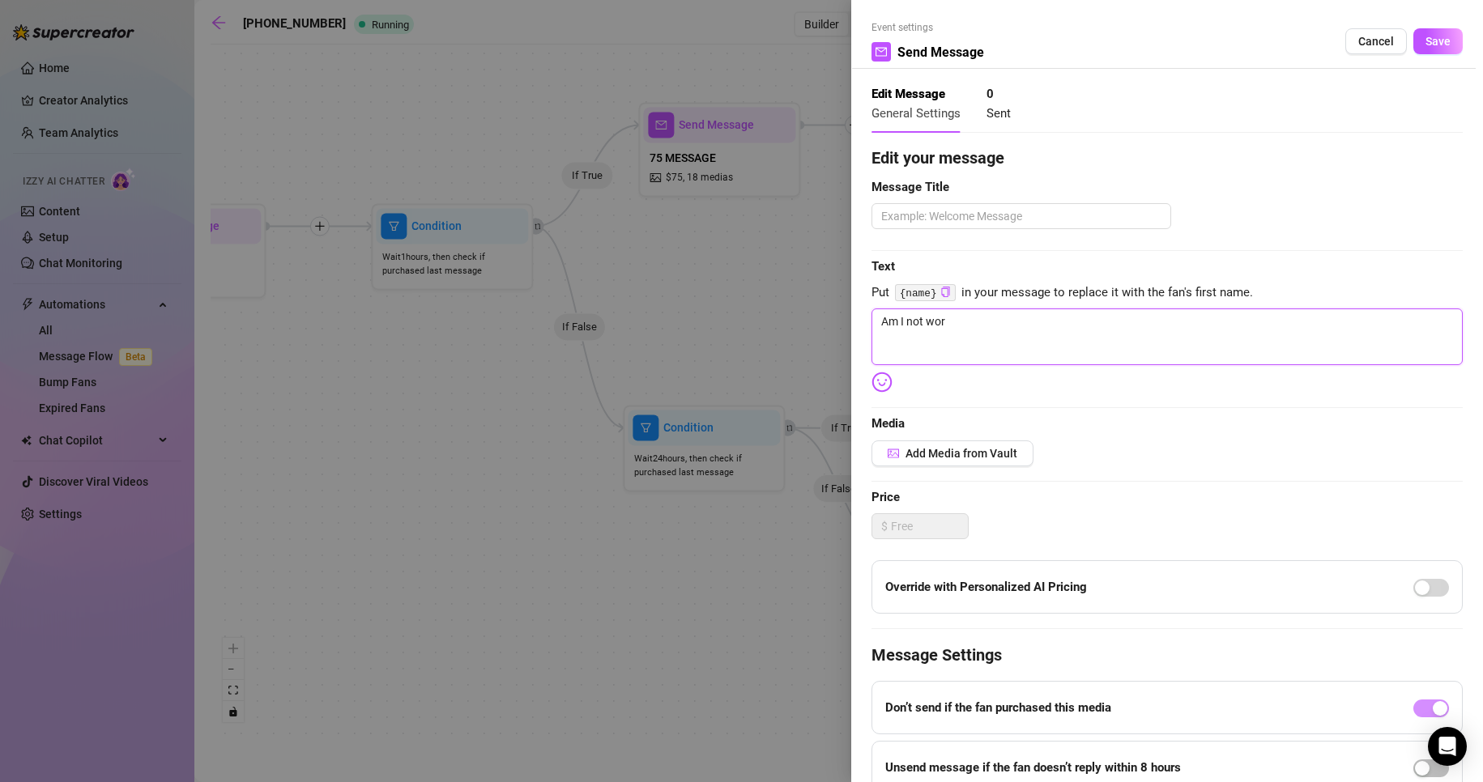
type textarea "Am I not wort"
type textarea "Am I not worth"
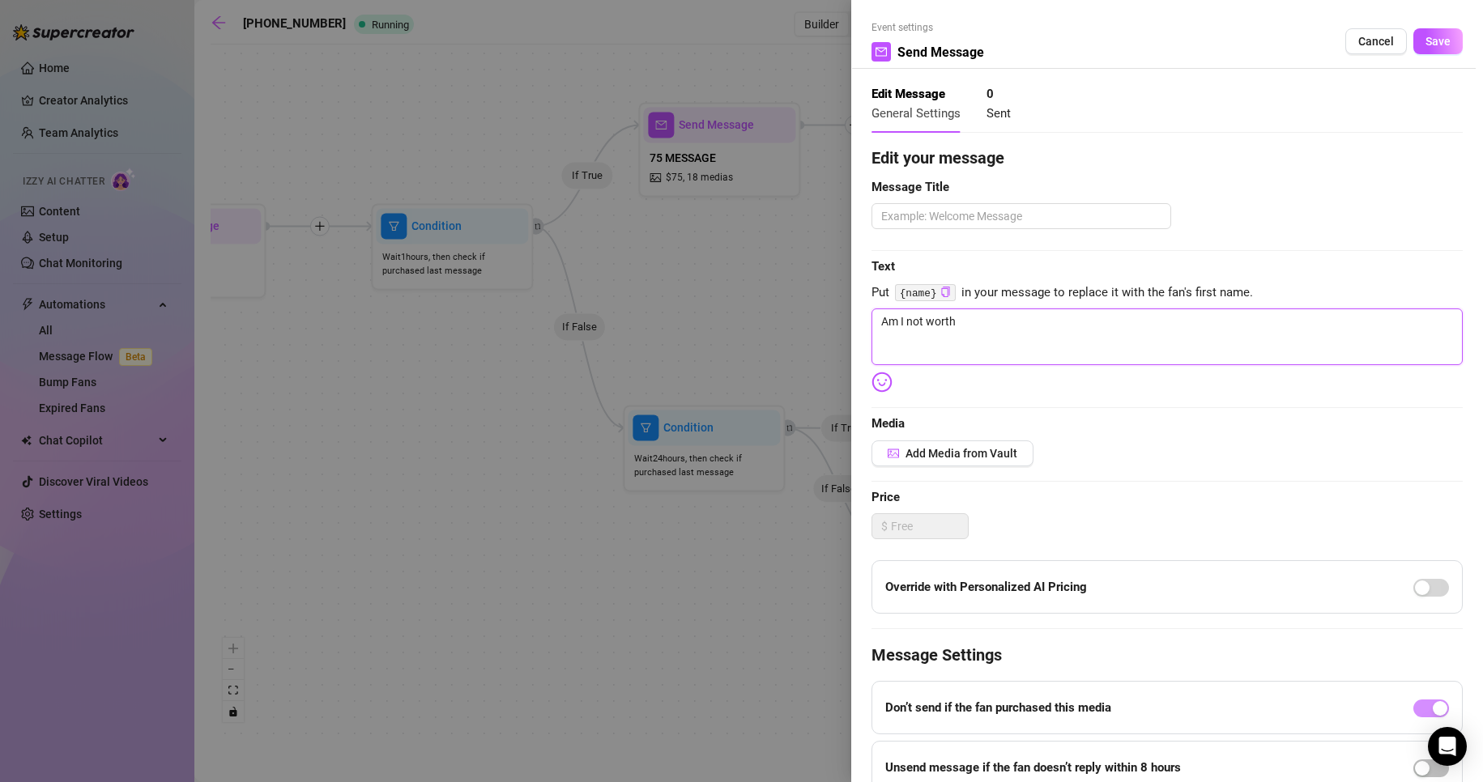
type textarea "Am I not worth t"
type textarea "Am I not worth th"
type textarea "Am I not worth the"
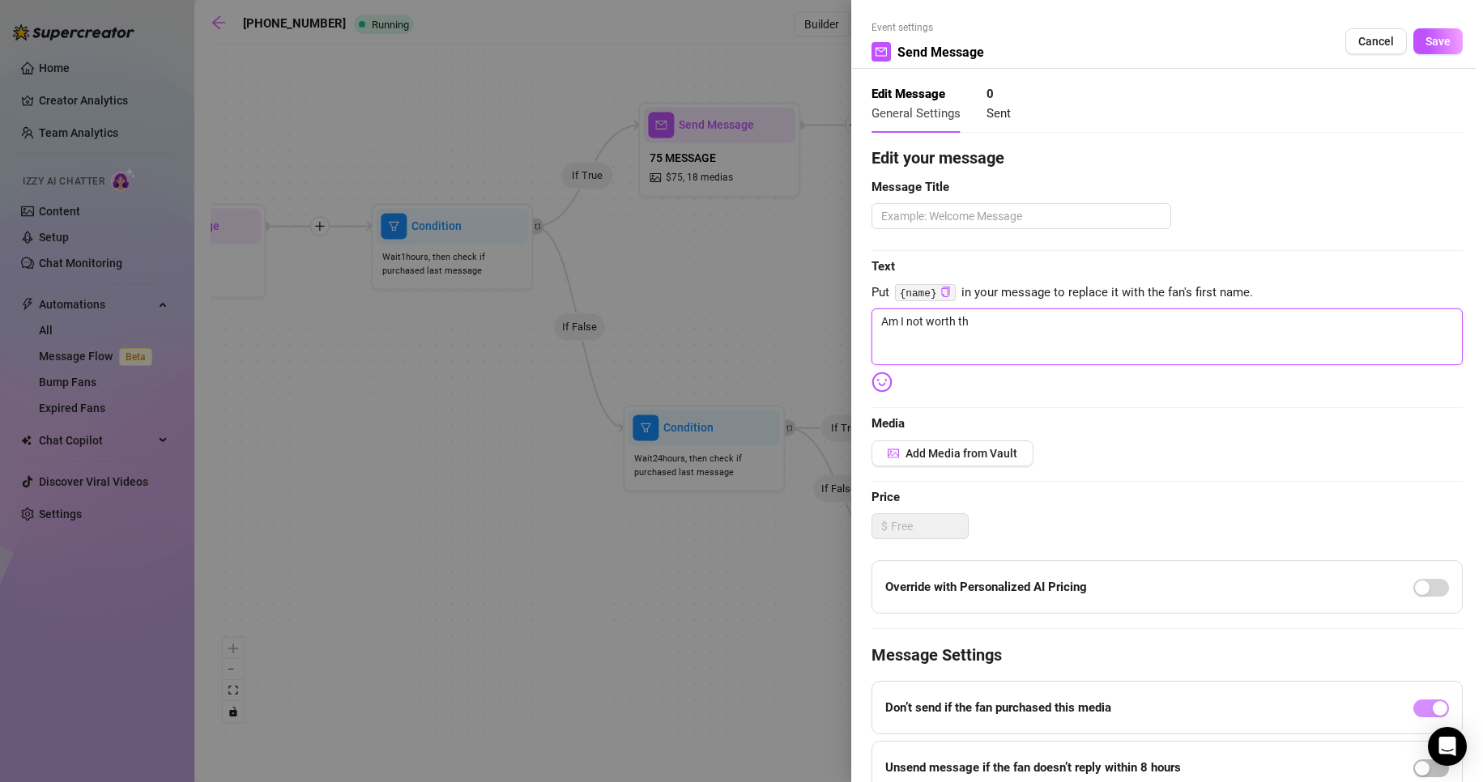
type textarea "Am I not worth the"
type textarea "Am I not worth the m"
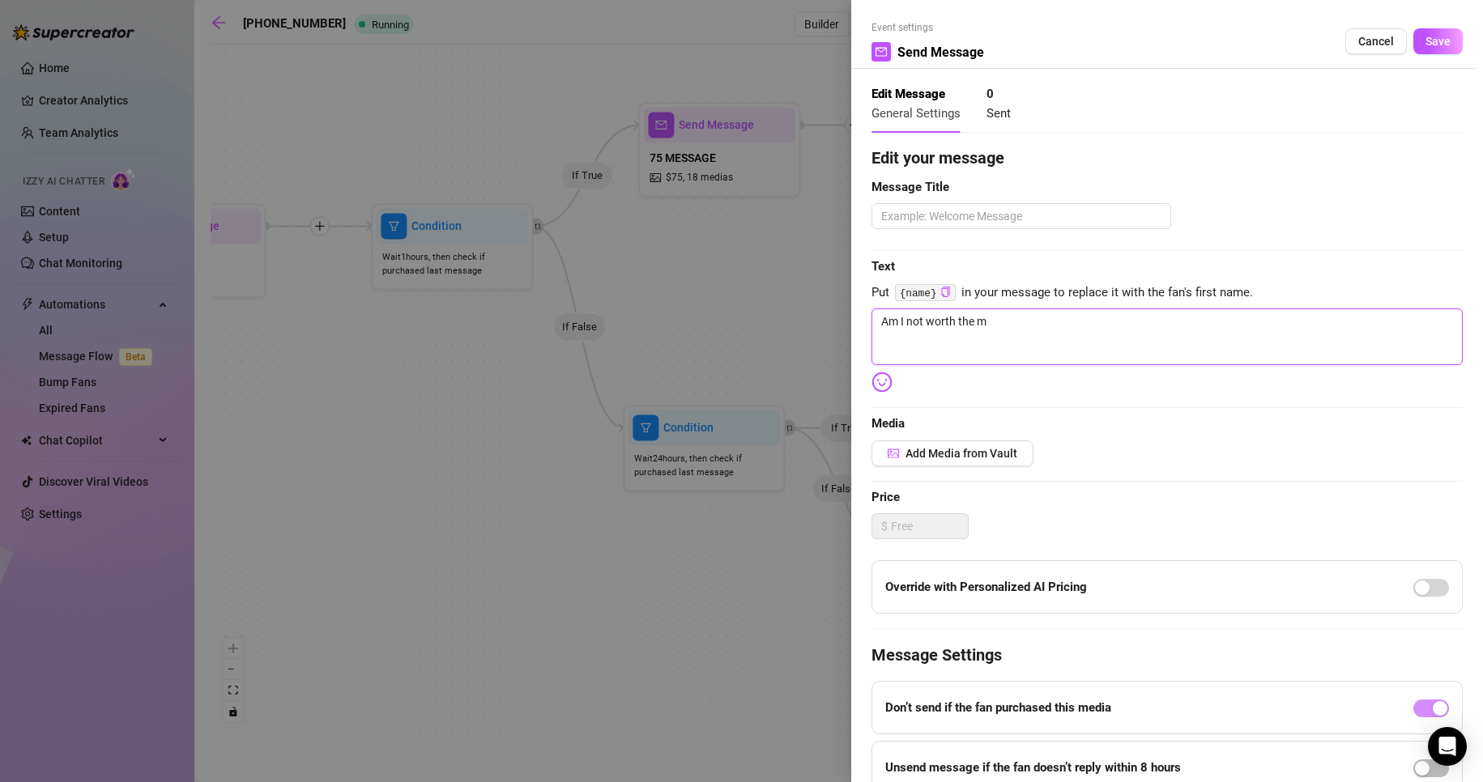
type textarea "Am I not worth the mo"
type textarea "Am I not worth the mon"
type textarea "Am I not worth the mone"
type textarea "Am I not worth the money"
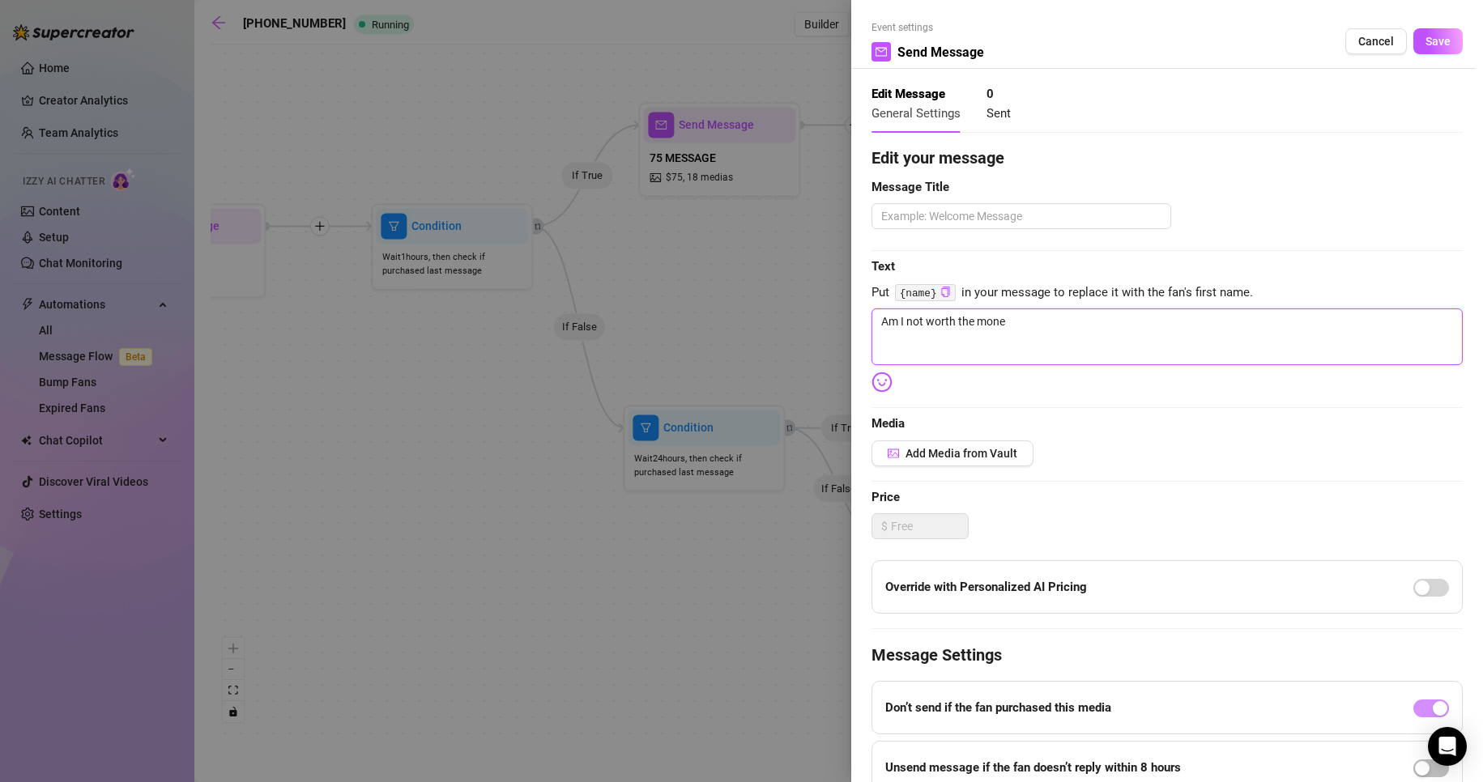
type textarea "Am I not worth the money"
type textarea "Am I not worth the money ?"
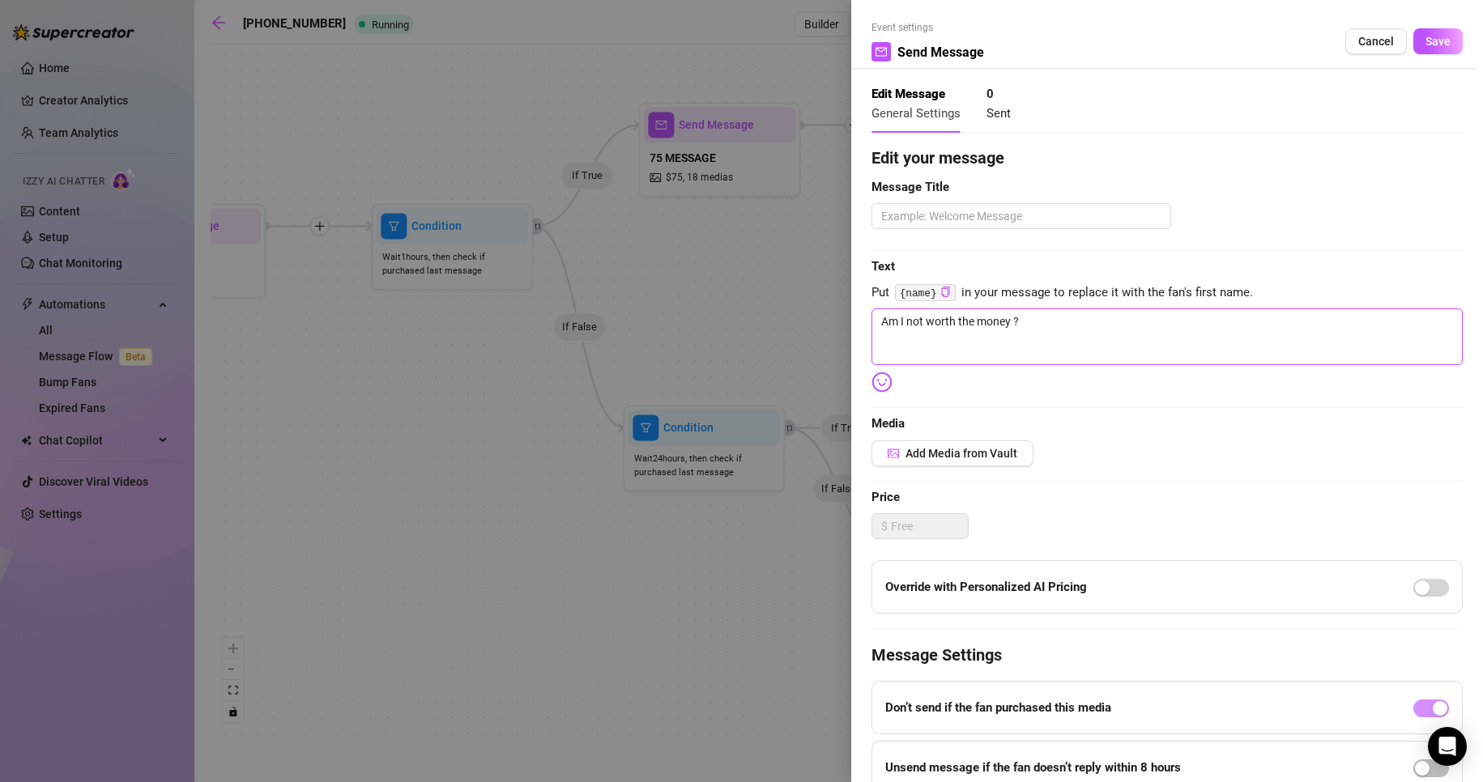
type textarea "Am I not worth the money ?"
type textarea "Am I not worth the money ? 😥"
drag, startPoint x: 1007, startPoint y: 319, endPoint x: 957, endPoint y: 320, distance: 49.4
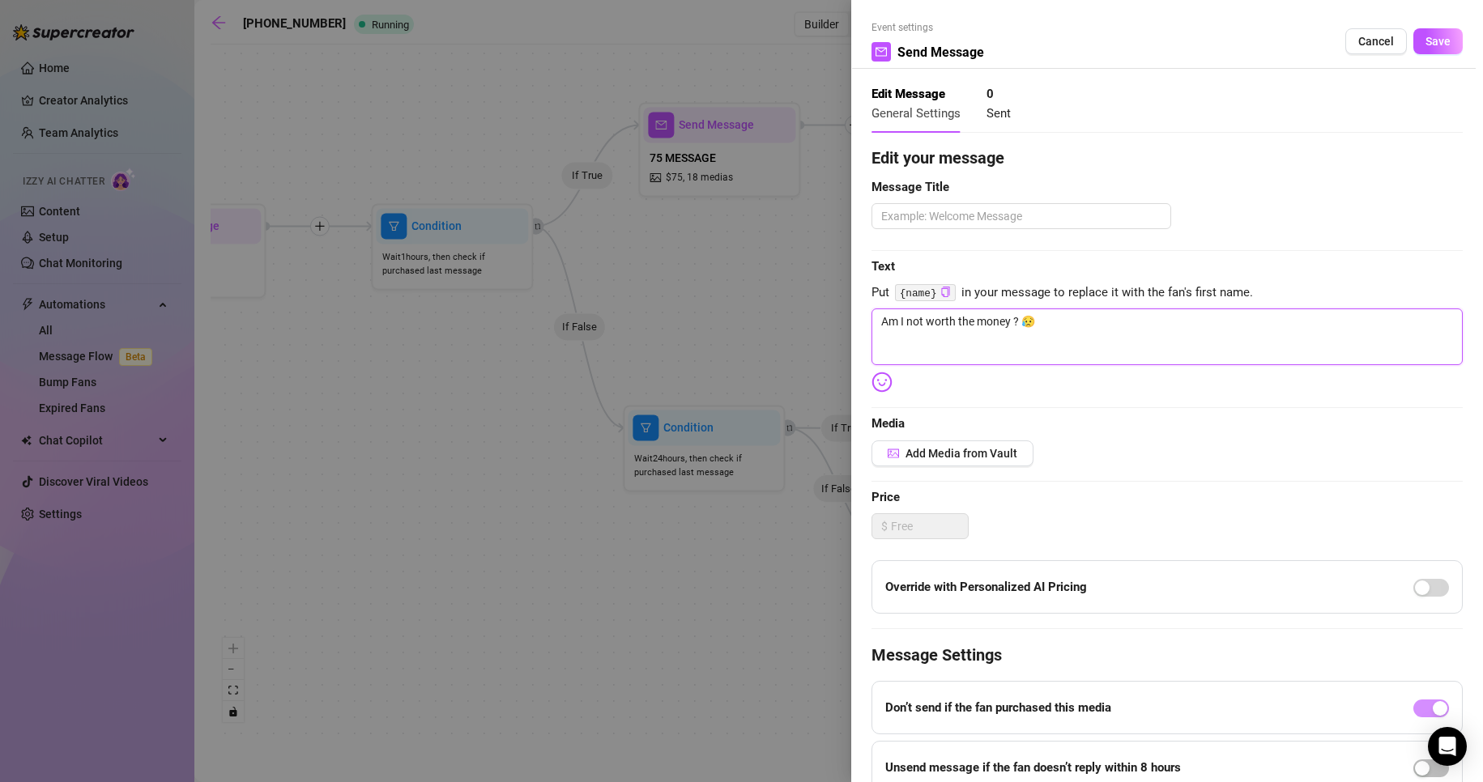
click at [957, 320] on textarea "Am I not worth the money ? 😥" at bounding box center [1166, 337] width 591 height 57
type textarea "Am I not worth i 😥"
type textarea "Am I not worth it 😥"
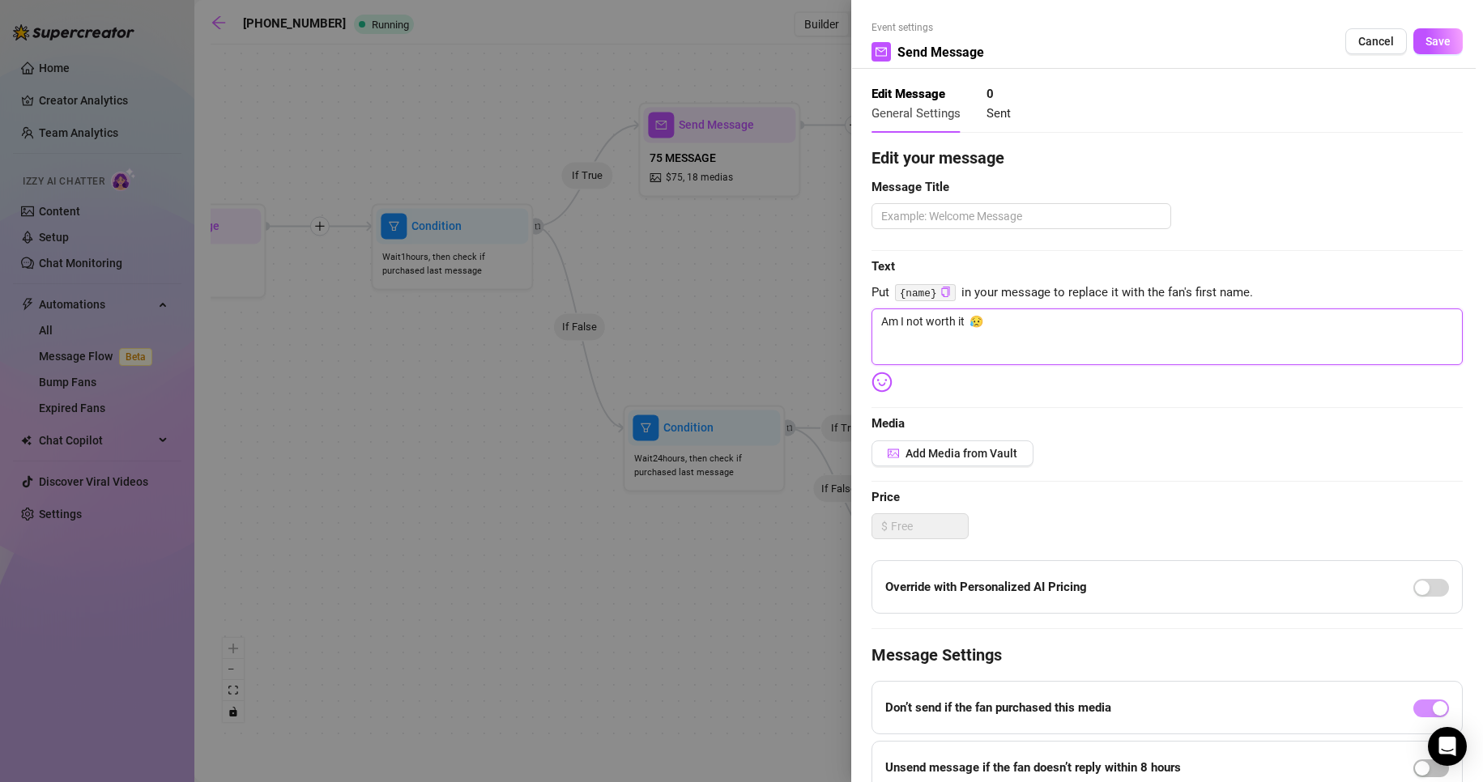
type textarea "Am I not worth it b 😥"
type textarea "Am I not worth it ba 😥"
type textarea "Am I not worth it bab 😥"
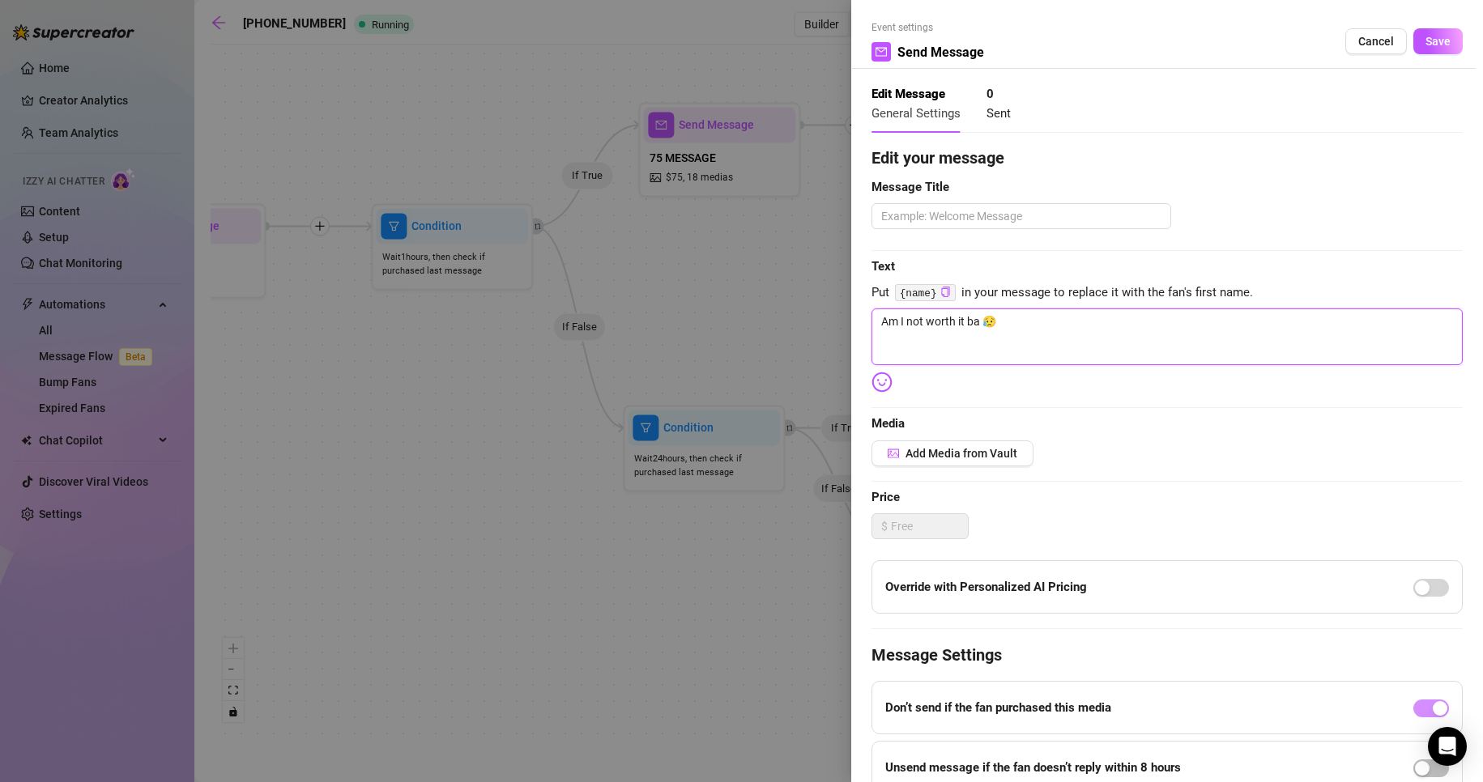
type textarea "Am I not worth it bab 😥"
type textarea "Am I not worth it baby 😥"
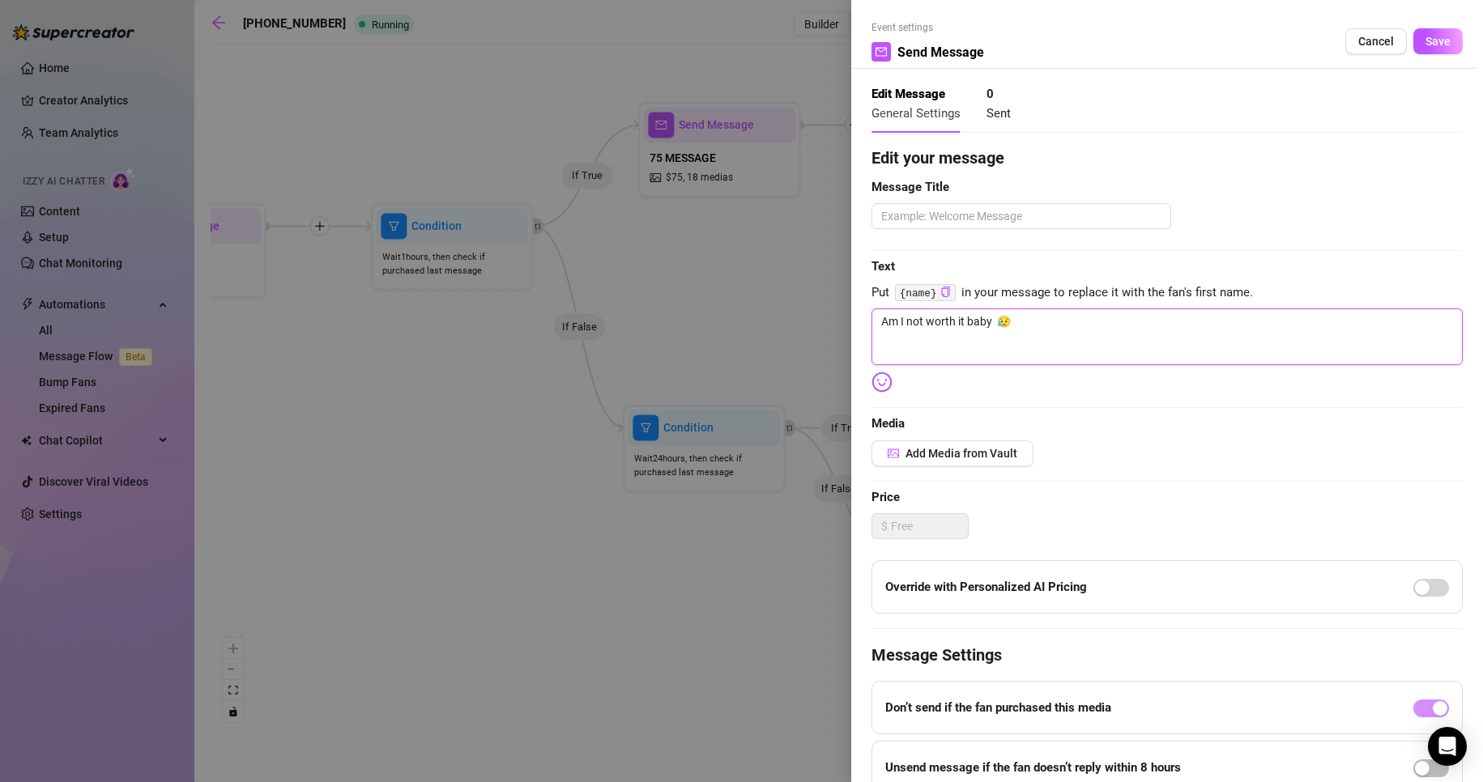
type textarea "Am I not worth it baby ? 😥"
click at [1174, 439] on div "Edit your message Message Title Text Put {name} in your message to replace it w…" at bounding box center [1166, 500] width 591 height 709
click at [931, 231] on div "Edit your message Message Title Text Put {name} in your message to replace it w…" at bounding box center [1166, 500] width 591 height 709
click at [943, 229] on textarea at bounding box center [1021, 216] width 300 height 26
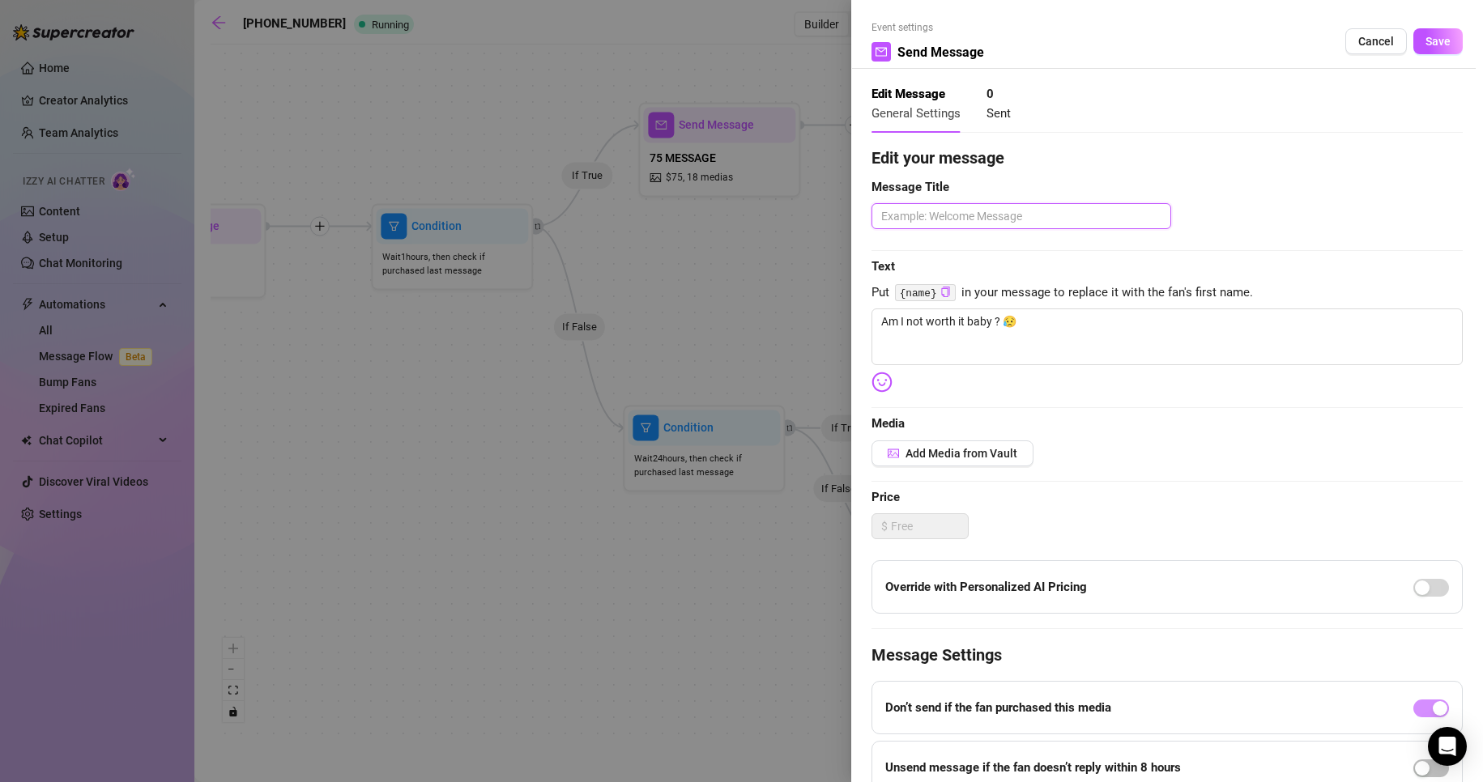
type textarea "s"
type textarea "sa"
type textarea "sad"
type textarea "sad r"
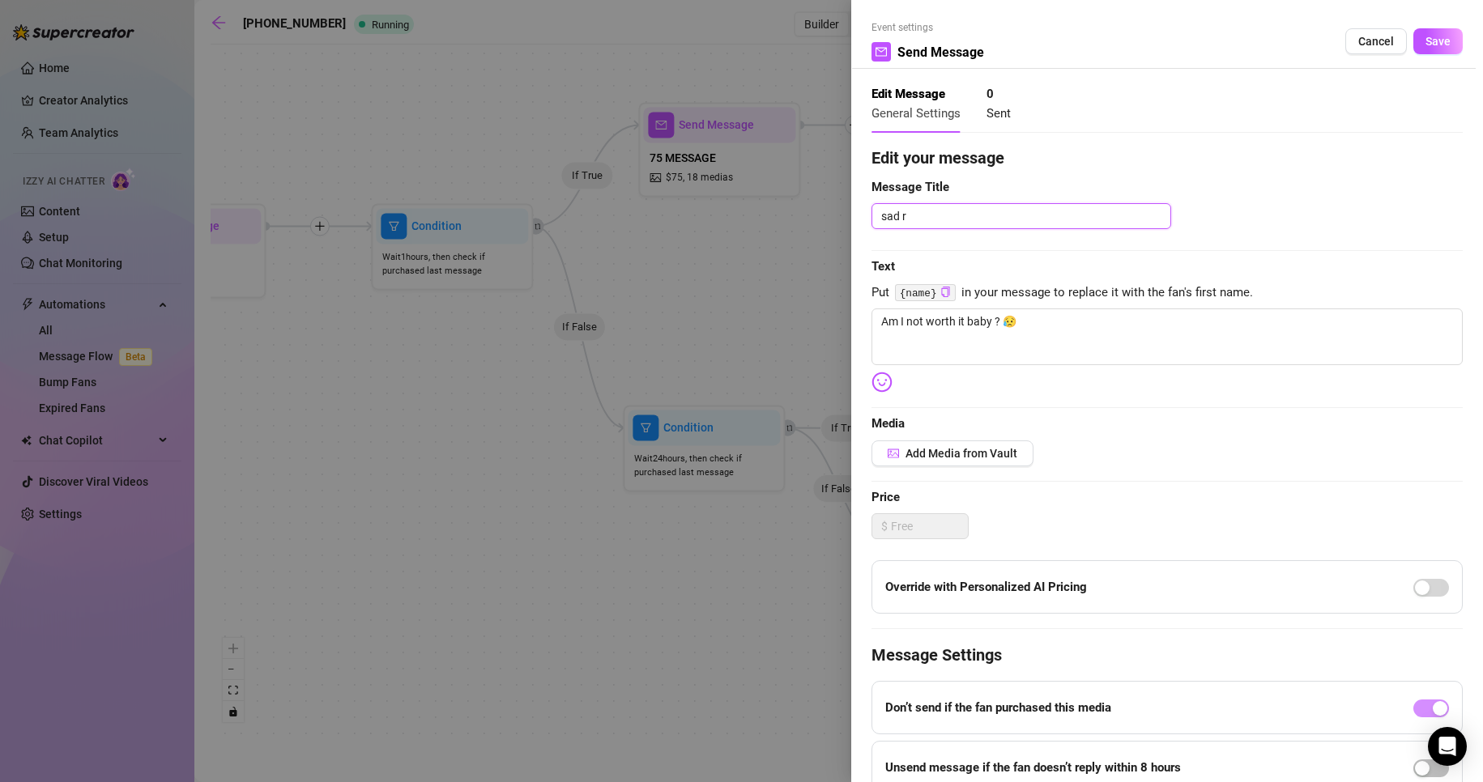
type textarea "sad re"
type textarea "sad rea"
type textarea "sad react"
type textarea "sad reacti"
type textarea "sad reactio"
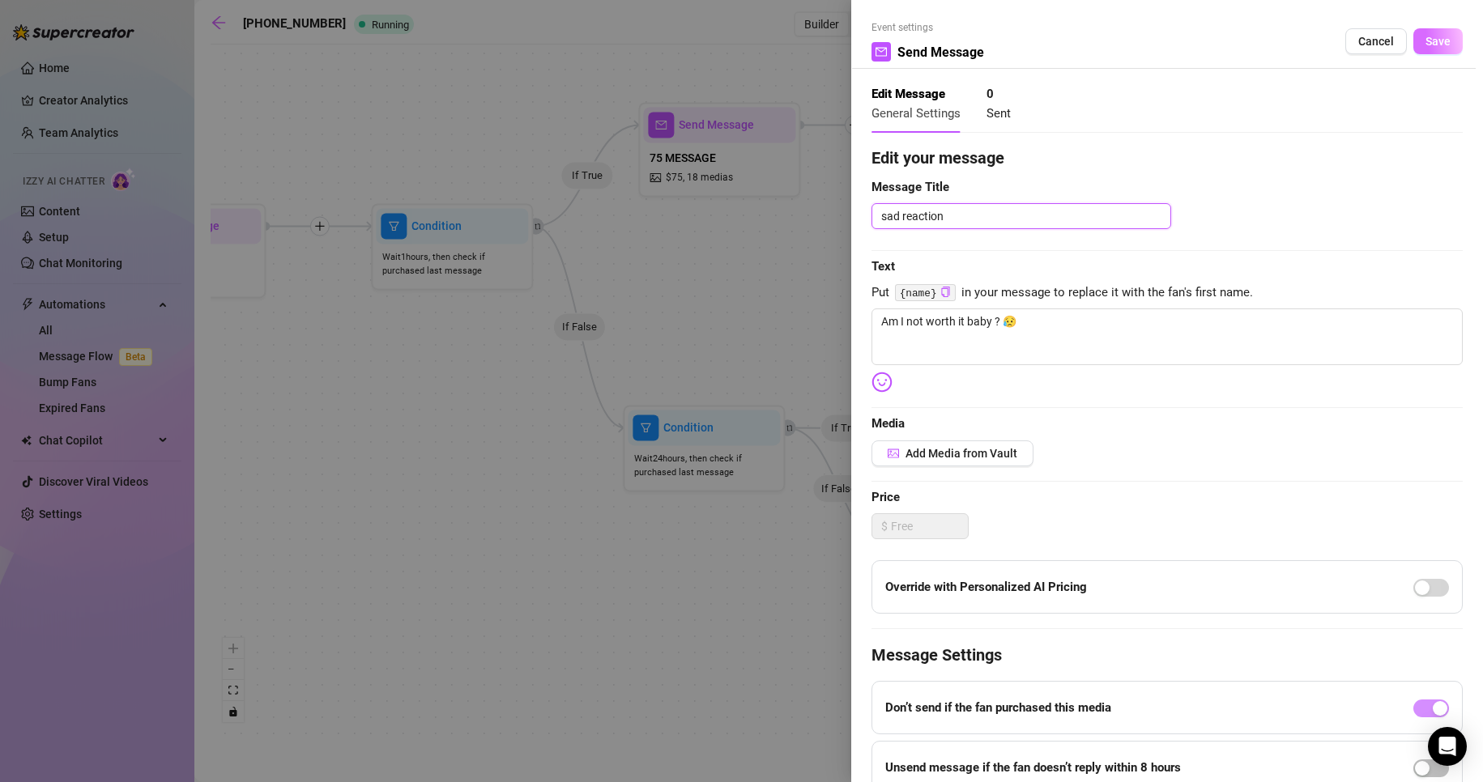
type textarea "sad reaction"
click at [1413, 28] on button "Save" at bounding box center [1437, 41] width 49 height 26
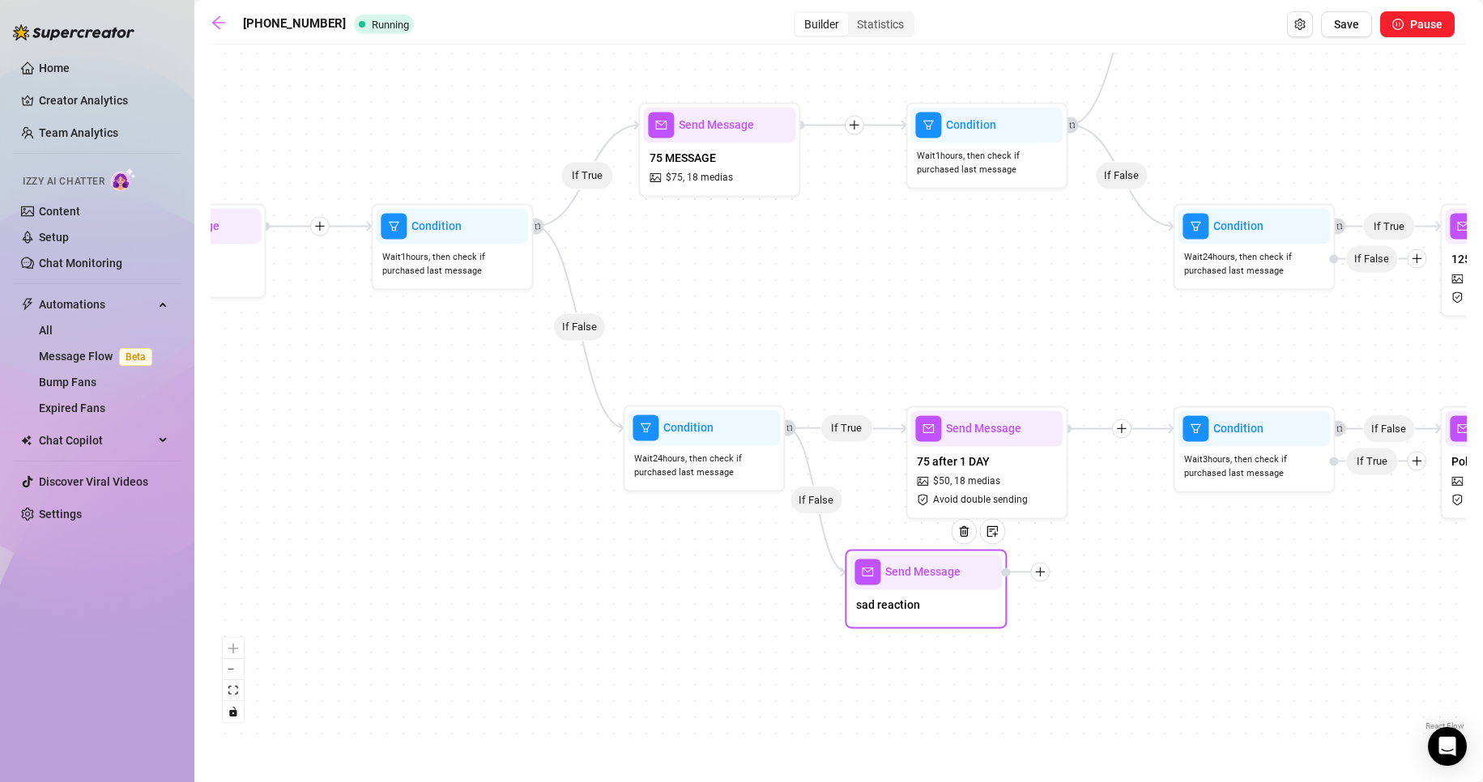
drag, startPoint x: 952, startPoint y: 610, endPoint x: 904, endPoint y: 639, distance: 56.7
click at [904, 624] on div "sad reaction" at bounding box center [926, 607] width 152 height 34
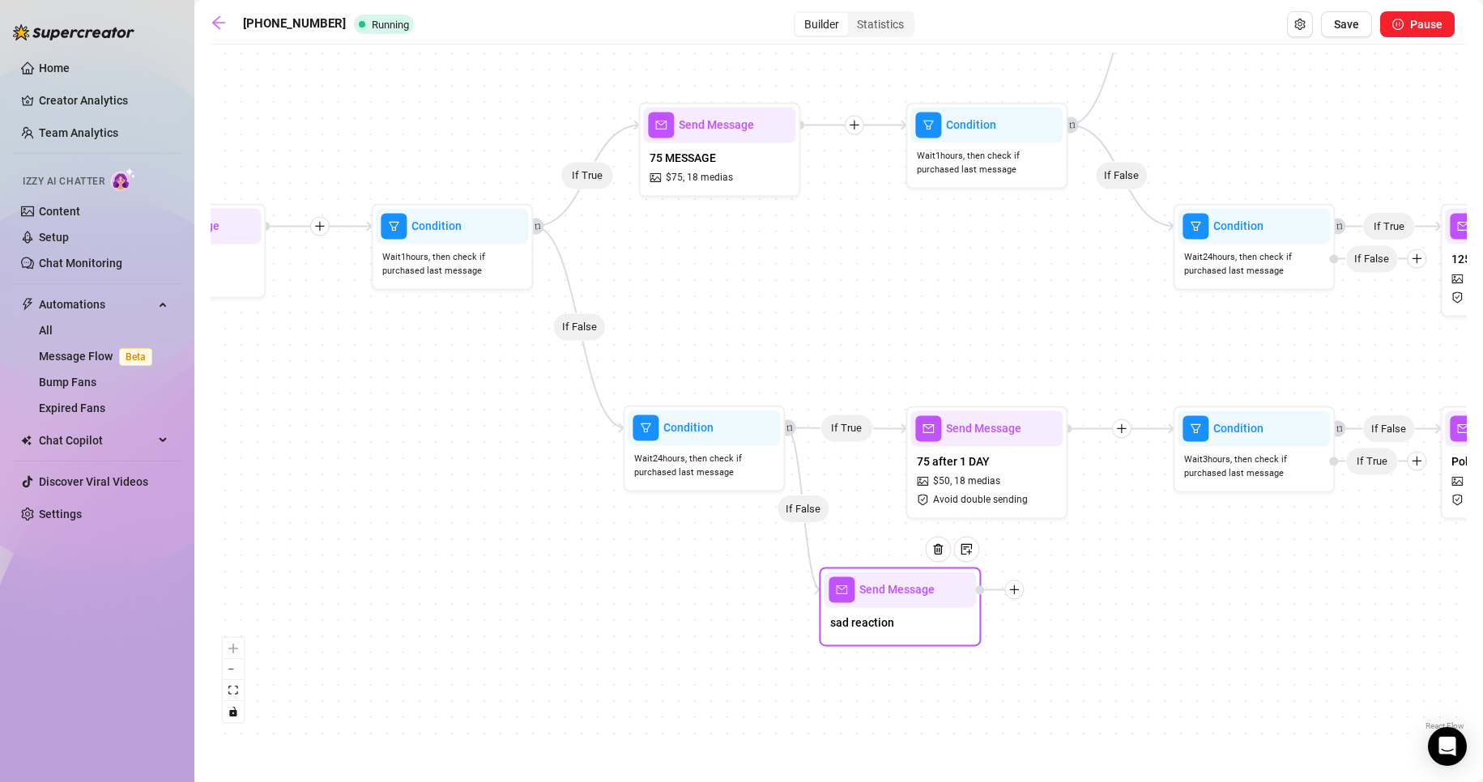
click at [767, 627] on div "If True If False If True If False If True If True If True If True If True If Fa…" at bounding box center [839, 394] width 1256 height 682
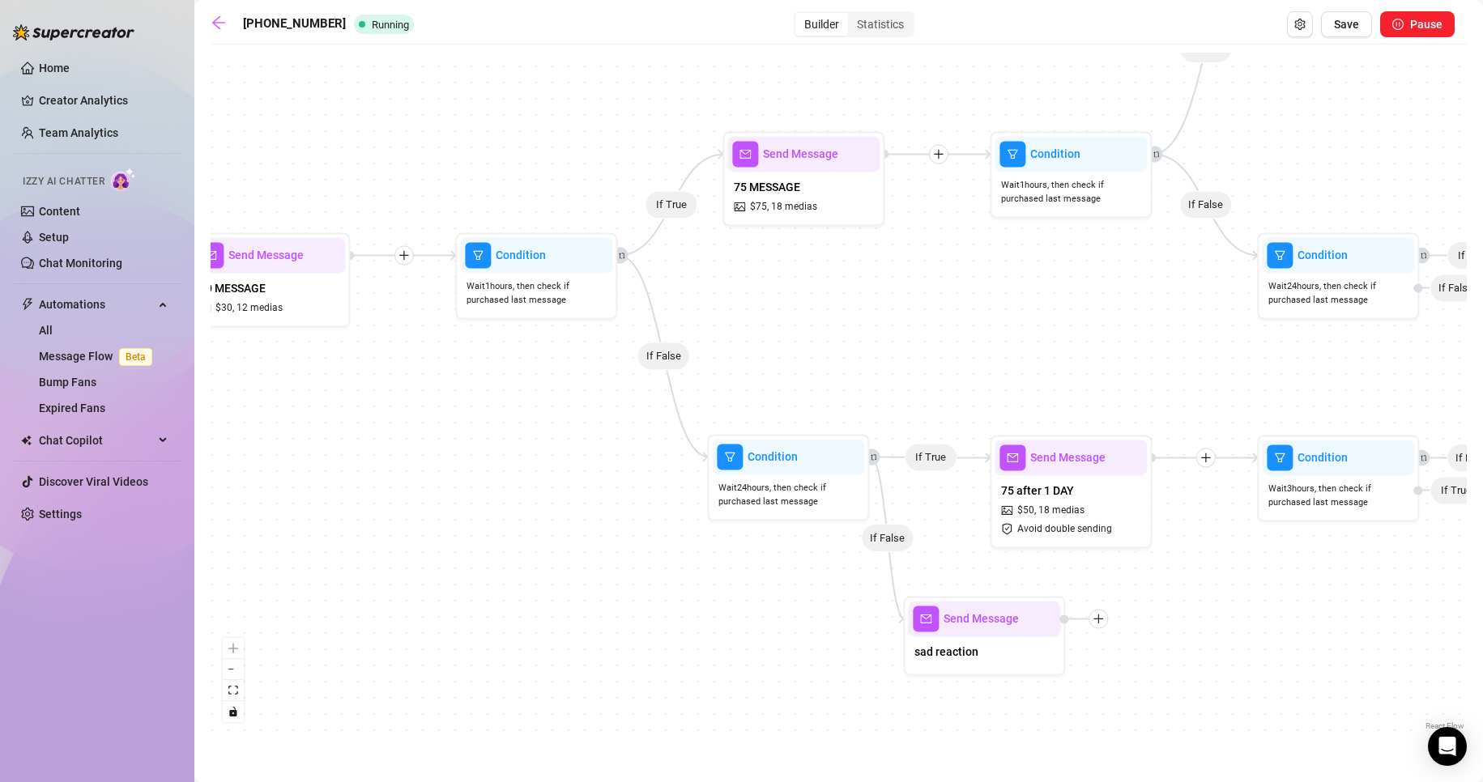
drag, startPoint x: 682, startPoint y: 608, endPoint x: 870, endPoint y: 626, distance: 188.7
click at [874, 633] on div "If True If False If True If False If True If True If True If True If True If Fa…" at bounding box center [839, 394] width 1256 height 682
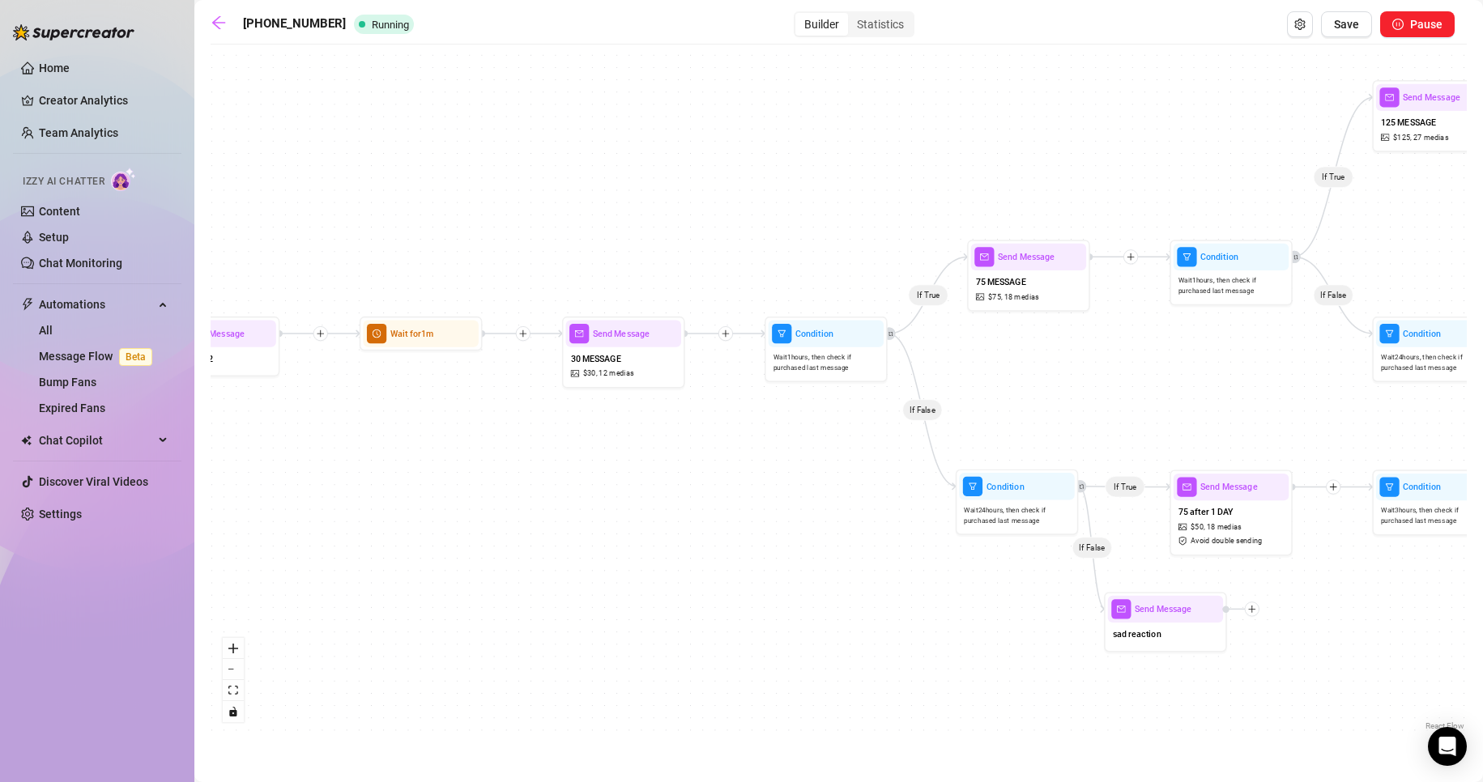
drag, startPoint x: 720, startPoint y: 582, endPoint x: 794, endPoint y: 561, distance: 76.6
click at [794, 561] on div "If True If False If True If False If True If True If True If True If True If Fa…" at bounding box center [839, 394] width 1256 height 682
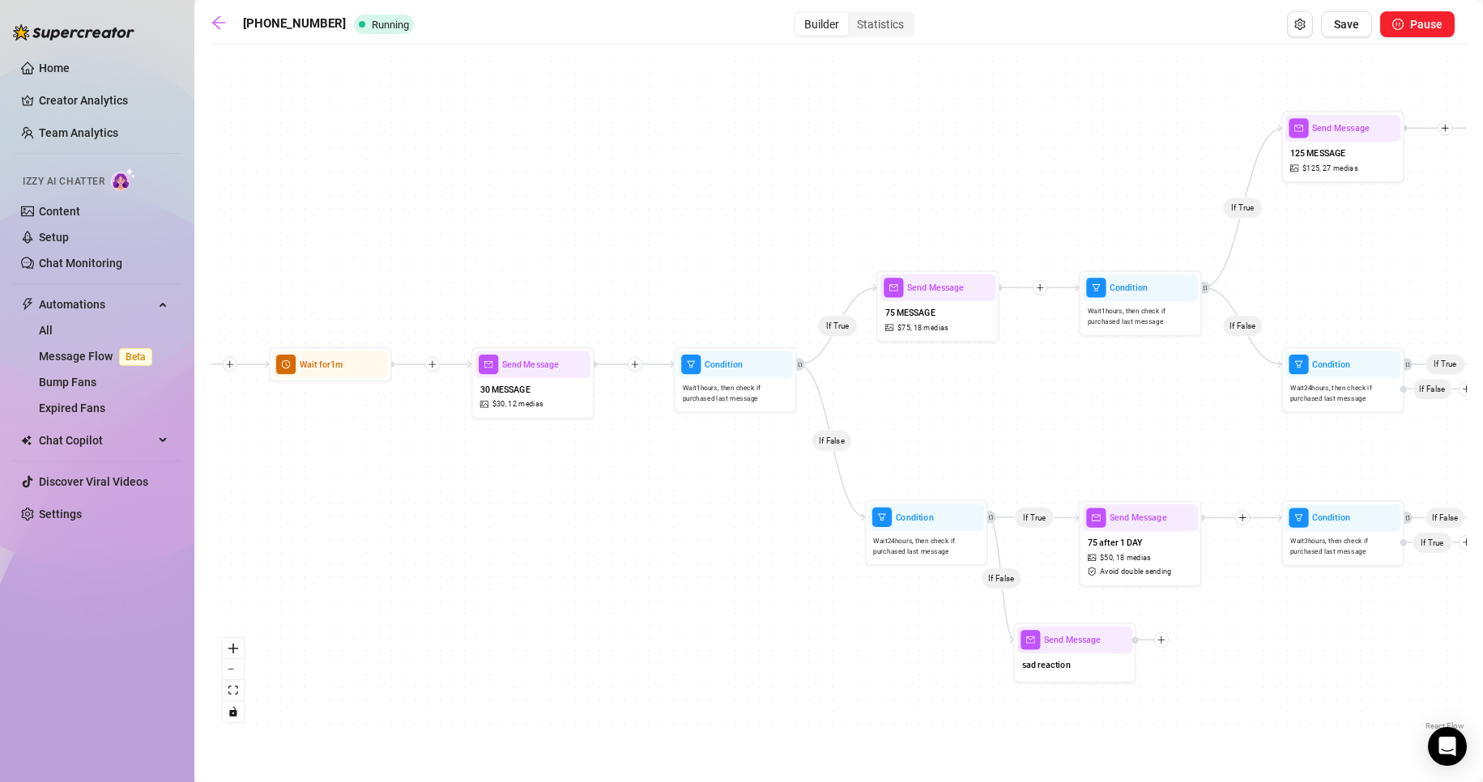
drag, startPoint x: 765, startPoint y: 465, endPoint x: 589, endPoint y: 483, distance: 177.5
click at [589, 483] on div "If True If False If True If False If True If True If True If True If True If Fa…" at bounding box center [839, 394] width 1256 height 682
click at [842, 466] on icon "Edge from 5a222047-d8d7-4257-9c63-e57d31df2043 to 5664bf0b-f5e7-4aec-805d-c2c22…" at bounding box center [831, 440] width 69 height 153
click at [1105, 617] on div at bounding box center [1102, 608] width 19 height 19
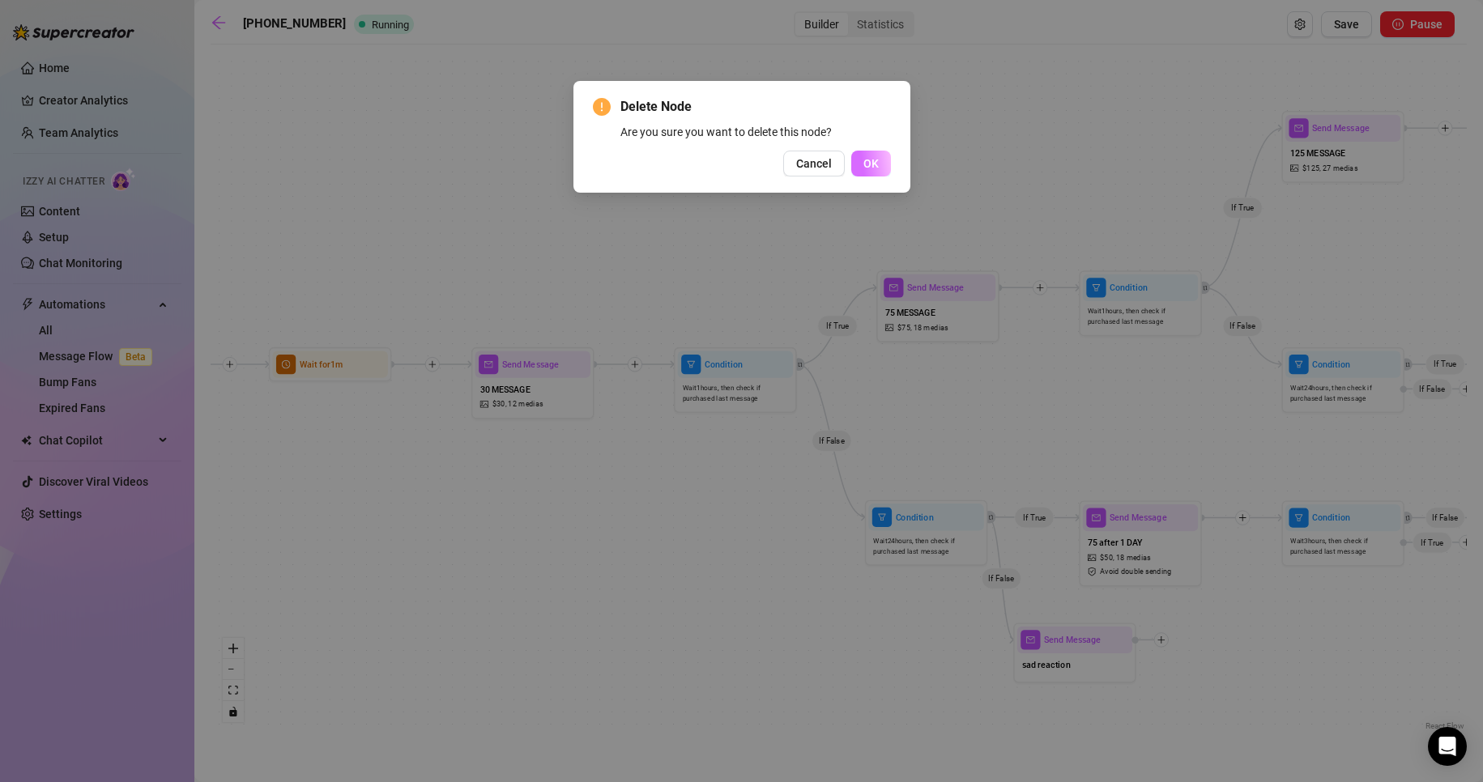
click at [869, 151] on button "OK" at bounding box center [871, 164] width 40 height 26
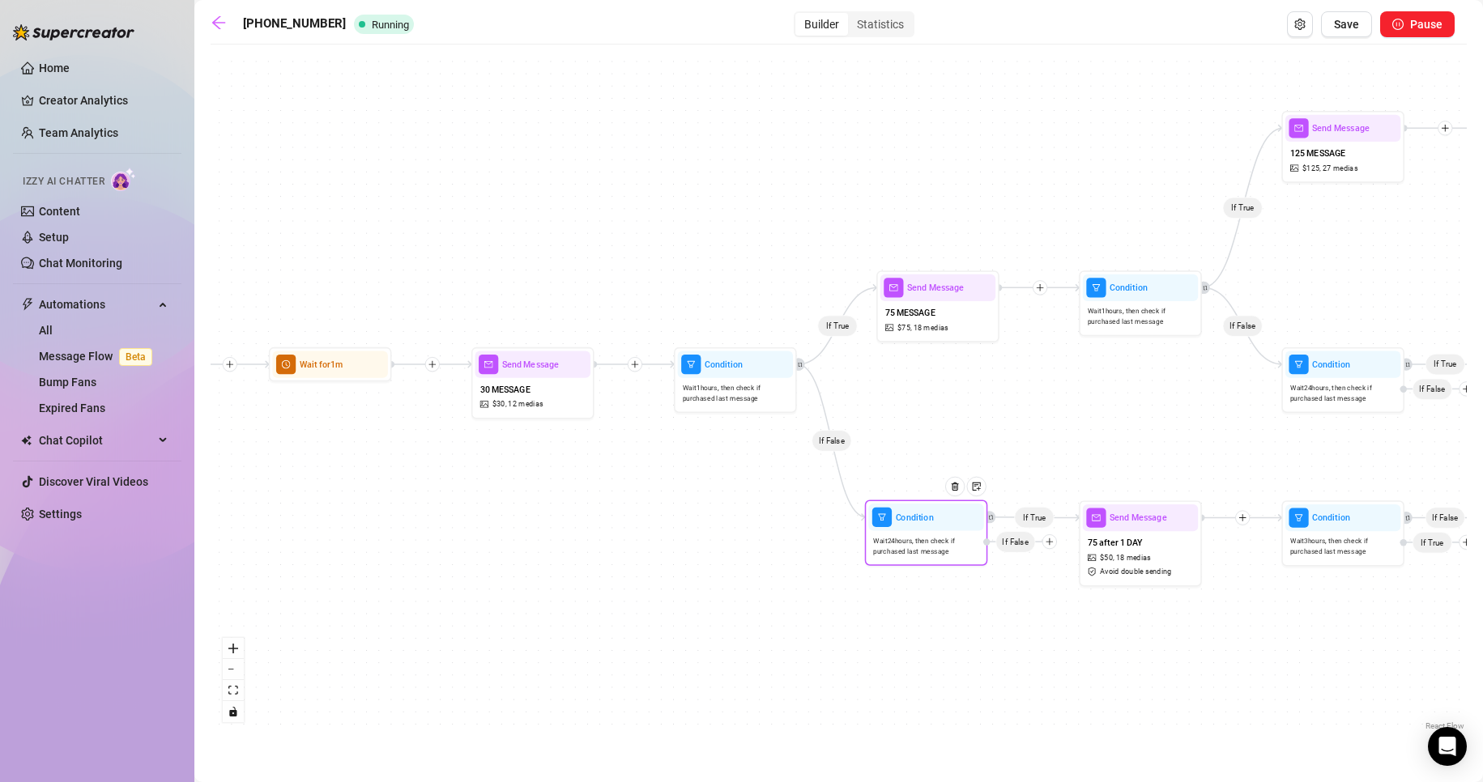
click at [927, 539] on span "Wait 24 hours, then check if purchased last message" at bounding box center [925, 546] width 105 height 21
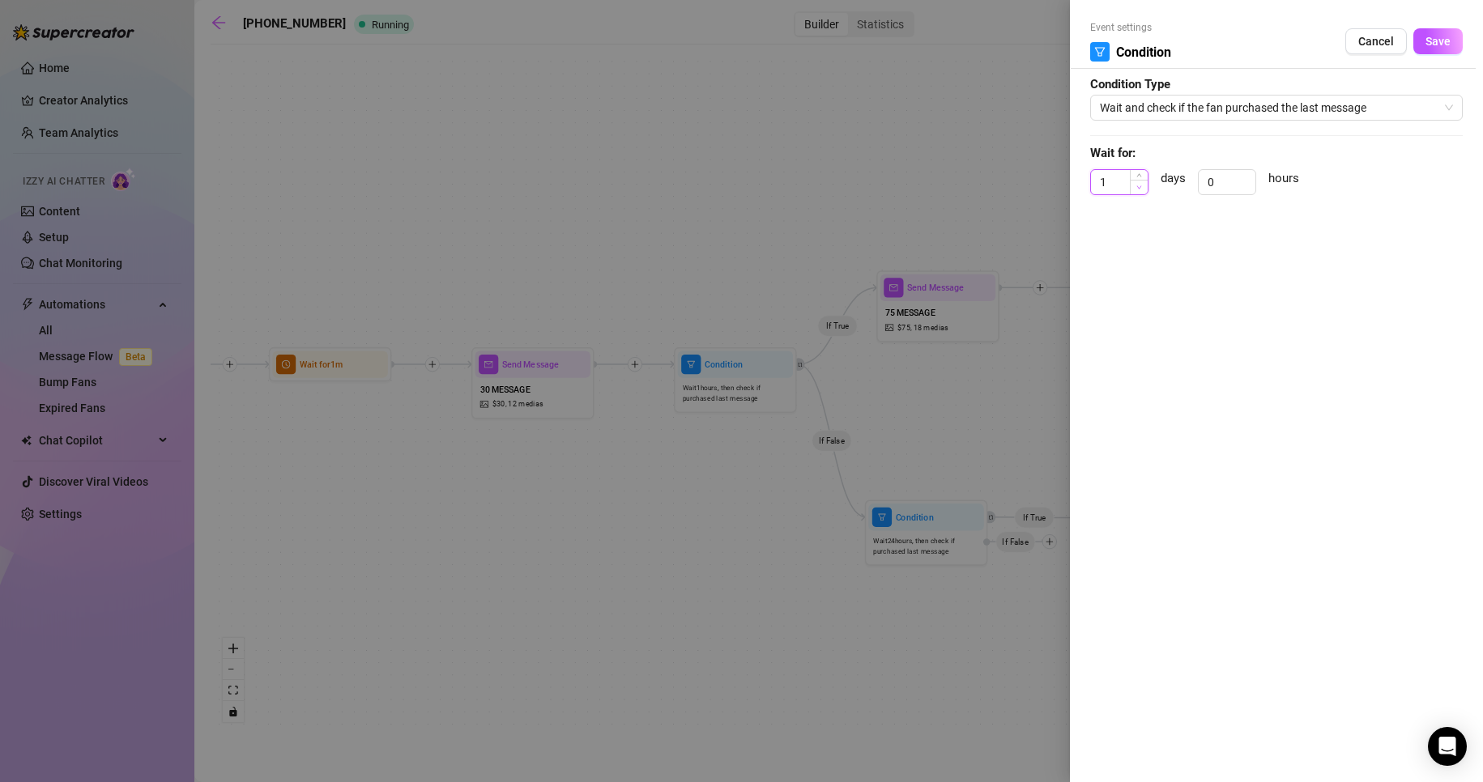
type input "0"
drag, startPoint x: 1132, startPoint y: 183, endPoint x: 1080, endPoint y: 185, distance: 51.9
click at [1080, 185] on div "Event settings Condition Cancel Save Condition Type Wait and check if the fan p…" at bounding box center [1276, 391] width 413 height 782
click at [1212, 176] on input "0" at bounding box center [1227, 182] width 57 height 24
drag, startPoint x: 1228, startPoint y: 177, endPoint x: 1179, endPoint y: 178, distance: 48.6
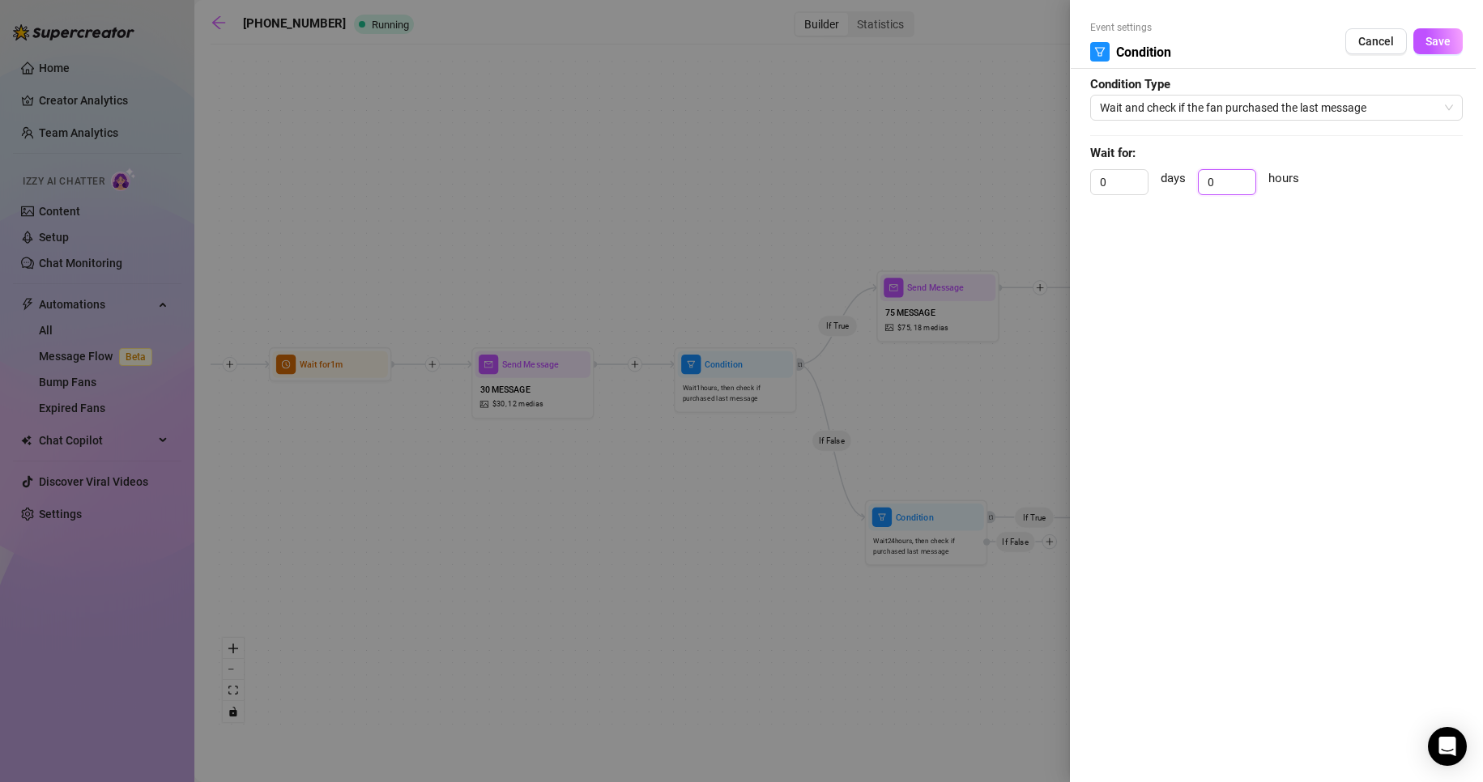
click at [1182, 177] on div "0 days 0 hours" at bounding box center [1276, 189] width 373 height 40
type input "12"
click at [1445, 44] on span "Save" at bounding box center [1437, 41] width 25 height 13
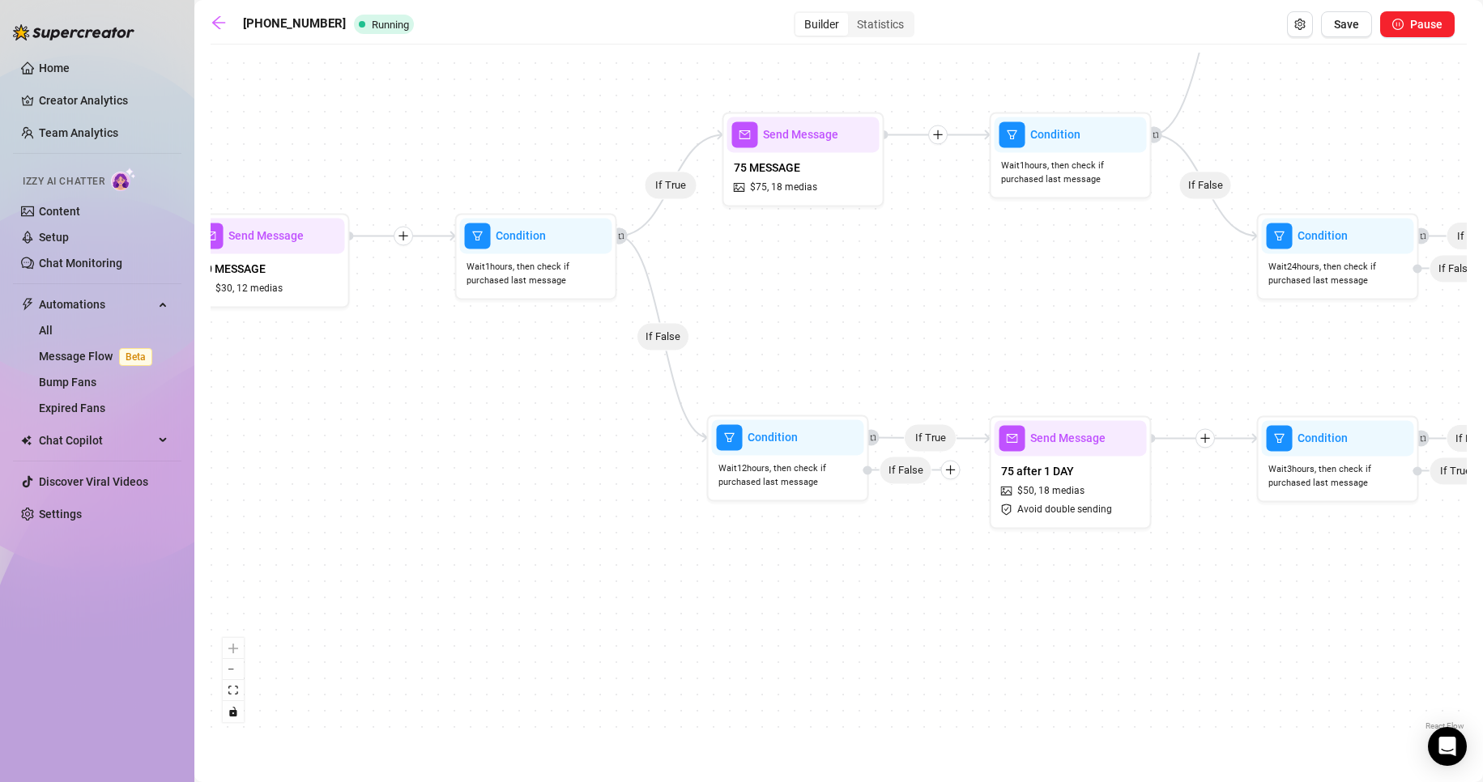
drag, startPoint x: 1011, startPoint y: 592, endPoint x: 943, endPoint y: 497, distance: 116.6
click at [918, 553] on div "If True If False If True If False If True If True If True If True If True If Fa…" at bounding box center [839, 394] width 1256 height 682
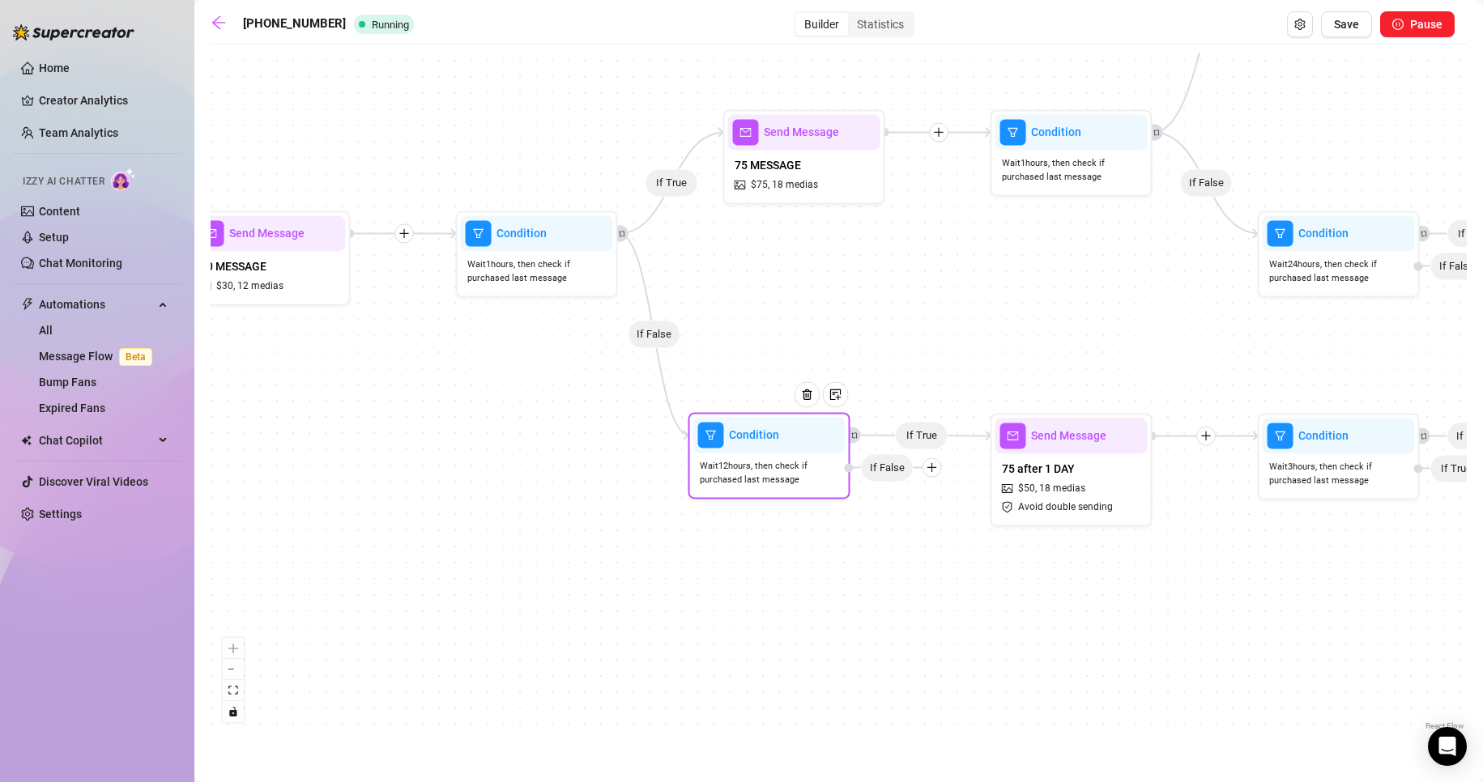
drag, startPoint x: 952, startPoint y: 478, endPoint x: 939, endPoint y: 469, distance: 16.4
click at [938, 469] on icon "plus" at bounding box center [931, 467] width 11 height 11
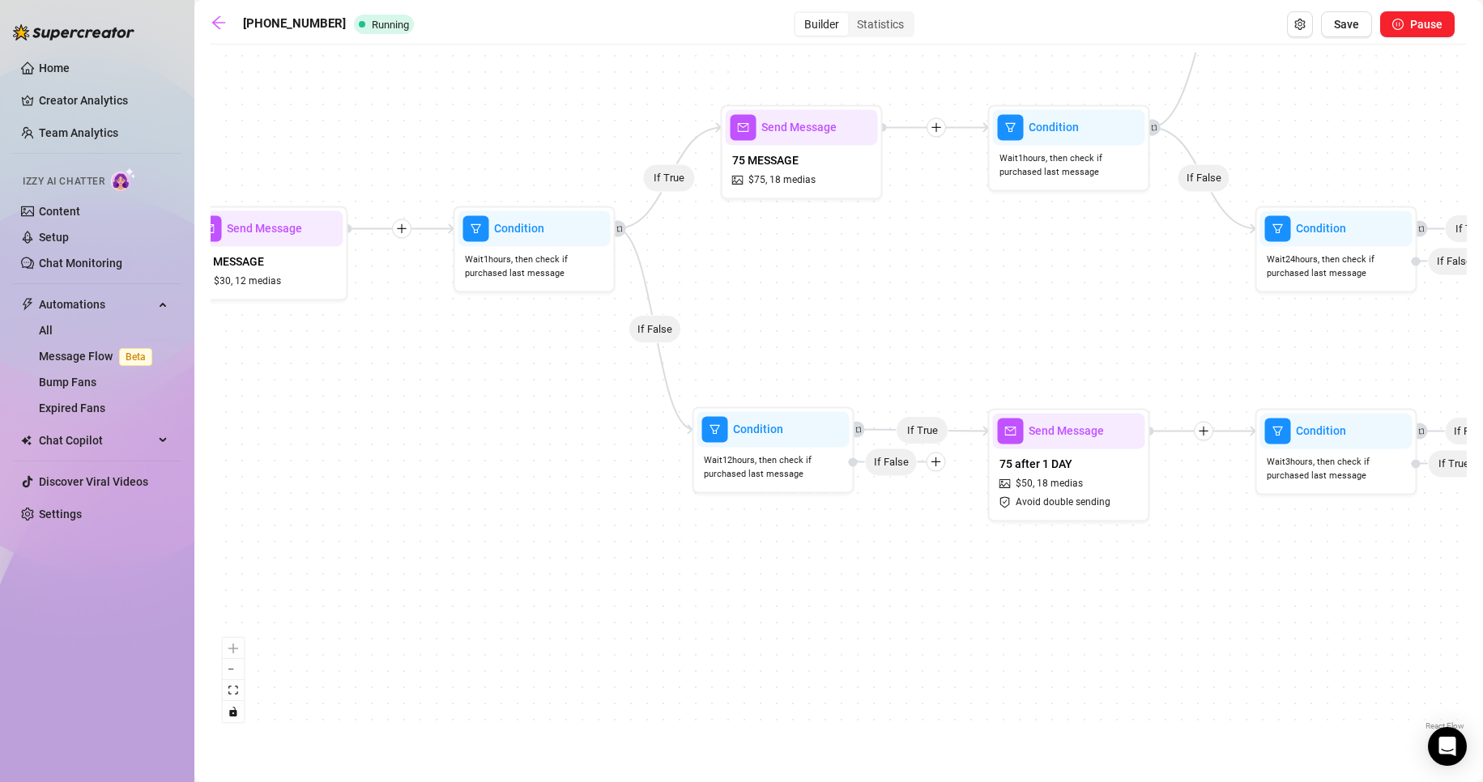
drag, startPoint x: 561, startPoint y: 431, endPoint x: 526, endPoint y: 432, distance: 34.8
click at [526, 432] on div "If True If False If True If False If True If True If True If True If True If Fa…" at bounding box center [839, 394] width 1256 height 682
click at [783, 449] on div "Wait 12 hours, then check if purchased last message" at bounding box center [773, 467] width 152 height 41
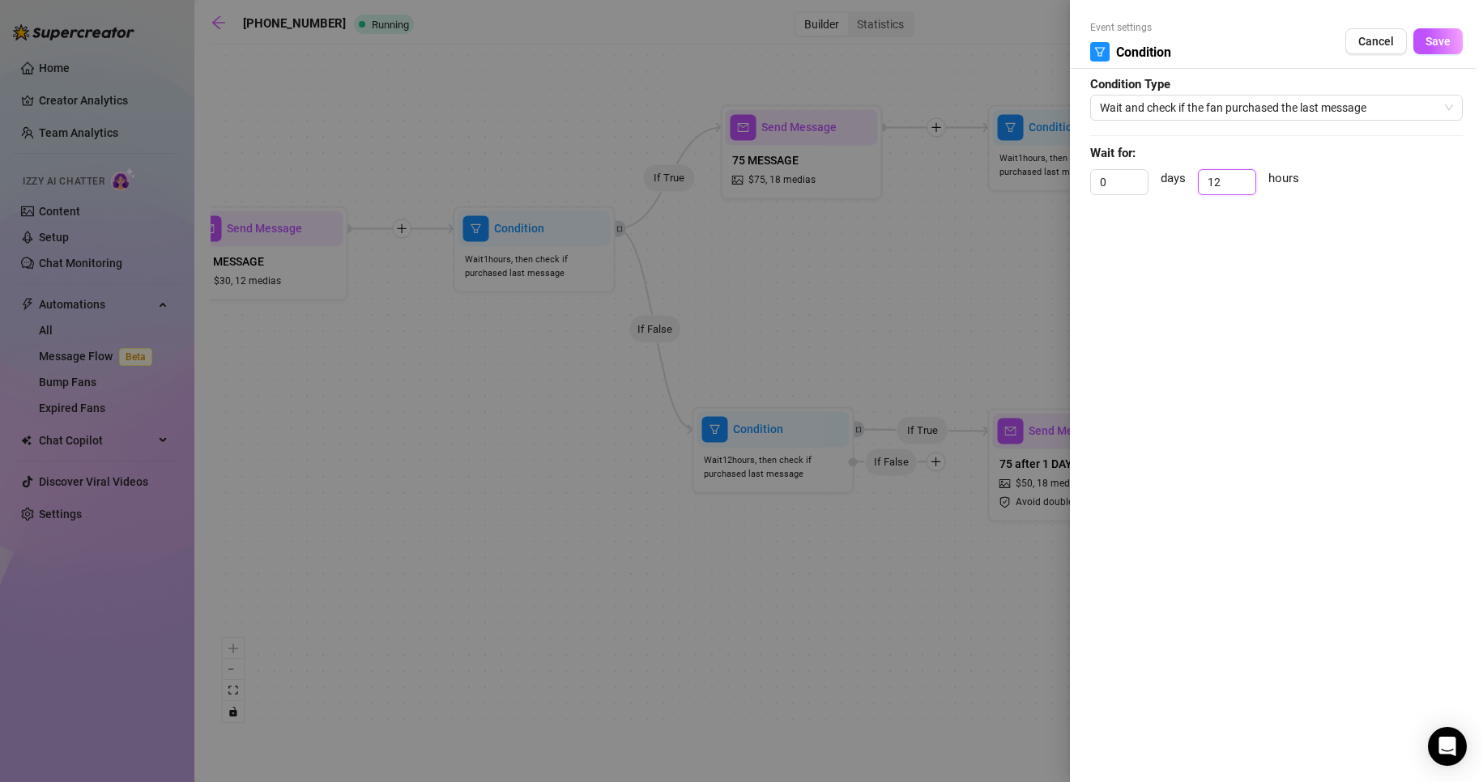
drag, startPoint x: 1187, startPoint y: 178, endPoint x: 1164, endPoint y: 177, distance: 23.5
click at [1171, 176] on div "0 days 12 hours" at bounding box center [1276, 189] width 373 height 40
type input "8"
click at [1434, 32] on button "Save" at bounding box center [1437, 41] width 49 height 26
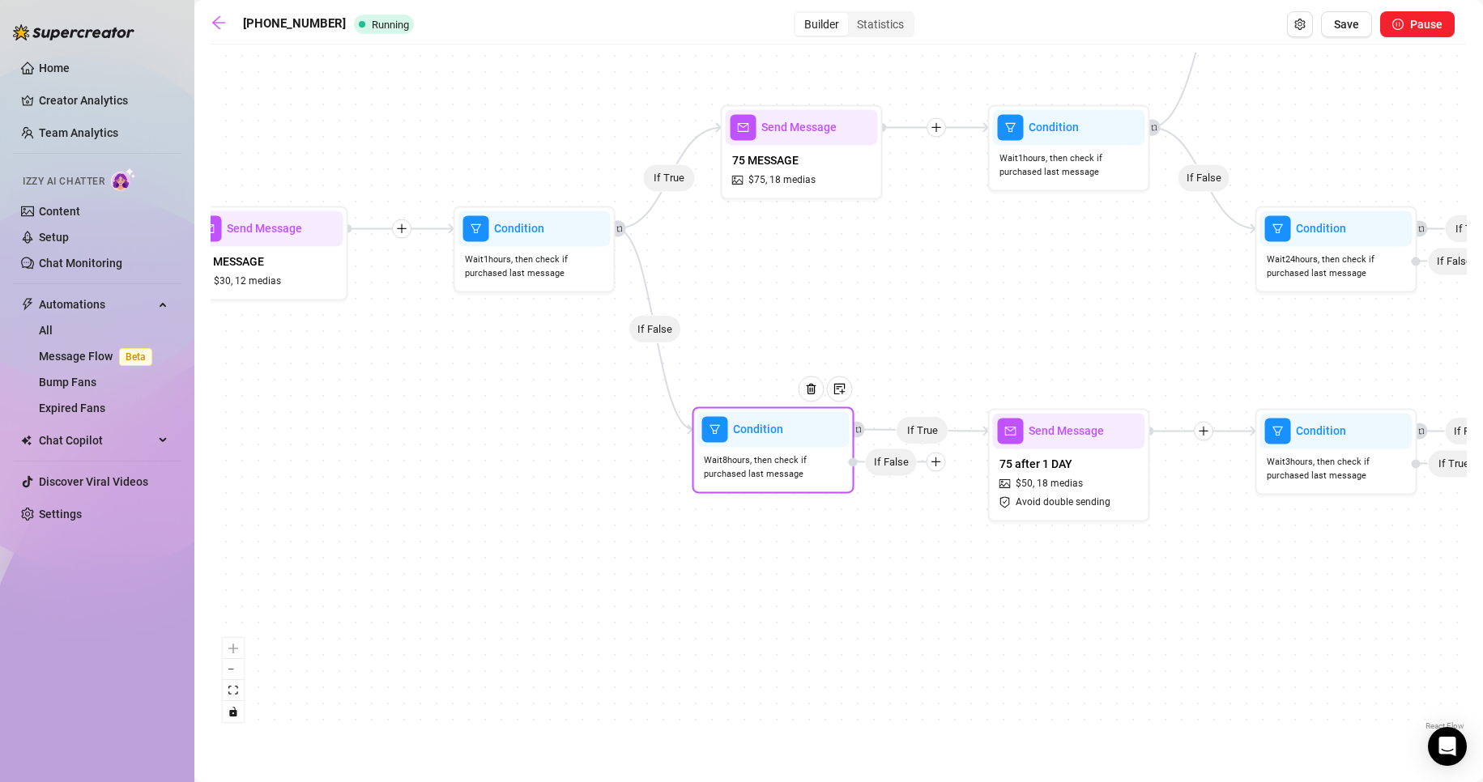
click at [935, 458] on icon "plus" at bounding box center [935, 462] width 1 height 9
click at [953, 519] on div "Message" at bounding box center [968, 519] width 118 height 28
type textarea "Write your message here"
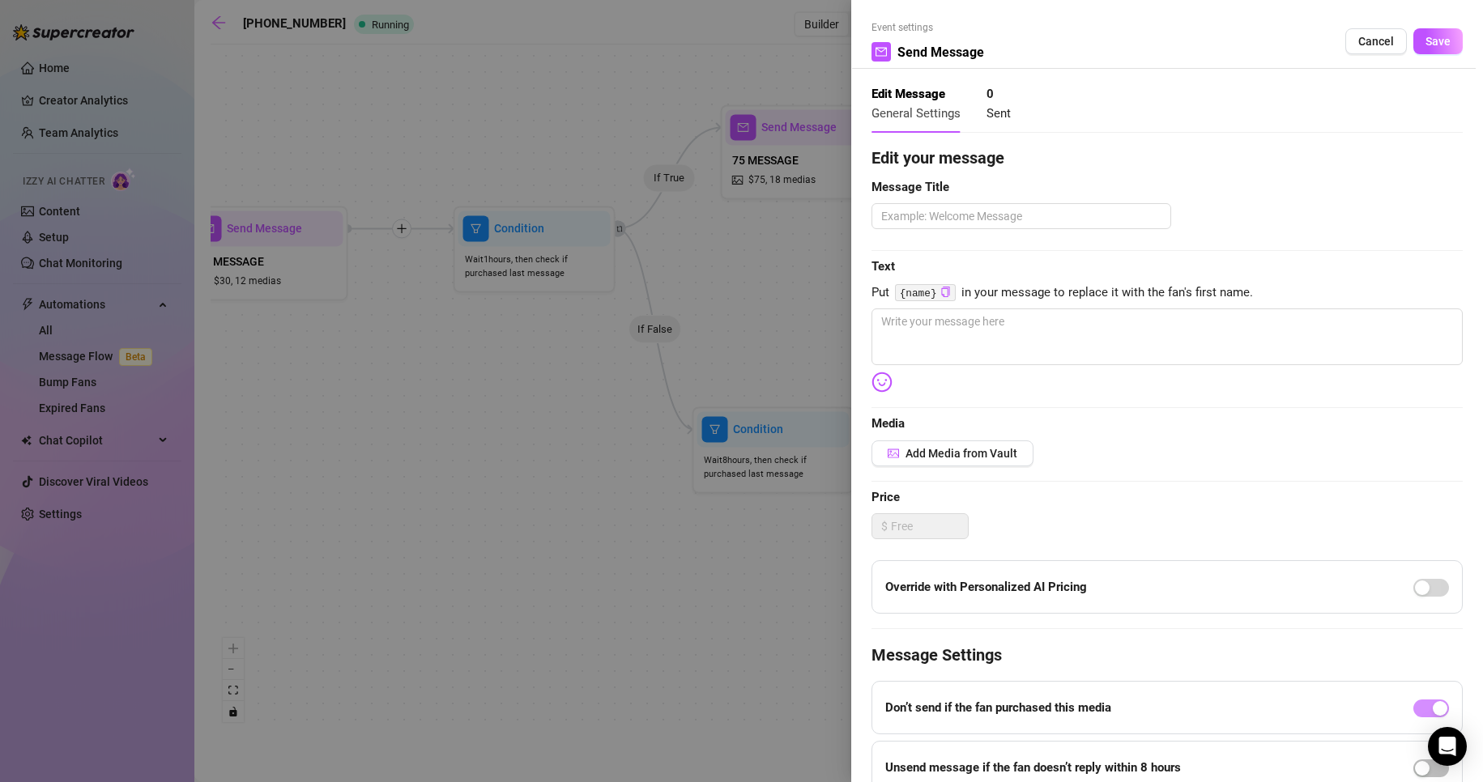
click at [997, 232] on div "Edit your message Message Title Text Put {name} in your message to replace it w…" at bounding box center [1166, 500] width 591 height 709
click at [994, 224] on textarea at bounding box center [1021, 216] width 300 height 26
type textarea "s"
type textarea "sa"
type textarea "sad"
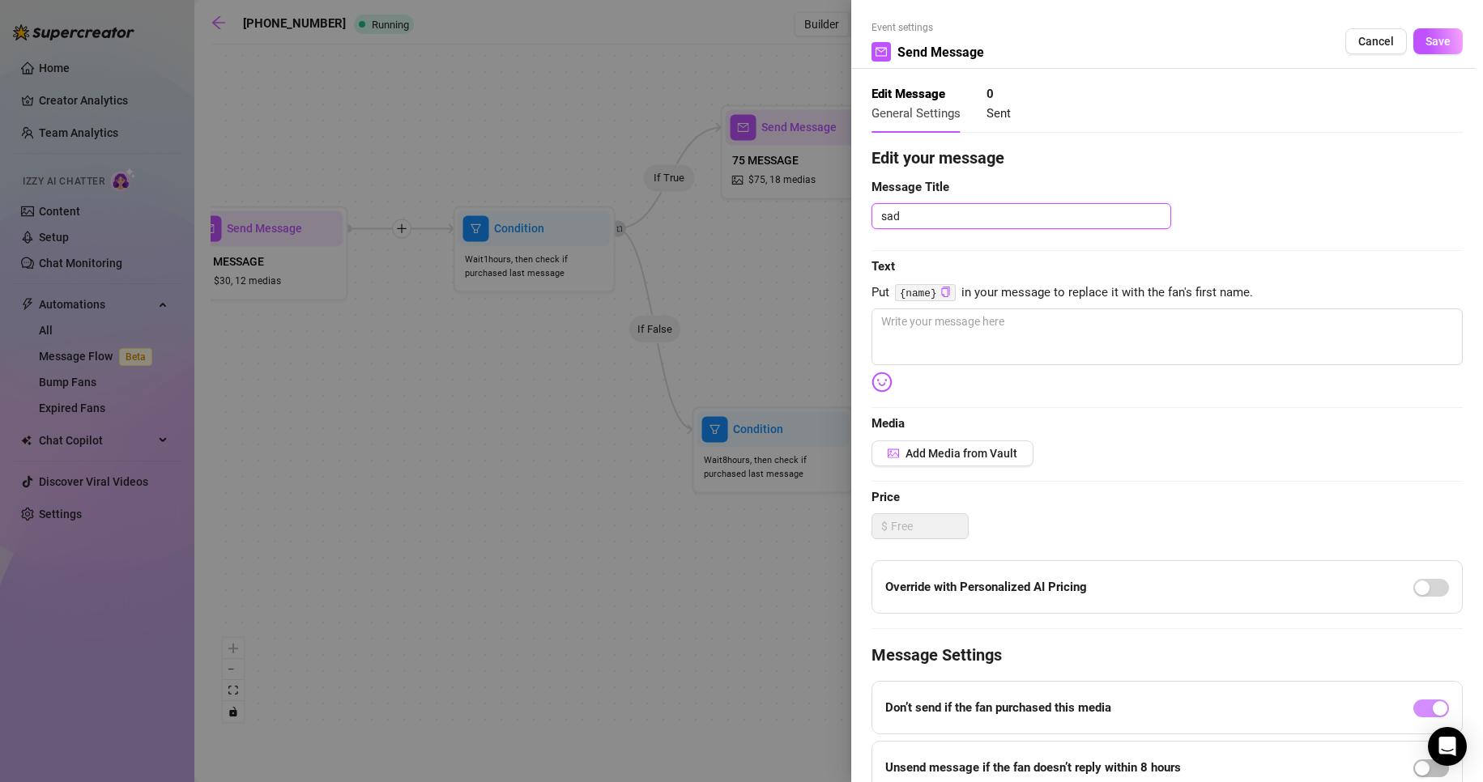
type textarea "sad"
type textarea "sad r"
type textarea "sad re"
type textarea "sad rea"
type textarea "sad reac"
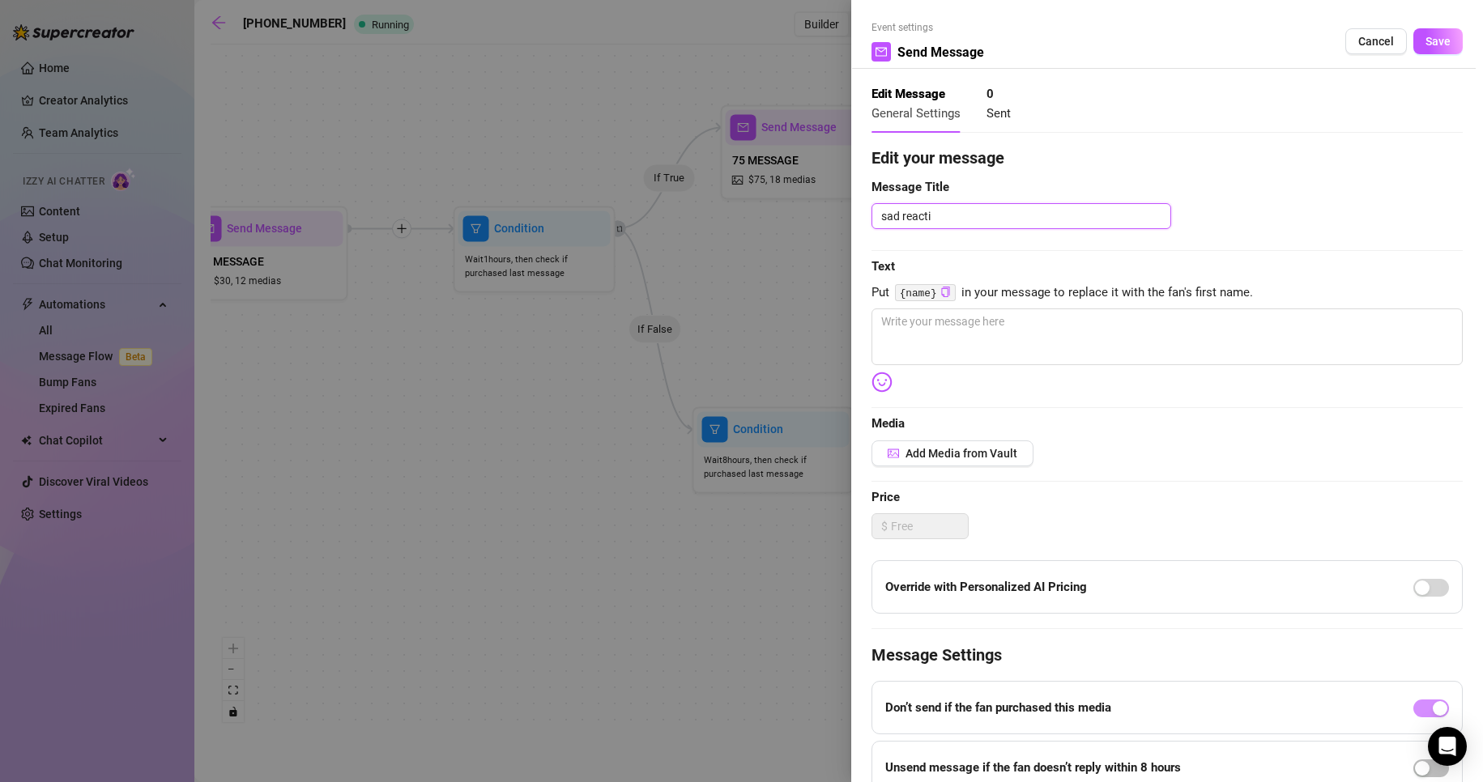
type textarea "sad reactio"
type textarea "sad reactiop"
type textarea "sad reactio"
type textarea "sad reacti"
type textarea "sad reactio"
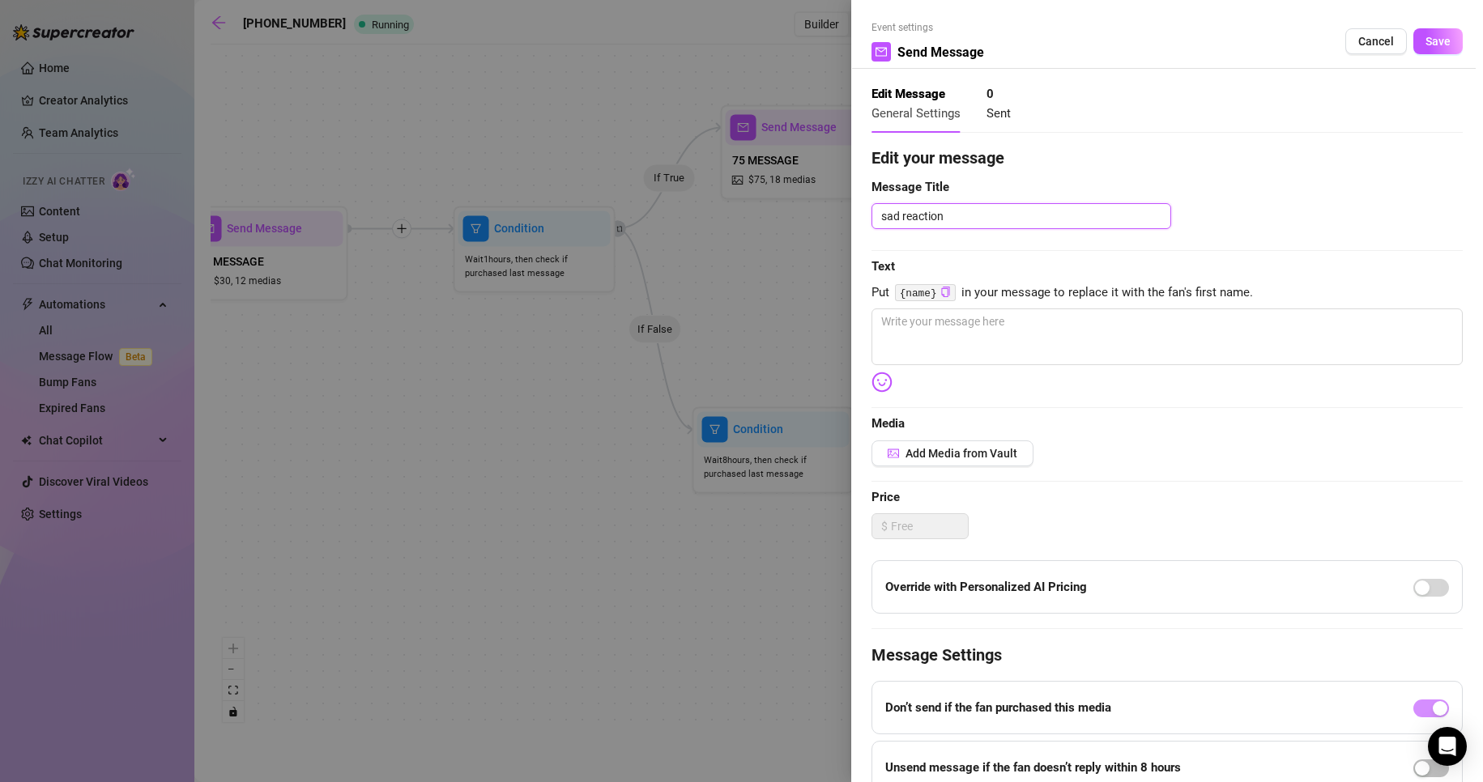
type textarea "sad reaction"
click at [1034, 305] on div "Edit your message Message Title sad reaction Text Put {name} in your message to…" at bounding box center [1166, 500] width 591 height 709
click at [1034, 326] on textarea at bounding box center [1166, 337] width 591 height 57
type textarea "A"
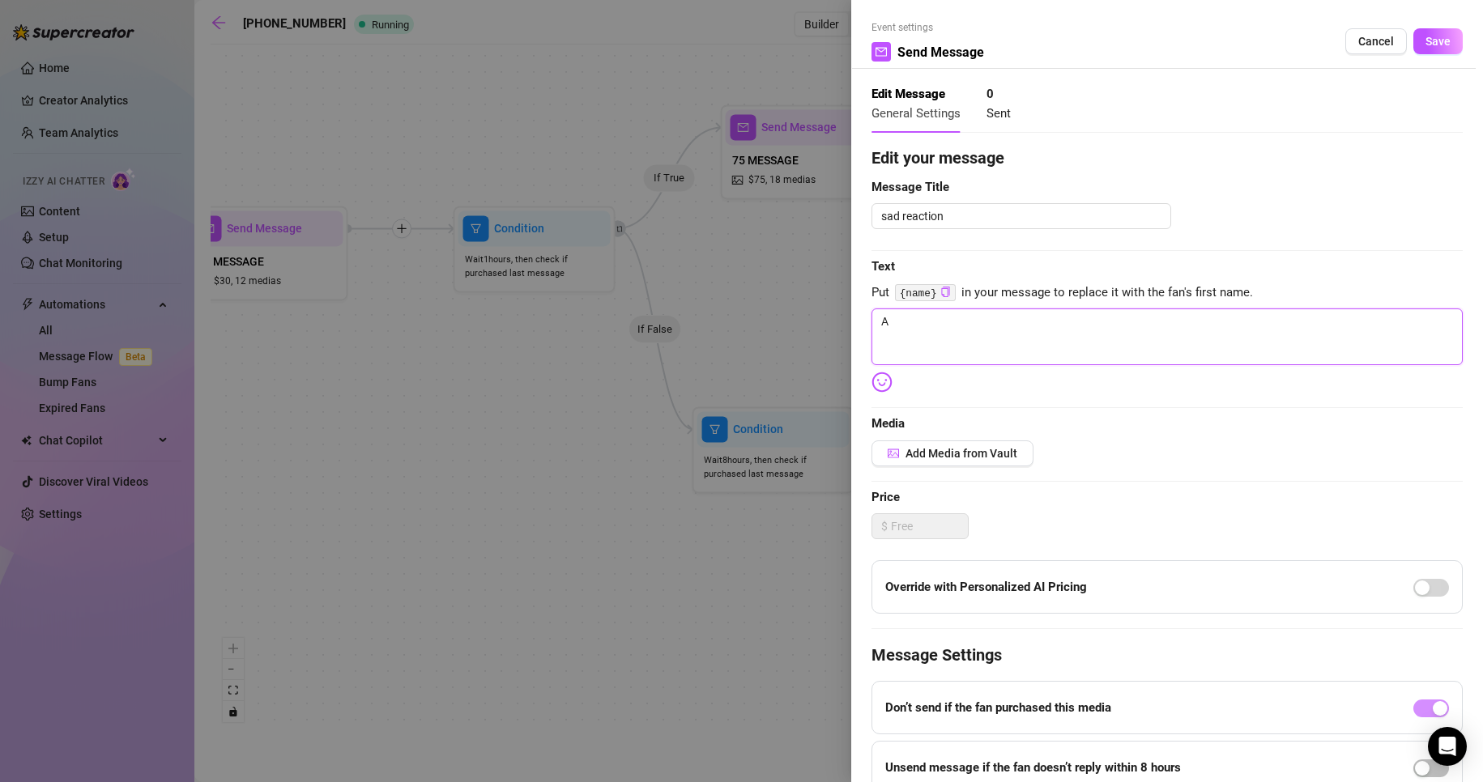
type textarea "Am"
type textarea "Am i"
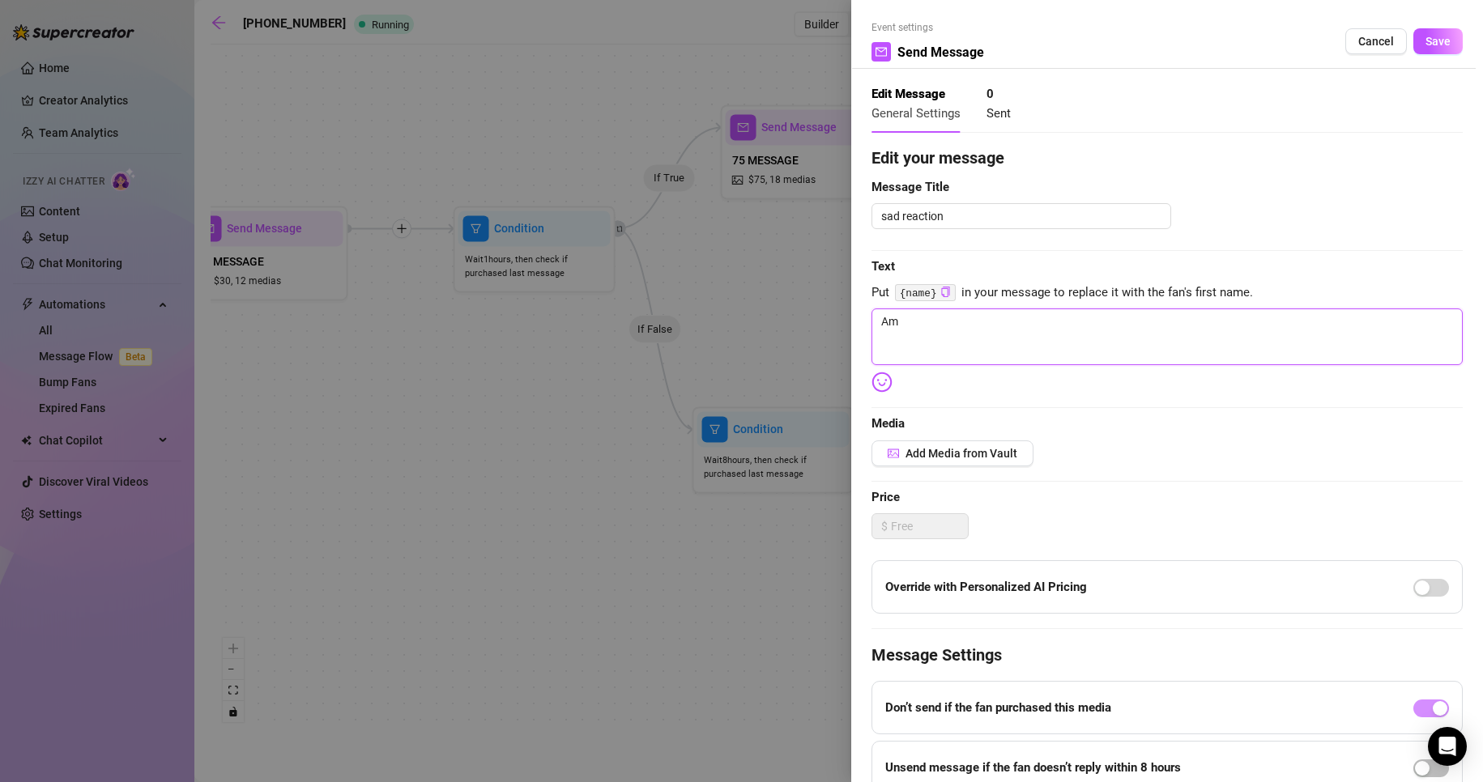
type textarea "Am i"
type textarea "Am i n"
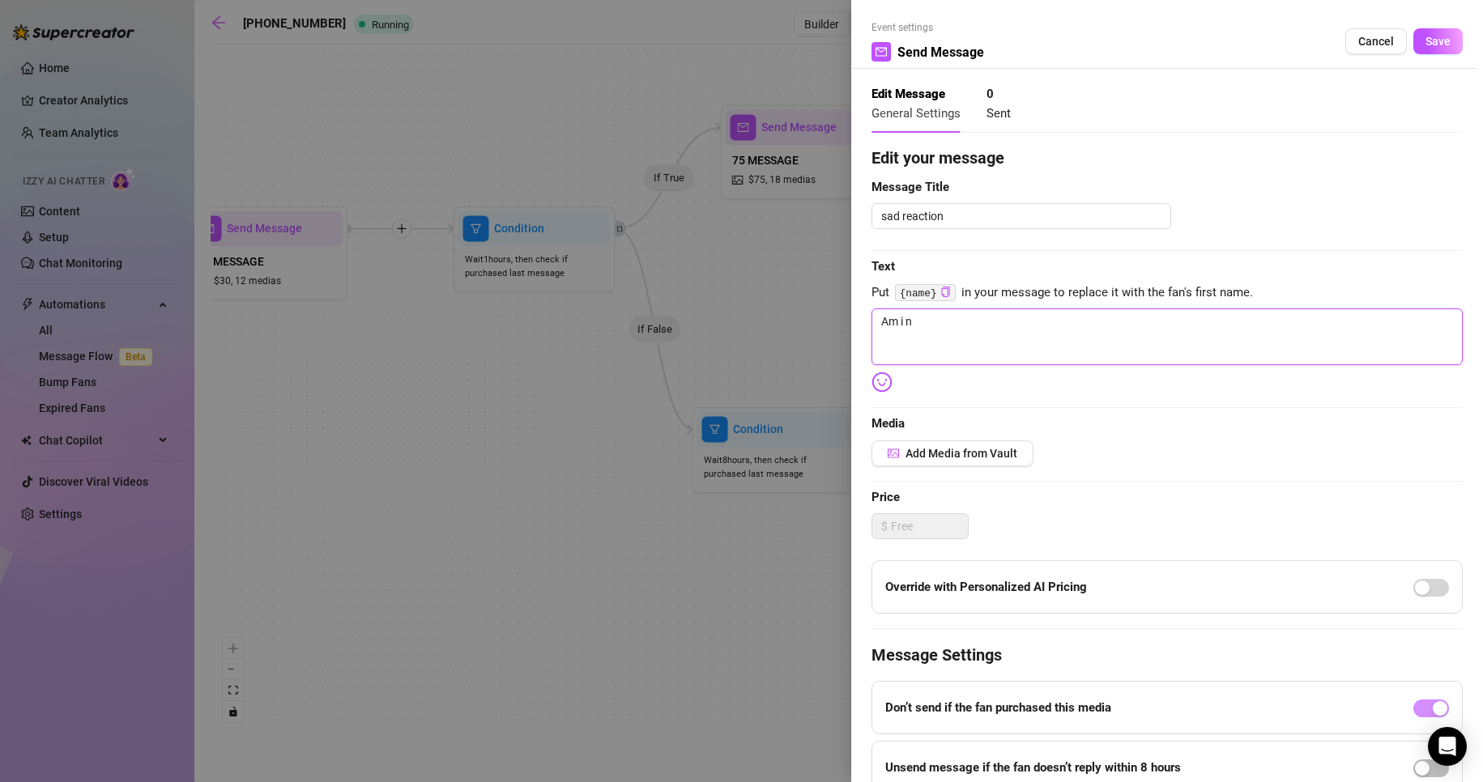
type textarea "Am i no"
type textarea "Am i not"
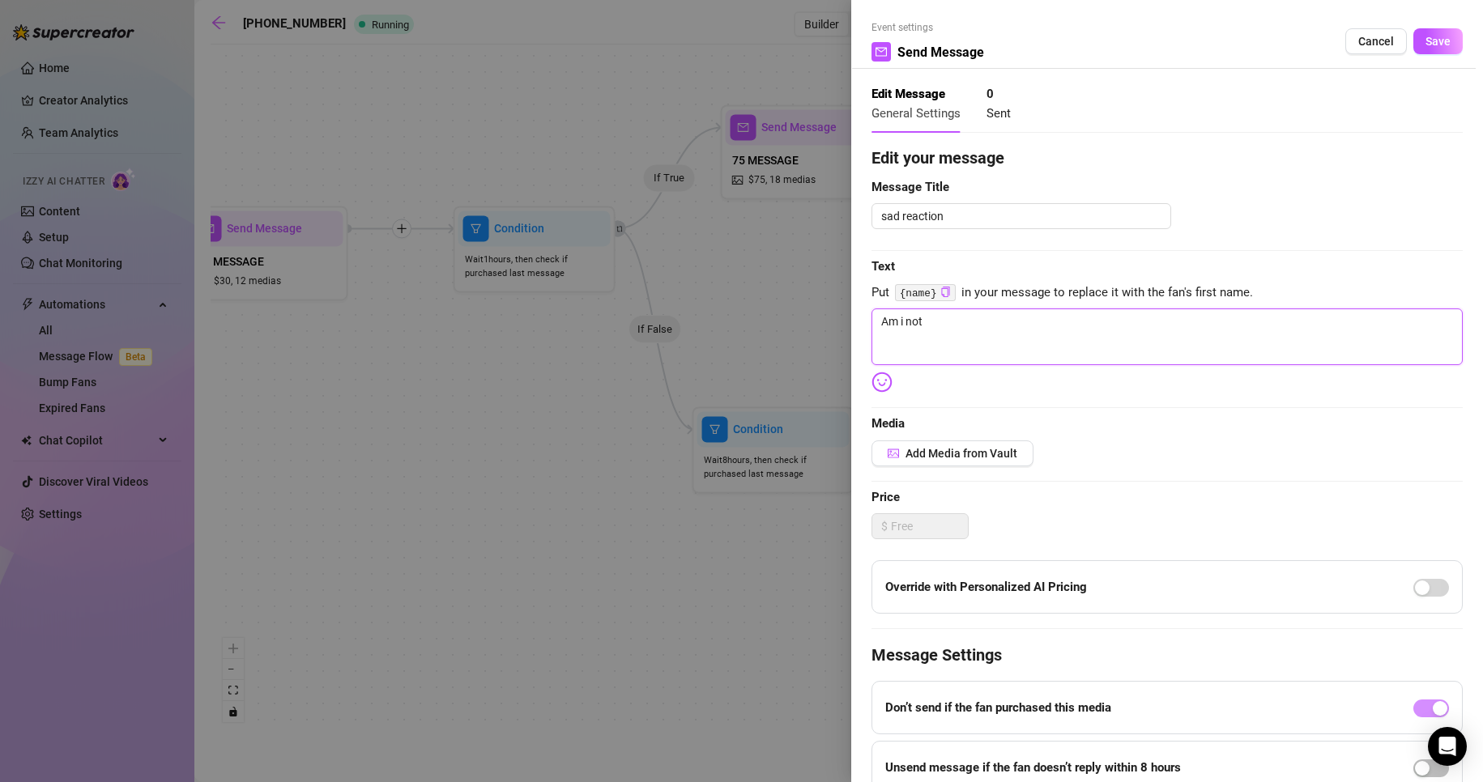
type textarea "Am i not"
type textarea "Am i not w"
type textarea "Am i not wo"
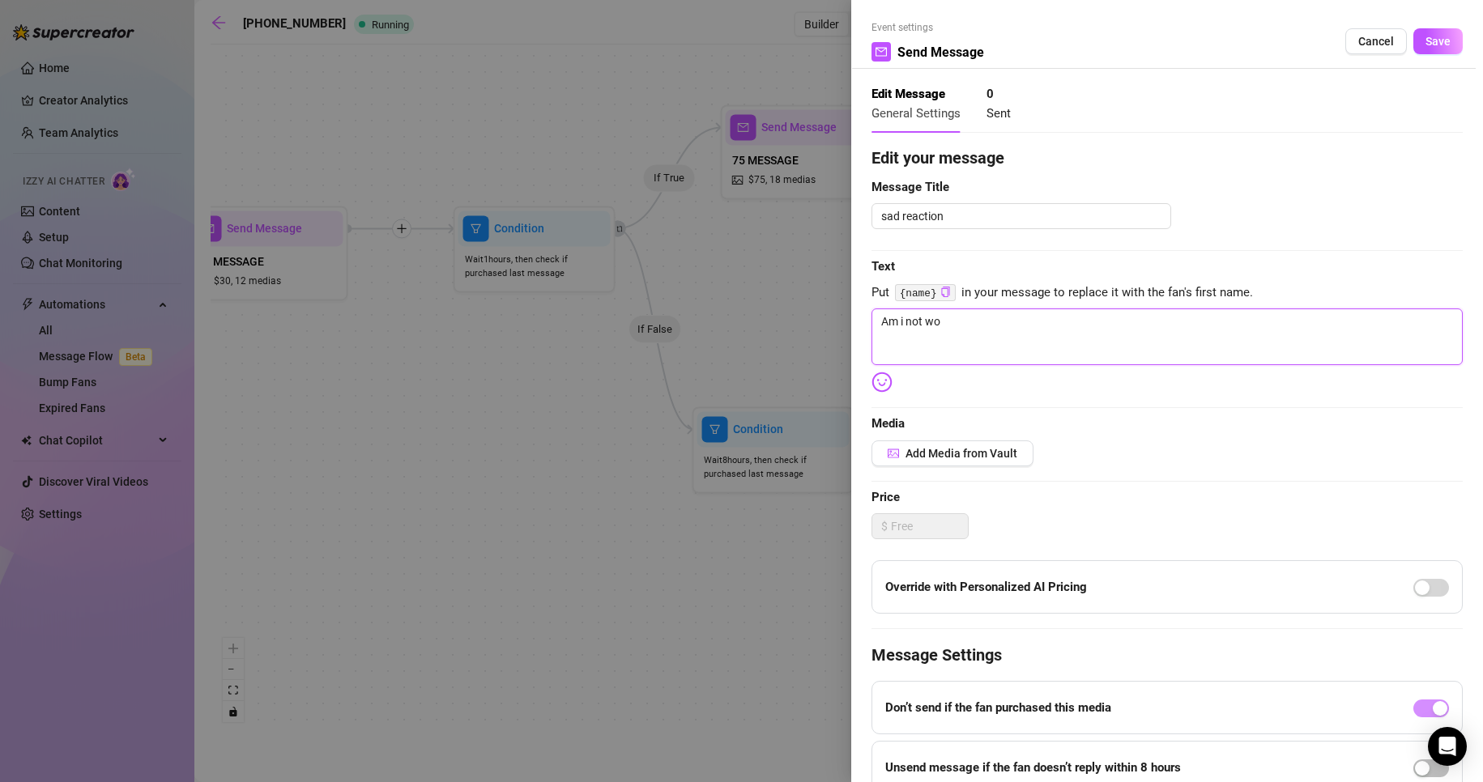
type textarea "Am i not wor"
type textarea "Am i not wort"
type textarea "Am i not worth"
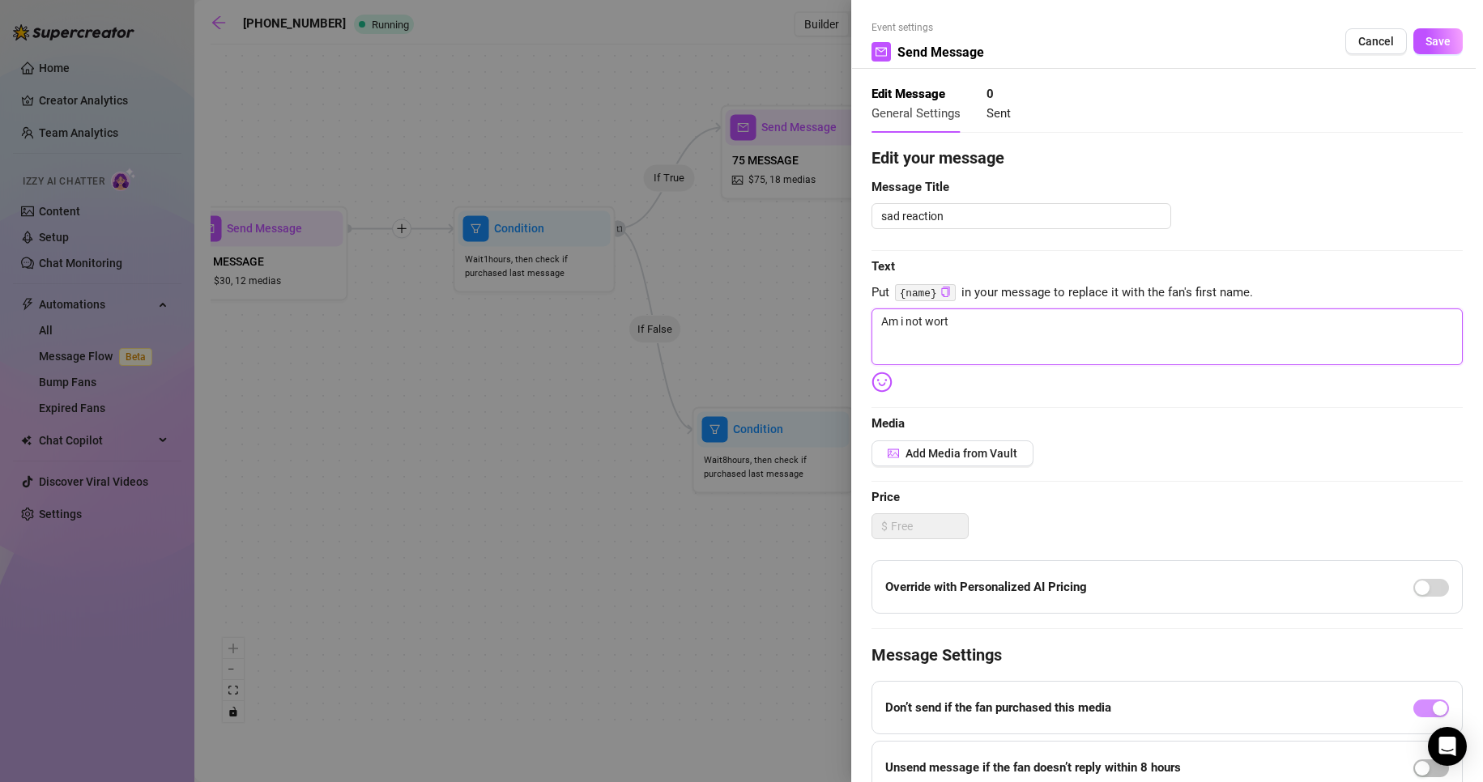
type textarea "Am i not worth"
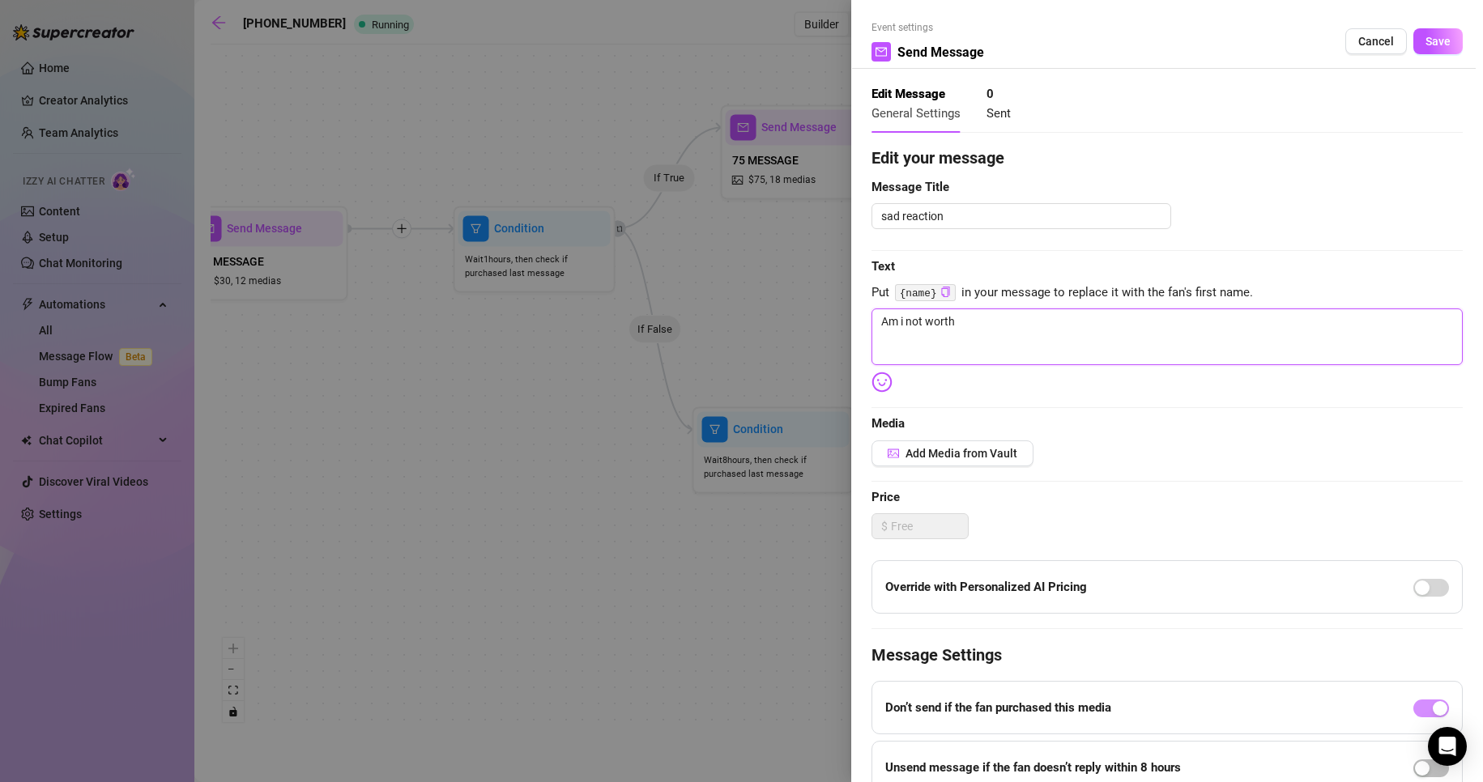
type textarea "Am i not wort"
type textarea "Am i not wor"
type textarea "Am i not wo"
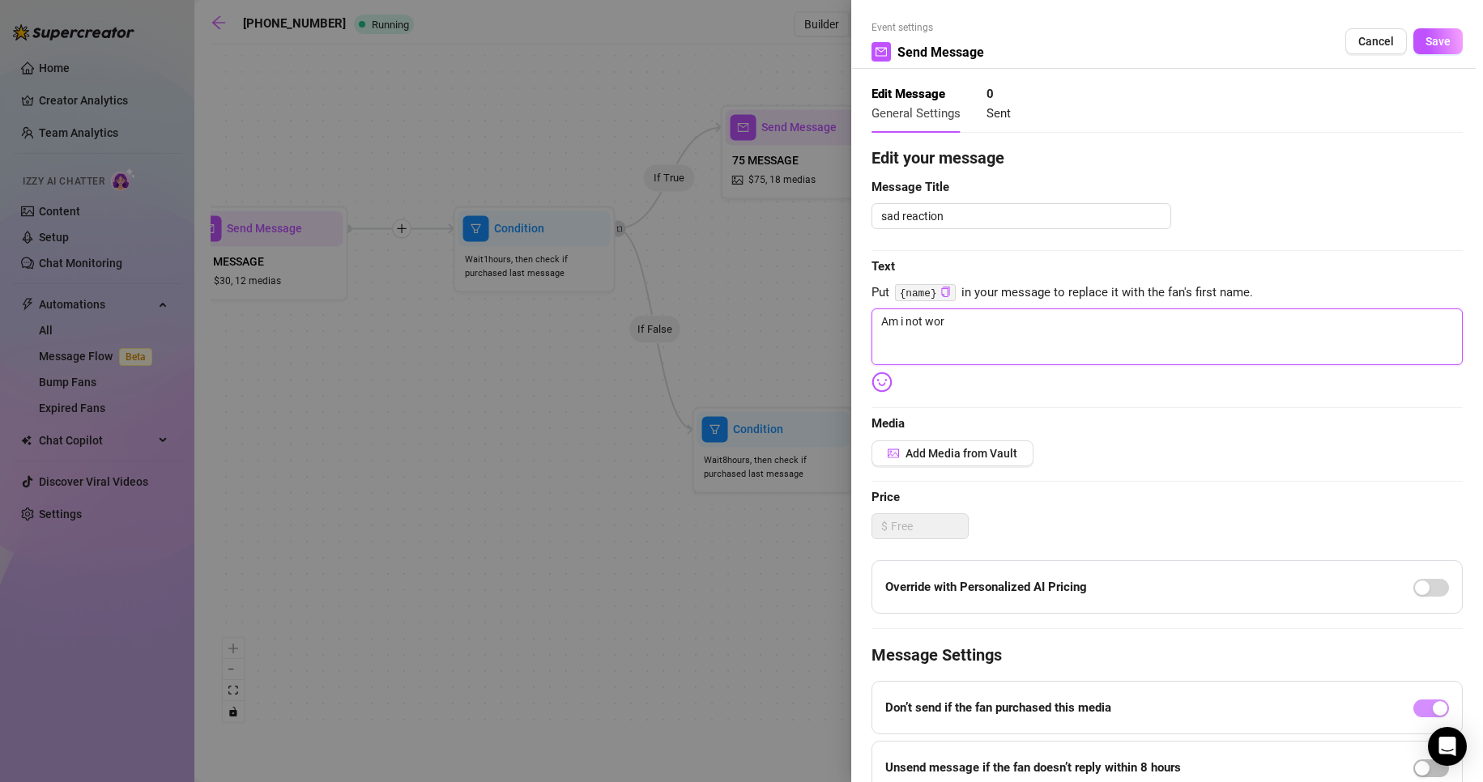
type textarea "Am i not wo"
type textarea "Am i not w"
type textarea "Am i not"
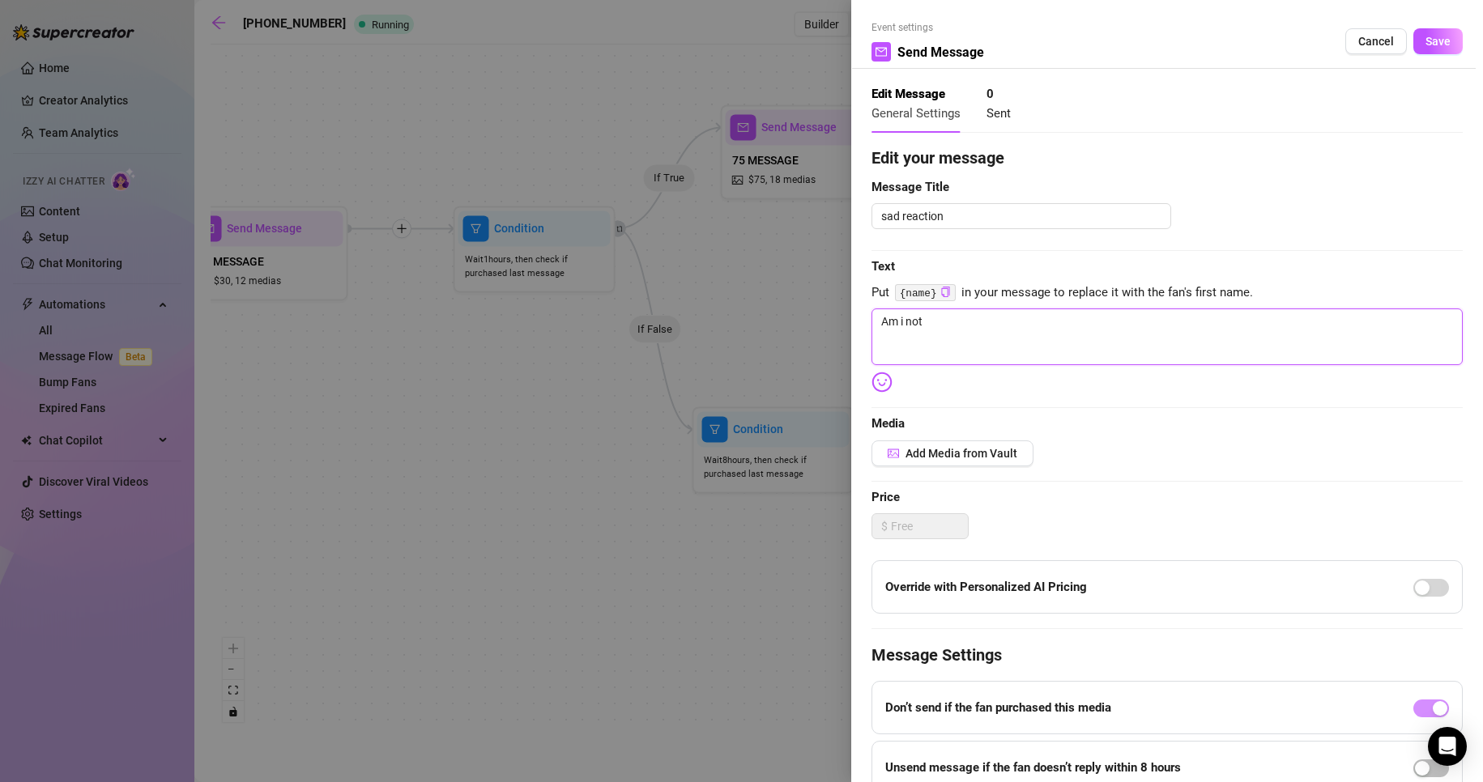
type textarea "Am i not"
type textarea "Am i no"
type textarea "Am i n"
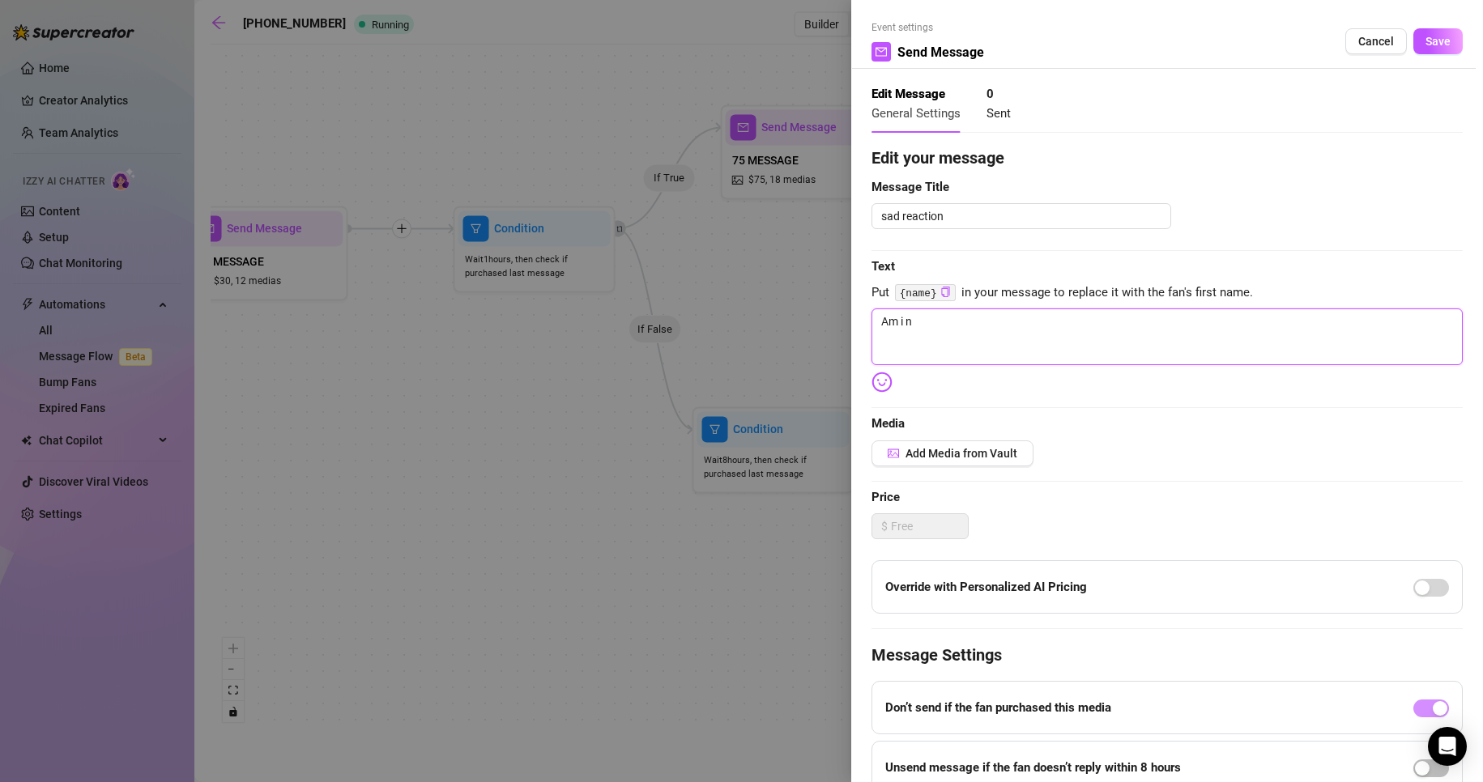
type textarea "Am i"
type textarea "Am"
type textarea "Am I"
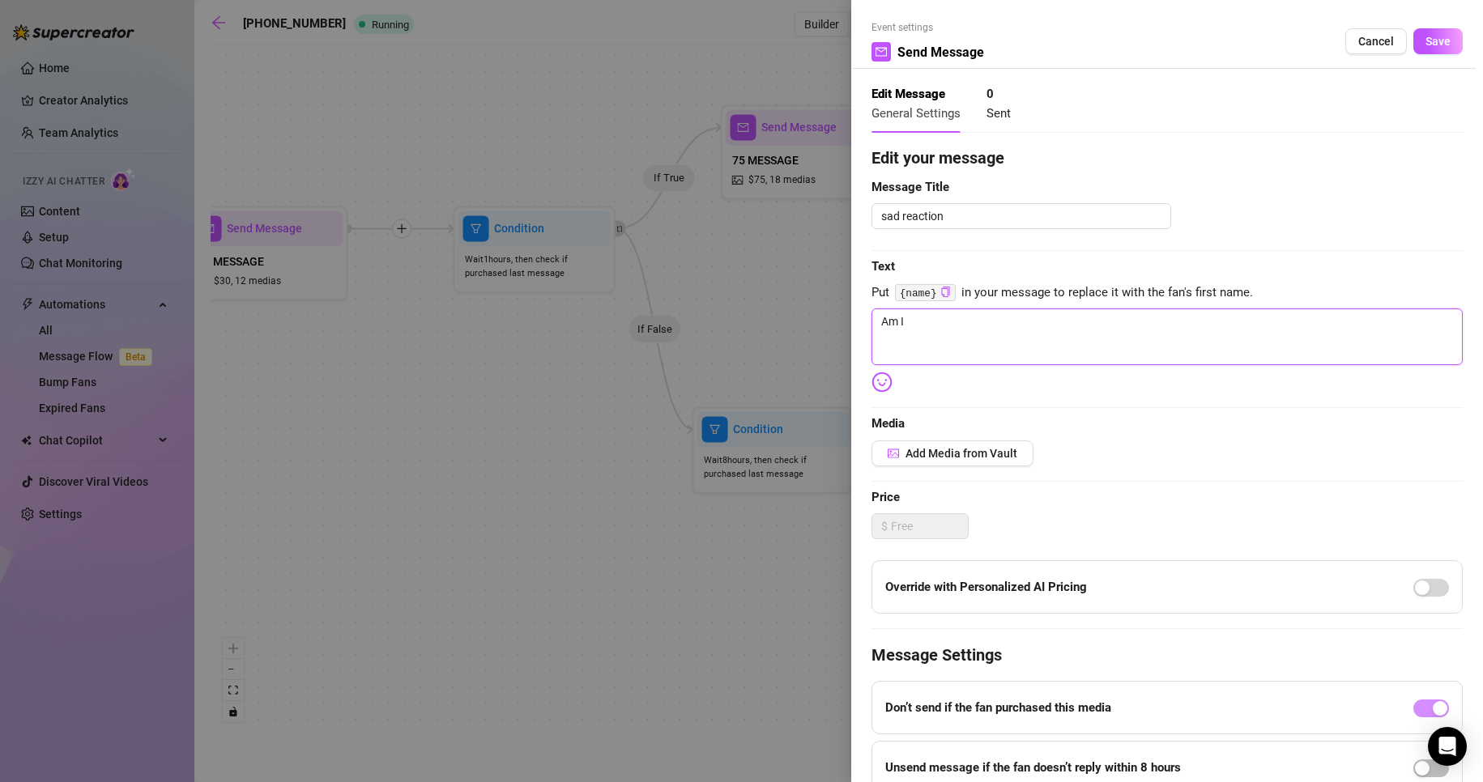
type textarea "Am I"
type textarea "Am I n"
type textarea "Am I no"
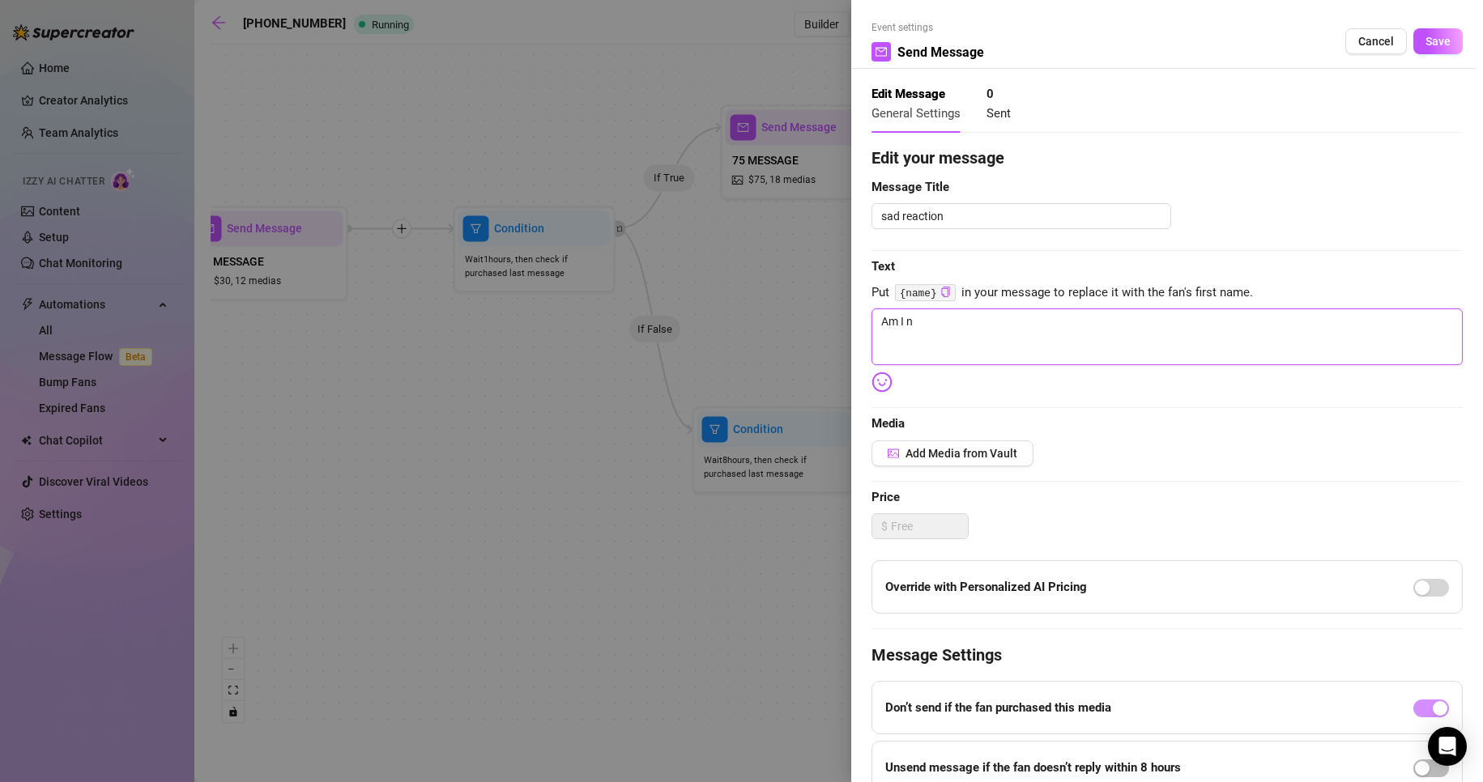
type textarea "Am I no"
type textarea "Am I not"
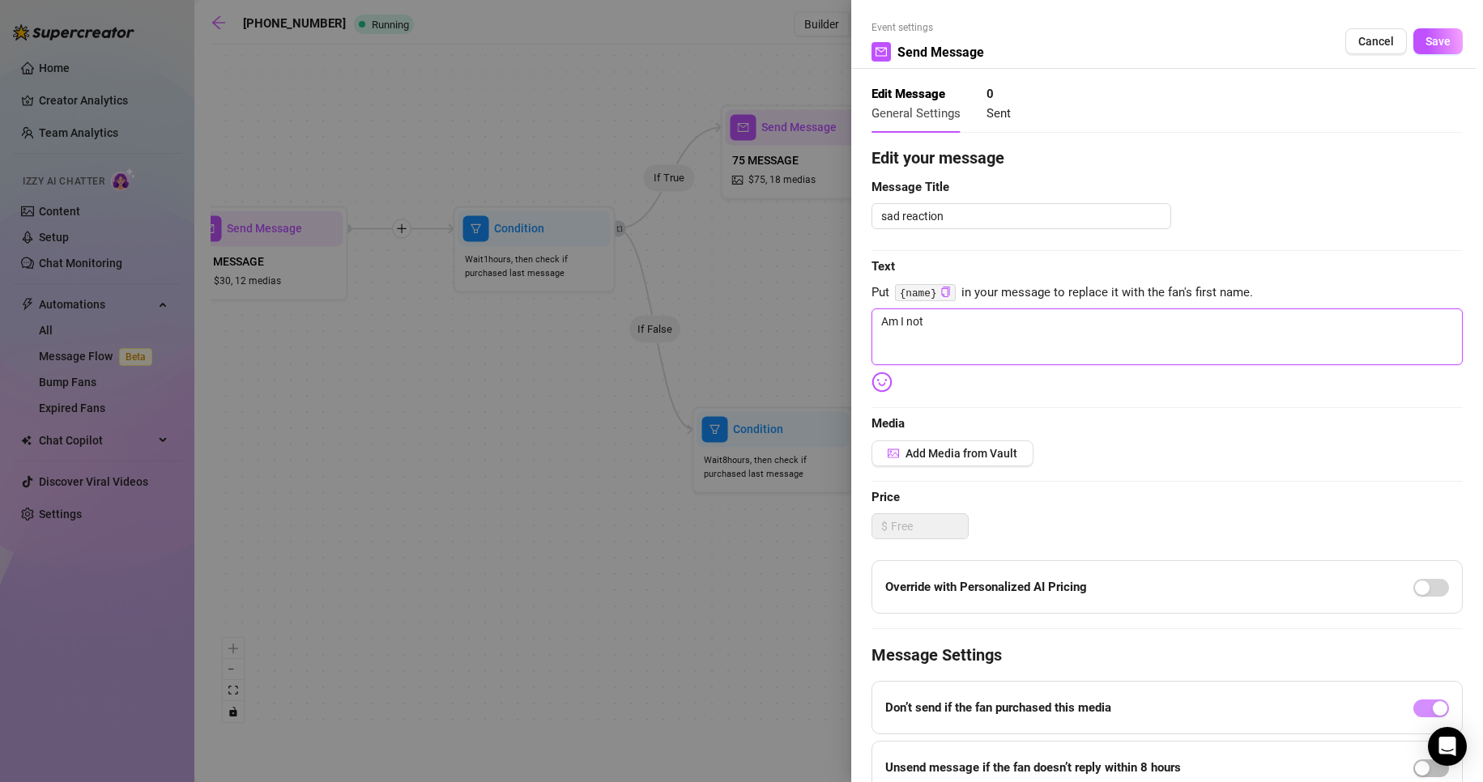
type textarea "Am I not w"
type textarea "Am I not wi"
click at [1430, 35] on span "Save" at bounding box center [1437, 41] width 25 height 13
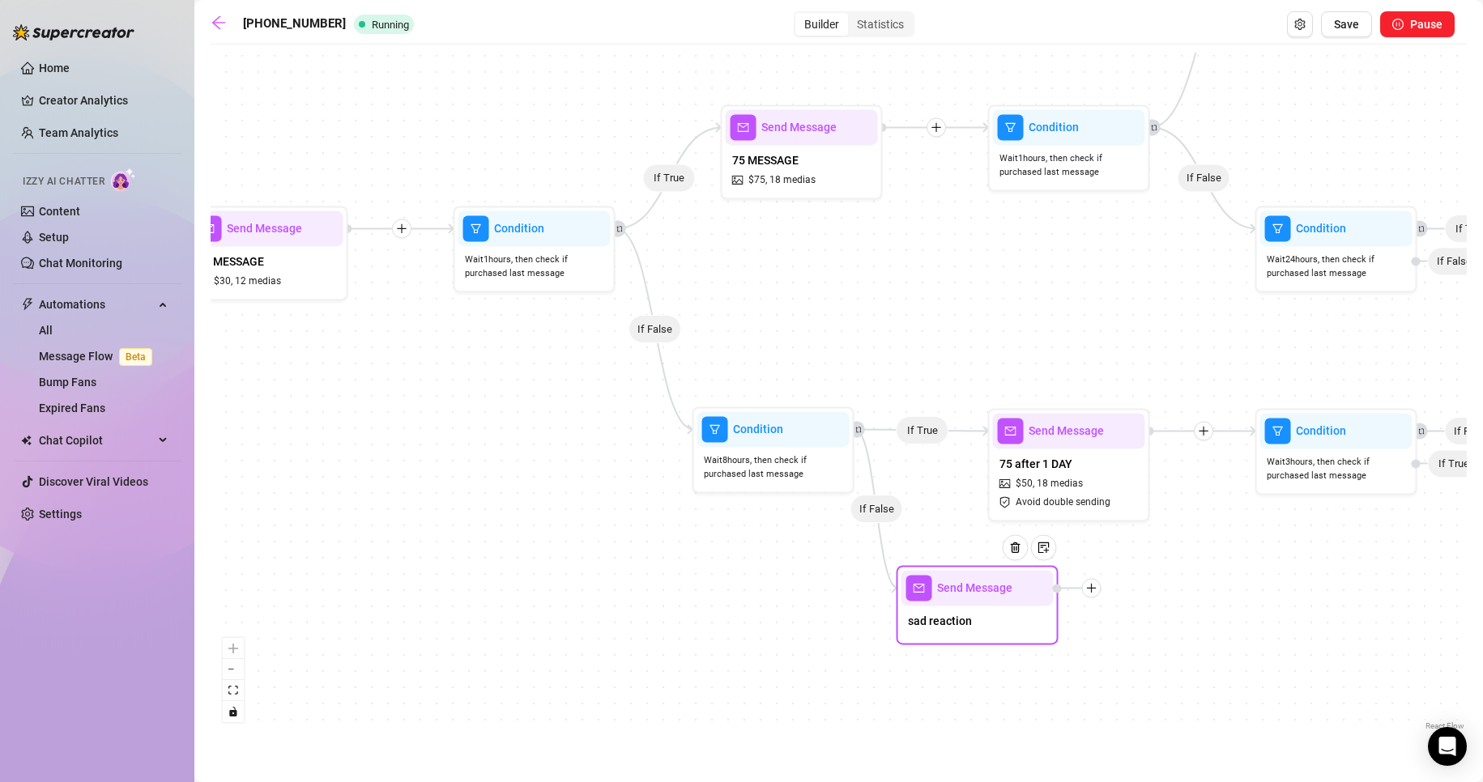
drag, startPoint x: 1063, startPoint y: 573, endPoint x: 1001, endPoint y: 608, distance: 71.8
click at [1001, 608] on div "sad reaction" at bounding box center [977, 623] width 152 height 34
click at [1234, 645] on div "If True If False If True If False If True If True If True If True If True If Fa…" at bounding box center [839, 394] width 1256 height 682
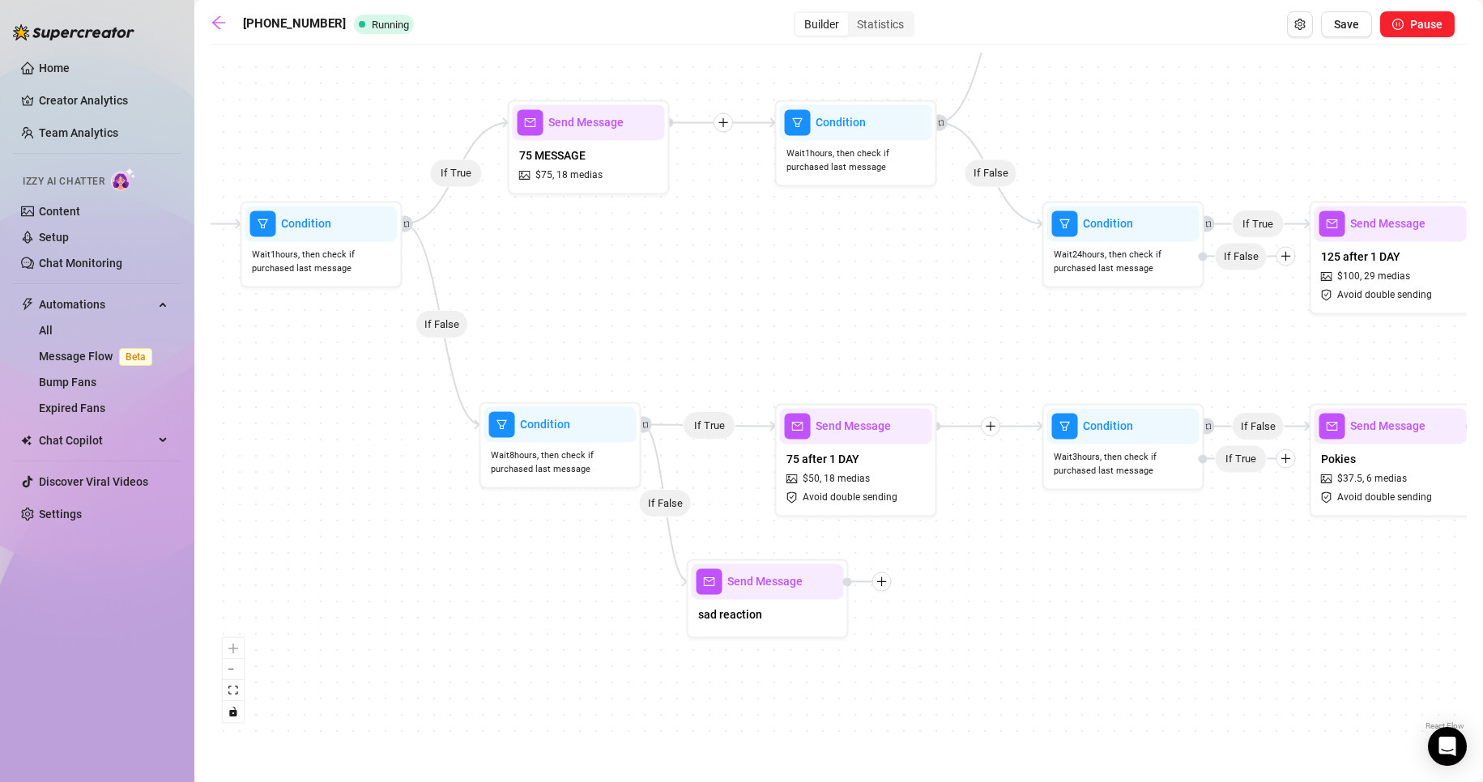
drag, startPoint x: 1228, startPoint y: 645, endPoint x: 1012, endPoint y: 640, distance: 216.3
click at [1012, 640] on div "If True If False If True If False If True If True If True If True If True If Fa…" at bounding box center [839, 394] width 1256 height 682
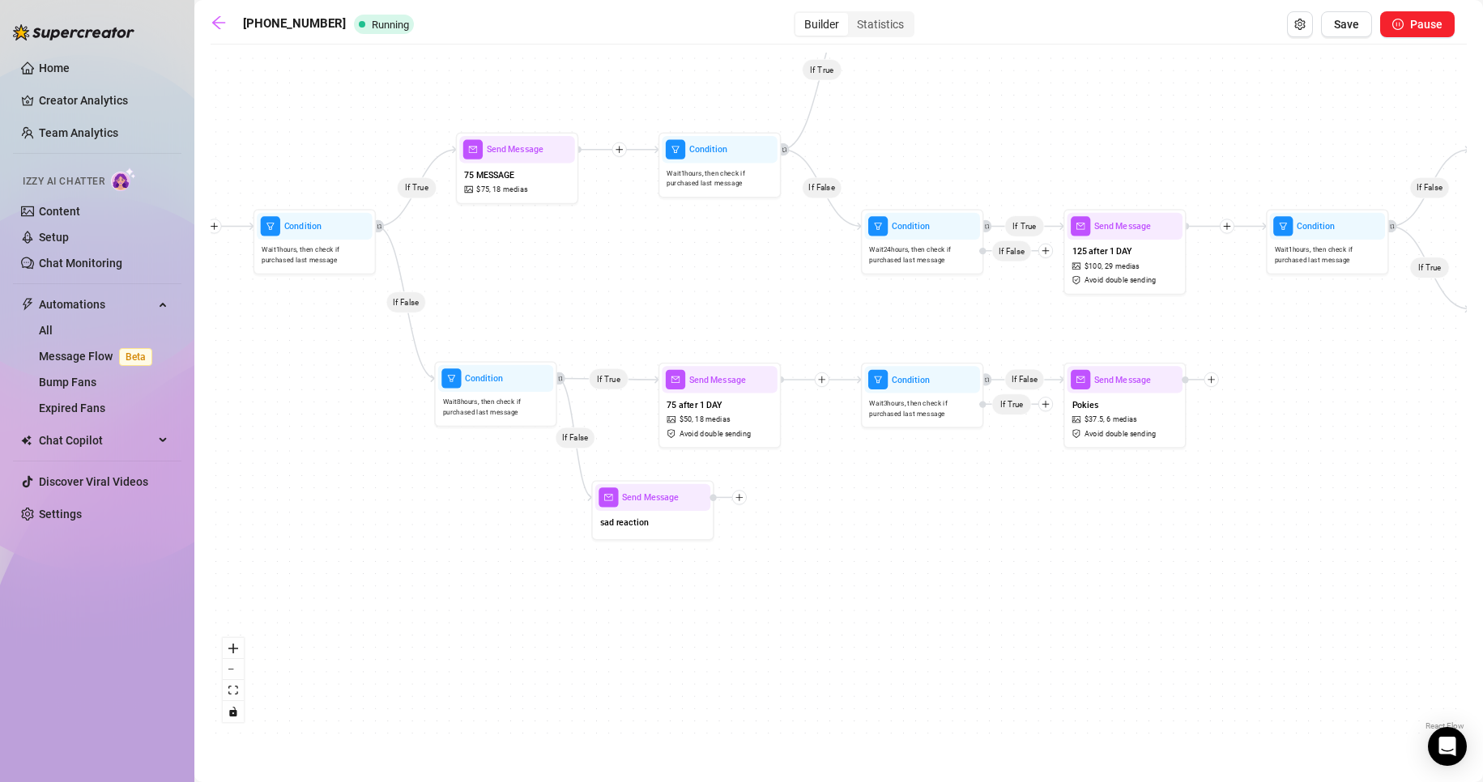
drag, startPoint x: 997, startPoint y: 607, endPoint x: 849, endPoint y: 538, distance: 163.8
click at [849, 538] on div "If True If False If True If False If True If True If True If True If True If Fa…" at bounding box center [839, 394] width 1256 height 682
drag, startPoint x: 651, startPoint y: 513, endPoint x: 619, endPoint y: 526, distance: 34.6
click at [619, 526] on div "sad reaction" at bounding box center [619, 535] width 115 height 26
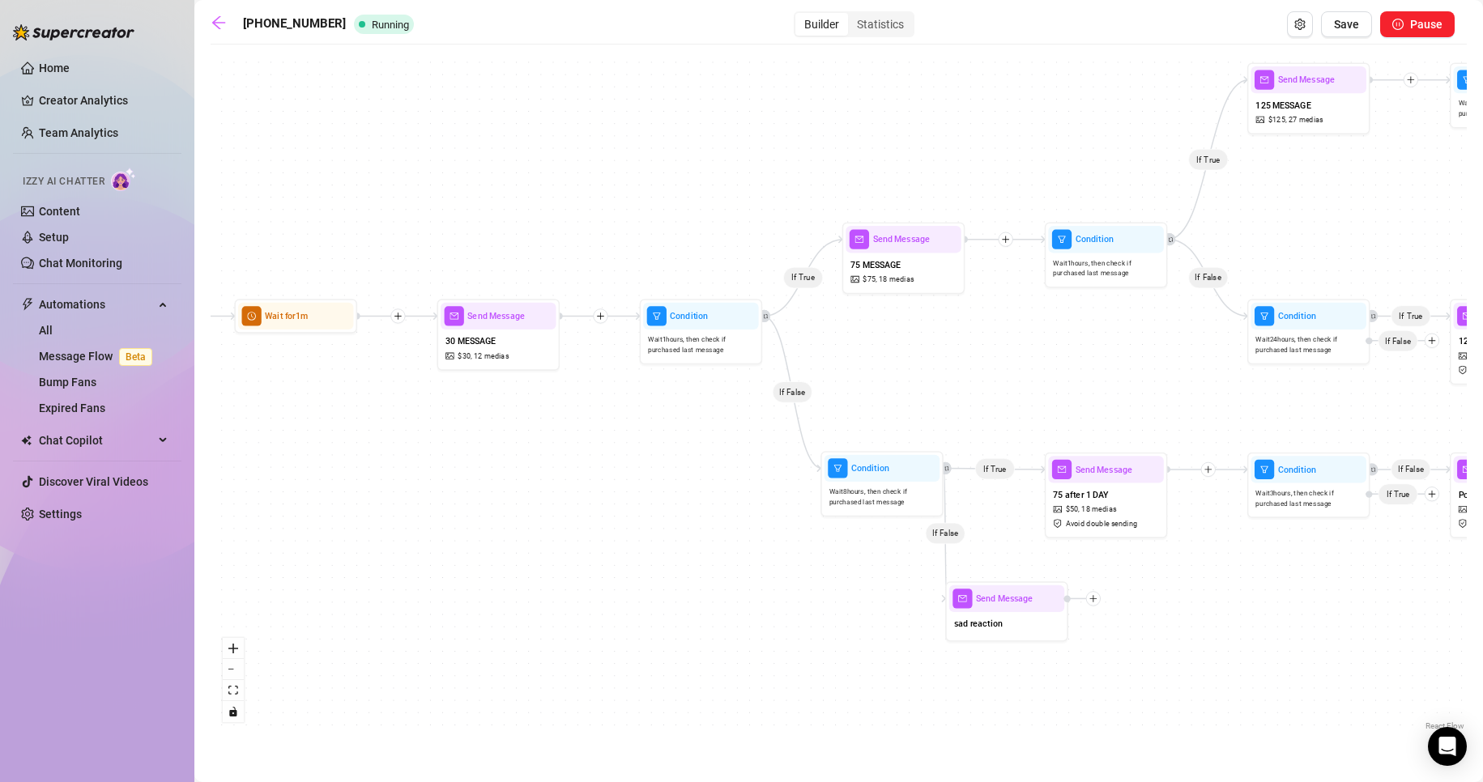
drag, startPoint x: 772, startPoint y: 518, endPoint x: 1159, endPoint y: 608, distance: 397.4
click at [1159, 608] on div "If True If False If True If False If True If True If True If True If True If Fa…" at bounding box center [839, 394] width 1256 height 682
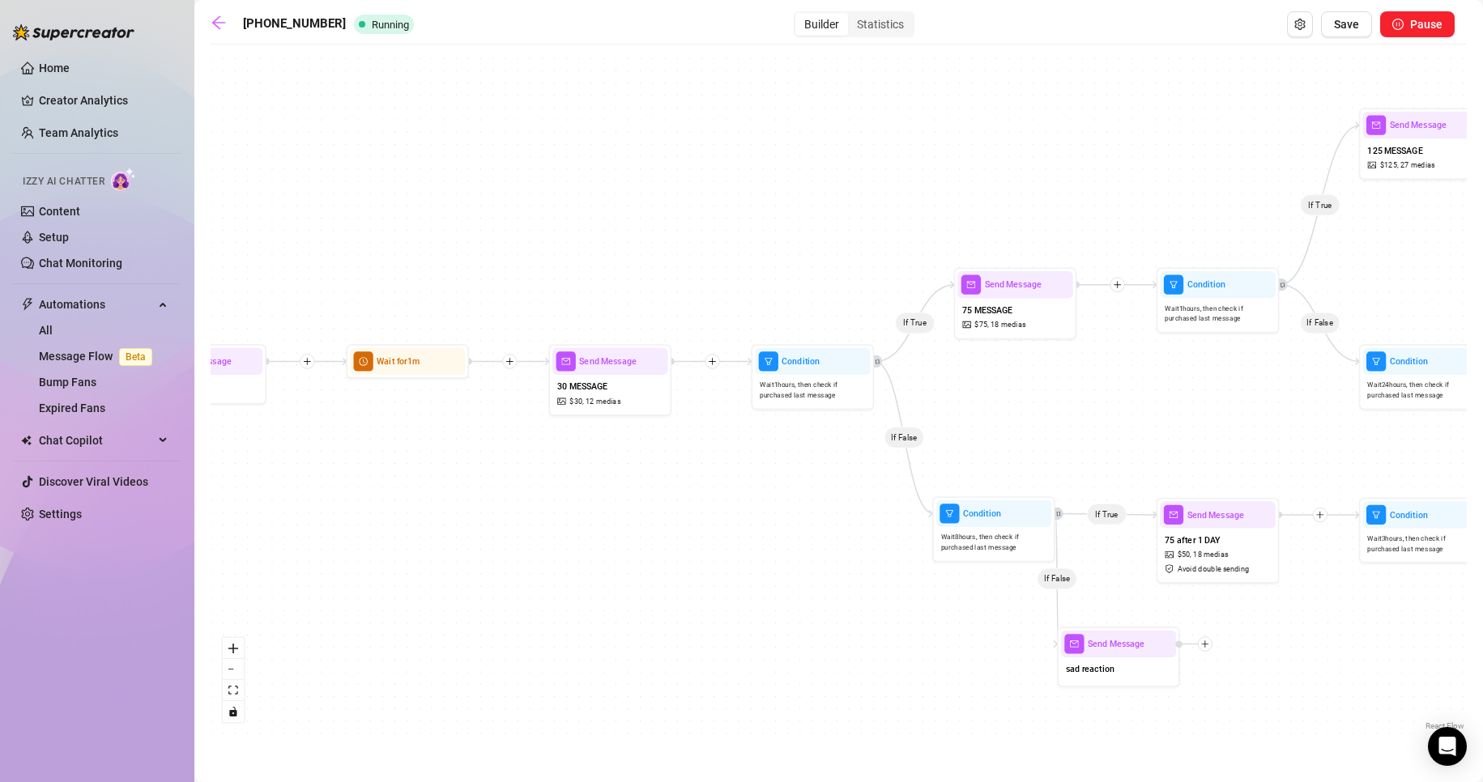
drag, startPoint x: 715, startPoint y: 633, endPoint x: 778, endPoint y: 651, distance: 65.9
click at [778, 651] on div "If True If False If True If False If True If True If True If True If True If Fa…" at bounding box center [839, 394] width 1256 height 682
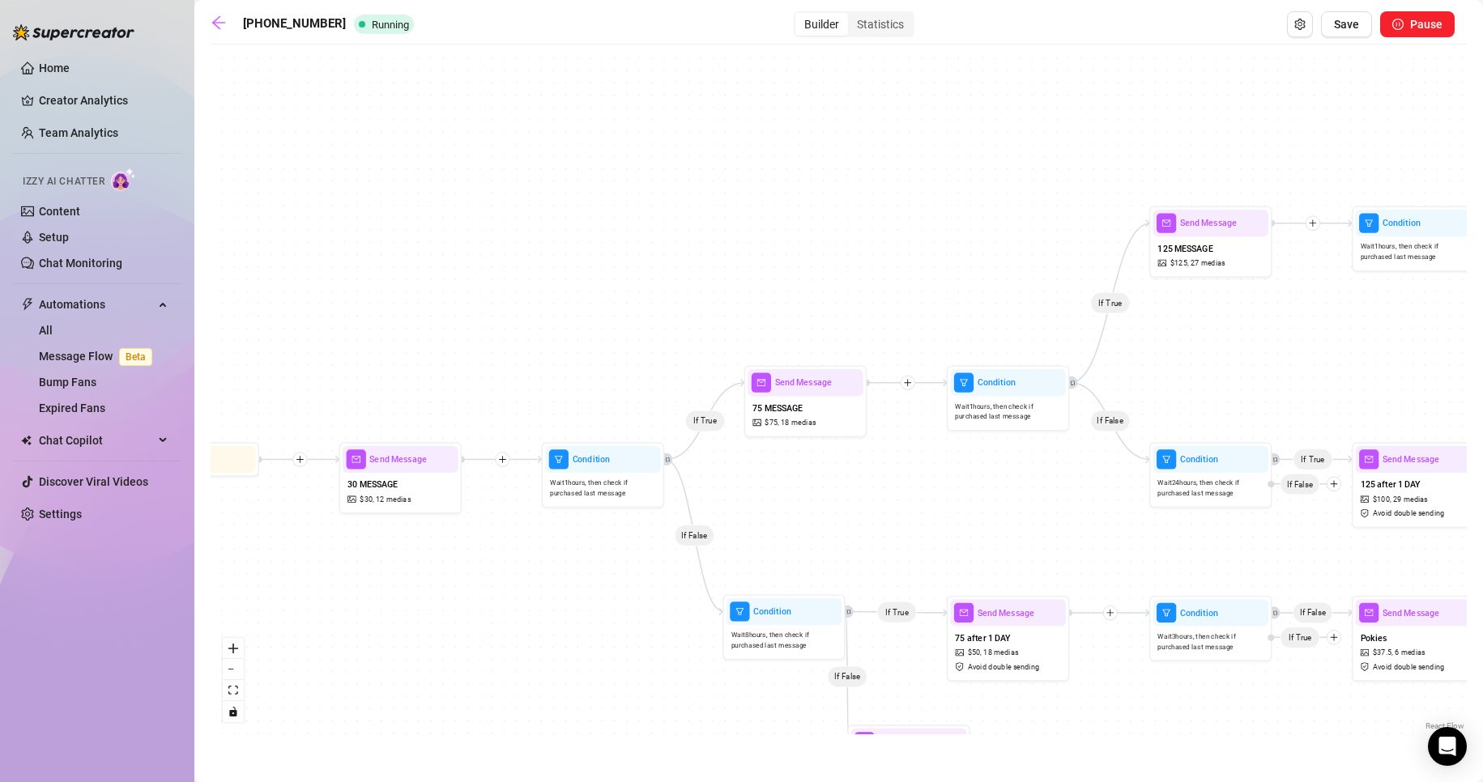
drag, startPoint x: 1094, startPoint y: 461, endPoint x: 839, endPoint y: 537, distance: 266.2
click at [839, 537] on div "If True If False If True If False If True If True If True If True If True If Fa…" at bounding box center [839, 394] width 1256 height 682
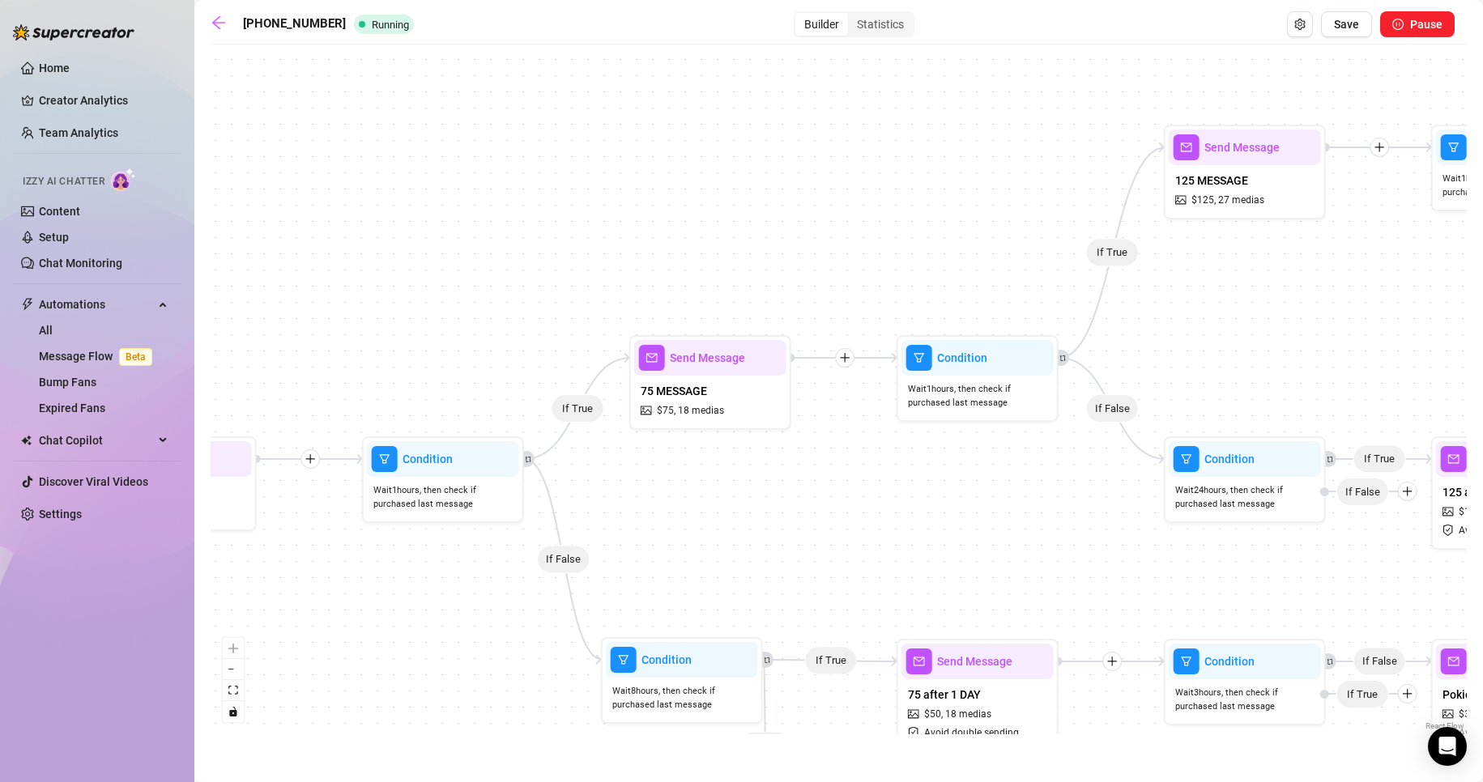
drag, startPoint x: 953, startPoint y: 480, endPoint x: 701, endPoint y: 495, distance: 252.3
click at [735, 526] on div "If True If False If True If False If True If True If True If True If True If Fa…" at bounding box center [839, 394] width 1256 height 682
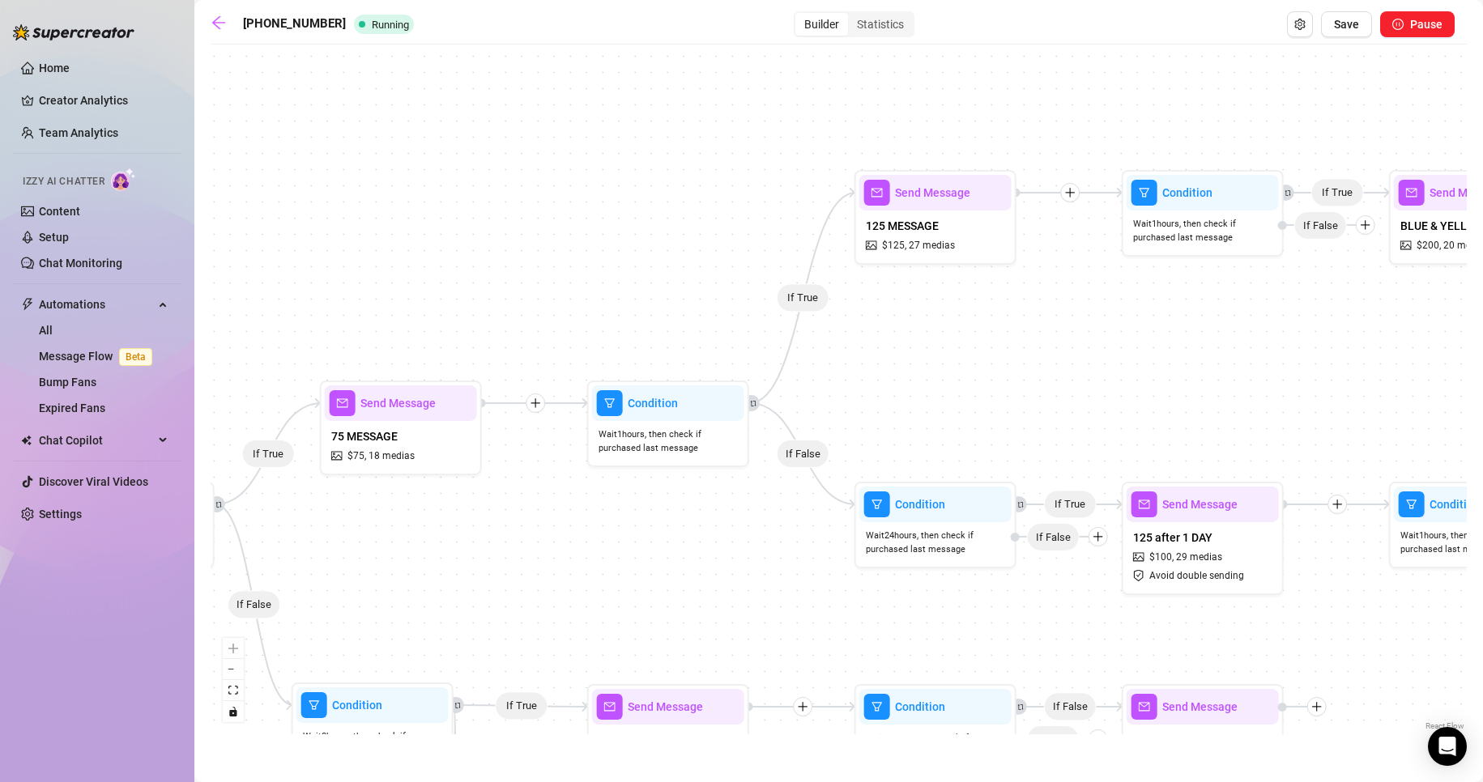
drag, startPoint x: 893, startPoint y: 516, endPoint x: 621, endPoint y: 521, distance: 272.2
click at [621, 521] on div "If True If False If True If False If True If True If True If True If True If Fa…" at bounding box center [839, 394] width 1256 height 682
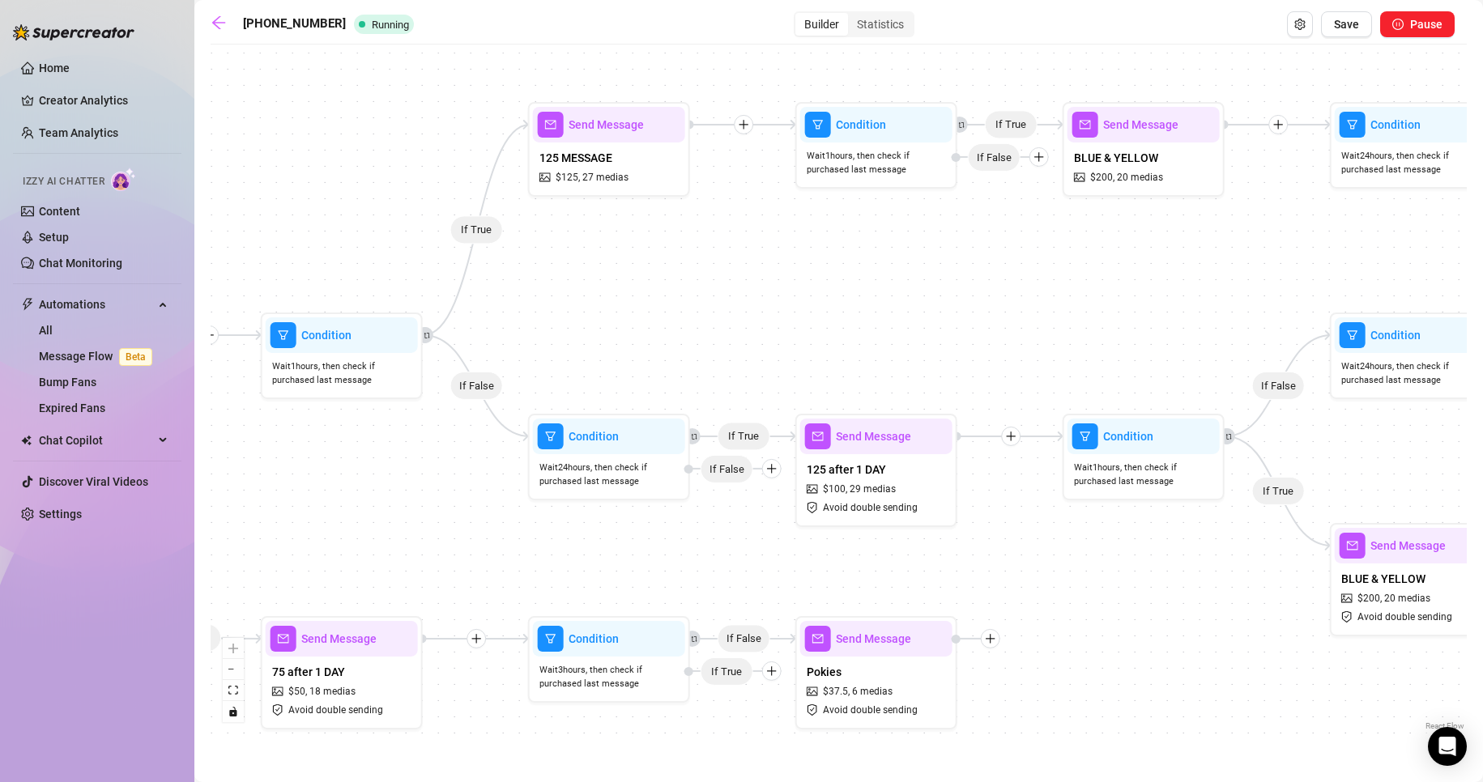
drag, startPoint x: 838, startPoint y: 613, endPoint x: 613, endPoint y: 545, distance: 235.2
click at [613, 545] on div "If True If False If True If False If True If True If True If True If True If Fa…" at bounding box center [839, 394] width 1256 height 682
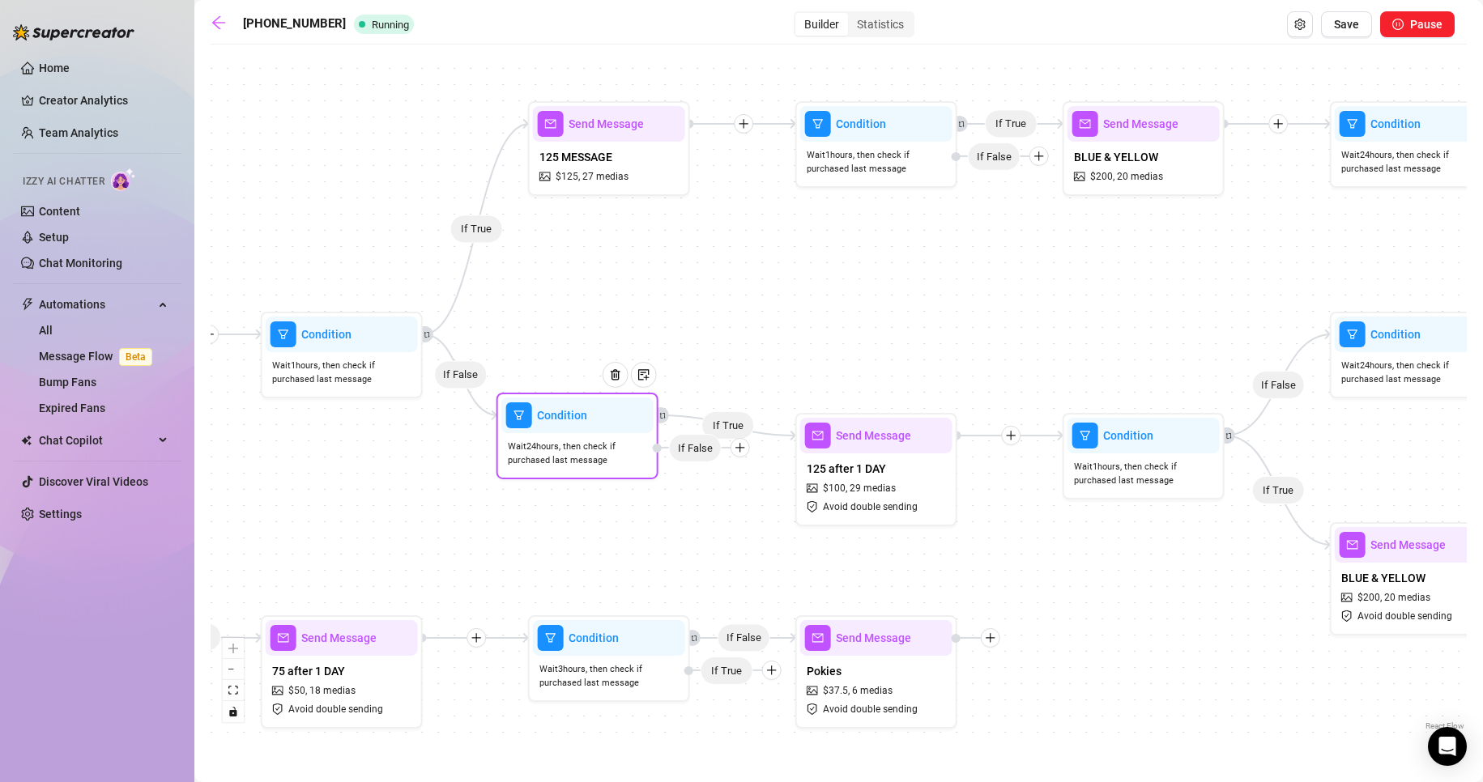
drag, startPoint x: 770, startPoint y: 473, endPoint x: 743, endPoint y: 455, distance: 32.8
click at [743, 454] on icon "plus" at bounding box center [740, 447] width 11 height 11
click at [616, 453] on span "Wait 24 hours, then check if purchased last message" at bounding box center [578, 457] width 139 height 28
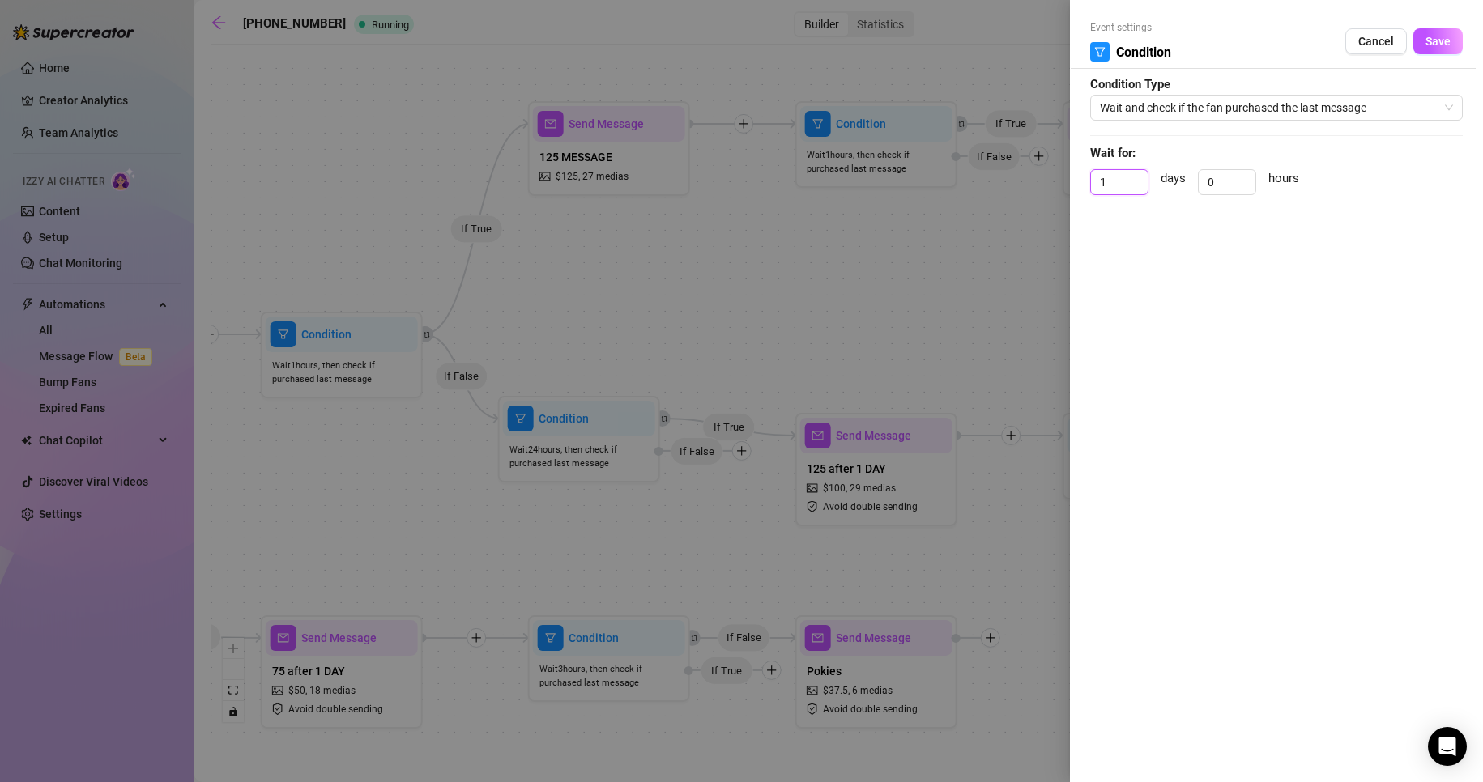
drag, startPoint x: 1105, startPoint y: 177, endPoint x: 1030, endPoint y: 179, distance: 74.5
click at [1045, 179] on div "Event settings Condition Cancel Save Condition Type Wait and check if the fan p…" at bounding box center [741, 391] width 1483 height 782
drag, startPoint x: 1218, startPoint y: 180, endPoint x: 1127, endPoint y: 175, distance: 91.6
click at [1130, 175] on div "days 1 hours" at bounding box center [1276, 189] width 373 height 40
drag, startPoint x: 1224, startPoint y: 183, endPoint x: 1173, endPoint y: 181, distance: 51.0
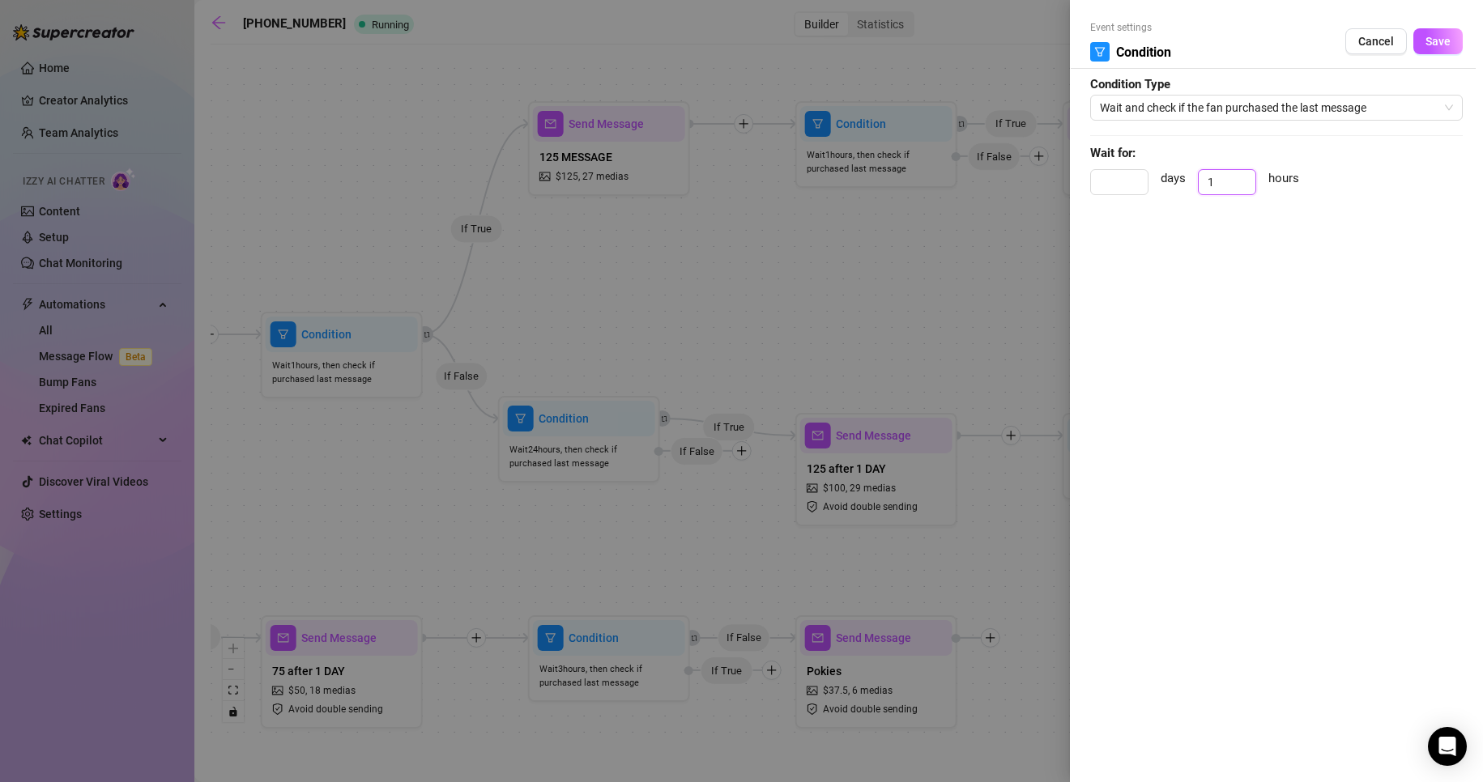
click at [1173, 181] on div "days 1 hours" at bounding box center [1276, 189] width 373 height 40
click at [1429, 42] on span "Save" at bounding box center [1437, 41] width 25 height 13
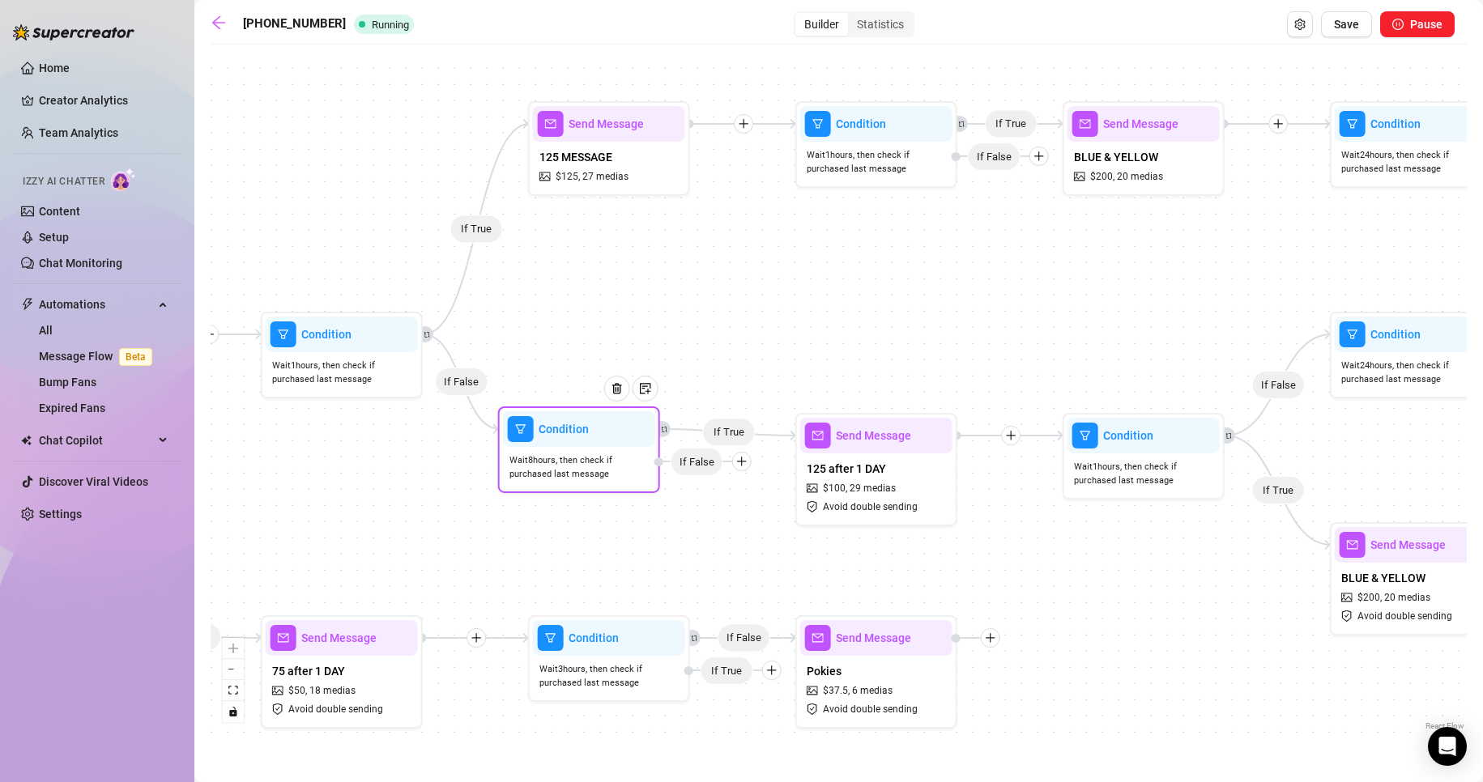
drag, startPoint x: 610, startPoint y: 465, endPoint x: 612, endPoint y: 479, distance: 14.8
click at [610, 477] on span "Wait 8 hours, then check if purchased last message" at bounding box center [578, 468] width 139 height 28
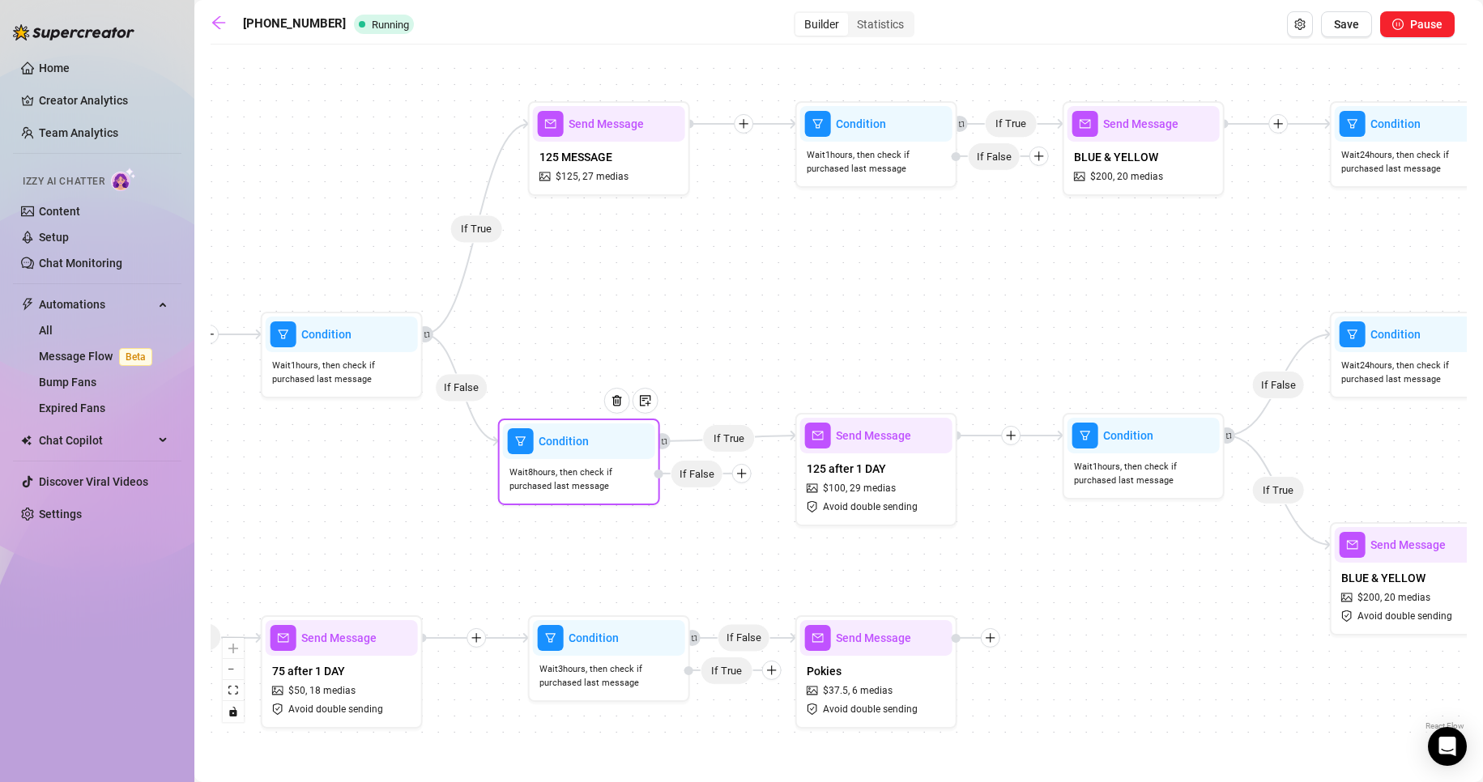
drag, startPoint x: 743, startPoint y: 468, endPoint x: 747, endPoint y: 479, distance: 11.8
click at [747, 479] on div at bounding box center [741, 473] width 19 height 19
click at [748, 473] on icon "plus" at bounding box center [744, 471] width 11 height 11
click at [771, 523] on div "Message" at bounding box center [777, 529] width 118 height 28
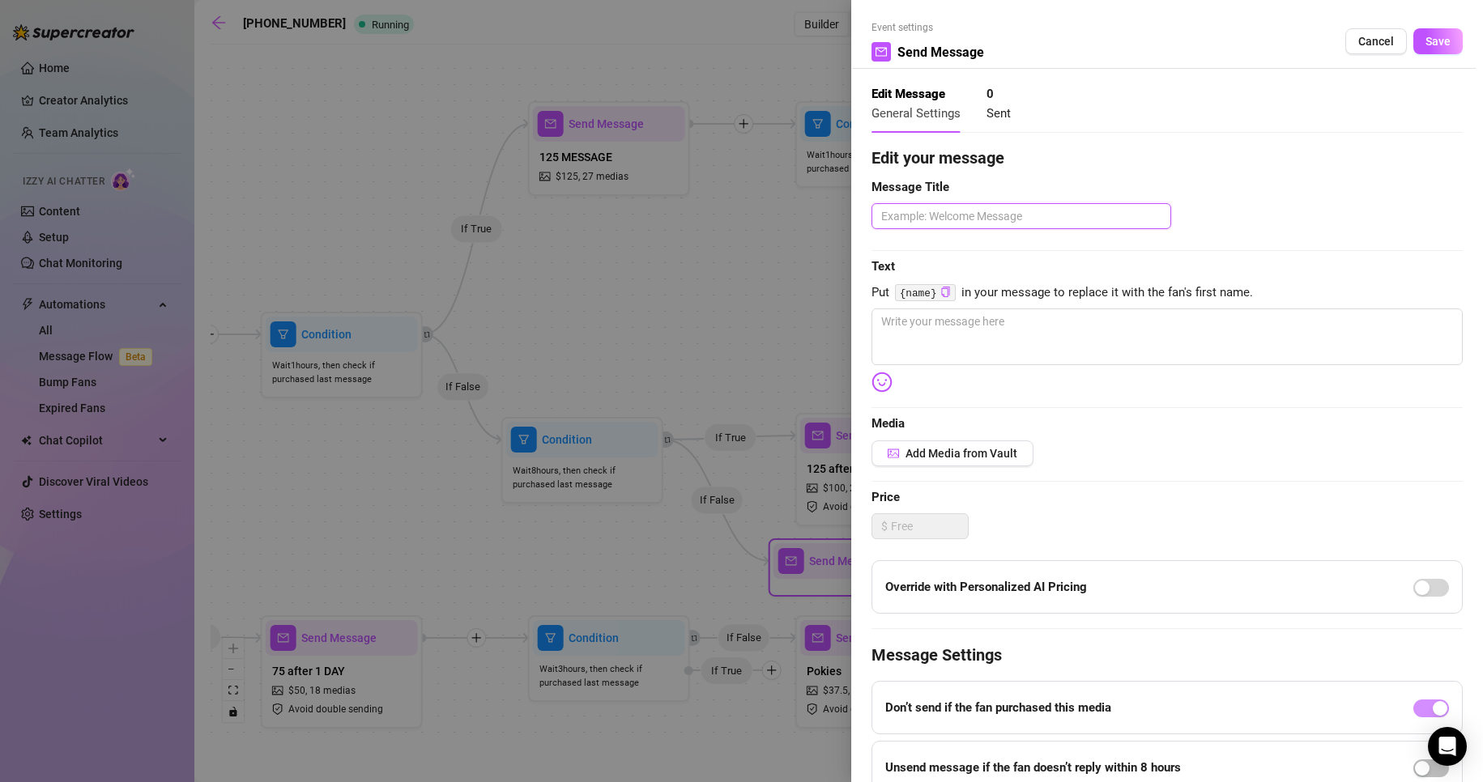
click at [956, 229] on textarea at bounding box center [1021, 216] width 300 height 26
click at [998, 310] on textarea at bounding box center [1166, 337] width 591 height 57
click at [962, 360] on textarea at bounding box center [1166, 337] width 591 height 57
paste textarea "Guess I got dressed up just for myself this time 😞"
click at [1434, 44] on span "Save" at bounding box center [1437, 41] width 25 height 13
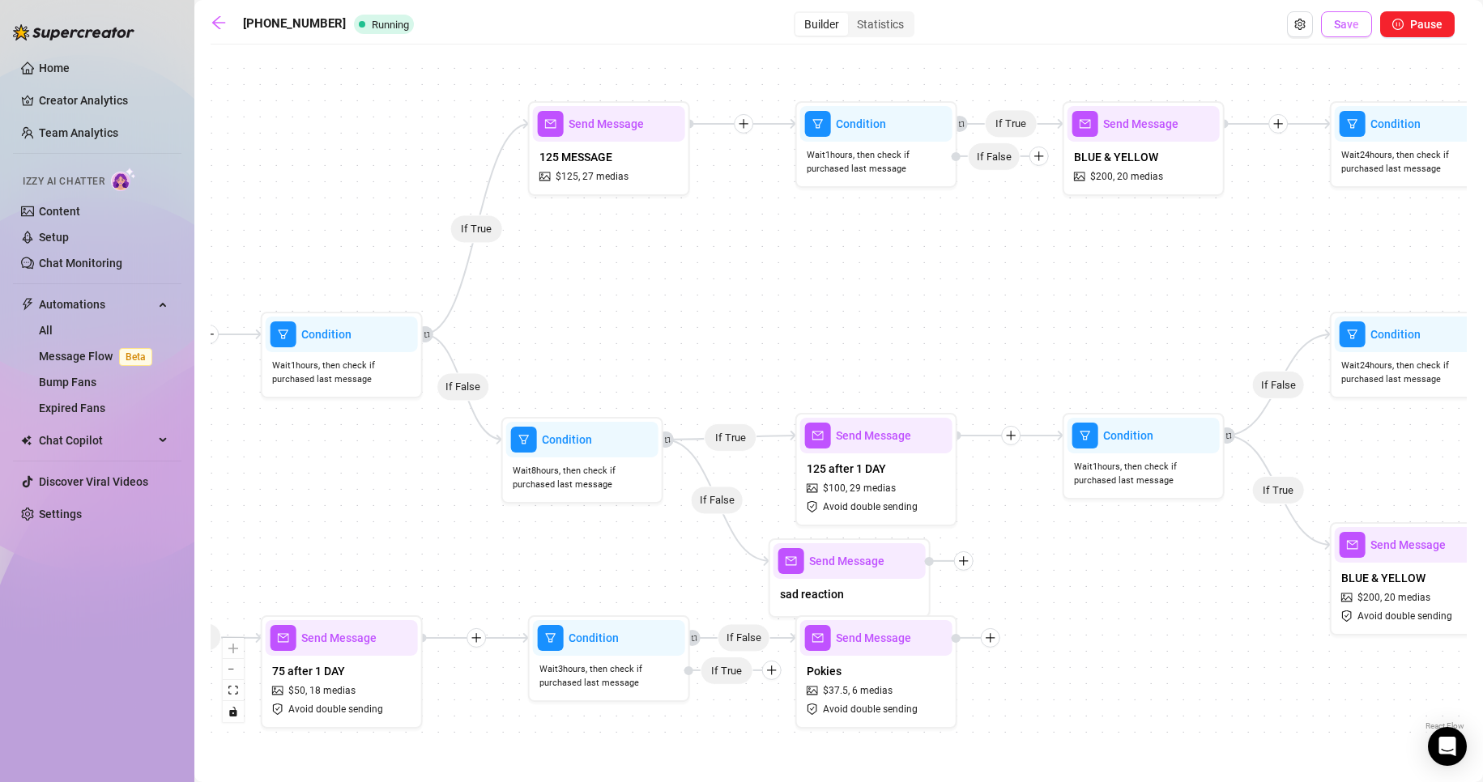
click at [1350, 27] on span "Save" at bounding box center [1346, 24] width 25 height 13
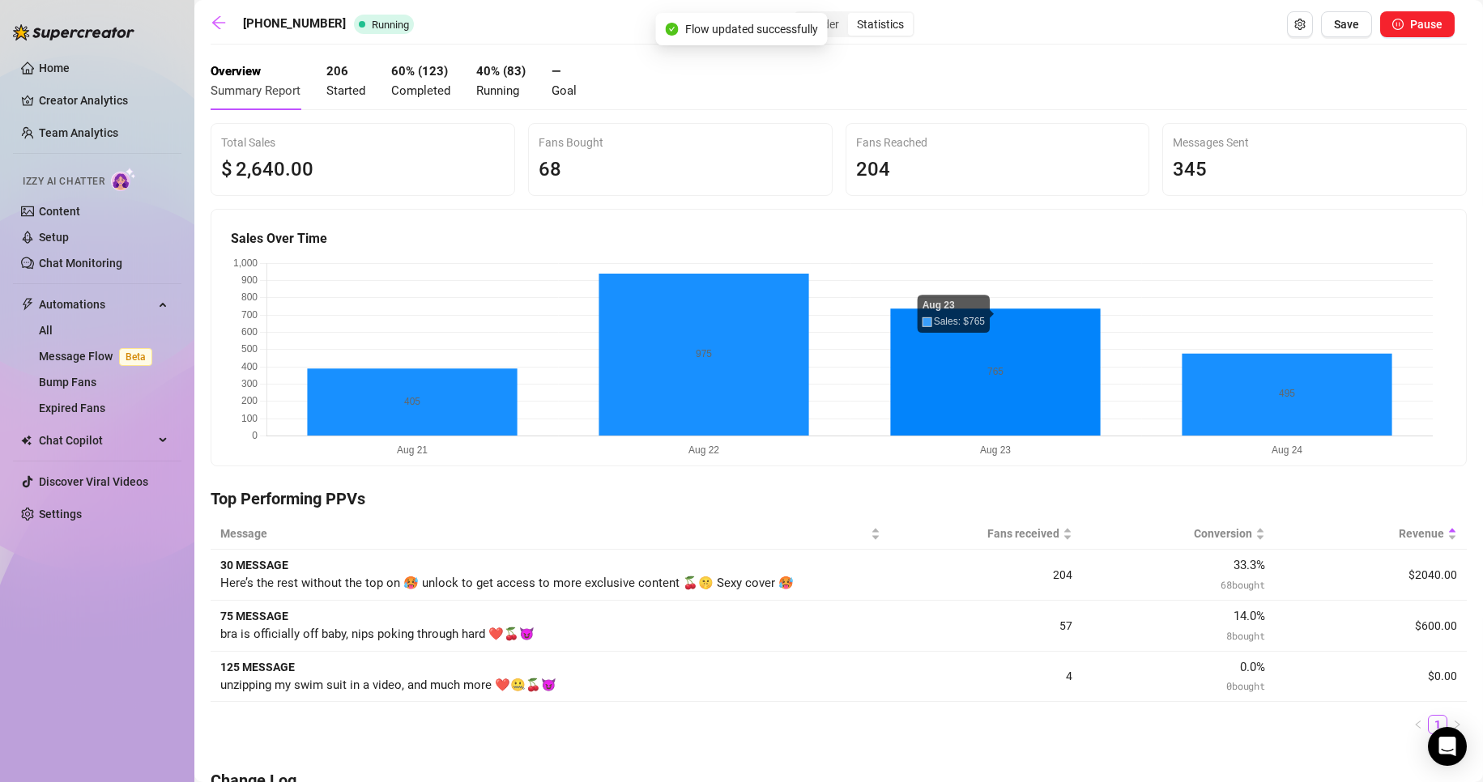
click at [803, 19] on div "Flow updated successfully" at bounding box center [742, 29] width 172 height 32
click at [761, 31] on span "Flow updated successfully" at bounding box center [751, 29] width 133 height 18
click at [967, 34] on div "Builder Statistics" at bounding box center [853, 24] width 850 height 26
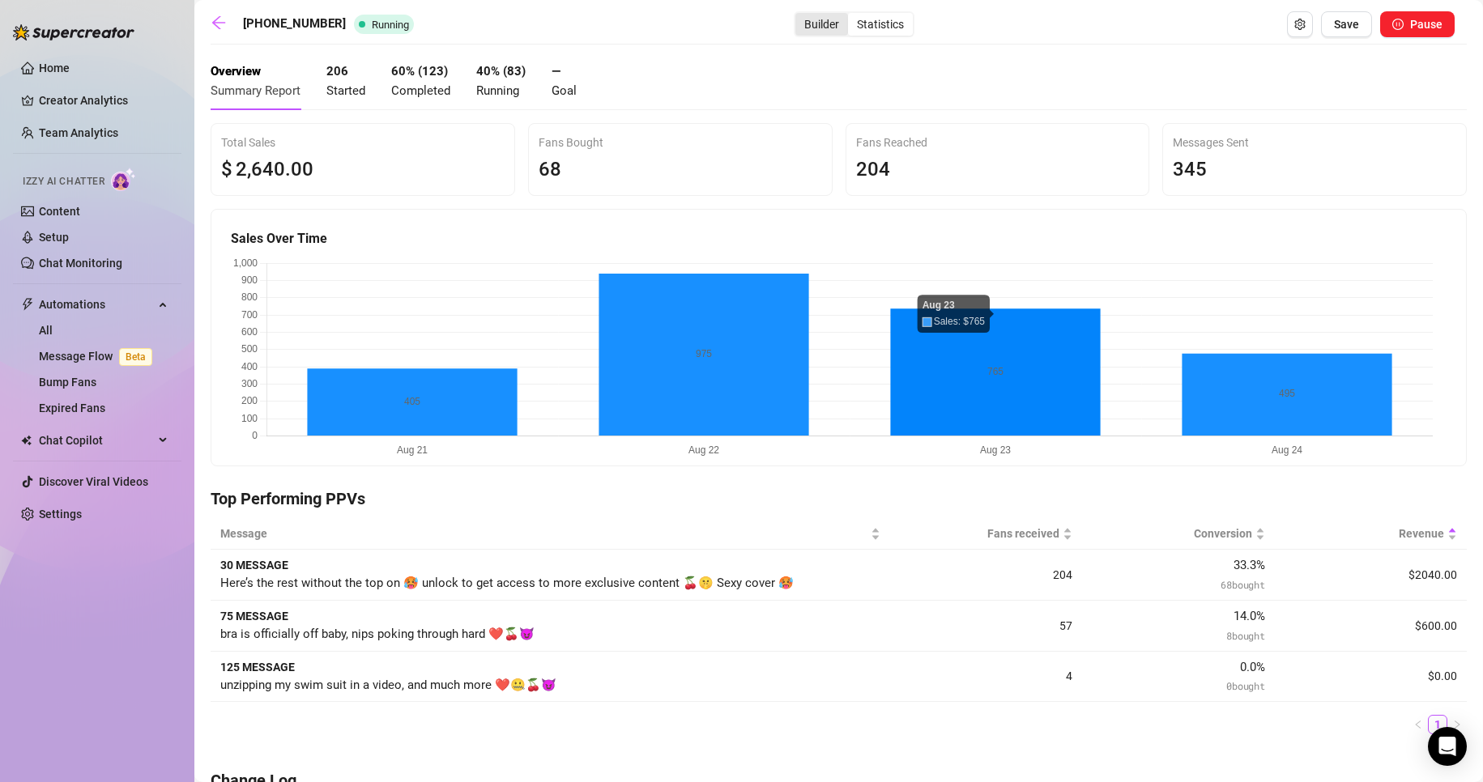
click at [795, 13] on div "Builder" at bounding box center [821, 24] width 53 height 23
click at [799, 15] on input "Builder" at bounding box center [799, 15] width 0 height 0
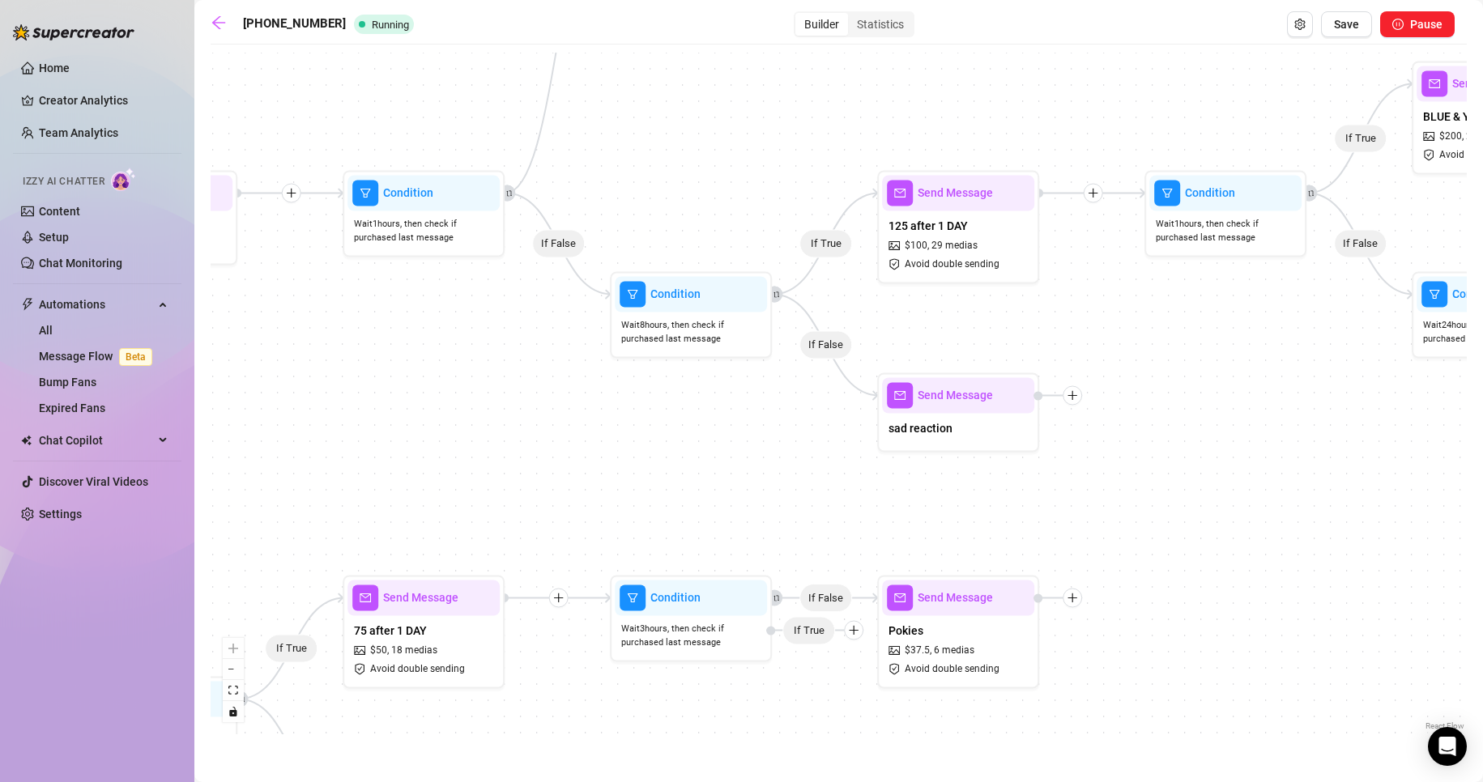
drag, startPoint x: 852, startPoint y: 429, endPoint x: 794, endPoint y: 462, distance: 67.1
click at [794, 462] on div "If True If False If True If False If True If True If True If False If True If F…" at bounding box center [839, 394] width 1256 height 682
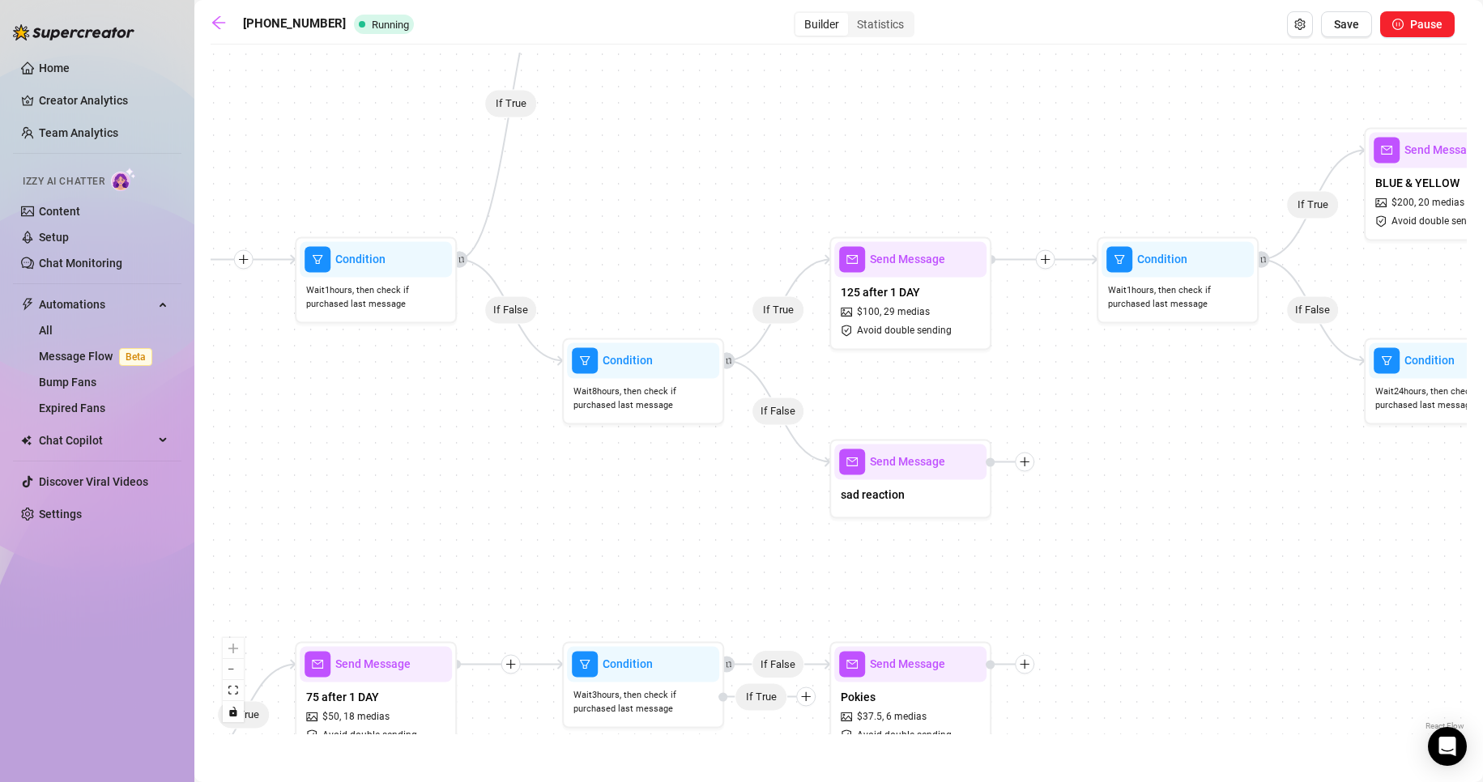
drag, startPoint x: 744, startPoint y: 465, endPoint x: 741, endPoint y: 487, distance: 22.1
click at [741, 487] on div "If True If False If True If False If True If True If True If False If True If F…" at bounding box center [839, 394] width 1256 height 682
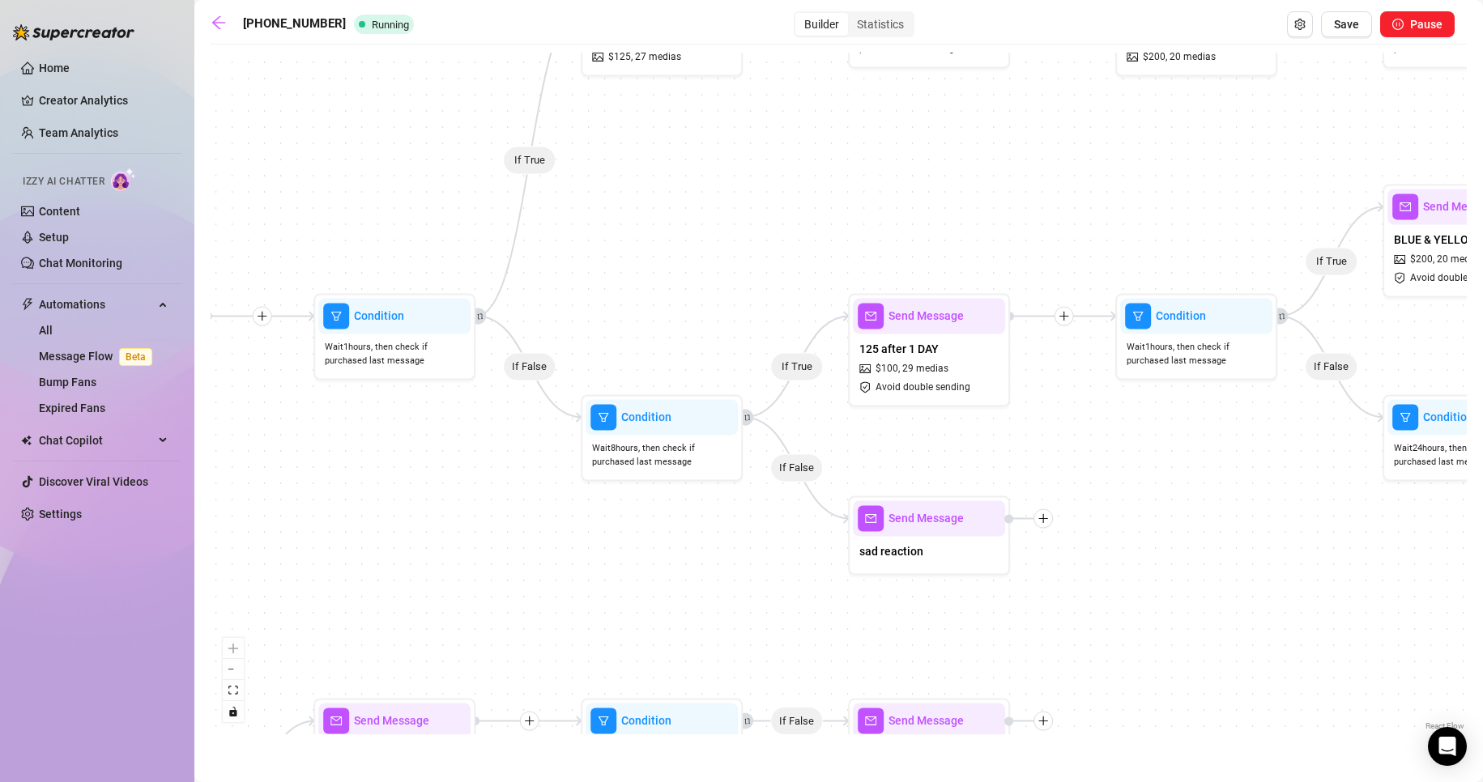
drag, startPoint x: 869, startPoint y: 459, endPoint x: 894, endPoint y: 469, distance: 26.9
click at [894, 469] on div "If True If False If True If False If True If True If True If False If True If F…" at bounding box center [839, 394] width 1256 height 682
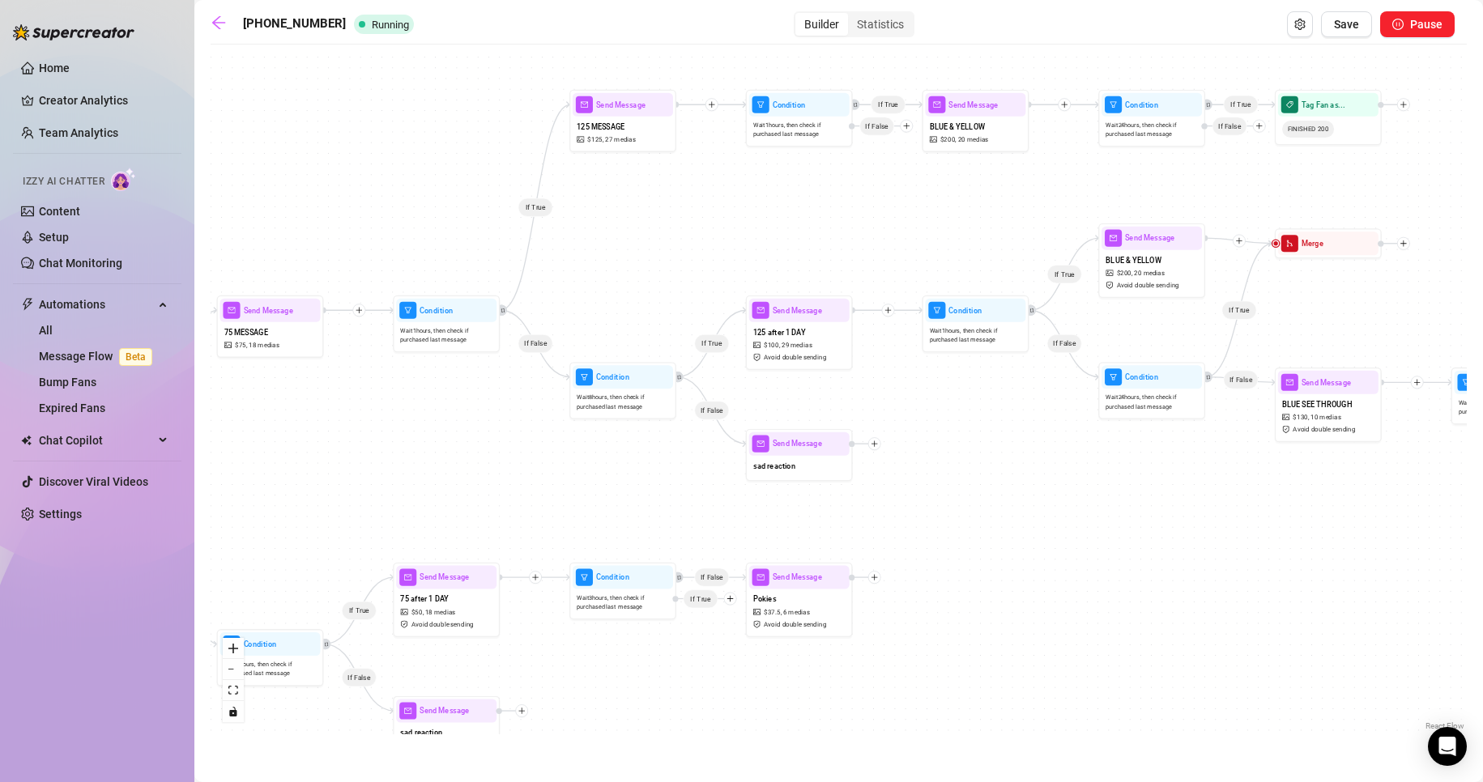
drag, startPoint x: 798, startPoint y: 237, endPoint x: 727, endPoint y: 235, distance: 70.5
click at [727, 235] on div "If True If False If True If False If True If True If True If False If True If F…" at bounding box center [839, 394] width 1256 height 682
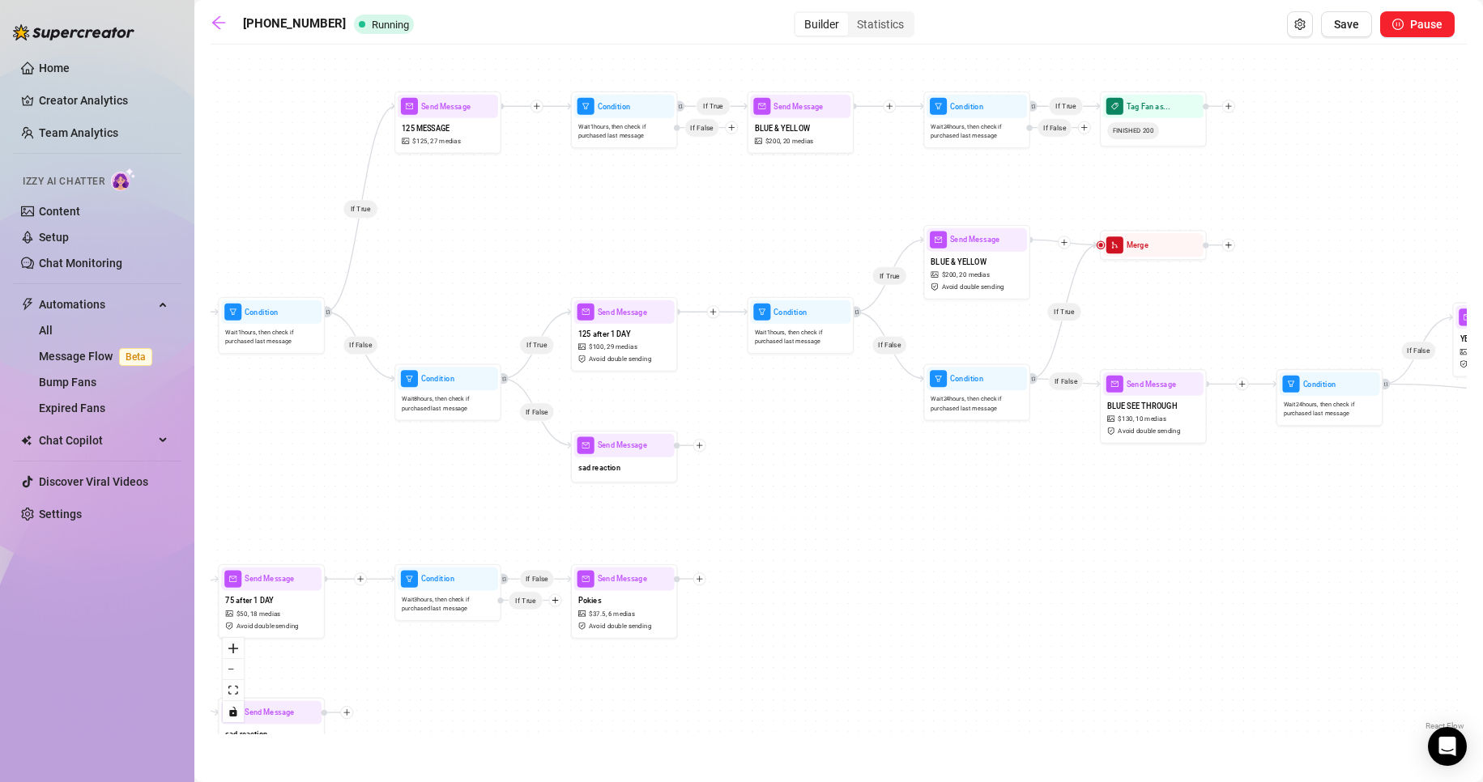
drag, startPoint x: 816, startPoint y: 236, endPoint x: 645, endPoint y: 237, distance: 170.1
click at [645, 237] on div "If True If False If True If False If True If True If True If False If True If F…" at bounding box center [839, 394] width 1256 height 682
drag, startPoint x: 781, startPoint y: 242, endPoint x: 672, endPoint y: 241, distance: 108.5
click at [672, 241] on div "If True If False If True If False If True If True If True If False If True If F…" at bounding box center [839, 394] width 1256 height 682
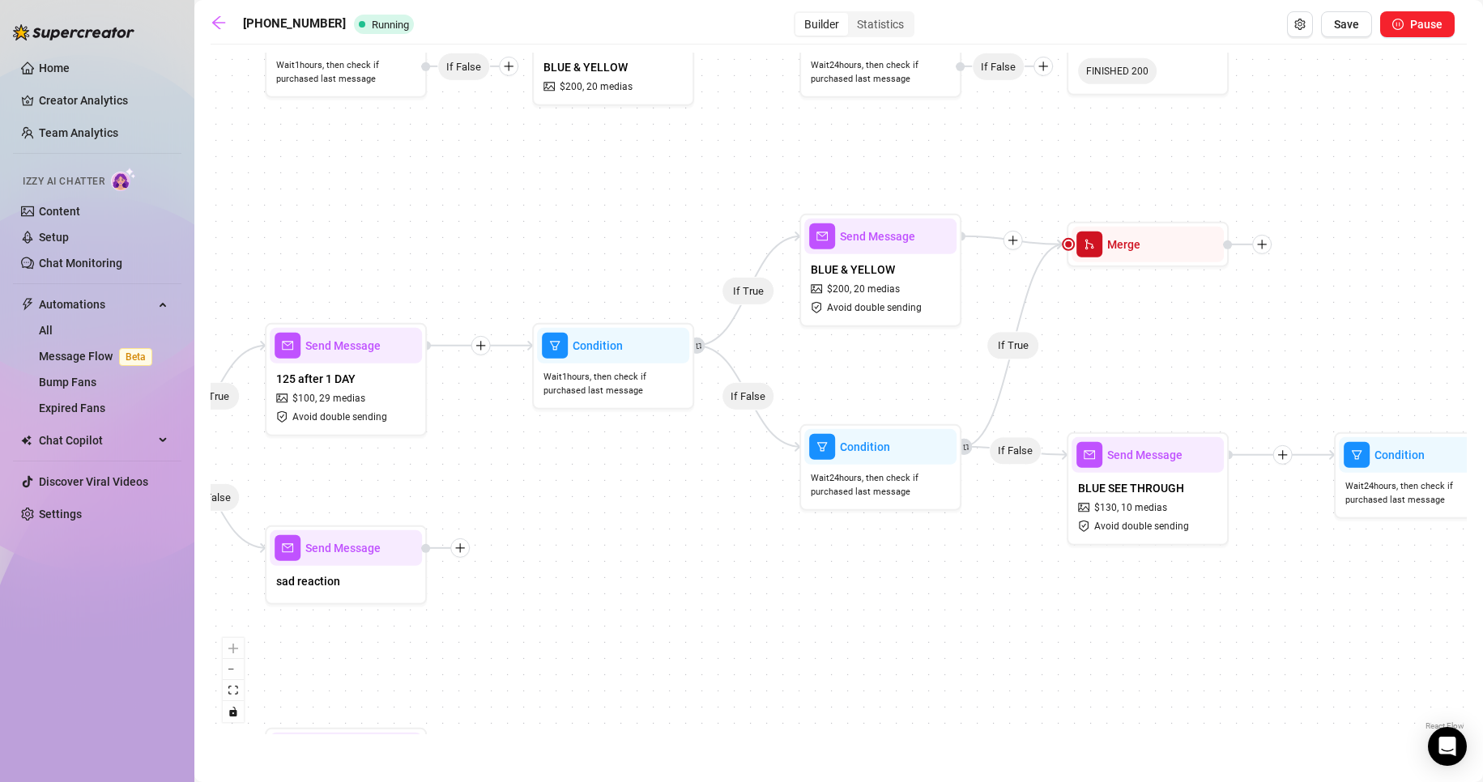
drag, startPoint x: 773, startPoint y: 255, endPoint x: 691, endPoint y: 263, distance: 83.0
click at [691, 263] on div "If True If False If True If False If True If True If True If False If True If F…" at bounding box center [839, 394] width 1256 height 682
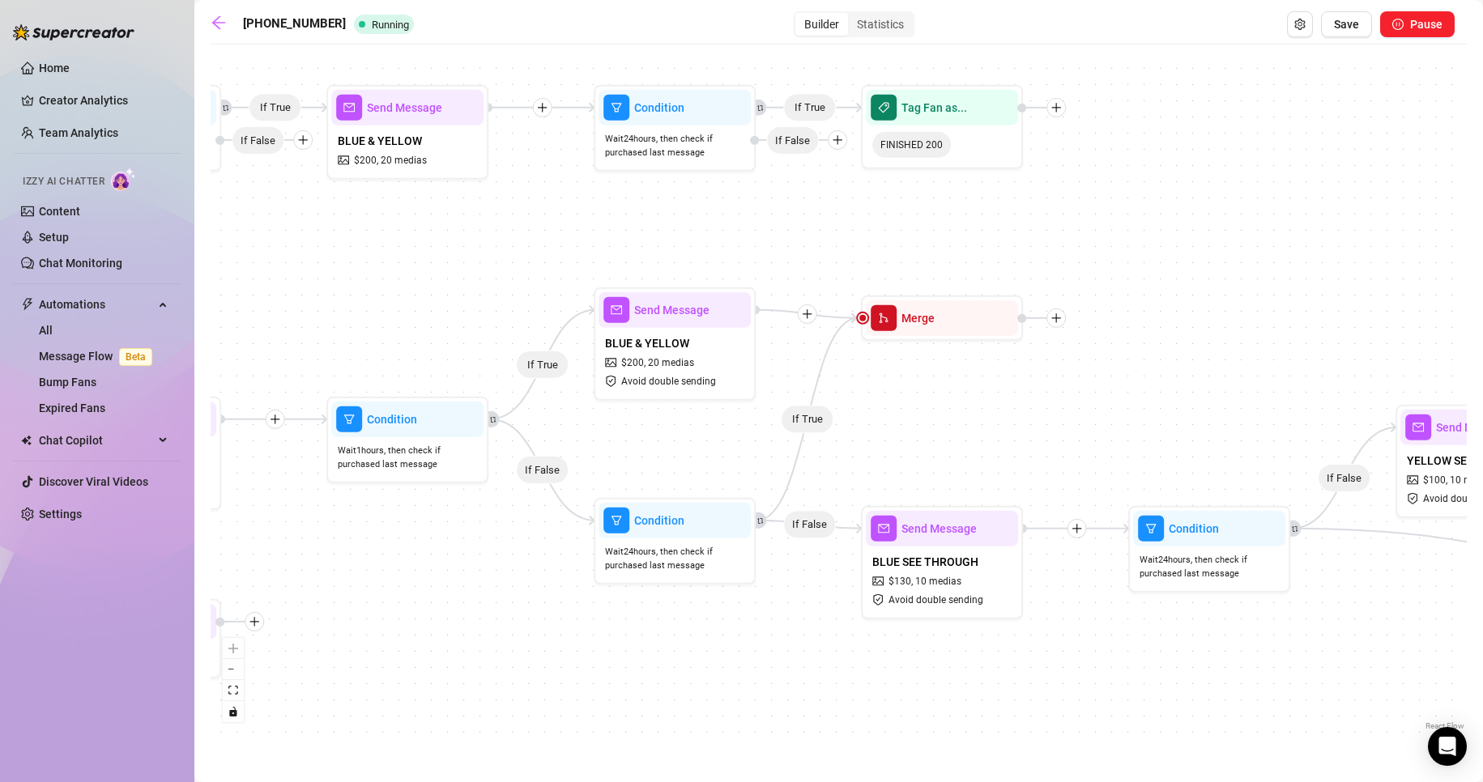
drag, startPoint x: 704, startPoint y: 217, endPoint x: 532, endPoint y: 291, distance: 186.8
click at [532, 291] on div "If True If False If True If False If True If True If True If False If True If F…" at bounding box center [839, 394] width 1256 height 682
drag, startPoint x: 861, startPoint y: 321, endPoint x: 1019, endPoint y: 108, distance: 265.2
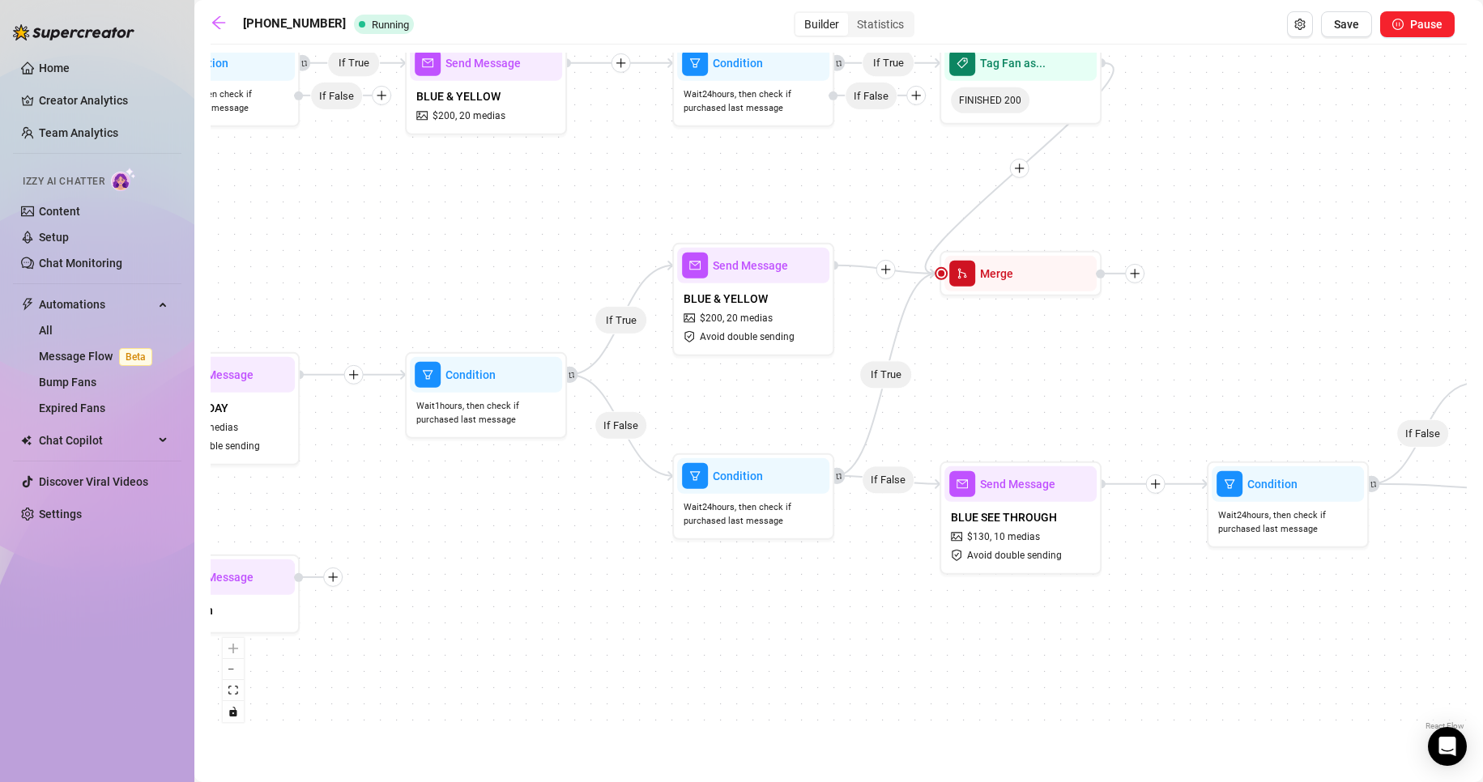
drag, startPoint x: 1094, startPoint y: 374, endPoint x: 1171, endPoint y: 331, distance: 88.1
click at [1172, 330] on div "If True If False If True If False If True If True If True If False If True If F…" at bounding box center [839, 394] width 1256 height 682
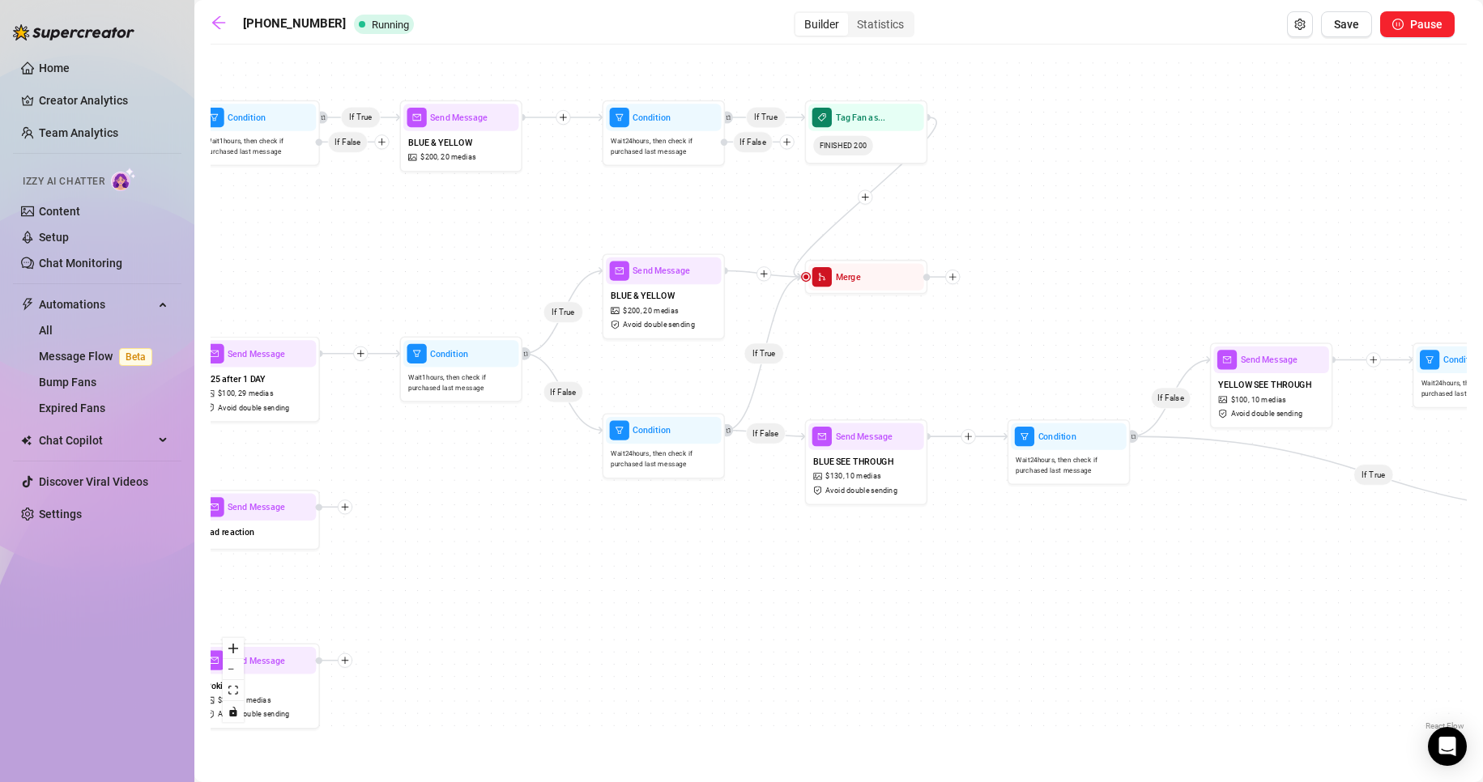
drag, startPoint x: 1216, startPoint y: 303, endPoint x: 1026, endPoint y: 292, distance: 190.6
click at [1026, 292] on div "If True If False If True If False If True If True If True If False If True If F…" at bounding box center [839, 394] width 1256 height 682
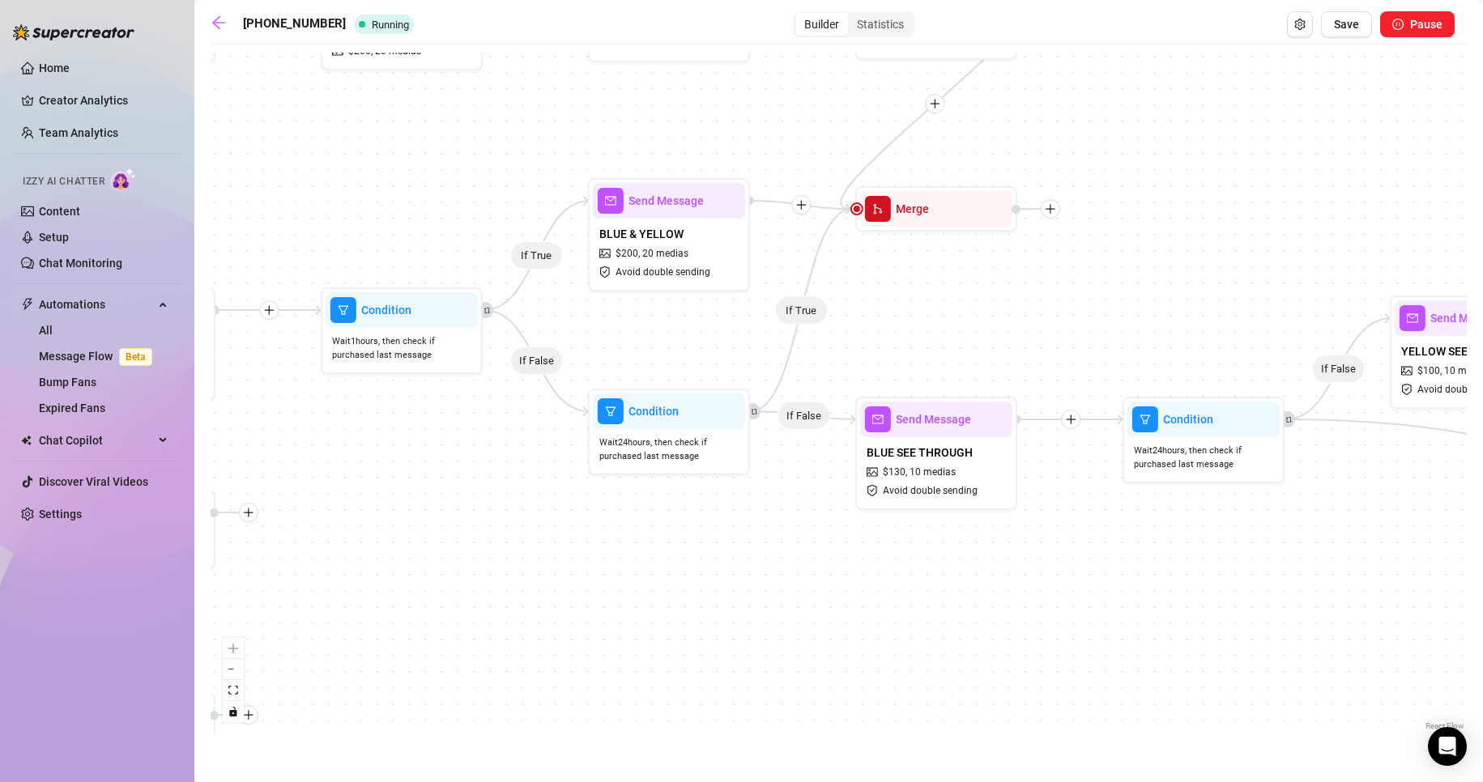
drag, startPoint x: 487, startPoint y: 642, endPoint x: 619, endPoint y: 588, distance: 142.7
click at [619, 588] on div "If True If False If True If False If True If True If True If False If True If F…" at bounding box center [839, 394] width 1256 height 682
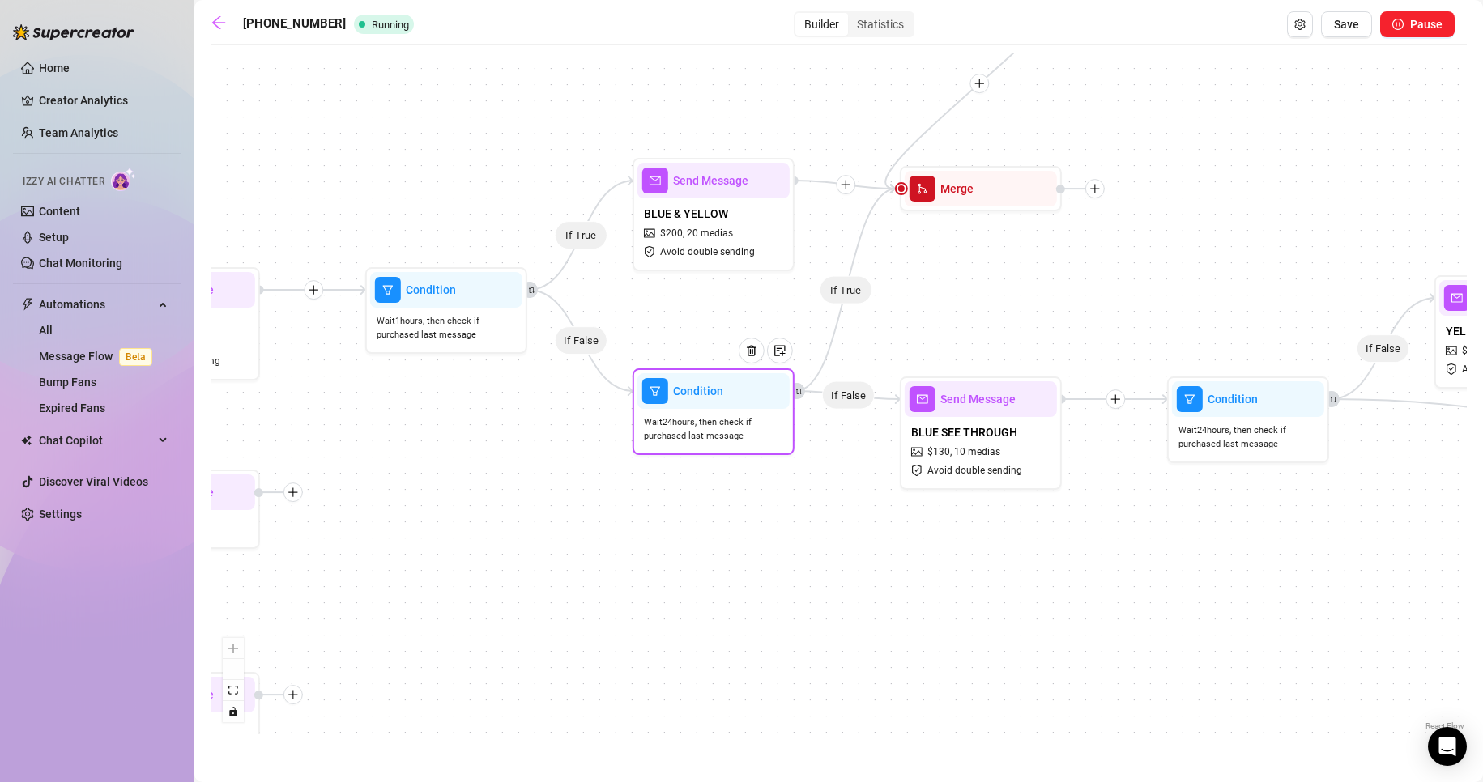
click at [702, 449] on div "Condition Wait 24 hours, then check if purchased last message" at bounding box center [714, 411] width 162 height 87
click at [712, 407] on div "Condition" at bounding box center [713, 391] width 152 height 36
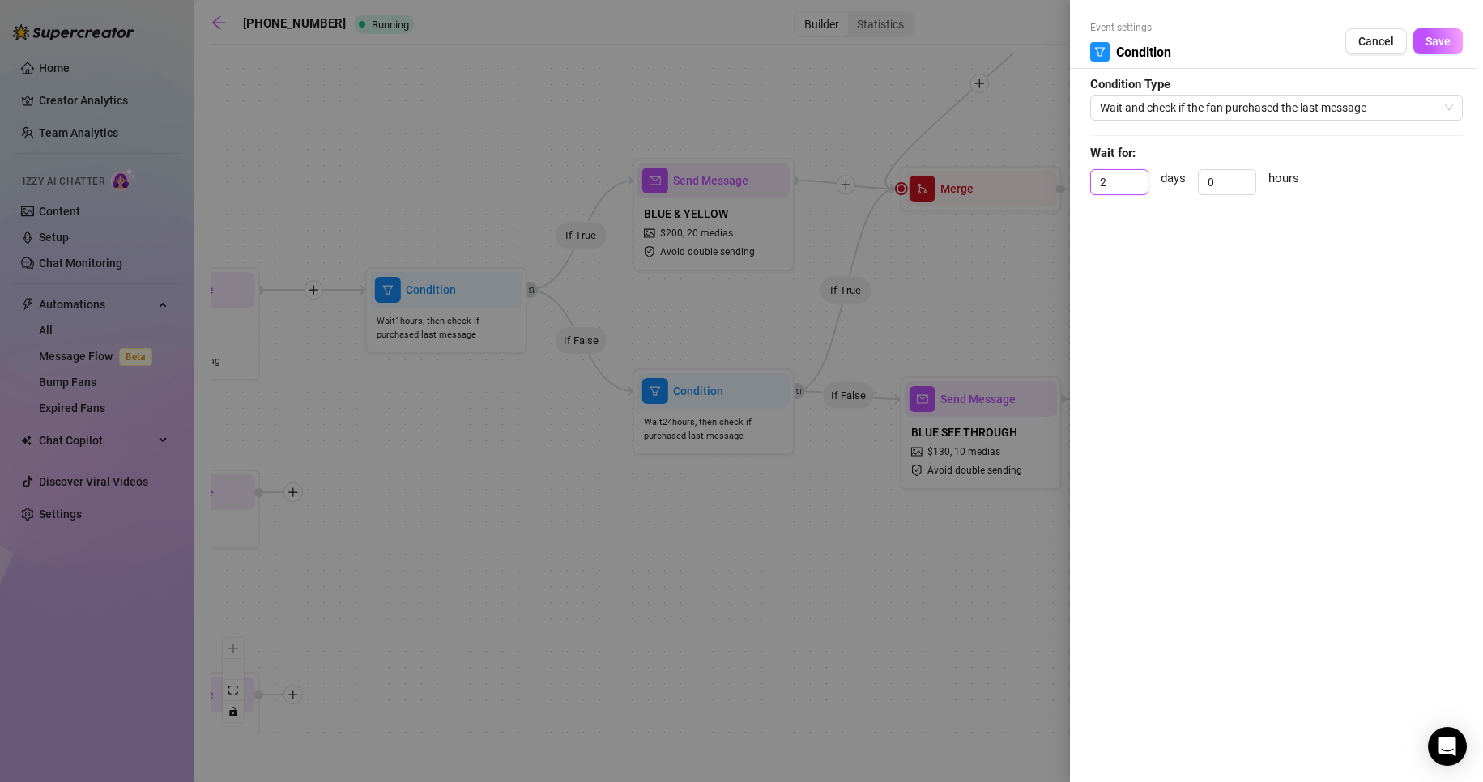
drag, startPoint x: 1134, startPoint y: 177, endPoint x: 1016, endPoint y: 177, distance: 117.4
click at [1021, 177] on div "Event settings Condition Cancel Save Condition Type Wait and check if the fan p…" at bounding box center [741, 391] width 1483 height 782
drag, startPoint x: 1217, startPoint y: 185, endPoint x: 1168, endPoint y: 175, distance: 50.5
click at [1168, 175] on div "days 0 hours" at bounding box center [1276, 189] width 373 height 40
click at [1450, 45] on button "Save" at bounding box center [1437, 41] width 49 height 26
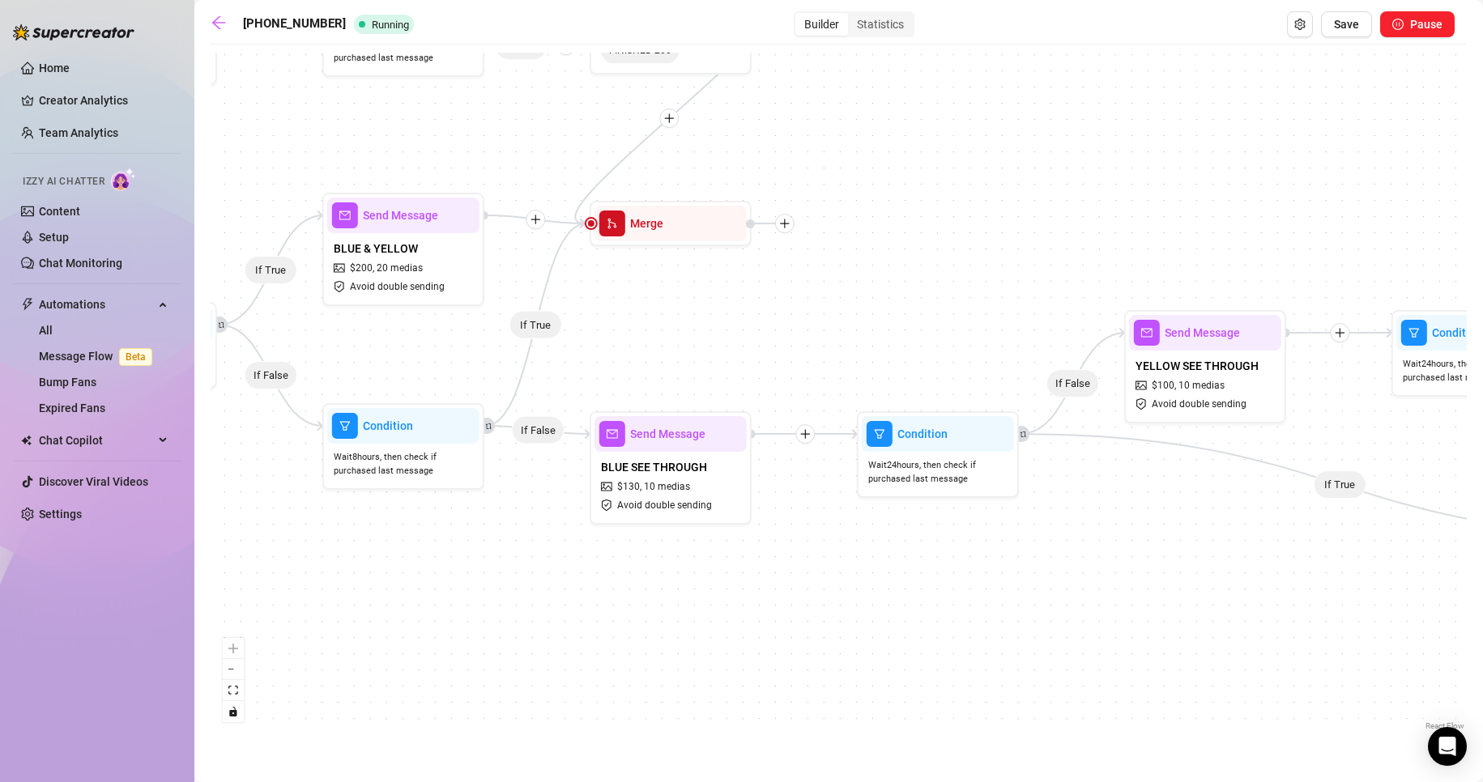
drag, startPoint x: 1168, startPoint y: 566, endPoint x: 884, endPoint y: 578, distance: 284.5
click at [884, 578] on div "If True If False If True If False If True If True If True If False If True If F…" at bounding box center [839, 394] width 1256 height 682
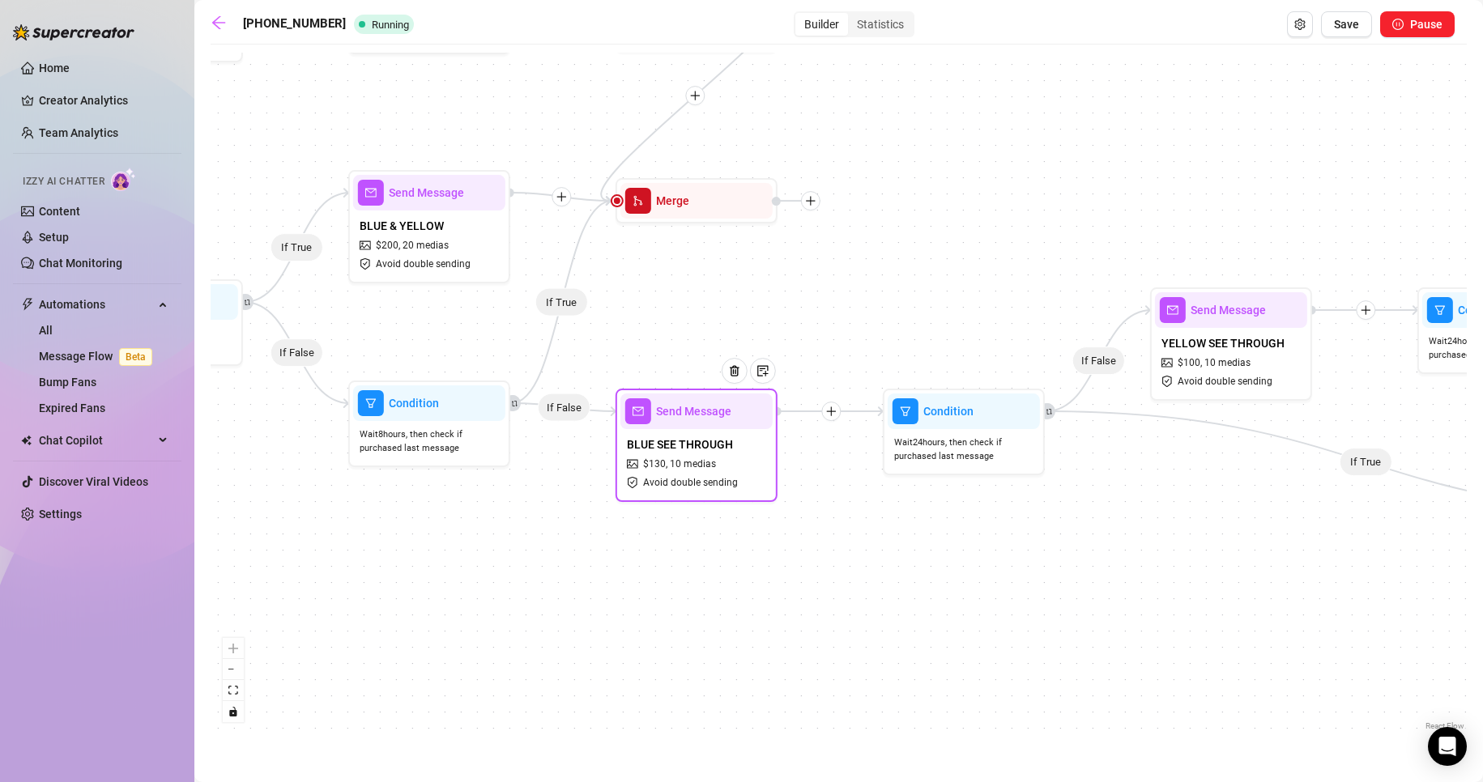
click at [726, 471] on div "BLUE SEE THROUGH $ 130 , 10 medias Avoid double sending" at bounding box center [696, 463] width 152 height 68
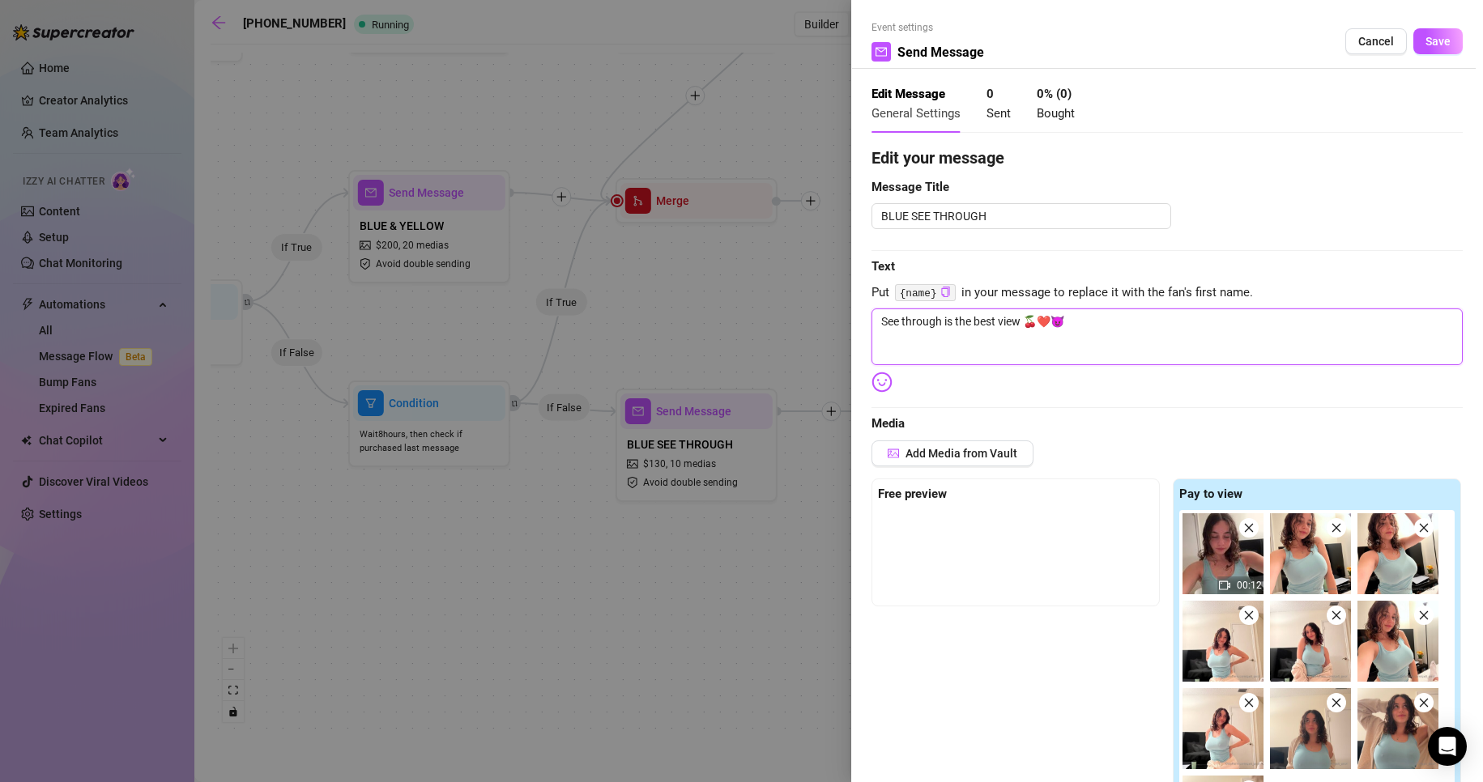
click at [1121, 345] on textarea "See through is the best view 🍒❤️😈" at bounding box center [1166, 337] width 591 height 57
click at [626, 590] on div at bounding box center [741, 391] width 1483 height 782
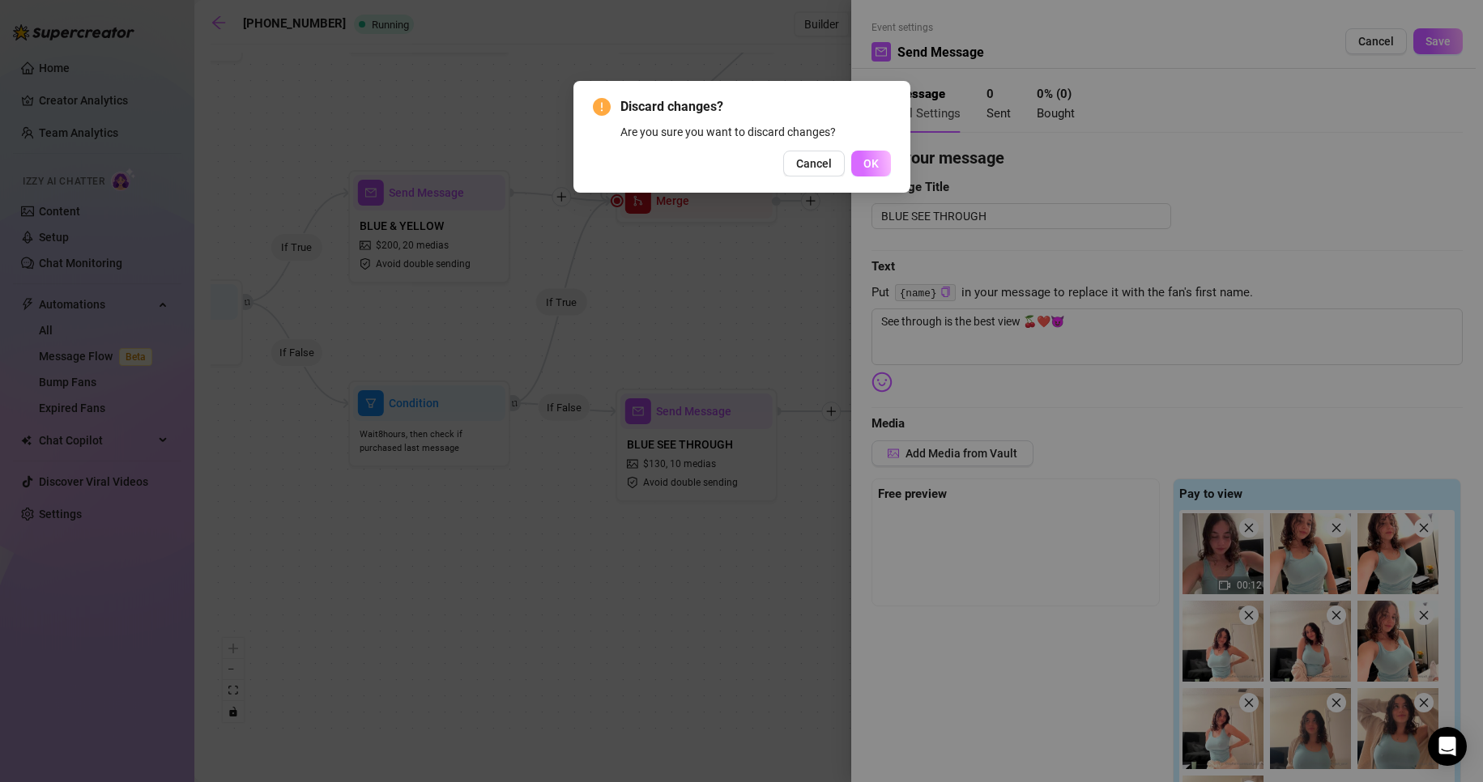
click at [859, 168] on button "OK" at bounding box center [871, 164] width 40 height 26
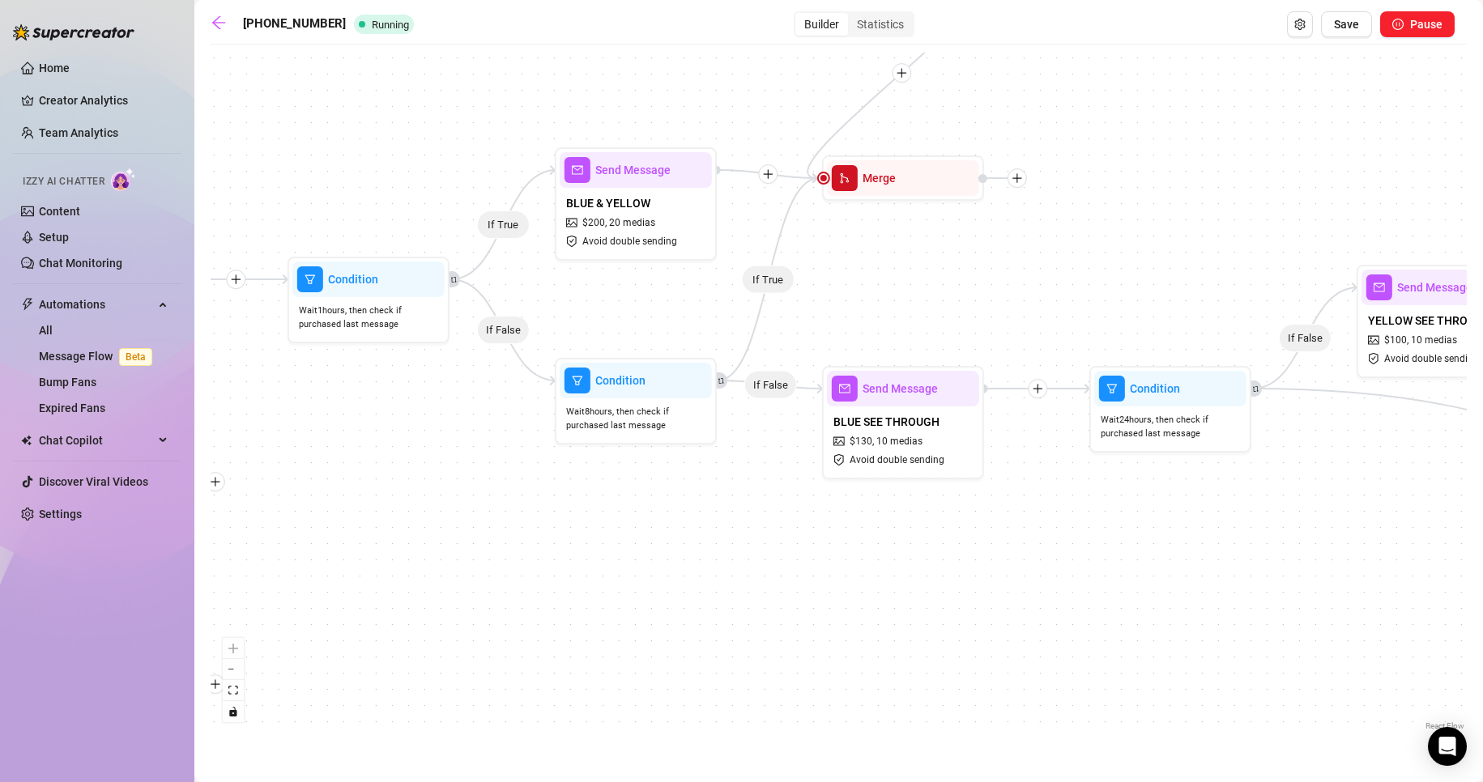
drag, startPoint x: 505, startPoint y: 580, endPoint x: 676, endPoint y: 560, distance: 172.0
click at [676, 560] on div "If True If False If True If False If True If True If True If False If True If F…" at bounding box center [839, 394] width 1256 height 682
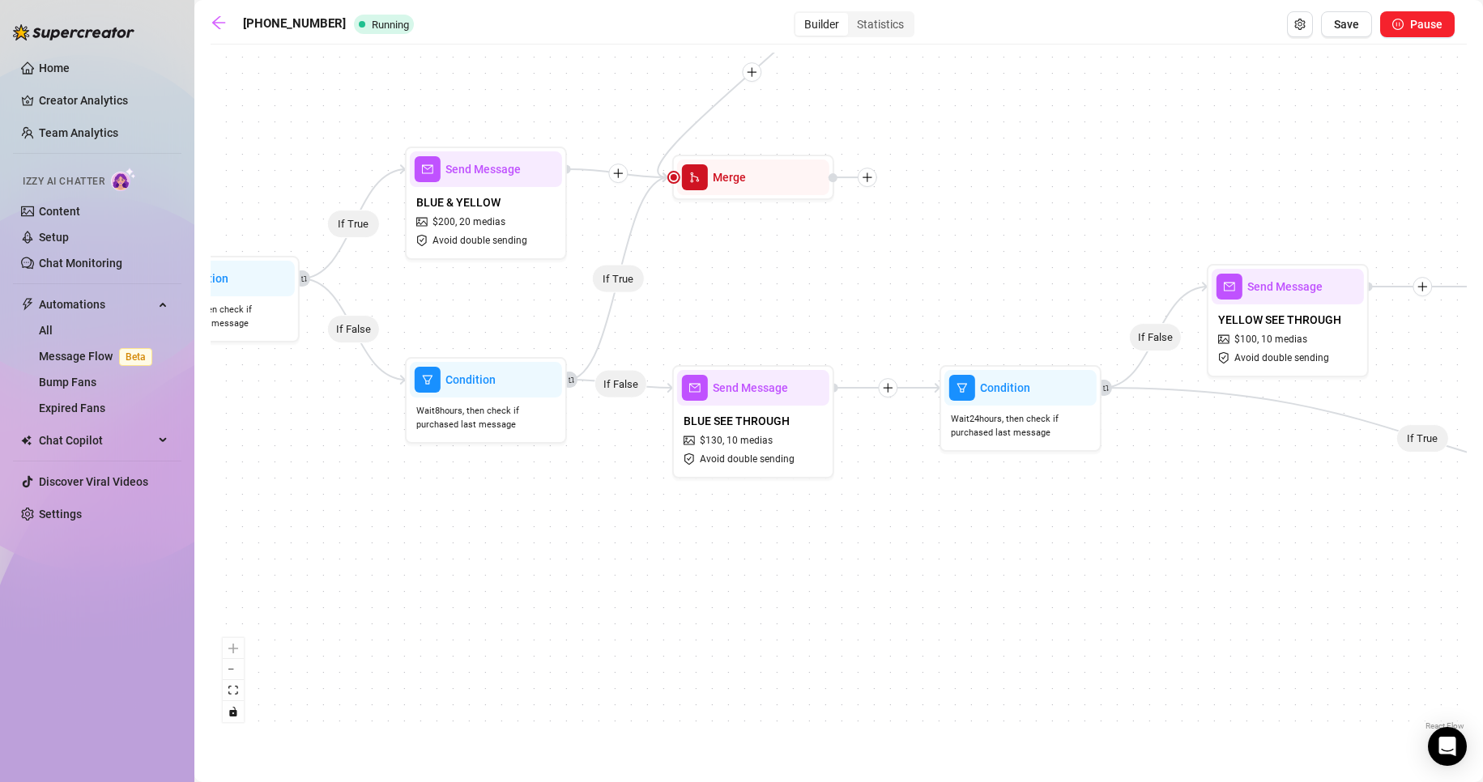
drag, startPoint x: 1256, startPoint y: 560, endPoint x: 1106, endPoint y: 558, distance: 149.8
click at [1106, 558] on div "If True If False If True If False If True If True If True If False If True If F…" at bounding box center [839, 394] width 1256 height 682
click at [524, 398] on div "Wait 8 hours, then check if purchased last message" at bounding box center [486, 418] width 152 height 41
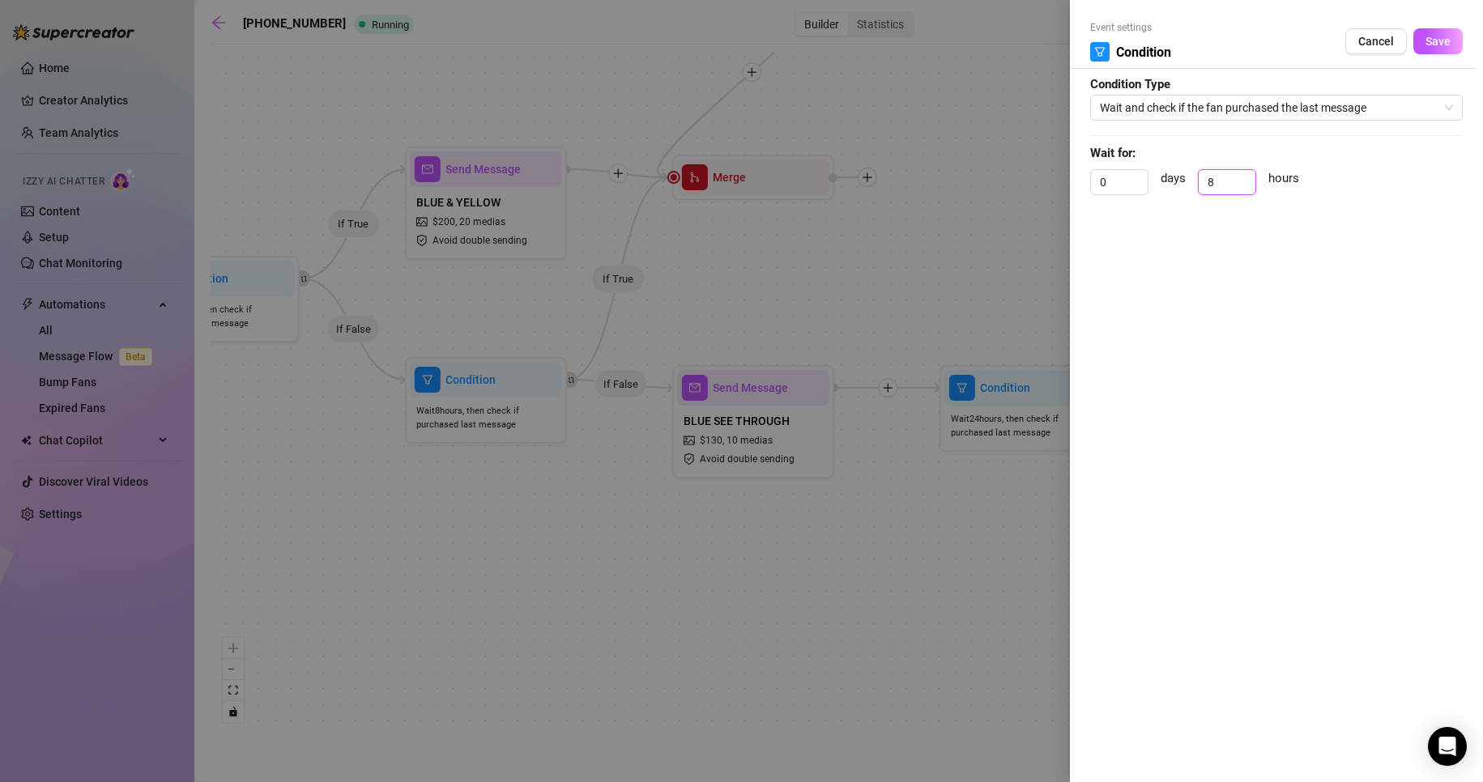
drag, startPoint x: 1227, startPoint y: 176, endPoint x: 1167, endPoint y: 176, distance: 59.9
click at [1174, 176] on div "0 days 8 hours" at bounding box center [1276, 189] width 373 height 40
click at [1455, 40] on button "Save" at bounding box center [1437, 41] width 49 height 26
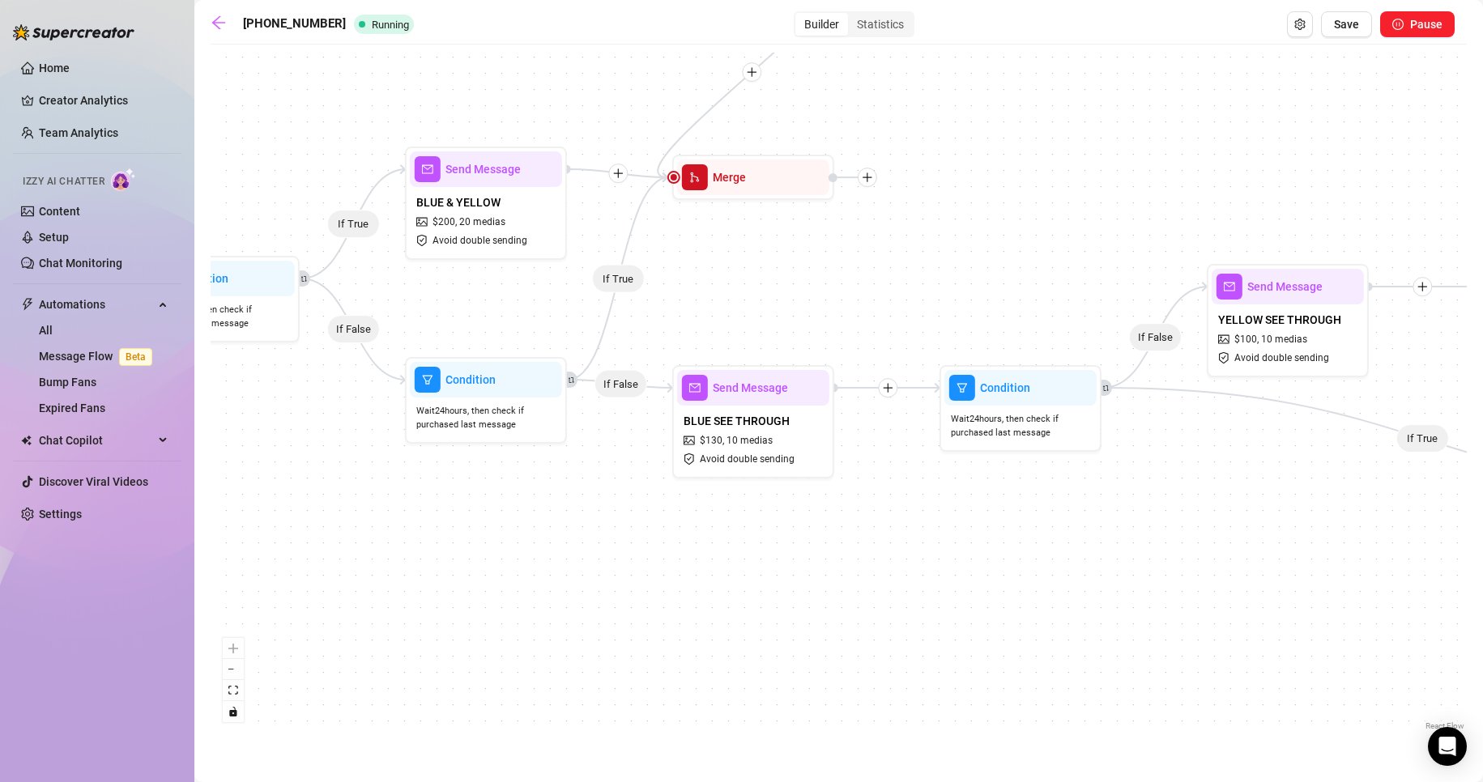
drag, startPoint x: 729, startPoint y: 580, endPoint x: 675, endPoint y: 583, distance: 53.5
click at [731, 582] on div "If True If False If True If False If True If True If True If False If True If F…" at bounding box center [839, 394] width 1256 height 682
drag, startPoint x: 1001, startPoint y: 535, endPoint x: 1133, endPoint y: 525, distance: 132.4
click at [1089, 528] on div "If True If False If True If False If True If True If True If False If True If F…" at bounding box center [839, 394] width 1256 height 682
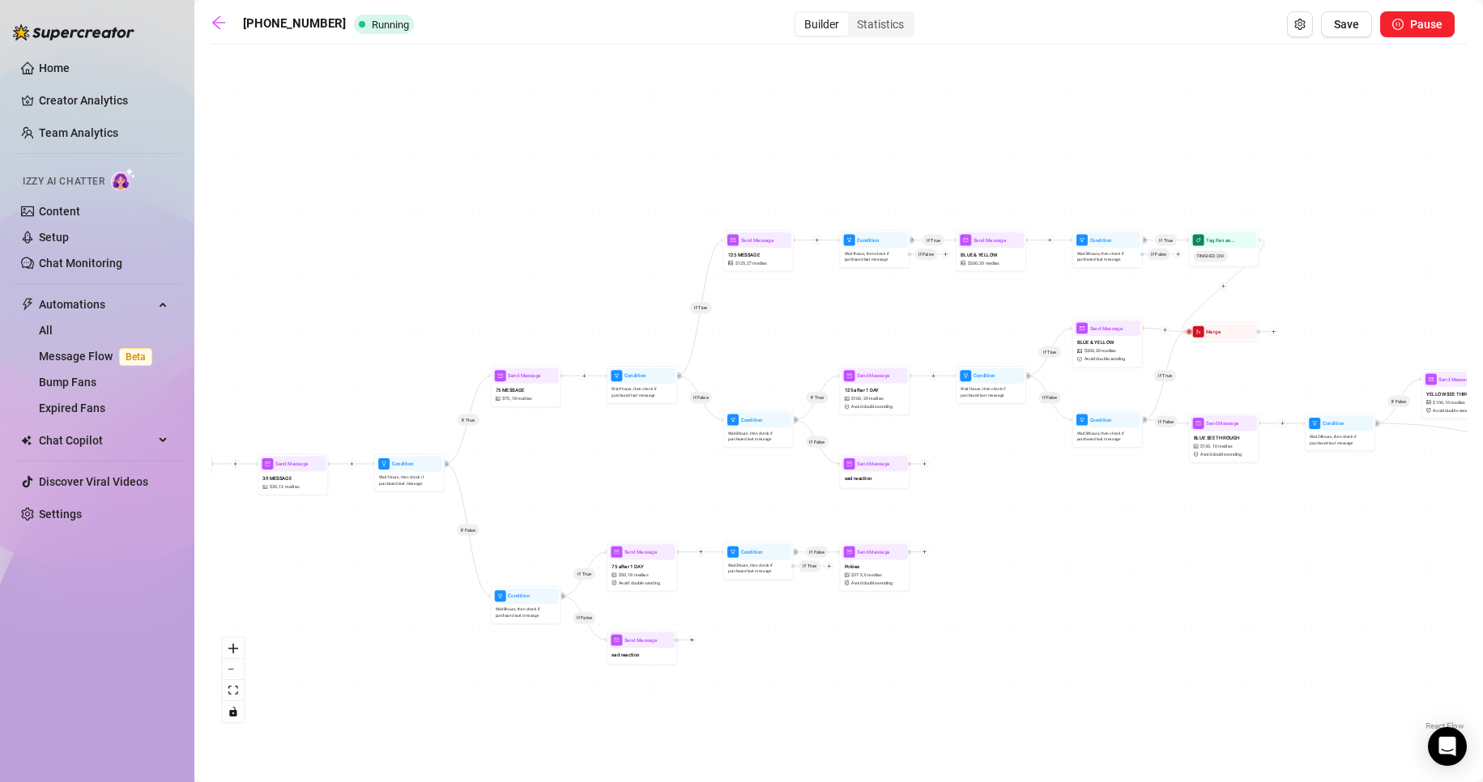
click at [1345, 39] on div "30-75-125 Running Builder Statistics Save Pause If True If False If True If Fal…" at bounding box center [839, 372] width 1256 height 722
click at [1348, 31] on span "Save" at bounding box center [1346, 24] width 25 height 13
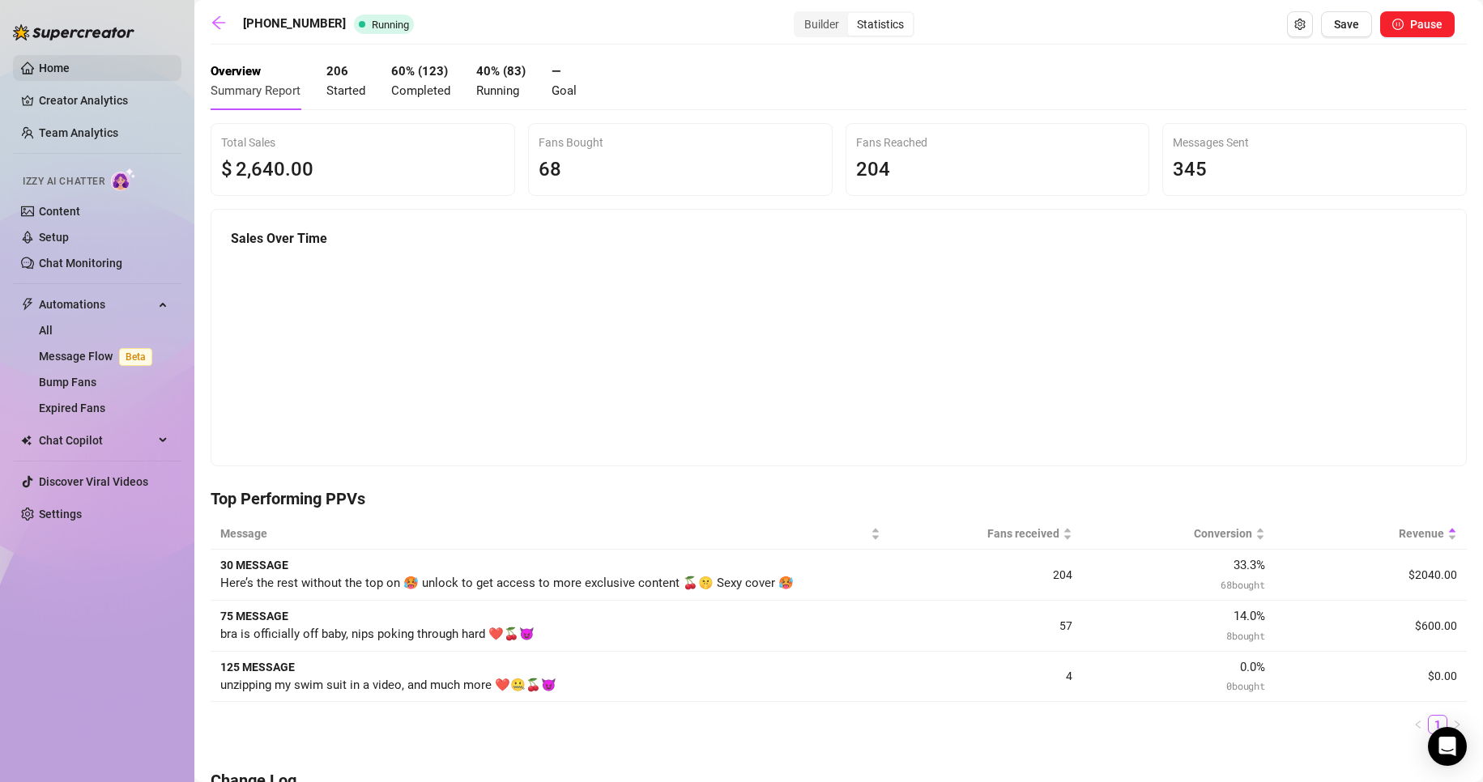
click at [39, 62] on link "Home" at bounding box center [54, 68] width 31 height 13
